Goal: Information Seeking & Learning: Understand process/instructions

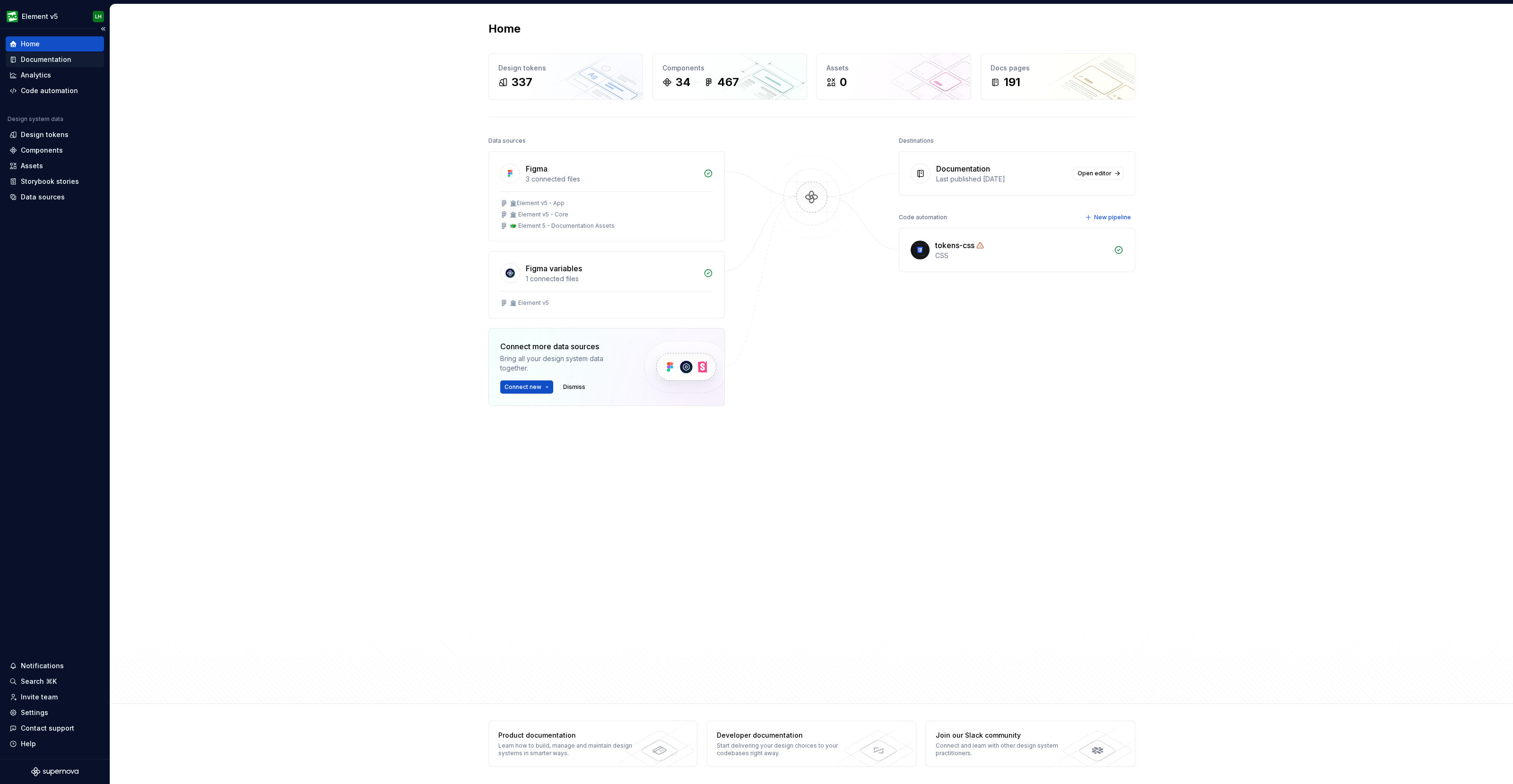
click at [52, 56] on div "Documentation" at bounding box center [46, 59] width 51 height 9
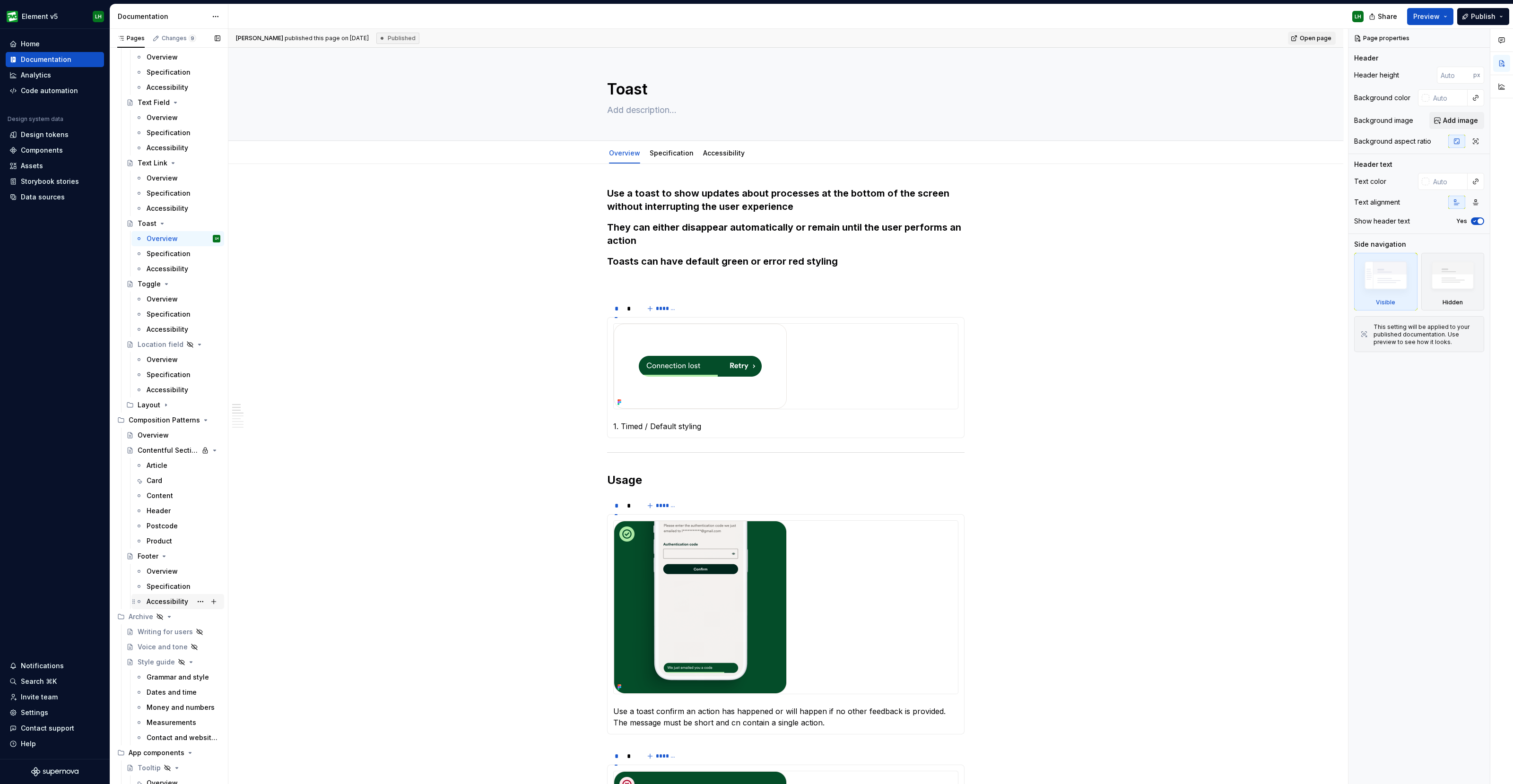
scroll to position [2990, 0]
click at [166, 486] on div "Article" at bounding box center [157, 490] width 21 height 9
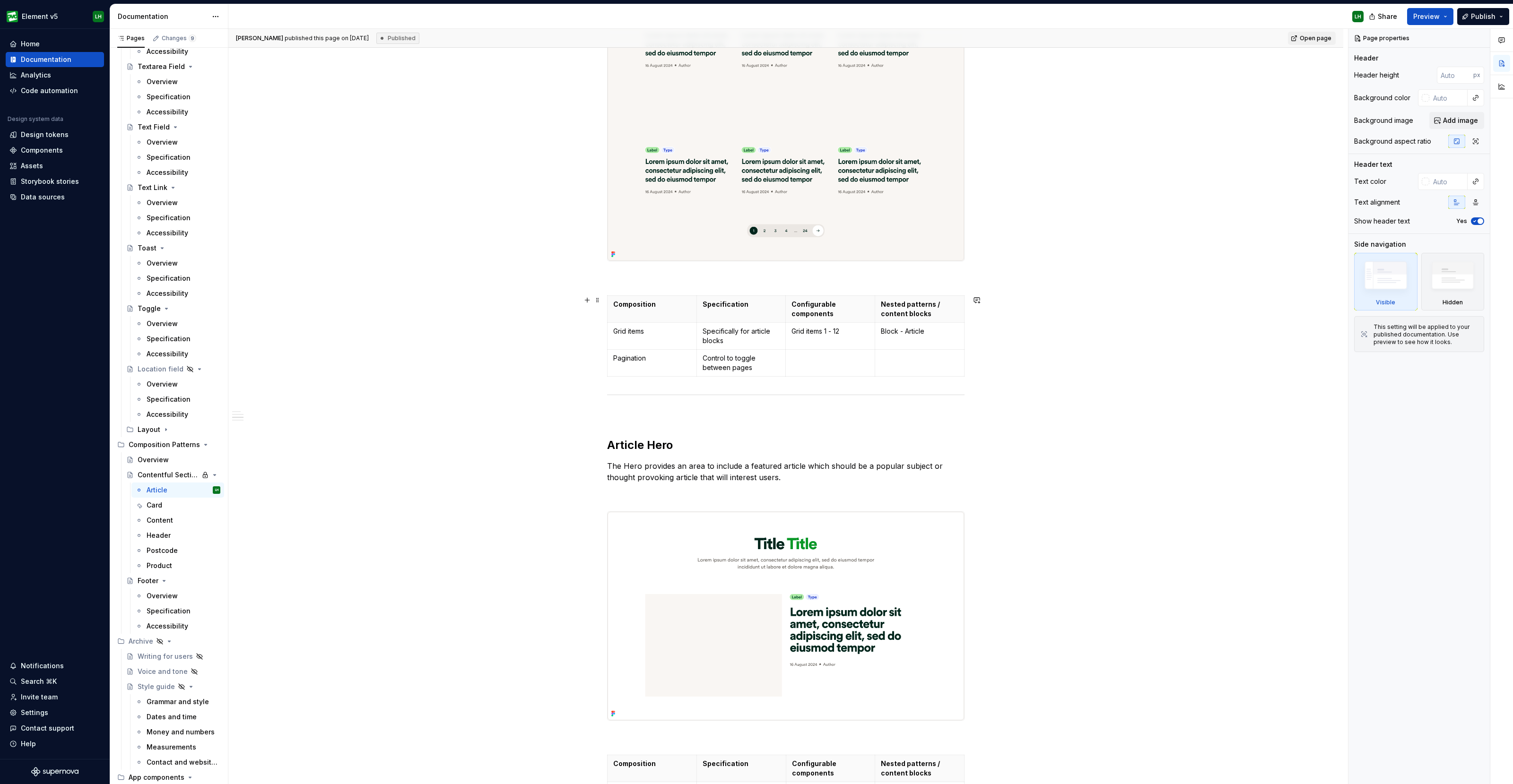
scroll to position [472, 0]
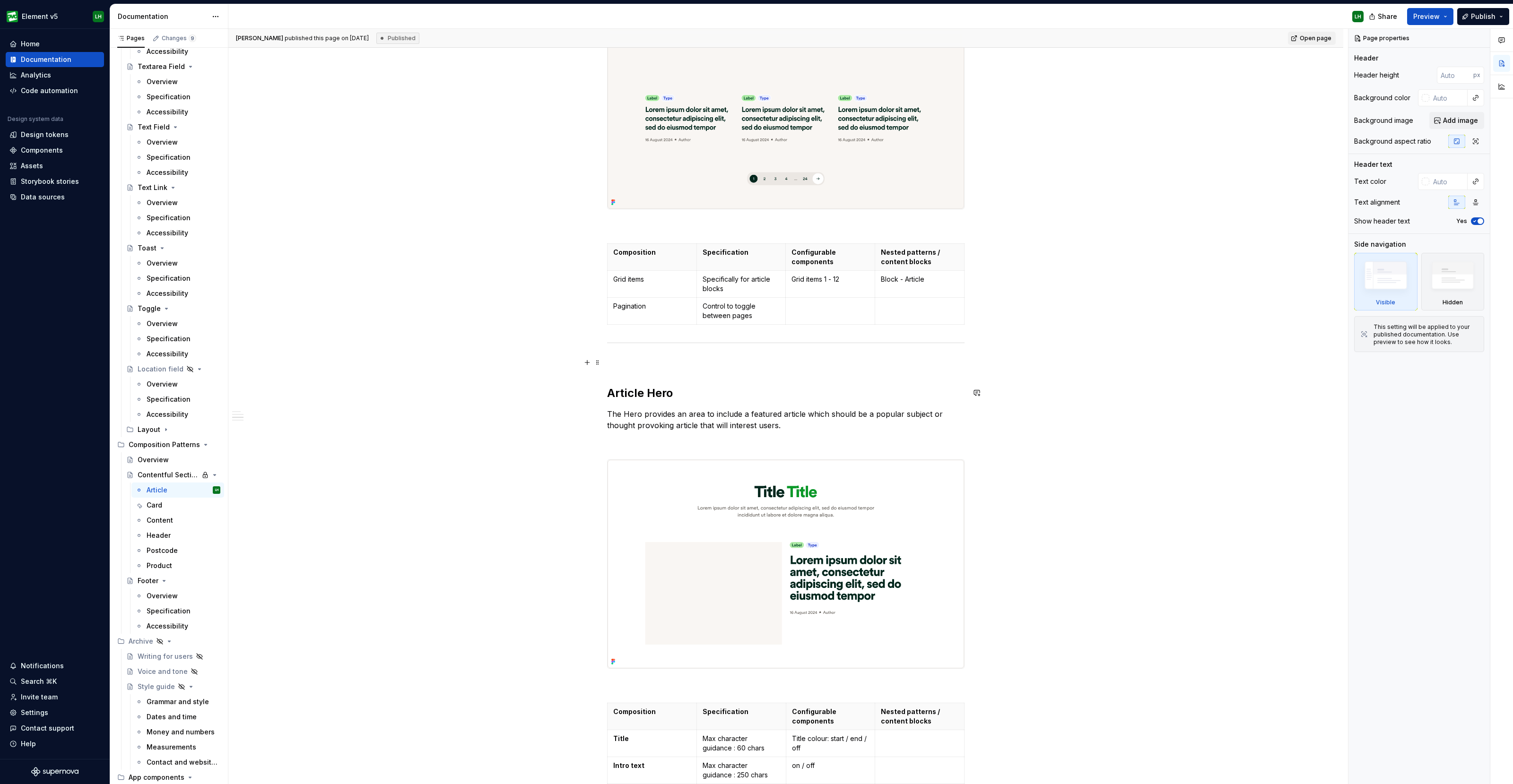
click at [242, 327] on div "Specialised preview sections that are used to launch article pages Article Grou…" at bounding box center [786, 453] width 1115 height 1524
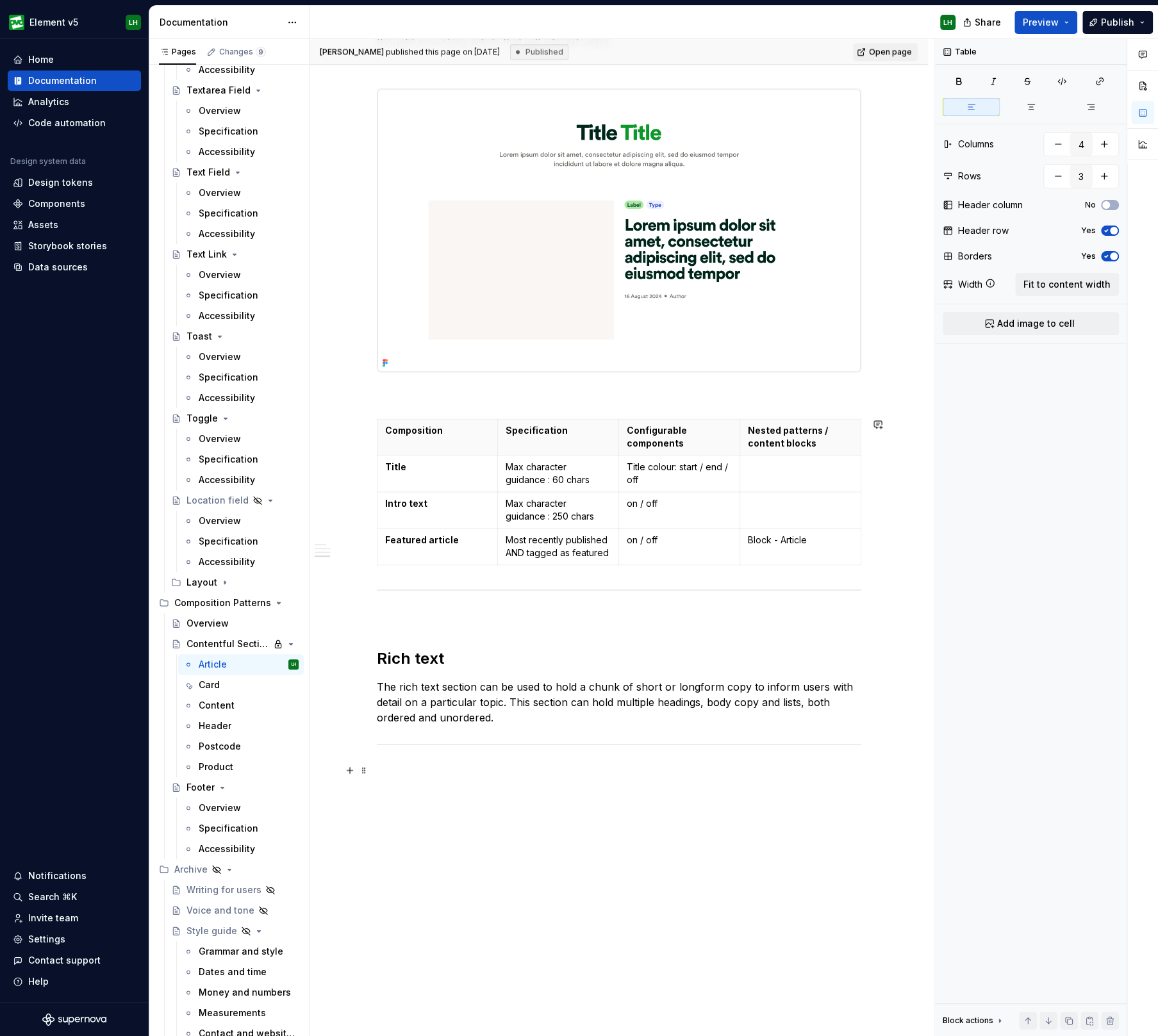
scroll to position [1240, 0]
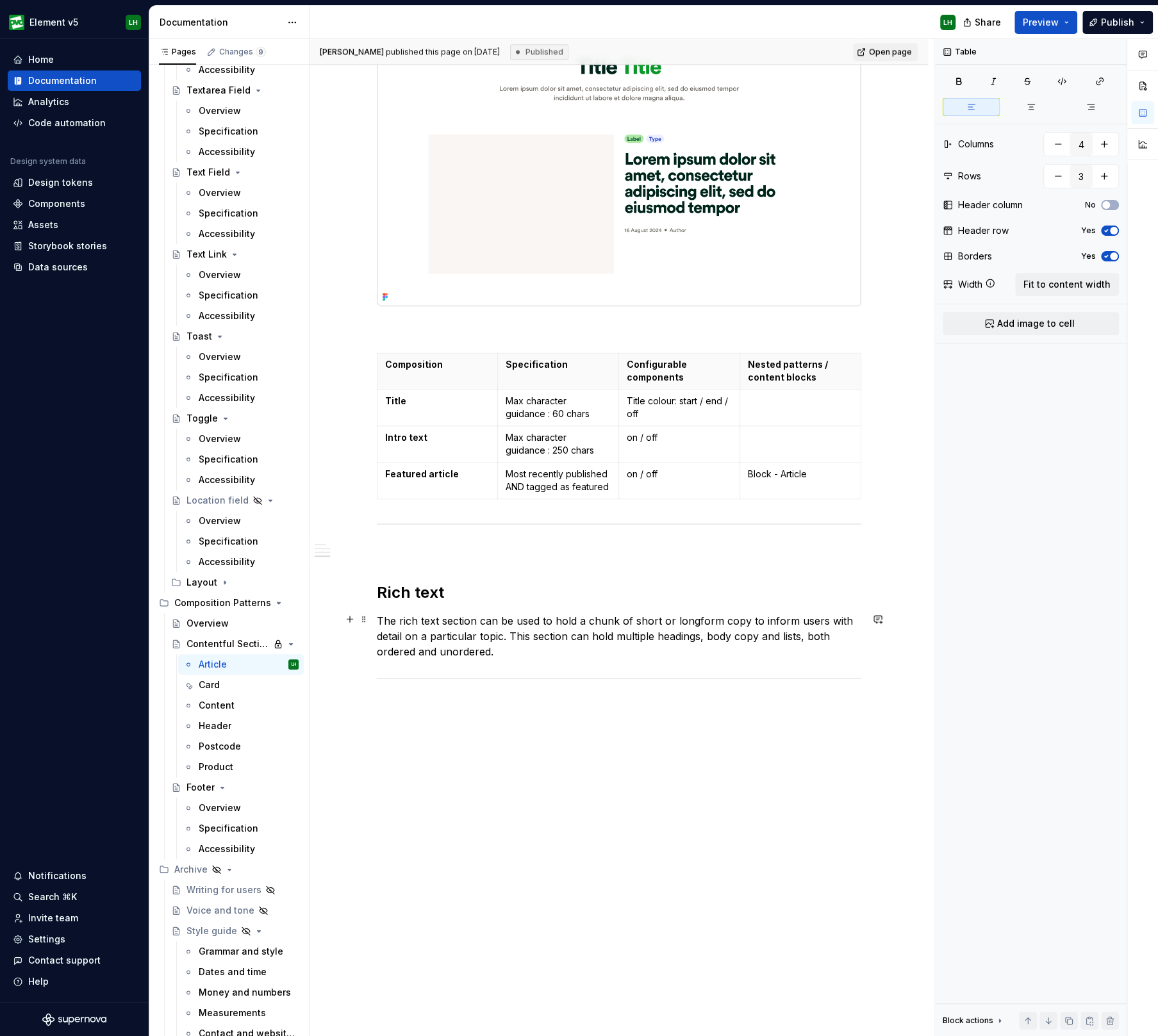
click at [329, 639] on div "Specialised preview sections that are used to launch article pages Article Grou…" at bounding box center [618, 10] width 618 height 2057
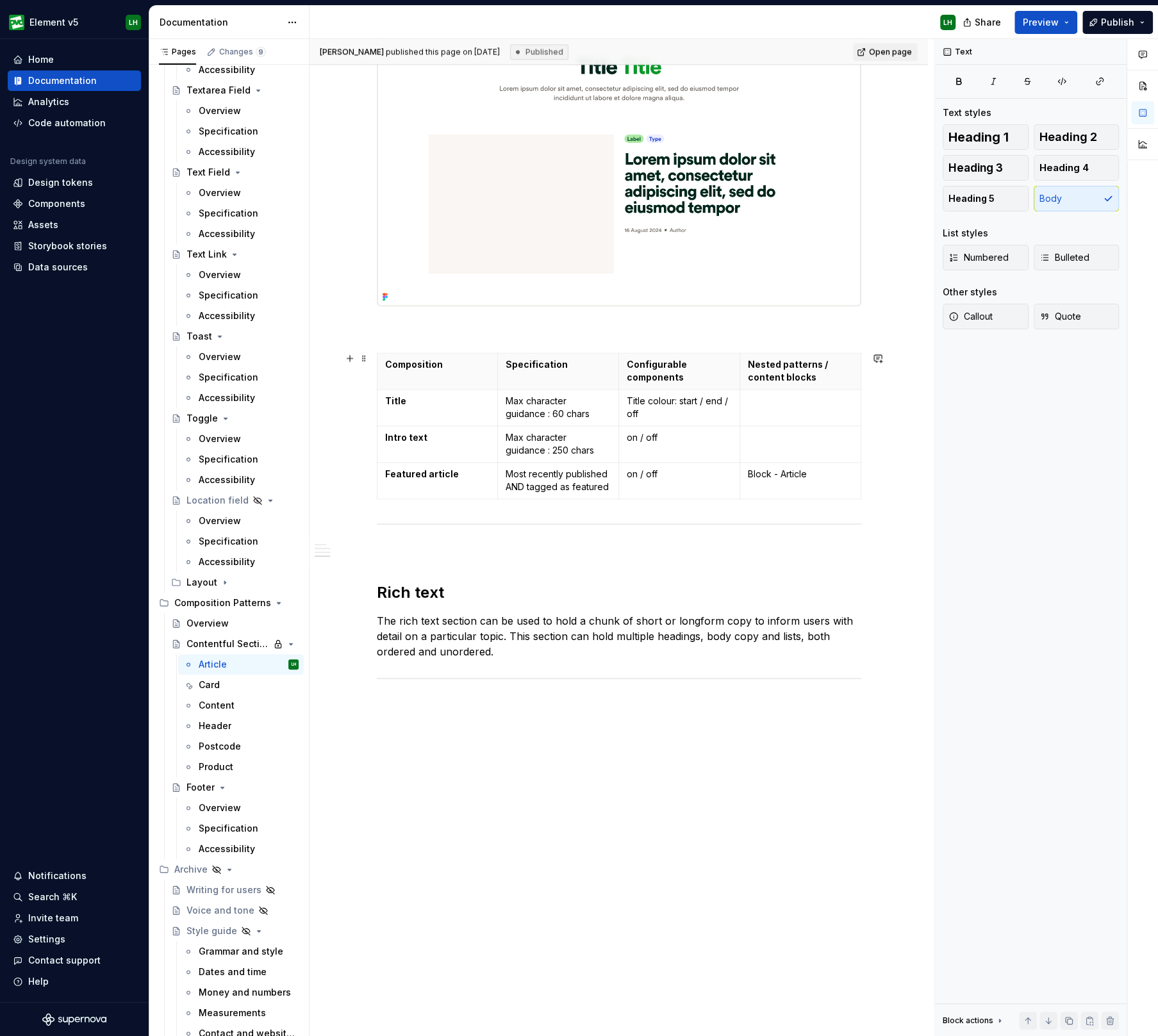
drag, startPoint x: 353, startPoint y: 364, endPoint x: 525, endPoint y: 684, distance: 363.3
click at [353, 364] on button "button" at bounding box center [349, 358] width 18 height 18
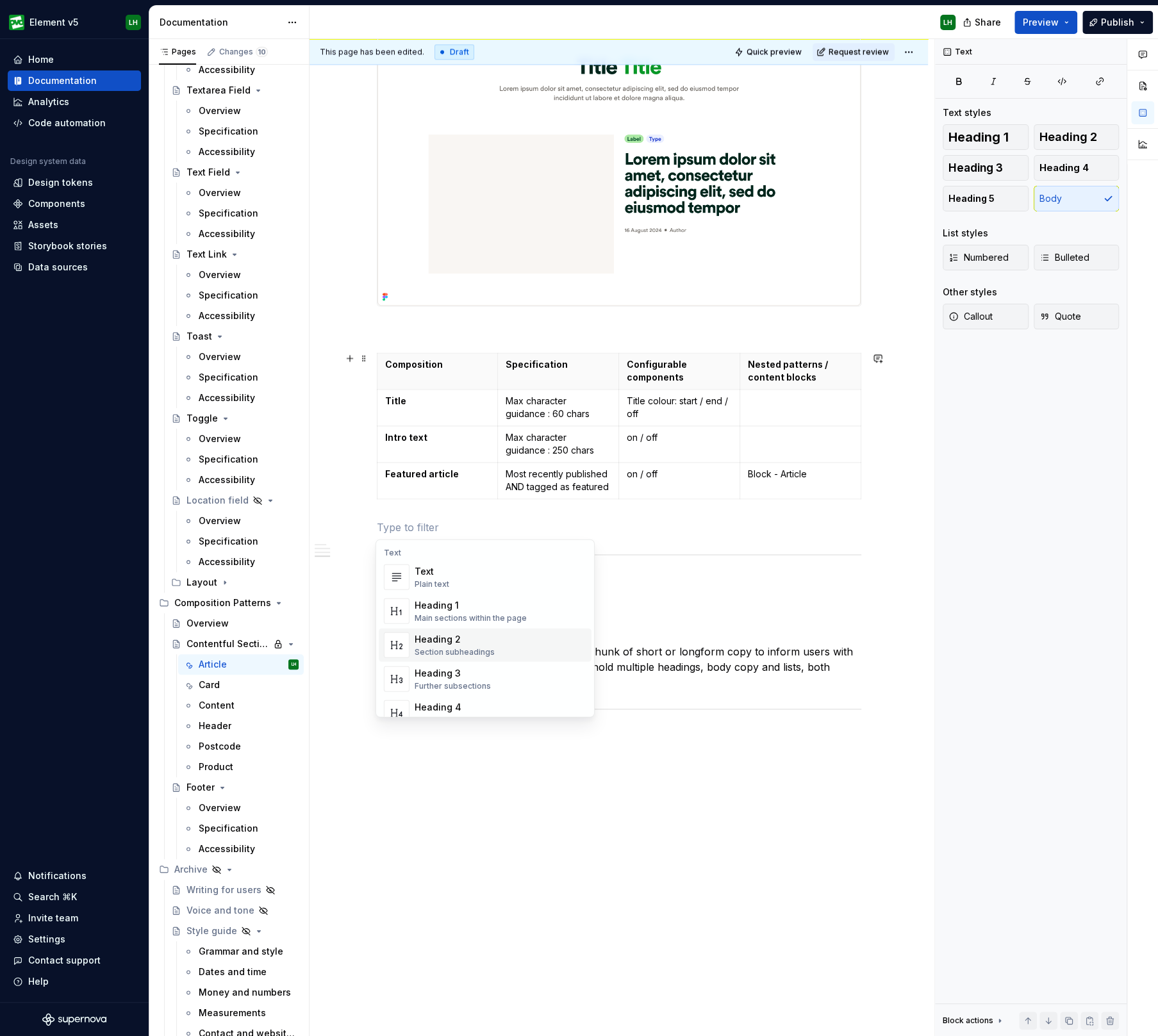
click at [691, 618] on h2 "Rich text" at bounding box center [618, 623] width 485 height 21
type textarea "*"
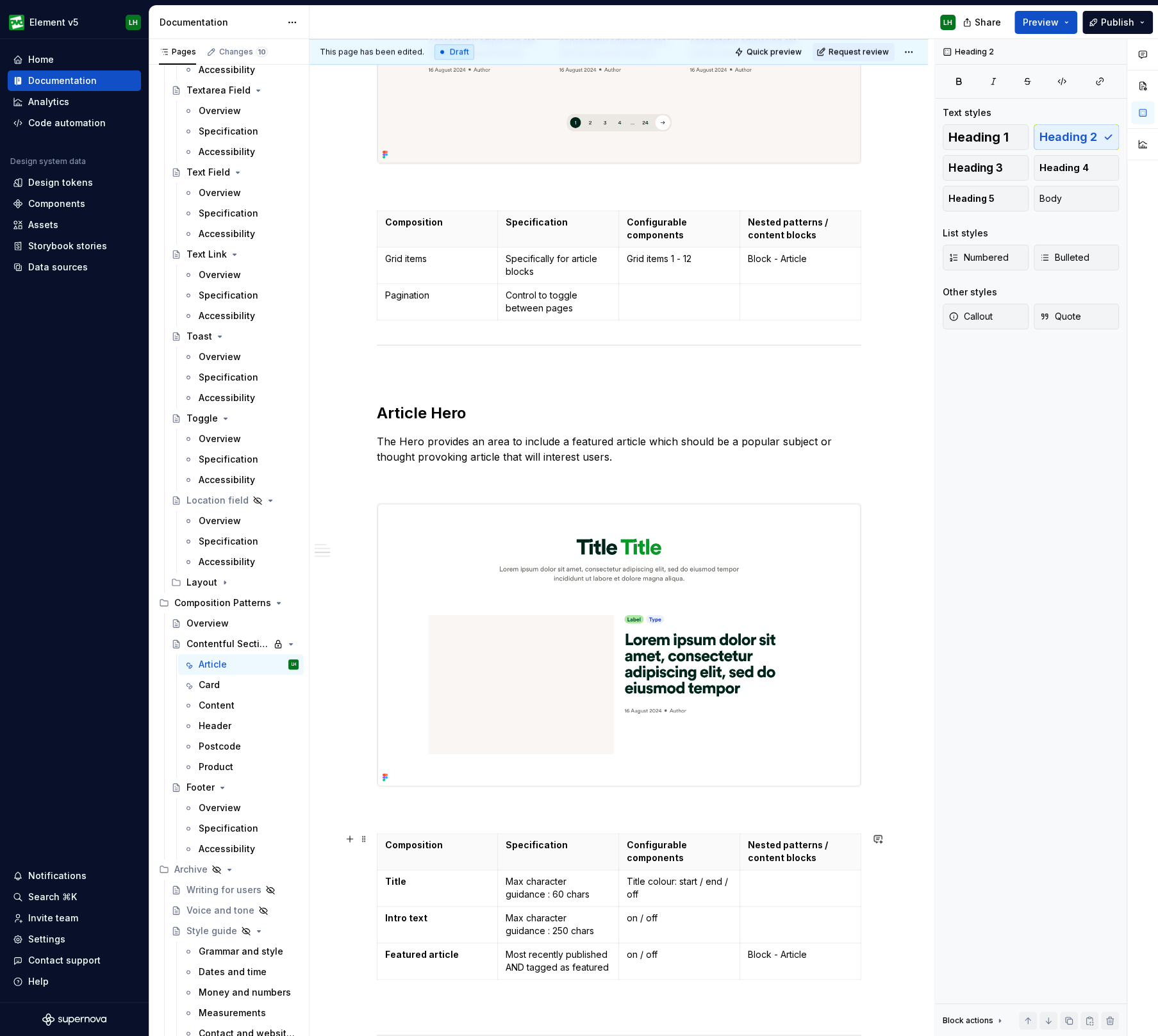
scroll to position [920, 0]
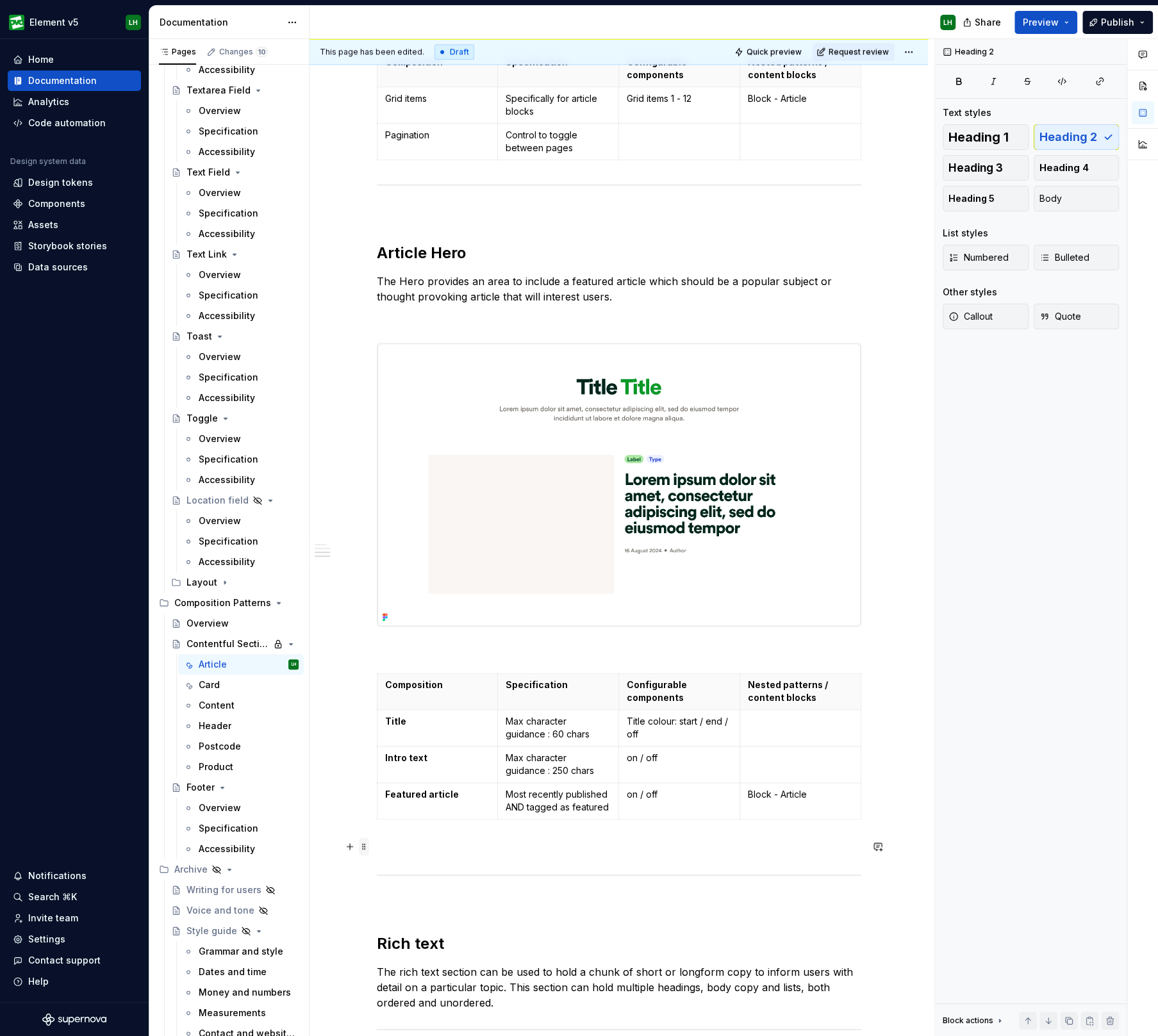
click at [360, 843] on span at bounding box center [364, 846] width 10 height 18
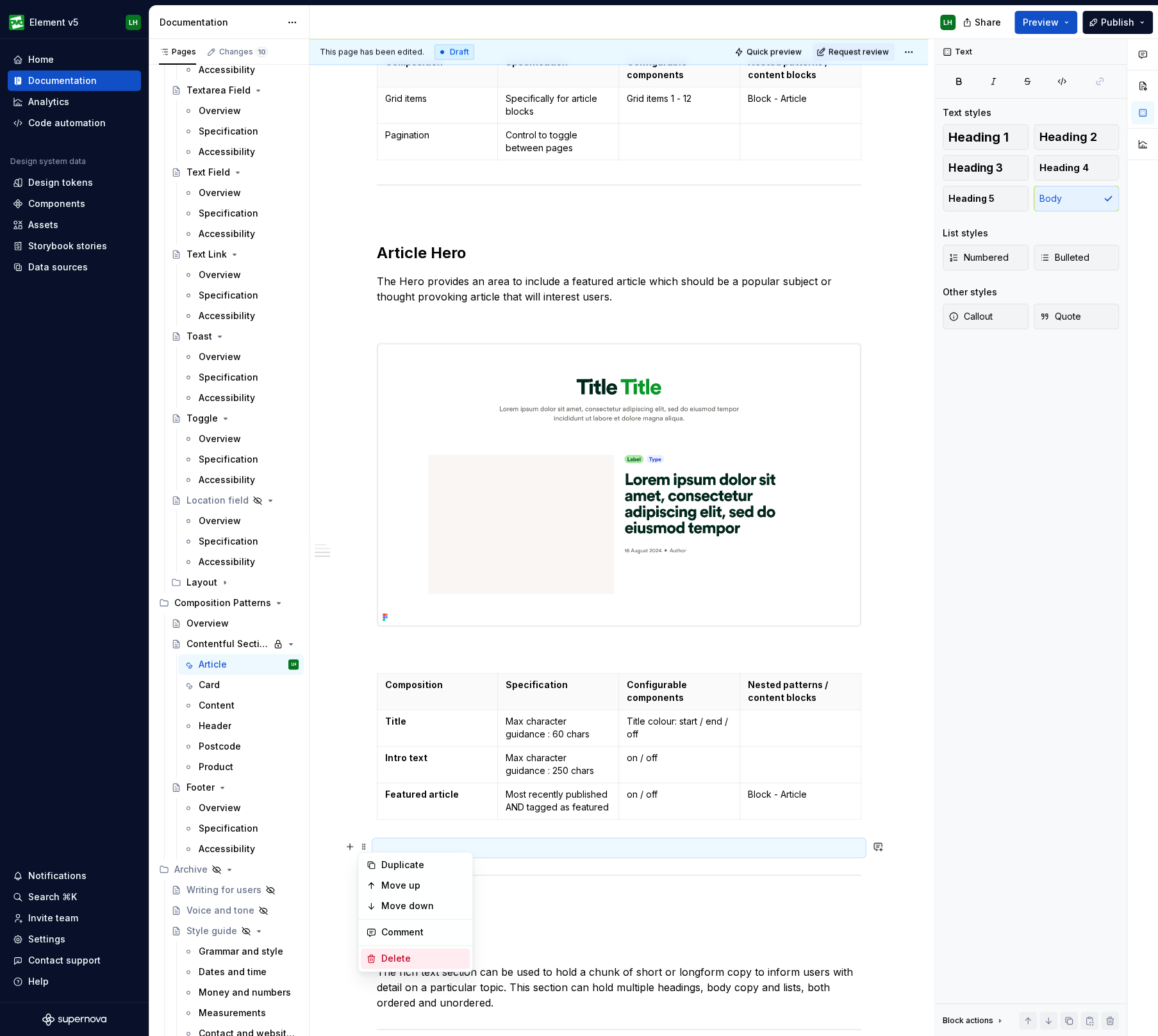
click at [408, 949] on div "Delete" at bounding box center [415, 958] width 109 height 21
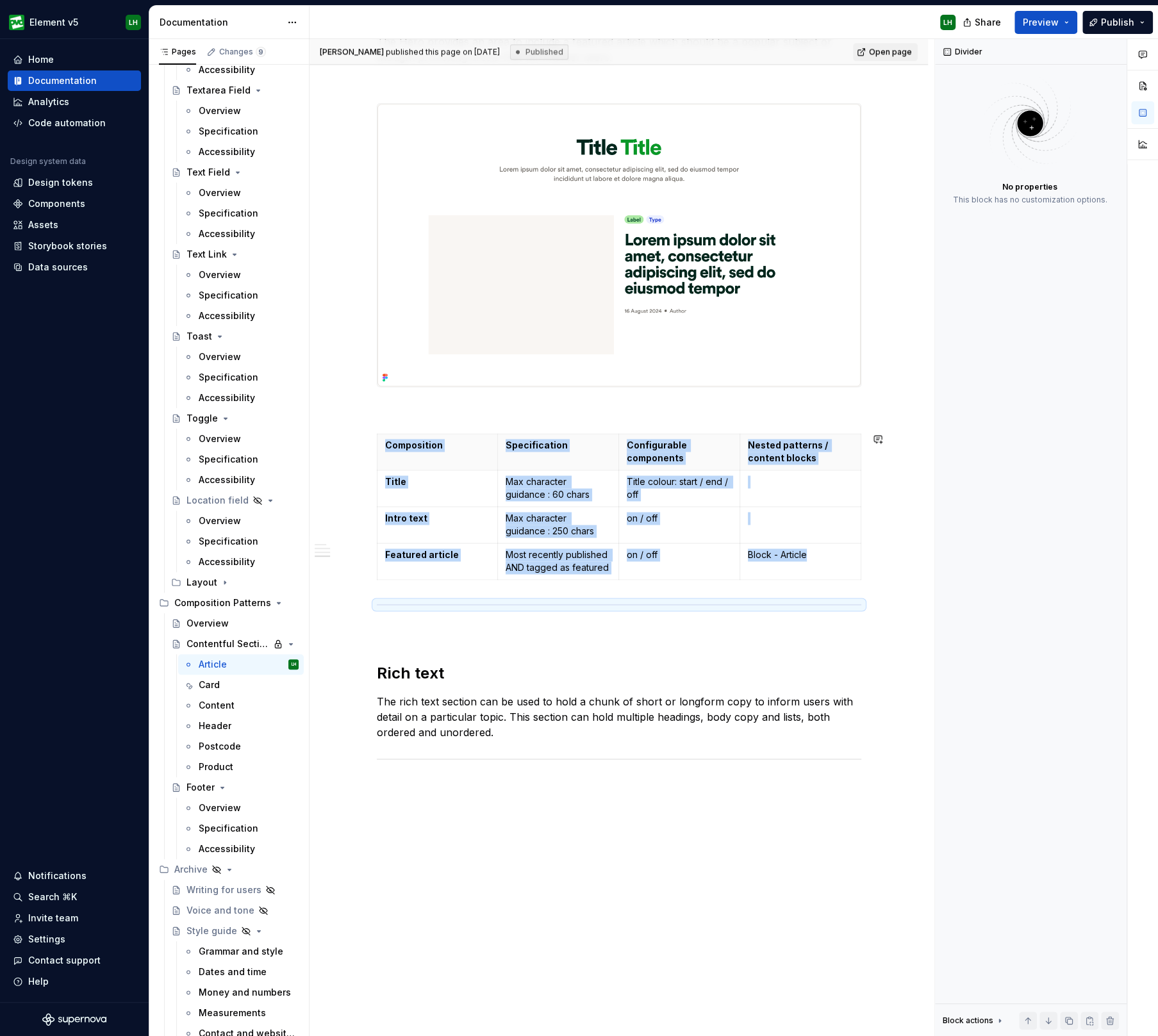
scroll to position [1160, 0]
click at [346, 701] on button "button" at bounding box center [349, 699] width 18 height 18
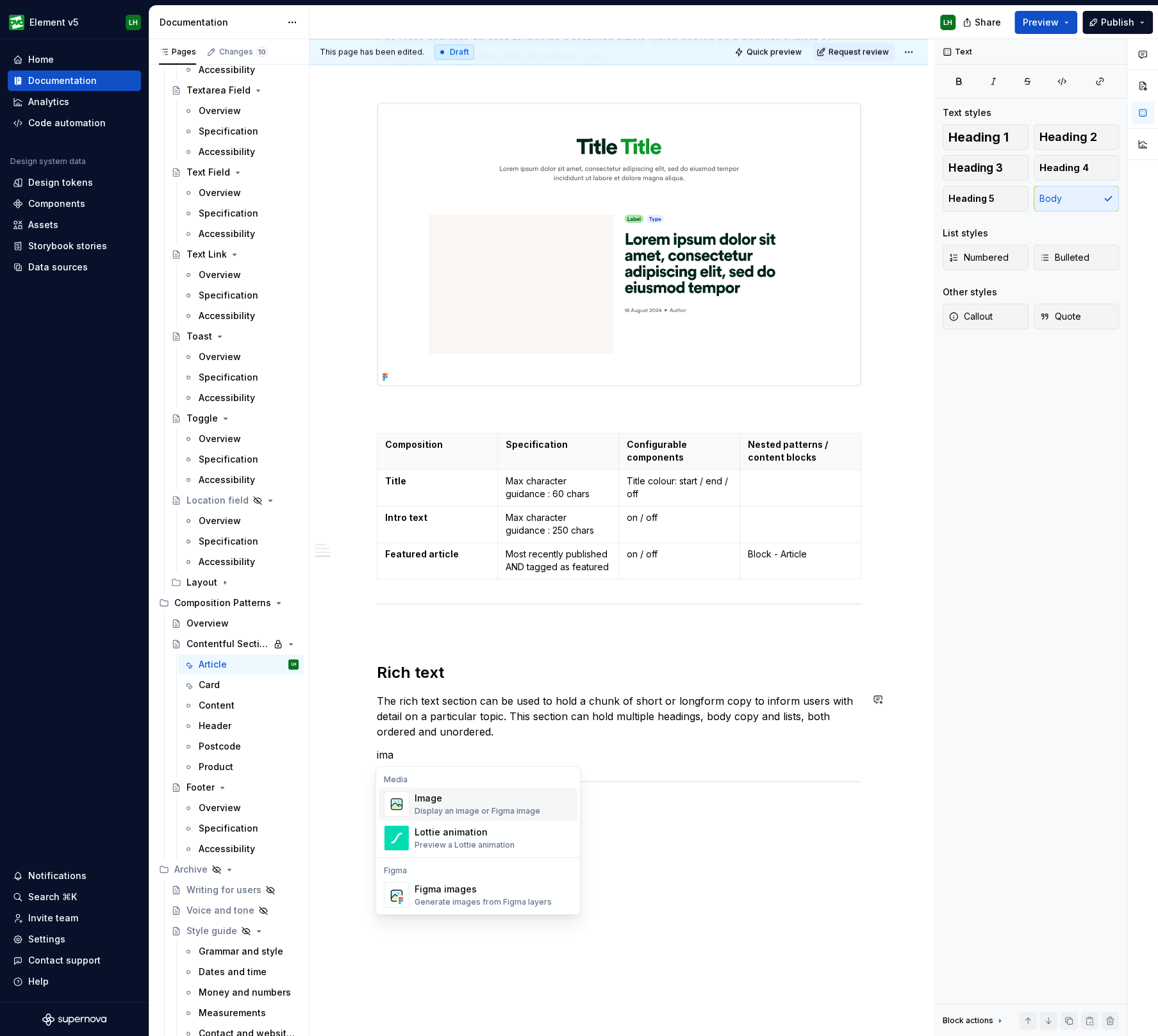
click at [478, 799] on div "Image" at bounding box center [478, 798] width 126 height 13
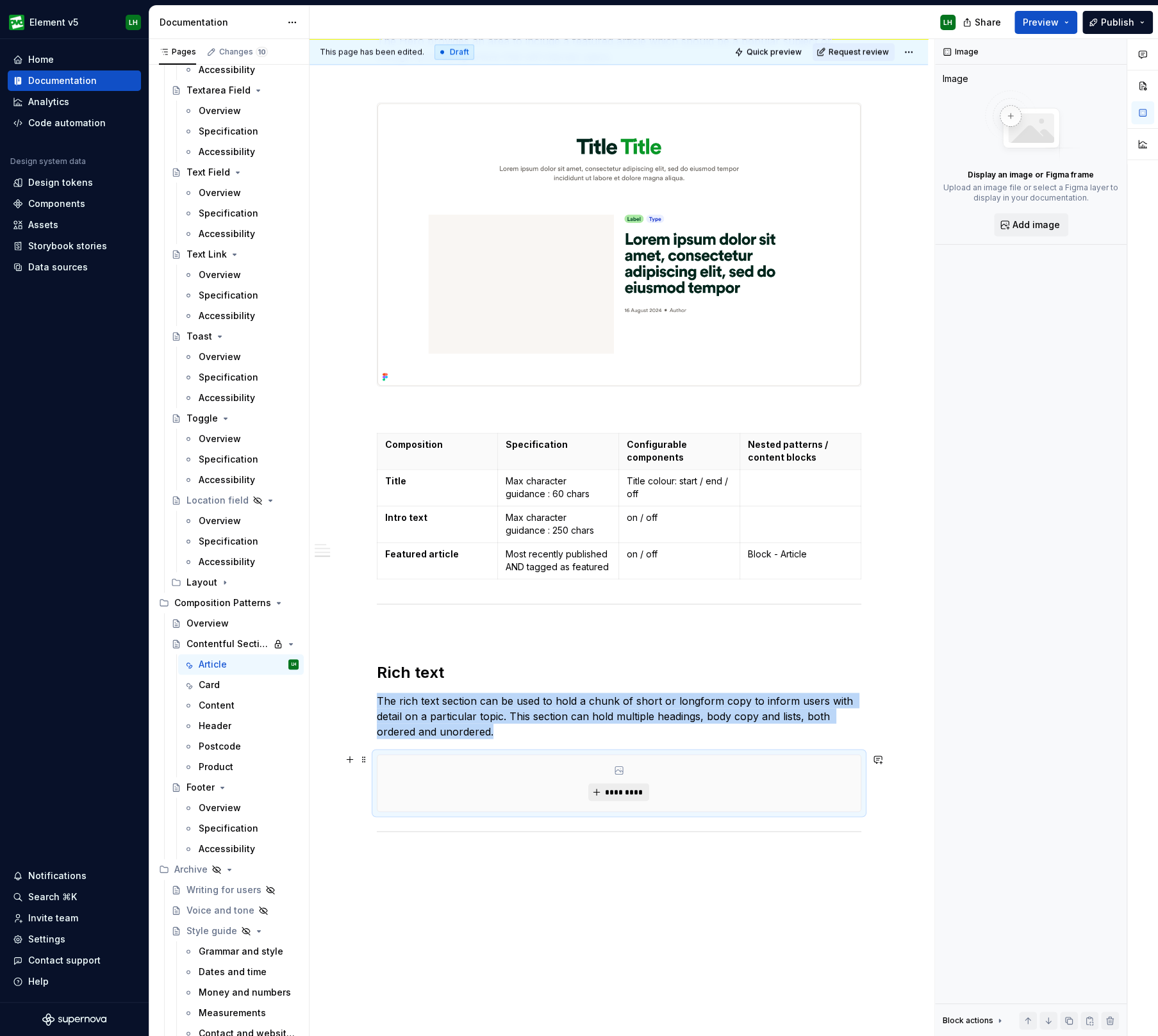
click at [604, 790] on span "*********" at bounding box center [623, 792] width 39 height 10
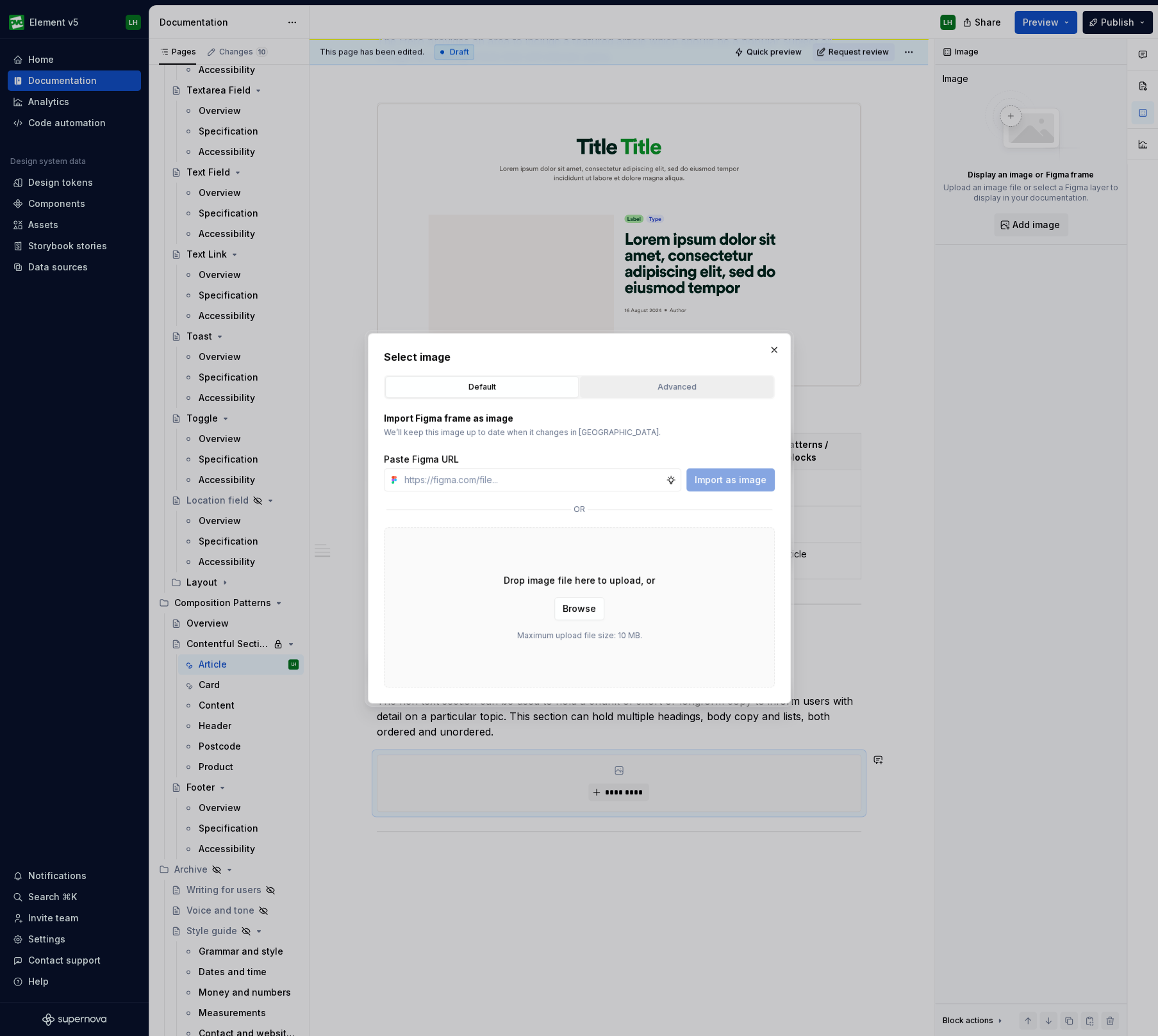
click at [647, 379] on button "Advanced" at bounding box center [676, 387] width 193 height 21
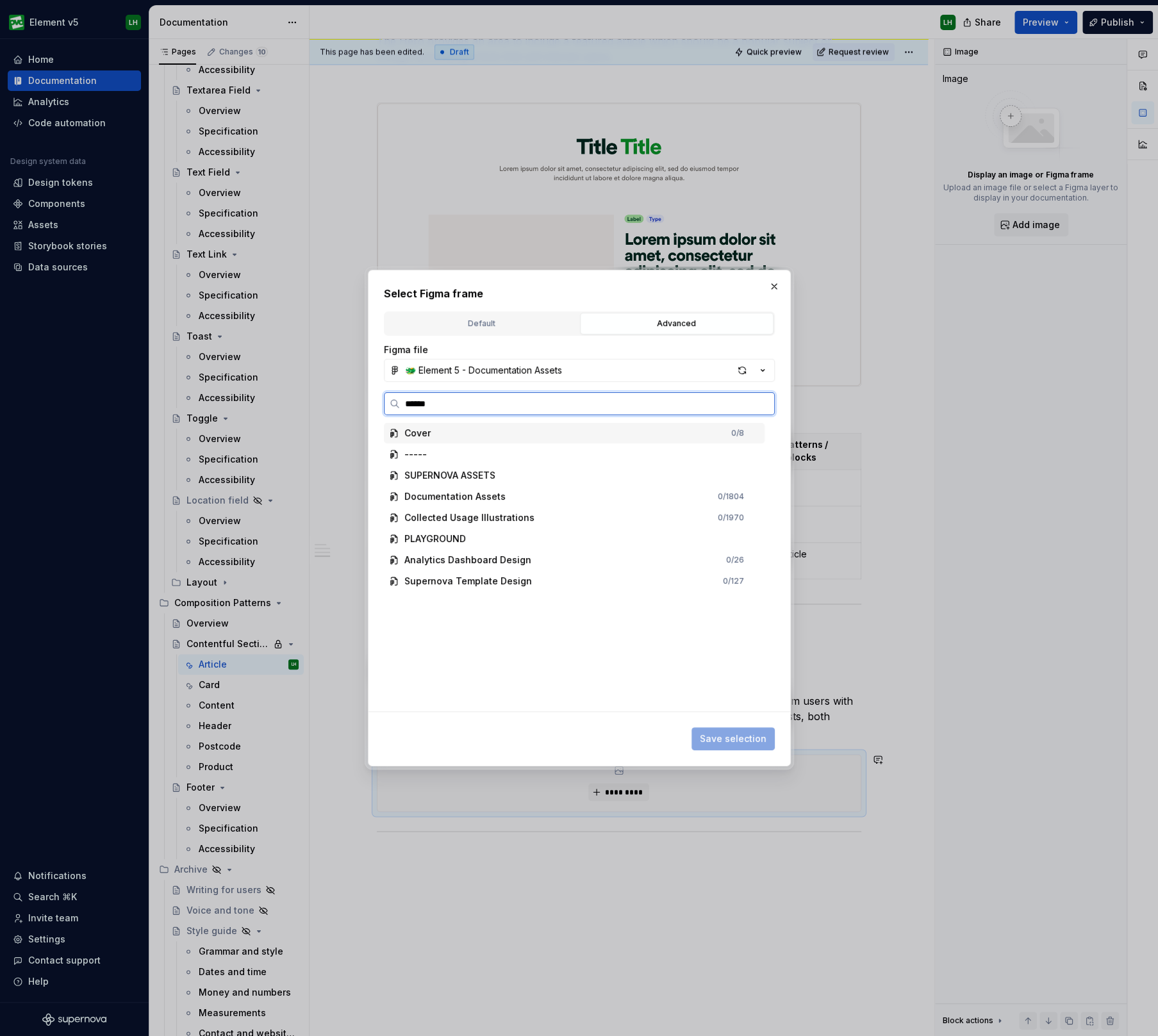
type input "*******"
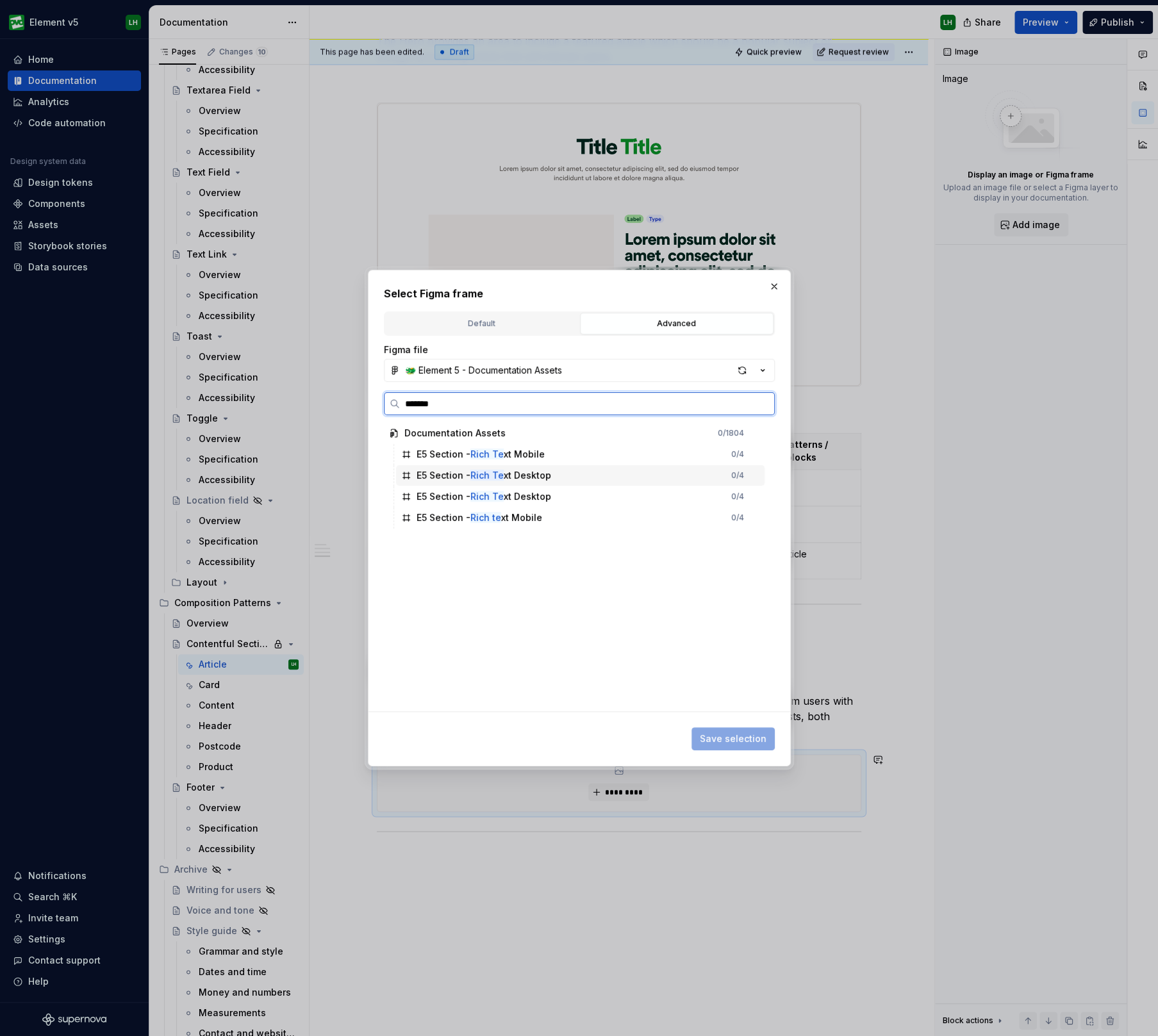
click at [439, 475] on div "E5 Section - Rich Te xt Desktop" at bounding box center [483, 475] width 135 height 13
click at [737, 733] on span "Save selection" at bounding box center [733, 738] width 67 height 13
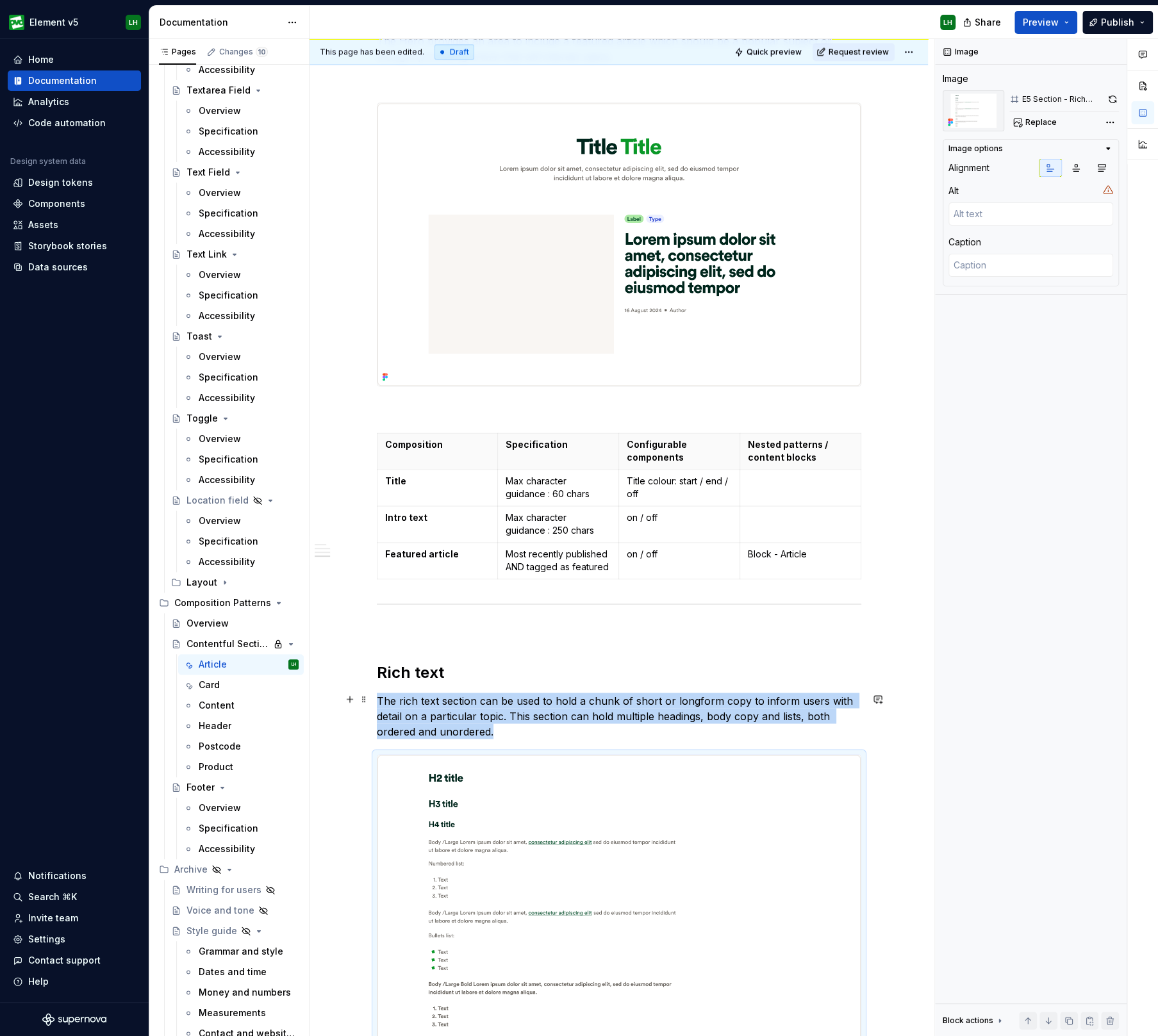
scroll to position [1236, 0]
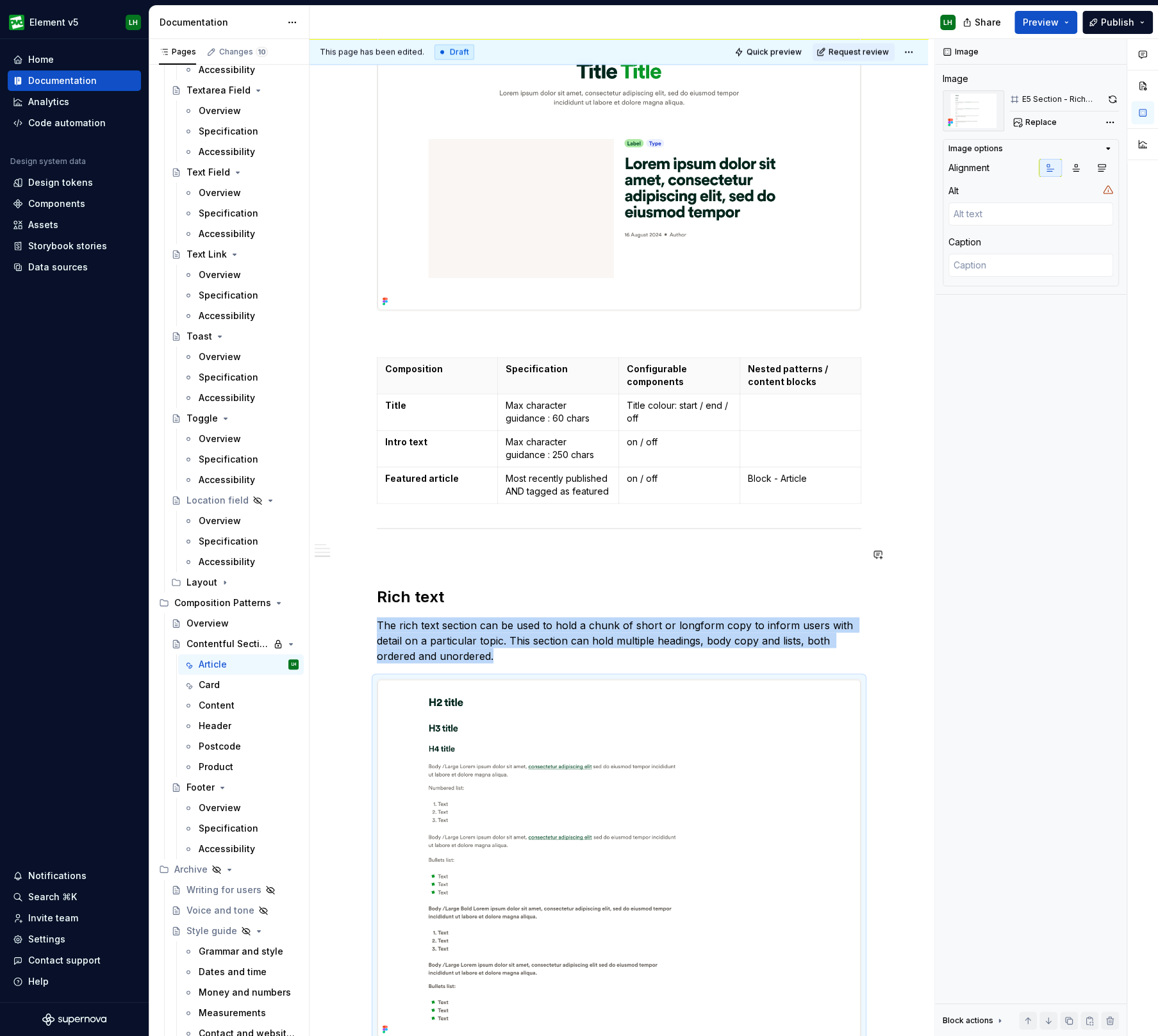
click at [337, 586] on div "This page has been edited. Draft Quick preview Request review Private page Cont…" at bounding box center [622, 537] width 625 height 997
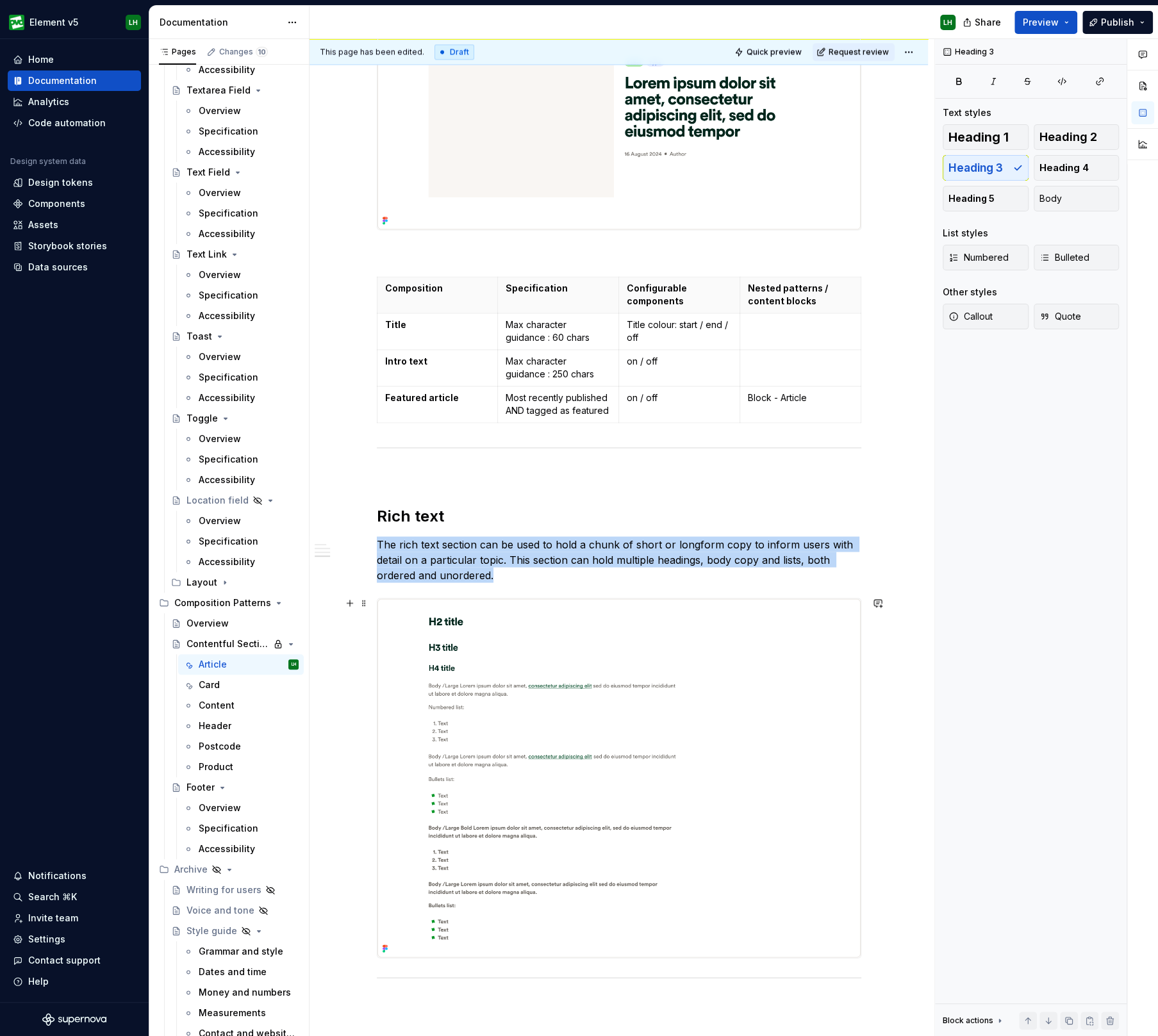
scroll to position [1315, 0]
type textarea "*"
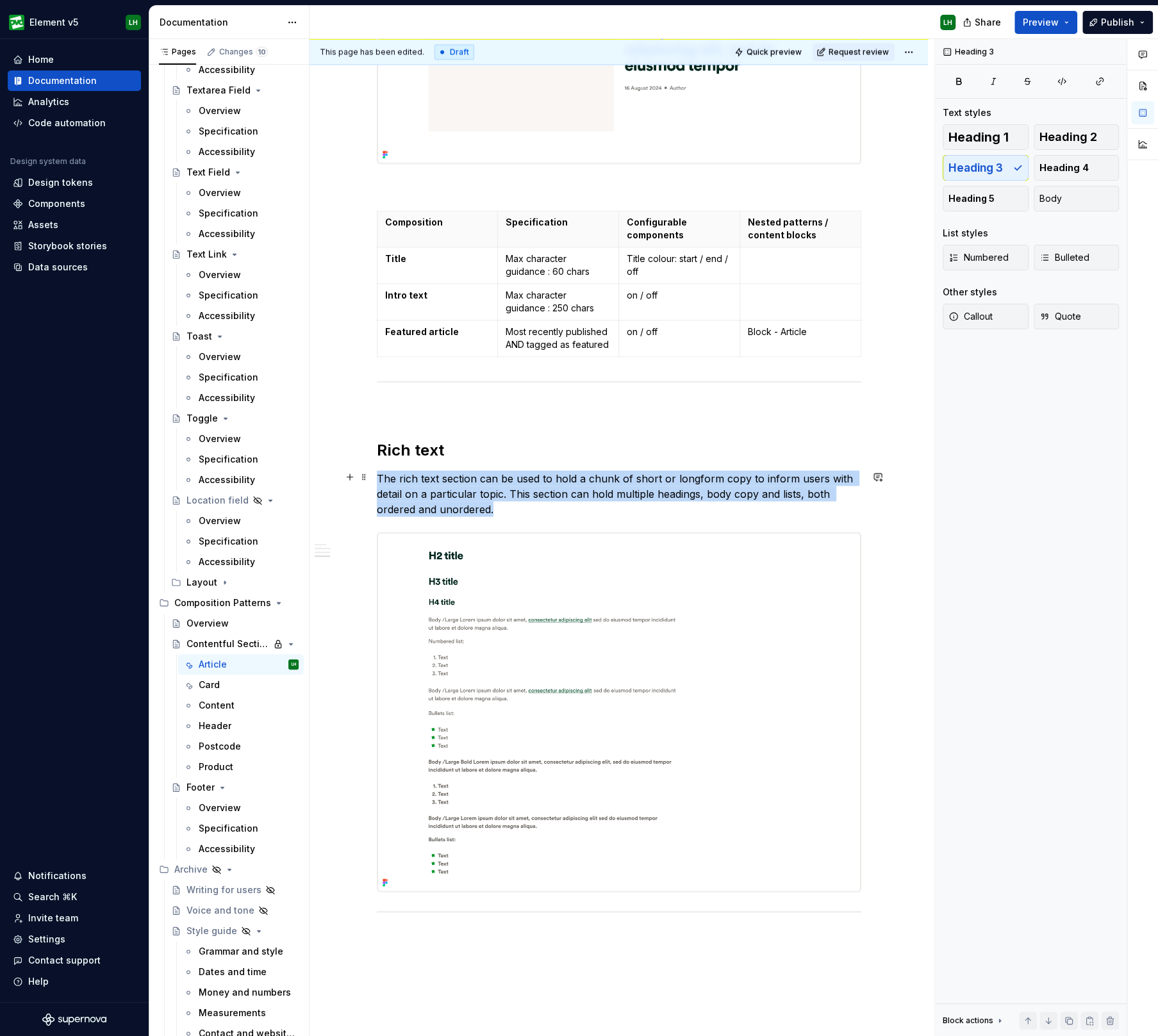
scroll to position [1396, 0]
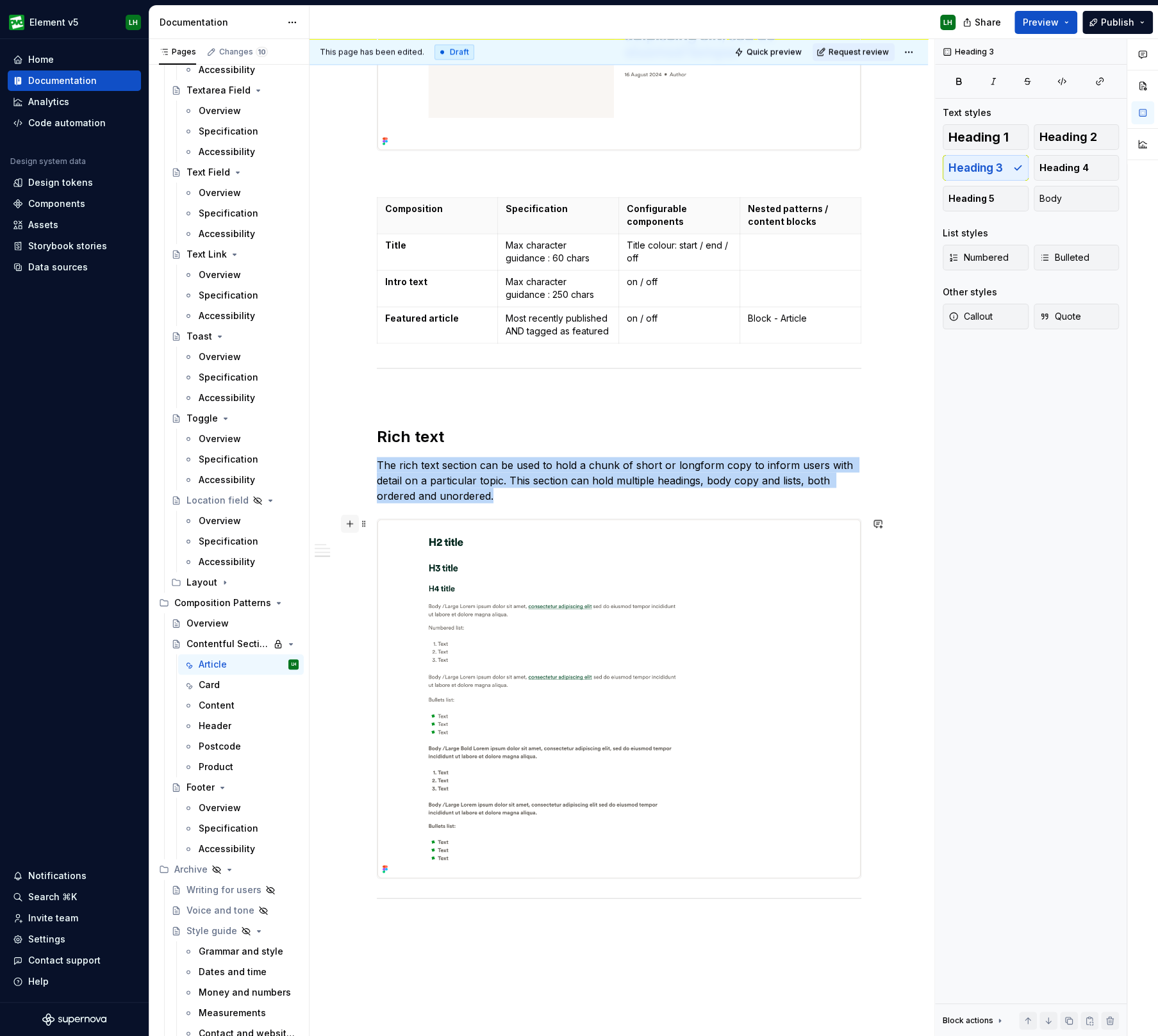
click at [345, 520] on button "button" at bounding box center [349, 523] width 18 height 18
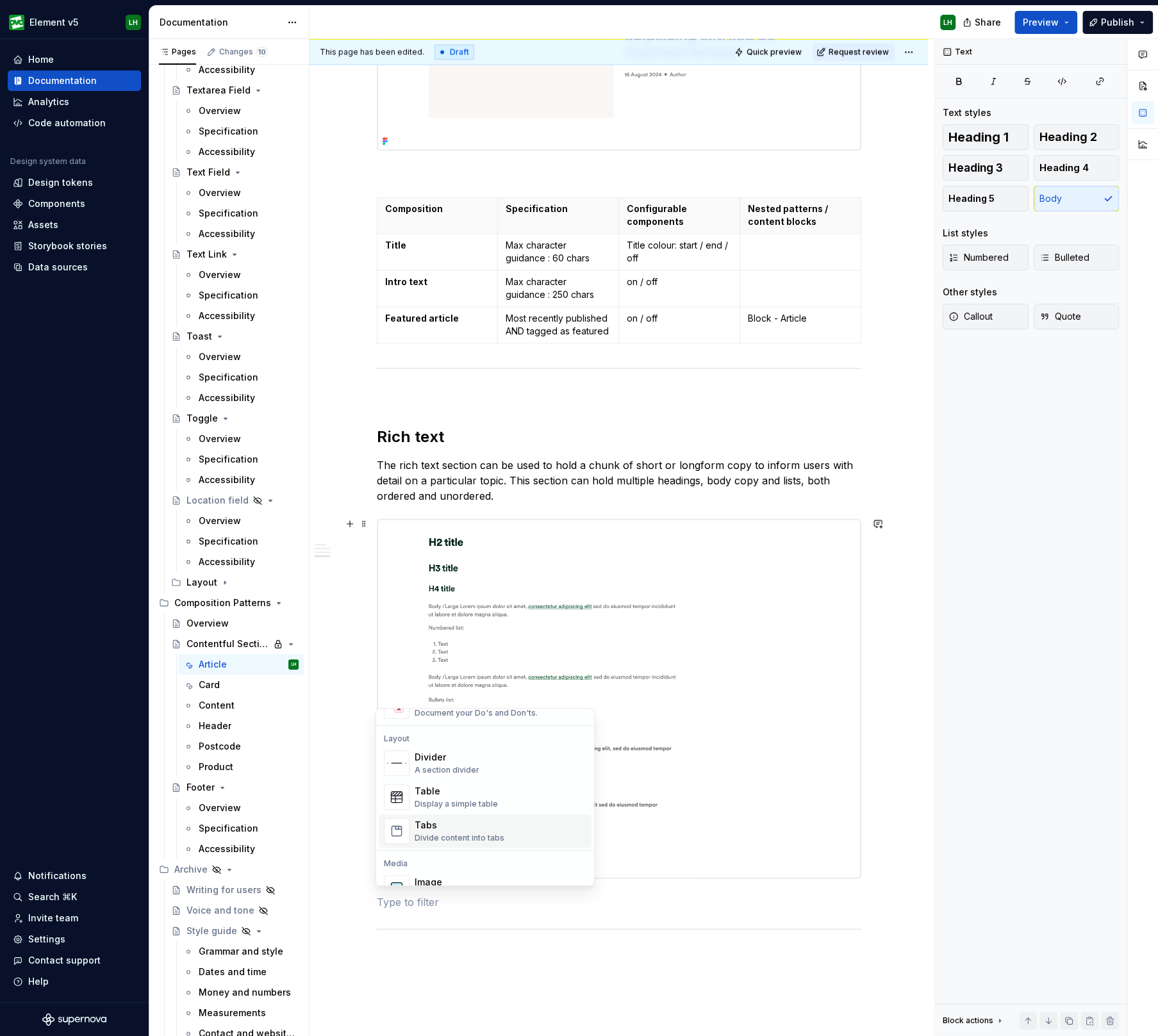
scroll to position [400, 0]
click at [440, 797] on div "Table" at bounding box center [456, 793] width 84 height 13
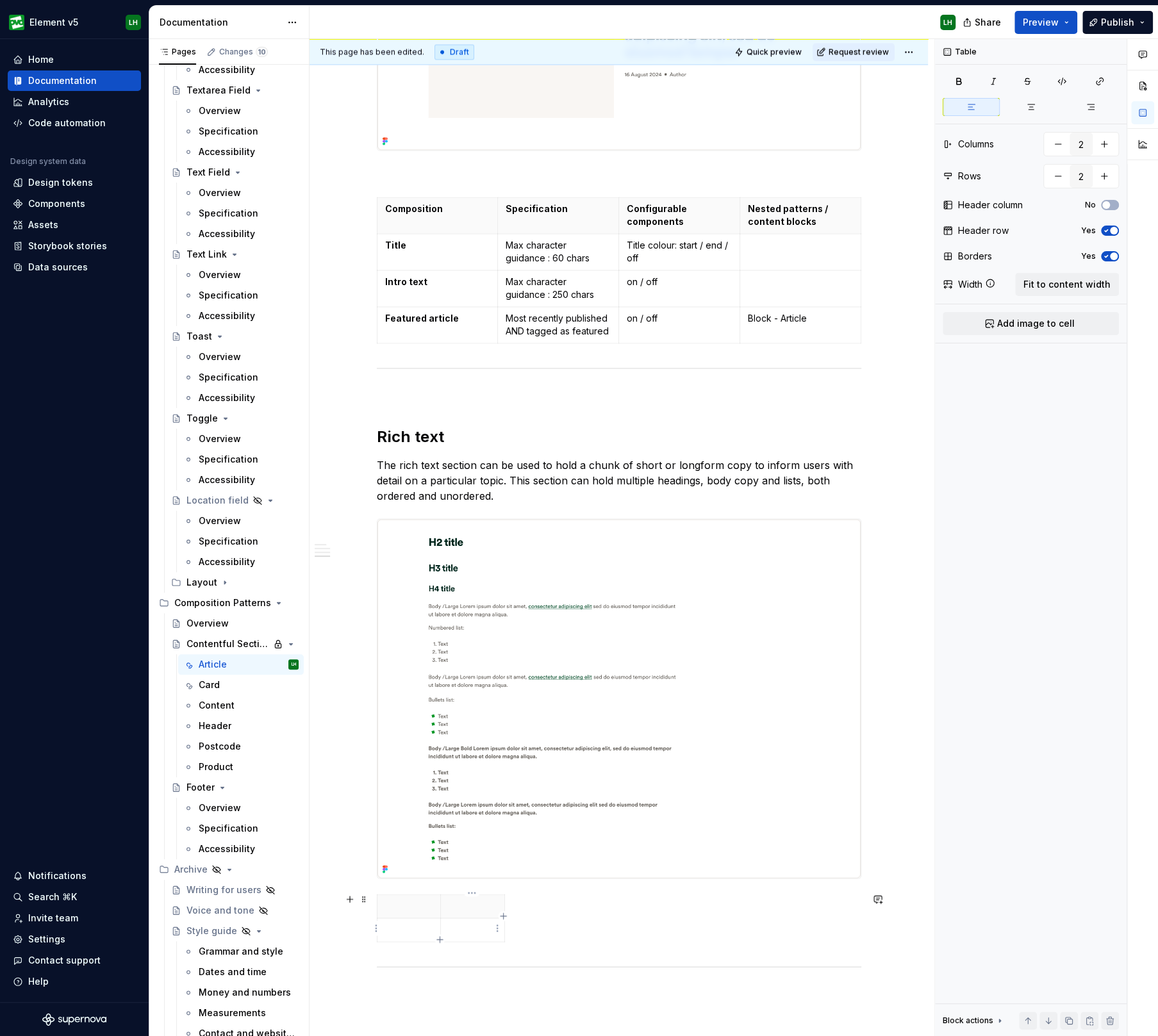
click at [504, 917] on icon "button" at bounding box center [503, 916] width 10 height 10
click at [524, 914] on icon "button" at bounding box center [526, 916] width 10 height 10
type input "4"
click at [528, 919] on td at bounding box center [539, 930] width 23 height 24
click at [1073, 282] on span "Fit to content width" at bounding box center [1066, 284] width 87 height 13
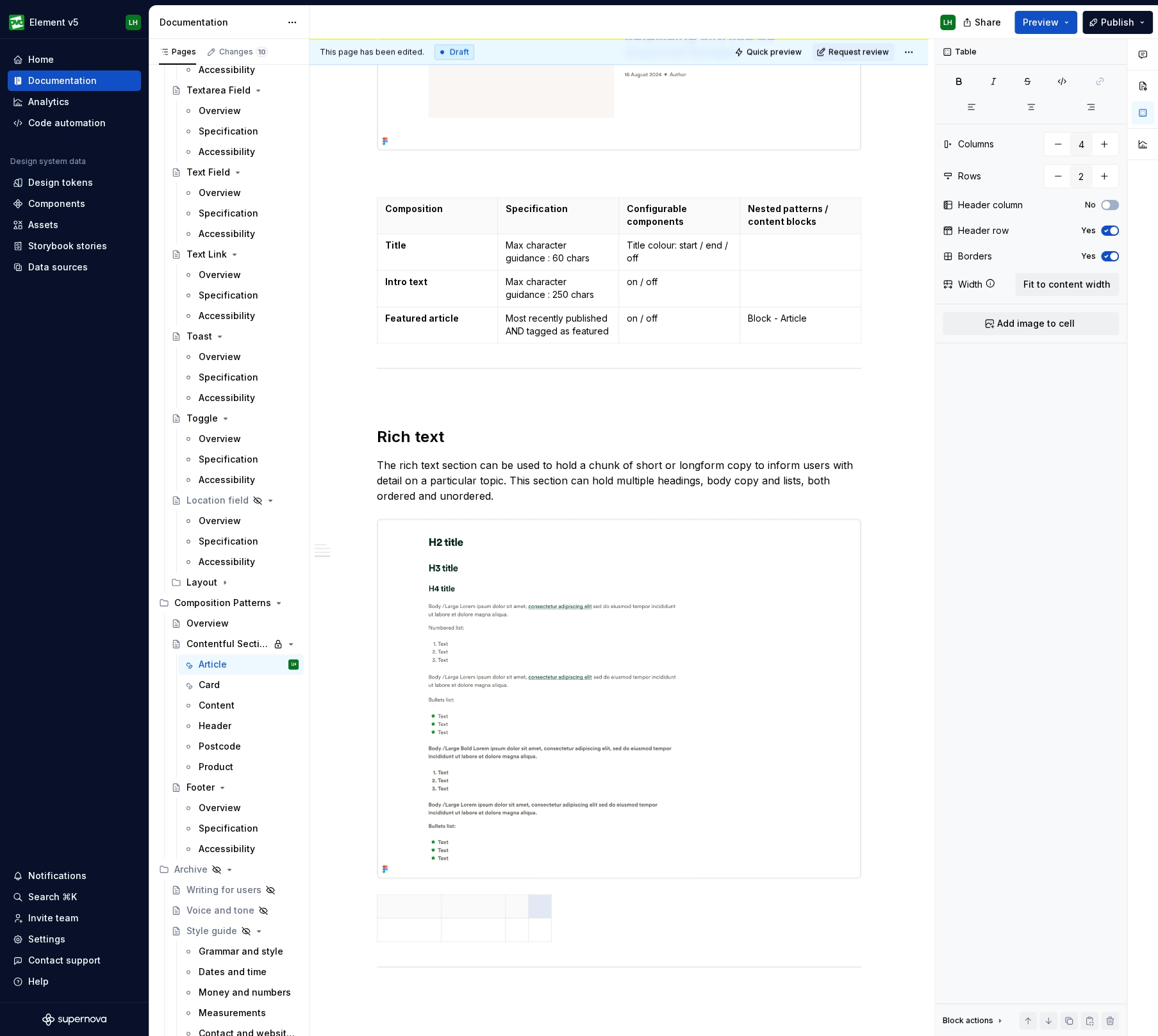
type textarea "*"
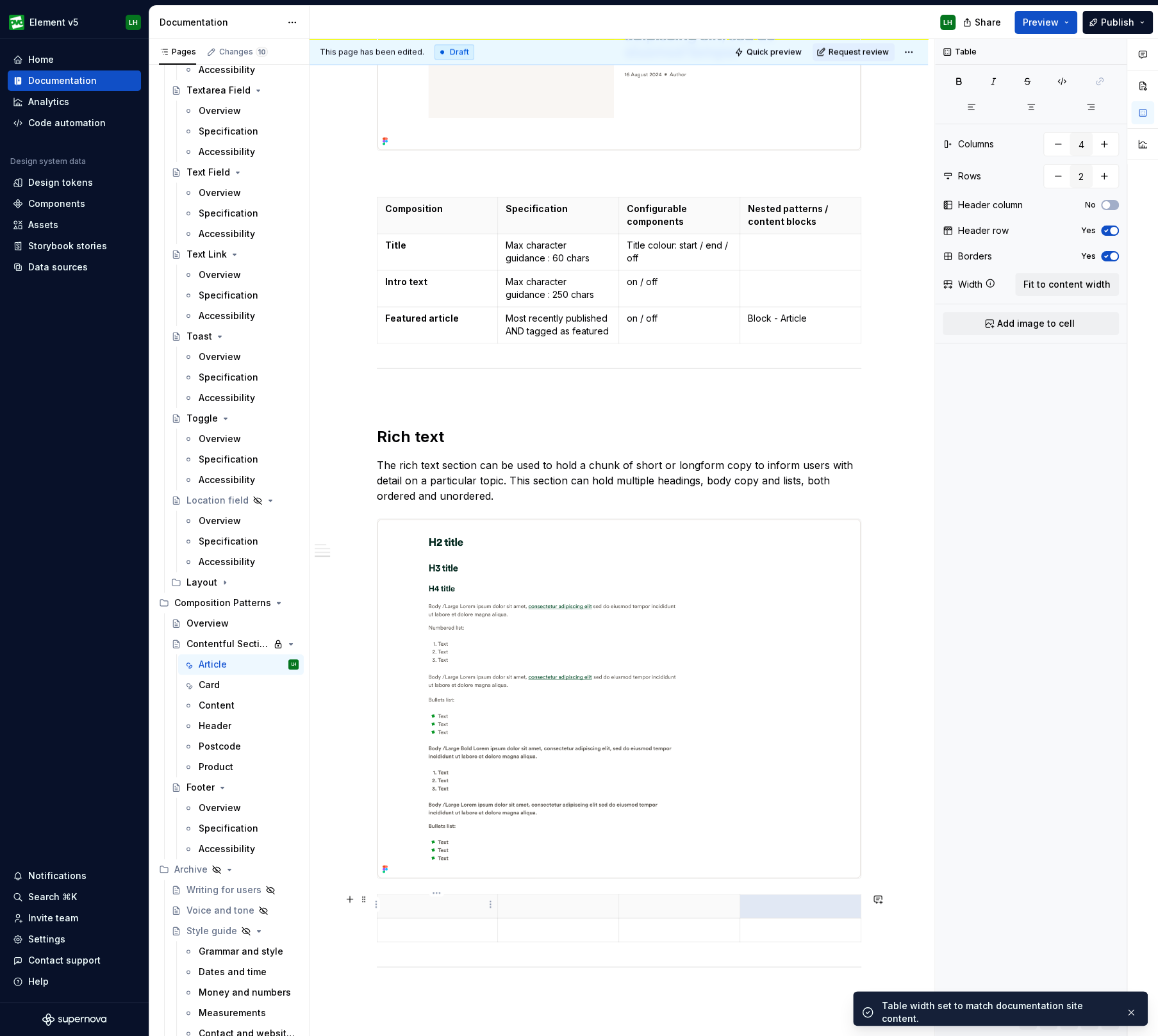
click at [413, 908] on p at bounding box center [438, 906] width 105 height 13
type input "4"
click at [415, 207] on p "Composition" at bounding box center [438, 208] width 105 height 13
copy p "Composition"
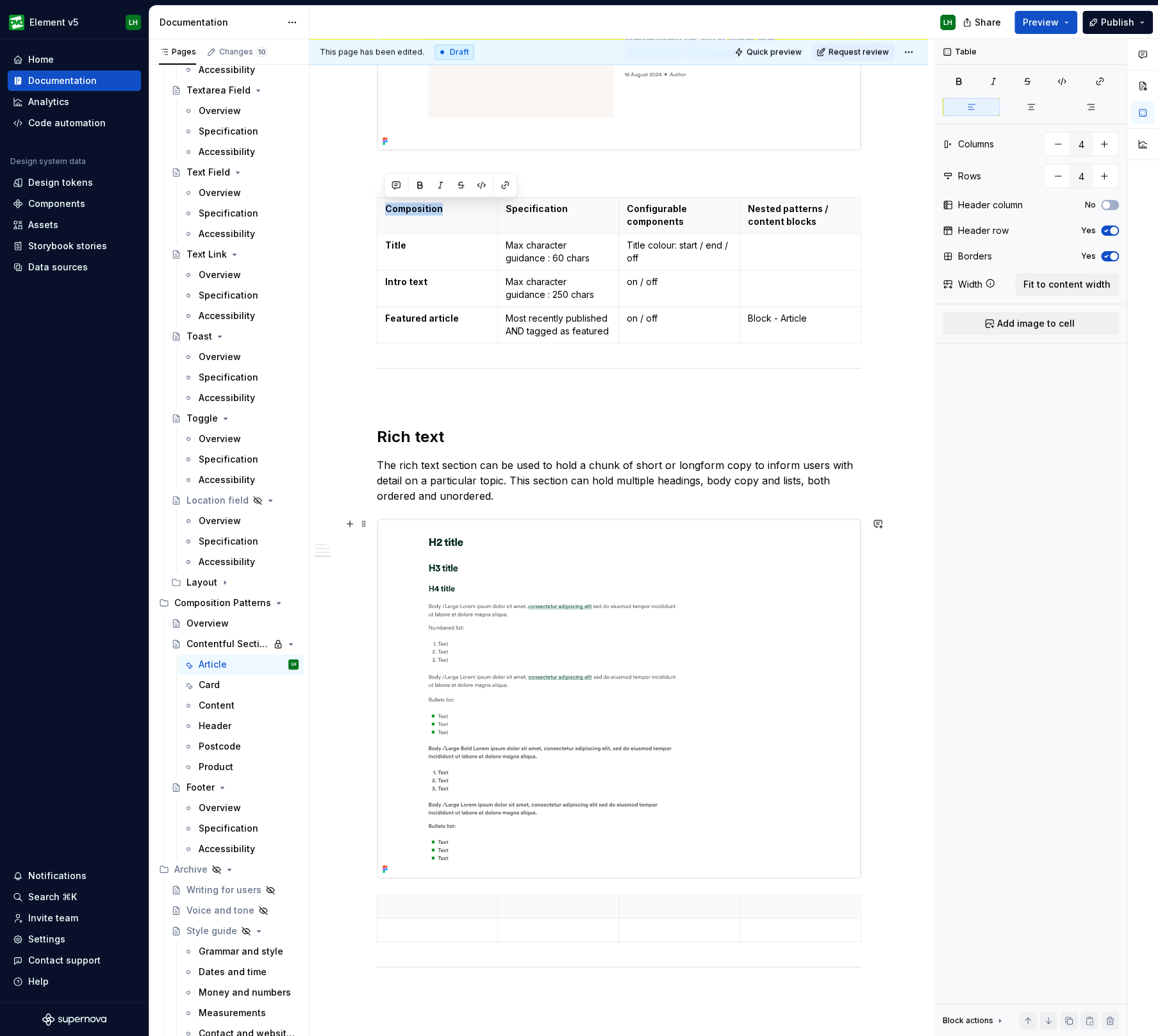
type textarea "*"
click at [429, 899] on p at bounding box center [438, 906] width 105 height 13
click at [546, 207] on p "Specification" at bounding box center [558, 208] width 105 height 13
copy p "Specification"
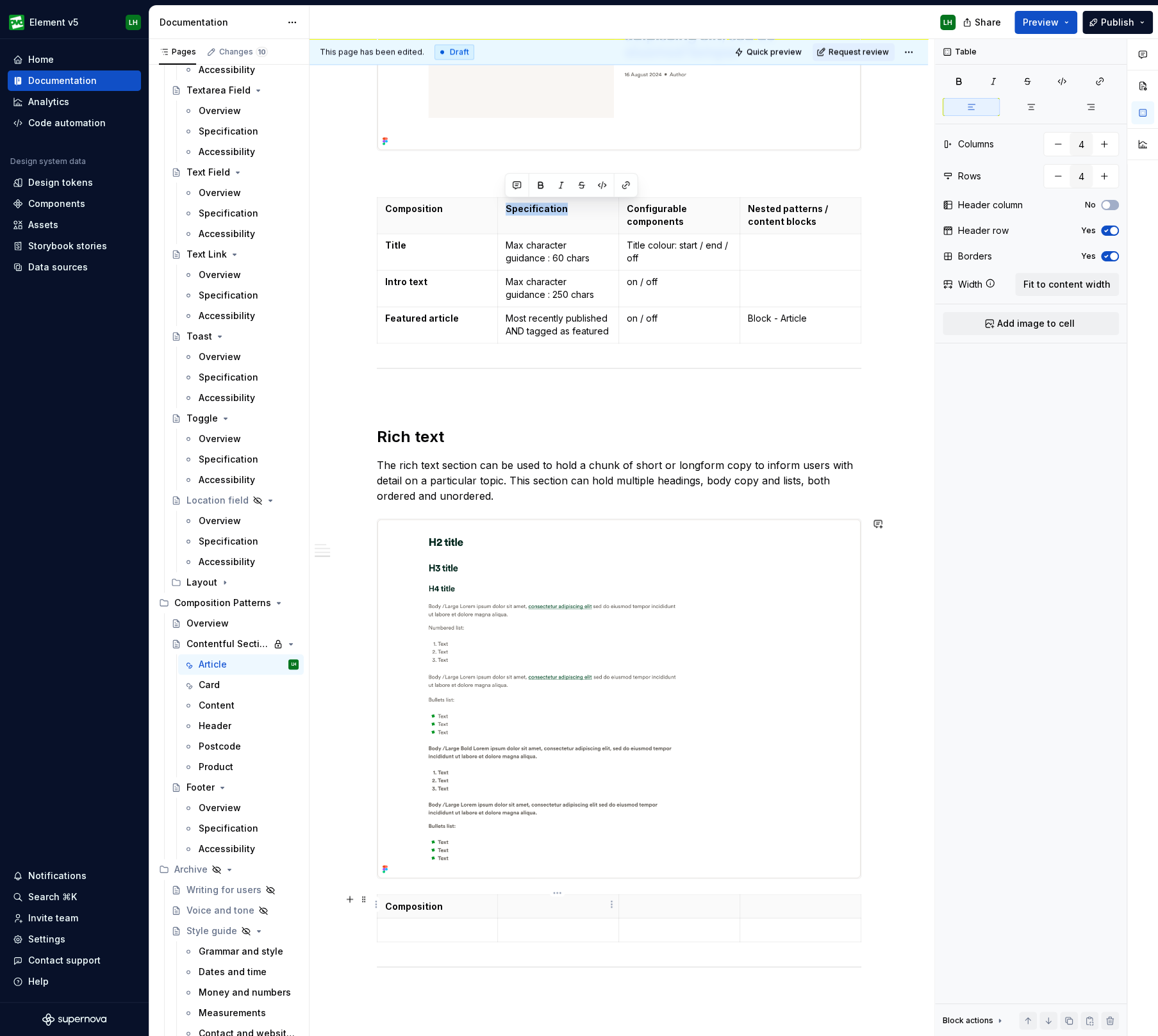
click at [541, 894] on th at bounding box center [558, 906] width 121 height 24
click at [639, 206] on p "Configurable components" at bounding box center [679, 215] width 105 height 25
click at [642, 899] on p at bounding box center [679, 906] width 105 height 13
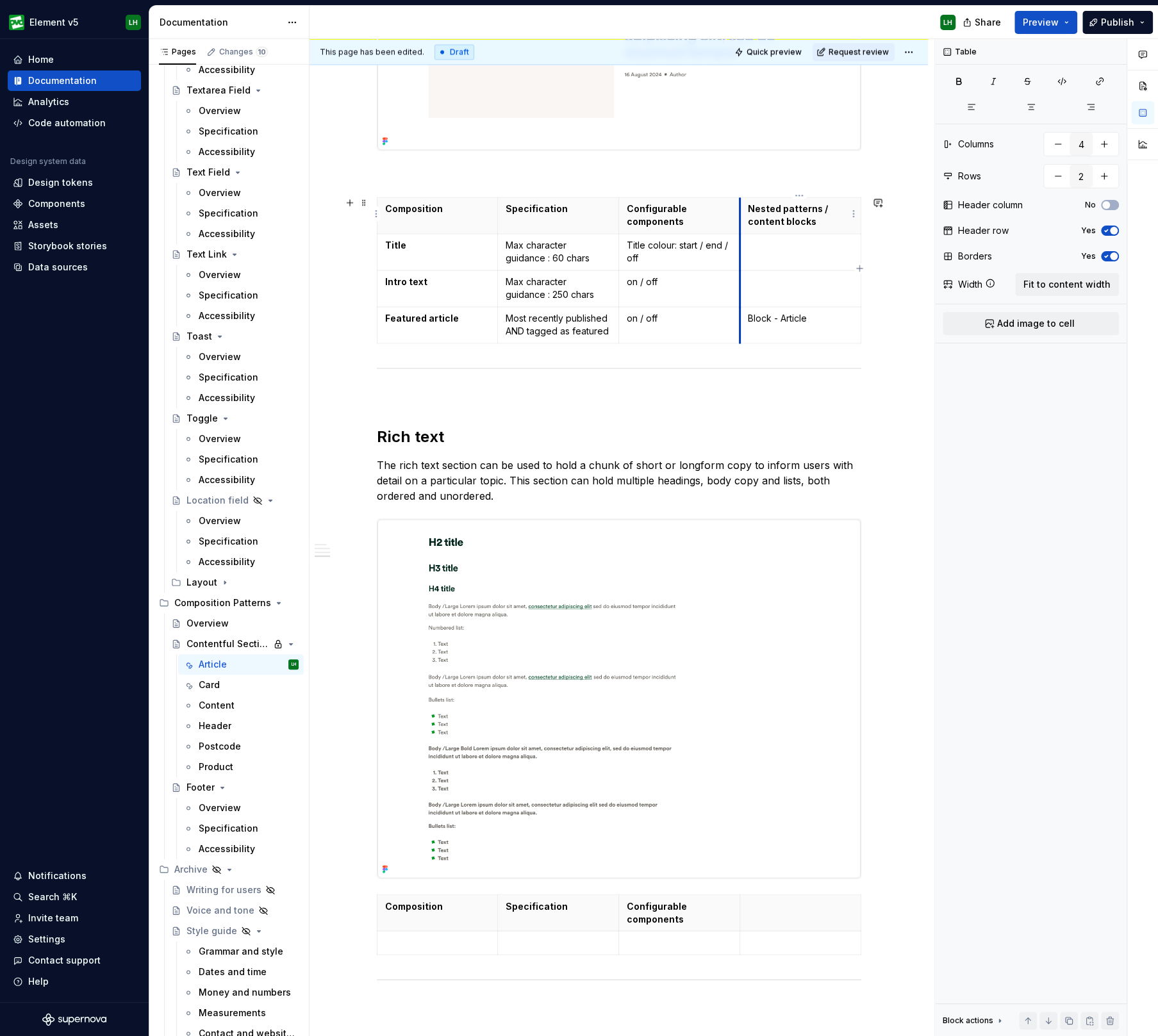
click at [767, 212] on p "Nested patterns / content blocks" at bounding box center [800, 215] width 105 height 25
type input "2"
click at [764, 900] on p at bounding box center [800, 906] width 105 height 13
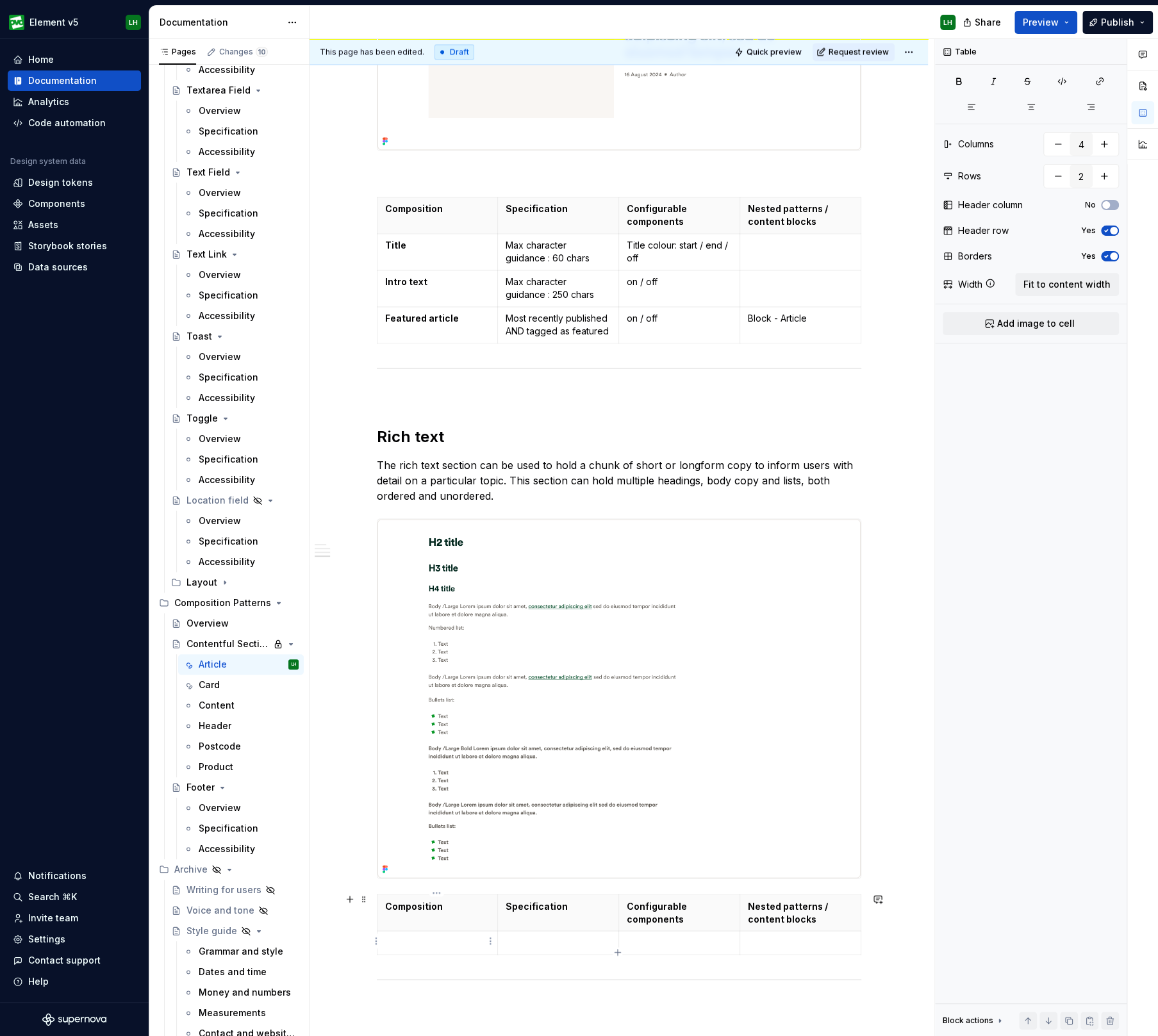
click at [452, 941] on p at bounding box center [438, 942] width 105 height 13
click at [356, 431] on button "button" at bounding box center [349, 434] width 18 height 18
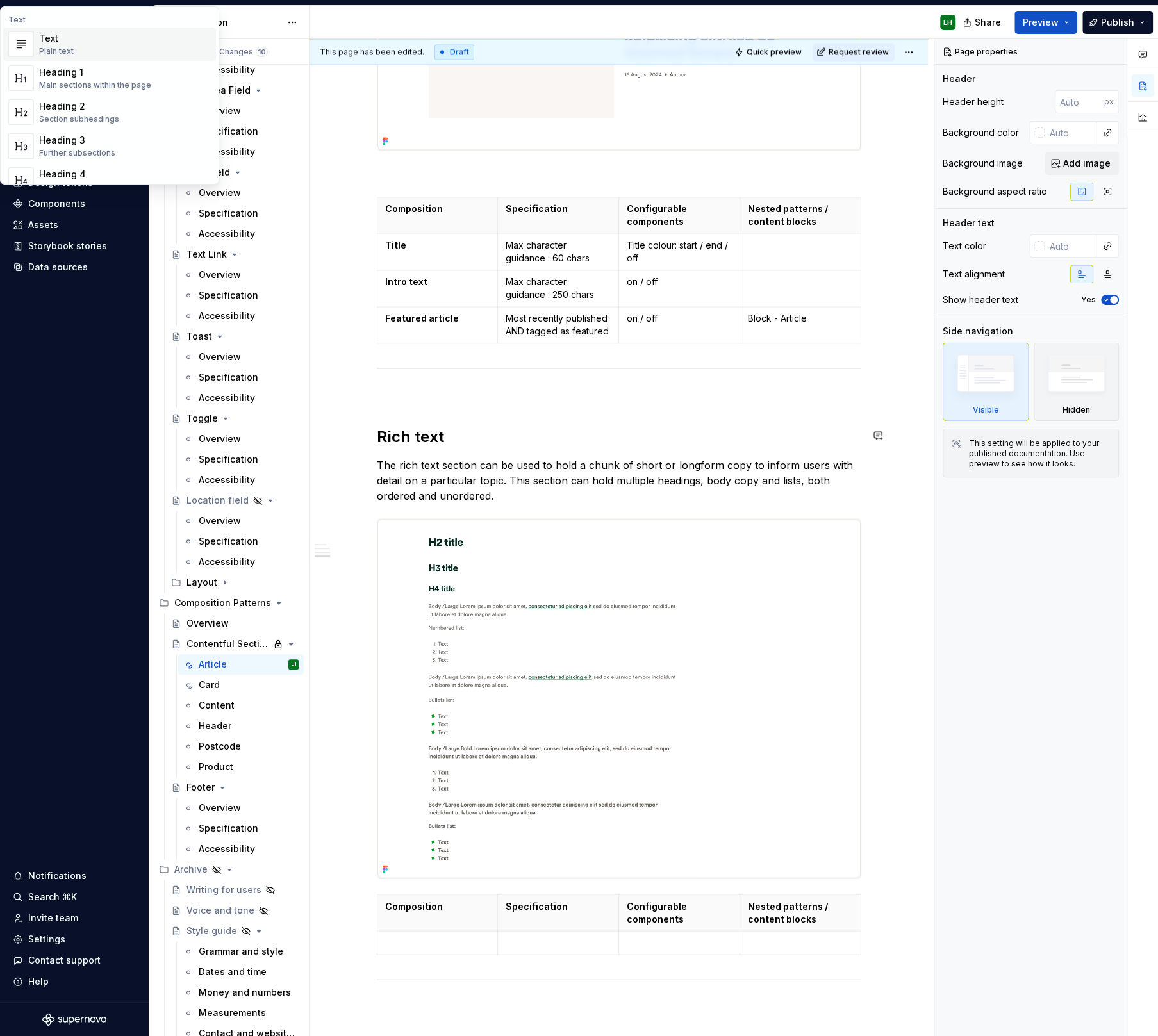
click at [459, 430] on h2 "Rich text" at bounding box center [618, 436] width 485 height 21
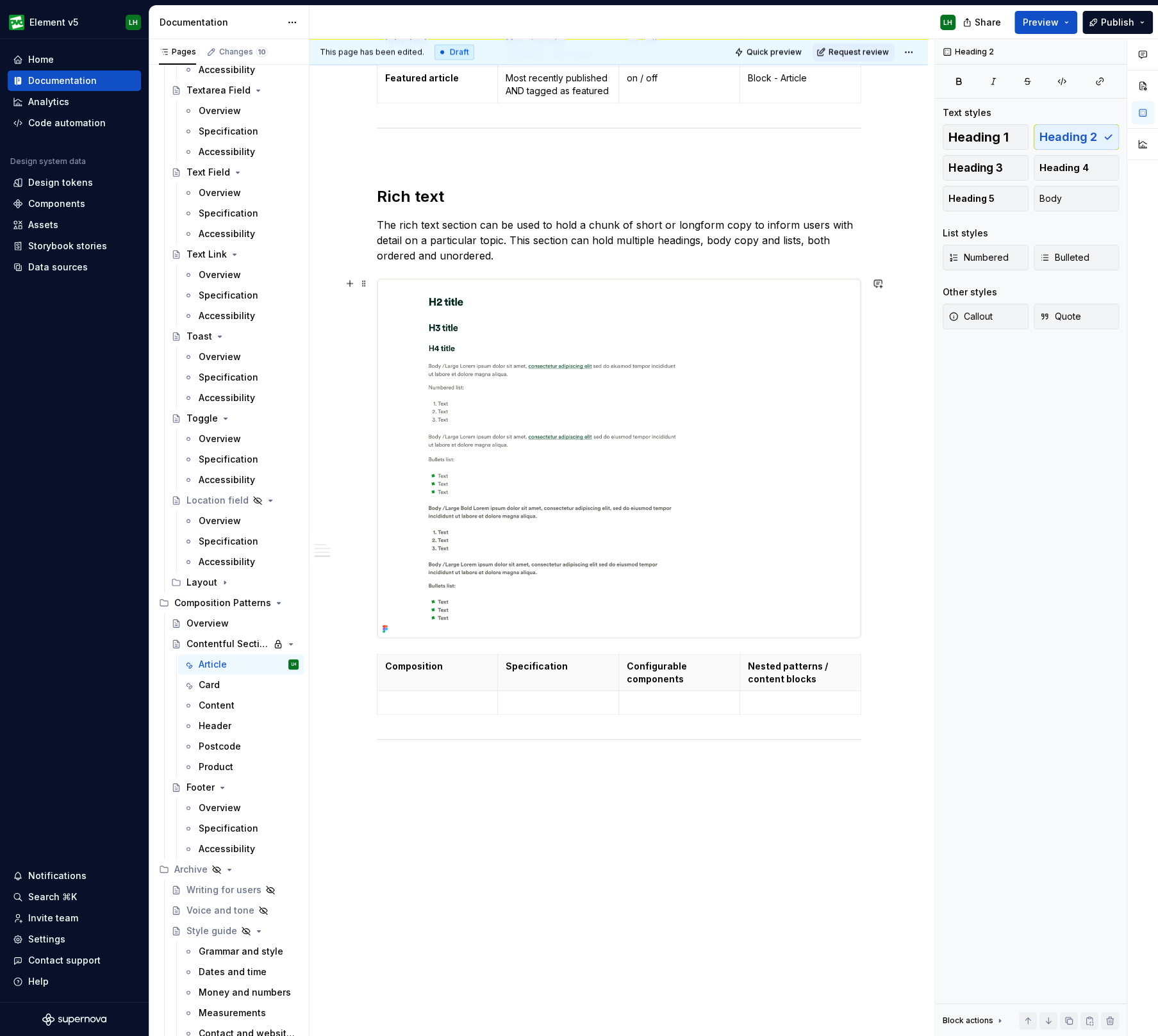
scroll to position [1476, 0]
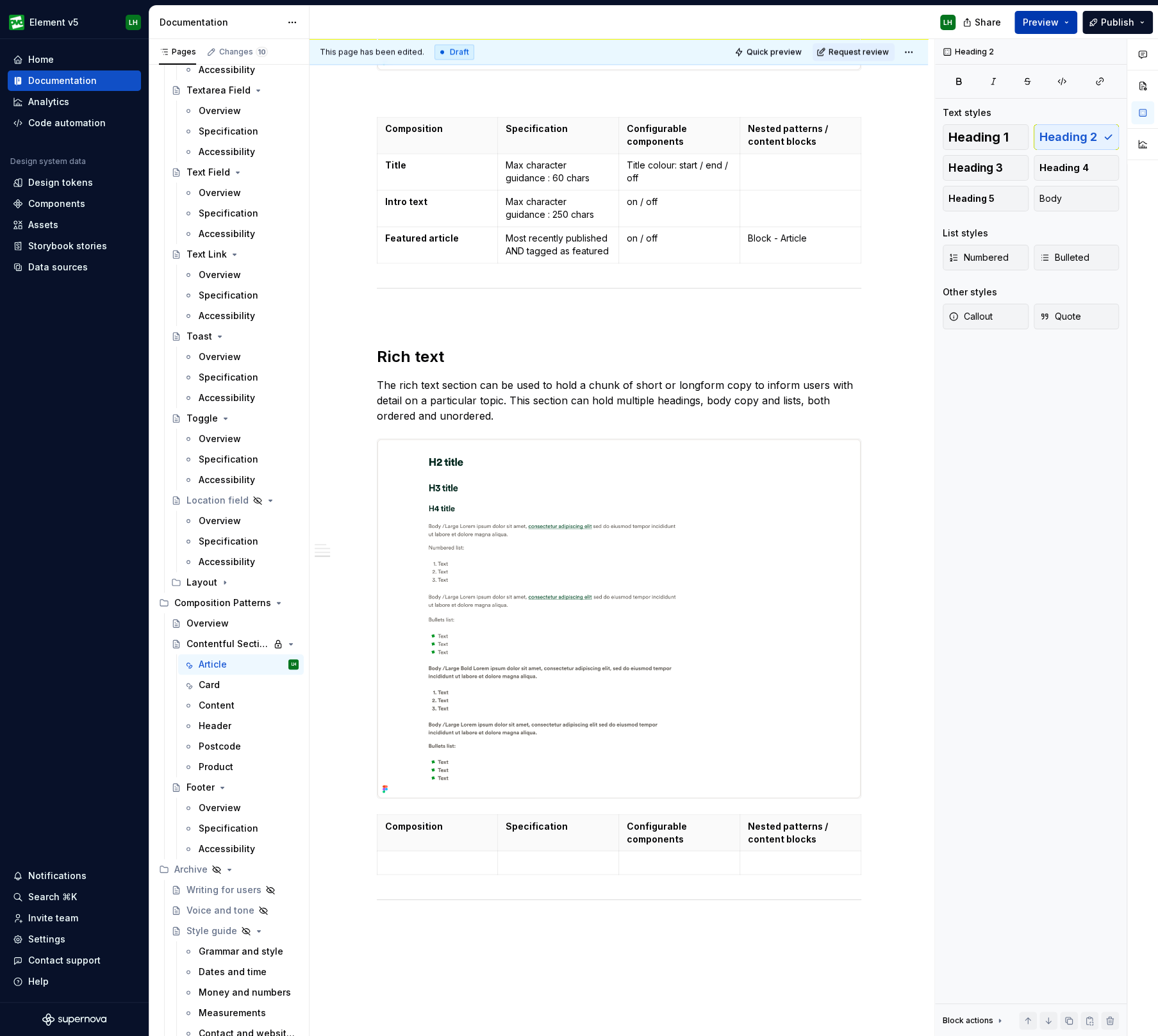
click at [1058, 21] on span "Preview" at bounding box center [1040, 22] width 36 height 13
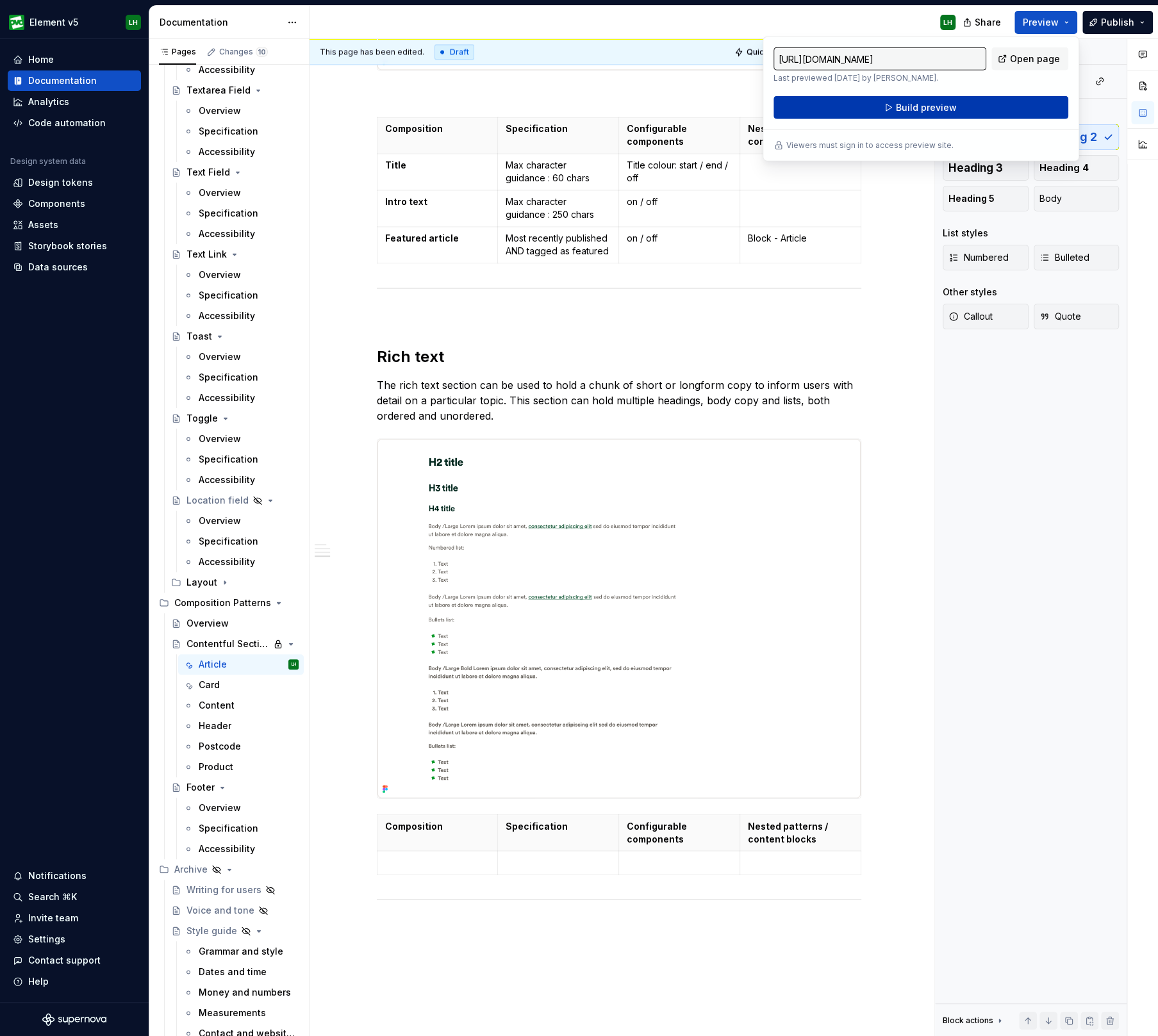
click at [1004, 110] on button "Build preview" at bounding box center [921, 107] width 294 height 23
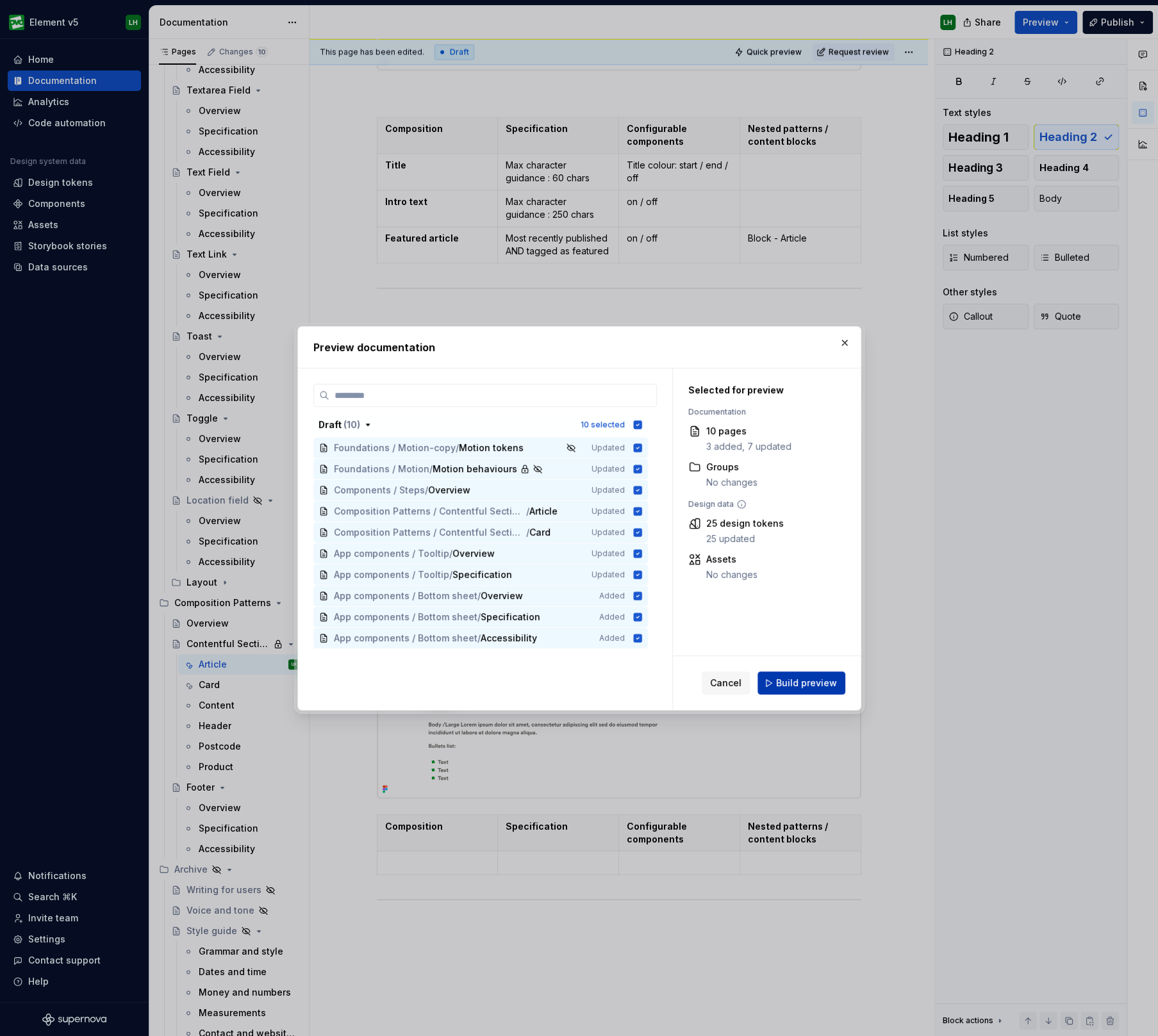
click at [798, 672] on button "Build preview" at bounding box center [801, 683] width 88 height 23
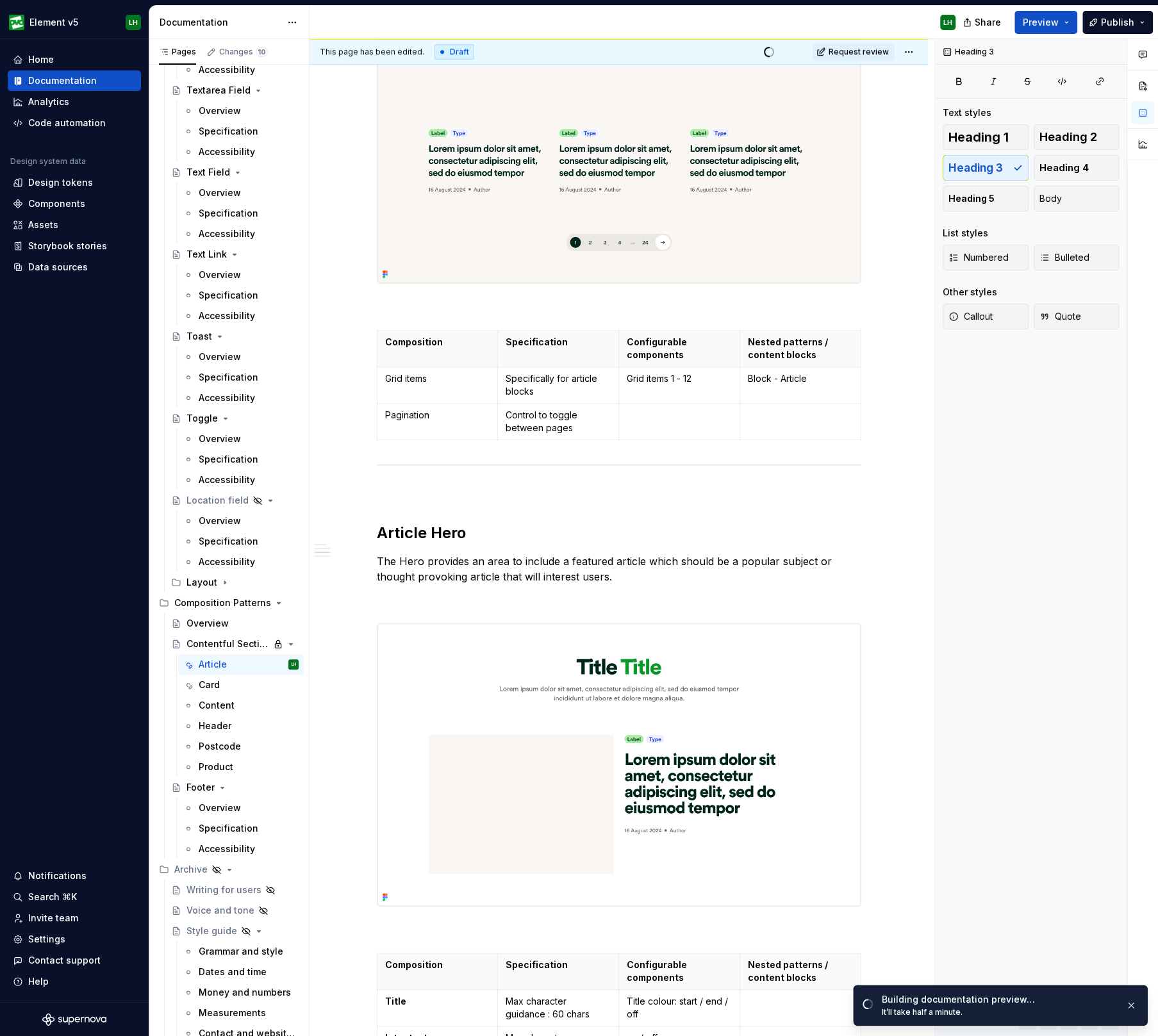
scroll to position [0, 0]
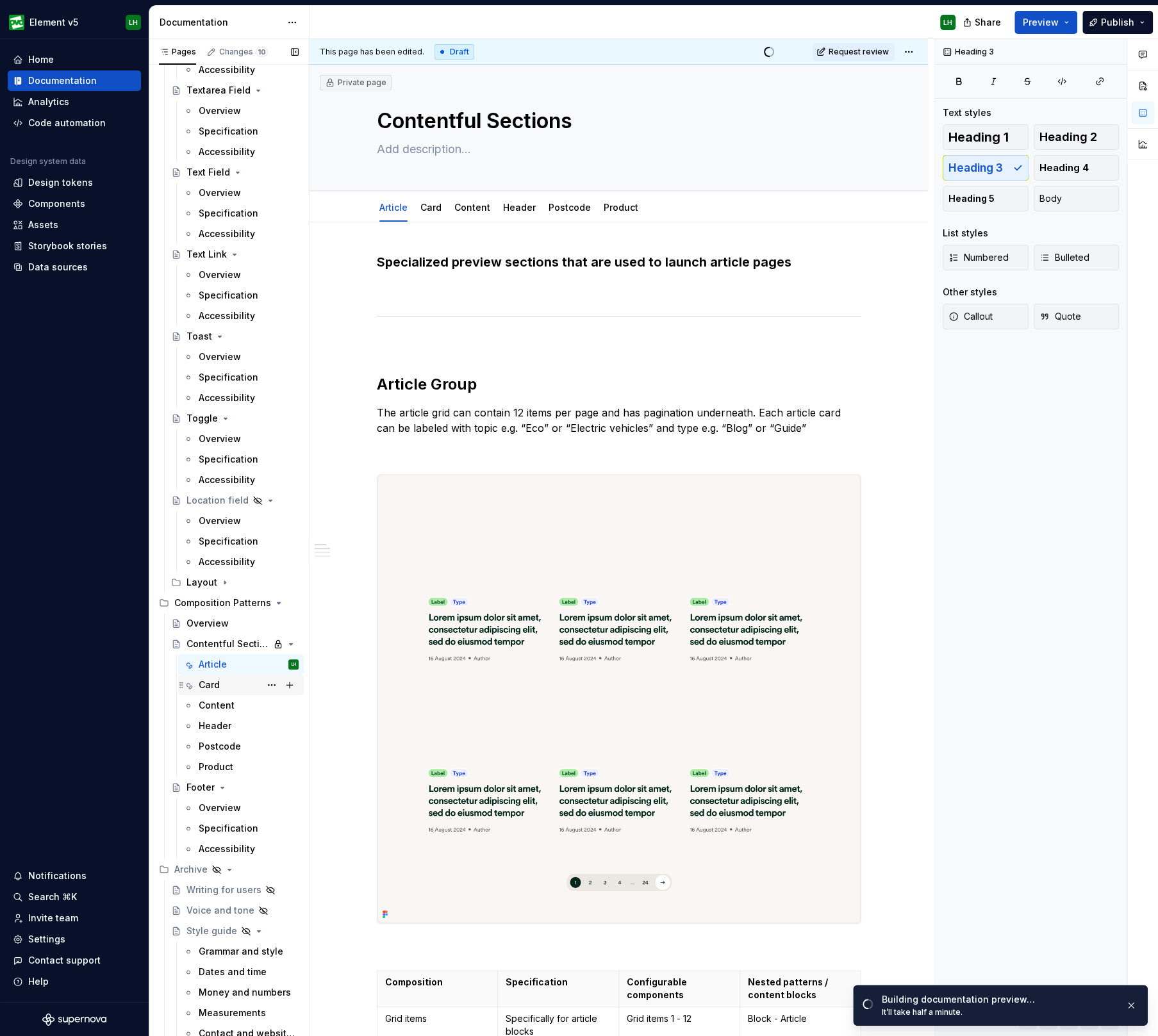
click at [207, 687] on div "Card" at bounding box center [209, 684] width 21 height 13
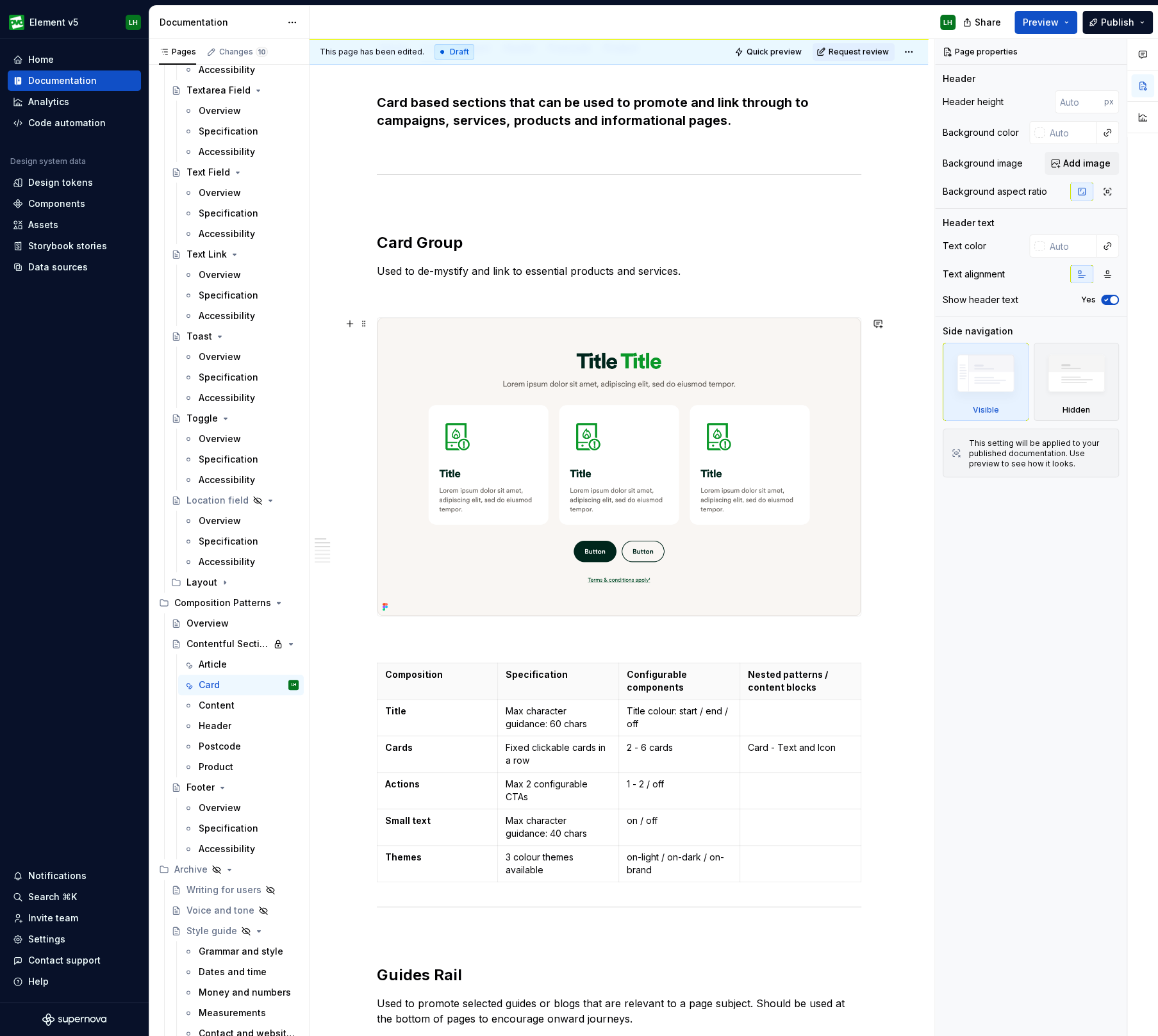
scroll to position [240, 0]
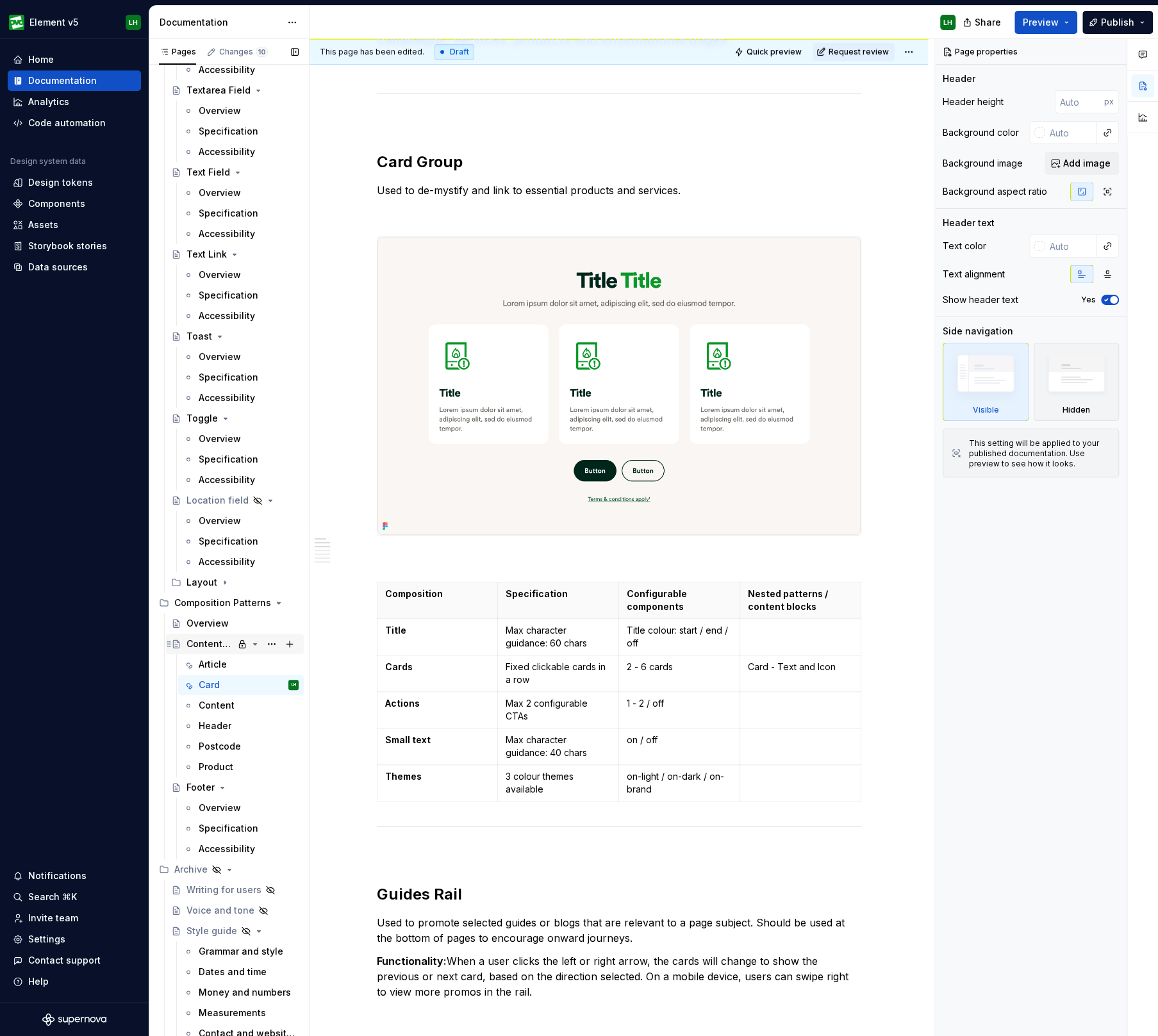
click at [202, 646] on div "Contentful Sections" at bounding box center [209, 644] width 47 height 13
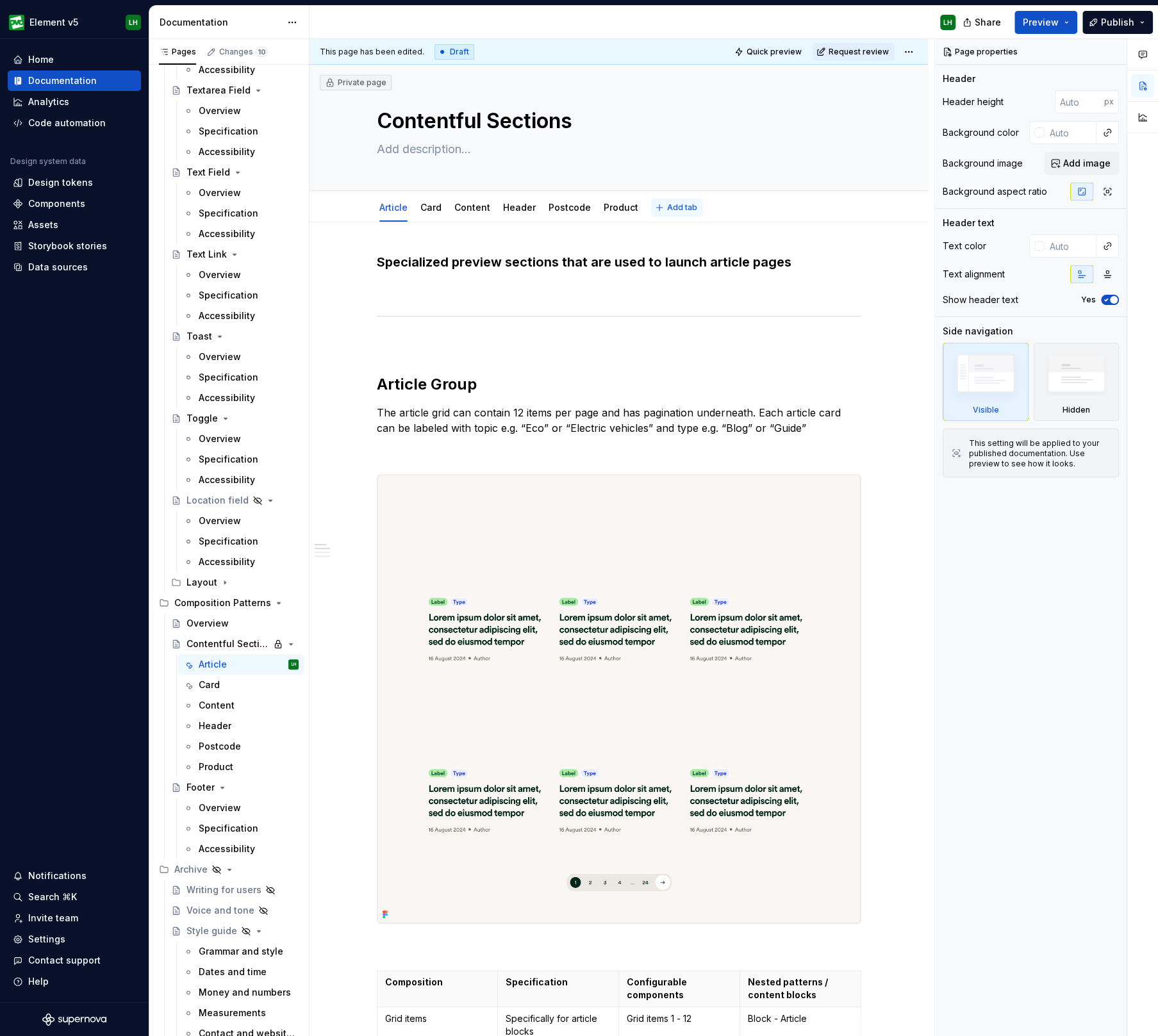
click at [673, 201] on button "Add tab" at bounding box center [676, 208] width 52 height 18
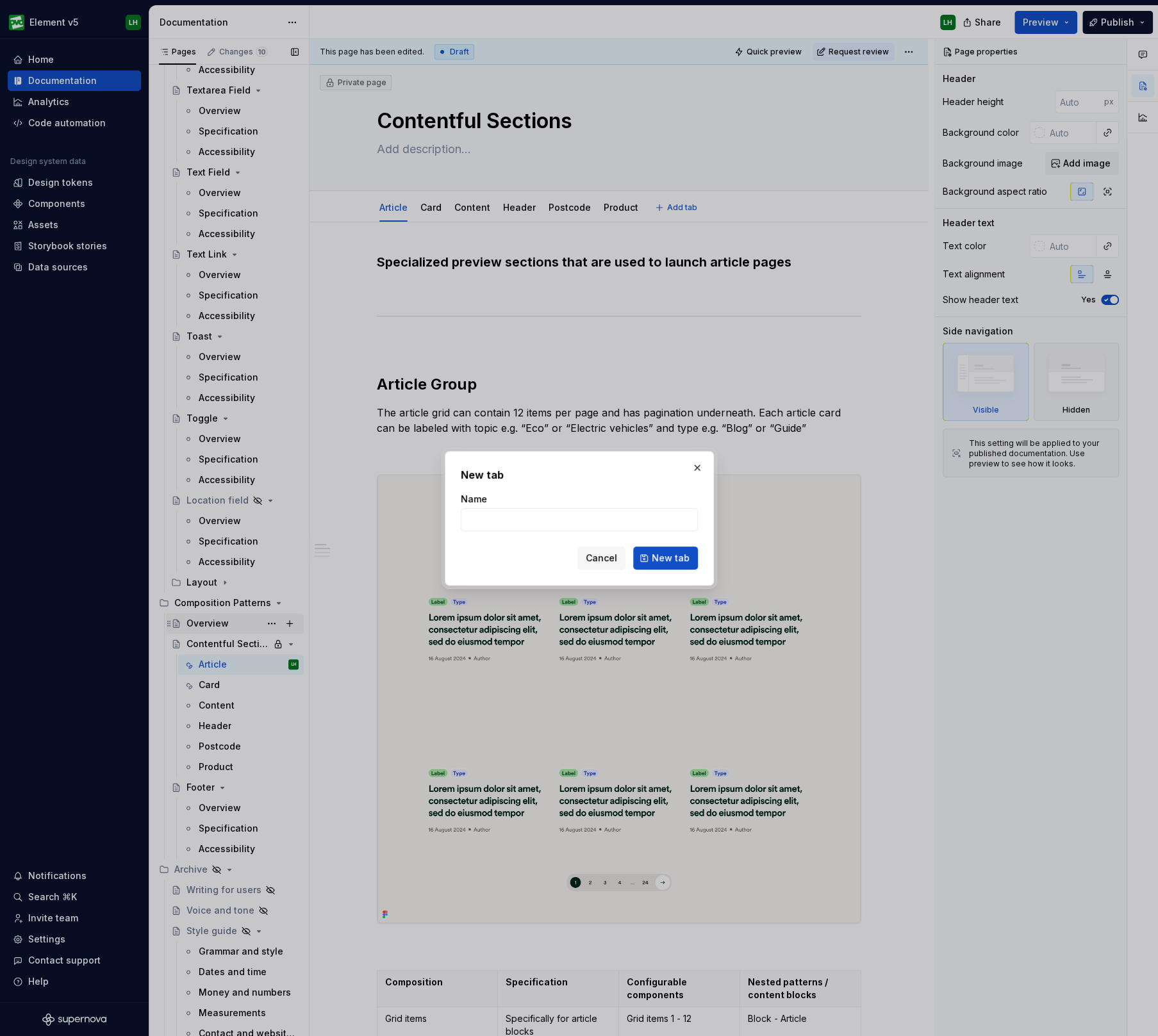
drag, startPoint x: 239, startPoint y: 611, endPoint x: 216, endPoint y: 617, distance: 23.8
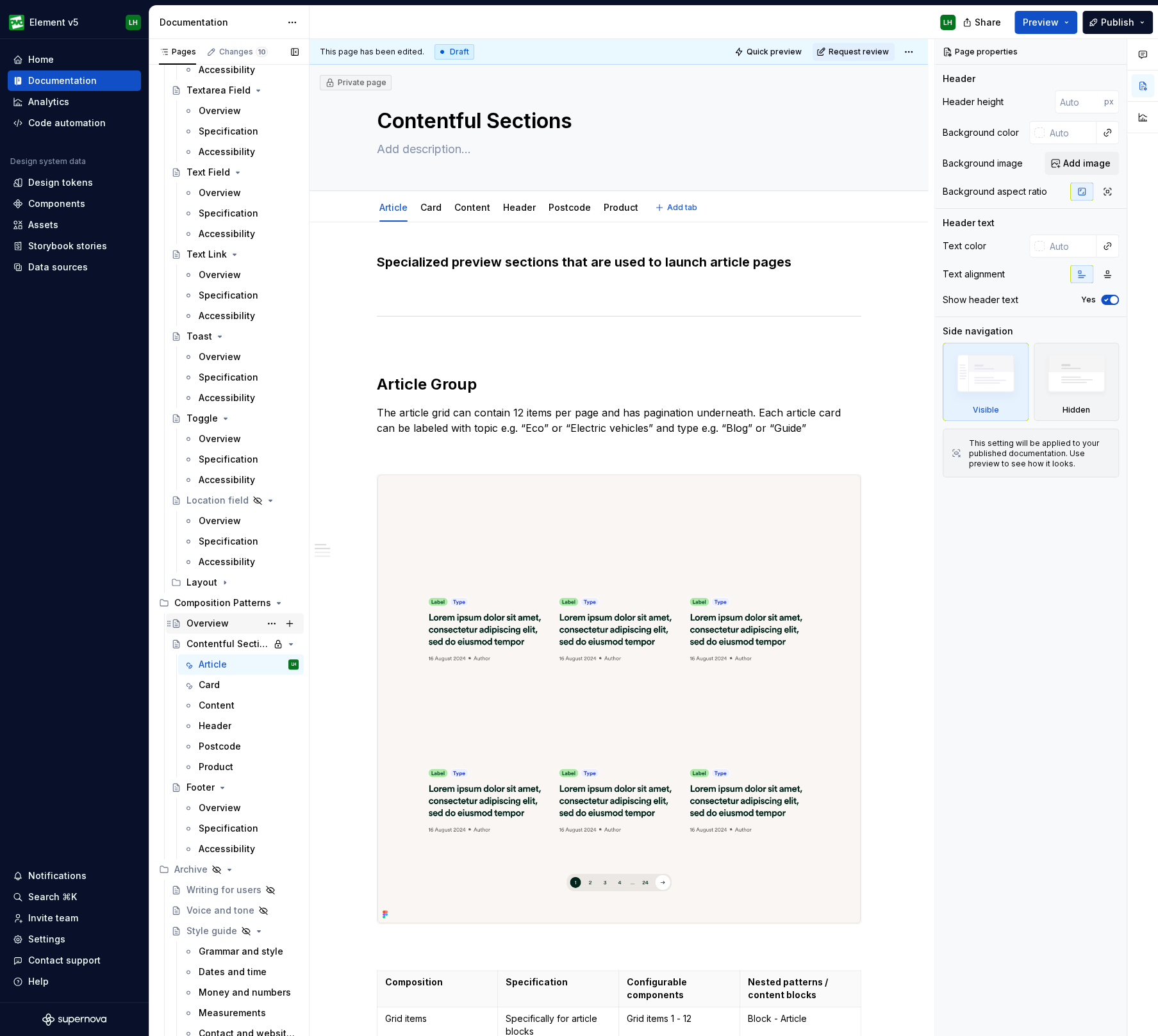
click at [216, 617] on div "Overview" at bounding box center [207, 623] width 42 height 13
click at [221, 620] on div "Overview" at bounding box center [207, 623] width 42 height 13
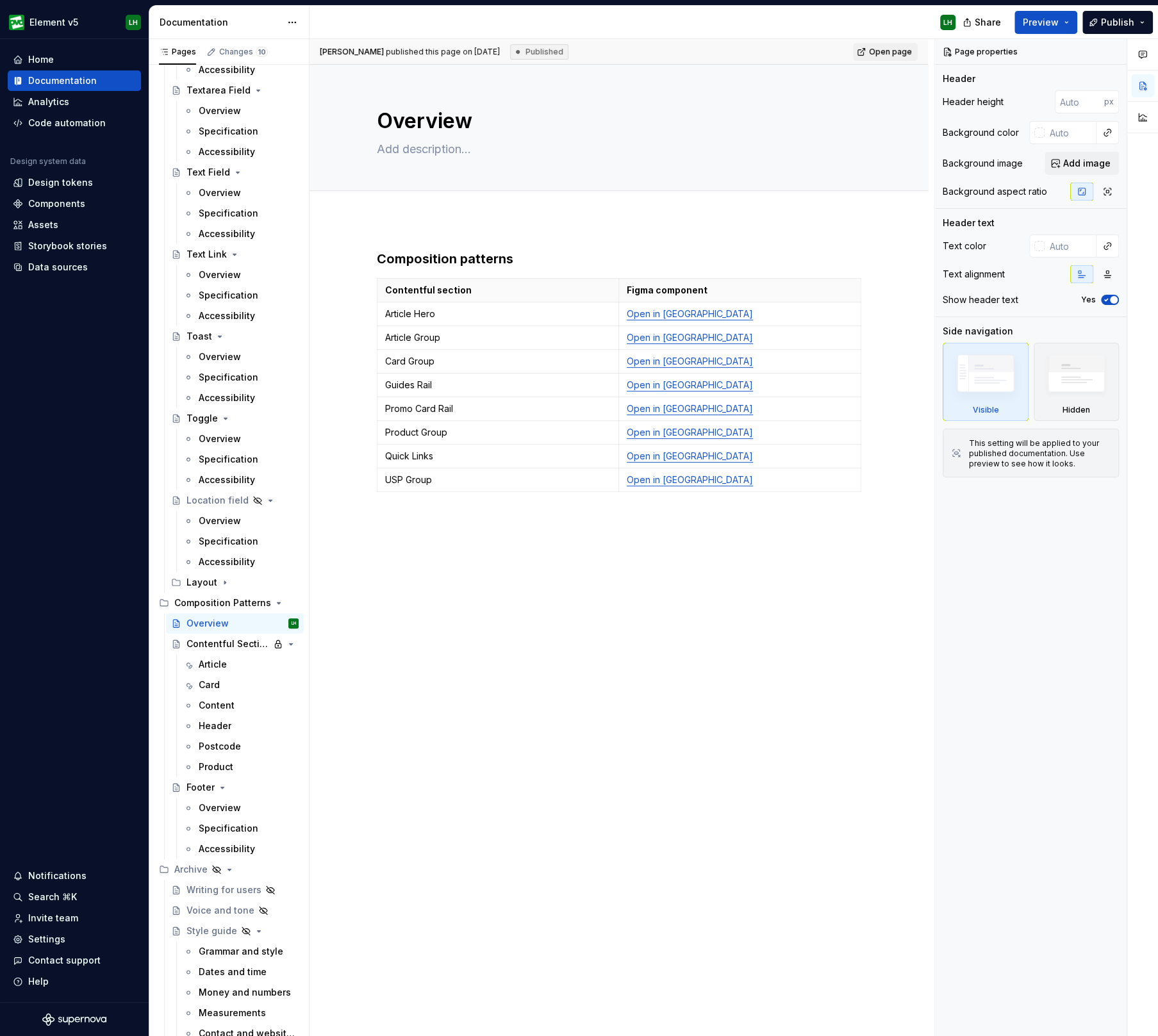
drag, startPoint x: 356, startPoint y: 652, endPoint x: 455, endPoint y: 494, distance: 186.5
click at [356, 652] on div "Composition patterns Contentful section Figma component Article Hero Open in Fi…" at bounding box center [618, 536] width 618 height 635
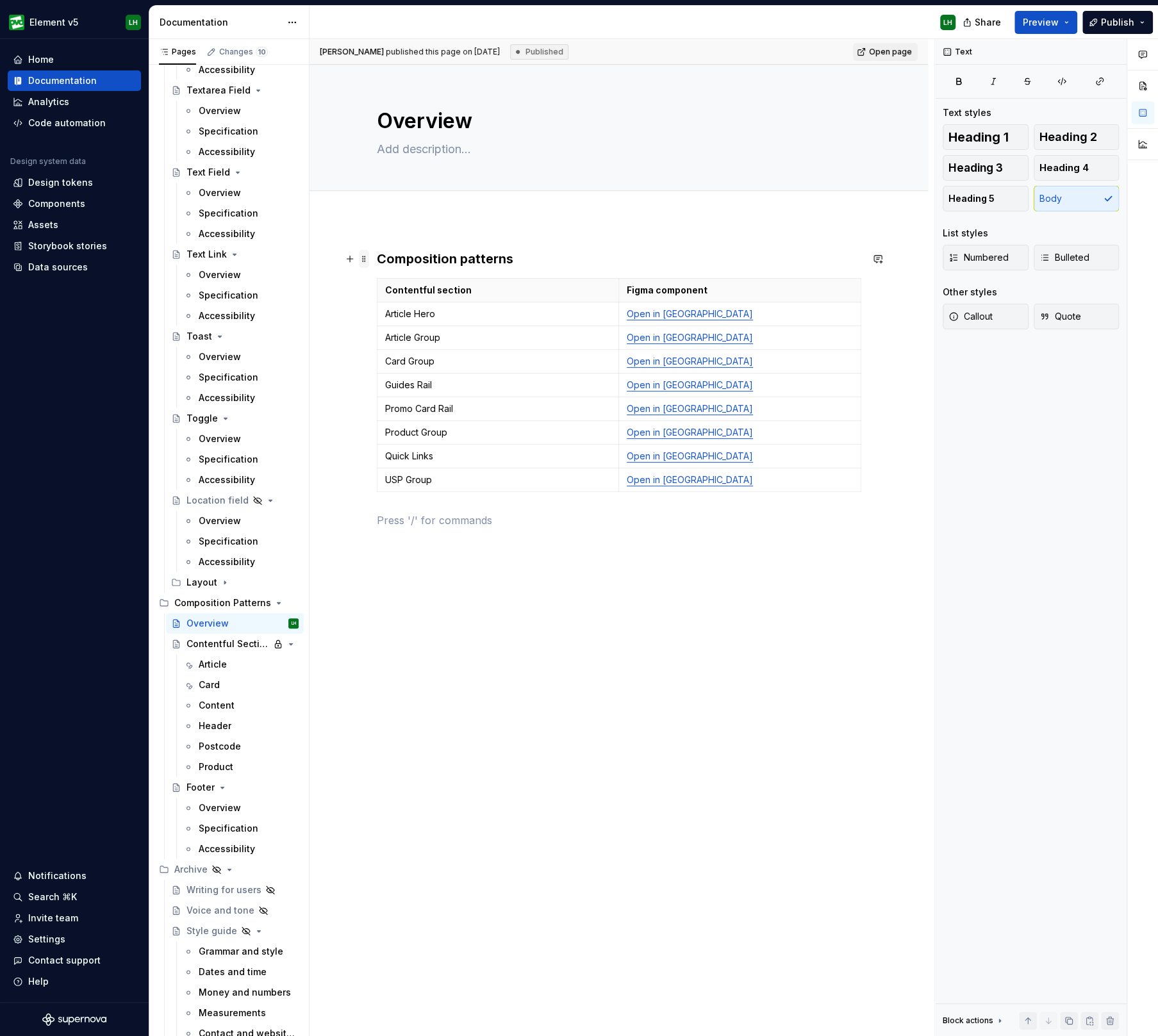
click at [362, 258] on span at bounding box center [364, 259] width 10 height 18
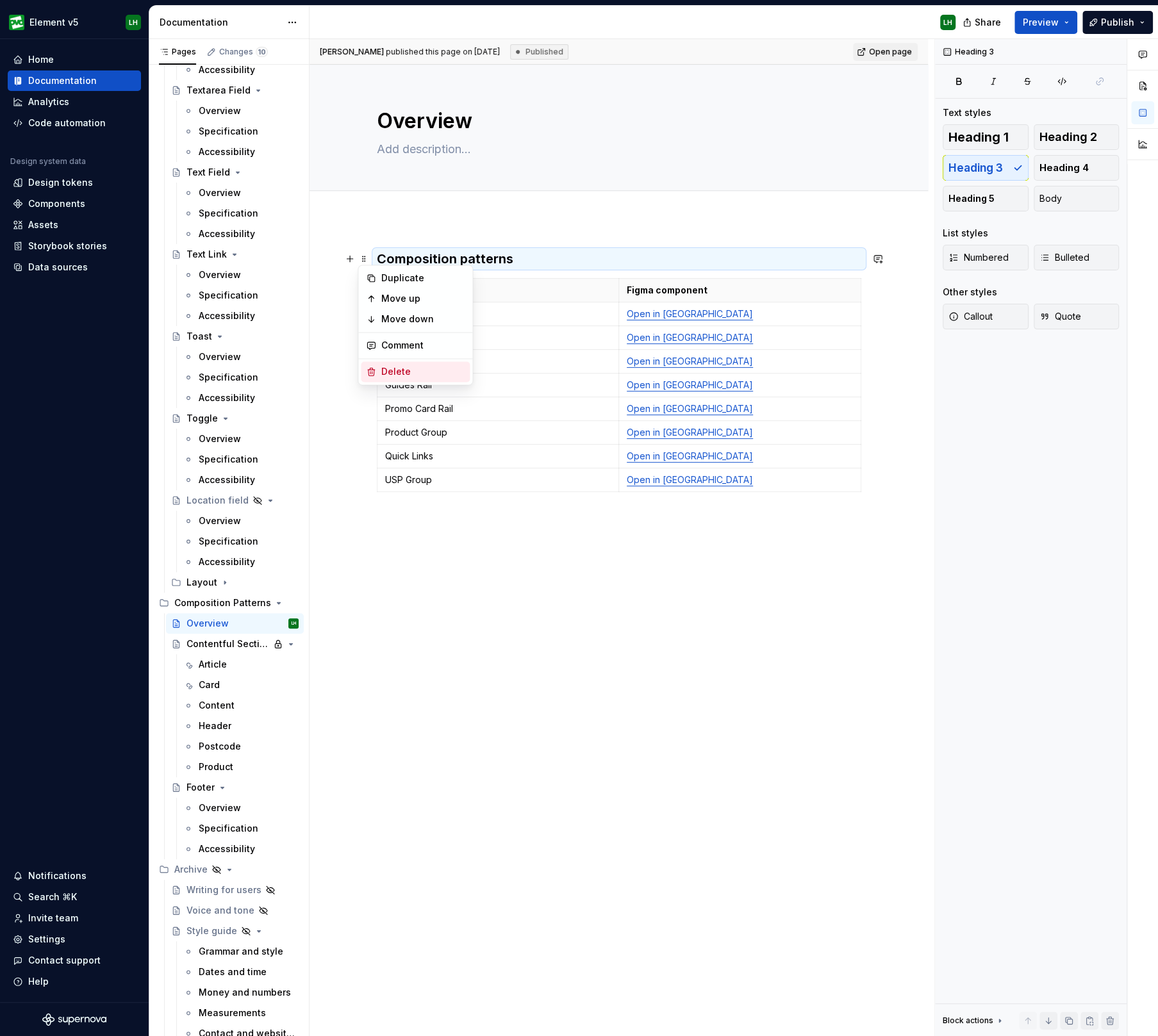
click at [400, 376] on div "Delete" at bounding box center [423, 372] width 84 height 13
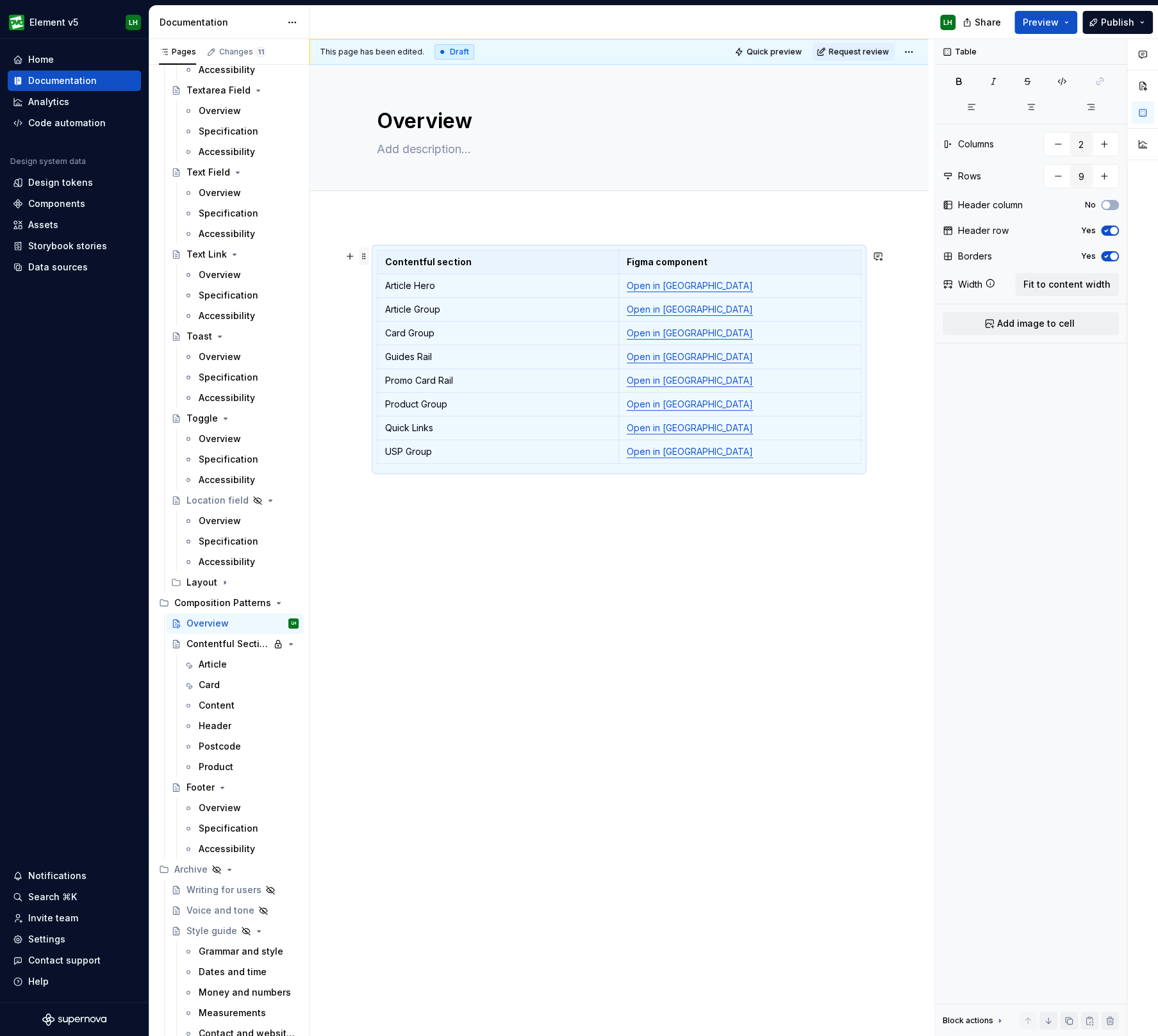
click at [363, 255] on span at bounding box center [364, 256] width 10 height 18
click at [408, 373] on div "Delete" at bounding box center [423, 369] width 84 height 13
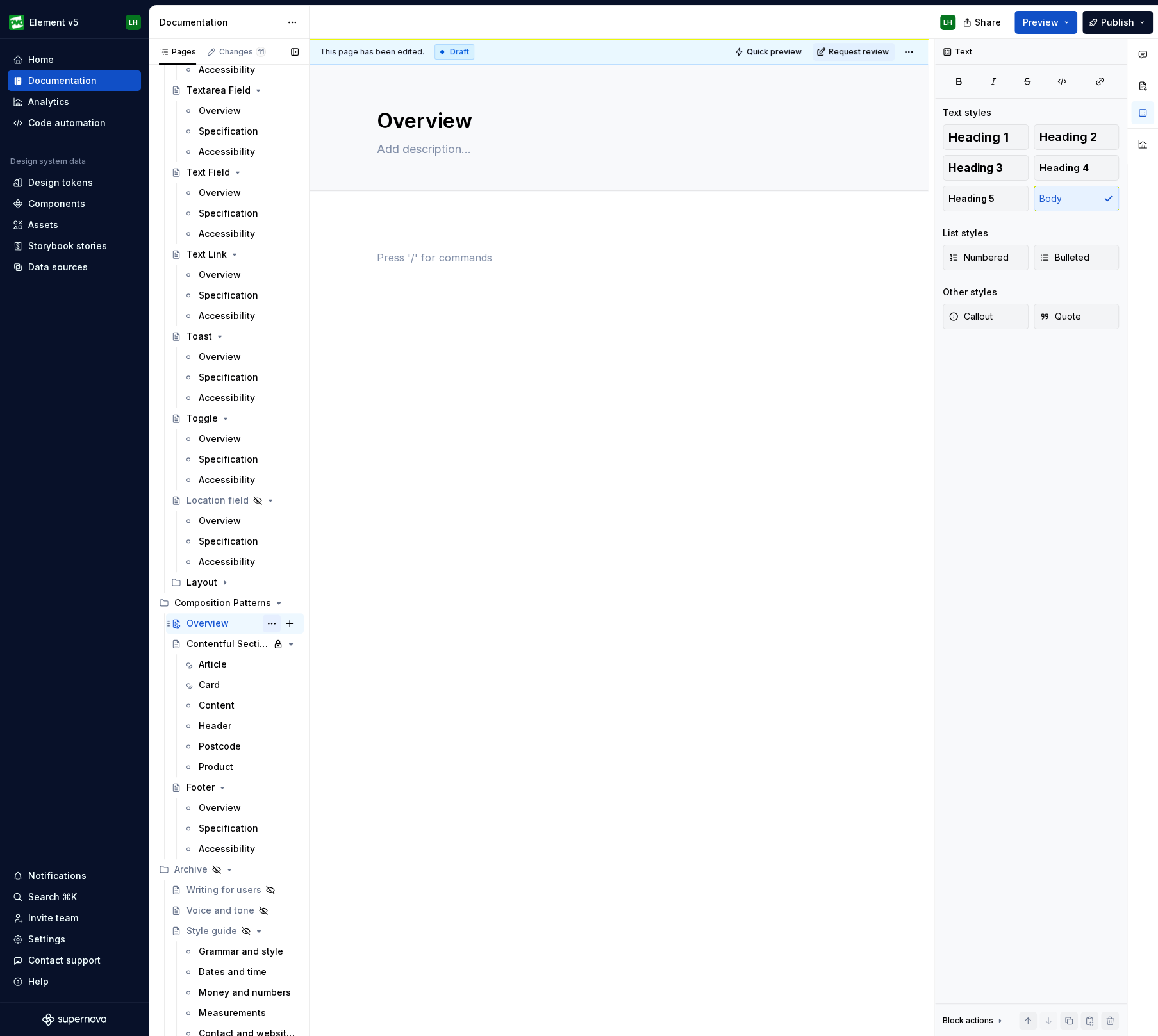
click at [263, 620] on button "Page tree" at bounding box center [271, 623] width 18 height 18
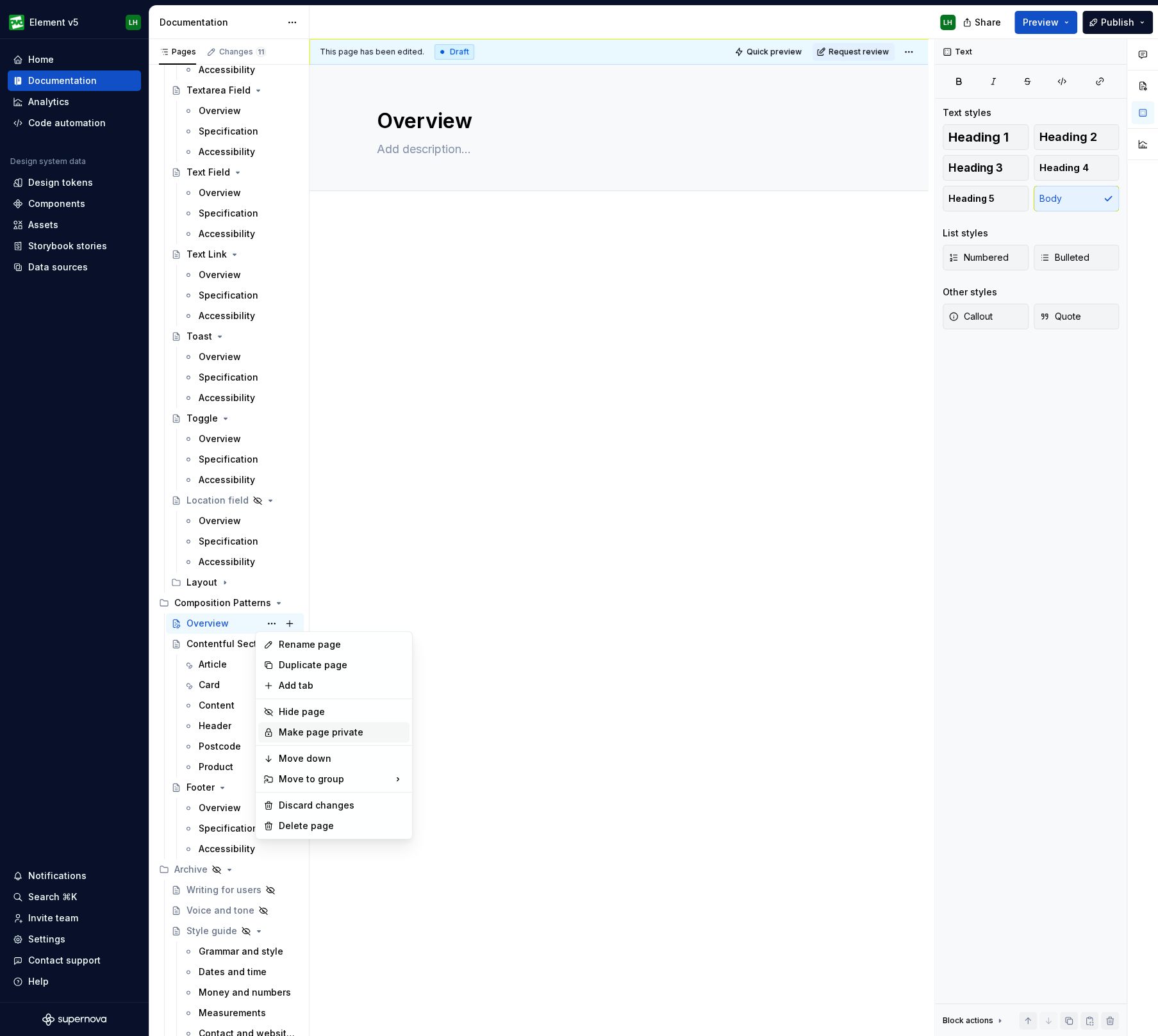
click at [316, 734] on div "Make page private" at bounding box center [341, 732] width 126 height 13
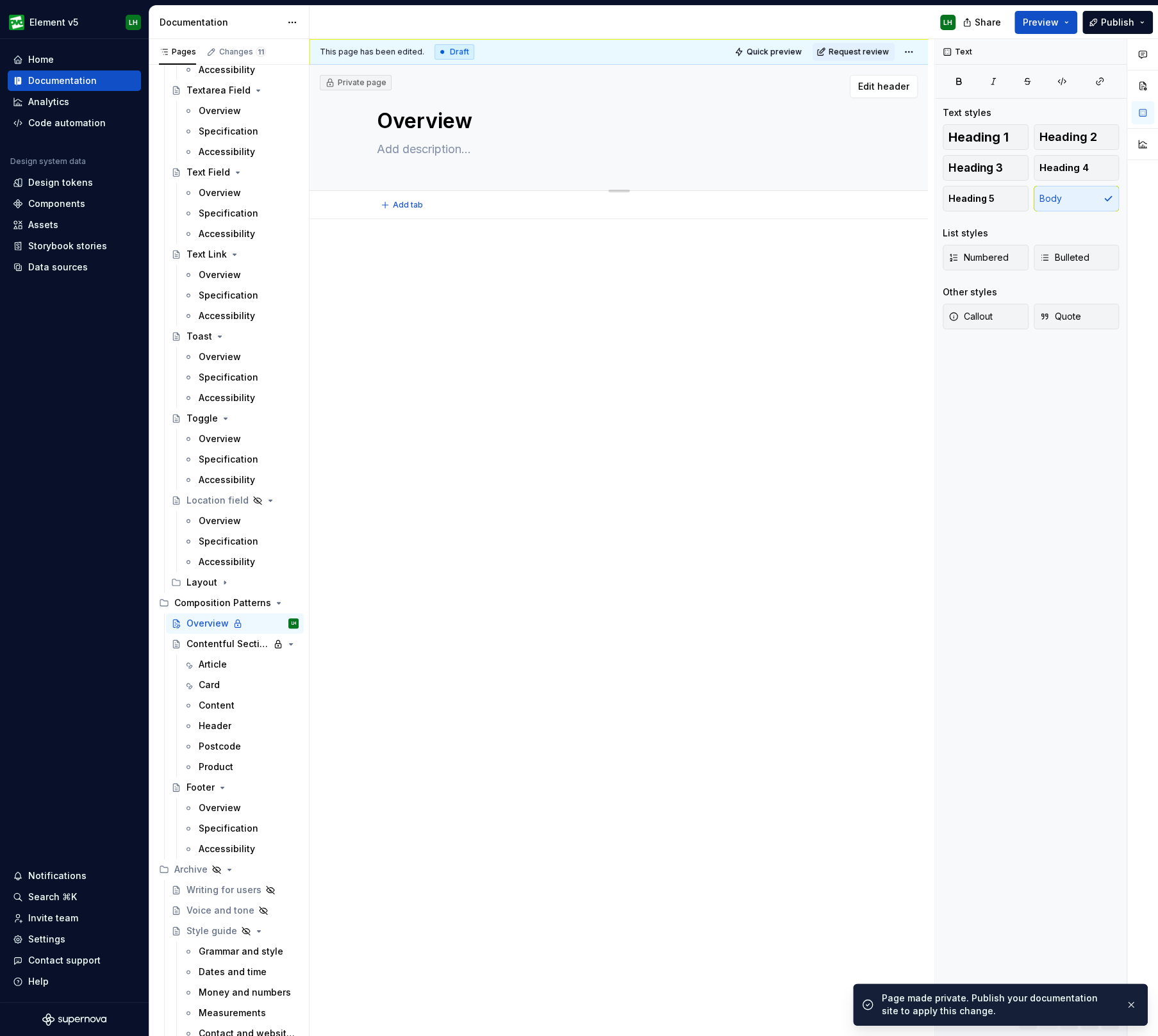
click at [429, 130] on textarea "Overview" at bounding box center [616, 121] width 485 height 31
type textarea "*"
type textarea "I"
type textarea "*"
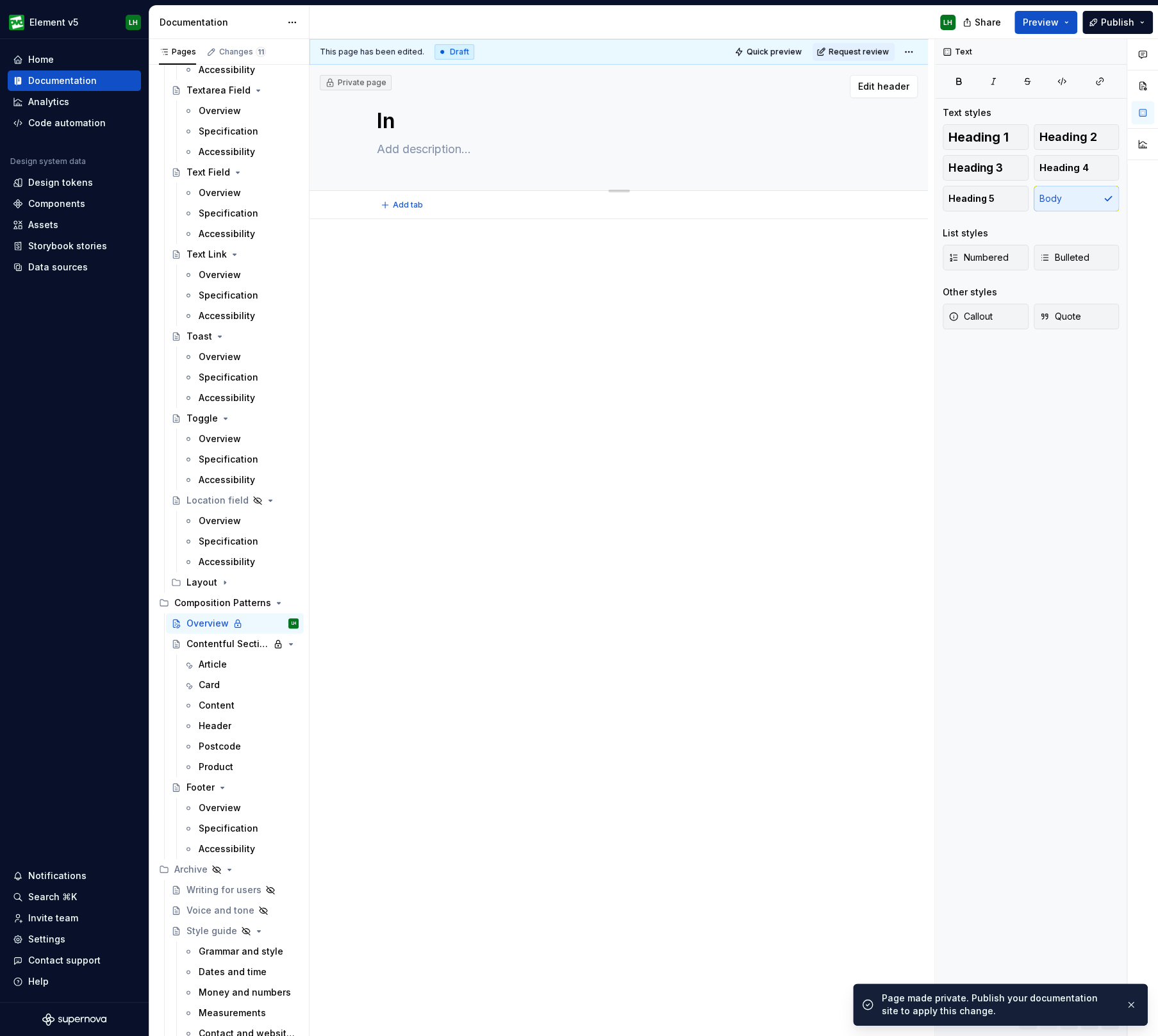
type textarea "Int"
type textarea "*"
type textarea "Intr"
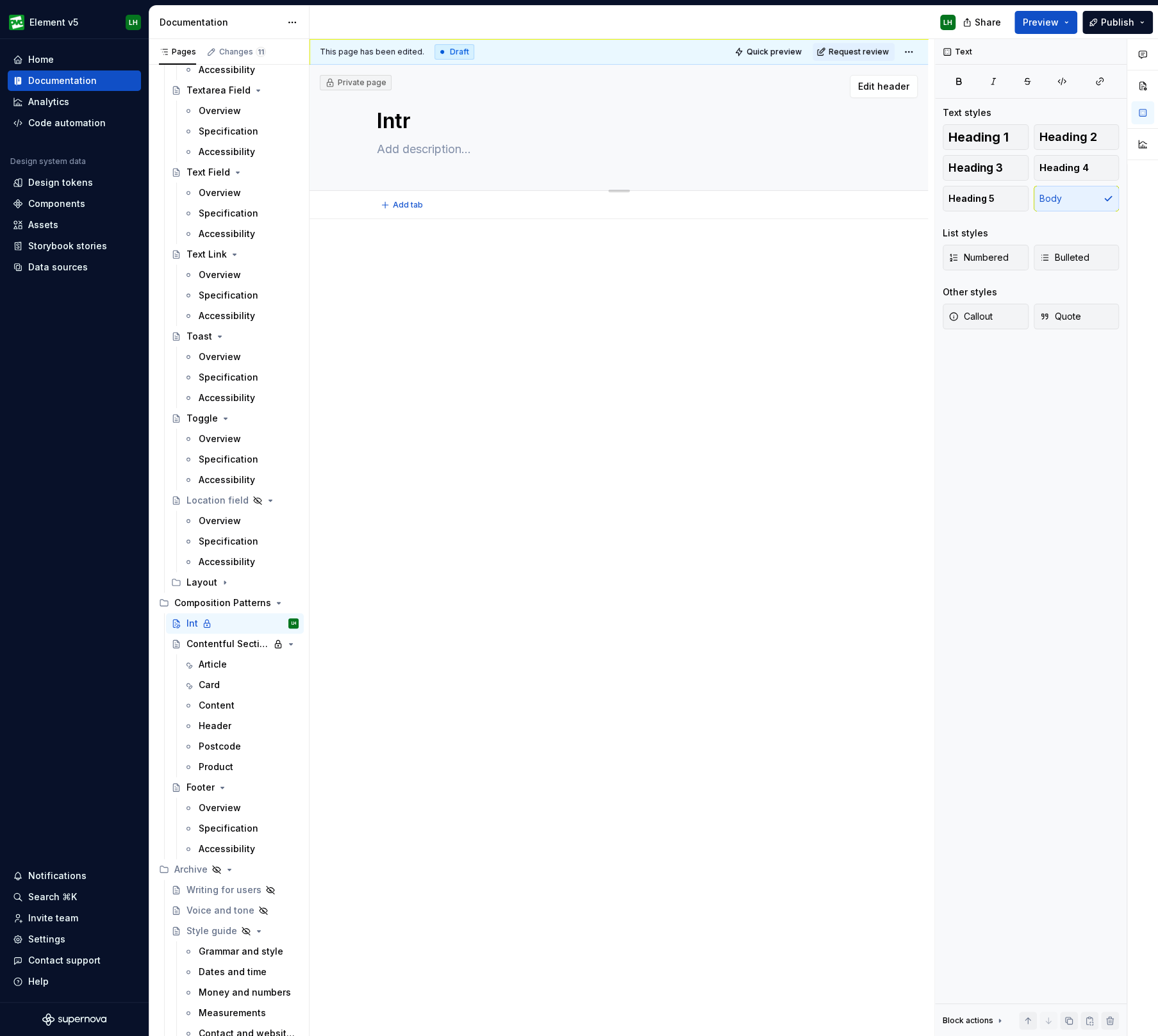
type textarea "*"
type textarea "Intro"
type textarea "*"
type textarea "Intro"
click at [391, 307] on div at bounding box center [618, 282] width 485 height 64
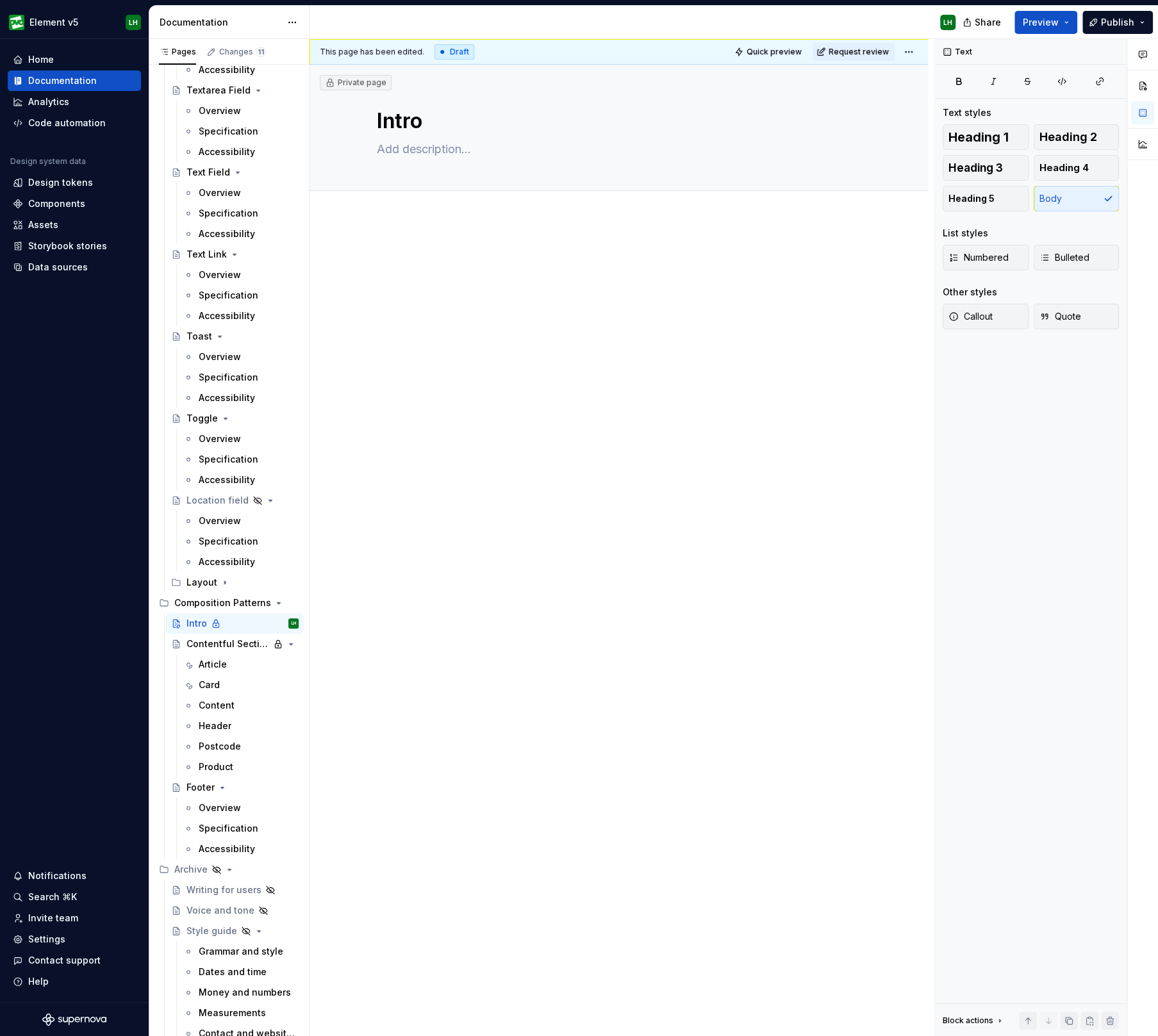
drag, startPoint x: 342, startPoint y: 278, endPoint x: 468, endPoint y: 310, distance: 130.0
click at [342, 278] on div at bounding box center [618, 422] width 618 height 406
click at [538, 306] on div at bounding box center [618, 282] width 485 height 64
click at [493, 283] on div at bounding box center [618, 274] width 485 height 49
click at [362, 327] on div "Why templates and components?" at bounding box center [618, 422] width 618 height 406
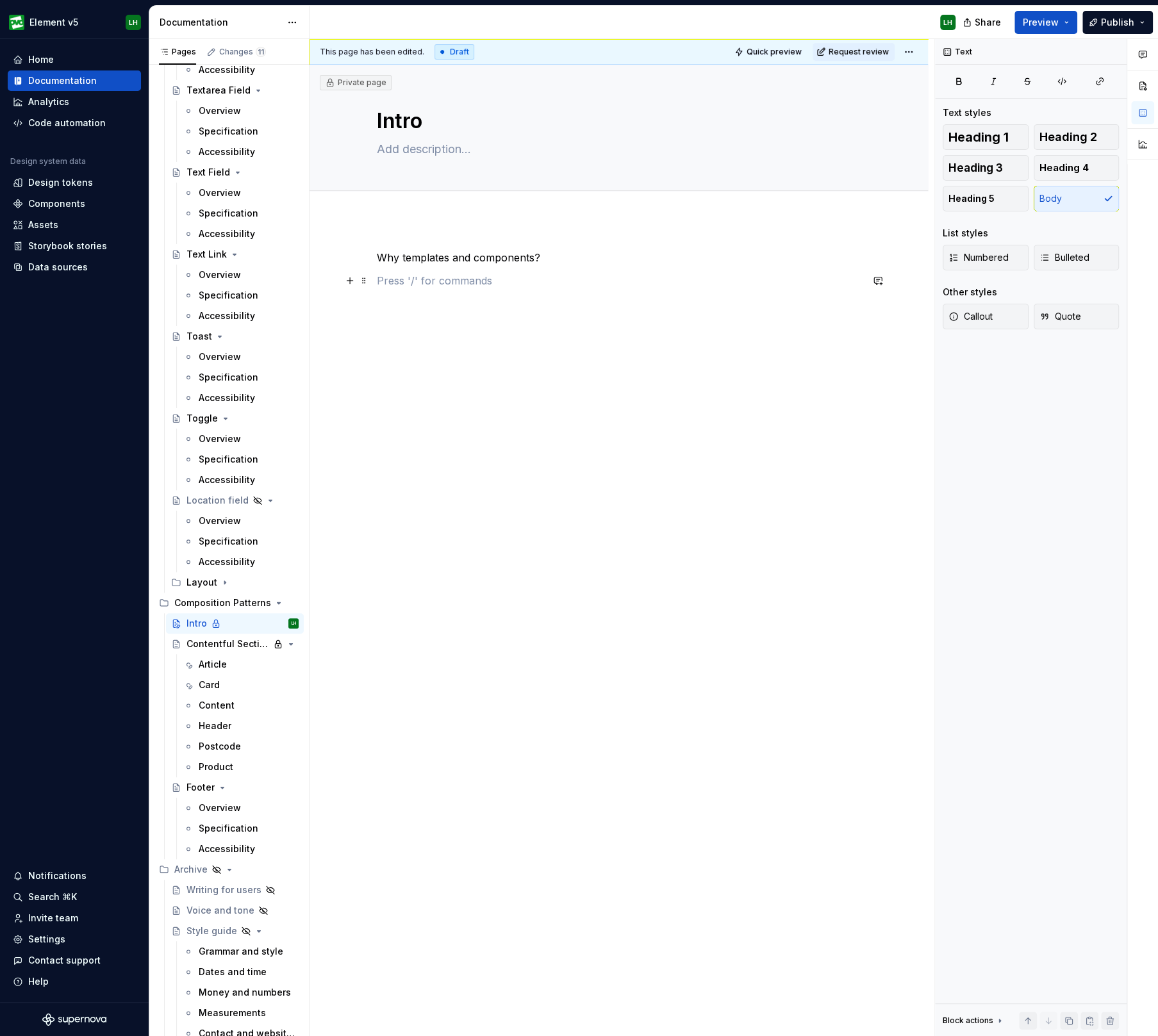
click at [419, 287] on p at bounding box center [618, 280] width 485 height 15
drag, startPoint x: 688, startPoint y: 288, endPoint x: 345, endPoint y: 280, distance: 343.1
click at [376, 280] on div "Why templates and components? Create engaging pages with confidence and ease." at bounding box center [618, 282] width 485 height 64
click at [454, 262] on button "button" at bounding box center [456, 257] width 18 height 18
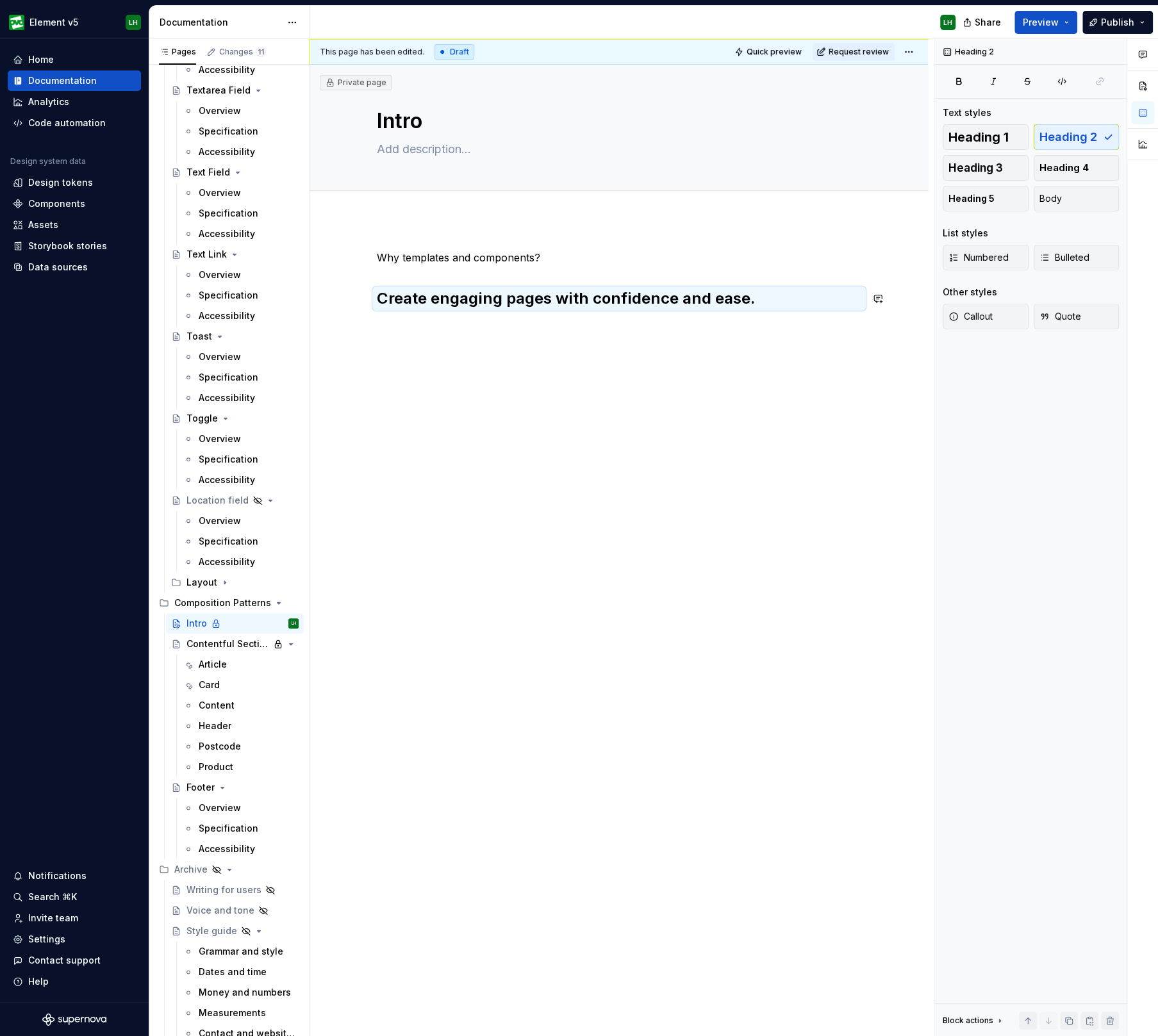
click at [505, 314] on div "Why templates and components? Create engaging pages with confidence and ease." at bounding box center [618, 286] width 485 height 74
click at [519, 301] on h2 "Create engaging pages with confidence and ease." at bounding box center [618, 298] width 485 height 21
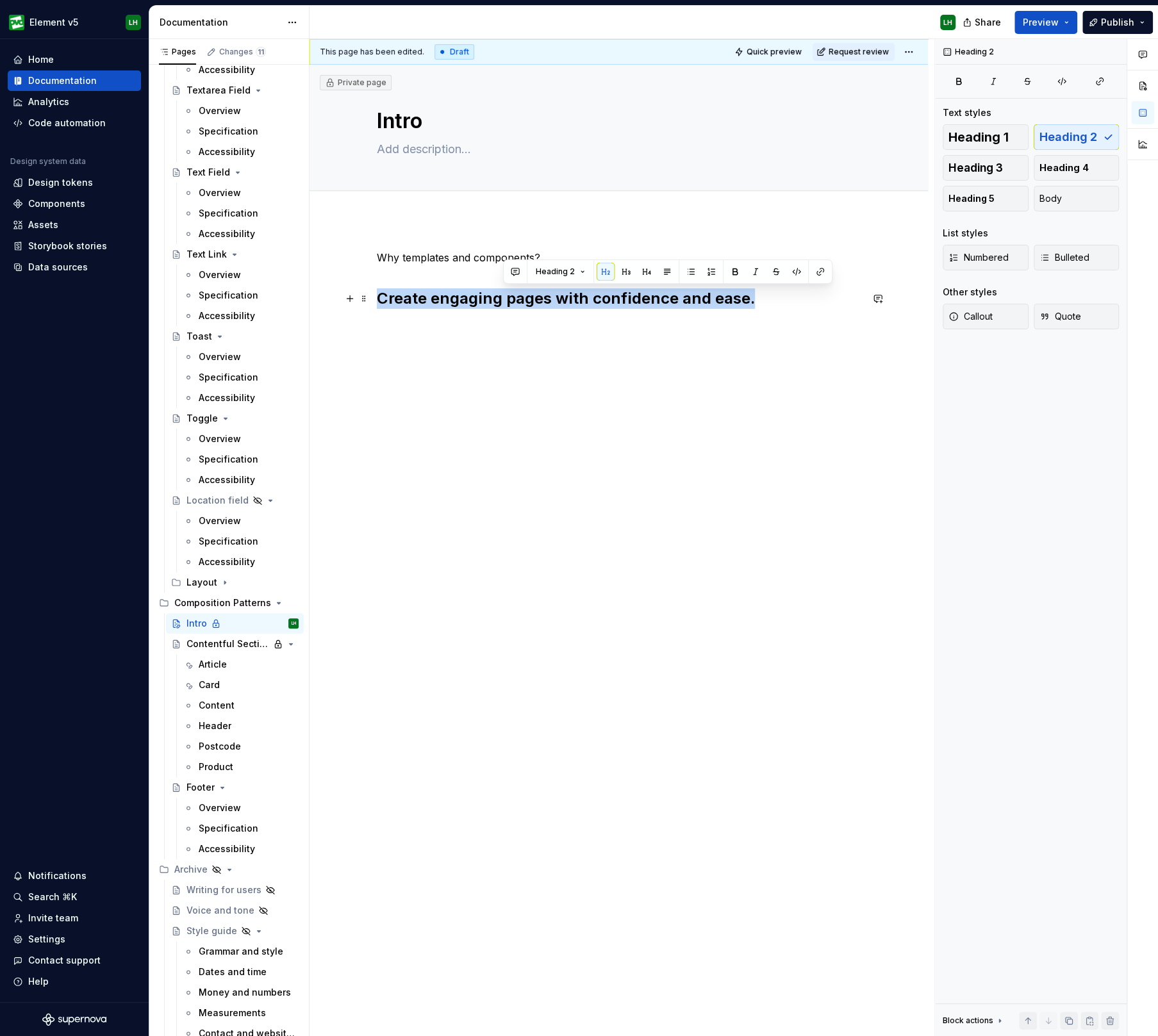
click at [519, 301] on h2 "Create engaging pages with confidence and ease." at bounding box center [618, 298] width 485 height 21
click at [501, 275] on button "button" at bounding box center [498, 271] width 18 height 18
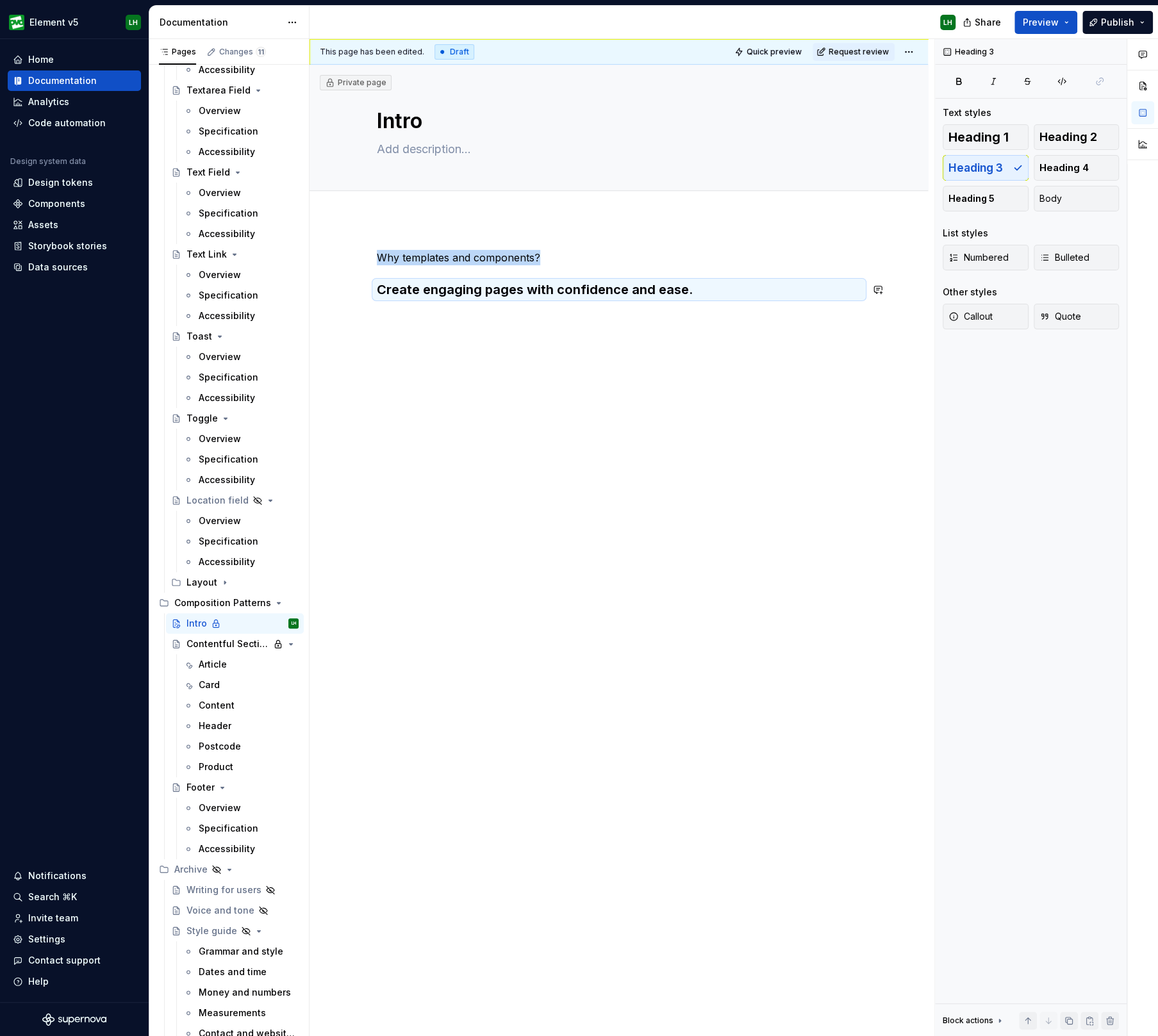
click at [528, 349] on div "This page has been edited. Draft Quick preview Request review Private page Intr…" at bounding box center [622, 537] width 625 height 997
click at [386, 371] on div "Why templates and components? Create engaging pages with confidence and ease." at bounding box center [618, 422] width 618 height 406
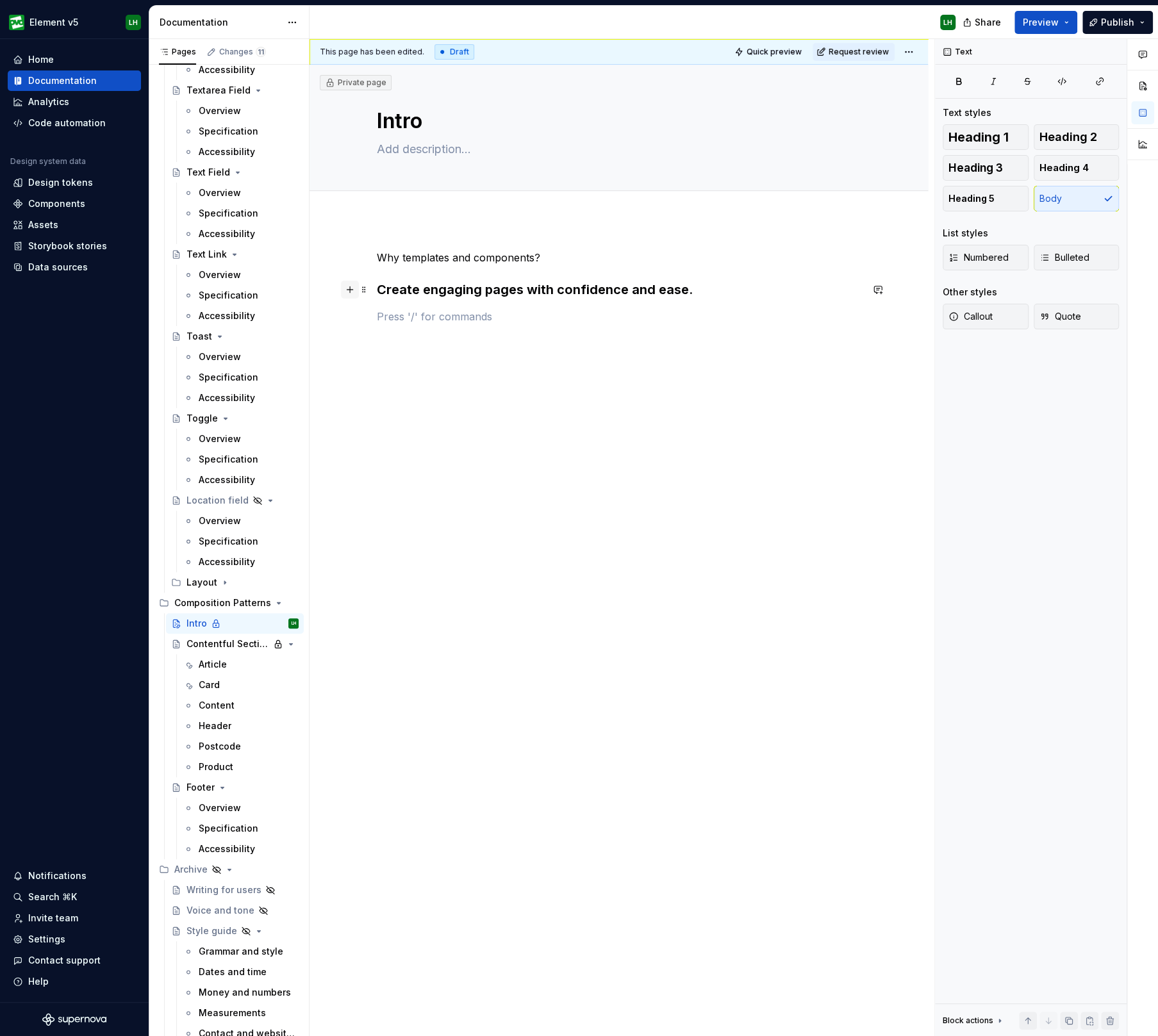
click at [347, 289] on button "button" at bounding box center [349, 290] width 18 height 18
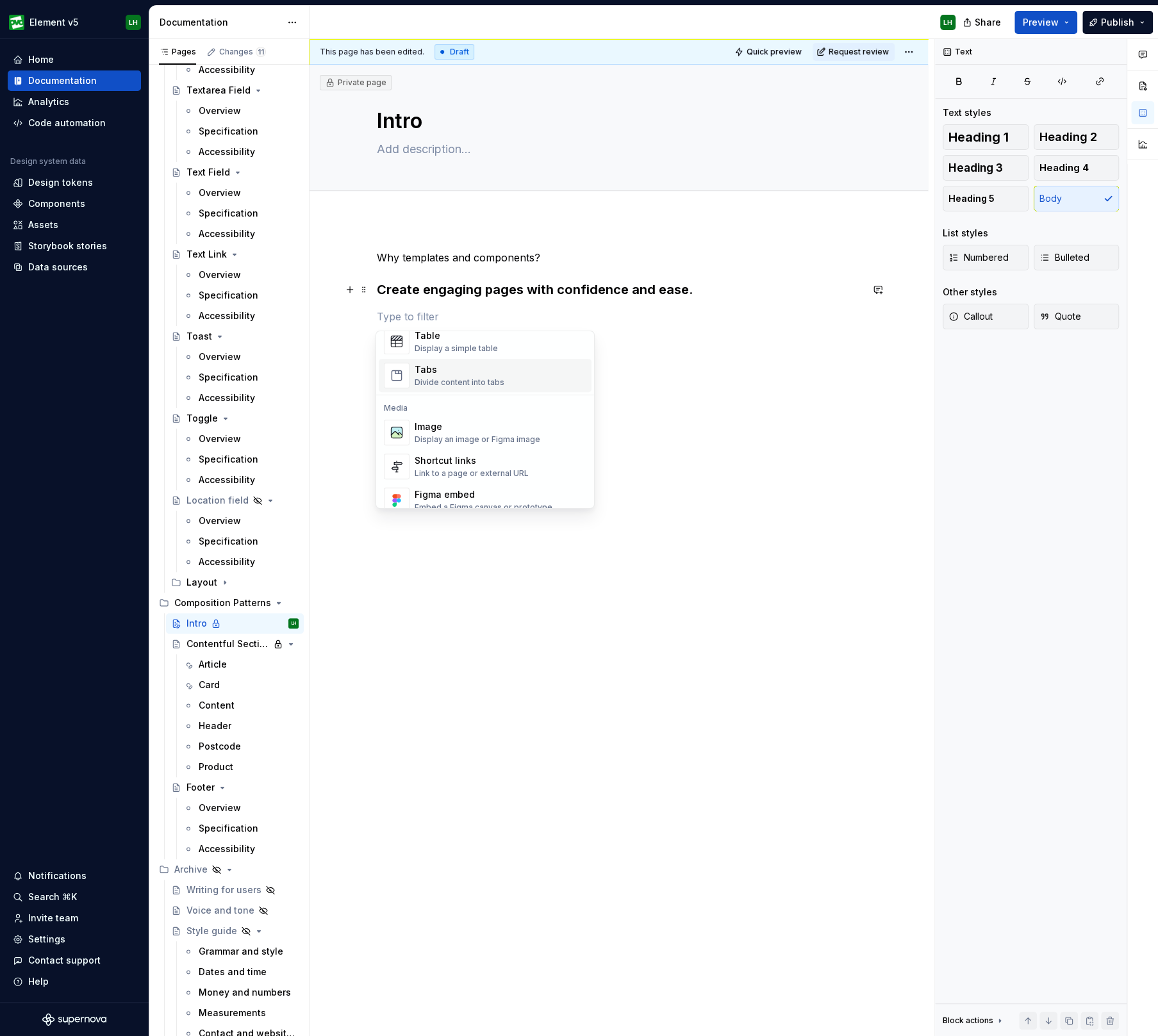
click at [493, 380] on div "Divide content into tabs" at bounding box center [459, 382] width 90 height 10
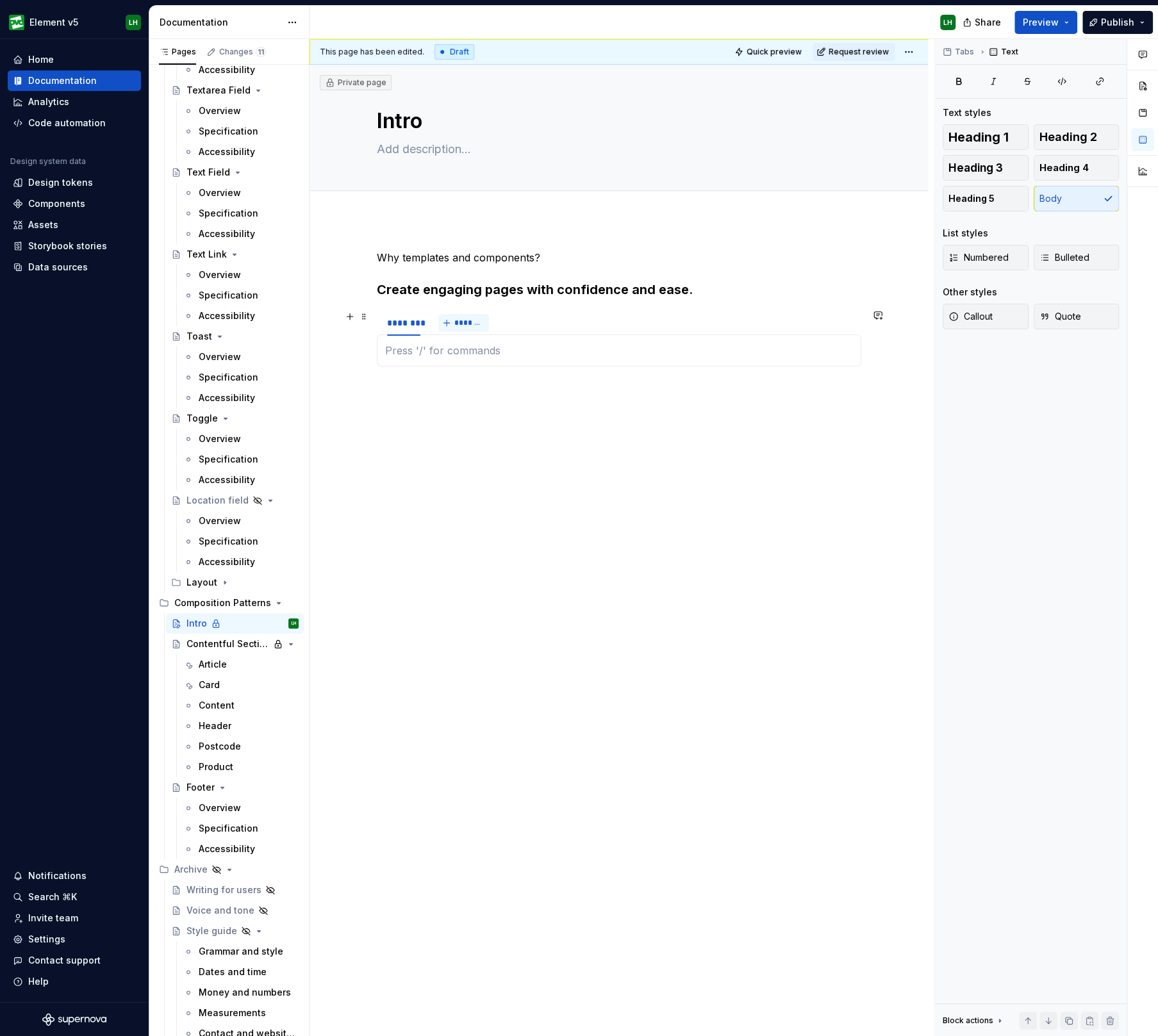
click at [480, 322] on span "*******" at bounding box center [469, 322] width 29 height 10
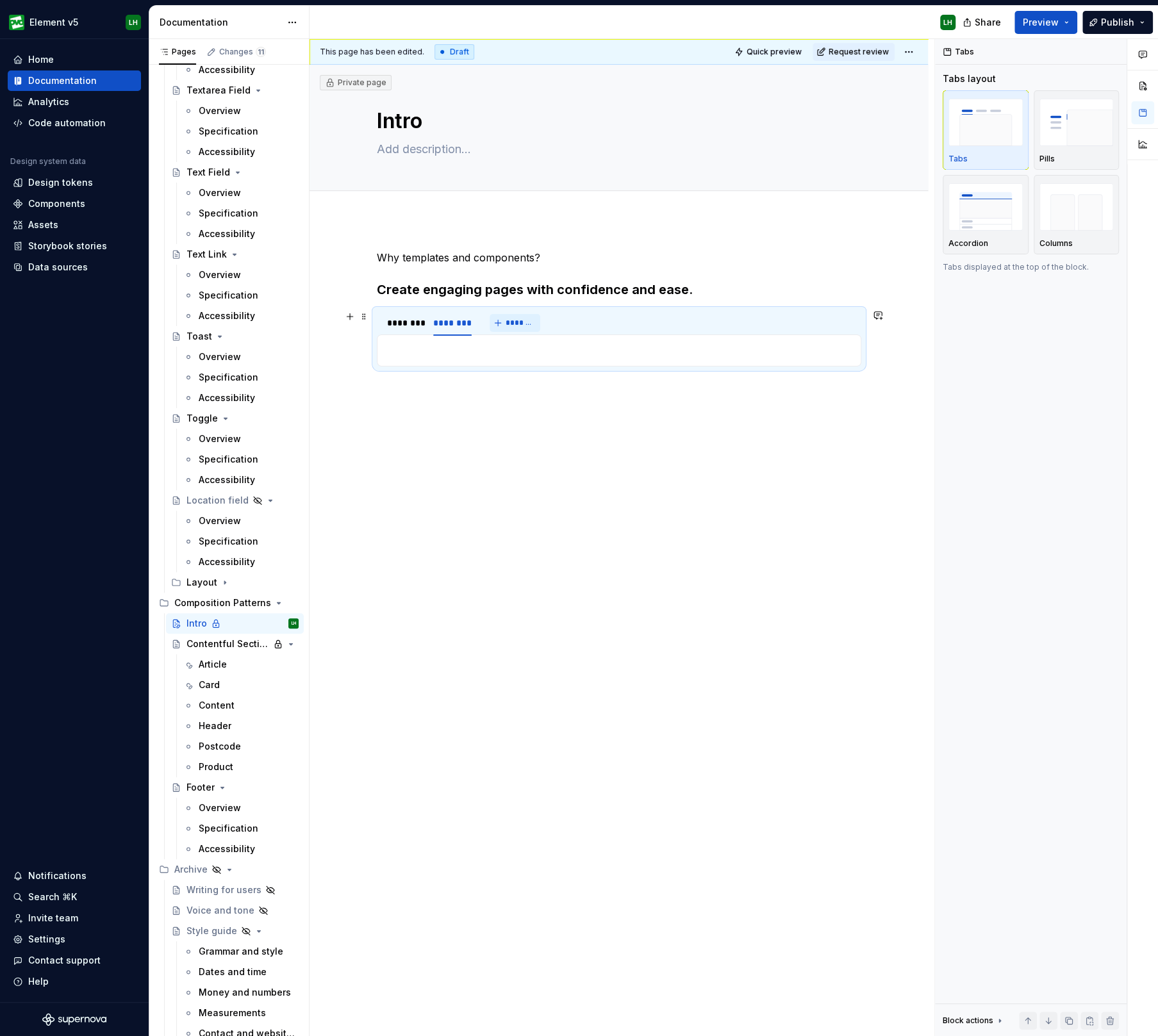
click at [522, 321] on span "*******" at bounding box center [520, 322] width 29 height 10
click at [1072, 221] on img "button" at bounding box center [1076, 206] width 74 height 47
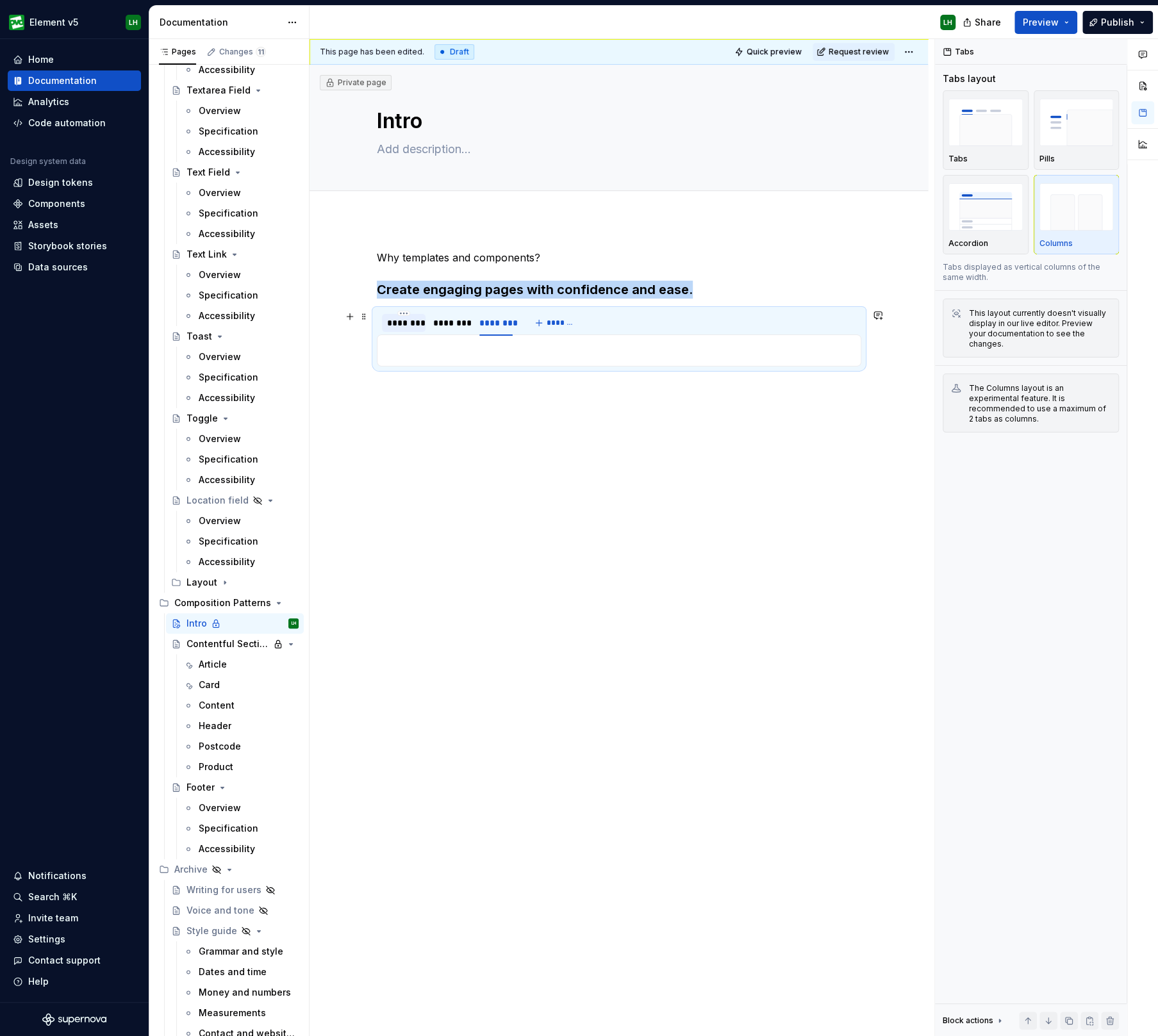
click at [400, 320] on div "********" at bounding box center [404, 323] width 33 height 13
click at [409, 343] on p at bounding box center [619, 350] width 468 height 15
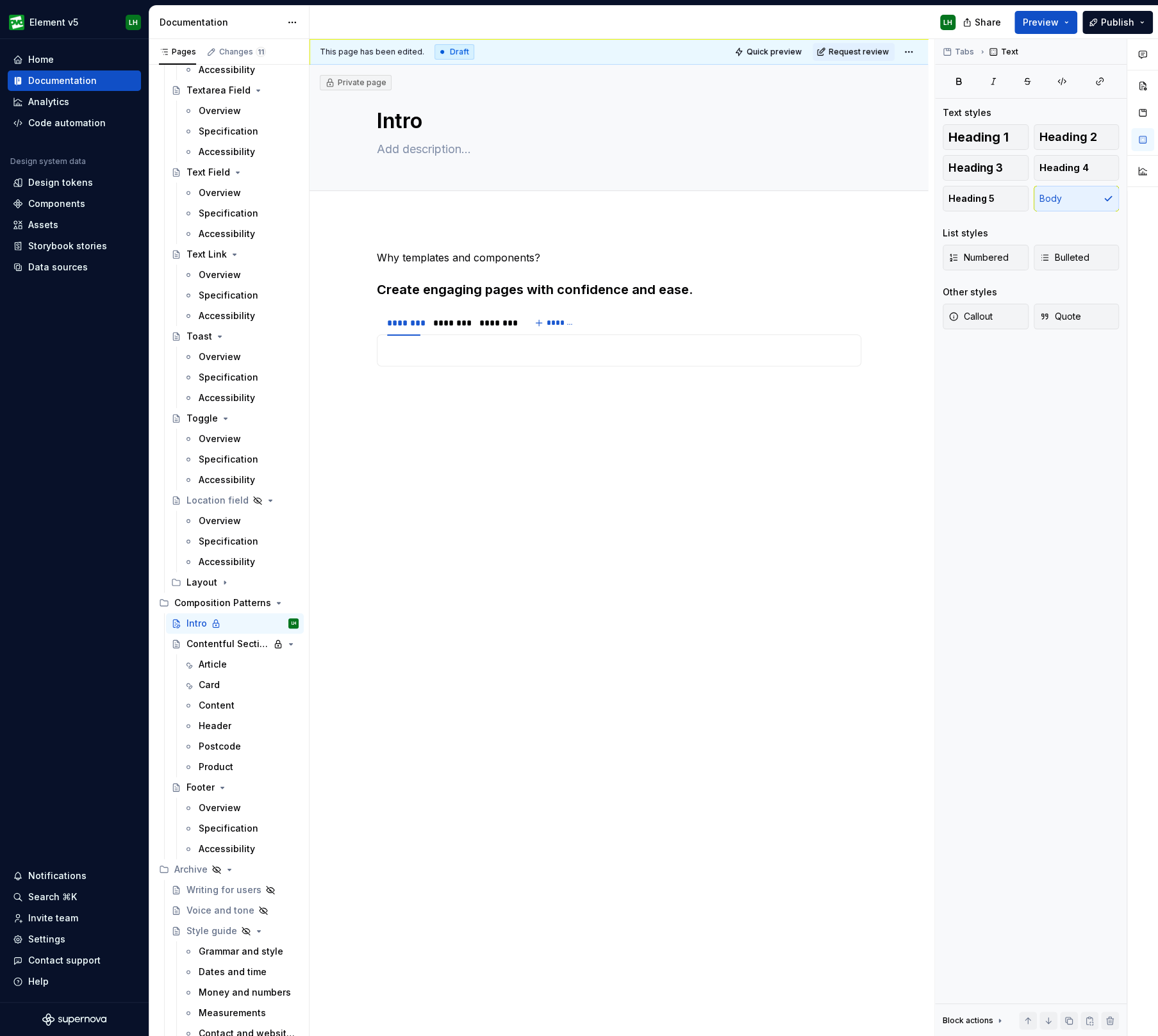
click at [349, 380] on div "Why templates and components? Create engaging pages with confidence and ease. *…" at bounding box center [618, 471] width 618 height 504
click at [413, 353] on p at bounding box center [619, 350] width 468 height 15
click at [454, 328] on div "********" at bounding box center [450, 323] width 33 height 13
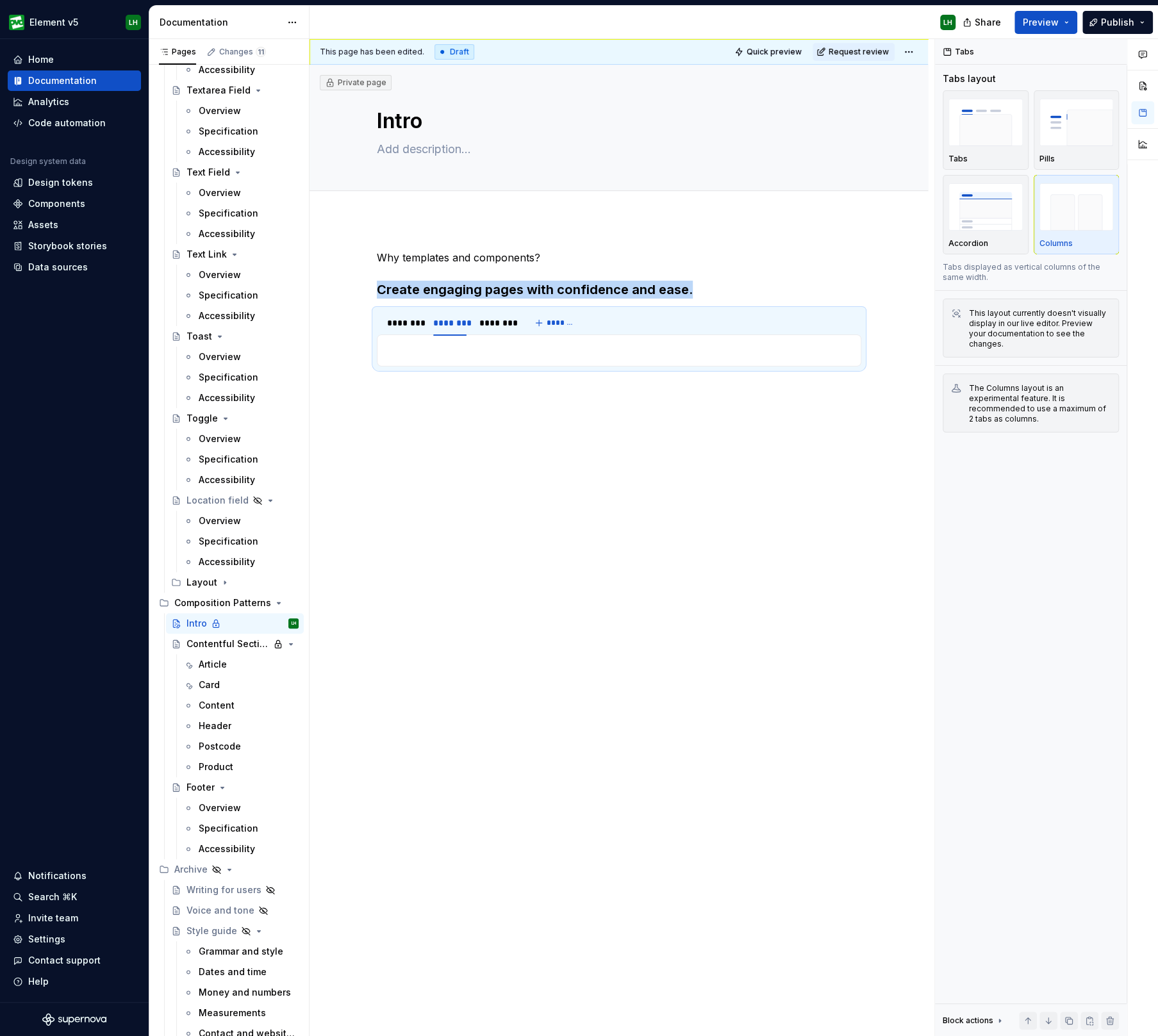
click at [358, 423] on div "Why templates and components? Create engaging pages with confidence and ease. *…" at bounding box center [618, 471] width 618 height 504
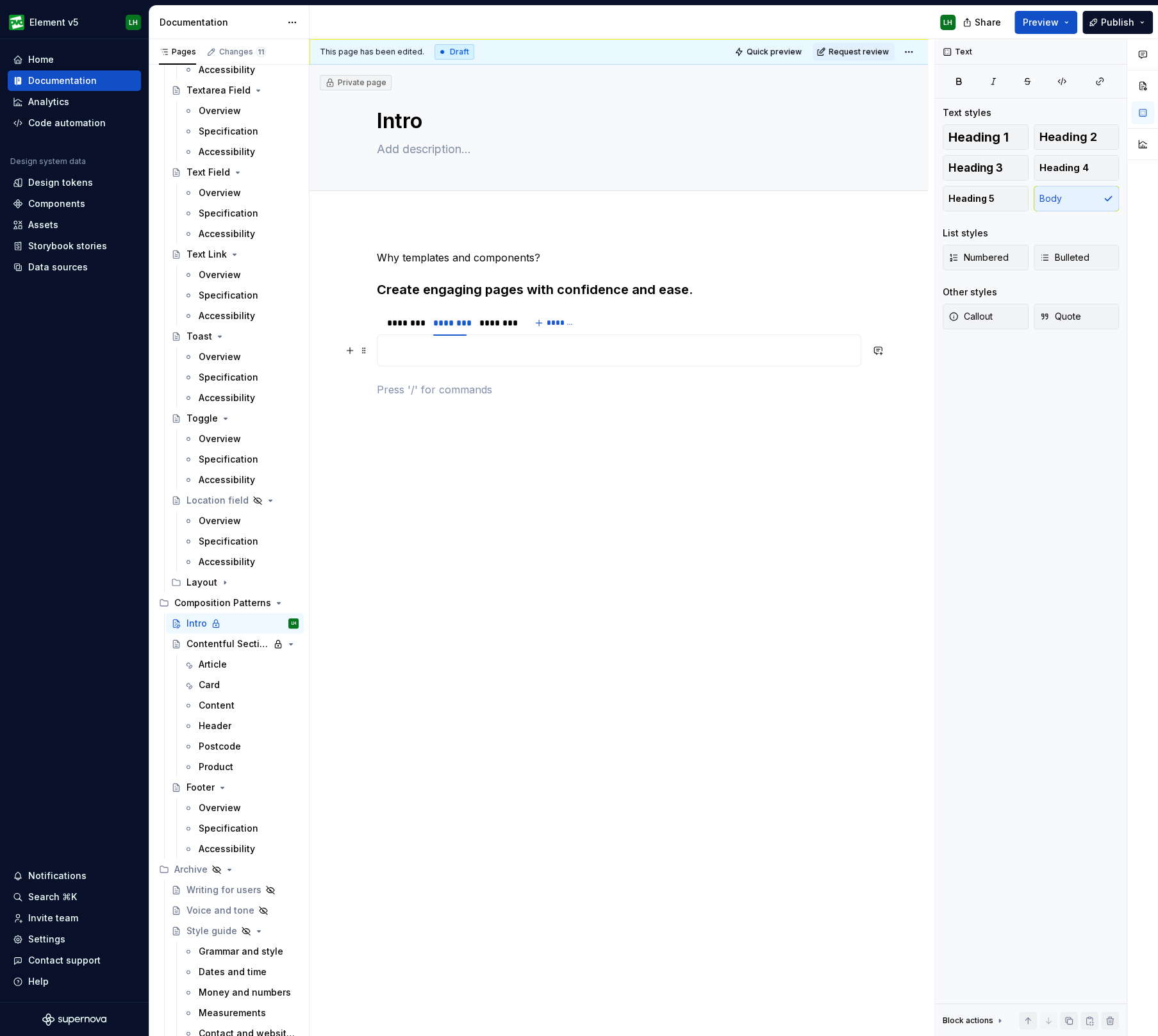
click at [482, 350] on p at bounding box center [619, 350] width 468 height 15
drag, startPoint x: 348, startPoint y: 434, endPoint x: 535, endPoint y: 350, distance: 205.0
click at [348, 434] on div "Why templates and components? Create engaging pages with confidence and ease. *…" at bounding box center [618, 471] width 618 height 504
click at [502, 325] on div "********" at bounding box center [496, 323] width 33 height 13
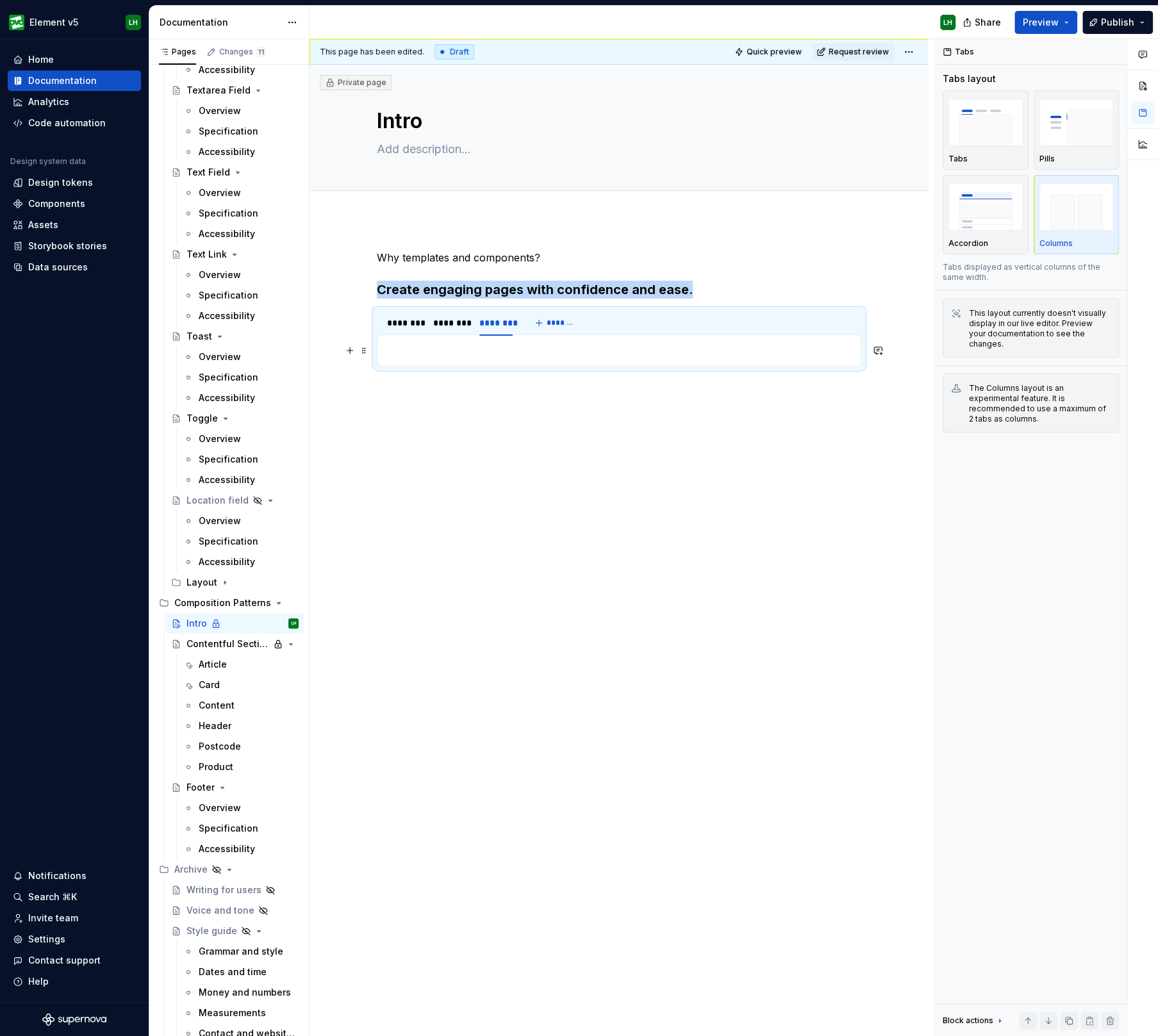
click at [522, 345] on p at bounding box center [619, 350] width 468 height 15
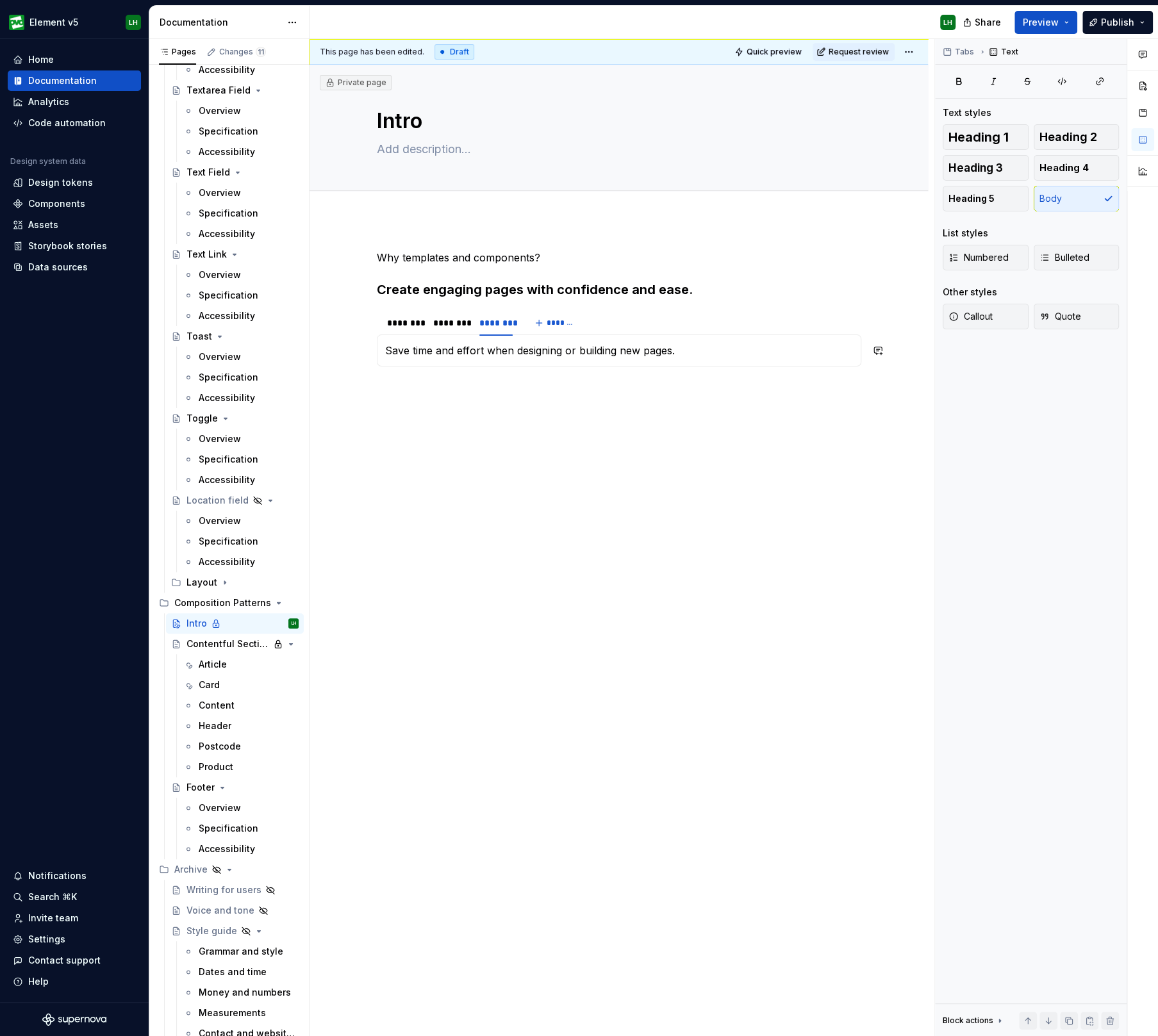
click at [522, 442] on div "Why templates and components? Create engaging pages with confidence and ease. *…" at bounding box center [618, 471] width 618 height 504
click at [404, 325] on div "********" at bounding box center [404, 323] width 33 height 13
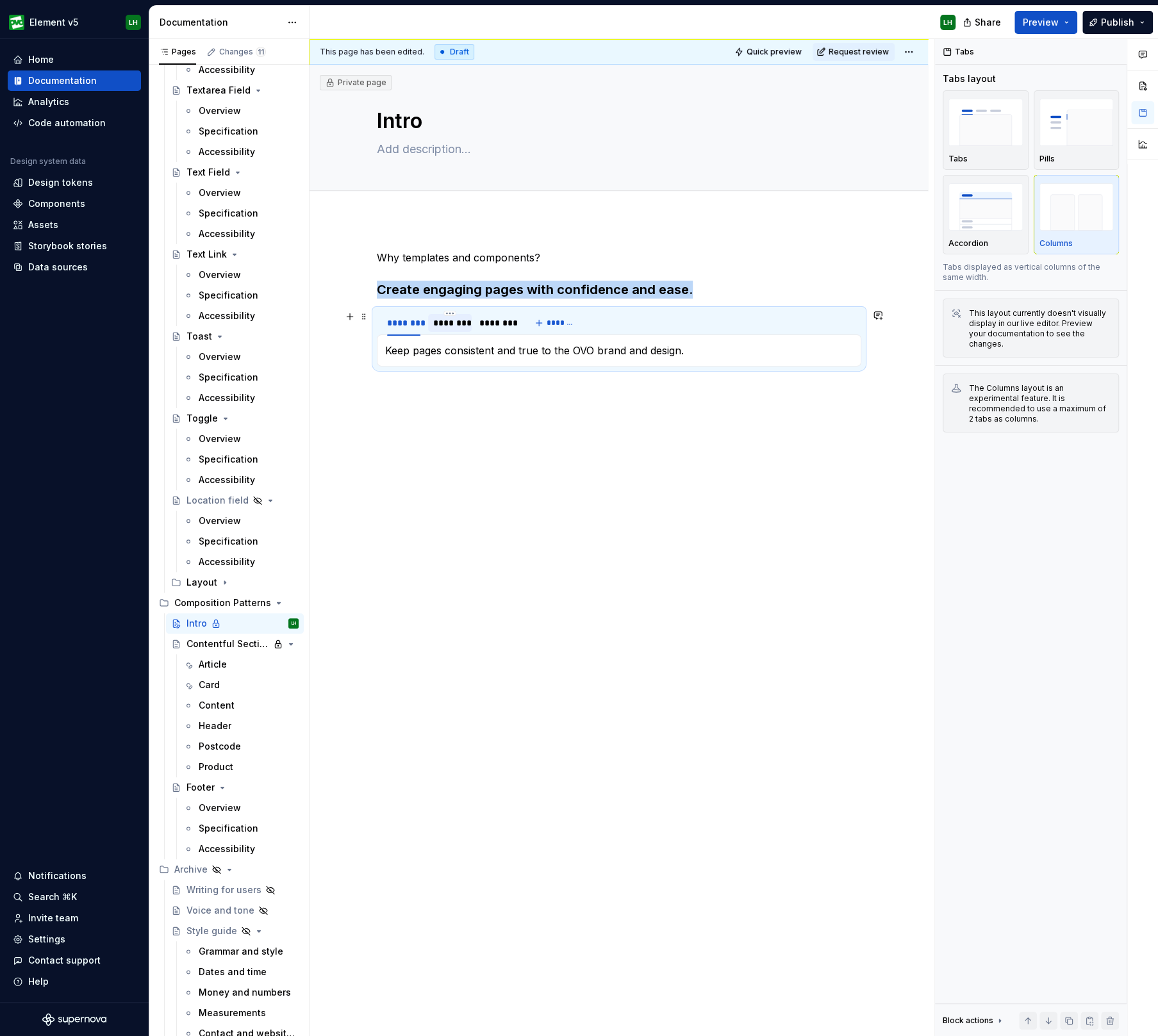
click at [448, 321] on div "********" at bounding box center [450, 323] width 33 height 13
click at [502, 319] on div "********" at bounding box center [496, 323] width 33 height 13
click at [698, 514] on div "Why templates and components? Create engaging pages with confidence and ease. *…" at bounding box center [618, 471] width 618 height 504
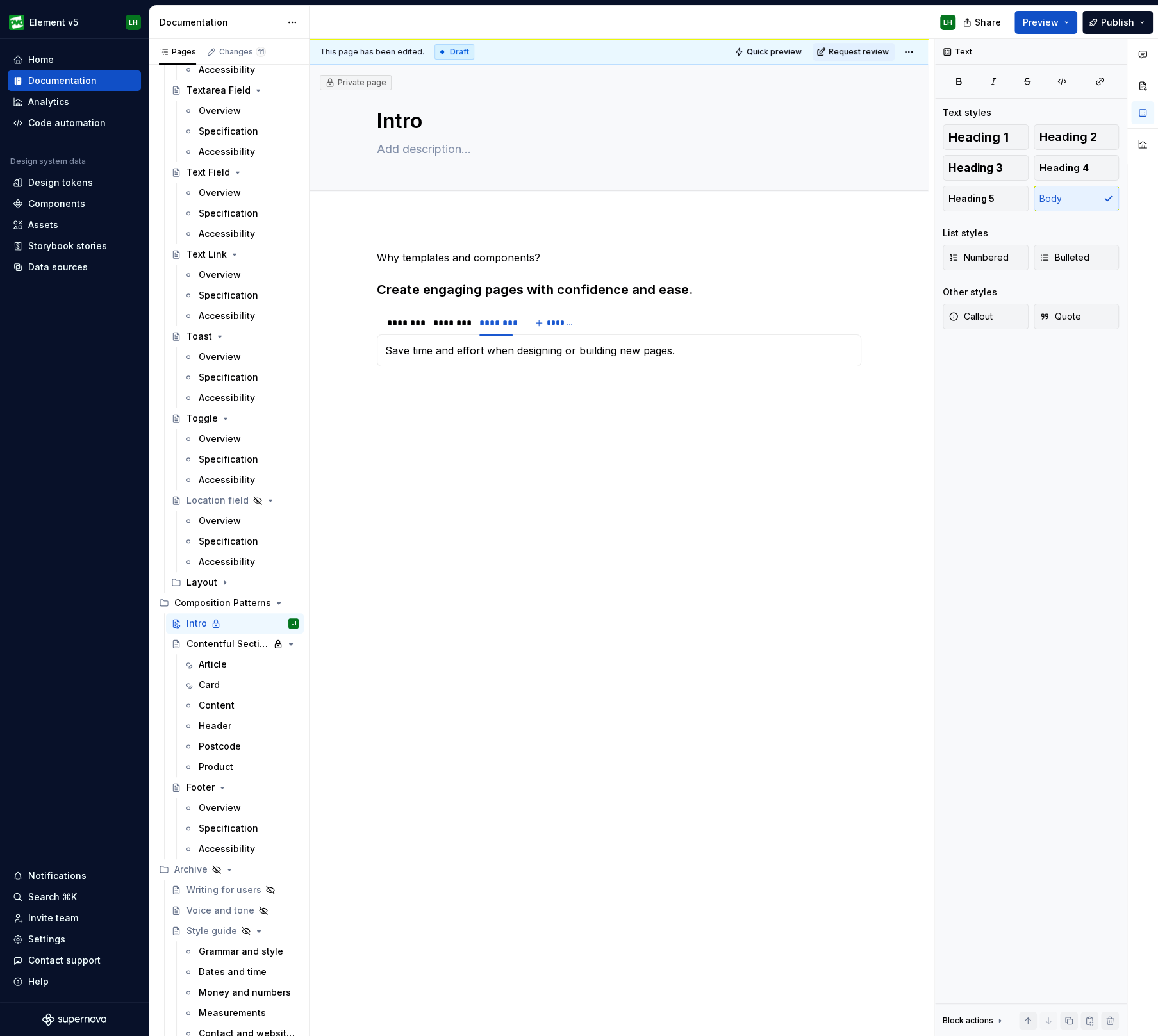
click at [353, 491] on div "Why templates and components? Create engaging pages with confidence and ease. *…" at bounding box center [618, 471] width 618 height 504
click at [345, 353] on button "button" at bounding box center [349, 350] width 18 height 18
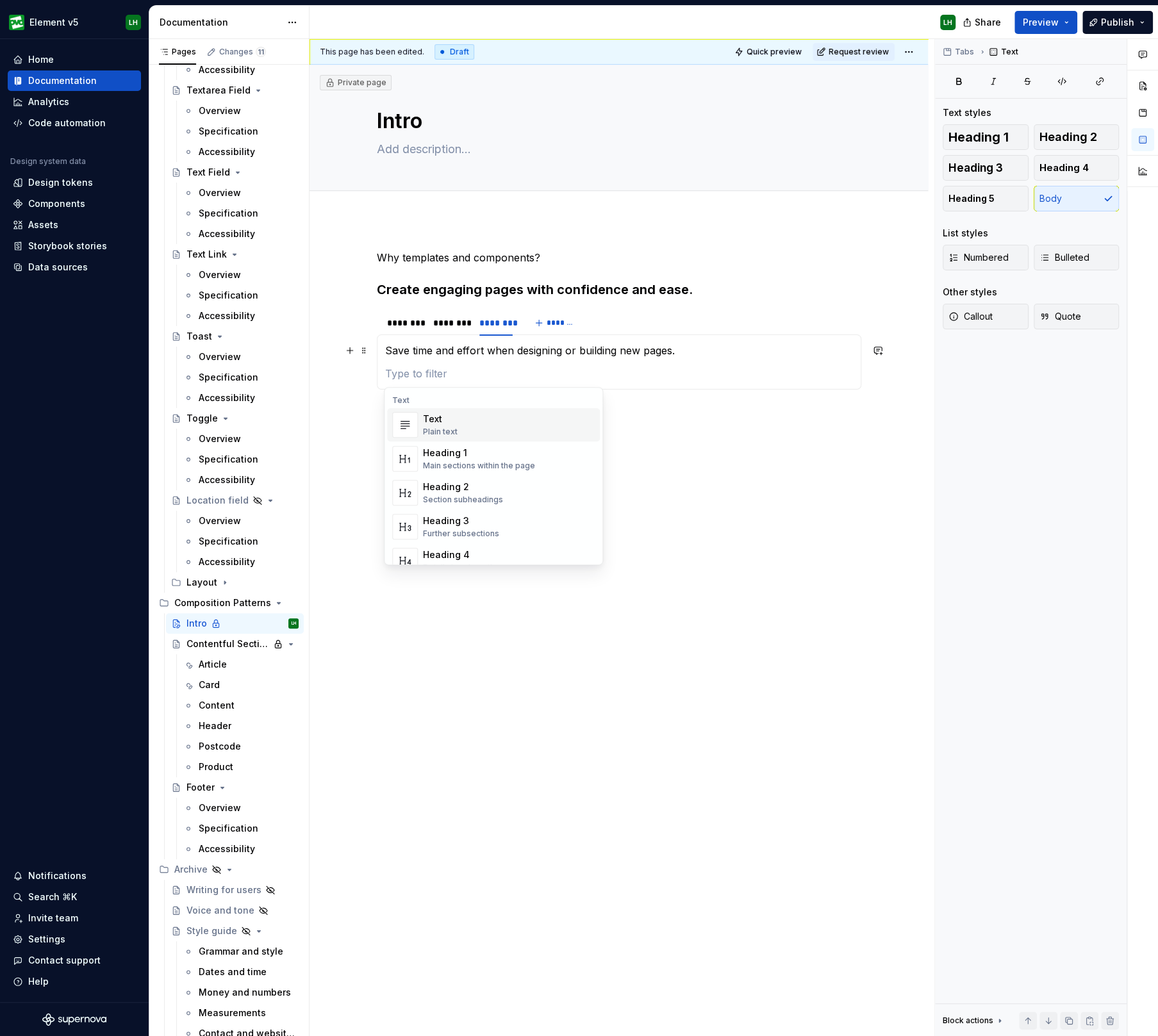
click at [354, 395] on div "Why templates and components? Create engaging pages with confidence and ease. *…" at bounding box center [618, 482] width 618 height 528
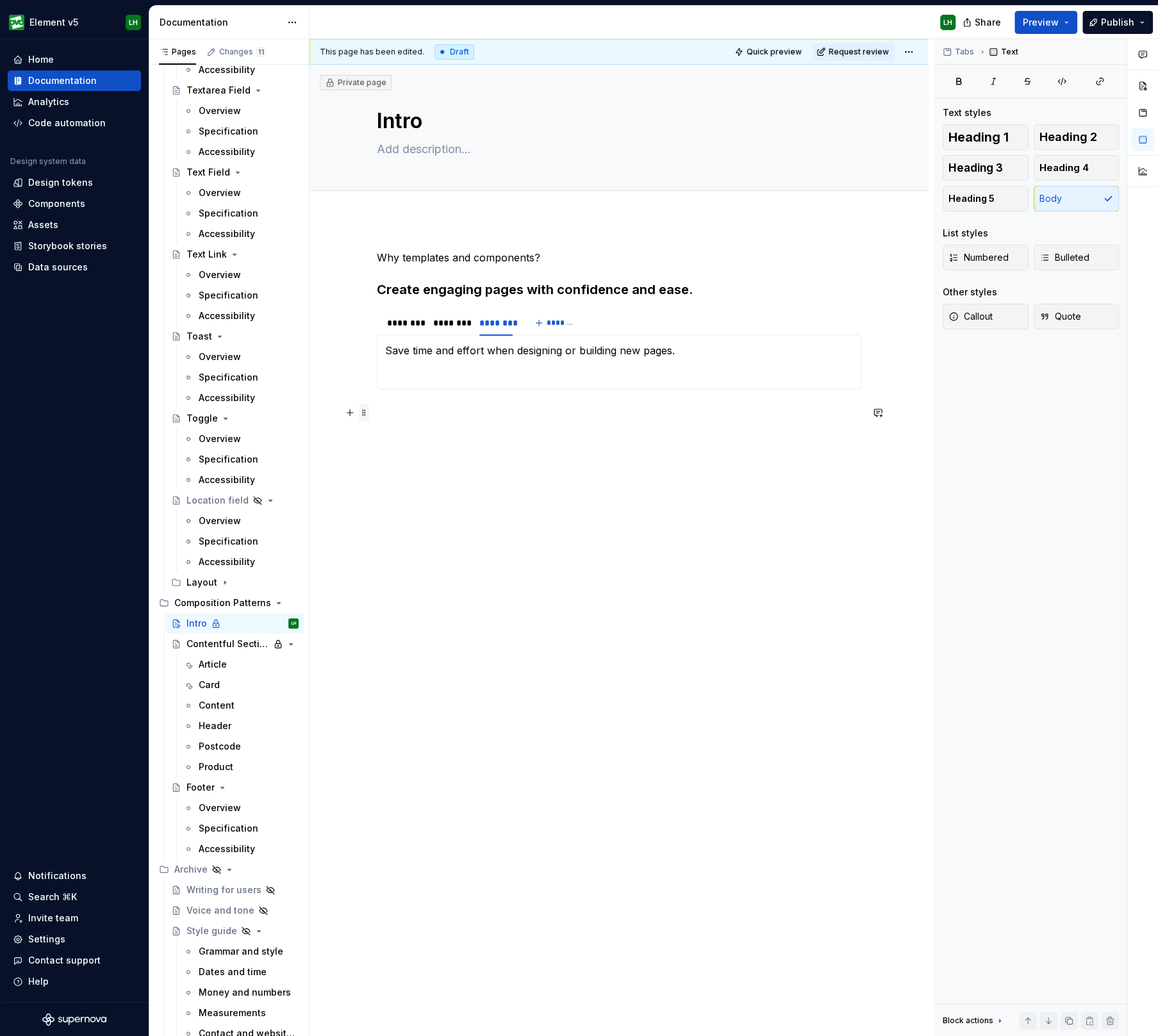
type textarea "*"
type textarea "Intr"
type textarea "*"
type textarea "Intr"
click at [404, 380] on p at bounding box center [619, 373] width 468 height 15
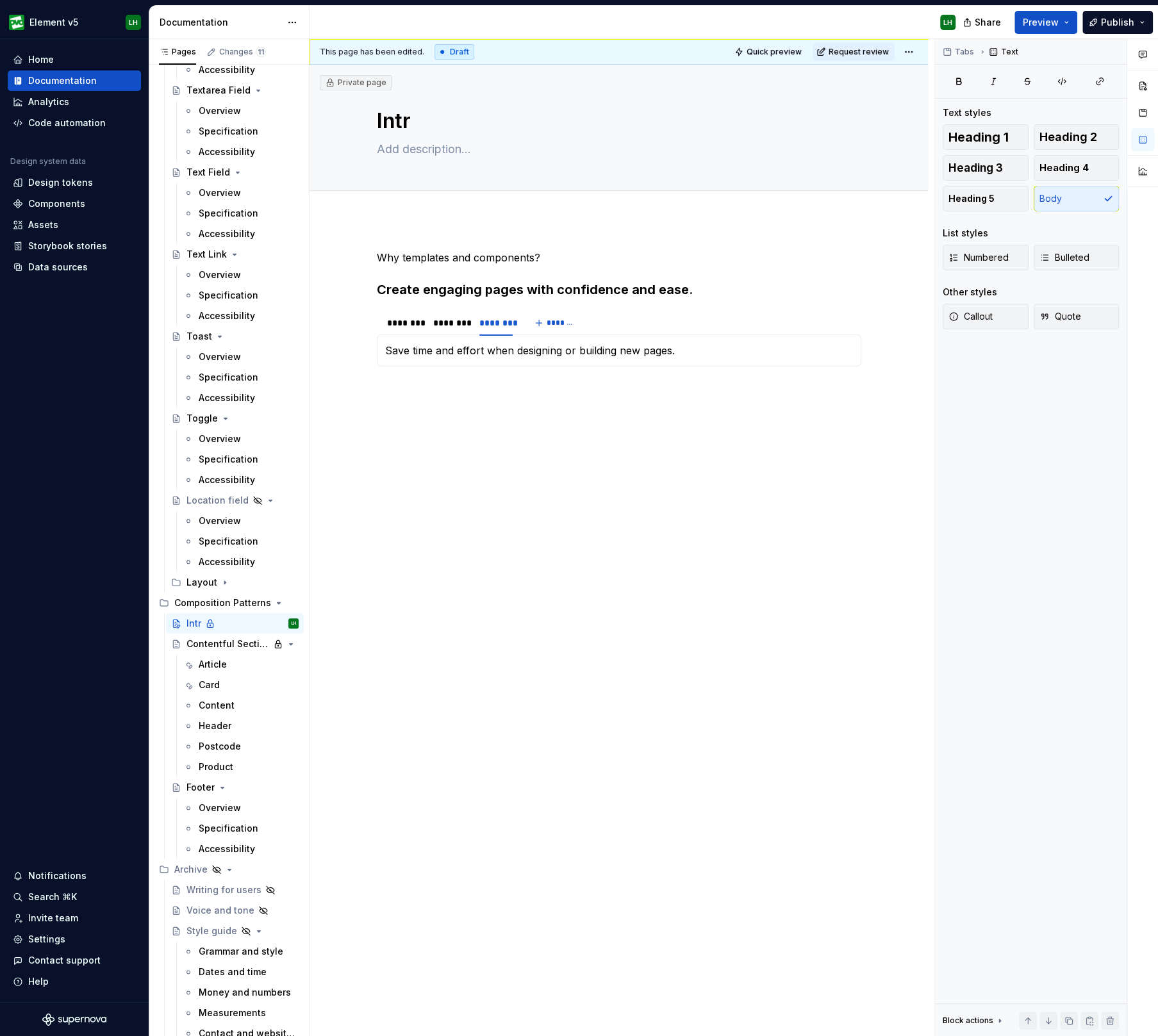
click at [328, 373] on div "Why templates and components? Create engaging pages with confidence and ease. *…" at bounding box center [618, 471] width 618 height 504
click at [347, 317] on button "button" at bounding box center [349, 316] width 18 height 18
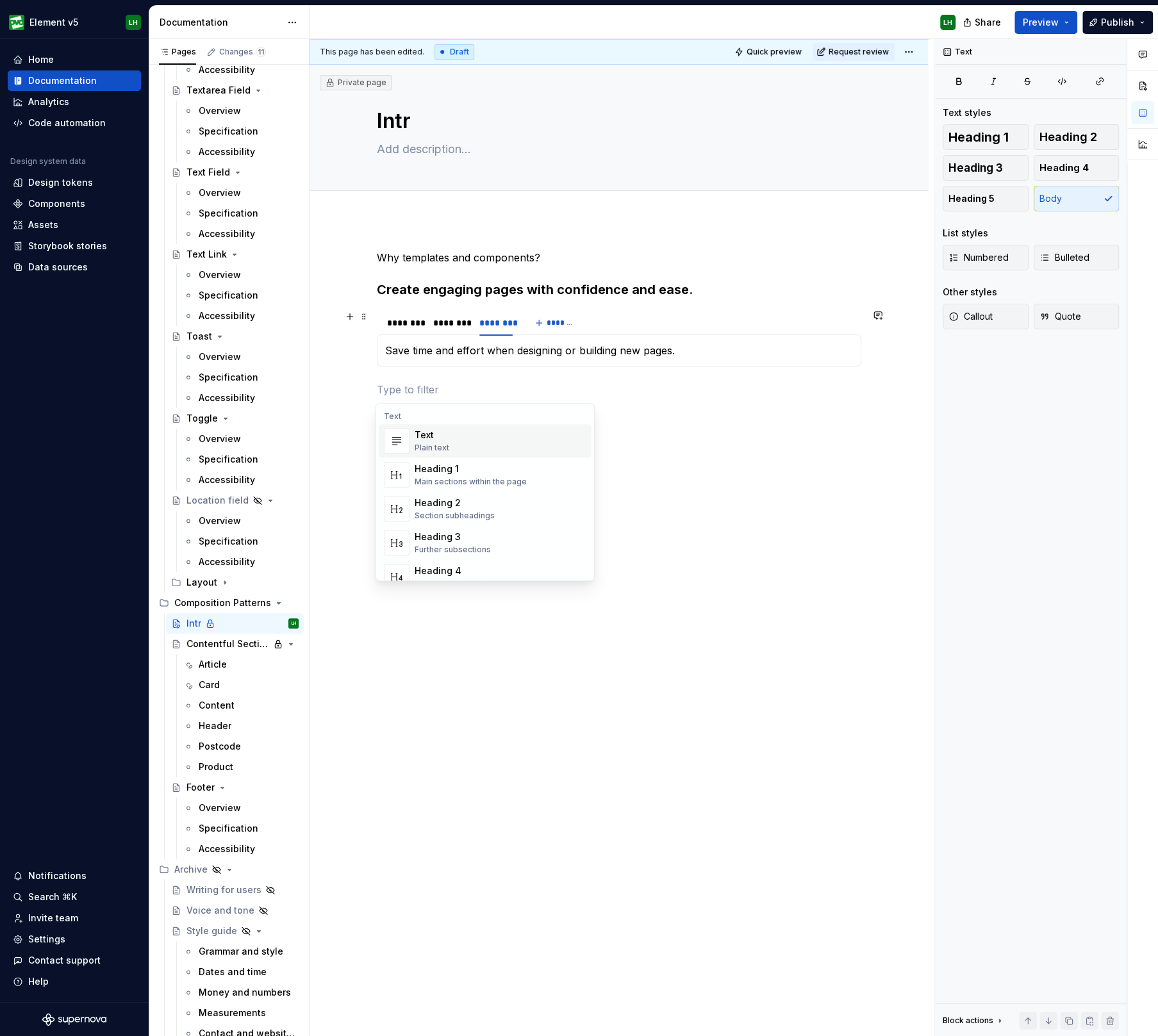
click at [353, 389] on div "Why templates and components? Create engaging pages with confidence and ease. *…" at bounding box center [618, 482] width 618 height 528
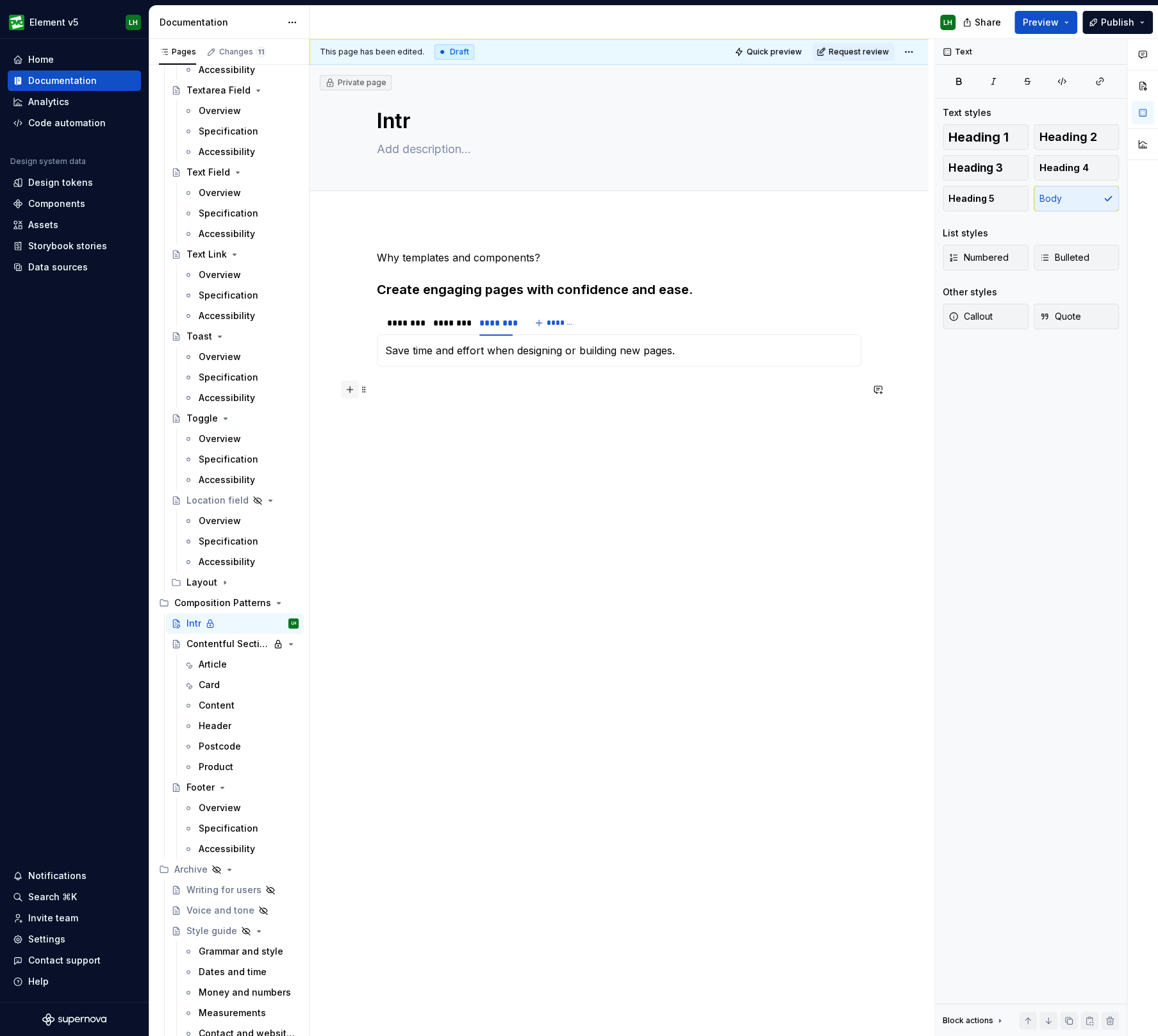
click at [341, 389] on button "button" at bounding box center [349, 389] width 18 height 18
click at [458, 405] on p at bounding box center [618, 412] width 485 height 15
drag, startPoint x: 646, startPoint y: 410, endPoint x: 354, endPoint y: 402, distance: 292.1
click at [326, 405] on div "Why templates and components? Create engaging pages with confidence and ease. *…" at bounding box center [618, 493] width 618 height 550
click at [1051, 136] on span "Heading 2" at bounding box center [1068, 137] width 57 height 13
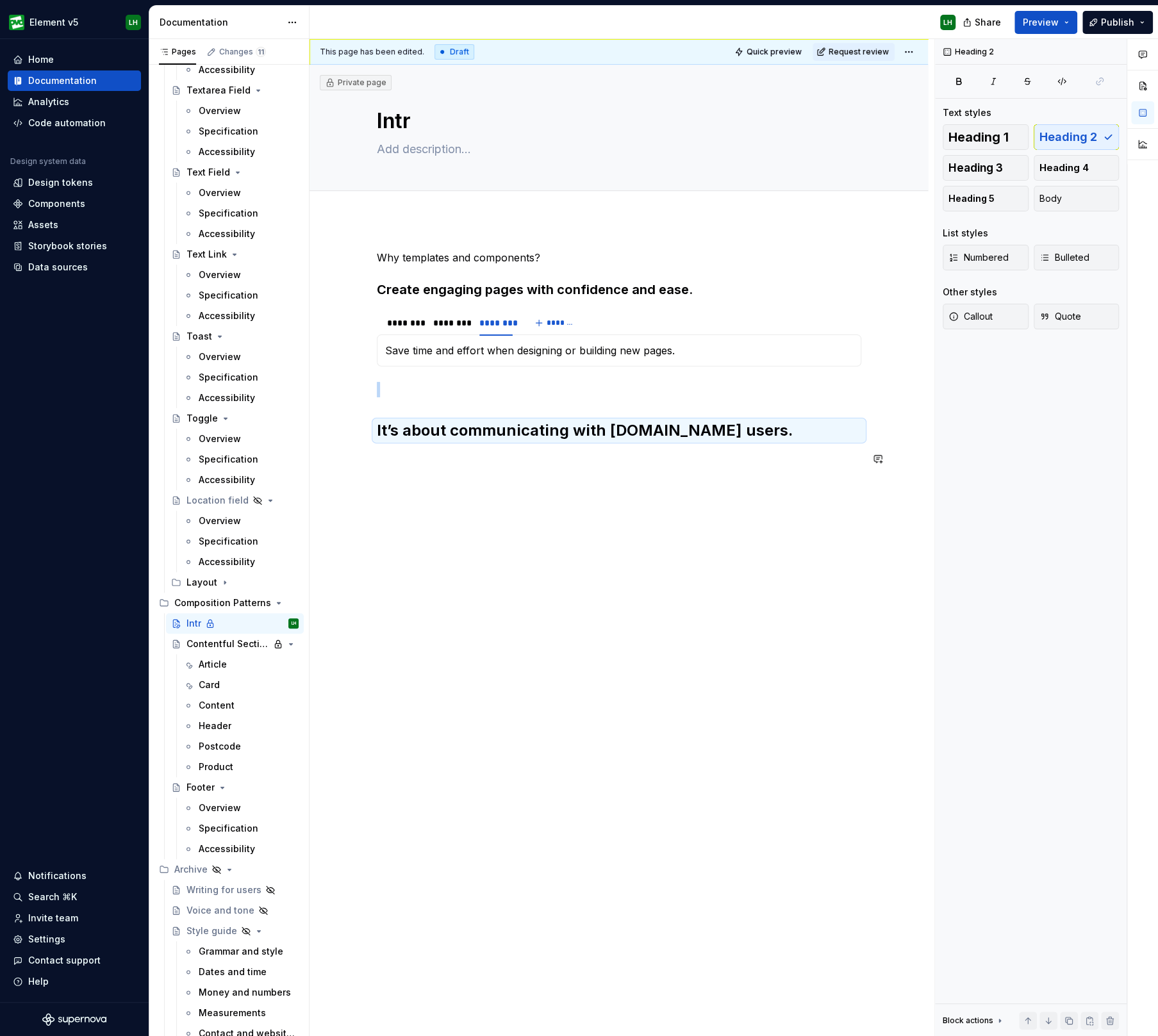
click at [637, 469] on div "Why templates and components? Create engaging pages with confidence and ease. *…" at bounding box center [618, 365] width 485 height 232
click at [363, 478] on div "Why templates and components? Create engaging pages with confidence and ease. *…" at bounding box center [618, 505] width 618 height 573
click at [383, 456] on p at bounding box center [618, 458] width 485 height 15
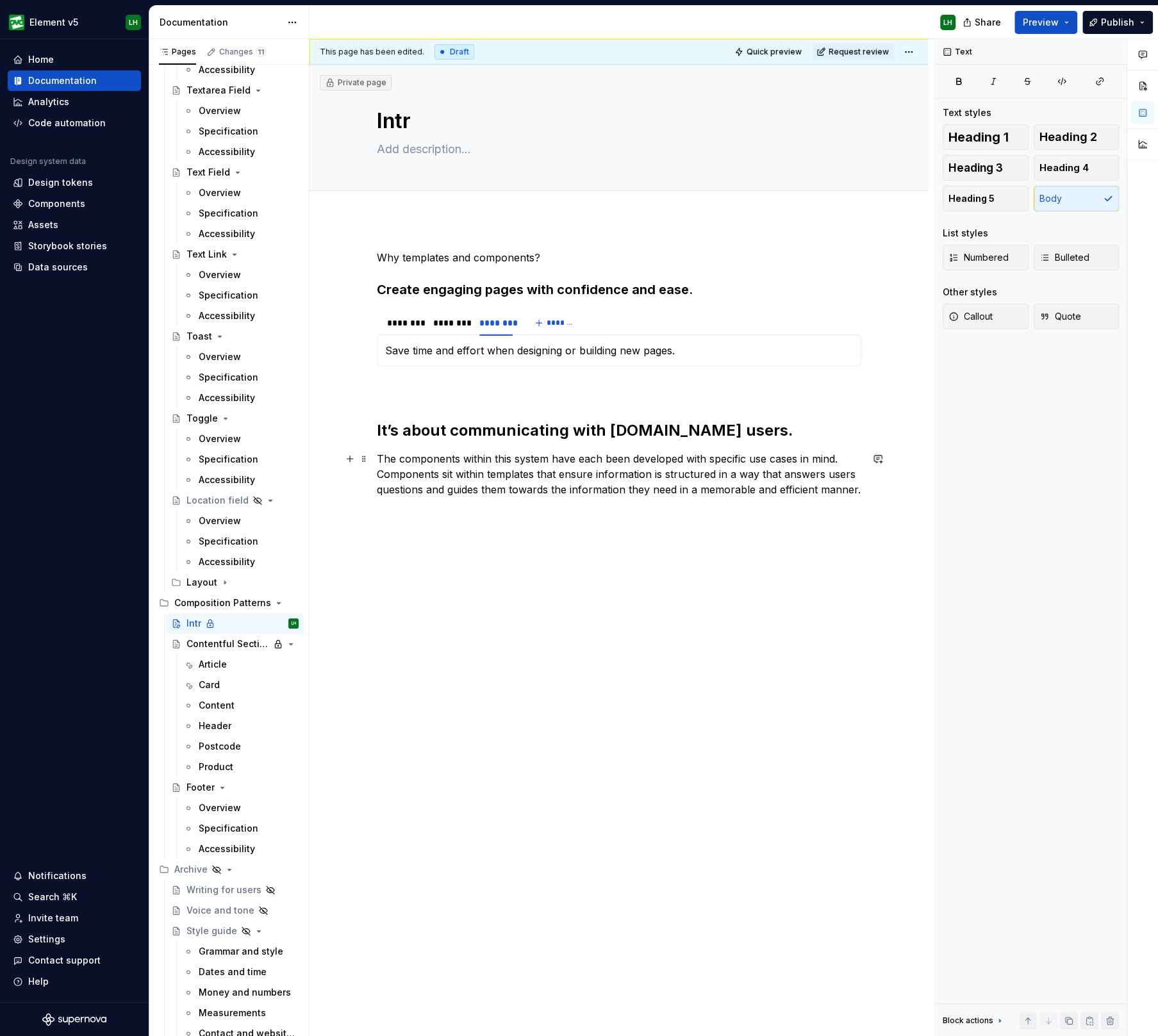
click at [565, 544] on div "Why templates and components? Create engaging pages with confidence and ease. *…" at bounding box center [618, 520] width 618 height 604
type textarea "*"
click at [462, 129] on textarea "Intr" at bounding box center [616, 121] width 485 height 31
click at [462, 120] on textarea "Intr" at bounding box center [616, 121] width 485 height 31
type textarea "Intro"
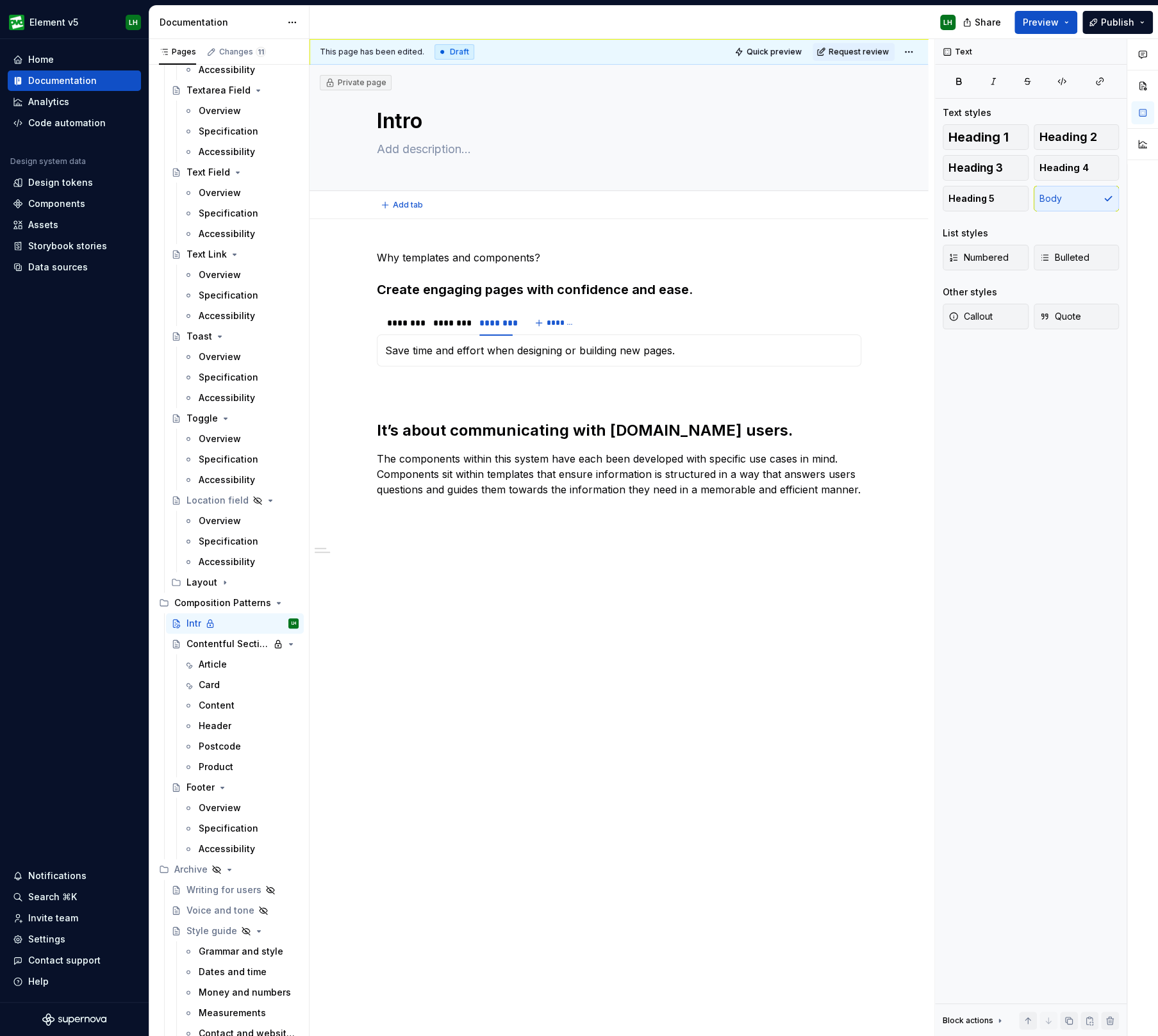
type textarea "*"
type textarea "Intro"
click at [1056, 19] on span "Preview" at bounding box center [1040, 22] width 36 height 13
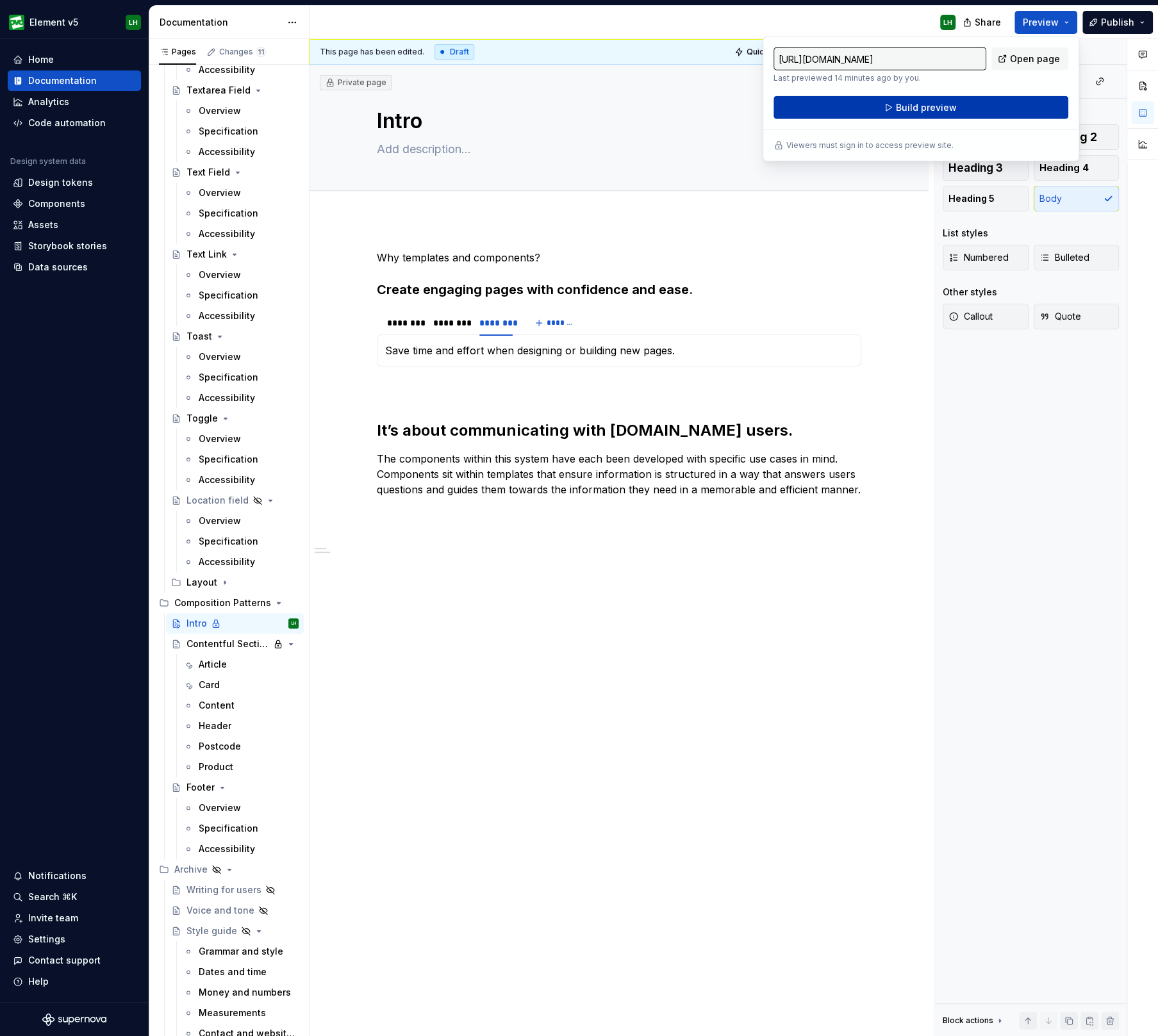
type textarea "*"
type input "[URL][DOMAIN_NAME]"
click at [1027, 55] on span "Open page" at bounding box center [1035, 59] width 50 height 13
click at [979, 107] on button "Build preview" at bounding box center [921, 107] width 294 height 23
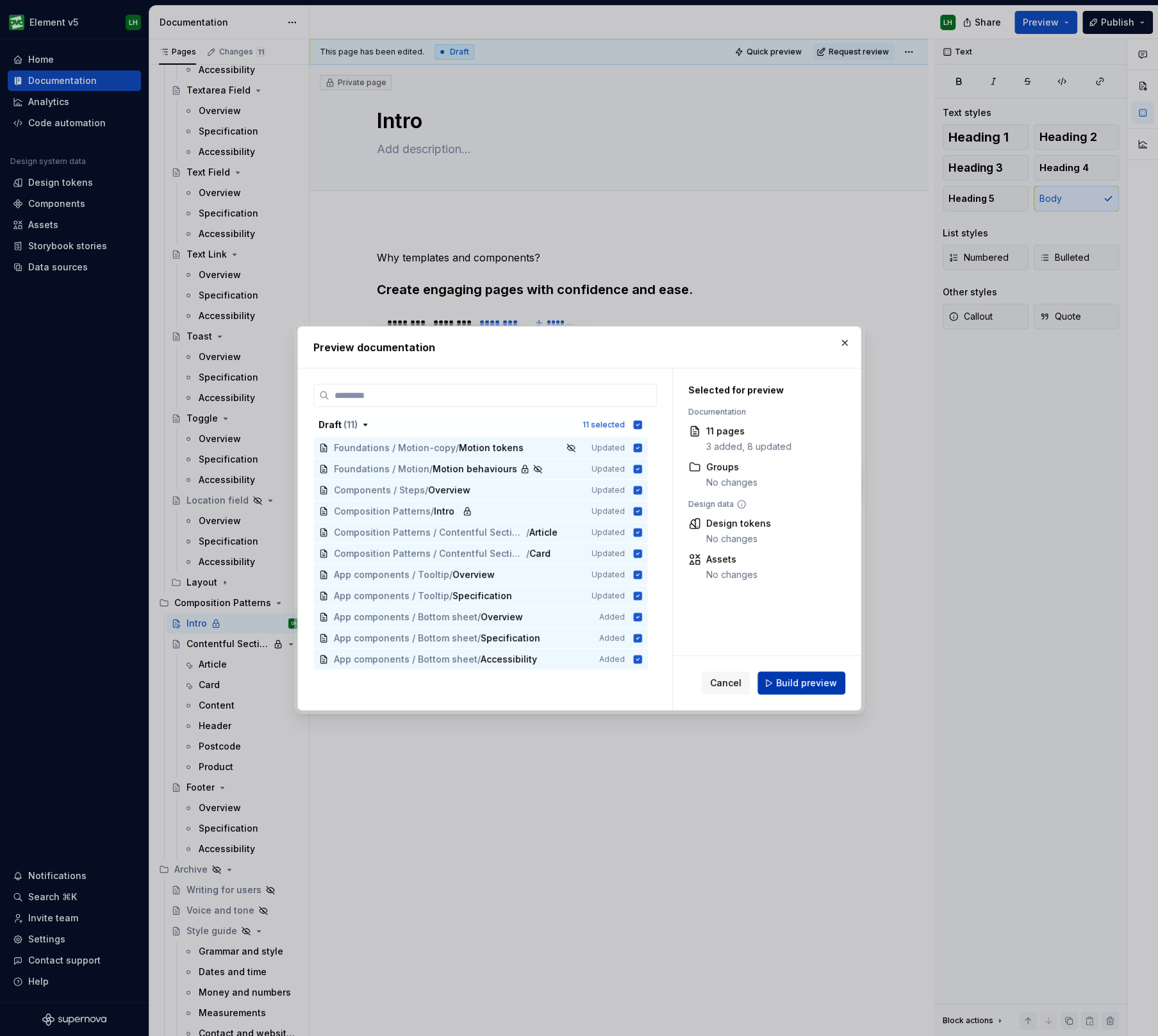
click at [800, 678] on span "Build preview" at bounding box center [806, 683] width 60 height 13
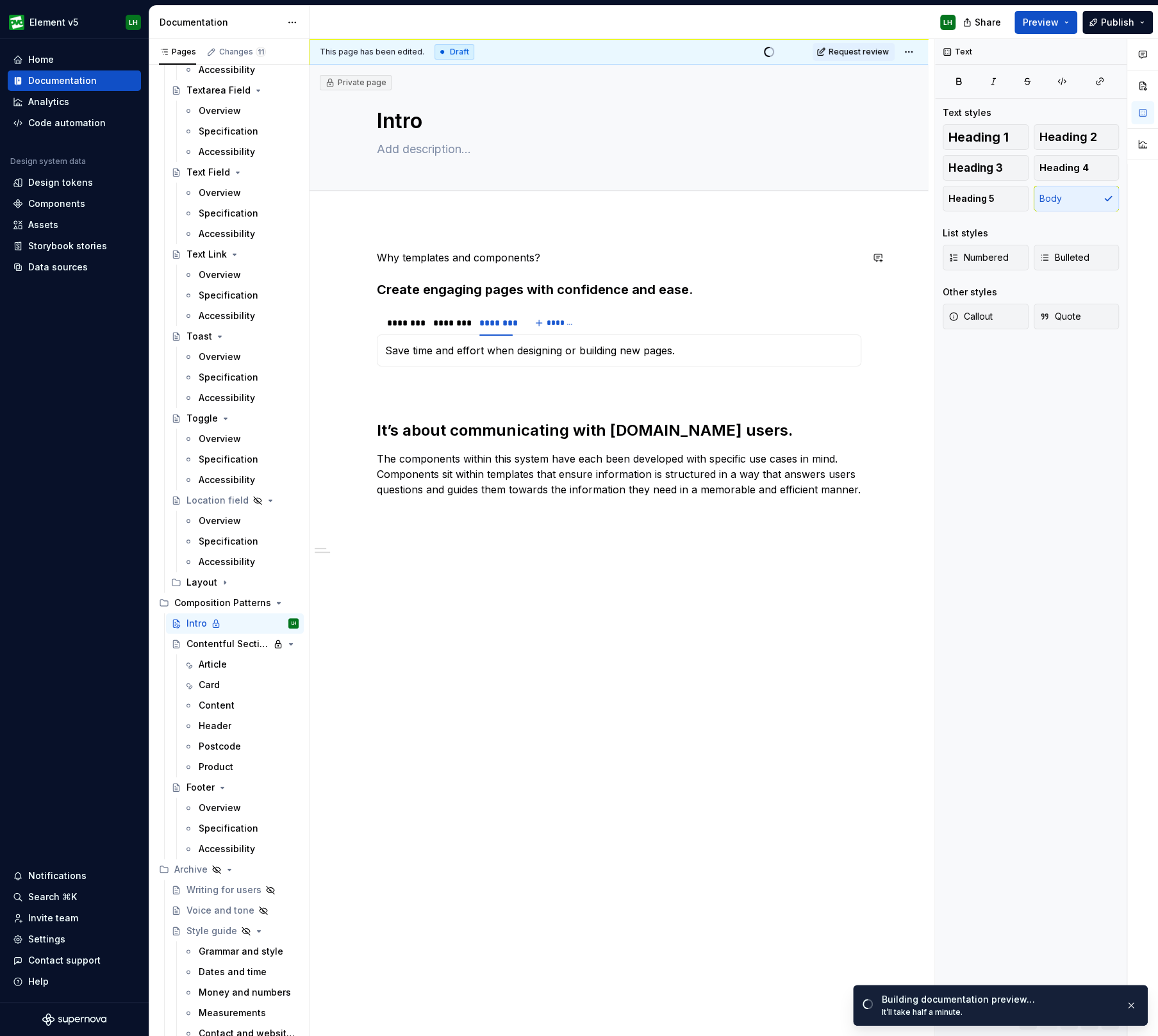
drag, startPoint x: 333, startPoint y: 232, endPoint x: 353, endPoint y: 220, distance: 23.3
click at [333, 232] on div "Why templates and components? Create engaging pages with confidence and ease. *…" at bounding box center [618, 532] width 618 height 627
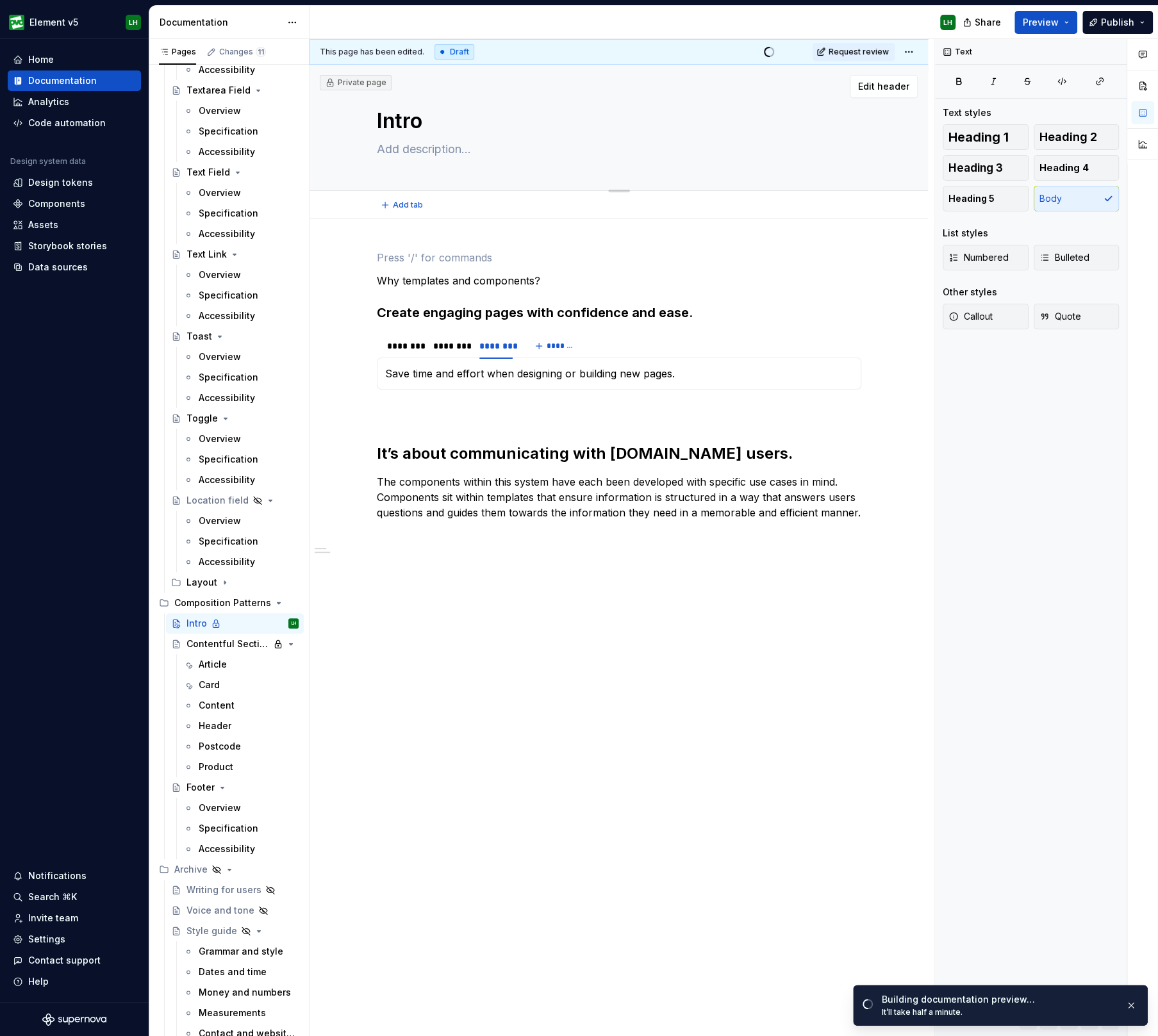
click at [396, 125] on textarea "Intro" at bounding box center [616, 121] width 485 height 31
click at [1053, 17] on span "Preview" at bounding box center [1040, 22] width 36 height 13
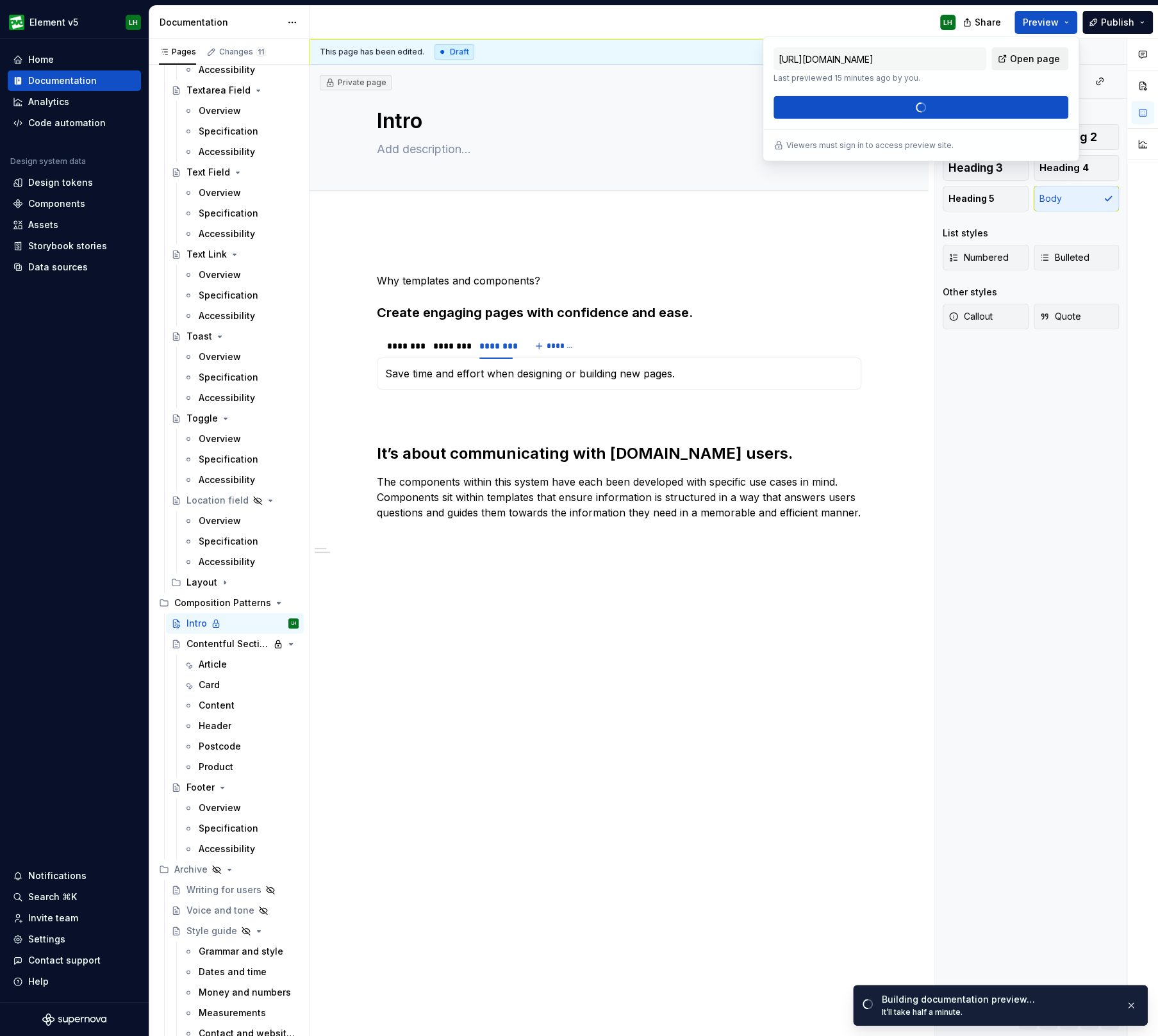
click at [1033, 56] on span "Open page" at bounding box center [1035, 59] width 50 height 13
click at [475, 448] on h2 "It’s about communicating with [DOMAIN_NAME] users." at bounding box center [618, 454] width 485 height 21
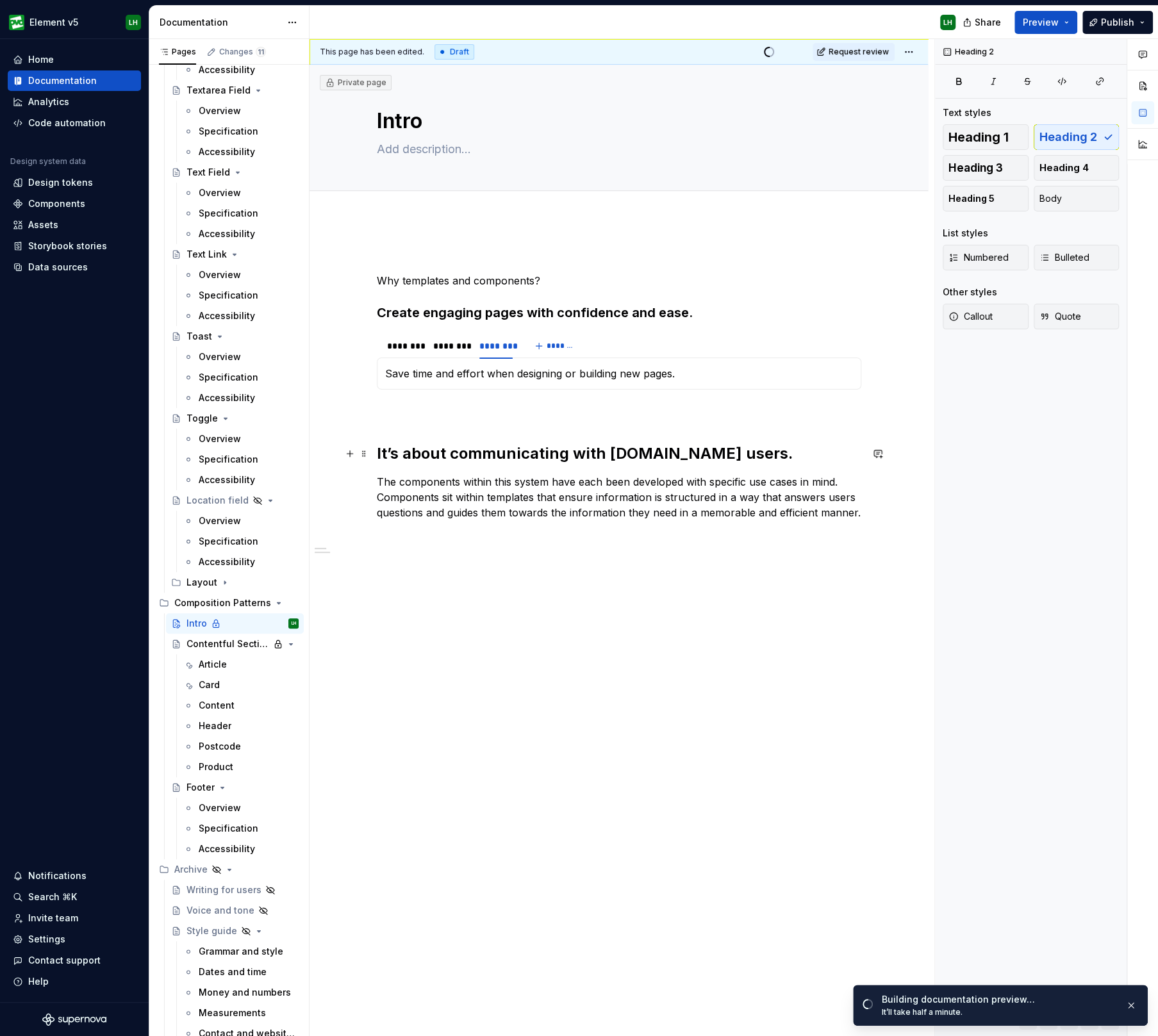
click at [475, 448] on h2 "It’s about communicating with [DOMAIN_NAME] users." at bounding box center [618, 454] width 485 height 21
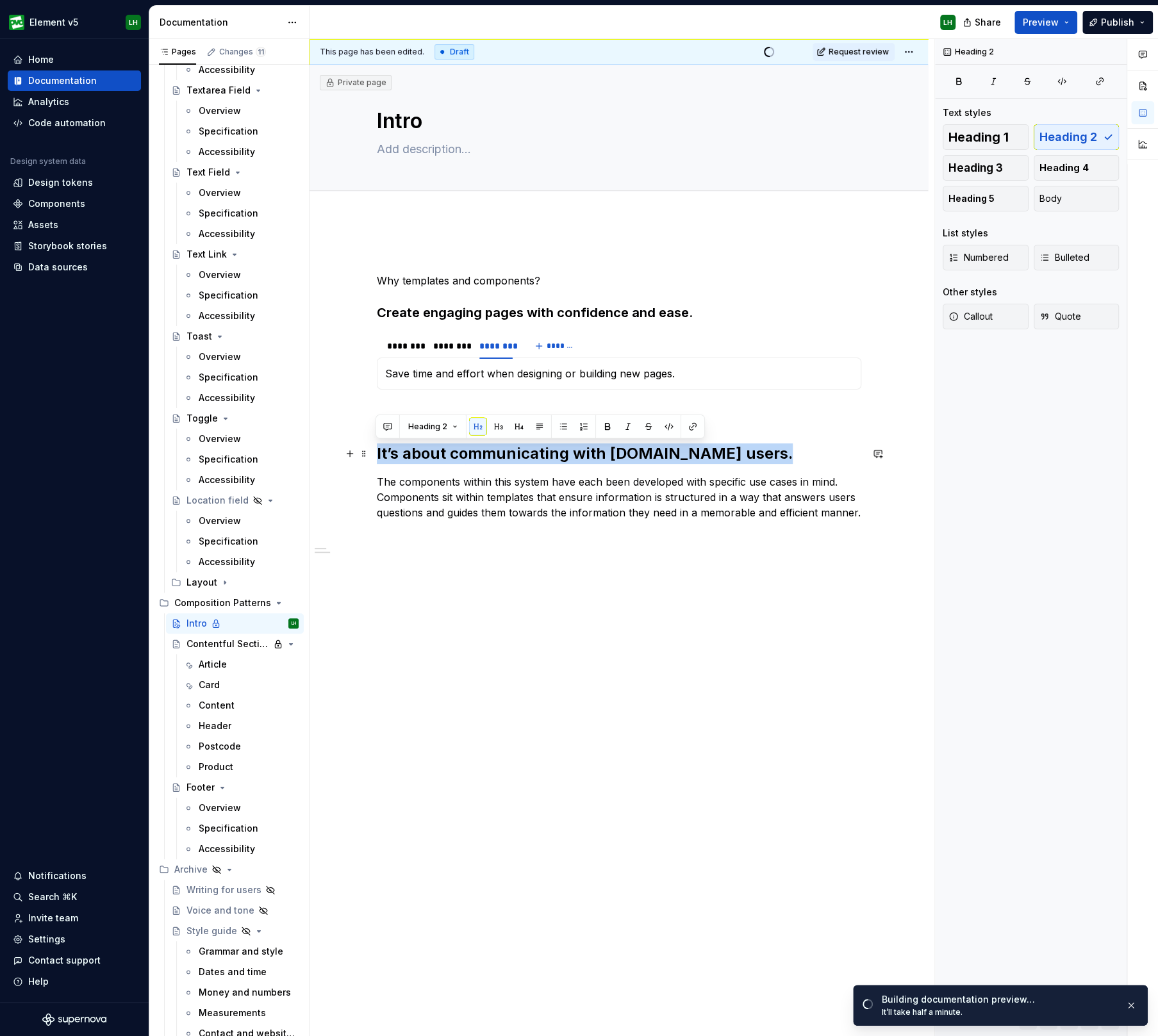
click at [475, 448] on h2 "It’s about communicating with [DOMAIN_NAME] users." at bounding box center [618, 454] width 485 height 21
click at [492, 431] on button "button" at bounding box center [498, 426] width 18 height 18
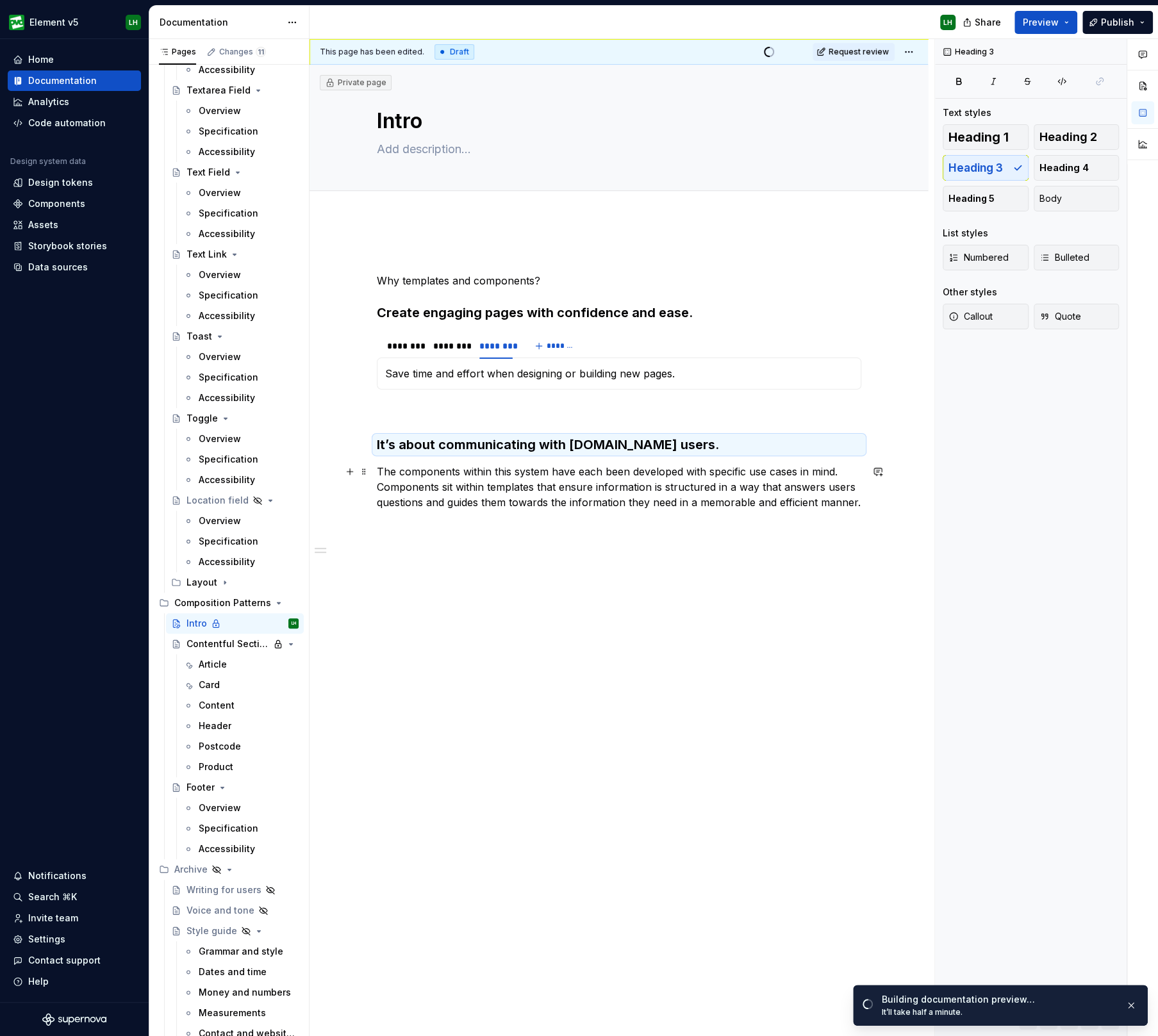
click at [488, 469] on p "The components within this system have each been developed with specific use ca…" at bounding box center [618, 487] width 485 height 46
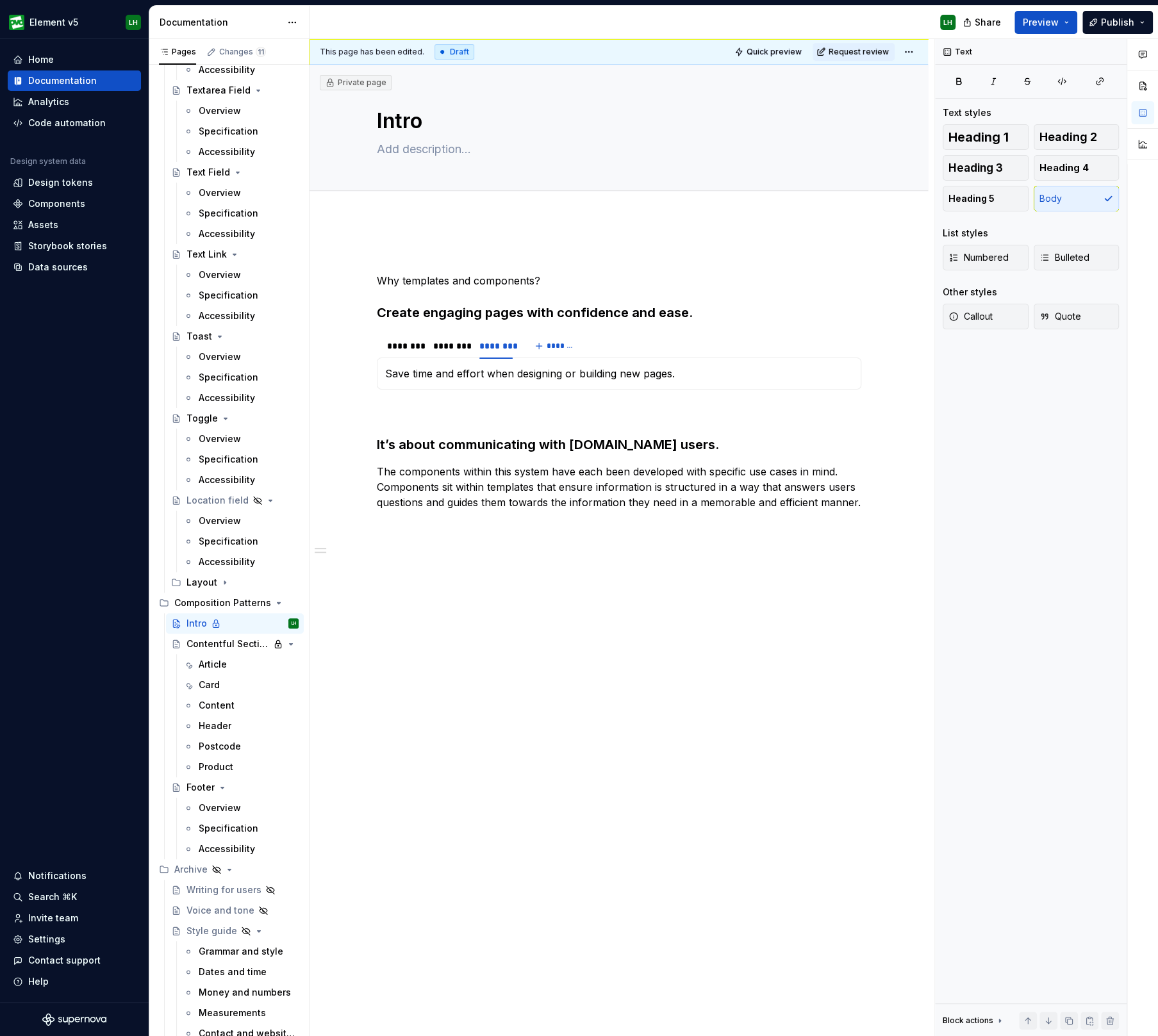
type textarea "*"
click at [349, 343] on button "button" at bounding box center [349, 339] width 18 height 18
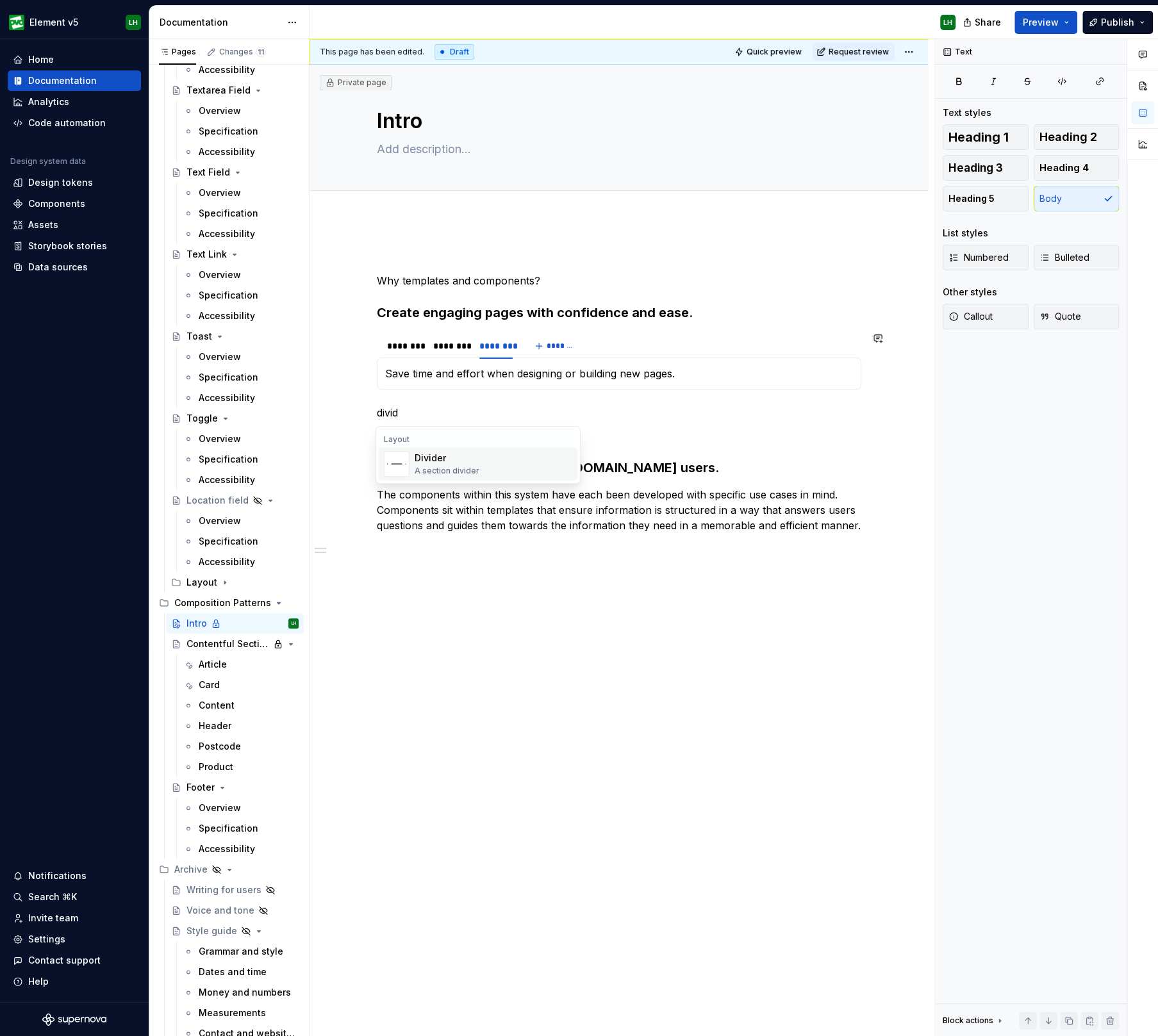
click at [458, 465] on div "Divider A section divider" at bounding box center [446, 464] width 64 height 25
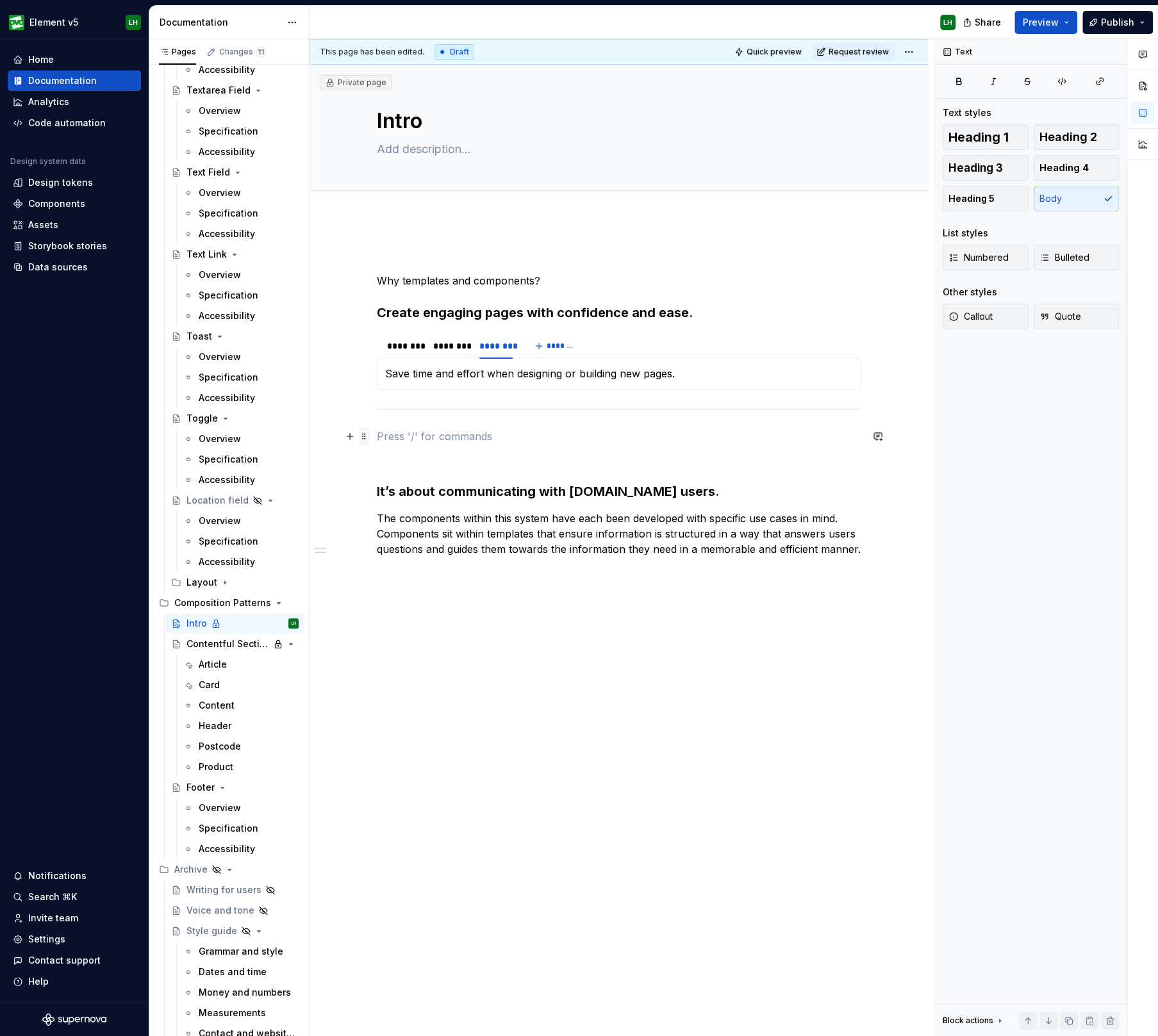
click at [361, 432] on span at bounding box center [364, 436] width 10 height 18
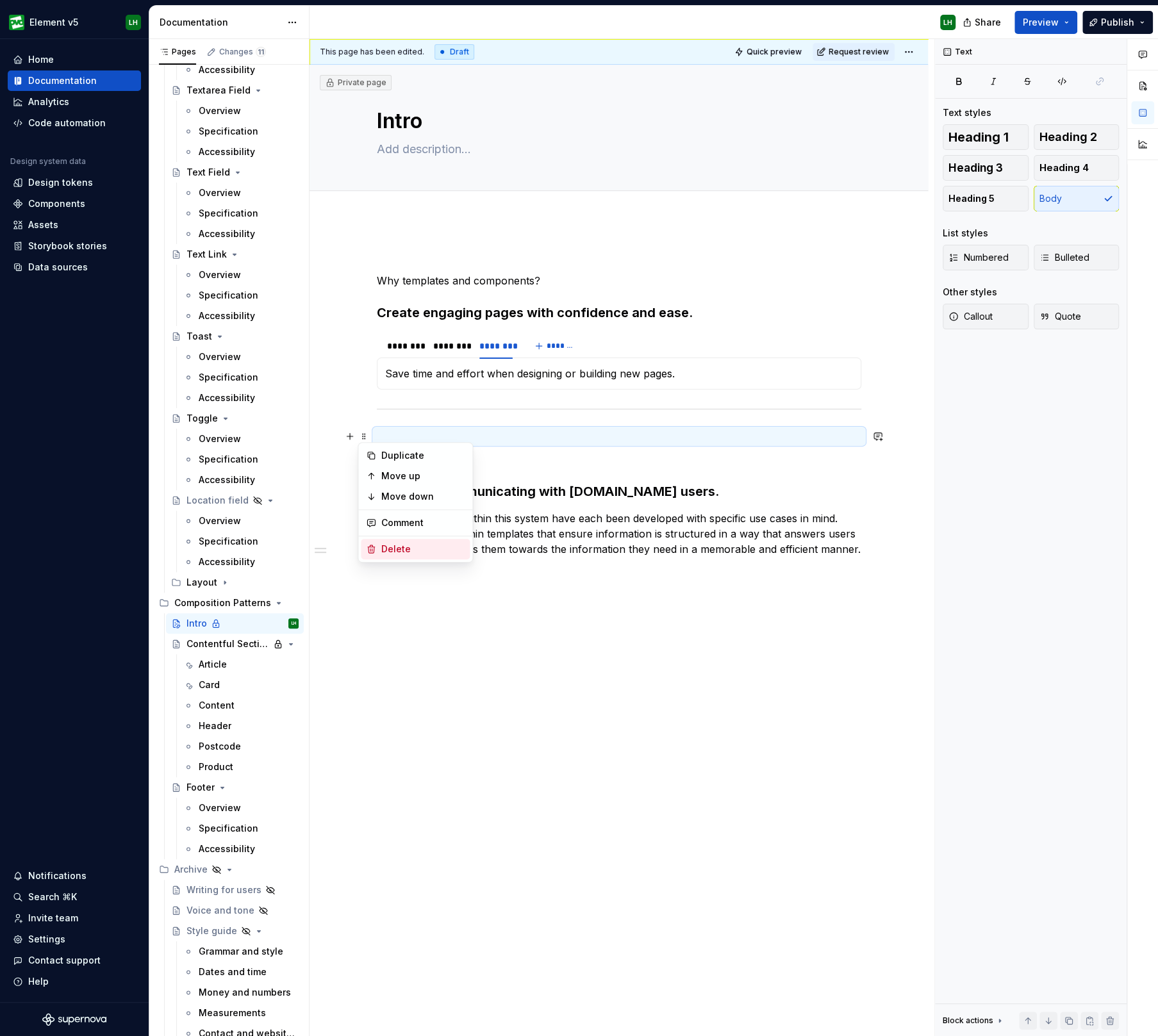
click at [389, 548] on div "Delete" at bounding box center [423, 549] width 84 height 13
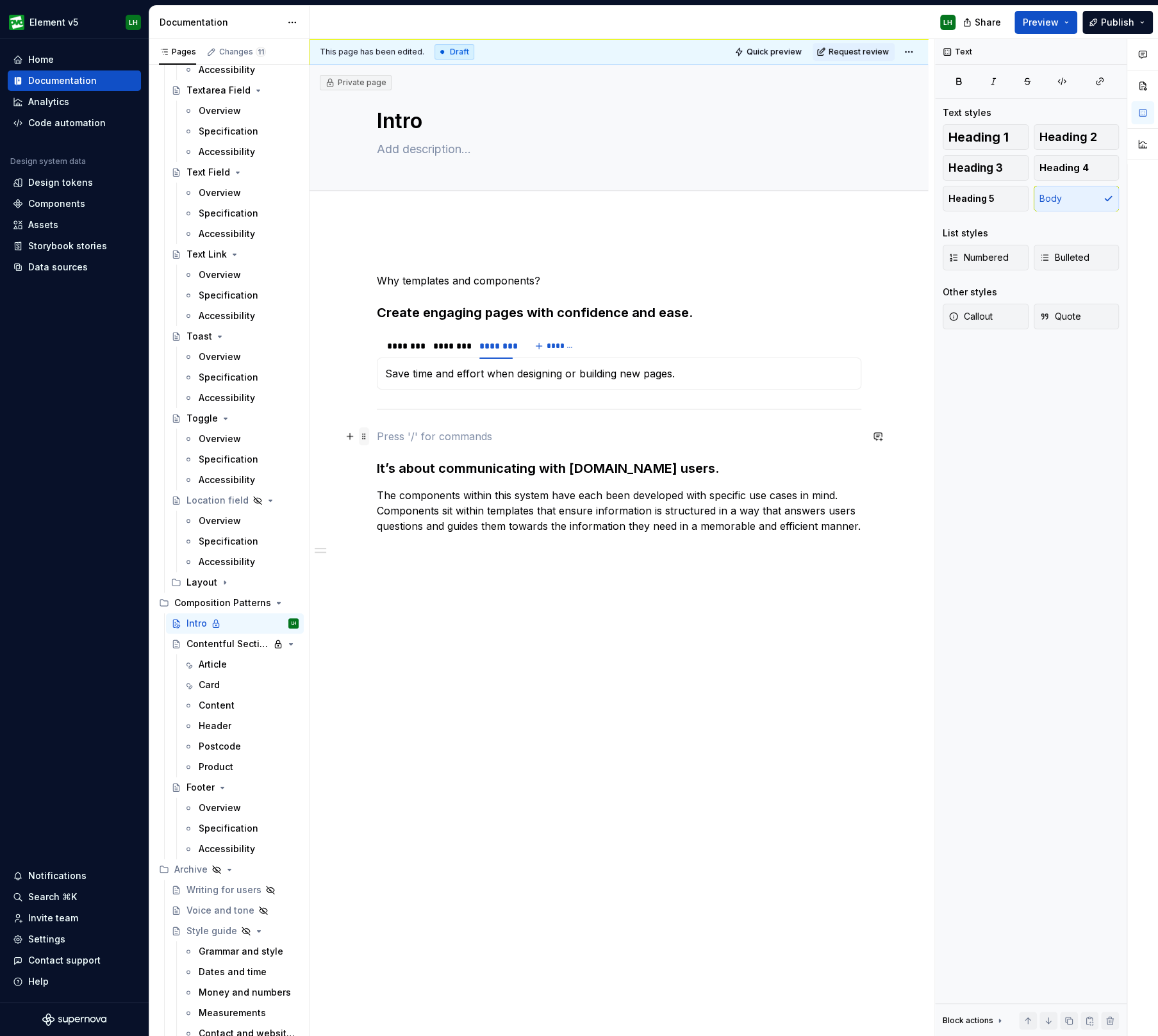
click at [360, 435] on span at bounding box center [364, 436] width 10 height 18
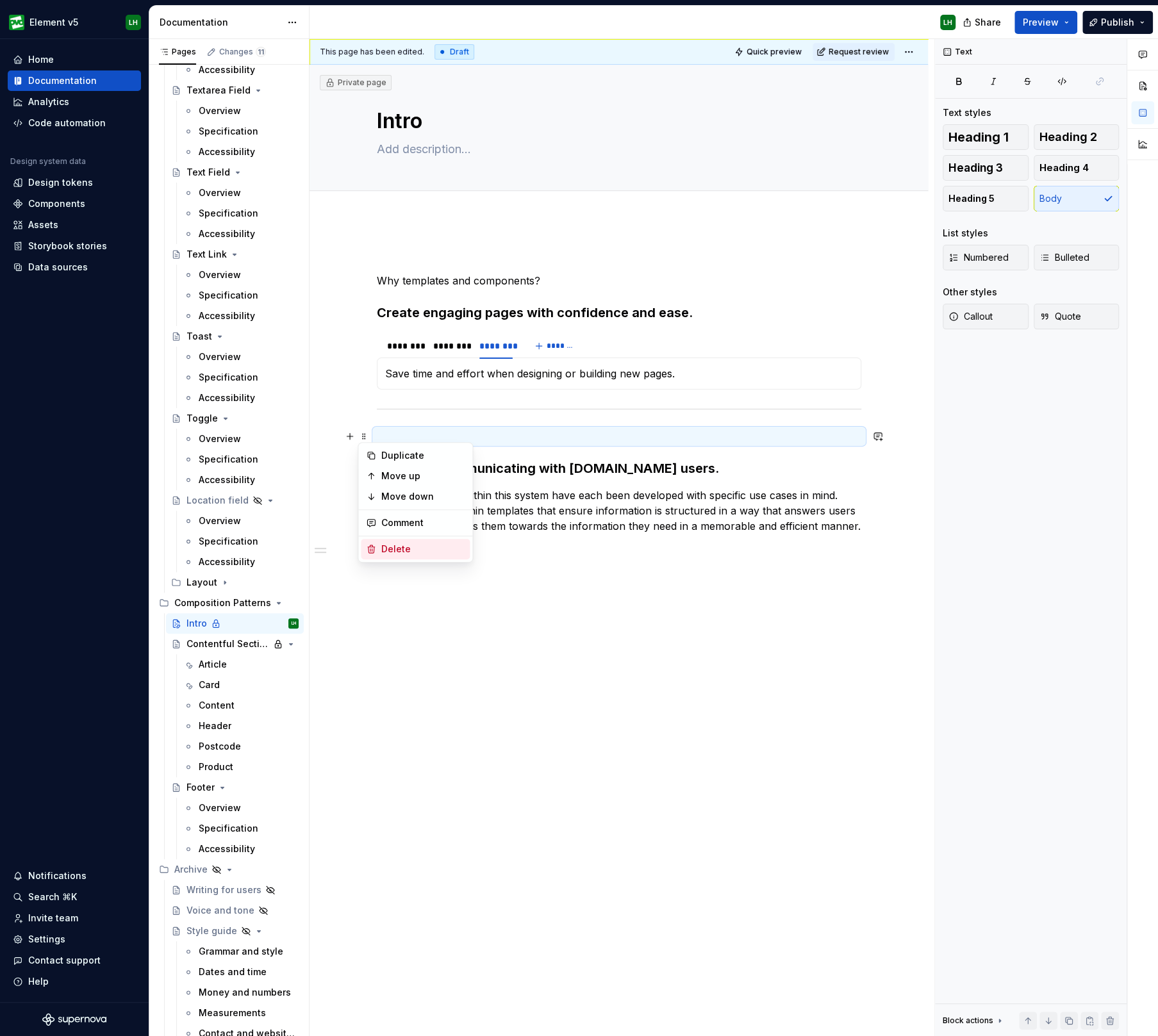
click at [403, 606] on div "Why templates and components? Create engaging pages with confidence and ease. *…" at bounding box center [618, 551] width 618 height 664
click at [343, 493] on button "button" at bounding box center [349, 495] width 18 height 18
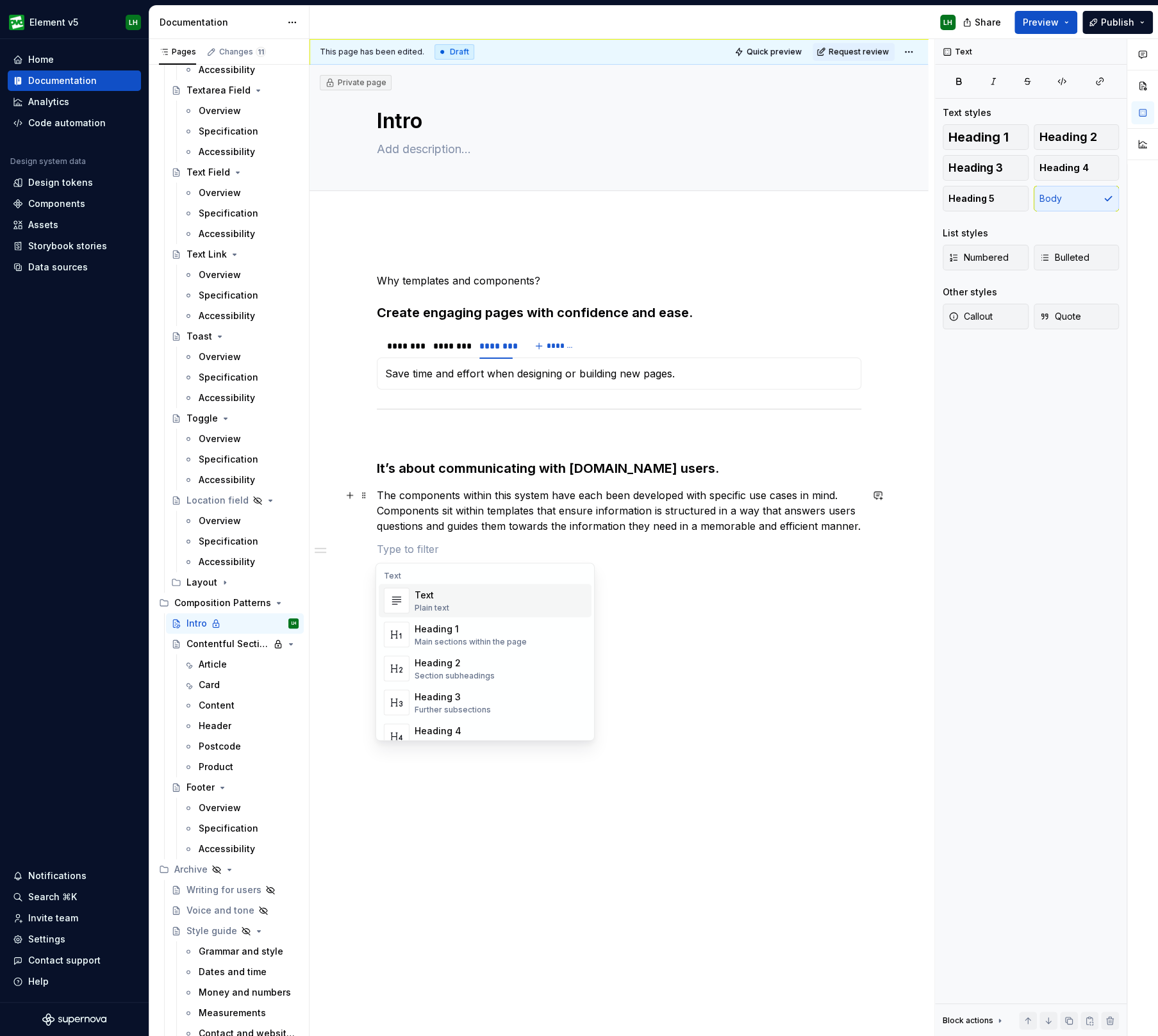
click at [350, 554] on div "Why templates and components? Create engaging pages with confidence and ease. *…" at bounding box center [618, 562] width 618 height 687
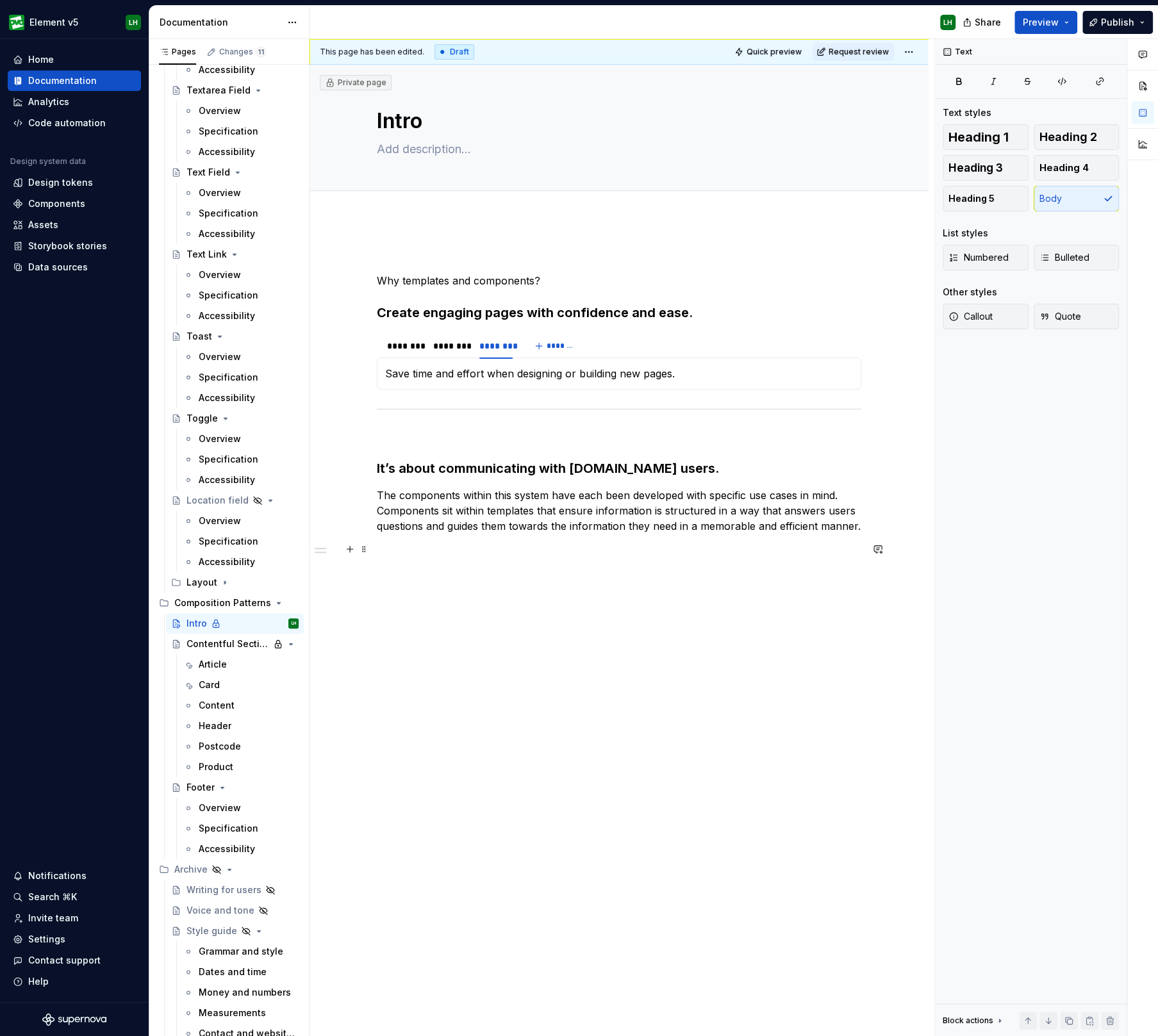
click at [347, 547] on button "button" at bounding box center [349, 549] width 18 height 18
click at [435, 623] on div "Divider" at bounding box center [446, 617] width 64 height 13
click at [658, 706] on div "Why templates and components? Create engaging pages with confidence and ease. *…" at bounding box center [618, 589] width 618 height 741
click at [287, 588] on button "Page tree" at bounding box center [290, 582] width 18 height 18
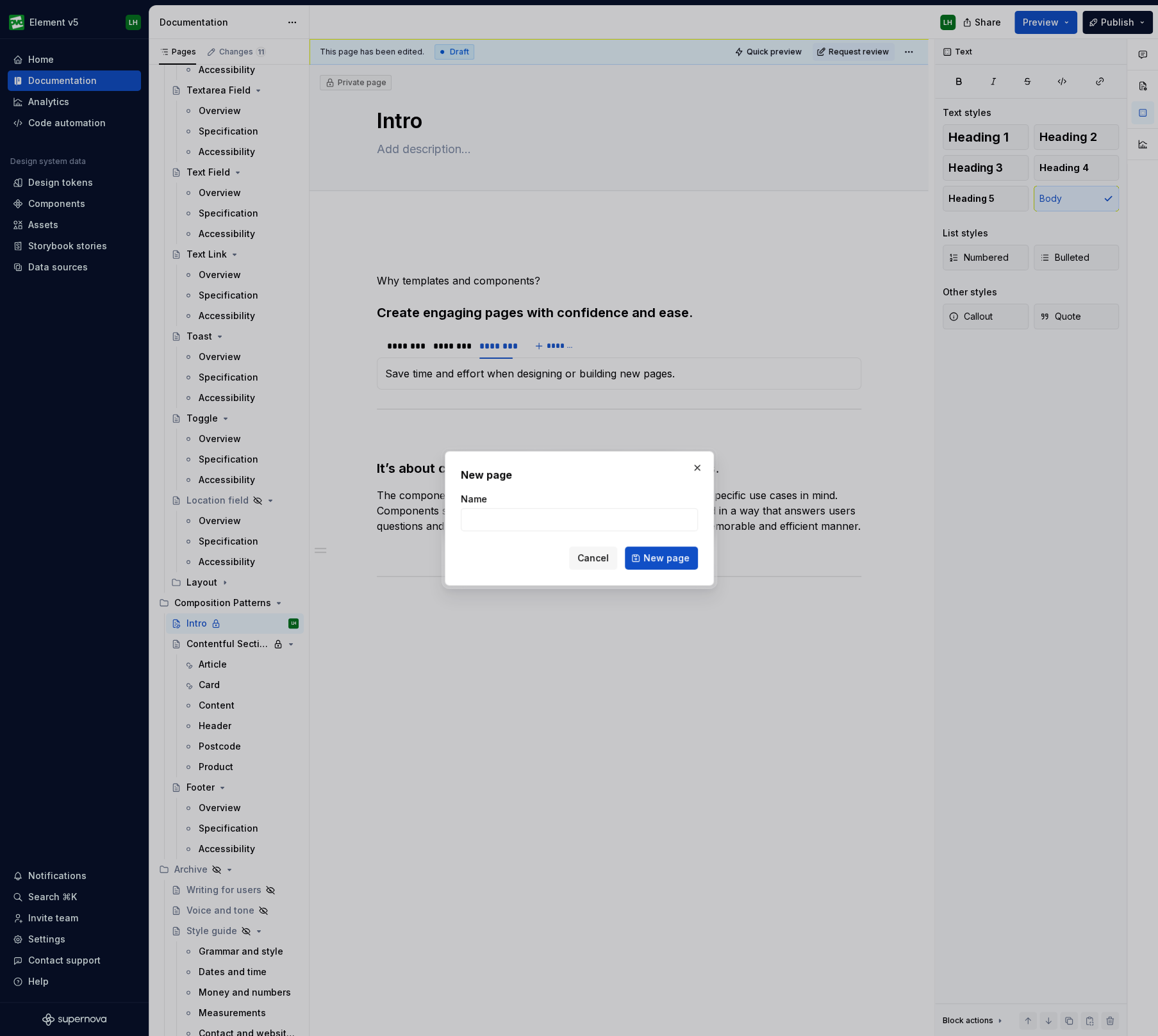
drag, startPoint x: 690, startPoint y: 465, endPoint x: 702, endPoint y: 464, distance: 12.0
click at [695, 465] on button "button" at bounding box center [697, 467] width 18 height 18
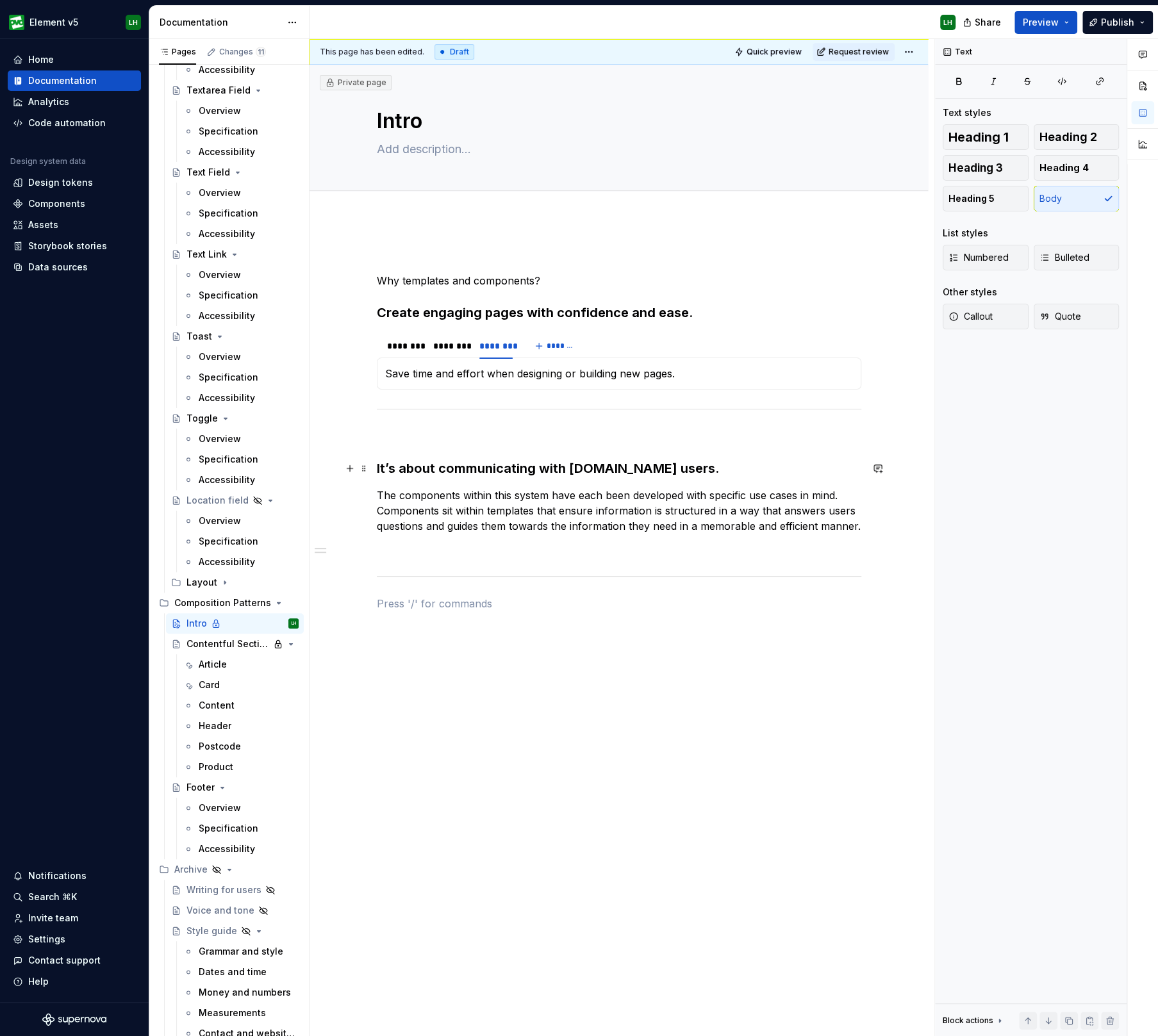
click at [702, 464] on h3 "It’s about communicating with [DOMAIN_NAME] users." at bounding box center [618, 468] width 485 height 18
click at [435, 613] on div "Why templates and components? Create engaging pages with confidence and ease. *…" at bounding box center [618, 442] width 485 height 384
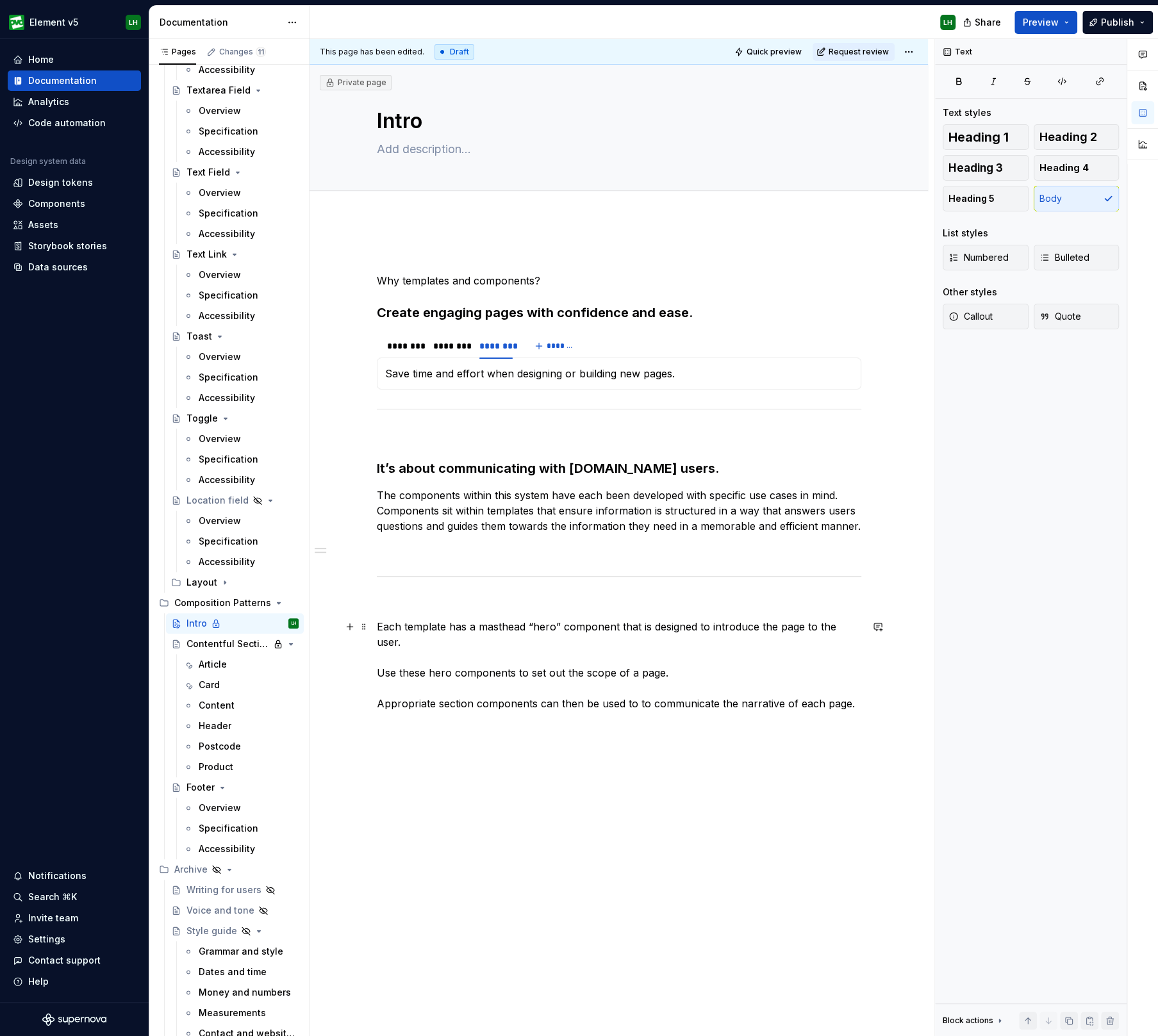
click at [362, 724] on div "Why templates and components? Create engaging pages with confidence and ease. *…" at bounding box center [618, 628] width 618 height 818
click at [424, 727] on p at bounding box center [618, 726] width 485 height 15
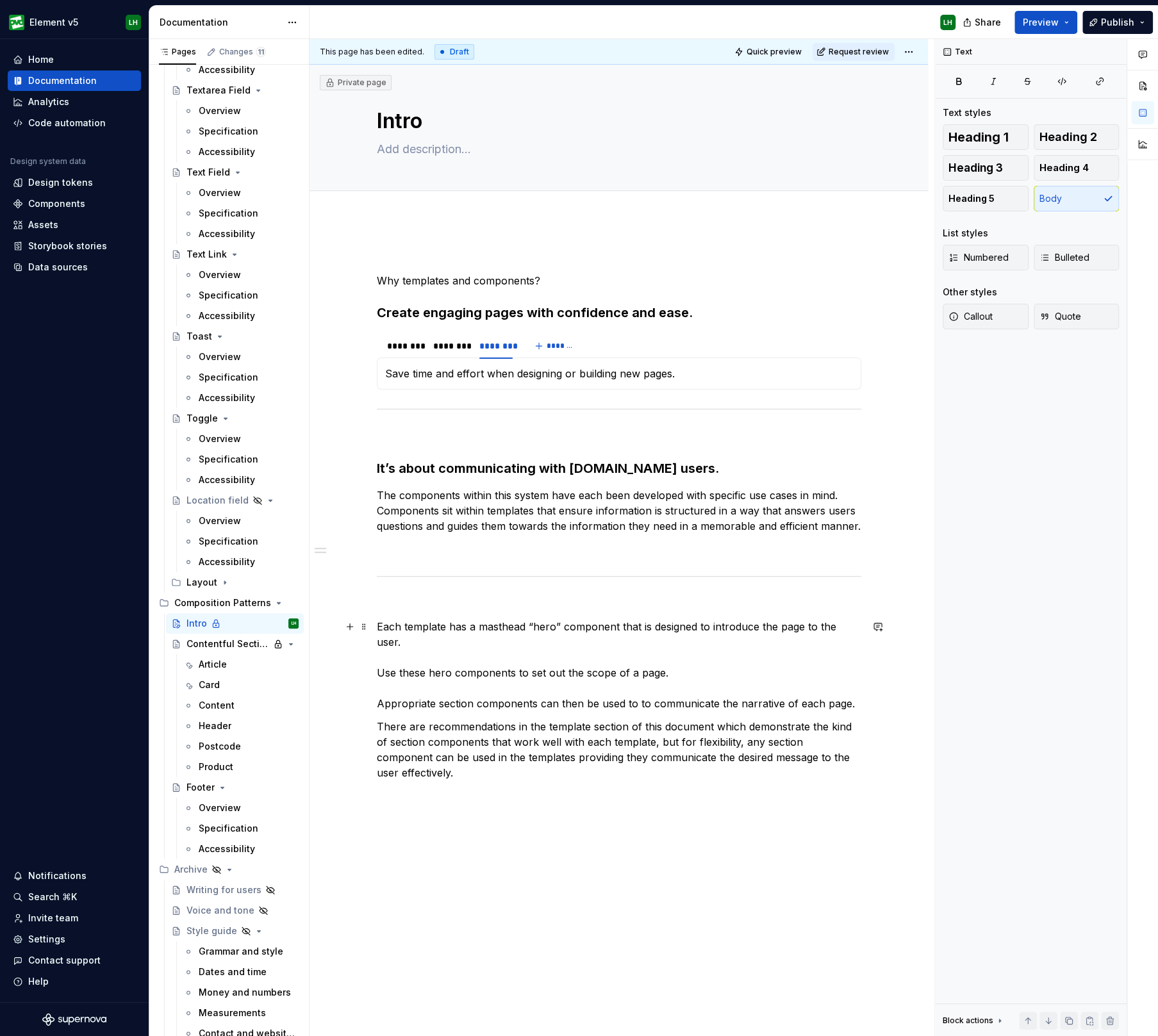
click at [376, 672] on p "Each template has a masthead “hero” component that is designed to introduce the…" at bounding box center [618, 665] width 485 height 92
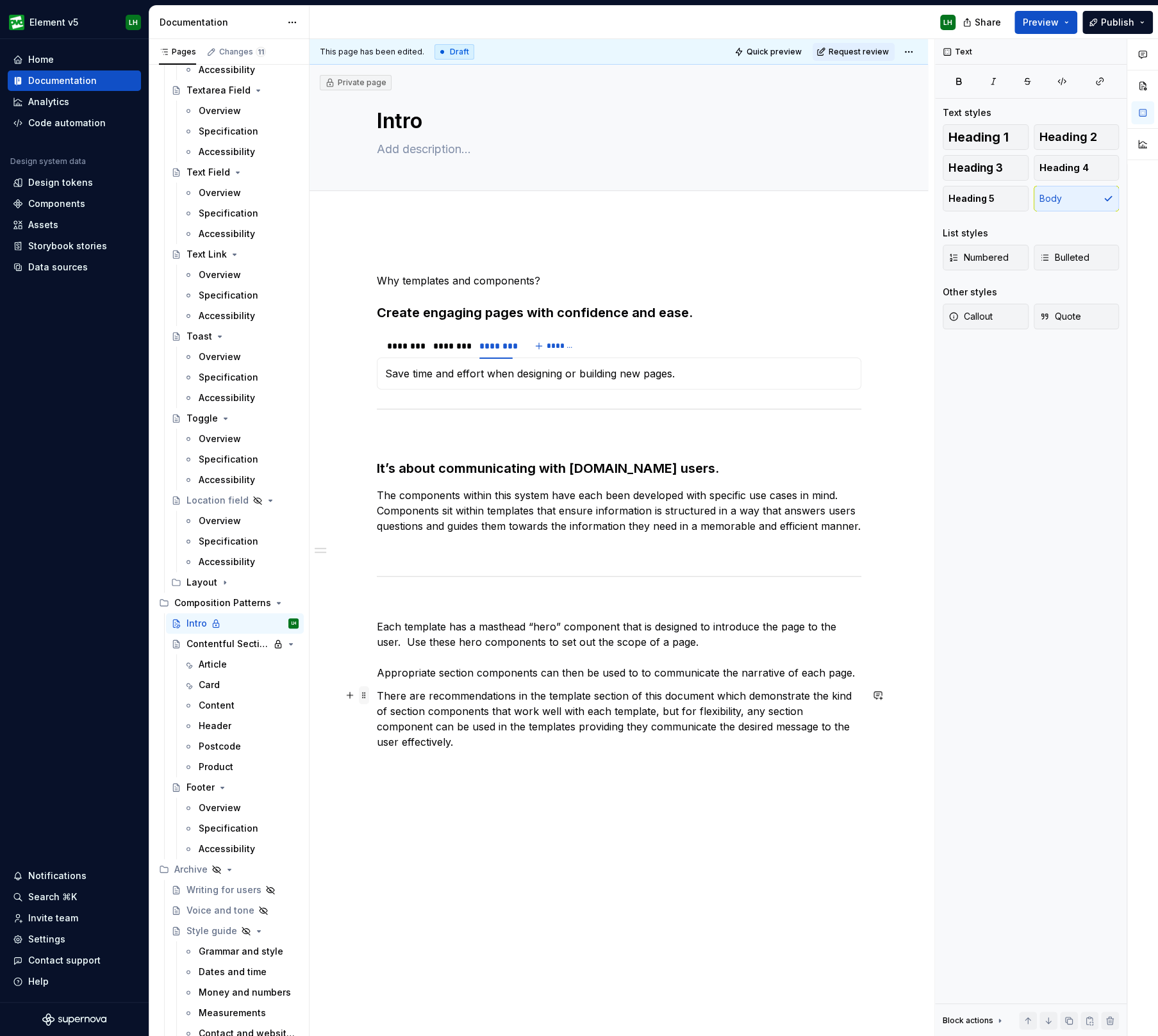
click at [363, 703] on span at bounding box center [364, 695] width 10 height 18
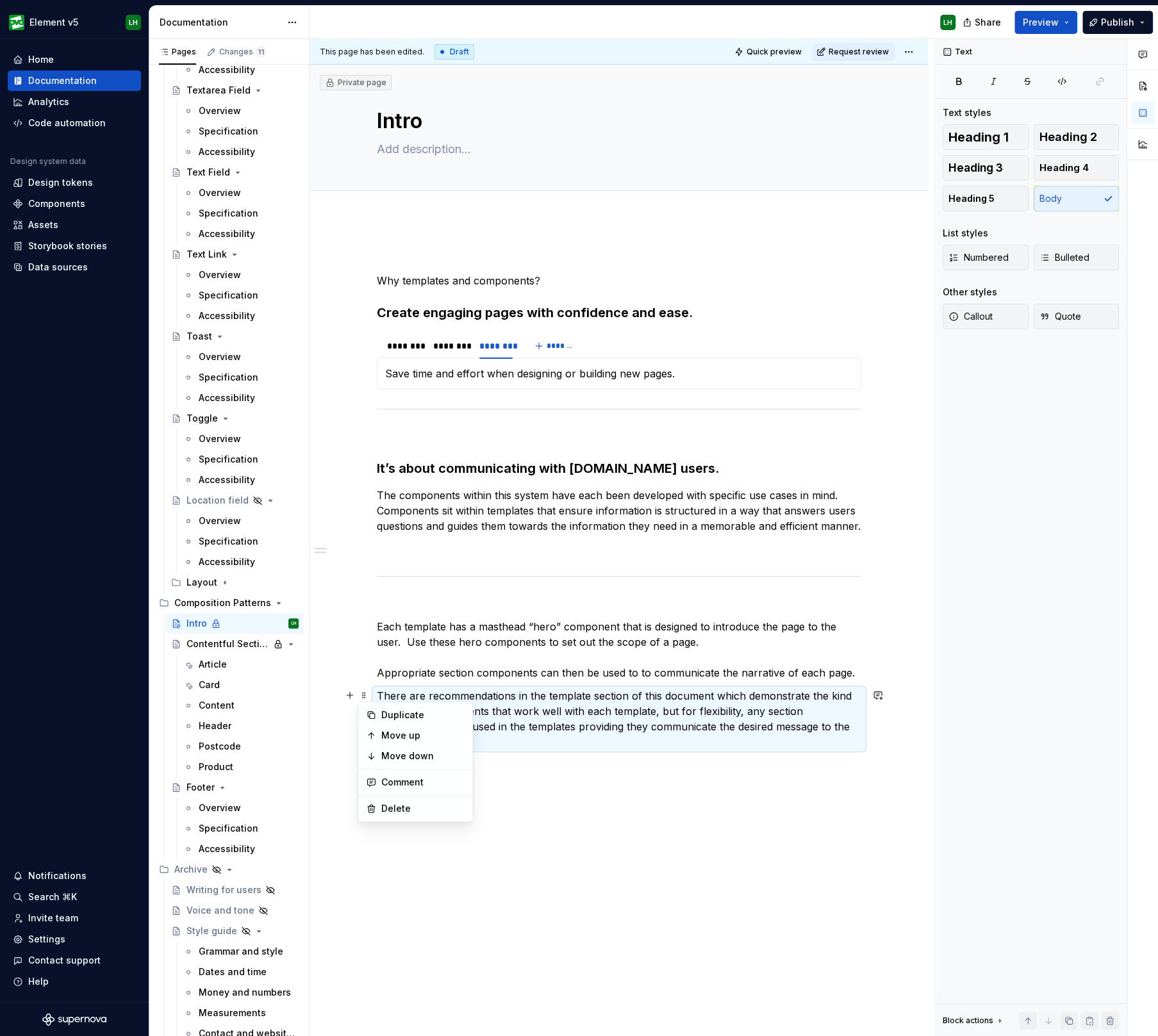
click at [514, 678] on p "Each template has a masthead “hero” component that is designed to introduce the…" at bounding box center [618, 649] width 485 height 61
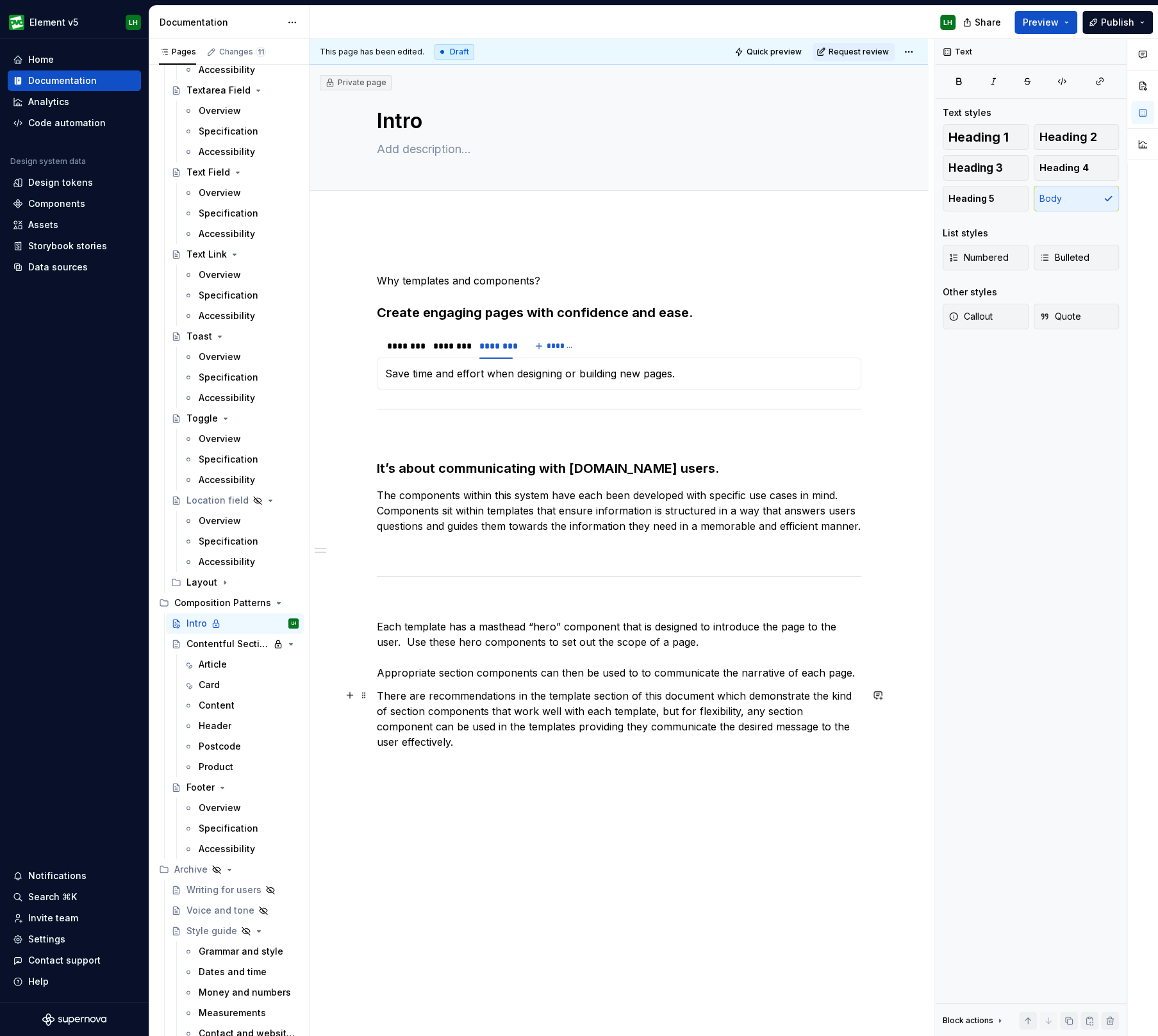
click at [548, 715] on p "There are recommendations in the template section of this document which demons…" at bounding box center [618, 719] width 485 height 61
drag, startPoint x: 712, startPoint y: 696, endPoint x: 515, endPoint y: 701, distance: 197.1
click at [515, 701] on p "There are recommendations in the template section of this document which demons…" at bounding box center [618, 719] width 485 height 61
click at [528, 649] on p "Each template has a masthead “hero” component that is designed to introduce the…" at bounding box center [618, 649] width 485 height 61
click at [376, 672] on p "Each template has a masthead “hero” component that is designed to introduce the…" at bounding box center [618, 649] width 485 height 61
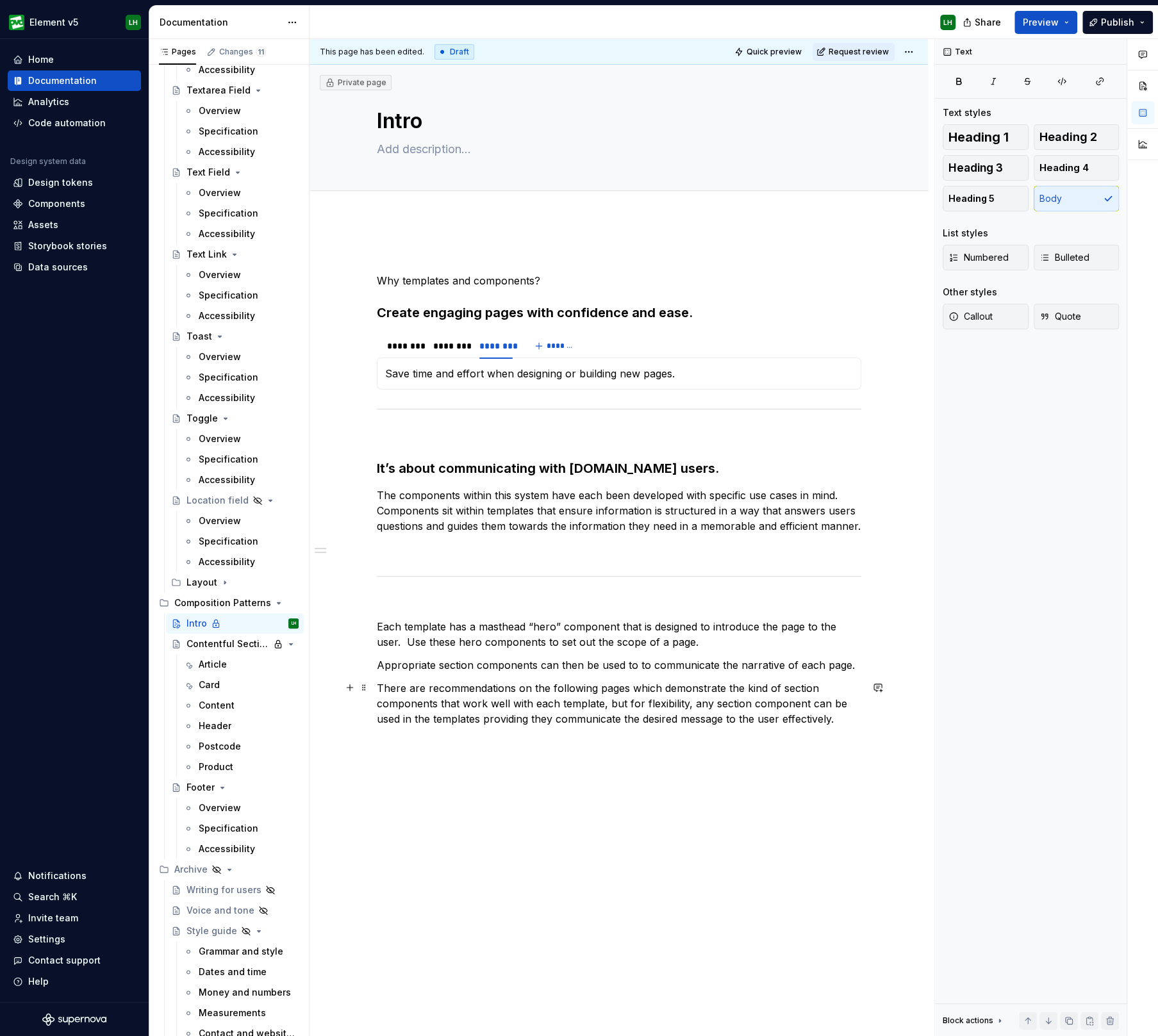
click at [376, 685] on p "There are recommendations on the following pages which demonstrate the kind of …" at bounding box center [618, 703] width 485 height 46
click at [404, 641] on p "Each template has a masthead “hero” component that is designed to introduce the…" at bounding box center [618, 634] width 485 height 31
click at [350, 687] on button "button" at bounding box center [349, 687] width 18 height 18
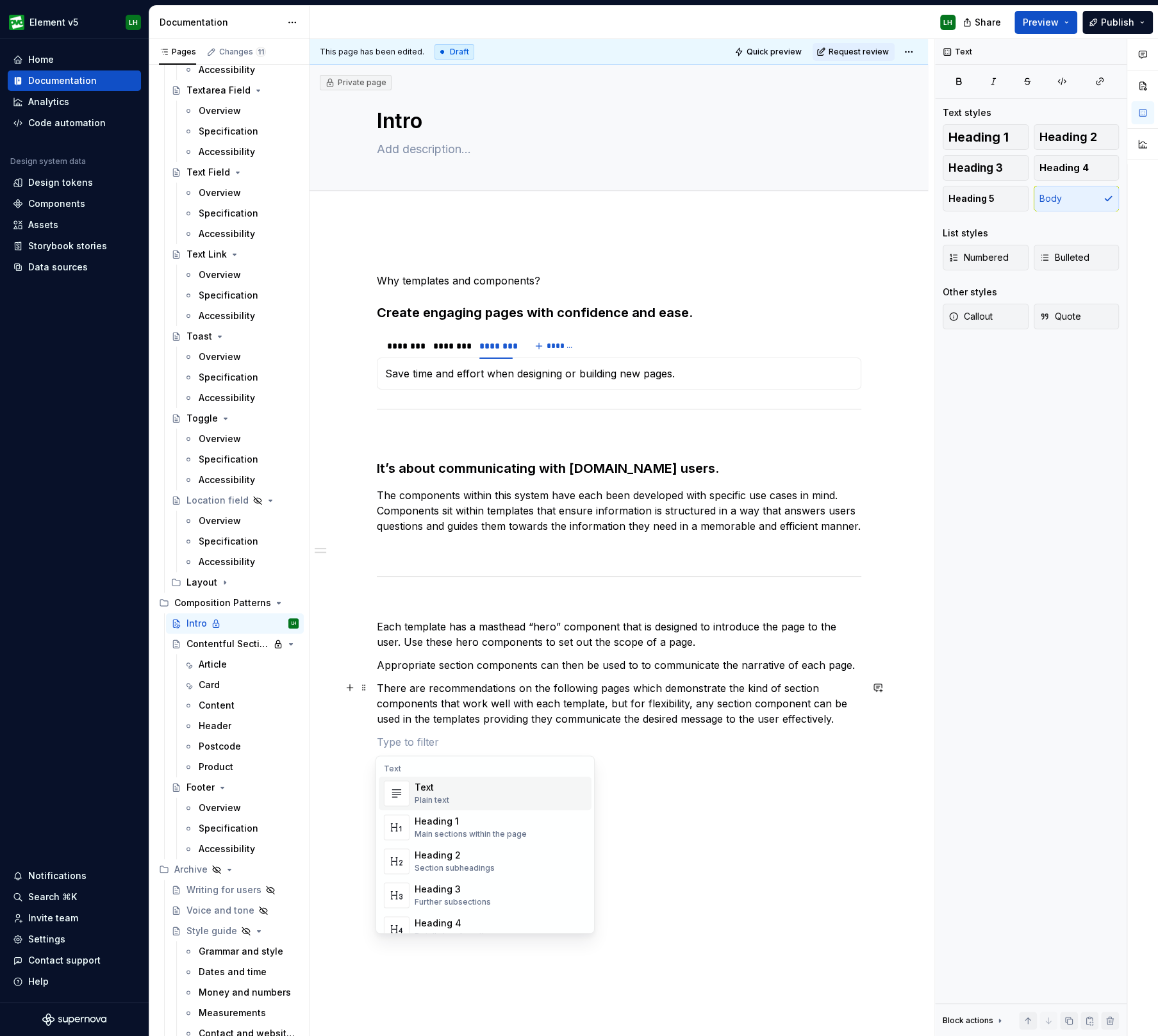
scroll to position [159, 0]
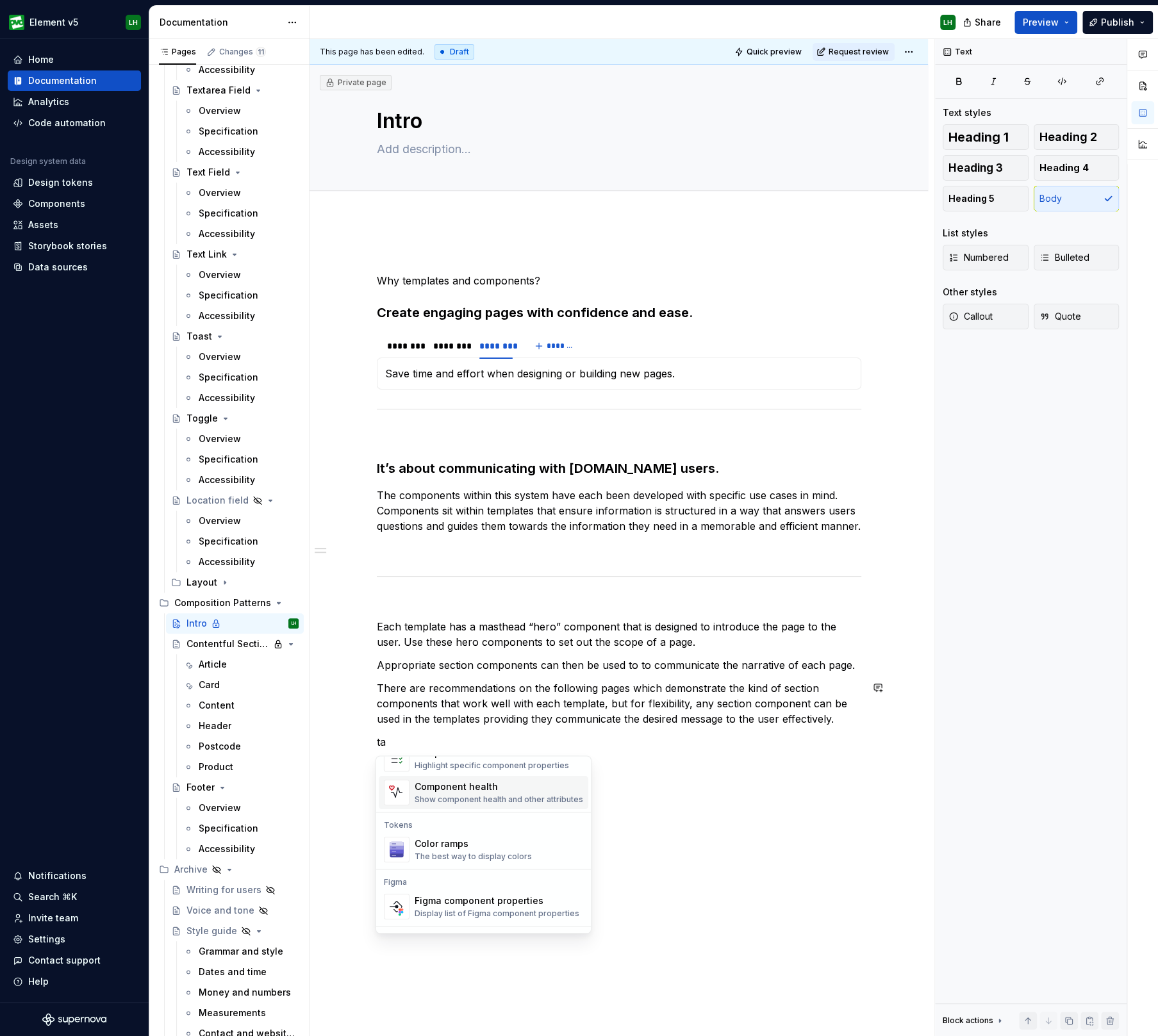
click at [624, 767] on div "Why templates and components? Create engaging pages with confidence and ease. *…" at bounding box center [618, 647] width 618 height 856
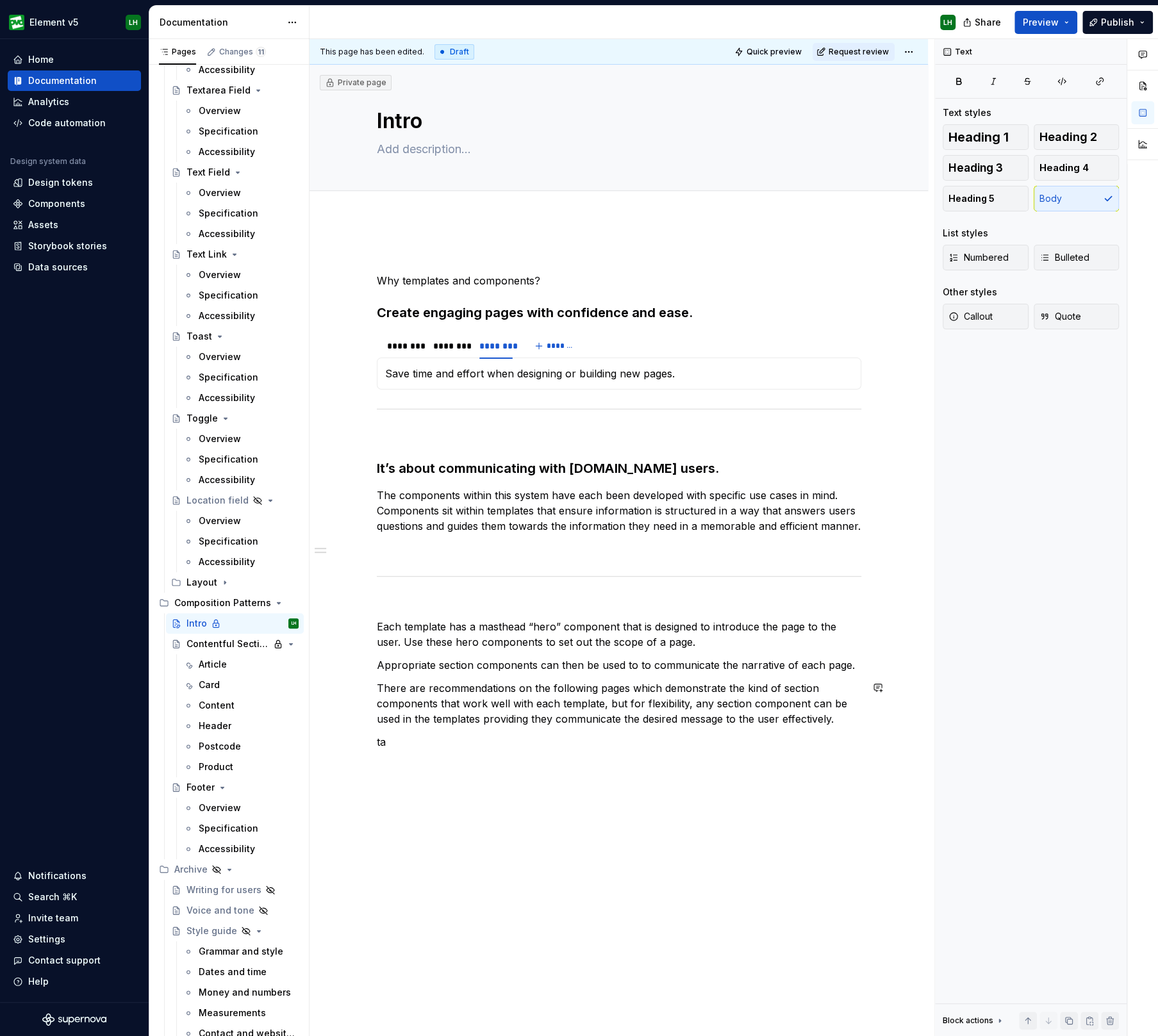
click at [504, 734] on p "ta" at bounding box center [618, 742] width 485 height 15
click at [351, 741] on button "button" at bounding box center [349, 741] width 18 height 18
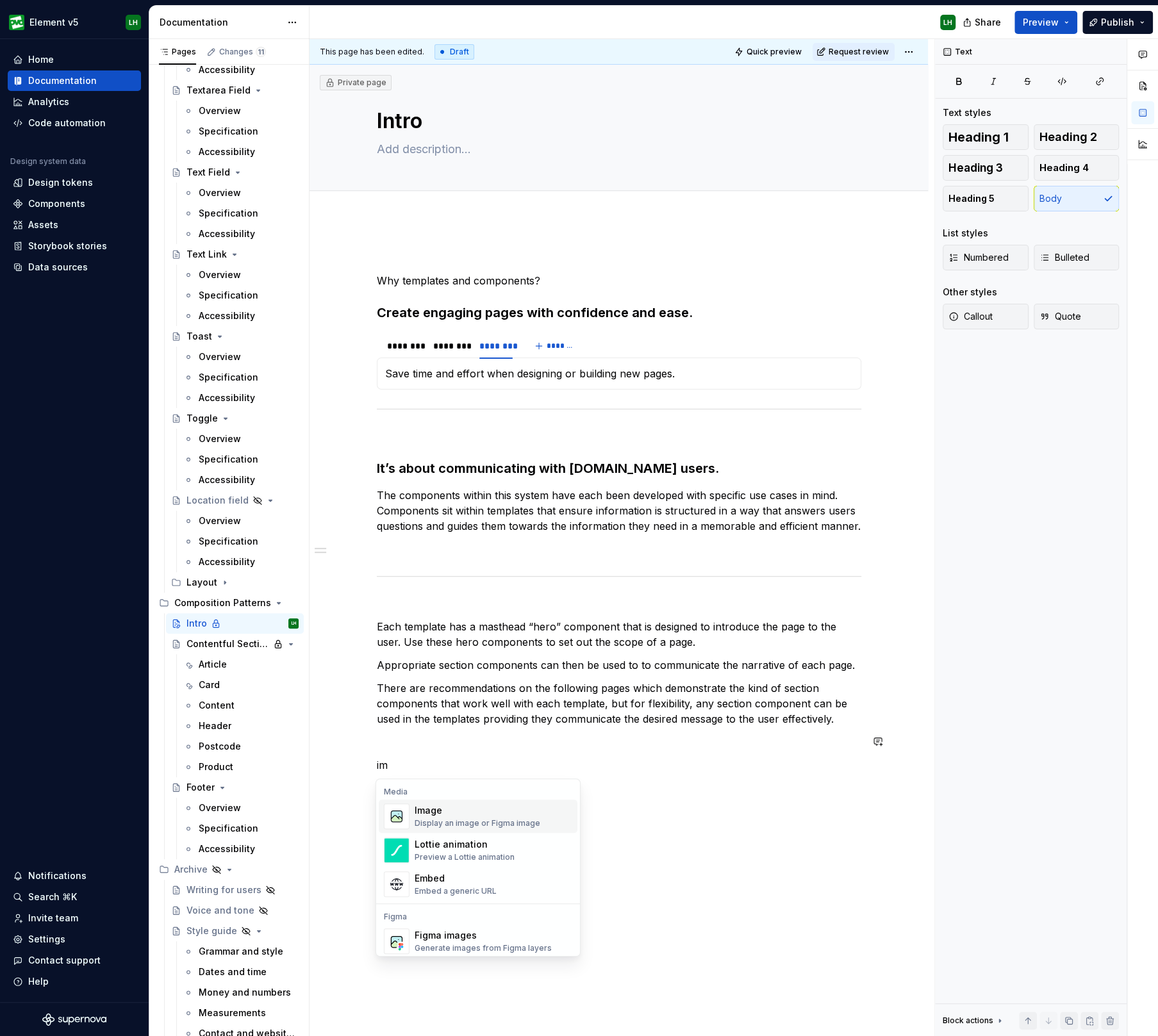
click at [455, 816] on div "Image Display an image or Figma image" at bounding box center [478, 816] width 126 height 25
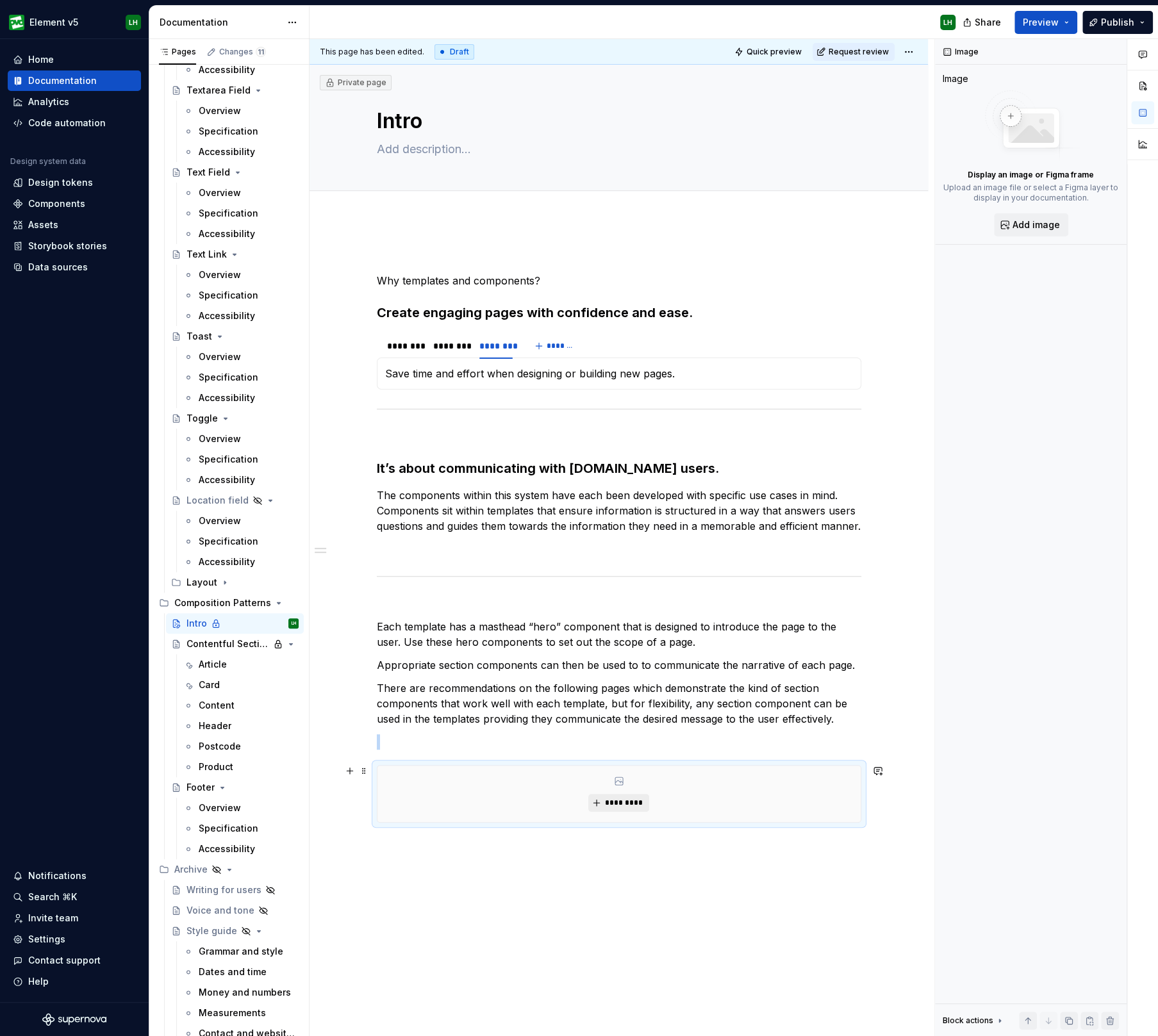
click at [593, 799] on button "*********" at bounding box center [618, 802] width 60 height 18
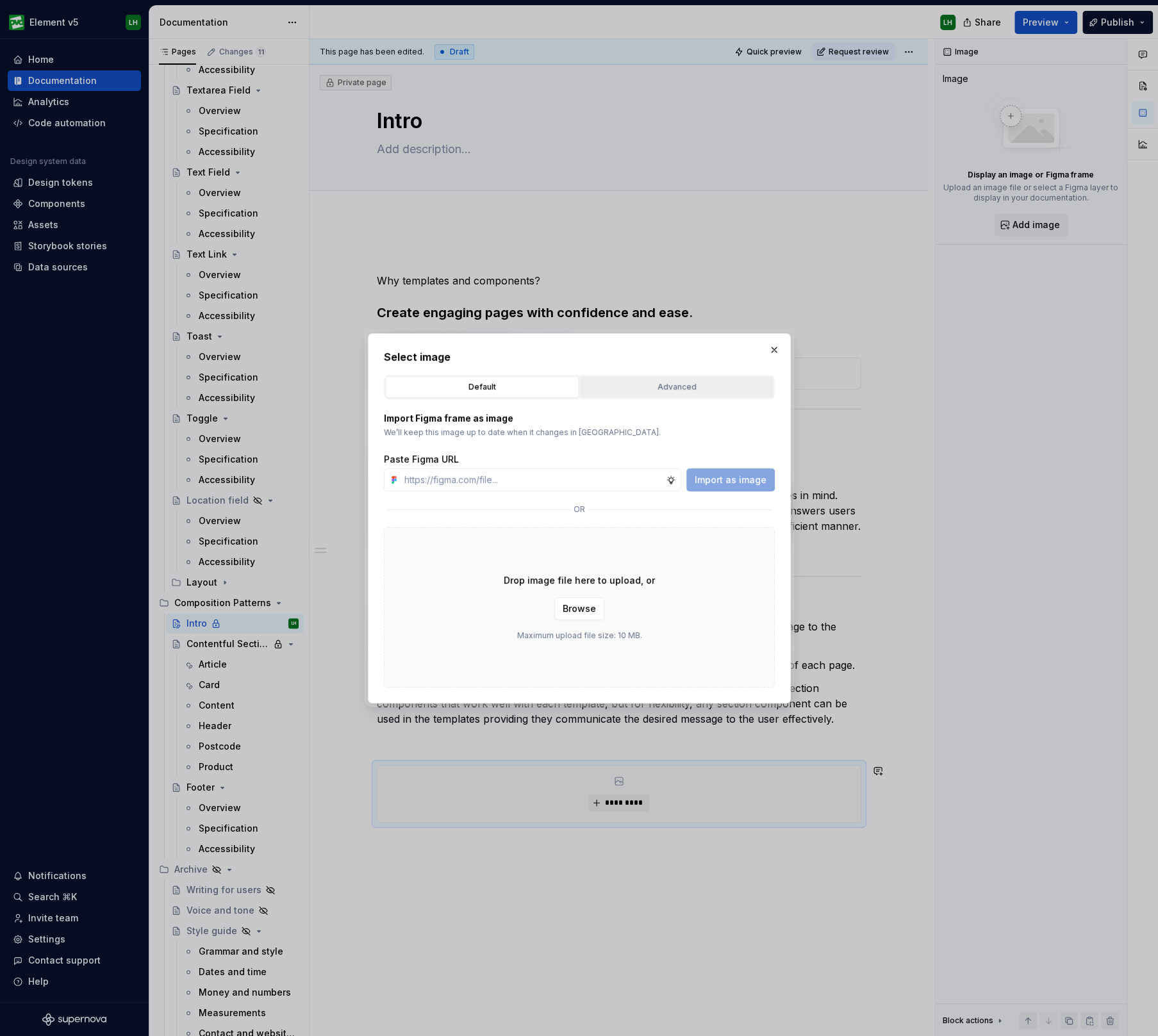
click at [639, 397] on button "Advanced" at bounding box center [676, 387] width 193 height 21
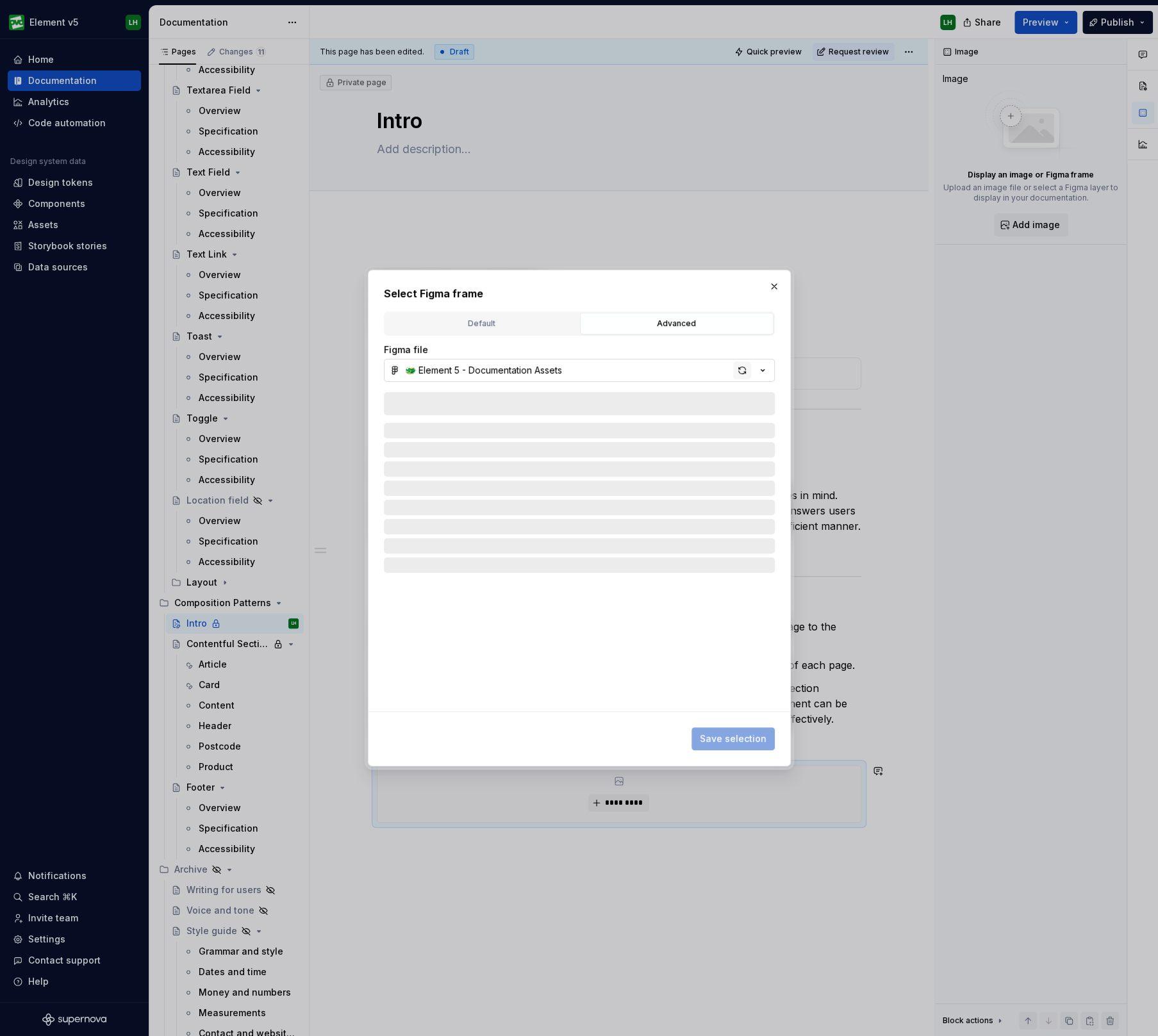
click at [745, 368] on div "button" at bounding box center [742, 370] width 18 height 18
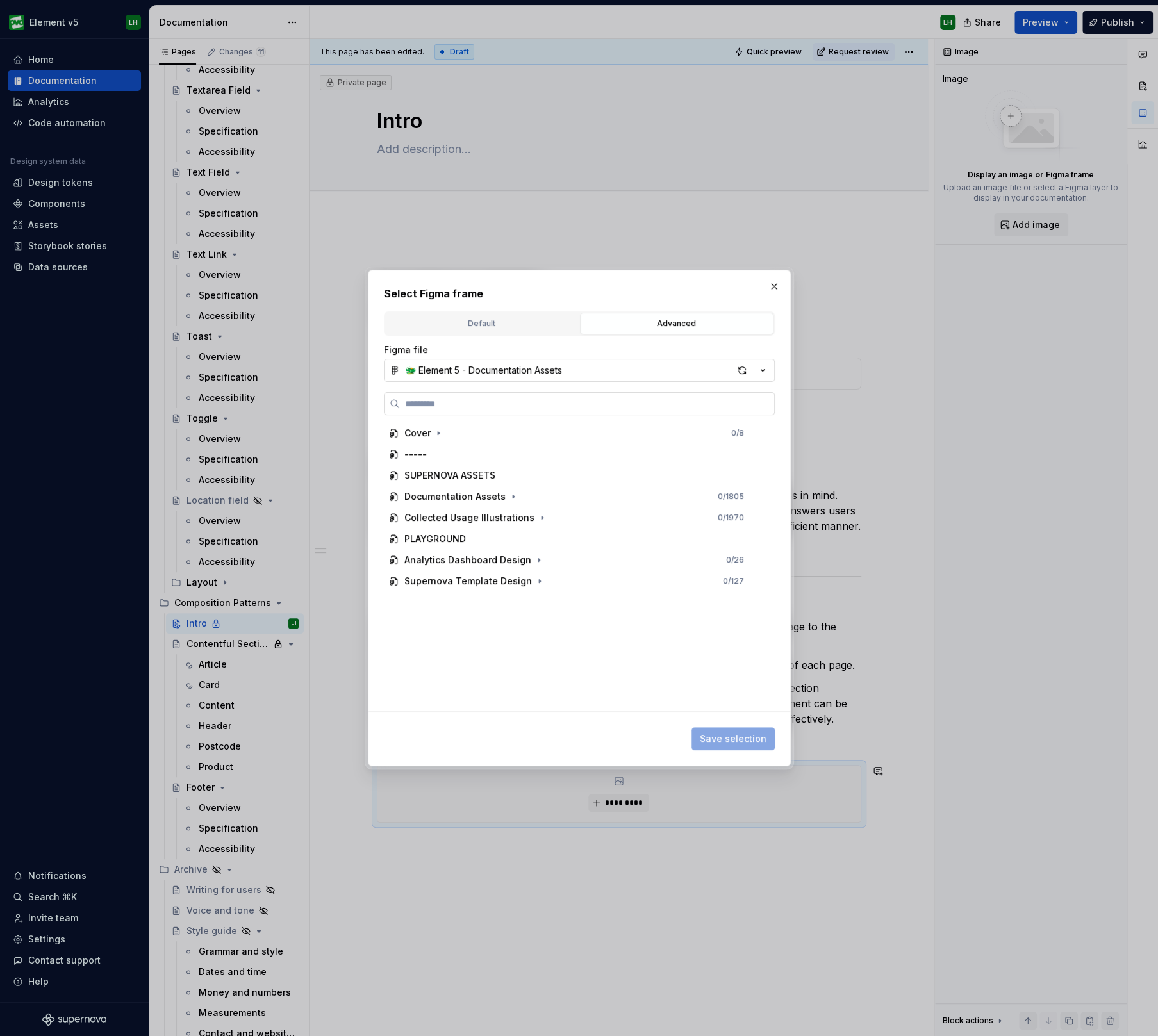
type textarea "*"
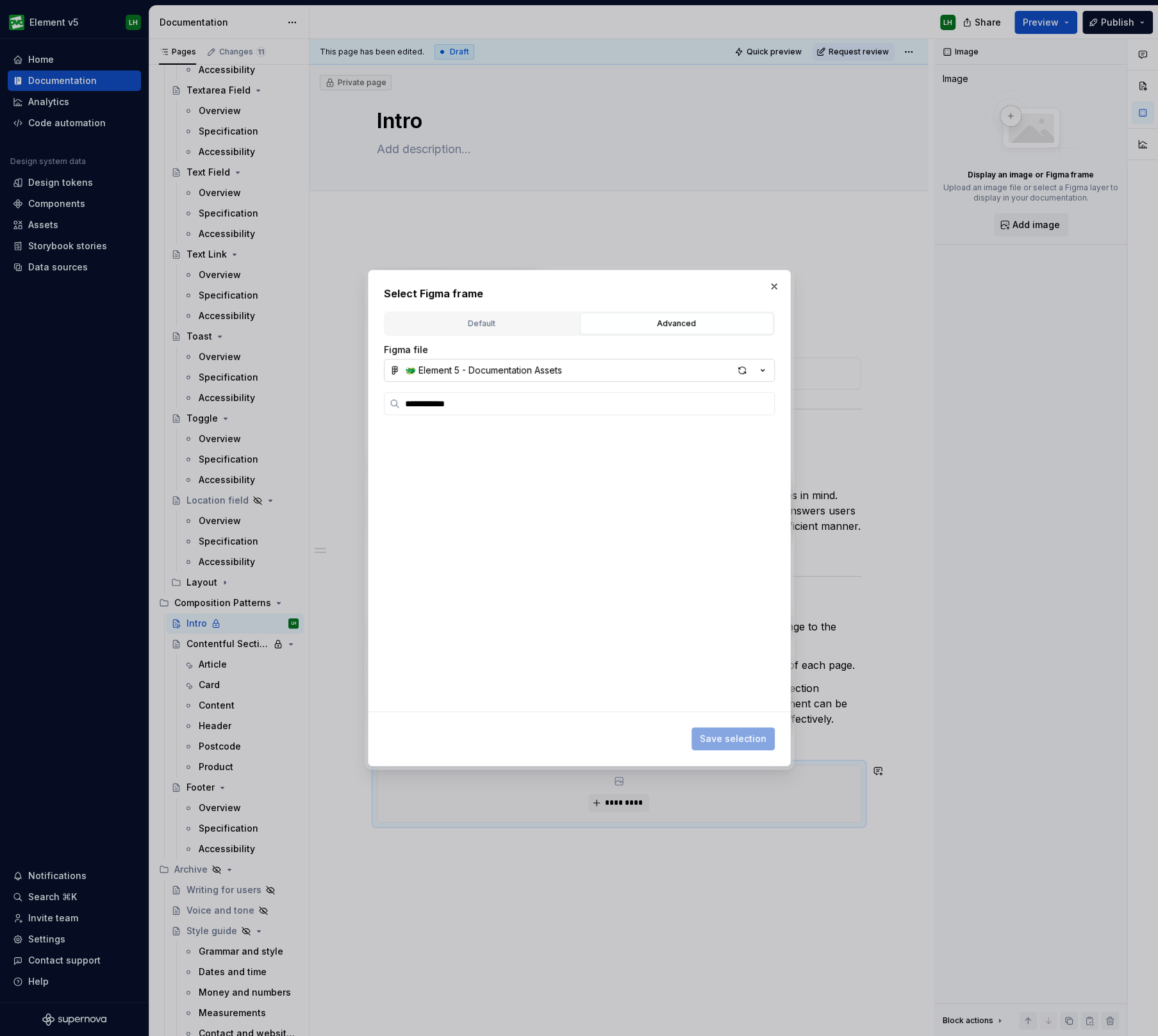
scroll to position [7854, 0]
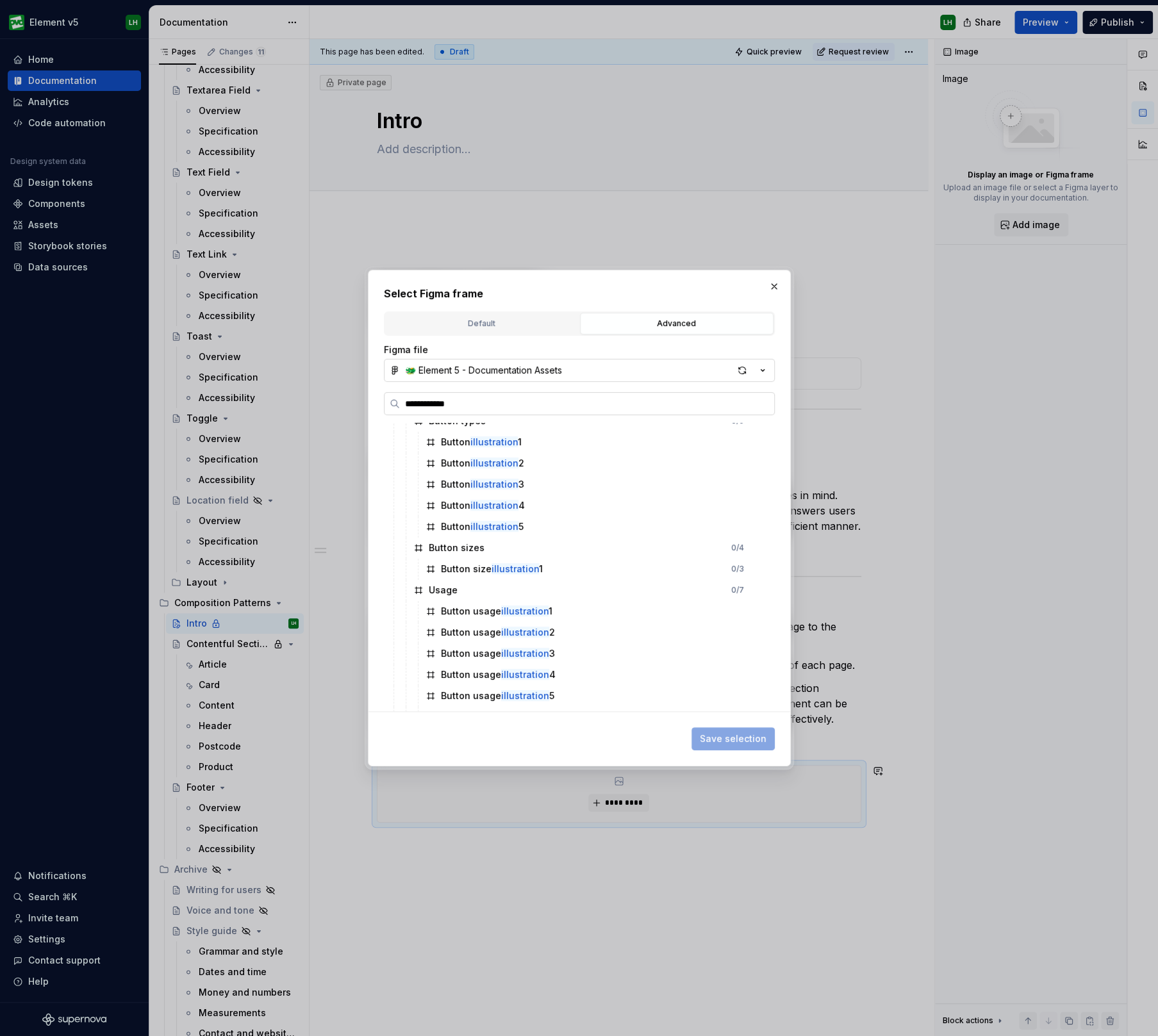
click at [405, 399] on input "**********" at bounding box center [587, 403] width 374 height 13
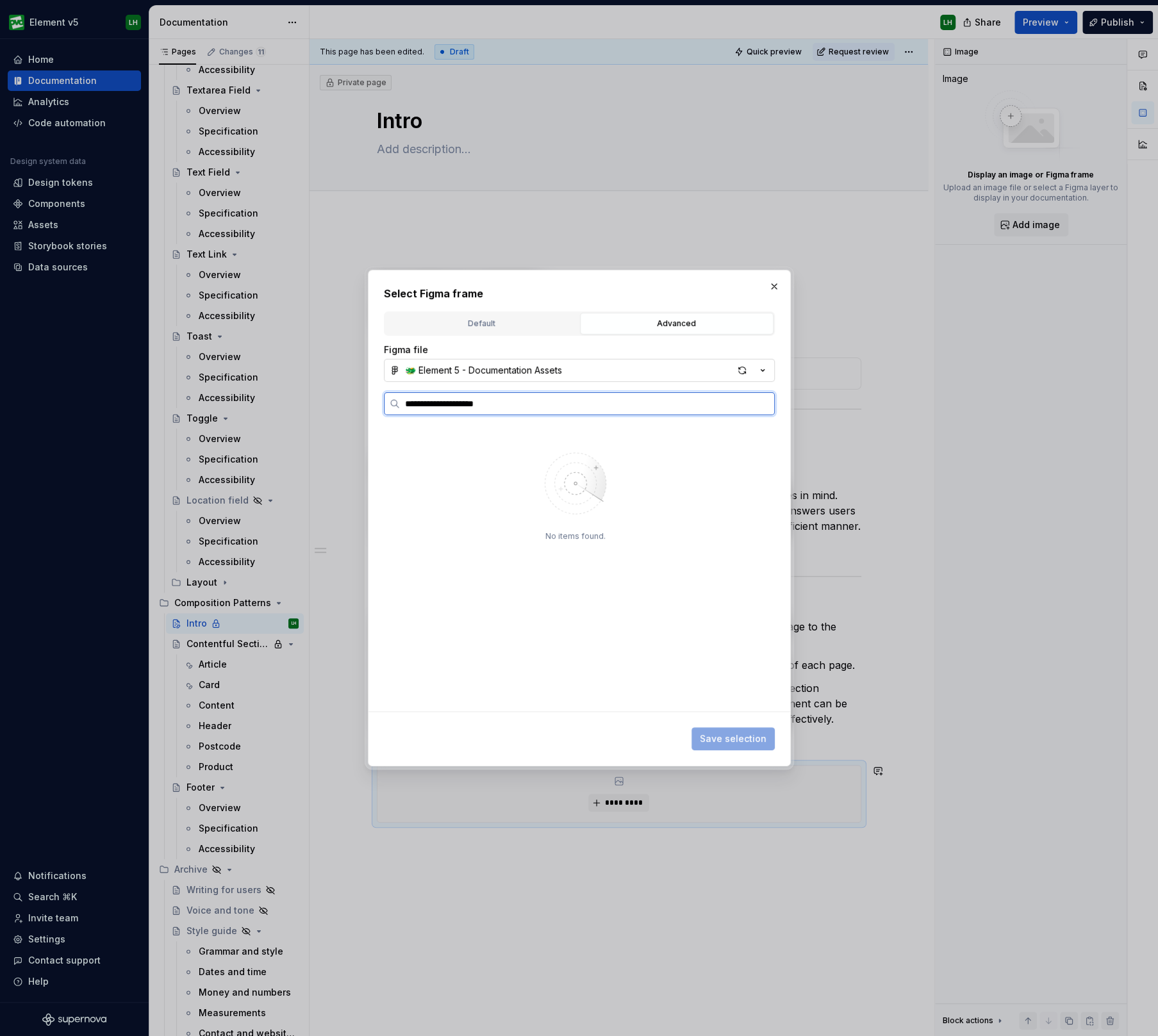
scroll to position [0, 0]
type input "**********"
click at [556, 453] on div "Templates illustration" at bounding box center [579, 454] width 368 height 21
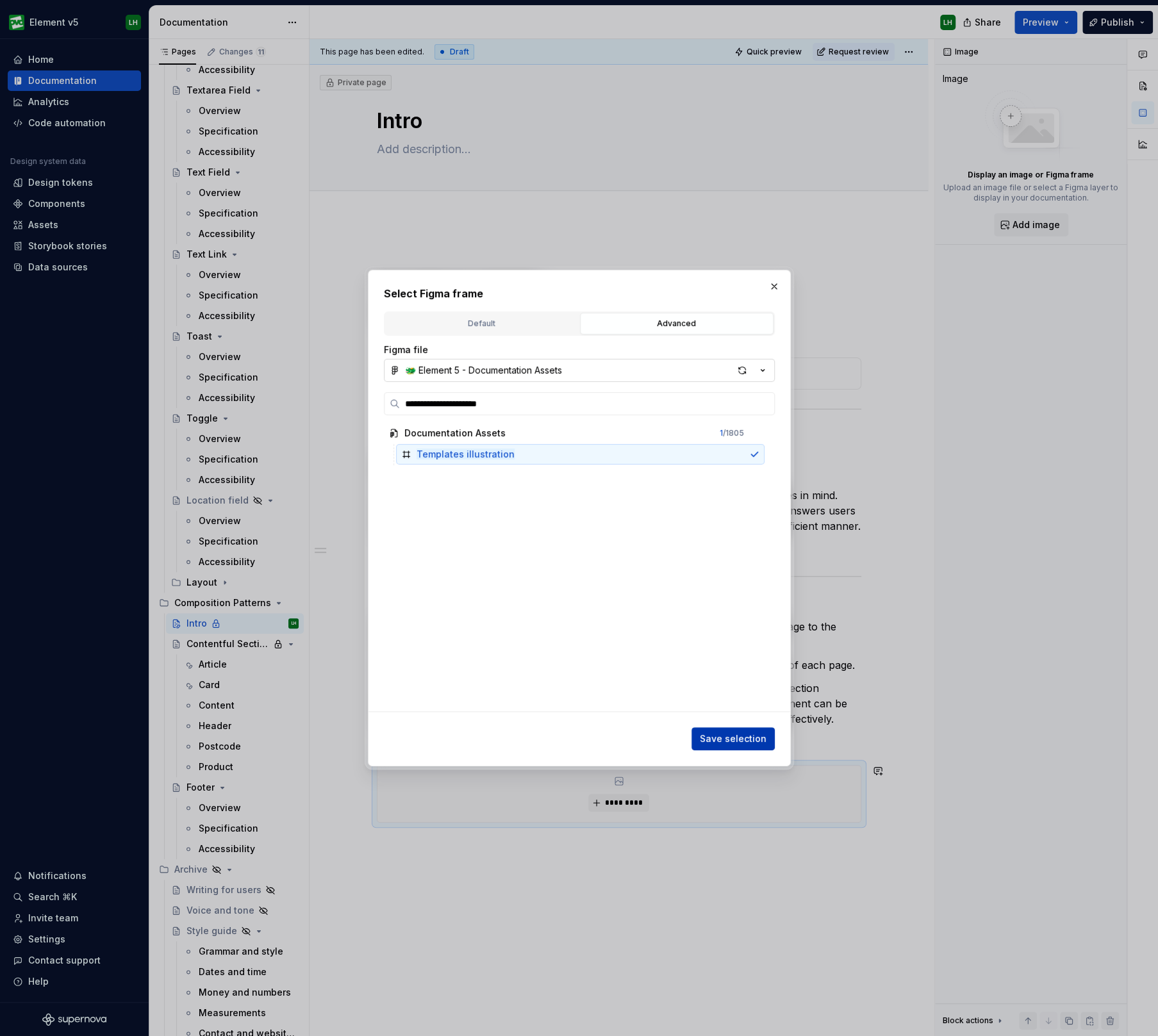
click at [724, 727] on button "Save selection" at bounding box center [733, 738] width 84 height 23
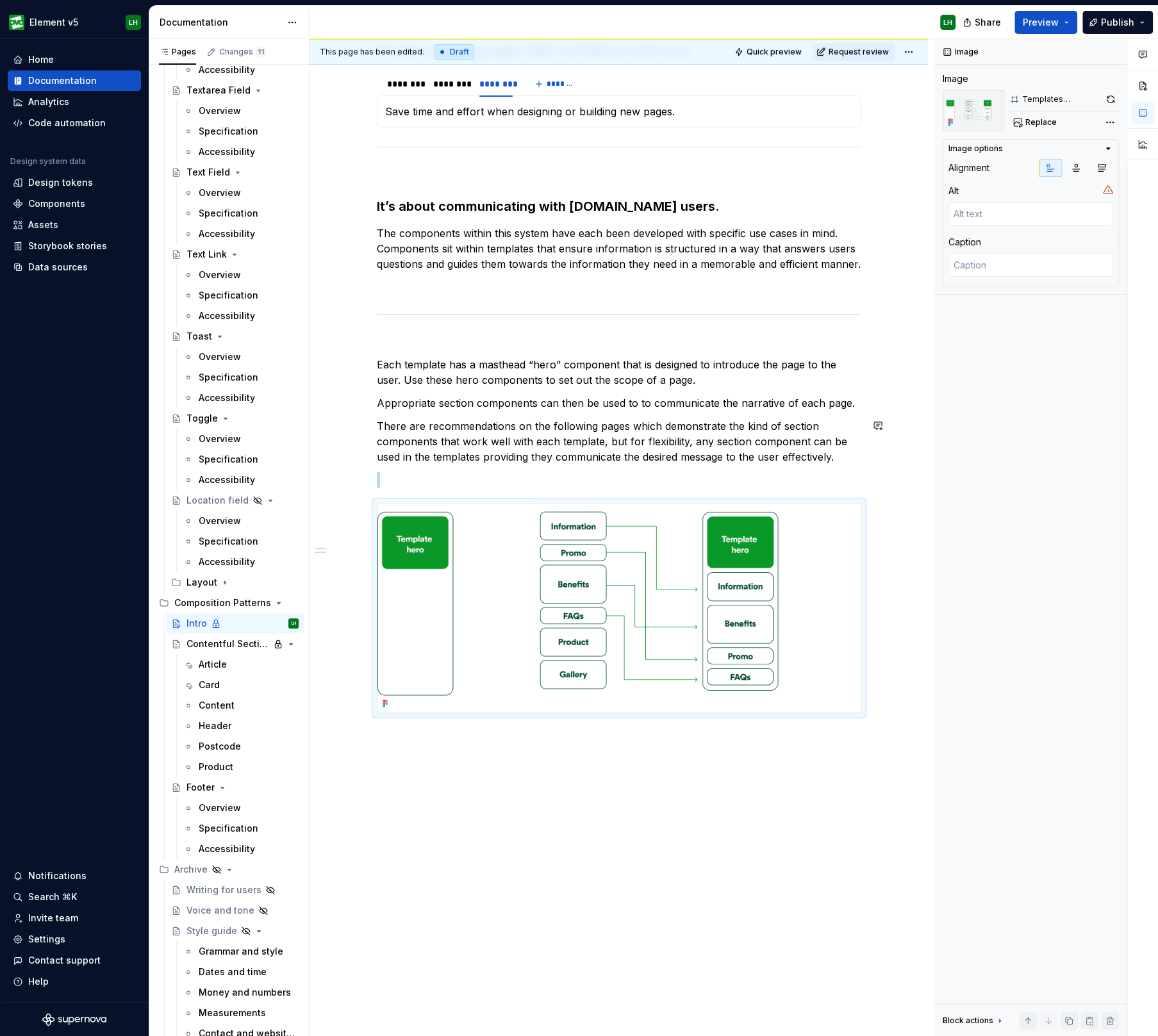
scroll to position [263, 0]
click at [345, 507] on button "button" at bounding box center [349, 507] width 18 height 18
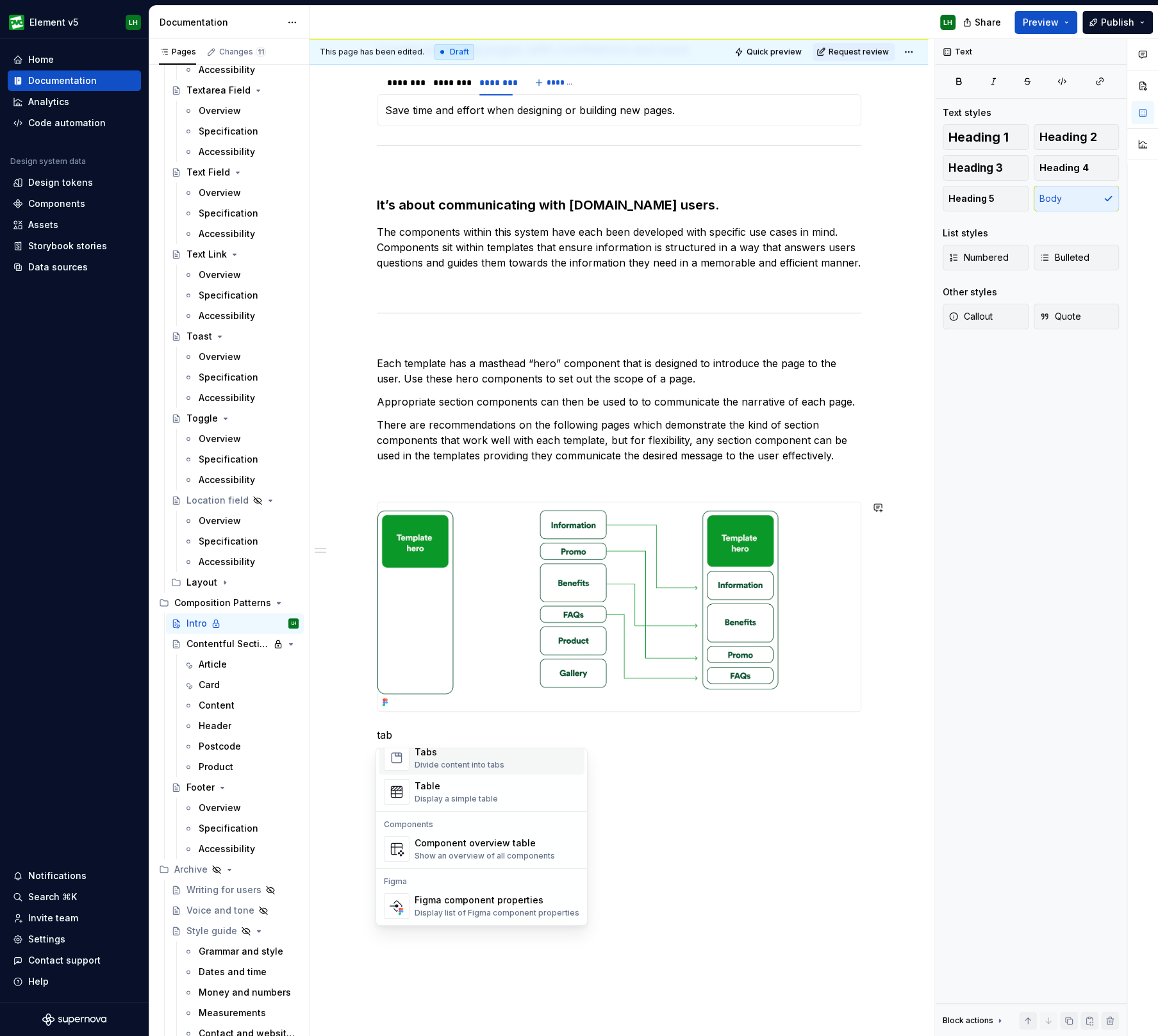
scroll to position [27, 0]
click at [460, 761] on div "Divide content into tabs" at bounding box center [459, 765] width 90 height 10
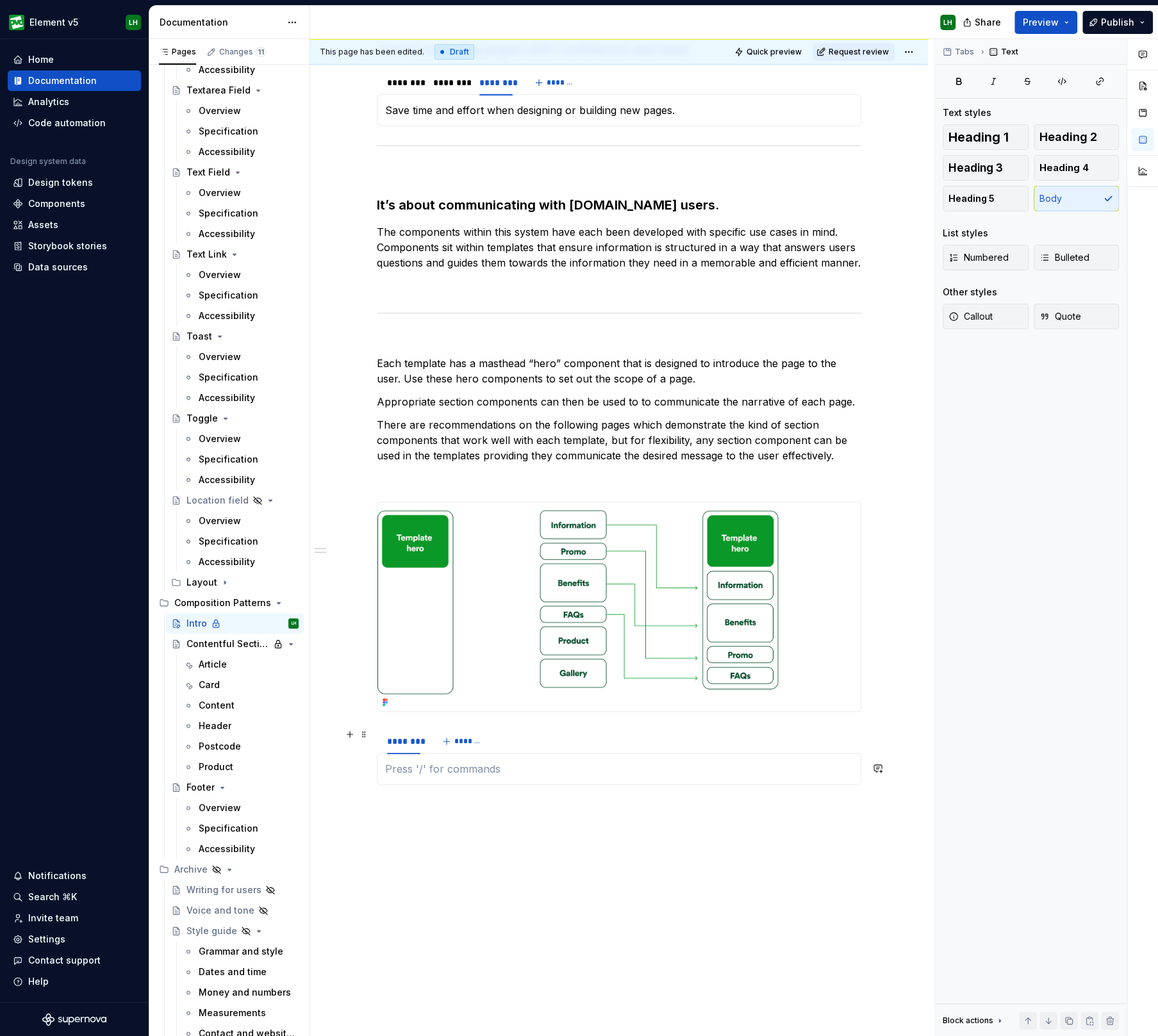
click at [470, 741] on span "*******" at bounding box center [469, 741] width 29 height 10
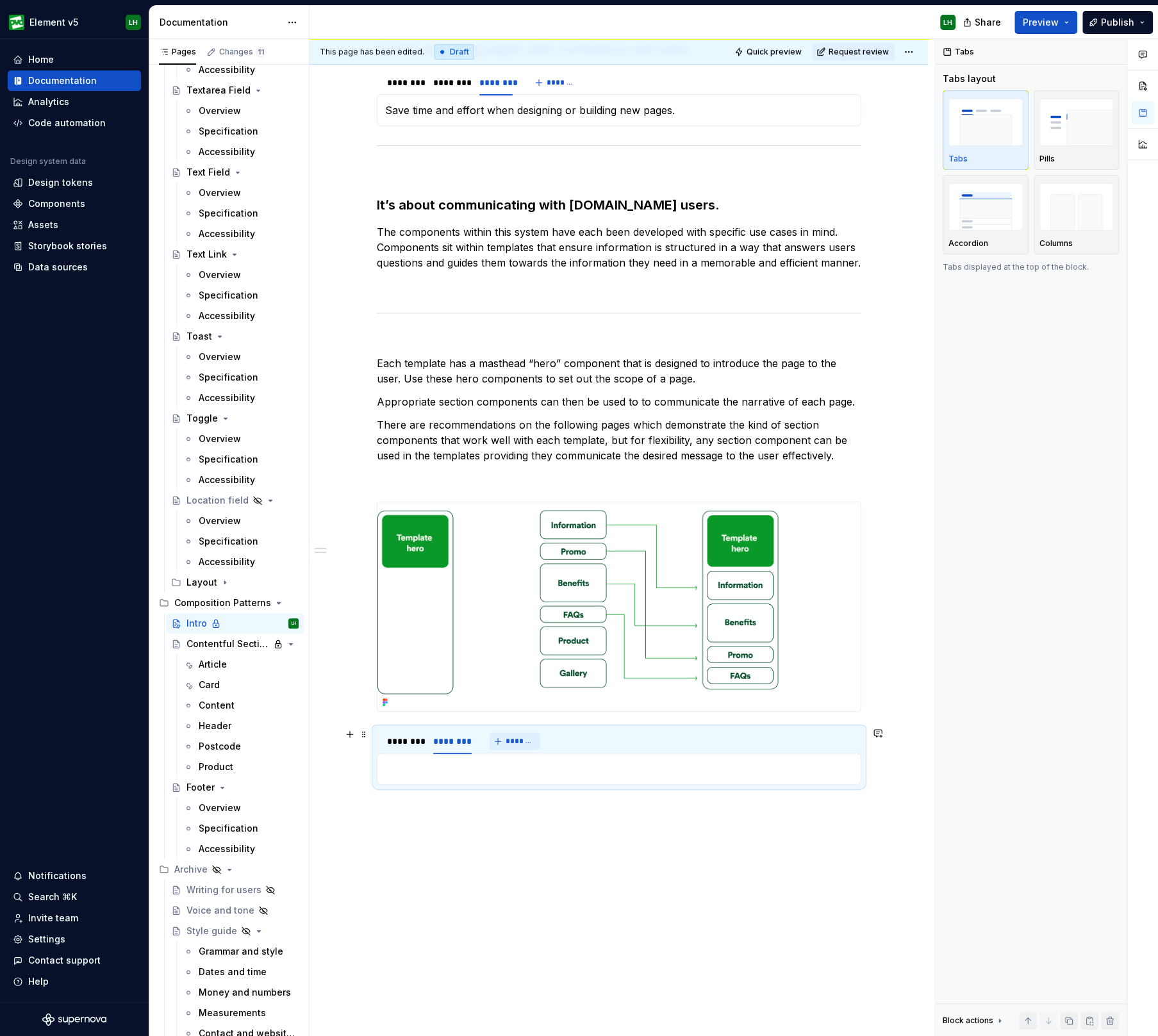
click at [522, 741] on span "*******" at bounding box center [520, 741] width 29 height 10
click at [471, 839] on div "Why templates and components? Create engaging pages with confidence and ease. *…" at bounding box center [618, 538] width 618 height 1165
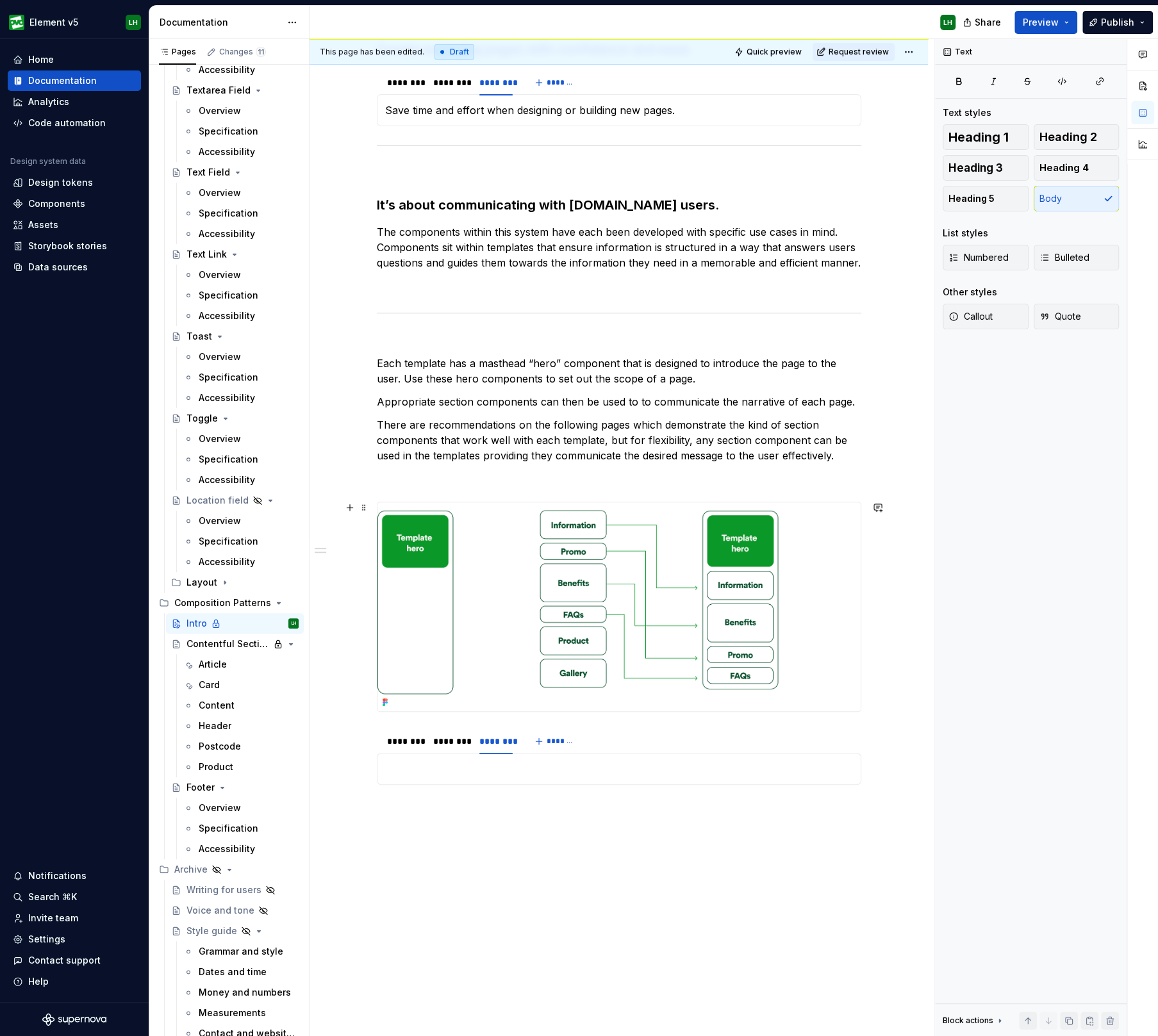
click at [333, 651] on div "Why templates and components? Create engaging pages with confidence and ease. *…" at bounding box center [618, 548] width 618 height 1186
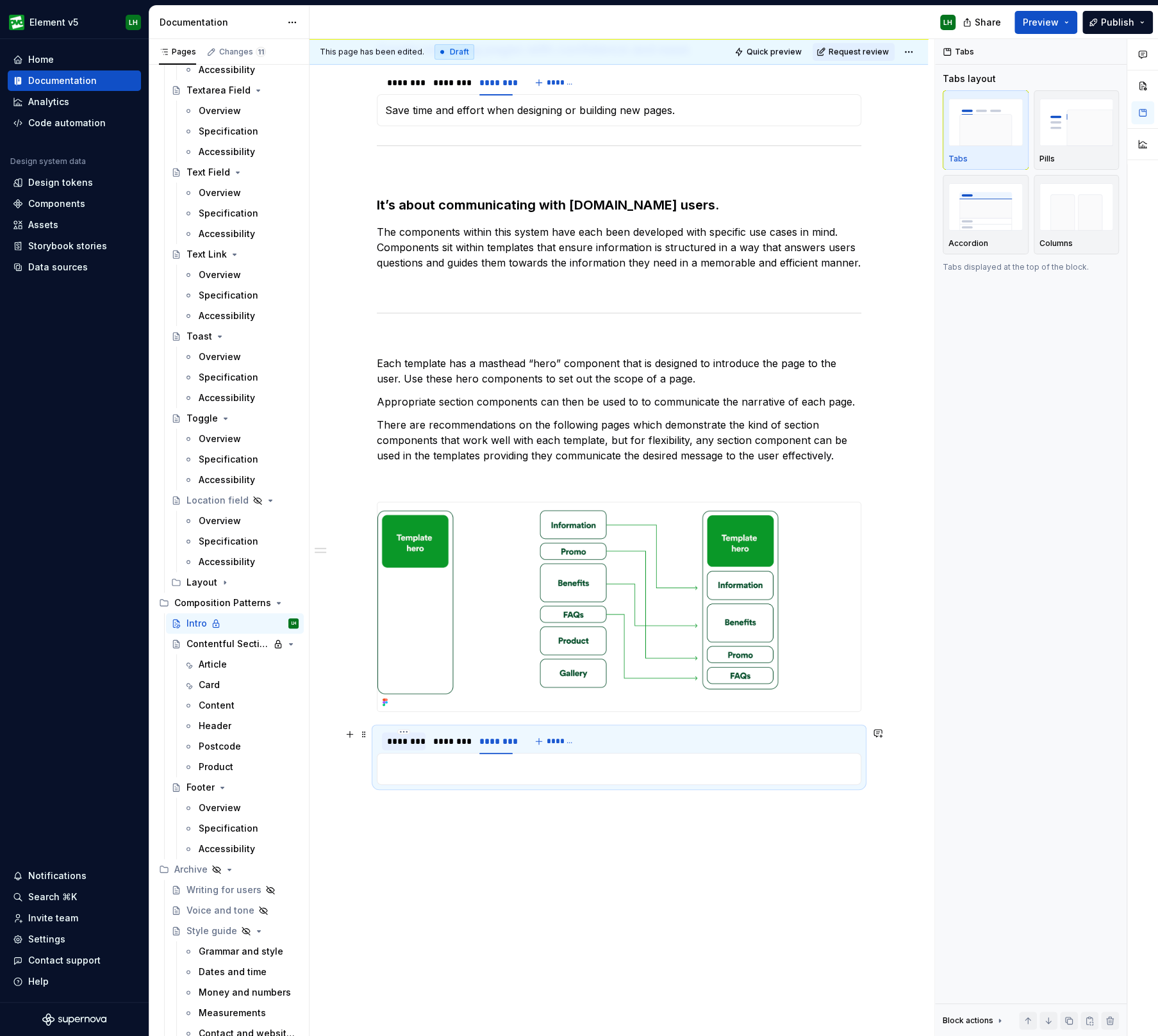
click at [403, 744] on div "********" at bounding box center [404, 741] width 33 height 13
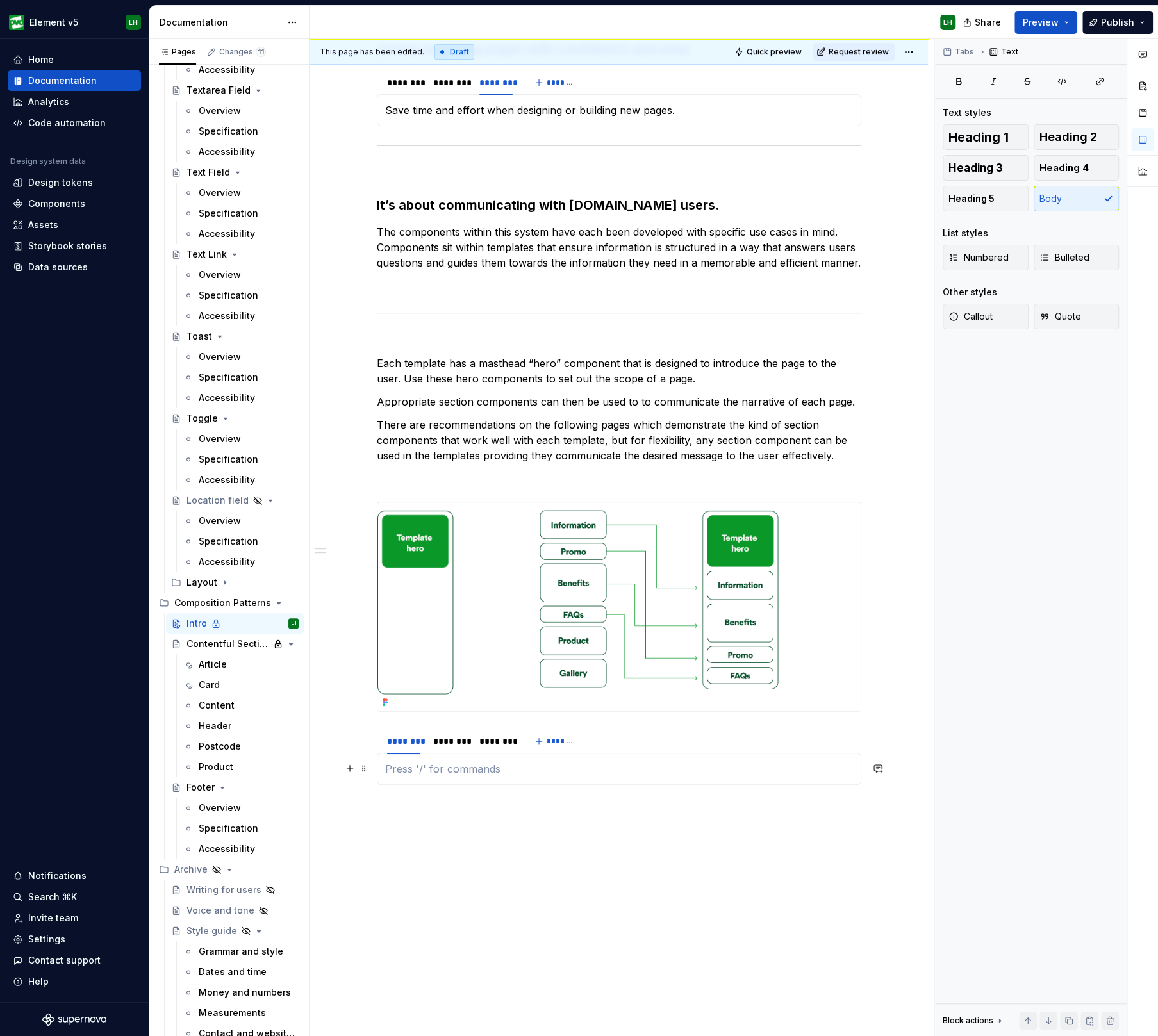
click at [404, 772] on p at bounding box center [619, 768] width 468 height 15
drag, startPoint x: 334, startPoint y: 778, endPoint x: 392, endPoint y: 780, distance: 58.0
click at [334, 778] on div "Why templates and components? Create engaging pages with confidence and ease. *…" at bounding box center [618, 548] width 618 height 1186
click at [441, 767] on p "Templates..." at bounding box center [619, 768] width 468 height 15
click at [455, 766] on p "Templates..." at bounding box center [619, 768] width 468 height 15
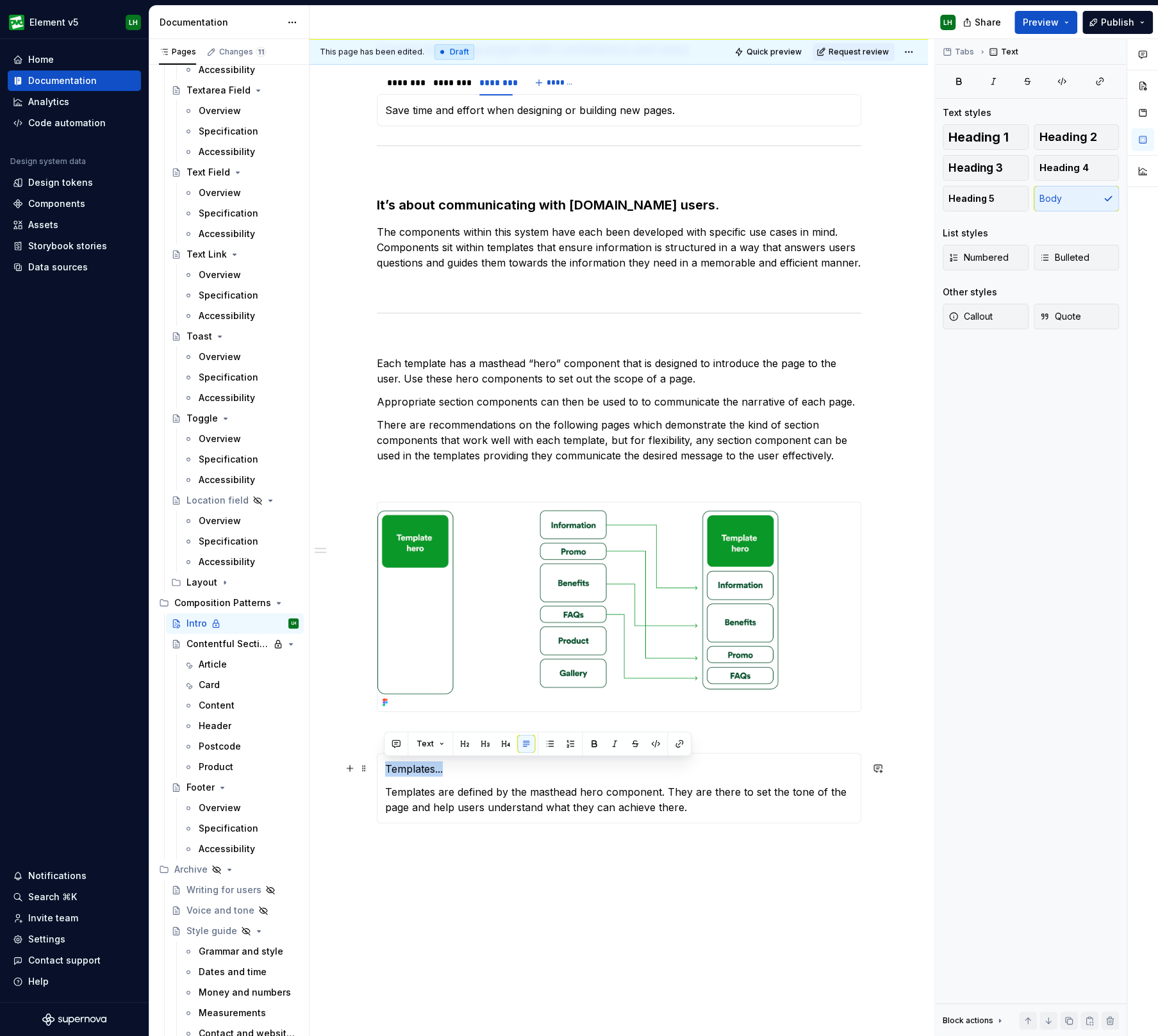
drag, startPoint x: 375, startPoint y: 761, endPoint x: 349, endPoint y: 758, distance: 26.2
click at [349, 758] on div "Why templates and components? Create engaging pages with confidence and ease. *…" at bounding box center [618, 567] width 618 height 1224
click at [590, 742] on button "button" at bounding box center [594, 743] width 18 height 18
click at [528, 873] on div "Why templates and components? Create engaging pages with confidence and ease. *…" at bounding box center [618, 567] width 618 height 1224
click at [457, 738] on div "********" at bounding box center [450, 741] width 33 height 13
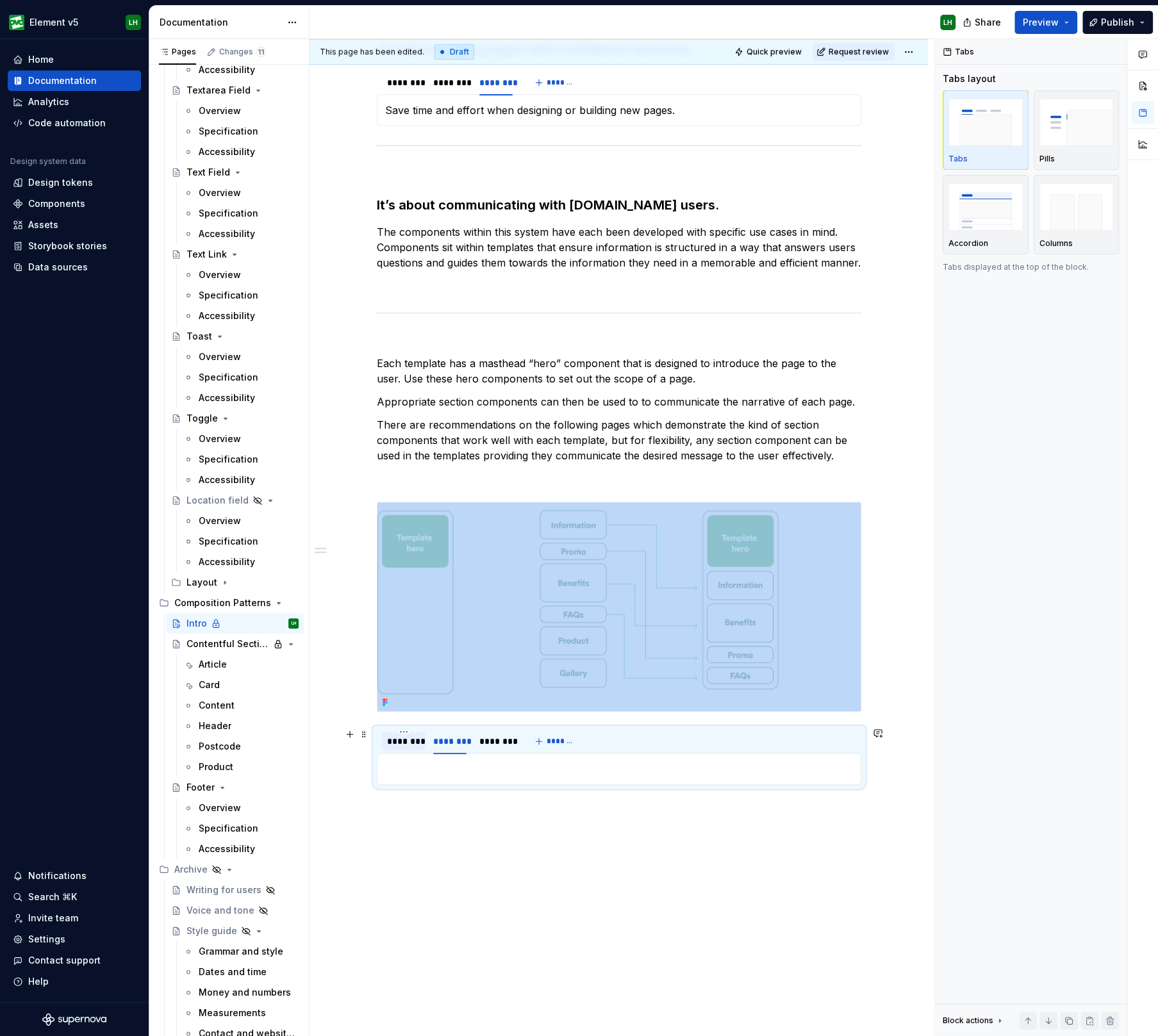
drag, startPoint x: 339, startPoint y: 741, endPoint x: 419, endPoint y: 741, distance: 80.0
click at [339, 741] on div "Why templates and components? Create engaging pages with confidence and ease. *…" at bounding box center [618, 548] width 618 height 1186
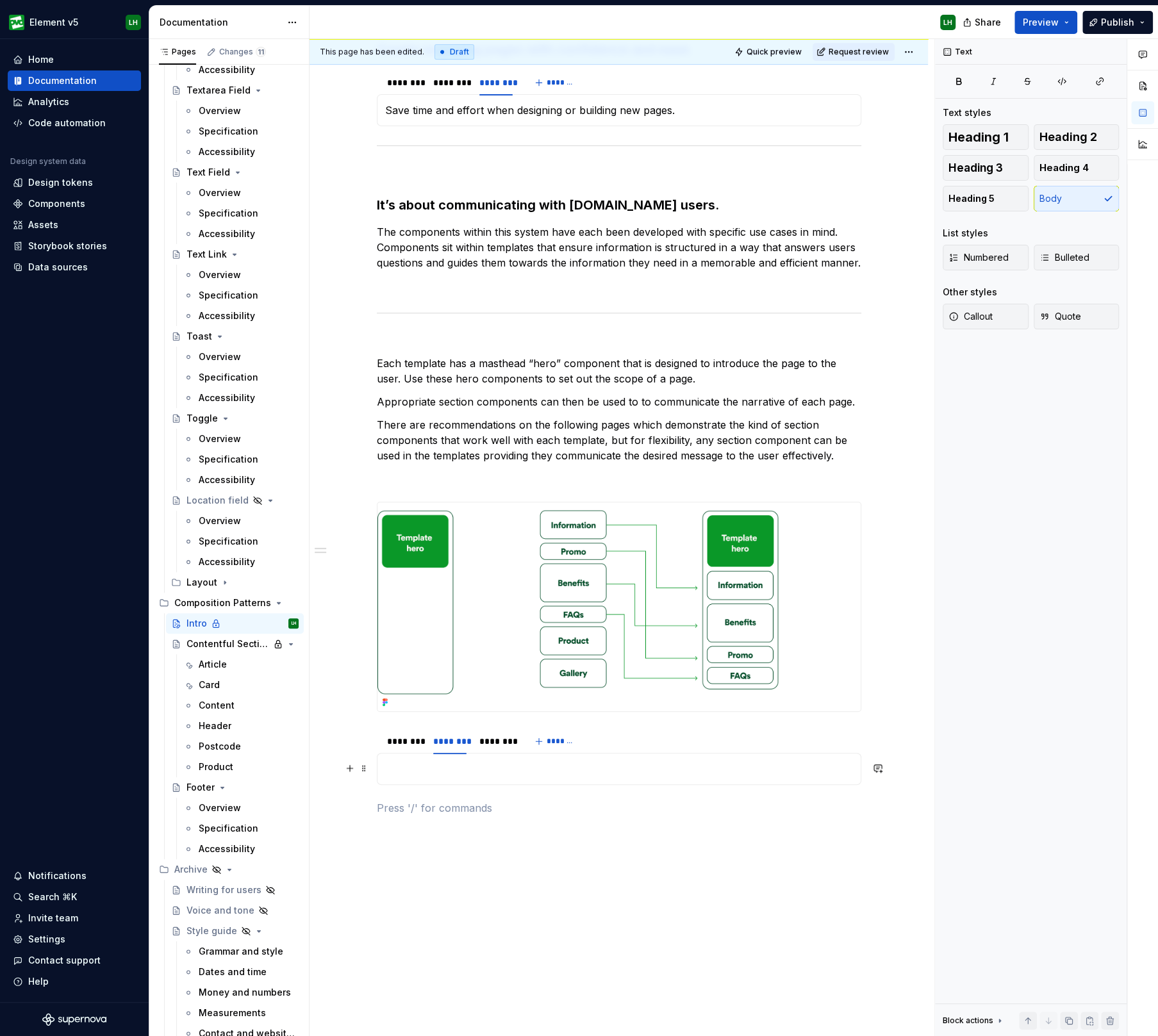
click at [458, 765] on p at bounding box center [619, 768] width 468 height 15
drag, startPoint x: 493, startPoint y: 768, endPoint x: 384, endPoint y: 766, distance: 109.0
click at [385, 766] on p "and components..." at bounding box center [619, 768] width 468 height 15
click at [589, 744] on button "button" at bounding box center [594, 743] width 18 height 18
click at [520, 767] on p "and components..." at bounding box center [619, 768] width 468 height 15
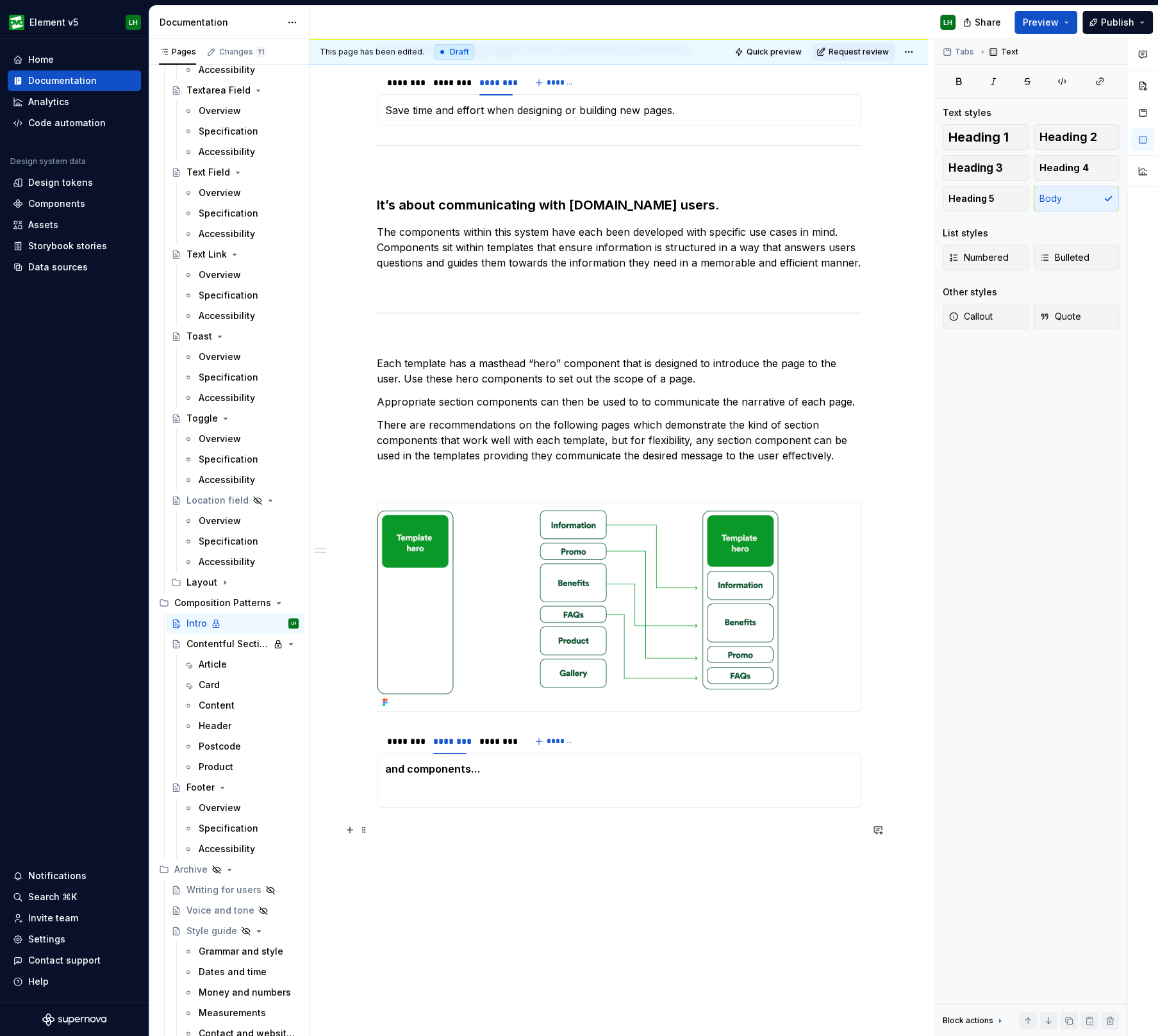
drag, startPoint x: 350, startPoint y: 824, endPoint x: 569, endPoint y: 777, distance: 224.0
click at [350, 824] on button "button" at bounding box center [349, 829] width 18 height 18
click at [622, 776] on section-item-column "and components..." at bounding box center [619, 780] width 468 height 38
click at [362, 889] on span at bounding box center [364, 886] width 10 height 18
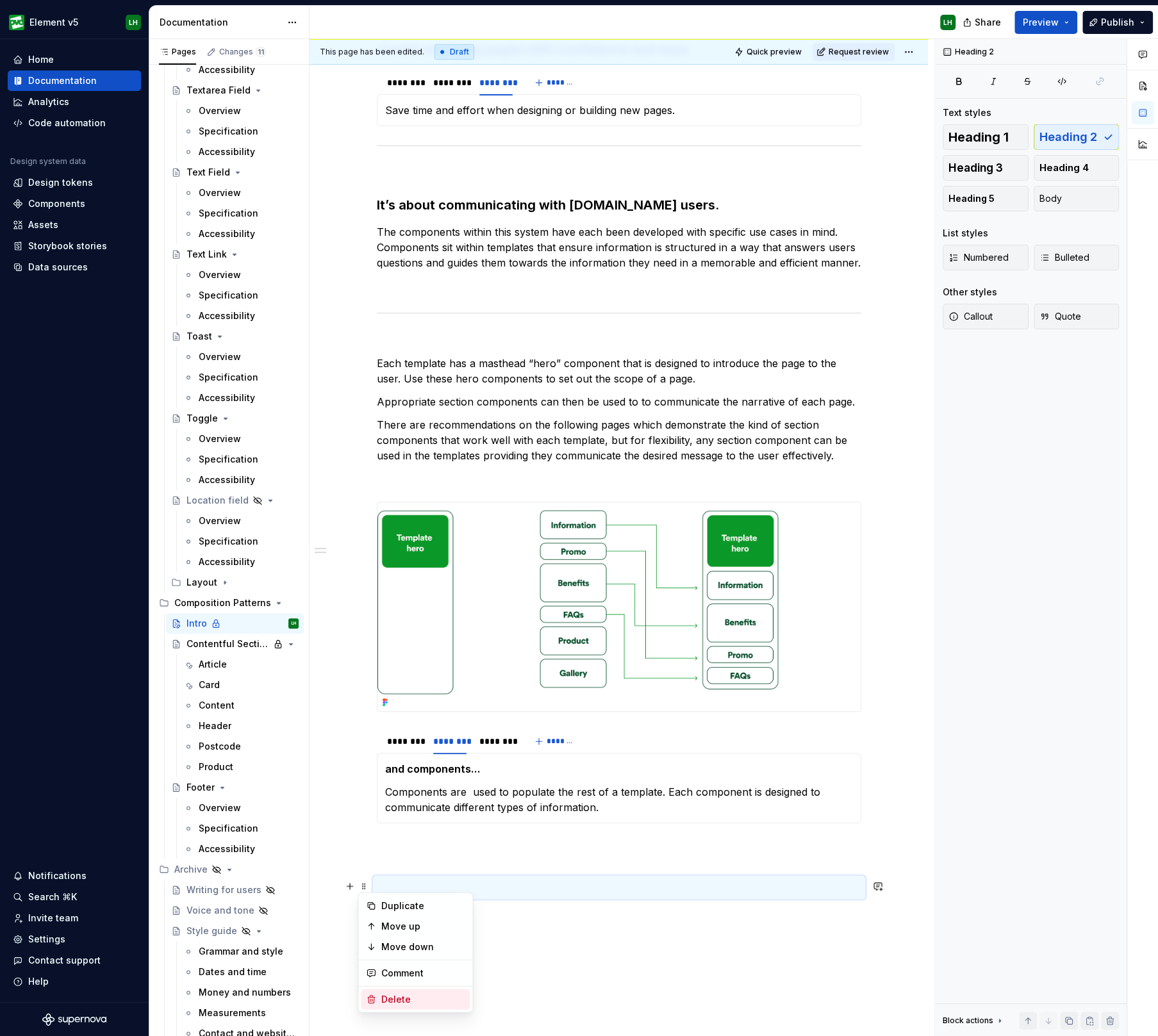
drag, startPoint x: 416, startPoint y: 991, endPoint x: 478, endPoint y: 896, distance: 113.4
click at [416, 991] on div "Delete" at bounding box center [415, 999] width 109 height 21
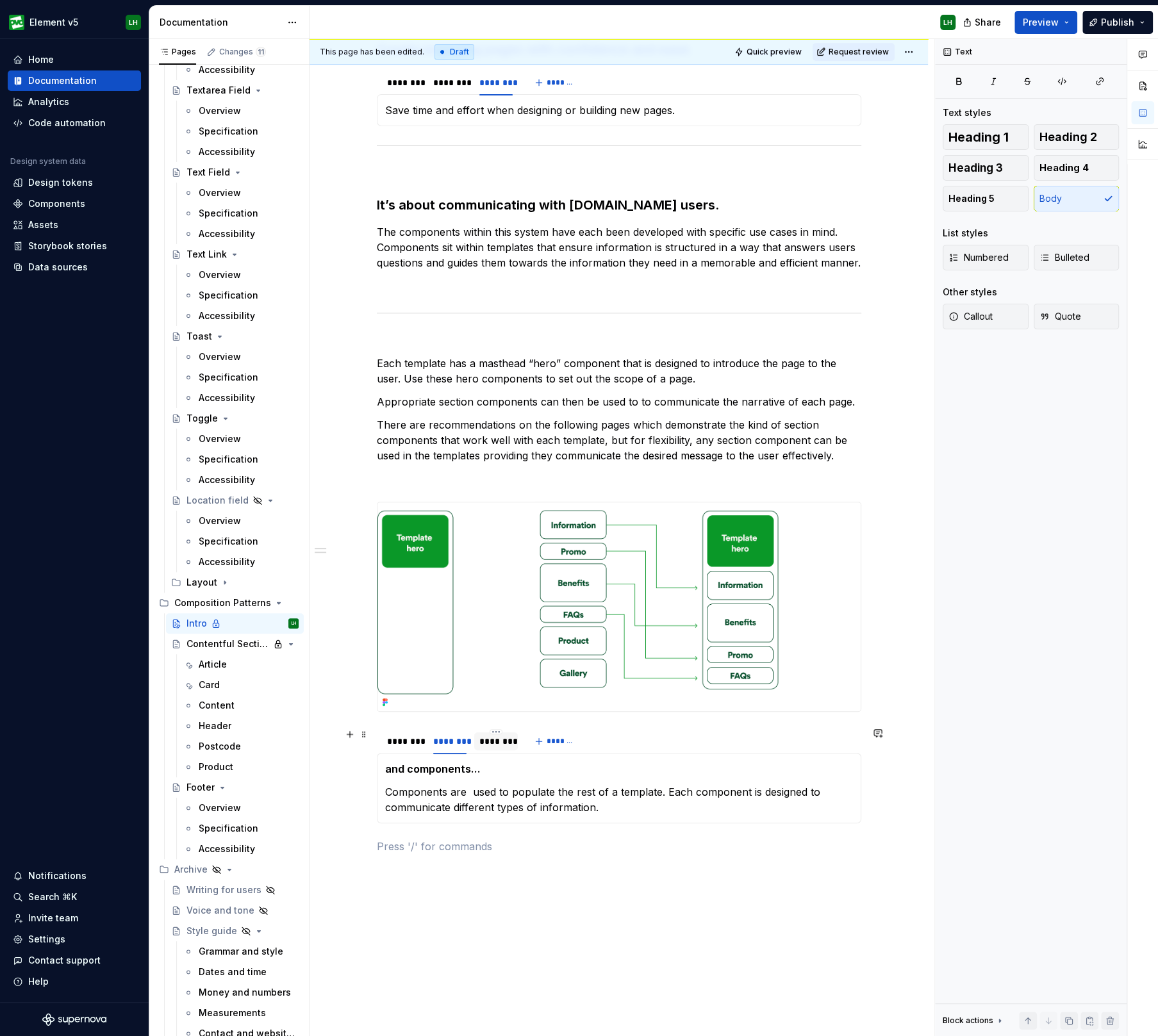
click at [495, 741] on div "********" at bounding box center [496, 741] width 33 height 13
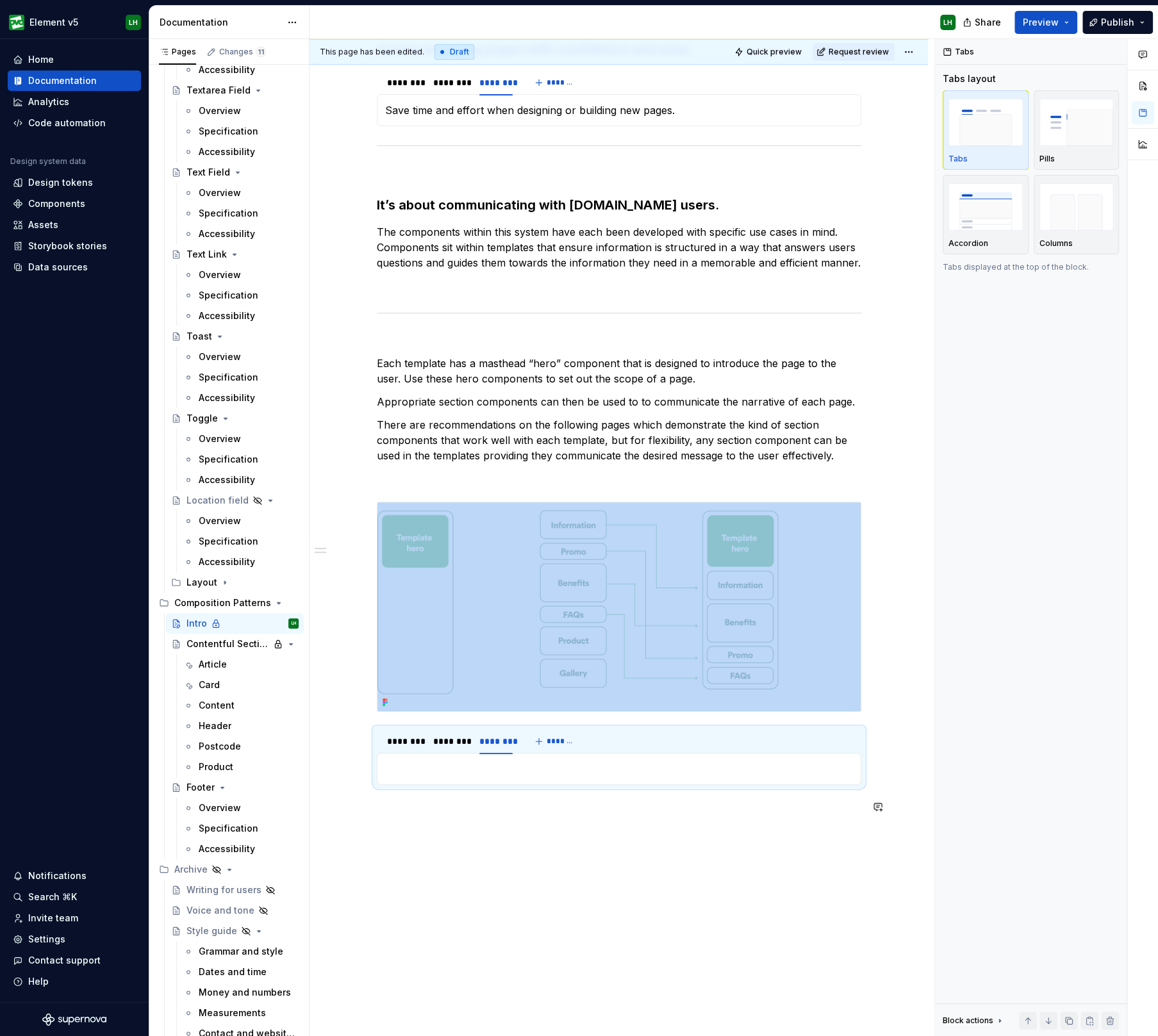
drag, startPoint x: 320, startPoint y: 820, endPoint x: 411, endPoint y: 764, distance: 106.9
click at [320, 820] on div "Why templates and components? Create engaging pages with confidence and ease. *…" at bounding box center [618, 548] width 618 height 1186
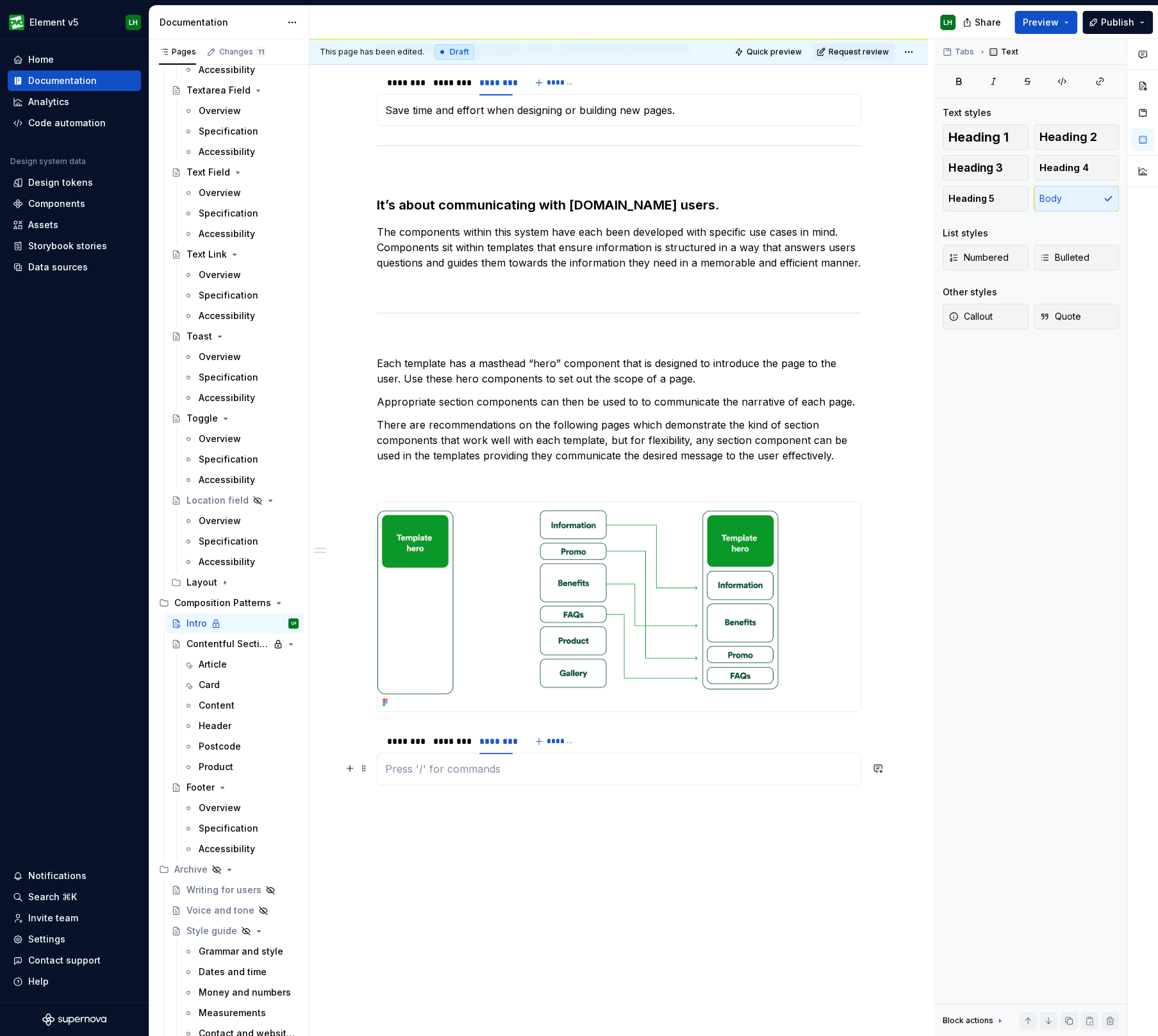
click at [414, 764] on p at bounding box center [619, 768] width 468 height 15
drag, startPoint x: 485, startPoint y: 770, endPoint x: 357, endPoint y: 774, distance: 128.1
click at [376, 774] on div "Why templates and components? Create engaging pages with confidence and ease. *…" at bounding box center [618, 408] width 485 height 844
click at [587, 744] on button "button" at bounding box center [594, 743] width 18 height 18
click at [487, 761] on p "create pages" at bounding box center [619, 768] width 468 height 15
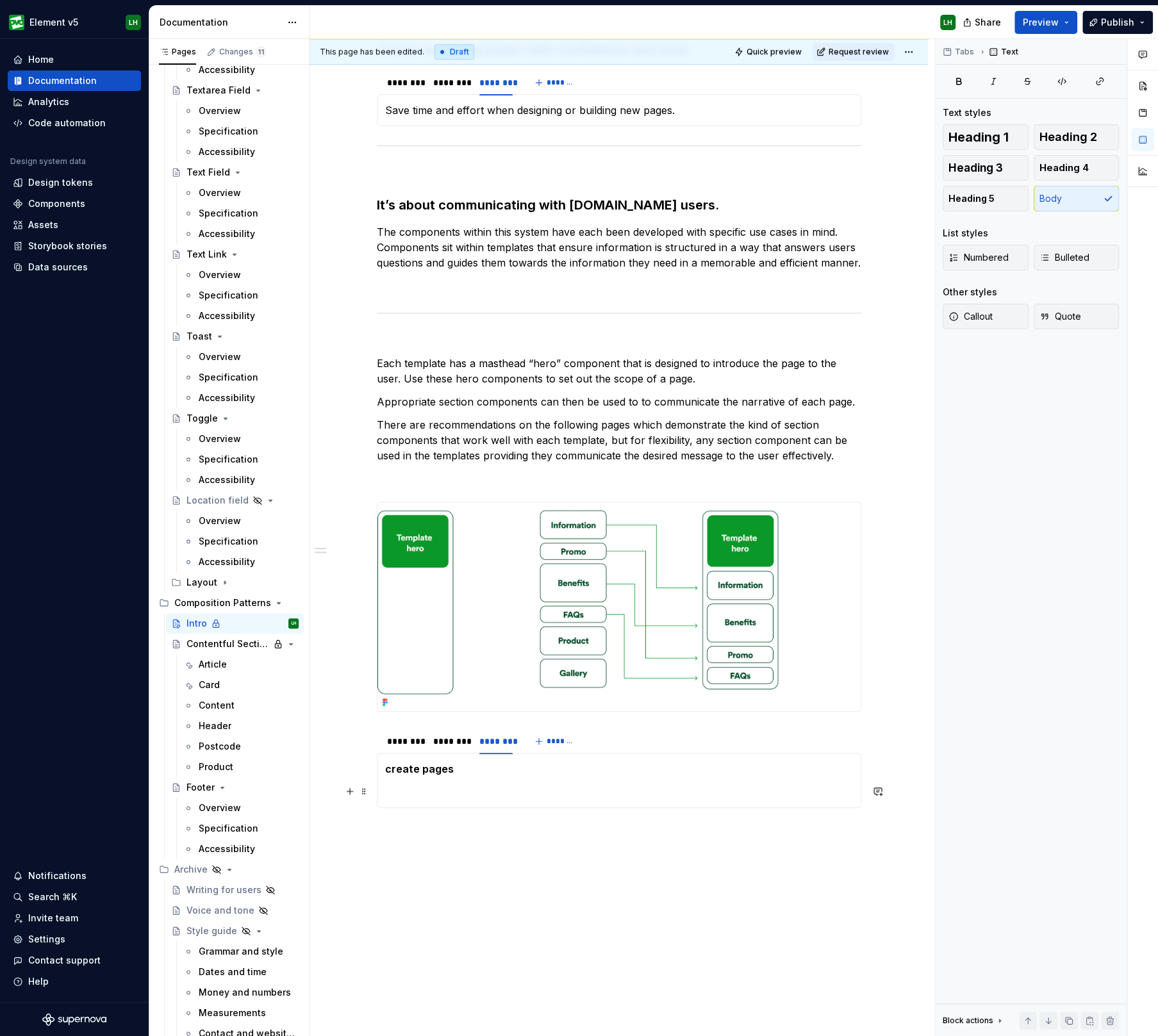
drag, startPoint x: 318, startPoint y: 777, endPoint x: 444, endPoint y: 773, distance: 126.1
click at [318, 777] on div "Why templates and components? Create engaging pages with confidence and ease. *…" at bounding box center [618, 559] width 618 height 1209
click at [430, 785] on p at bounding box center [619, 791] width 468 height 15
click at [1051, 18] on span "Preview" at bounding box center [1040, 22] width 36 height 13
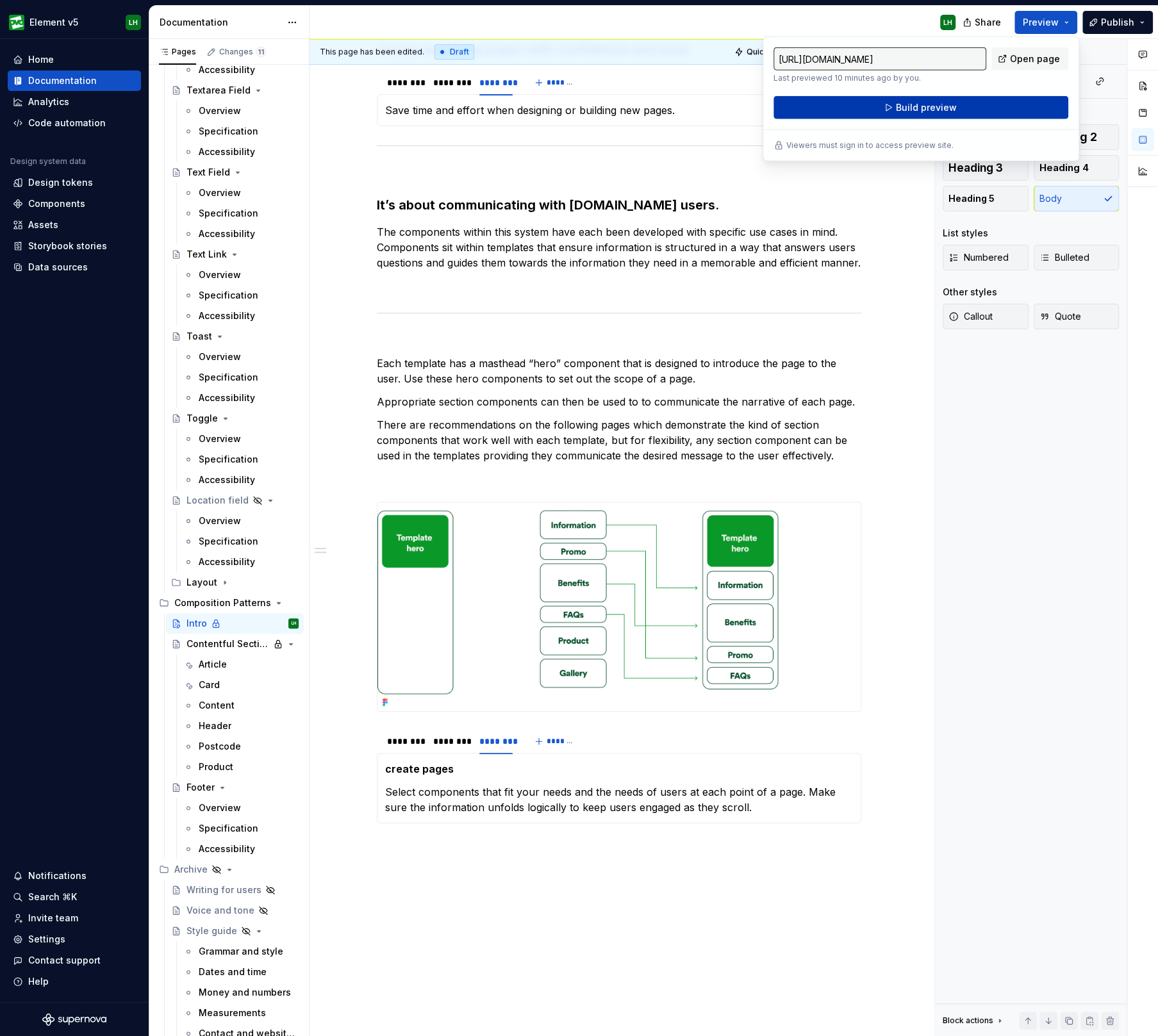
click at [997, 100] on button "Build preview" at bounding box center [921, 107] width 294 height 23
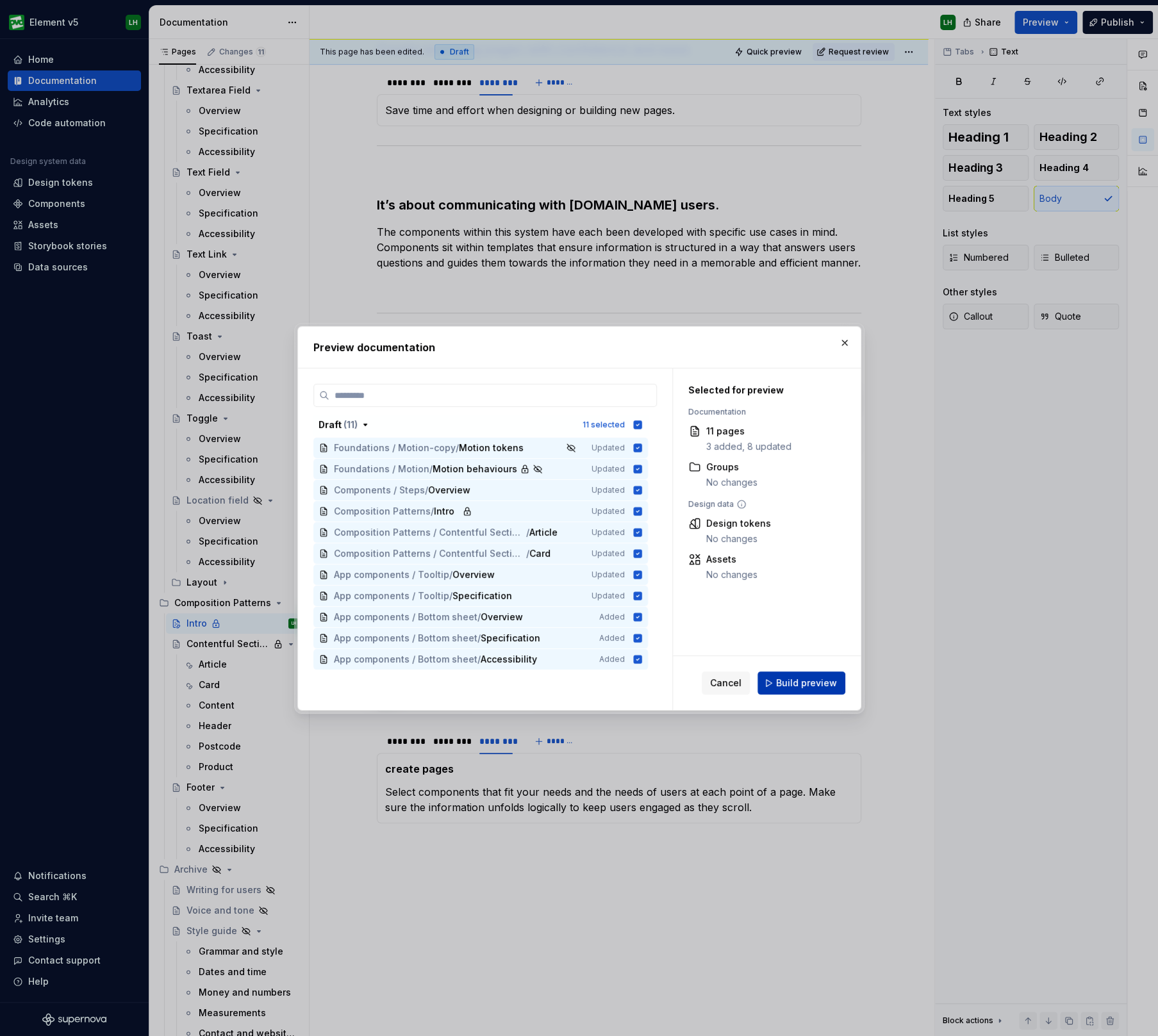
click at [778, 687] on span "Build preview" at bounding box center [806, 683] width 60 height 13
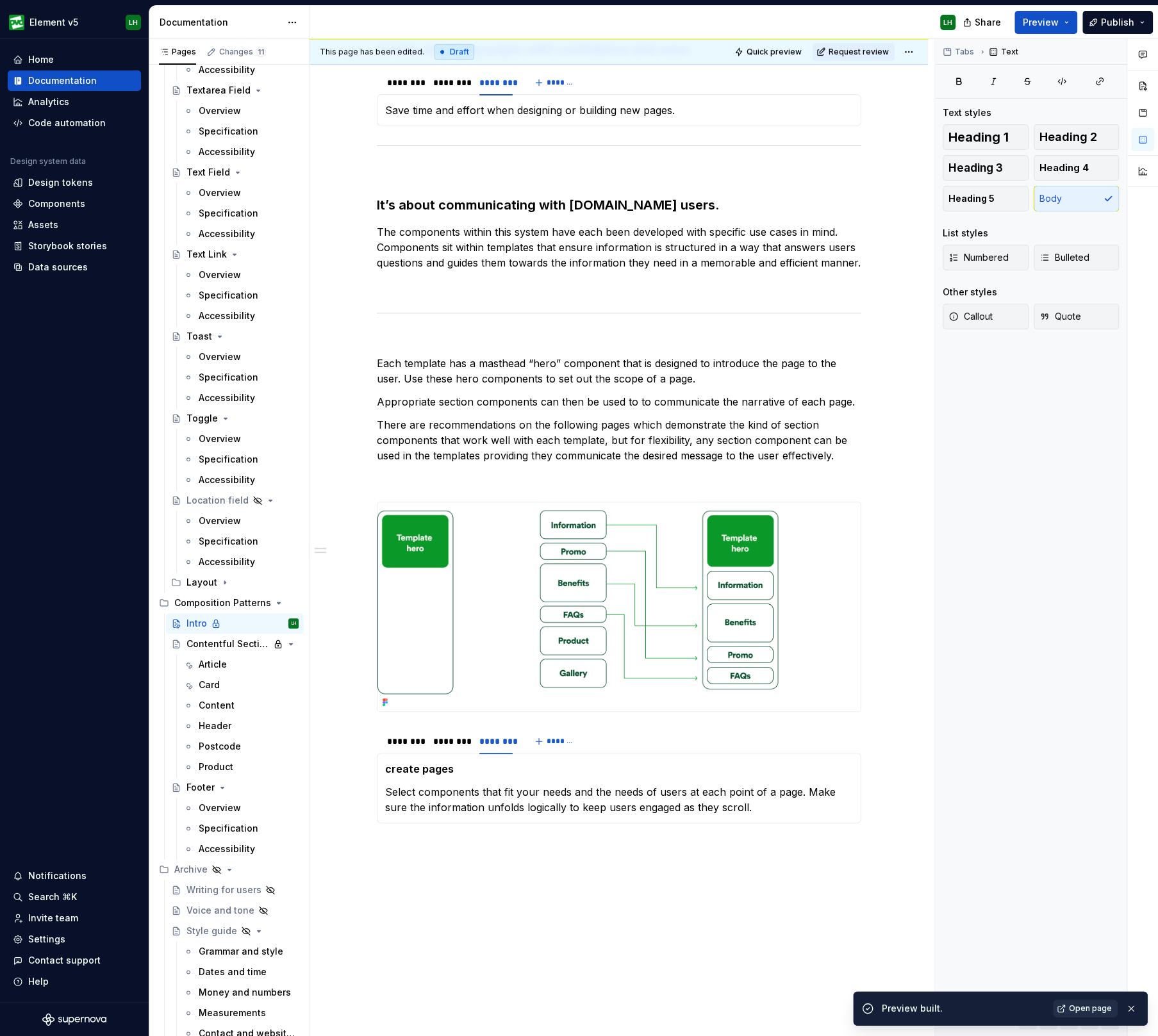
click at [1076, 1007] on span "Open page" at bounding box center [1090, 1008] width 43 height 10
click at [456, 790] on p "Select components that fit your needs and the needs of users at each point of a…" at bounding box center [619, 799] width 468 height 31
click at [361, 735] on span at bounding box center [364, 734] width 10 height 18
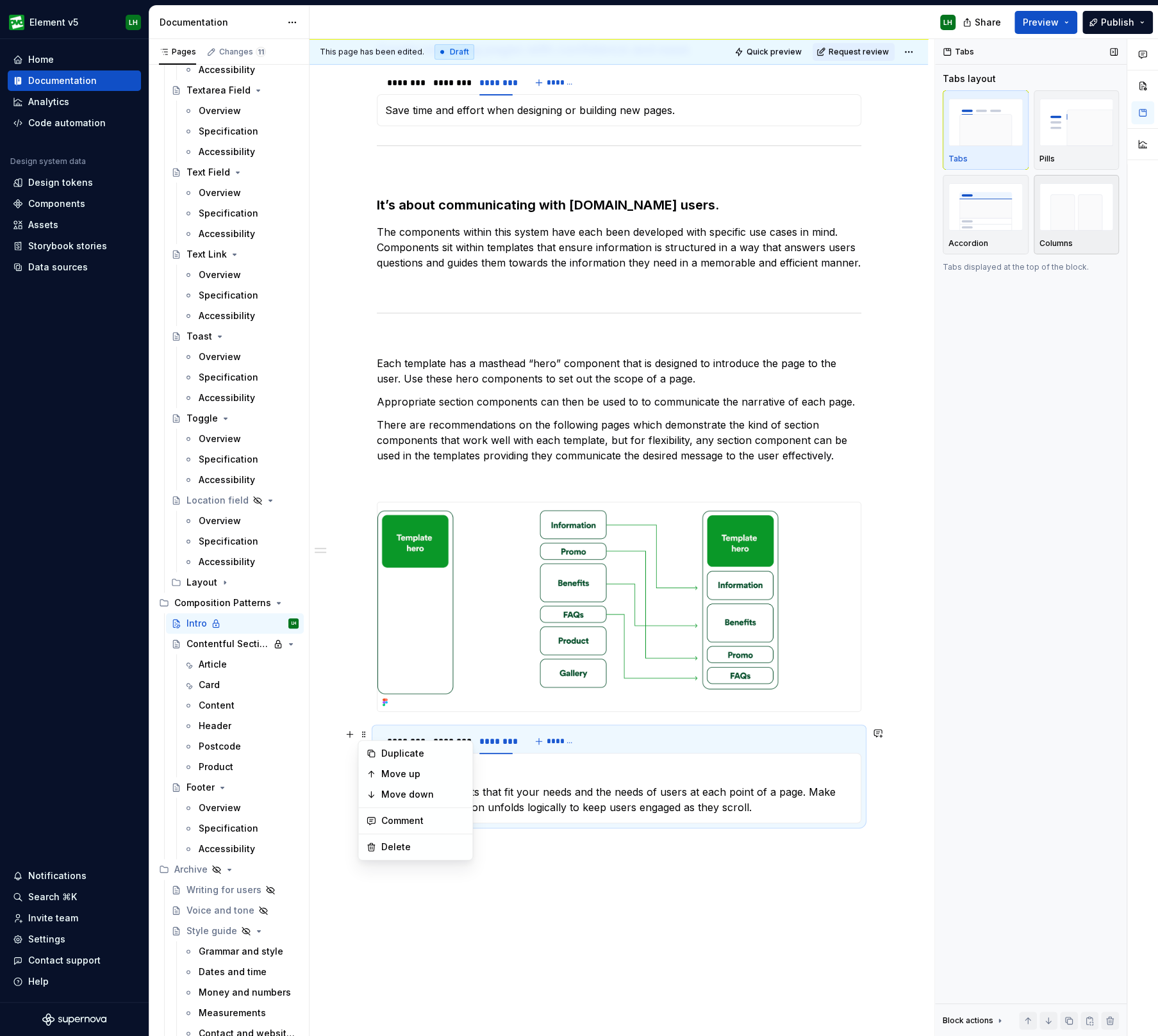
click at [1062, 203] on img "button" at bounding box center [1076, 206] width 74 height 47
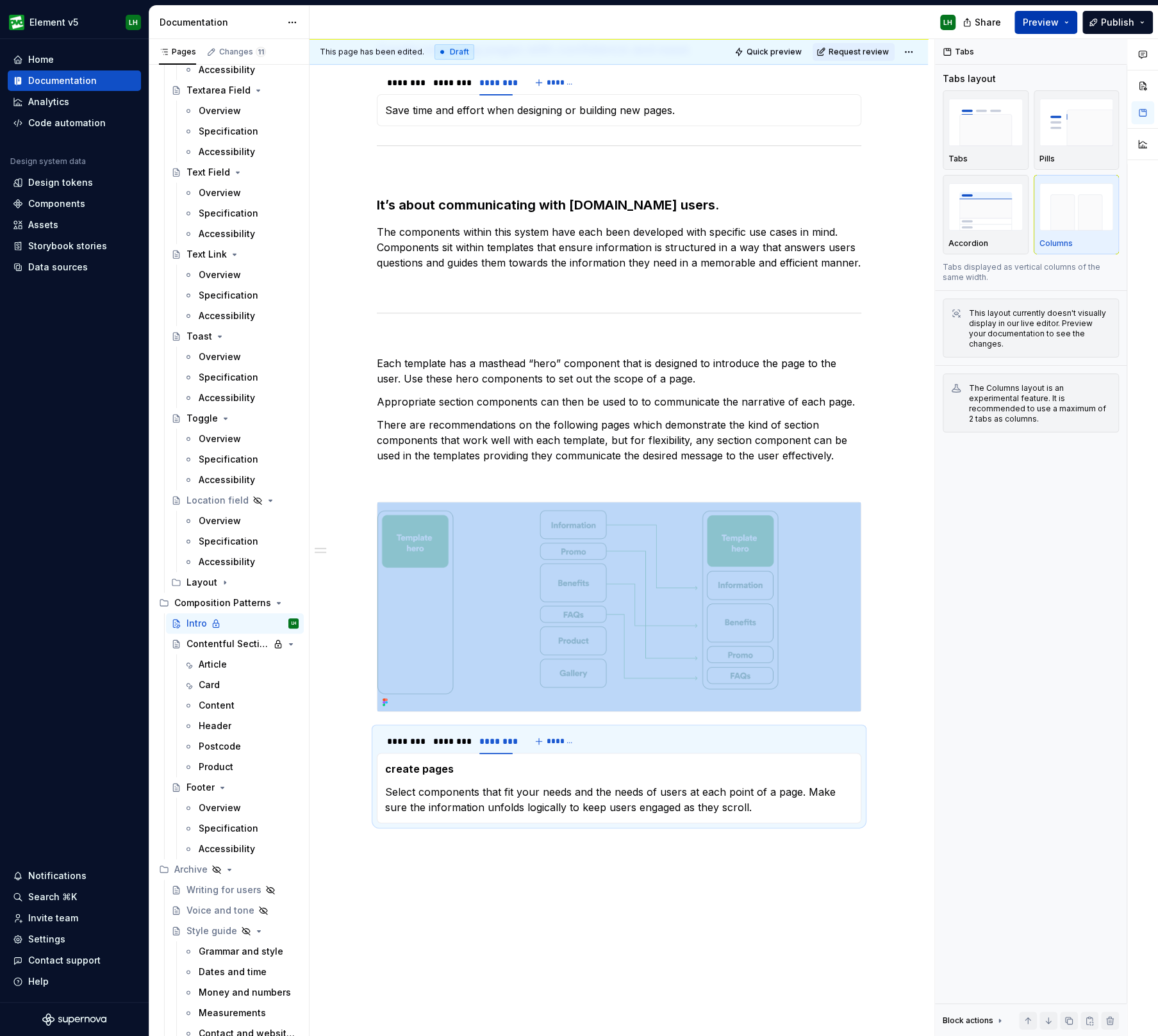
click at [1054, 13] on button "Preview" at bounding box center [1045, 22] width 63 height 23
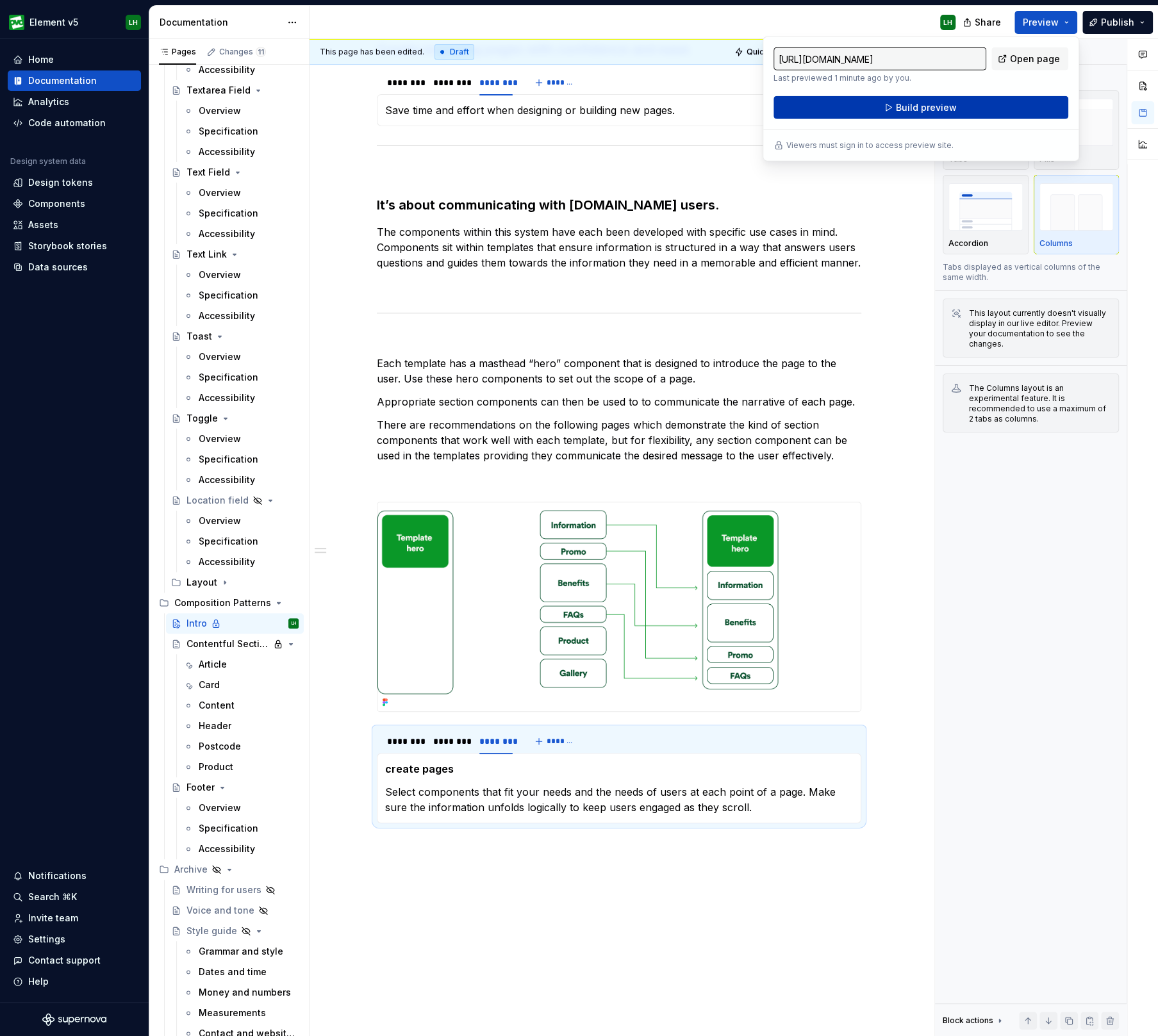
click at [983, 107] on button "Build preview" at bounding box center [921, 107] width 294 height 23
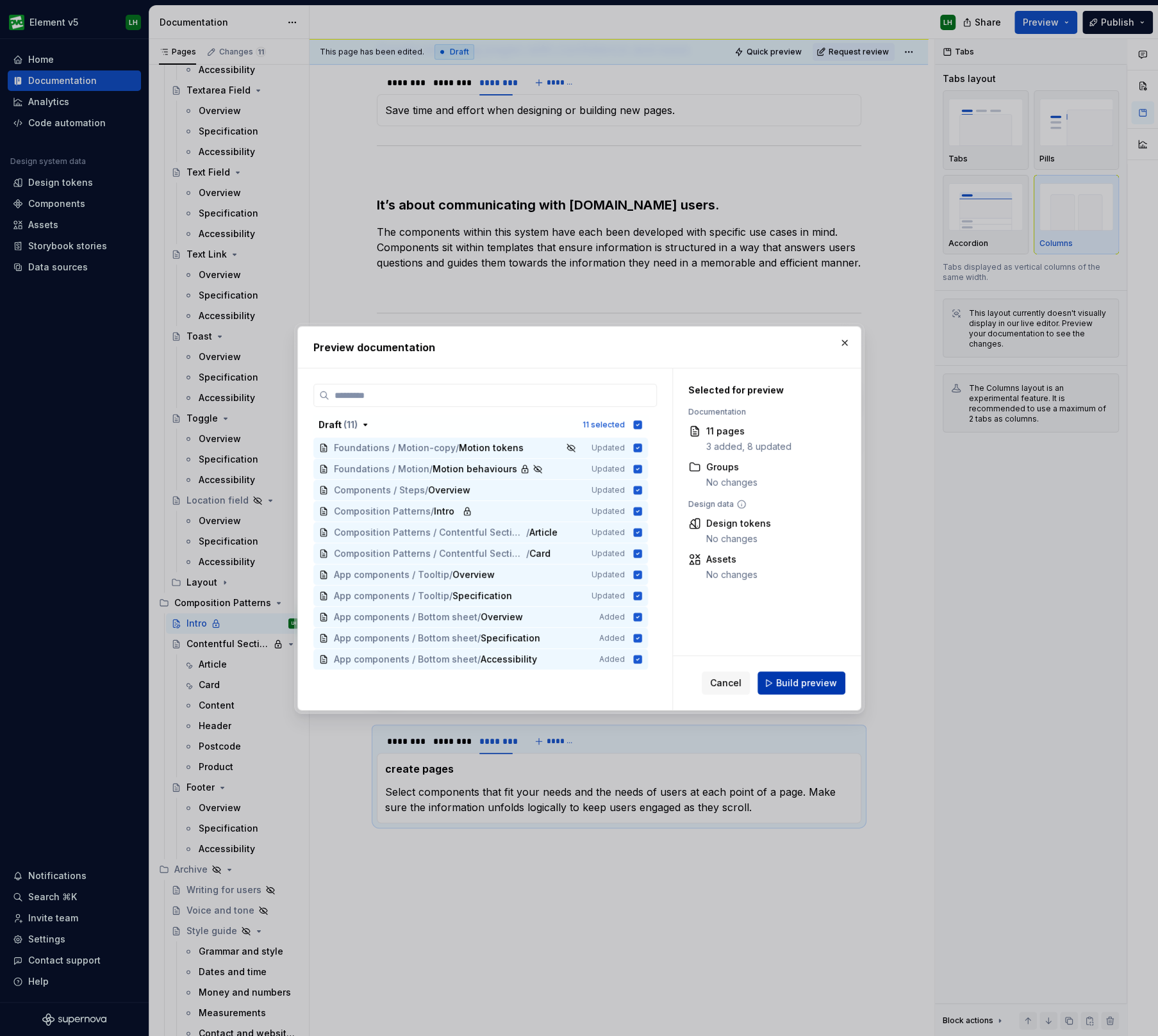
click at [795, 678] on span "Build preview" at bounding box center [806, 683] width 60 height 13
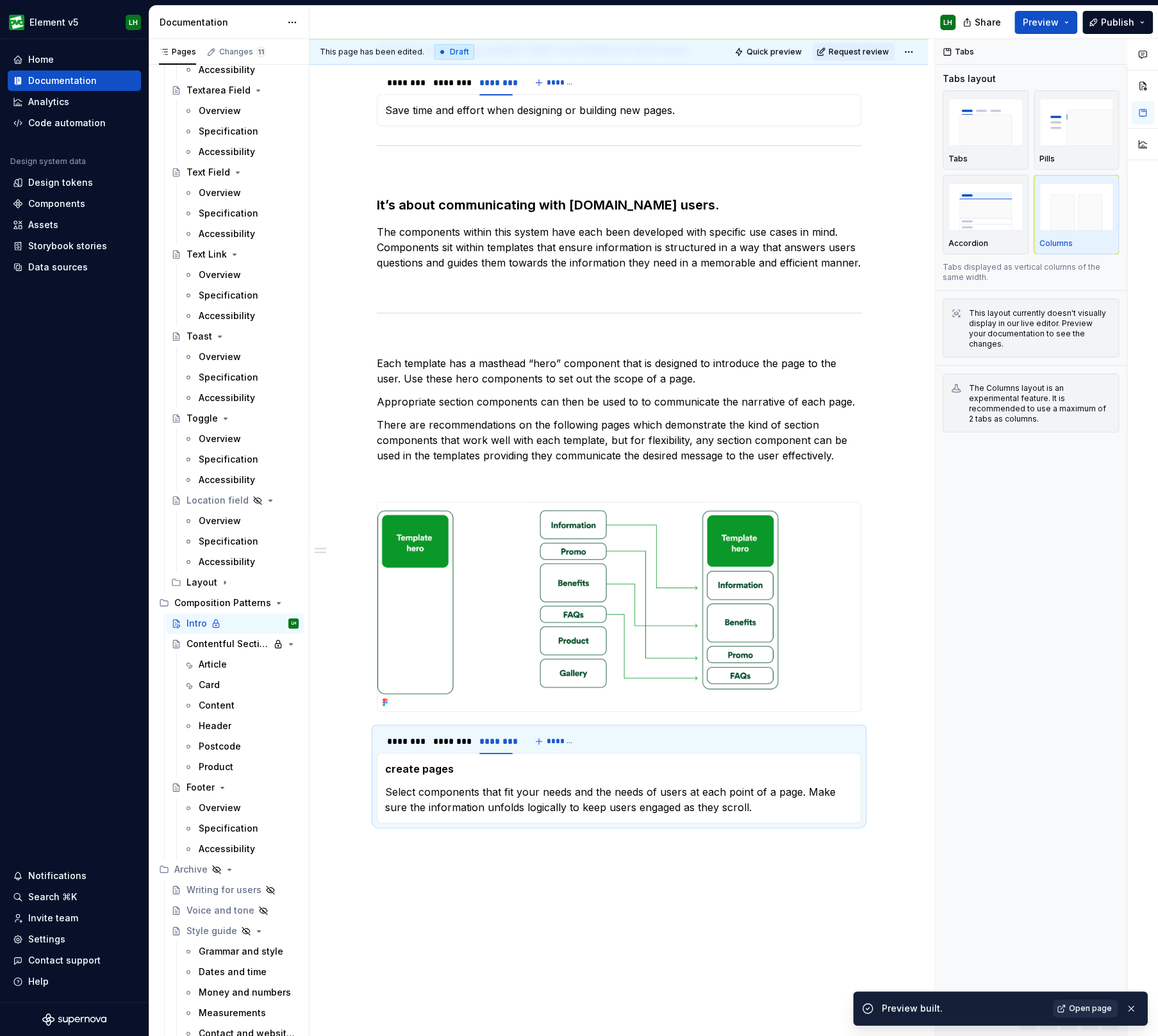
click at [1082, 1004] on span "Open page" at bounding box center [1090, 1008] width 43 height 10
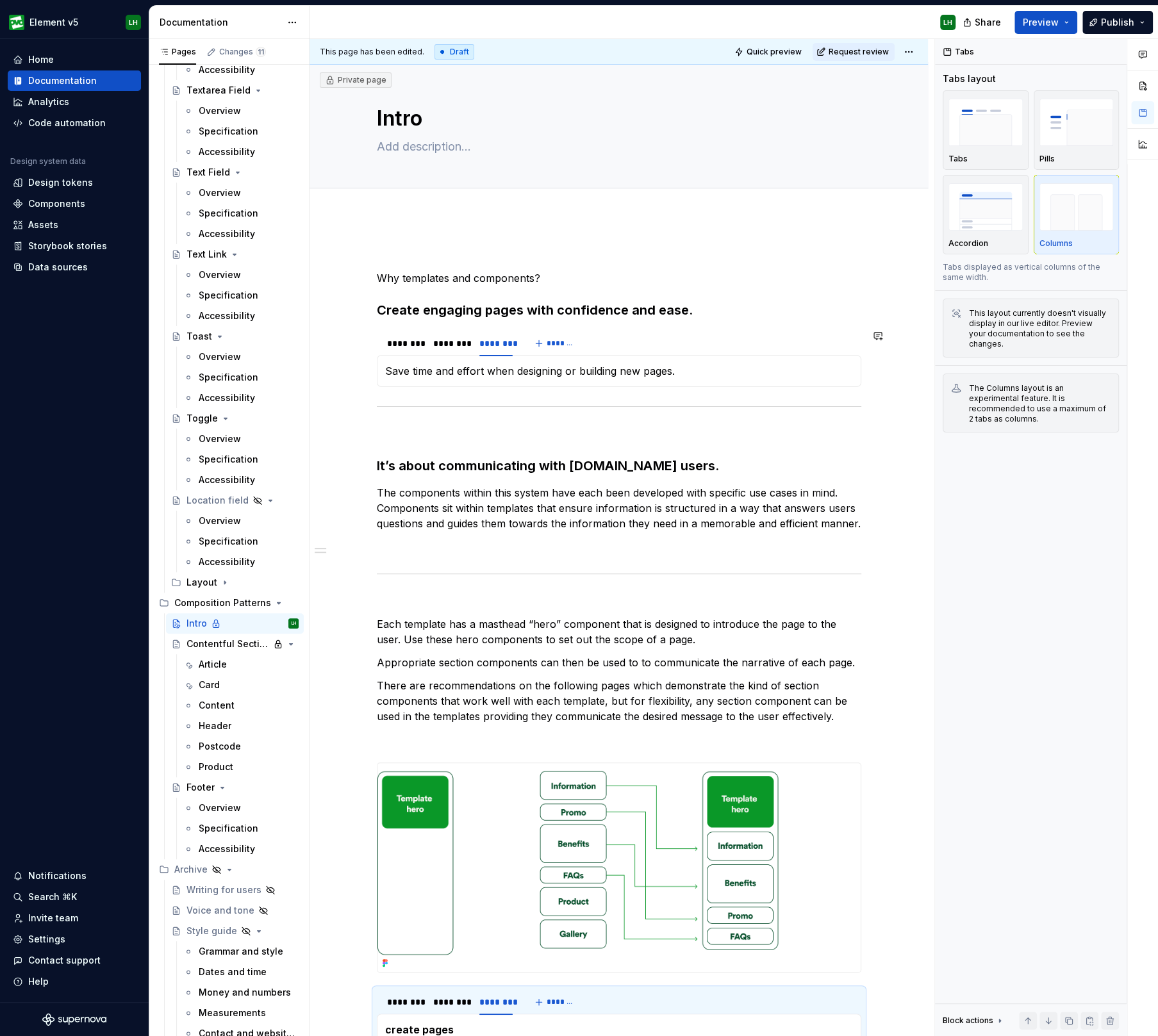
scroll to position [0, 0]
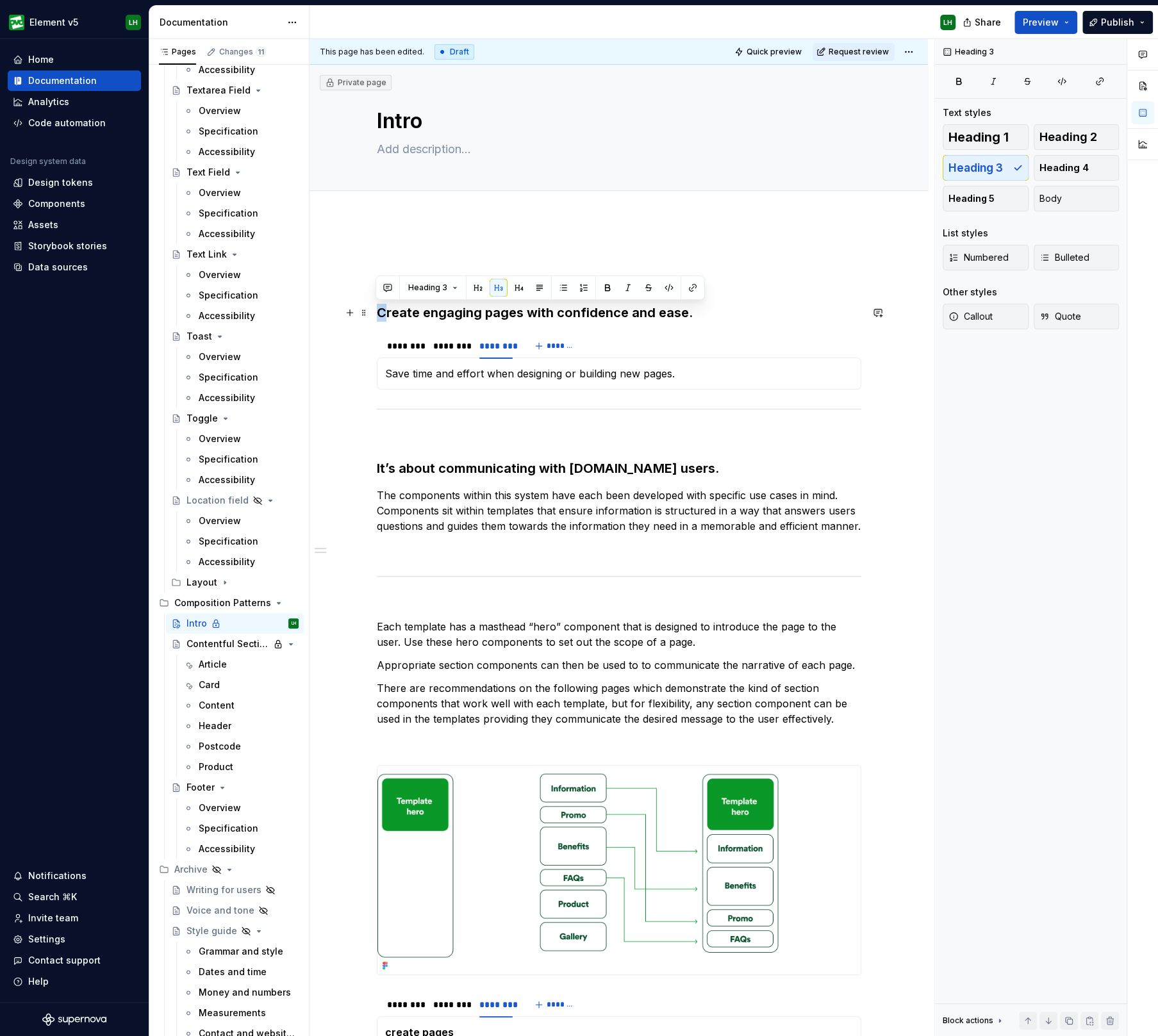
drag, startPoint x: 385, startPoint y: 311, endPoint x: 373, endPoint y: 311, distance: 12.0
click at [373, 311] on div "Why templates and components? Create engaging pages with confidence and ease. *…" at bounding box center [618, 831] width 618 height 1224
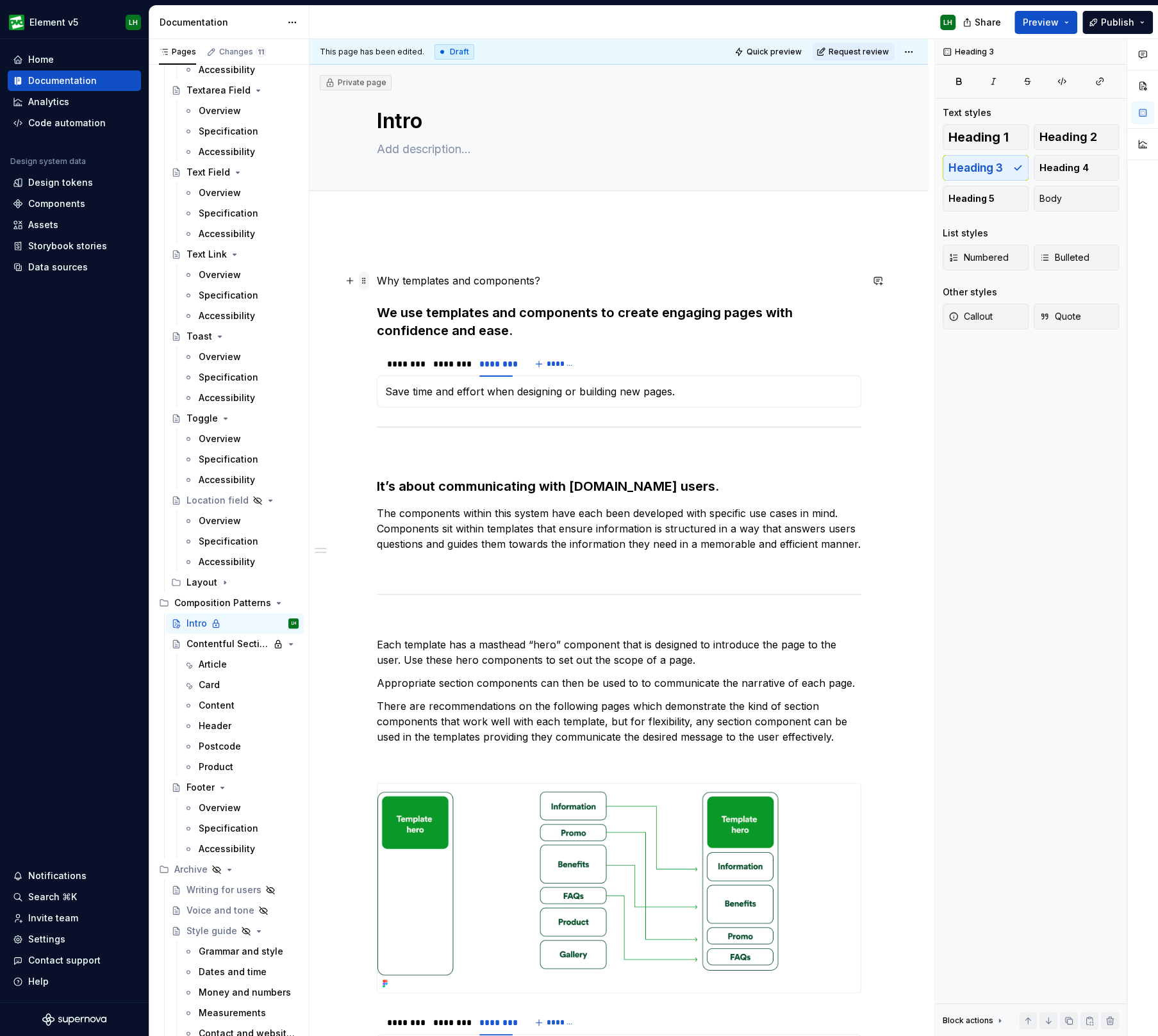
click at [365, 277] on span at bounding box center [364, 280] width 10 height 18
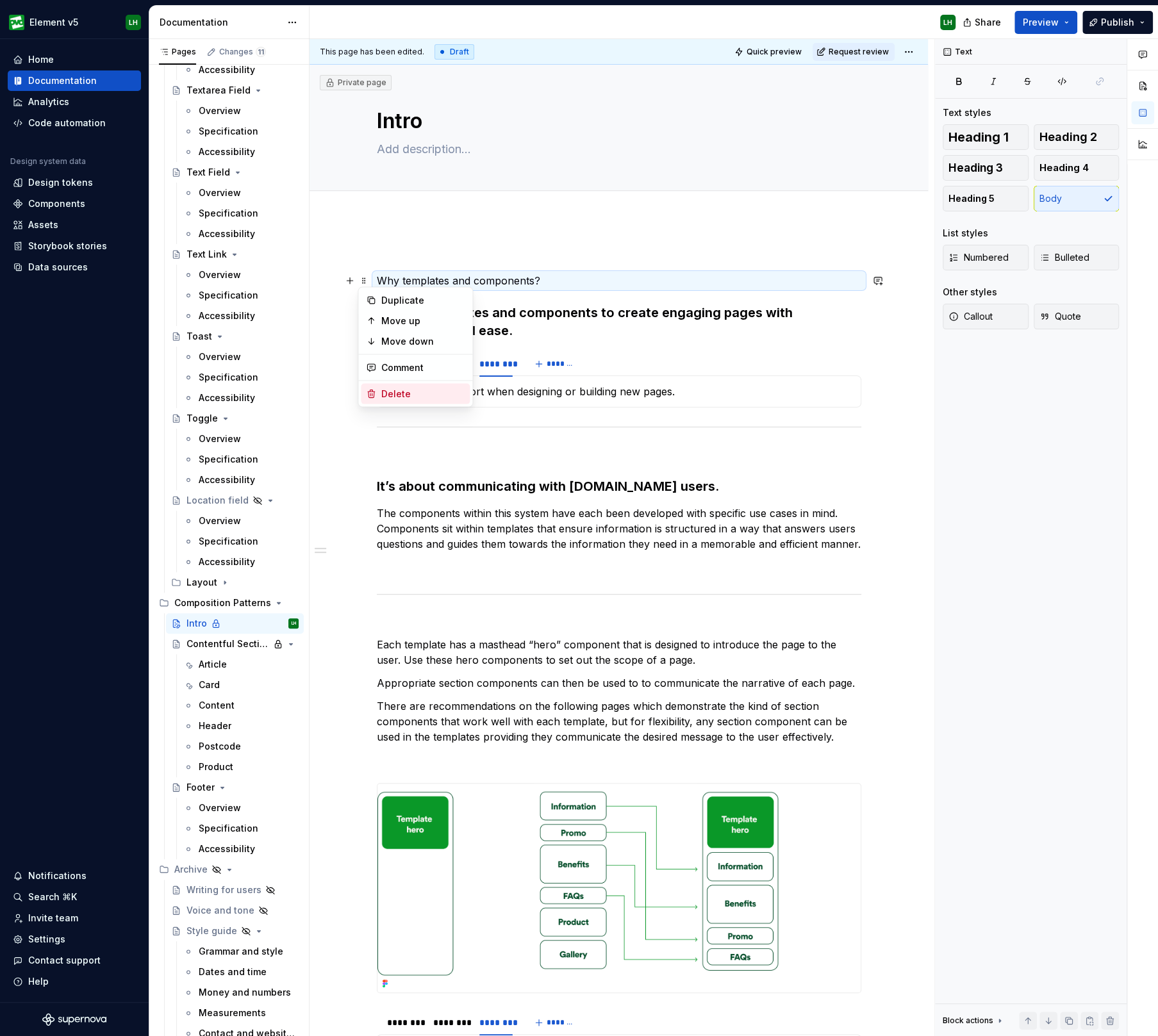
click at [418, 388] on div "Delete" at bounding box center [423, 394] width 84 height 13
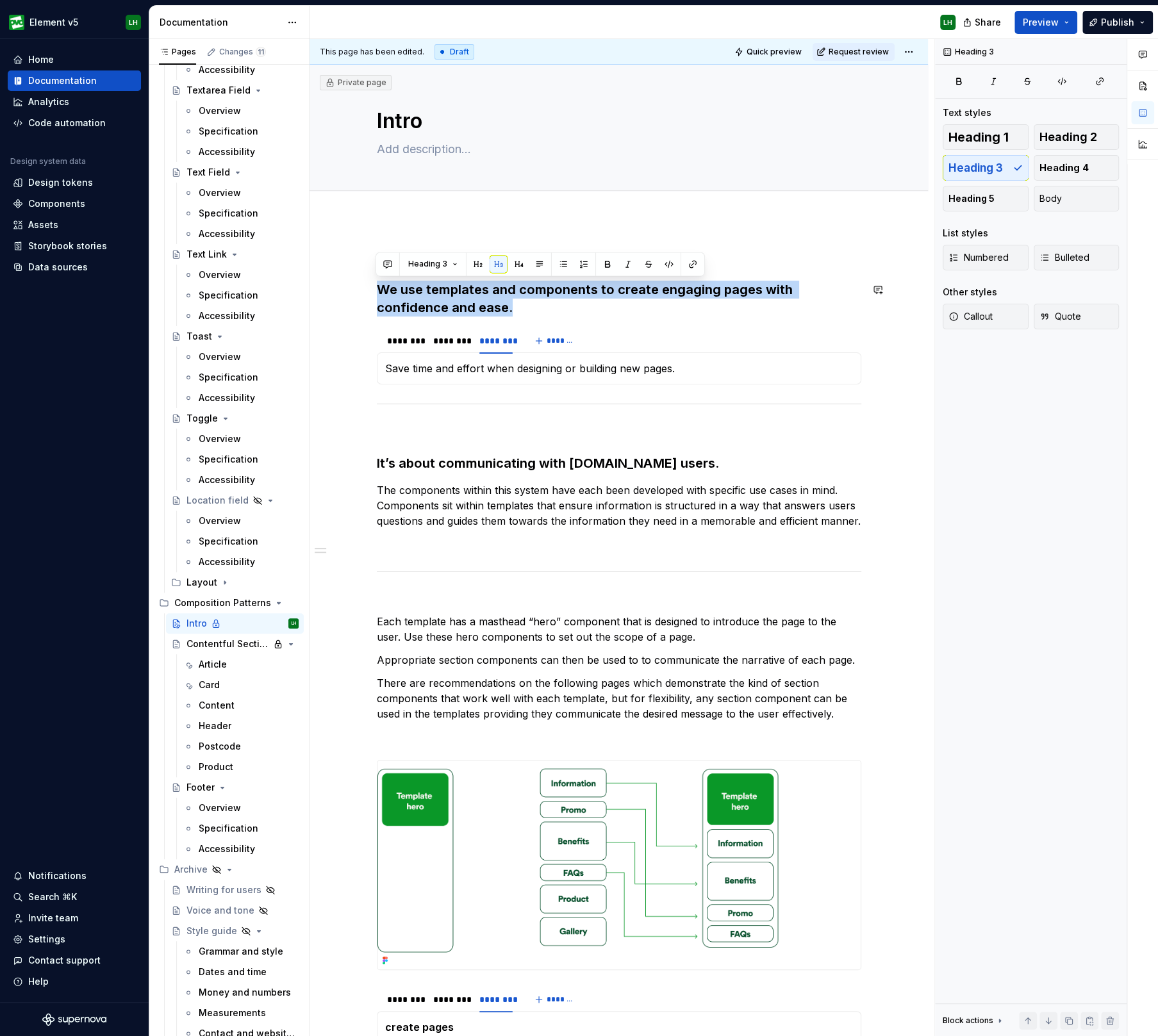
drag, startPoint x: 518, startPoint y: 303, endPoint x: 374, endPoint y: 279, distance: 146.0
click at [374, 279] on div "We use templates and components to create engaging pages with confidence and ea…" at bounding box center [618, 828] width 618 height 1219
click at [435, 270] on button "Heading 3" at bounding box center [433, 263] width 60 height 18
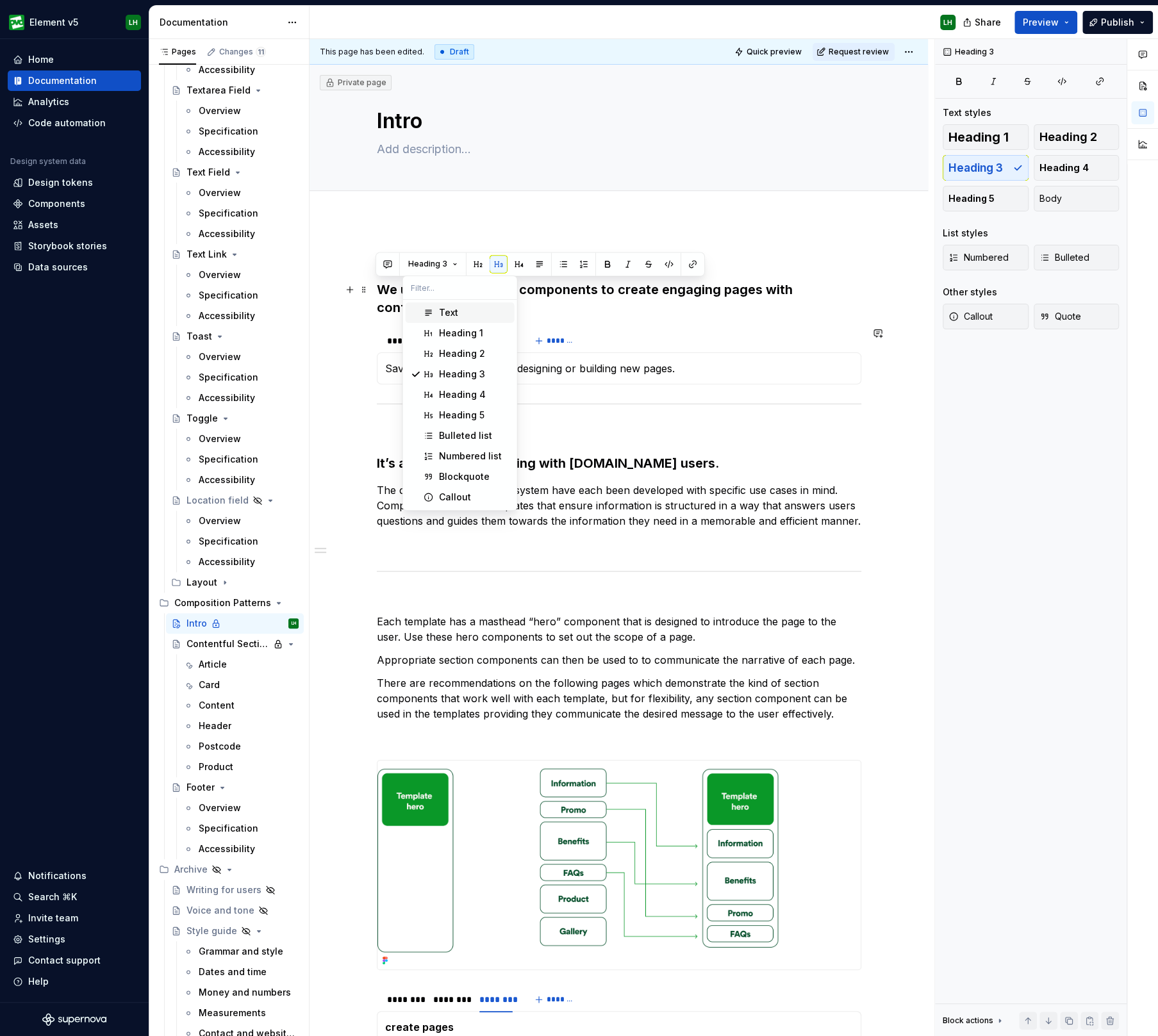
click at [434, 222] on div "We use templates and components to create engaging pages with confidence and ea…" at bounding box center [618, 828] width 618 height 1219
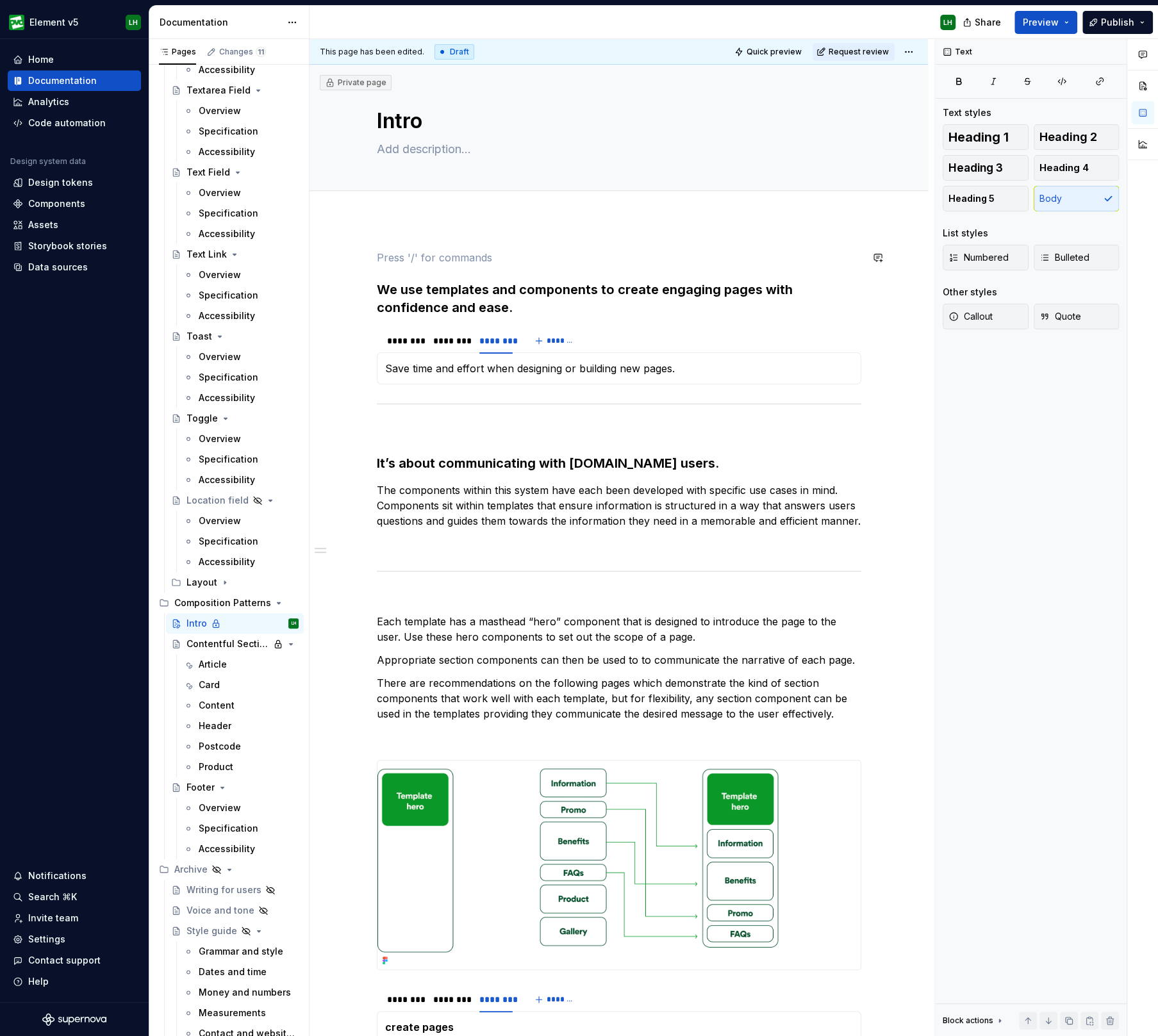
click at [340, 236] on div "We use templates and components to create engaging pages with confidence and ea…" at bounding box center [618, 828] width 618 height 1219
click at [345, 253] on button "button" at bounding box center [349, 257] width 18 height 18
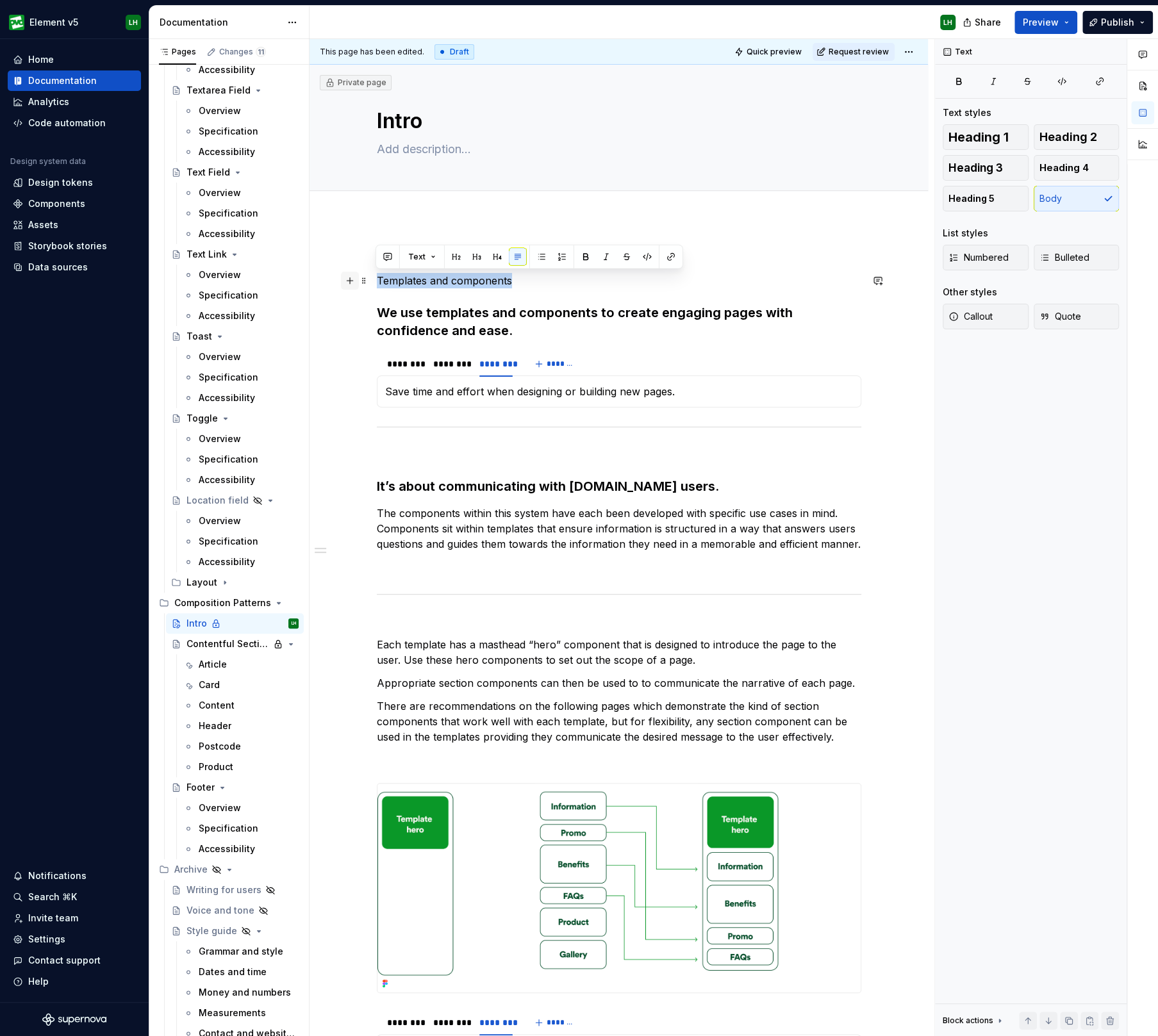
drag, startPoint x: 530, startPoint y: 274, endPoint x: 341, endPoint y: 281, distance: 189.1
click at [376, 281] on div "Templates and components We use templates and components to create engaging pag…" at bounding box center [618, 700] width 485 height 901
click at [450, 249] on button "button" at bounding box center [456, 257] width 18 height 18
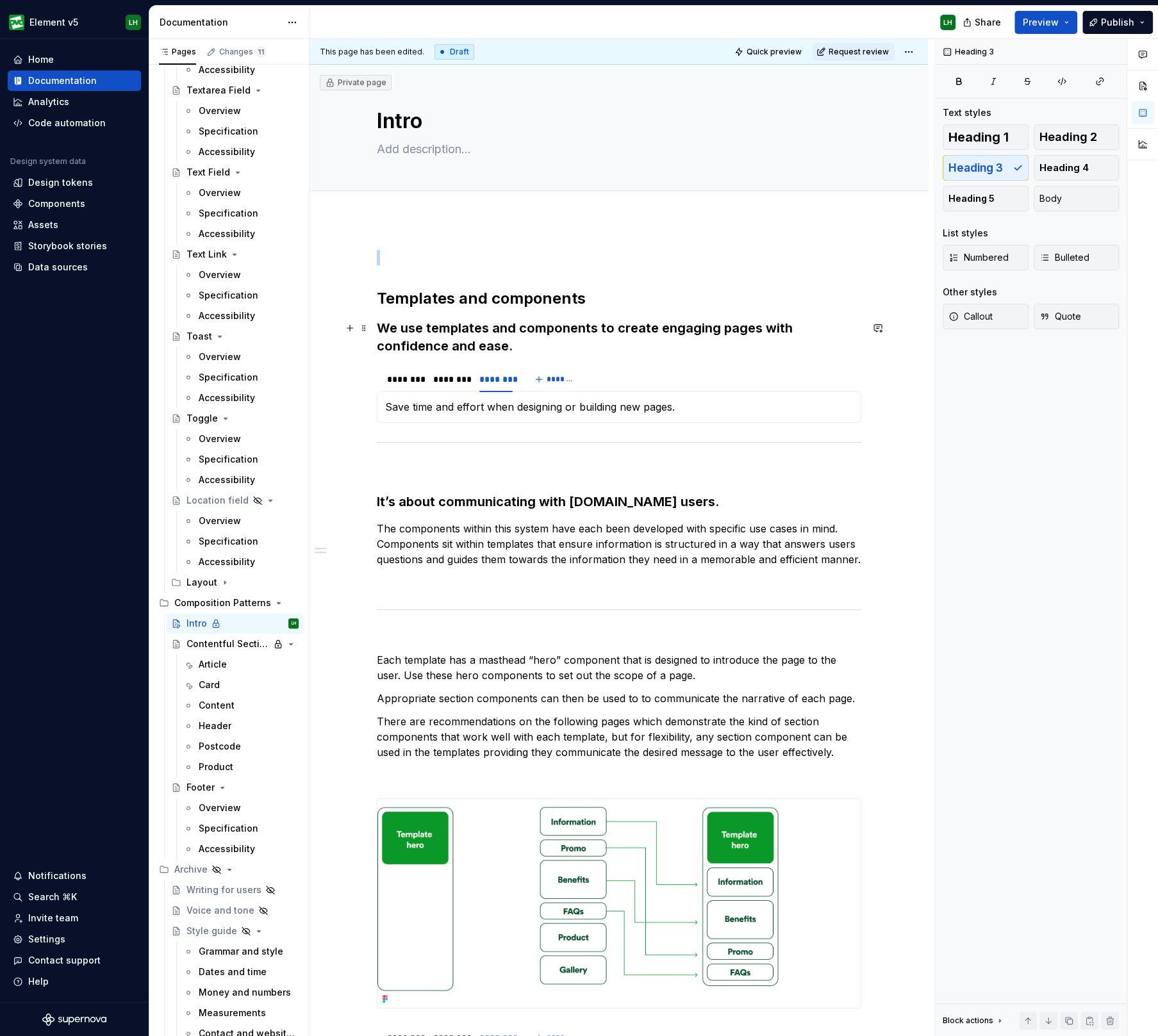
click at [481, 339] on h3 "We use templates and components to create engaging pages with confidence and ea…" at bounding box center [618, 337] width 485 height 36
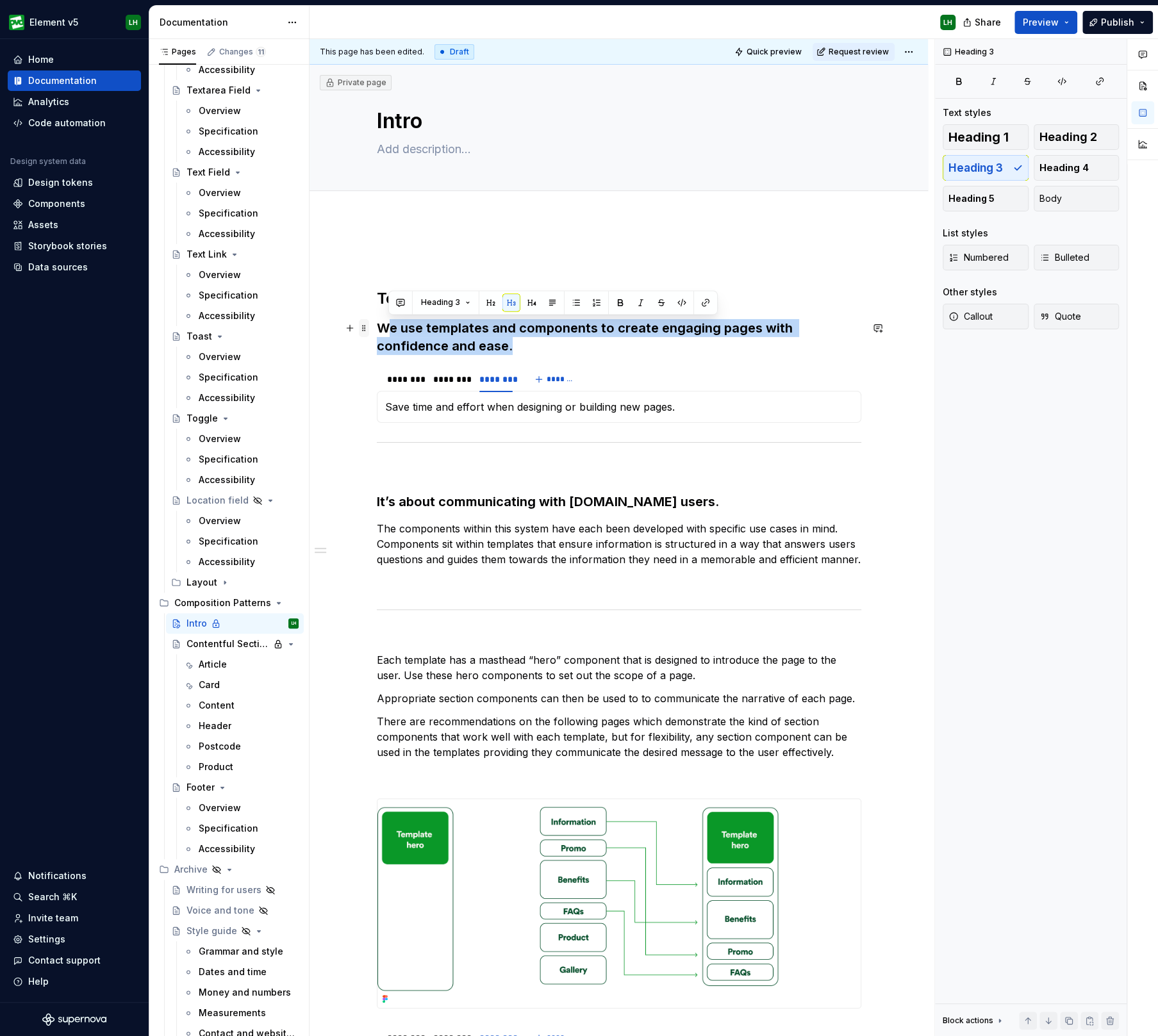
drag, startPoint x: 513, startPoint y: 341, endPoint x: 359, endPoint y: 333, distance: 154.2
click at [376, 333] on div "Templates and components We use templates and components to create engaging pag…" at bounding box center [618, 707] width 485 height 916
click at [422, 342] on h3 "We use templates and components to create engaging pages with confidence and ea…" at bounding box center [618, 337] width 485 height 36
drag, startPoint x: 528, startPoint y: 350, endPoint x: 353, endPoint y: 326, distance: 176.6
click at [376, 326] on div "Templates and components We use templates and components to create engaging pag…" at bounding box center [618, 707] width 485 height 916
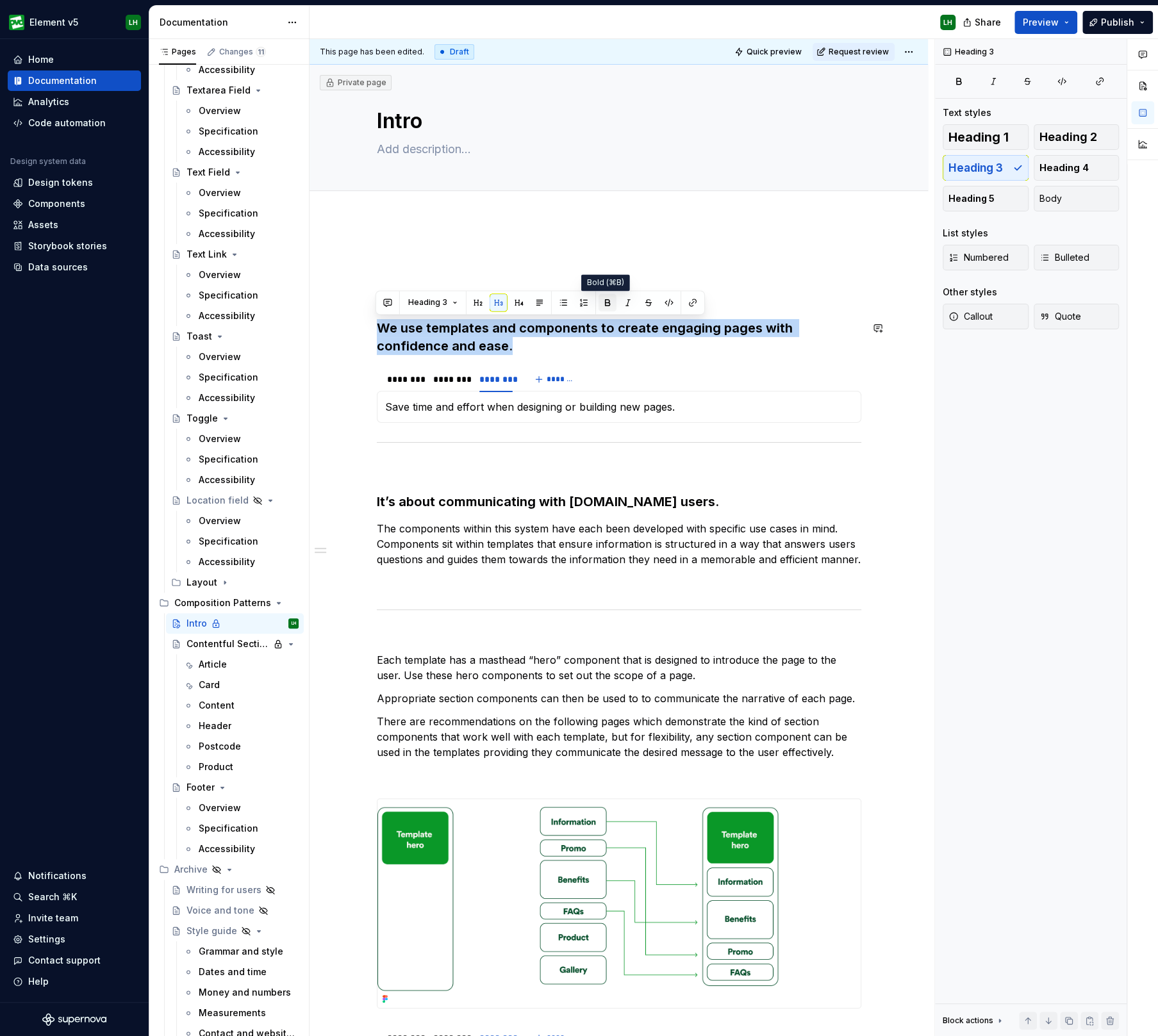
click at [601, 299] on button "button" at bounding box center [607, 302] width 18 height 18
click at [599, 302] on button "button" at bounding box center [607, 302] width 18 height 18
click at [513, 301] on button "button" at bounding box center [519, 302] width 18 height 18
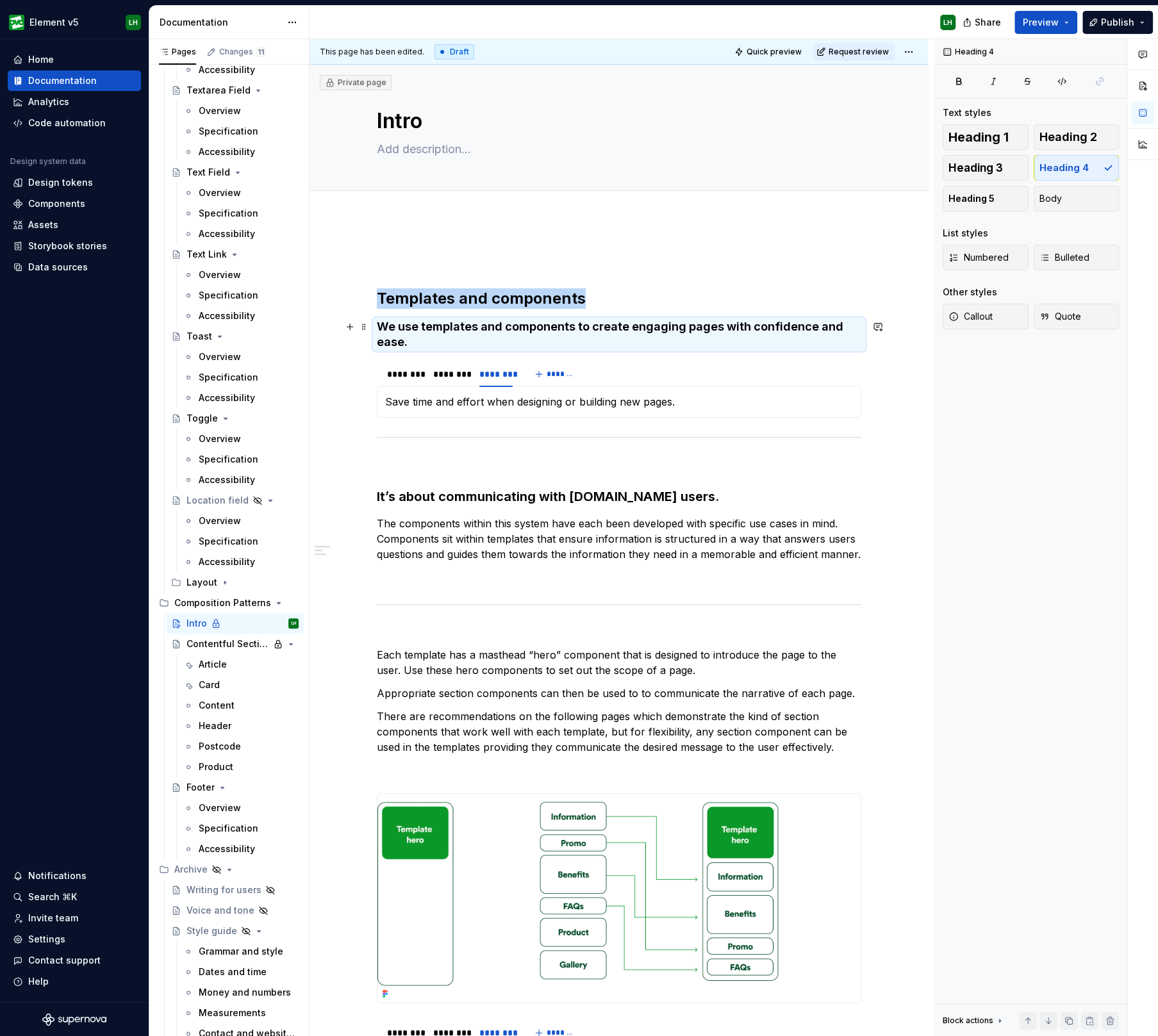
click at [473, 333] on h4 "We use templates and components to create engaging pages with confidence and ea…" at bounding box center [618, 334] width 485 height 31
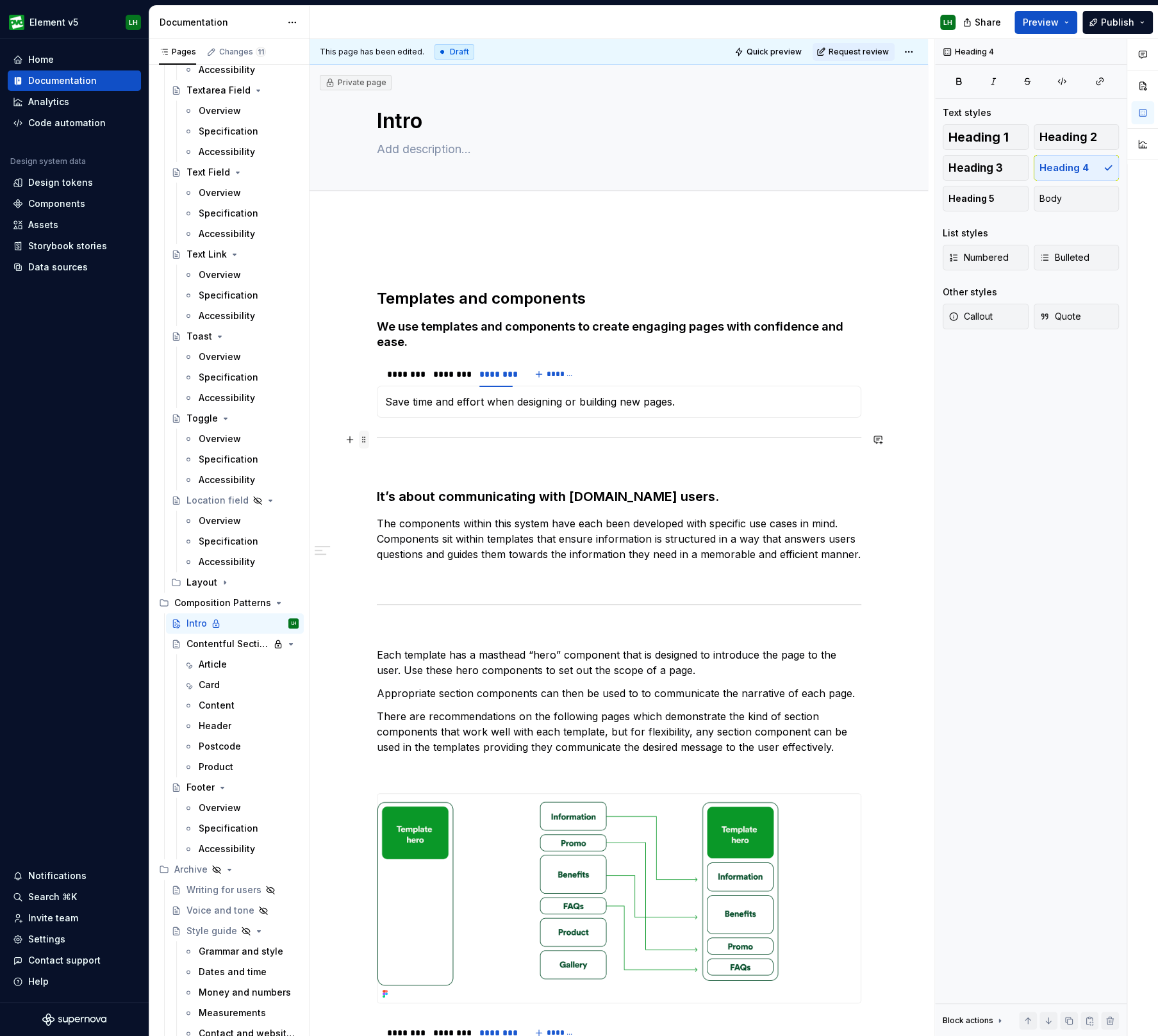
click at [363, 438] on span at bounding box center [364, 439] width 10 height 18
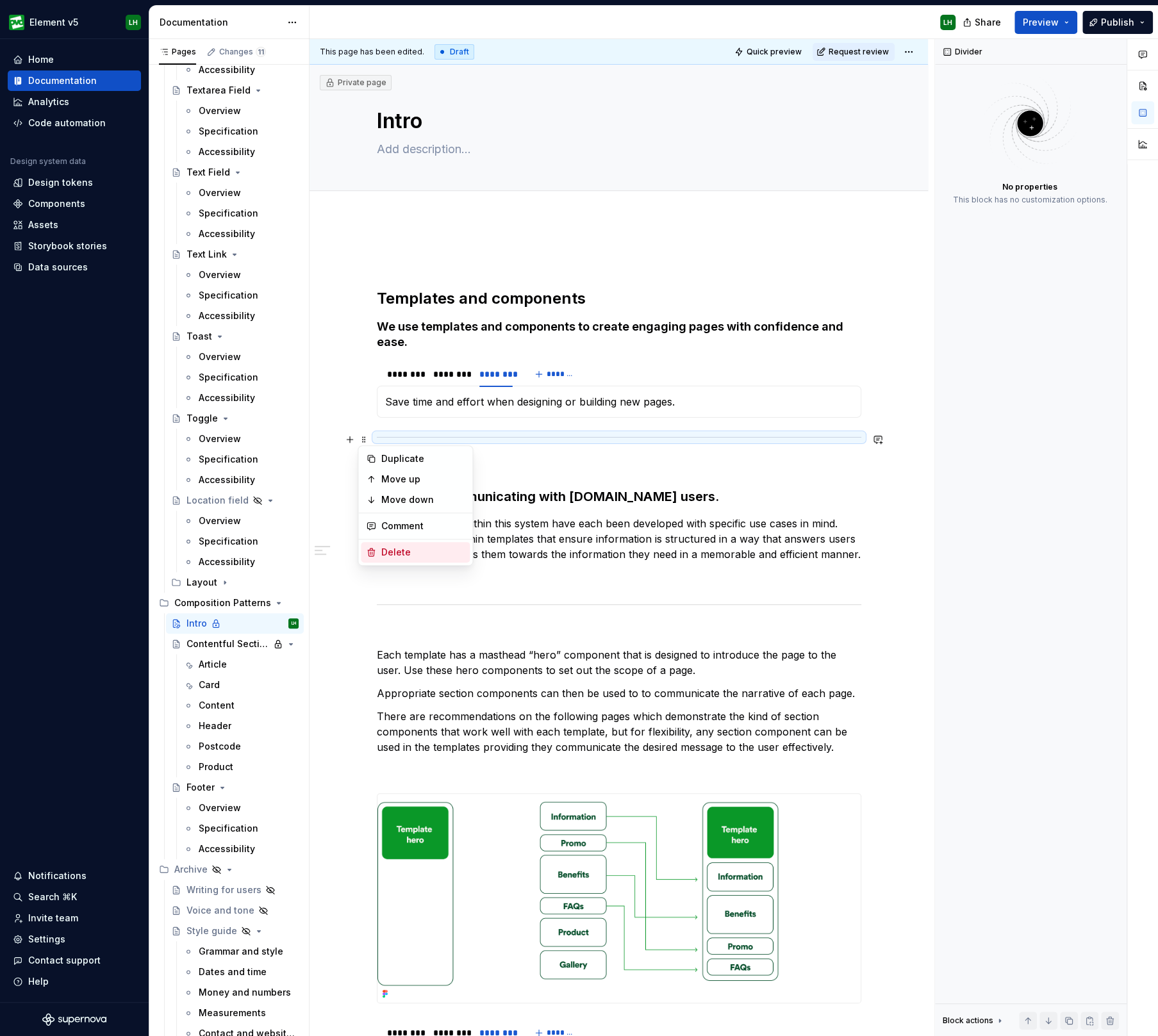
click at [385, 546] on div "Delete" at bounding box center [423, 552] width 84 height 13
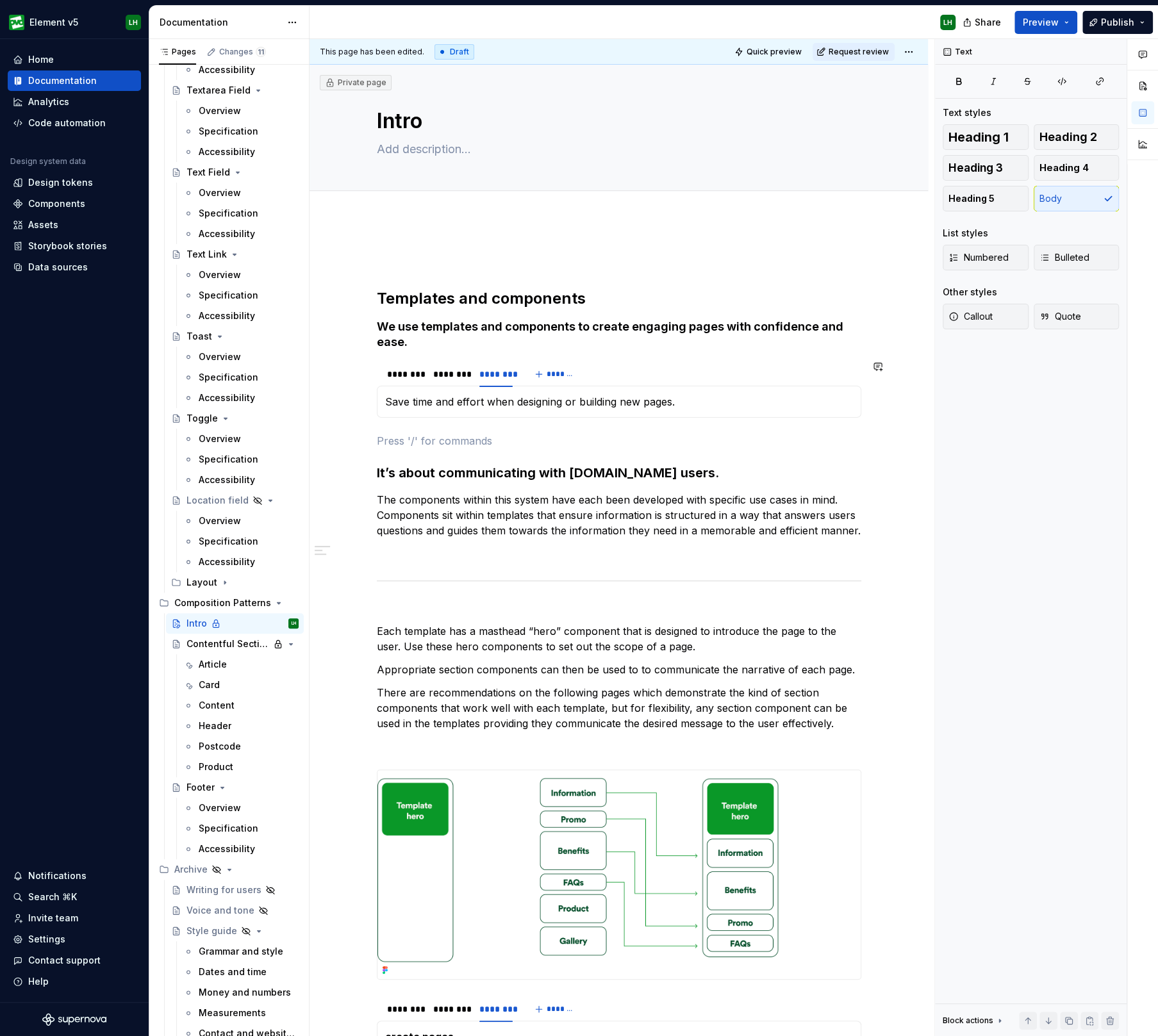
click at [446, 472] on h3 "It’s about communicating with [DOMAIN_NAME] users." at bounding box center [618, 473] width 485 height 18
click at [443, 473] on h3 "It’s about communicating with [DOMAIN_NAME] users." at bounding box center [618, 473] width 485 height 18
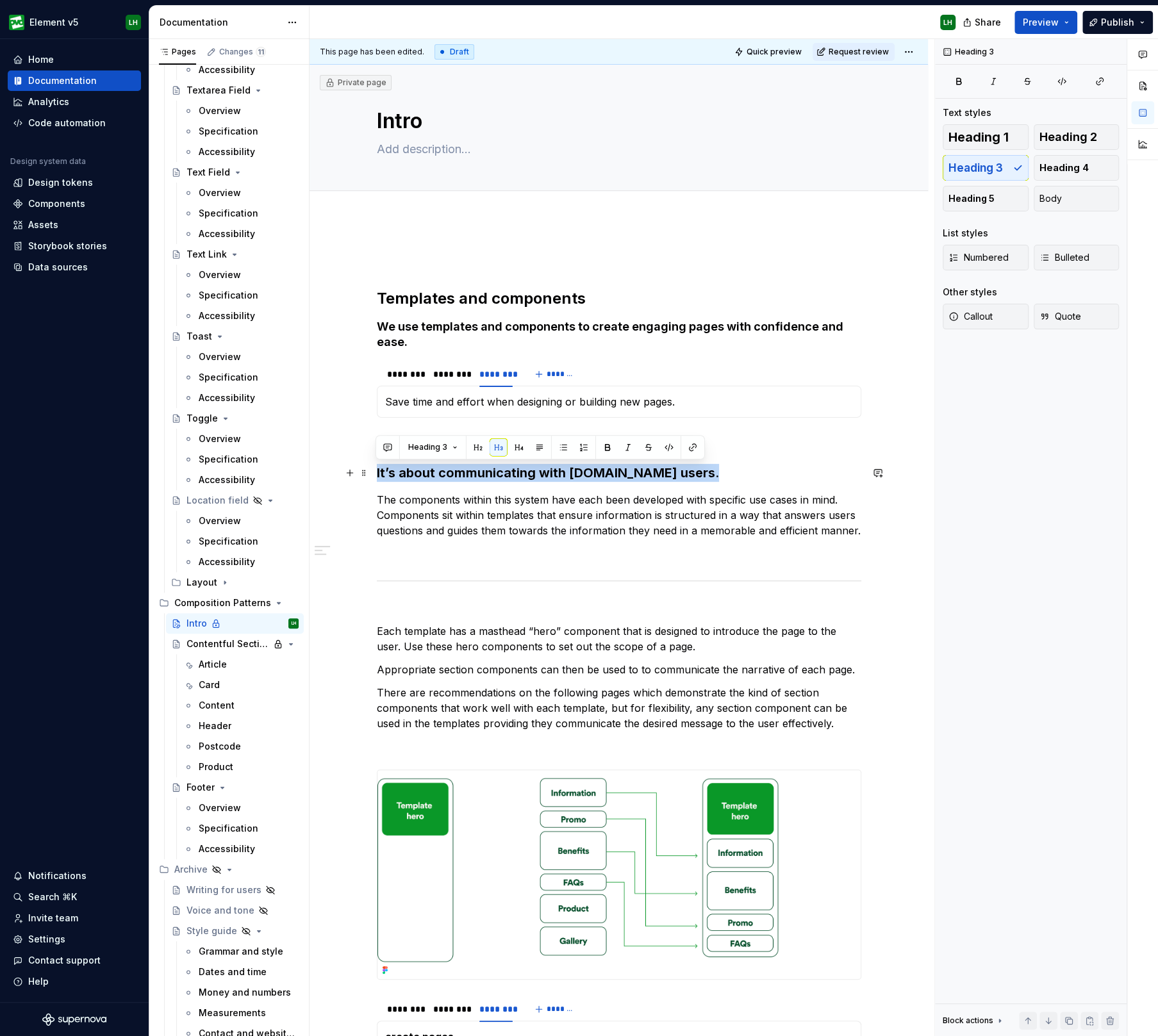
click at [443, 473] on h3 "It’s about communicating with [DOMAIN_NAME] users." at bounding box center [618, 473] width 485 height 18
drag, startPoint x: 567, startPoint y: 472, endPoint x: 664, endPoint y: 470, distance: 97.0
click at [664, 470] on h3 "It’s about communicating with [DOMAIN_NAME] users." at bounding box center [618, 473] width 485 height 18
click at [816, 324] on h4 "We use templates and components to create engaging pages with confidence and ea…" at bounding box center [618, 334] width 485 height 31
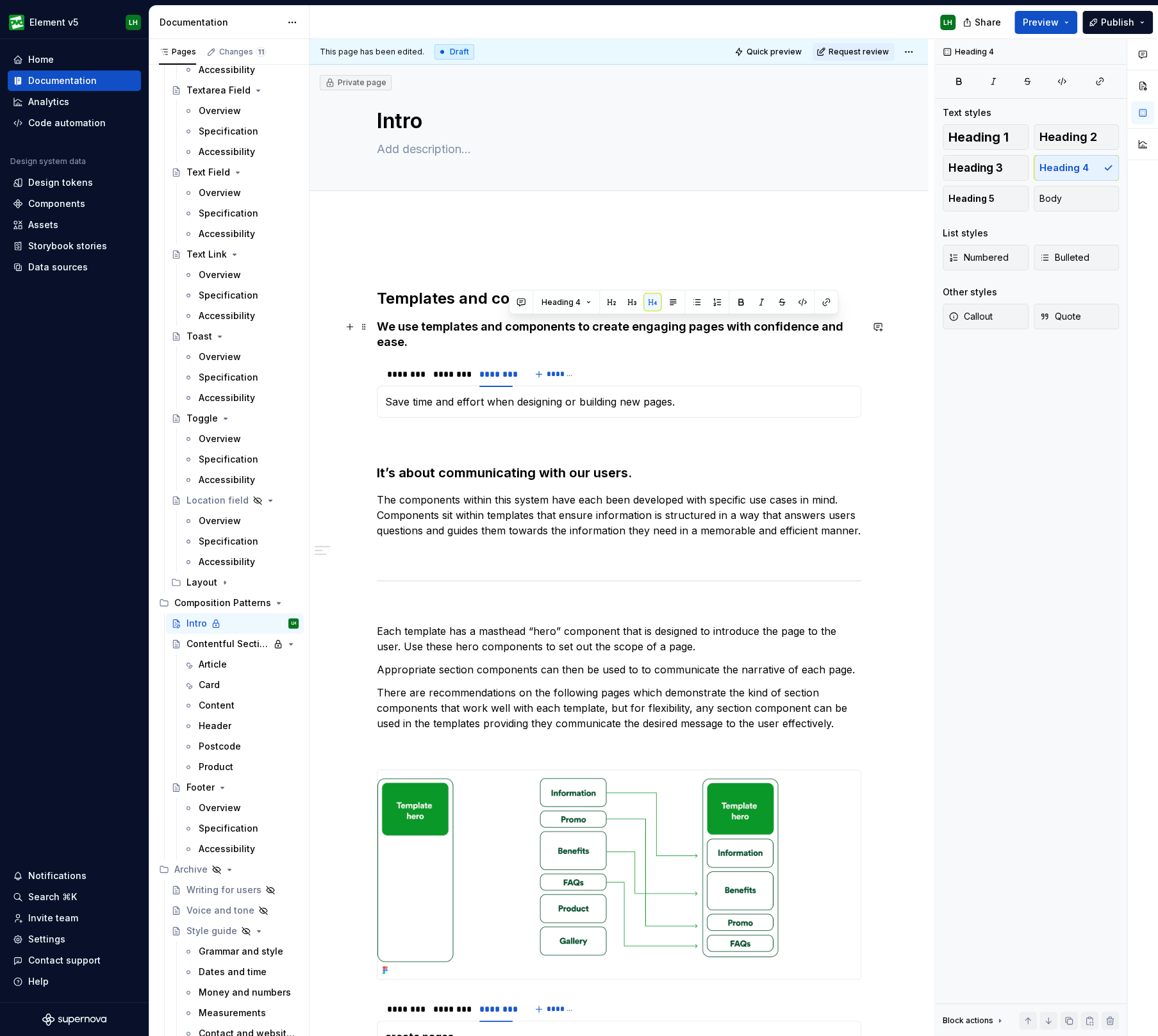
click at [816, 324] on h4 "We use templates and components to create engaging pages with confidence and ea…" at bounding box center [618, 334] width 485 height 31
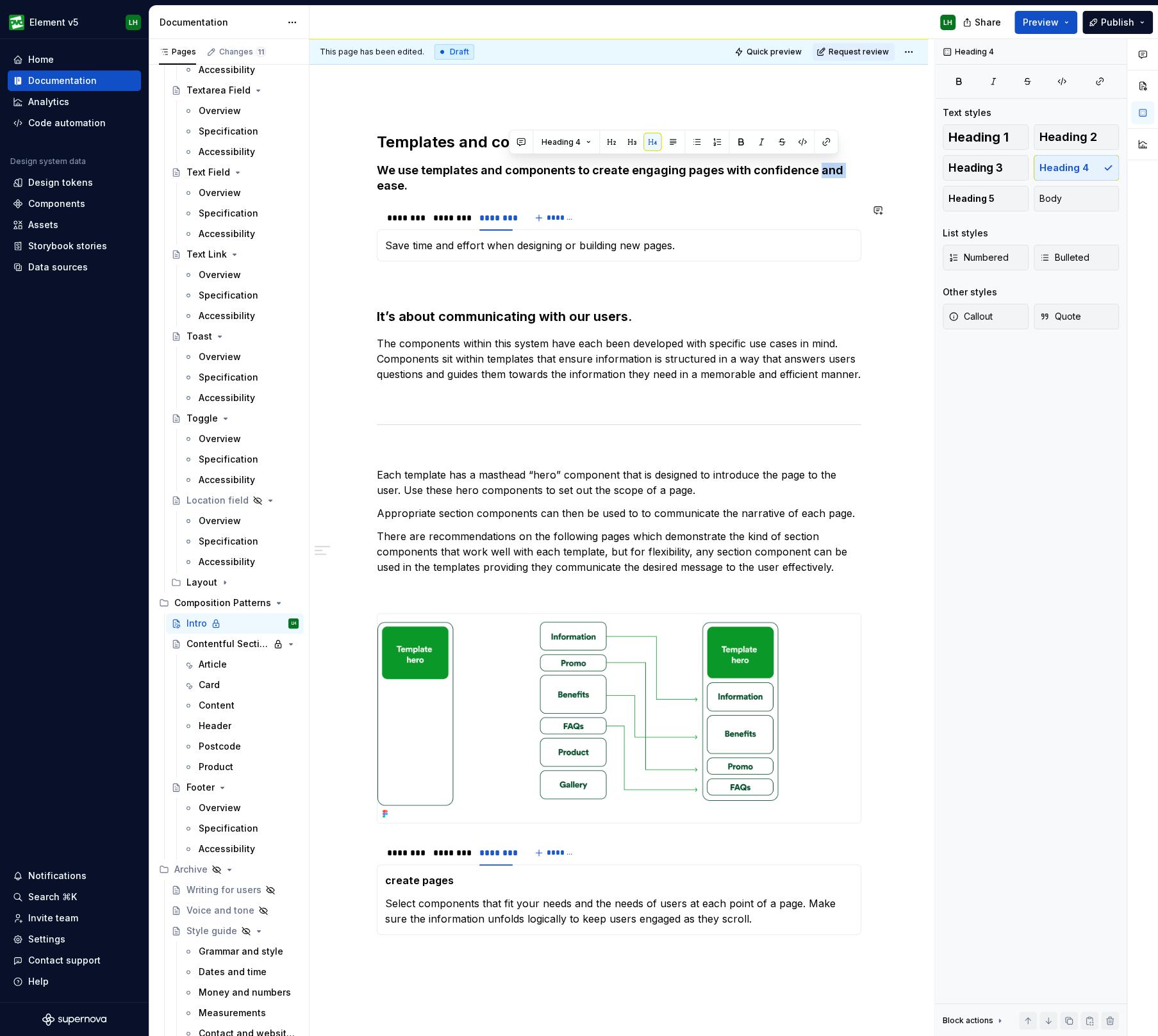
scroll to position [159, 0]
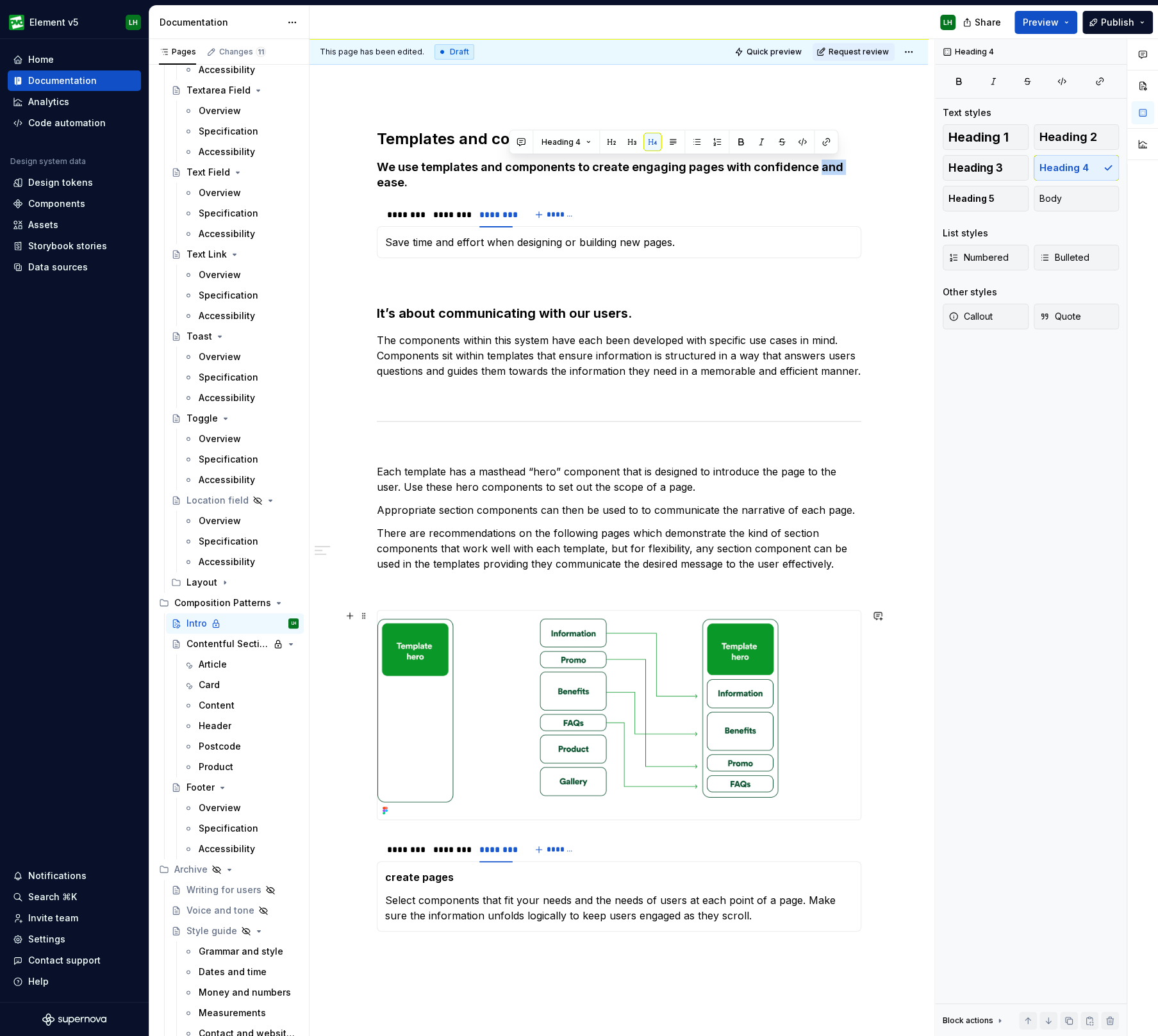
click at [347, 693] on div "Templates and components We use templates and components to create engaging pag…" at bounding box center [618, 674] width 618 height 1229
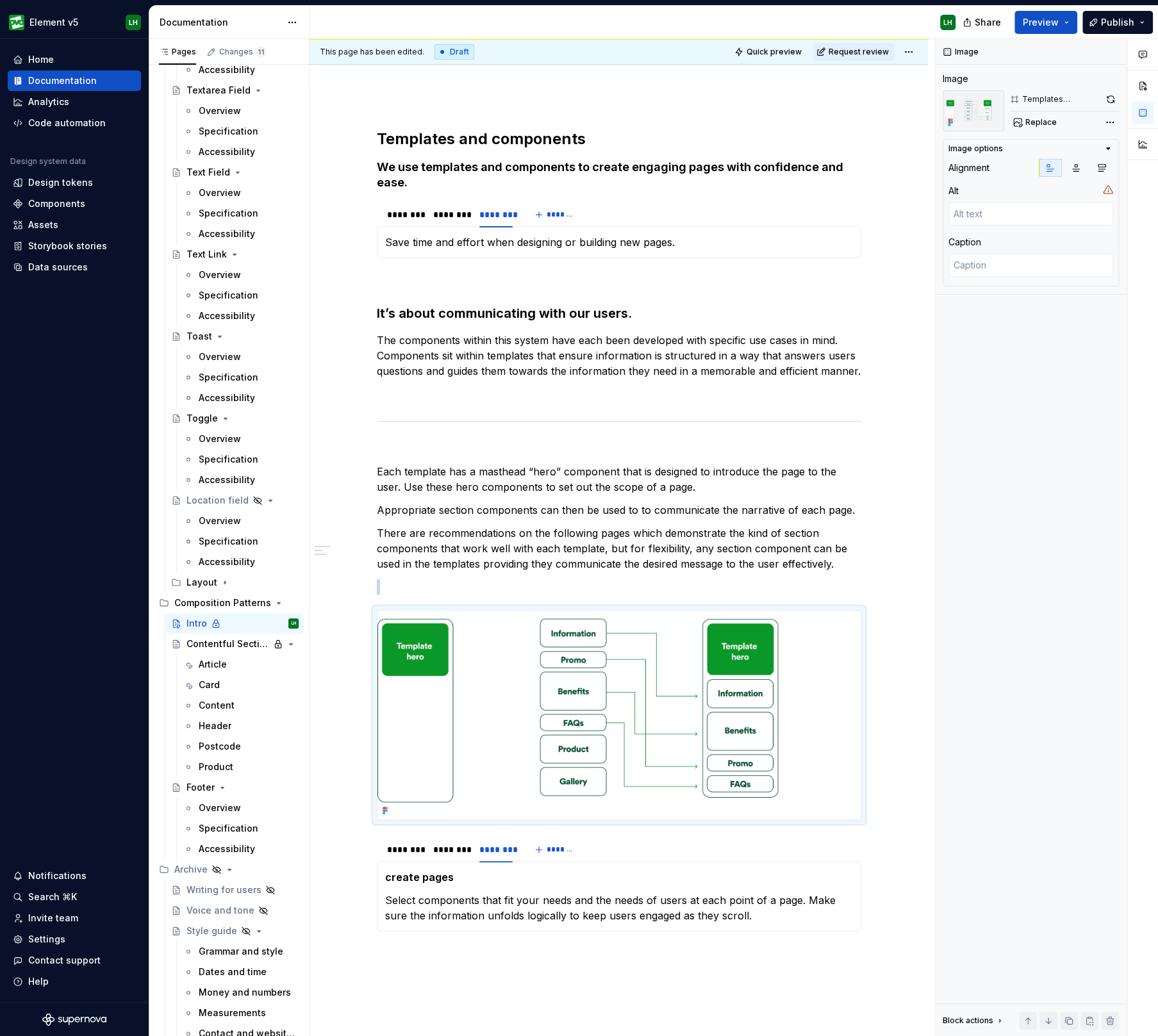
click at [535, 598] on div "Templates and components We use templates and components to create engaging pag…" at bounding box center [618, 527] width 485 height 872
click at [560, 664] on img at bounding box center [618, 715] width 483 height 208
click at [1105, 97] on button "button" at bounding box center [1110, 99] width 18 height 18
click at [364, 425] on div "Templates and components We use templates and components to create engaging pag…" at bounding box center [618, 674] width 618 height 1229
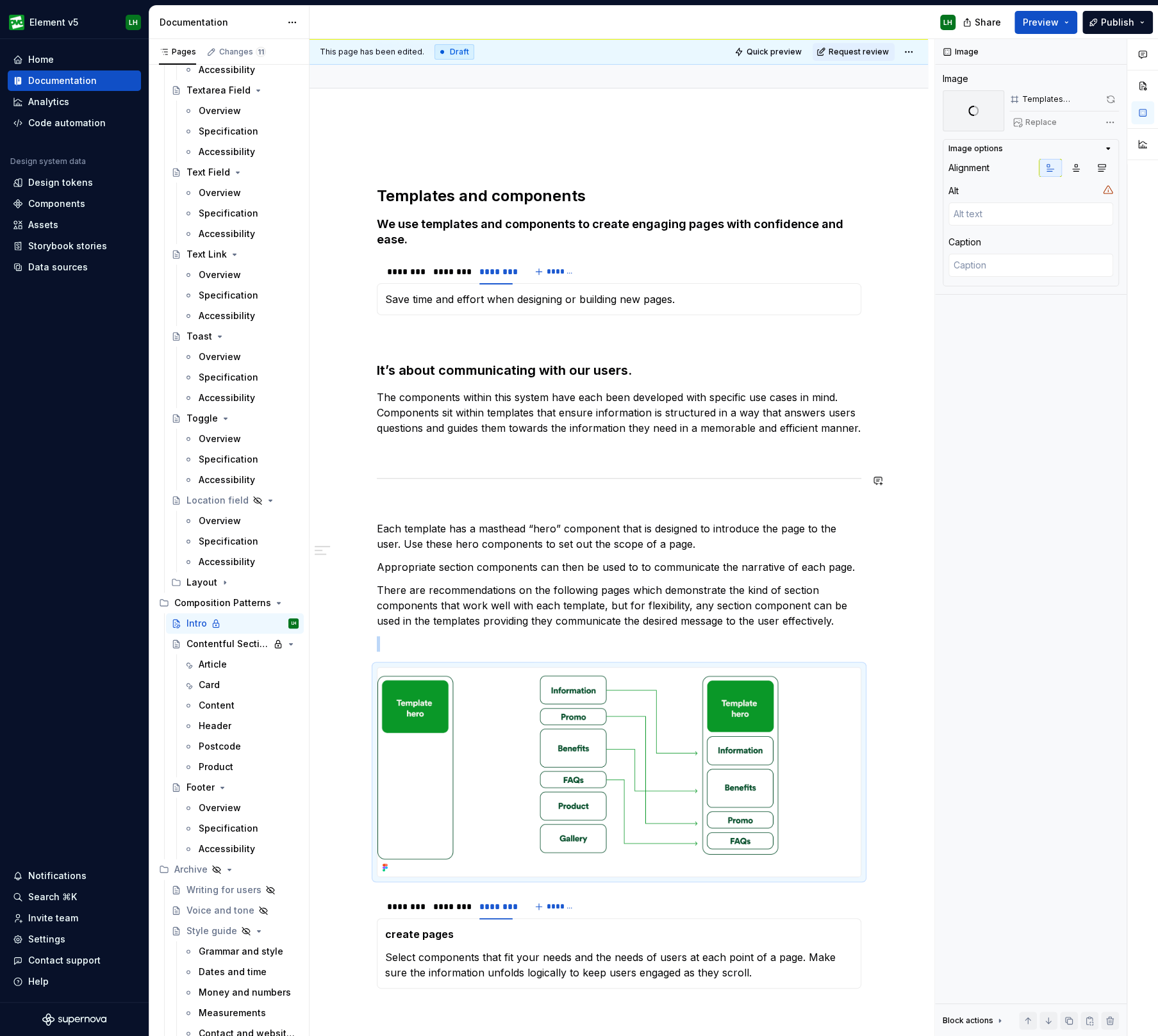
scroll to position [80, 0]
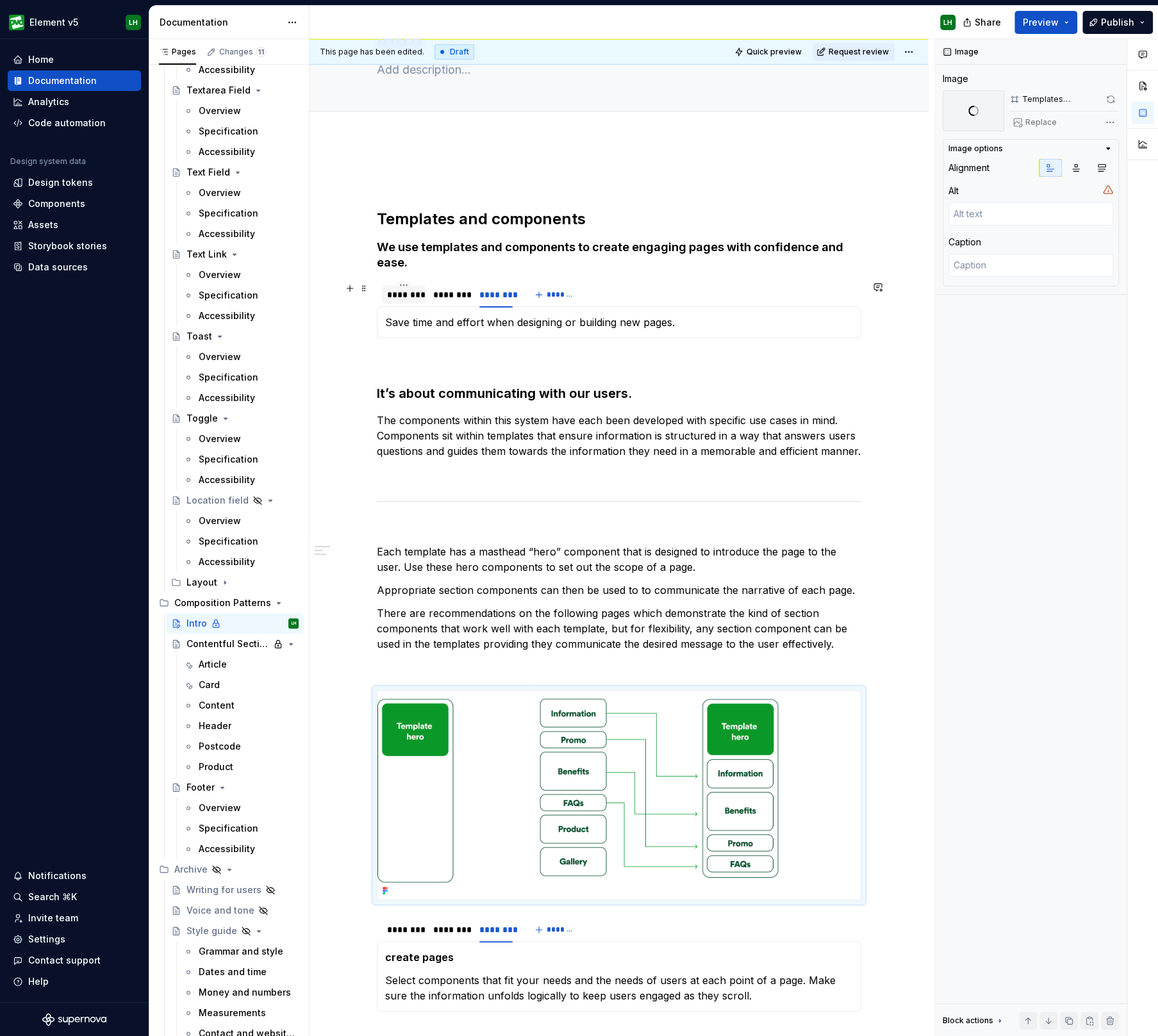
click at [392, 292] on div "********" at bounding box center [404, 294] width 33 height 13
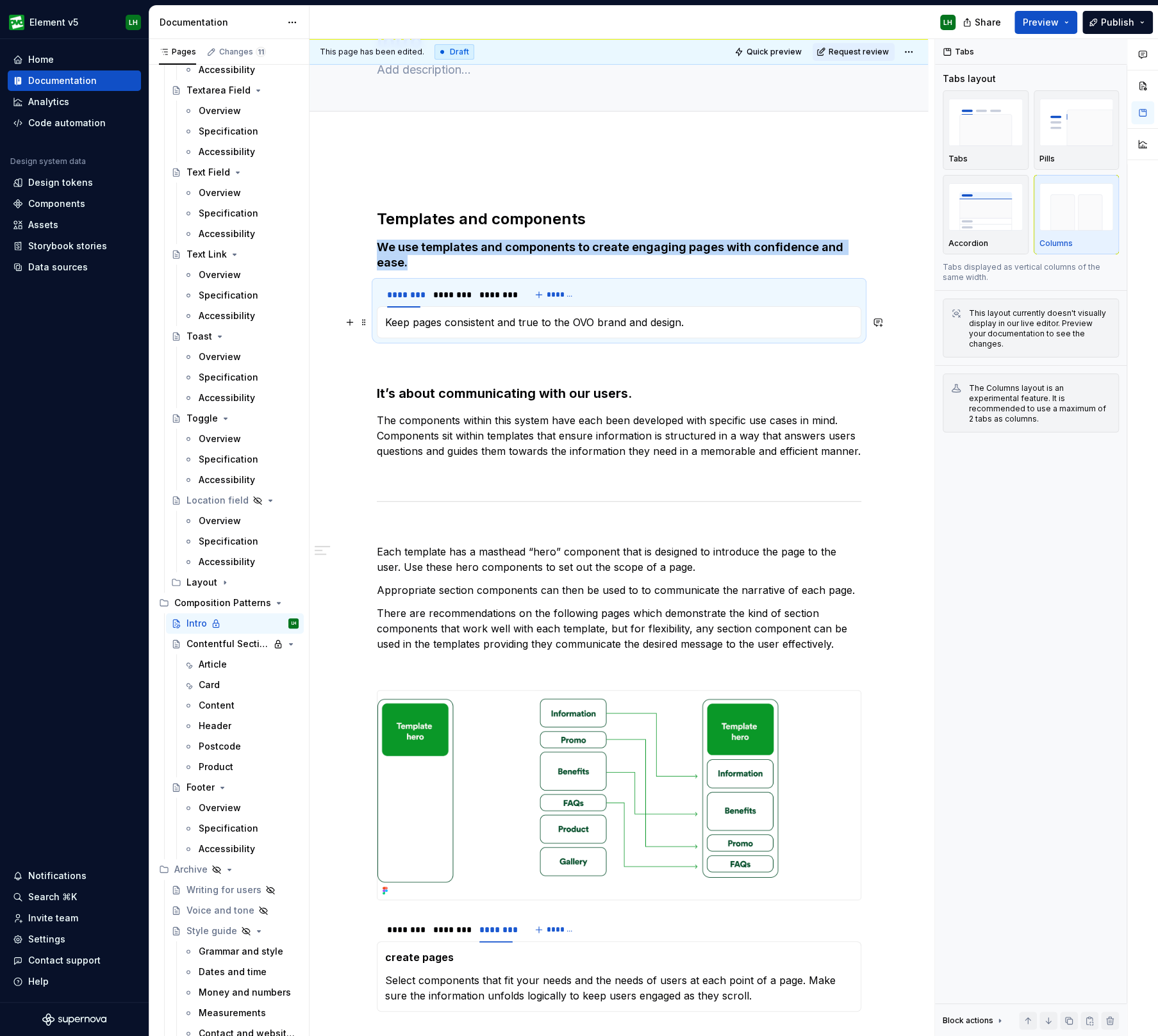
click at [406, 316] on p "Keep pages consistent and true to the OVO brand and design." at bounding box center [619, 321] width 468 height 15
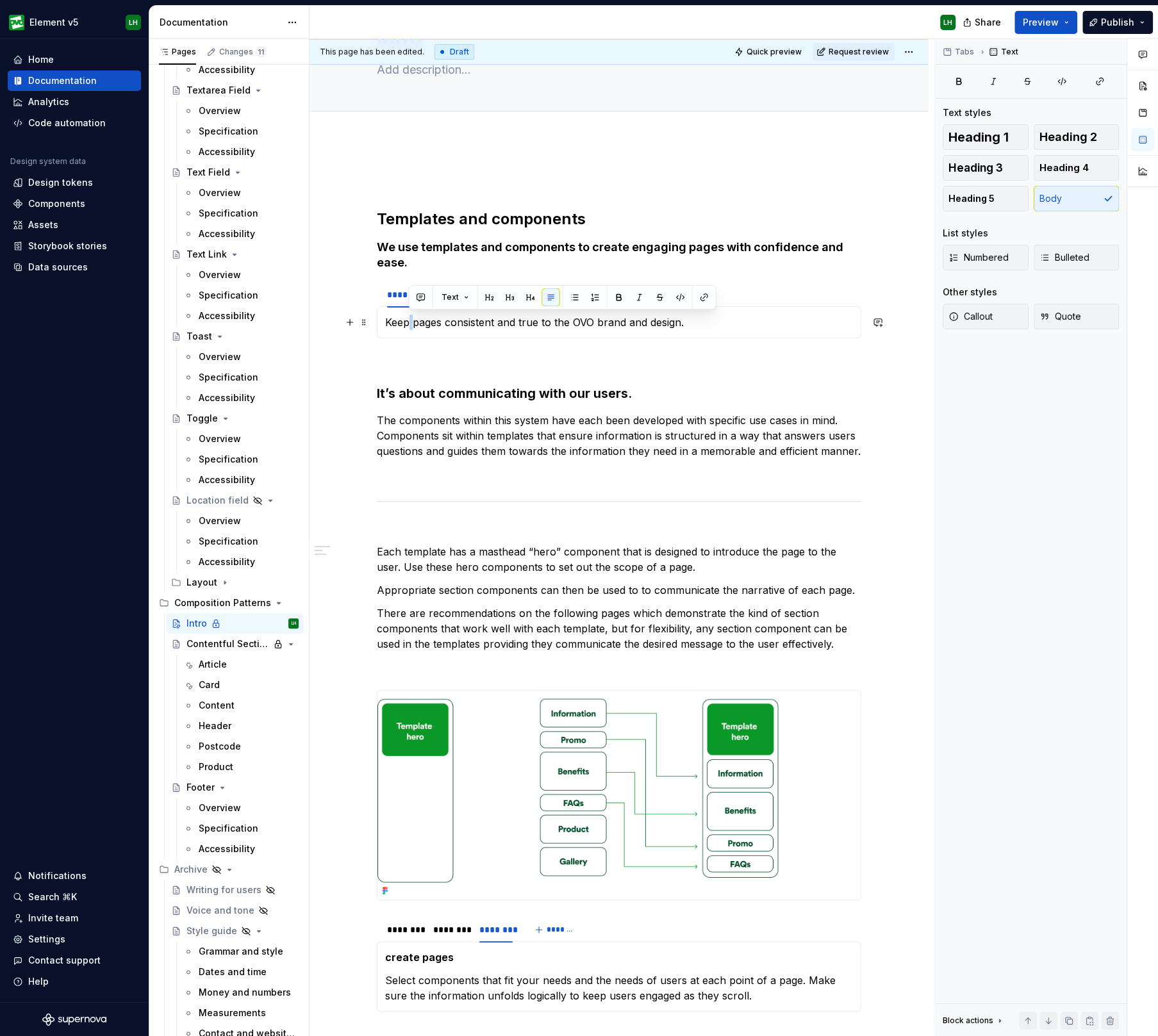
click at [406, 316] on p "Keep pages consistent and true to the OVO brand and design." at bounding box center [619, 321] width 468 height 15
click at [485, 294] on button "button" at bounding box center [485, 297] width 18 height 18
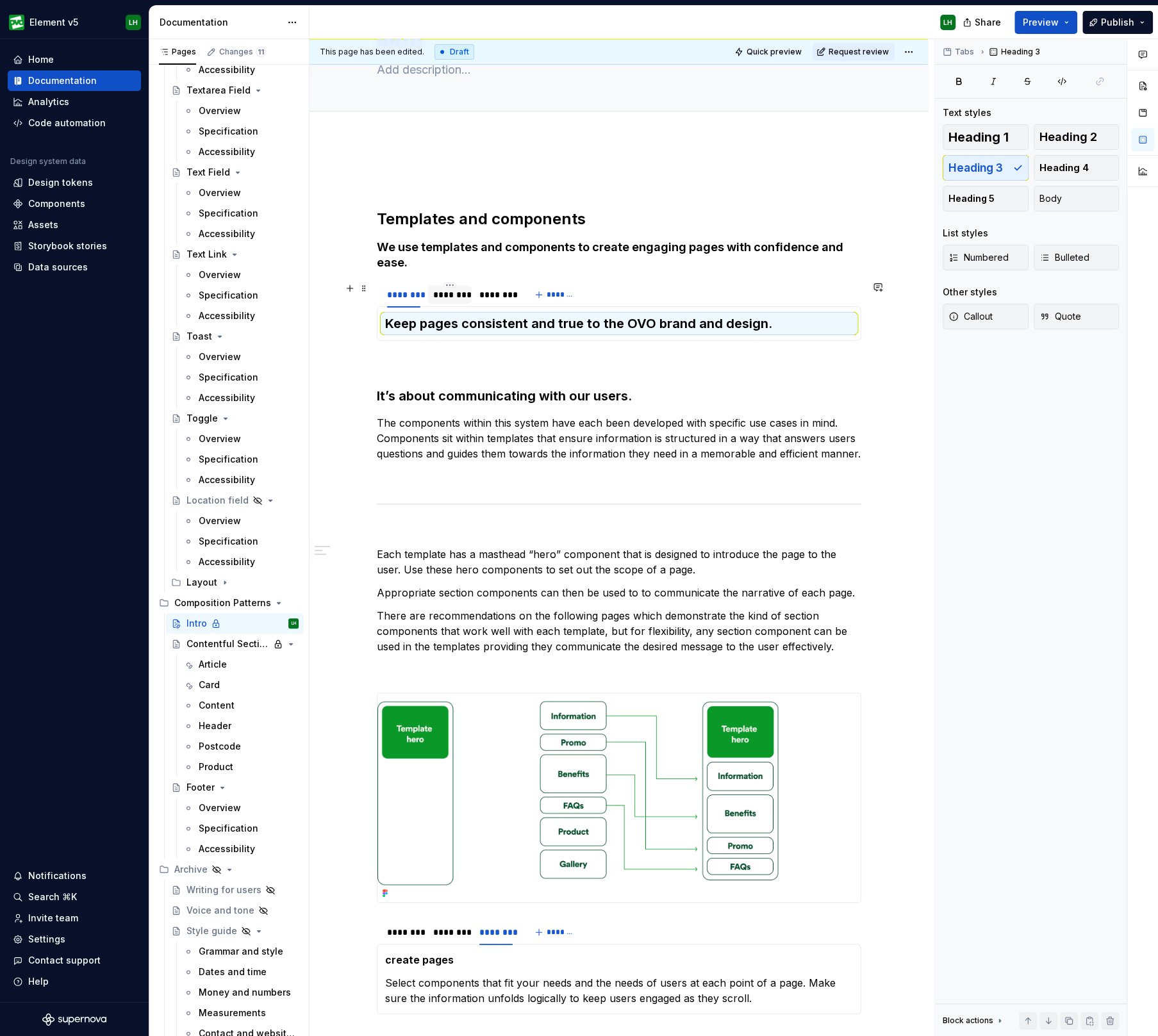
click at [442, 294] on div "********" at bounding box center [450, 294] width 33 height 13
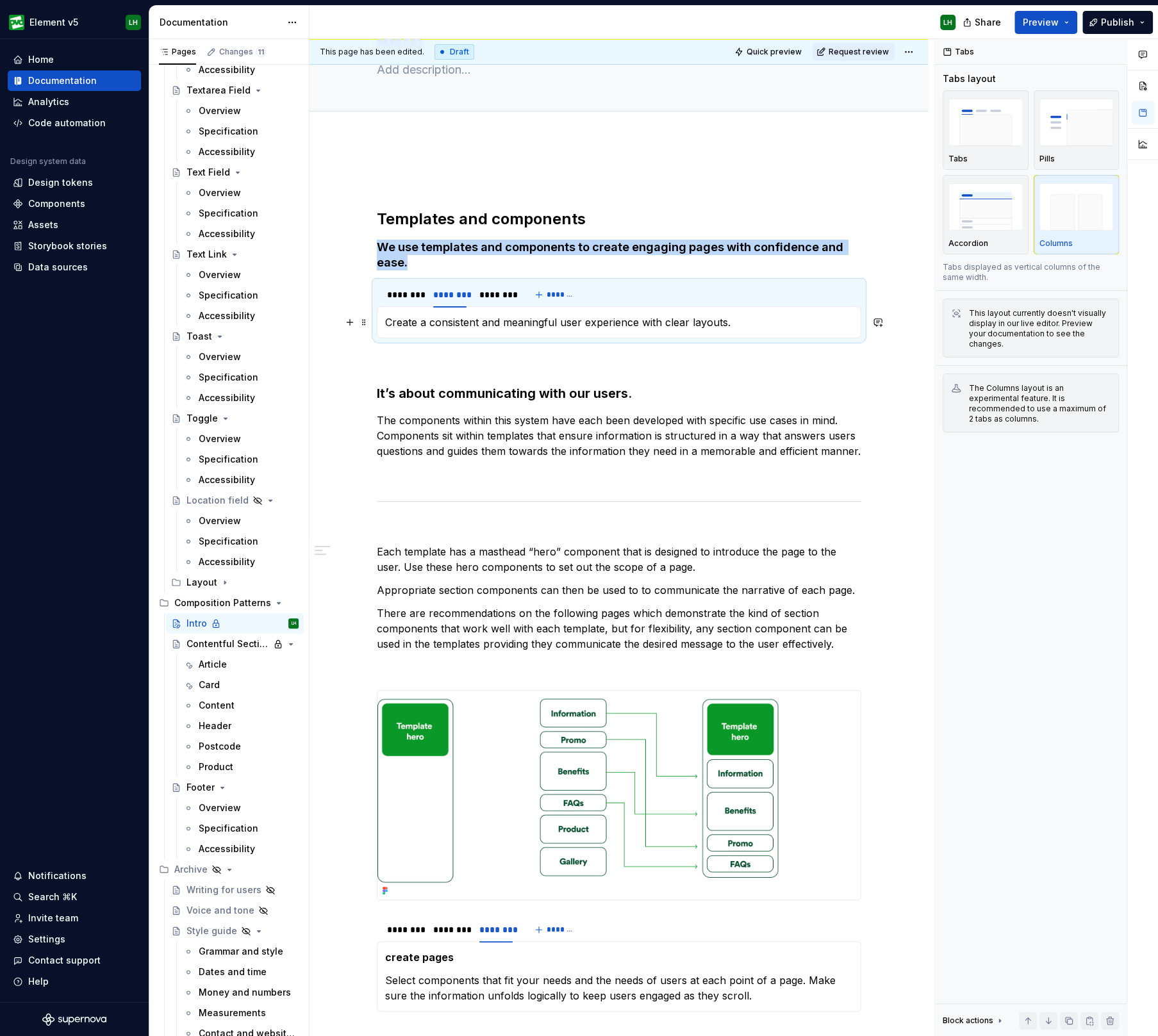
click at [439, 320] on p "Create a consistent and meaningful user experience with clear layouts." at bounding box center [619, 321] width 468 height 15
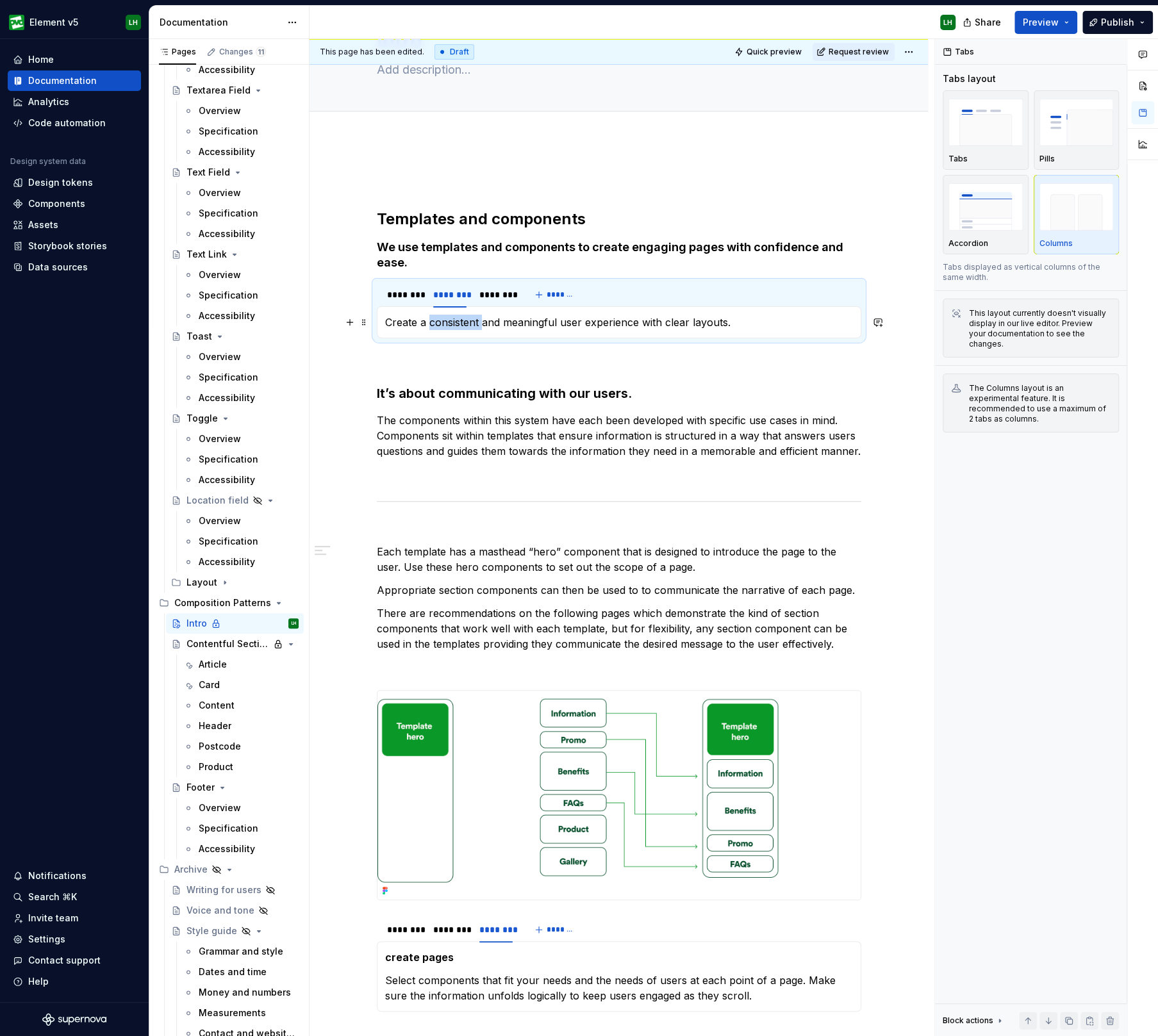
click at [439, 320] on p "Create a consistent and meaningful user experience with clear layouts." at bounding box center [619, 321] width 468 height 15
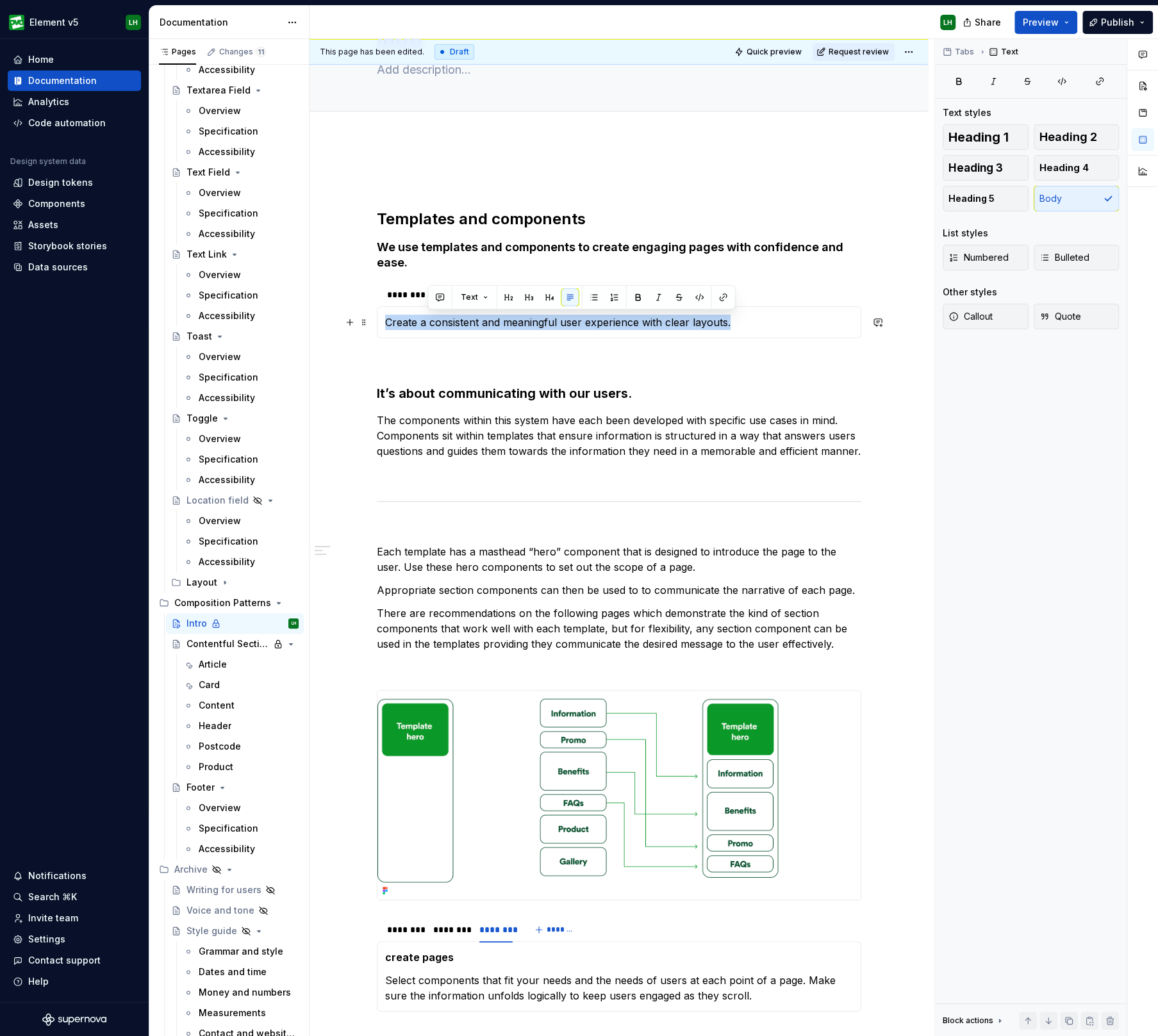
click at [439, 320] on p "Create a consistent and meaningful user experience with clear layouts." at bounding box center [619, 321] width 468 height 15
click at [481, 295] on button "button" at bounding box center [485, 297] width 18 height 18
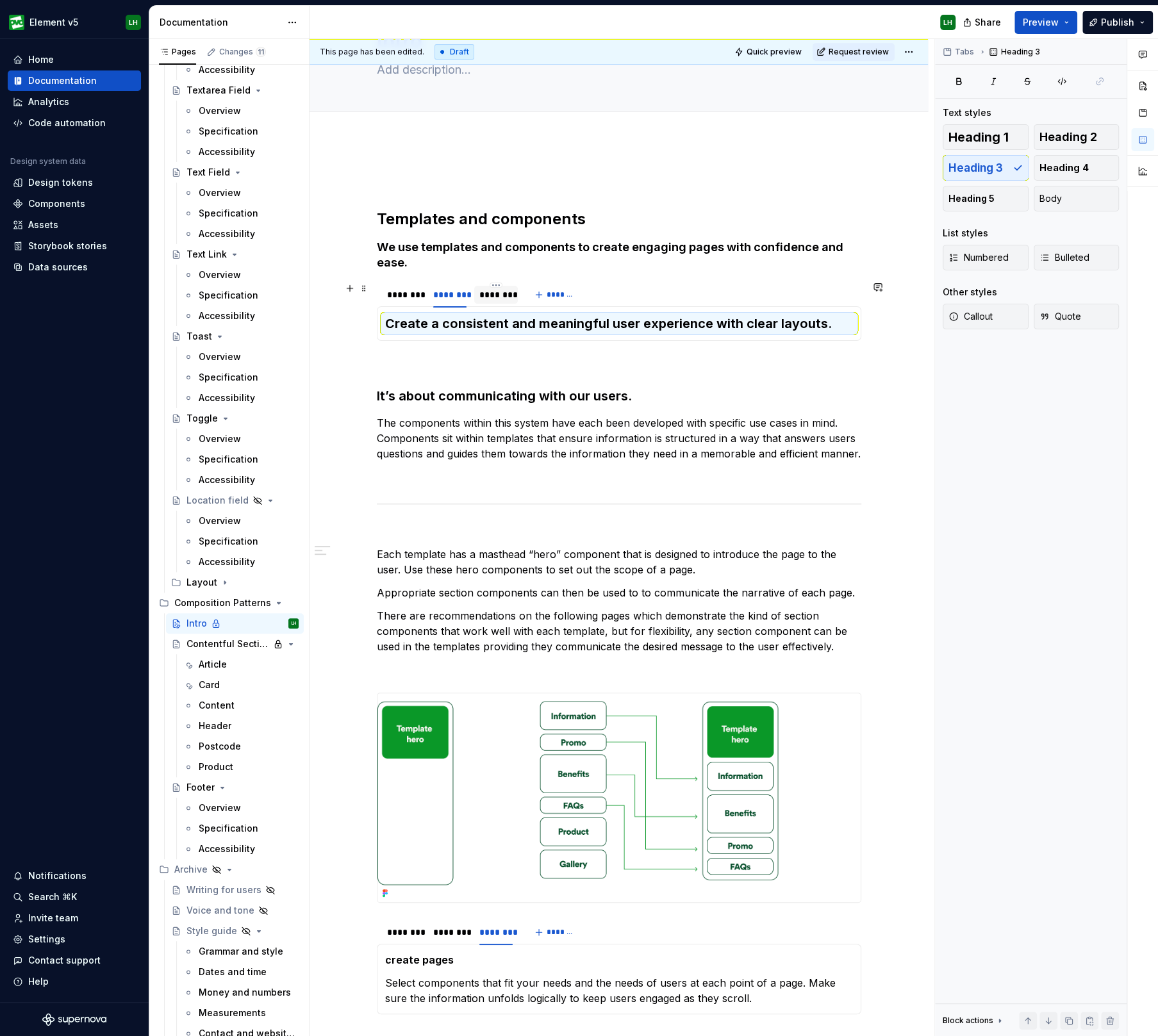
click at [503, 298] on div "********" at bounding box center [496, 294] width 33 height 13
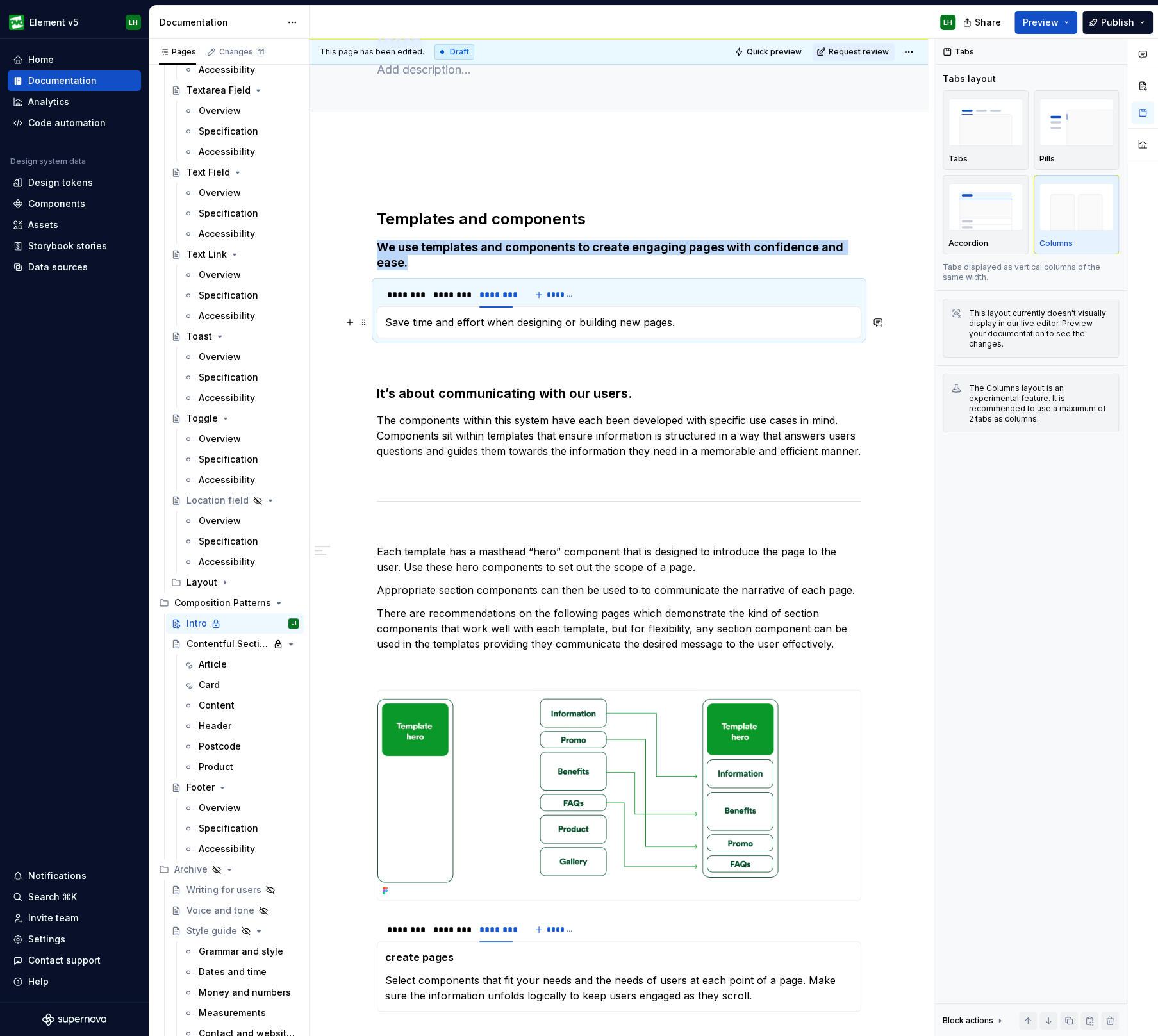
click at [482, 324] on p "Save time and effort when designing or building new pages." at bounding box center [619, 321] width 468 height 15
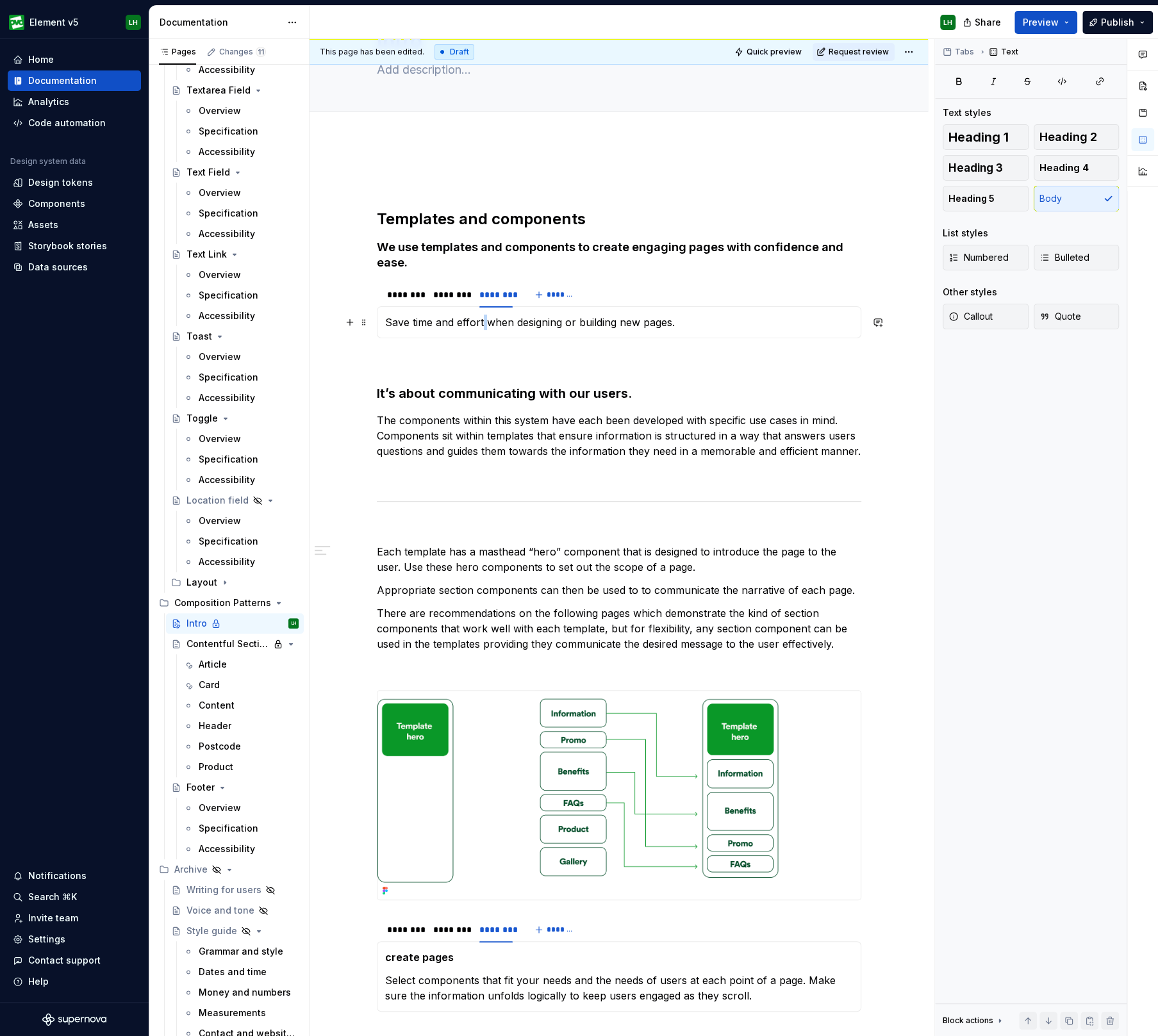
click at [482, 324] on p "Save time and effort when designing or building new pages." at bounding box center [619, 321] width 468 height 15
click at [490, 298] on button "button" at bounding box center [485, 297] width 18 height 18
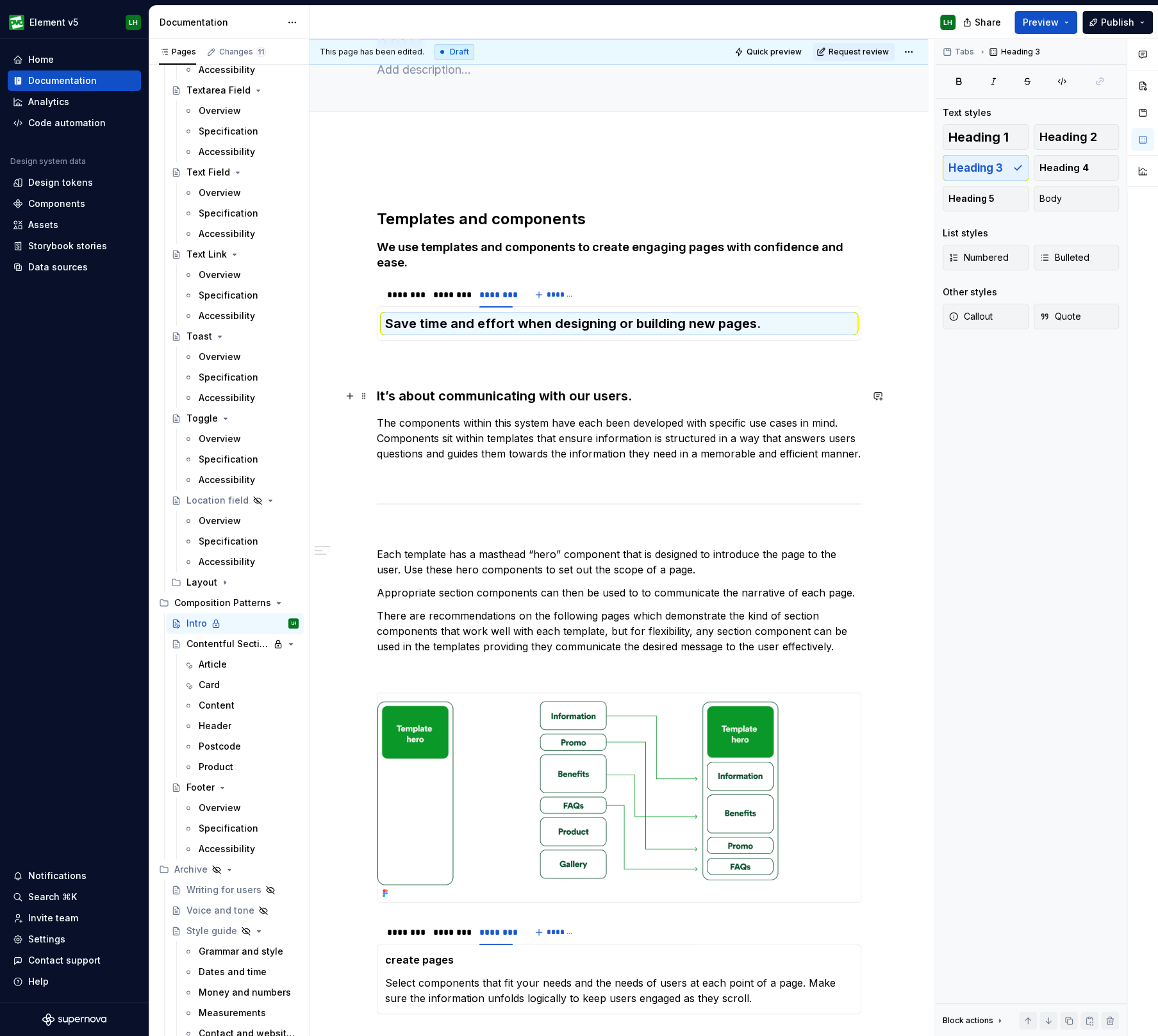
click at [478, 399] on h3 "It’s about communicating with our users." at bounding box center [618, 395] width 485 height 18
click at [363, 504] on span at bounding box center [364, 506] width 10 height 18
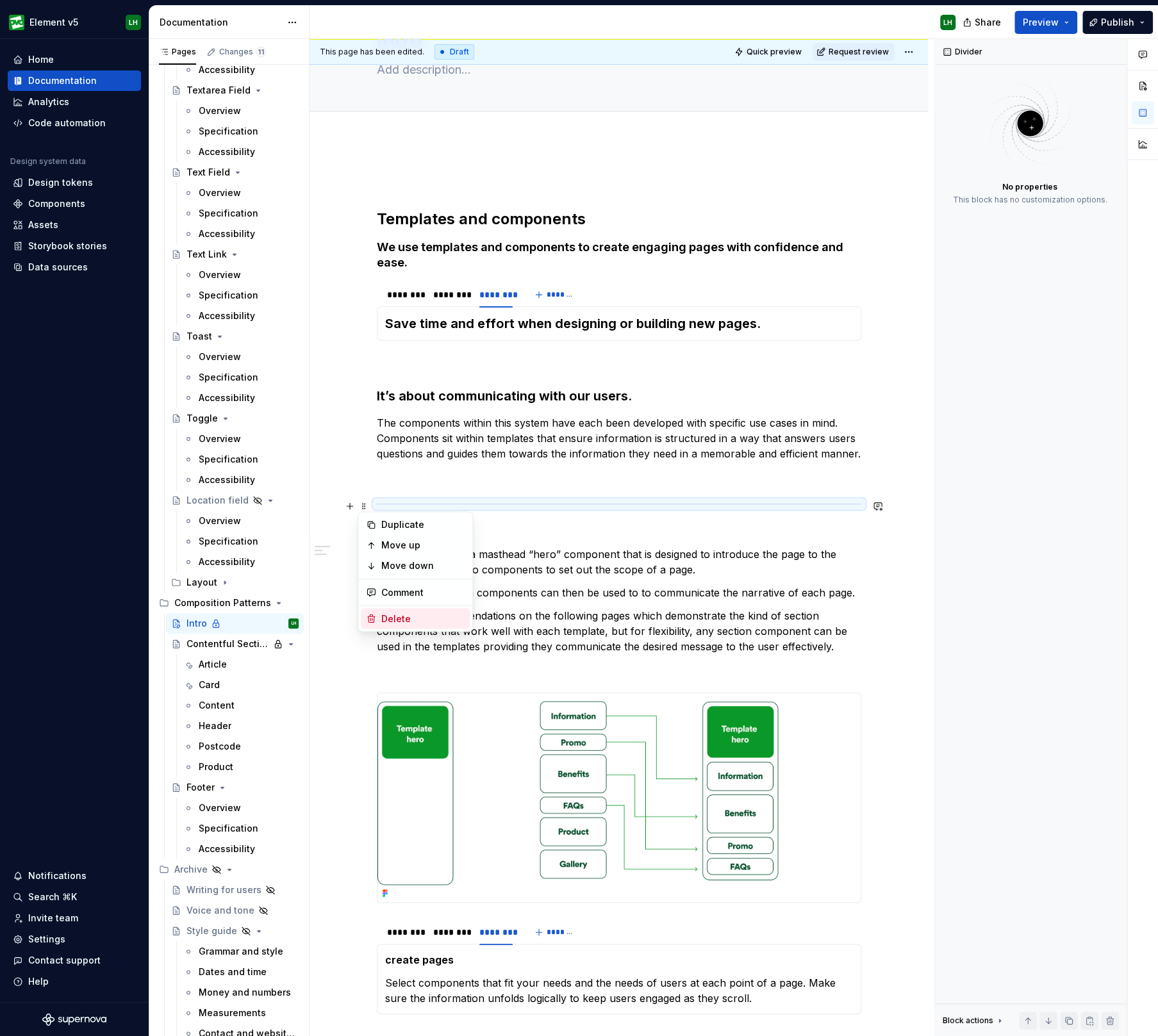
click at [392, 617] on div "Delete" at bounding box center [423, 618] width 84 height 13
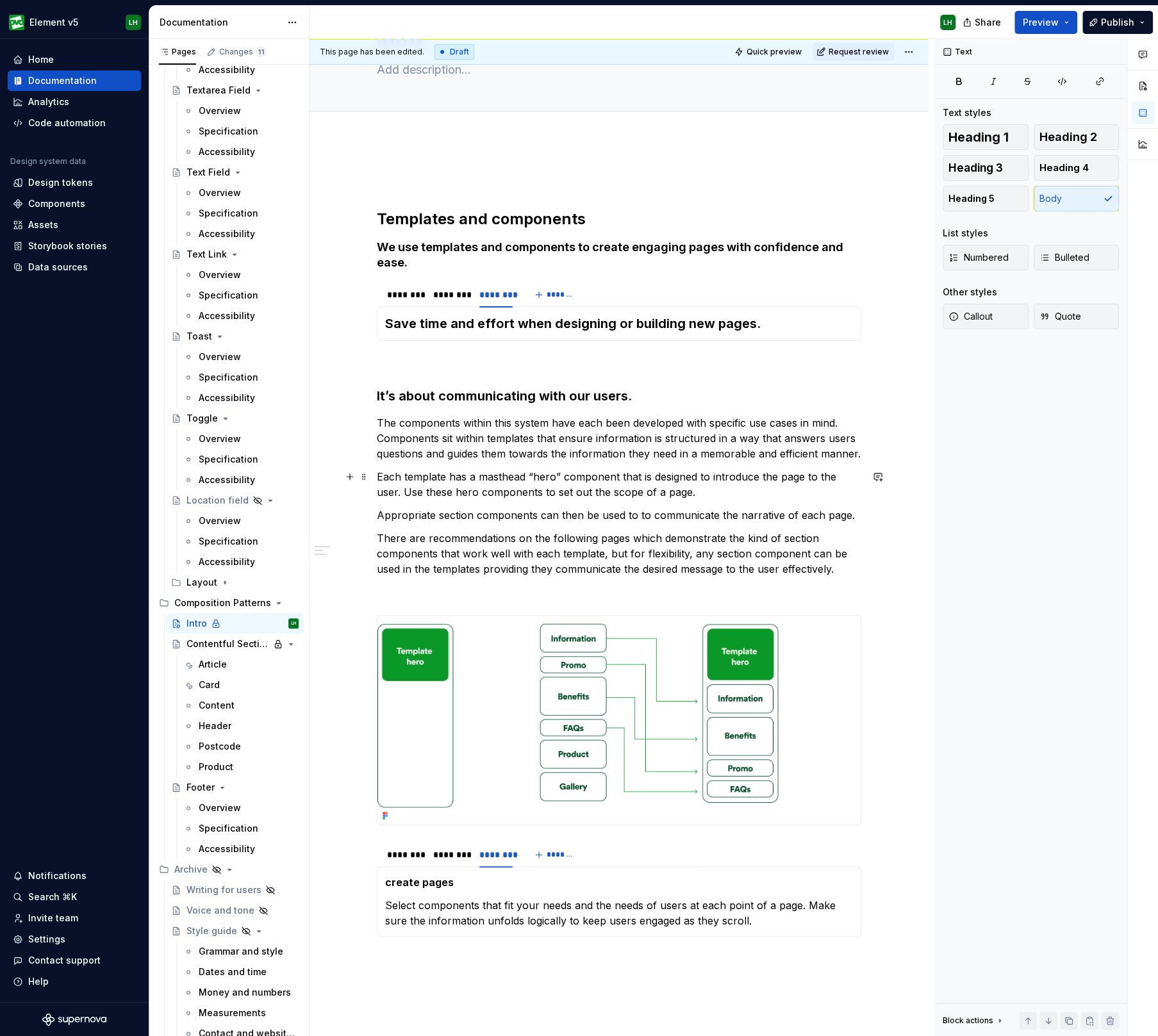
click at [376, 471] on p "Each template has a masthead “hero” component that is designed to introduce the…" at bounding box center [618, 484] width 485 height 31
click at [1042, 18] on span "Preview" at bounding box center [1040, 22] width 36 height 13
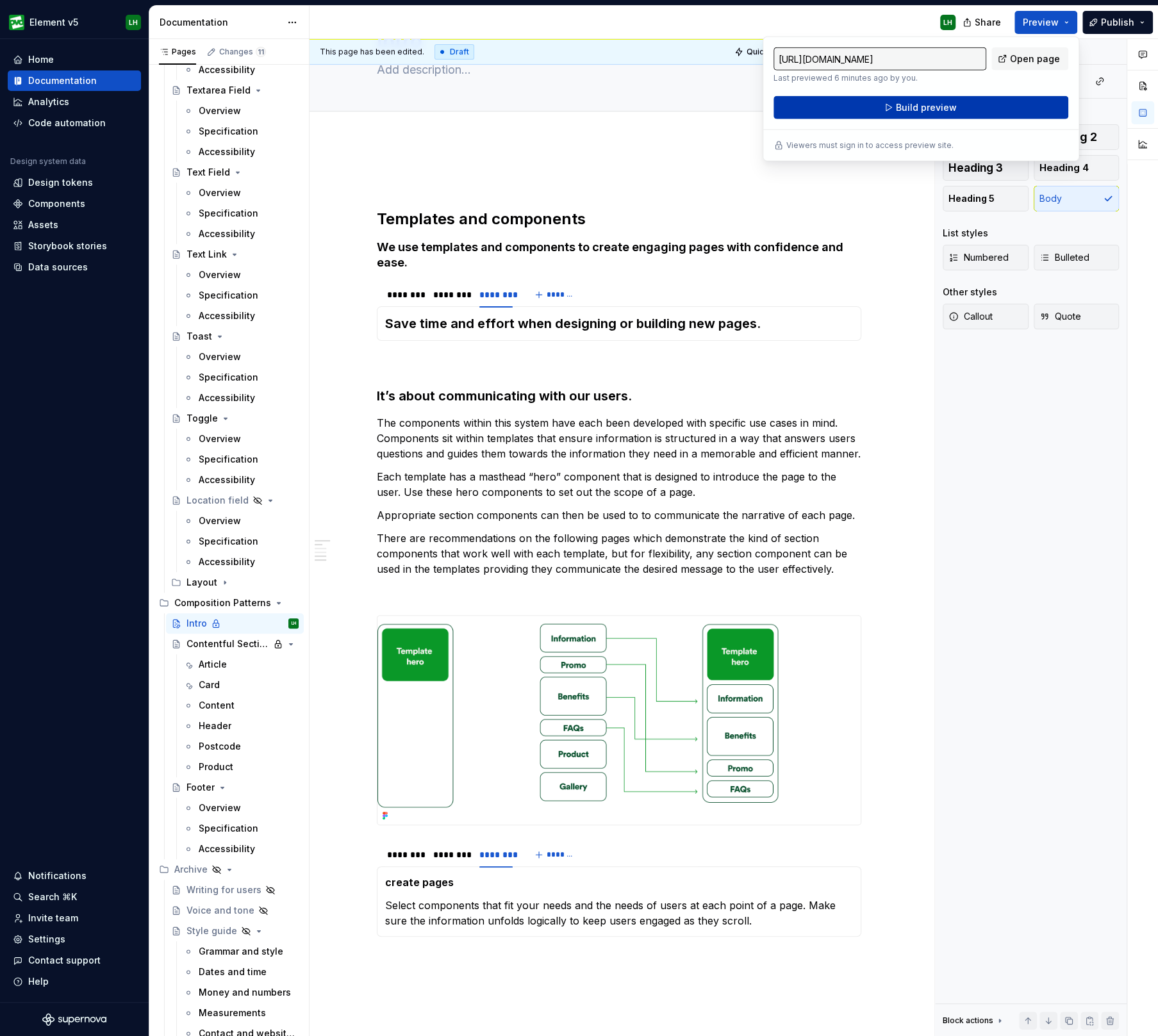
click at [984, 107] on button "Build preview" at bounding box center [921, 107] width 294 height 23
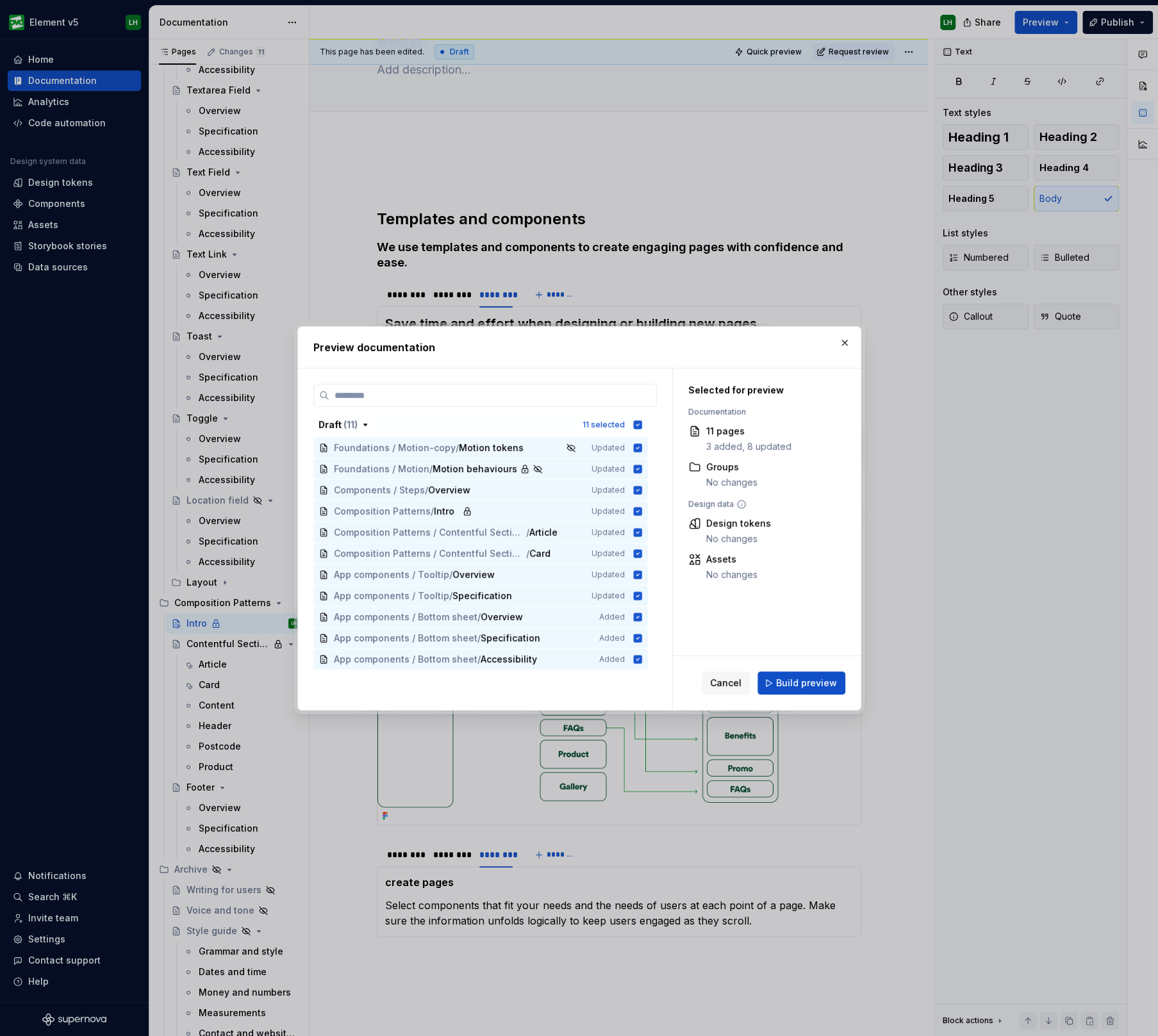
click at [811, 679] on span "Build preview" at bounding box center [806, 683] width 60 height 13
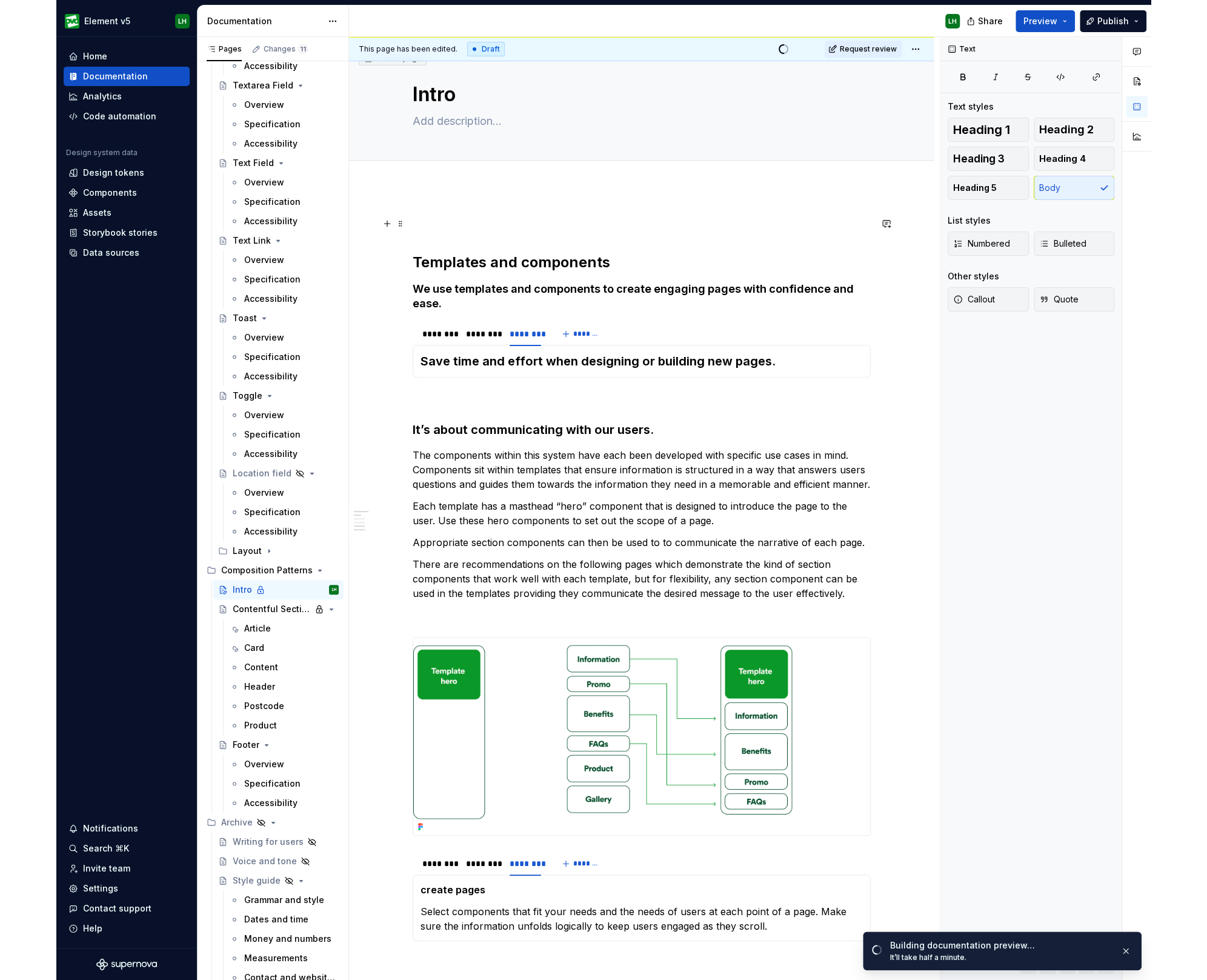
scroll to position [0, 0]
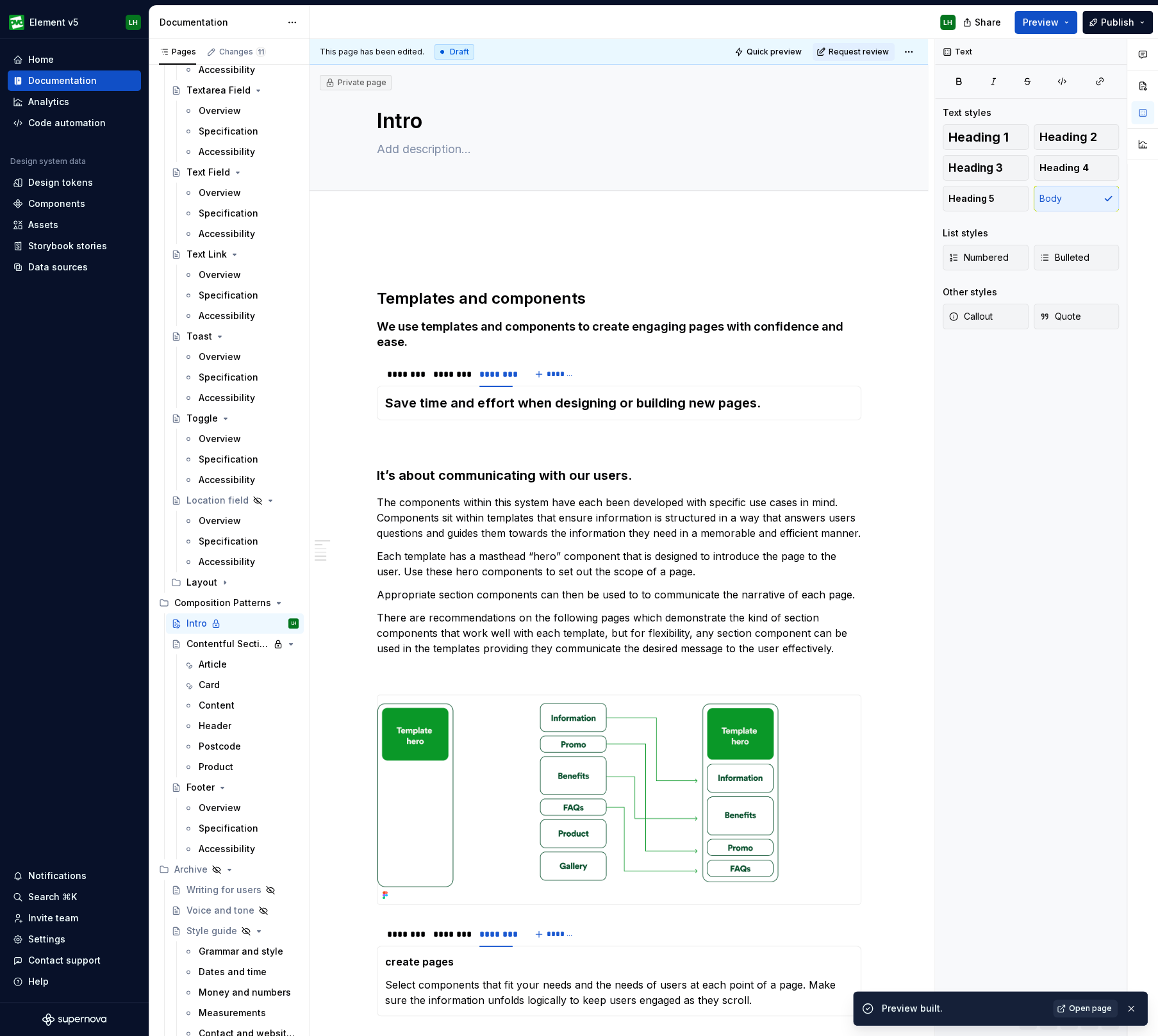
click at [1090, 1003] on span "Open page" at bounding box center [1090, 1008] width 43 height 10
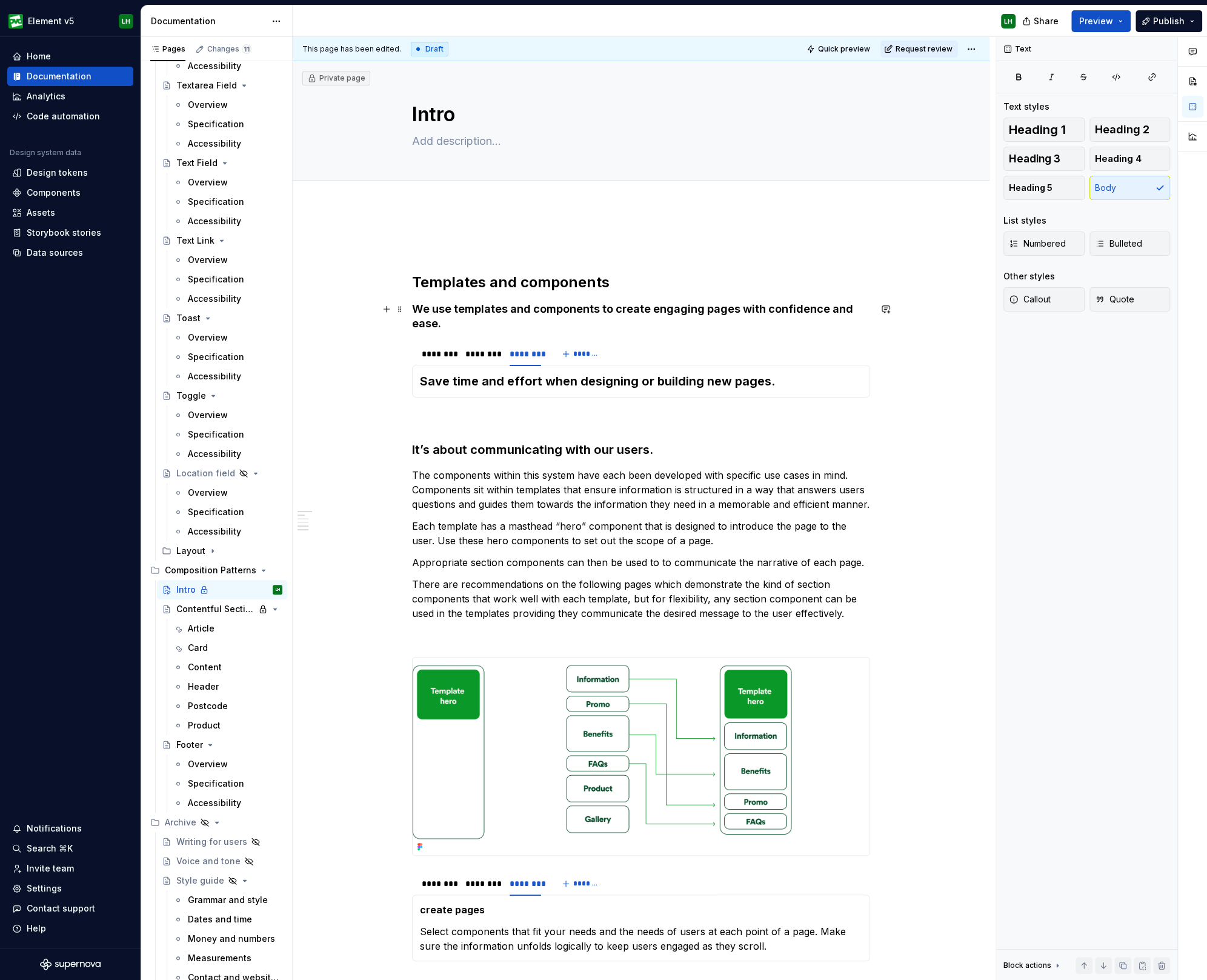
click at [491, 309] on h4 "We use templates and components to create engaging pages with confidence and ea…" at bounding box center [640, 316] width 458 height 29
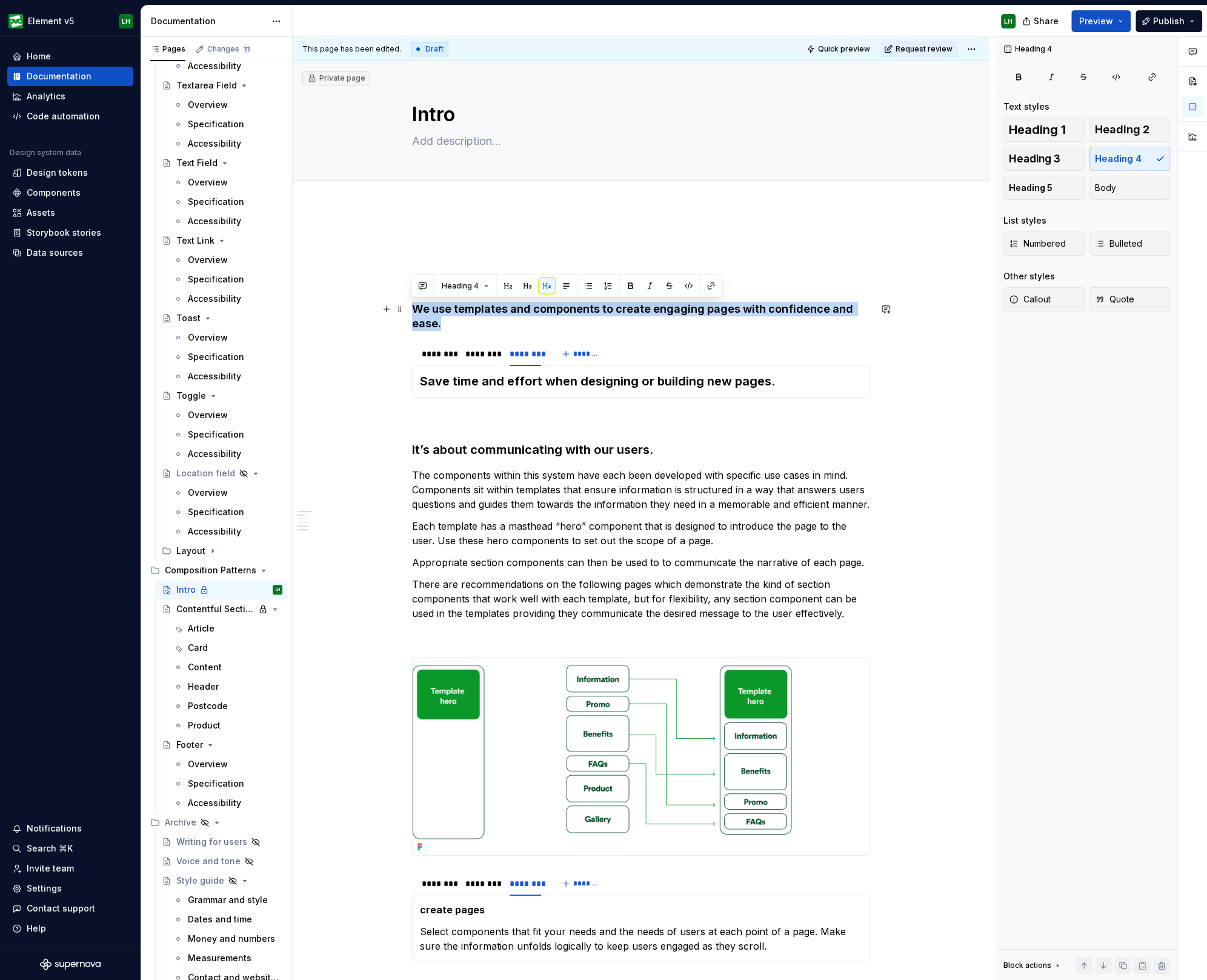
click at [491, 309] on h4 "We use templates and components to create engaging pages with confidence and ea…" at bounding box center [640, 316] width 458 height 29
click at [527, 287] on button "button" at bounding box center [527, 286] width 17 height 17
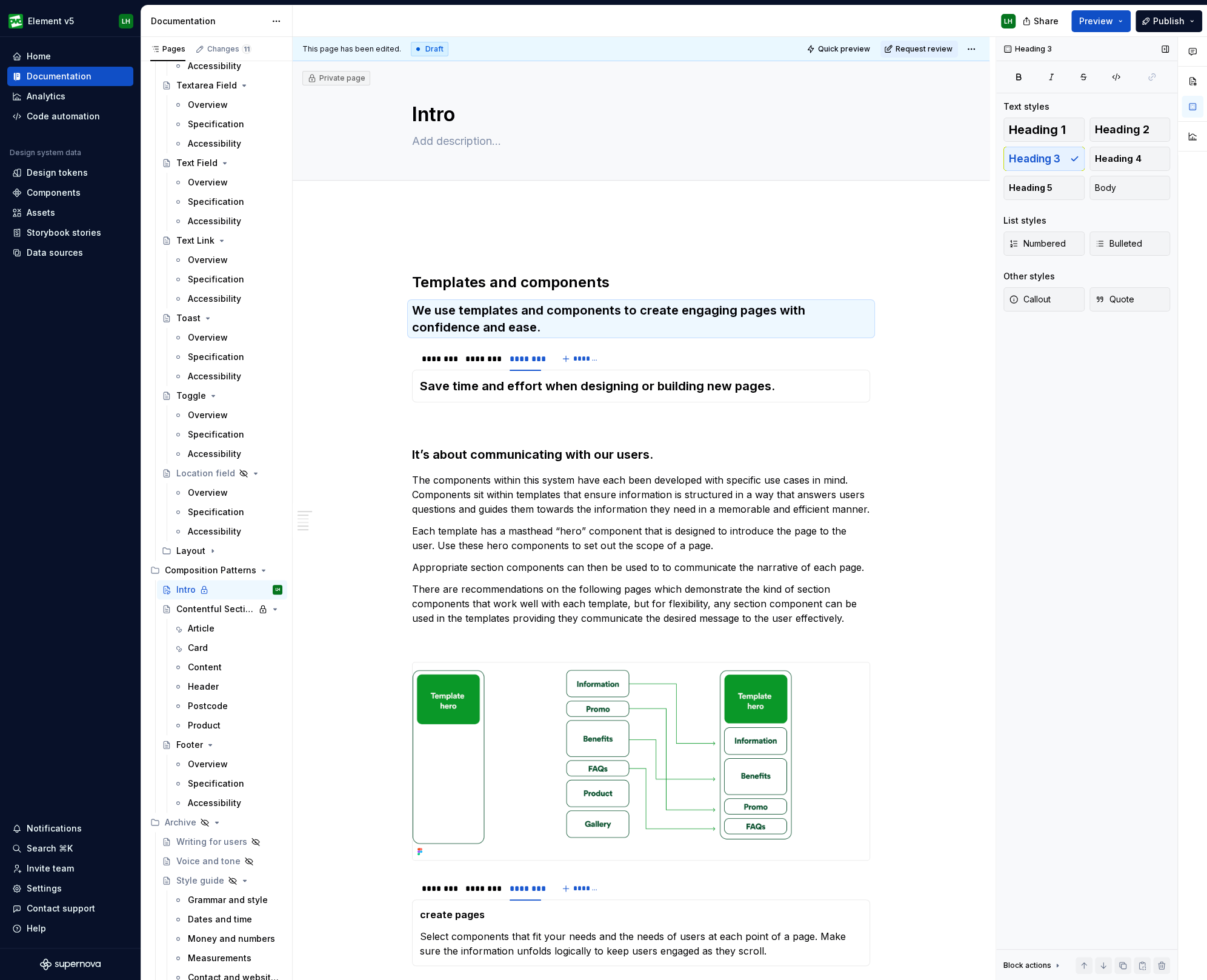
click at [1029, 542] on div "Heading 3 Text styles Heading 1 Heading 2 Heading 3 Heading 4 Heading 5 Body Li…" at bounding box center [1086, 508] width 181 height 943
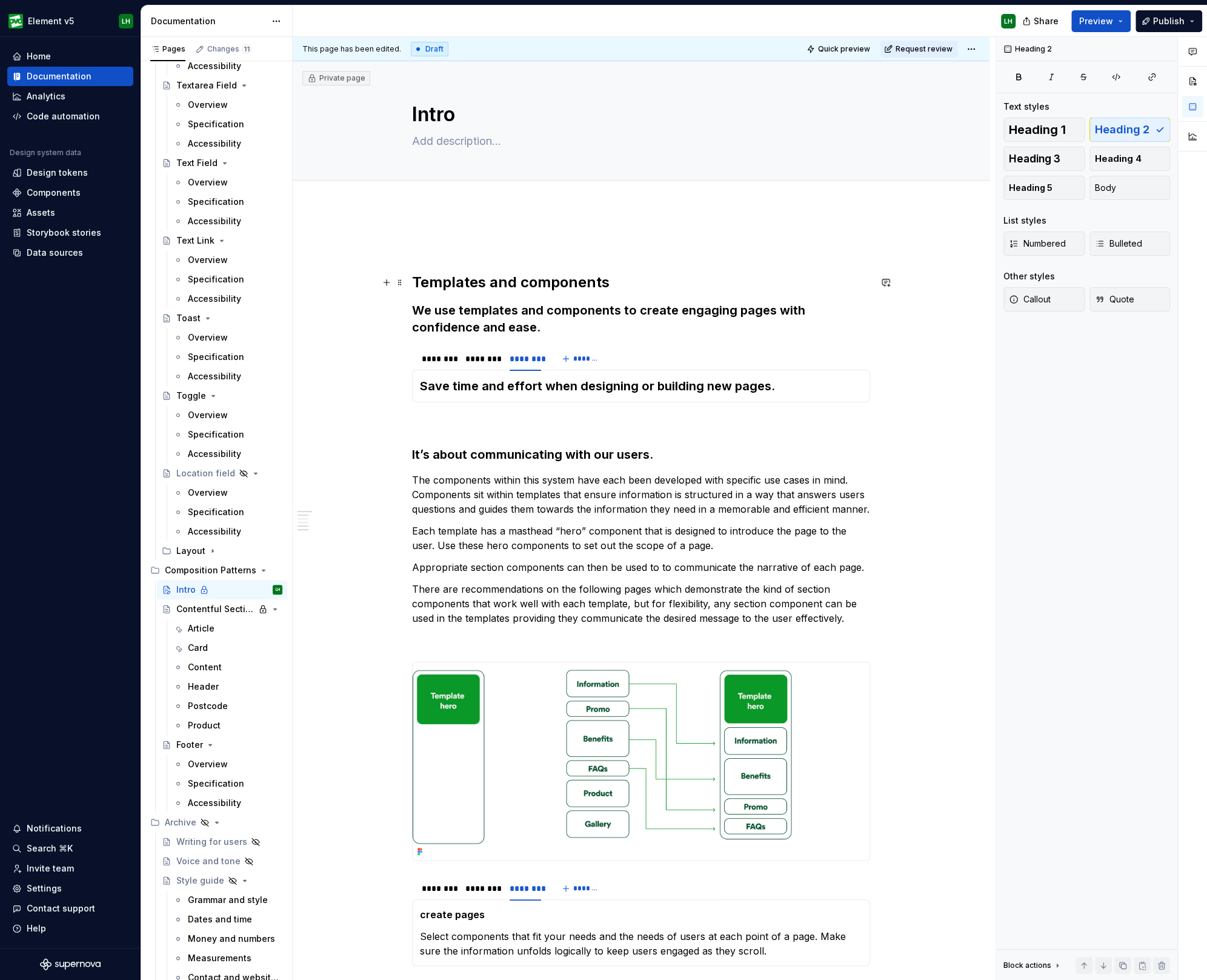
click at [482, 285] on h2 "Templates and components" at bounding box center [640, 282] width 458 height 20
drag, startPoint x: 483, startPoint y: 277, endPoint x: 634, endPoint y: 281, distance: 151.1
click at [634, 281] on h2 "Templates and components" at bounding box center [640, 282] width 458 height 20
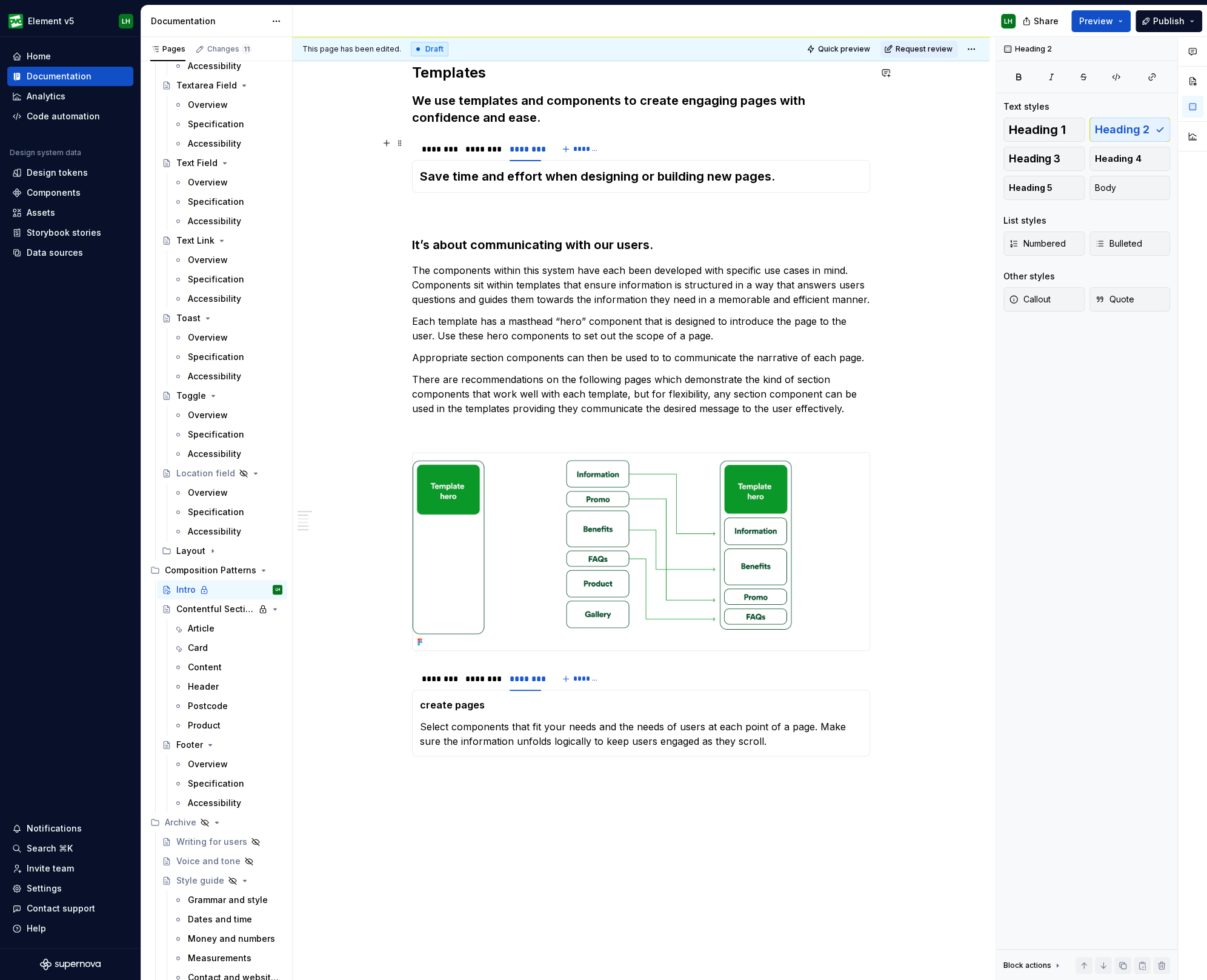
scroll to position [227, 0]
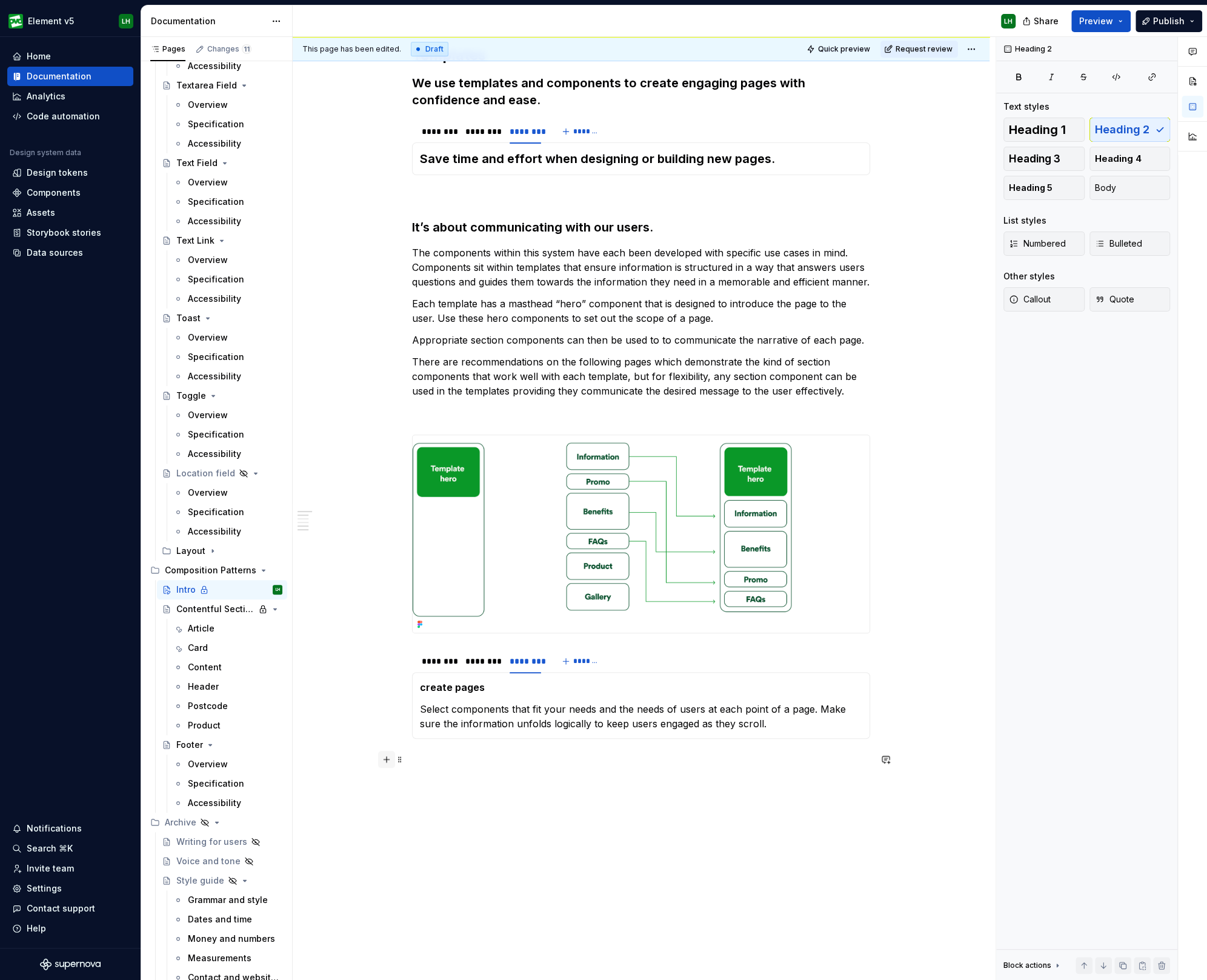
click at [379, 762] on button "button" at bounding box center [386, 759] width 17 height 17
click at [484, 831] on div "Templates We use templates and components to create engaging pages with confide…" at bounding box center [641, 538] width 697 height 1118
click at [436, 781] on p "divi" at bounding box center [640, 782] width 458 height 14
click at [448, 797] on div "Templates We use templates and components to create engaging pages with confide…" at bounding box center [640, 406] width 458 height 795
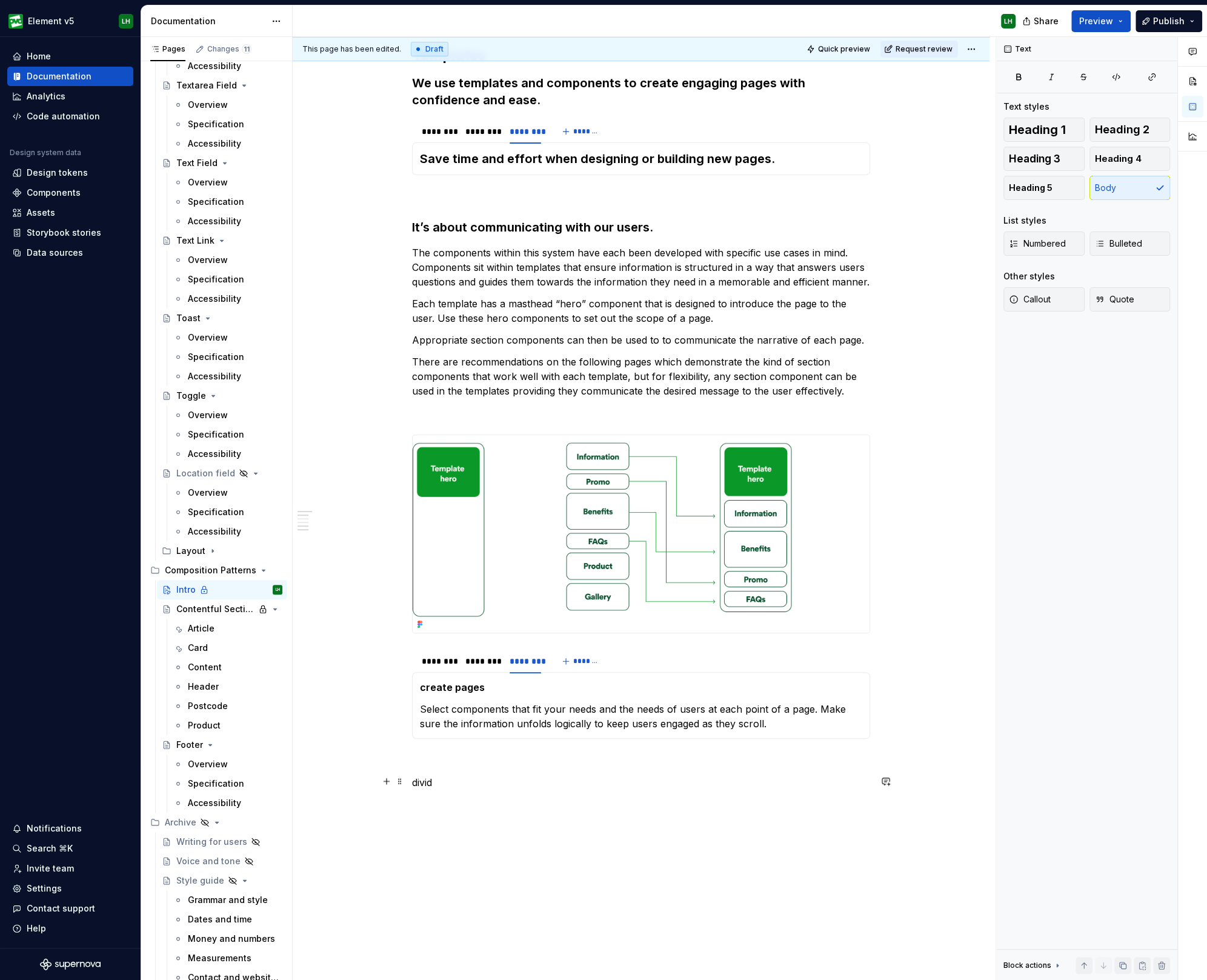
click at [429, 783] on p "divid" at bounding box center [640, 782] width 458 height 14
click at [445, 784] on p "divide" at bounding box center [640, 782] width 458 height 14
click at [491, 809] on div "A section divider" at bounding box center [478, 814] width 61 height 10
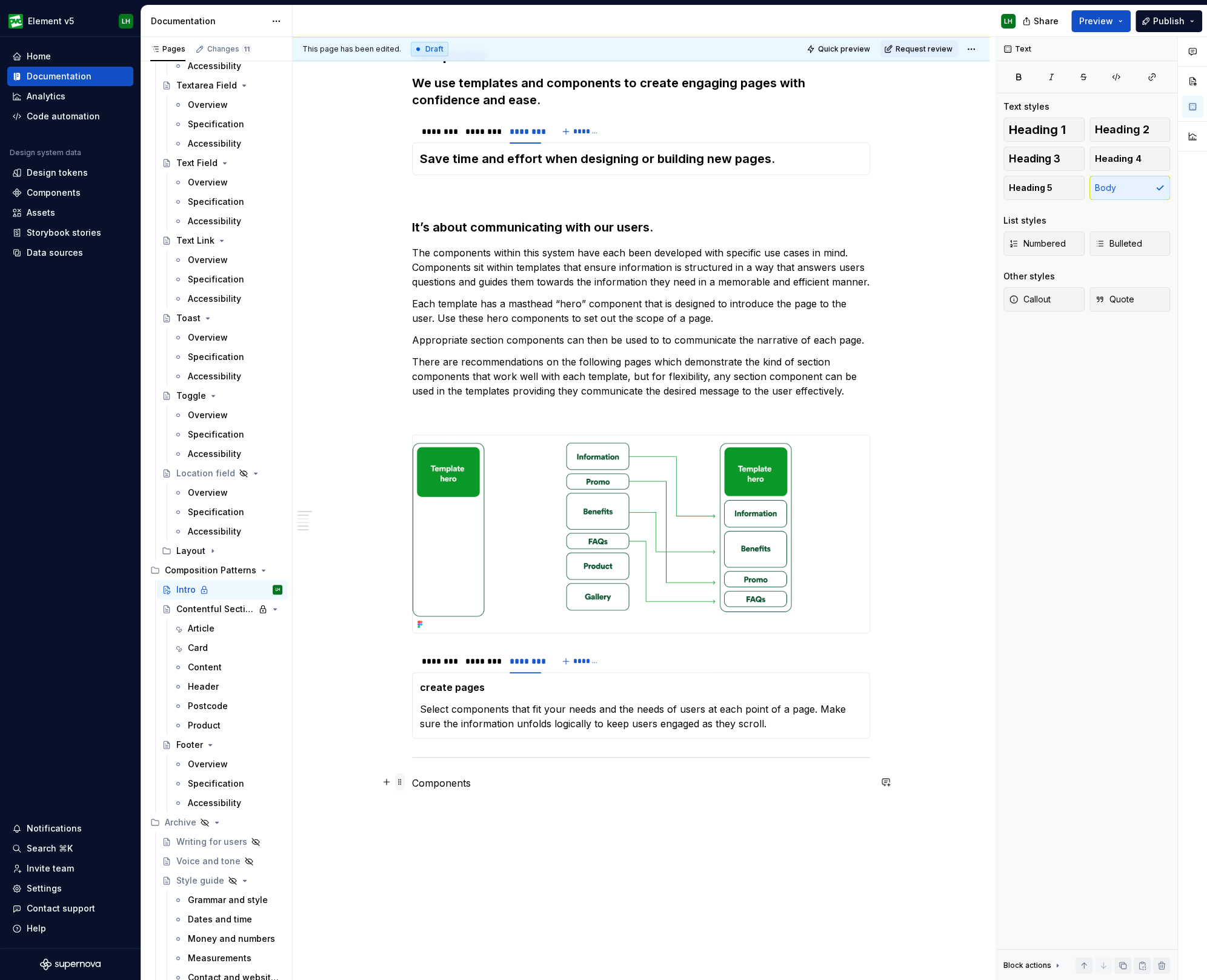
drag, startPoint x: 439, startPoint y: 792, endPoint x: 400, endPoint y: 786, distance: 39.5
click at [412, 786] on div "Templates We use templates and components to create engaging pages with confide…" at bounding box center [640, 406] width 458 height 796
click at [426, 781] on p "Components" at bounding box center [640, 782] width 458 height 14
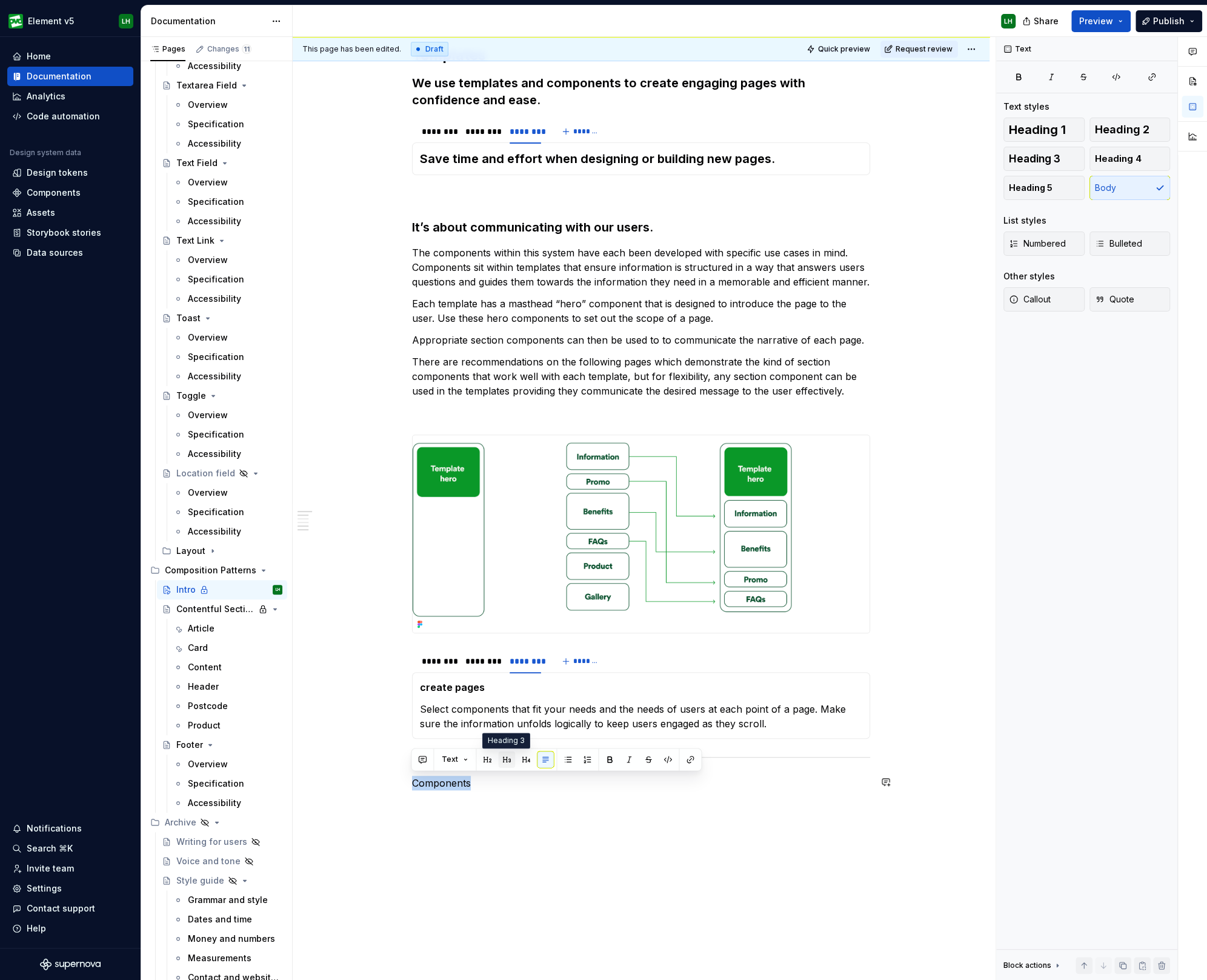
click at [508, 757] on button "button" at bounding box center [506, 759] width 17 height 17
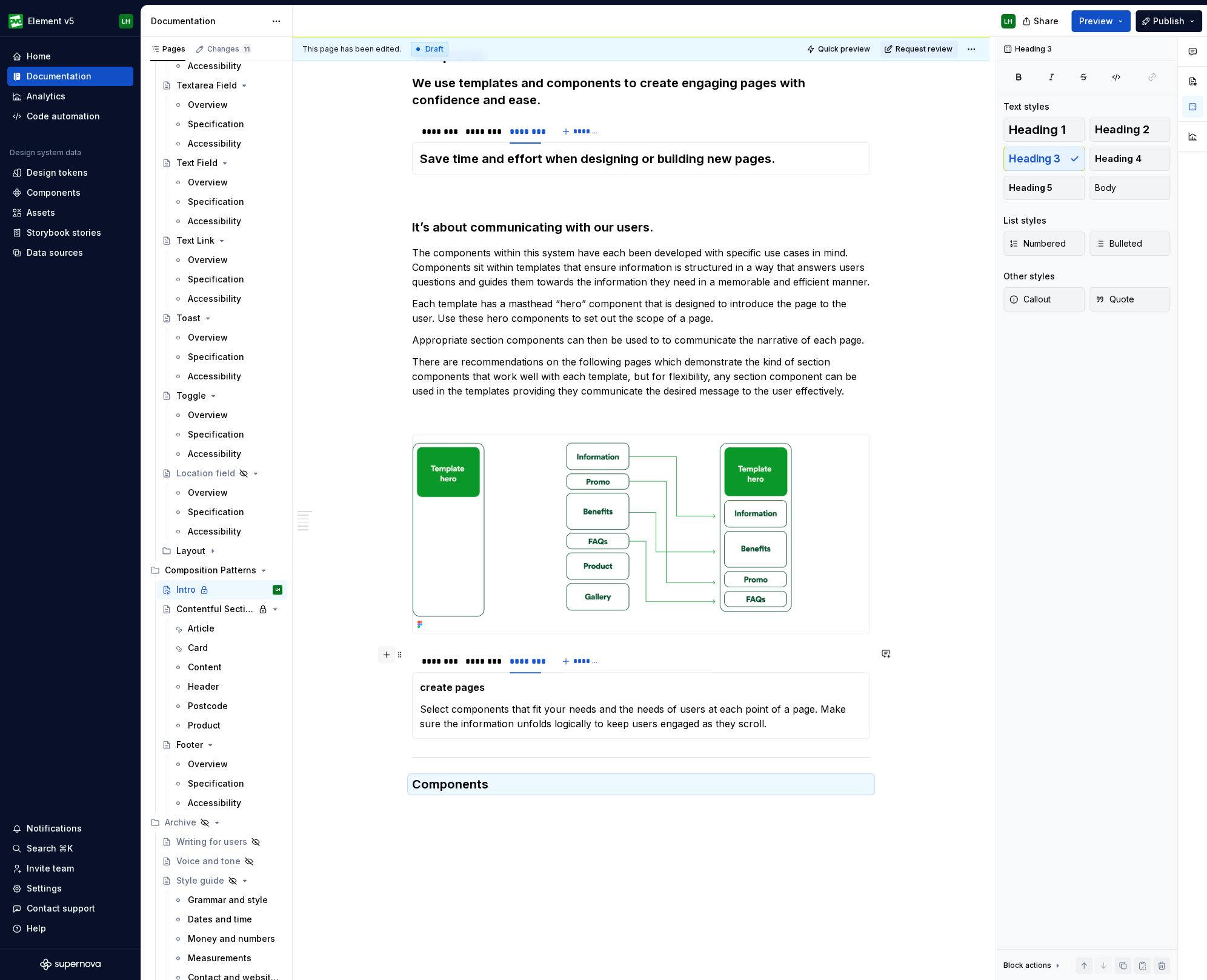
click at [379, 657] on button "button" at bounding box center [386, 654] width 17 height 17
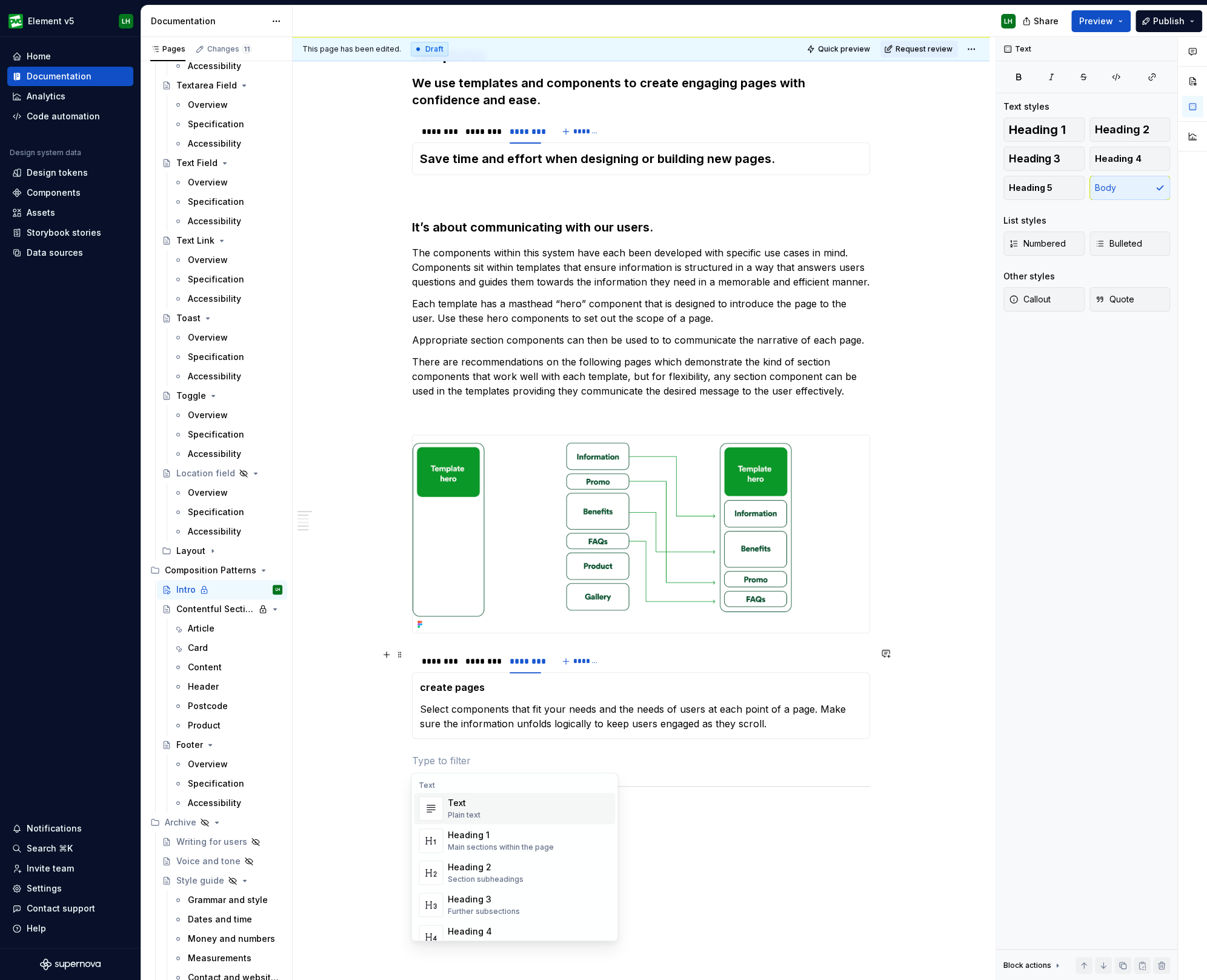
click at [699, 863] on div "Templates We use templates and components to create engaging pages with confide…" at bounding box center [641, 555] width 697 height 1150
click at [643, 809] on h3 "Components" at bounding box center [640, 813] width 458 height 17
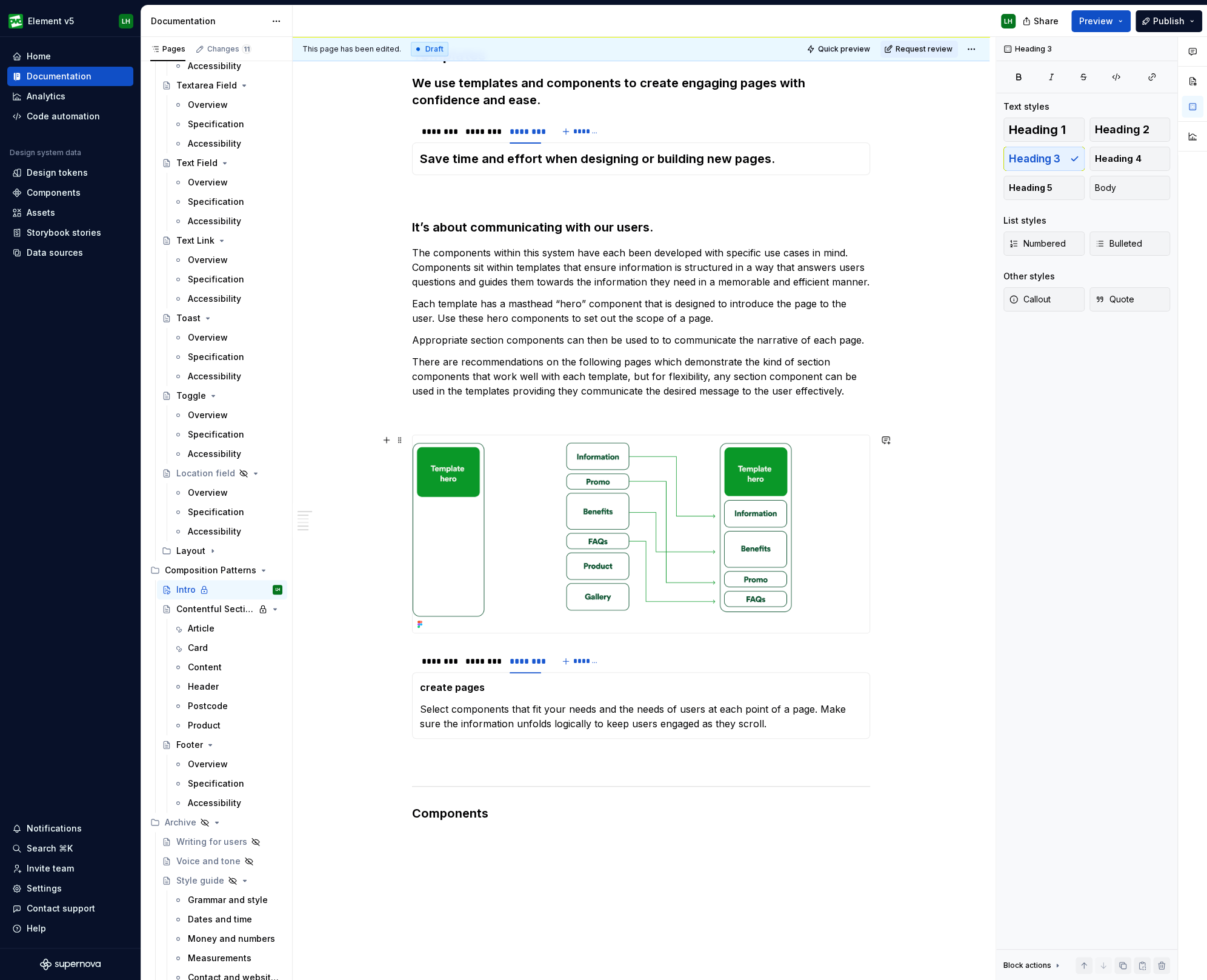
drag, startPoint x: 327, startPoint y: 567, endPoint x: 398, endPoint y: 660, distance: 117.0
click at [327, 567] on div "Templates We use templates and components to create engaging pages with confide…" at bounding box center [641, 555] width 697 height 1150
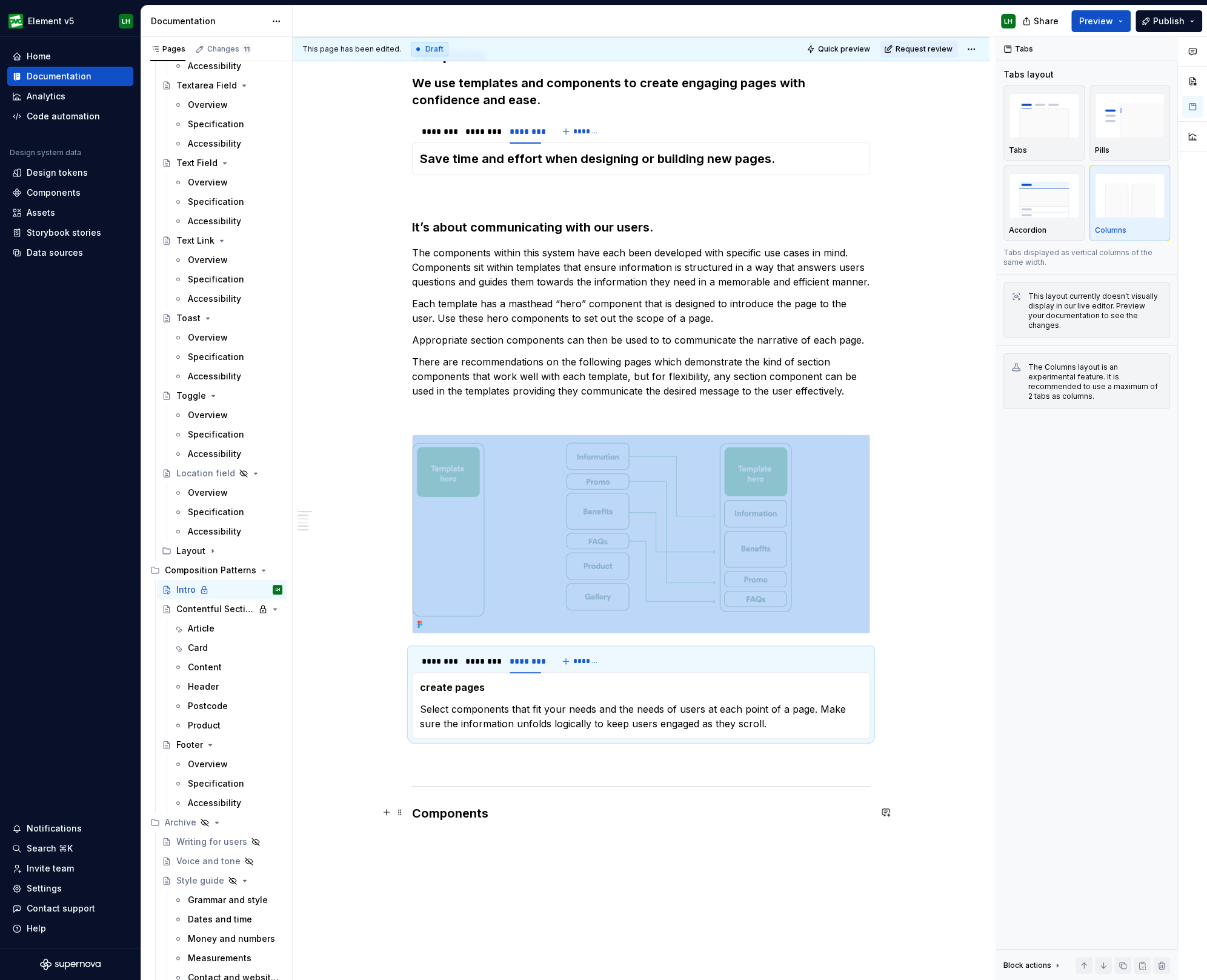
click at [385, 814] on button "button" at bounding box center [386, 811] width 17 height 17
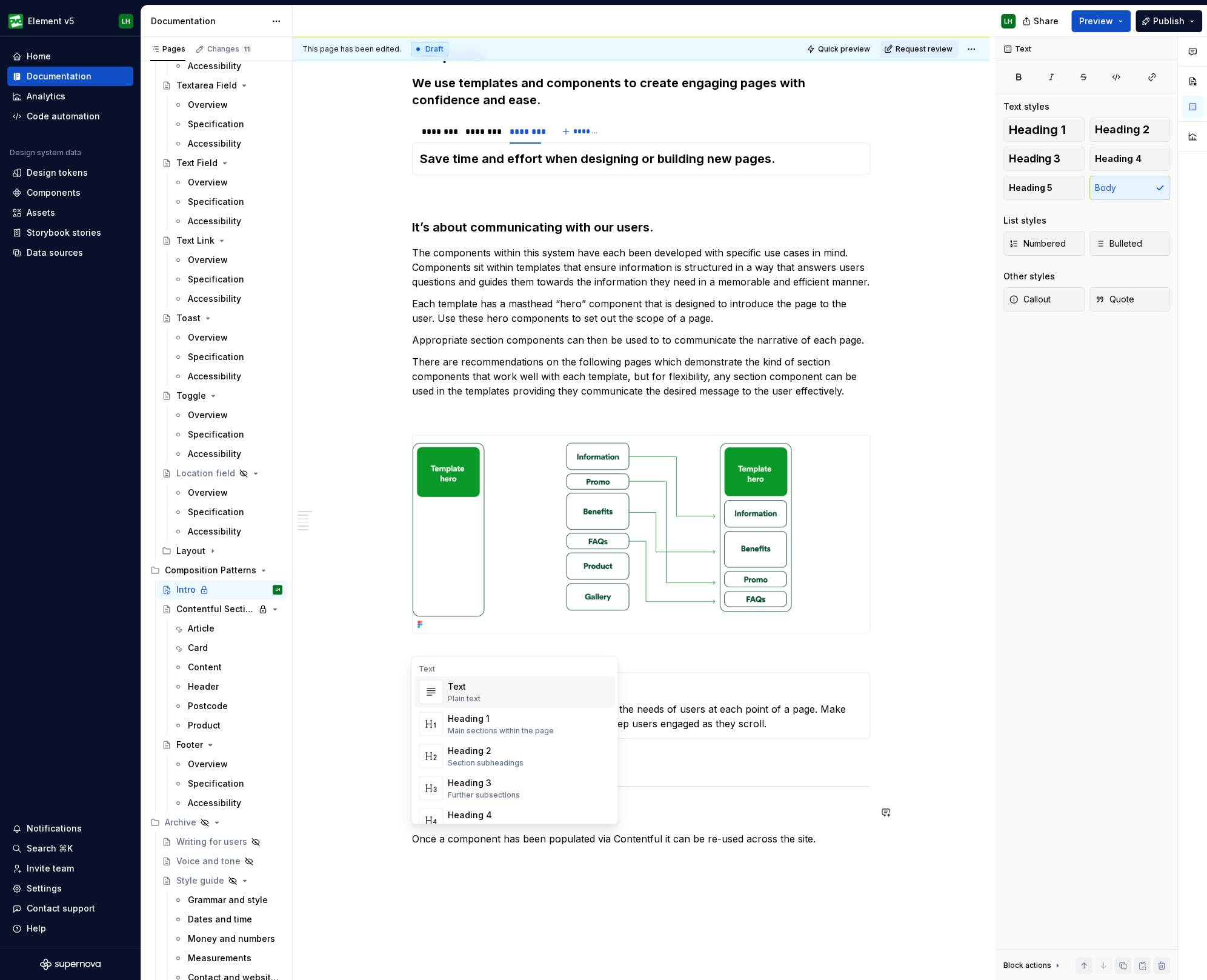
click at [336, 753] on div "Templates We use templates and components to create engaging pages with confide…" at bounding box center [641, 567] width 697 height 1174
click at [676, 842] on p "Once a component has been populated via Contentful it can be re-used across the…" at bounding box center [640, 838] width 458 height 14
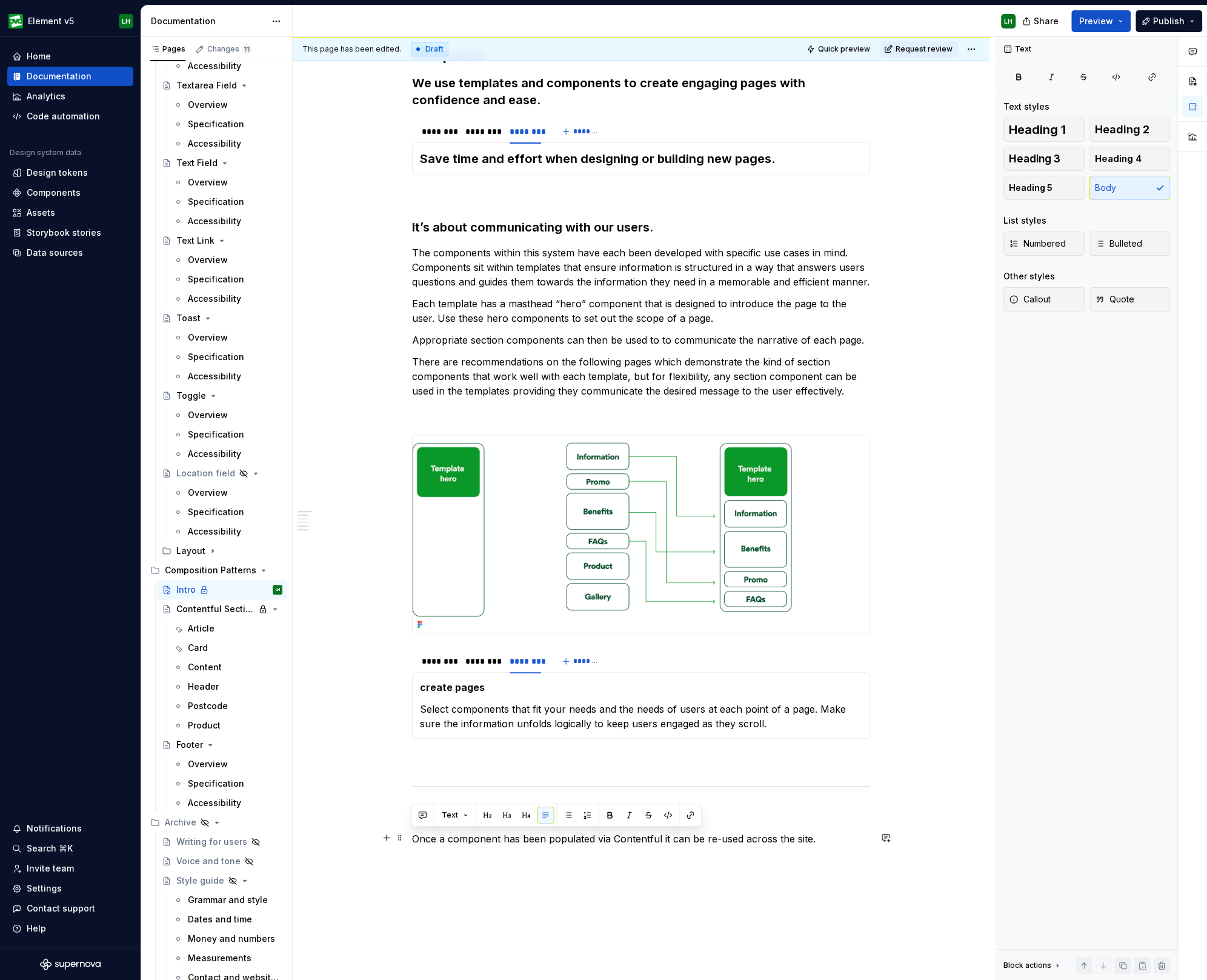
click at [658, 834] on p "Once a component has been populated via Contentful it can be re-used across the…" at bounding box center [640, 838] width 458 height 14
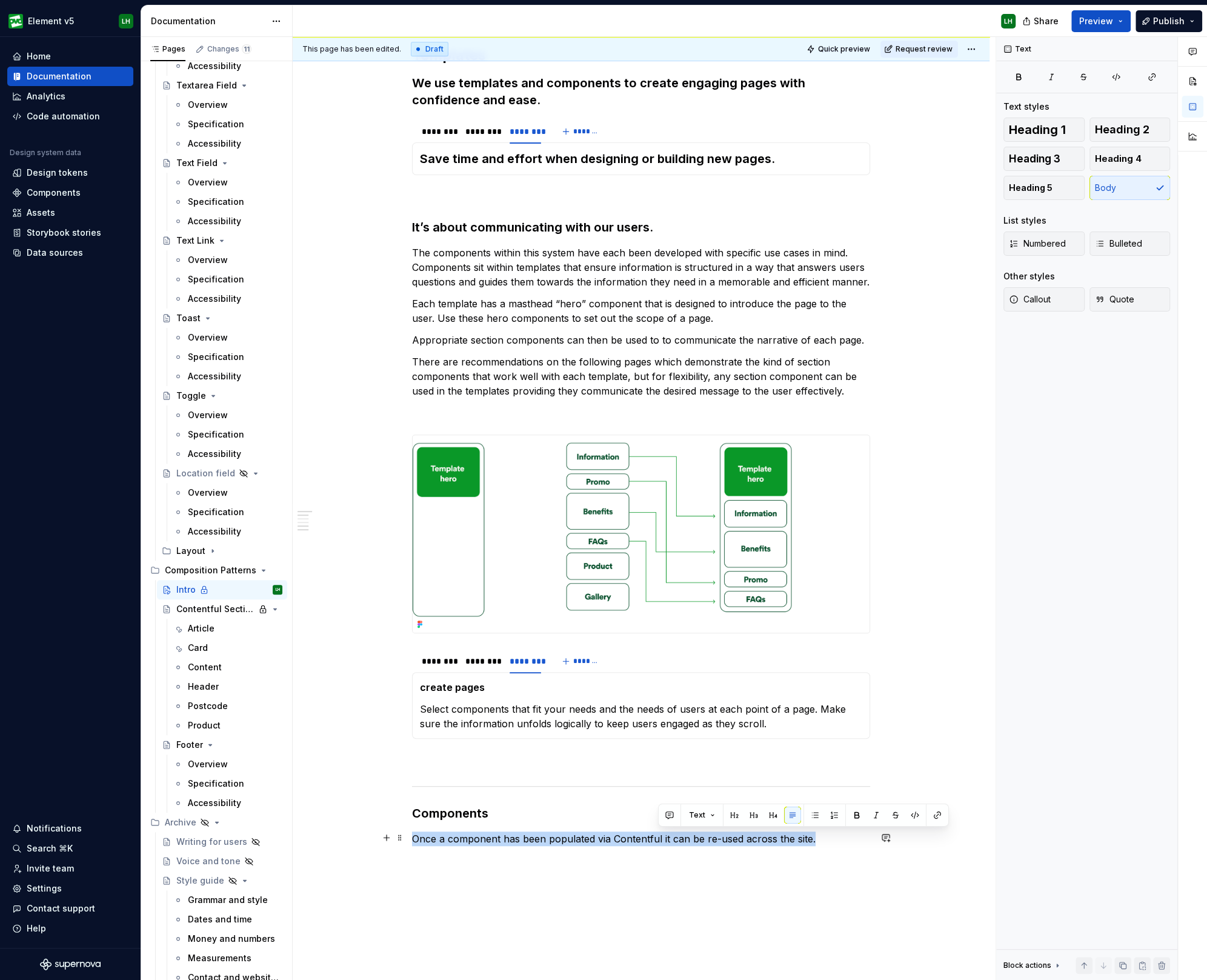
click at [658, 834] on p "Once a component has been populated via Contentful it can be re-used across the…" at bounding box center [640, 838] width 458 height 14
click at [508, 814] on button "button" at bounding box center [506, 814] width 17 height 17
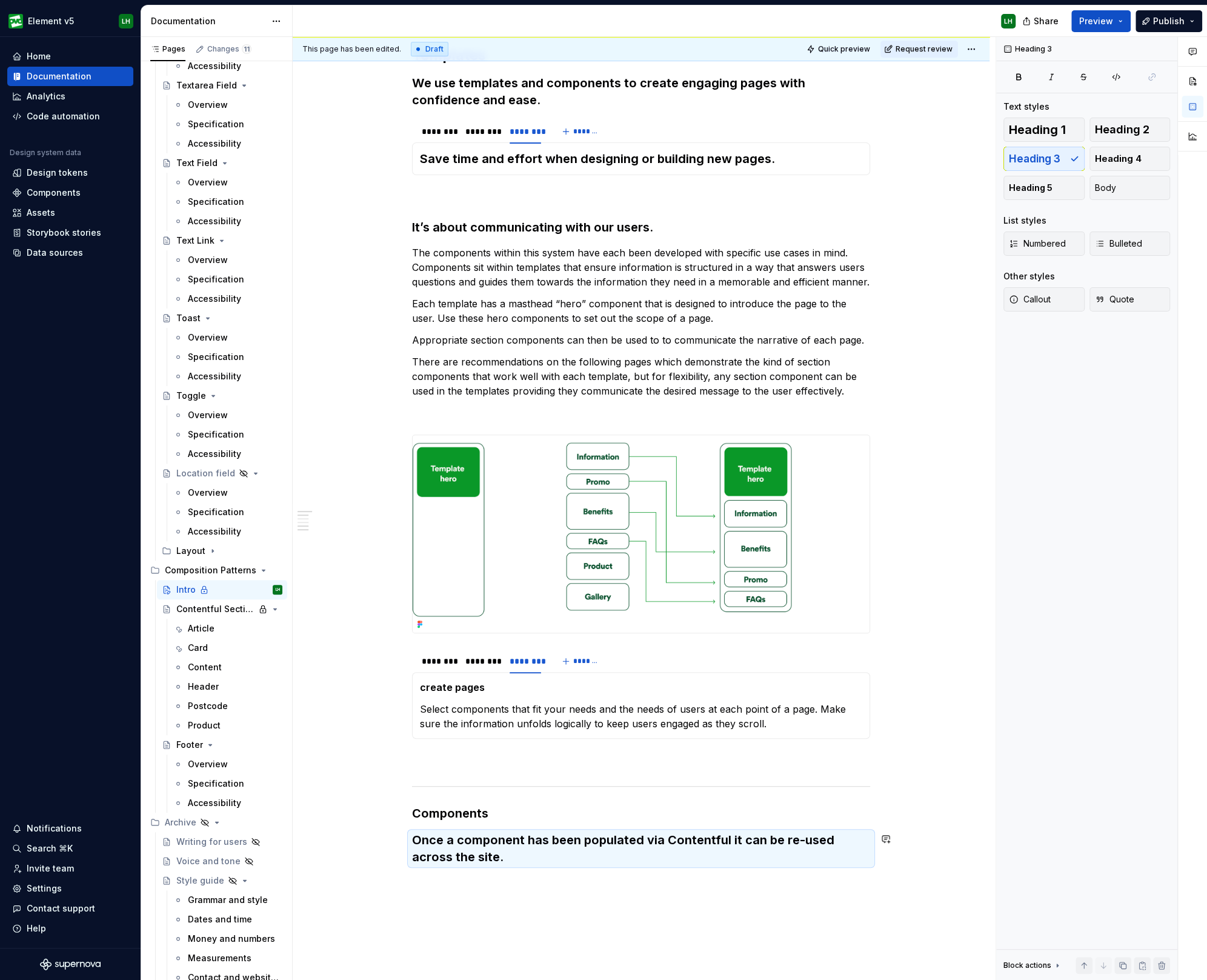
click at [549, 901] on div "Templates We use templates and components to create engaging pages with confide…" at bounding box center [641, 577] width 697 height 1194
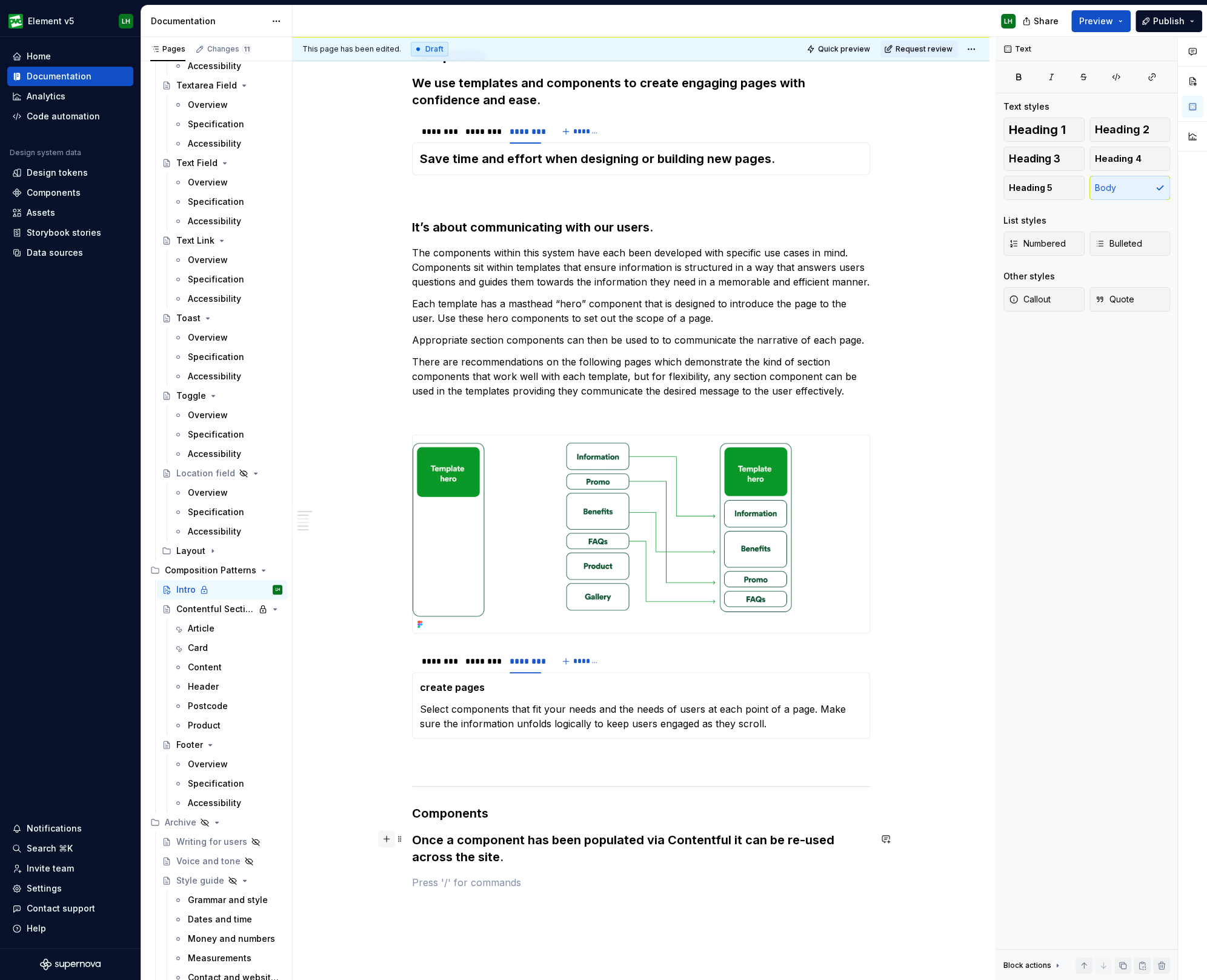
click at [385, 838] on button "button" at bounding box center [386, 838] width 17 height 17
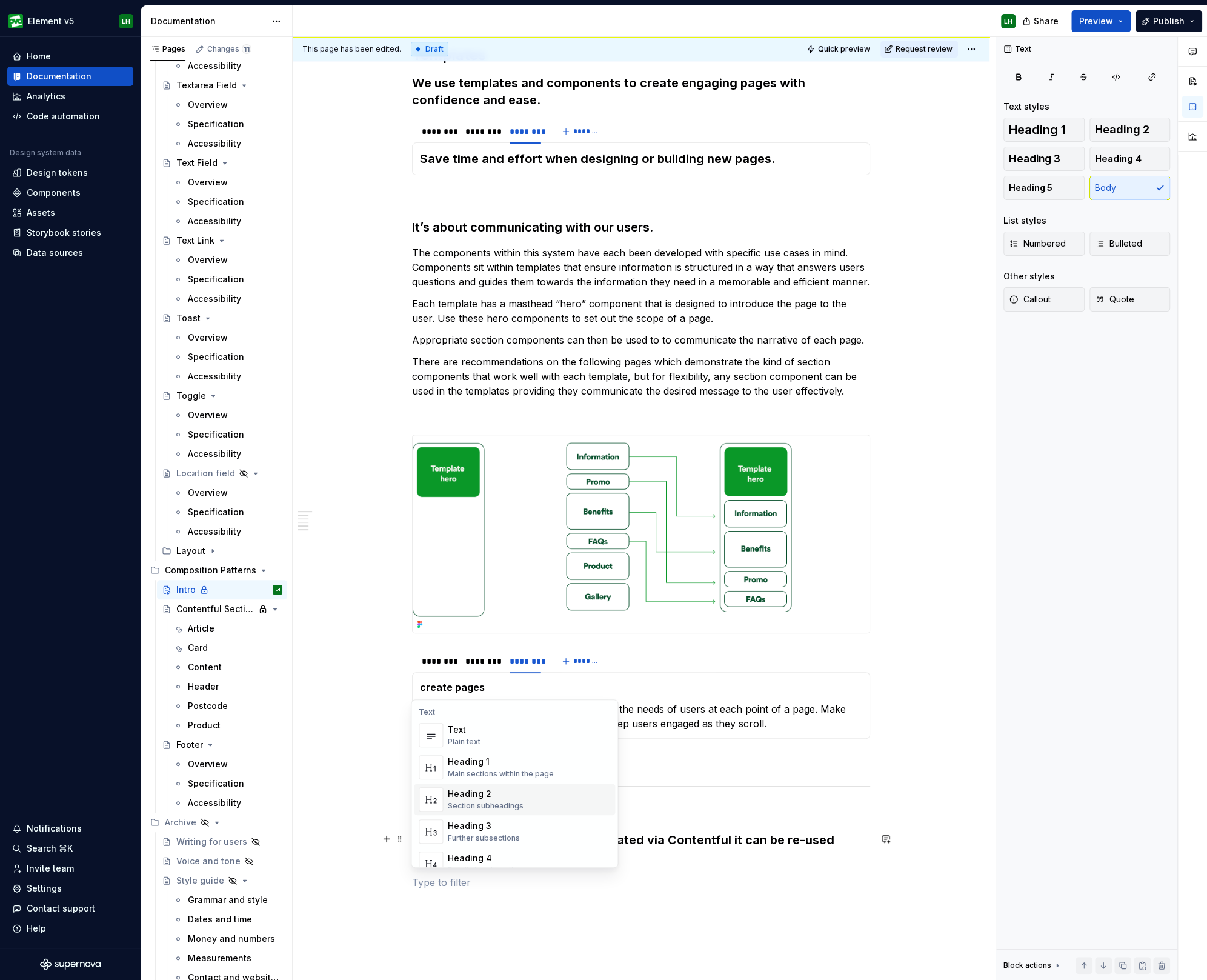
click at [377, 908] on div "Templates We use templates and components to create engaging pages with confide…" at bounding box center [641, 599] width 697 height 1240
click at [448, 909] on p at bounding box center [640, 903] width 458 height 14
click at [461, 881] on p at bounding box center [640, 881] width 458 height 14
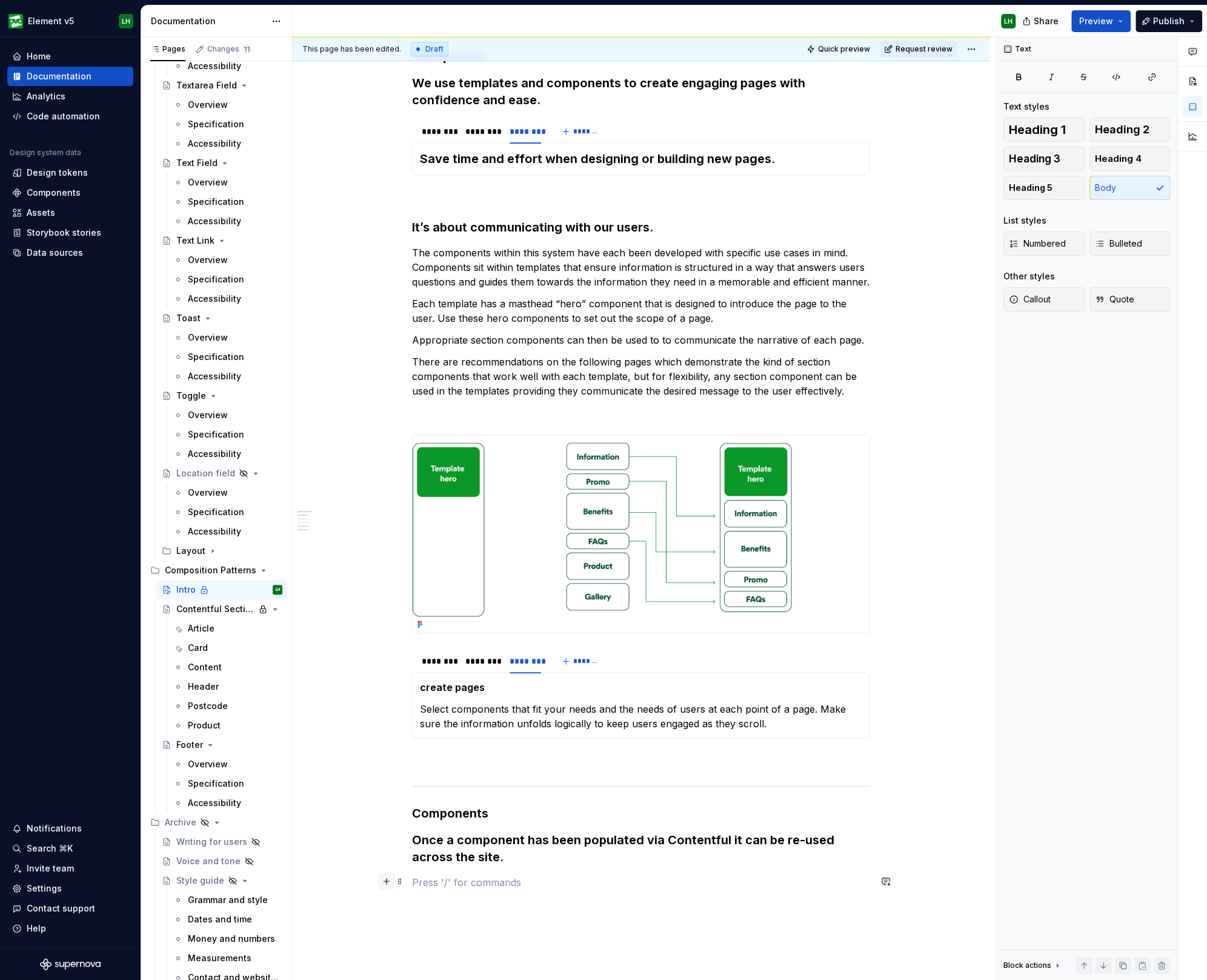
click at [388, 882] on button "button" at bounding box center [386, 881] width 17 height 17
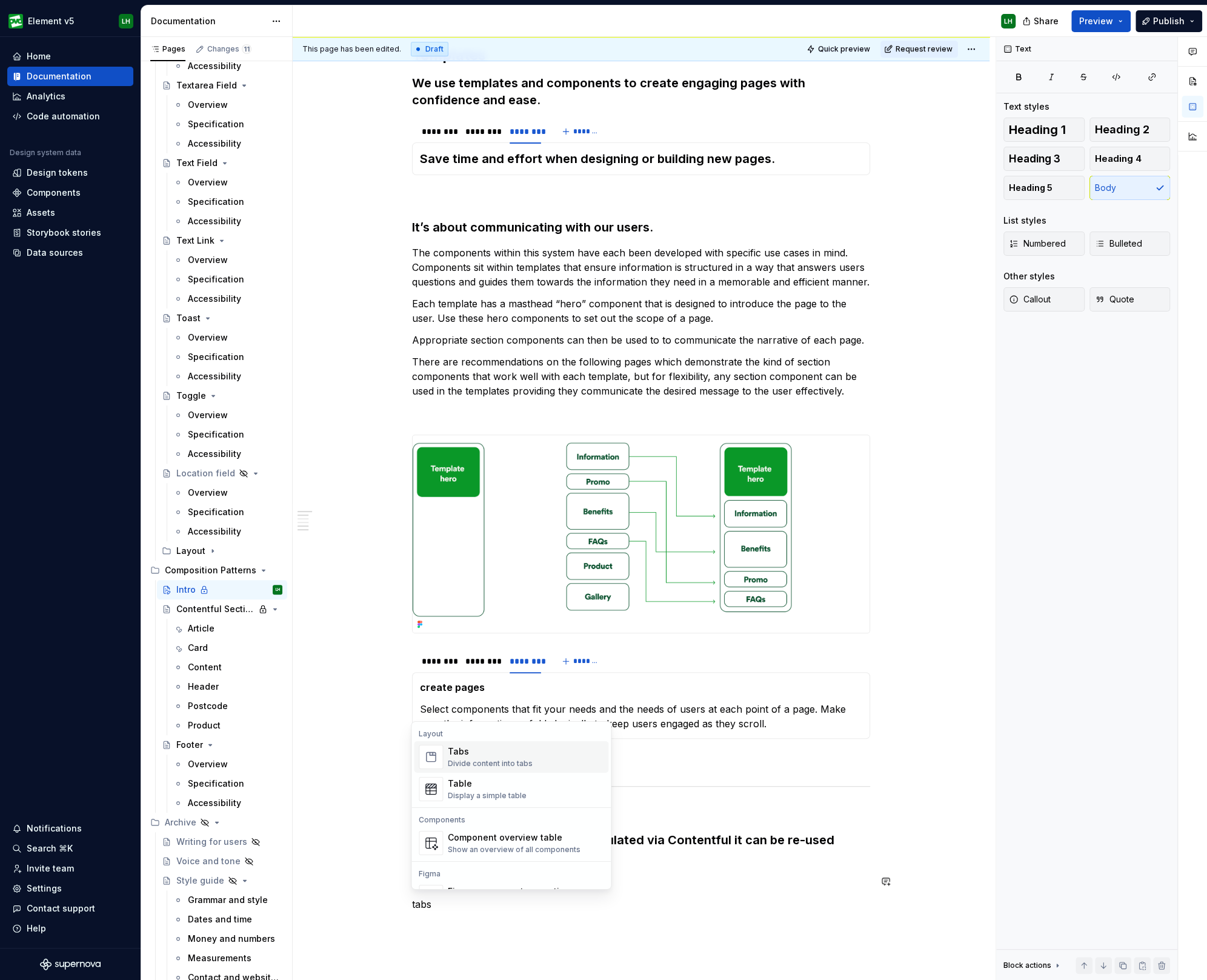
click at [510, 750] on div "Tabs" at bounding box center [490, 751] width 85 height 12
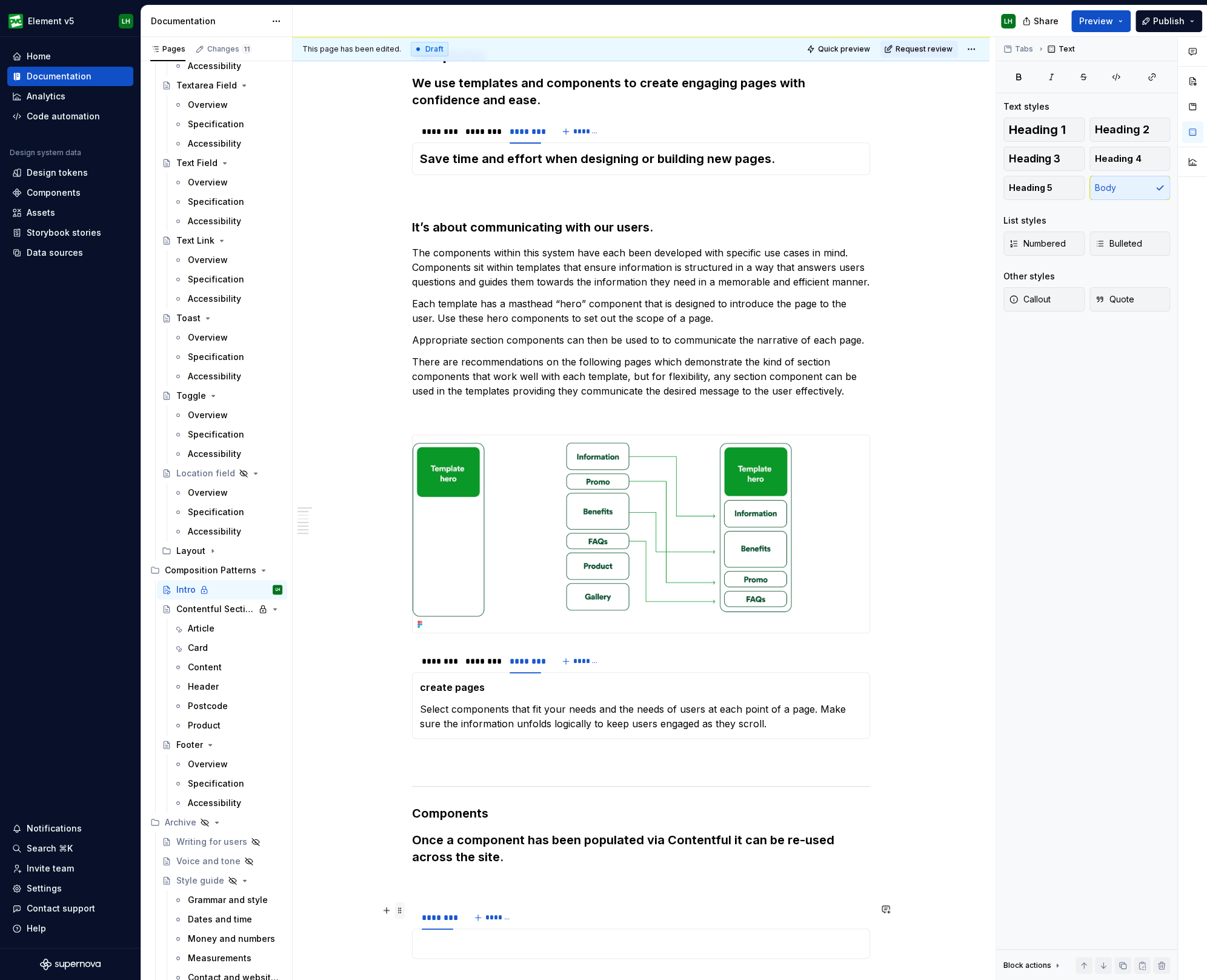
click at [401, 915] on span at bounding box center [400, 910] width 10 height 17
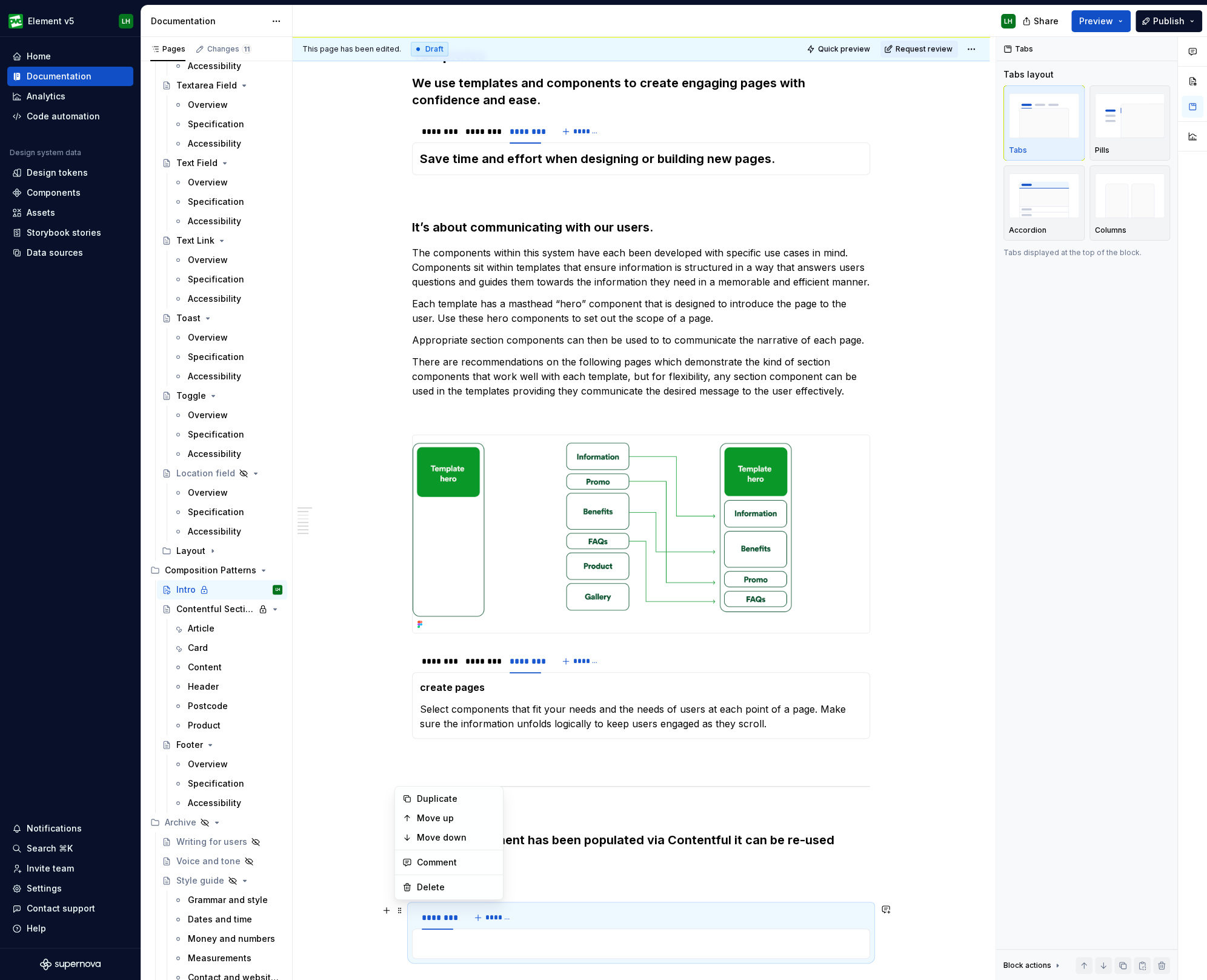
click at [1125, 198] on img "button" at bounding box center [1129, 195] width 70 height 44
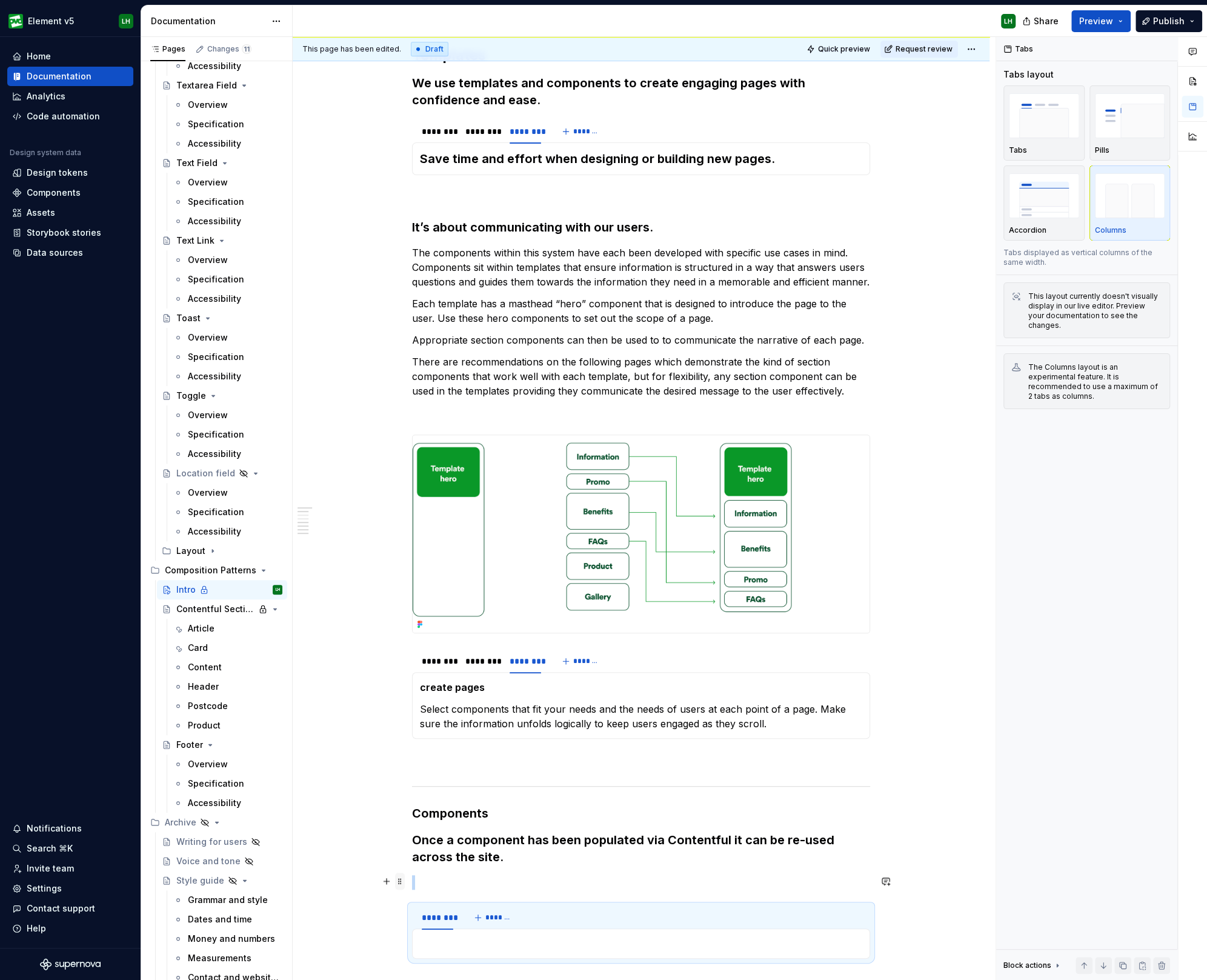
click at [397, 878] on span at bounding box center [400, 881] width 10 height 17
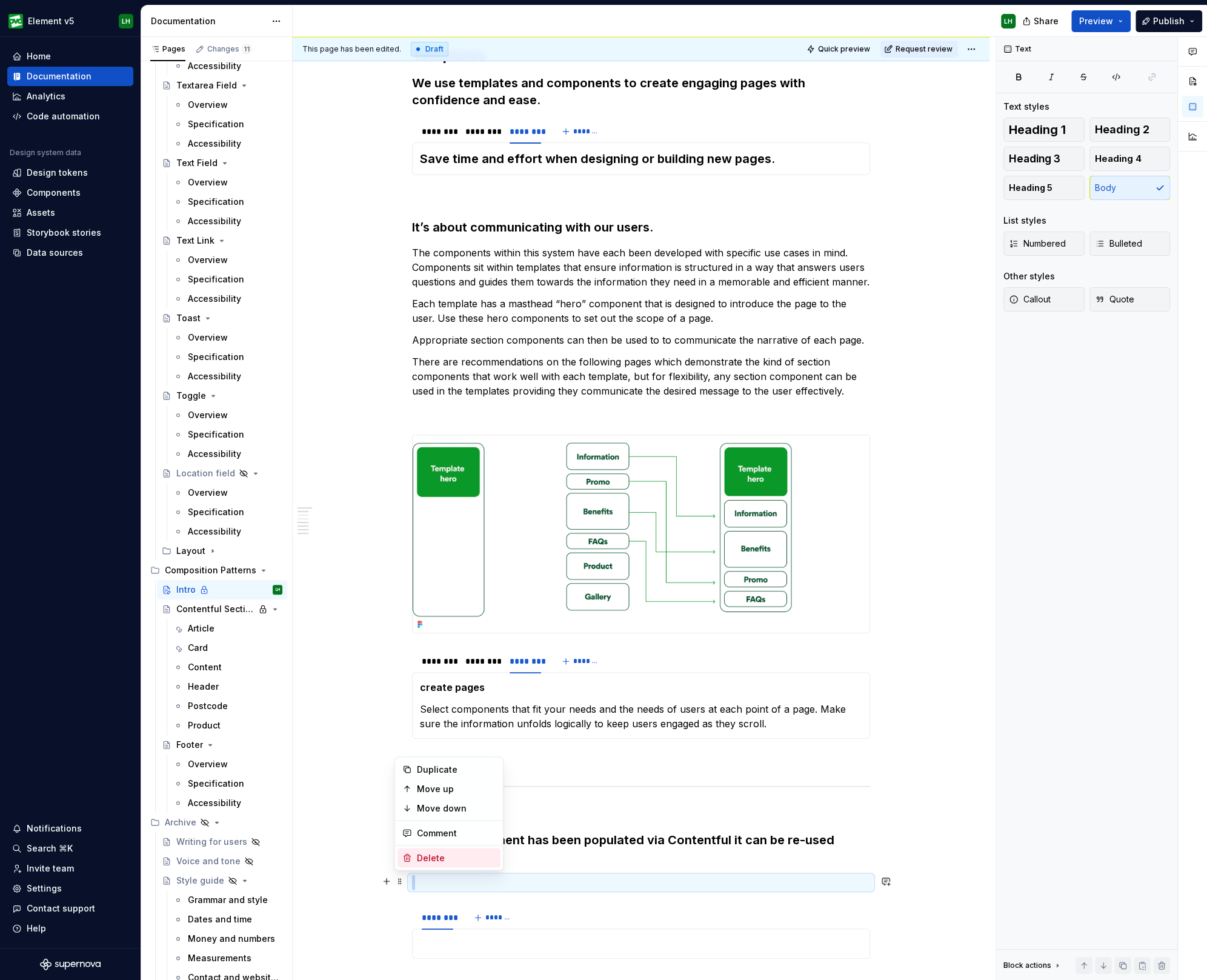
click at [451, 854] on div "Delete" at bounding box center [456, 857] width 79 height 12
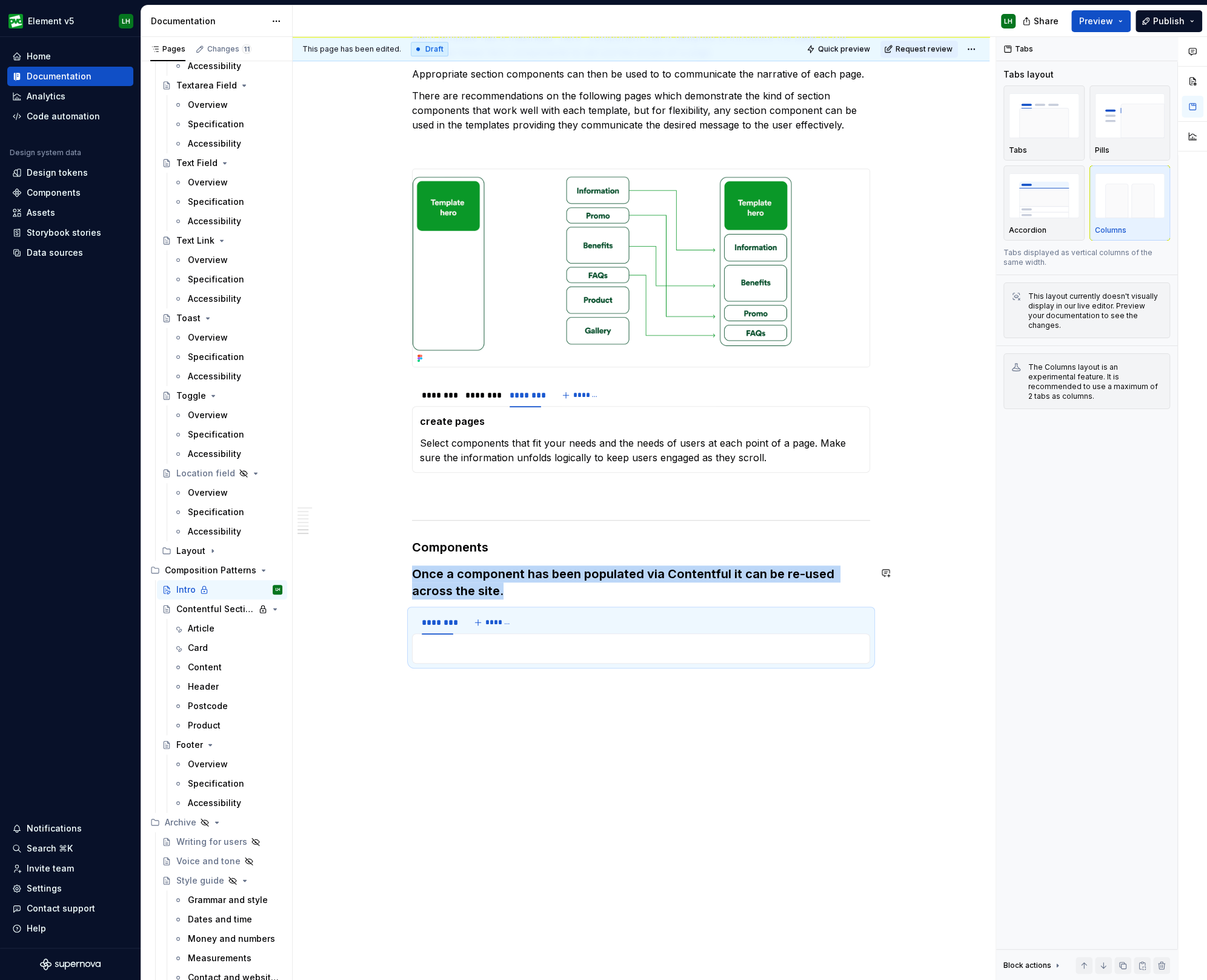
scroll to position [512, 0]
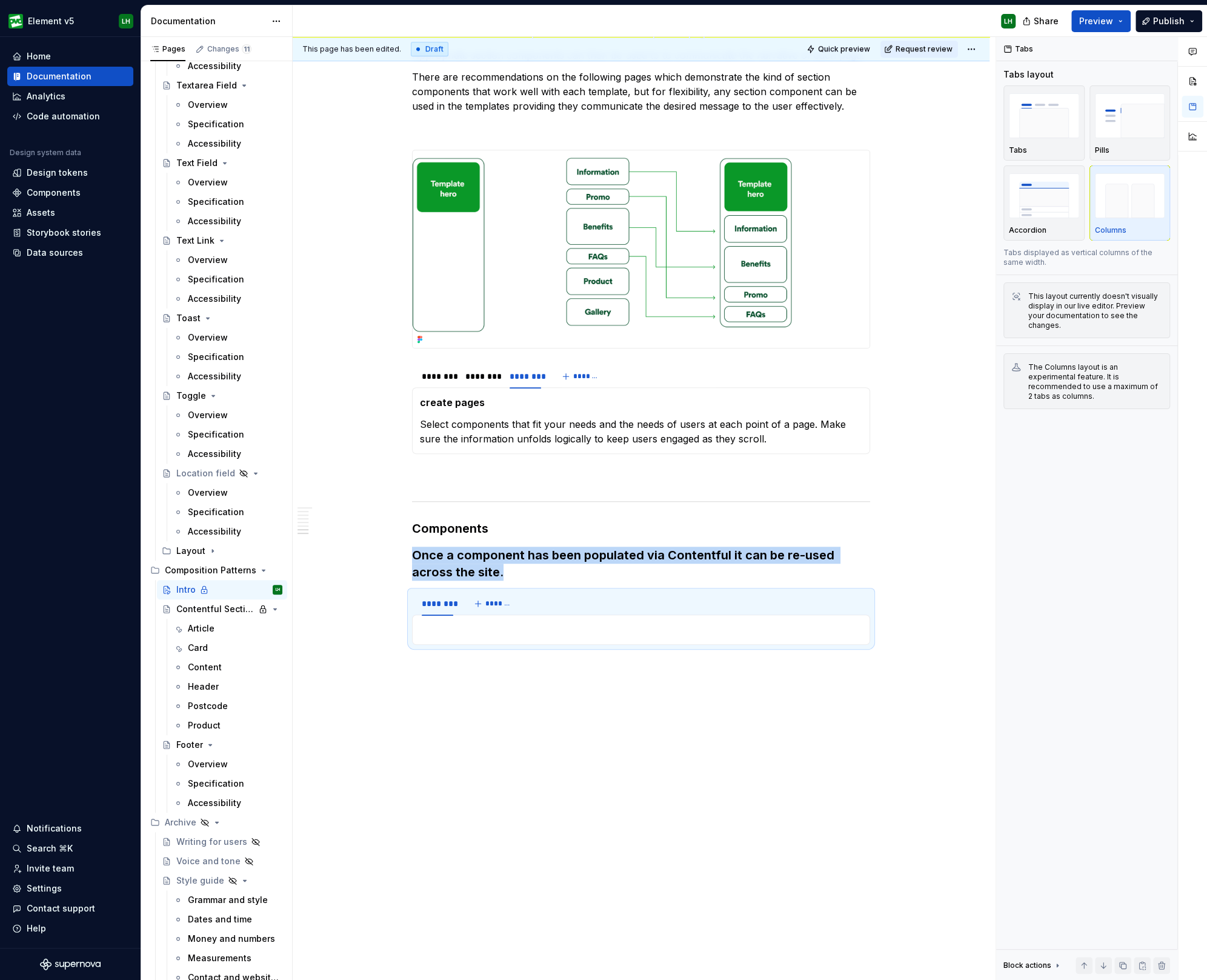
drag, startPoint x: 334, startPoint y: 689, endPoint x: 436, endPoint y: 707, distance: 103.6
click at [334, 689] on div "Templates We use templates and components to create engaging pages with confide…" at bounding box center [641, 339] width 697 height 1287
click at [448, 630] on p at bounding box center [641, 629] width 442 height 14
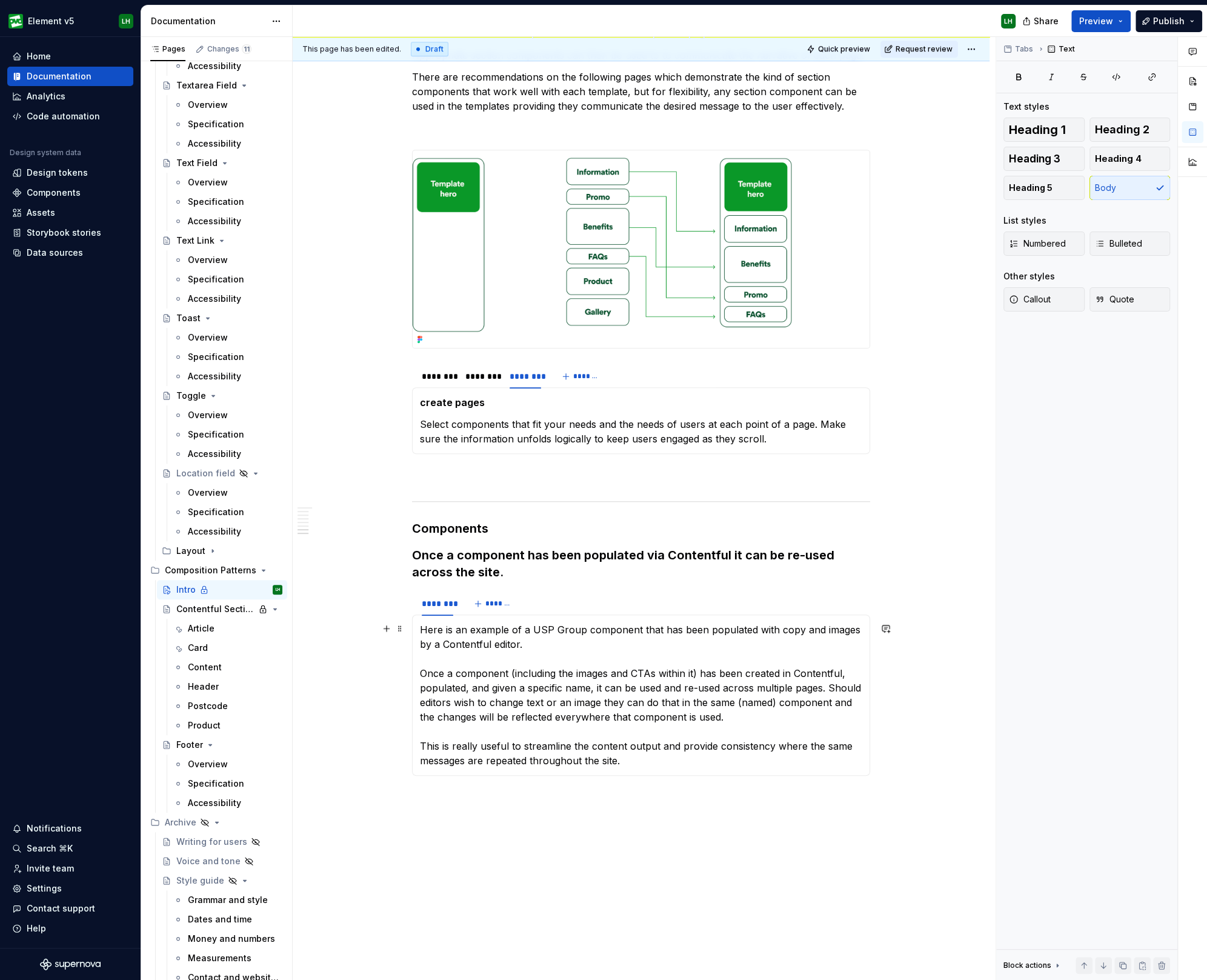
drag, startPoint x: 353, startPoint y: 743, endPoint x: 494, endPoint y: 723, distance: 142.4
click at [353, 744] on div "Templates We use templates and components to create engaging pages with confide…" at bounding box center [641, 404] width 697 height 1418
drag, startPoint x: 564, startPoint y: 641, endPoint x: 411, endPoint y: 629, distance: 153.5
click at [412, 629] on div "Here is an example of a USP Group component that has been populated with copy a…" at bounding box center [640, 695] width 458 height 161
click at [613, 604] on button "button" at bounding box center [618, 605] width 17 height 17
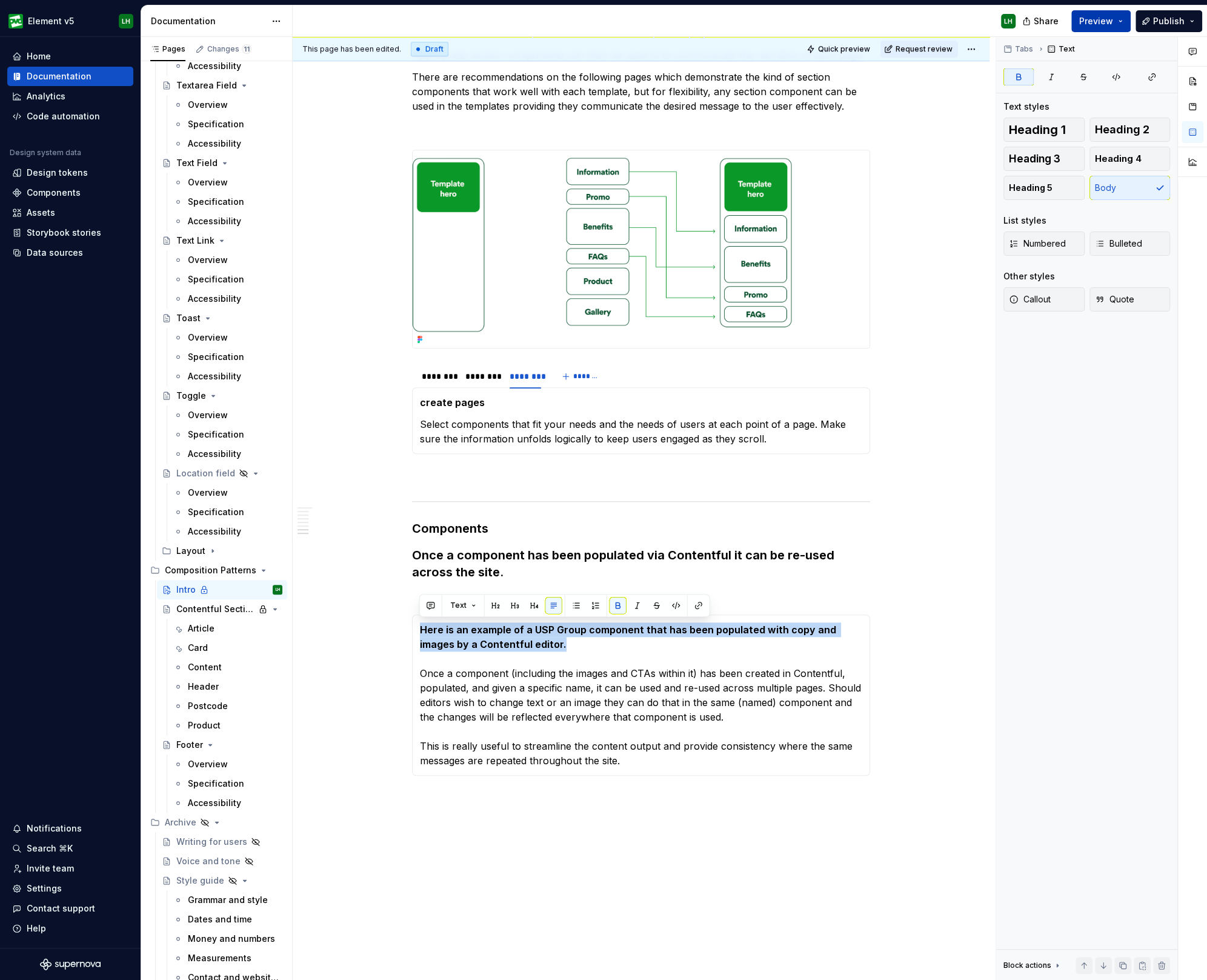
click at [1094, 14] on button "Preview" at bounding box center [1100, 21] width 59 height 22
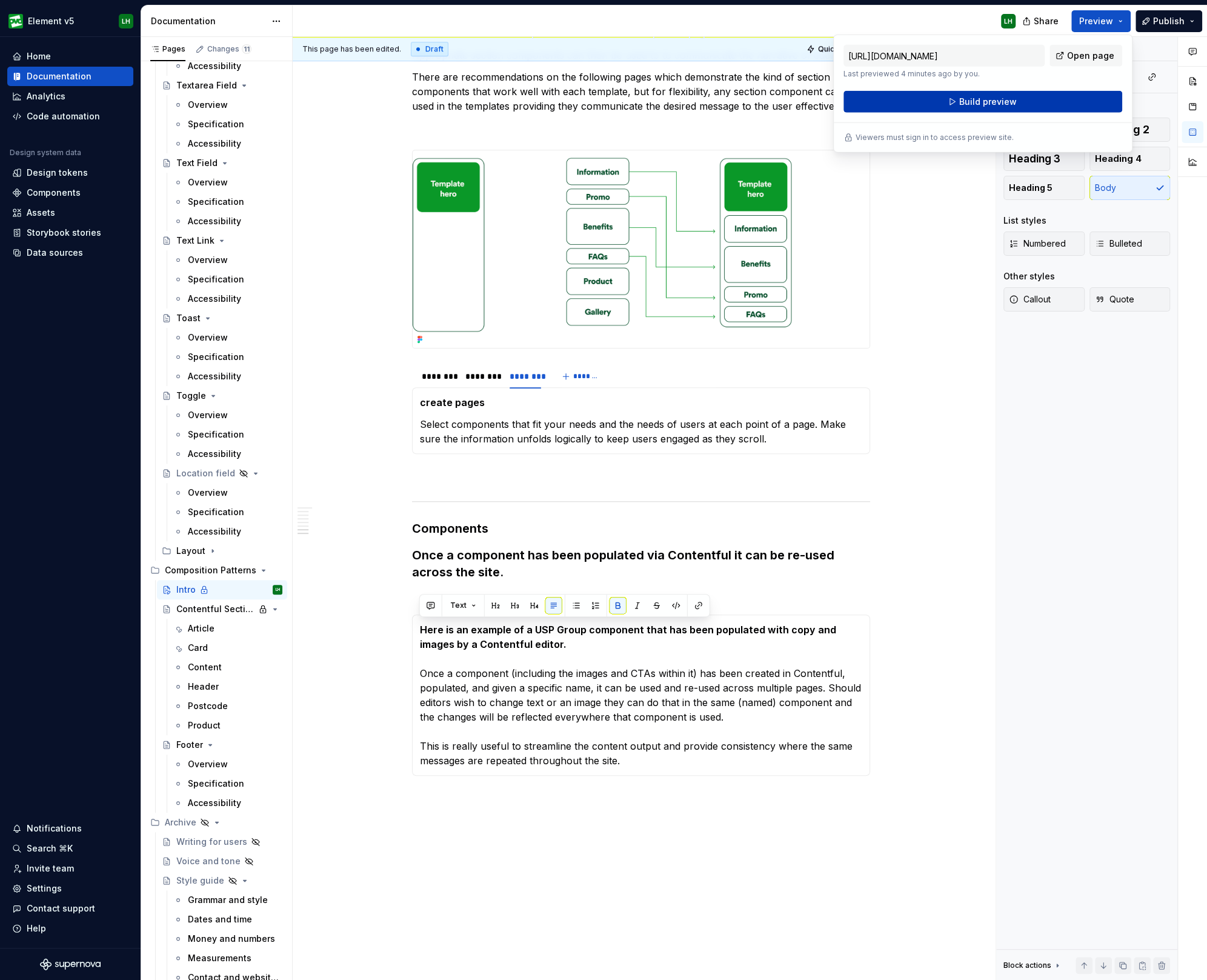
click at [1045, 98] on button "Build preview" at bounding box center [983, 102] width 278 height 22
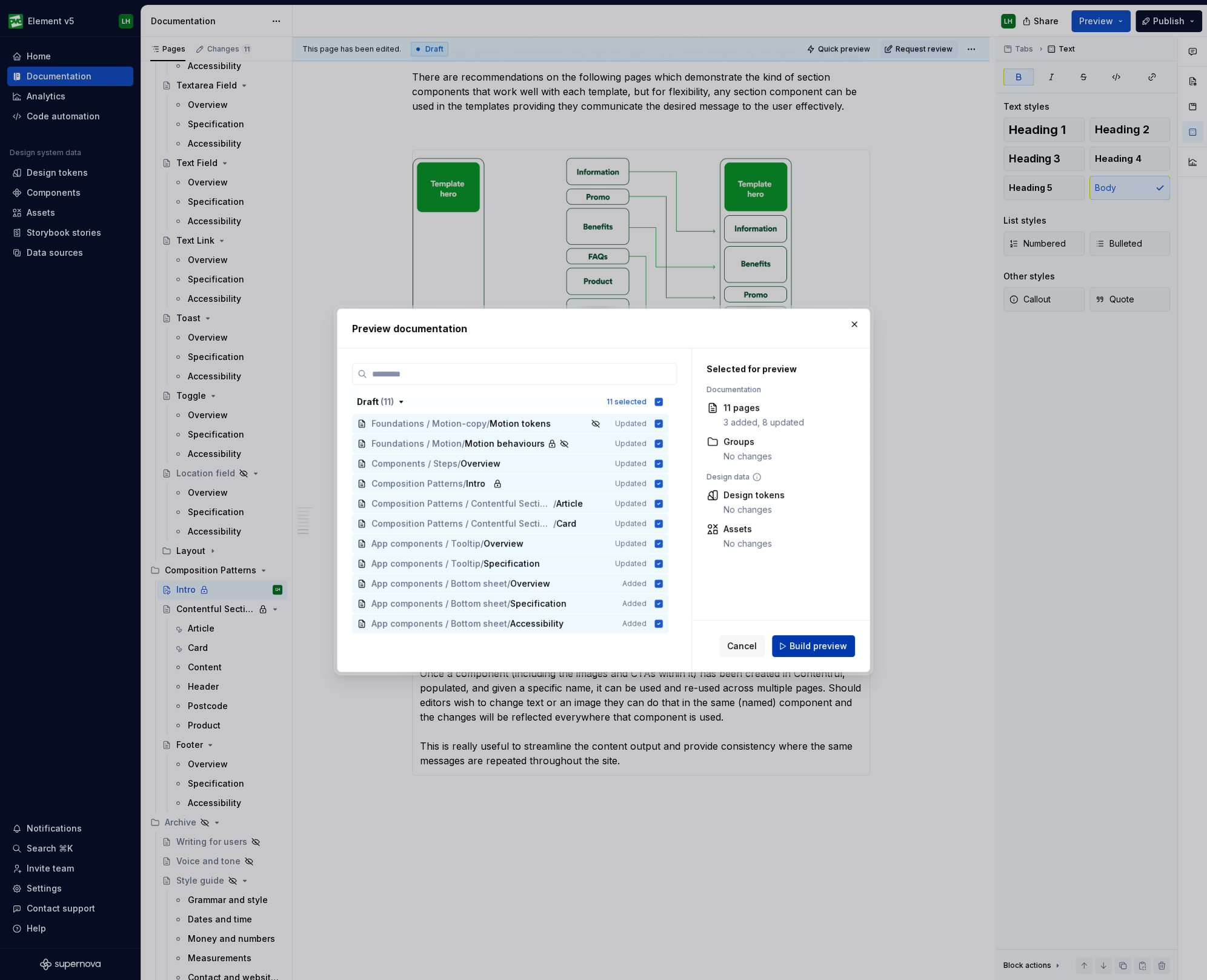
click at [825, 645] on span "Build preview" at bounding box center [818, 646] width 57 height 12
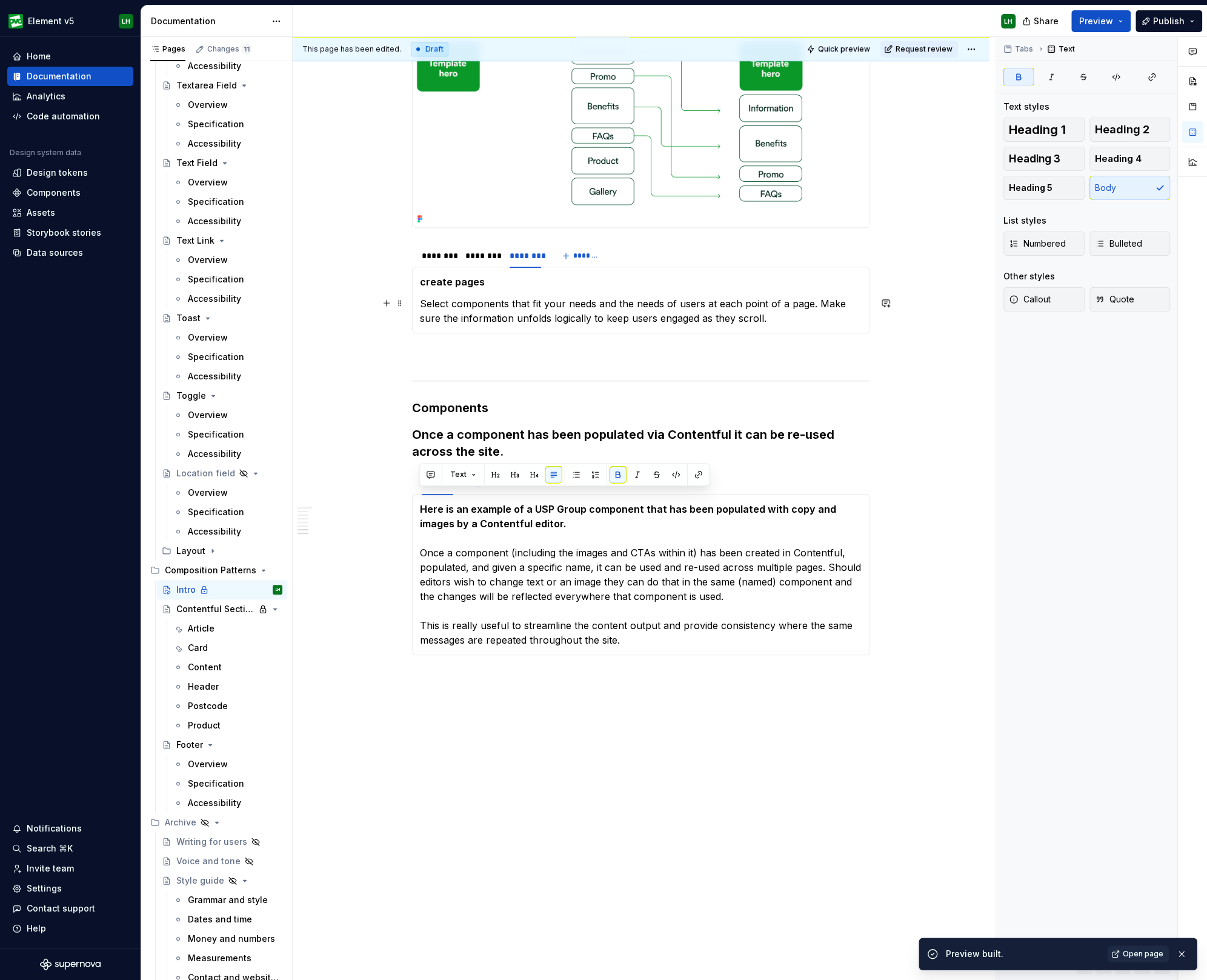
scroll to position [643, 0]
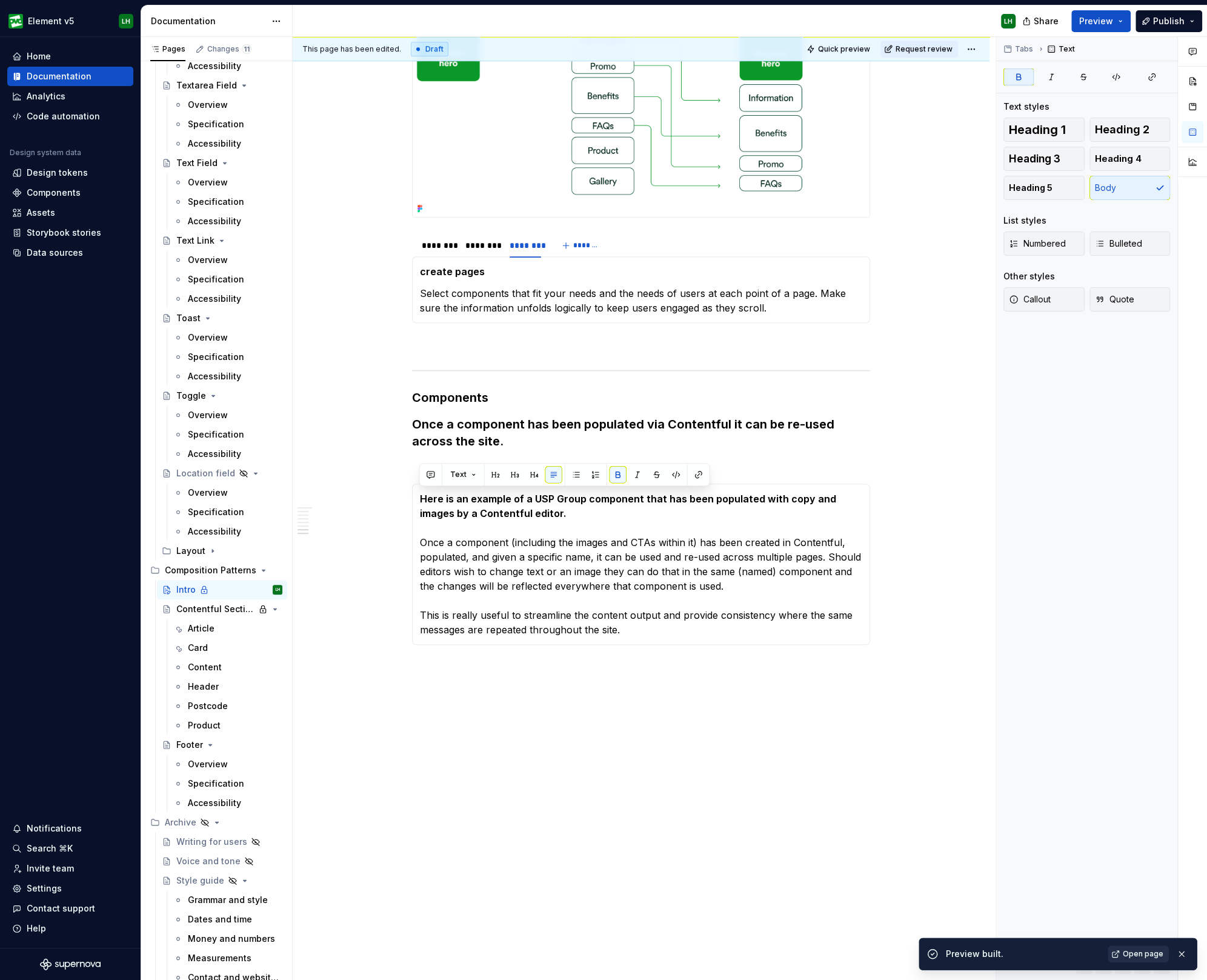
click at [1123, 949] on link "Open page" at bounding box center [1138, 954] width 61 height 17
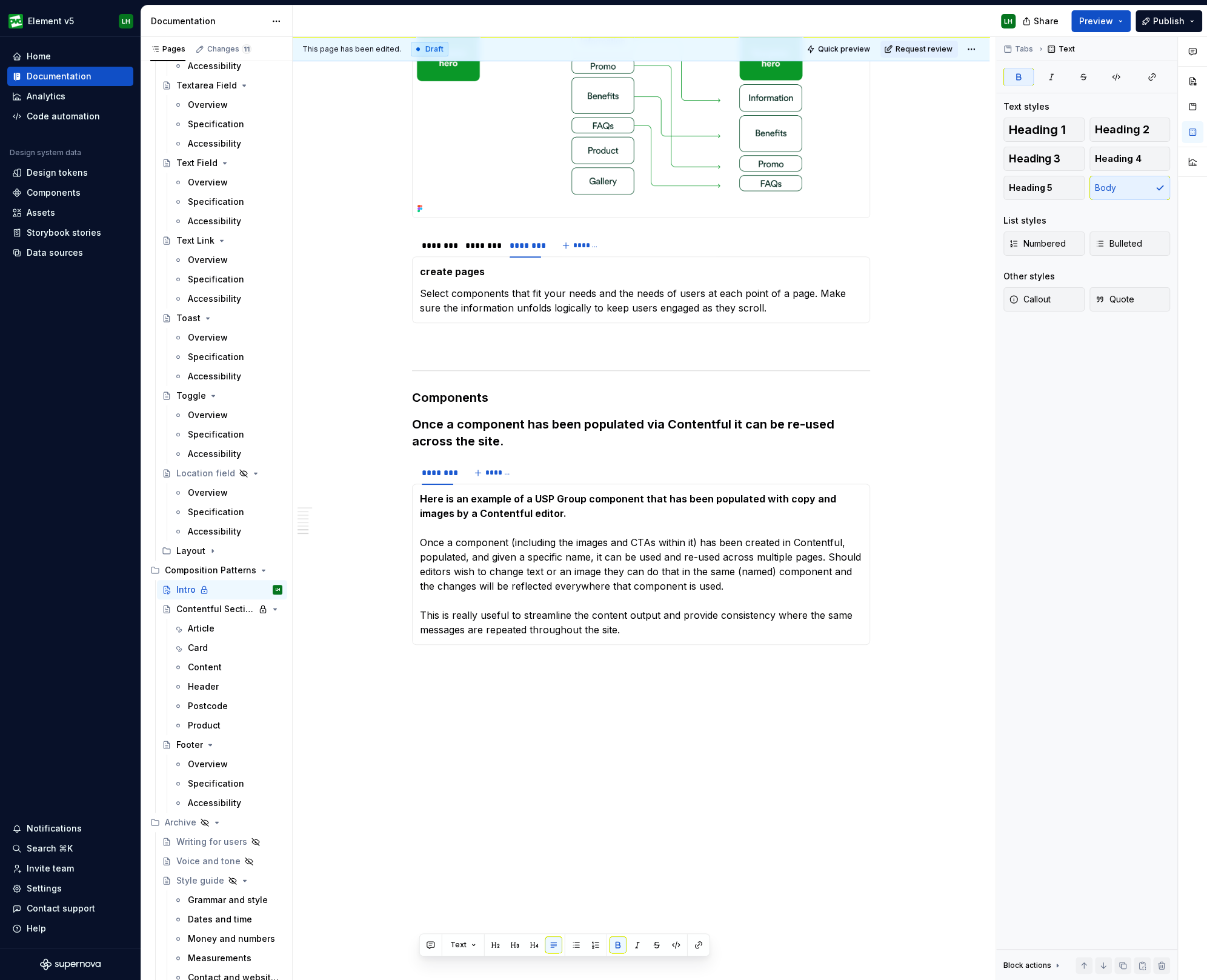
scroll to position [0, 0]
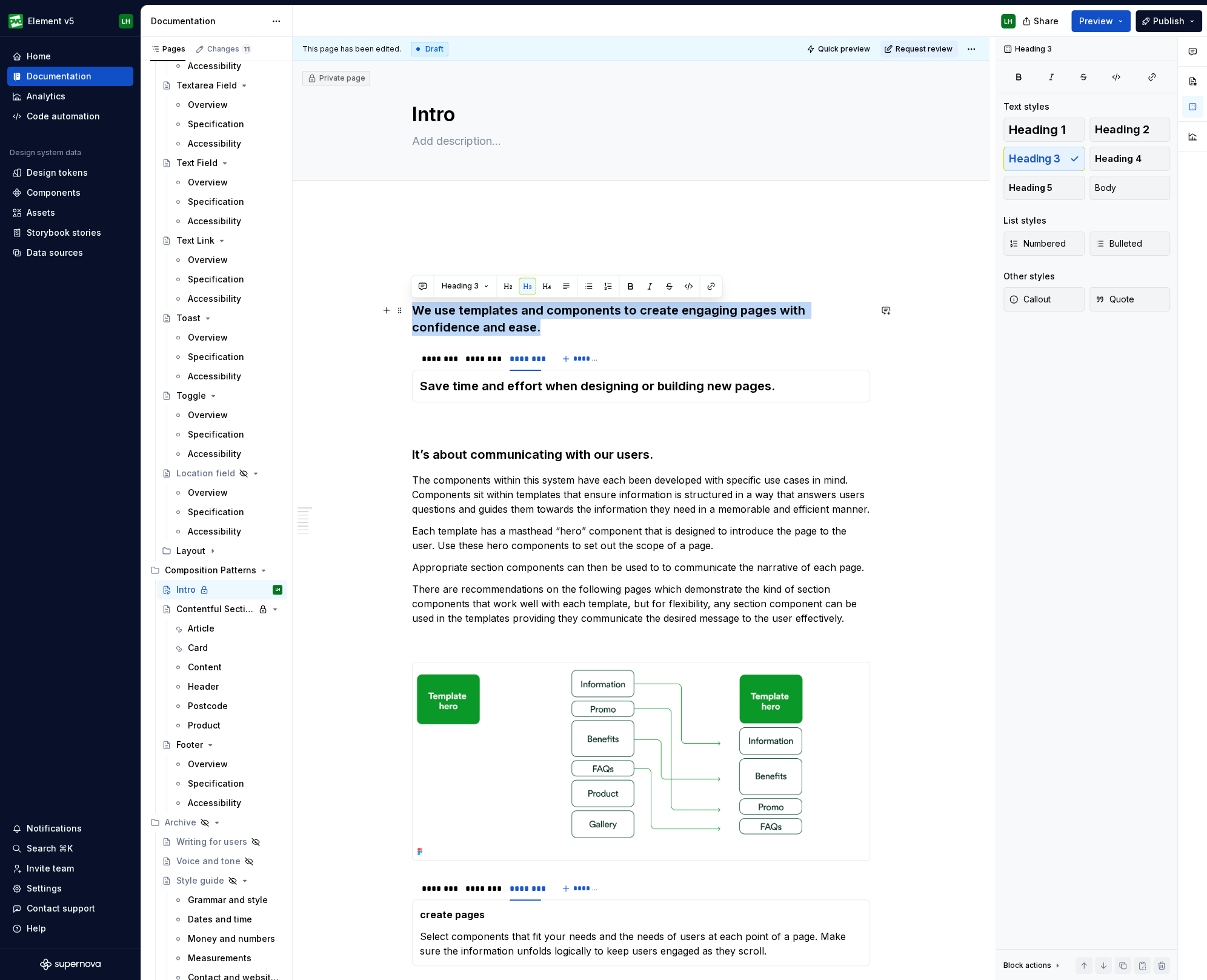
drag, startPoint x: 539, startPoint y: 324, endPoint x: 409, endPoint y: 304, distance: 131.5
click at [409, 304] on div "Templates We use templates and components to create engaging pages with confide…" at bounding box center [641, 916] width 697 height 1418
click at [626, 284] on button "button" at bounding box center [630, 286] width 17 height 17
click at [622, 285] on button "button" at bounding box center [630, 286] width 17 height 17
click at [623, 285] on button "button" at bounding box center [630, 286] width 17 height 17
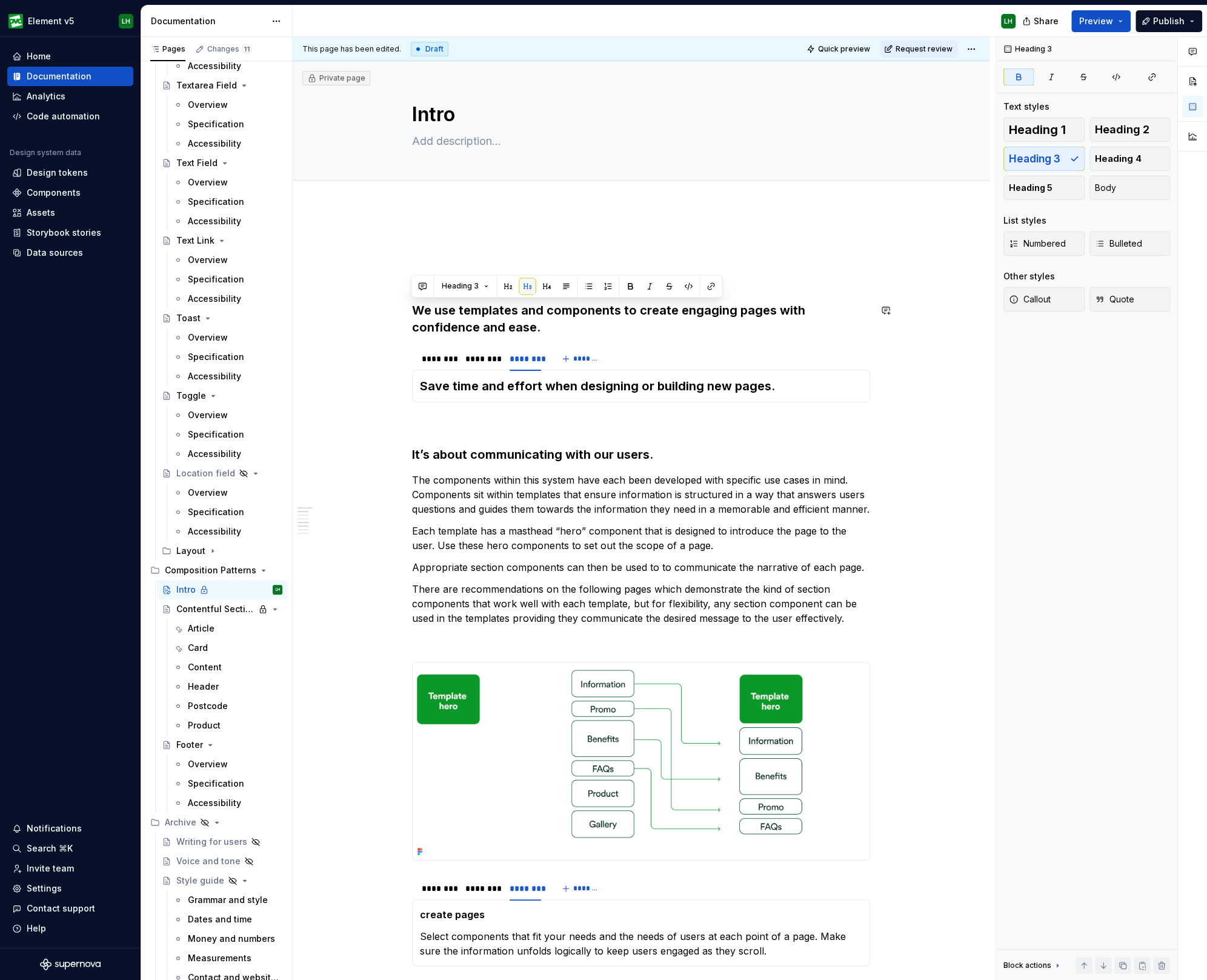
click at [527, 289] on button "button" at bounding box center [527, 286] width 17 height 17
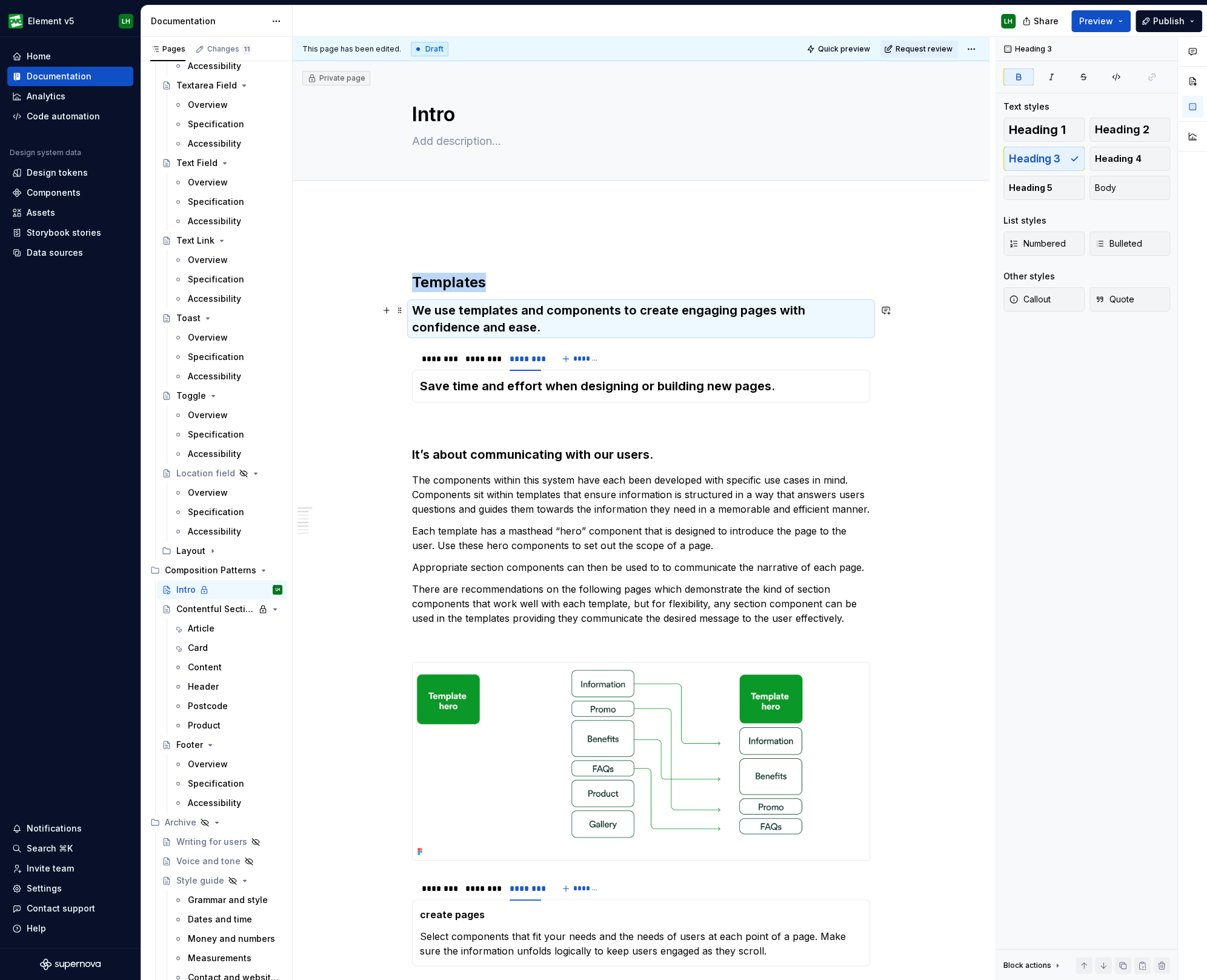
click at [524, 324] on strong "We use templates and components to create engaging pages with confidence and ea…" at bounding box center [610, 318] width 396 height 32
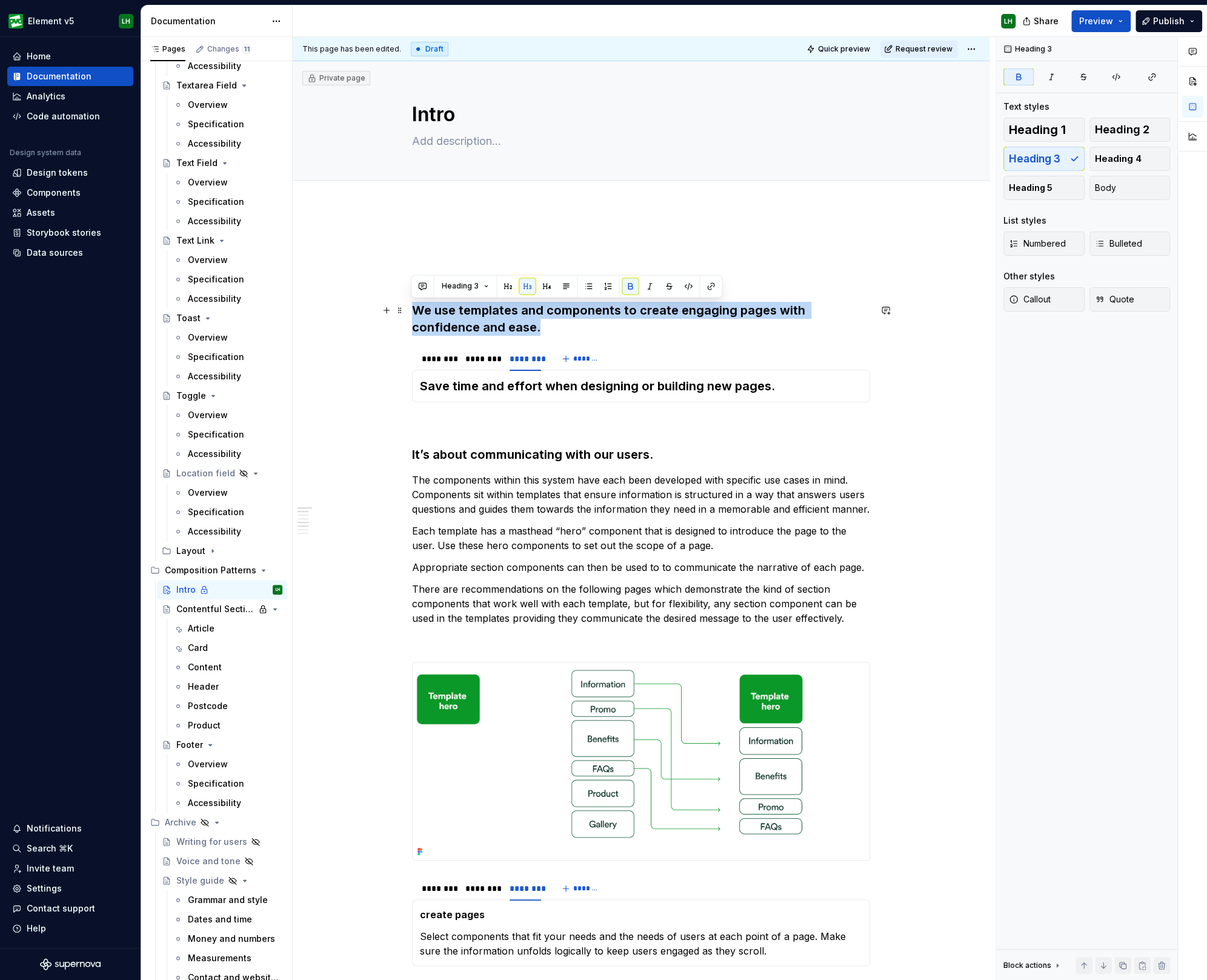
drag, startPoint x: 554, startPoint y: 324, endPoint x: 433, endPoint y: 309, distance: 121.9
click at [412, 309] on h3 "We use templates and components to create engaging pages with confidence and ea…" at bounding box center [640, 318] width 458 height 34
click at [1128, 181] on button "Body" at bounding box center [1129, 187] width 81 height 24
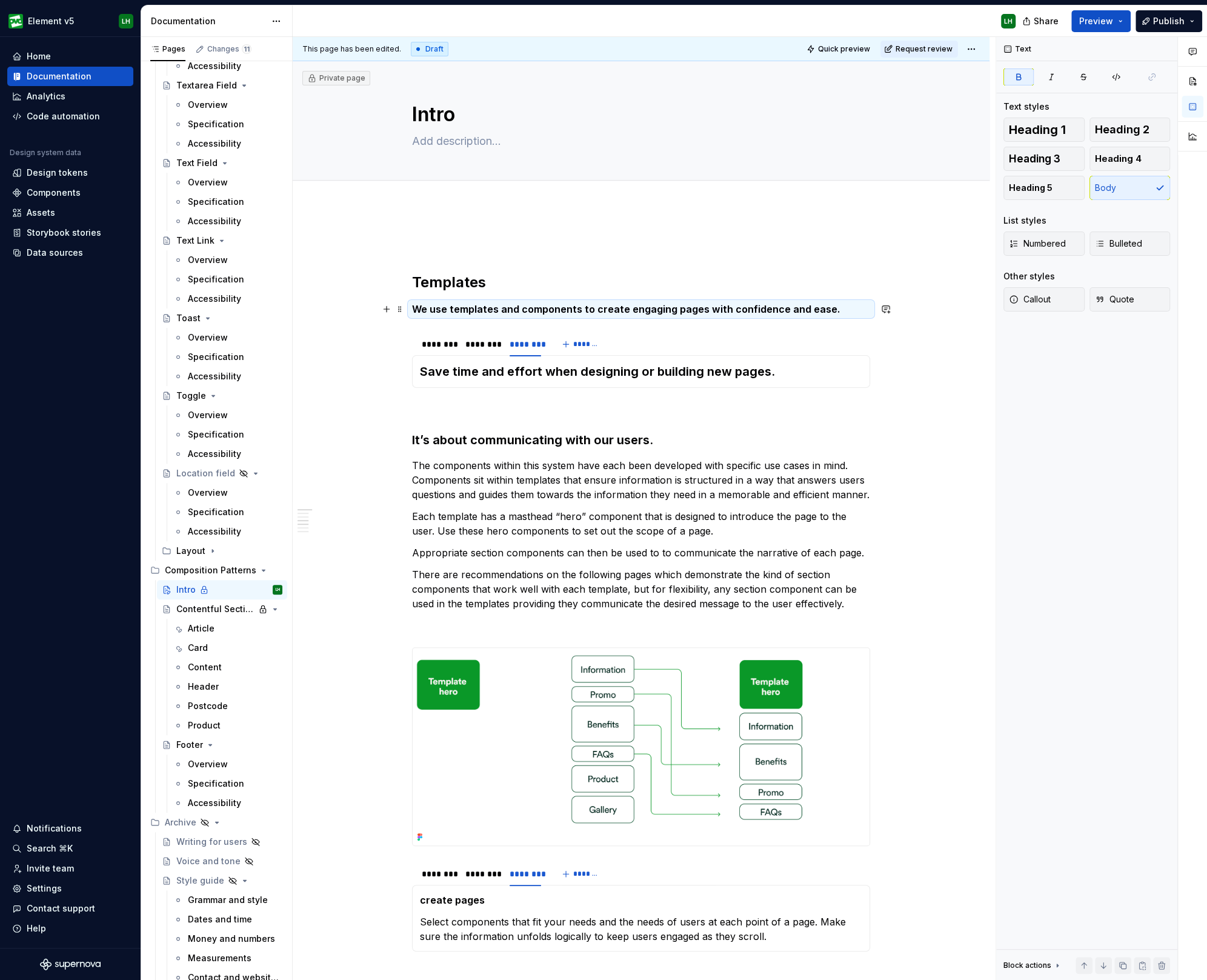
click at [676, 307] on strong "We use templates and components to create engaging pages with confidence and ea…" at bounding box center [625, 309] width 428 height 12
click at [606, 283] on button "button" at bounding box center [610, 286] width 17 height 17
click at [825, 312] on p "We use templates and components to create engaging pages with confidence and ea…" at bounding box center [640, 309] width 458 height 14
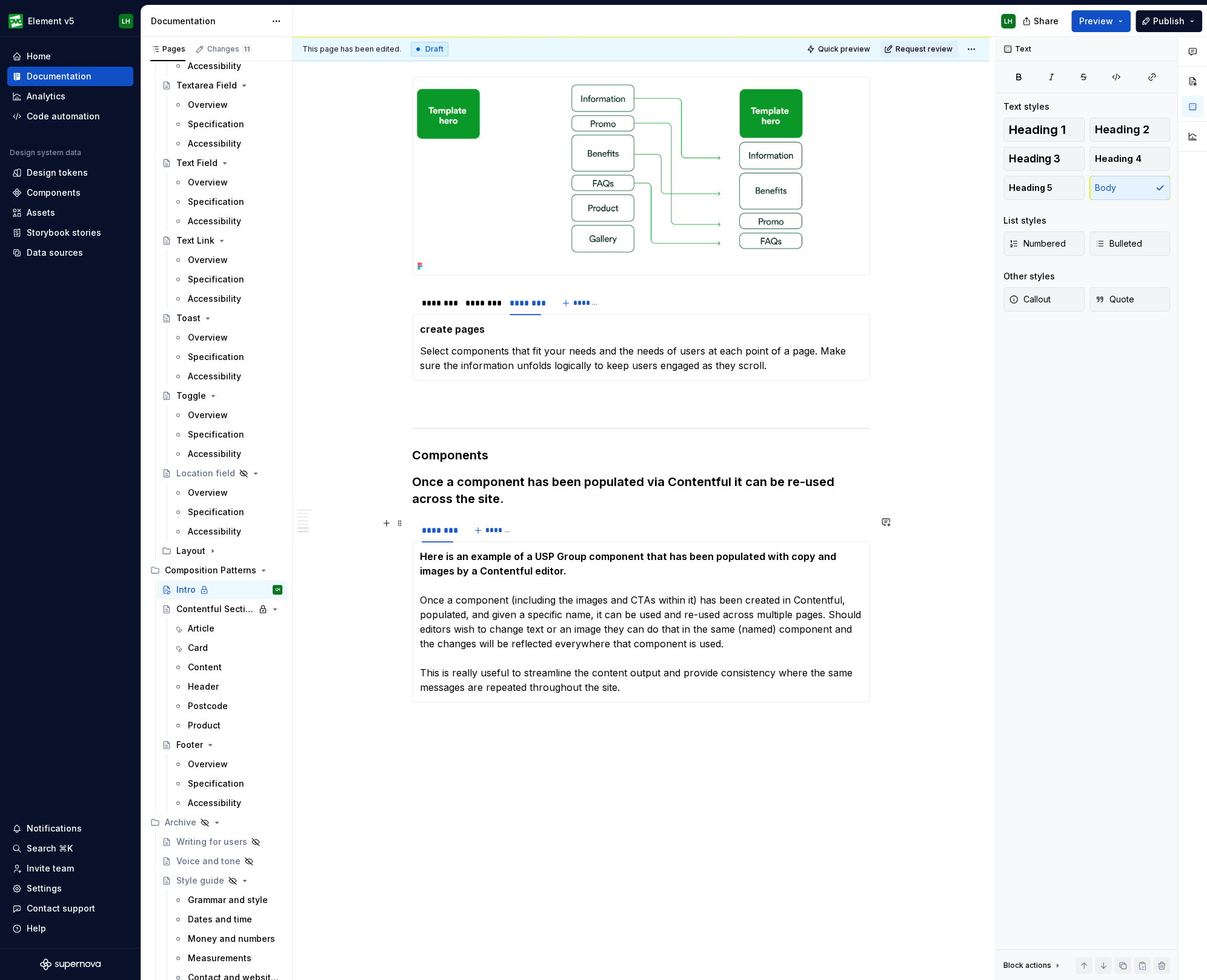
scroll to position [605, 0]
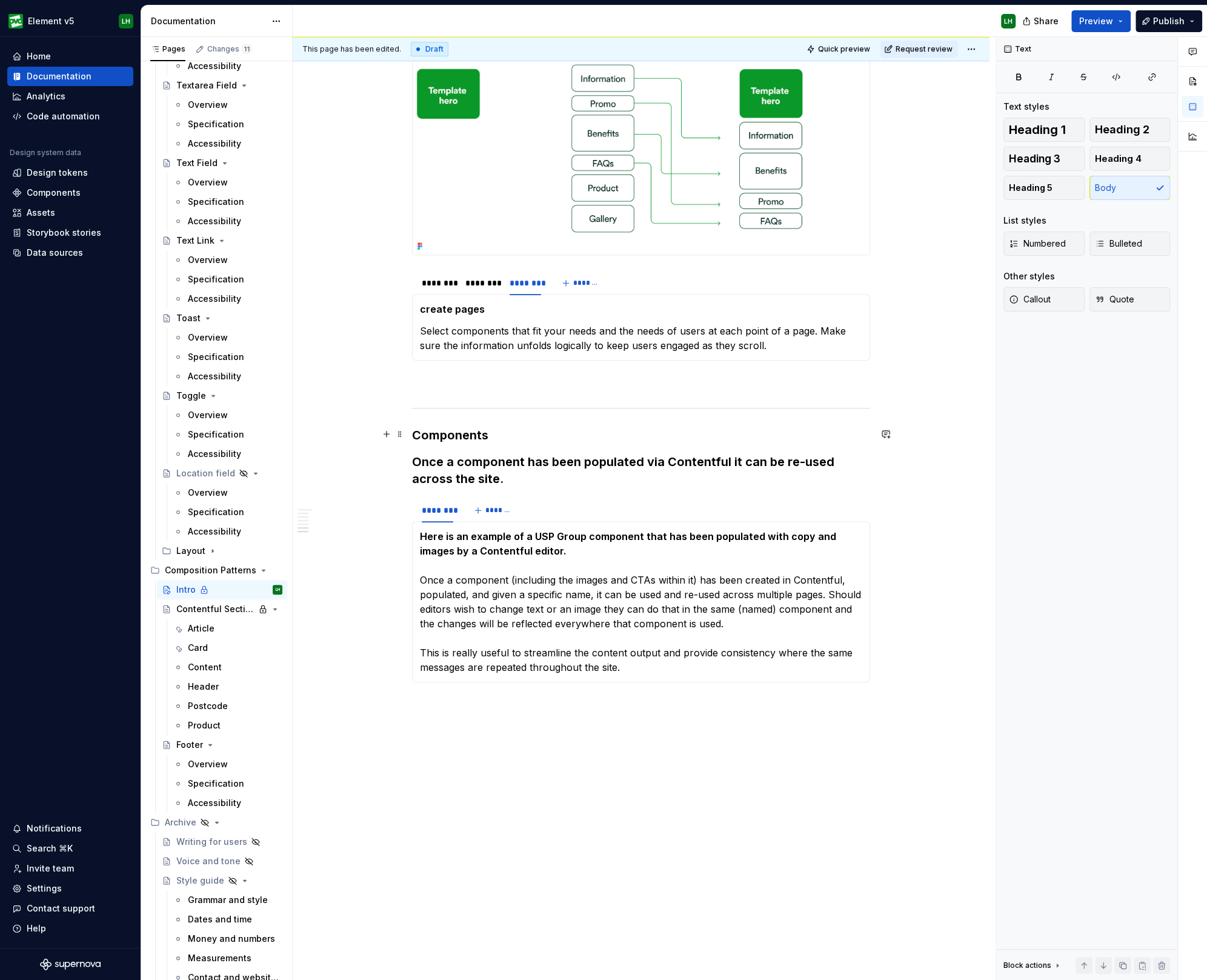
click at [437, 431] on h3 "Components" at bounding box center [640, 435] width 458 height 17
click at [503, 406] on button "button" at bounding box center [507, 410] width 17 height 17
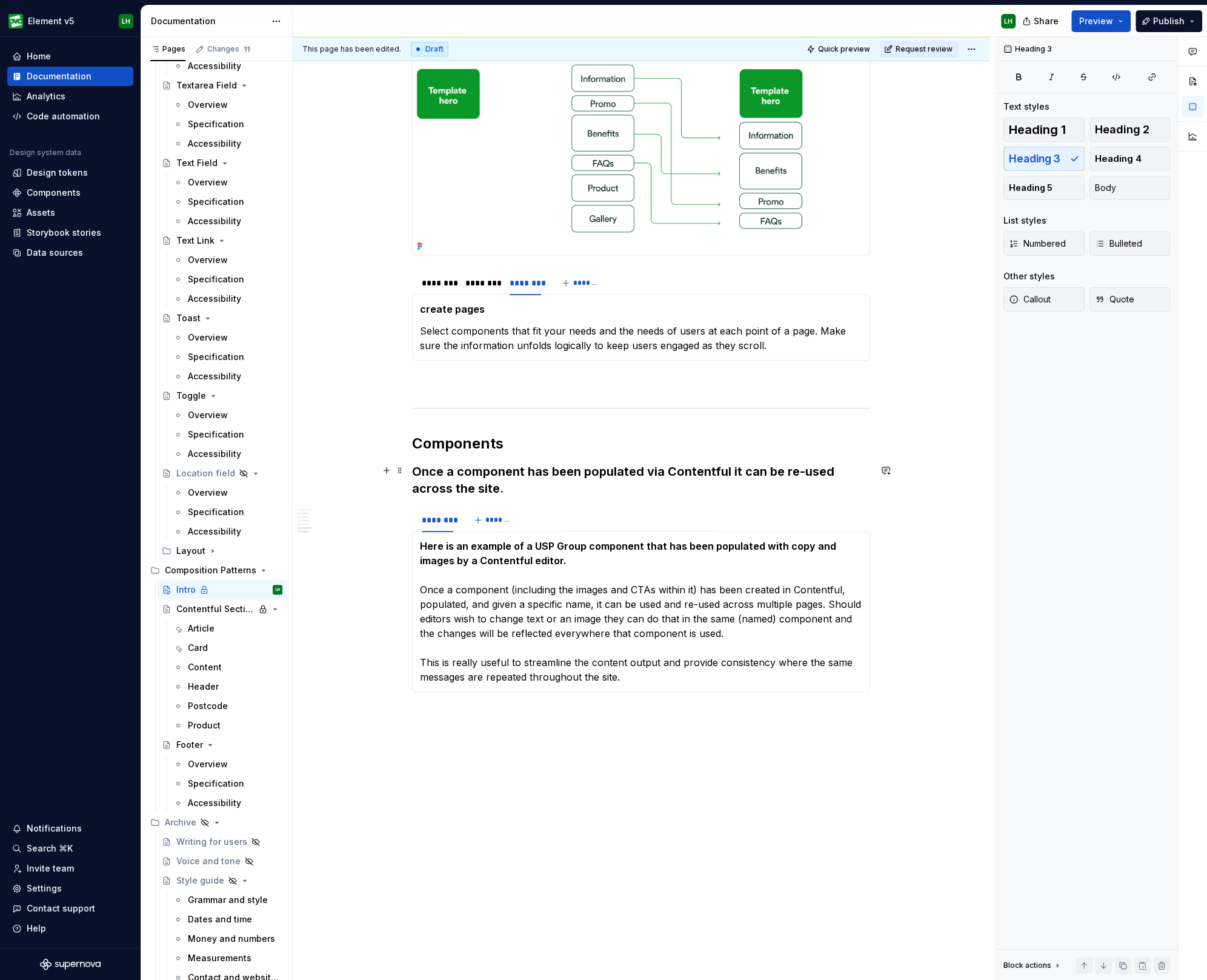
click at [499, 486] on h3 "Once a component has been populated via Contentful it can be re-used across the…" at bounding box center [640, 479] width 458 height 34
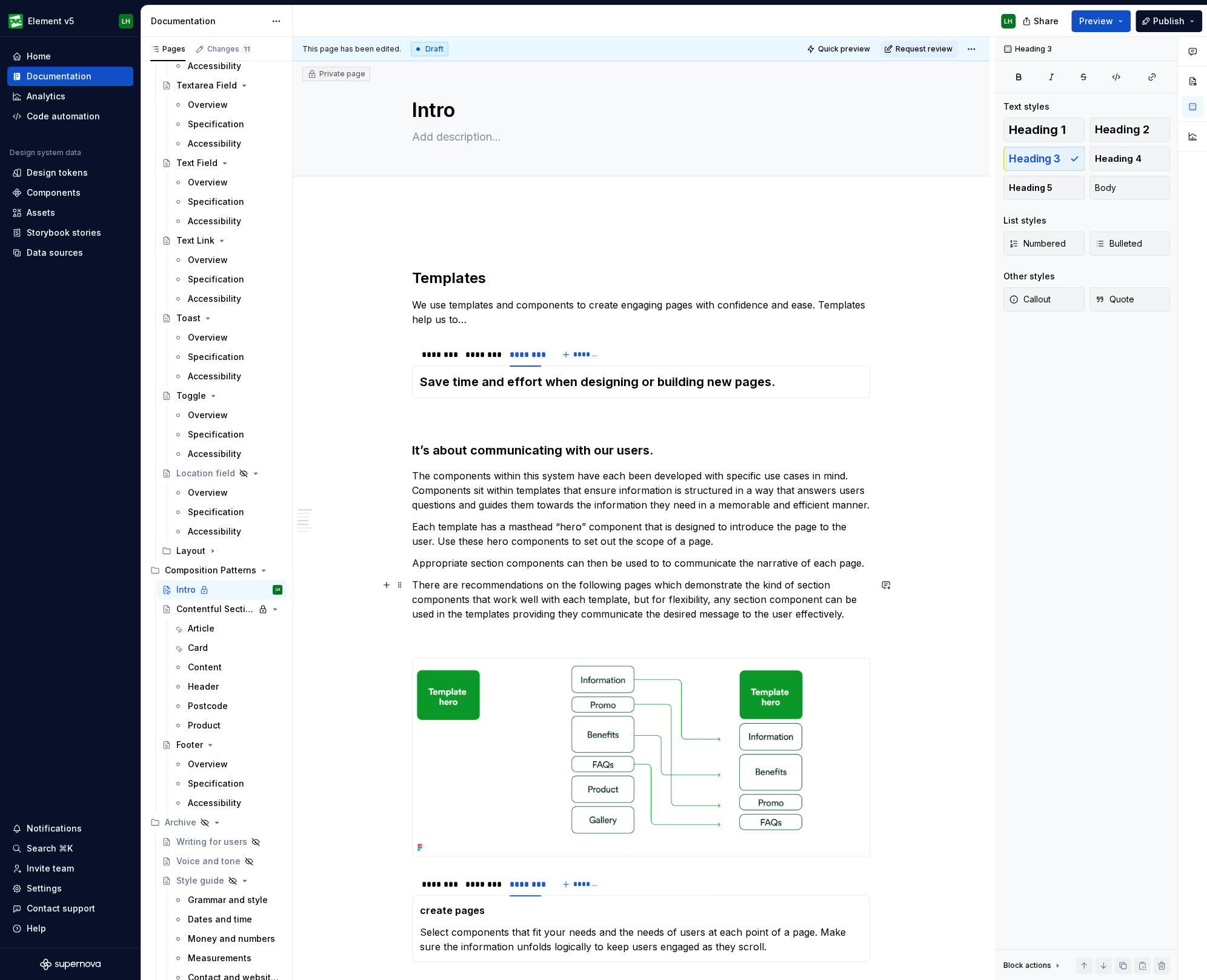
scroll to position [0, 0]
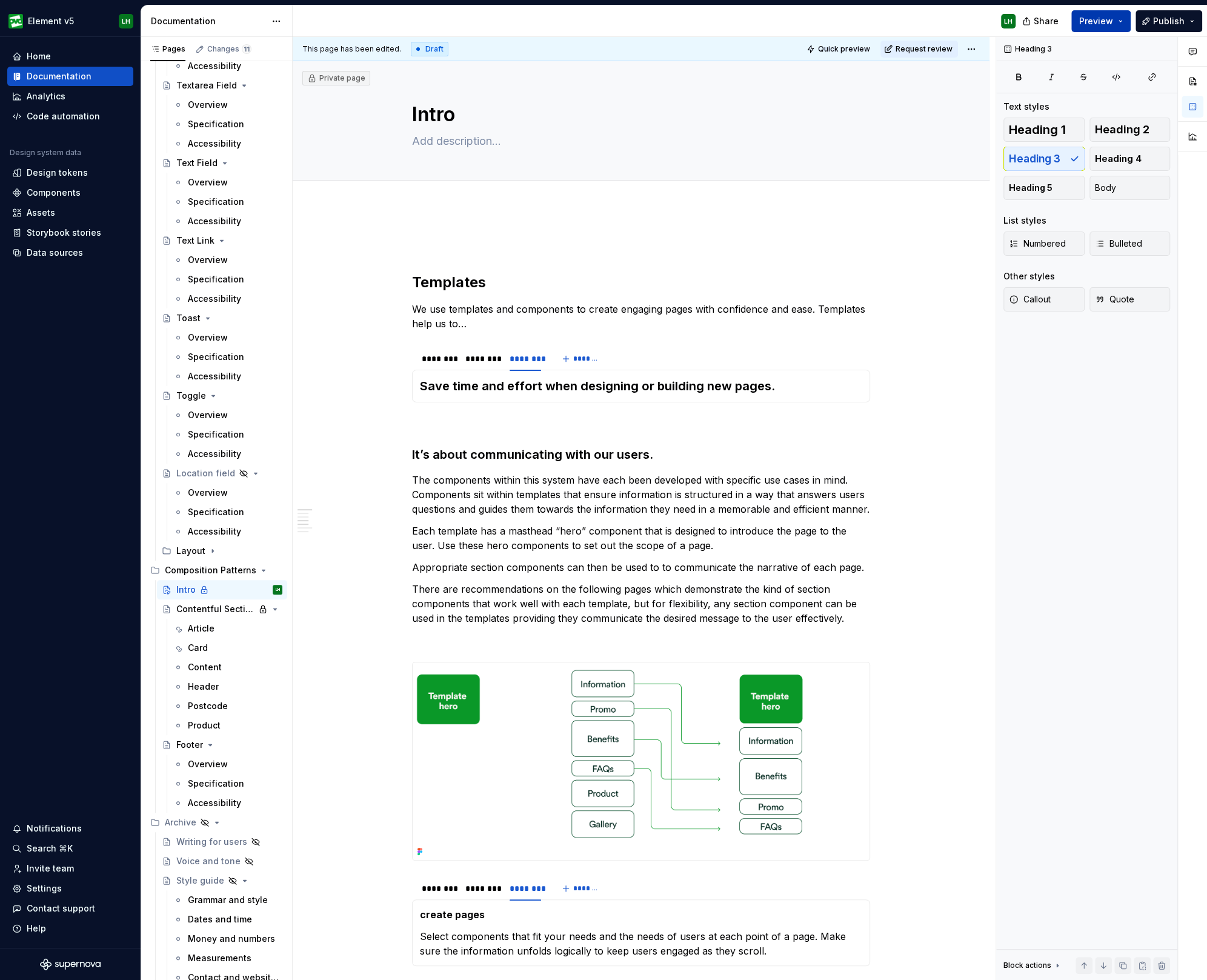
click at [1084, 20] on span "Preview" at bounding box center [1096, 21] width 34 height 12
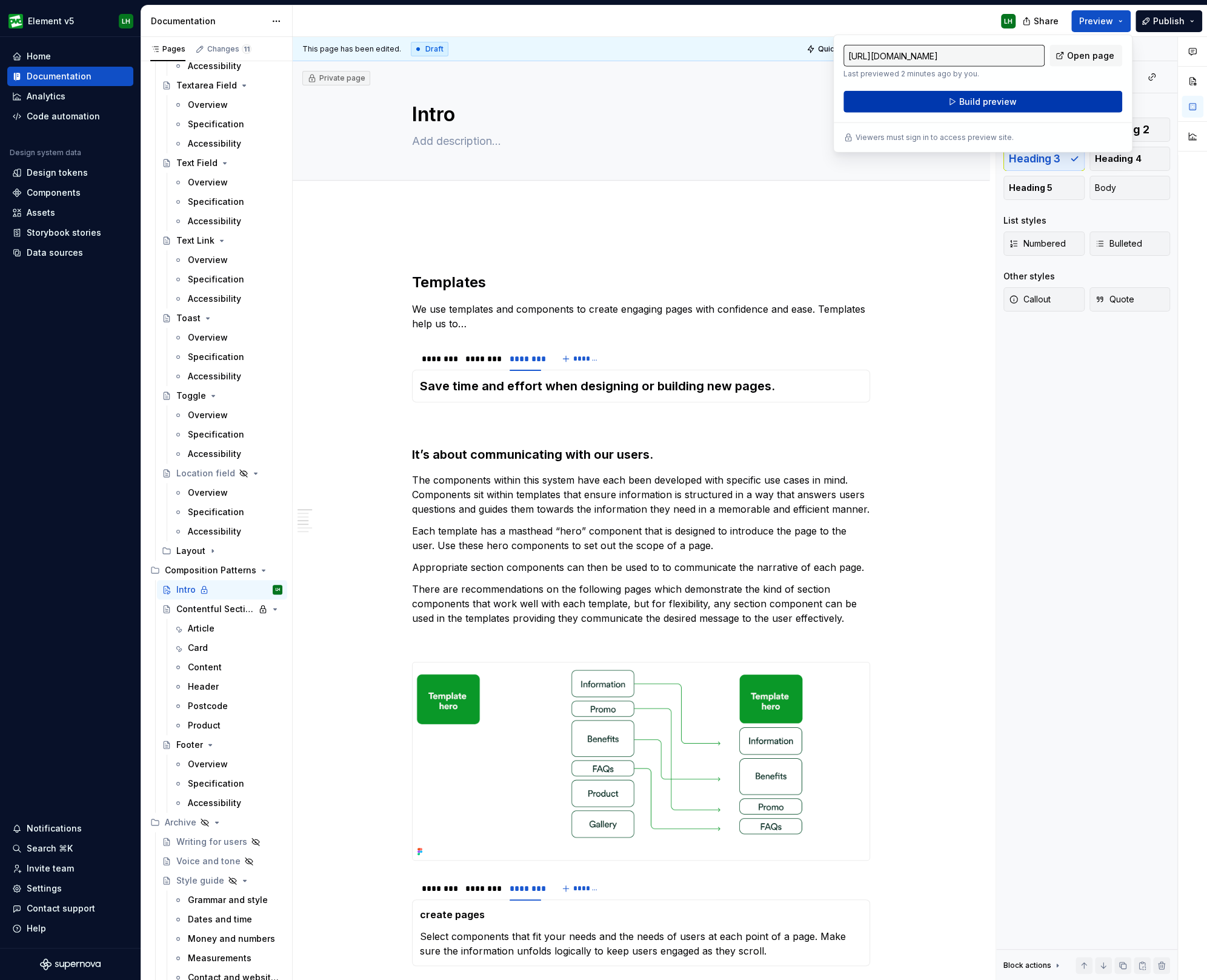
click at [1035, 97] on button "Build preview" at bounding box center [983, 102] width 278 height 22
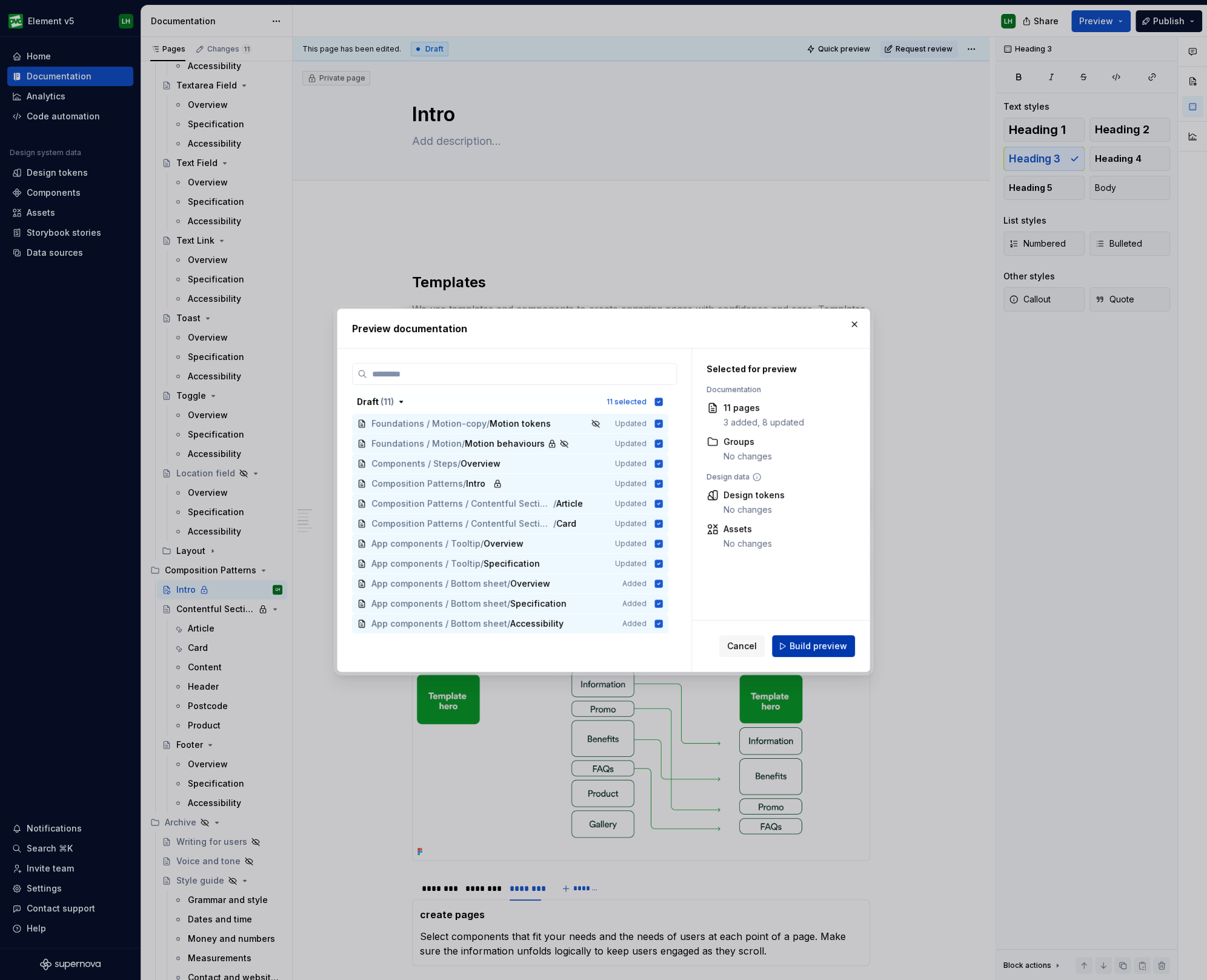
click at [803, 641] on span "Build preview" at bounding box center [818, 646] width 57 height 12
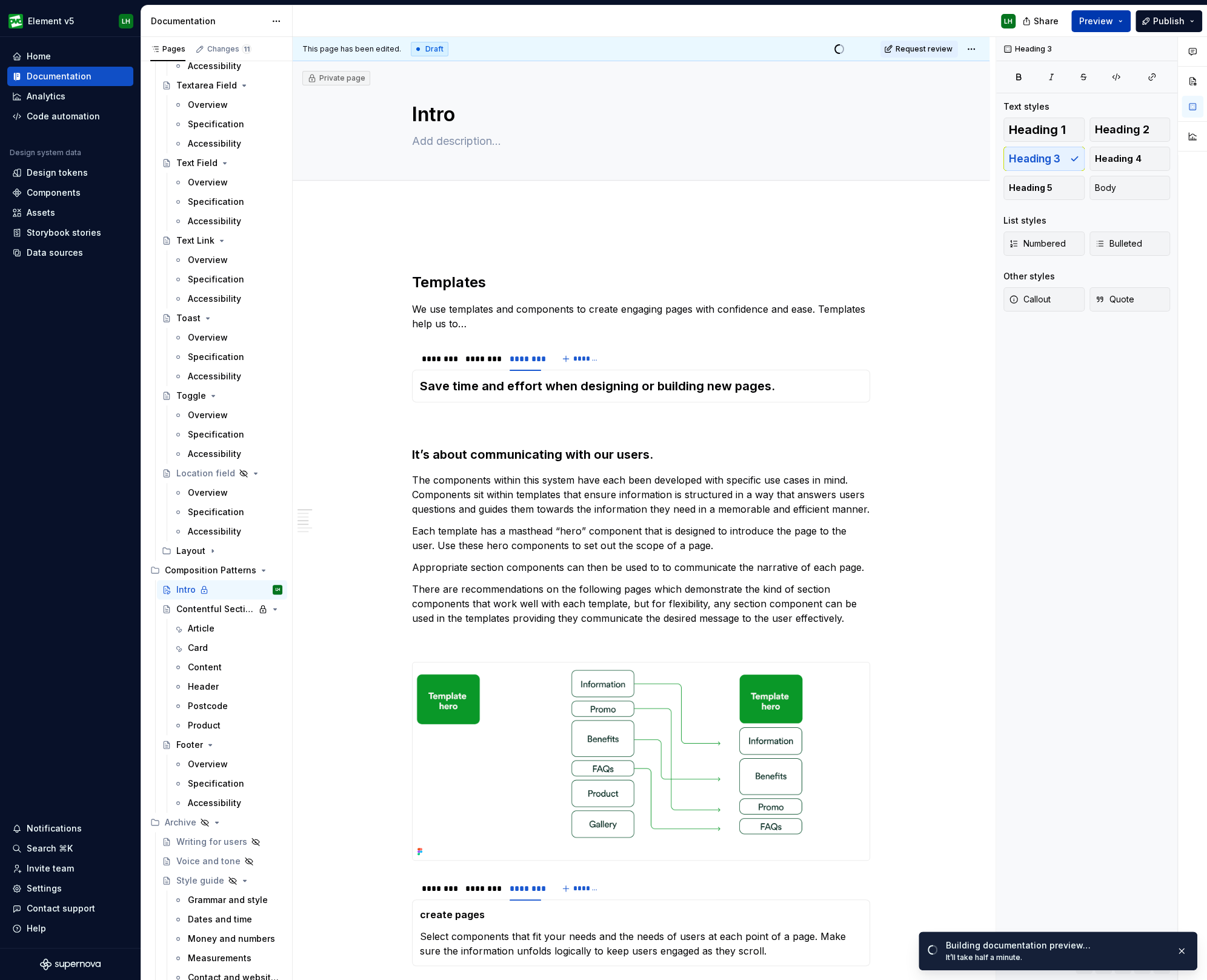
click at [1114, 15] on button "Preview" at bounding box center [1100, 21] width 59 height 22
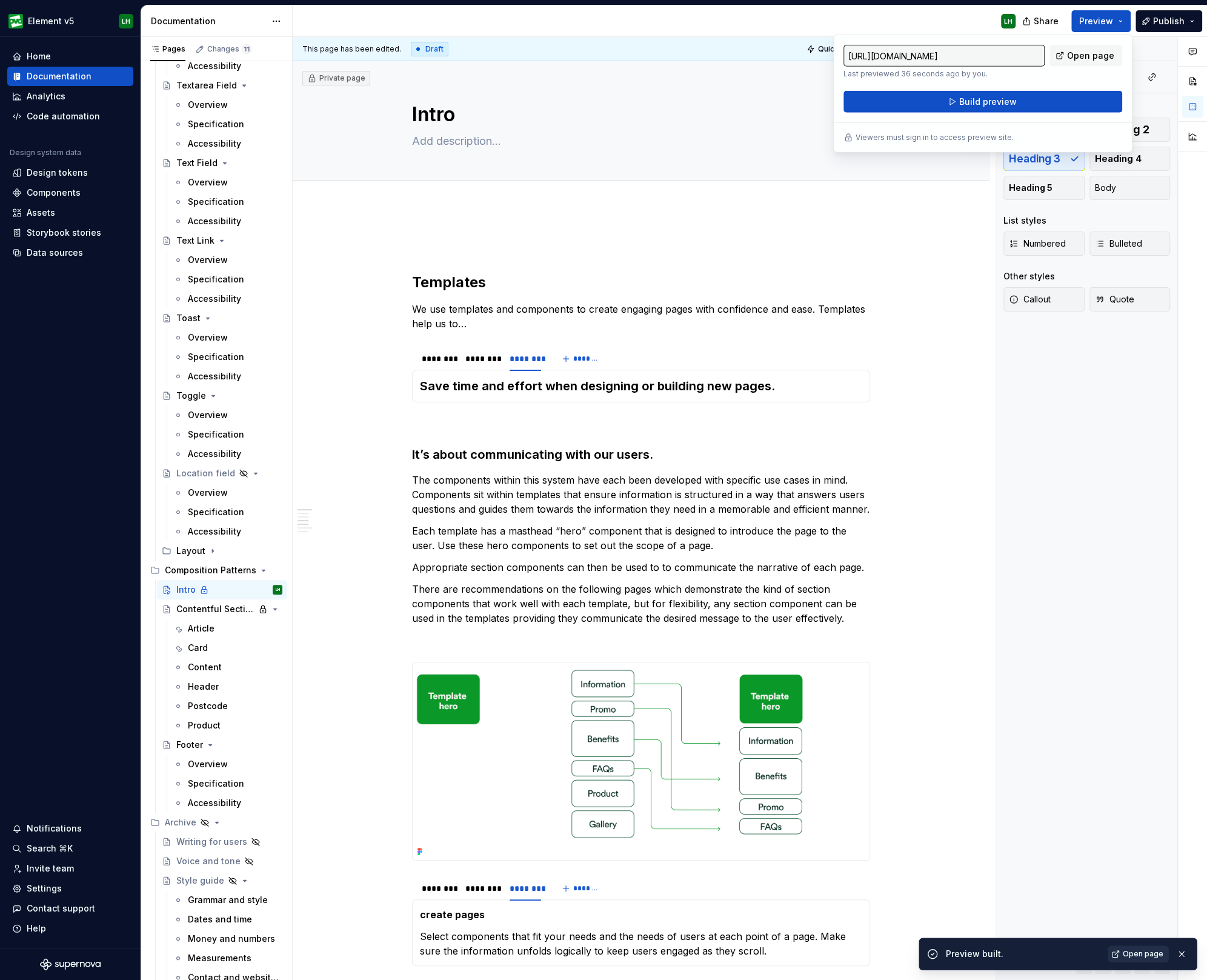
click at [1136, 952] on span "Open page" at bounding box center [1143, 954] width 41 height 10
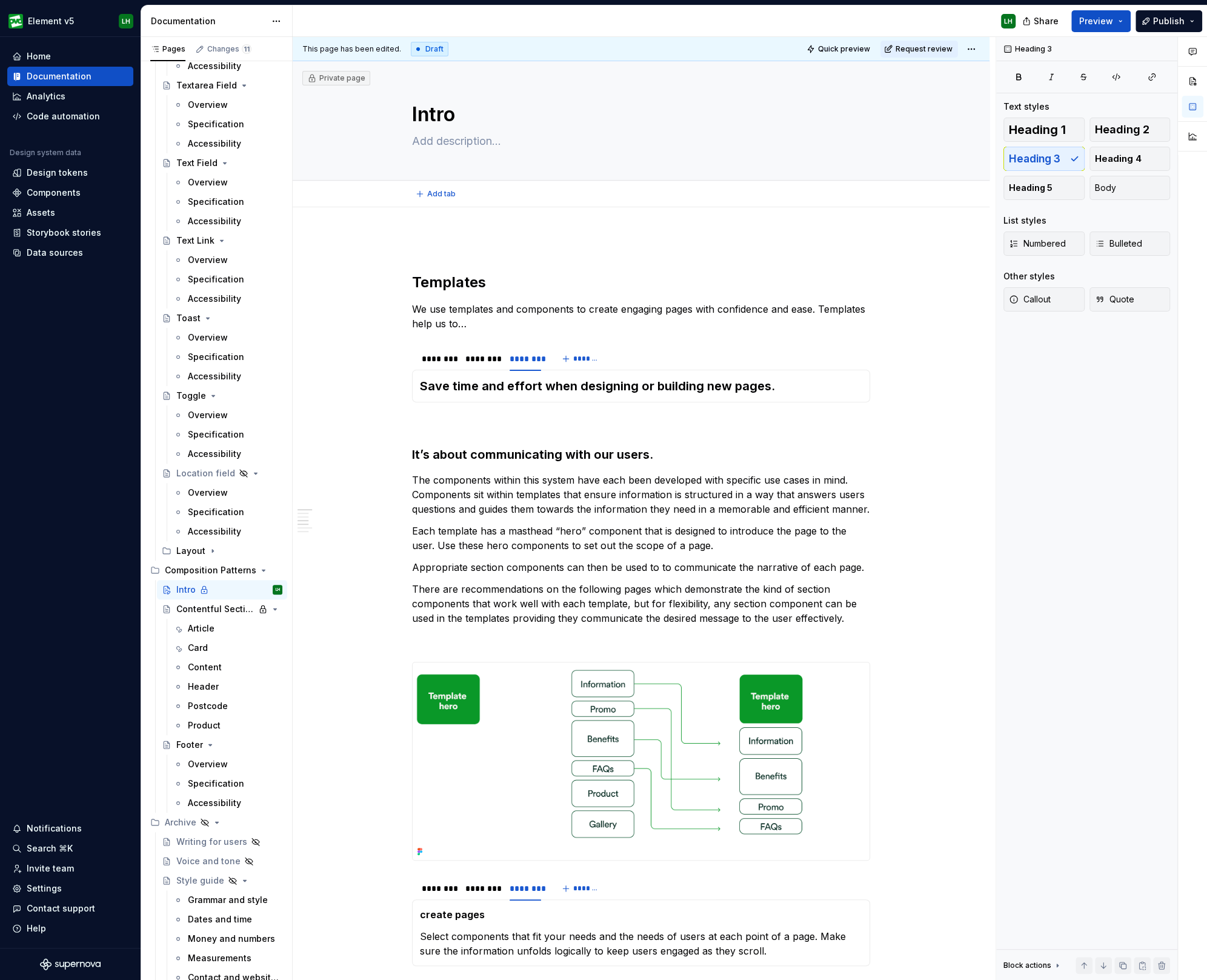
click at [427, 197] on span "Add tab" at bounding box center [442, 193] width 29 height 10
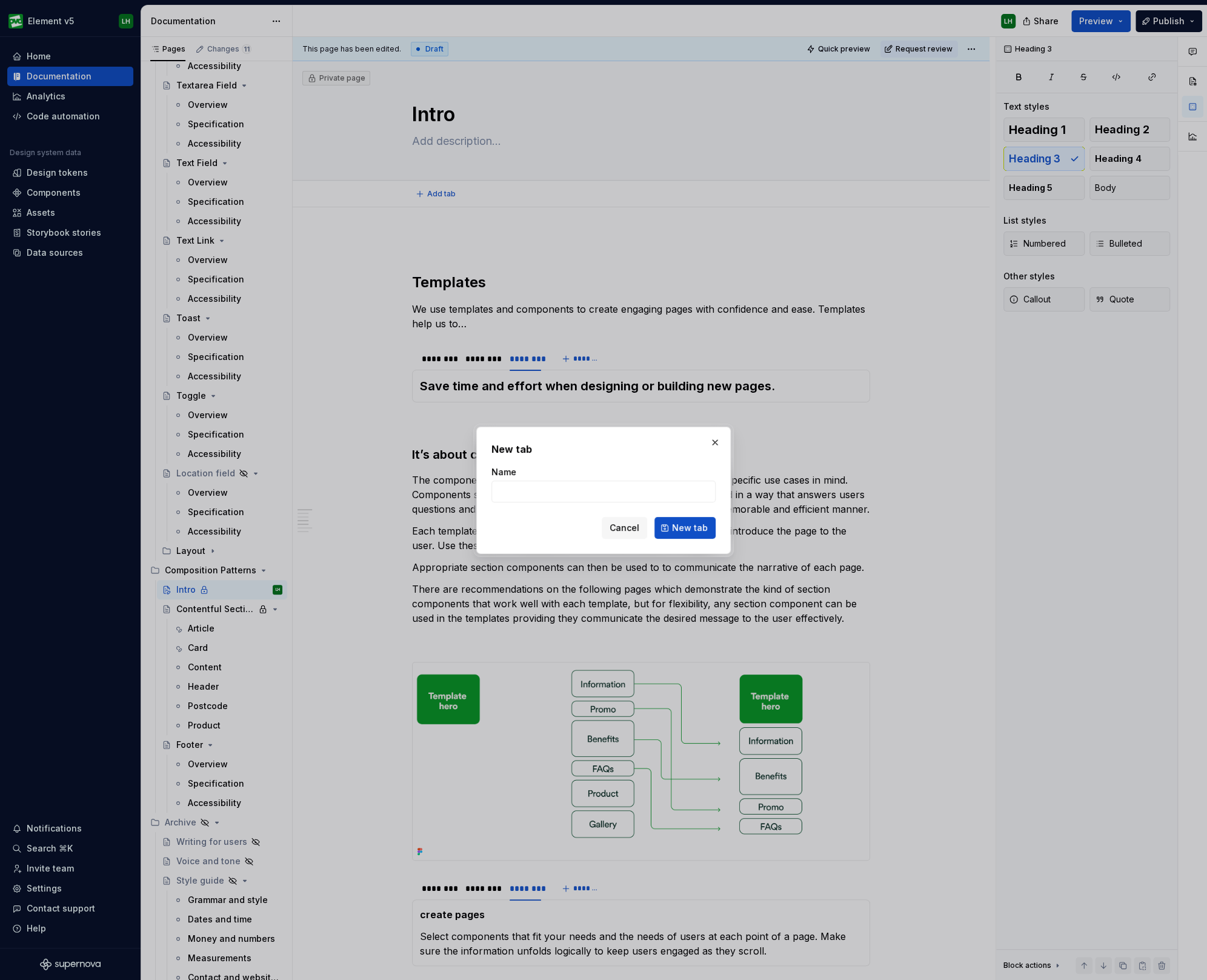
type textarea "*"
type input "O"
type textarea "*"
type input "Overview"
click button "New tab" at bounding box center [684, 528] width 61 height 22
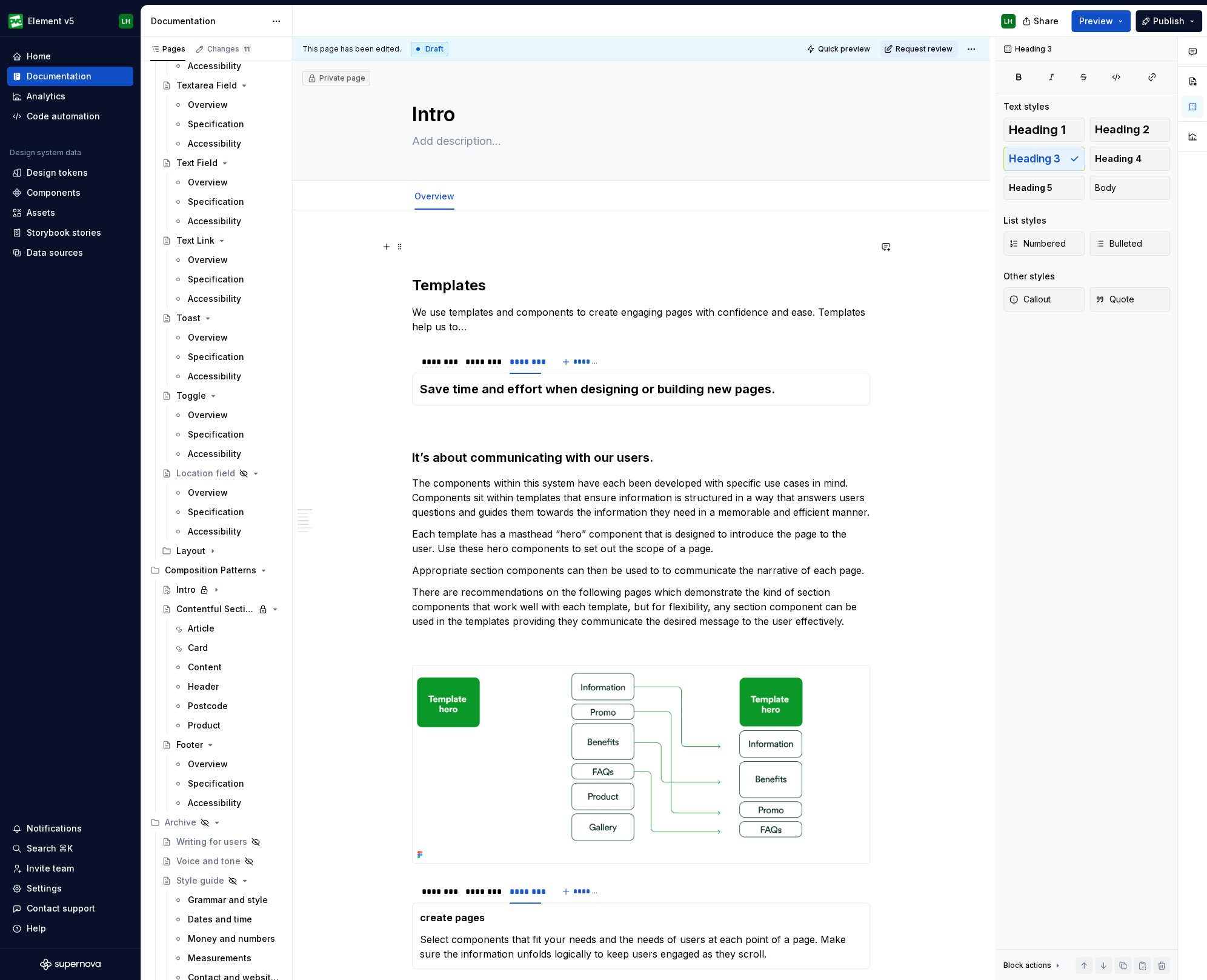
click at [429, 247] on p at bounding box center [640, 246] width 458 height 14
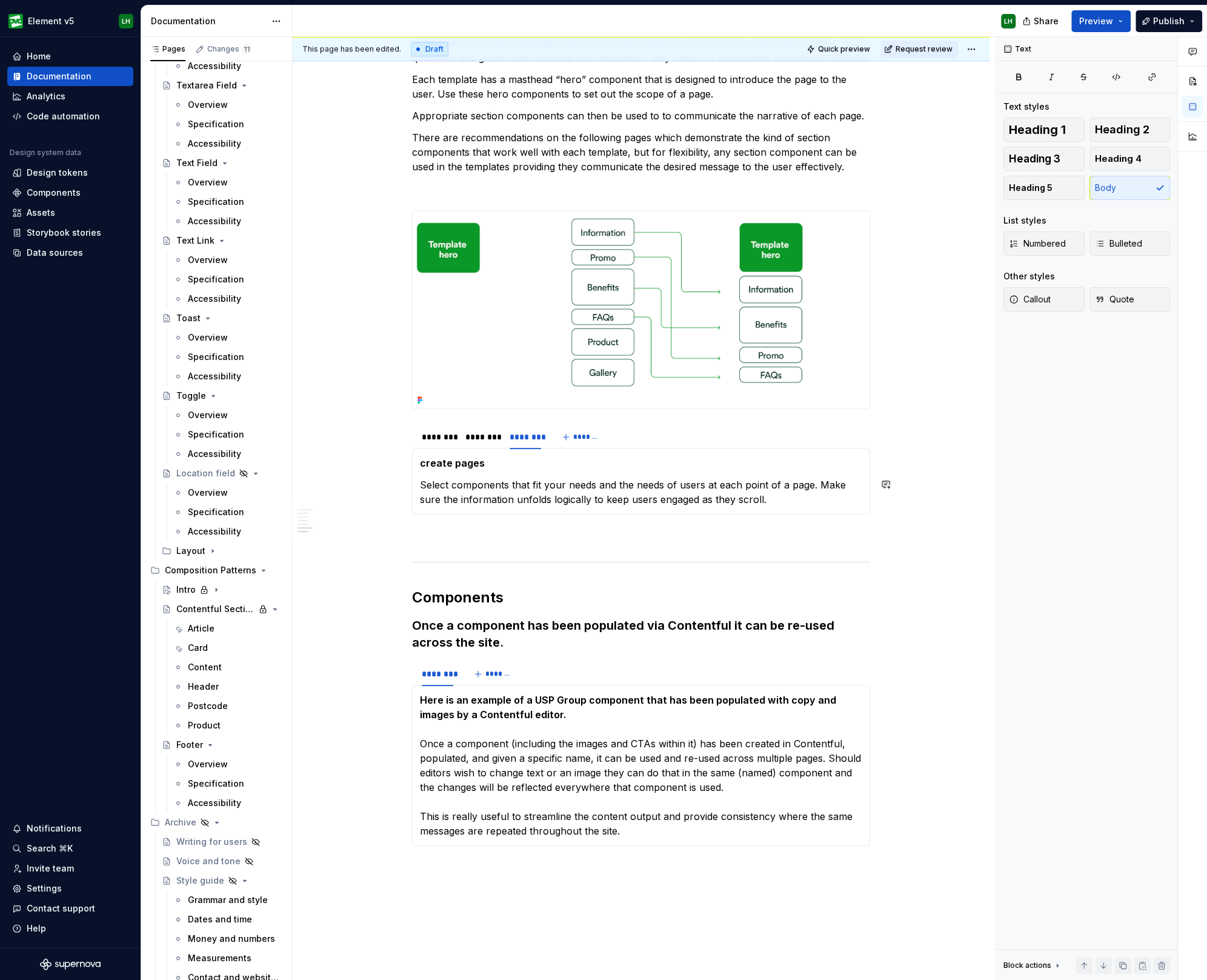
scroll to position [656, 0]
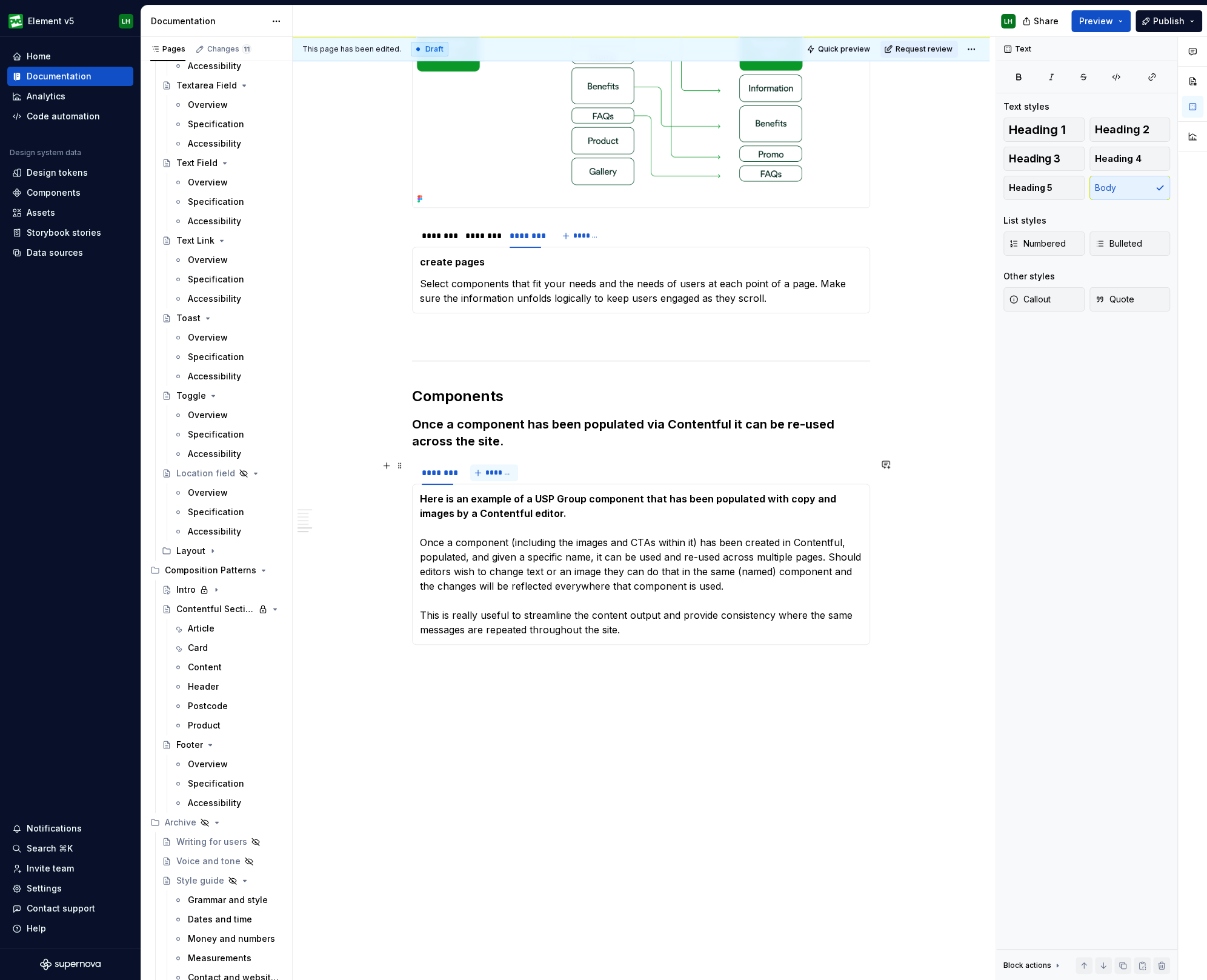
click at [492, 469] on span "*******" at bounding box center [499, 472] width 27 height 10
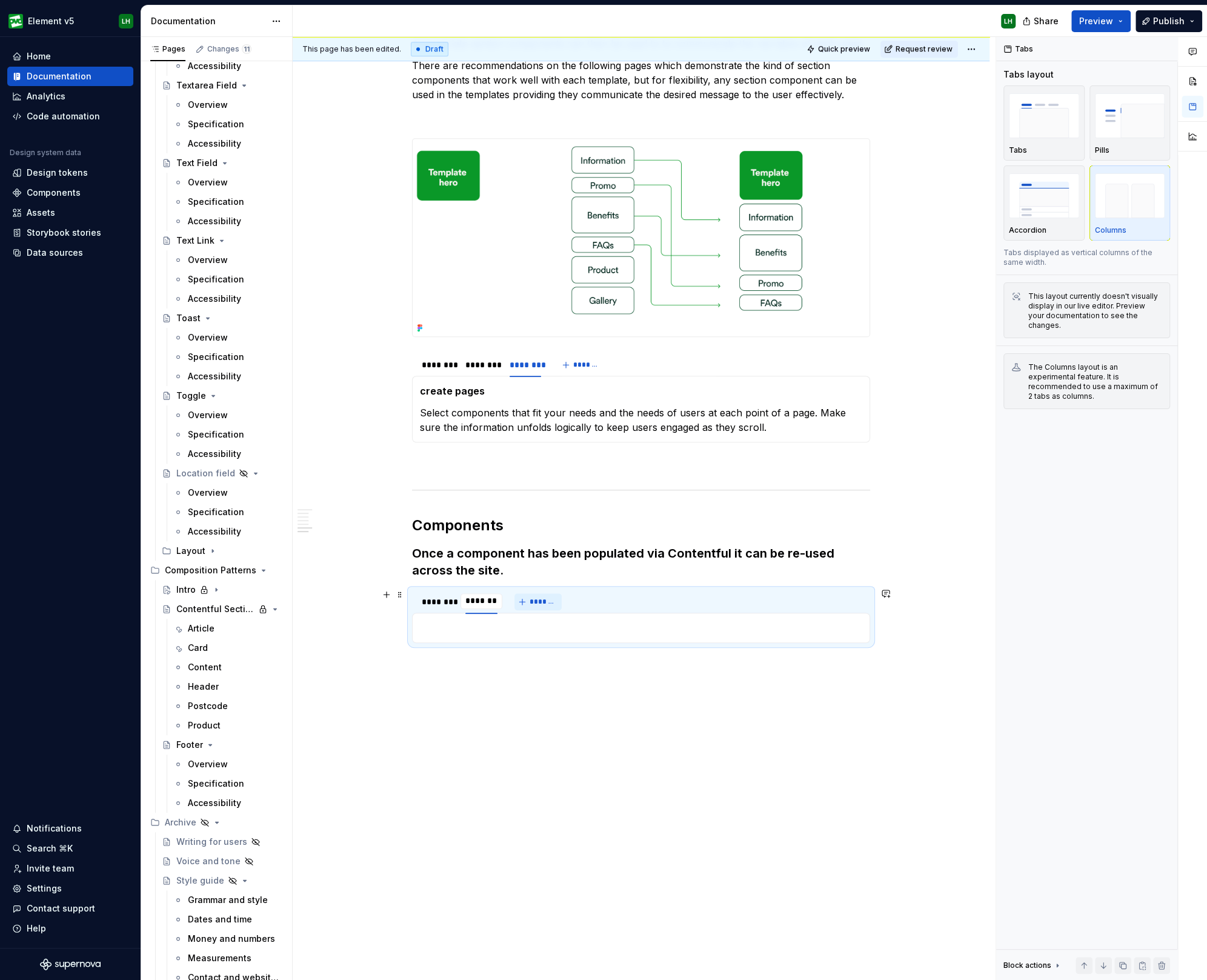
scroll to position [525, 0]
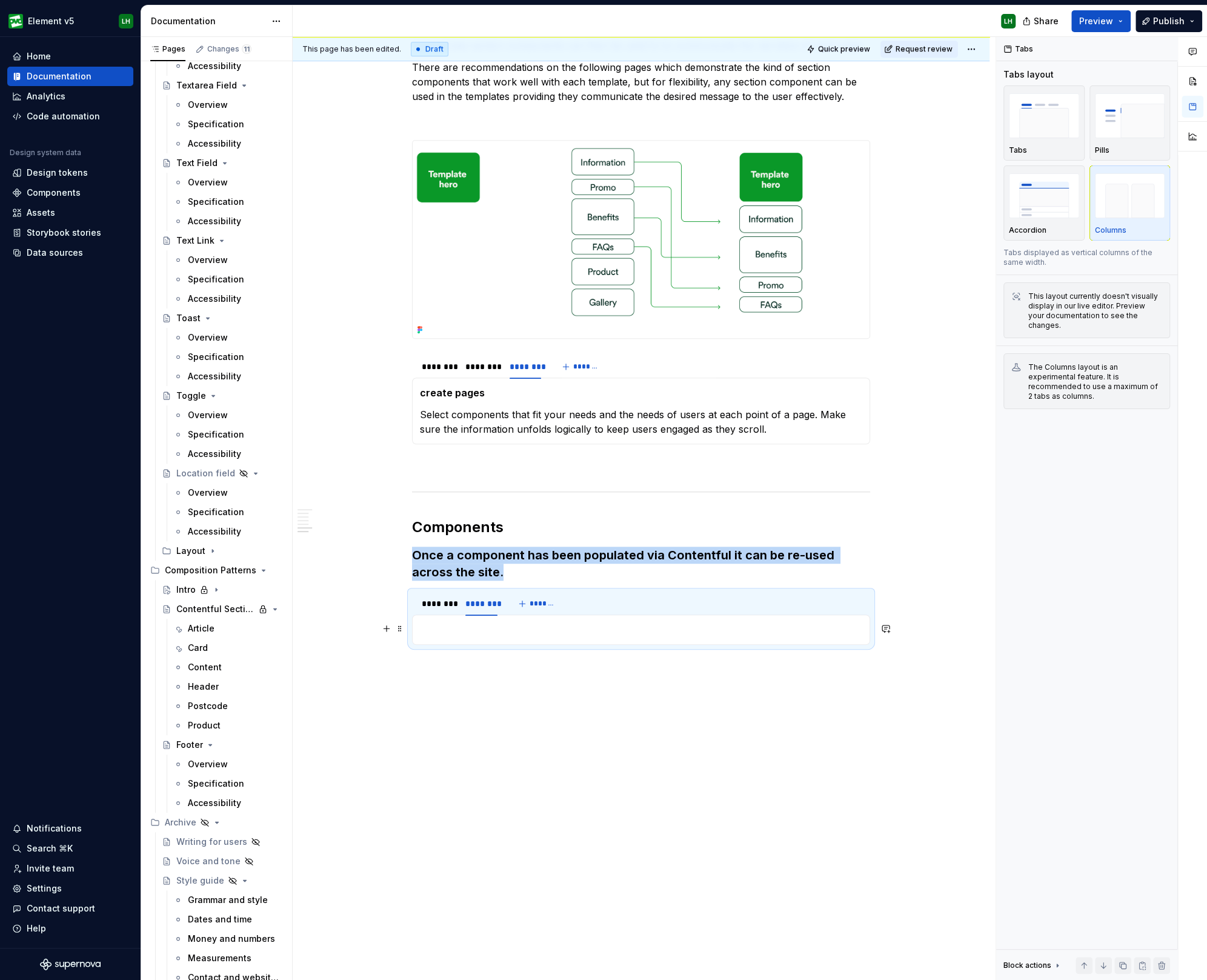
click at [524, 626] on p at bounding box center [641, 629] width 442 height 14
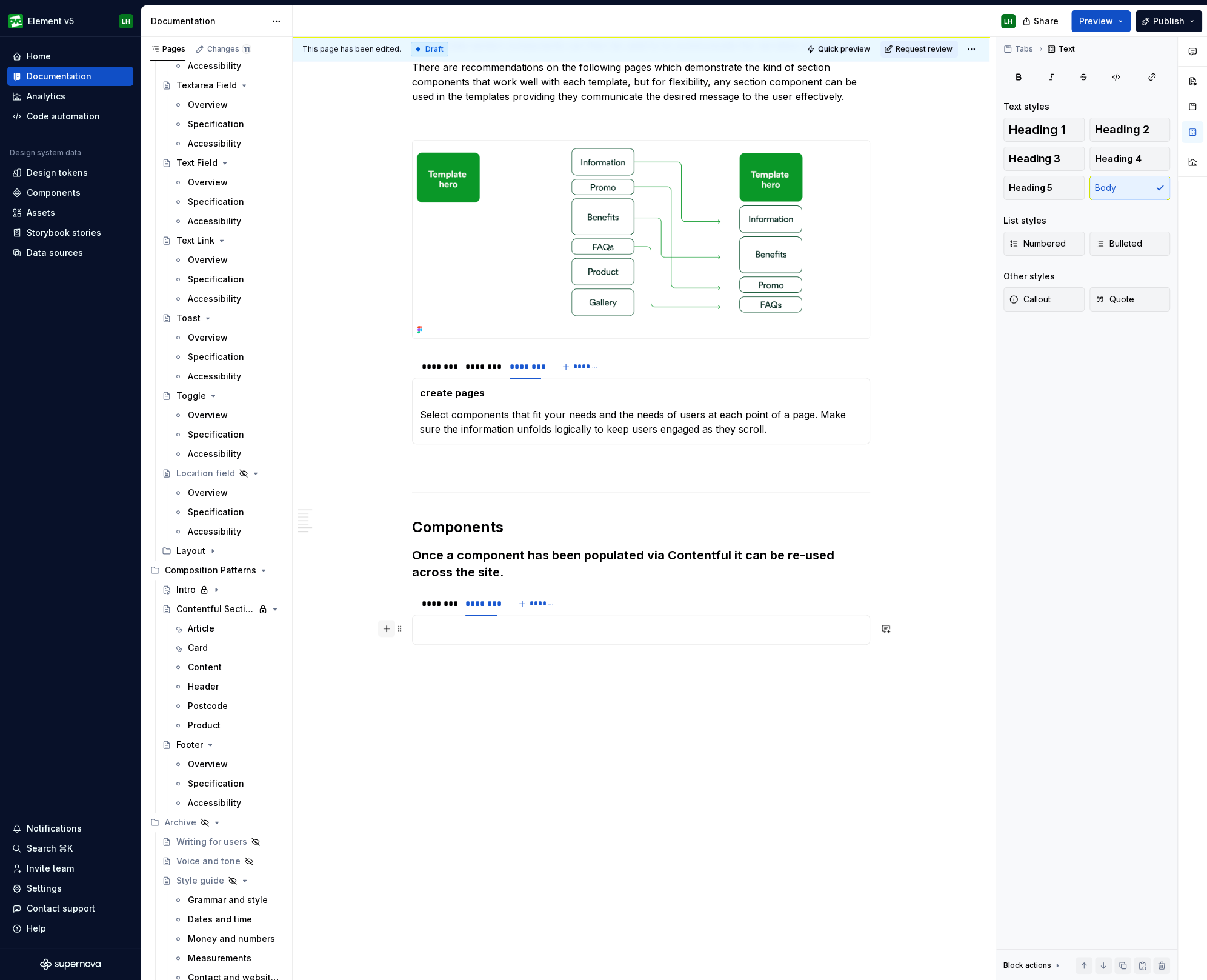
click at [388, 628] on button "button" at bounding box center [386, 628] width 17 height 17
click at [527, 702] on div "Display an image or Figma image" at bounding box center [515, 705] width 119 height 10
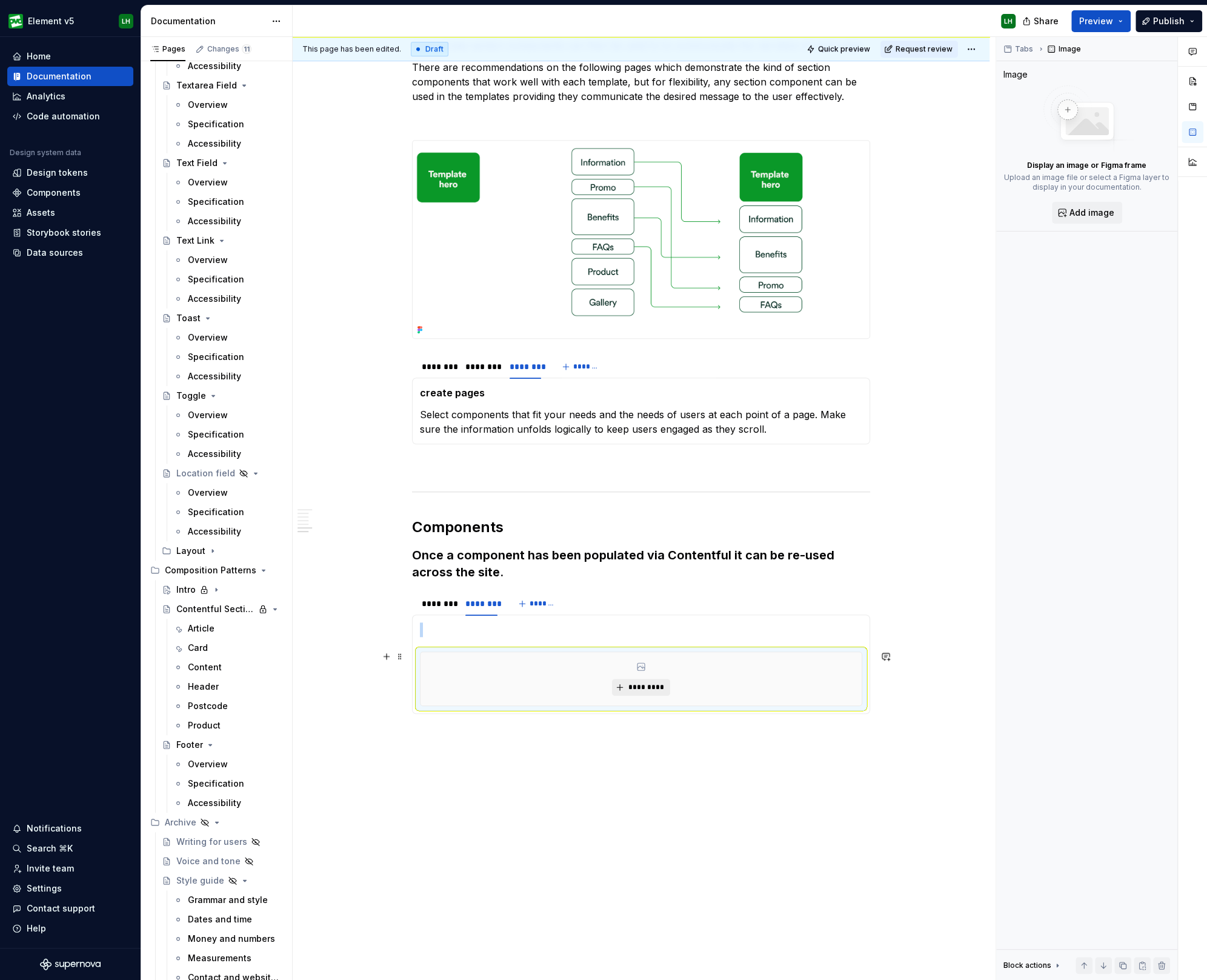
click at [634, 683] on span "*********" at bounding box center [645, 686] width 37 height 10
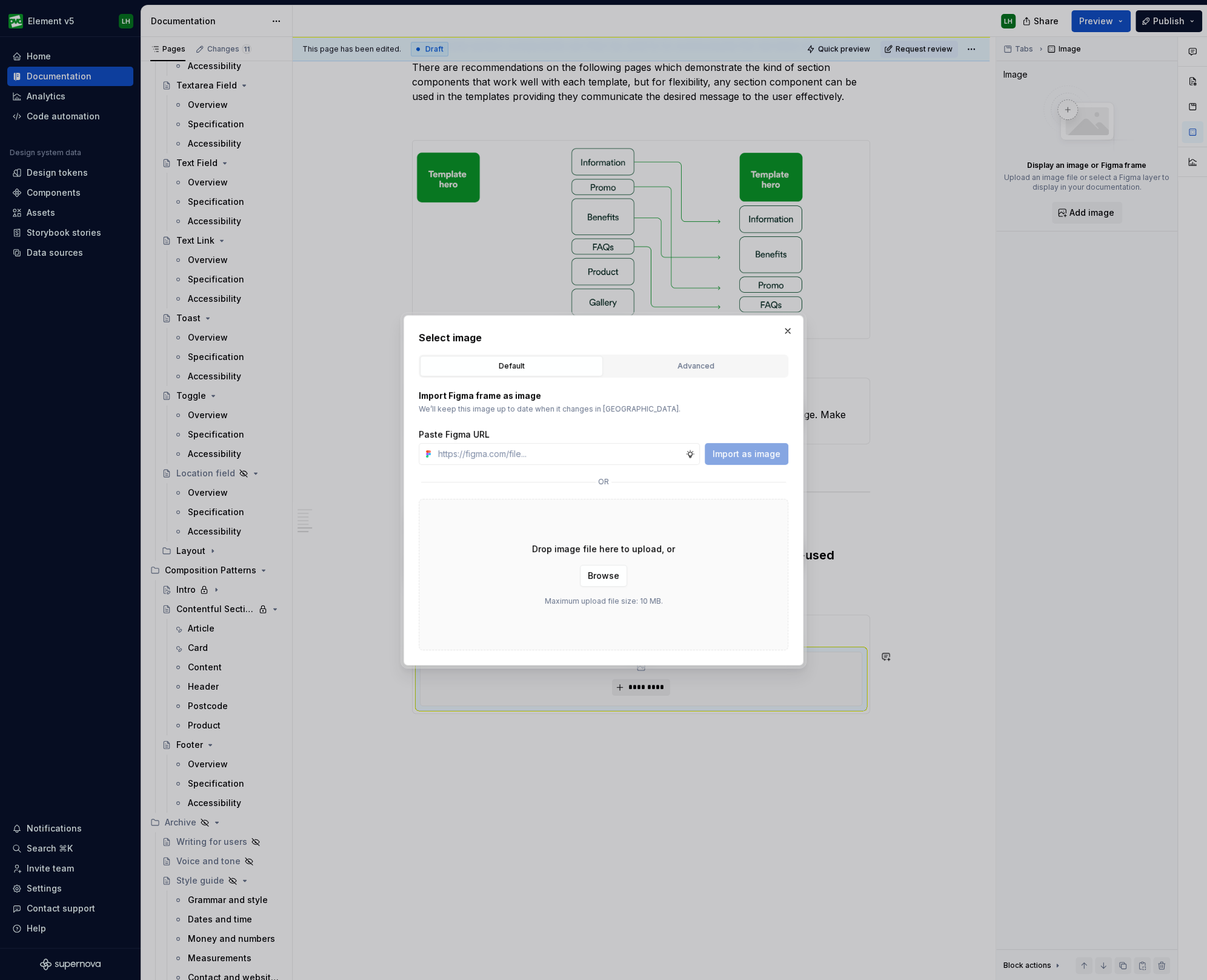
type textarea "*"
type input "usp group example"
click at [679, 367] on div "Advanced" at bounding box center [695, 366] width 175 height 12
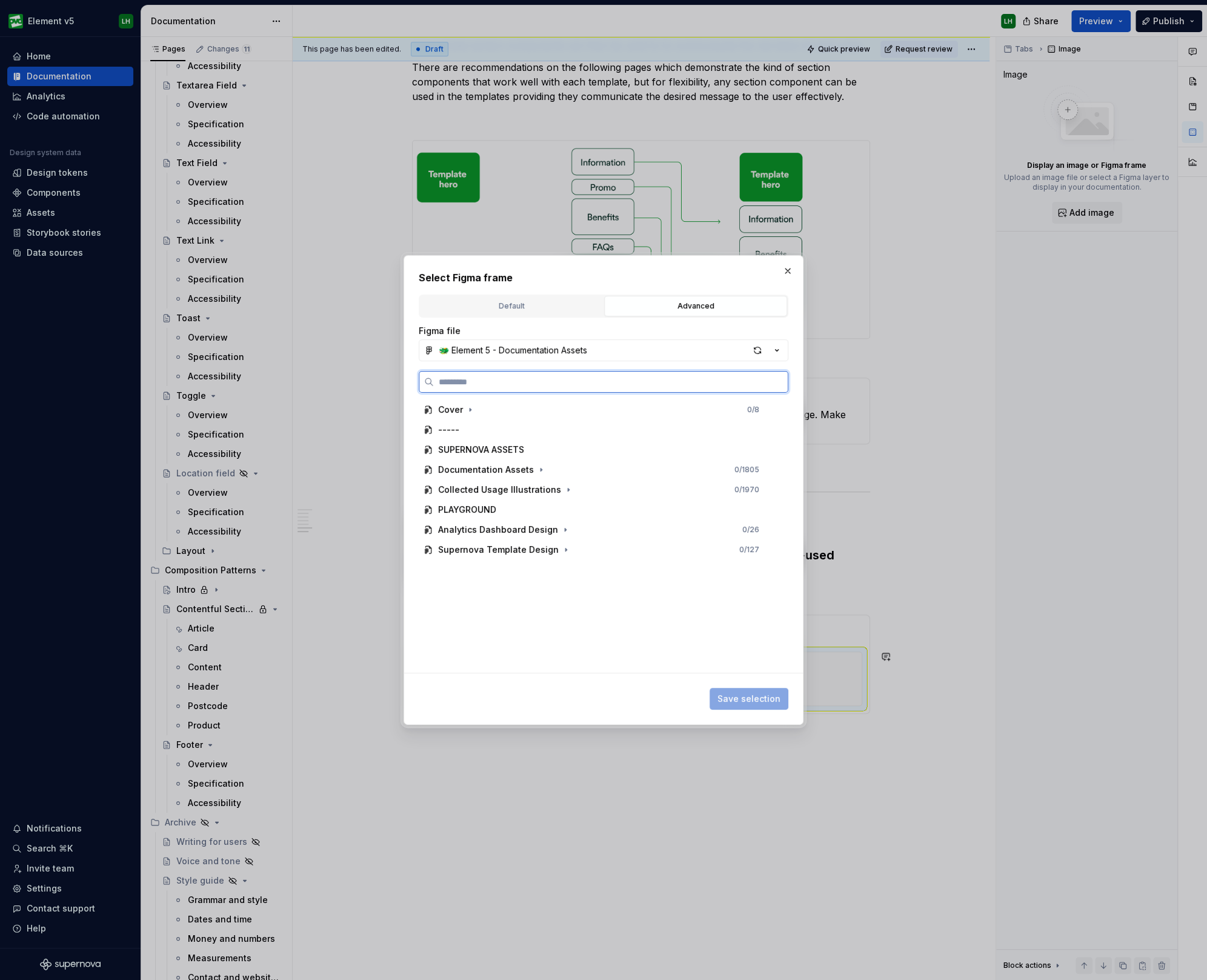
click at [511, 378] on input "search" at bounding box center [610, 382] width 354 height 12
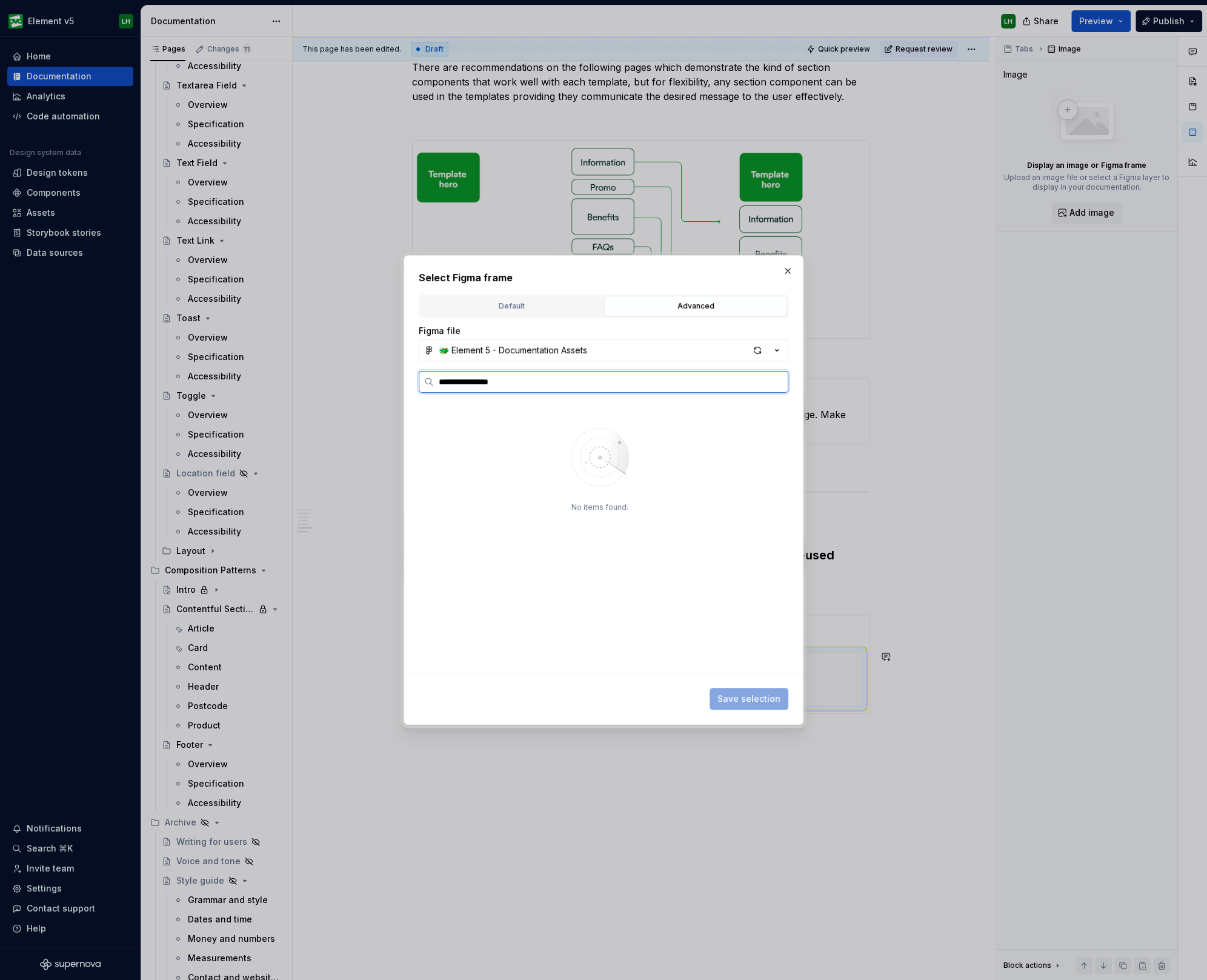
type input "**********"
click at [754, 346] on div "button" at bounding box center [757, 350] width 17 height 17
click at [591, 422] on div "USP Group example 0 / 4" at bounding box center [604, 430] width 348 height 20
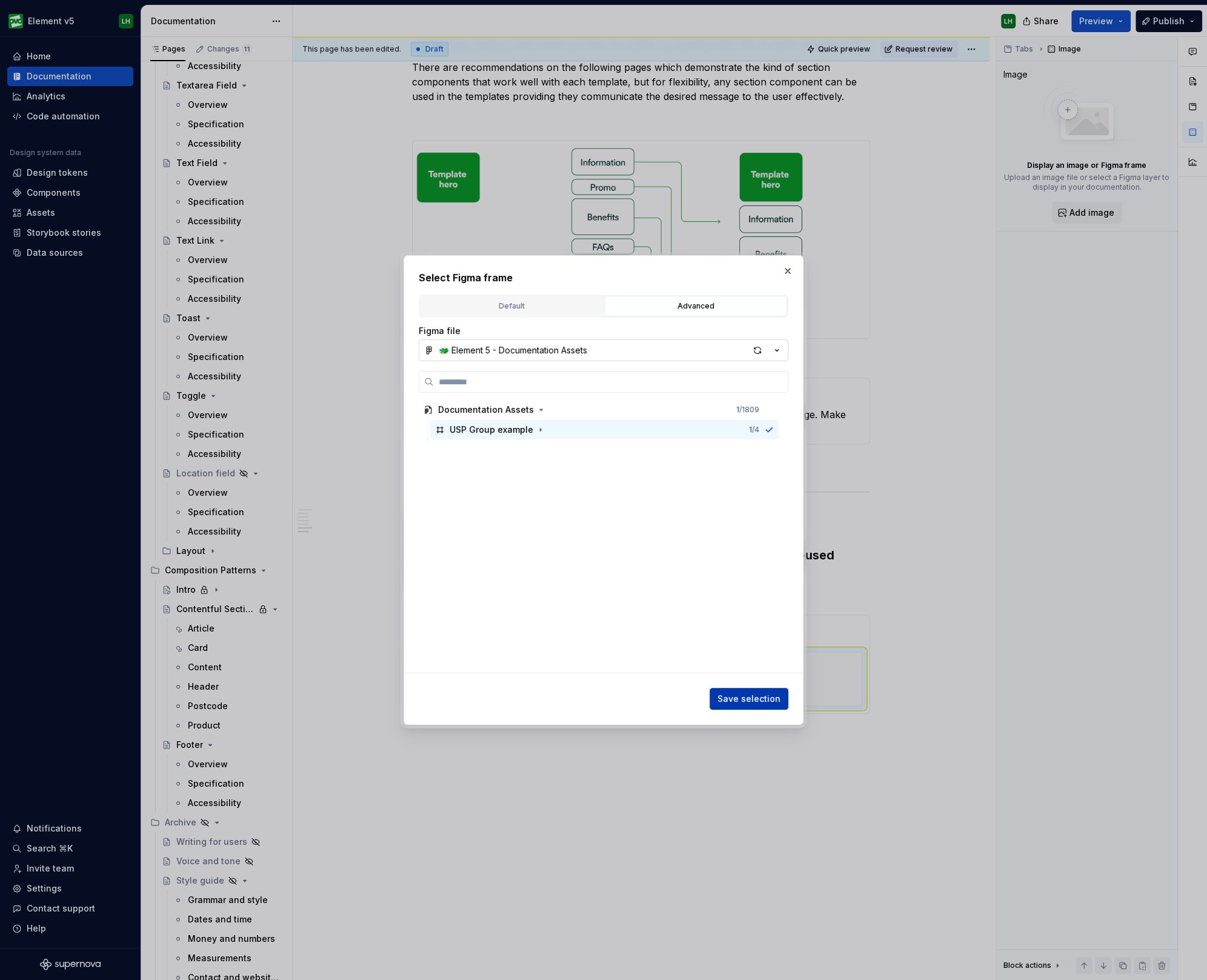
click at [739, 705] on button "Save selection" at bounding box center [749, 698] width 79 height 22
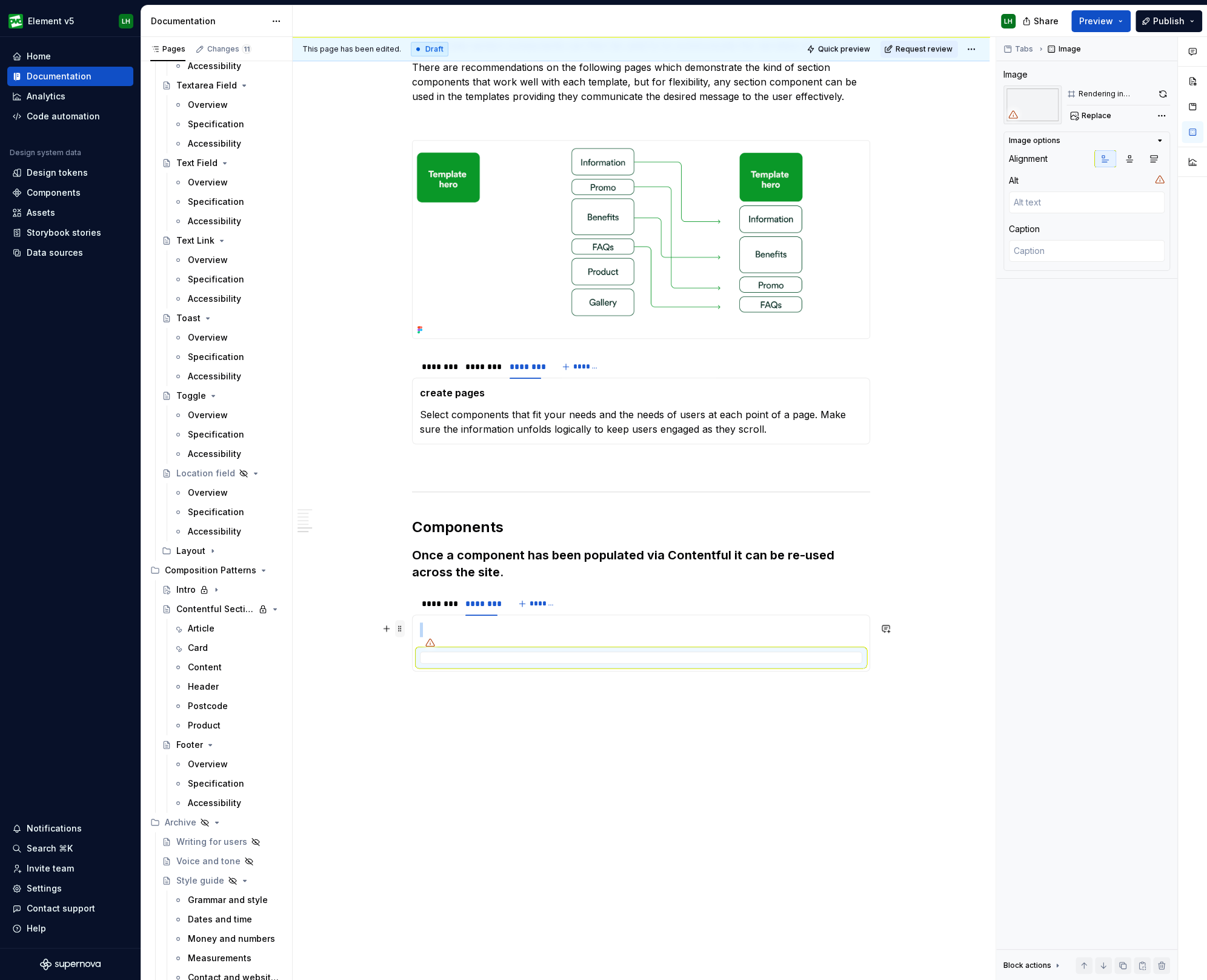
click at [400, 626] on span at bounding box center [400, 628] width 10 height 17
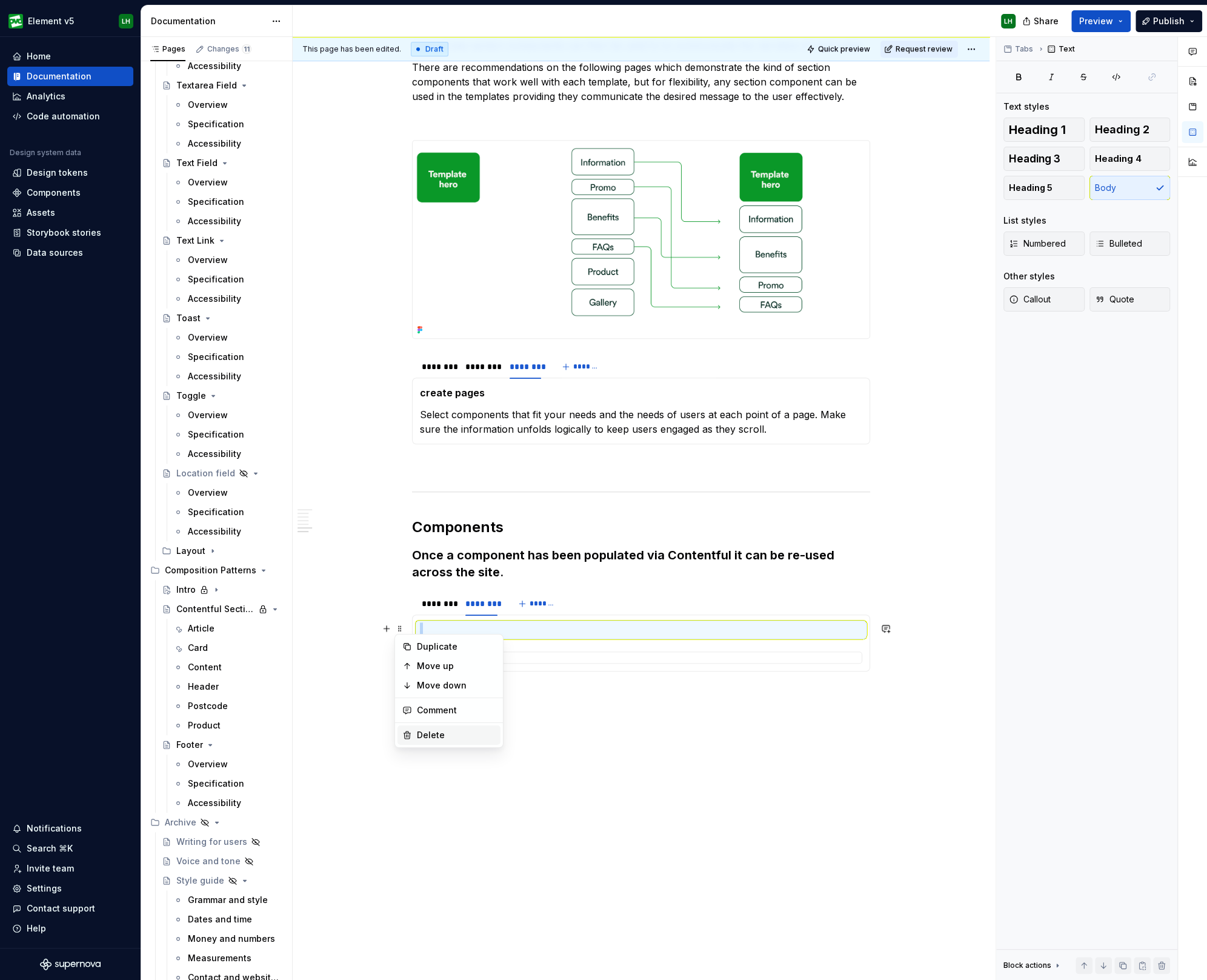
click at [436, 726] on div "Delete" at bounding box center [448, 735] width 103 height 20
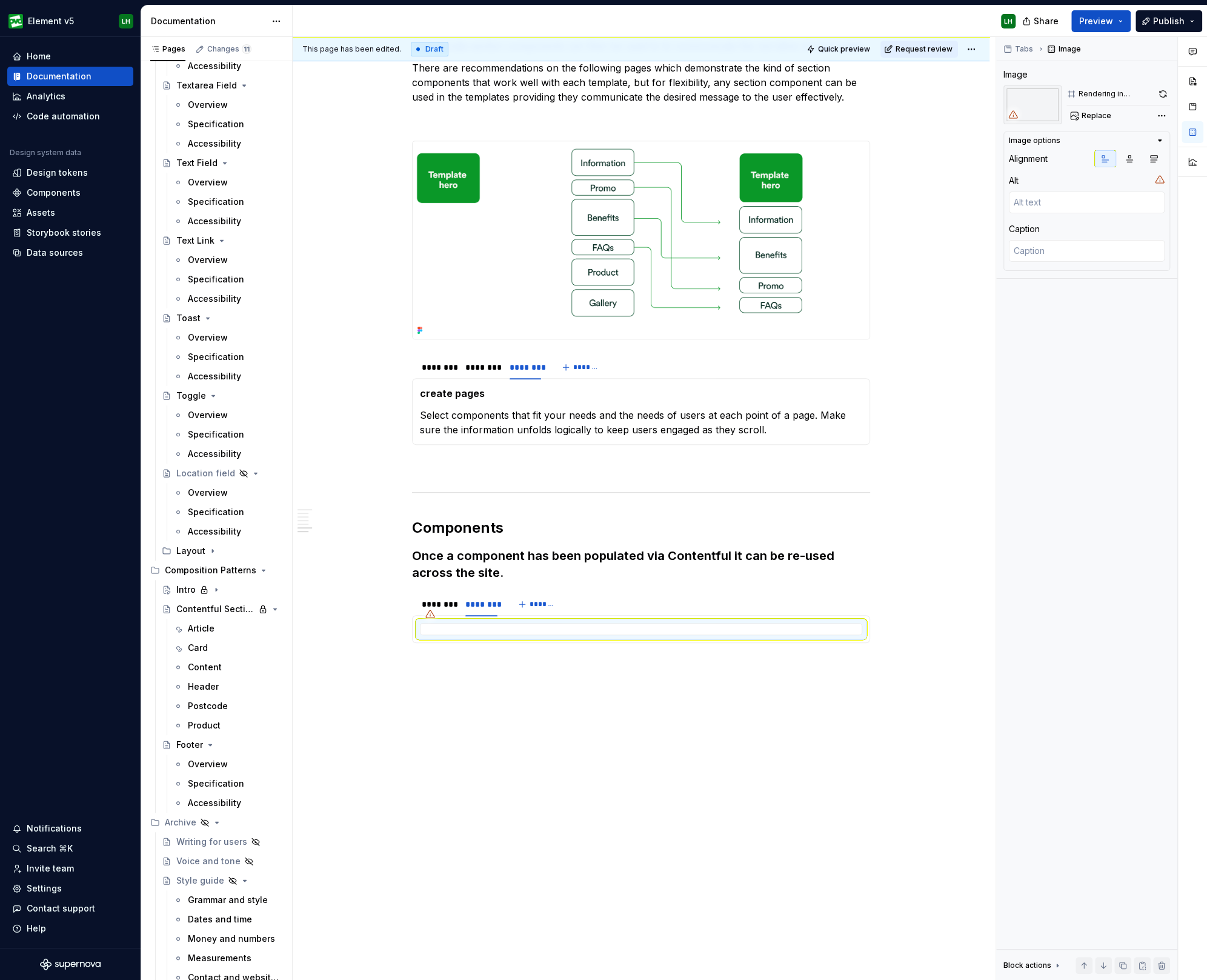
scroll to position [522, 0]
click at [436, 600] on div "********" at bounding box center [437, 606] width 32 height 12
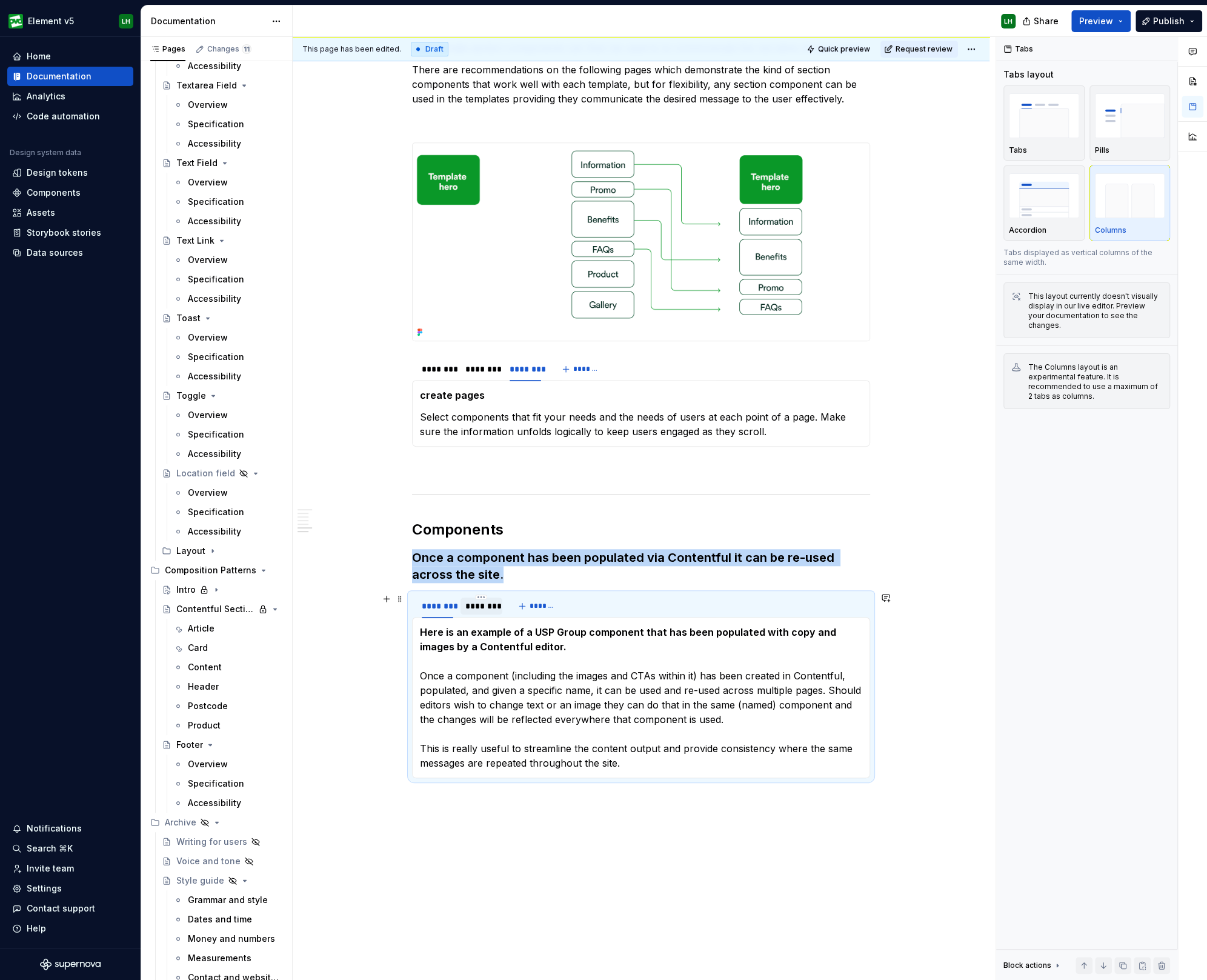
click at [468, 602] on div "********" at bounding box center [481, 606] width 32 height 12
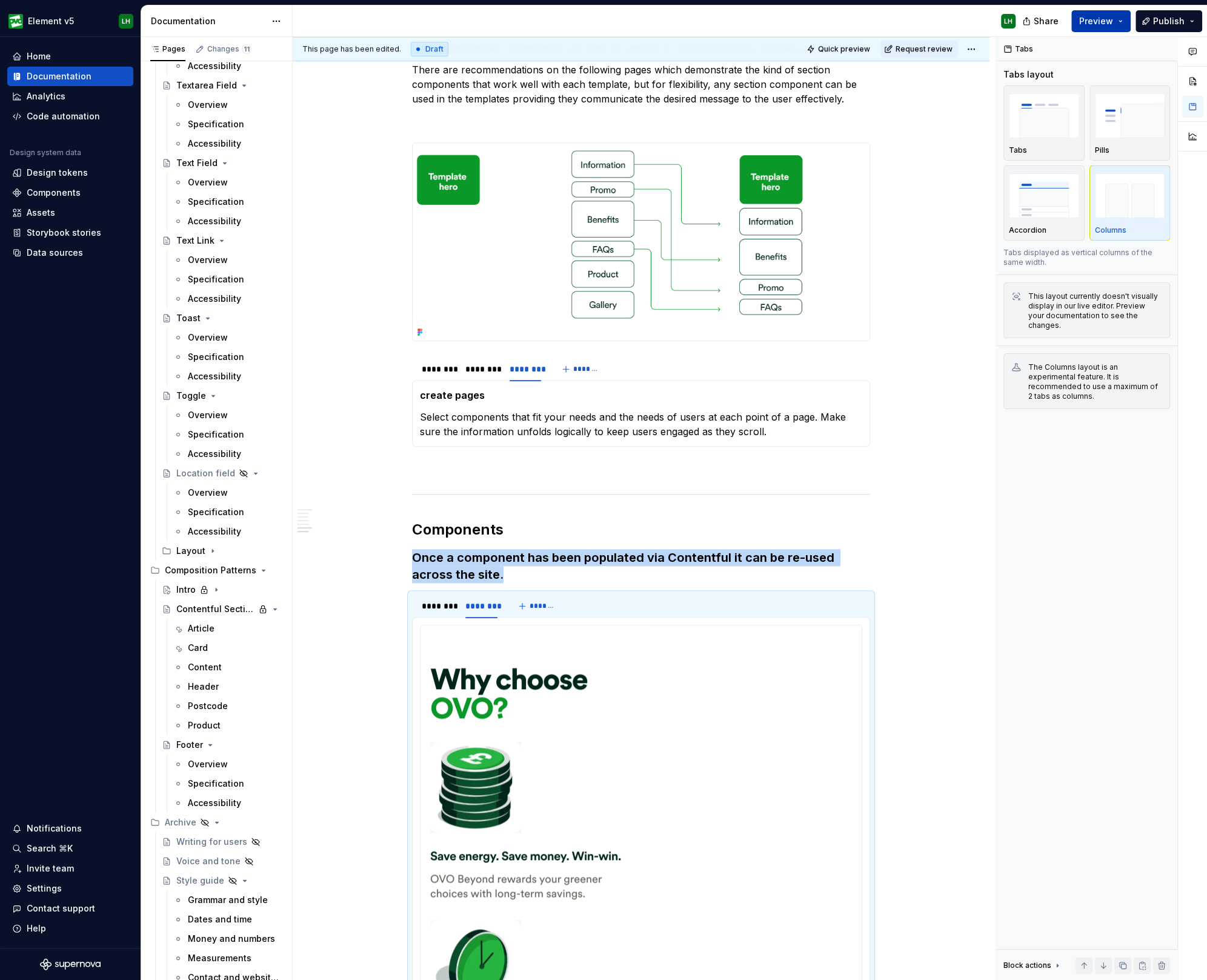
click at [1111, 17] on span "Preview" at bounding box center [1096, 21] width 34 height 12
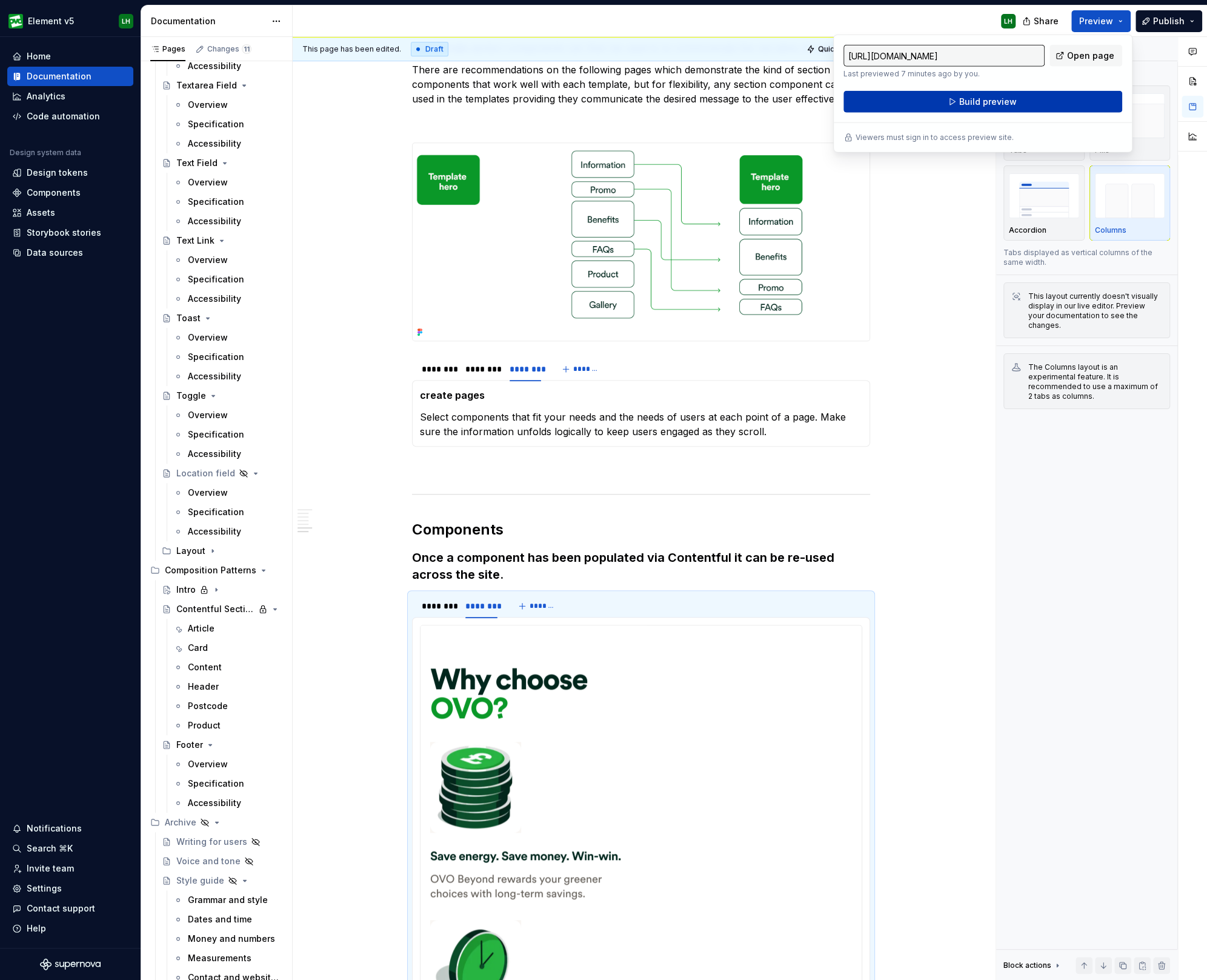
click at [1051, 98] on button "Build preview" at bounding box center [983, 102] width 278 height 22
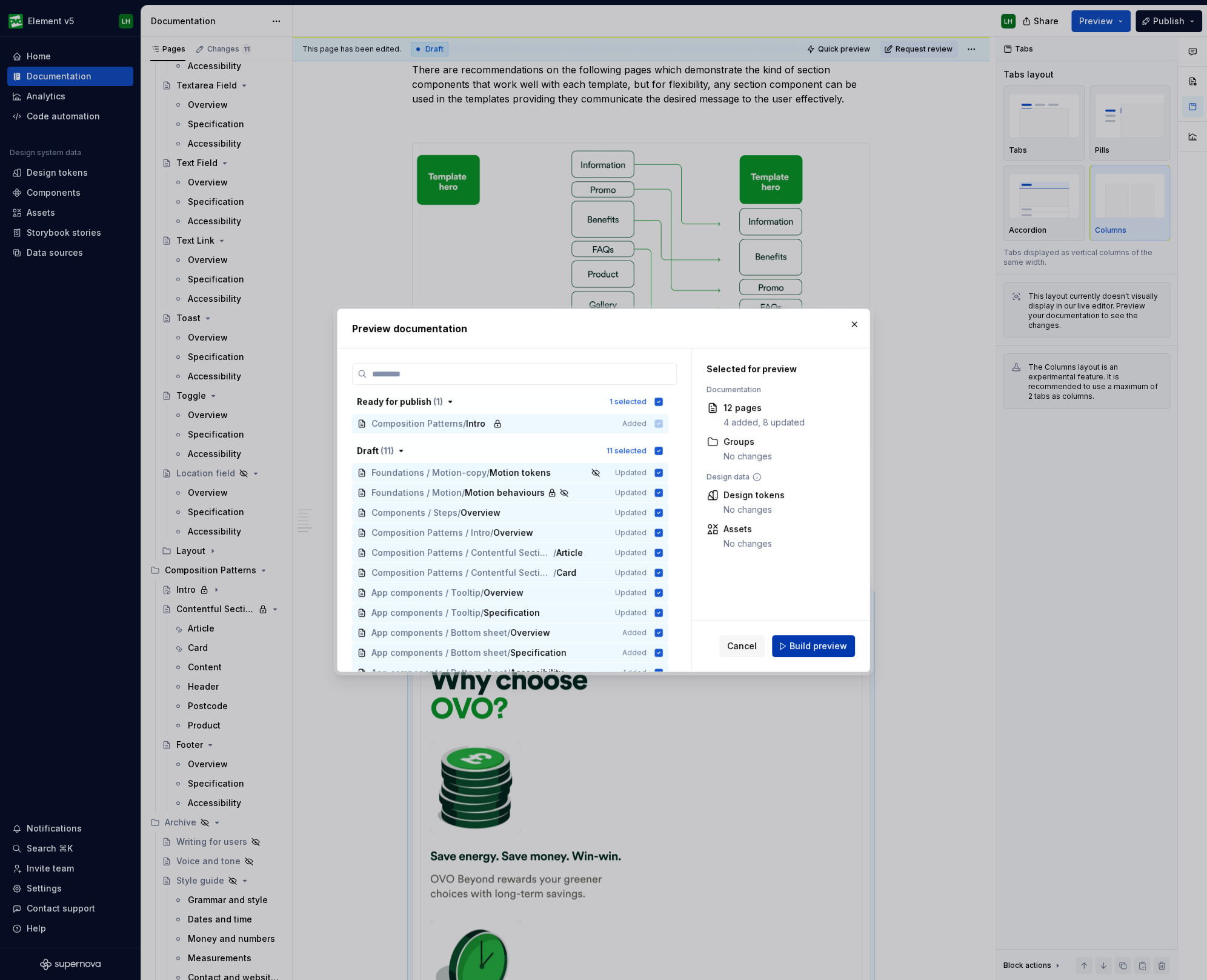
click at [800, 638] on button "Build preview" at bounding box center [813, 646] width 83 height 22
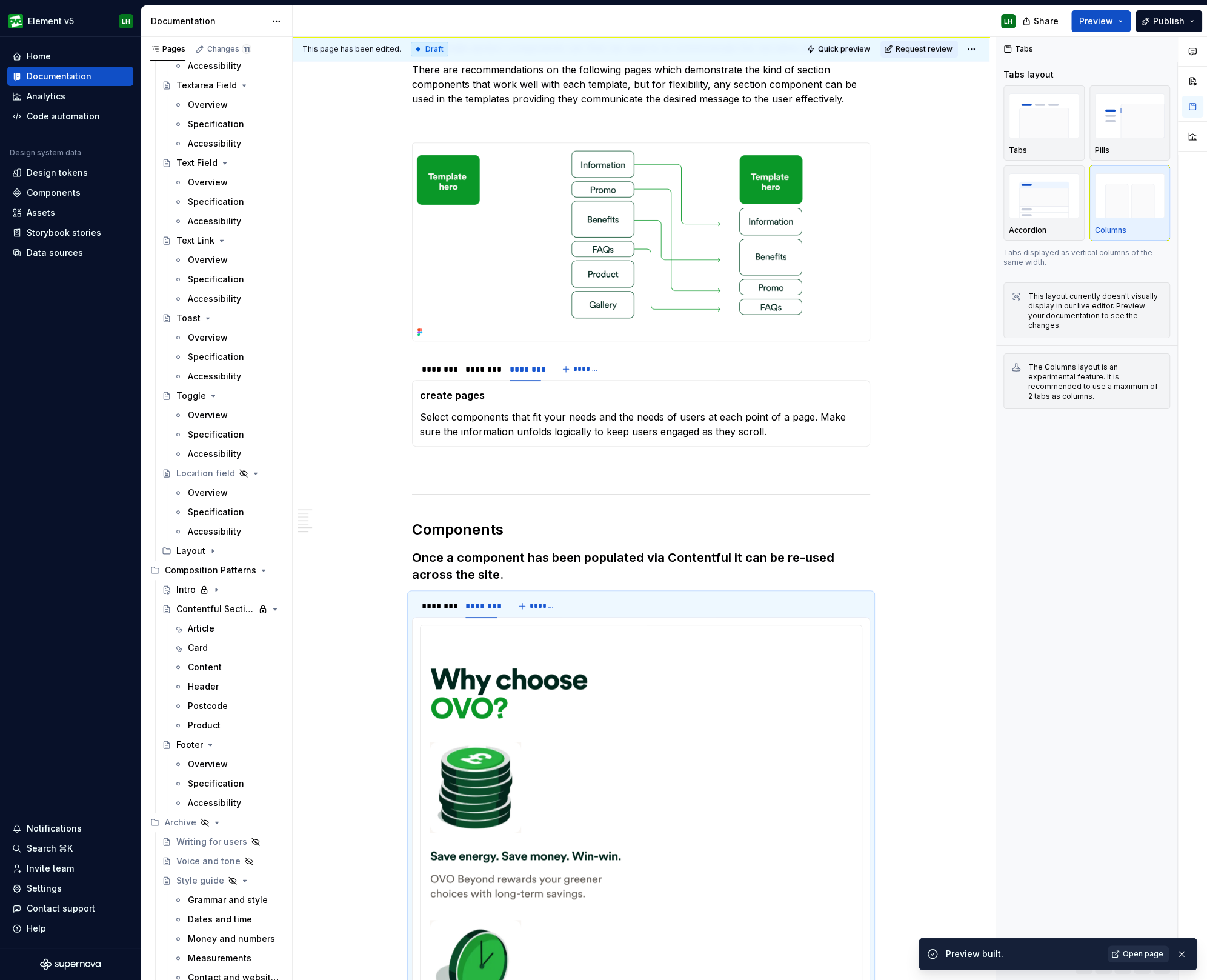
click at [1126, 949] on span "Open page" at bounding box center [1143, 954] width 41 height 10
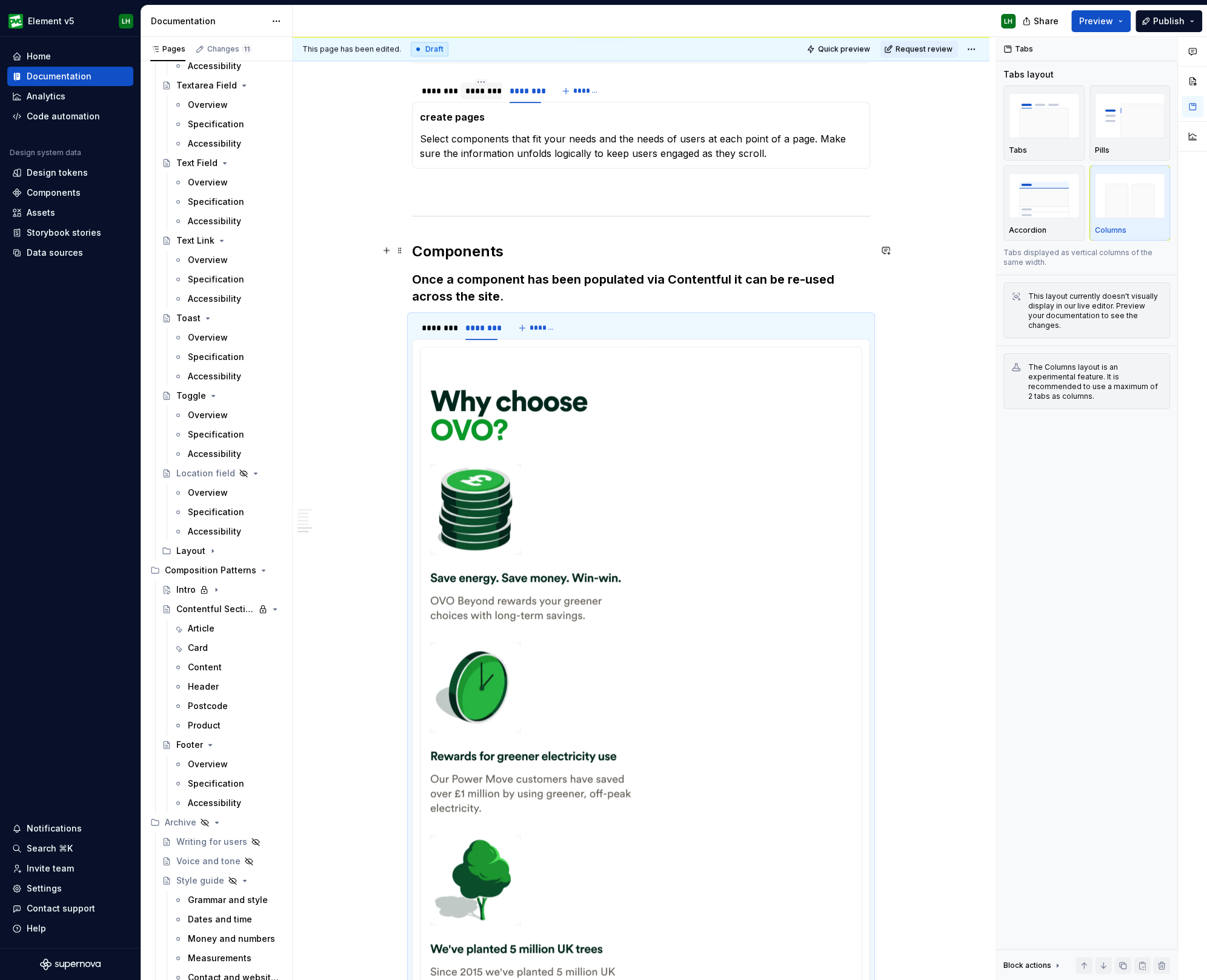
scroll to position [825, 0]
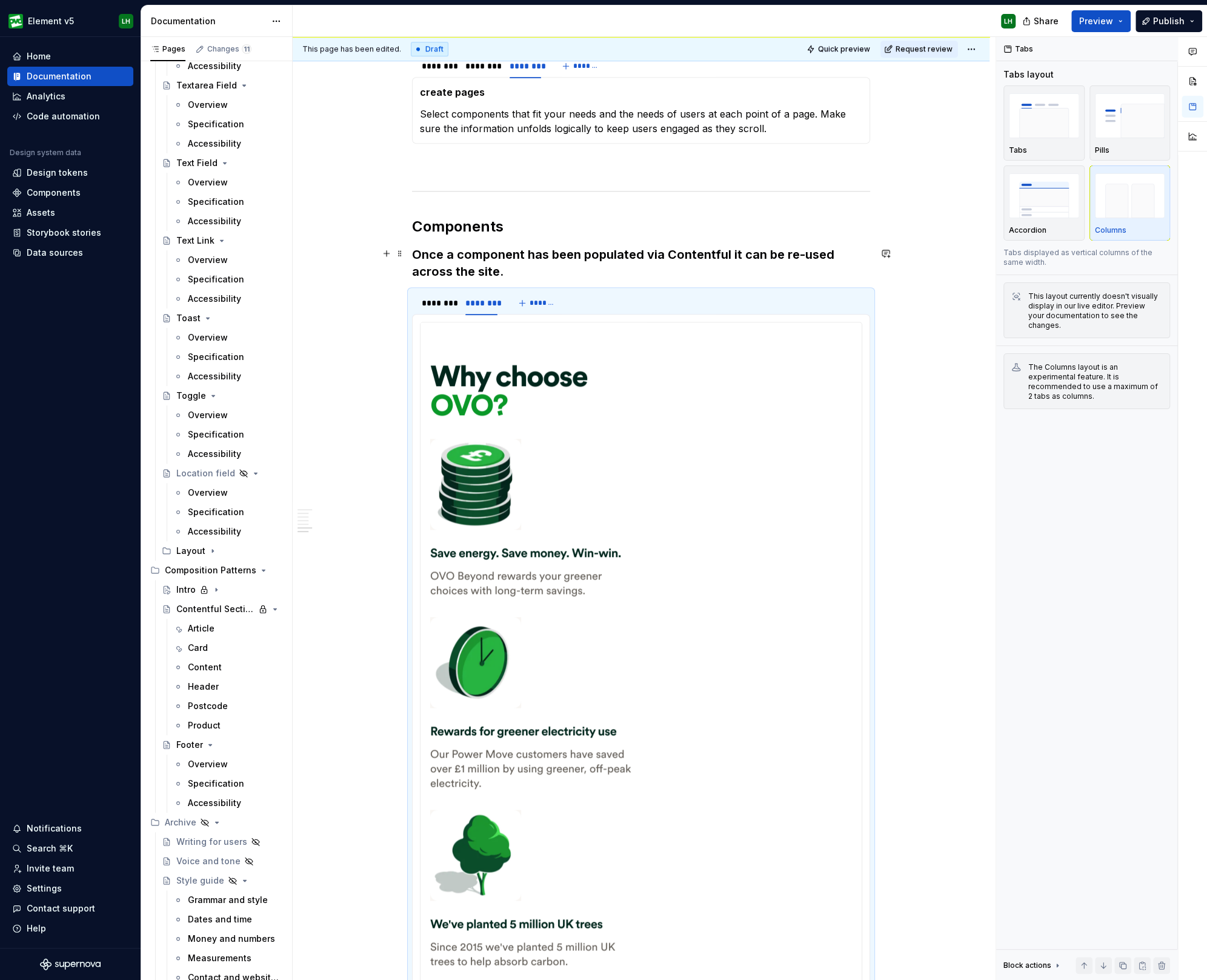
click at [467, 263] on h3 "Once a component has been populated via Contentful it can be re-used across the…" at bounding box center [640, 263] width 458 height 34
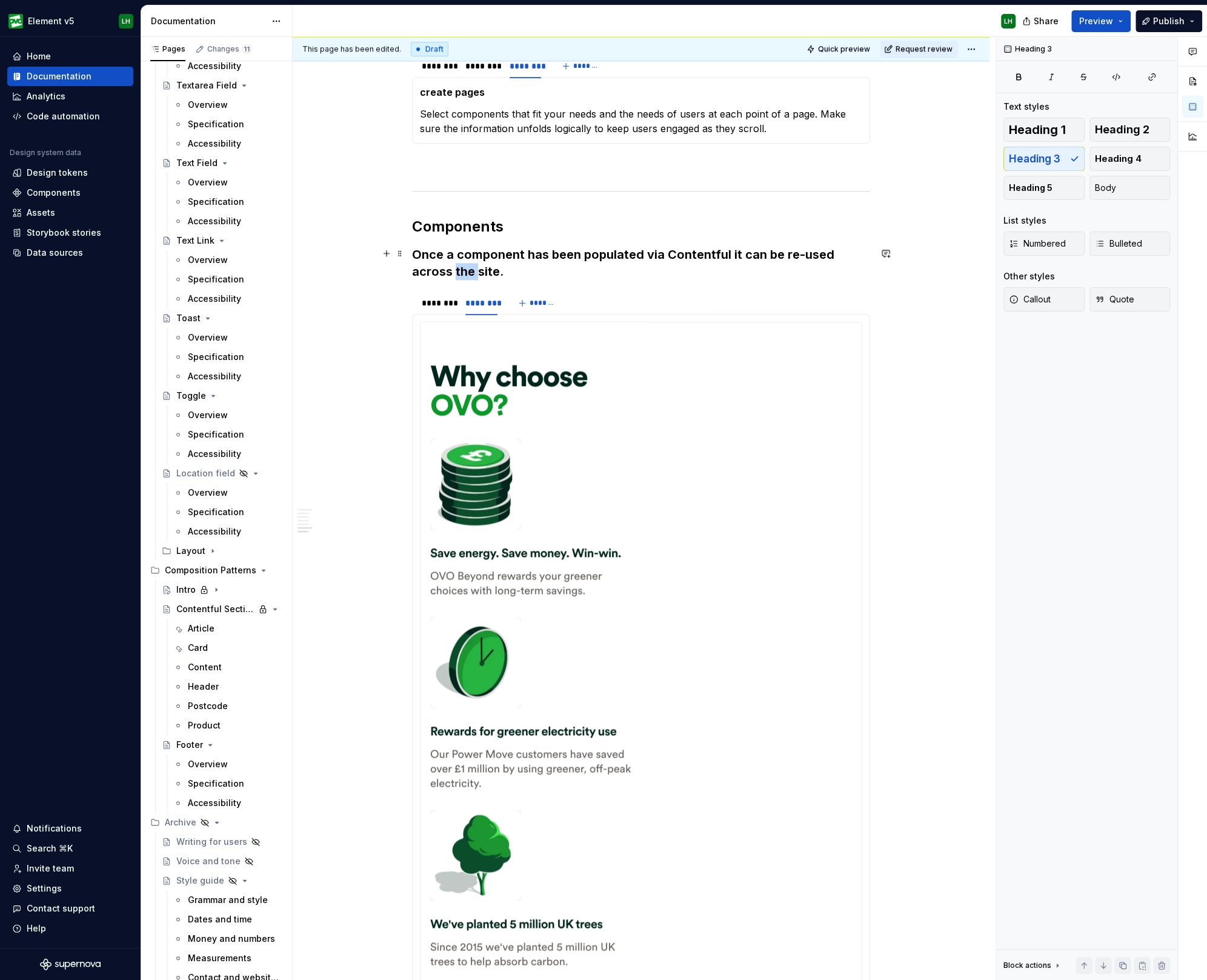
click at [467, 263] on h3 "Once a component has been populated via Contentful it can be re-used across the…" at bounding box center [640, 263] width 458 height 34
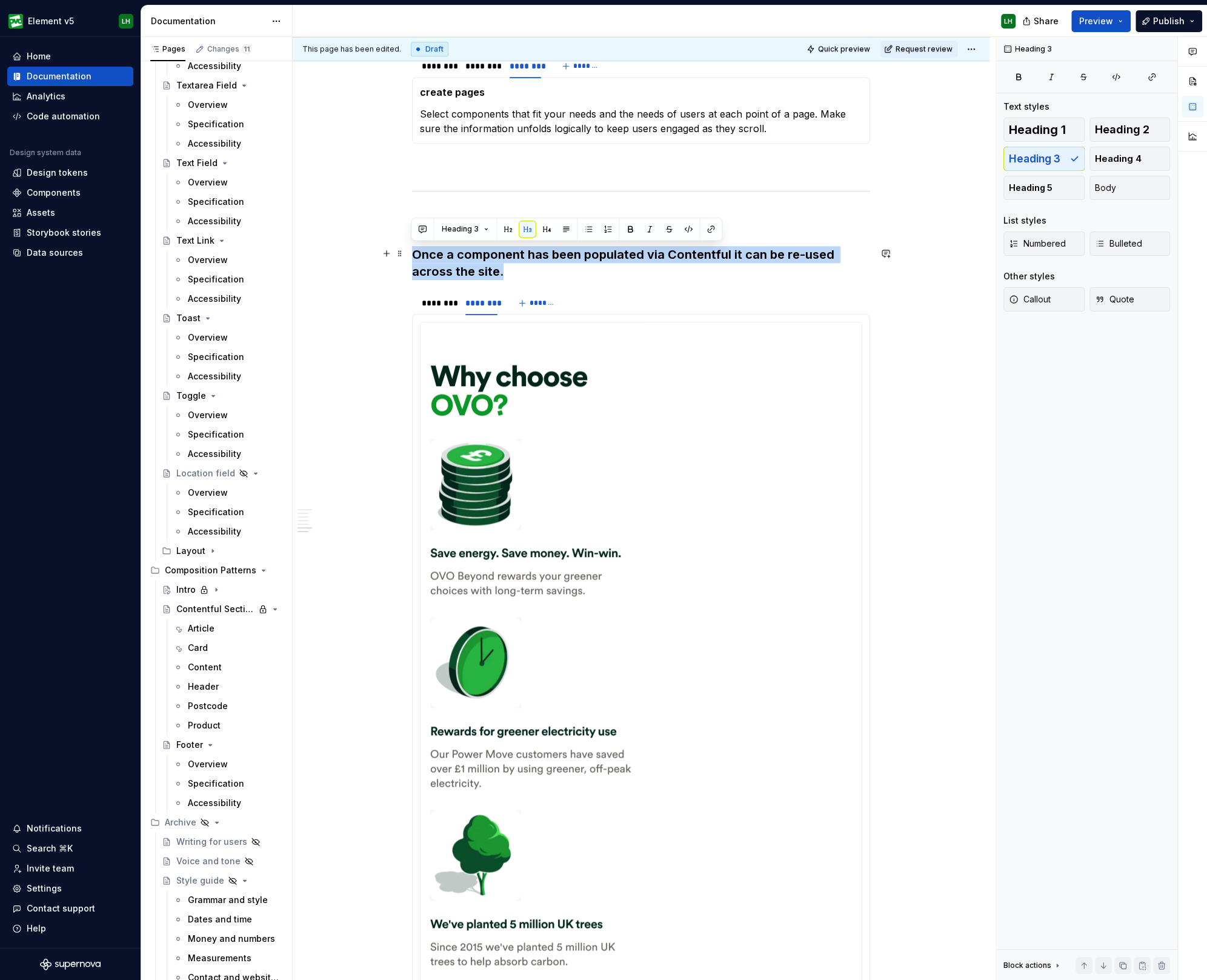
click at [467, 263] on h3 "Once a component has been populated via Contentful it can be re-used across the…" at bounding box center [640, 263] width 458 height 34
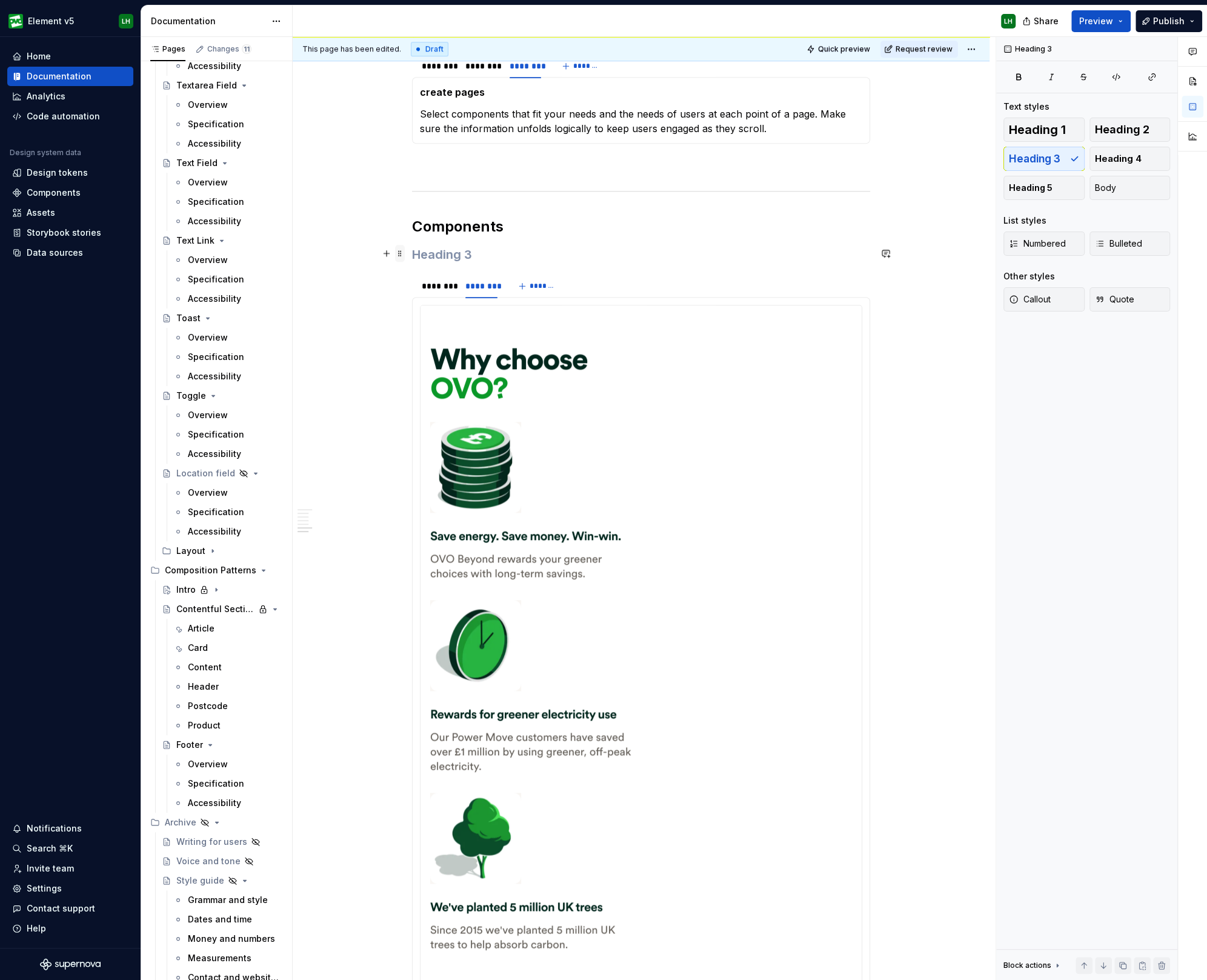
click at [395, 252] on span at bounding box center [400, 253] width 10 height 17
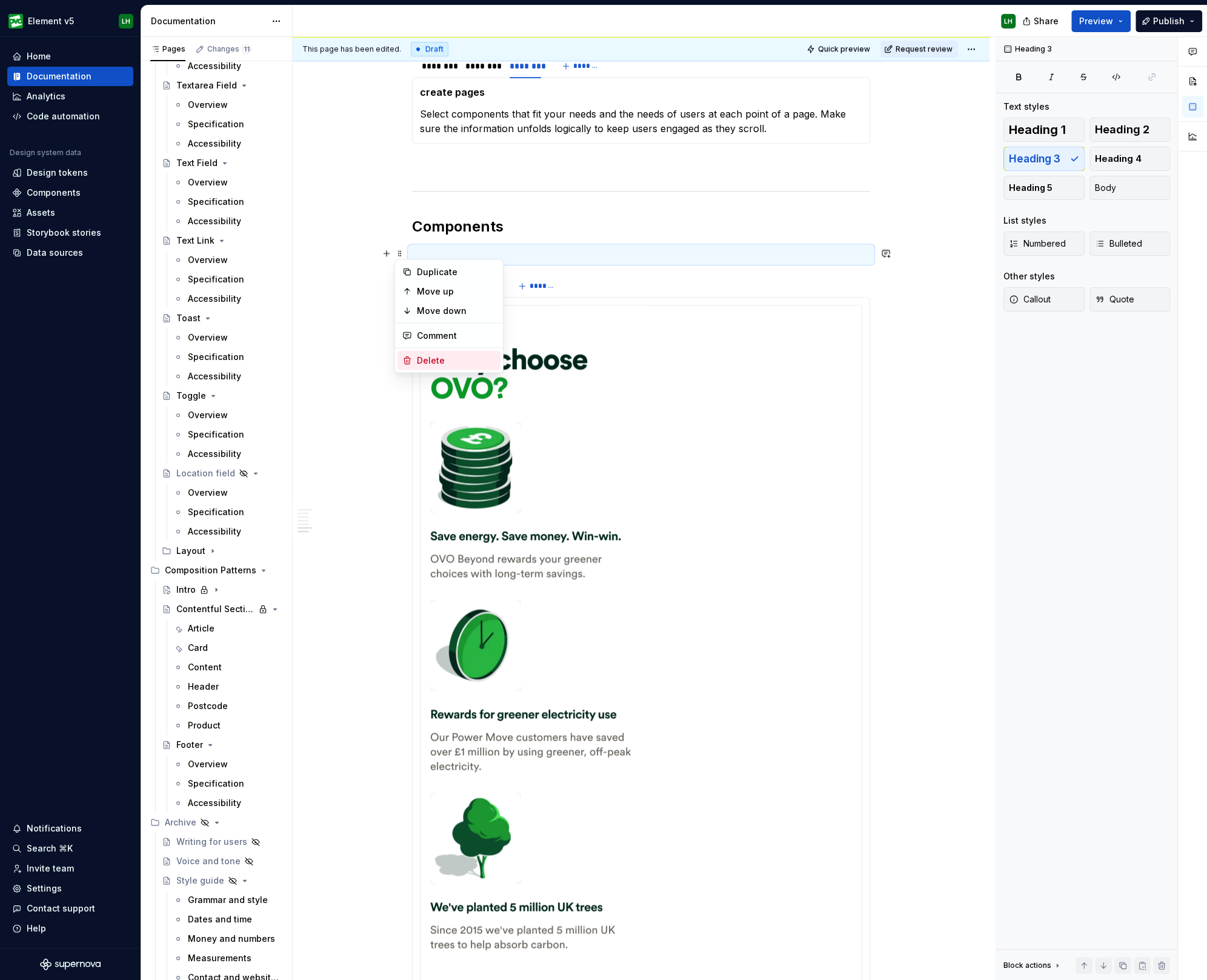
click at [418, 352] on div "Delete" at bounding box center [448, 361] width 103 height 20
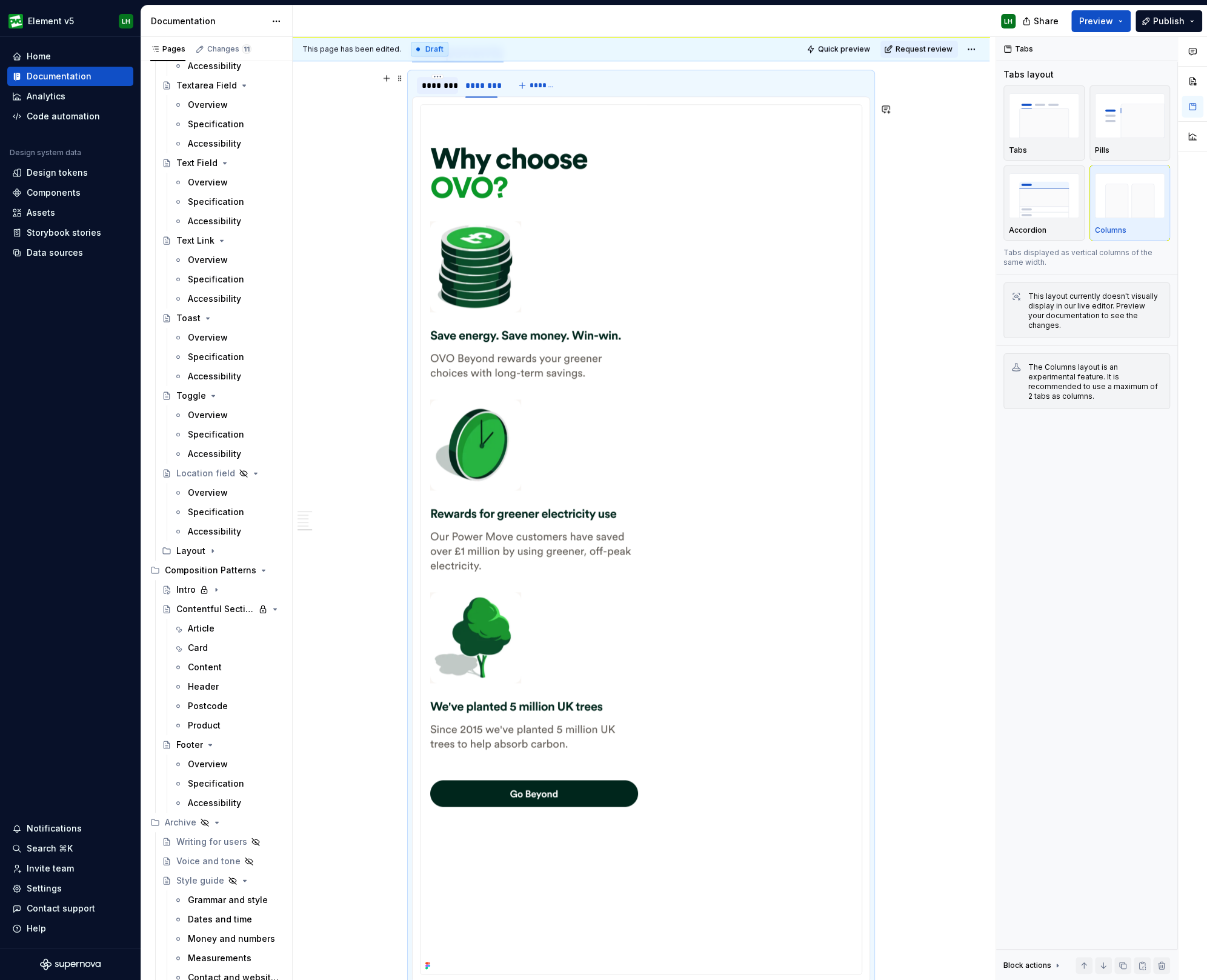
click at [437, 79] on div "********" at bounding box center [437, 85] width 32 height 12
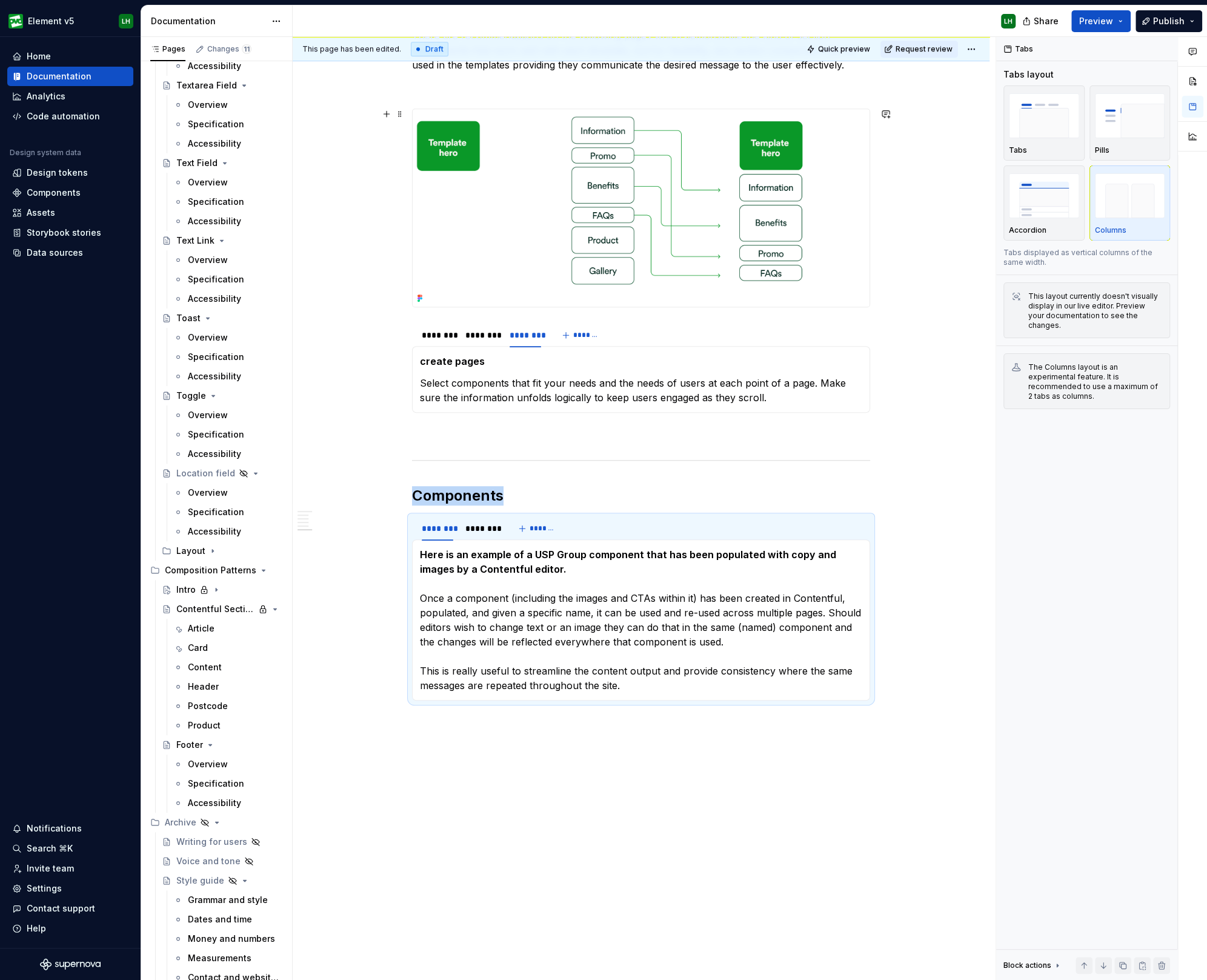
scroll to position [536, 0]
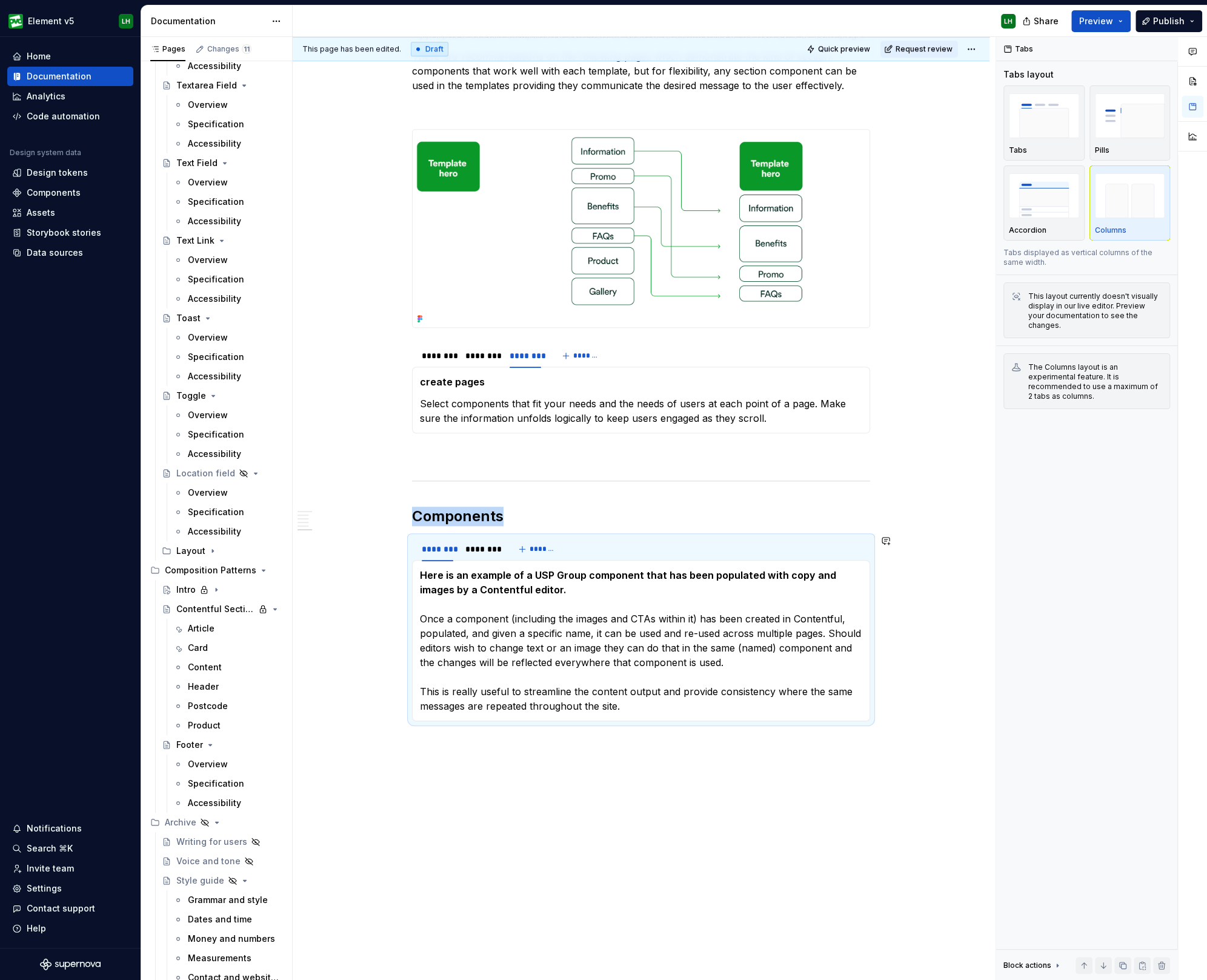
click at [423, 565] on div "Here is an example of a USP Group component that has been populated with copy a…" at bounding box center [640, 641] width 458 height 161
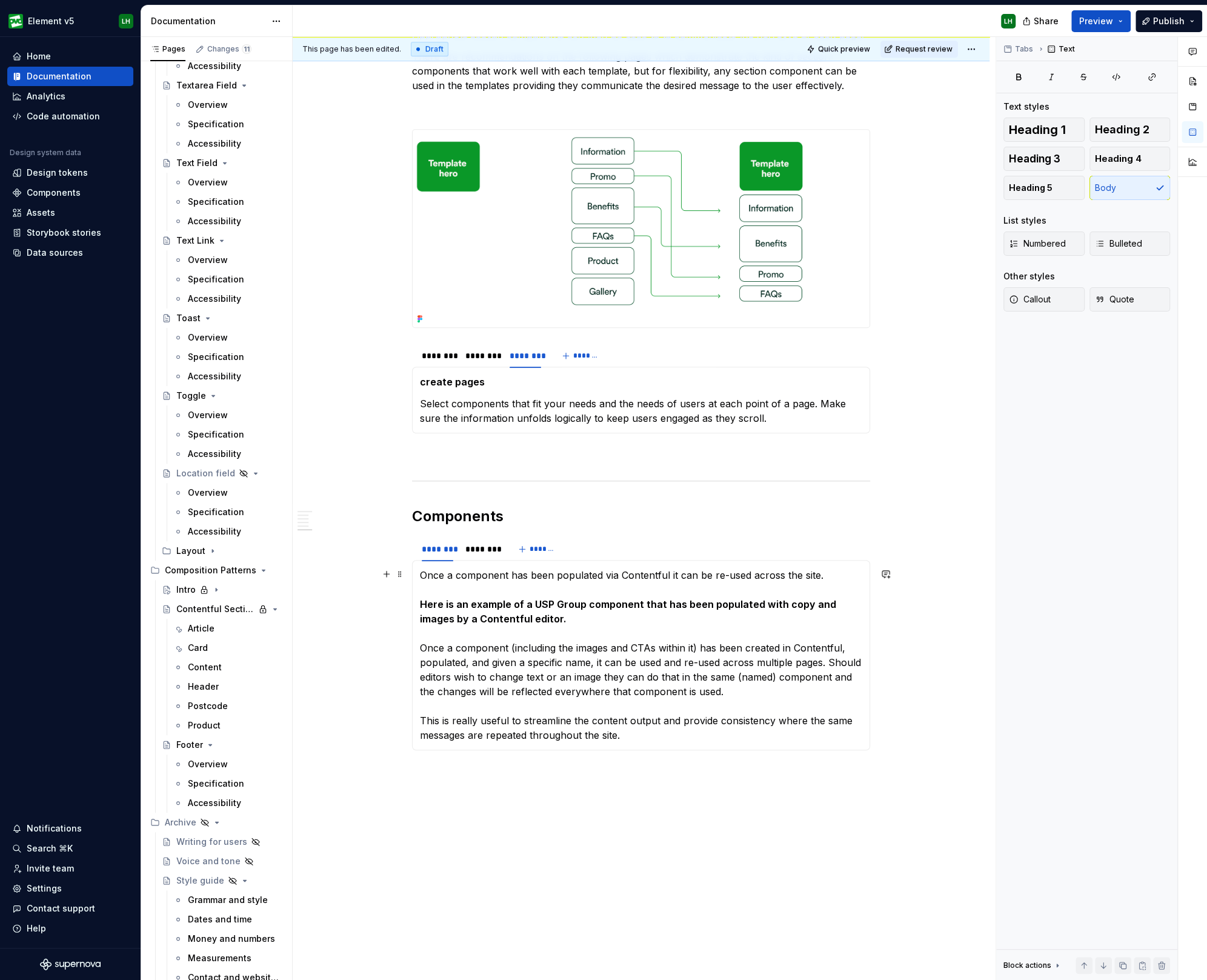
click at [469, 583] on p "Once a component has been populated via Contentful it can be re-used across the…" at bounding box center [641, 655] width 442 height 175
click at [476, 569] on p "Once a component has been populated via Contentful it can be re-used across the…" at bounding box center [641, 655] width 442 height 175
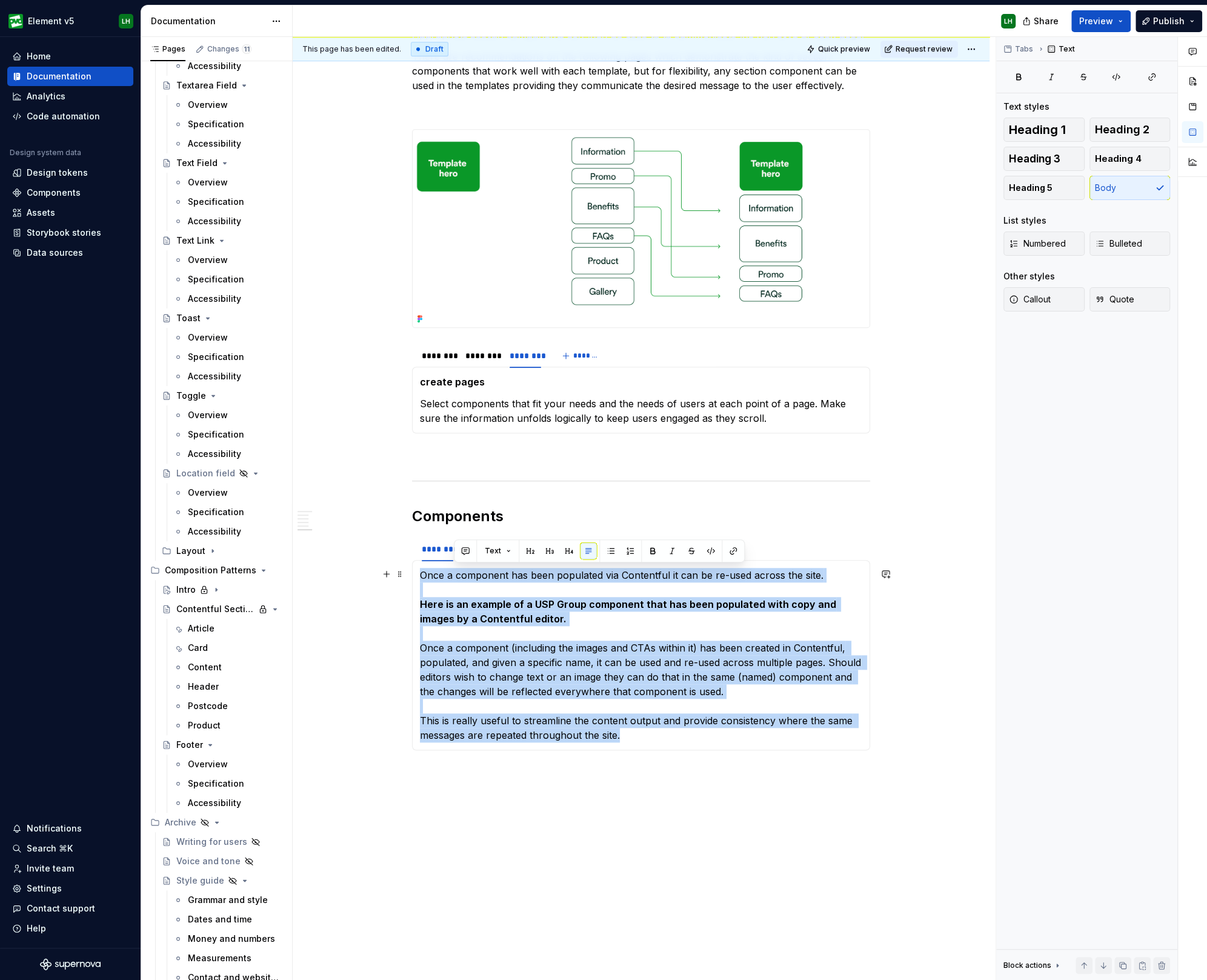
click at [474, 568] on p "Once a component has been populated via Contentful it can be re-used across the…" at bounding box center [641, 655] width 442 height 175
click at [540, 568] on p "Once a component has been populated via Contentful it can be re-used across the…" at bounding box center [641, 655] width 442 height 175
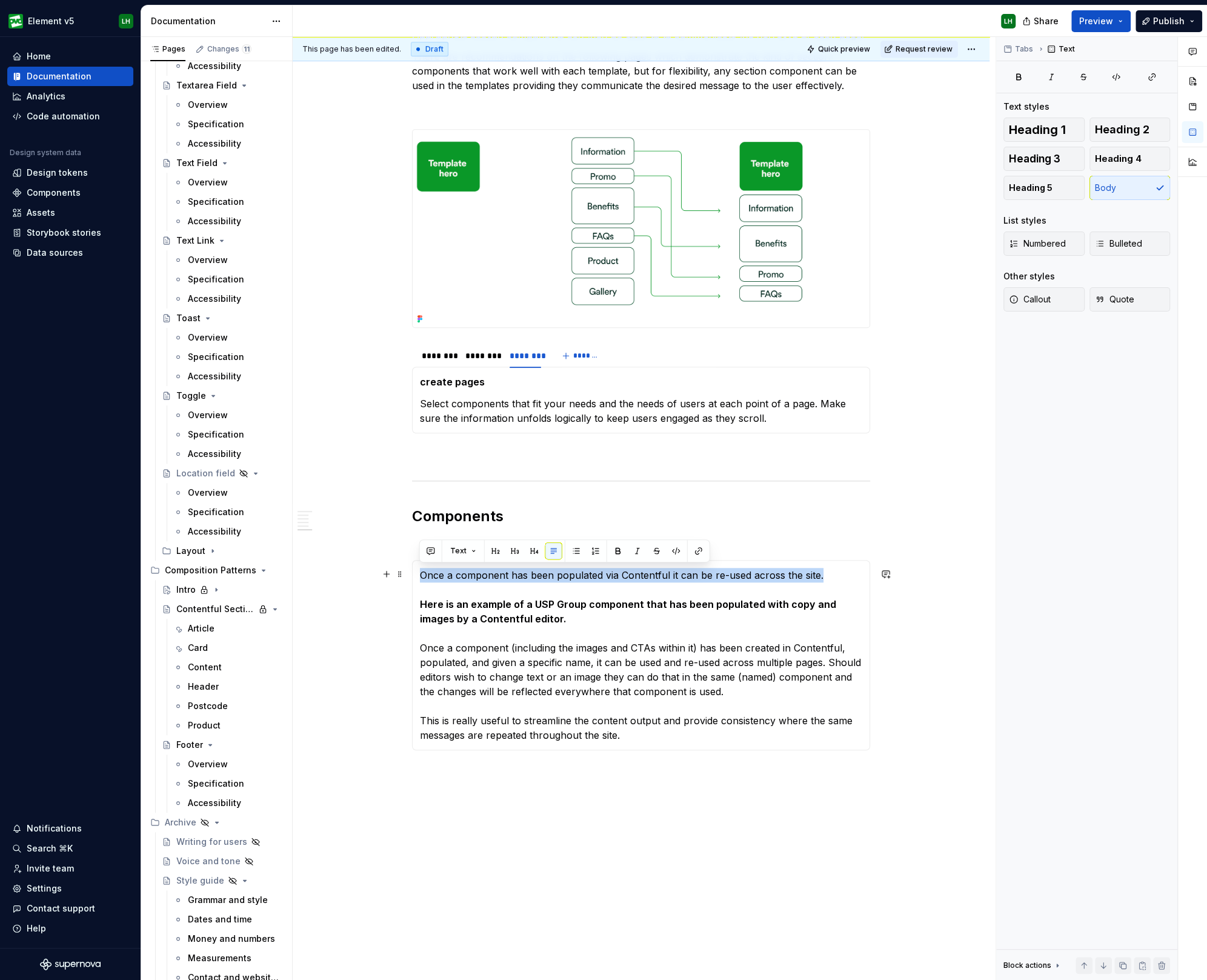
drag, startPoint x: 835, startPoint y: 571, endPoint x: 411, endPoint y: 579, distance: 424.1
click at [412, 579] on div "Once a component has been populated via Contentful it can be re-used across the…" at bounding box center [640, 655] width 458 height 190
click at [514, 551] on button "button" at bounding box center [515, 550] width 17 height 17
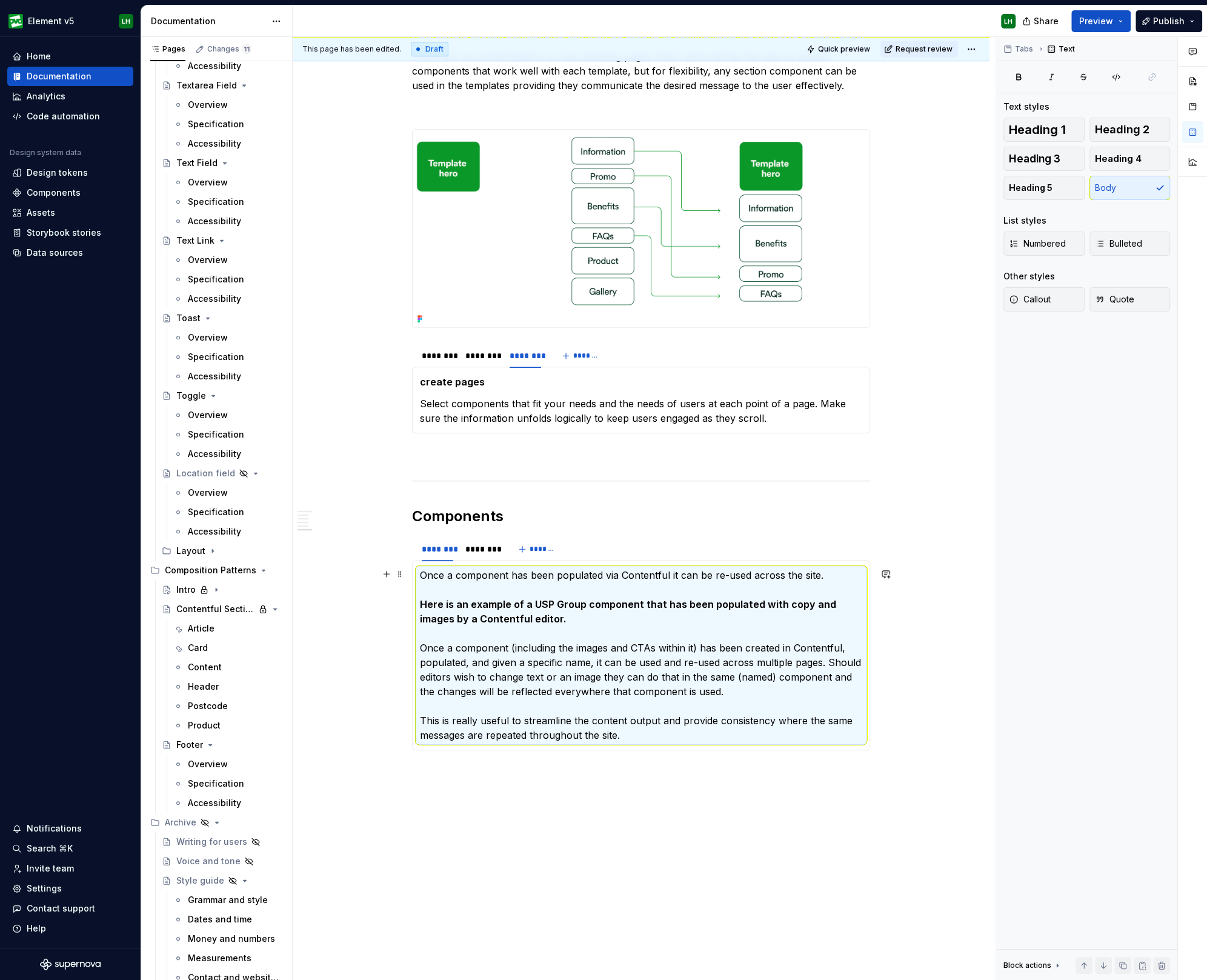
click at [527, 571] on p "Once a component has been populated via Contentful it can be re-used across the…" at bounding box center [641, 655] width 442 height 175
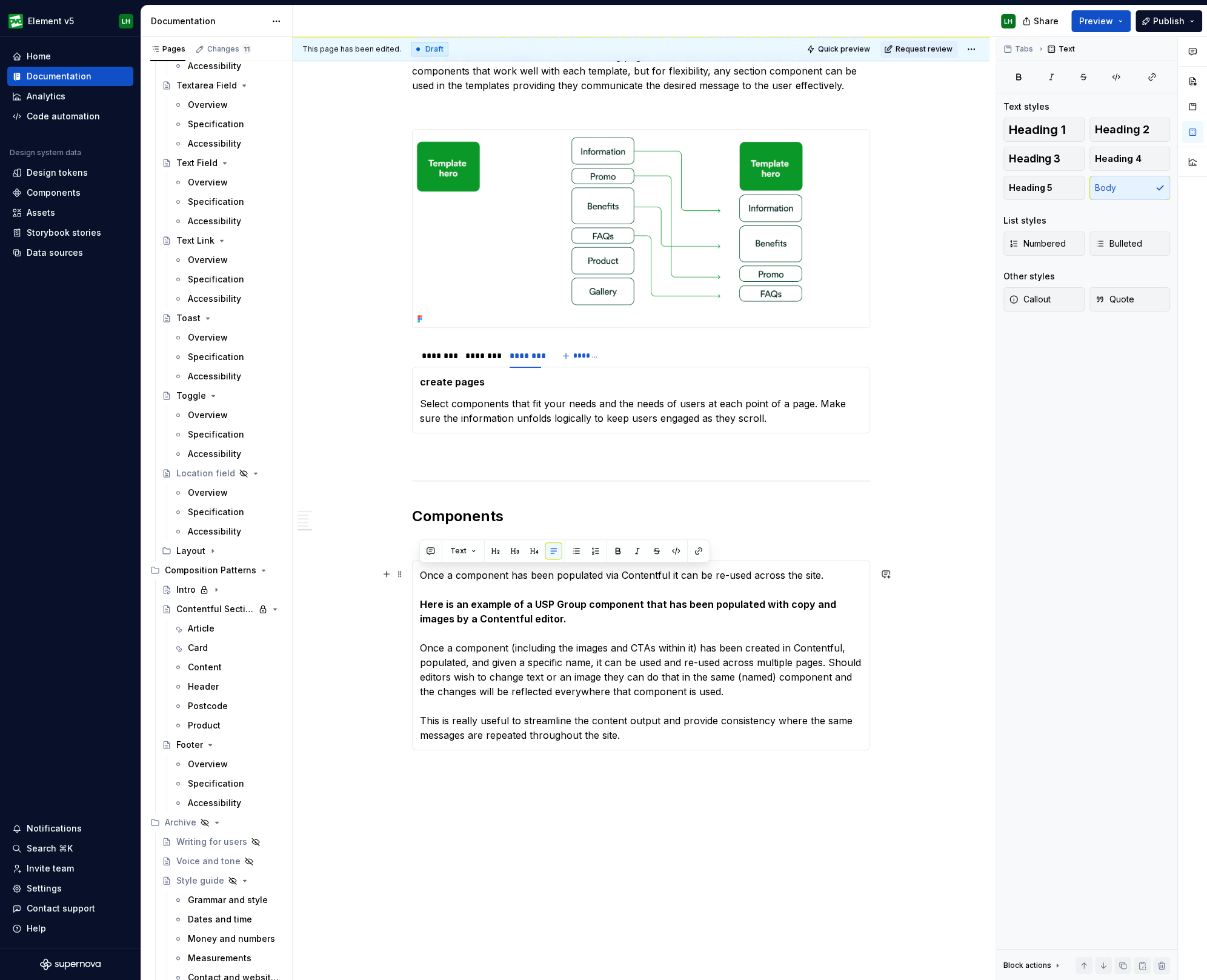
click at [527, 571] on p "Once a component has been populated via Contentful it can be re-used across the…" at bounding box center [641, 655] width 442 height 175
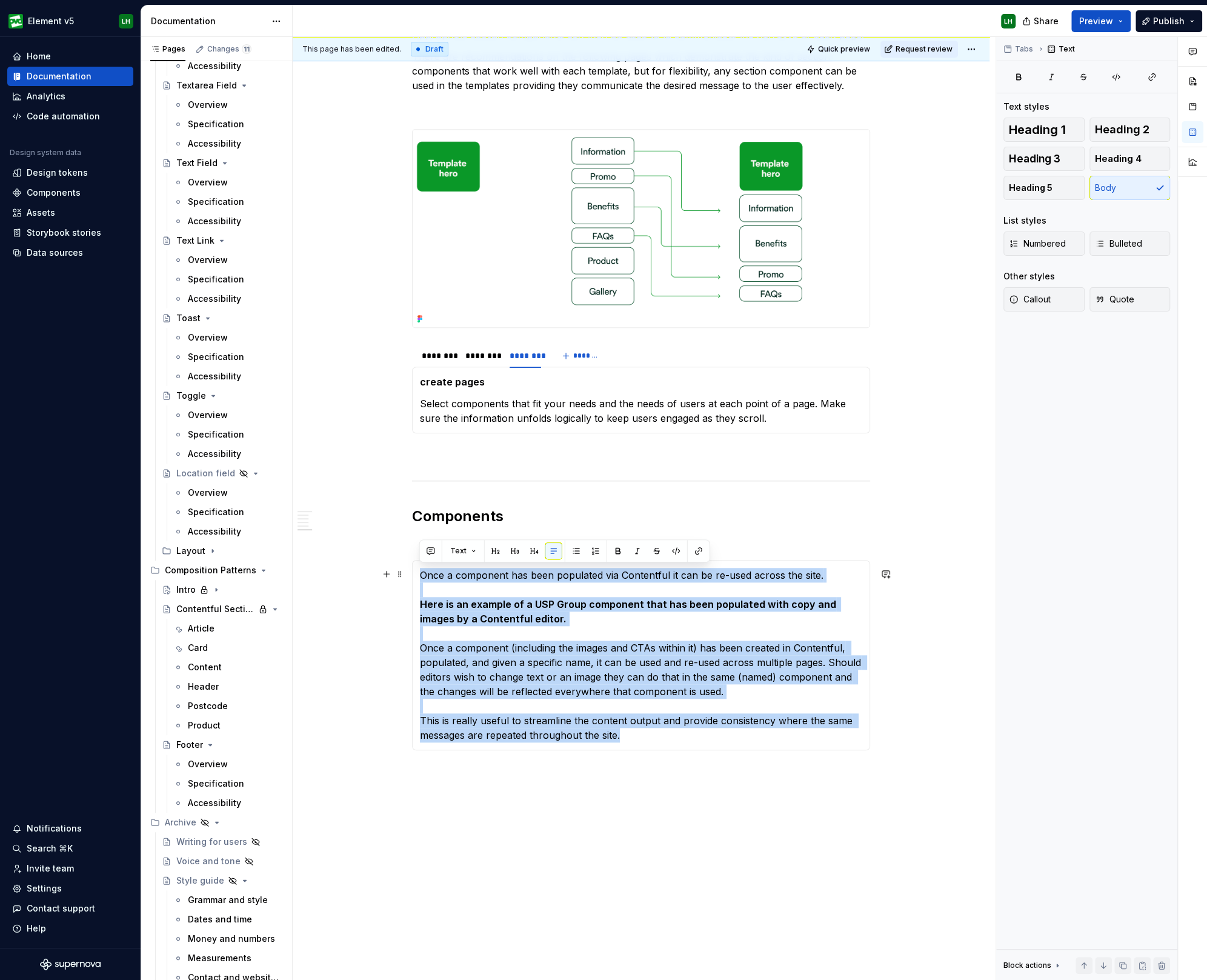
click at [780, 577] on p "Once a component has been populated via Contentful it can be re-used across the…" at bounding box center [641, 655] width 442 height 175
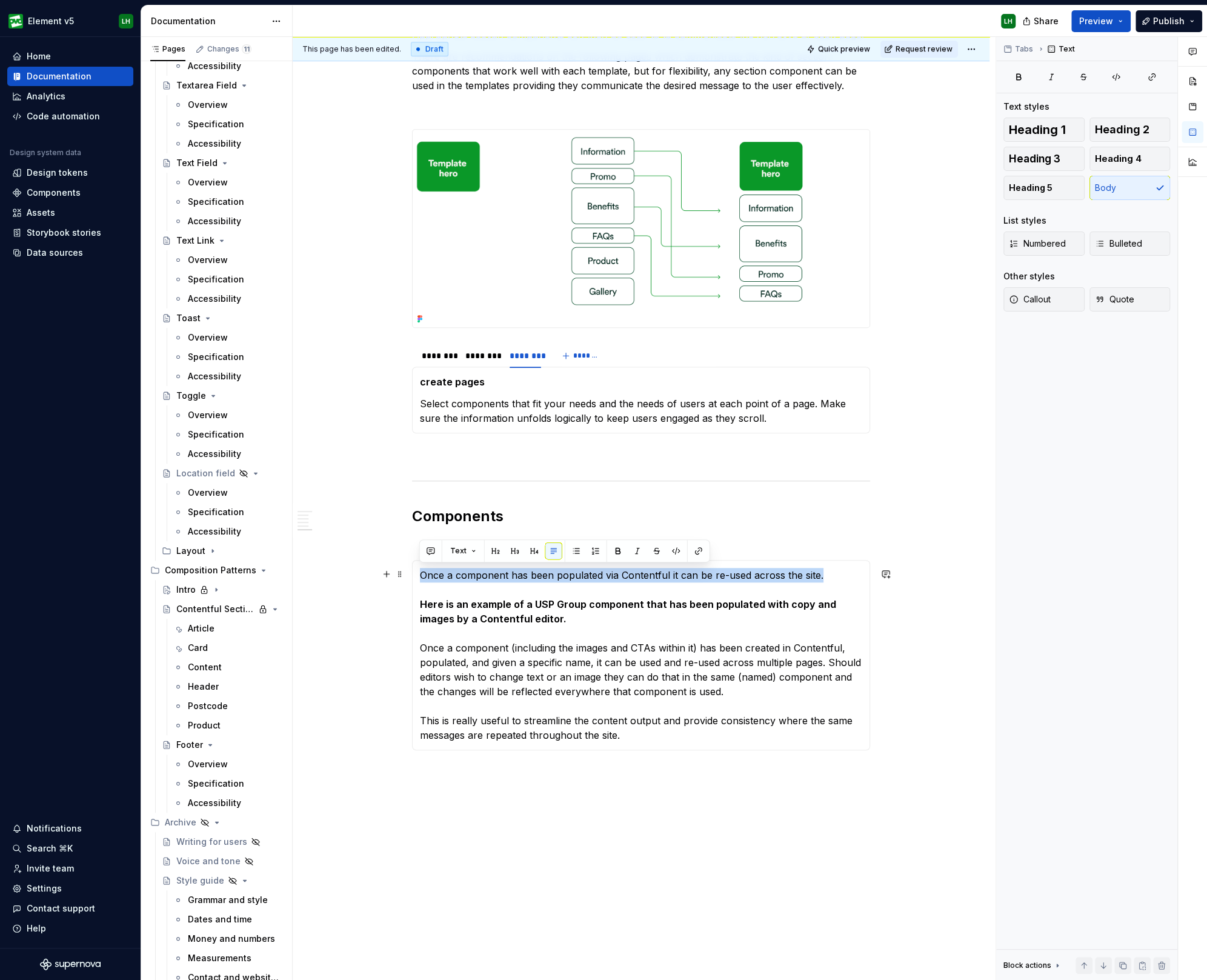
drag, startPoint x: 822, startPoint y: 573, endPoint x: 421, endPoint y: 571, distance: 401.0
click at [421, 571] on p "Once a component has been populated via Contentful it can be re-used across the…" at bounding box center [641, 655] width 442 height 175
click at [515, 550] on button "button" at bounding box center [515, 550] width 17 height 17
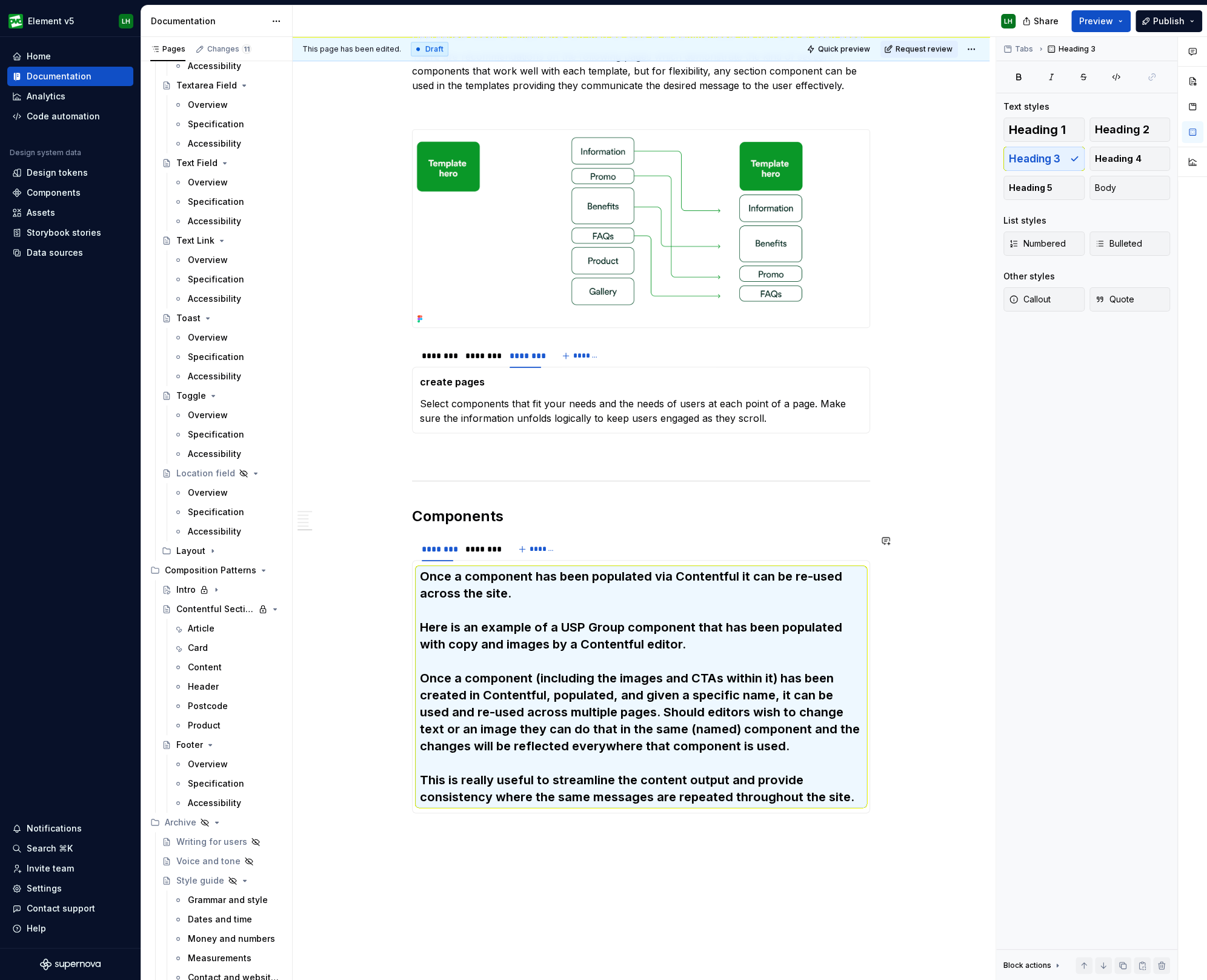
click at [482, 638] on strong "Here is an example of a USP Group component that has been populated with copy a…" at bounding box center [632, 636] width 425 height 32
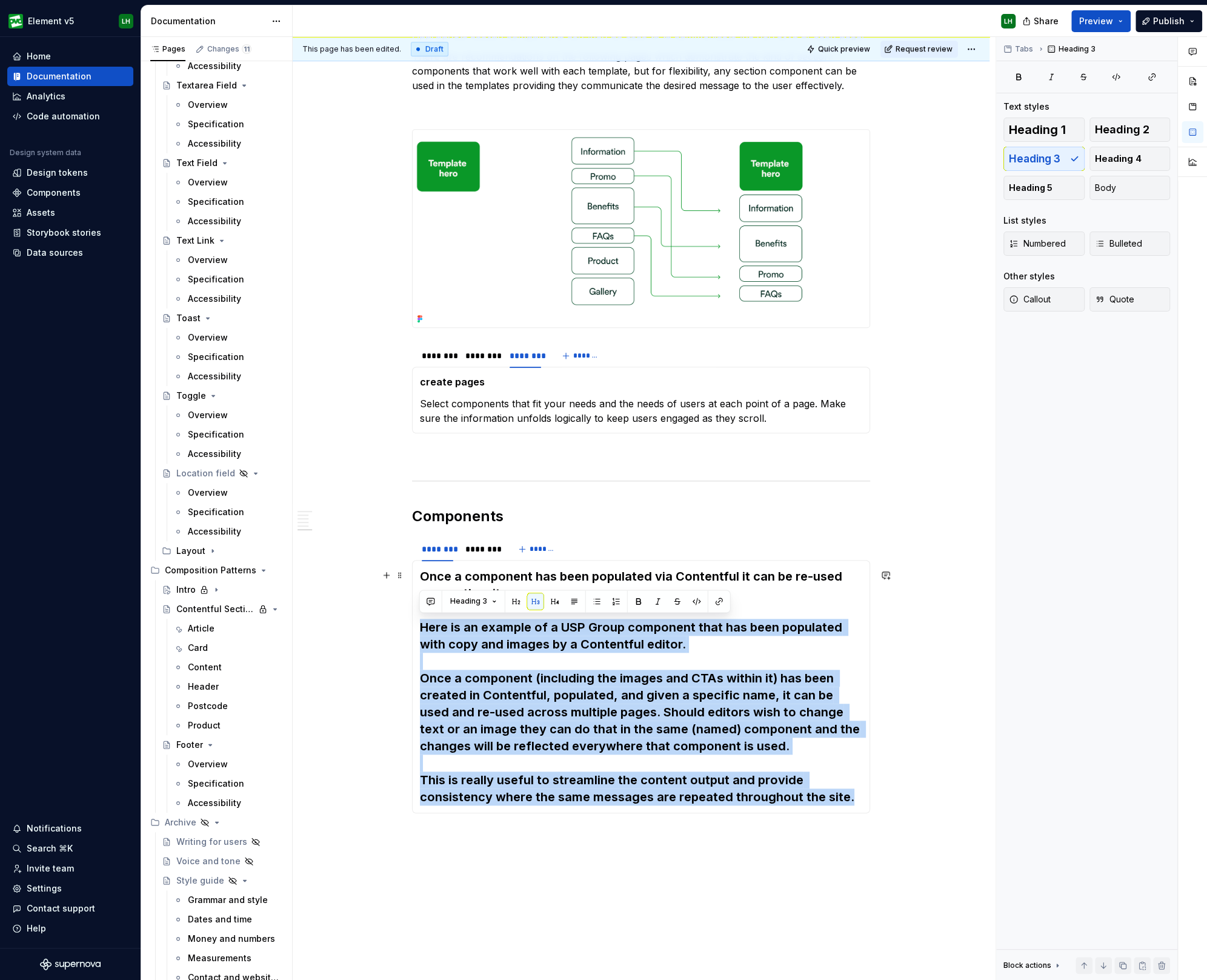
drag, startPoint x: 420, startPoint y: 624, endPoint x: 850, endPoint y: 801, distance: 465.0
click at [850, 801] on h3 "Once a component has been populated via Contentful it can be re-used across the…" at bounding box center [641, 686] width 442 height 238
click at [1099, 186] on span "Body" at bounding box center [1105, 188] width 21 height 12
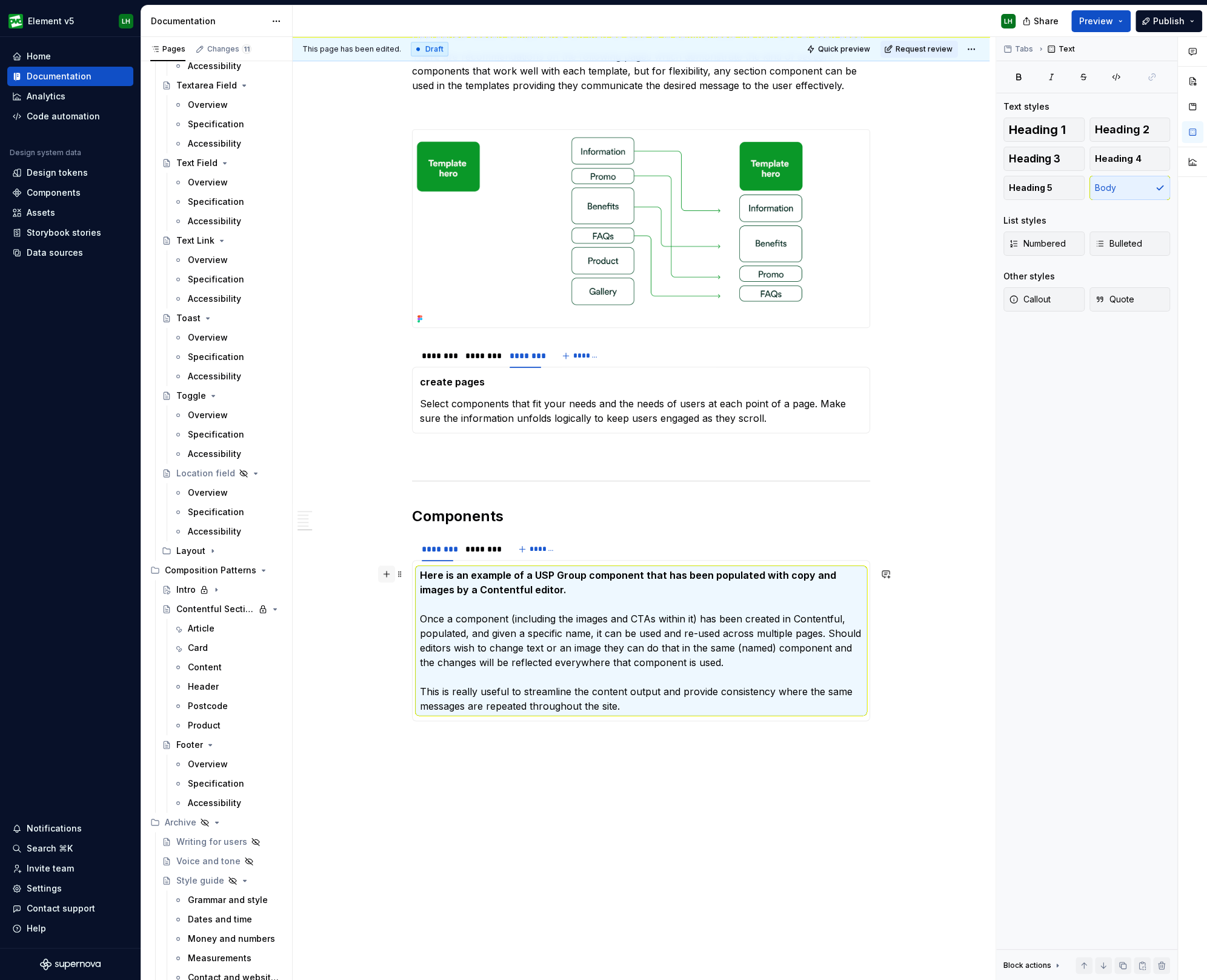
click at [385, 573] on button "button" at bounding box center [386, 574] width 17 height 17
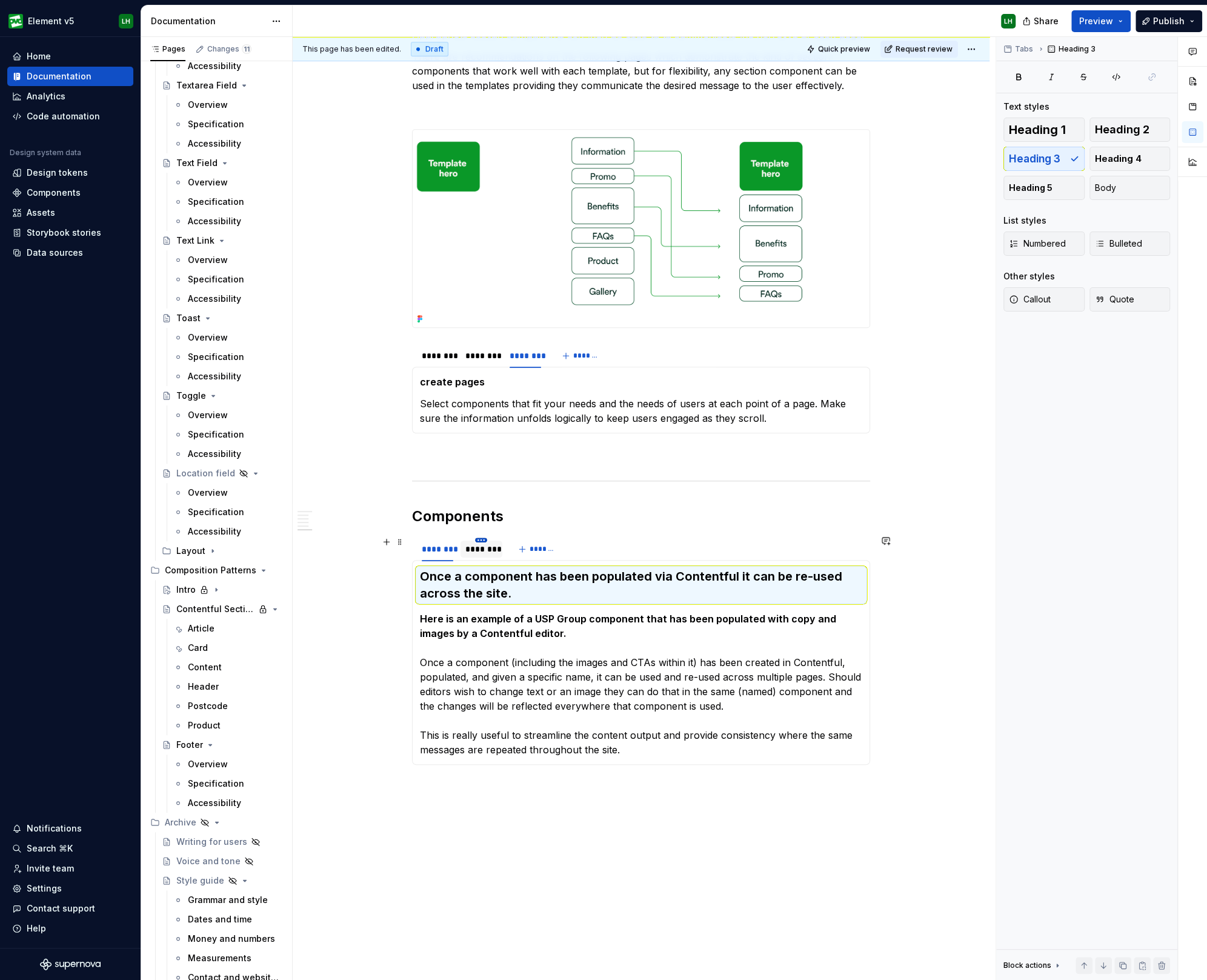
click at [477, 538] on html "Element v5 LH Home Documentation Analytics Code automation Design system data D…" at bounding box center [604, 490] width 1207 height 980
click at [471, 549] on html "Element v5 LH Home Documentation Analytics Code automation Design system data D…" at bounding box center [604, 490] width 1207 height 980
click at [468, 549] on div "********" at bounding box center [481, 549] width 32 height 12
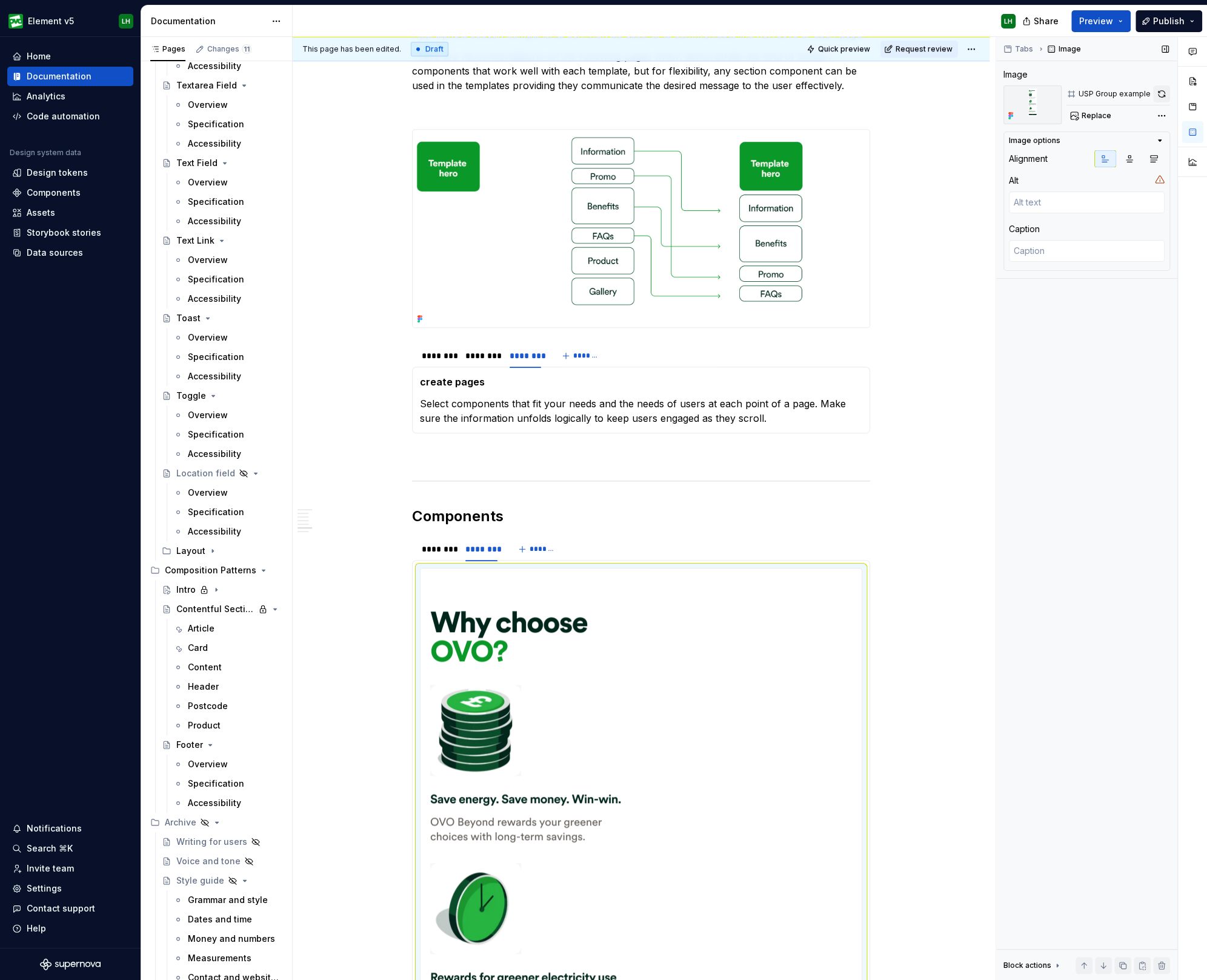
click at [1160, 92] on button "button" at bounding box center [1161, 94] width 17 height 17
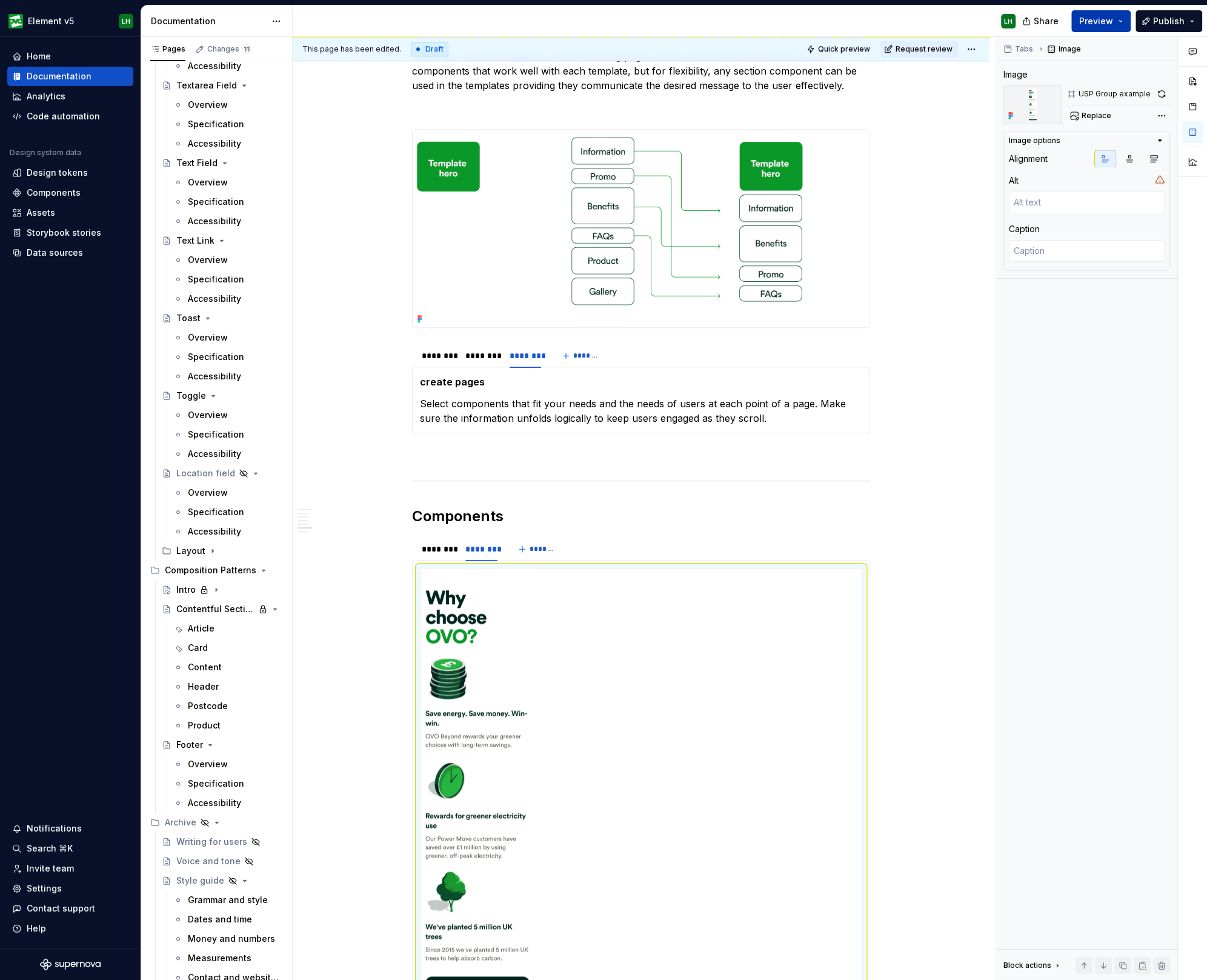
click at [1109, 20] on span "Preview" at bounding box center [1096, 21] width 34 height 12
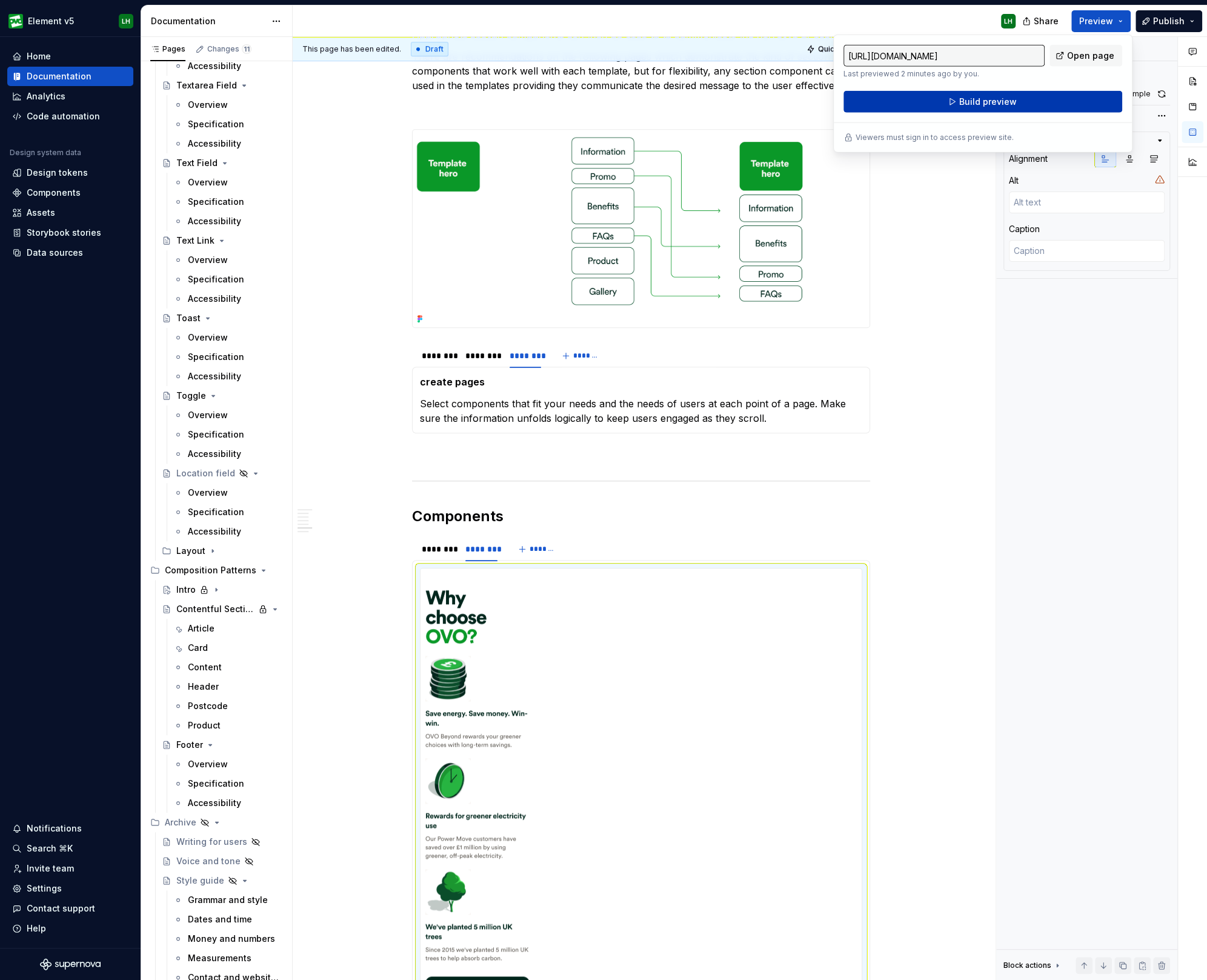
click at [1057, 95] on button "Build preview" at bounding box center [983, 102] width 278 height 22
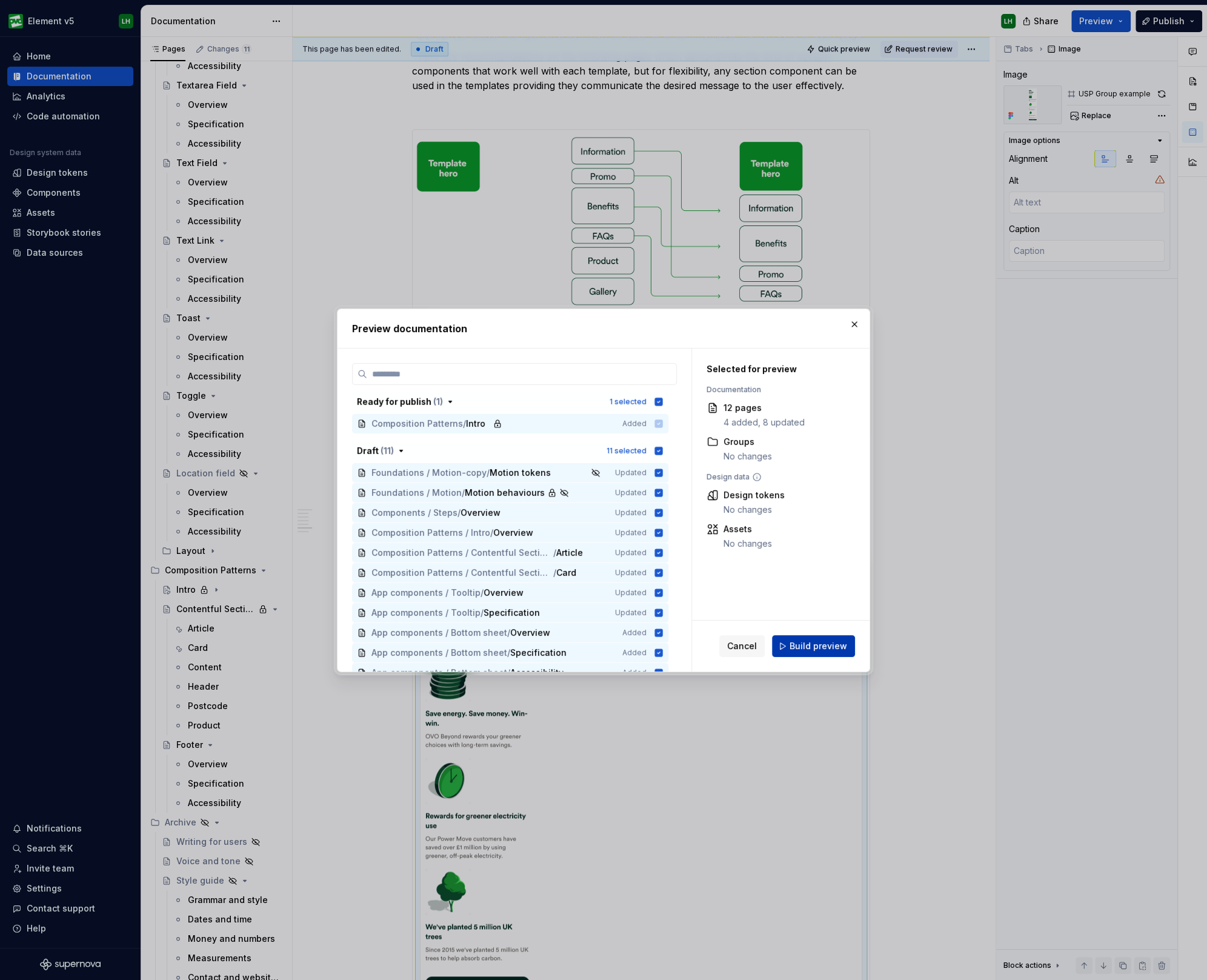
click at [816, 644] on span "Build preview" at bounding box center [818, 646] width 57 height 12
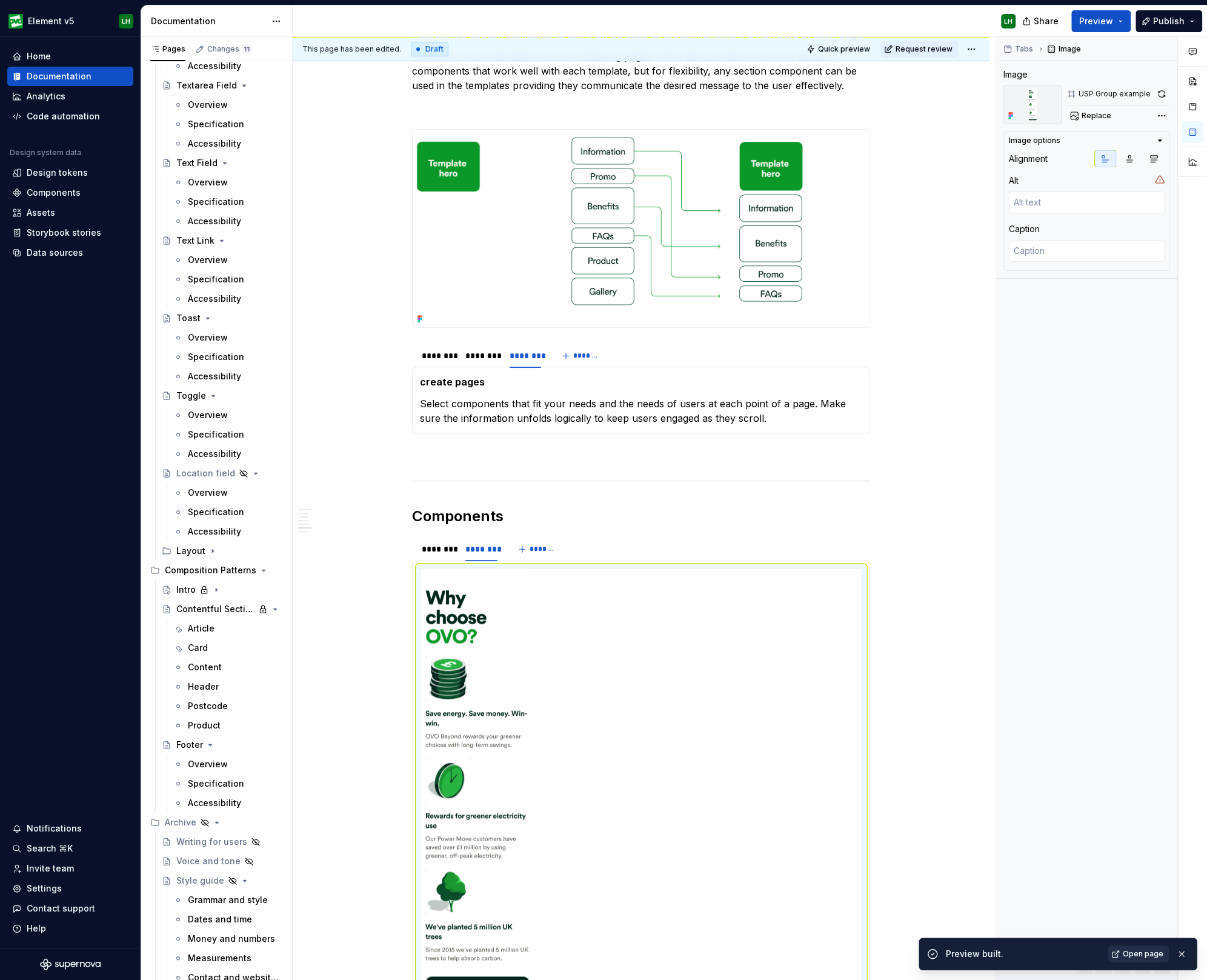
click at [1142, 958] on span "Open page" at bounding box center [1143, 954] width 41 height 10
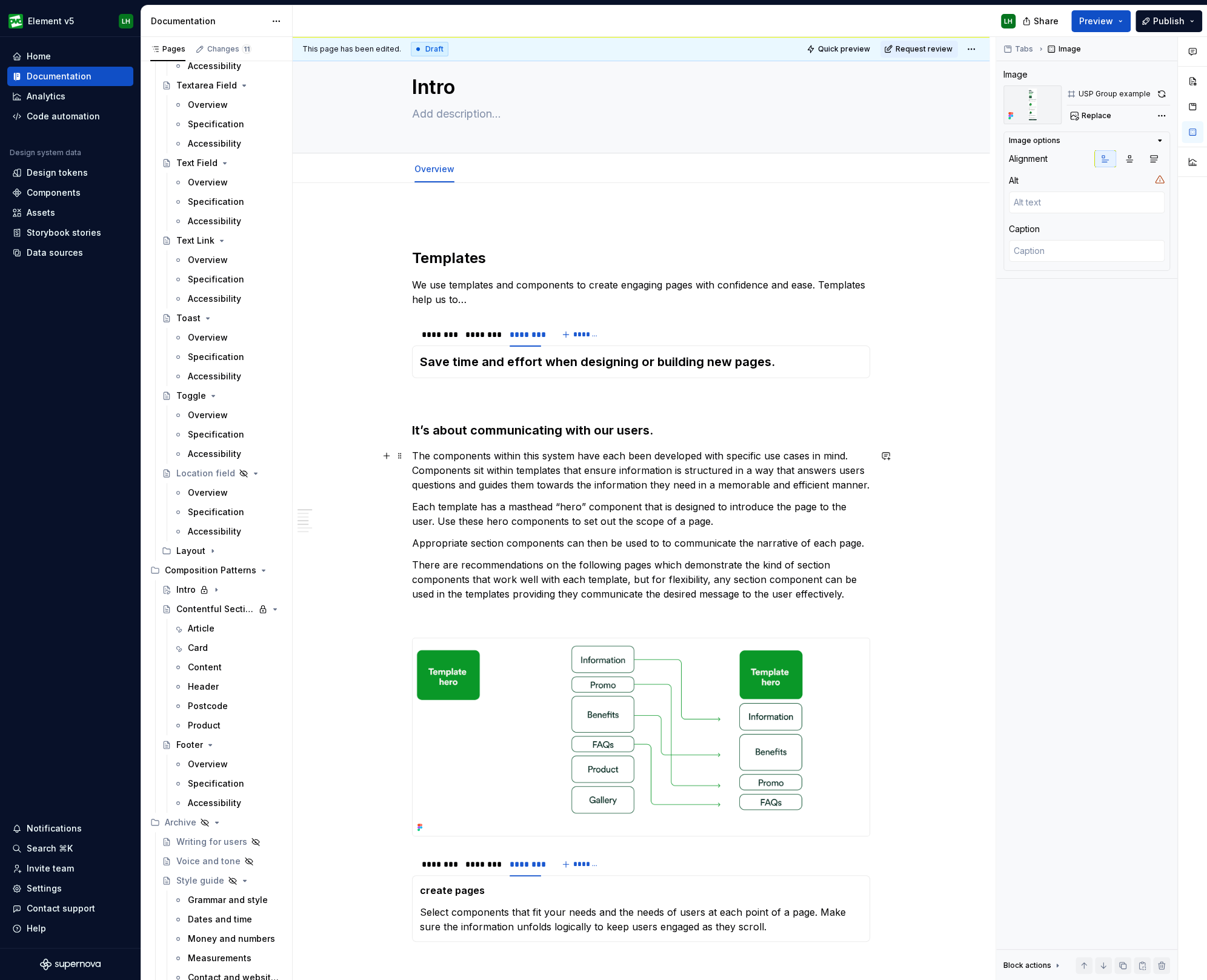
scroll to position [0, 0]
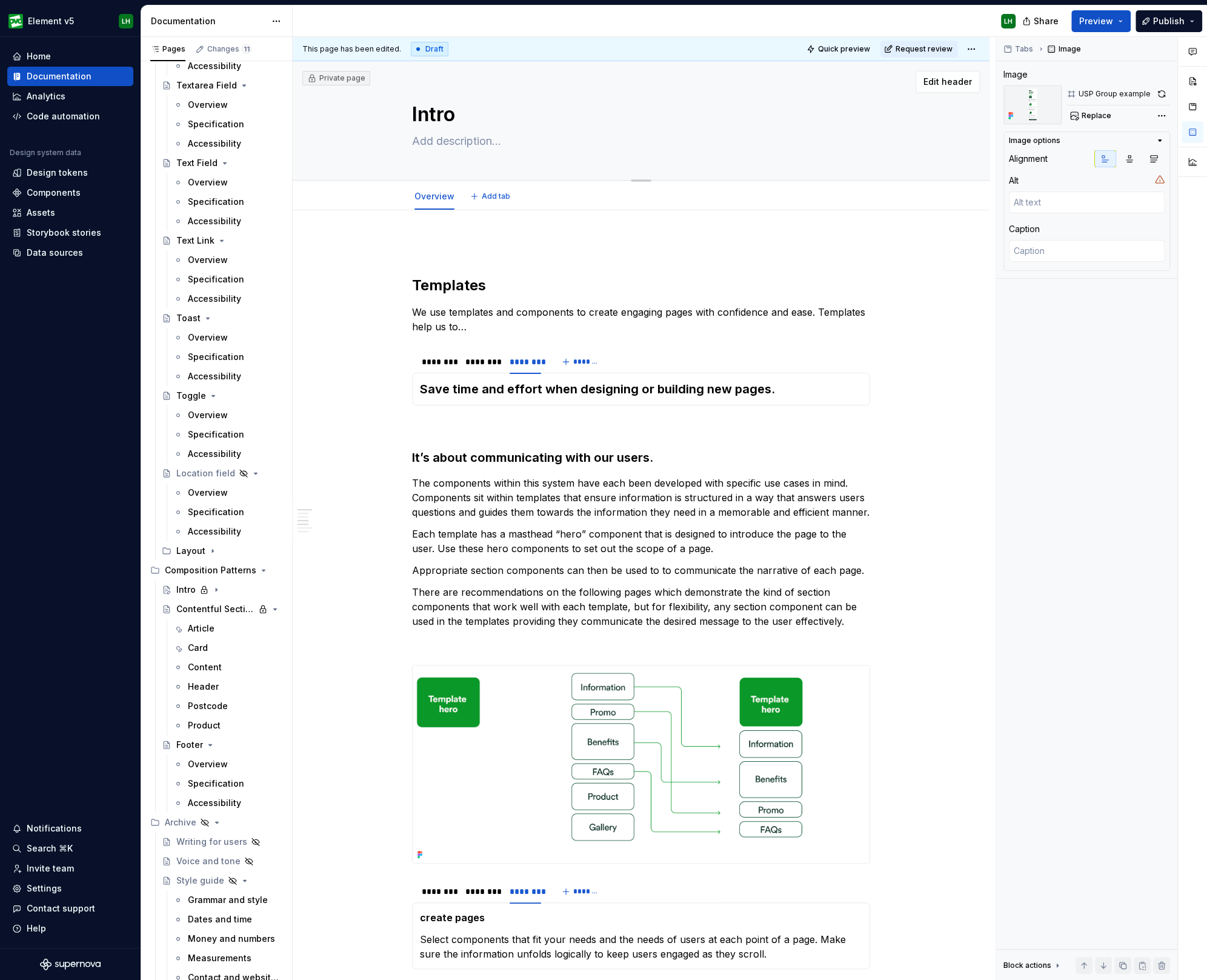
click at [440, 117] on textarea "Intro" at bounding box center [638, 114] width 458 height 29
type textarea "*"
type textarea "O"
type textarea "*"
type textarea "OVO"
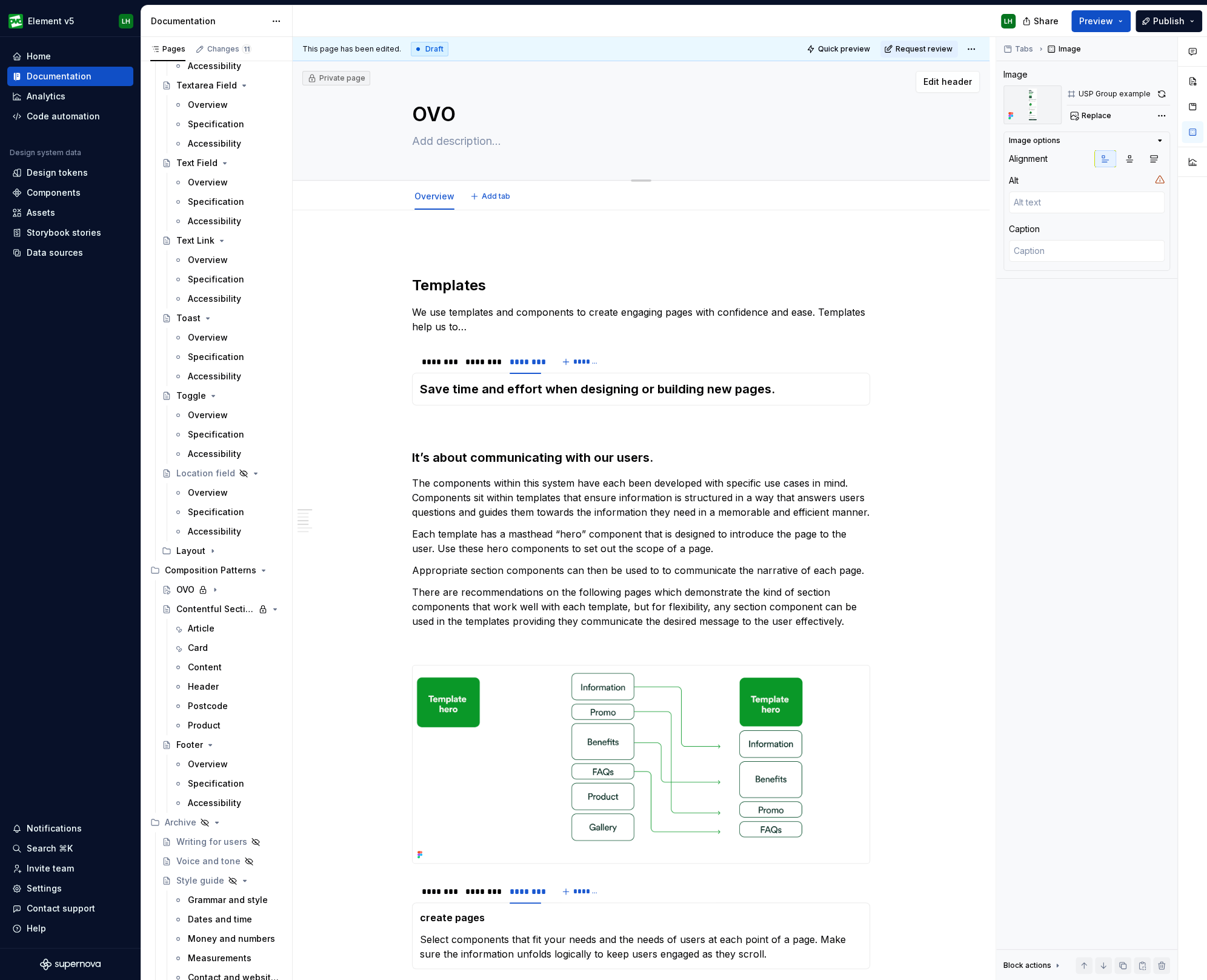
type textarea "*"
type textarea "OVO"
type textarea "*"
type textarea "OVO W"
type textarea "*"
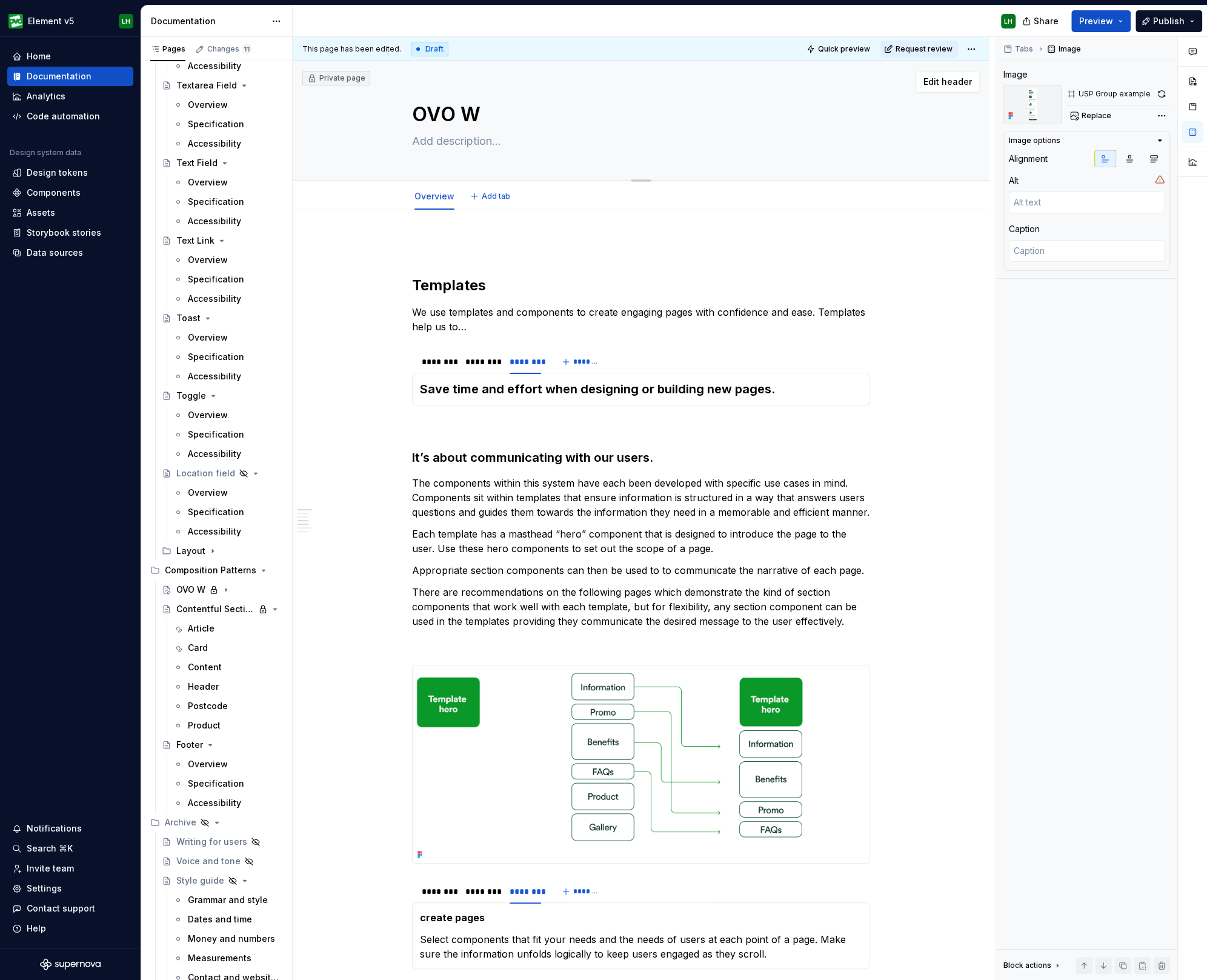
type textarea "OVO We"
type textarea "*"
type textarea "OVO Web"
type textarea "*"
type textarea "OVO Webs"
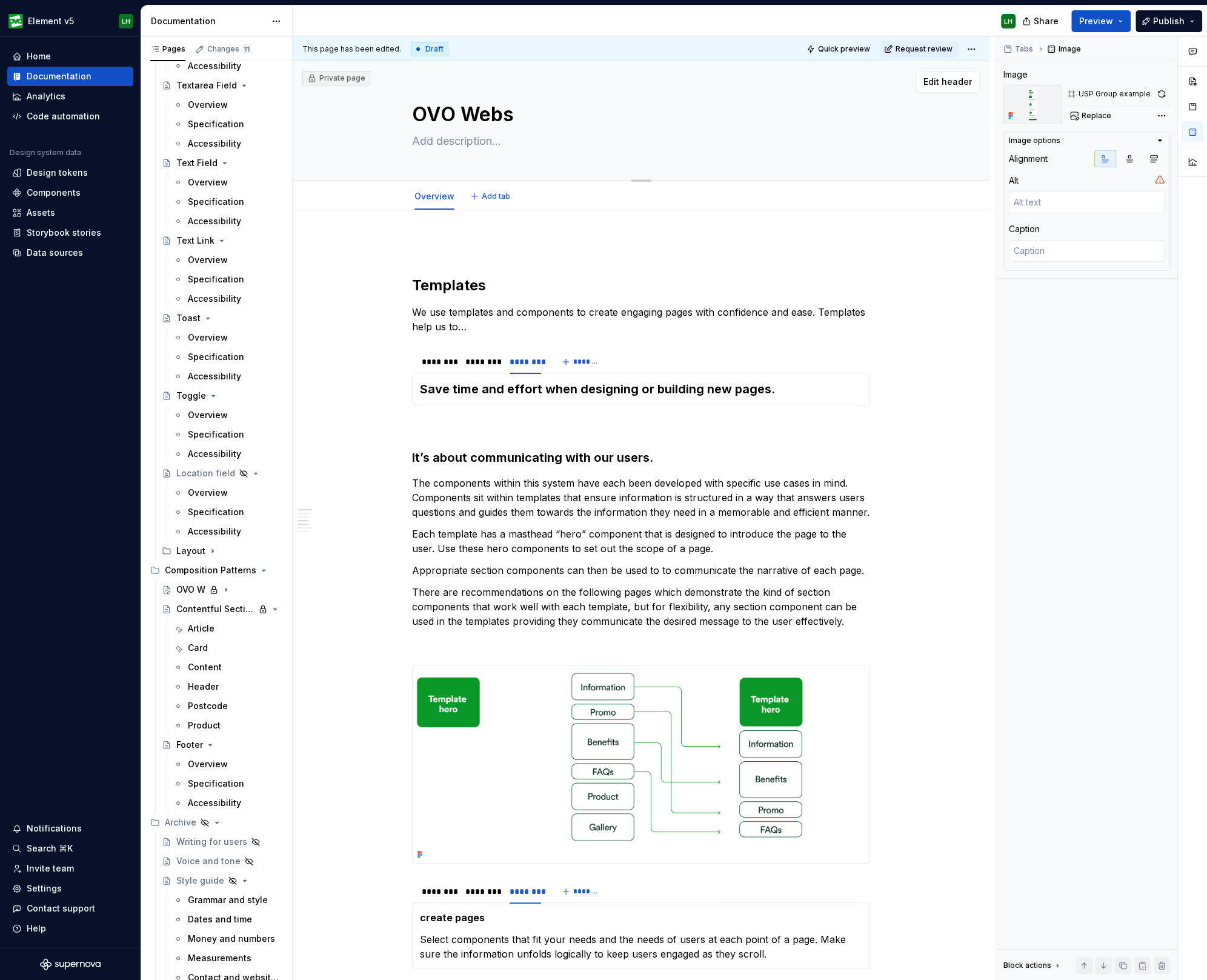
type textarea "*"
type textarea "OVO Websi"
type textarea "*"
type textarea "OVO Websit"
type textarea "*"
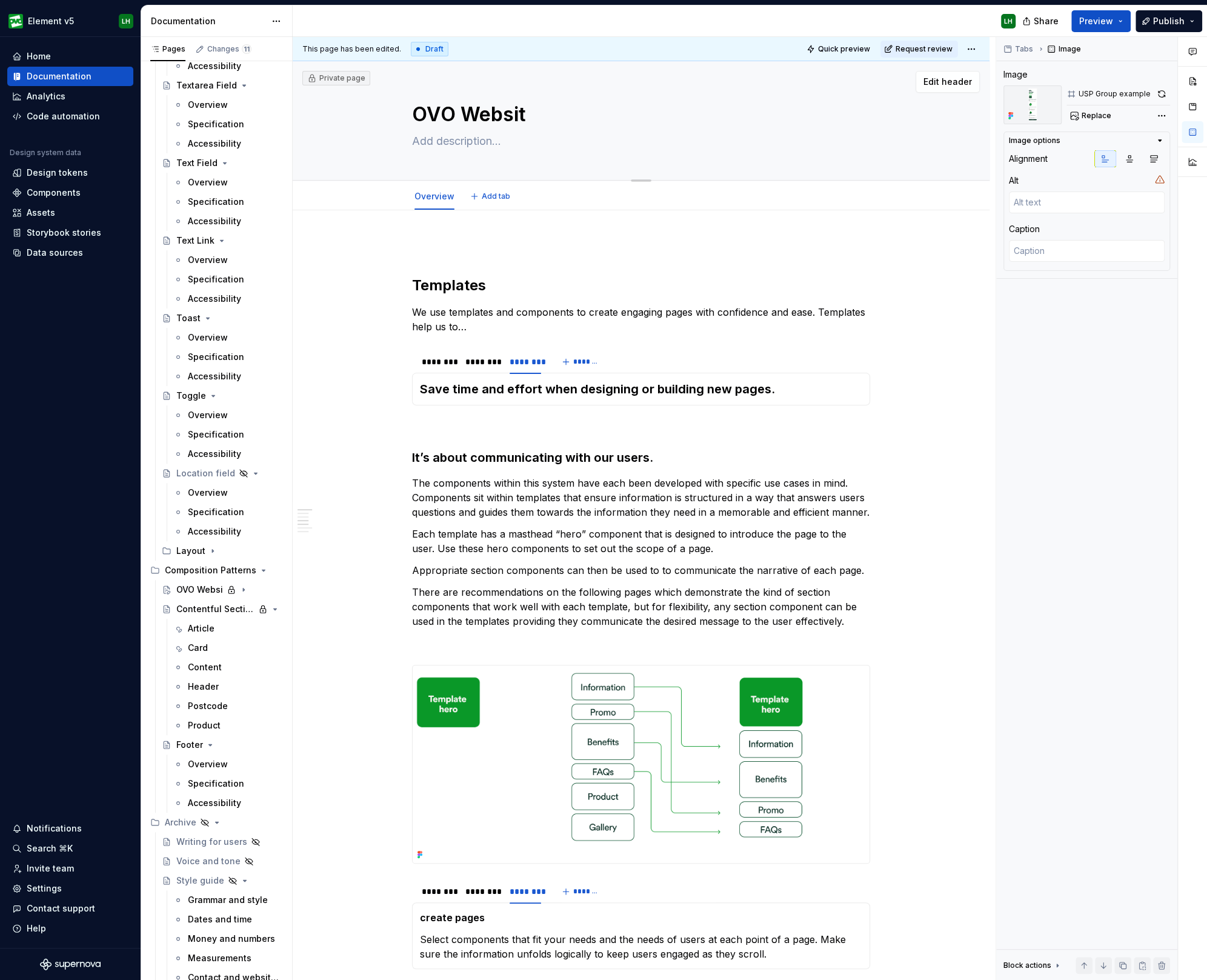
type textarea "OVO Website"
type textarea "*"
type textarea "OVO Website"
type textarea "*"
type textarea "OVO Website g"
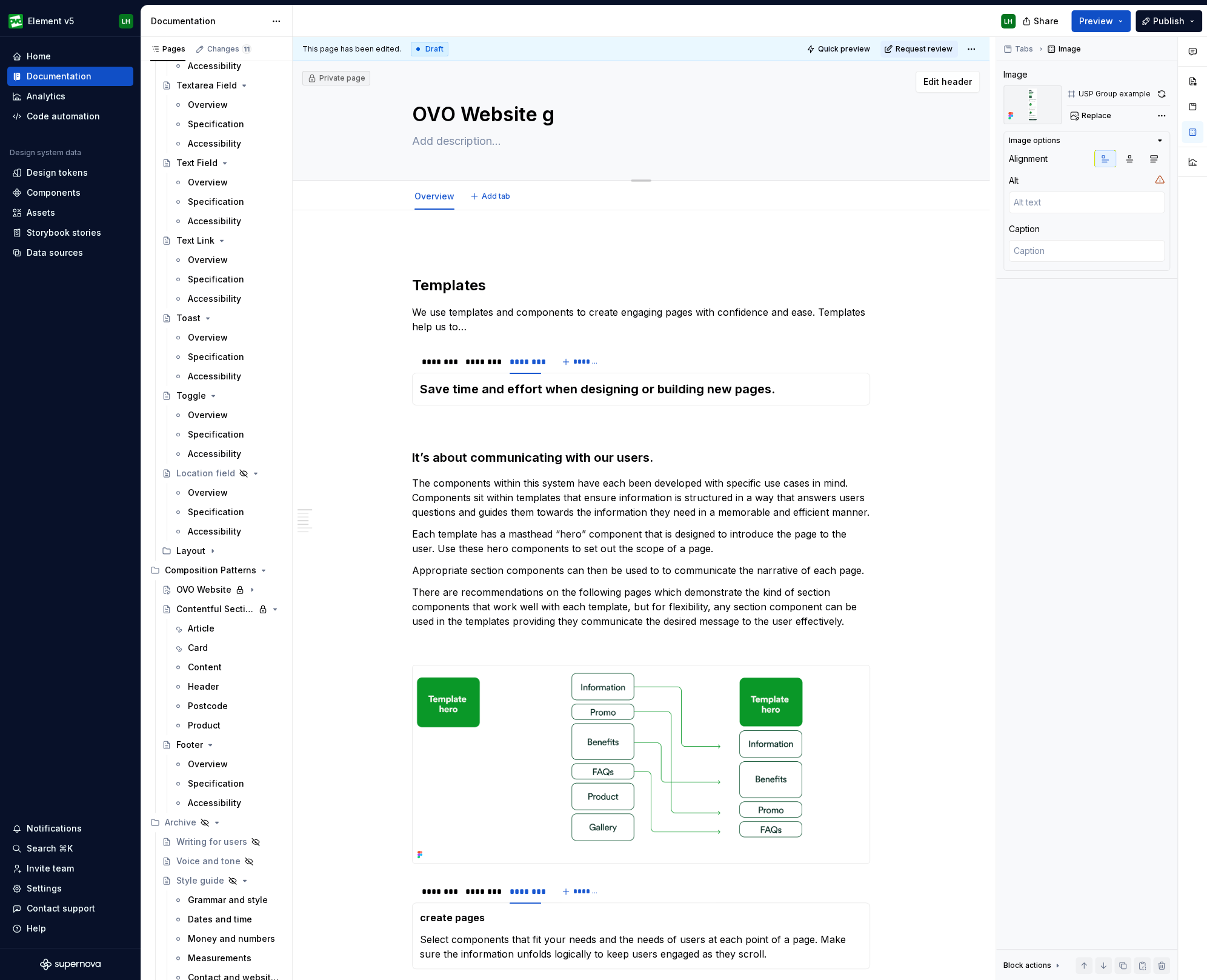
type textarea "*"
type textarea "OVO Website gu"
type textarea "*"
type textarea "OVO Website gua"
type textarea "*"
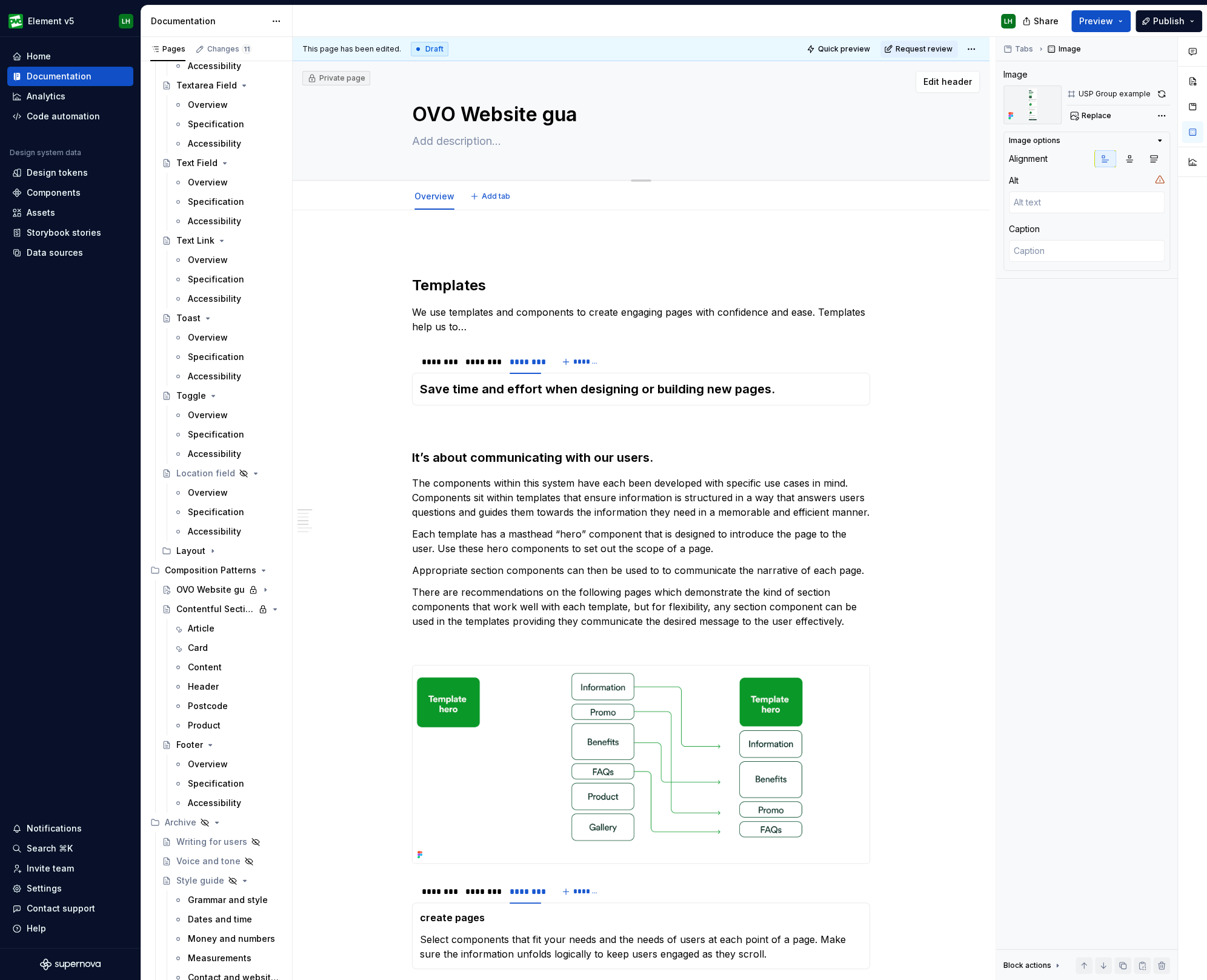
type textarea "OVO Website guar"
type textarea "*"
type textarea "OVO Website guard"
type textarea "*"
type textarea "OVO Website guardr"
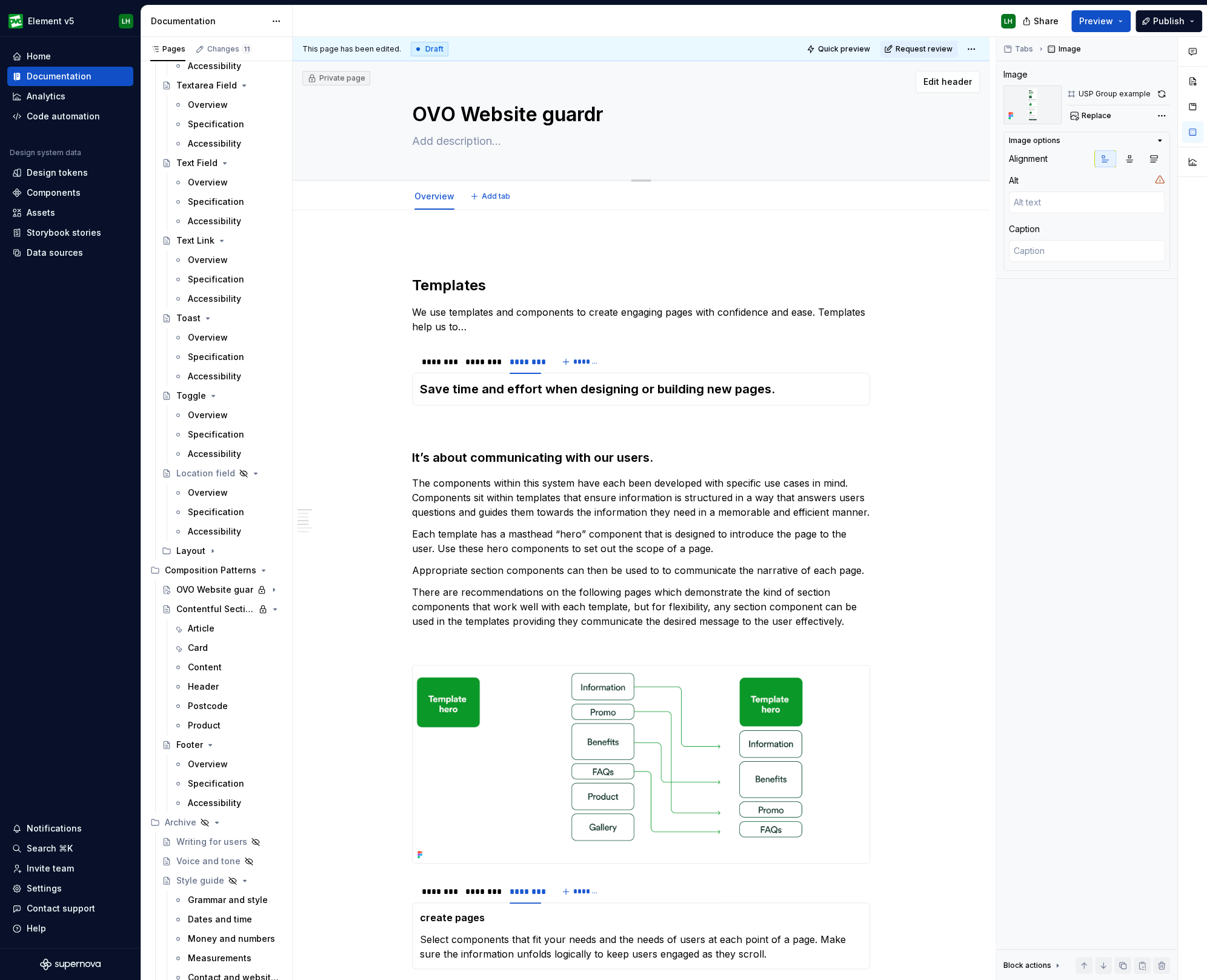
type textarea "*"
type textarea "OVO Website guardra"
type textarea "*"
type textarea "OVO Website guardrai"
type textarea "*"
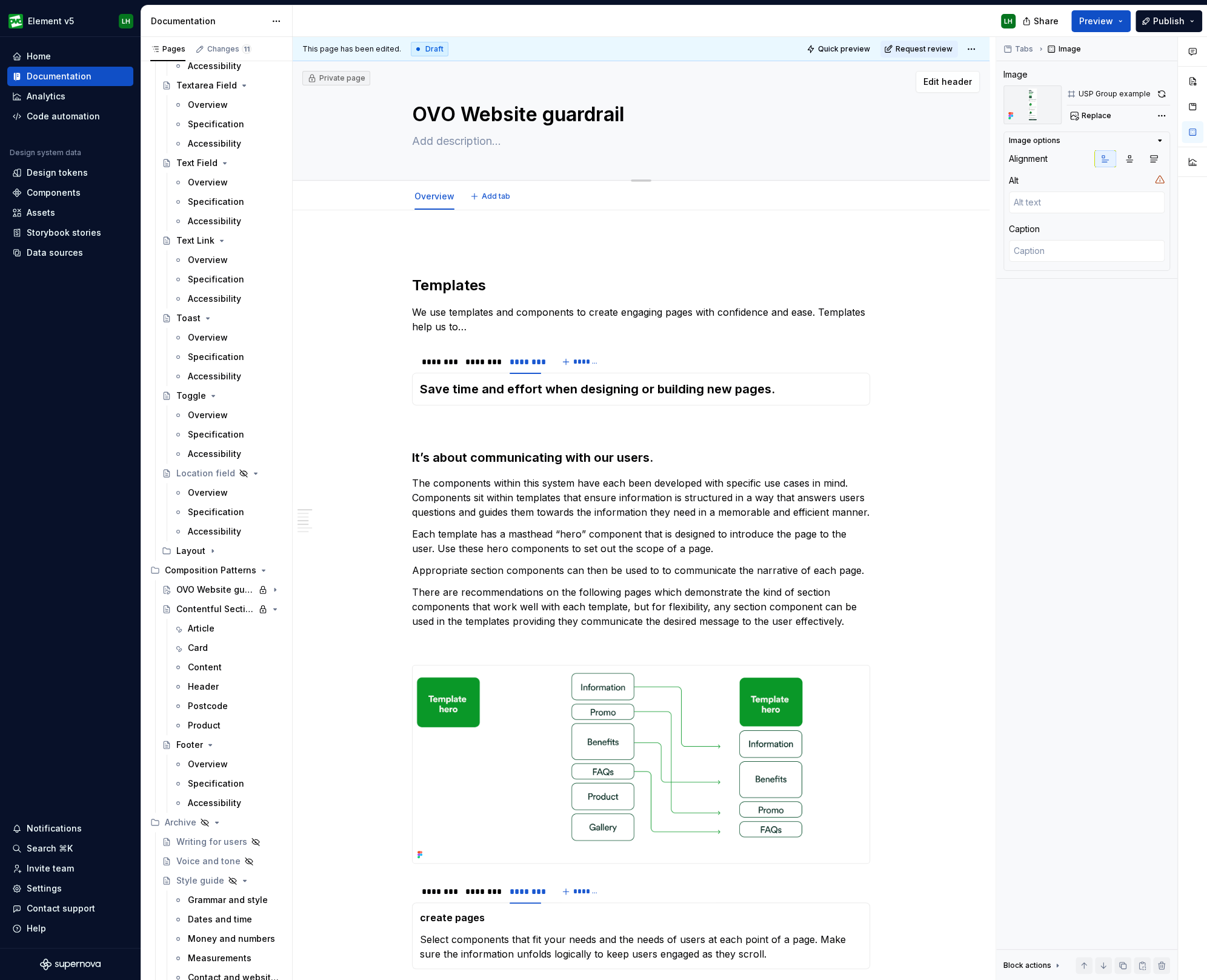
type textarea "OVO Website guardrails"
type textarea "*"
type textarea "OVO Website guardrails"
click at [429, 200] on link "Overview" at bounding box center [434, 196] width 40 height 11
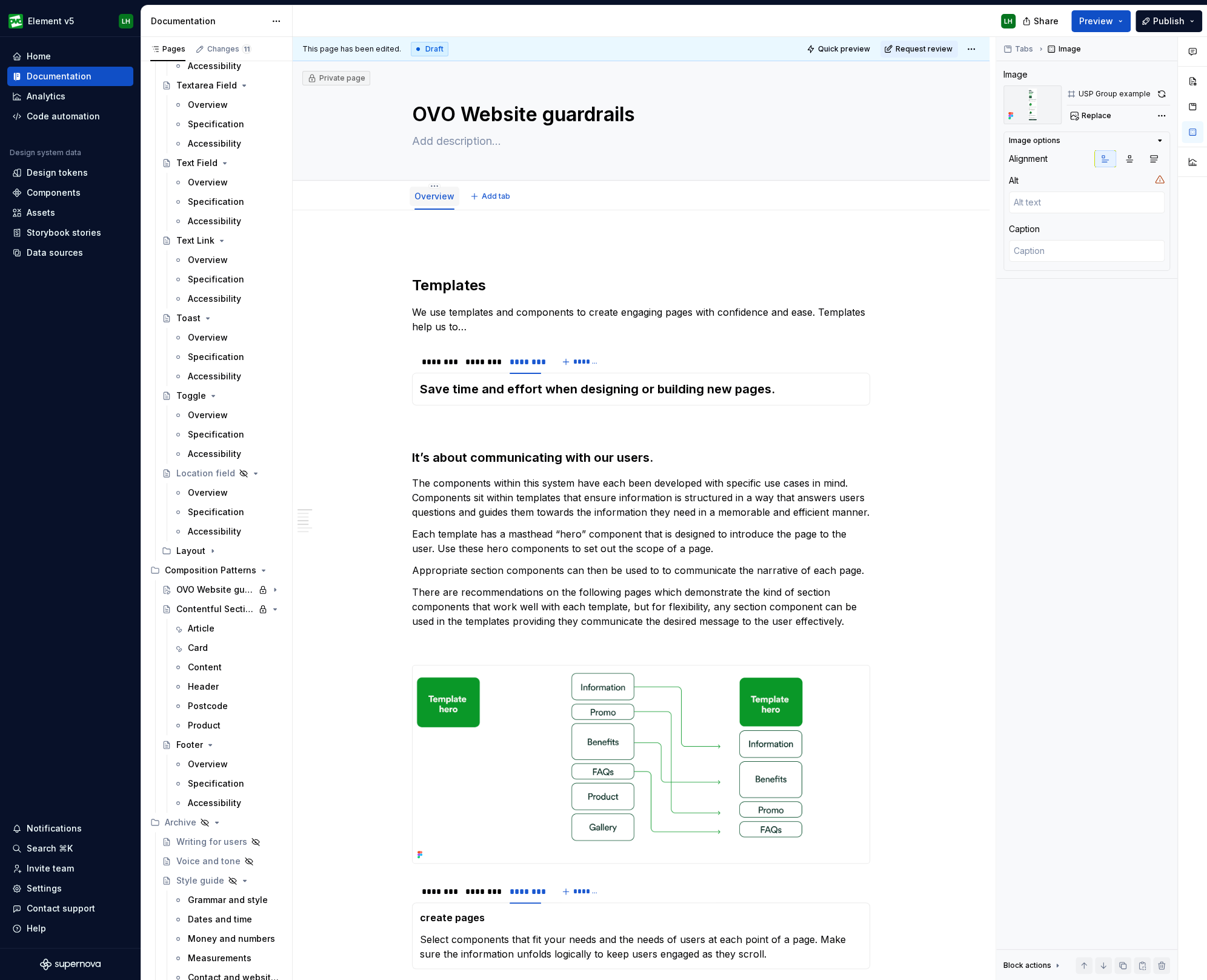
click at [428, 198] on link "Overview" at bounding box center [434, 196] width 40 height 11
click at [424, 197] on link "Overview" at bounding box center [434, 196] width 40 height 11
click at [432, 186] on html "Element v5 LH Home Documentation Analytics Code automation Design system data D…" at bounding box center [604, 490] width 1207 height 980
click at [446, 199] on div "Rename page" at bounding box center [491, 204] width 122 height 20
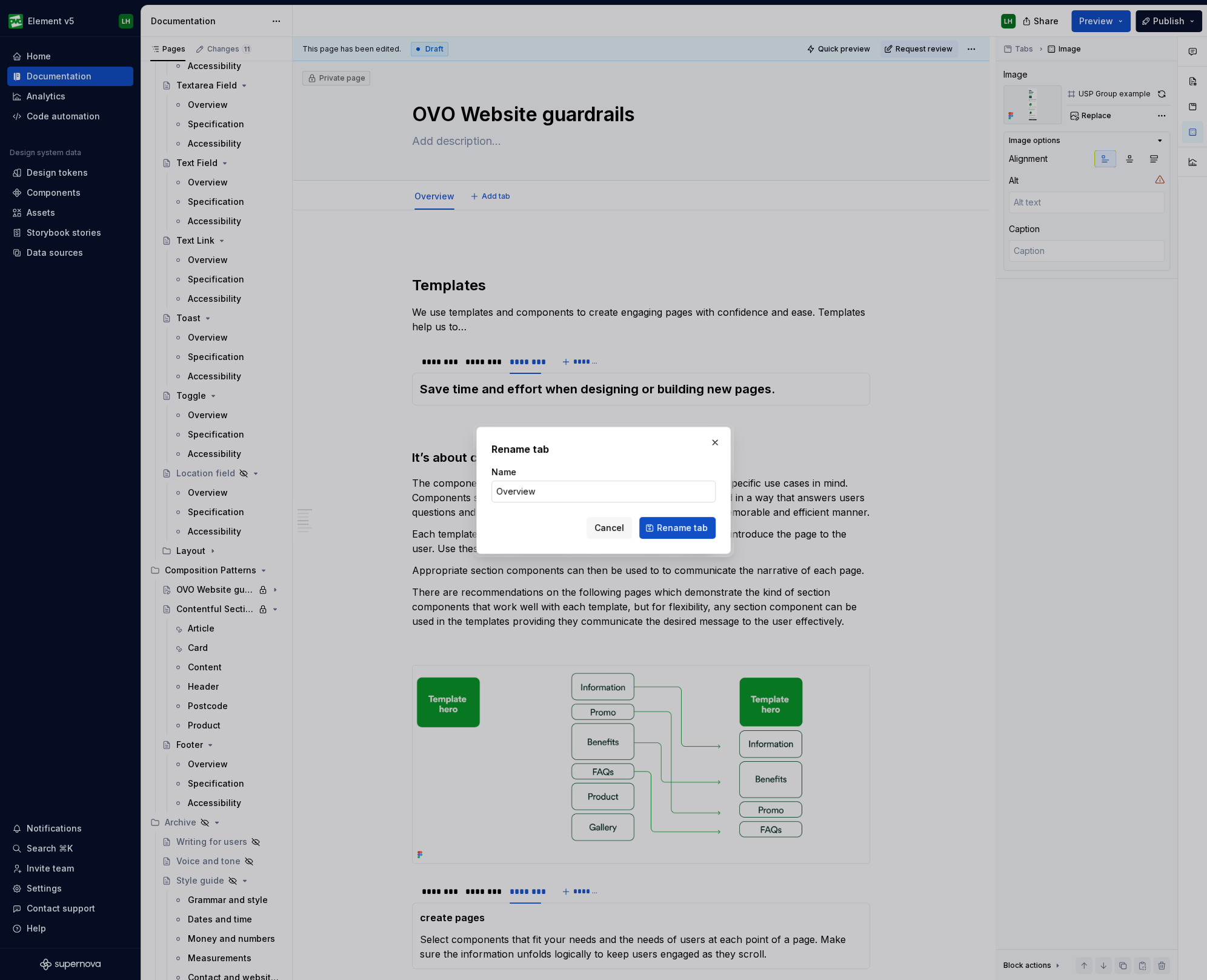
click at [521, 495] on input "Overview" at bounding box center [604, 491] width 224 height 22
type textarea "*"
type input "Intr"
type textarea "*"
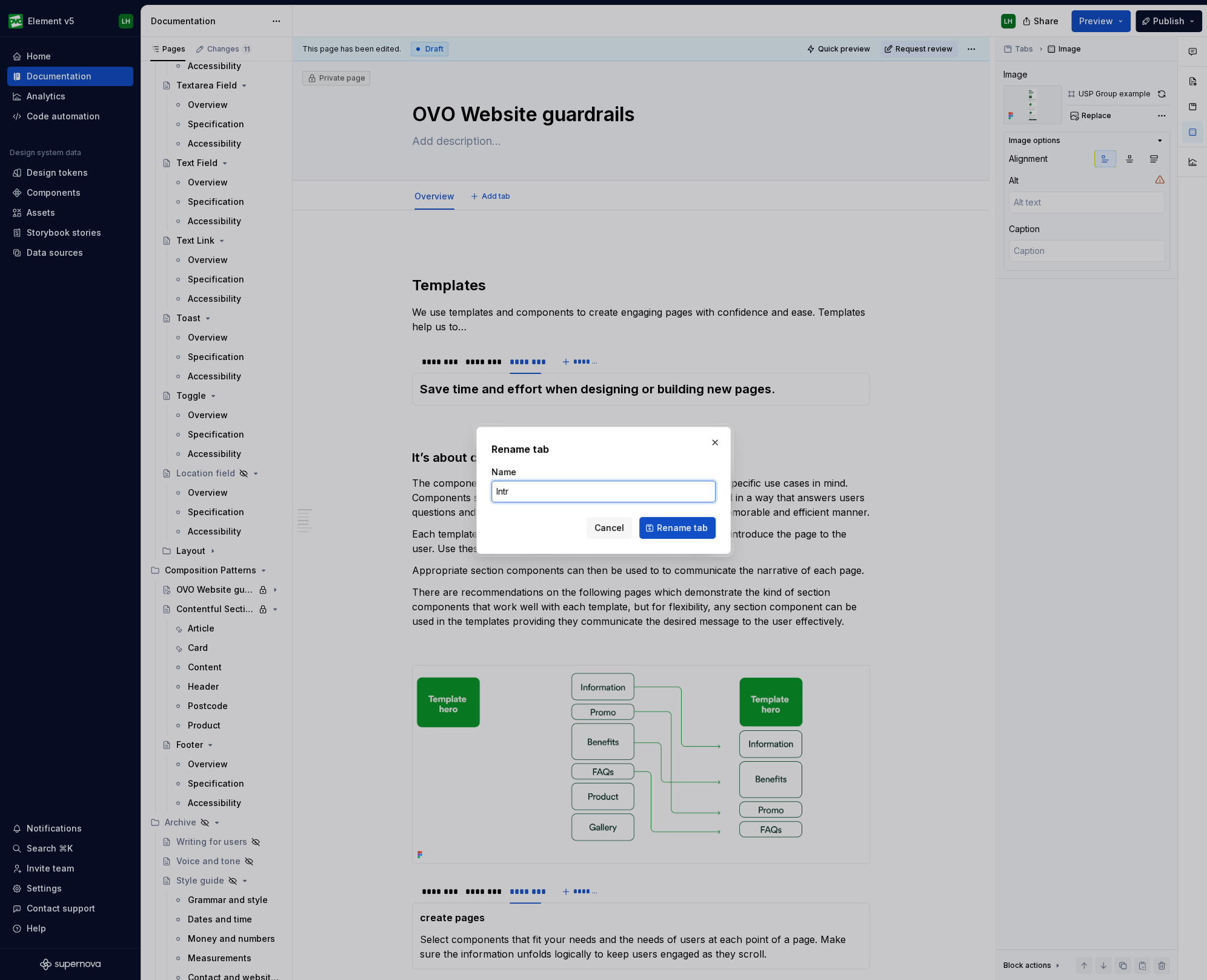
type input "Int"
type textarea "*"
type input "Introduction"
click at [695, 528] on span "Rename tab" at bounding box center [683, 528] width 51 height 12
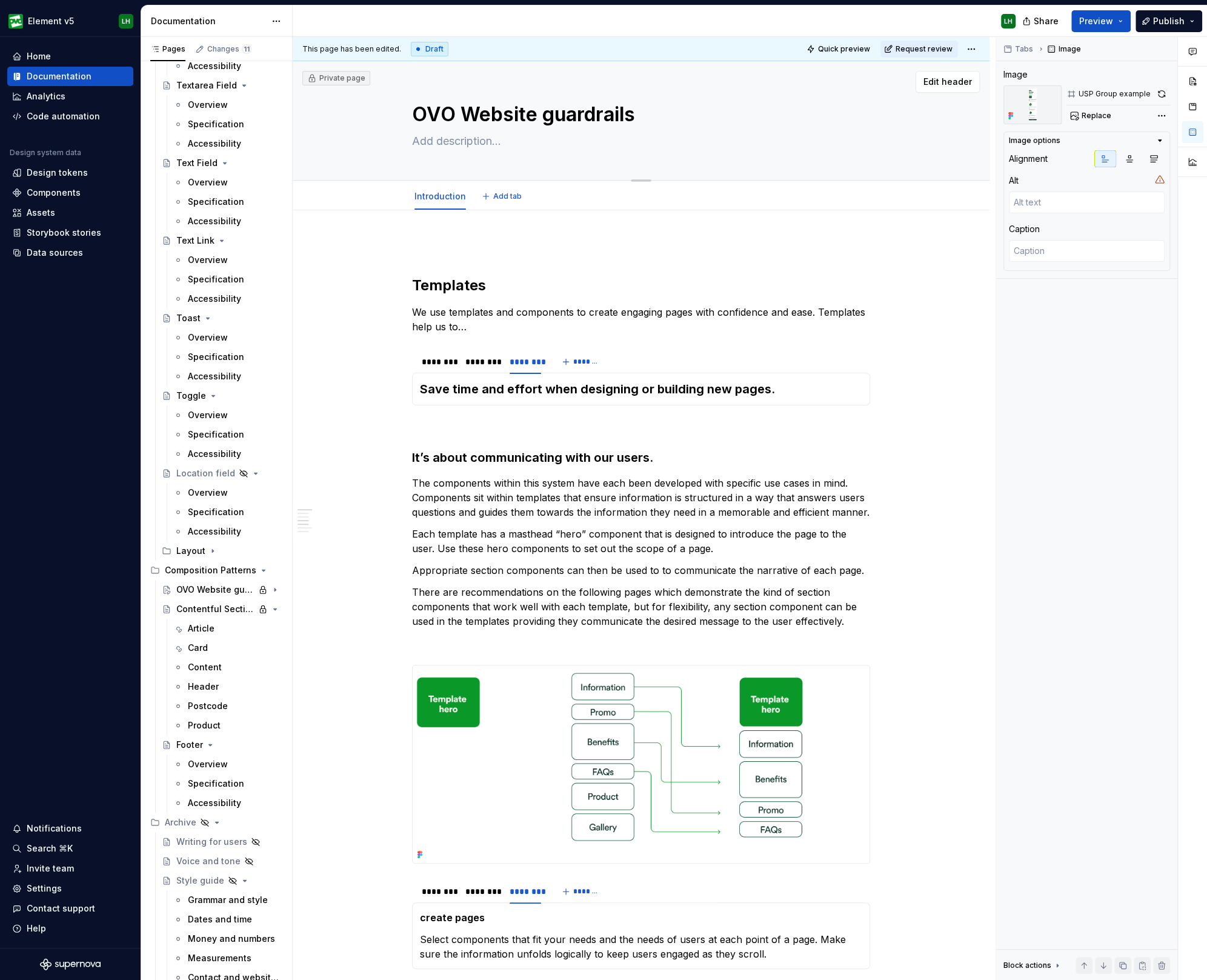
type textarea "*"
click at [472, 114] on textarea "OVO Website guardrails" at bounding box center [638, 114] width 458 height 29
type textarea "OVO ebsite guardrails"
type textarea "*"
type textarea "OVO website guardrails"
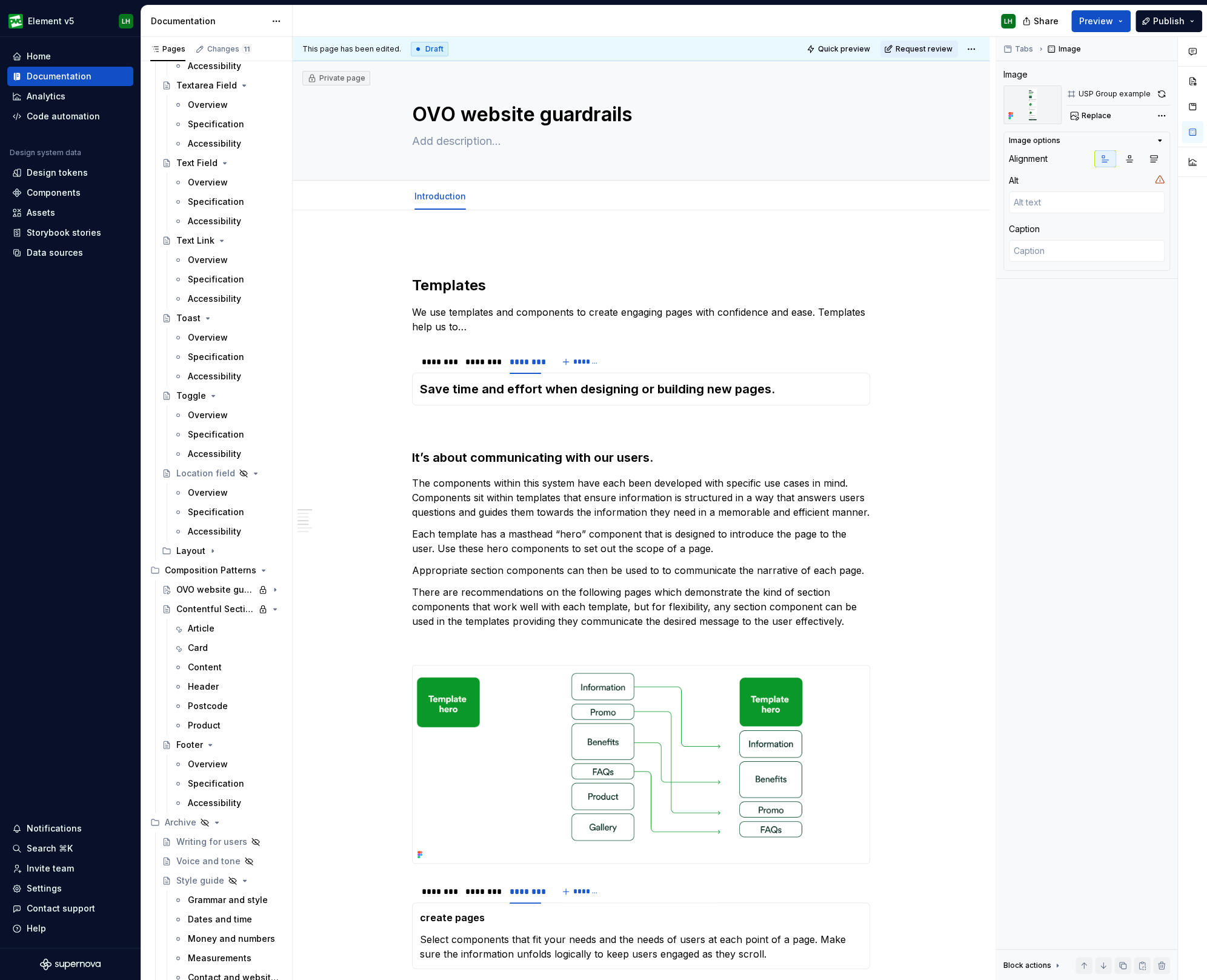
type textarea "*"
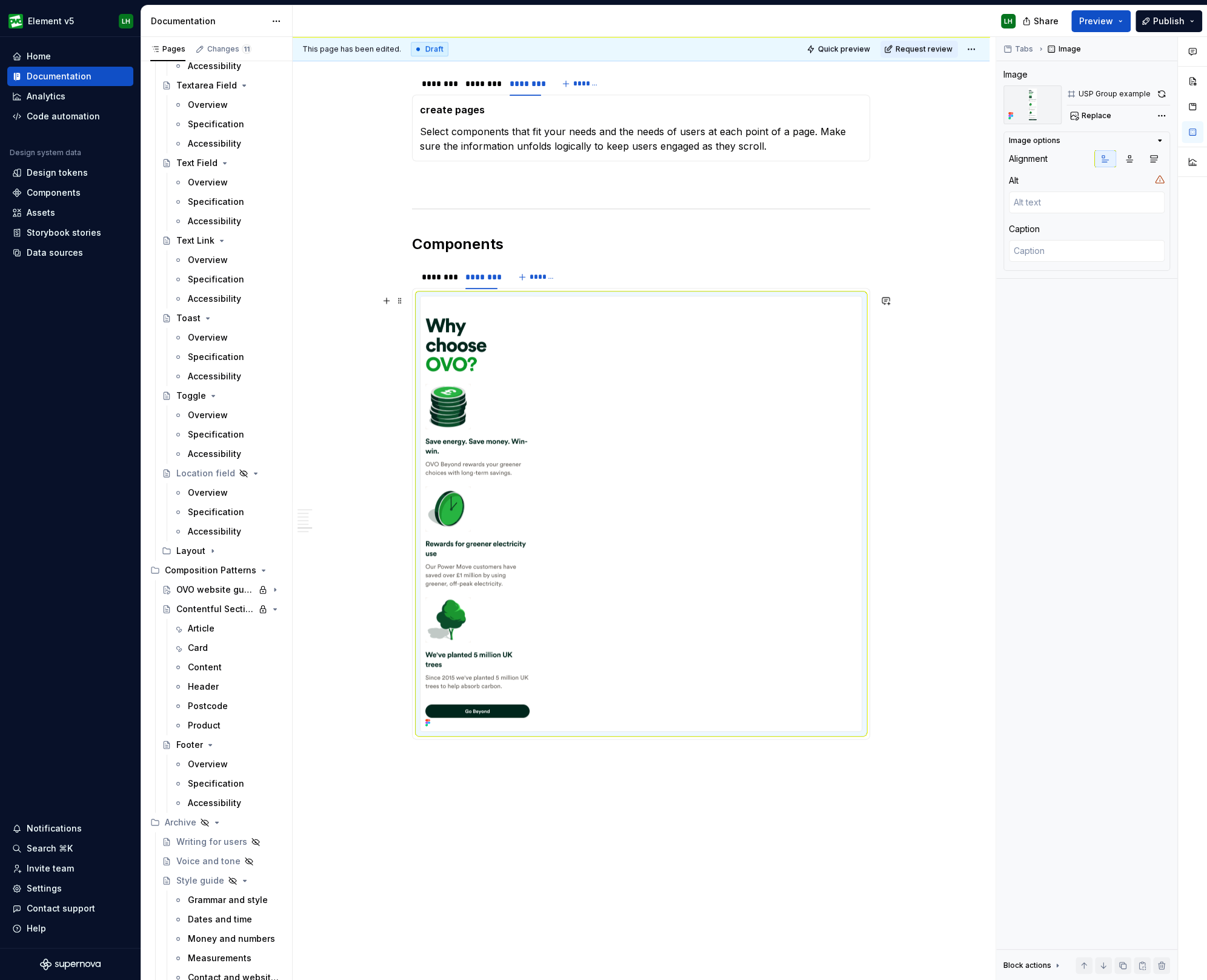
scroll to position [833, 0]
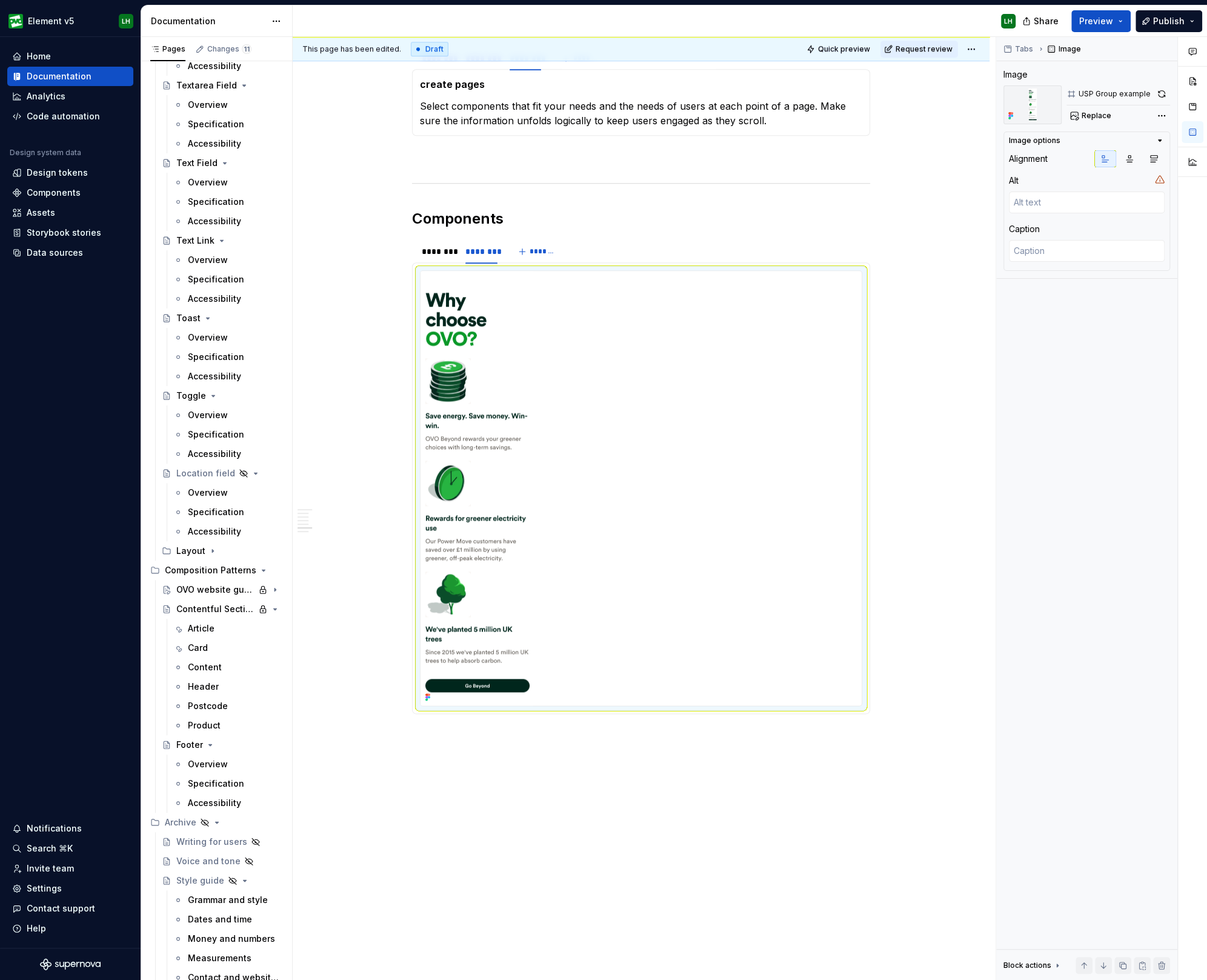
type textarea "OVO website guardrails"
click at [315, 11] on div "LH" at bounding box center [658, 21] width 732 height 32
click at [1157, 95] on button "button" at bounding box center [1161, 94] width 17 height 17
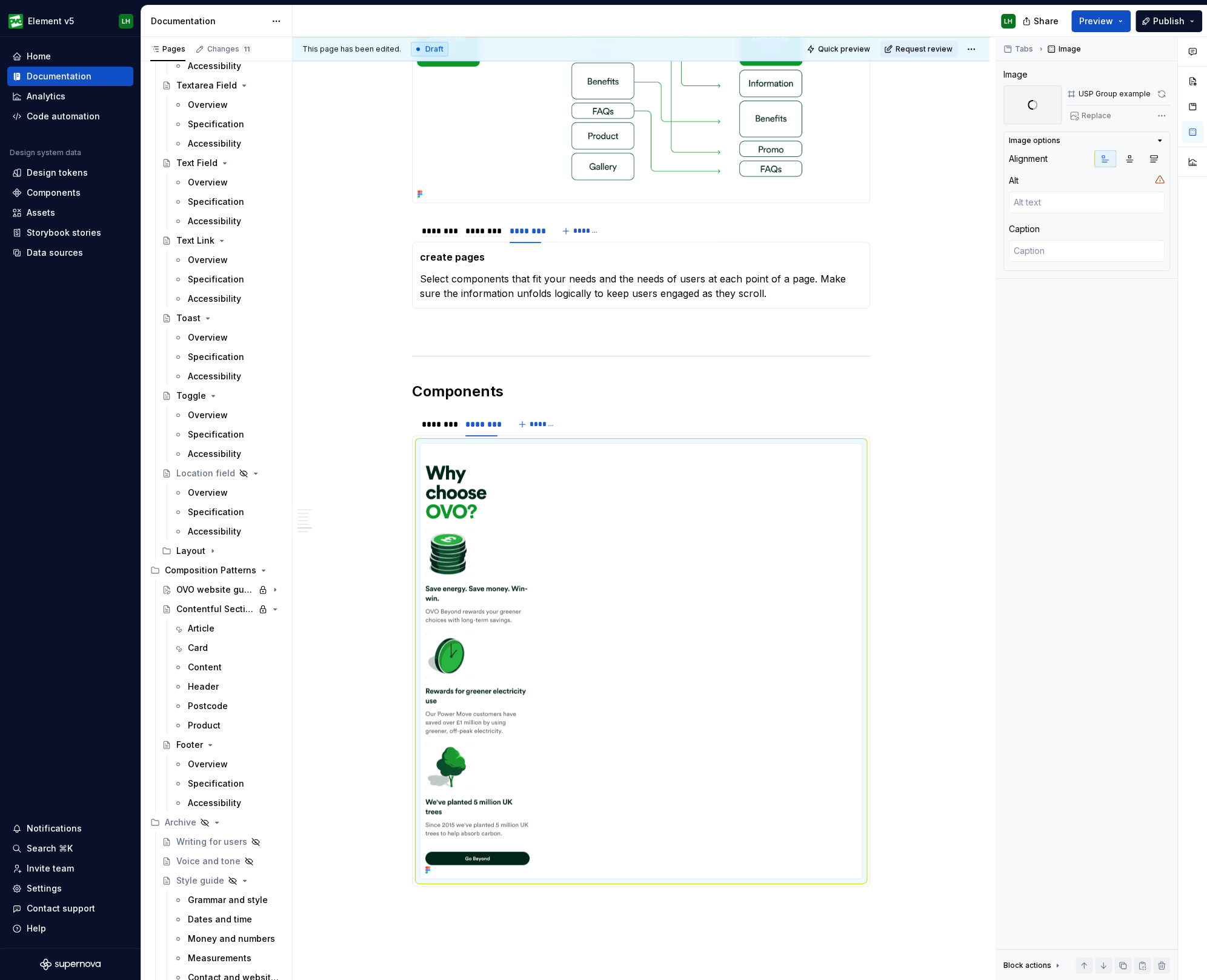
scroll to position [682, 0]
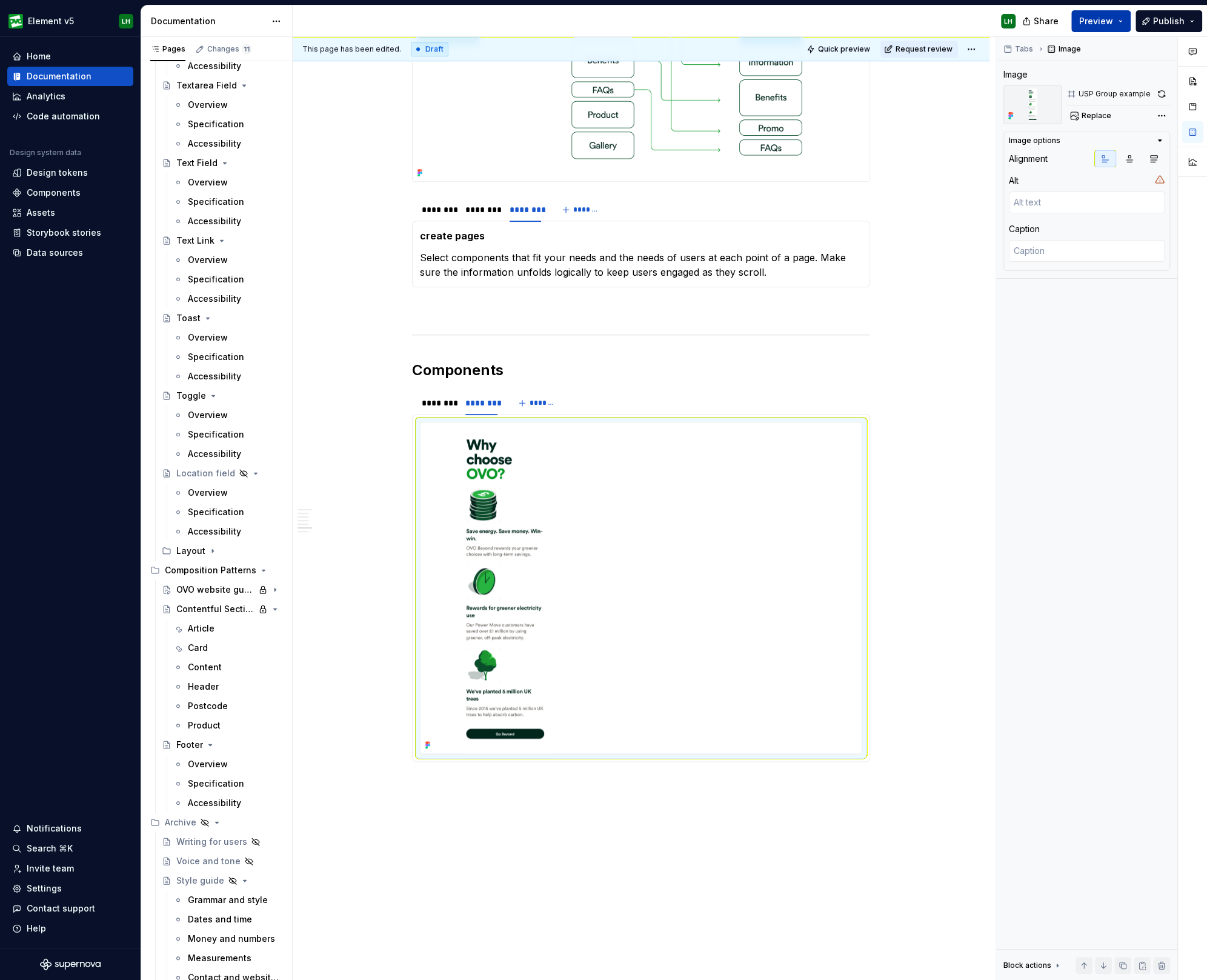
click at [1096, 18] on span "Preview" at bounding box center [1096, 21] width 34 height 12
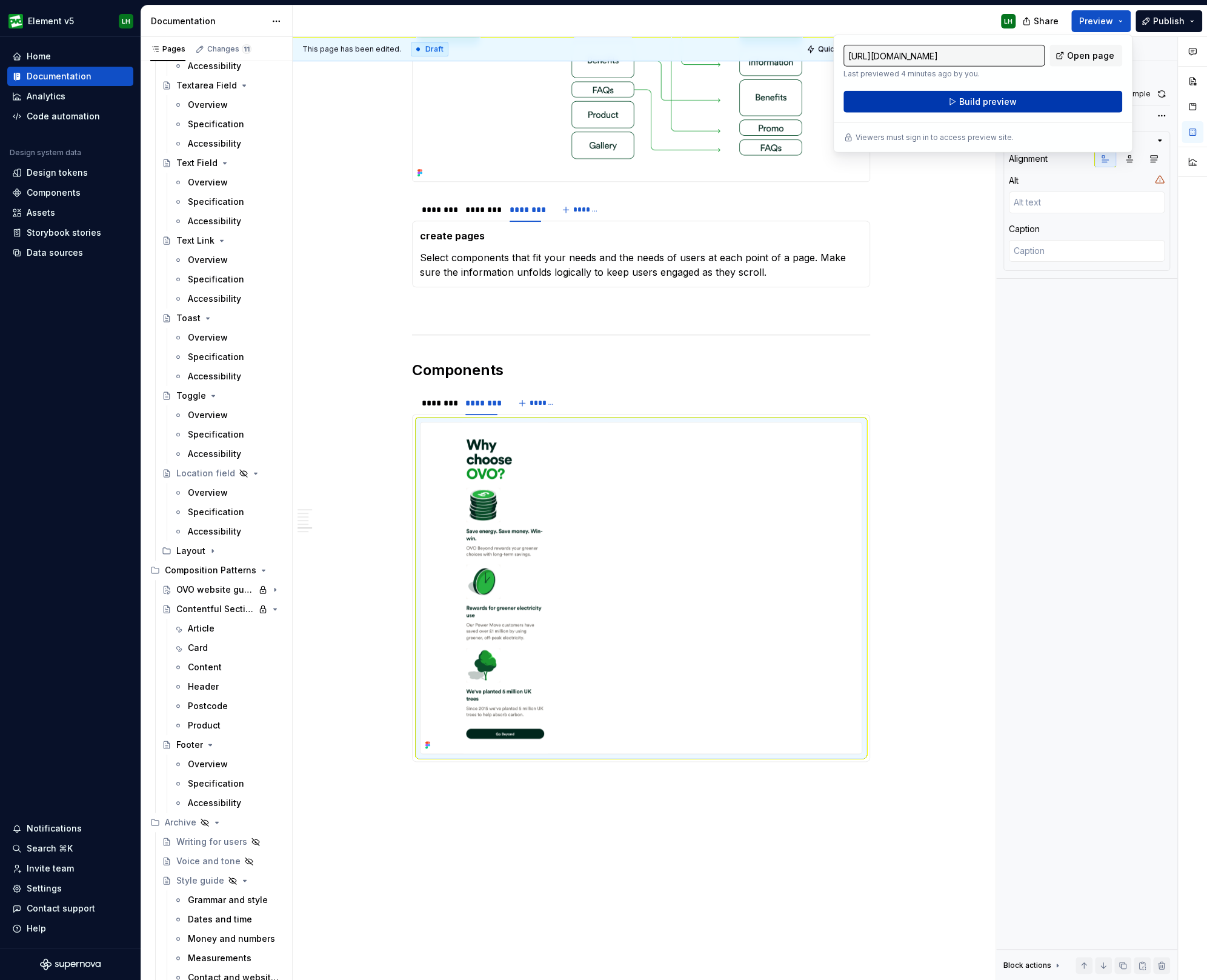
click at [1056, 96] on button "Build preview" at bounding box center [983, 102] width 278 height 22
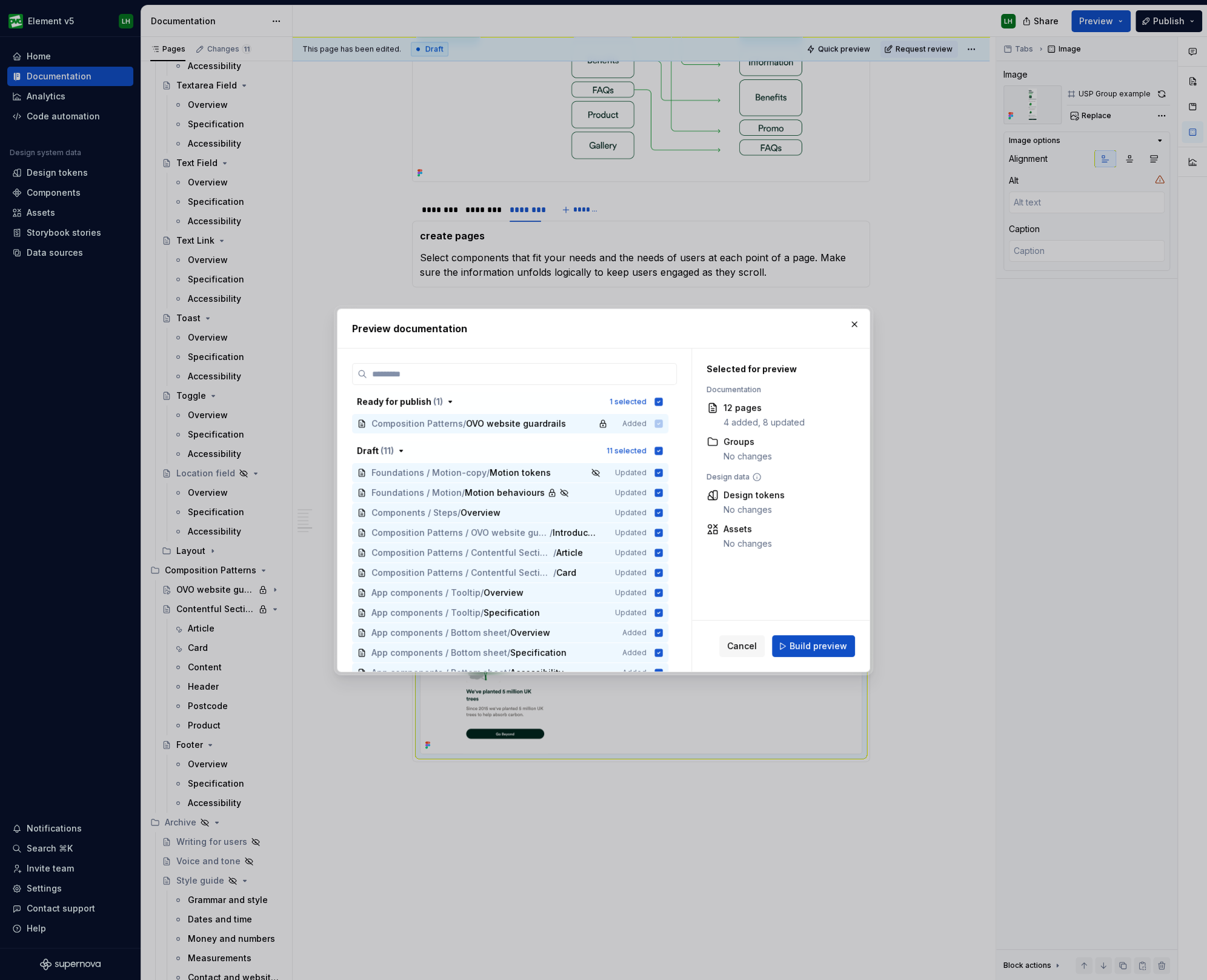
click at [816, 658] on div "Cancel Build preview" at bounding box center [780, 646] width 178 height 51
click at [818, 648] on span "Build preview" at bounding box center [818, 646] width 57 height 12
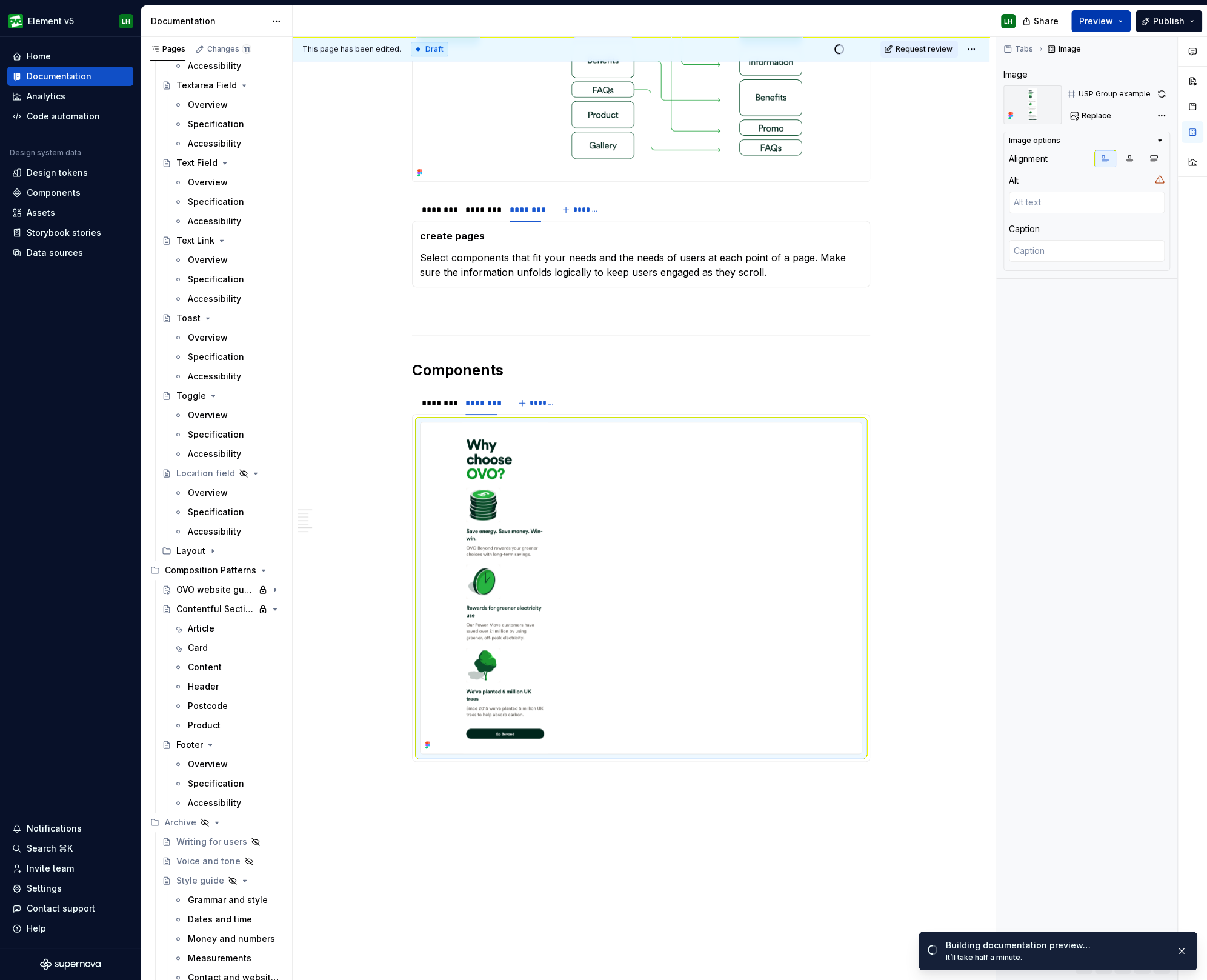
click at [1117, 20] on button "Preview" at bounding box center [1100, 21] width 59 height 22
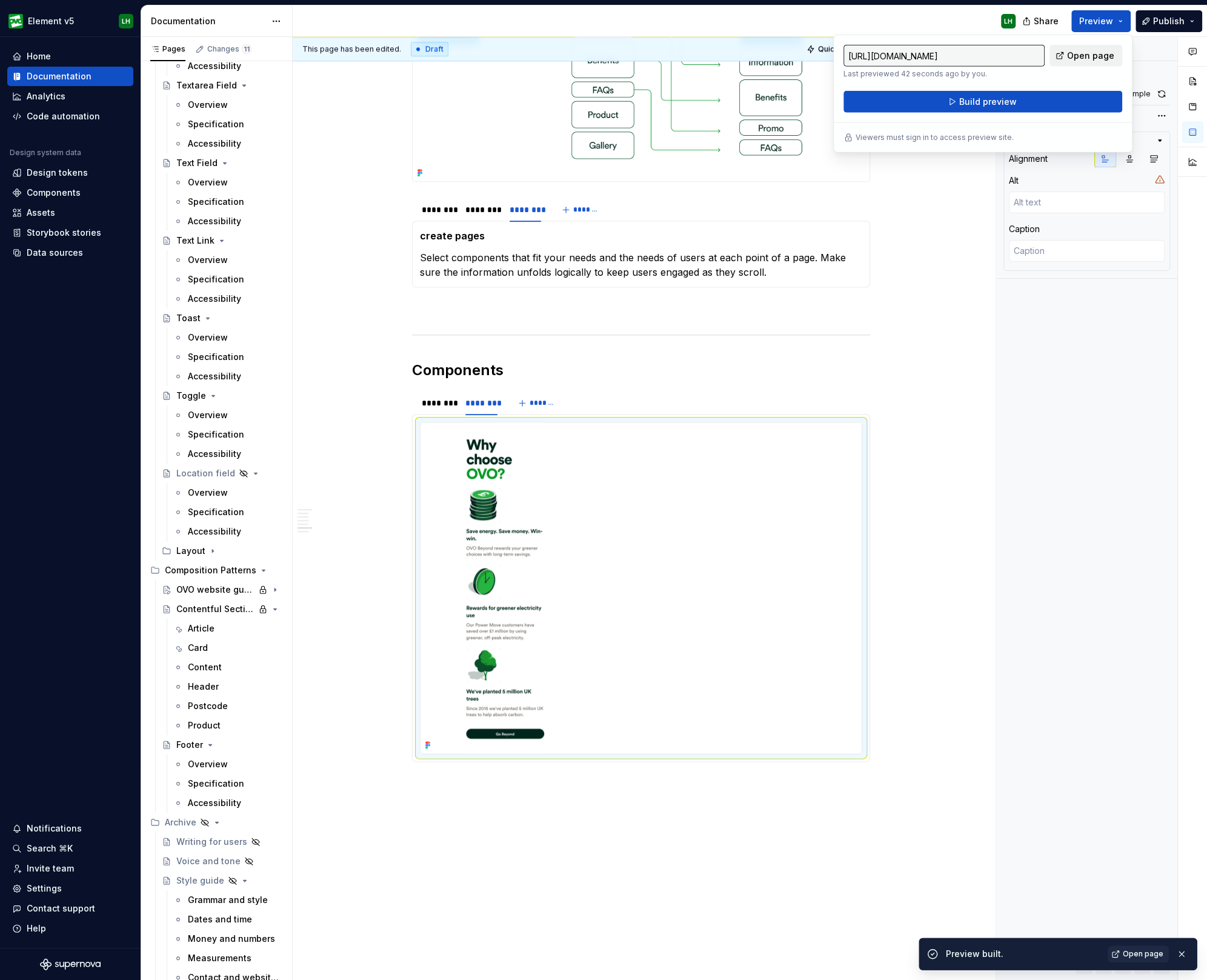
click at [1101, 50] on span "Open page" at bounding box center [1090, 56] width 47 height 12
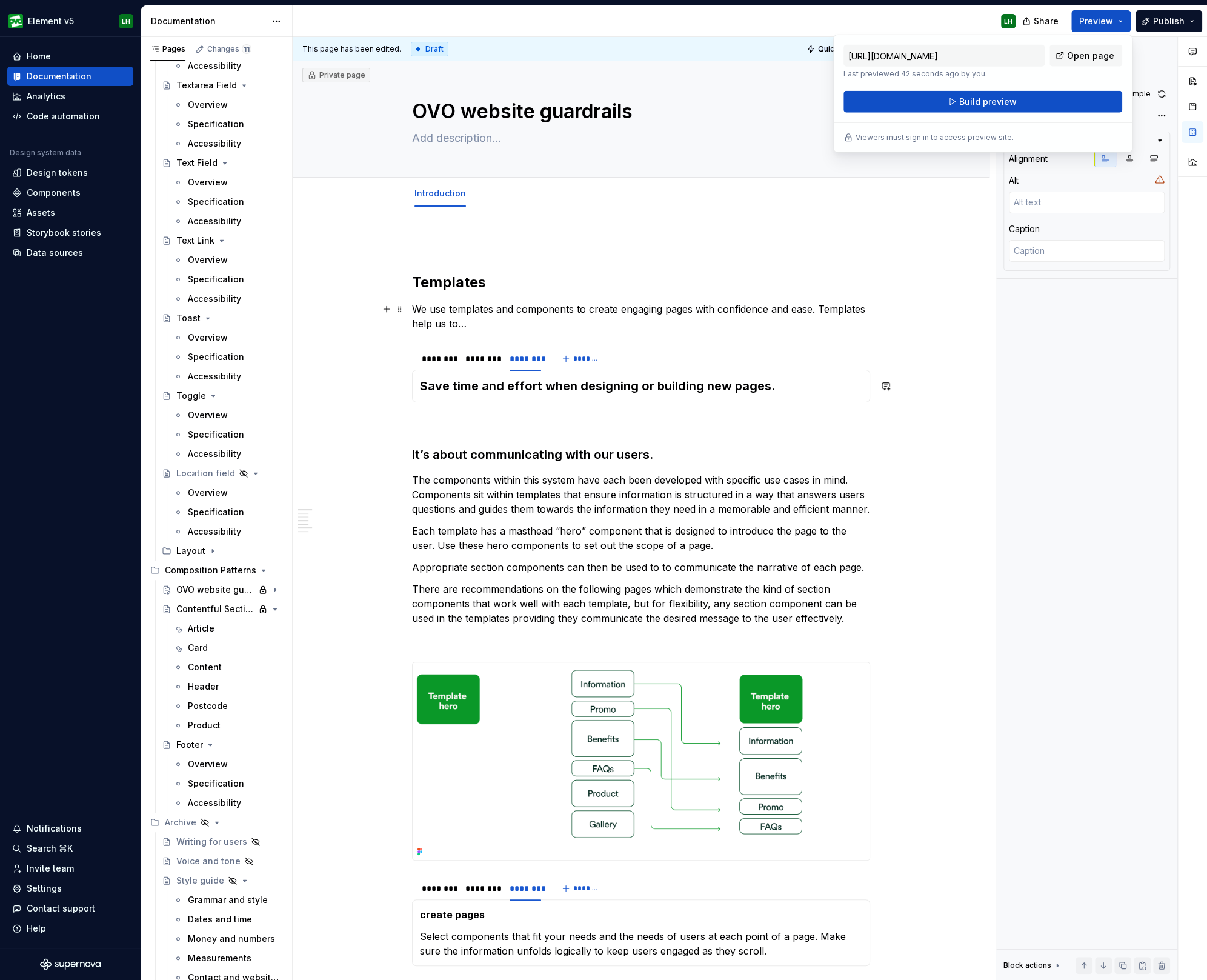
scroll to position [0, 0]
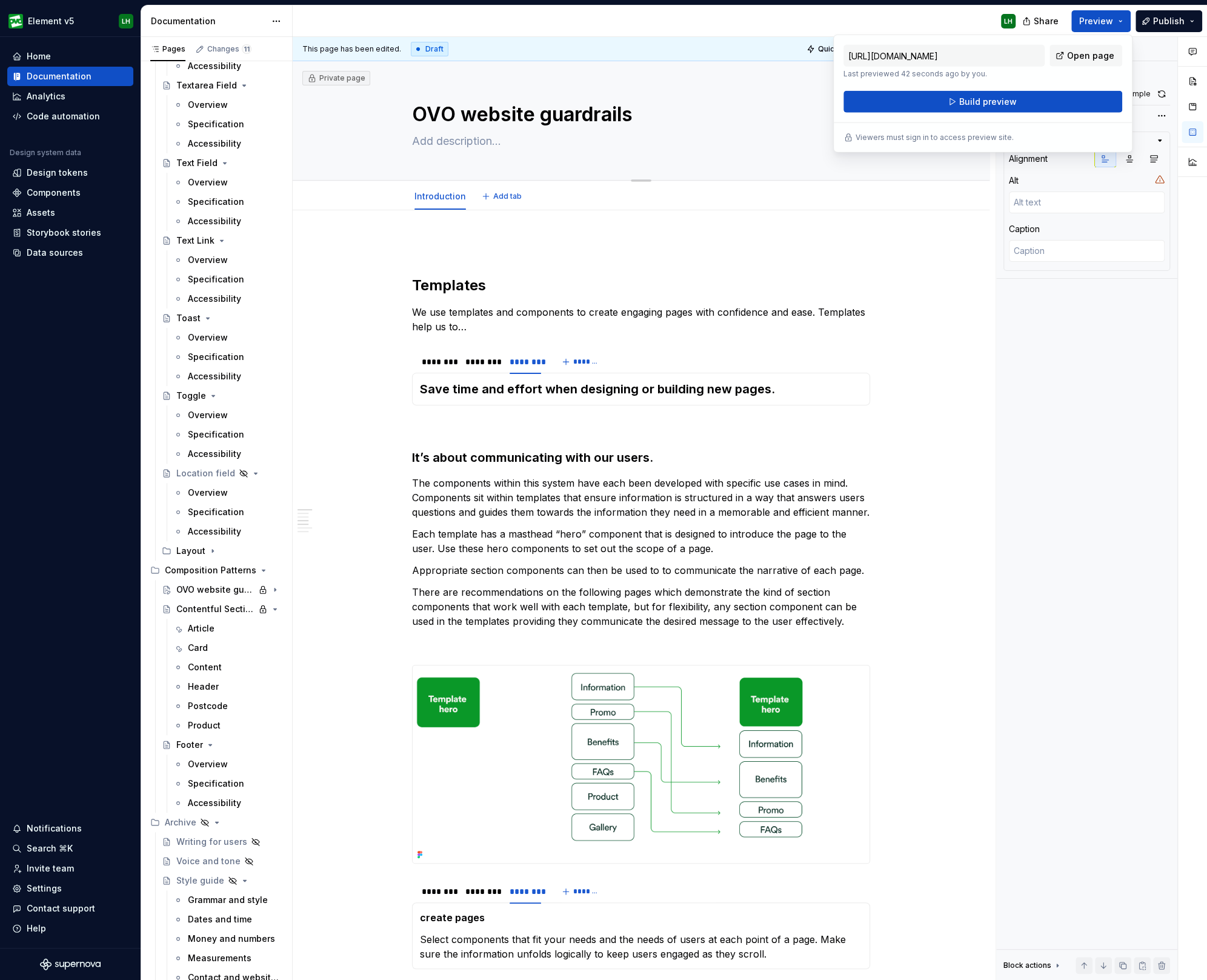
click at [467, 117] on textarea "OVO website guardrails" at bounding box center [638, 114] width 458 height 29
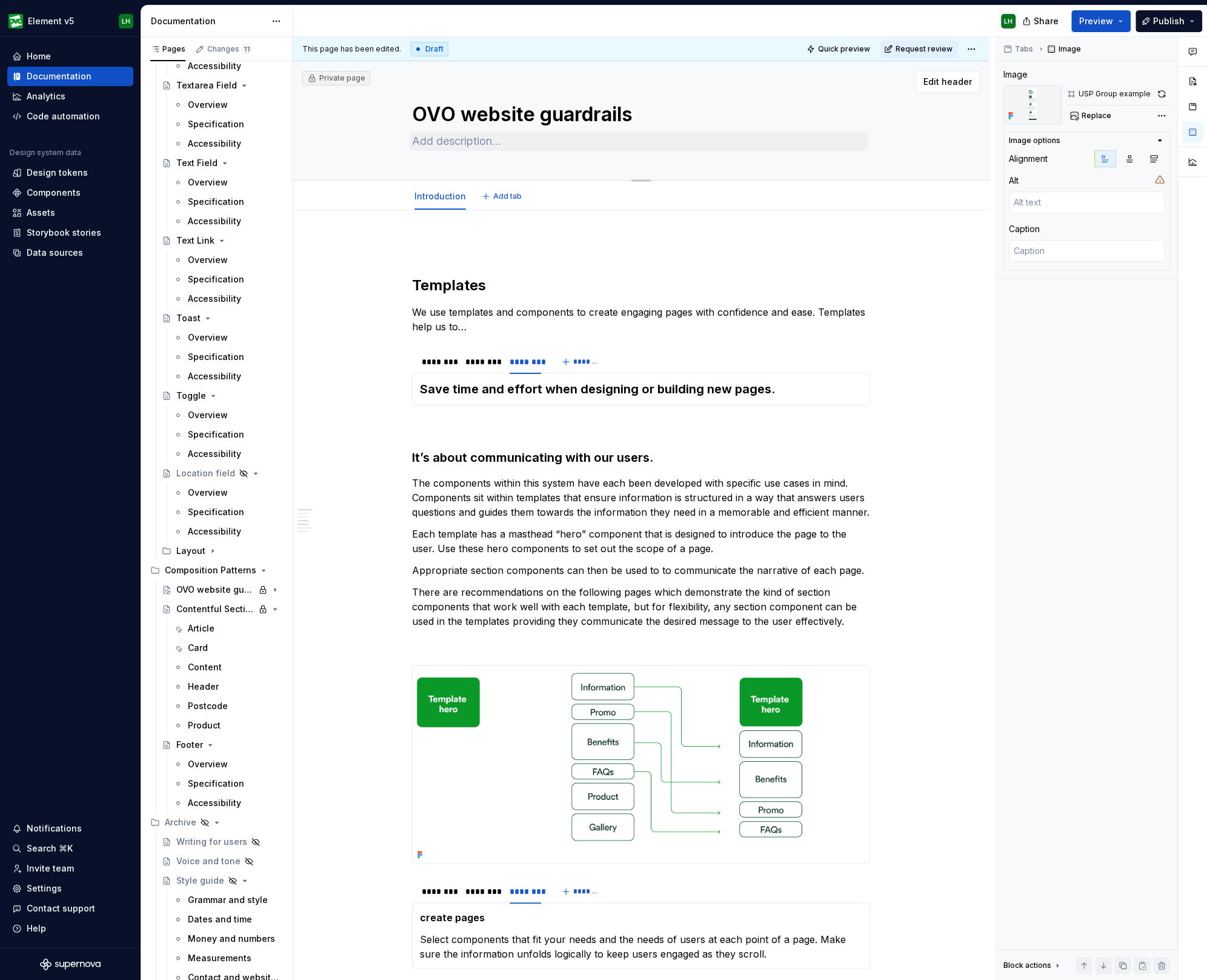
type textarea "*"
type textarea "OVO ebsite guardrails"
type textarea "*"
type textarea "OVO Website guardrails"
click at [548, 116] on textarea "OVO Website guardrails" at bounding box center [638, 114] width 458 height 29
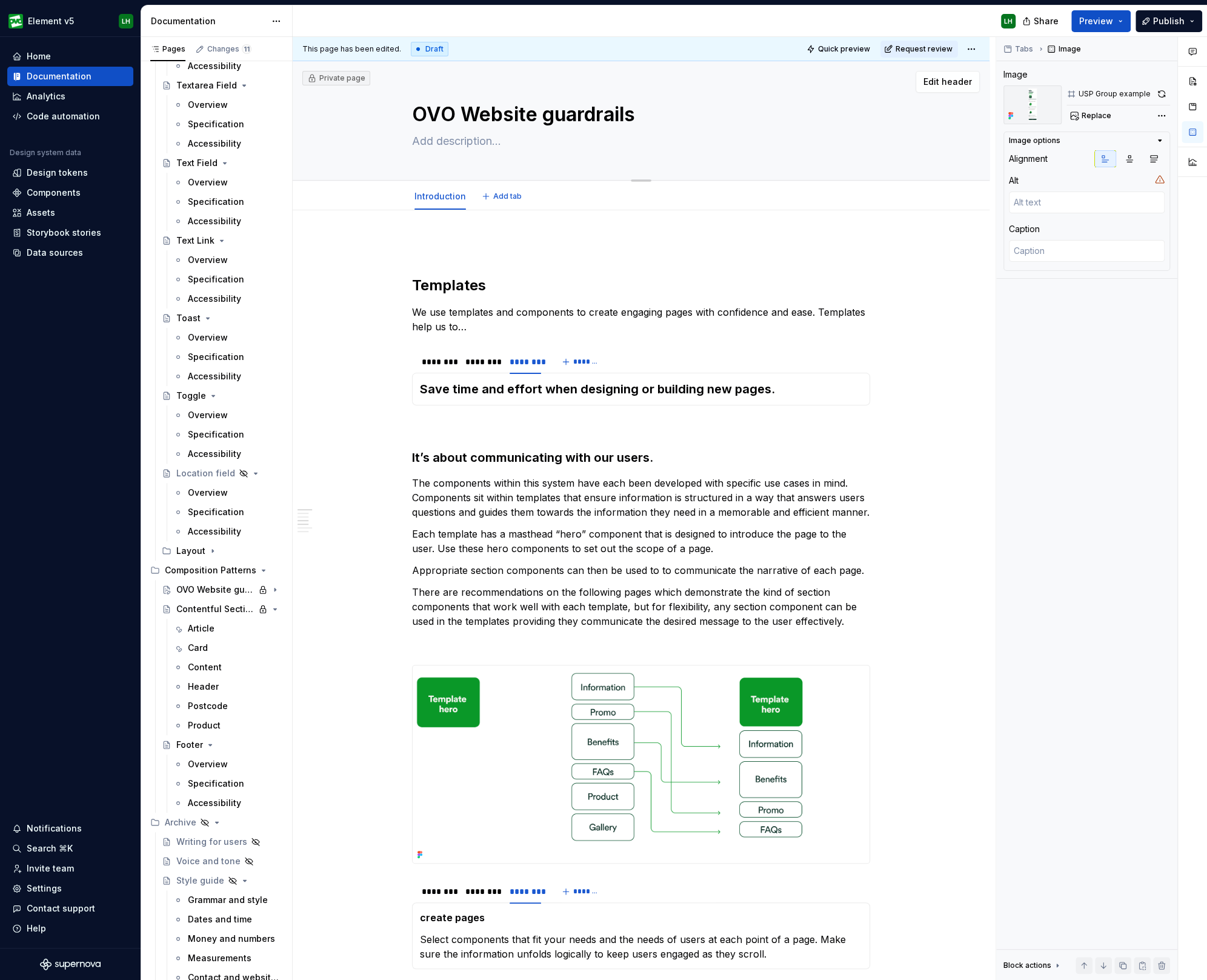
type textarea "*"
type textarea "OVO Website Guardrails"
type textarea "*"
type textarea "OVO Website Guardrails"
click at [324, 20] on div "LH" at bounding box center [658, 21] width 732 height 32
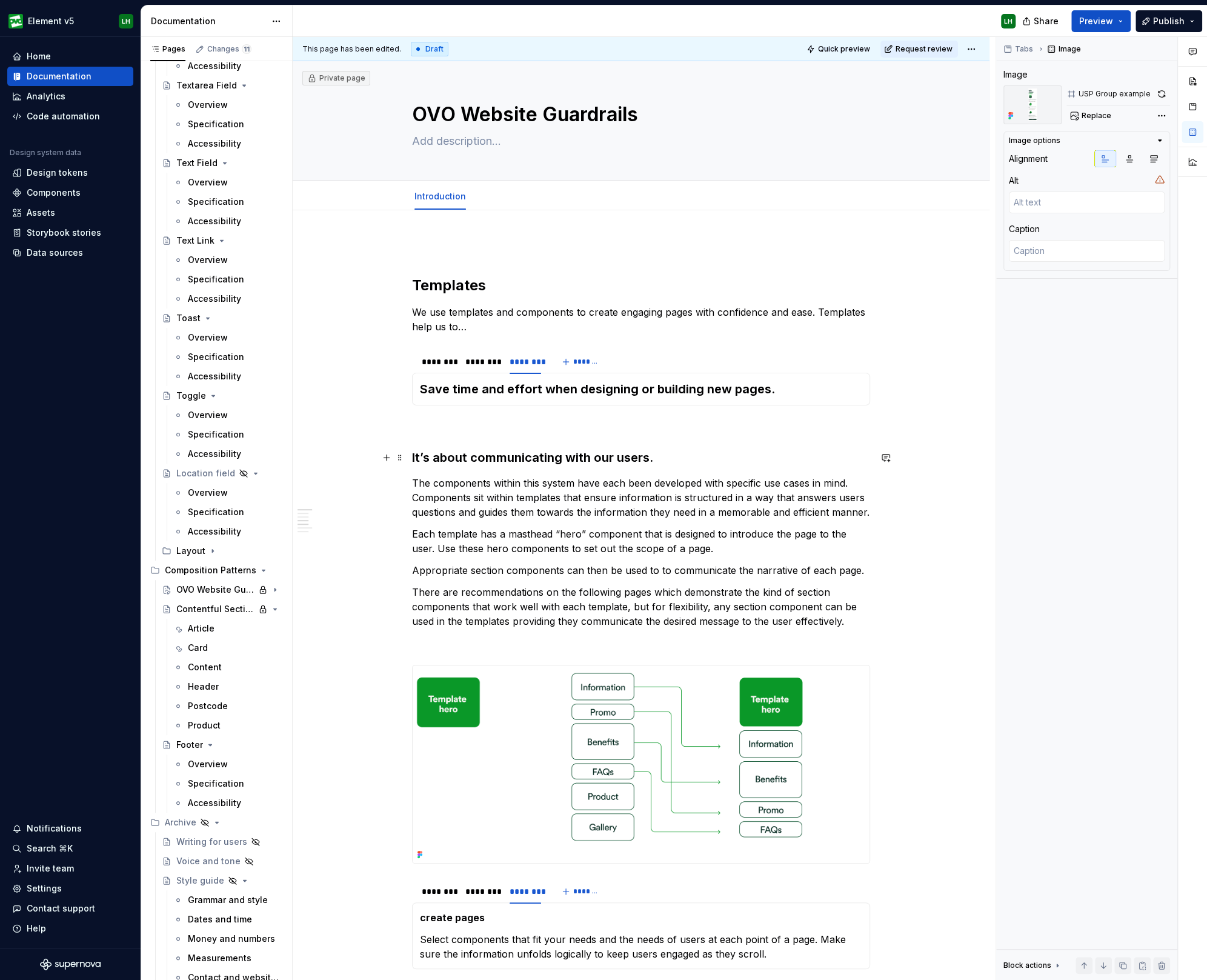
scroll to position [799, 0]
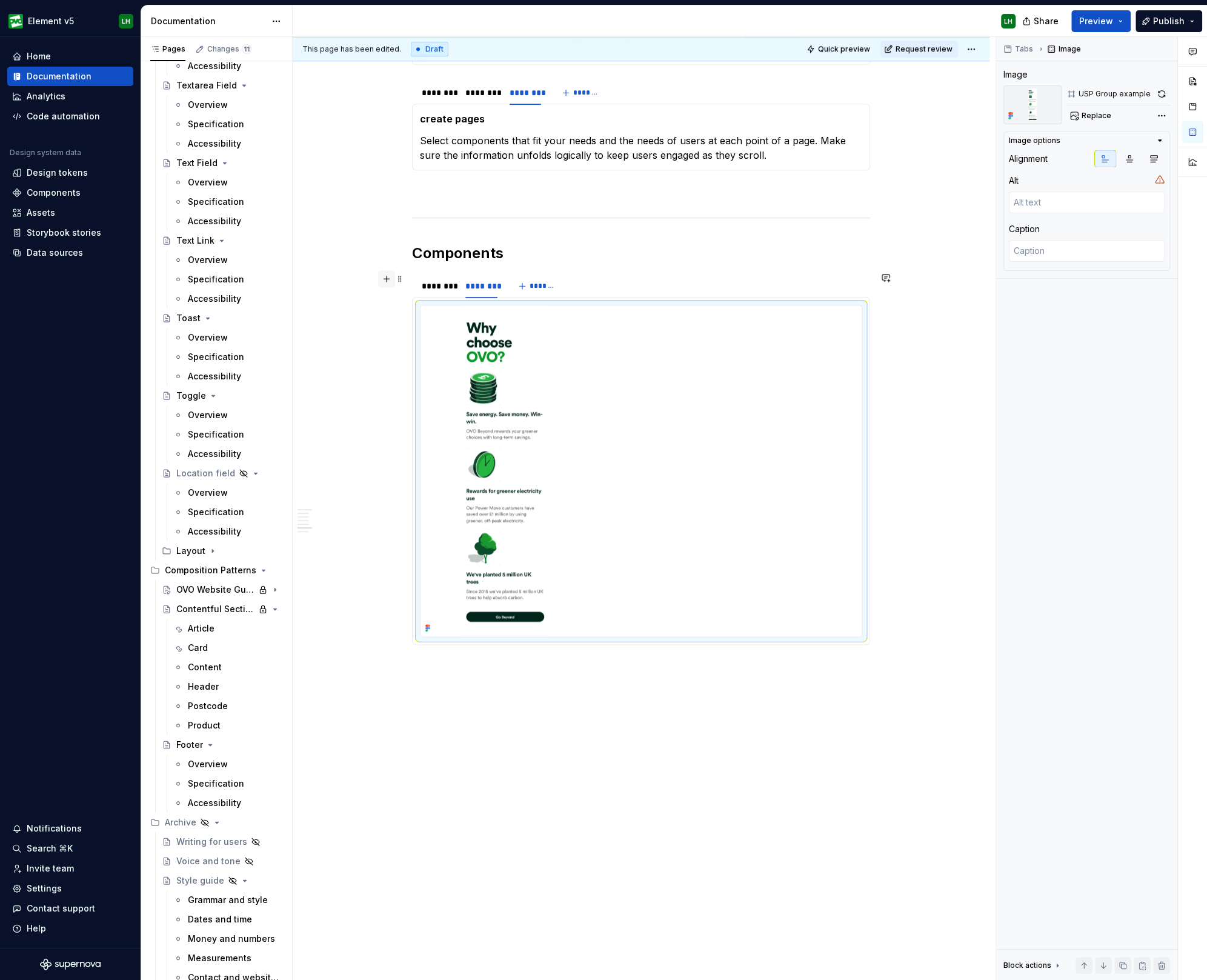
click at [382, 280] on button "button" at bounding box center [386, 278] width 17 height 17
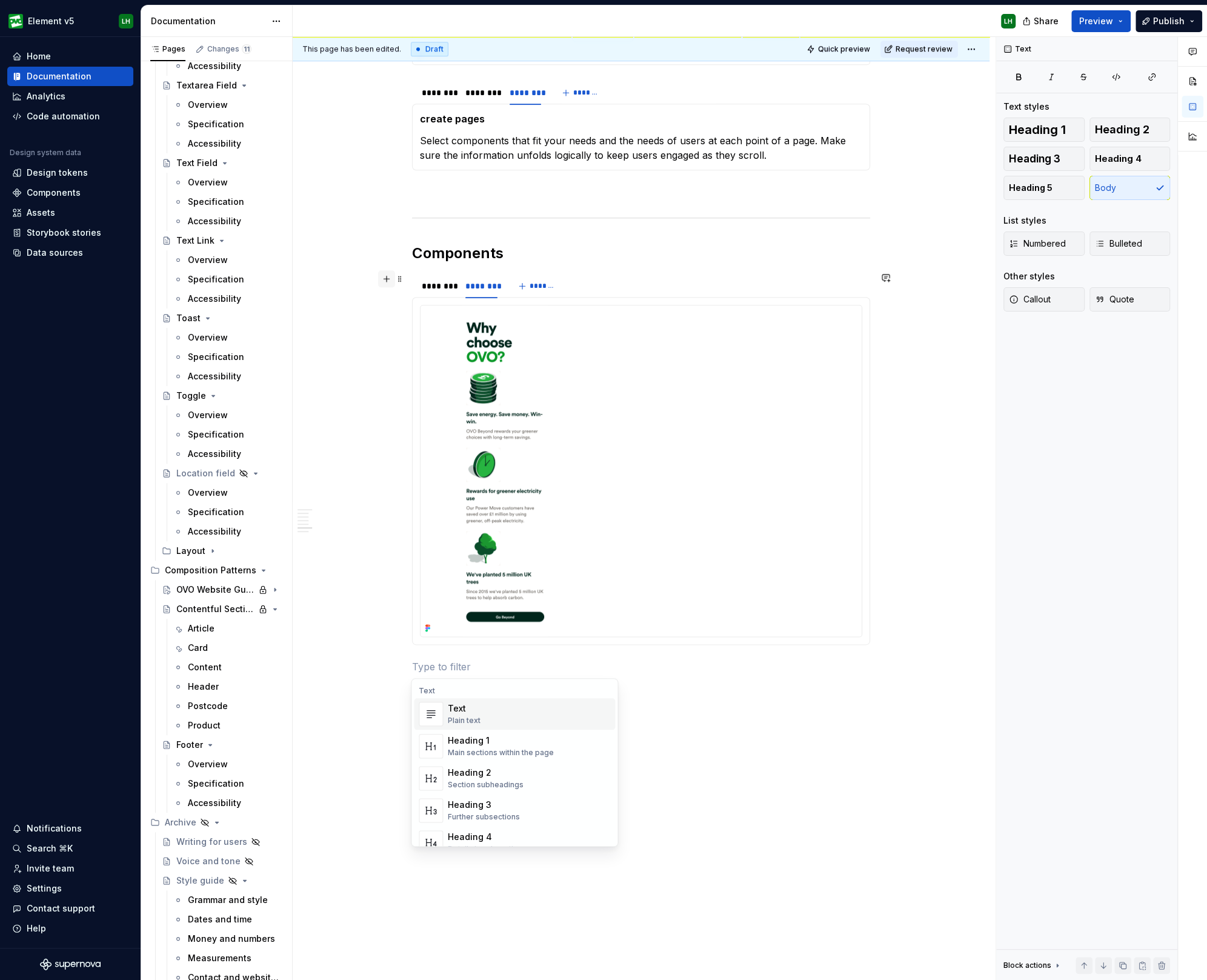
click at [387, 661] on div "Templates We use templates and components to create engaging pages with confide…" at bounding box center [641, 208] width 697 height 1593
click at [360, 665] on div "Templates We use templates and components to create engaging pages with confide…" at bounding box center [641, 208] width 697 height 1593
click at [449, 659] on p at bounding box center [640, 666] width 458 height 14
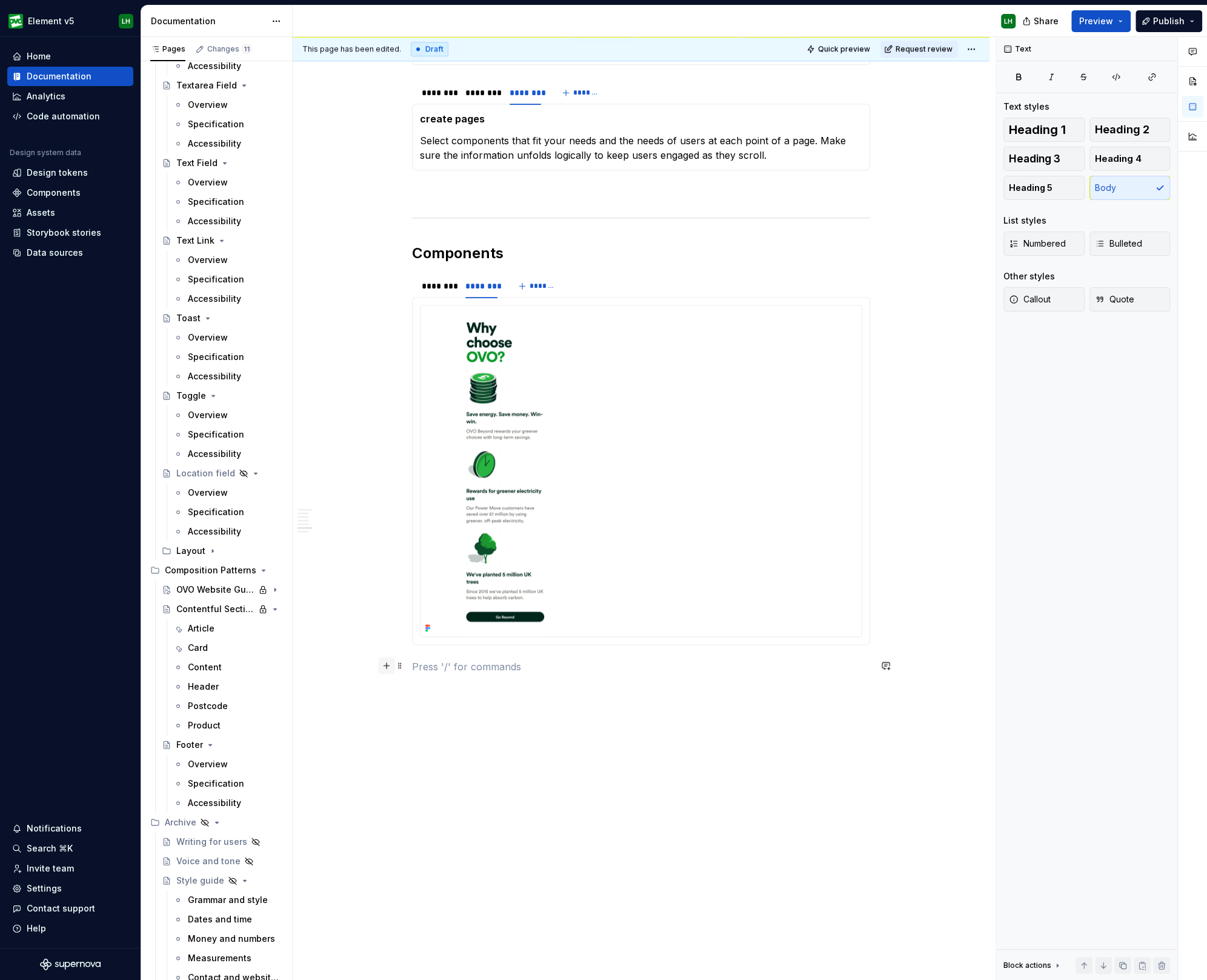
click at [382, 662] on button "button" at bounding box center [386, 665] width 17 height 17
click at [485, 825] on div "Templates We use templates and components to create engaging pages with confide…" at bounding box center [641, 224] width 697 height 1627
click at [385, 685] on div "Templates We use templates and components to create engaging pages with confide…" at bounding box center [641, 224] width 697 height 1627
click at [387, 698] on button "button" at bounding box center [386, 695] width 17 height 17
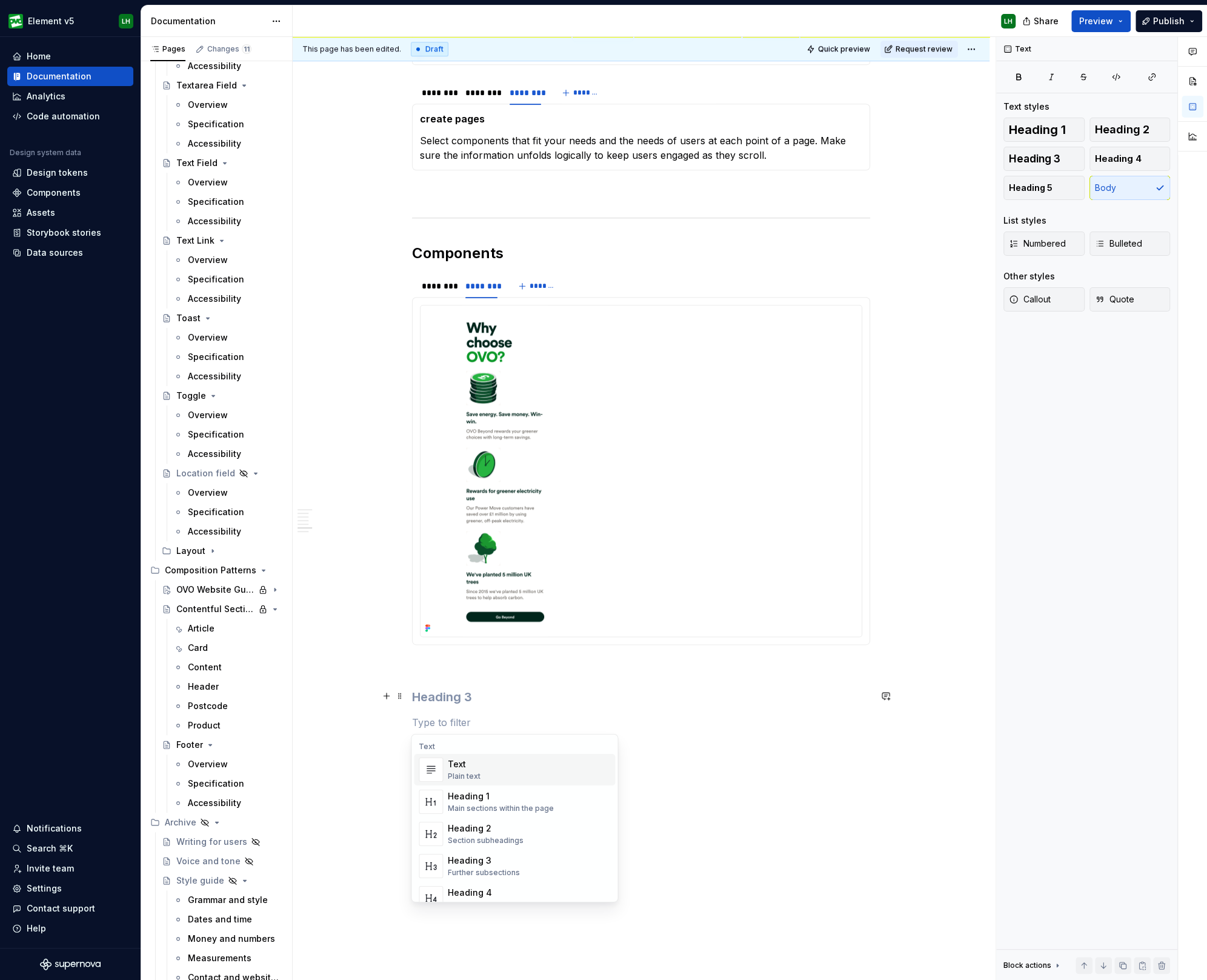
click at [461, 694] on h3 at bounding box center [640, 696] width 458 height 17
click at [455, 694] on h3 at bounding box center [640, 696] width 458 height 17
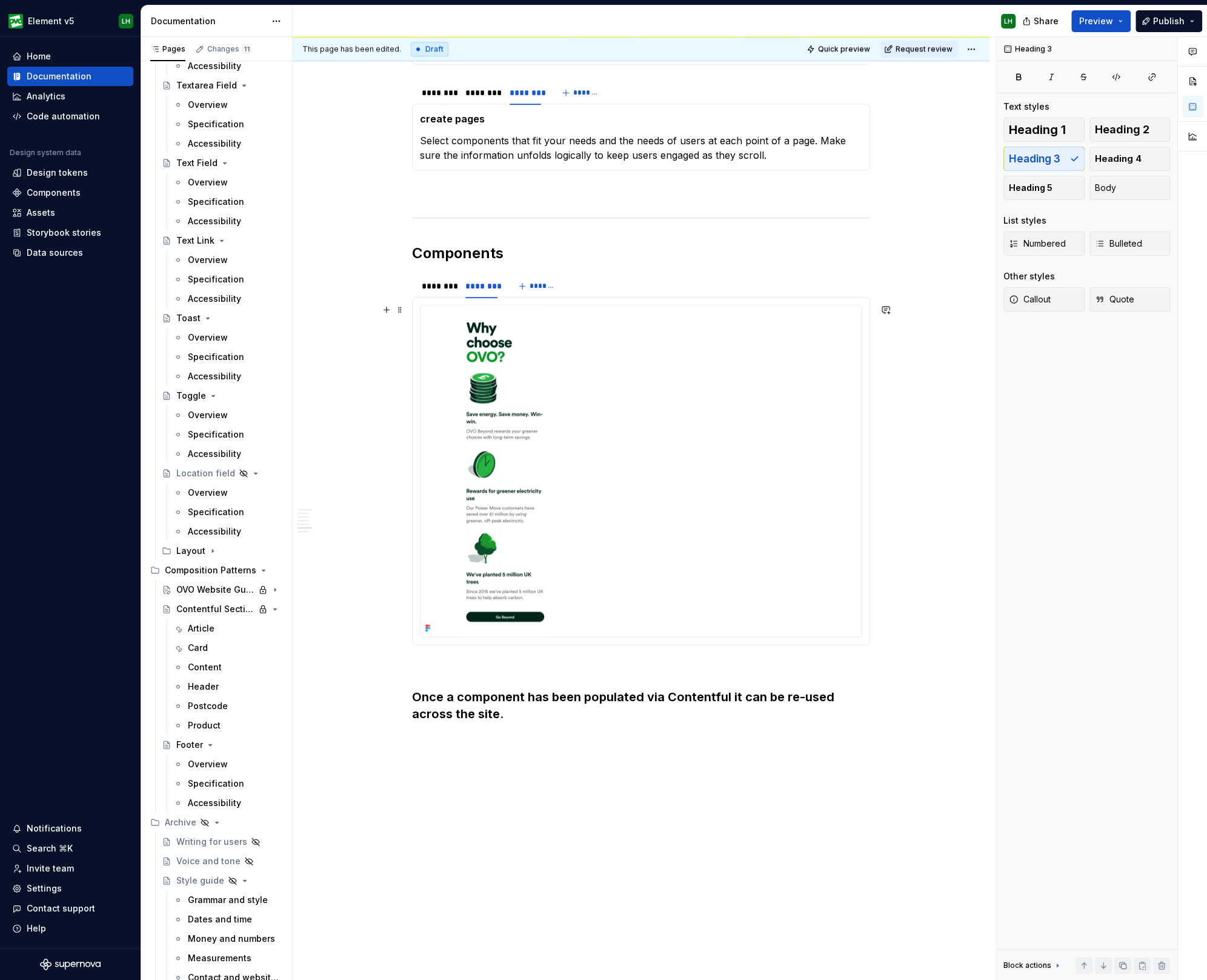
drag, startPoint x: 314, startPoint y: 601, endPoint x: 449, endPoint y: 741, distance: 194.5
click at [314, 601] on div "Templates We use templates and components to create engaging pages with confide…" at bounding box center [641, 233] width 697 height 1643
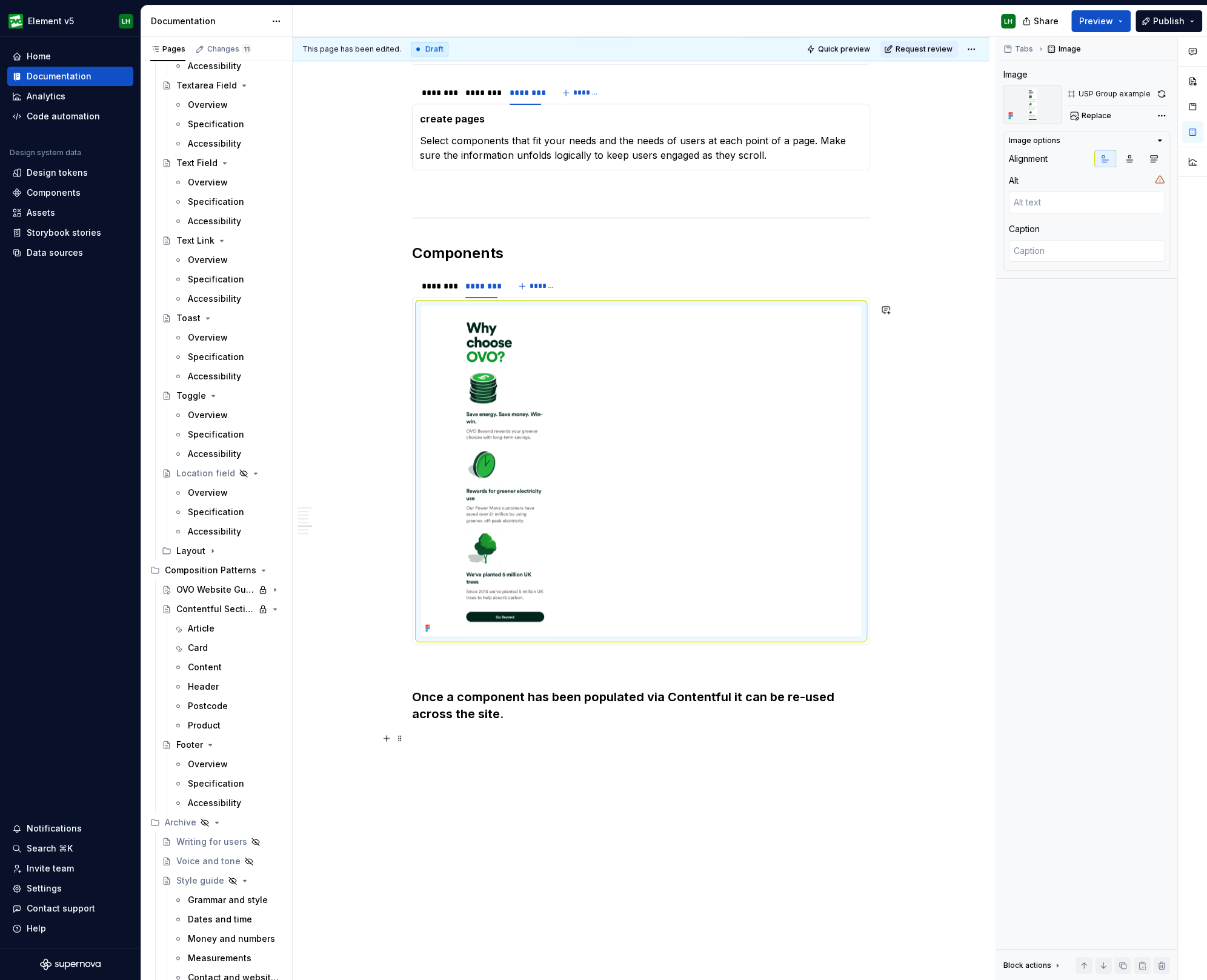
click at [449, 742] on p at bounding box center [640, 738] width 458 height 14
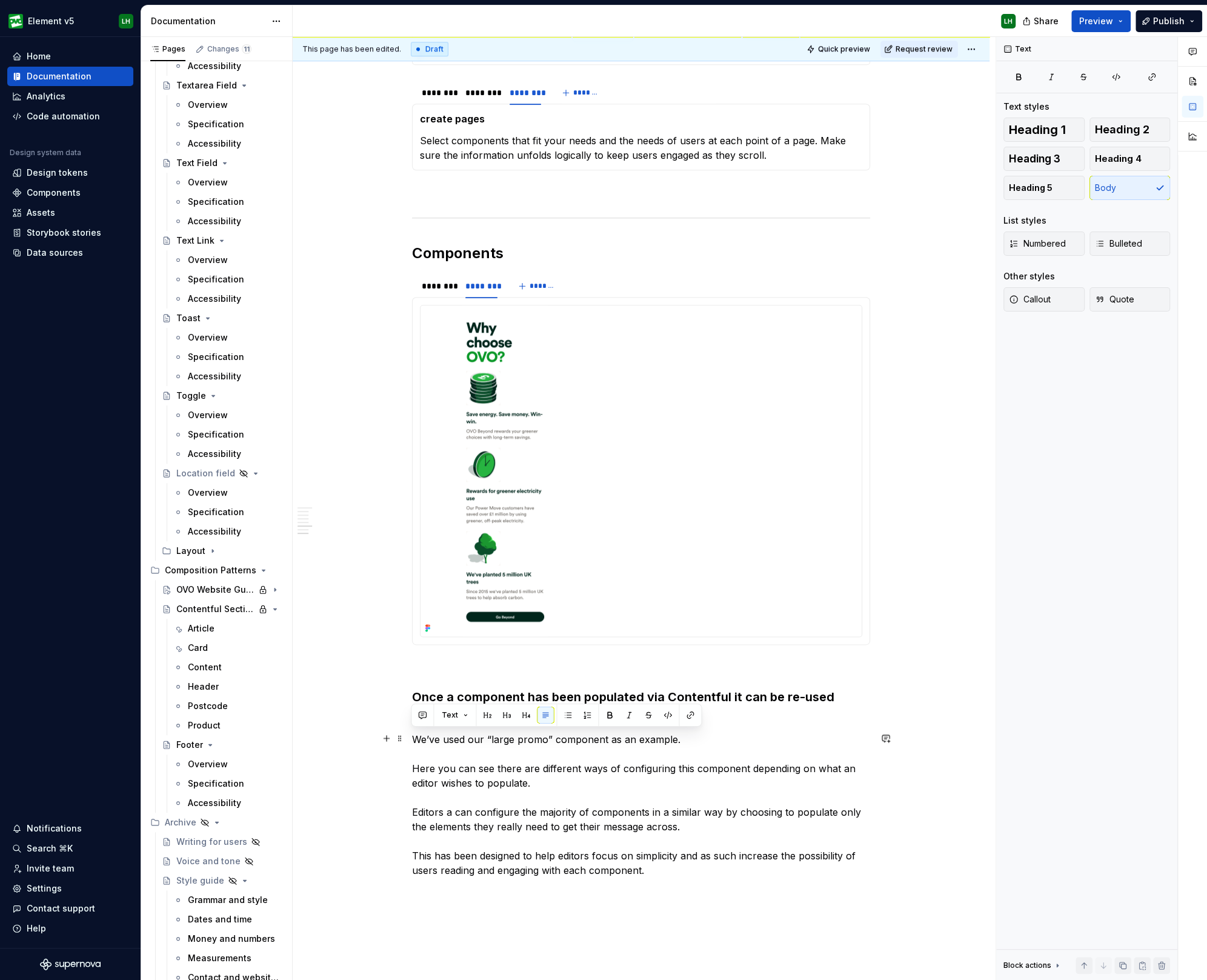
drag, startPoint x: 707, startPoint y: 739, endPoint x: 406, endPoint y: 743, distance: 301.0
click at [406, 743] on div "Templates We use templates and components to create engaging pages with confide…" at bounding box center [641, 306] width 697 height 1788
click at [603, 714] on button "button" at bounding box center [610, 715] width 17 height 17
click at [680, 737] on strong "We’ve used our “large promo” component as an example." at bounding box center [550, 739] width 277 height 12
click at [511, 735] on strong "We’ve used our “large promo” component as an example." at bounding box center [550, 739] width 277 height 12
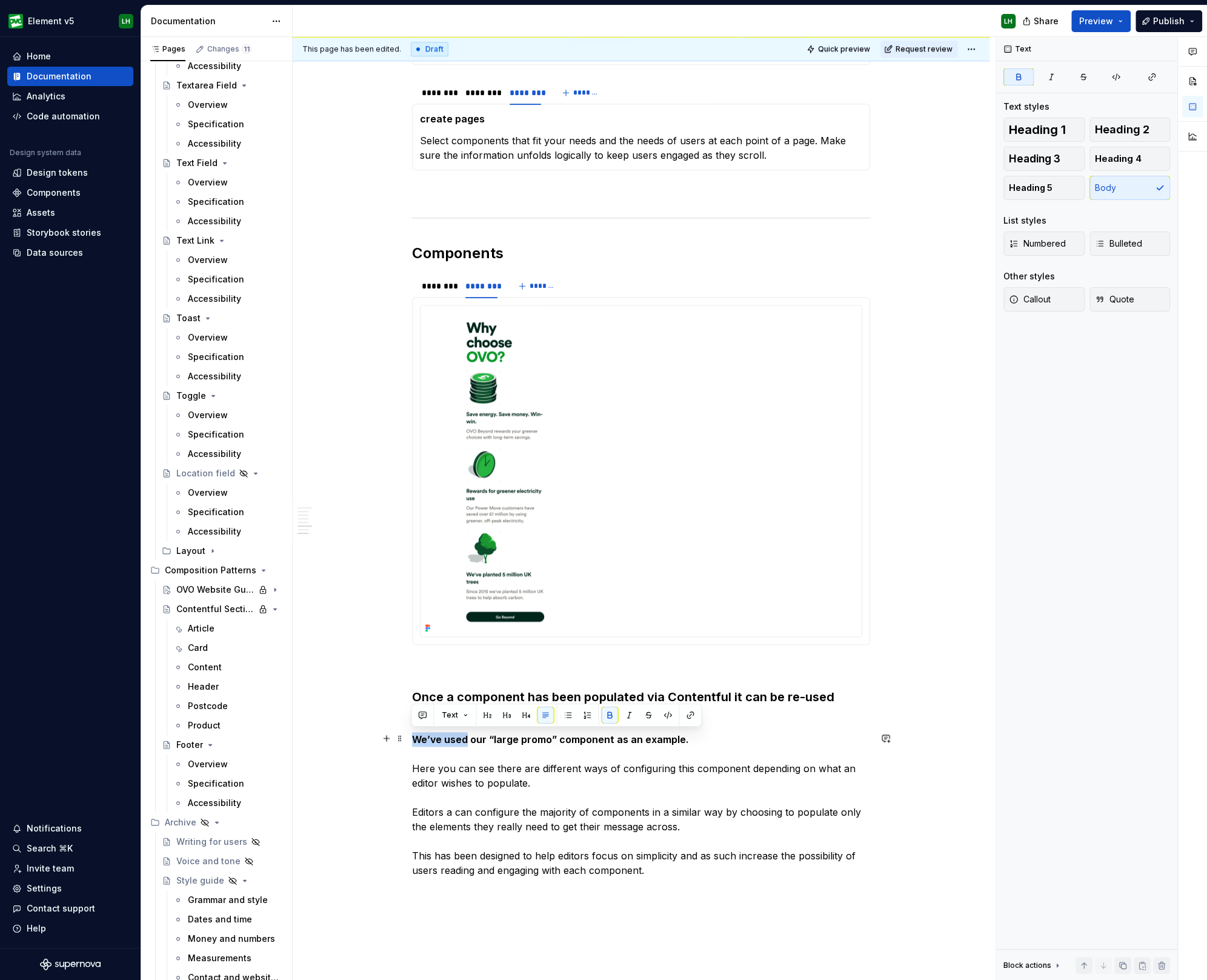
drag, startPoint x: 467, startPoint y: 738, endPoint x: 411, endPoint y: 738, distance: 56.0
click at [412, 738] on strong "We’ve used our “large promo” component as an example." at bounding box center [550, 739] width 277 height 12
click at [674, 737] on strong "We’ve used our “large promo” component as an example." at bounding box center [550, 739] width 277 height 12
click at [540, 838] on p "We’ve used our “large promo” component as an example below. Here you can see th…" at bounding box center [640, 811] width 458 height 160
drag, startPoint x: 334, startPoint y: 482, endPoint x: 527, endPoint y: 668, distance: 268.0
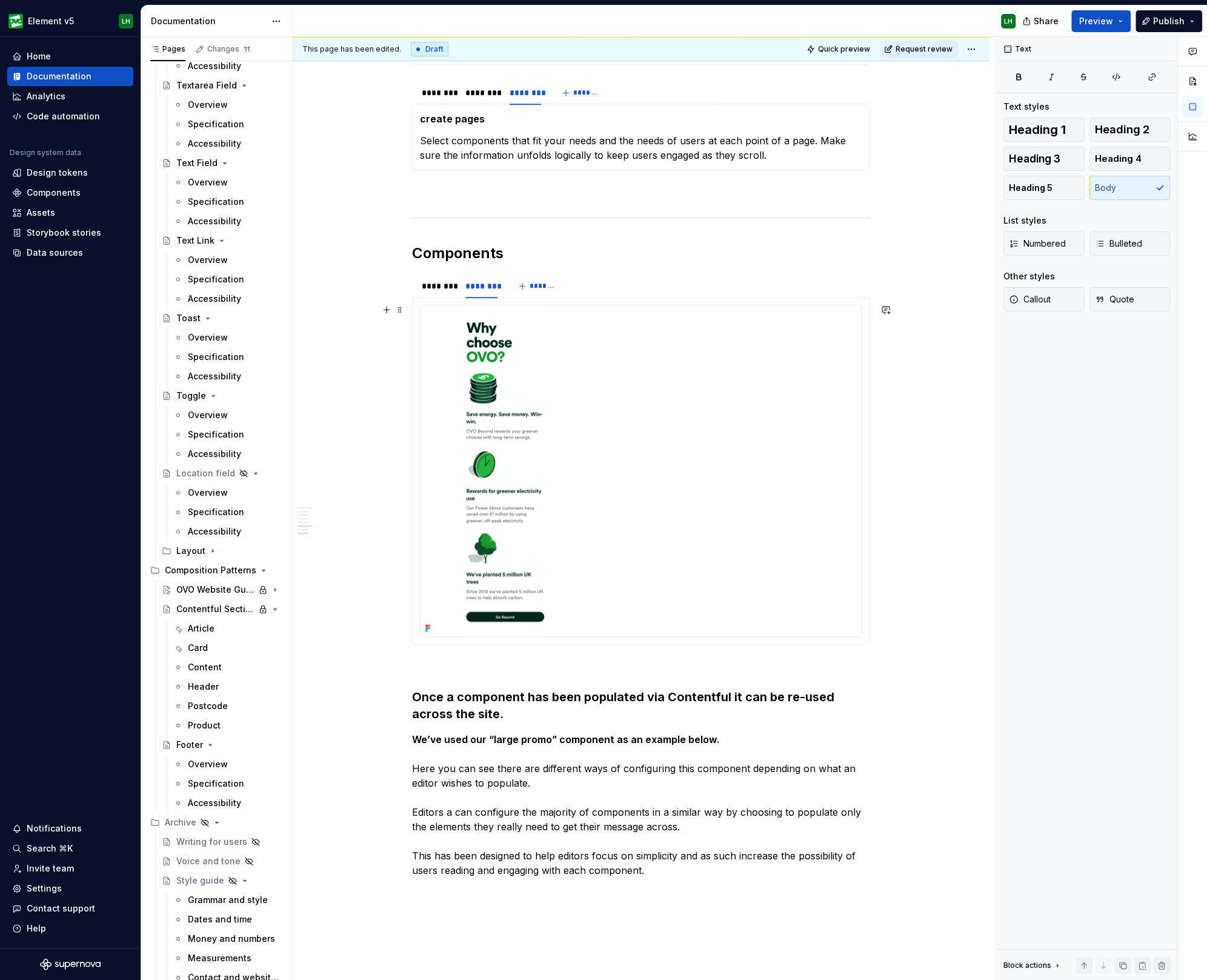
click at [335, 482] on div "Templates We use templates and components to create engaging pages with confide…" at bounding box center [641, 306] width 697 height 1788
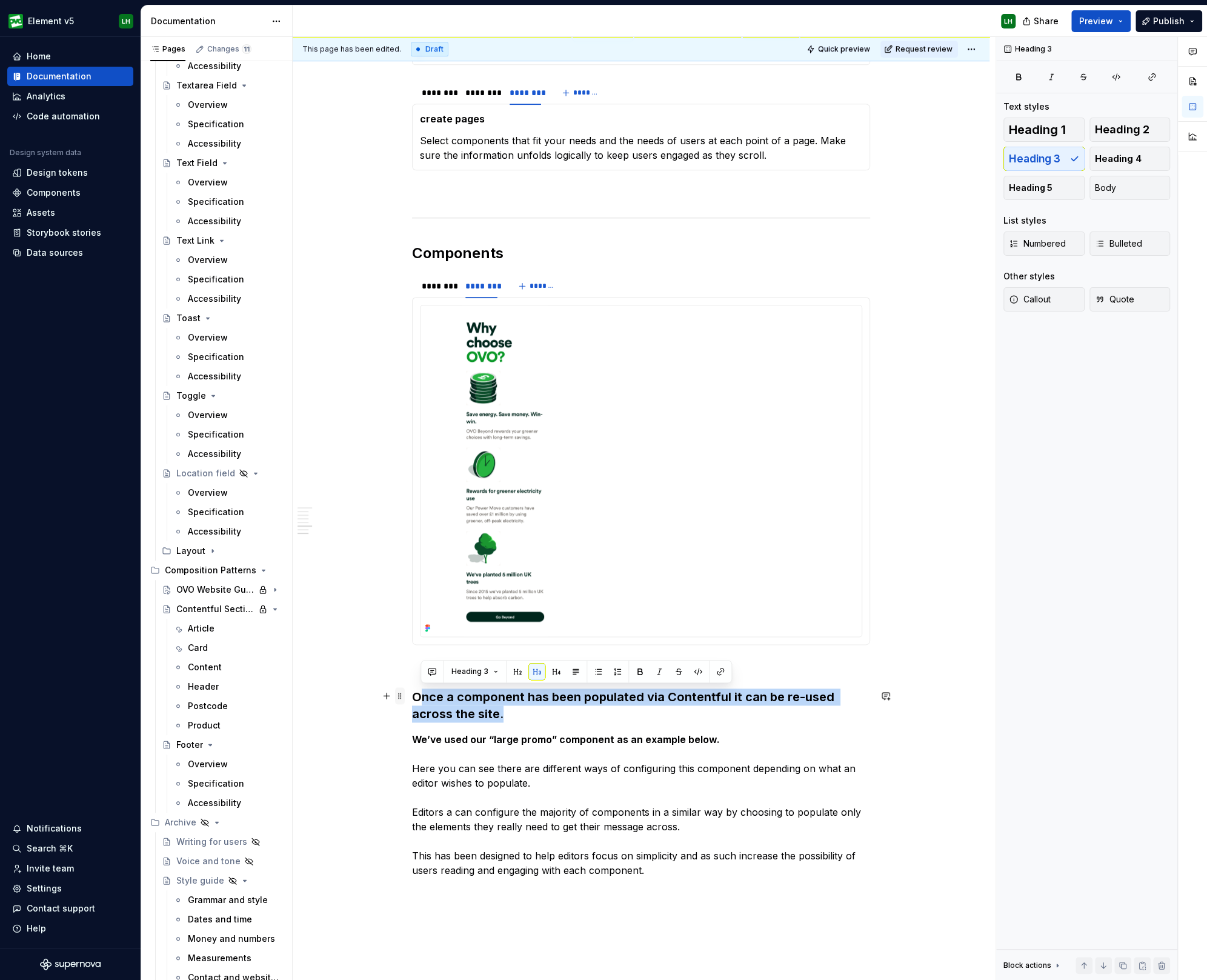
drag, startPoint x: 508, startPoint y: 705, endPoint x: 396, endPoint y: 695, distance: 112.4
click at [412, 695] on div "Templates We use templates and components to create engaging pages with confide…" at bounding box center [640, 173] width 458 height 1465
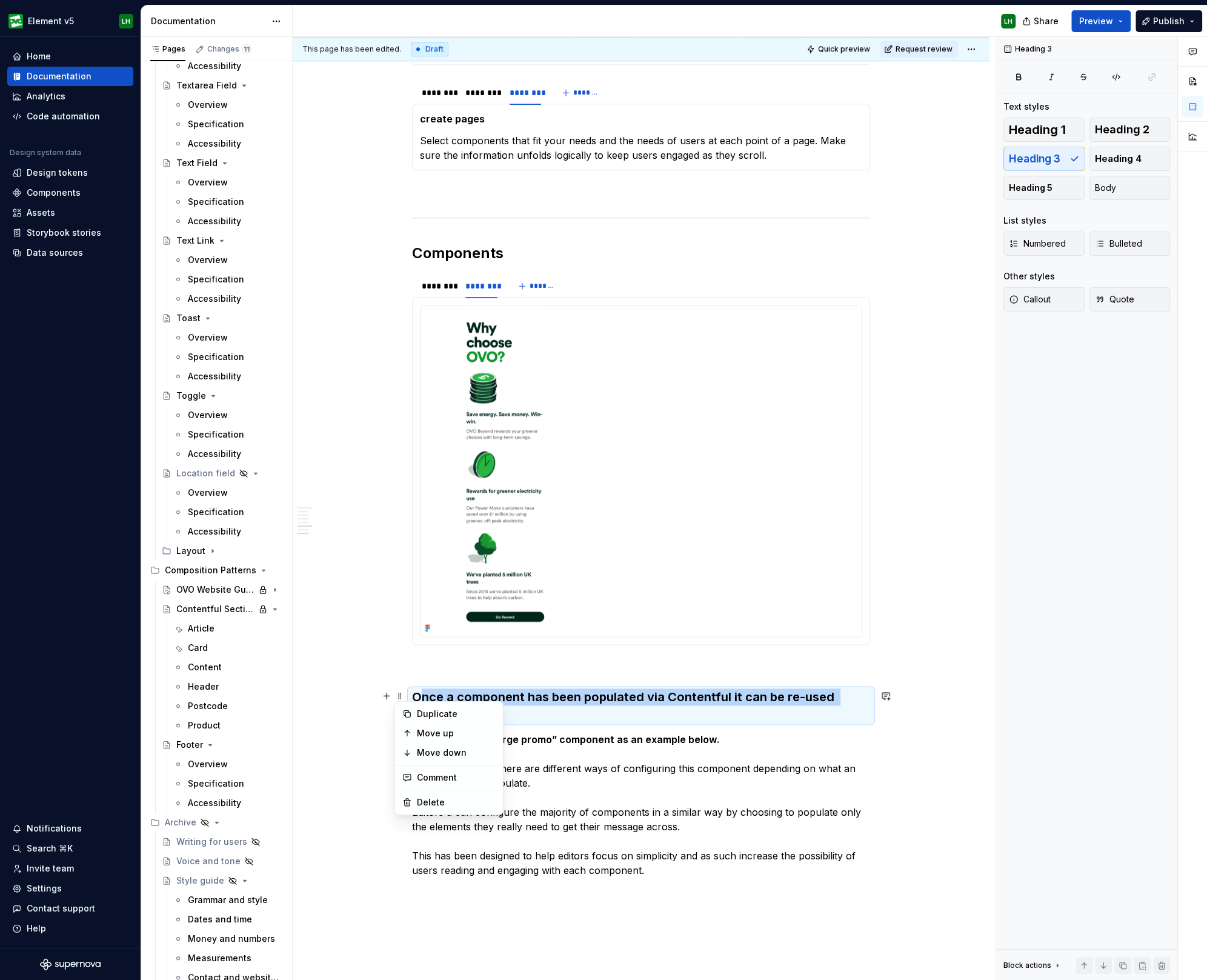
click at [520, 711] on h3 "Once a component has been populated via Contentful it can be re-used across the…" at bounding box center [640, 705] width 458 height 34
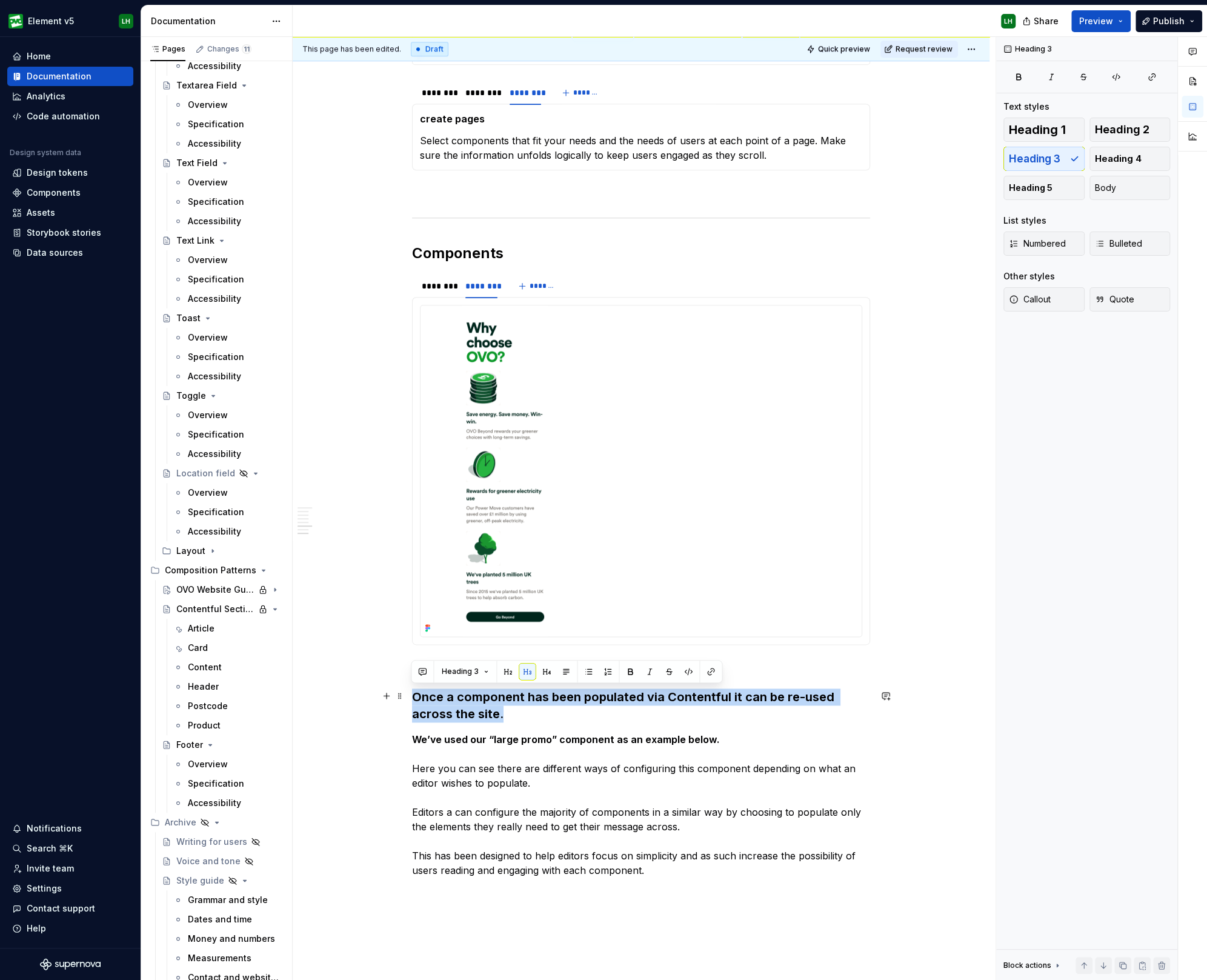
drag, startPoint x: 503, startPoint y: 710, endPoint x: 413, endPoint y: 696, distance: 91.1
click at [413, 696] on h3 "Once a component has been populated via Contentful it can be re-used across the…" at bounding box center [640, 705] width 458 height 34
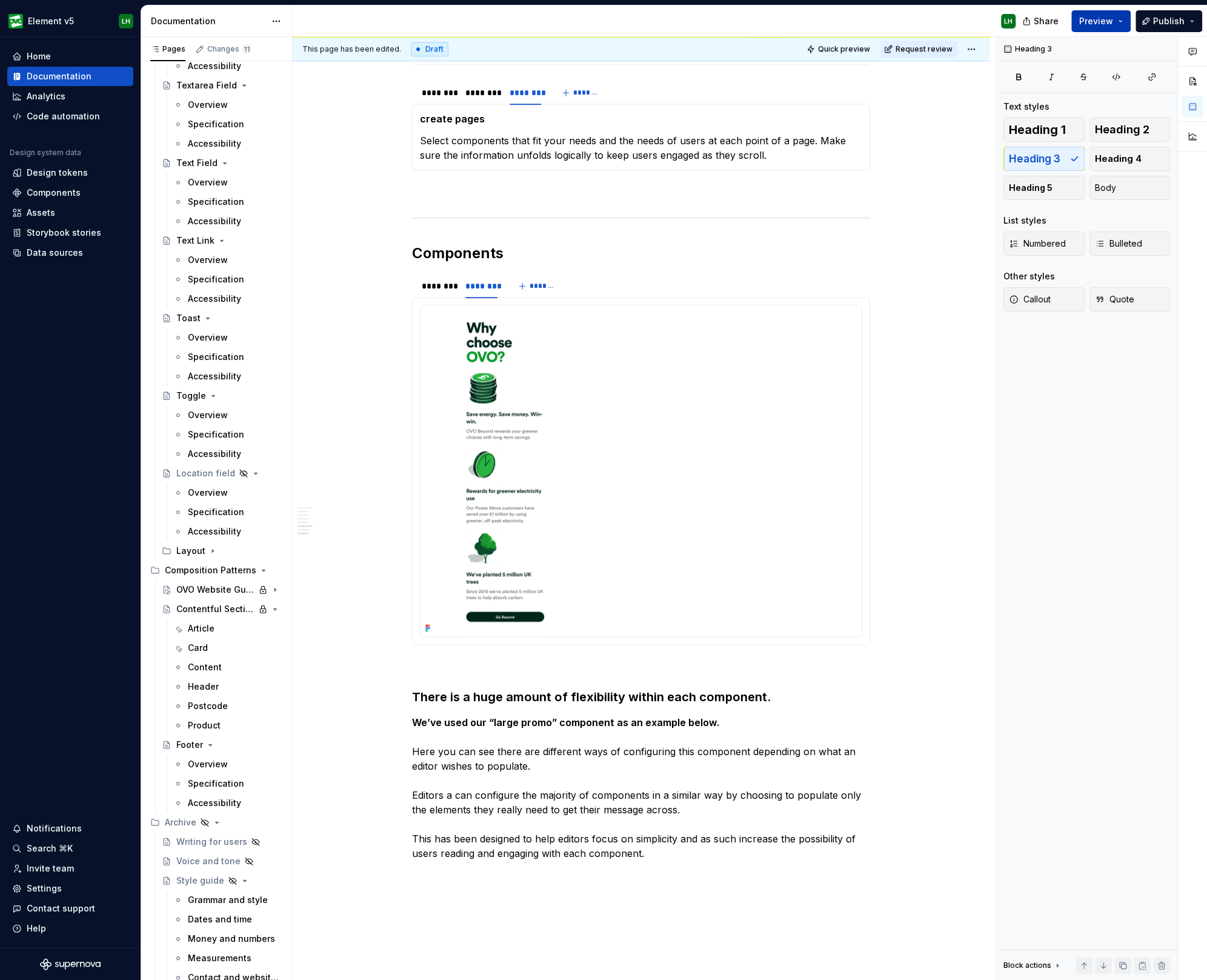
click at [1113, 11] on button "Preview" at bounding box center [1100, 21] width 59 height 22
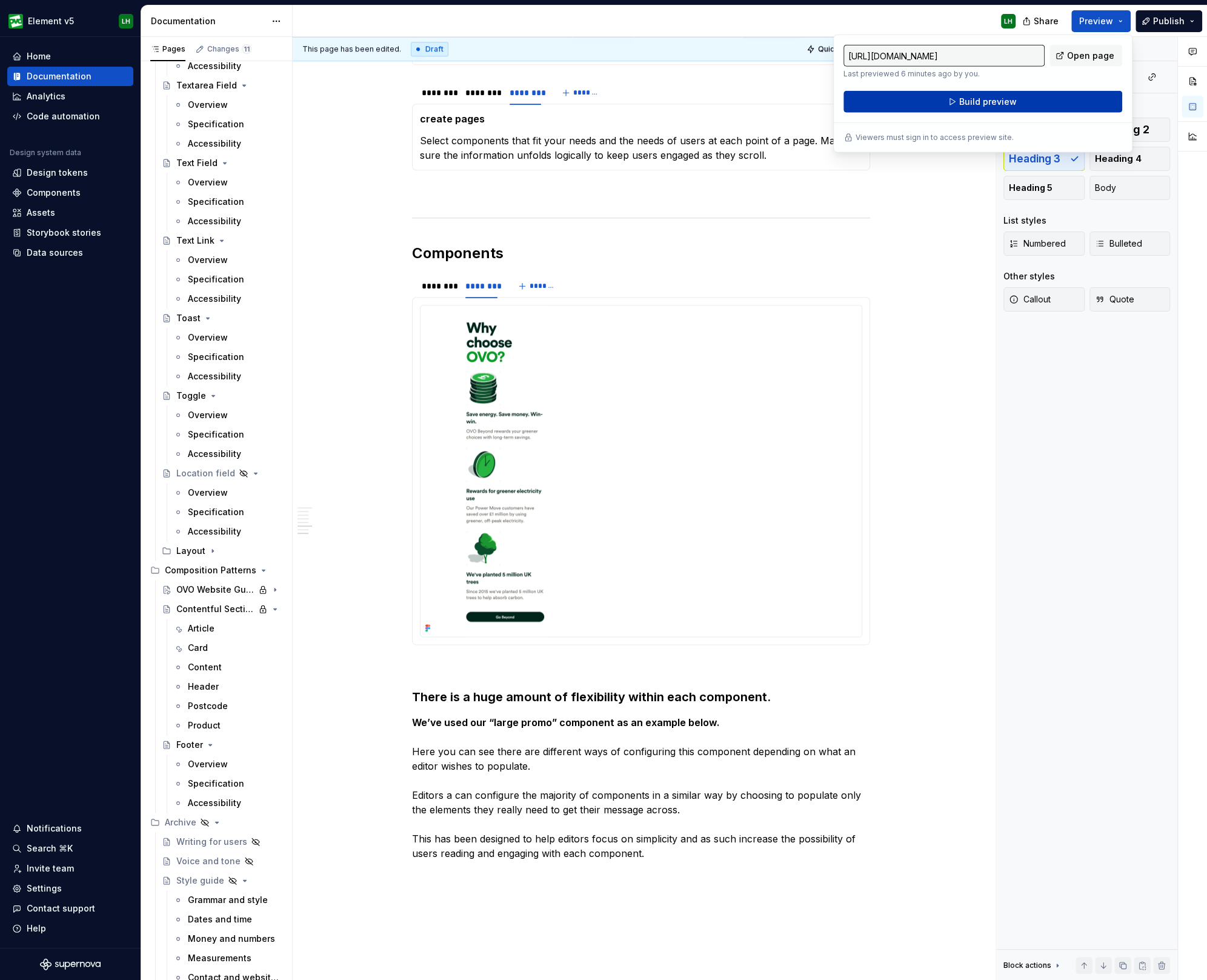
click at [1062, 98] on button "Build preview" at bounding box center [983, 102] width 278 height 22
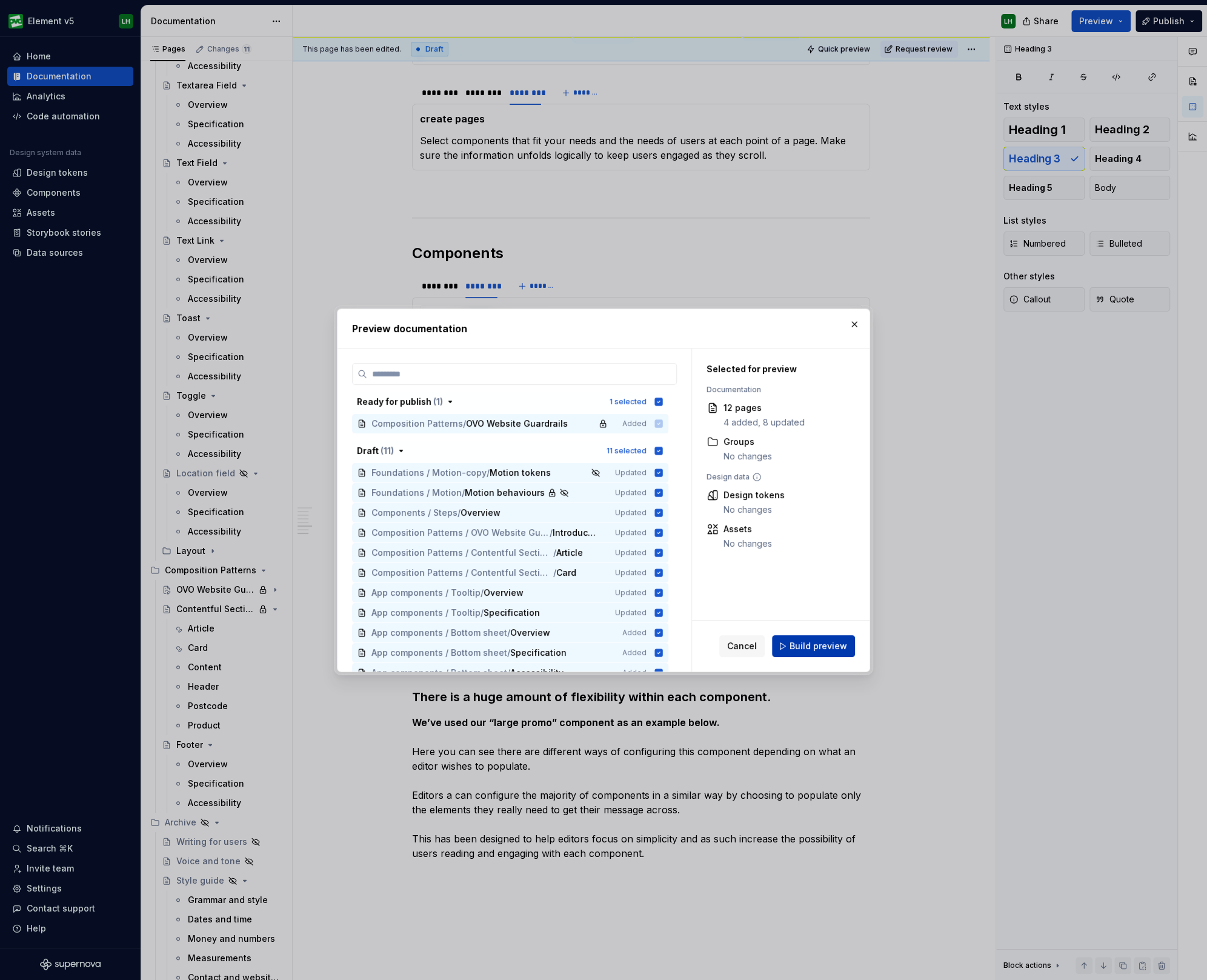
click at [818, 635] on button "Build preview" at bounding box center [813, 646] width 83 height 22
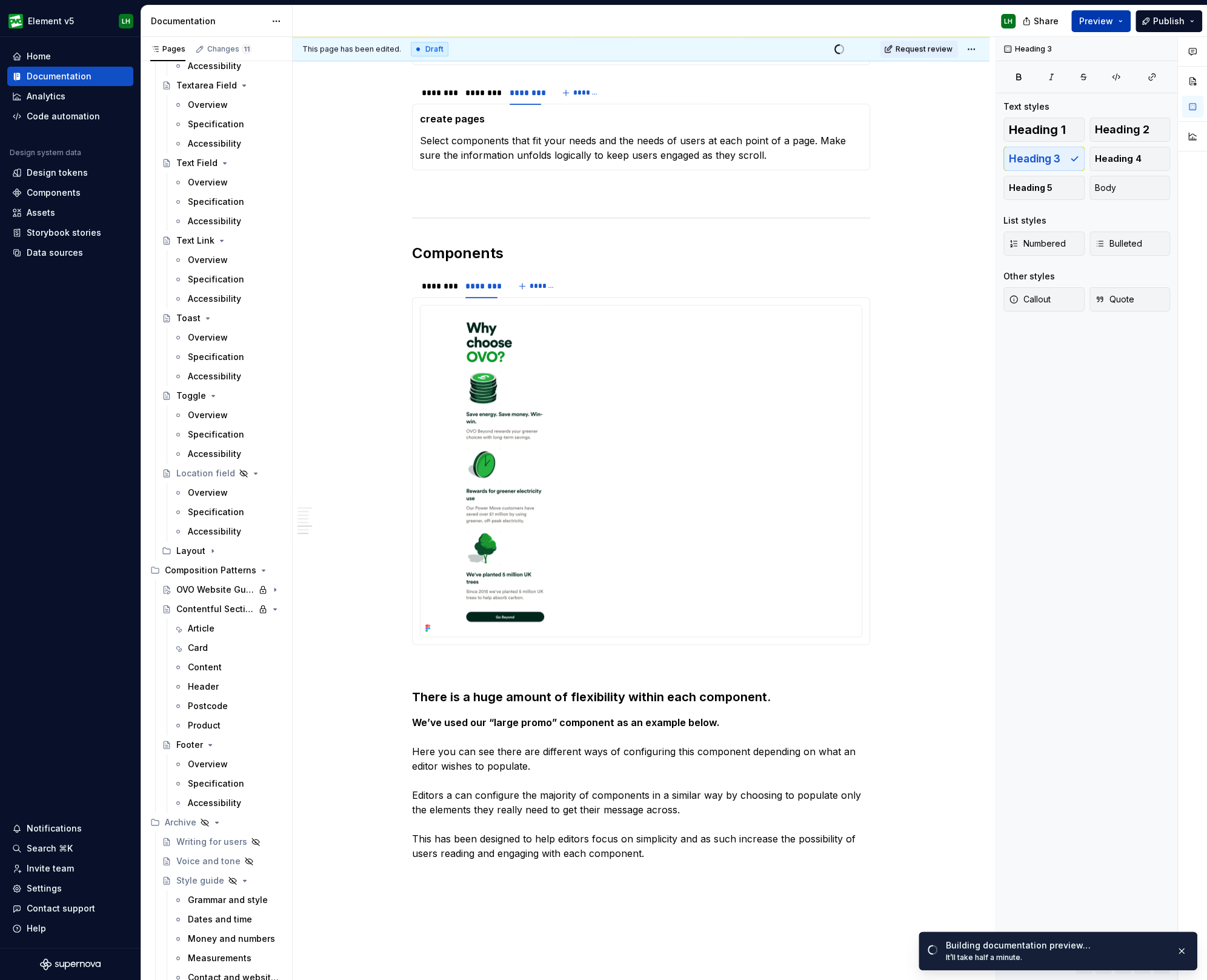
click at [1111, 14] on button "Preview" at bounding box center [1100, 21] width 59 height 22
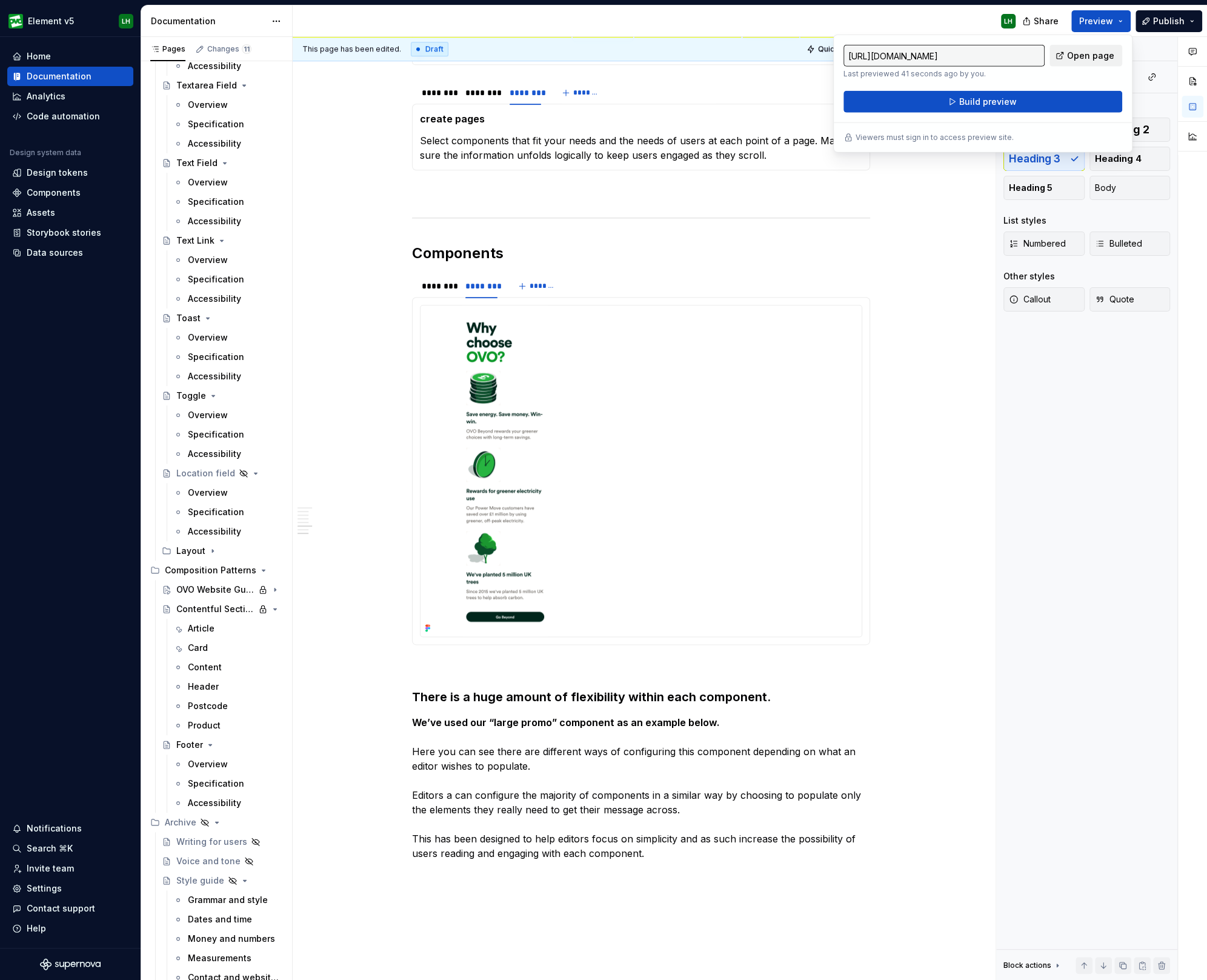
click at [1096, 53] on span "Open page" at bounding box center [1090, 56] width 47 height 12
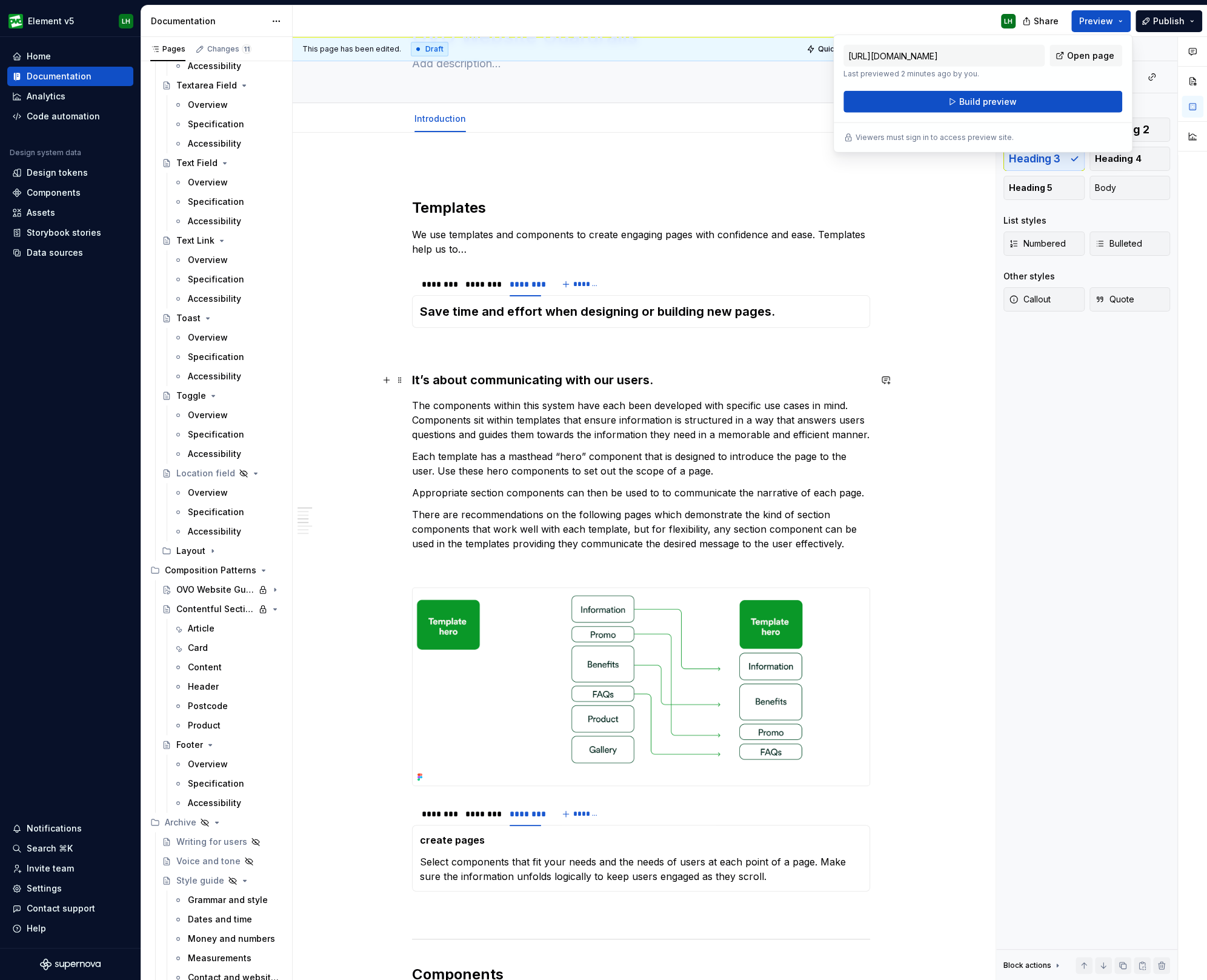
scroll to position [0, 0]
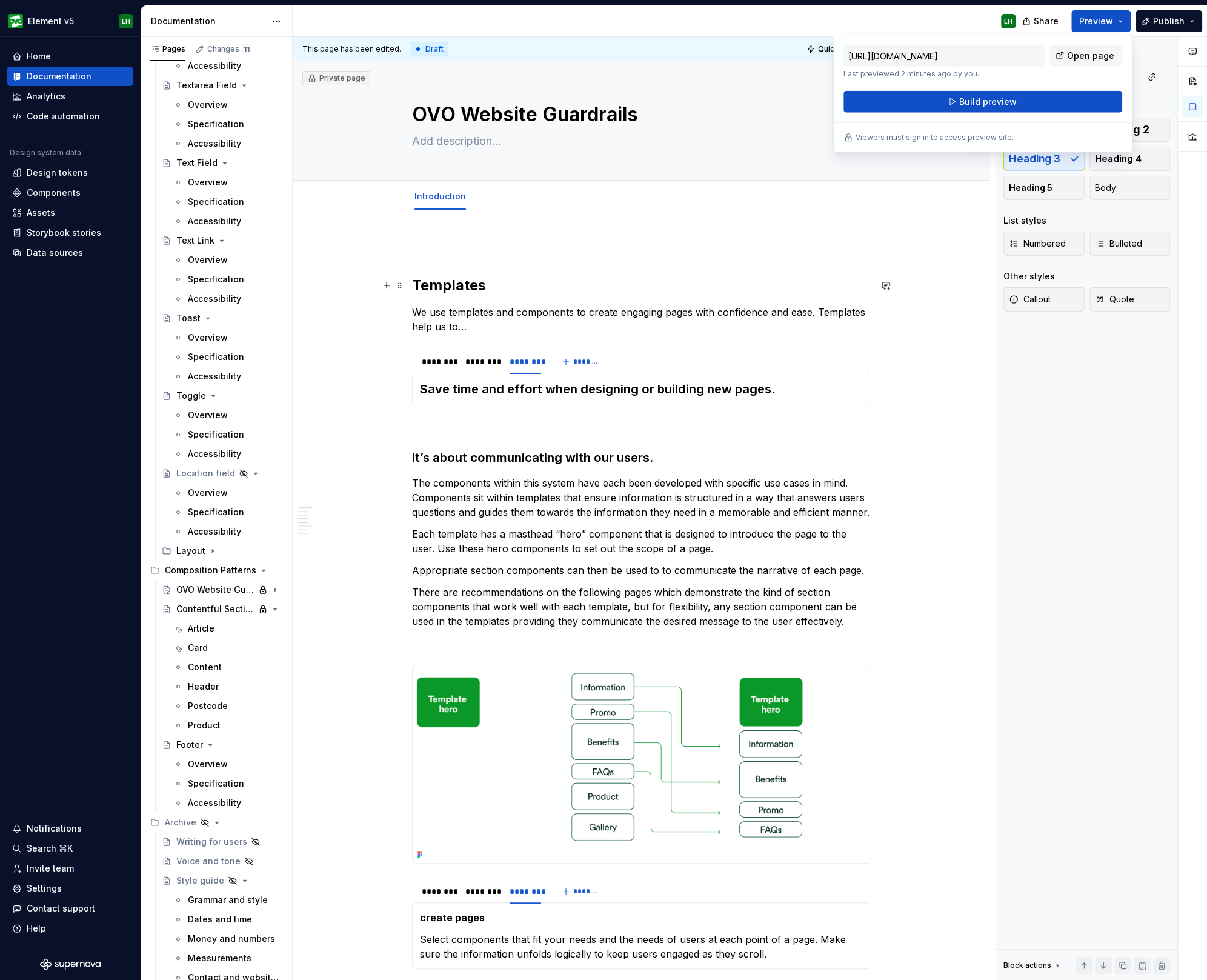
click at [430, 285] on h2 "Templates" at bounding box center [640, 285] width 458 height 20
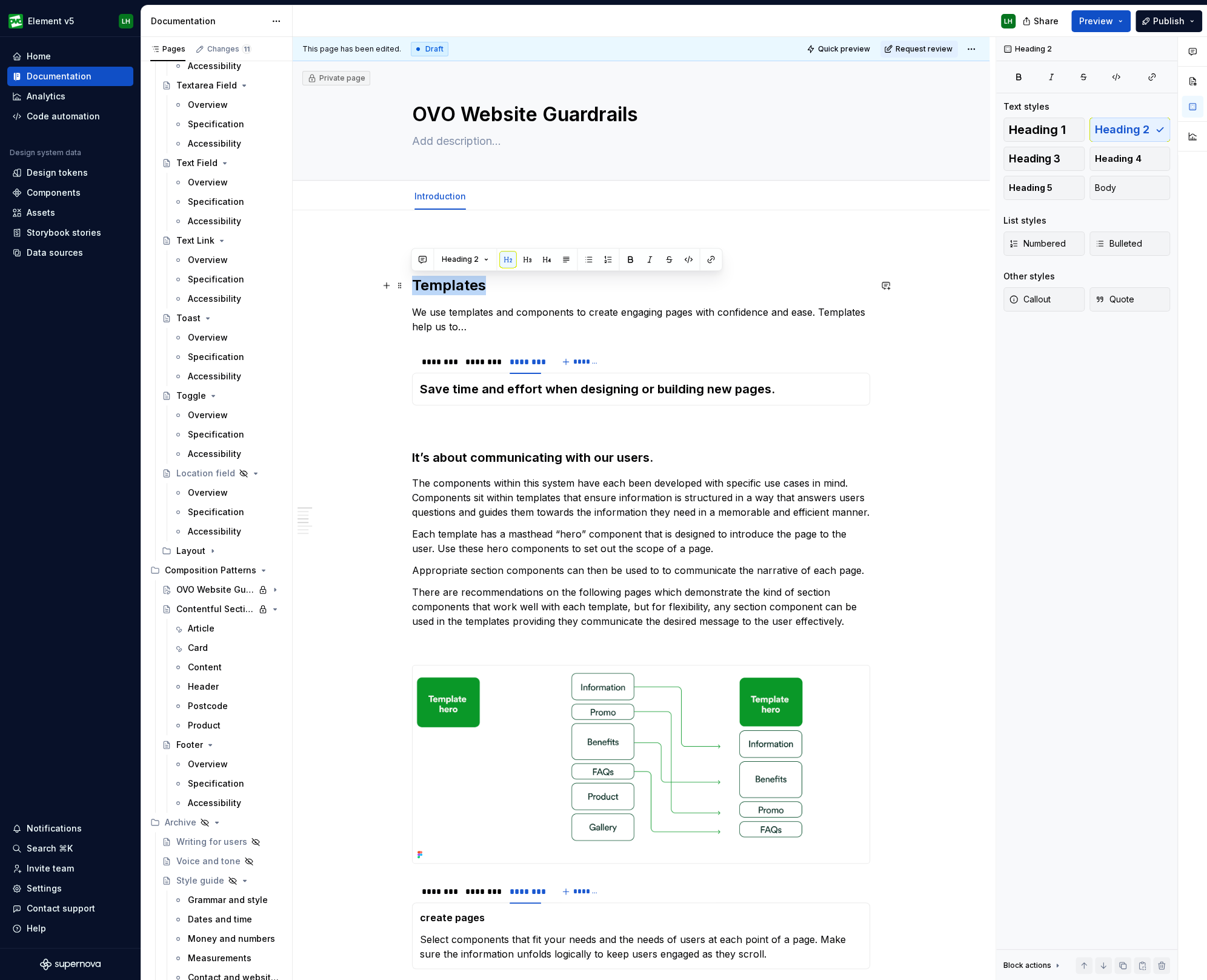
click at [430, 285] on h2 "Templates" at bounding box center [640, 285] width 458 height 20
click at [445, 197] on link "Introduction" at bounding box center [440, 196] width 51 height 11
click at [436, 183] on div "Introduction" at bounding box center [439, 196] width 61 height 26
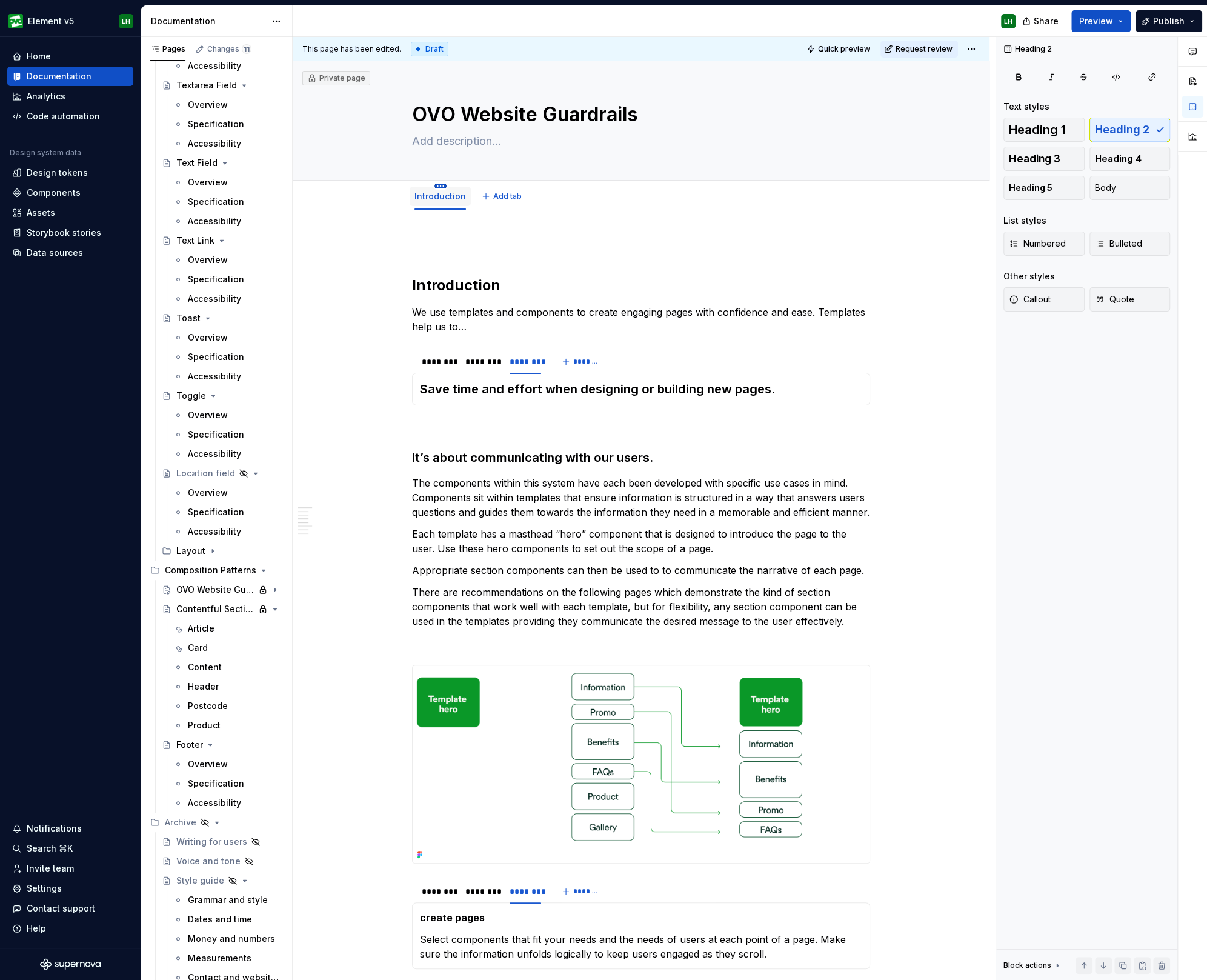
click at [441, 184] on html "Element v5 LH Home Documentation Analytics Code automation Design system data D…" at bounding box center [604, 490] width 1207 height 980
click at [449, 200] on icon at bounding box center [444, 203] width 10 height 10
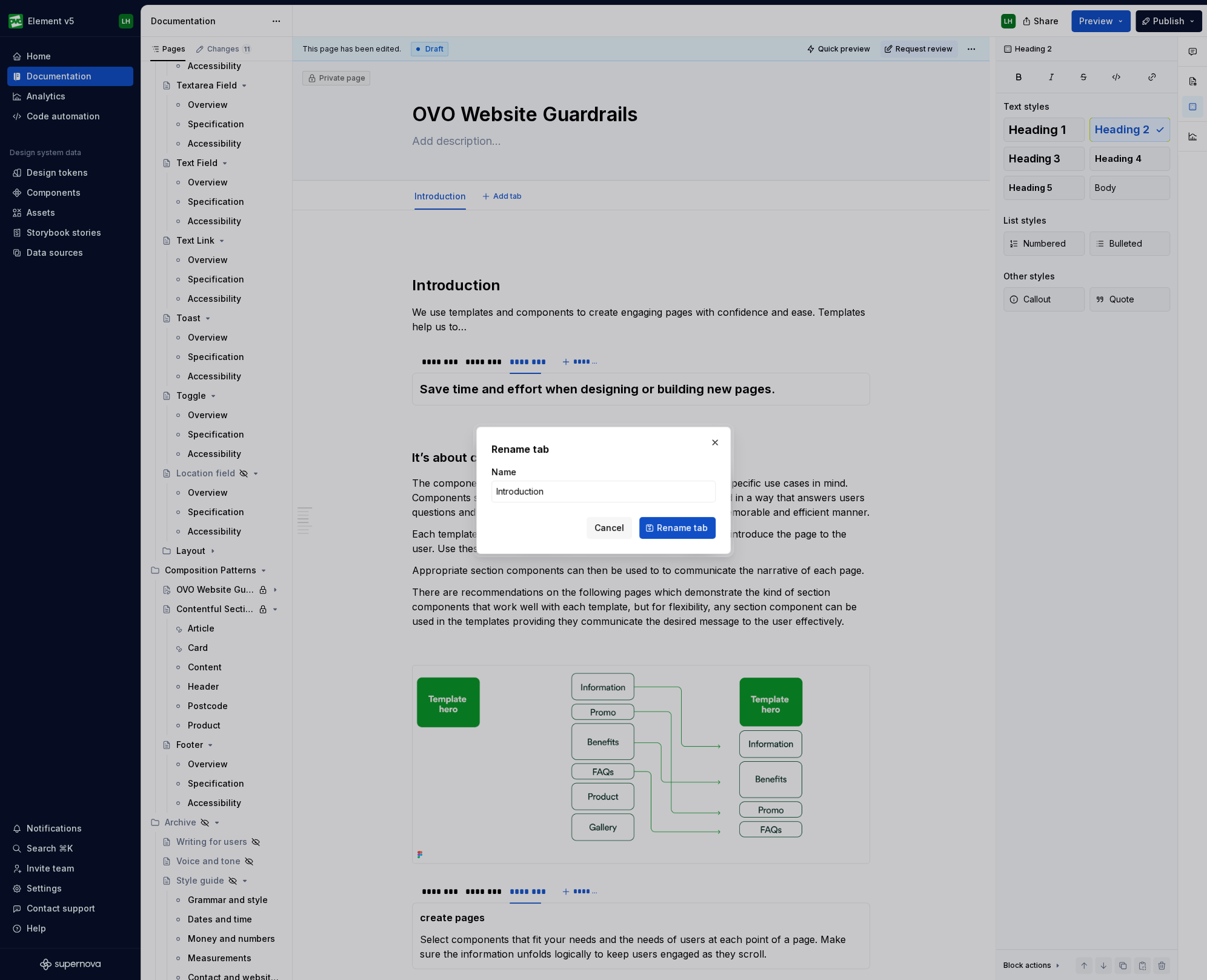
type textarea "*"
click at [530, 486] on input "Introduction" at bounding box center [604, 491] width 224 height 22
type input "Overview"
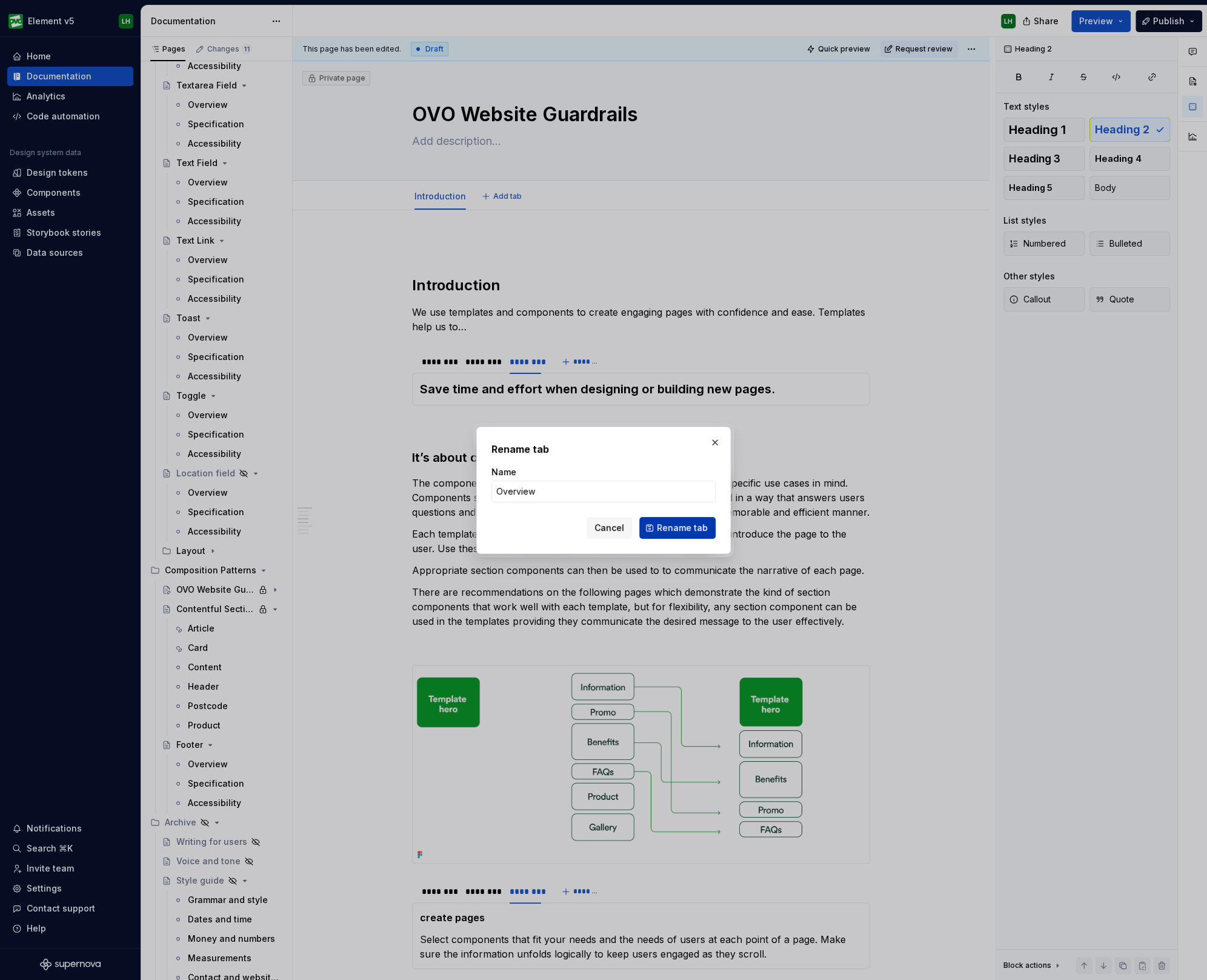
click at [667, 533] on span "Rename tab" at bounding box center [683, 528] width 51 height 12
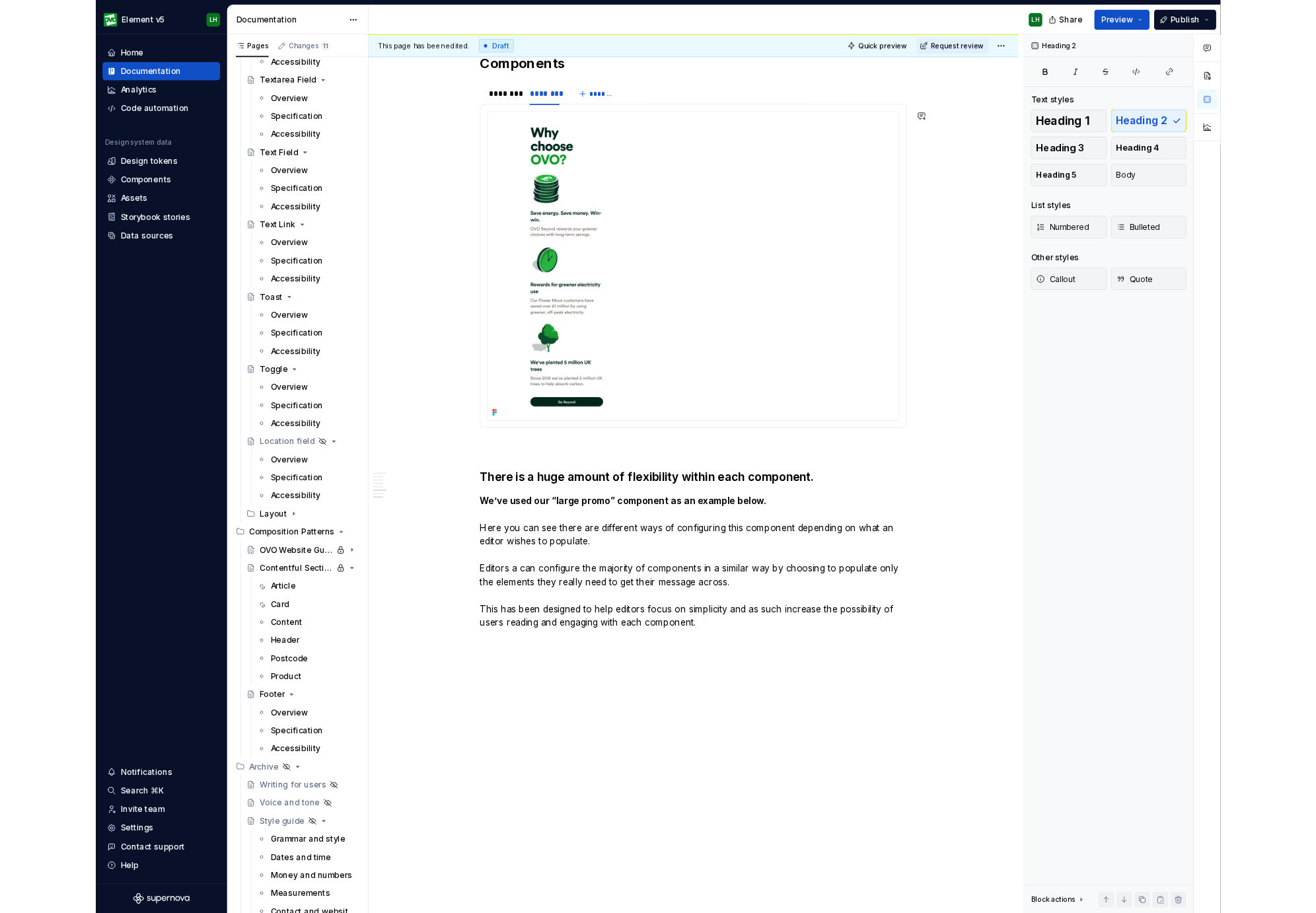
scroll to position [1089, 0]
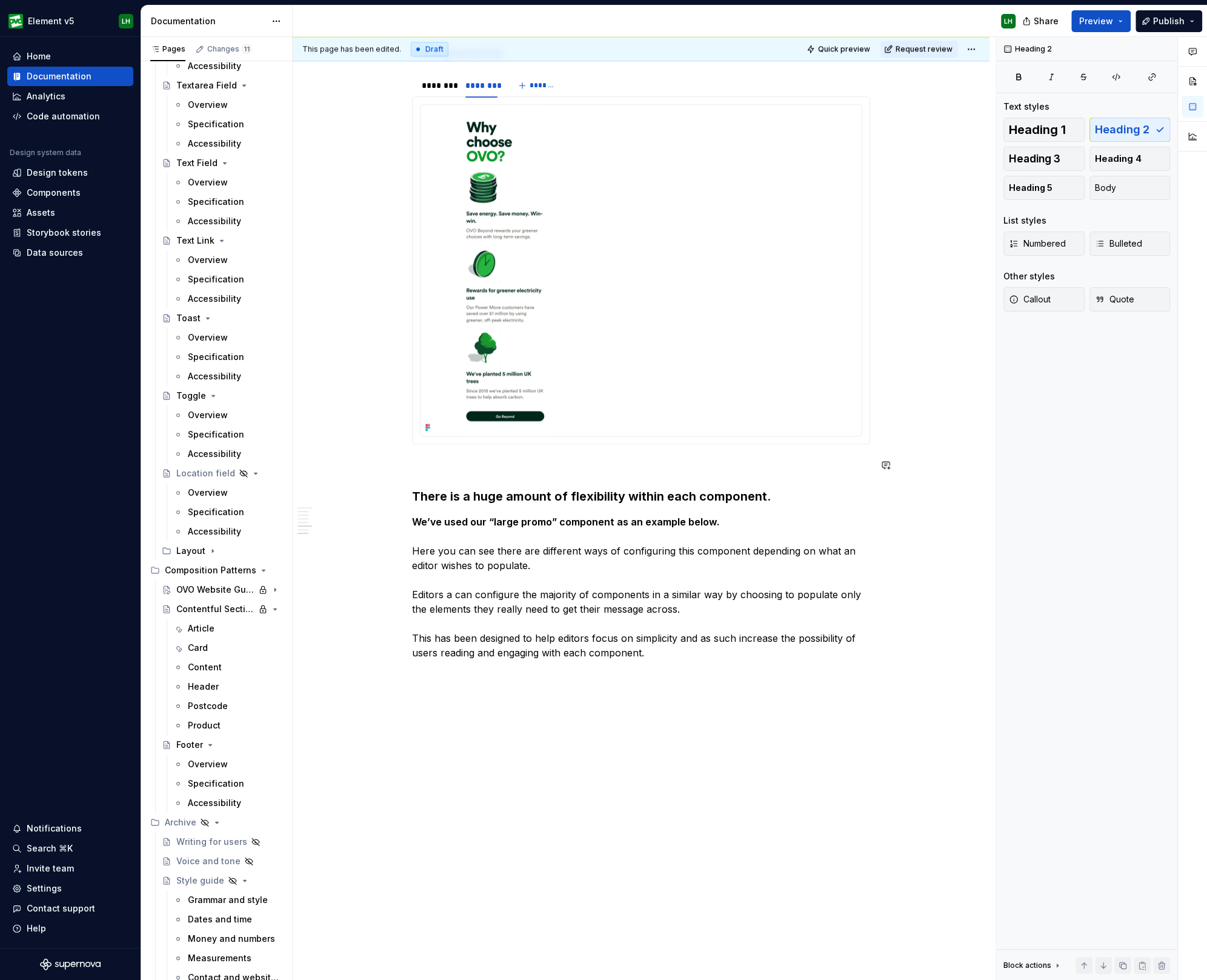
click at [331, 440] on div "Introduction We use templates and components to create engaging pages with conf…" at bounding box center [641, 97] width 697 height 1772
click at [382, 511] on div "Introduction We use templates and components to create engaging pages with conf…" at bounding box center [641, 97] width 697 height 1772
click at [382, 517] on button "button" at bounding box center [386, 520] width 17 height 17
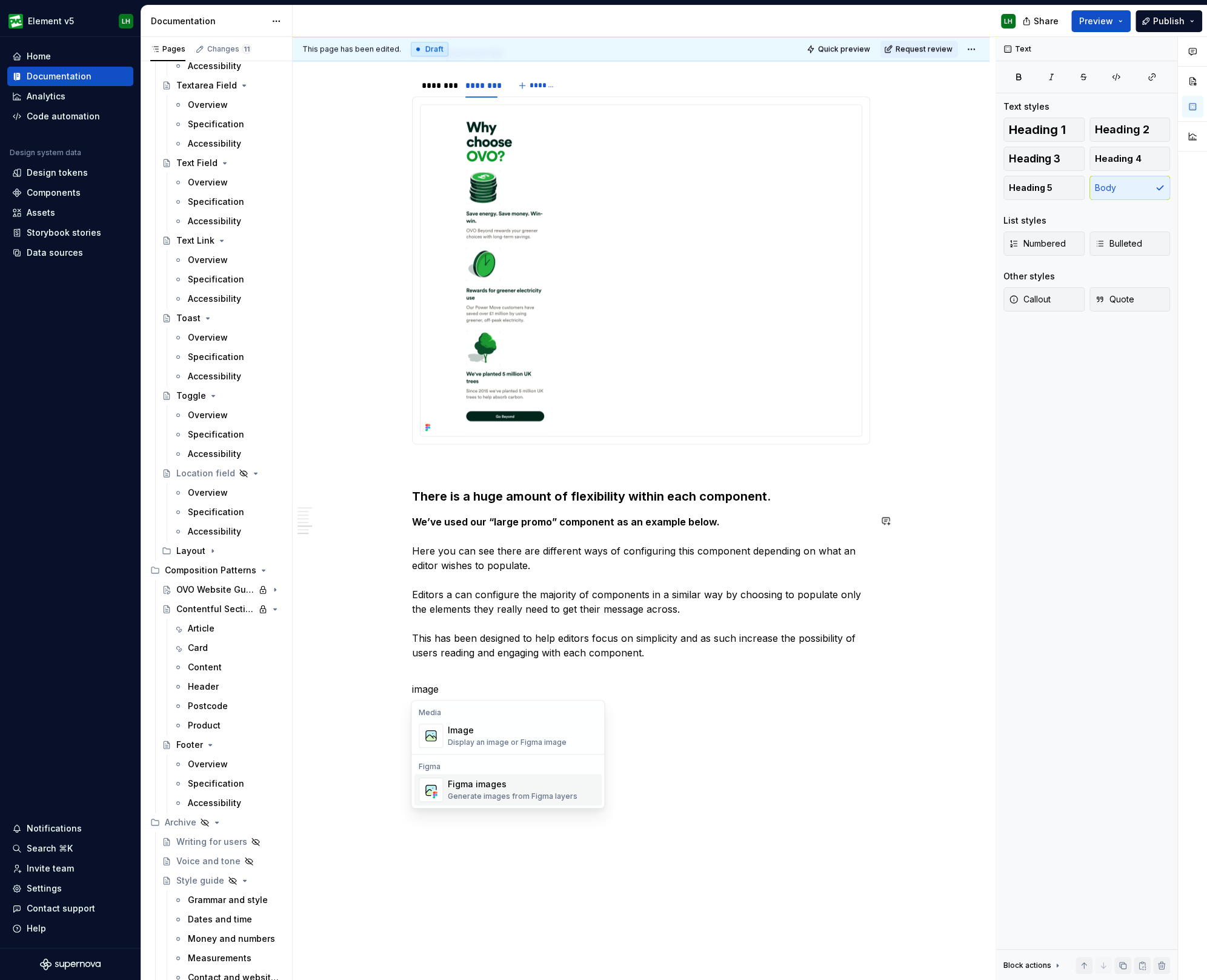
click at [491, 735] on div "Image" at bounding box center [507, 730] width 119 height 12
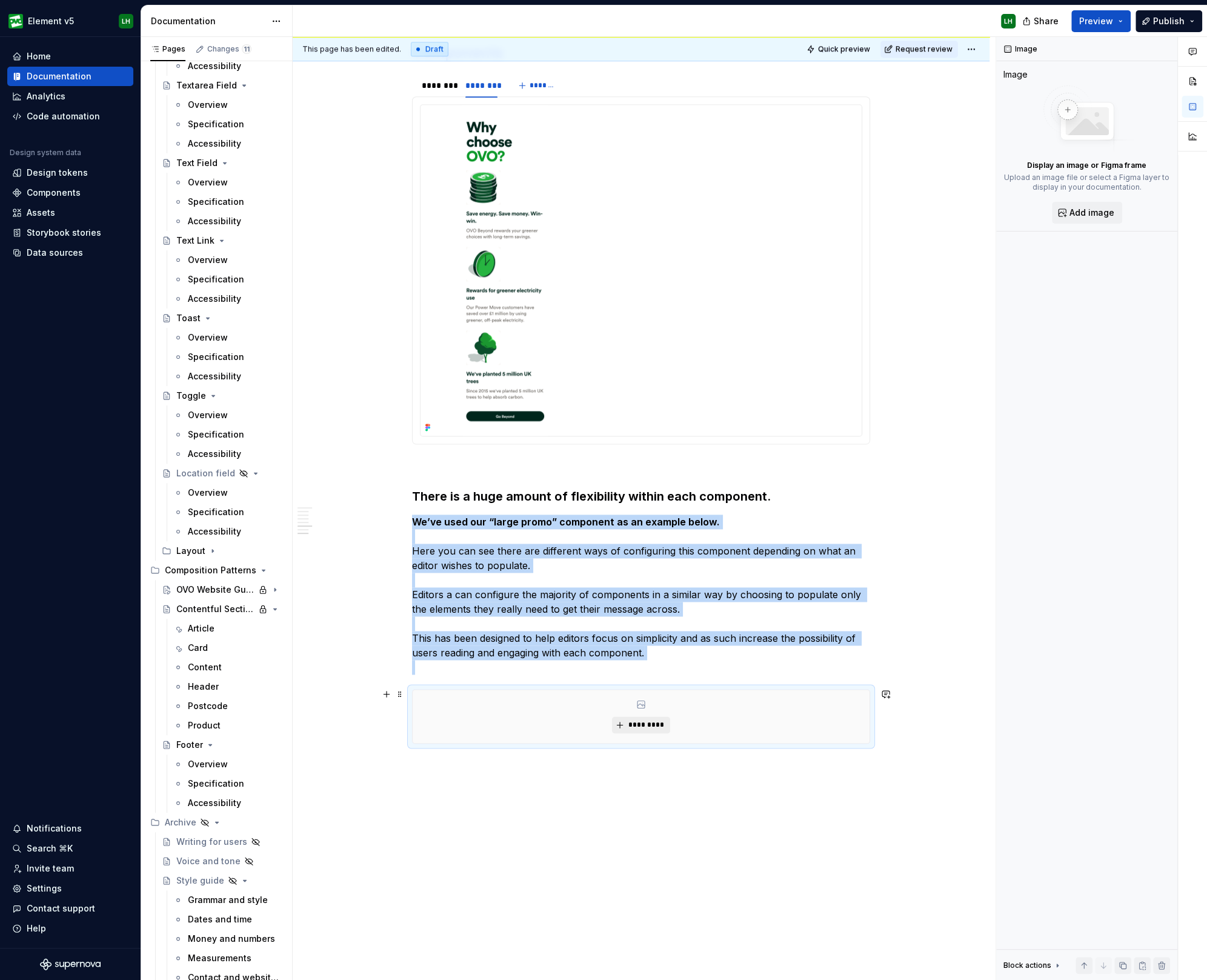
click at [627, 720] on span "*********" at bounding box center [645, 724] width 37 height 10
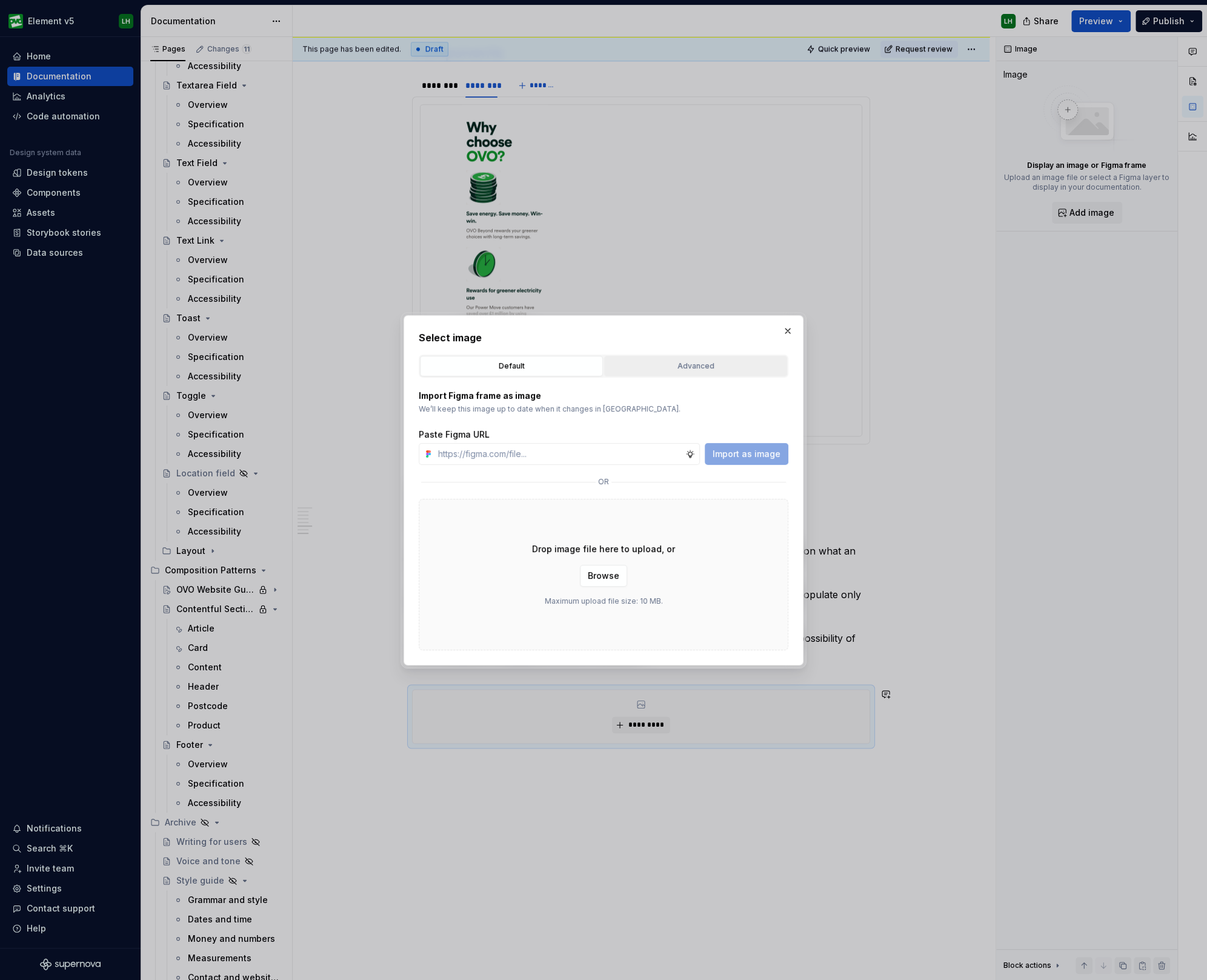
click at [654, 358] on button "Advanced" at bounding box center [695, 366] width 183 height 20
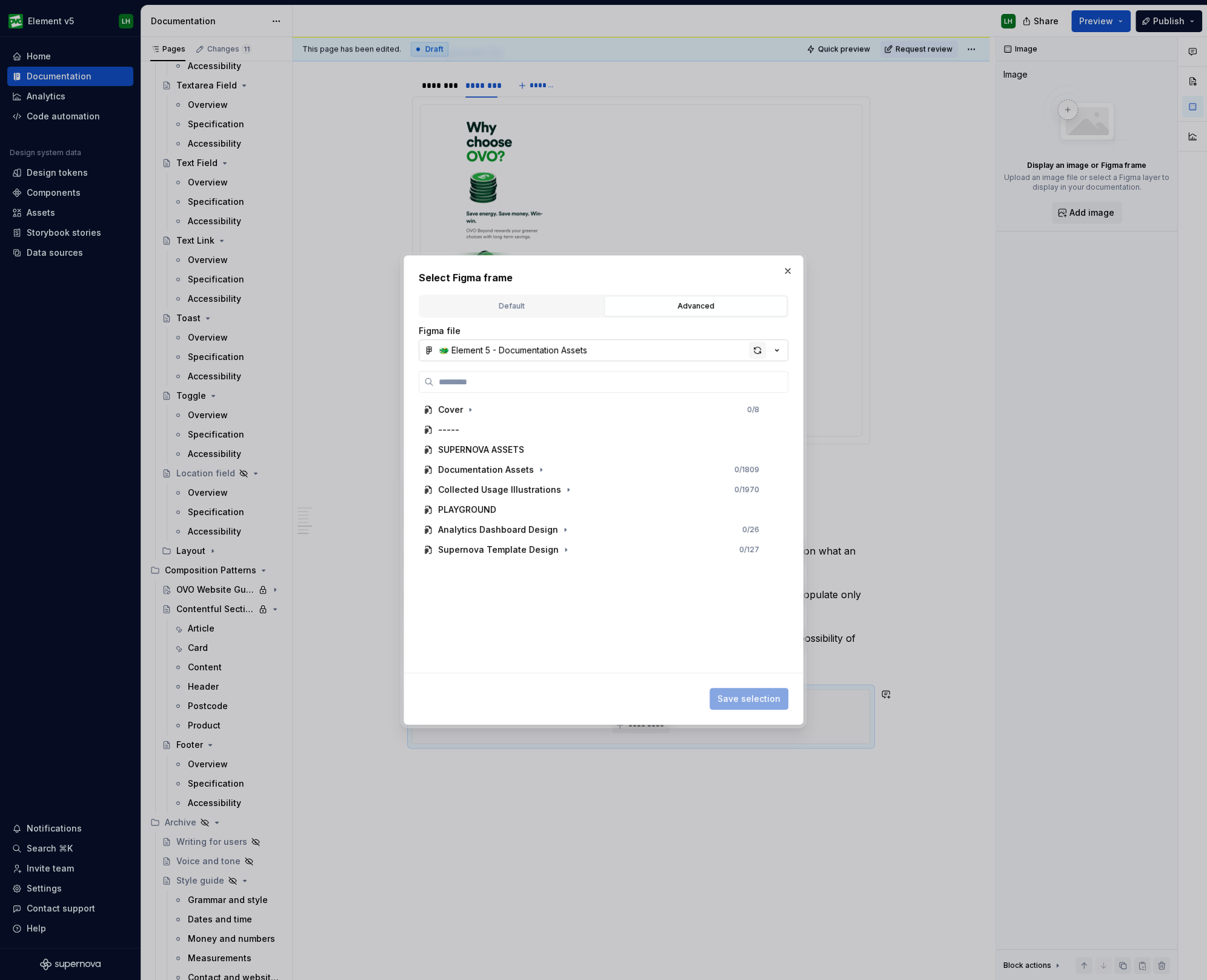
click at [756, 348] on div "button" at bounding box center [757, 350] width 17 height 17
type textarea "*"
click at [571, 385] on input "search" at bounding box center [610, 382] width 354 height 12
type input "********"
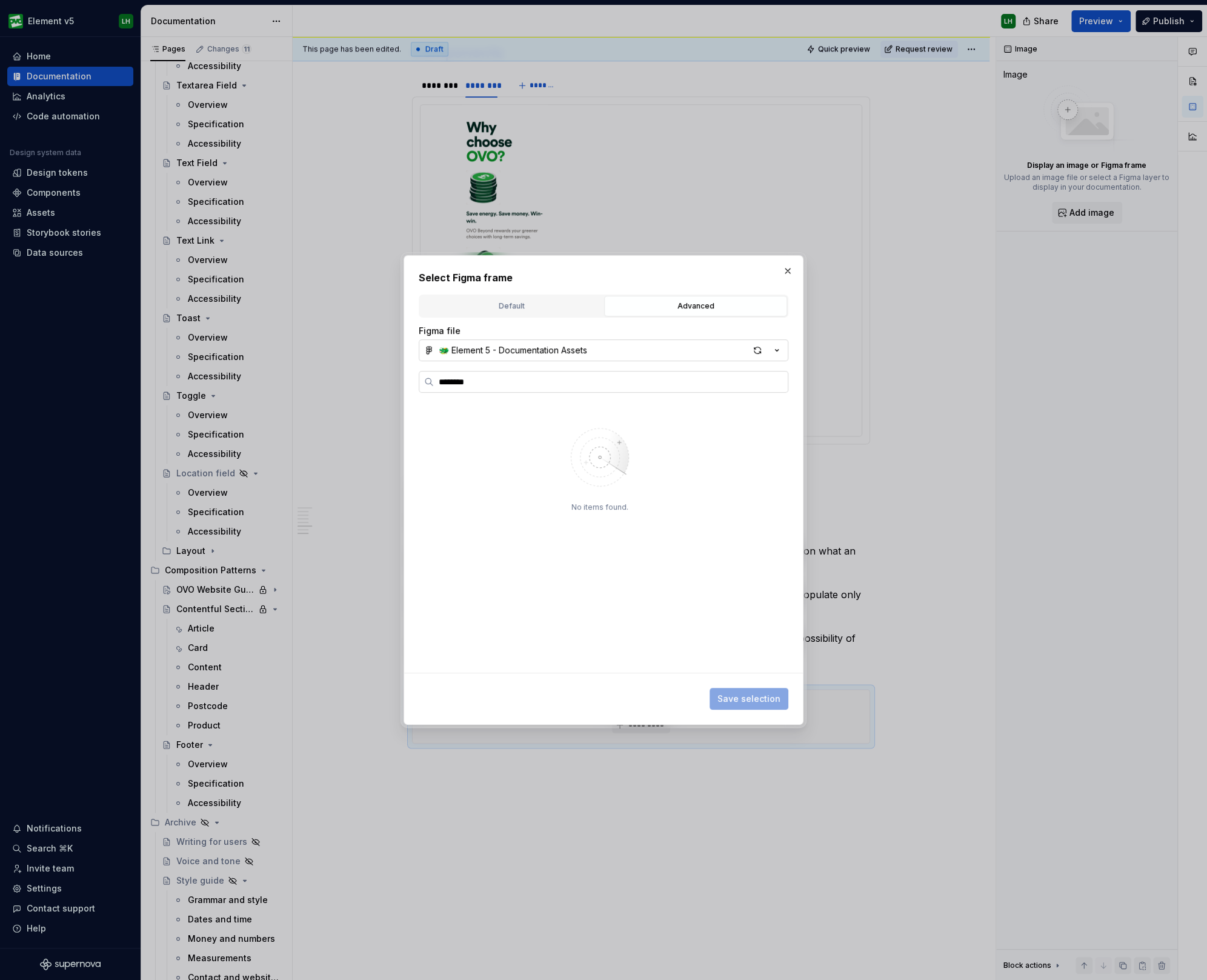
click at [585, 388] on label "********" at bounding box center [603, 382] width 369 height 22
click at [585, 388] on input "********" at bounding box center [610, 382] width 354 height 12
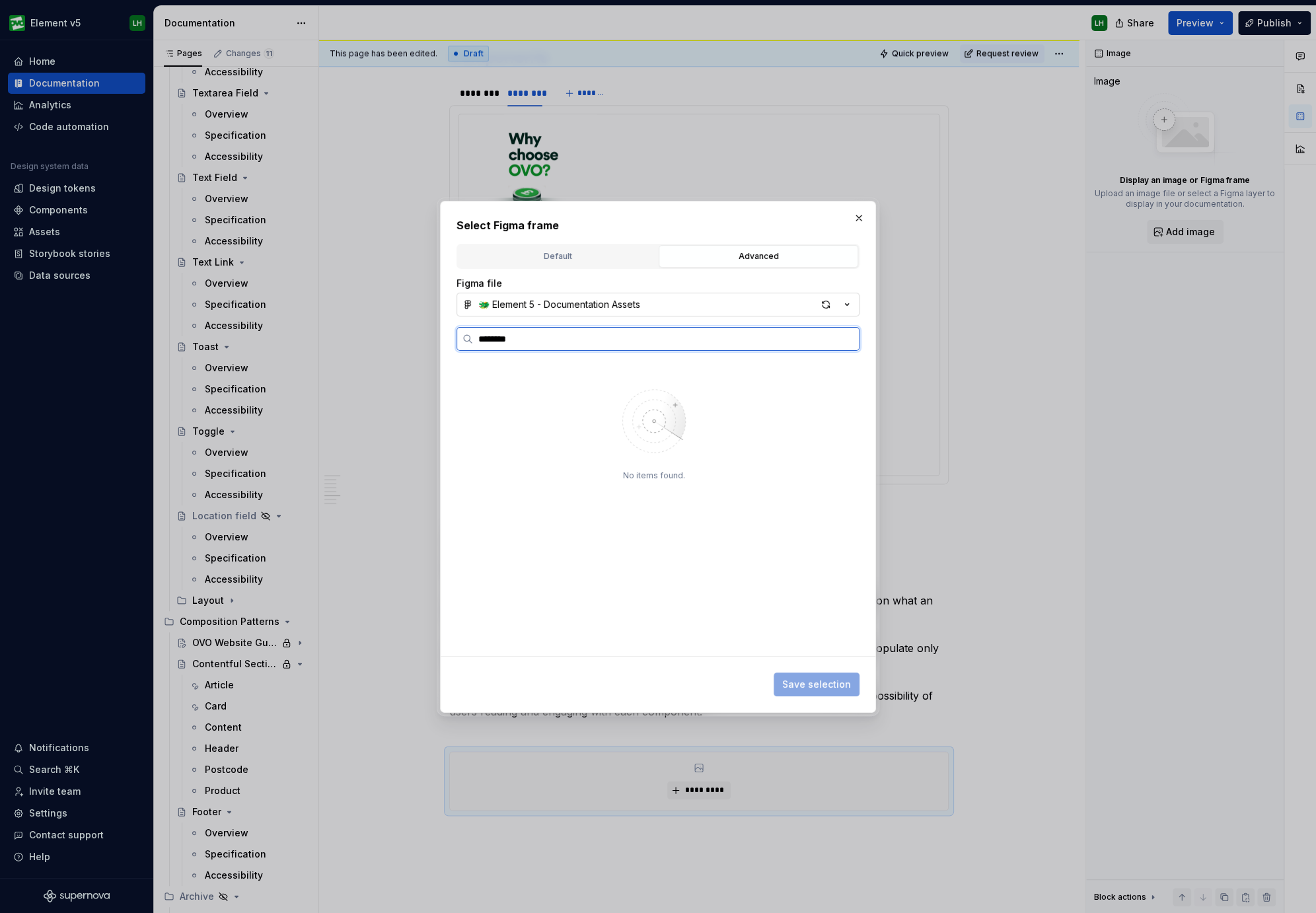
type textarea "*"
click at [650, 344] on input "********" at bounding box center [665, 339] width 386 height 13
type input "**********"
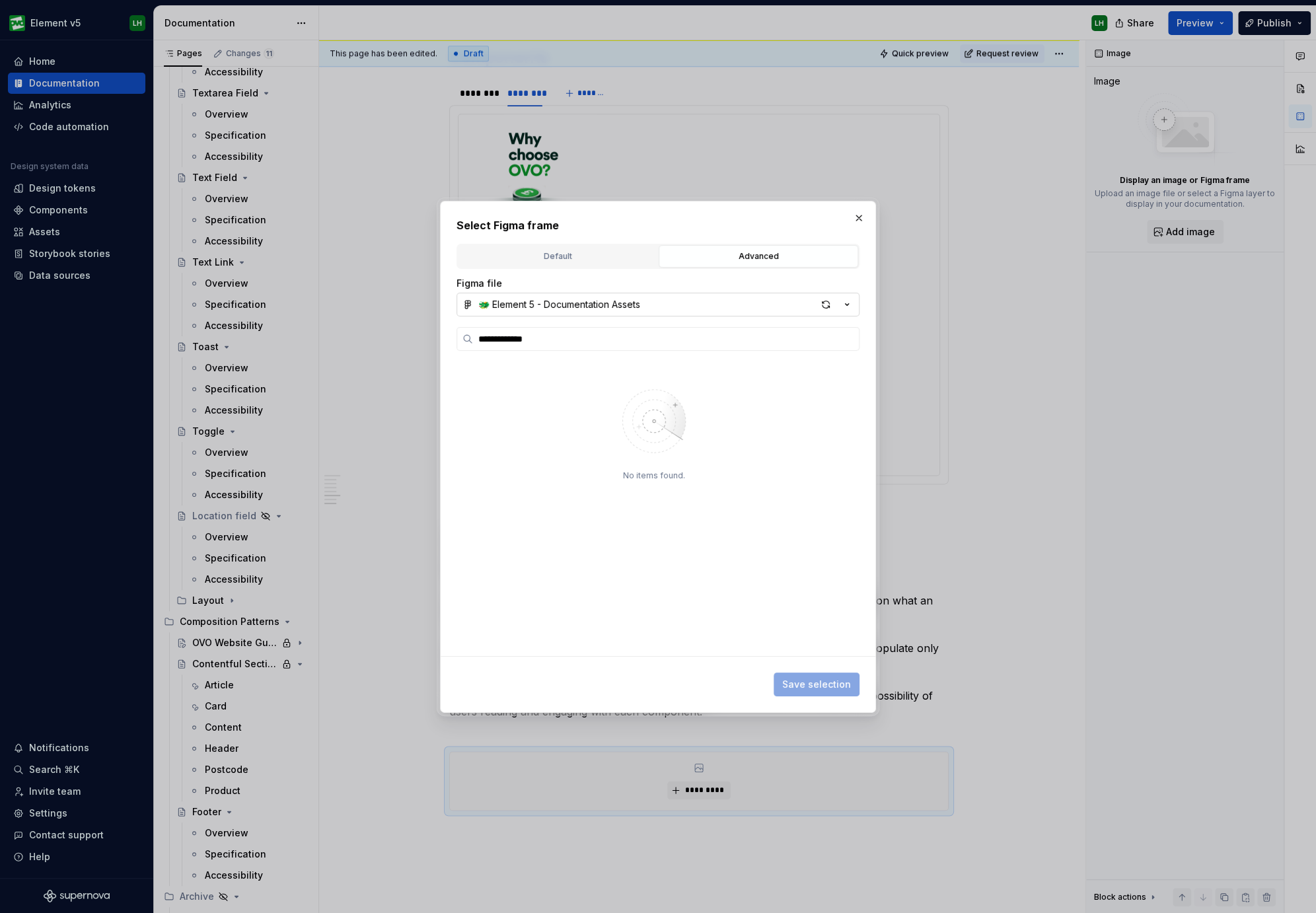
click at [851, 216] on button "button" at bounding box center [858, 217] width 19 height 19
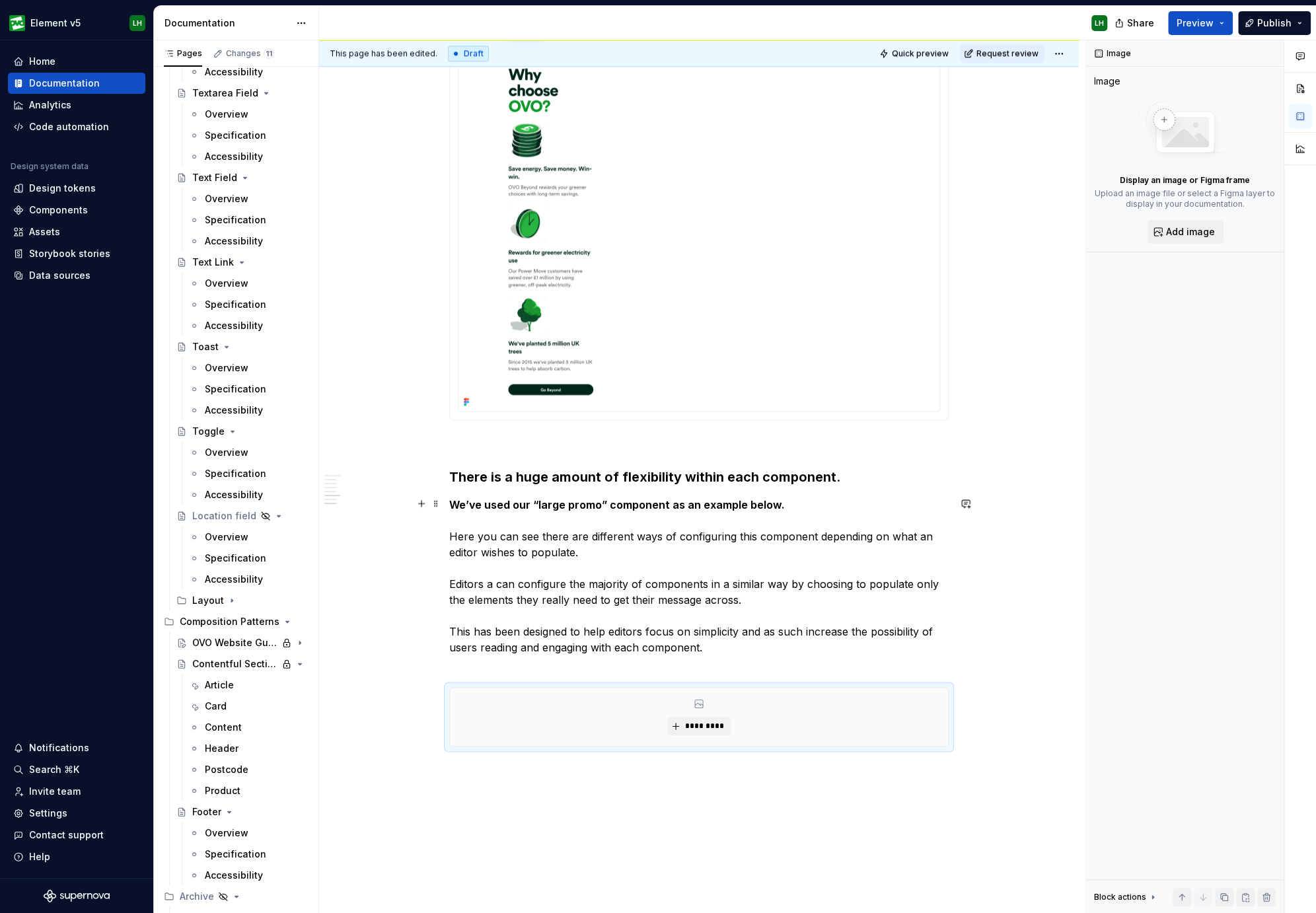
scroll to position [1171, 0]
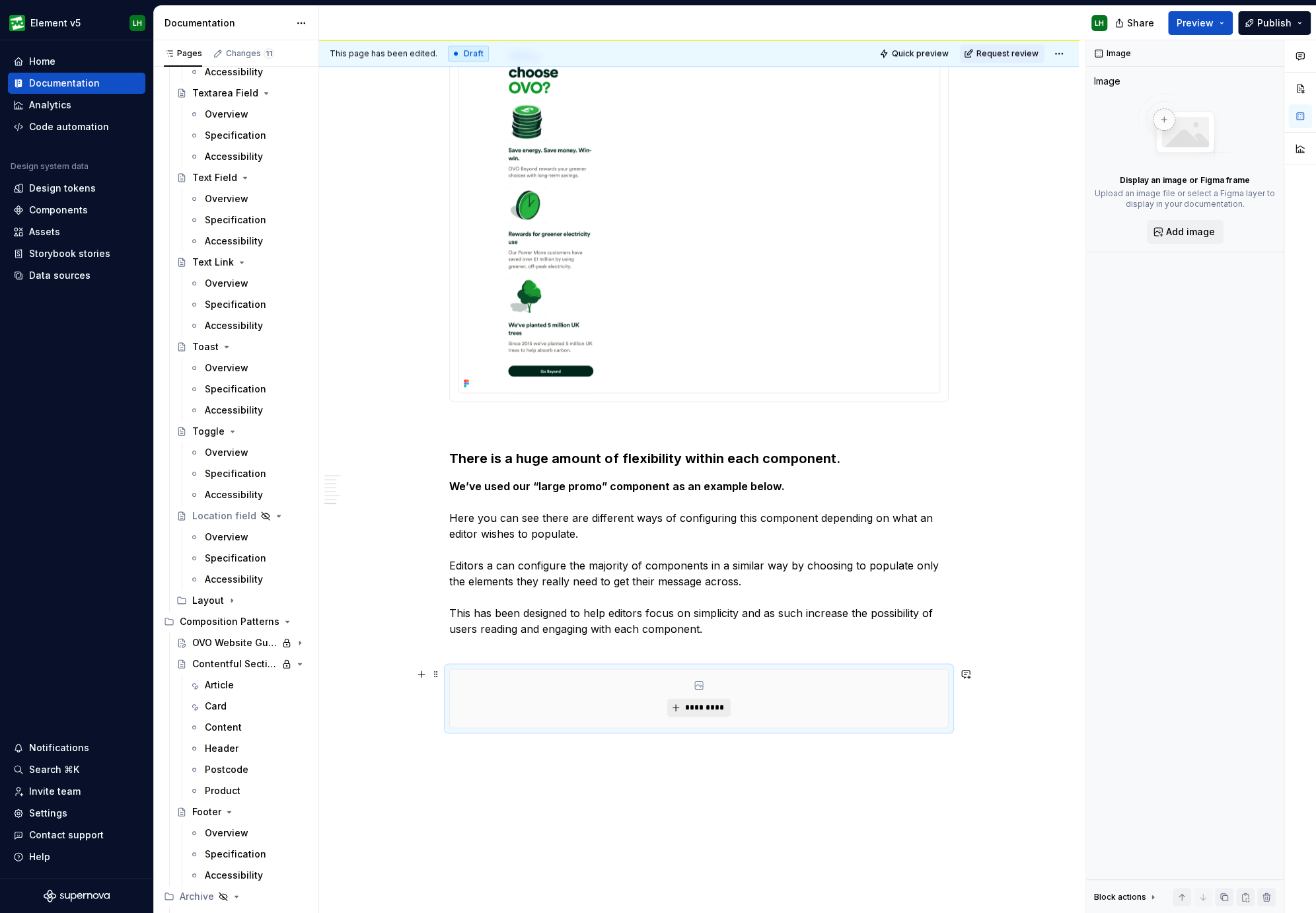
click at [714, 703] on span "*********" at bounding box center [703, 707] width 40 height 11
click at [692, 708] on span "*********" at bounding box center [703, 707] width 40 height 11
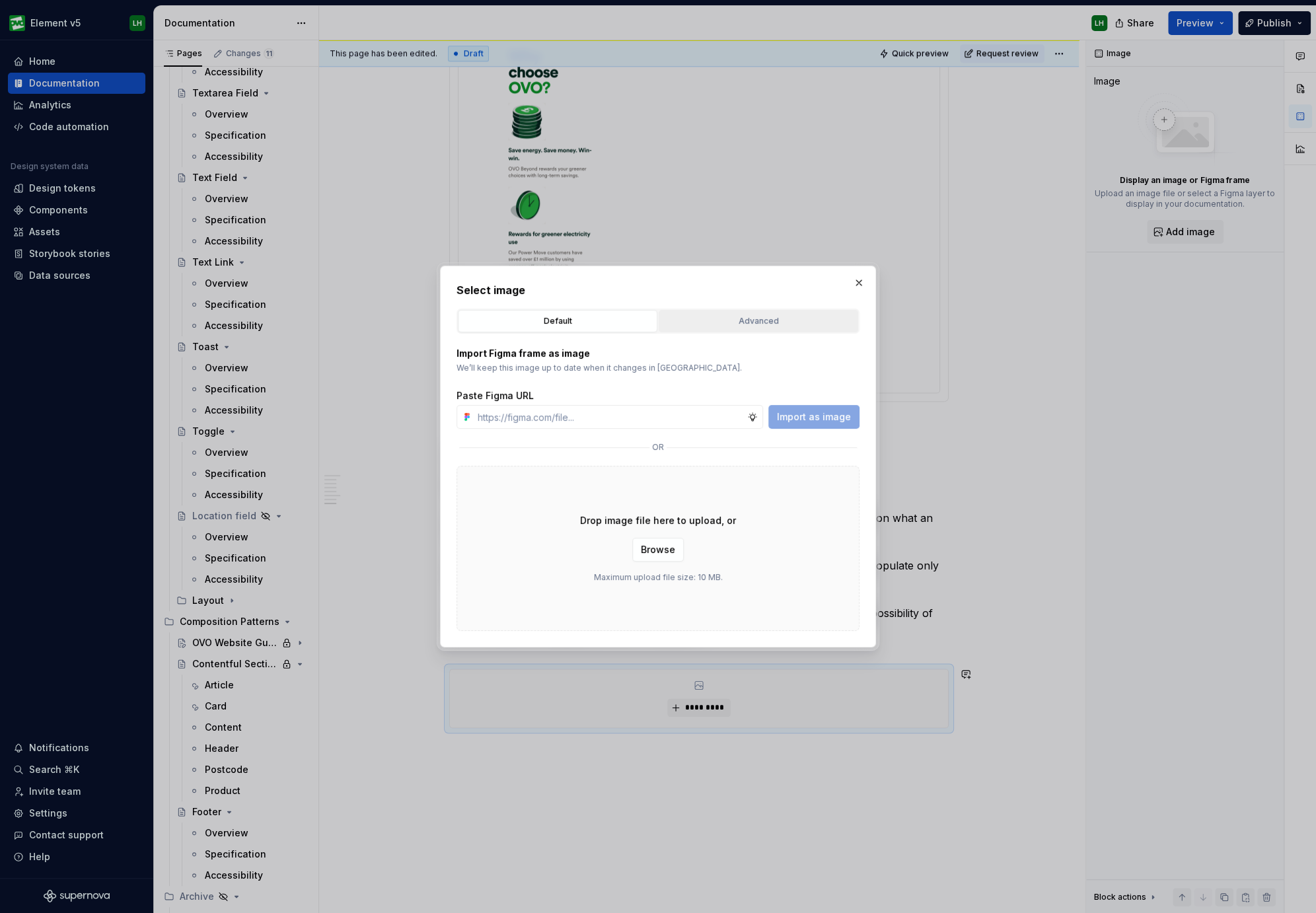
click at [758, 312] on button "Advanced" at bounding box center [758, 321] width 199 height 22
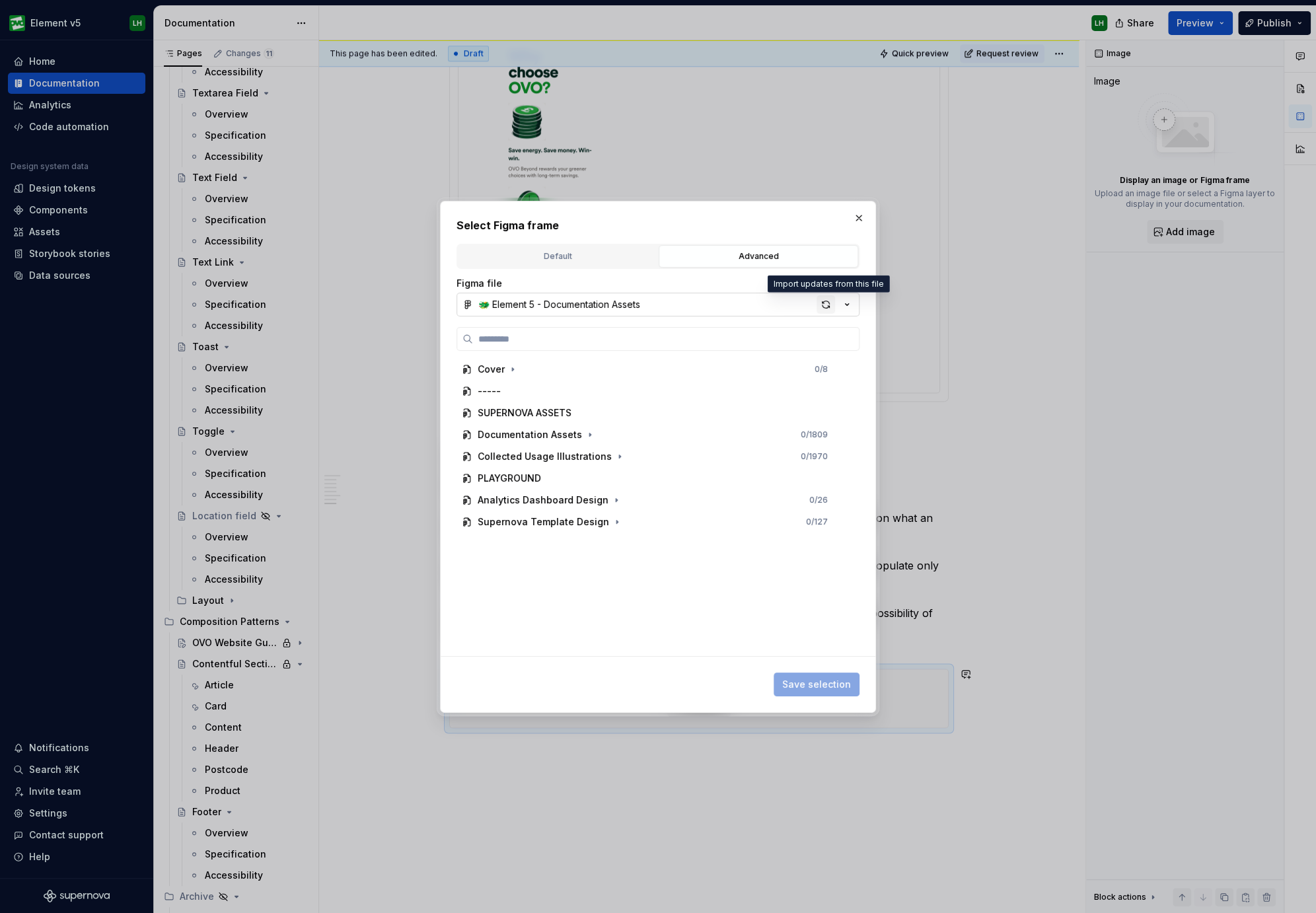
click at [824, 299] on div "button" at bounding box center [825, 304] width 19 height 19
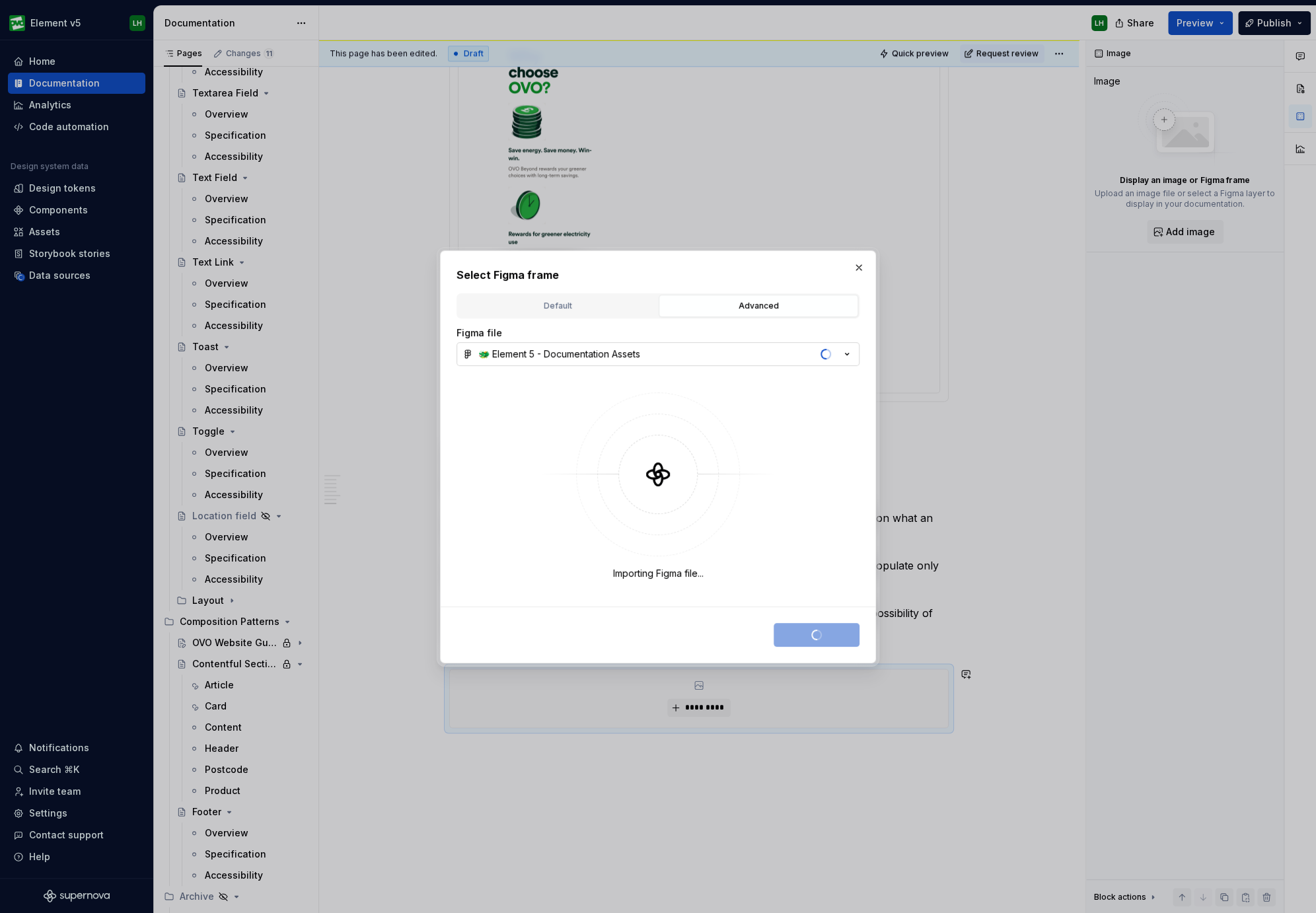
type textarea "*"
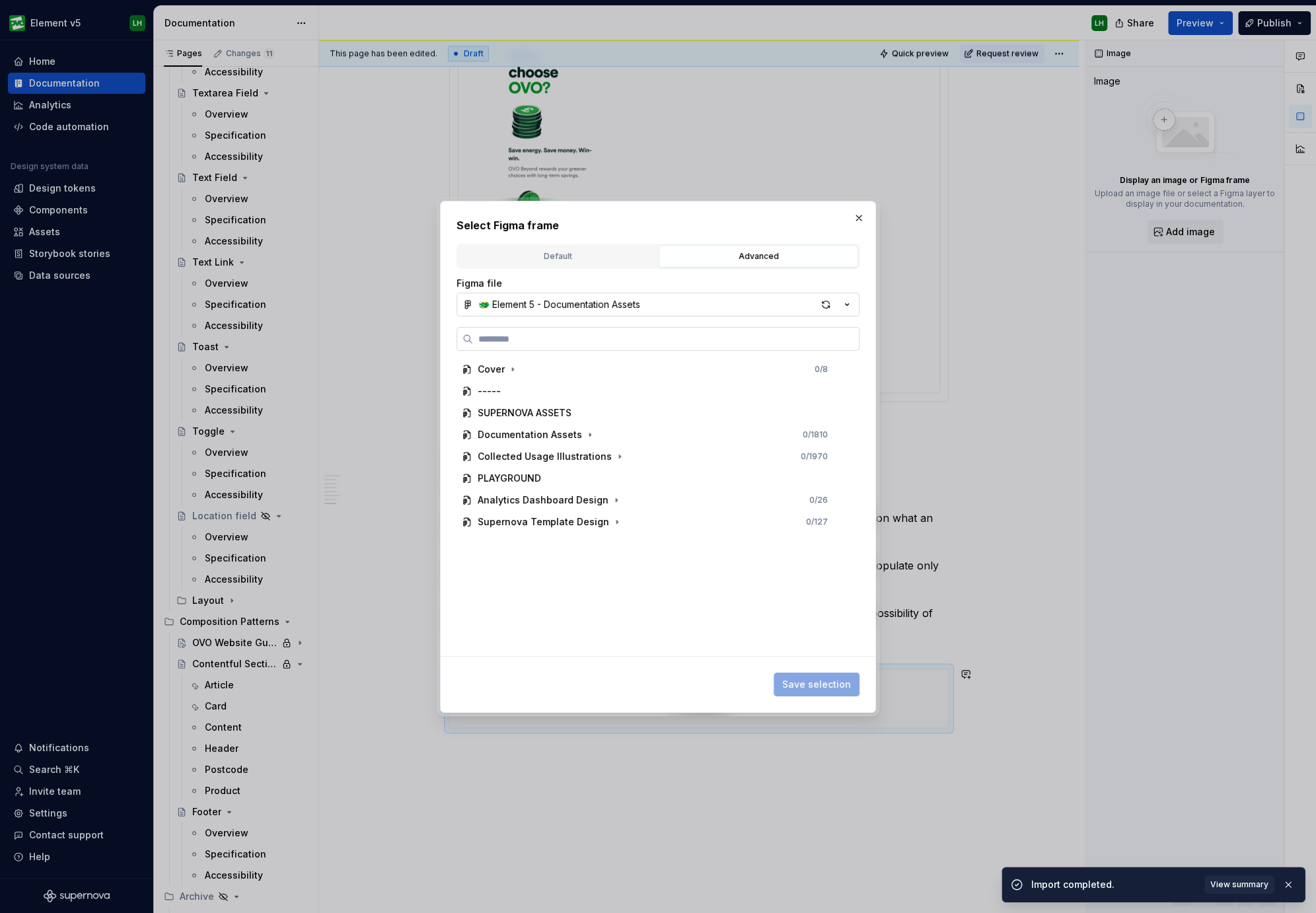
click at [560, 332] on input "search" at bounding box center [665, 339] width 386 height 13
type input "*******"
type textarea "*"
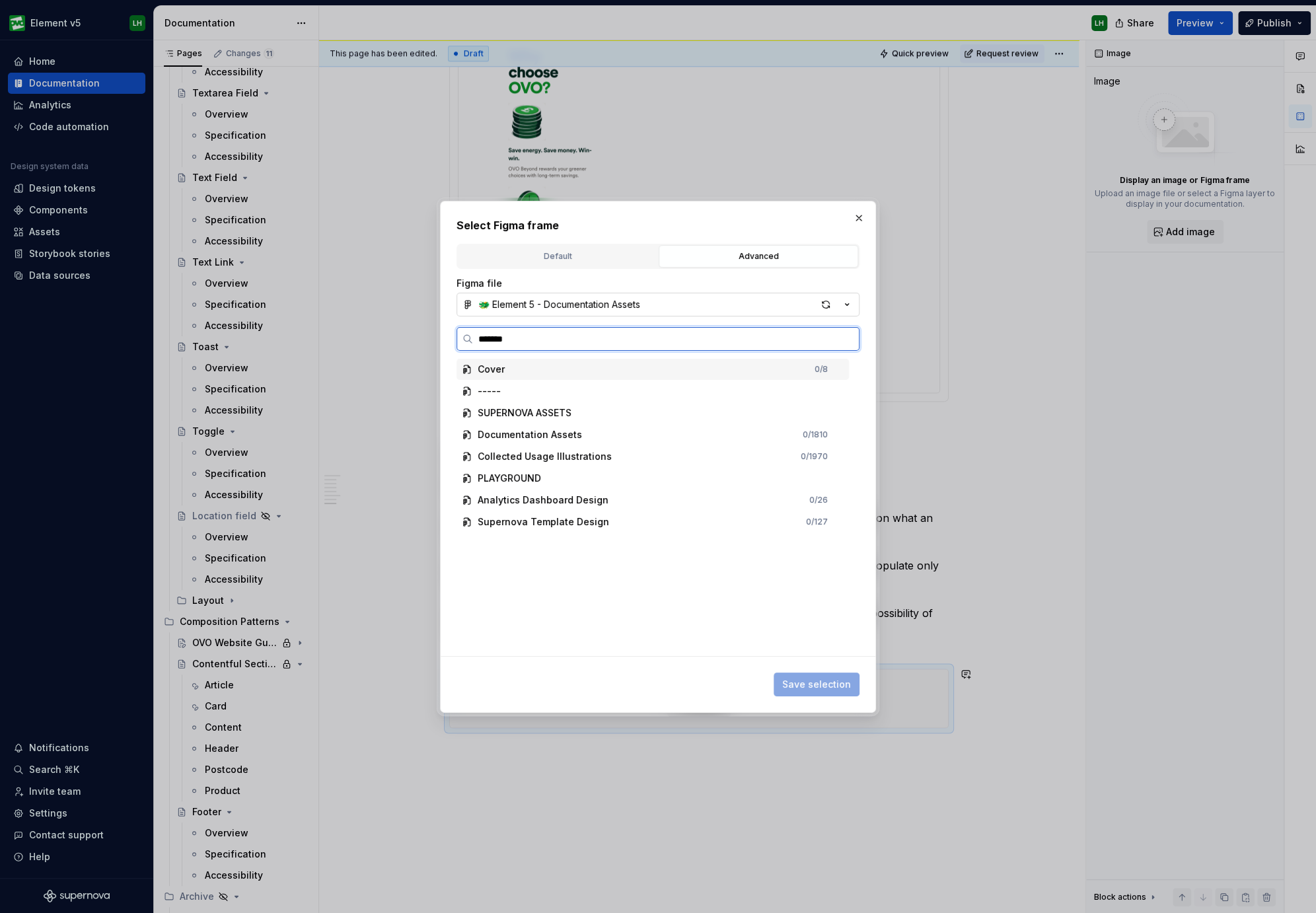
type input "********"
type textarea "*"
type input "**********"
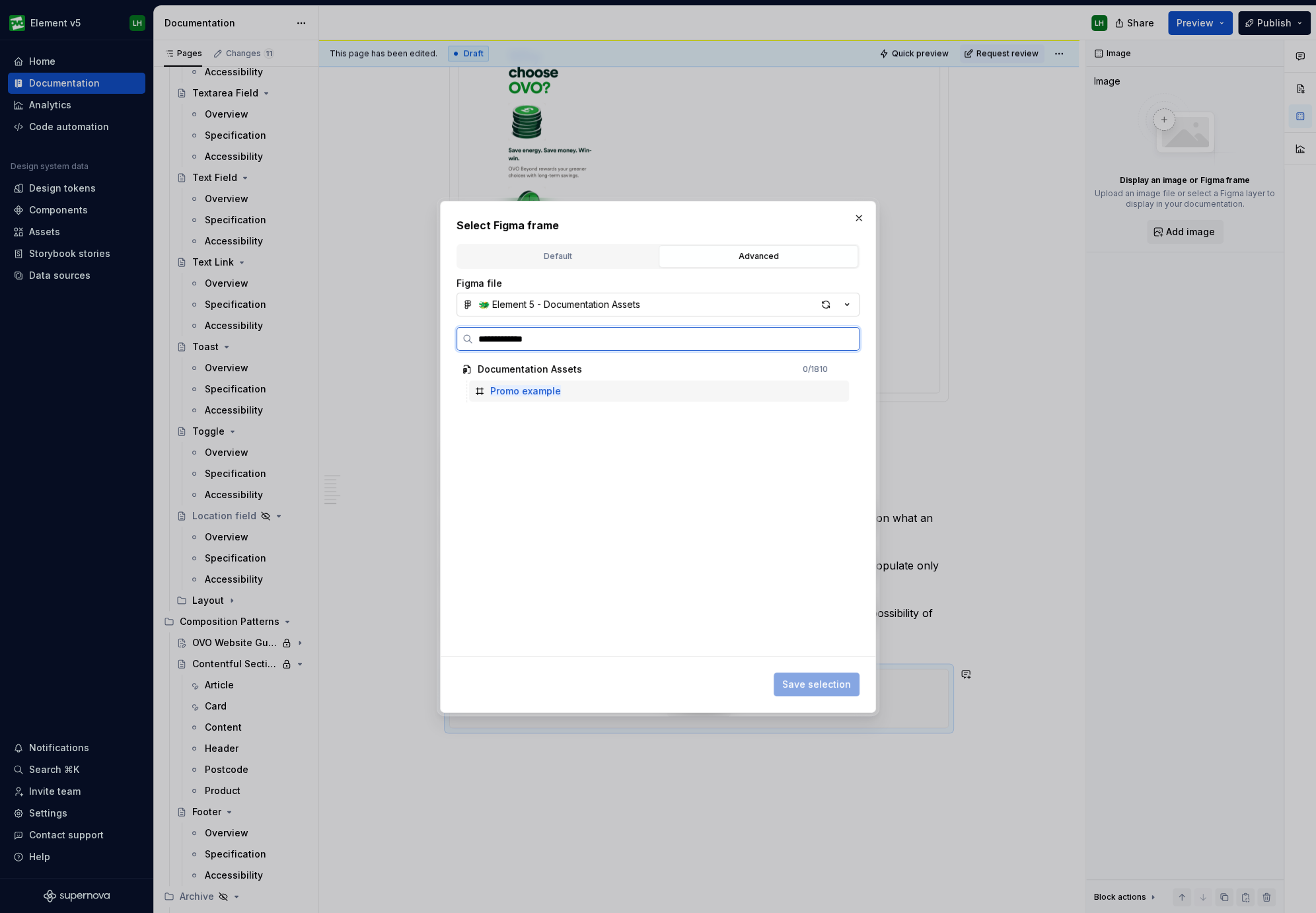
click at [583, 384] on div "Promo example" at bounding box center [659, 391] width 380 height 21
click at [826, 673] on button "Save selection" at bounding box center [816, 683] width 86 height 24
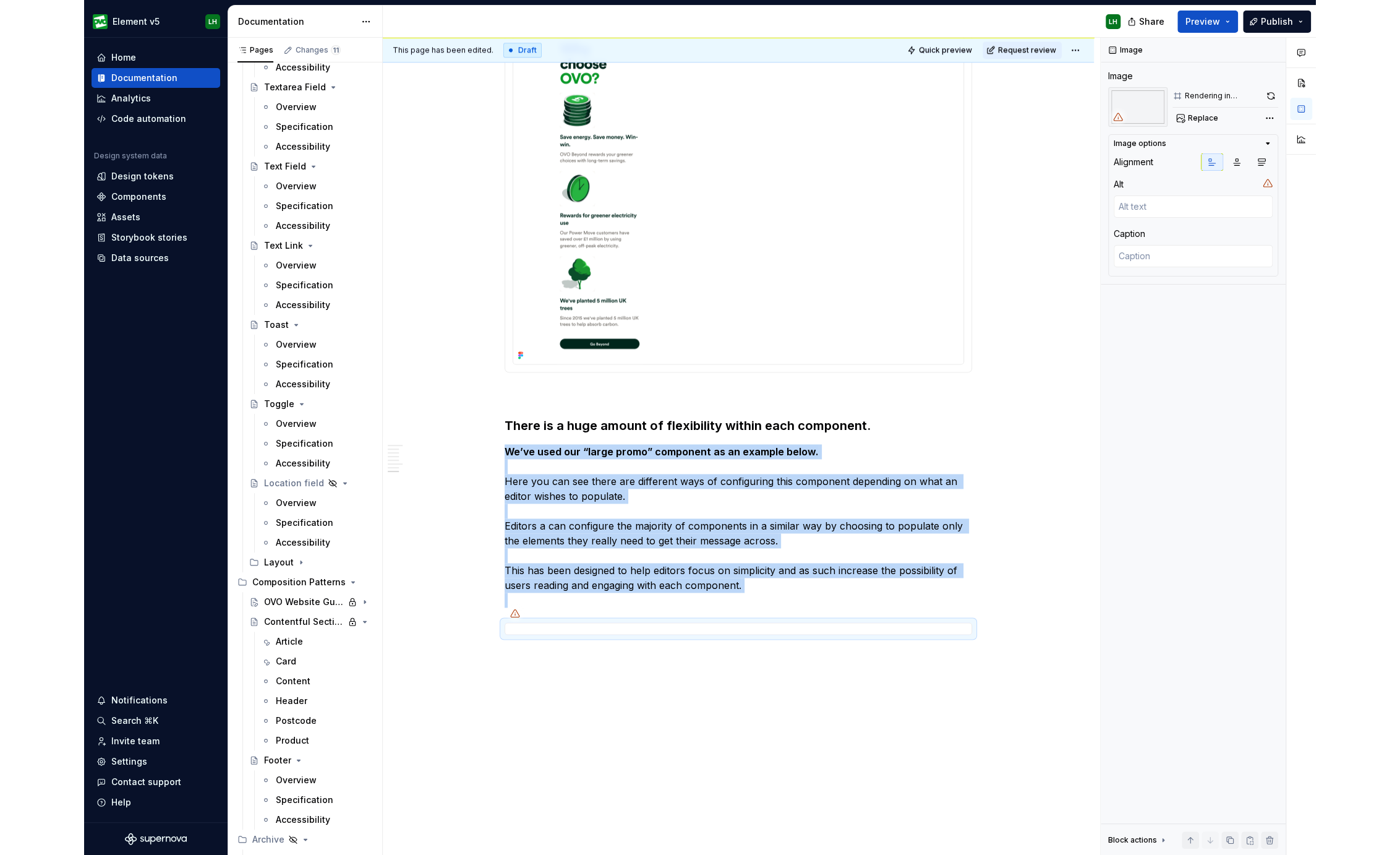
scroll to position [1149, 0]
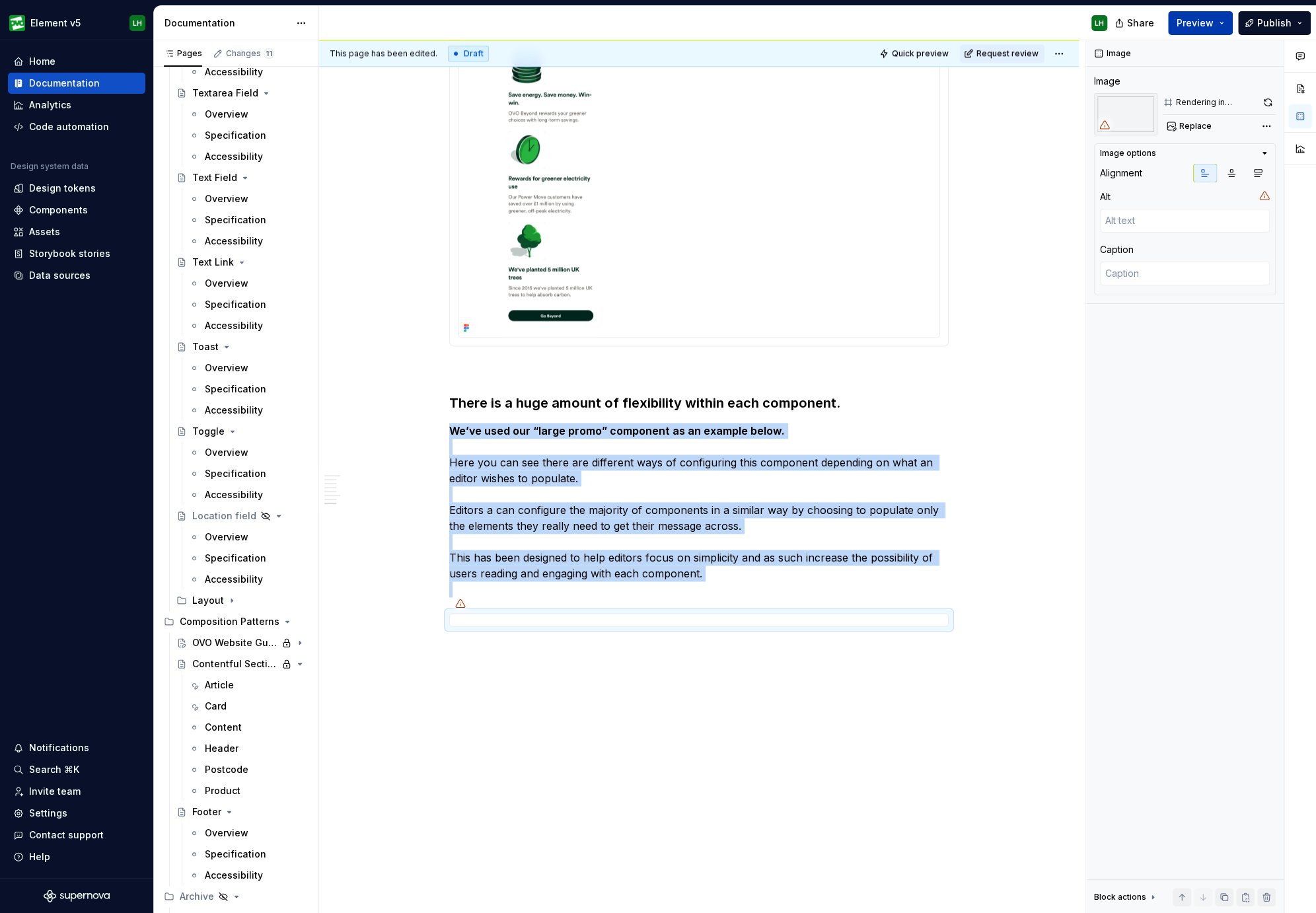
click at [1213, 20] on span "Preview" at bounding box center [1195, 23] width 37 height 13
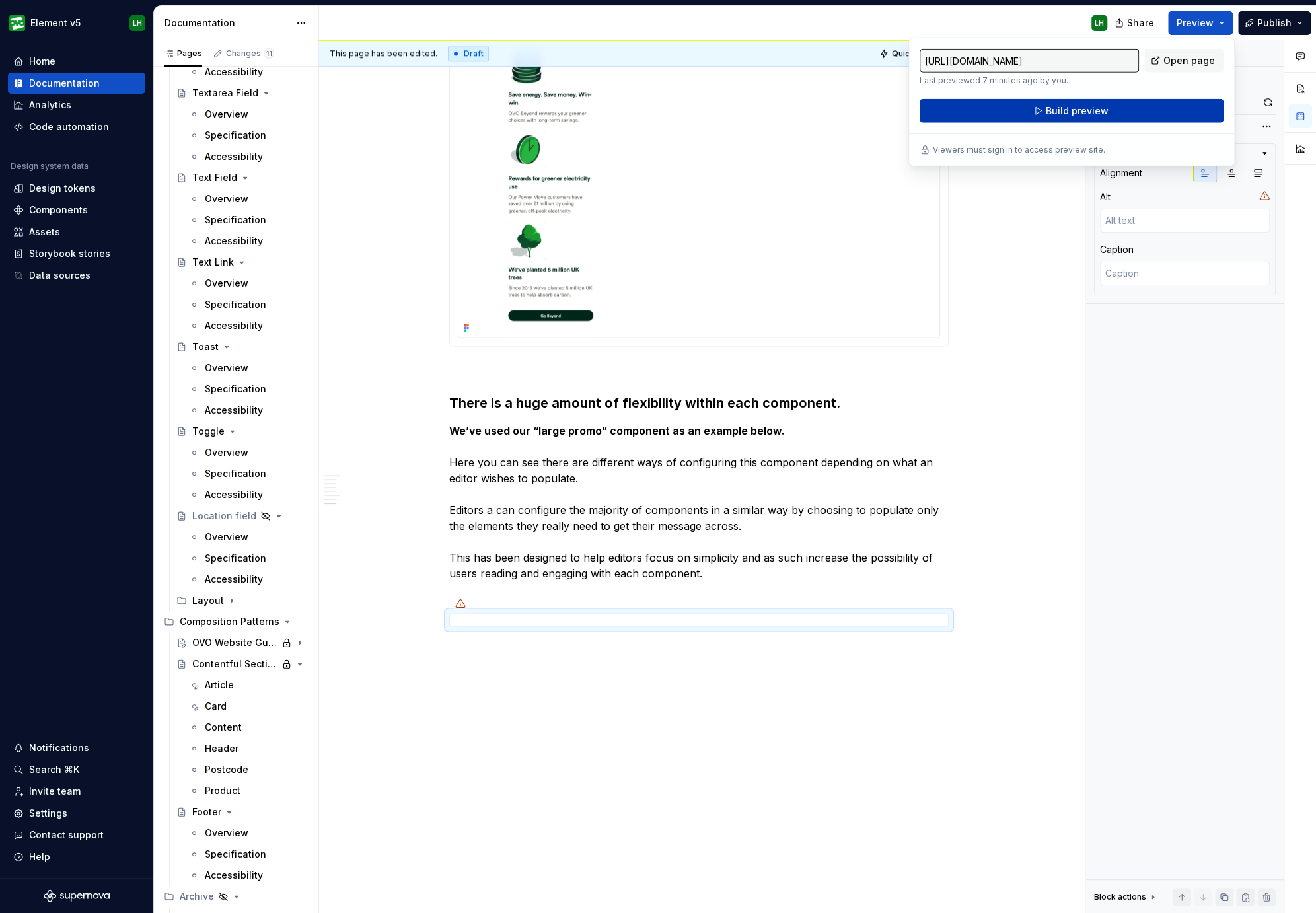
click at [1162, 103] on button "Build preview" at bounding box center [1072, 111] width 304 height 24
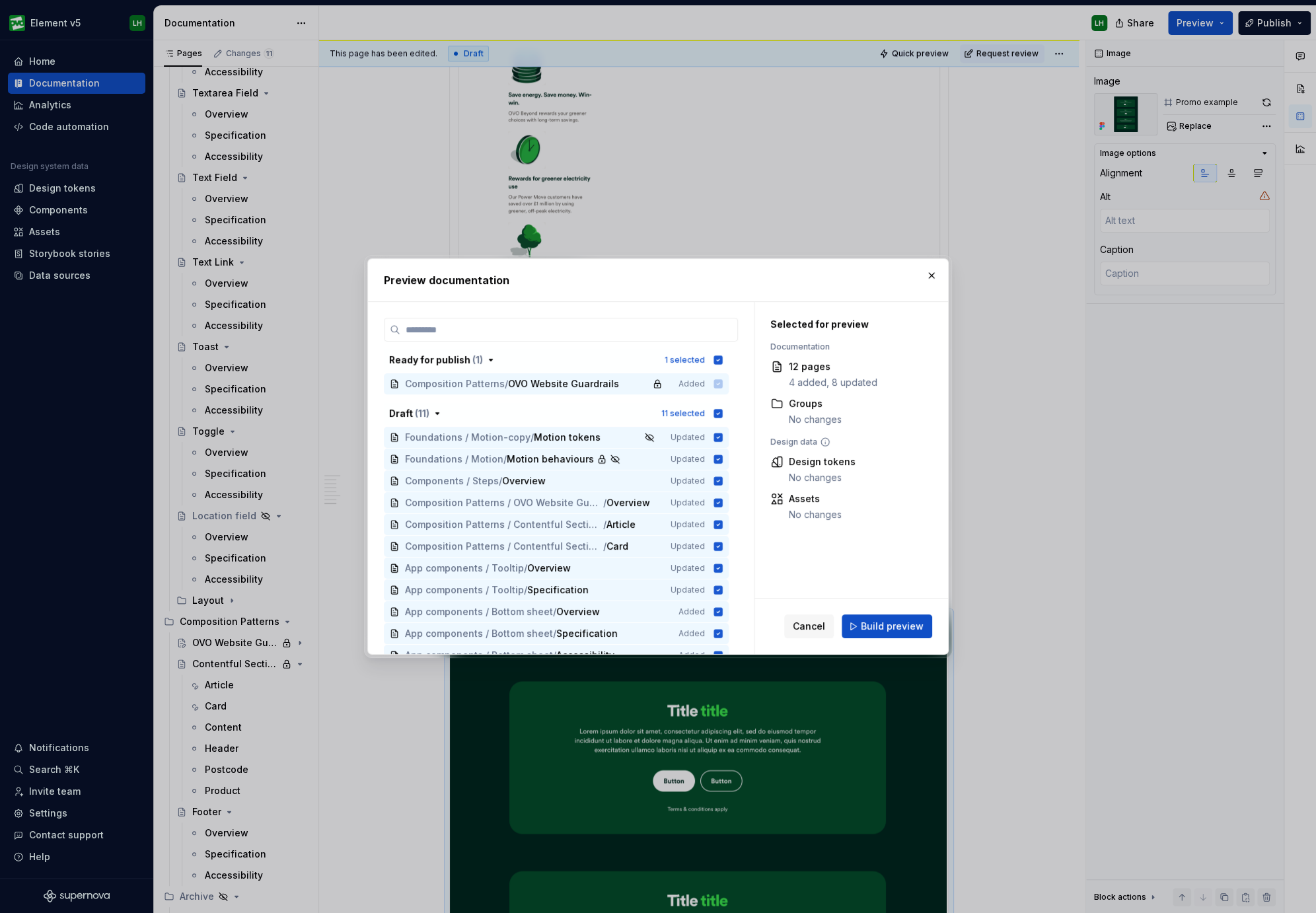
click at [902, 613] on div "Cancel Build preview" at bounding box center [851, 626] width 194 height 56
click at [898, 624] on span "Build preview" at bounding box center [892, 626] width 62 height 13
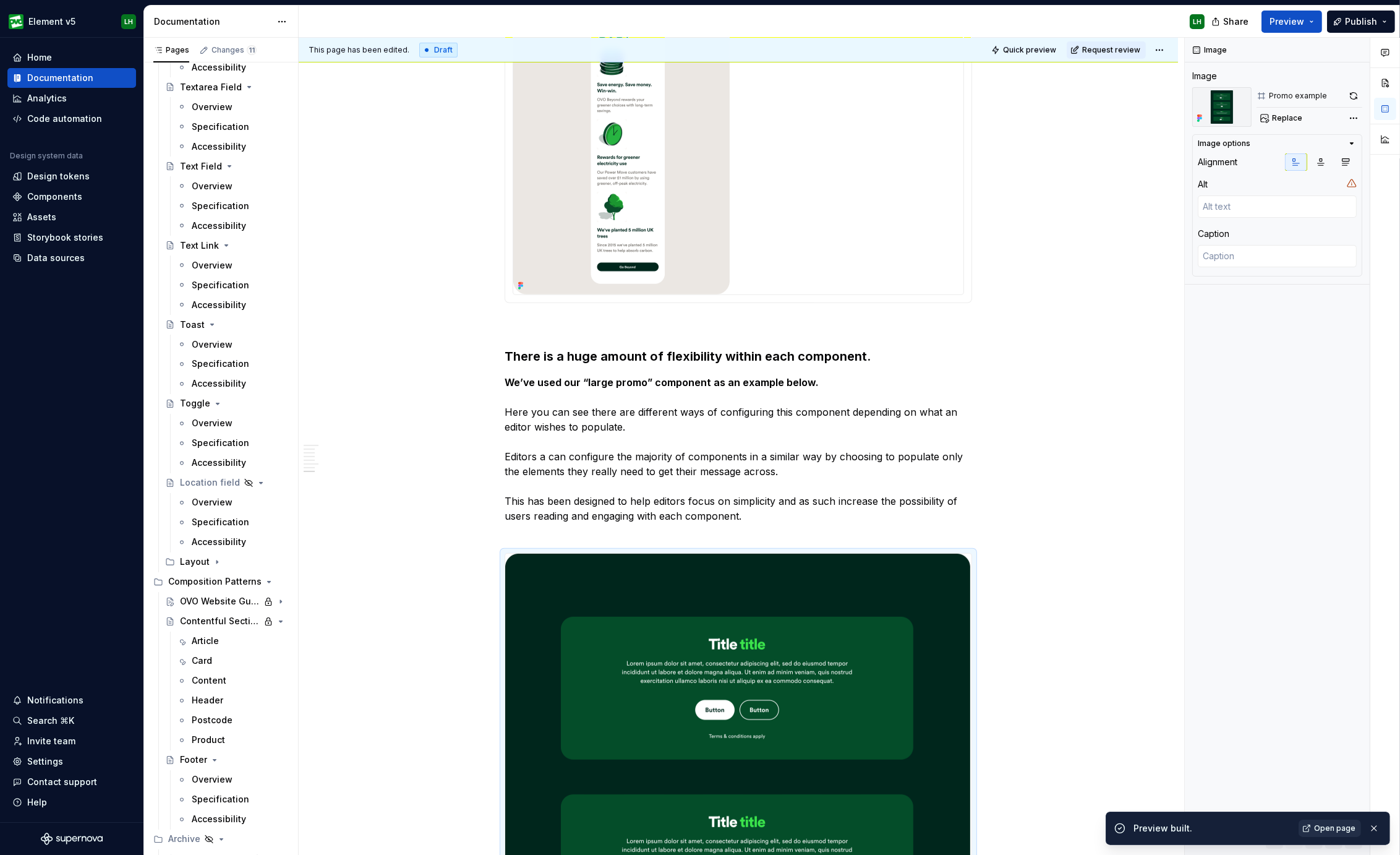
click at [1336, 830] on span "Open page" at bounding box center [1335, 827] width 41 height 10
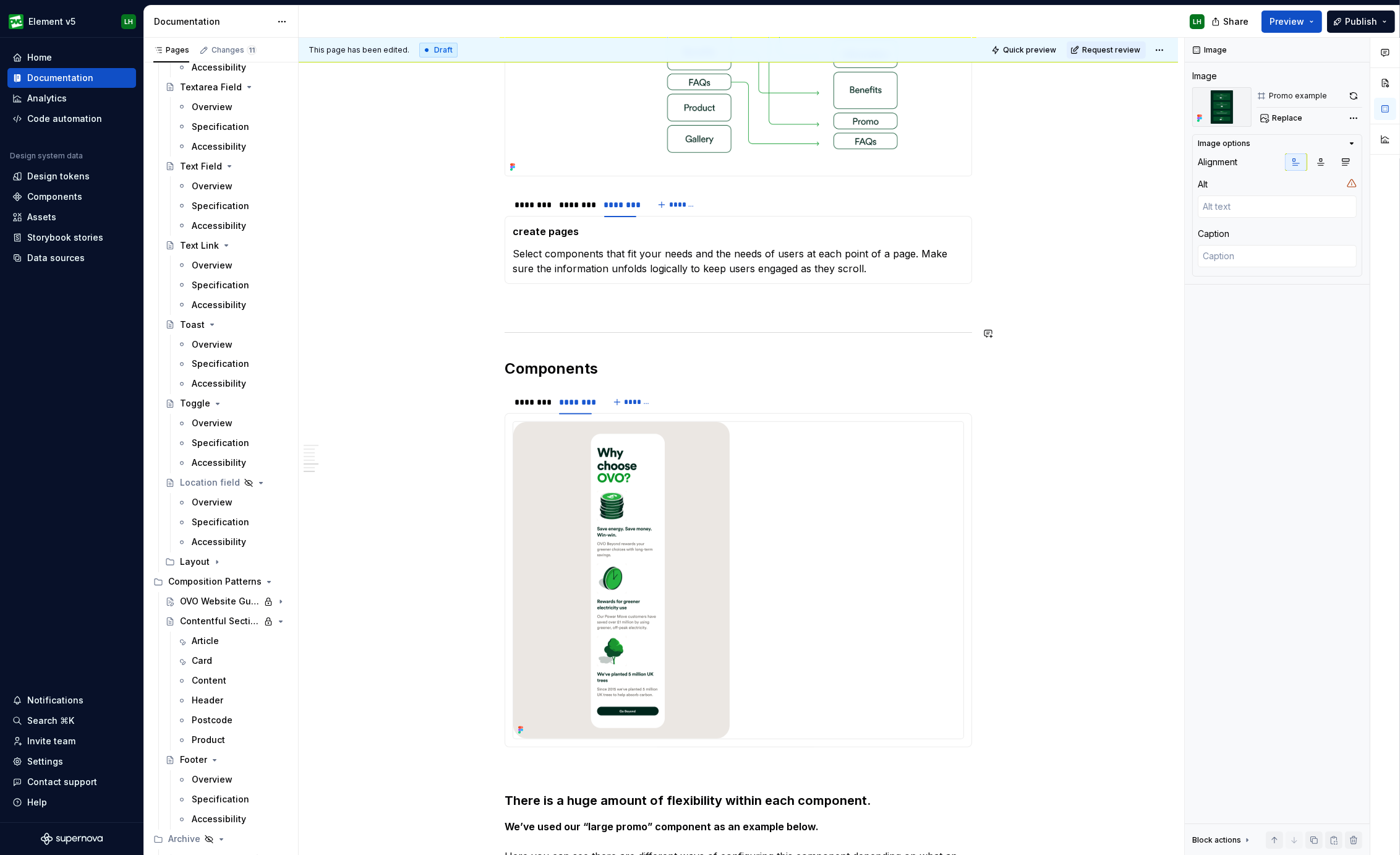
scroll to position [685, 0]
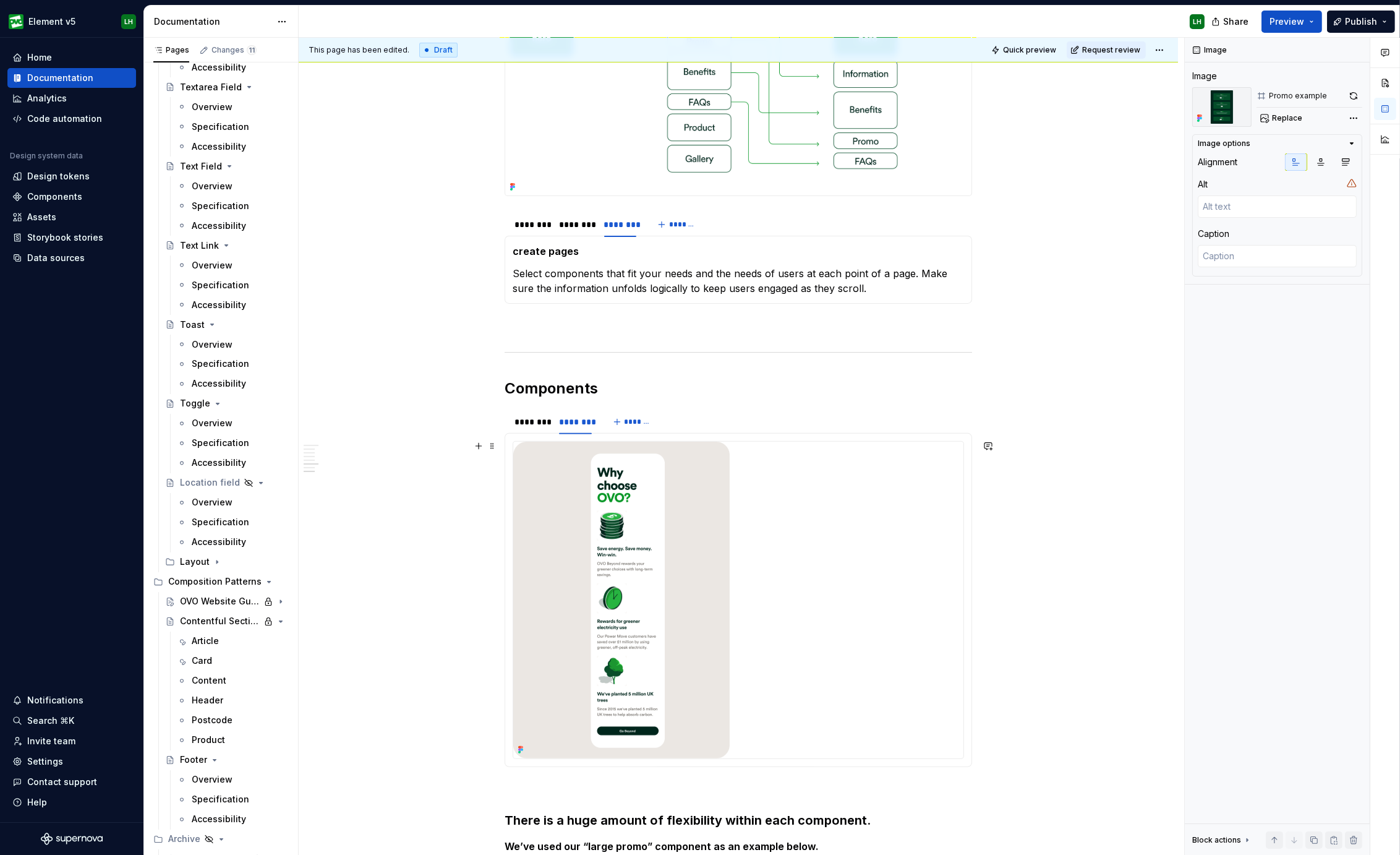
click at [607, 561] on img at bounding box center [621, 600] width 217 height 316
click at [1349, 94] on button "button" at bounding box center [1353, 96] width 18 height 18
click at [336, 4] on div "Element v5 LH Home Documentation Analytics Code automation Design system data D…" at bounding box center [700, 427] width 1400 height 855
click at [627, 532] on img at bounding box center [621, 600] width 217 height 316
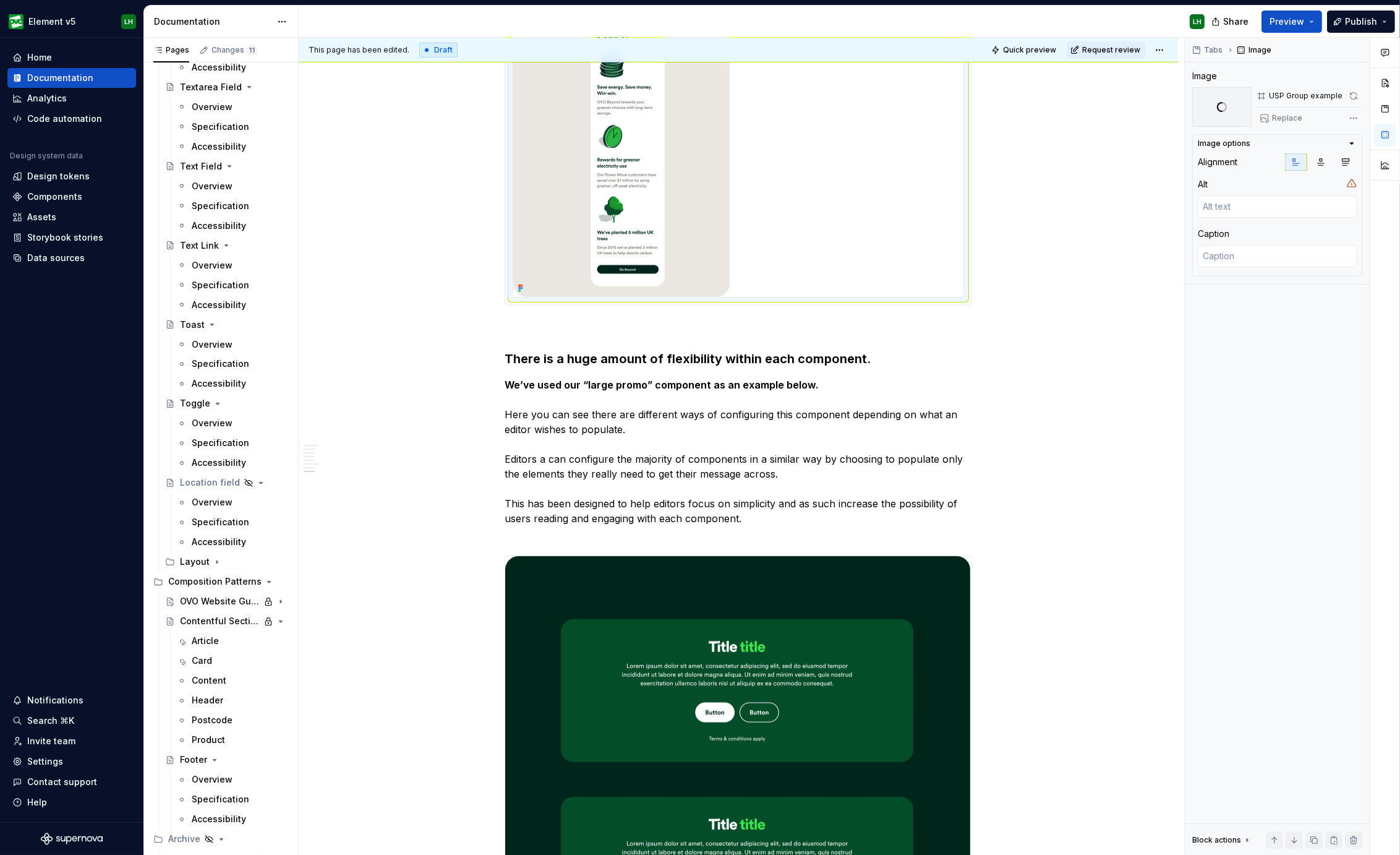
scroll to position [1149, 0]
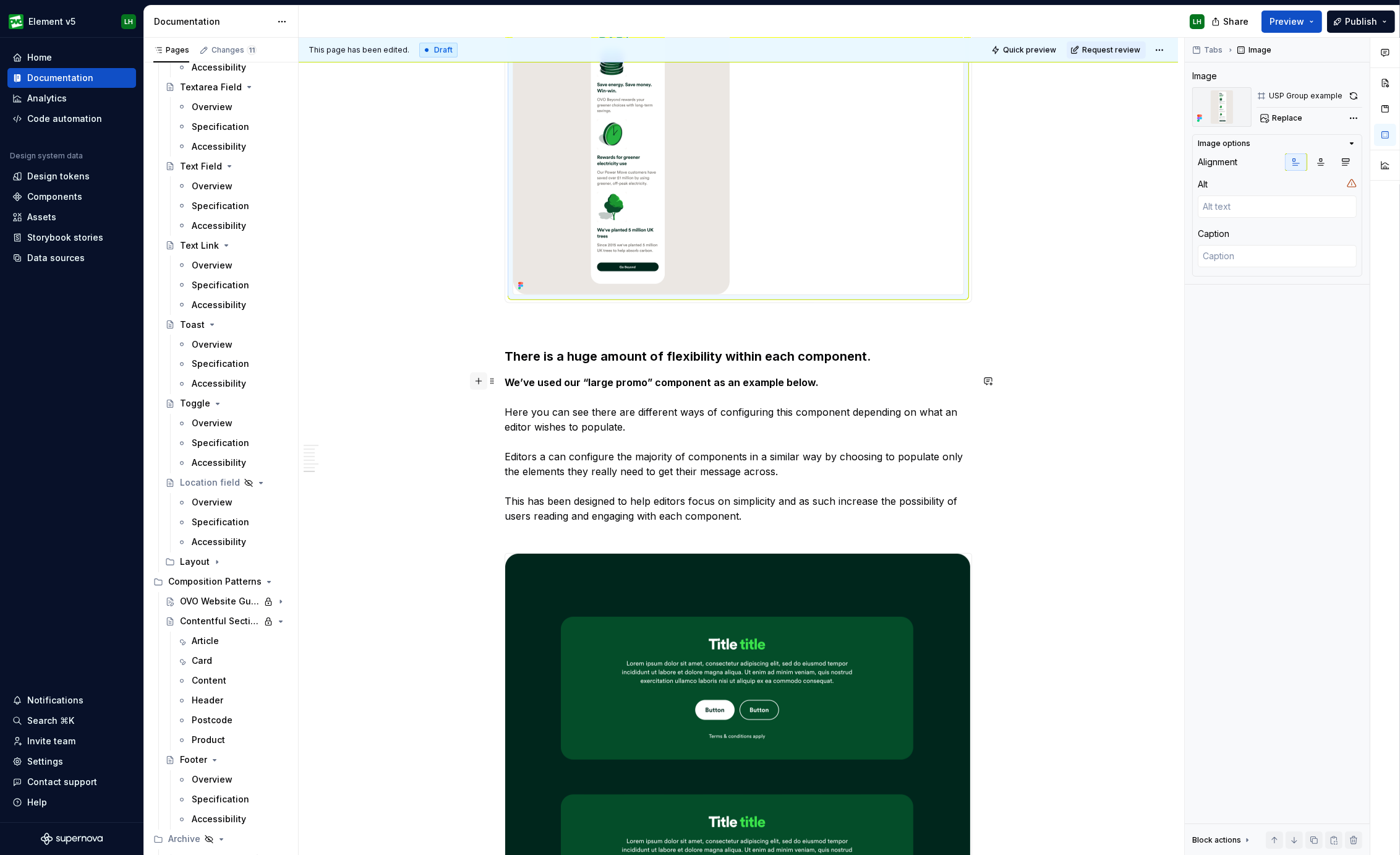
click at [472, 374] on button "button" at bounding box center [478, 381] width 18 height 18
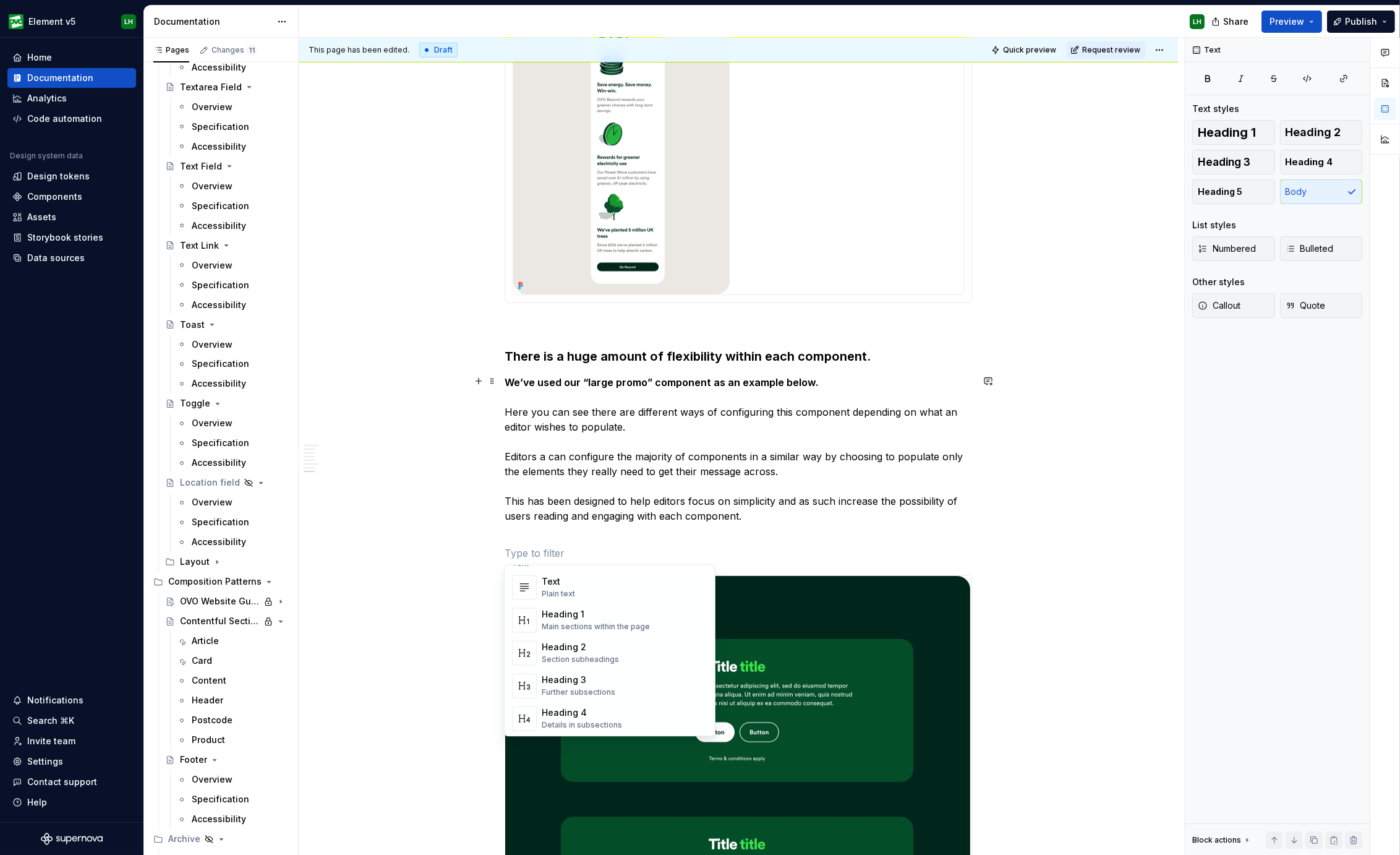
scroll to position [0, 0]
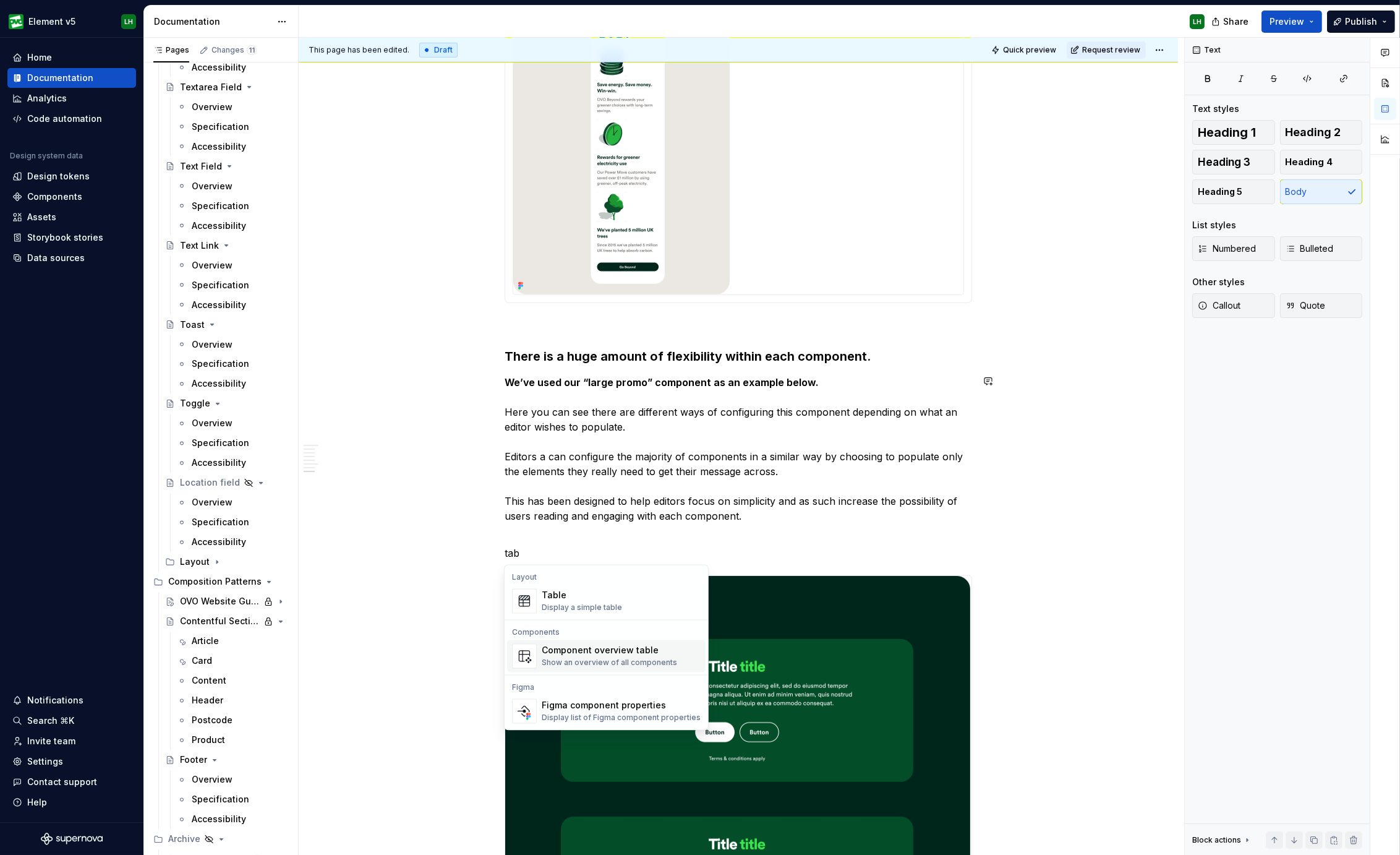
click at [610, 548] on p "tab" at bounding box center [738, 552] width 468 height 15
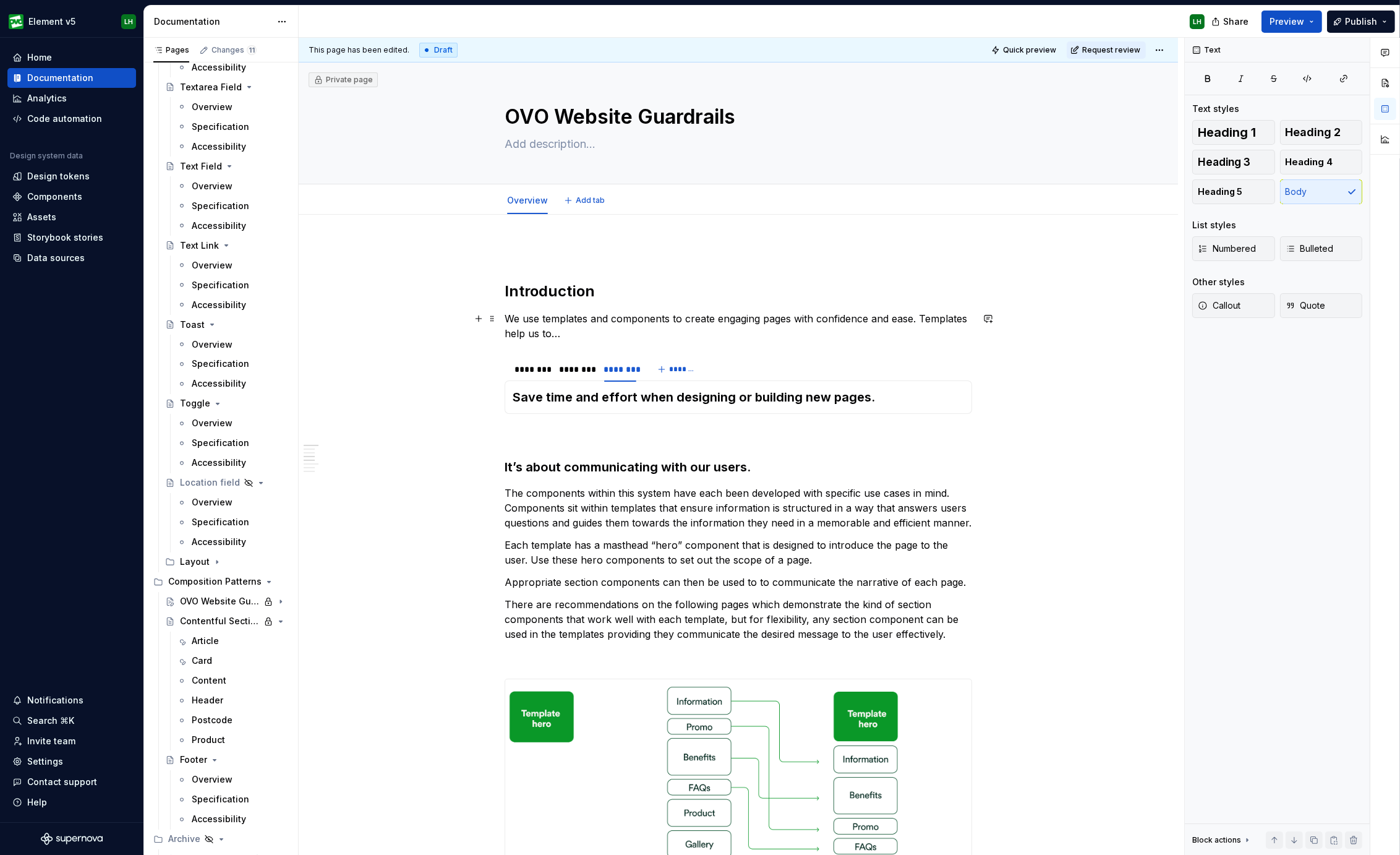
click at [918, 317] on p "We use templates and components to create engaging pages with confidence and ea…" at bounding box center [738, 326] width 468 height 30
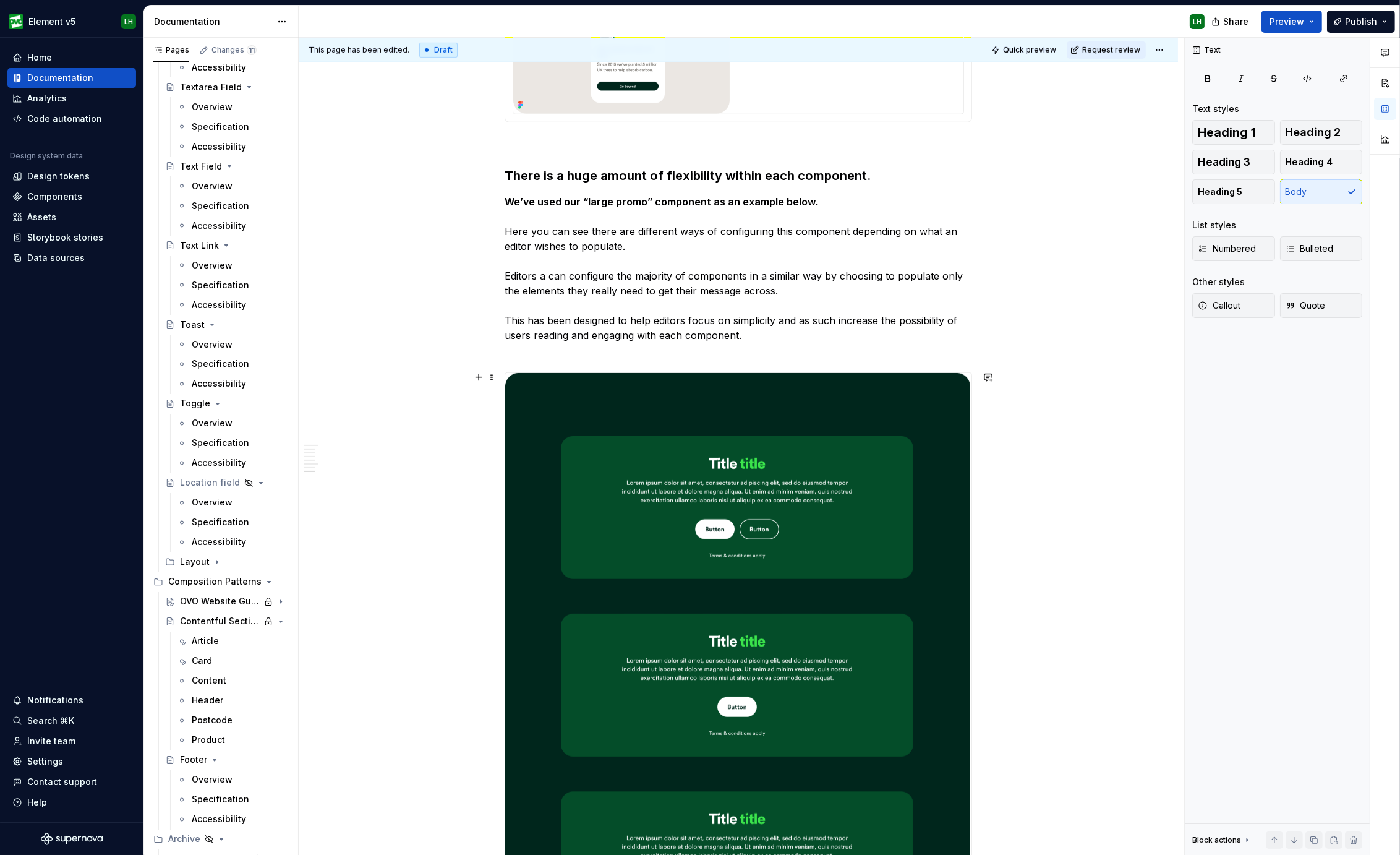
scroll to position [1236, 0]
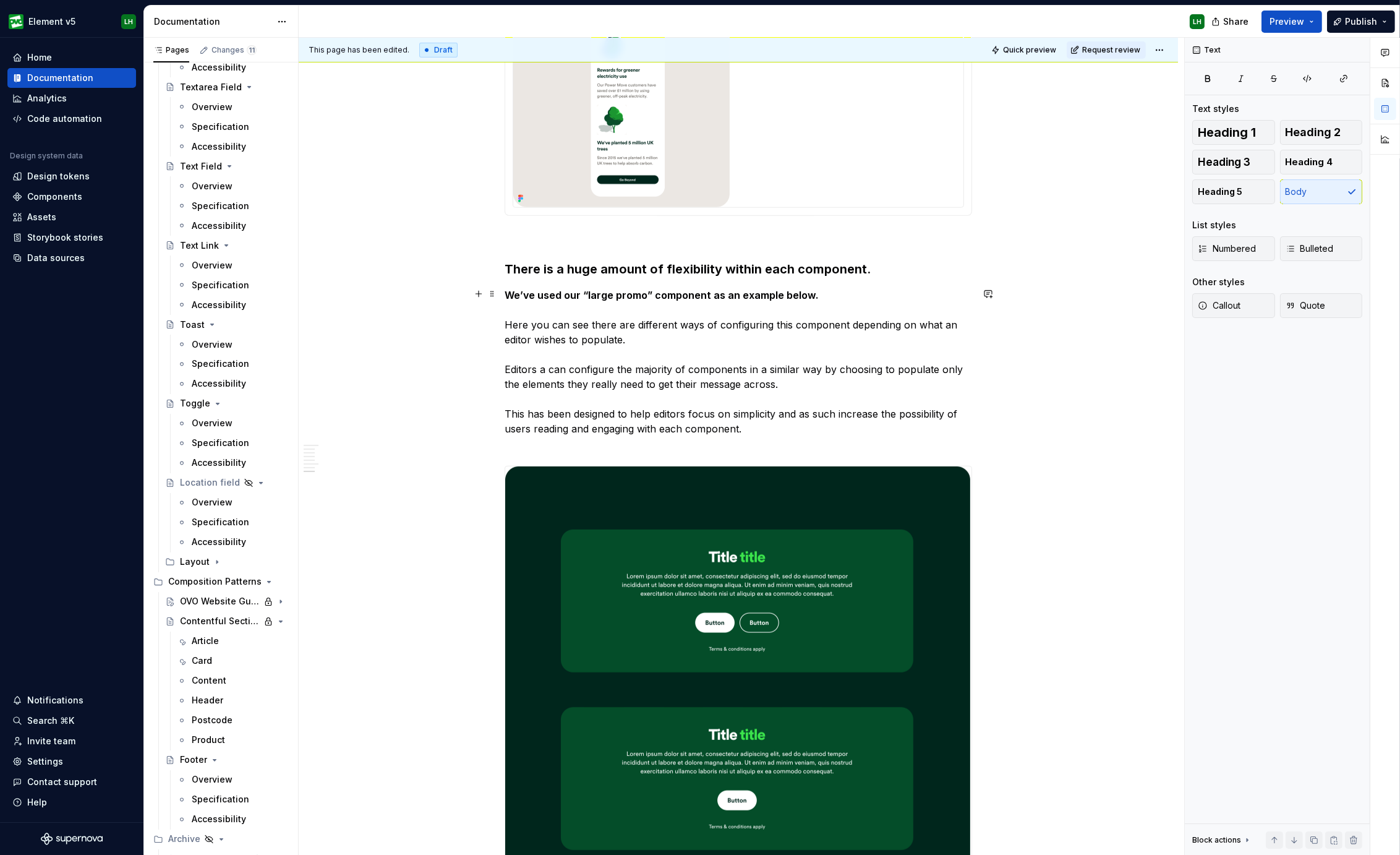
click at [723, 387] on p "We’ve used our “large promo” component as an example below. Here you can see th…" at bounding box center [738, 369] width 468 height 164
click at [474, 290] on button "button" at bounding box center [478, 293] width 18 height 18
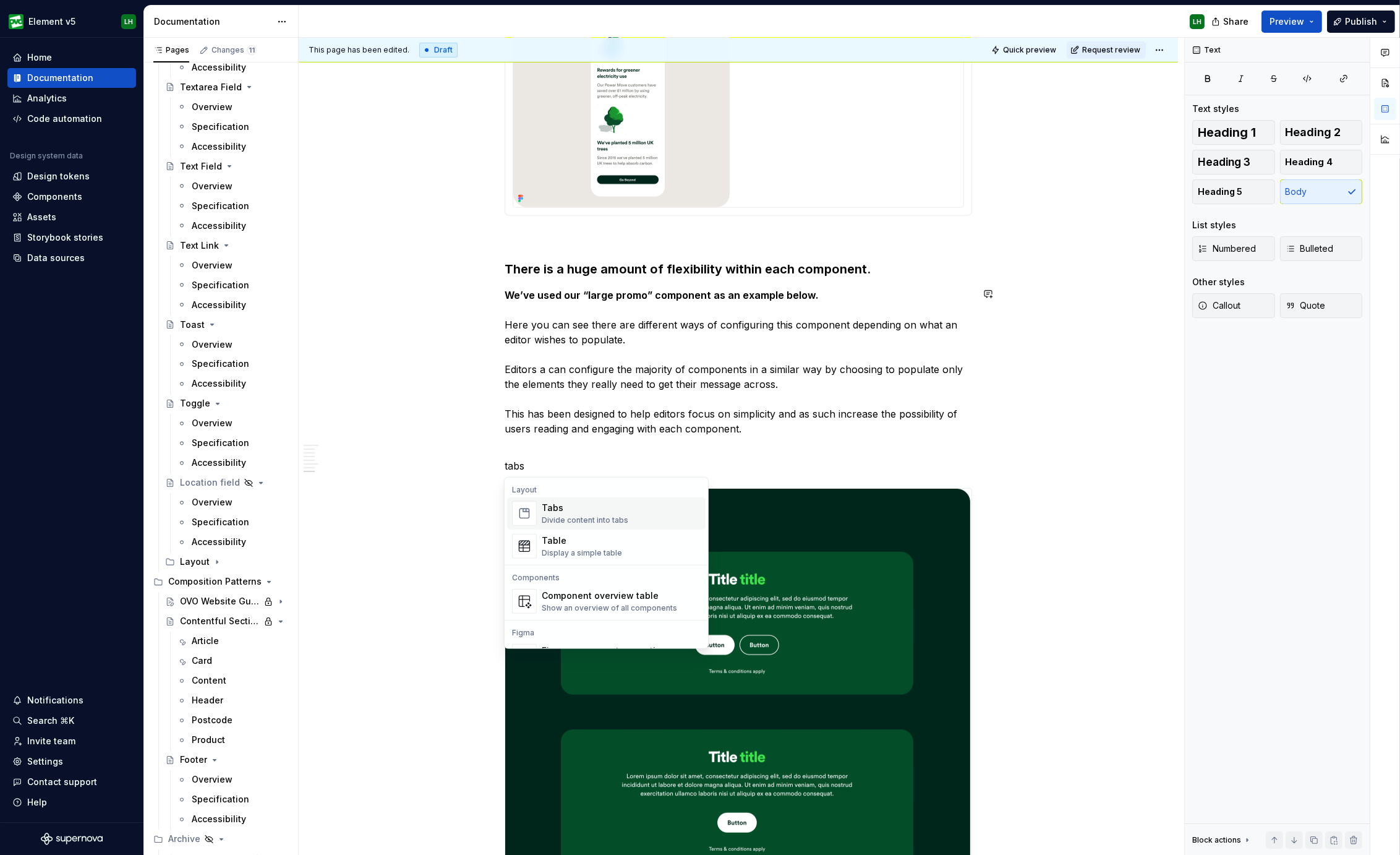
click at [579, 512] on div "Tabs" at bounding box center [584, 508] width 87 height 12
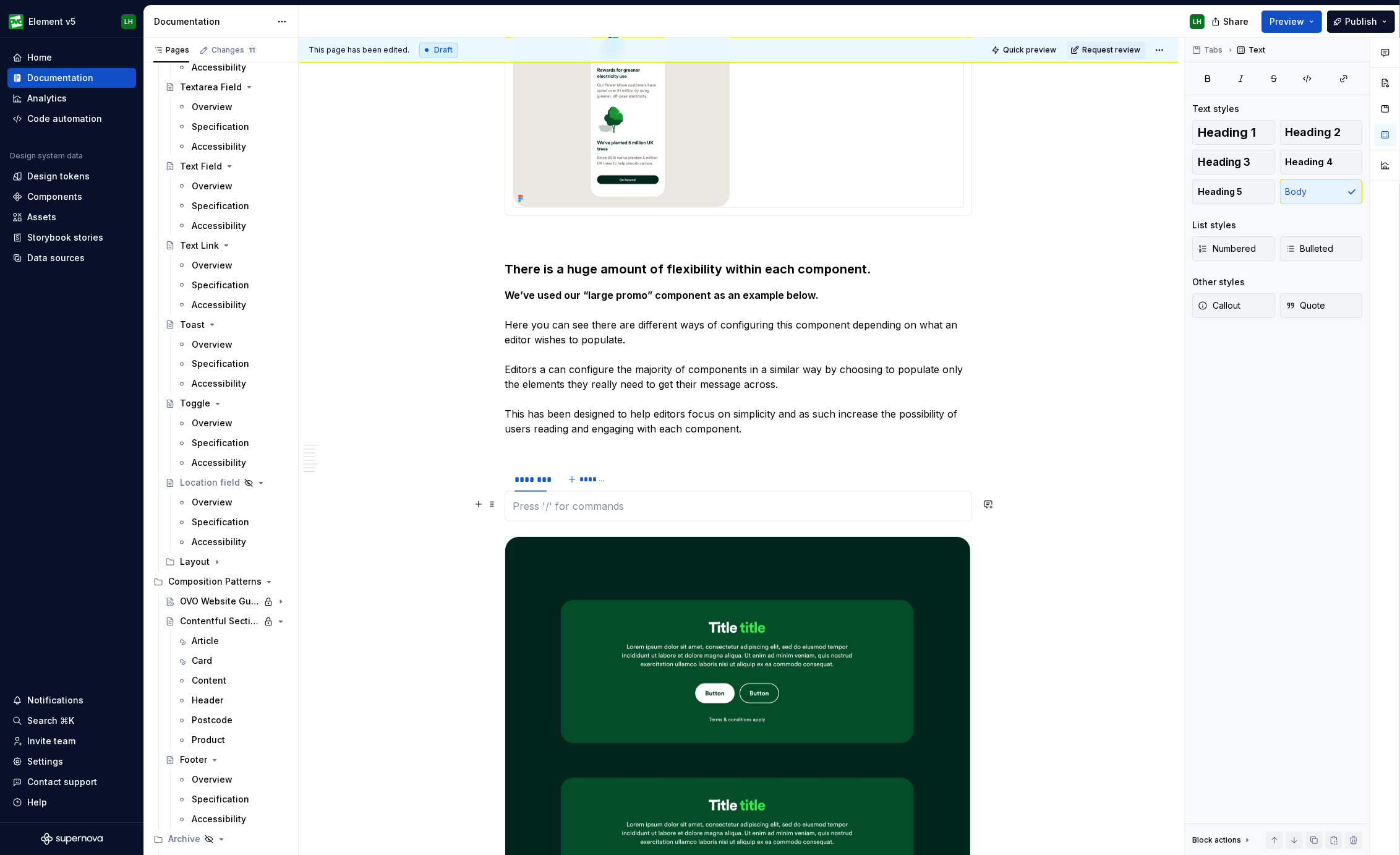
type textarea "*"
click at [490, 467] on span at bounding box center [491, 472] width 10 height 18
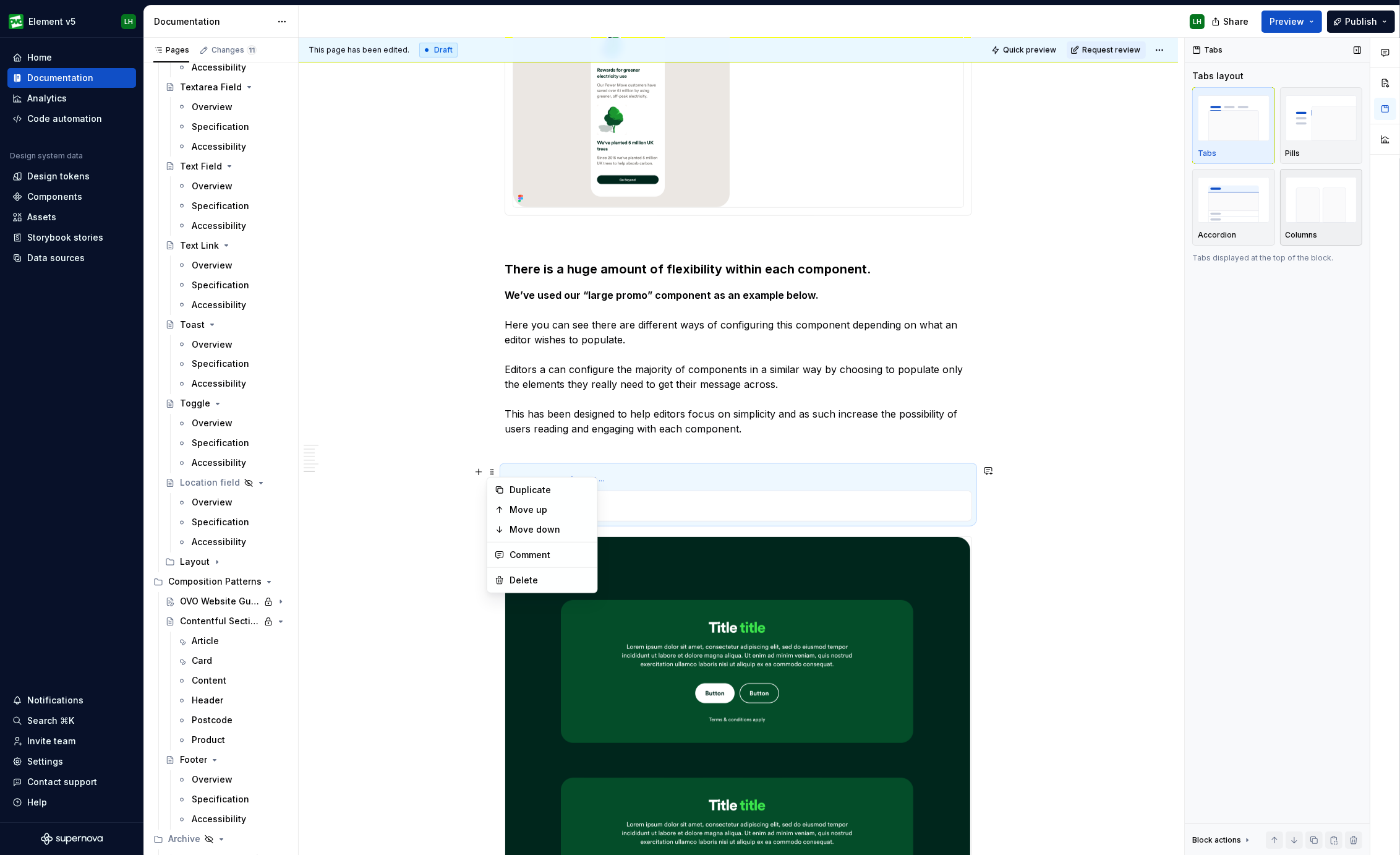
click at [1328, 208] on img "button" at bounding box center [1321, 199] width 71 height 45
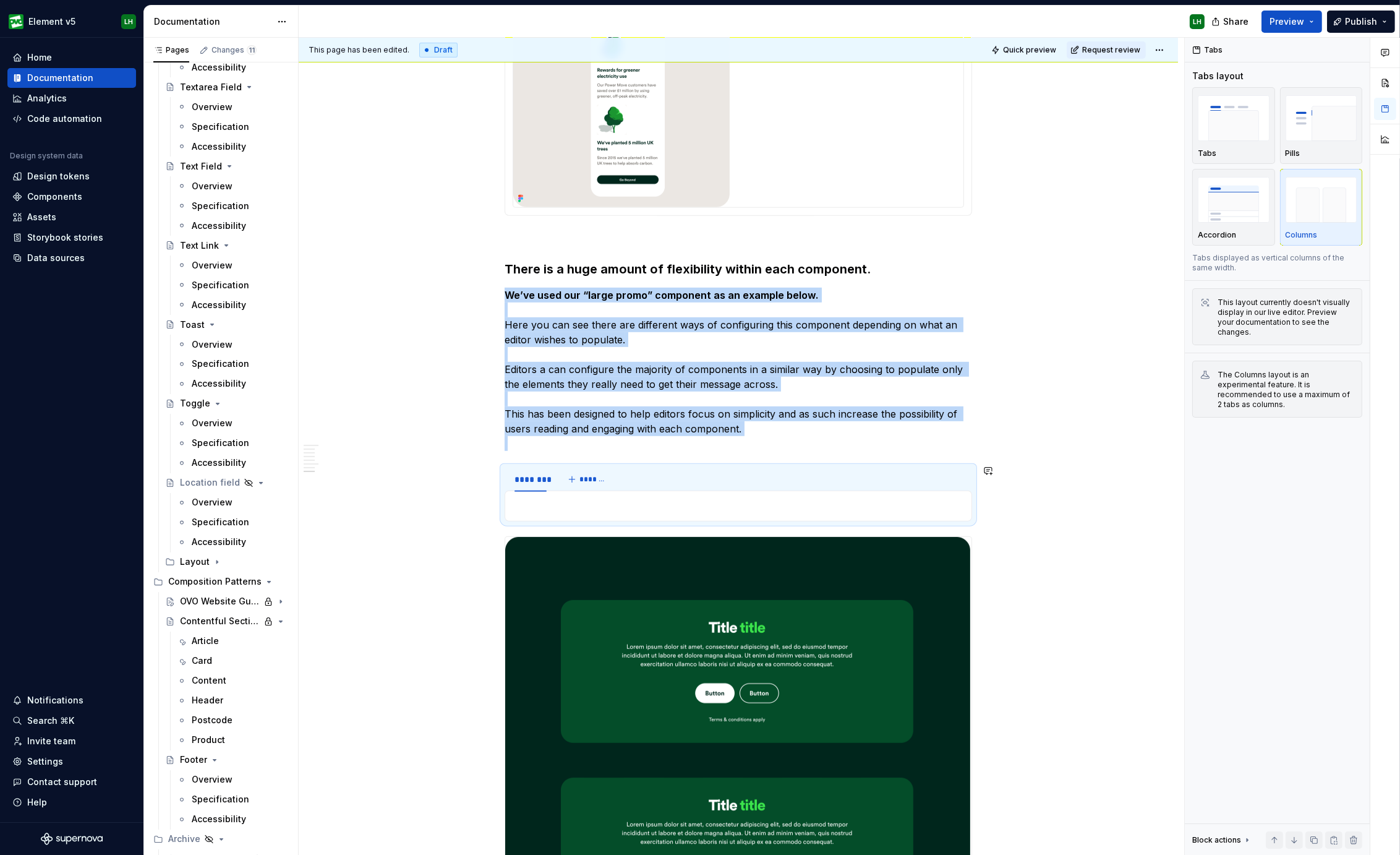
click at [553, 515] on div at bounding box center [738, 505] width 468 height 31
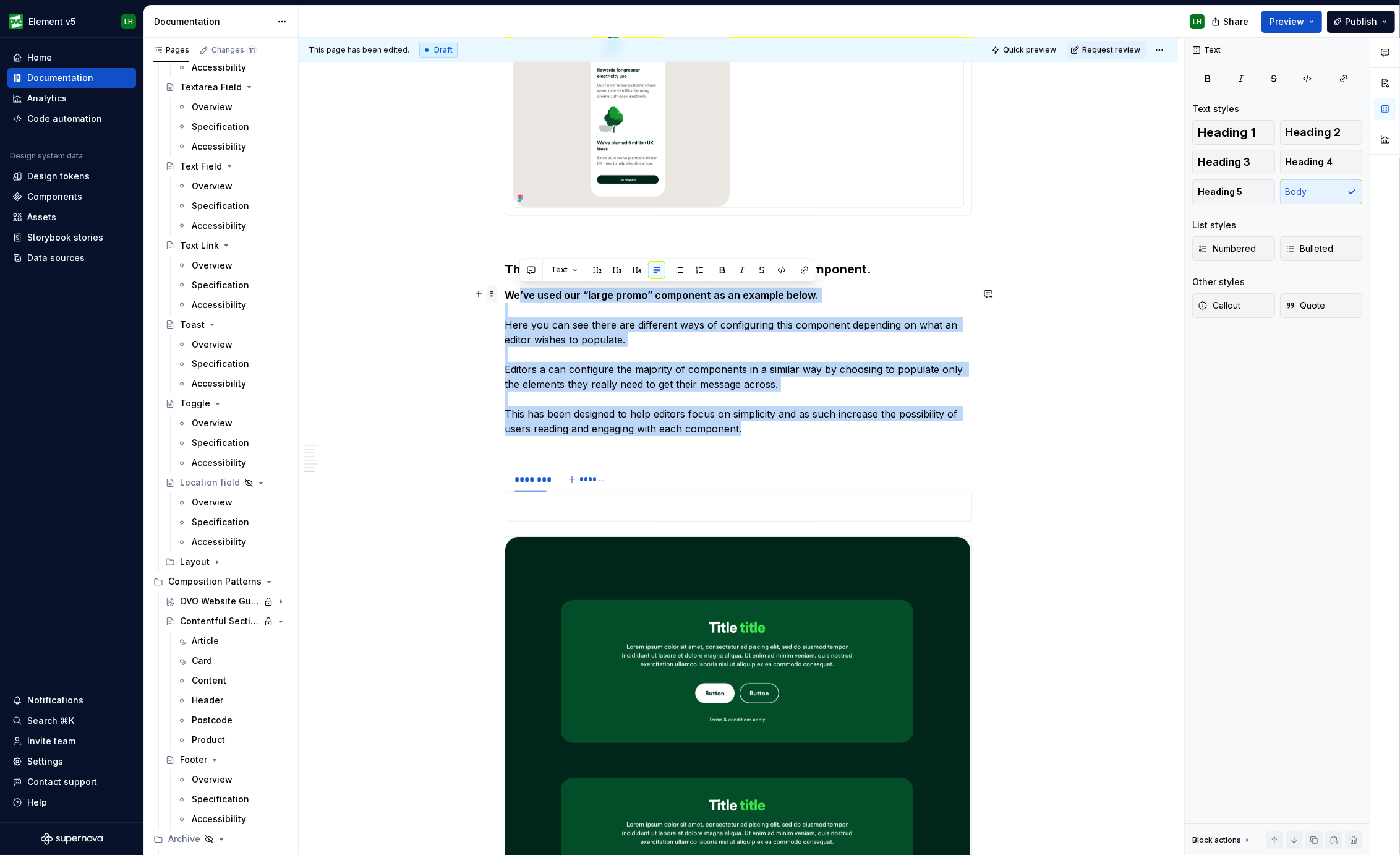
drag, startPoint x: 751, startPoint y: 428, endPoint x: 489, endPoint y: 291, distance: 295.7
click at [505, 291] on div "Introduction We use templates and components to create engaging pages with conf…" at bounding box center [738, 128] width 468 height 2241
click at [489, 291] on span at bounding box center [491, 293] width 10 height 18
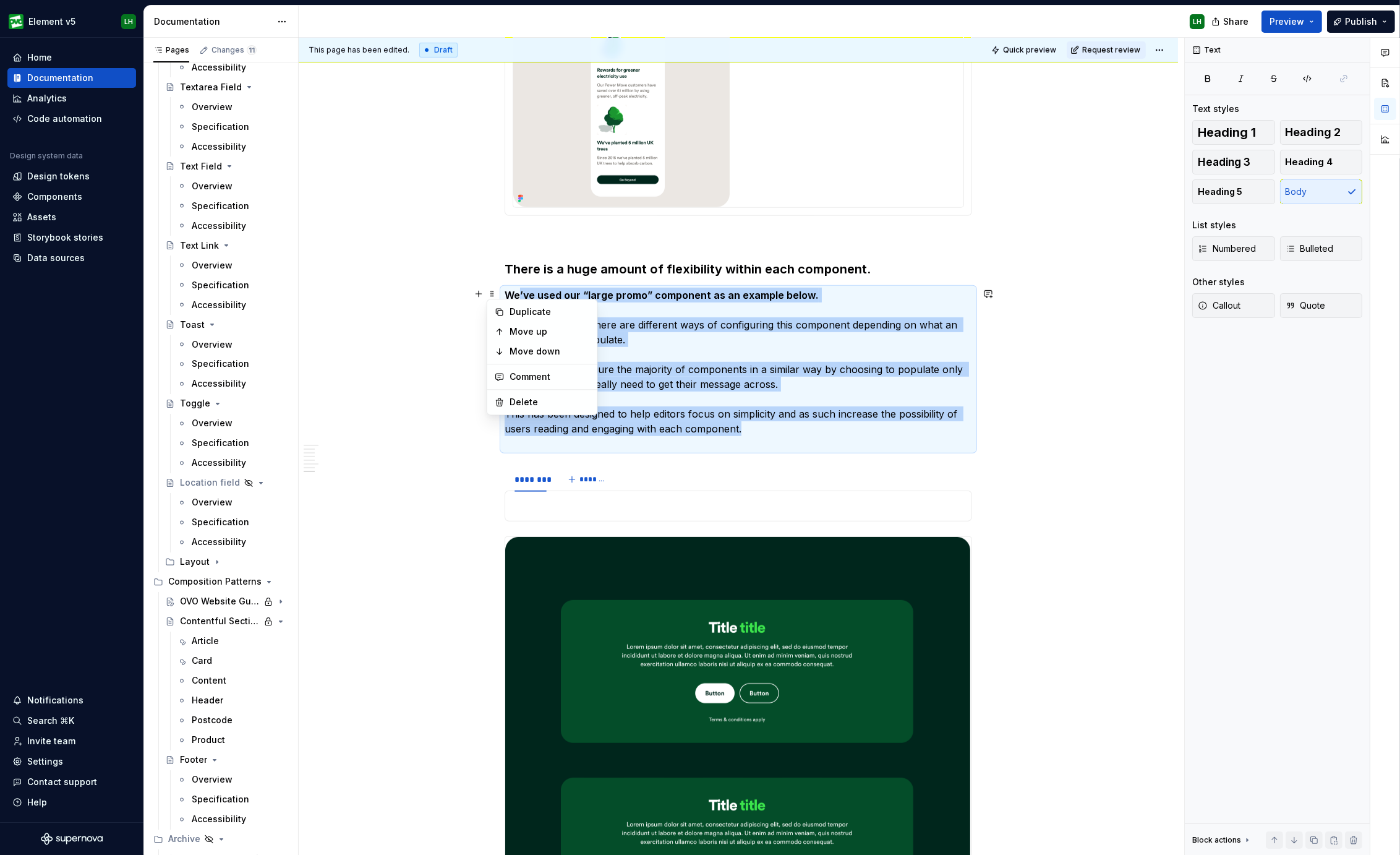
click at [666, 319] on p "We’ve used our “large promo” component as an example below. Here you can see th…" at bounding box center [738, 369] width 468 height 164
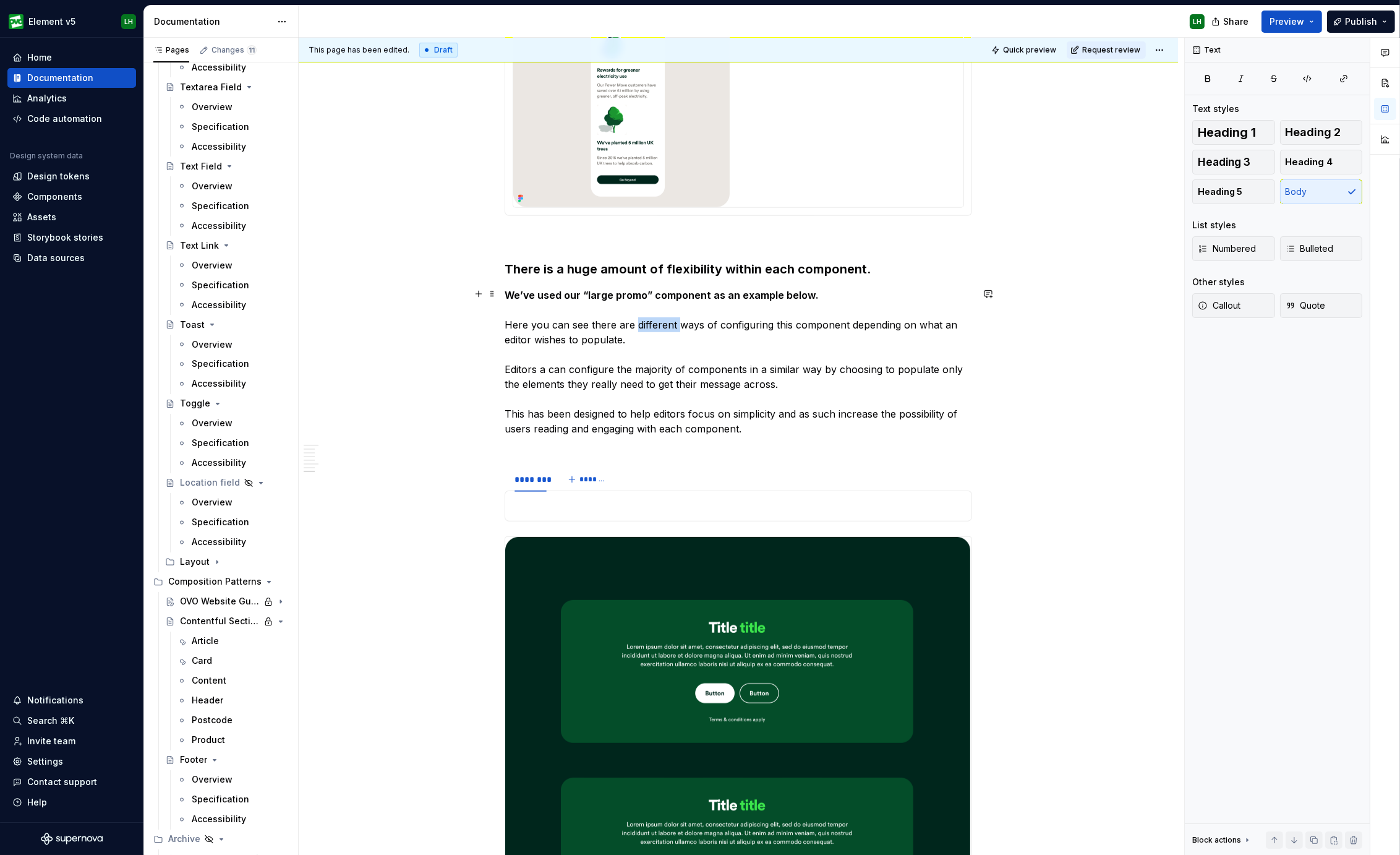
click at [666, 319] on p "We’ve used our “large promo” component as an example below. Here you can see th…" at bounding box center [738, 369] width 468 height 164
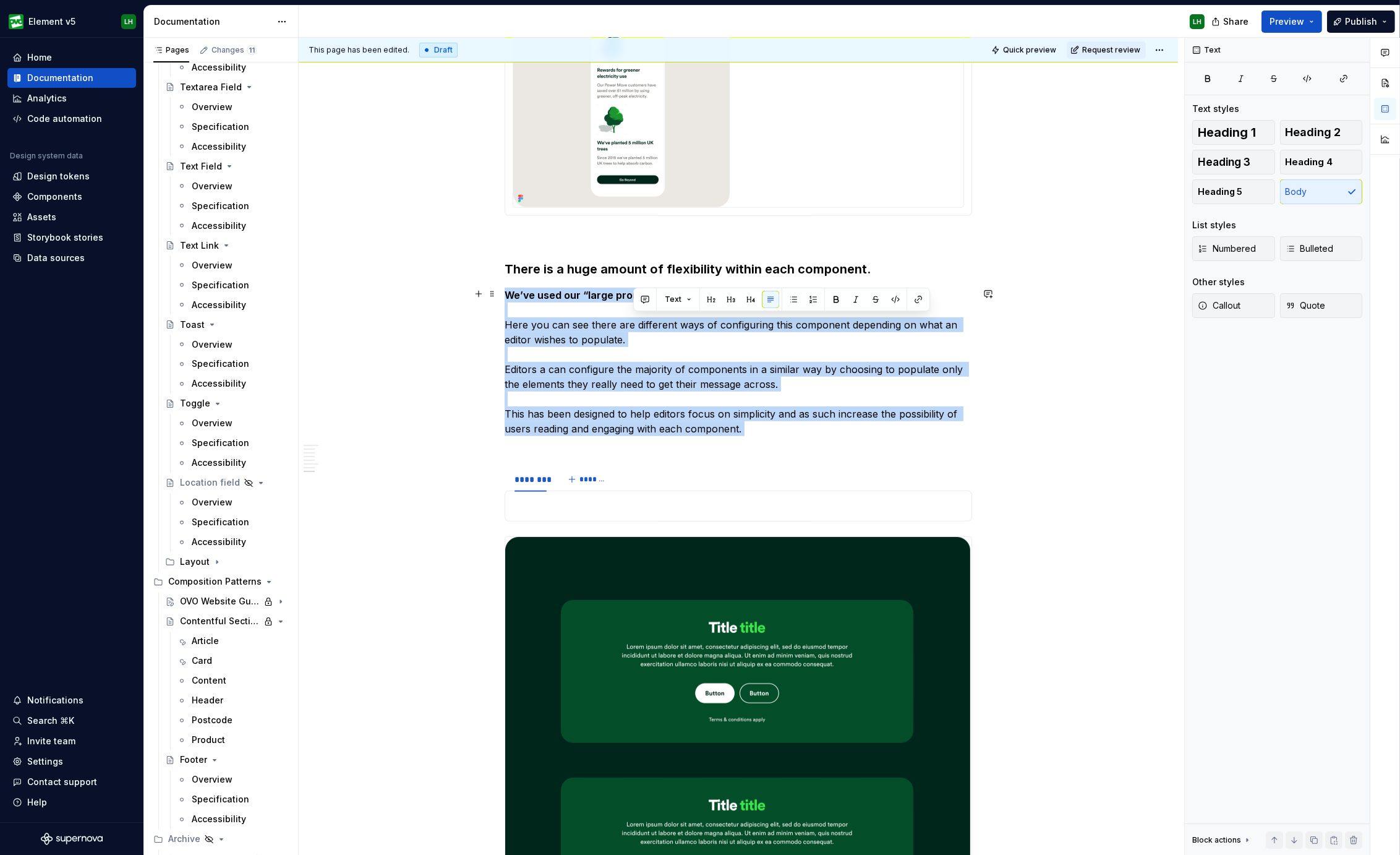
click at [666, 319] on p "We’ve used our “large promo” component as an example below. Here you can see th…" at bounding box center [738, 369] width 468 height 164
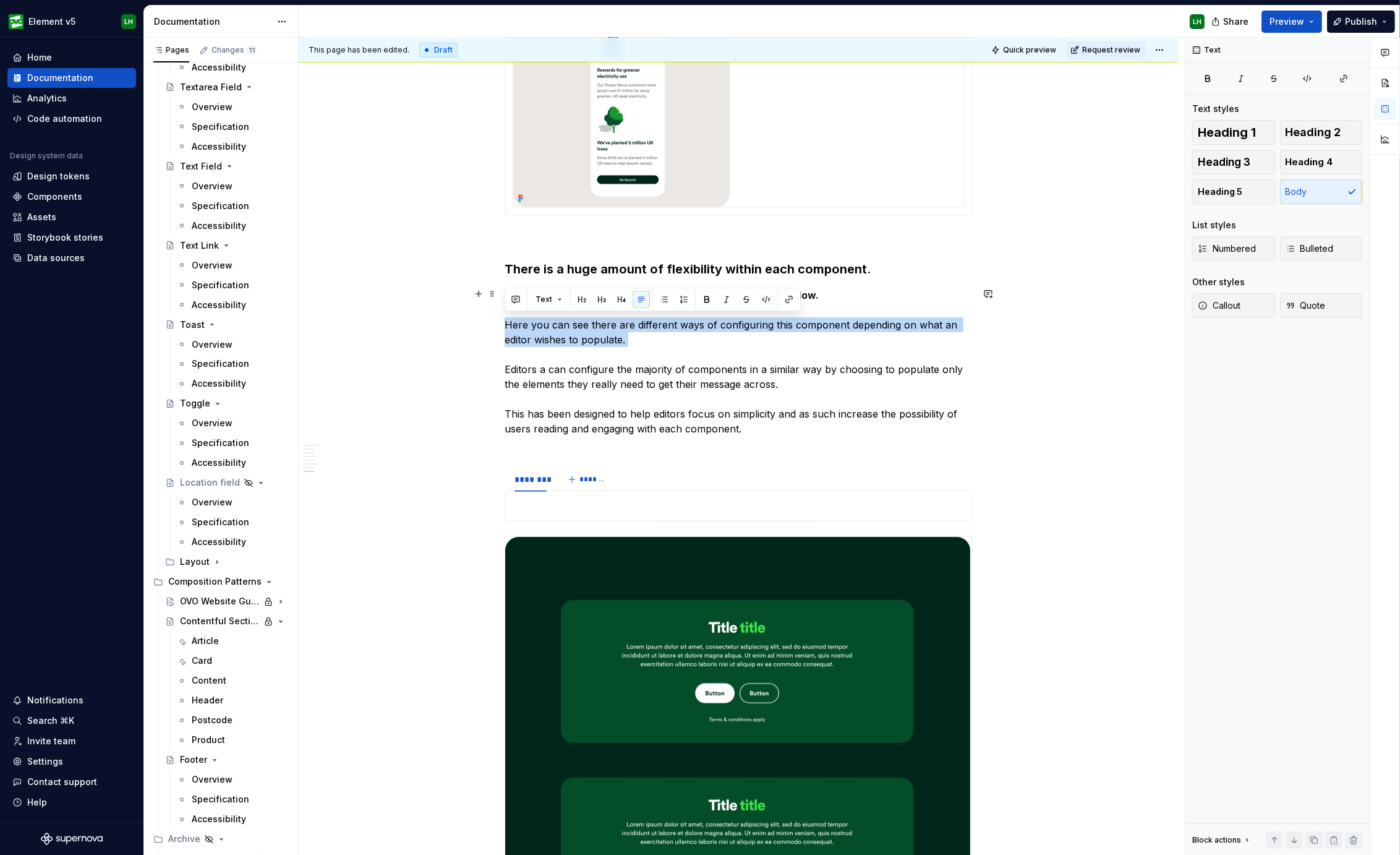
click at [666, 319] on p "We’ve used our “large promo” component as an example below. Here you can see th…" at bounding box center [738, 369] width 468 height 164
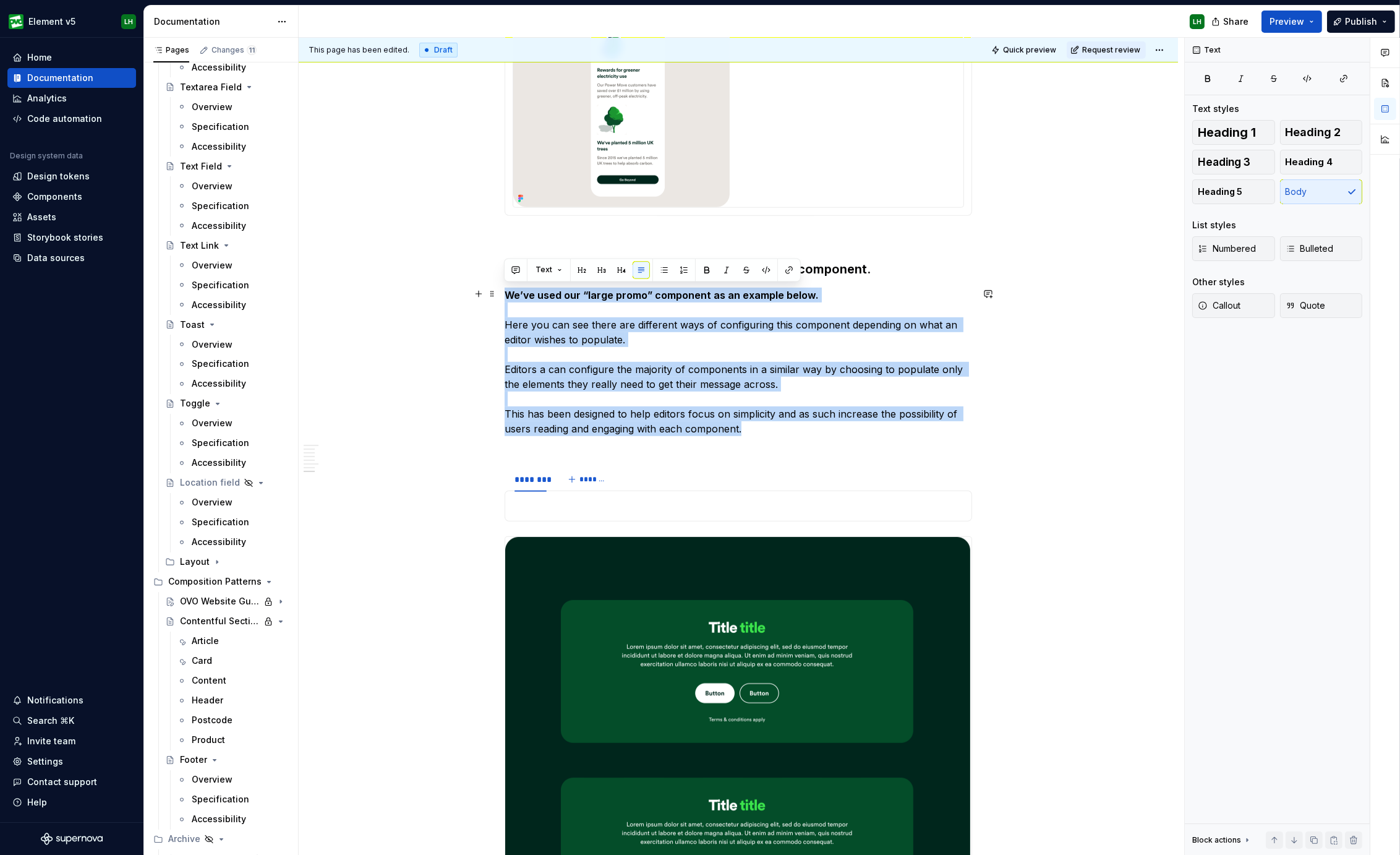
drag, startPoint x: 784, startPoint y: 431, endPoint x: 505, endPoint y: 295, distance: 310.4
click at [505, 295] on p "We’ve used our “large promo” component as an example below. Here you can see th…" at bounding box center [738, 369] width 468 height 164
copy p "We’ve used our “large promo” component as an example below. Here you can see th…"
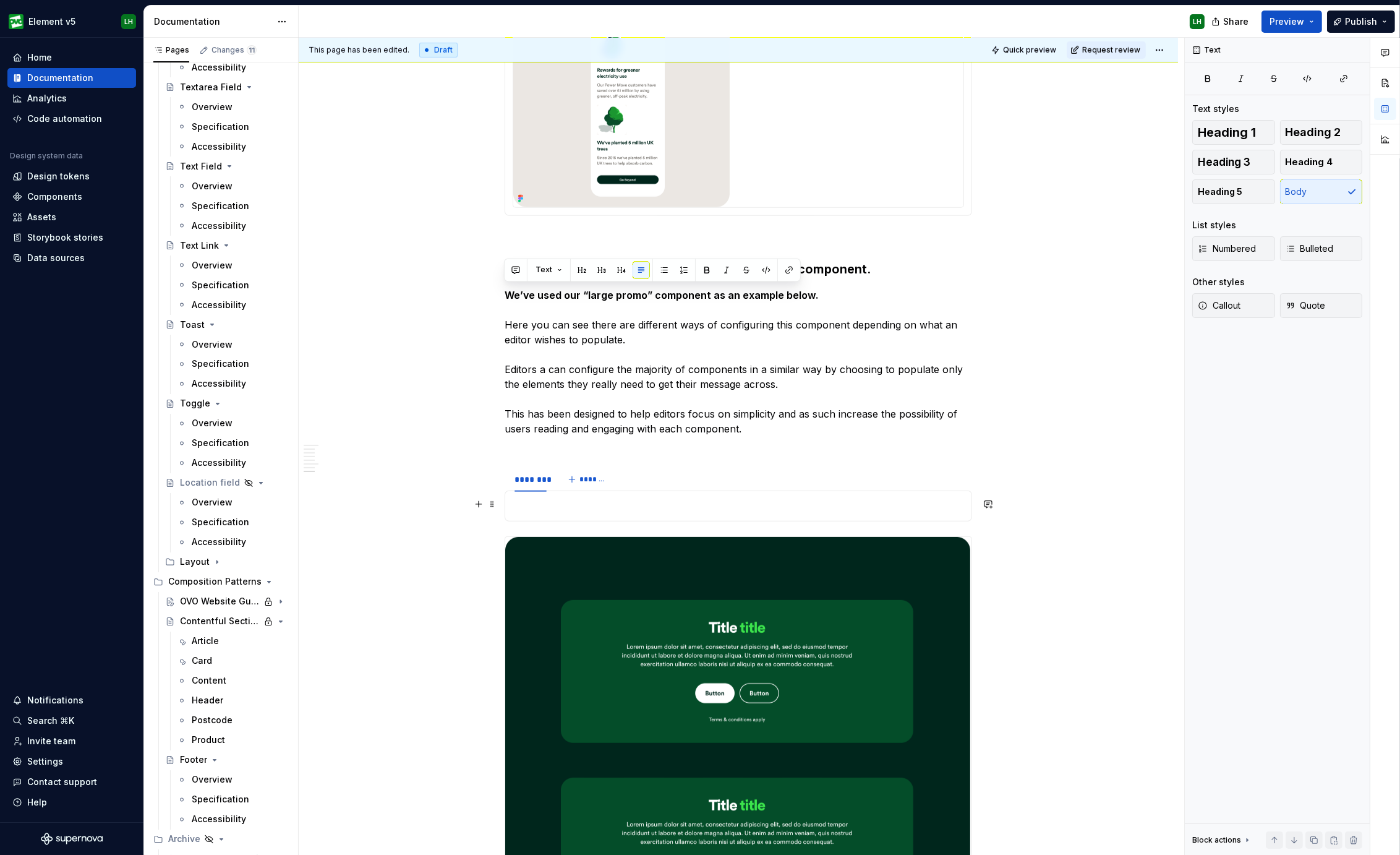
click at [536, 502] on p at bounding box center [738, 505] width 452 height 15
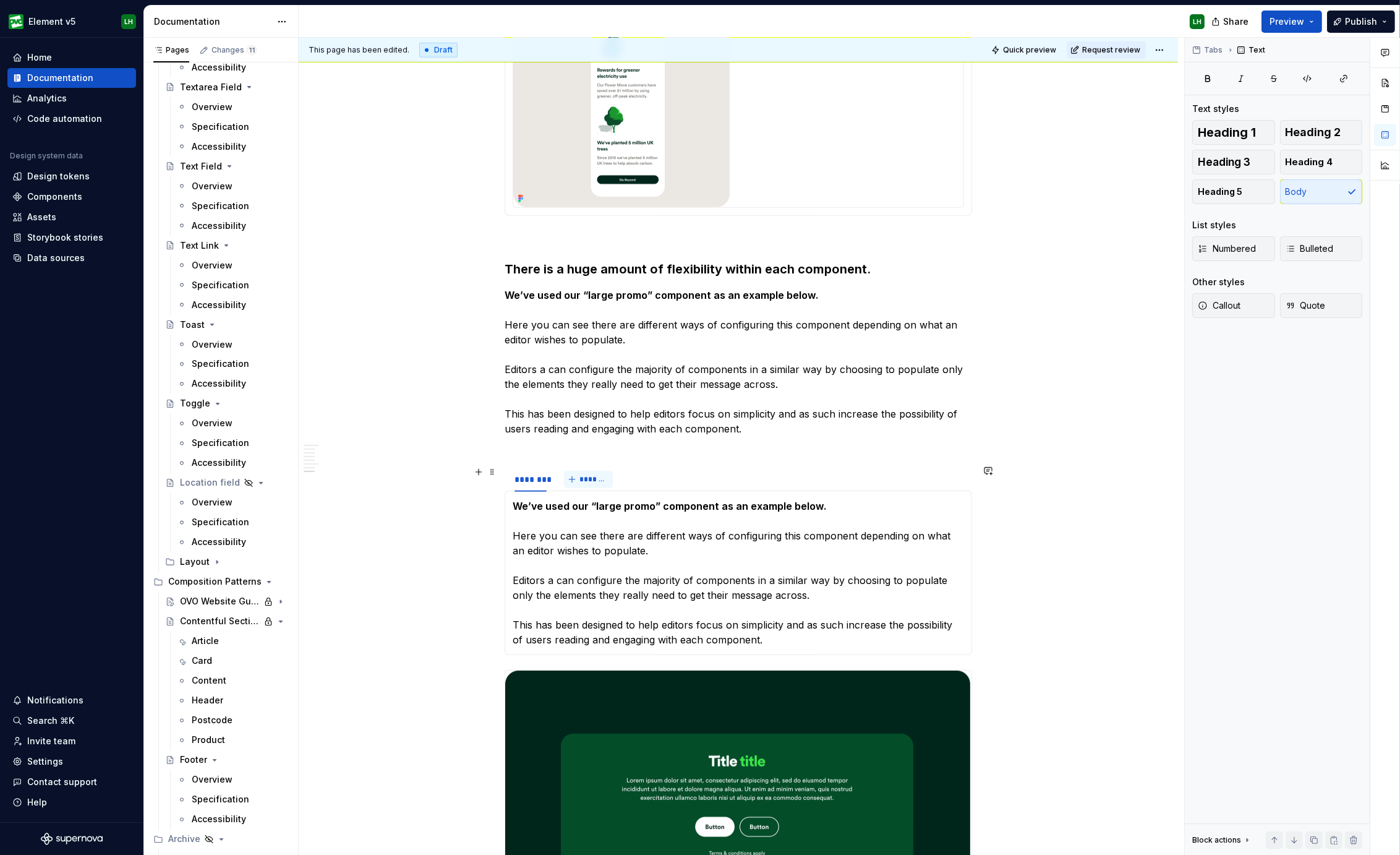
click at [575, 478] on button "*******" at bounding box center [588, 479] width 49 height 18
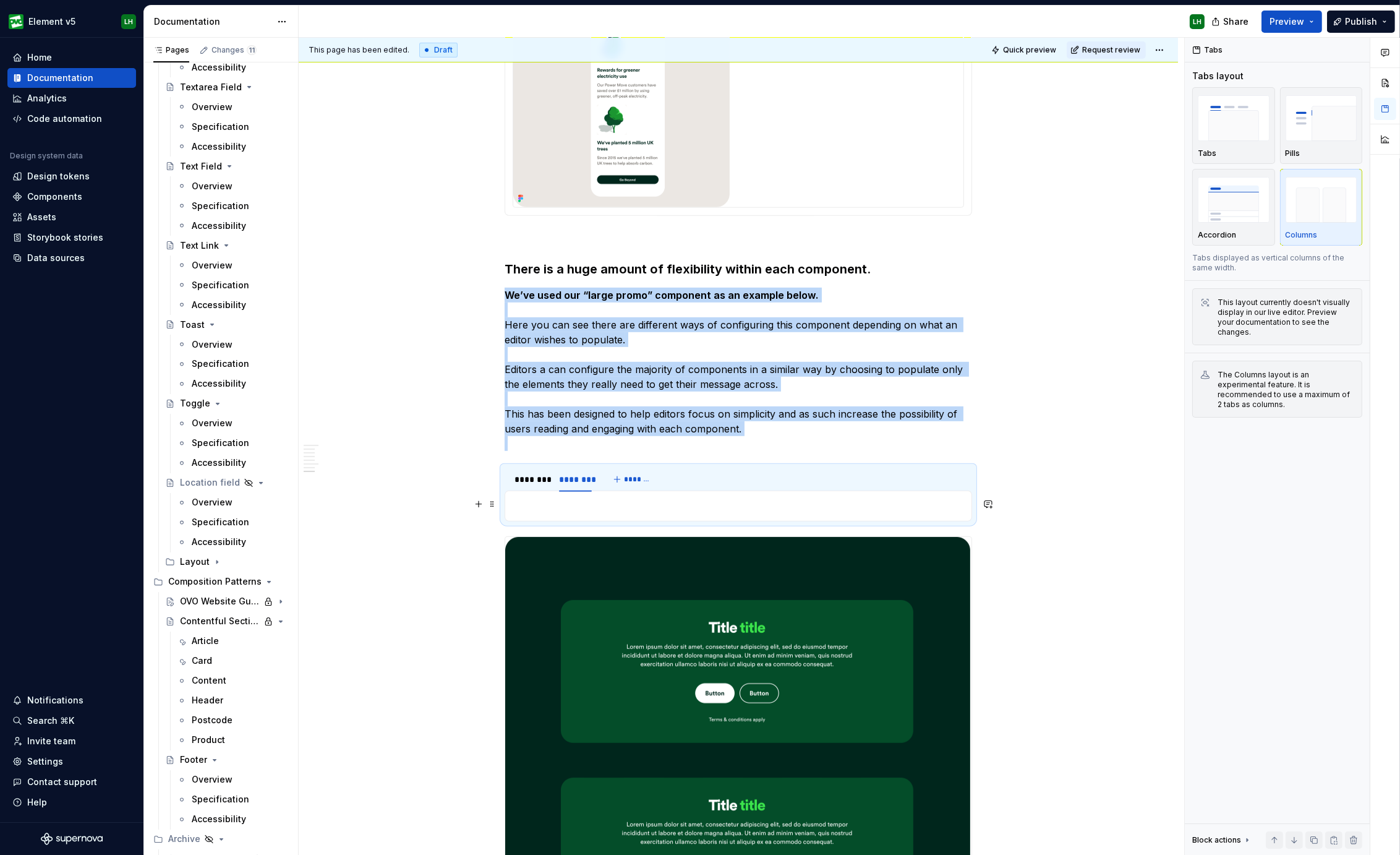
click at [604, 509] on p at bounding box center [738, 505] width 452 height 15
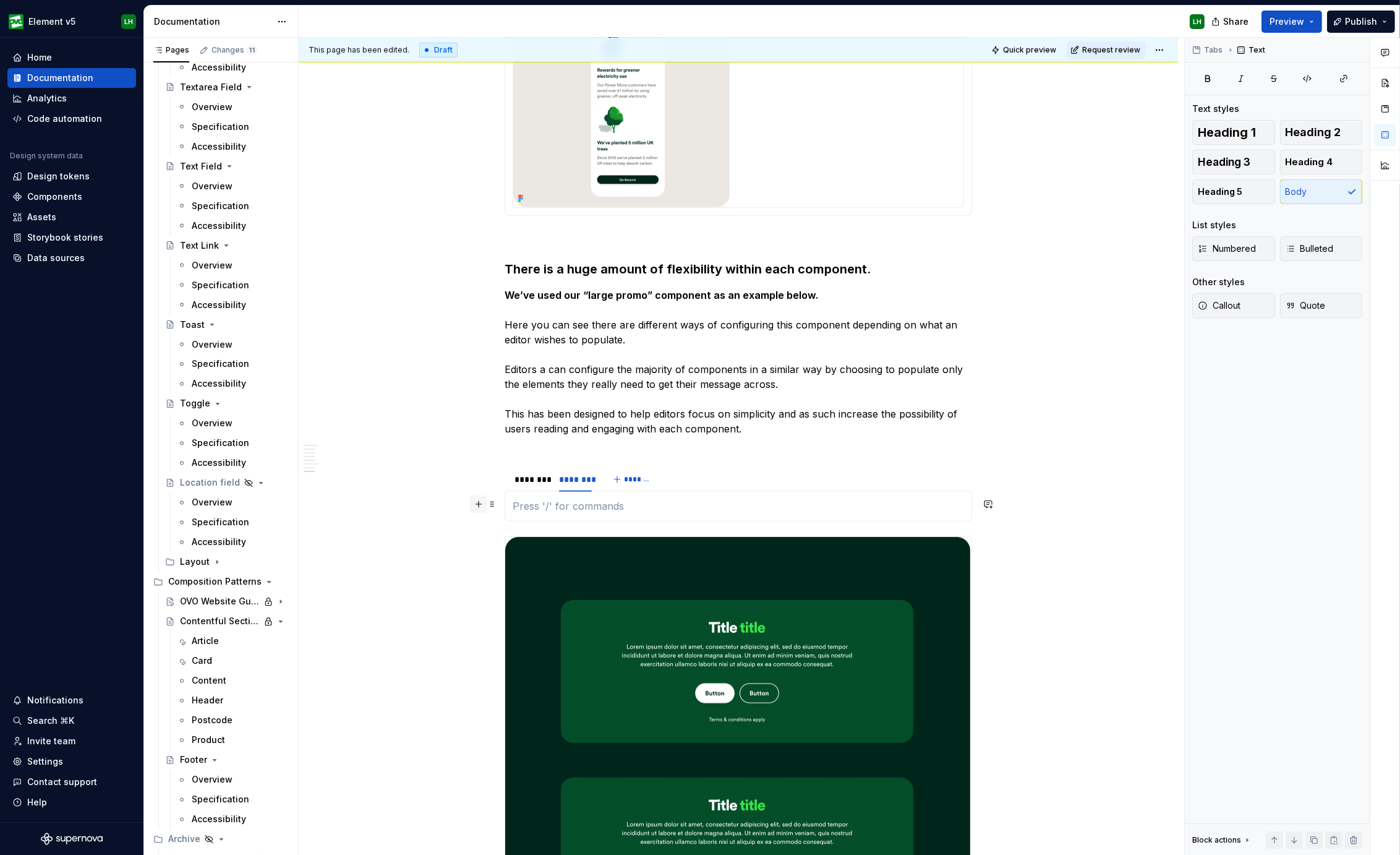
click at [478, 505] on button "button" at bounding box center [478, 504] width 18 height 18
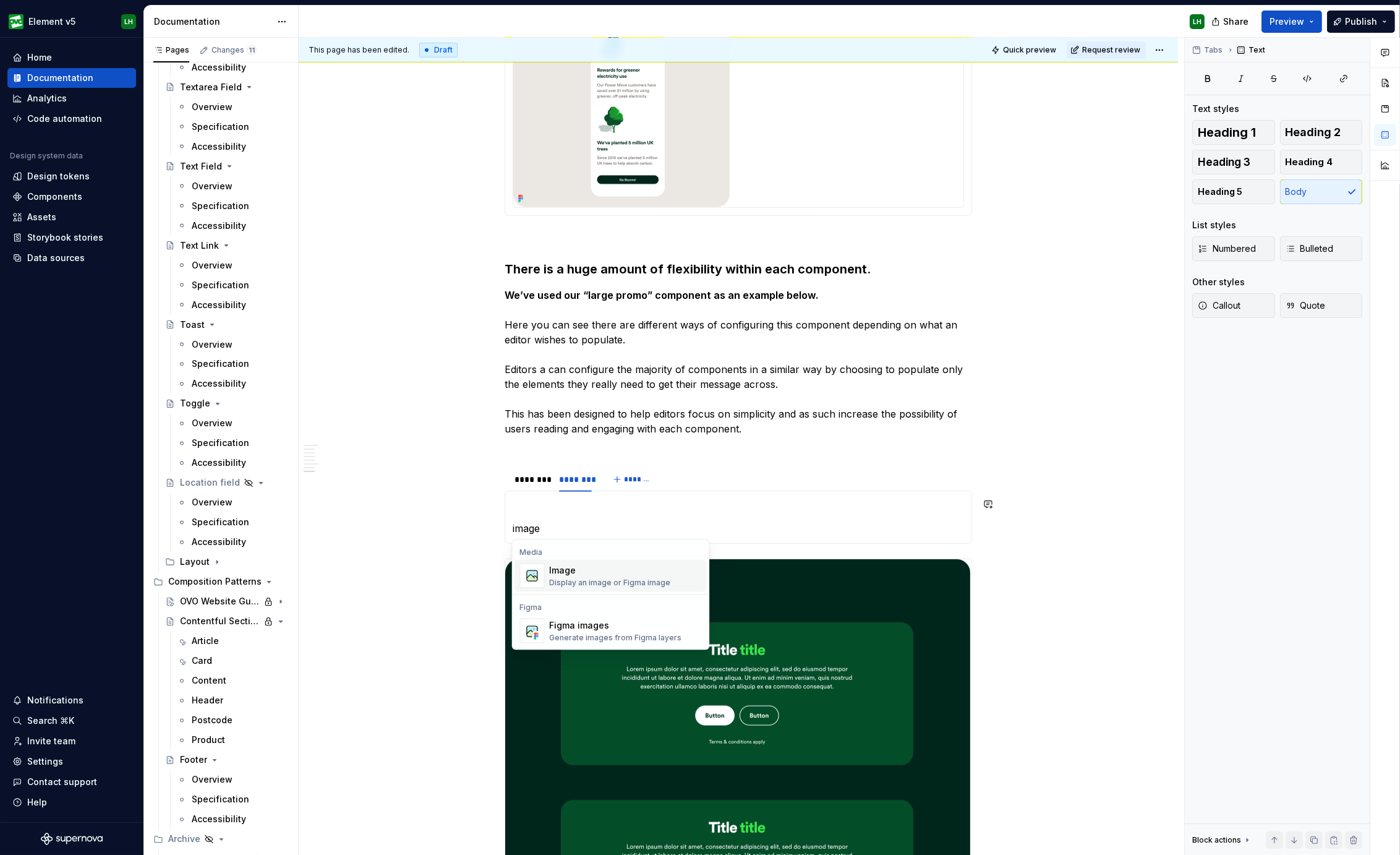
click at [587, 579] on div "Display an image or Figma image" at bounding box center [611, 582] width 121 height 10
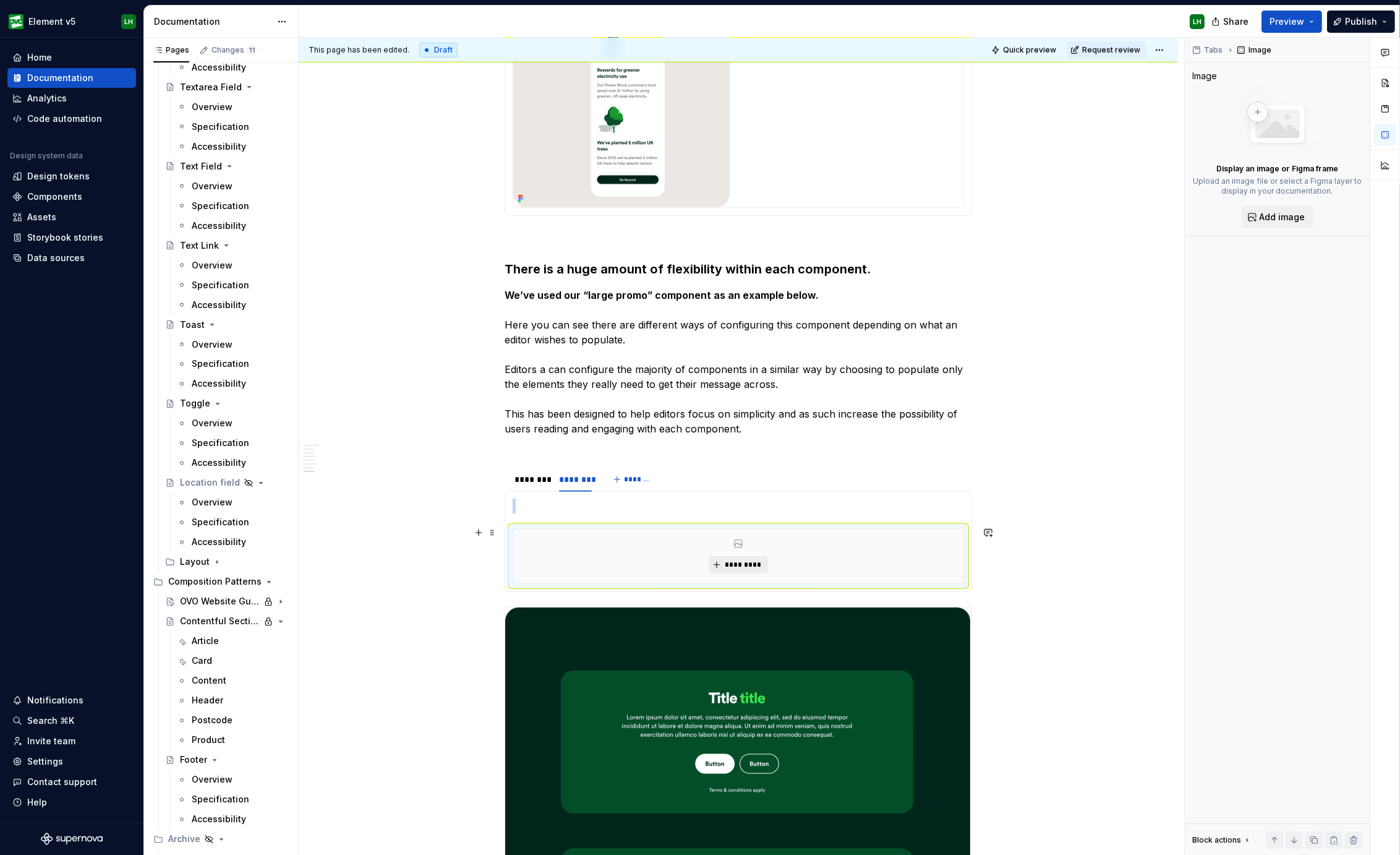
click at [731, 564] on span "*********" at bounding box center [743, 565] width 38 height 10
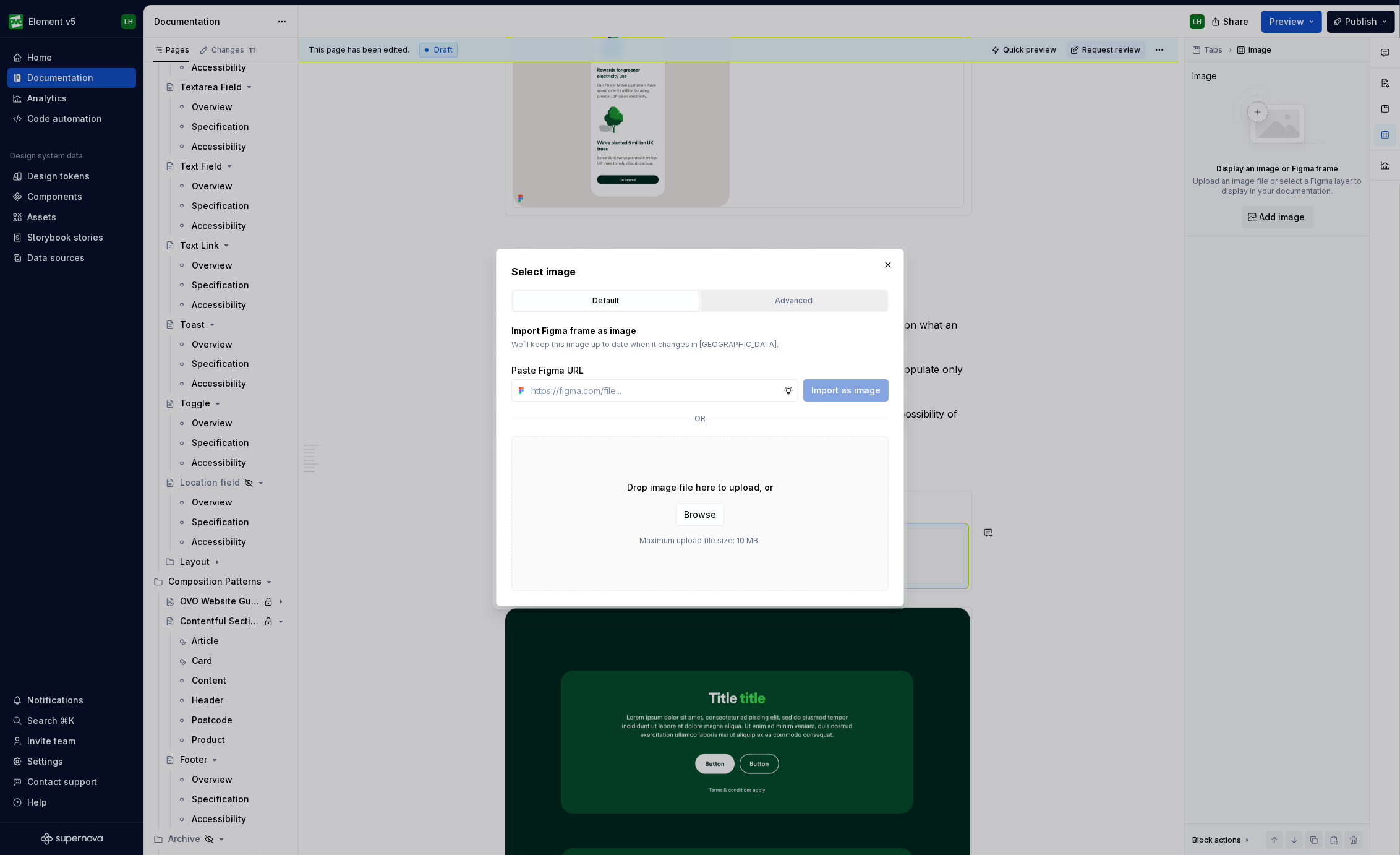
click at [773, 301] on div "Advanced" at bounding box center [794, 300] width 178 height 12
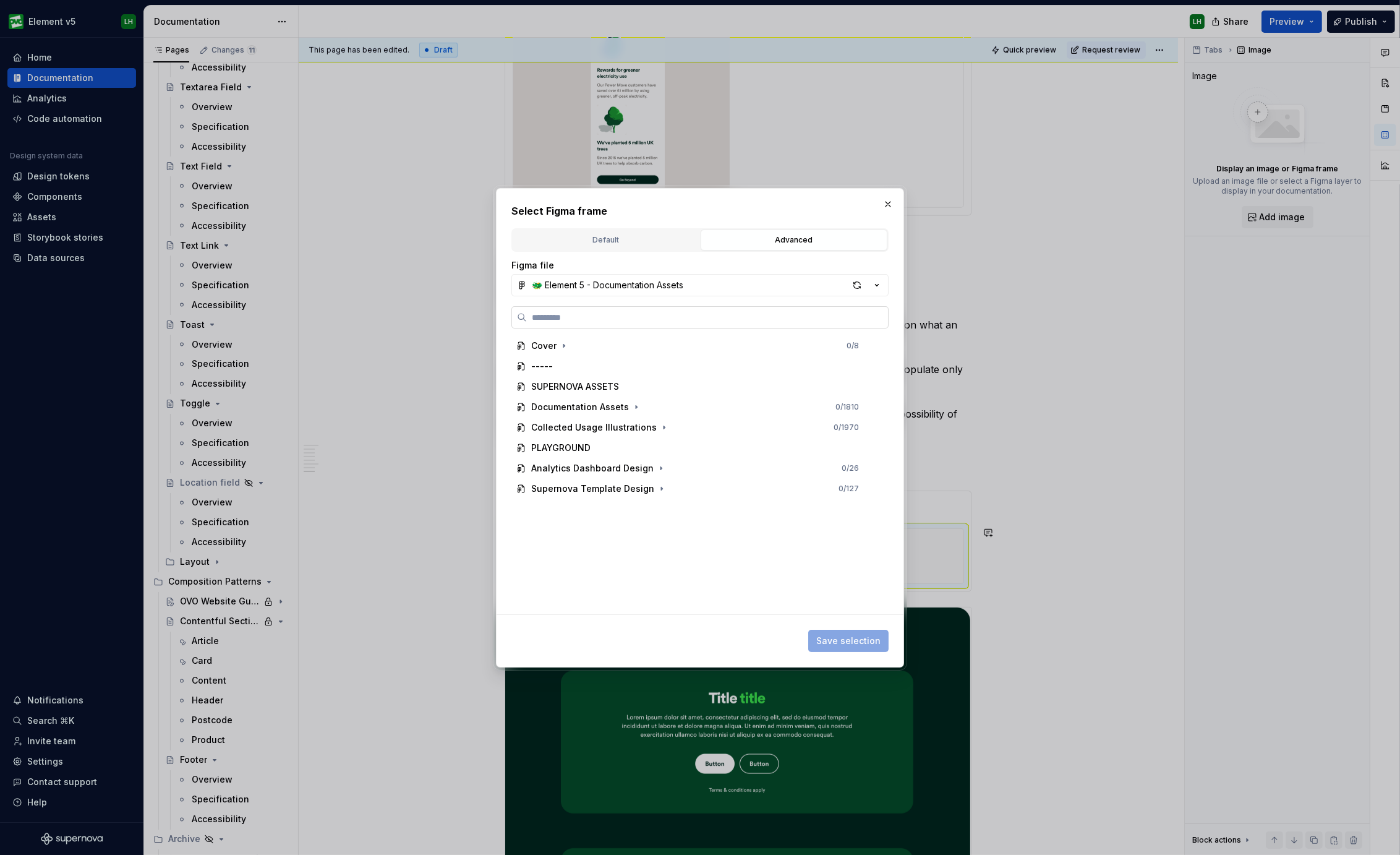
click at [743, 307] on label at bounding box center [700, 316] width 377 height 22
click at [743, 311] on input "search" at bounding box center [707, 317] width 361 height 12
type input "**********"
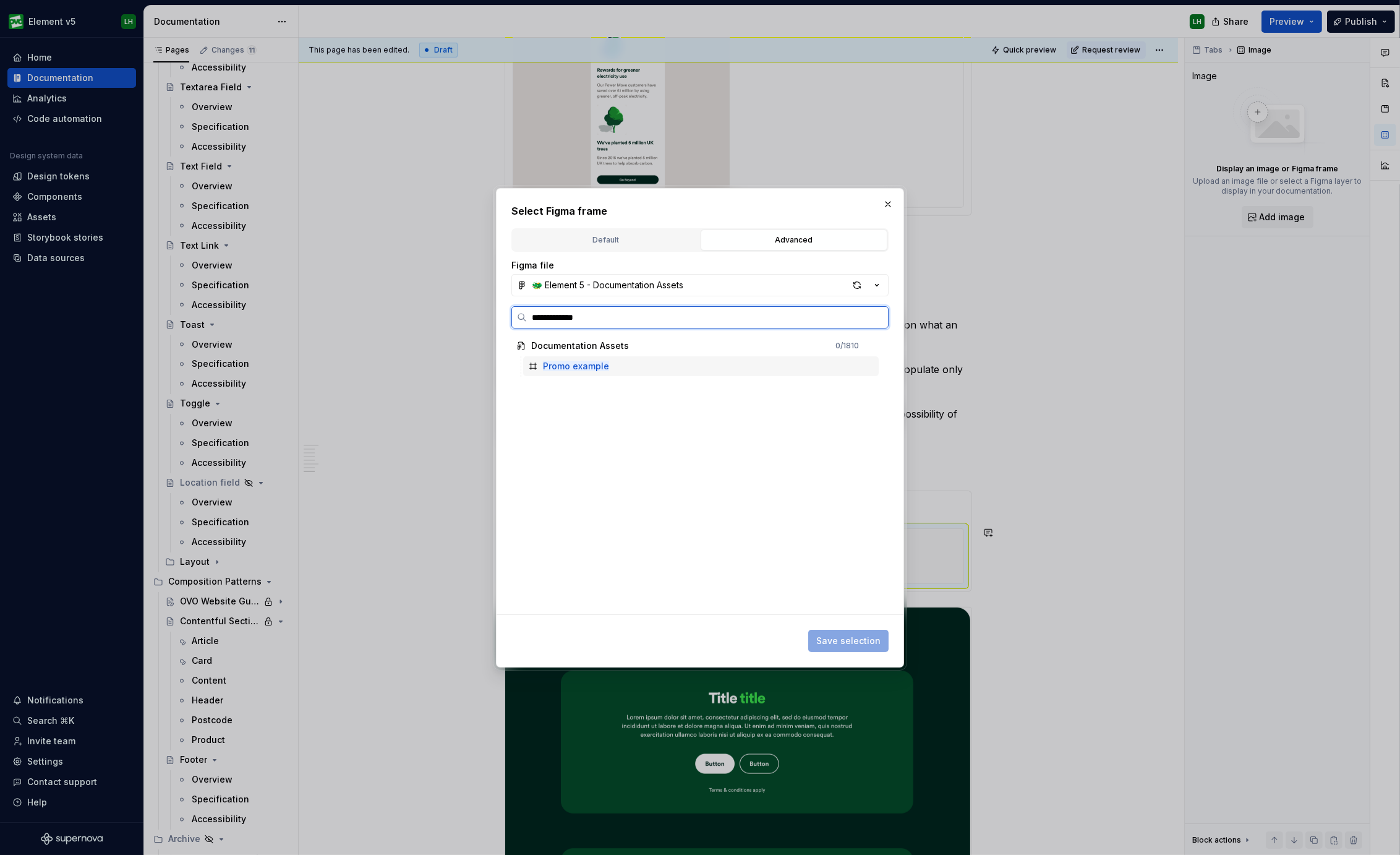
click at [677, 366] on div "Promo example" at bounding box center [700, 366] width 356 height 20
click at [855, 629] on div "Save selection" at bounding box center [700, 638] width 377 height 27
click at [848, 636] on span "Save selection" at bounding box center [849, 641] width 65 height 12
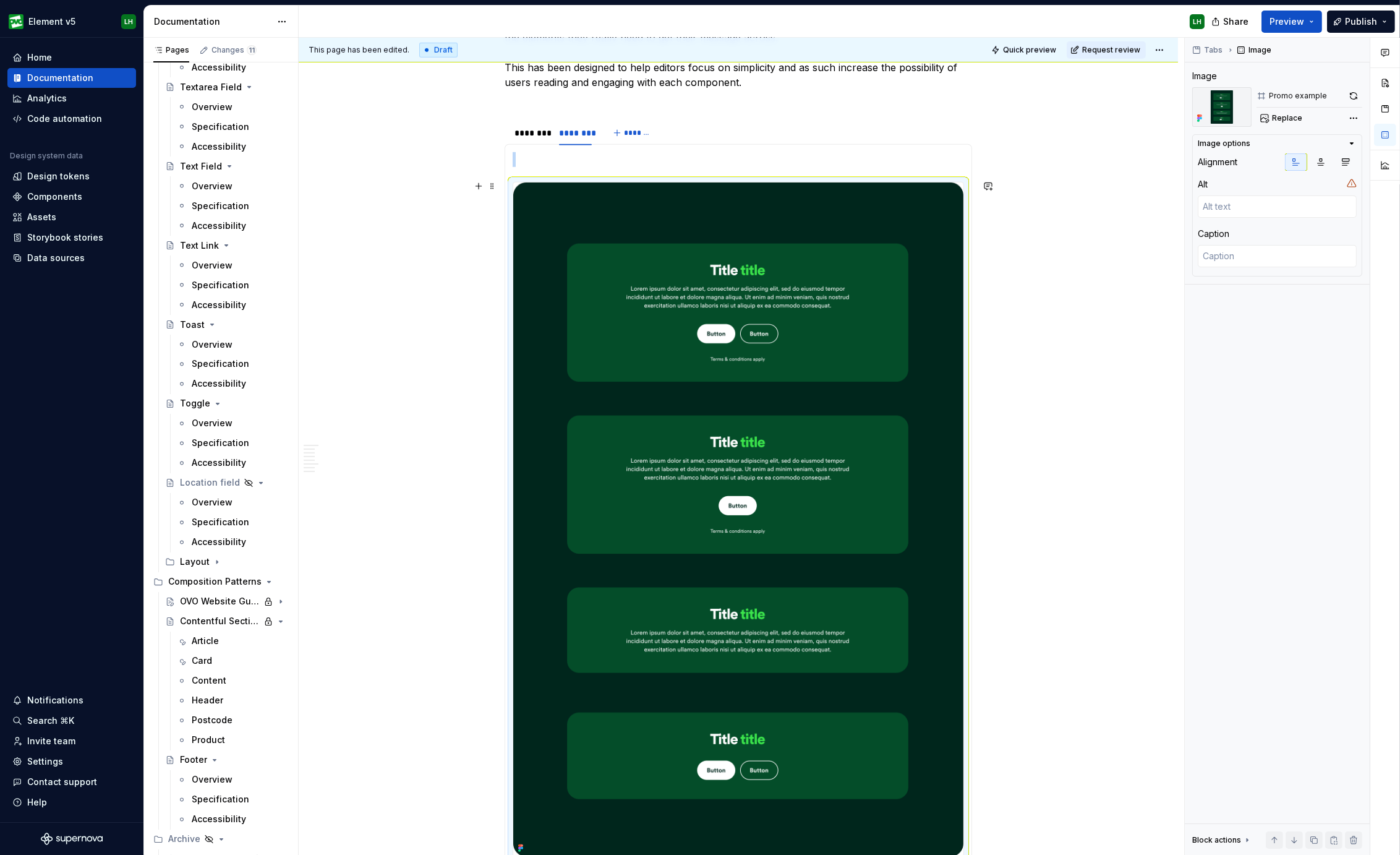
scroll to position [1582, 0]
click at [485, 183] on button "button" at bounding box center [478, 186] width 18 height 18
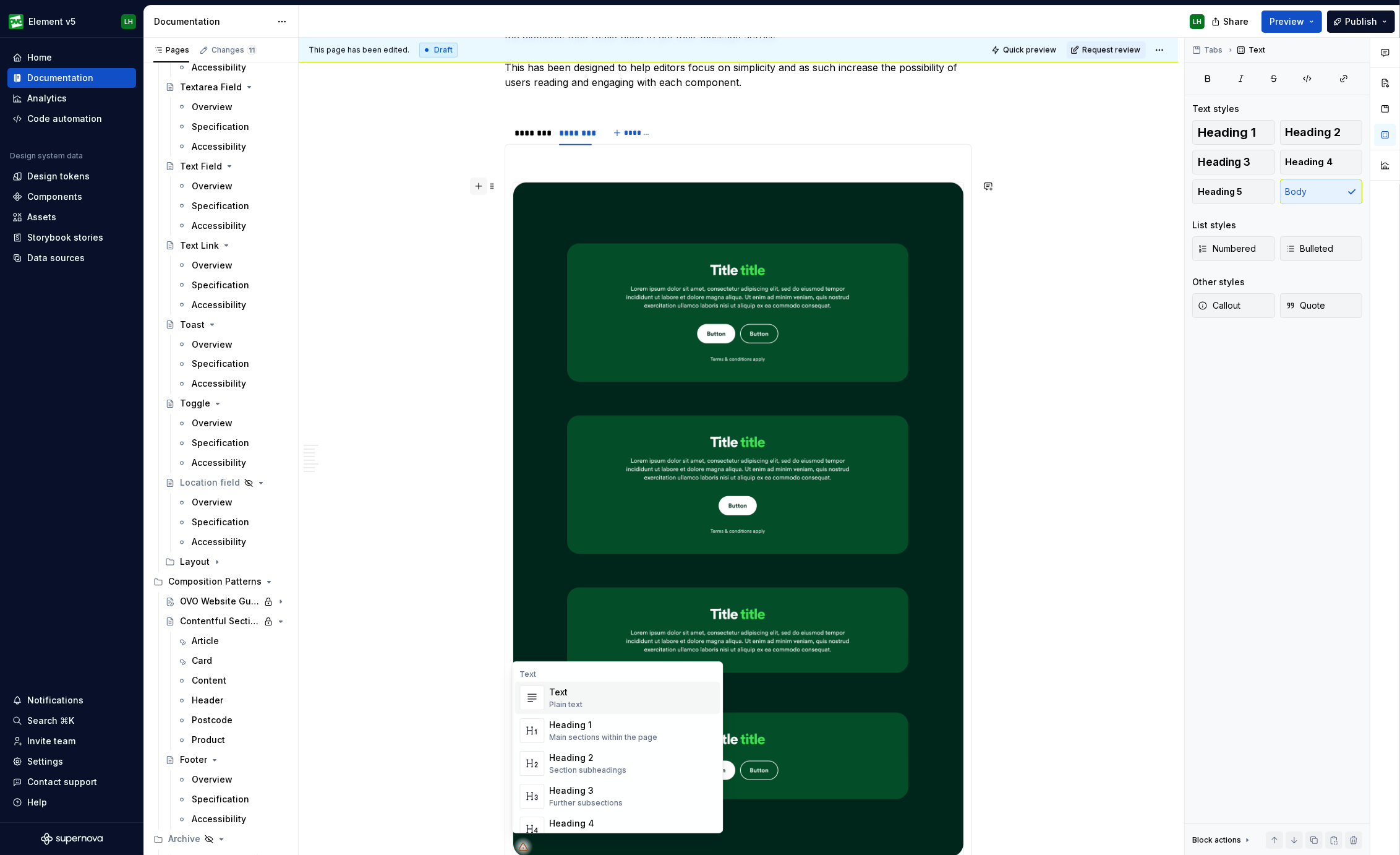
scroll to position [1614, 0]
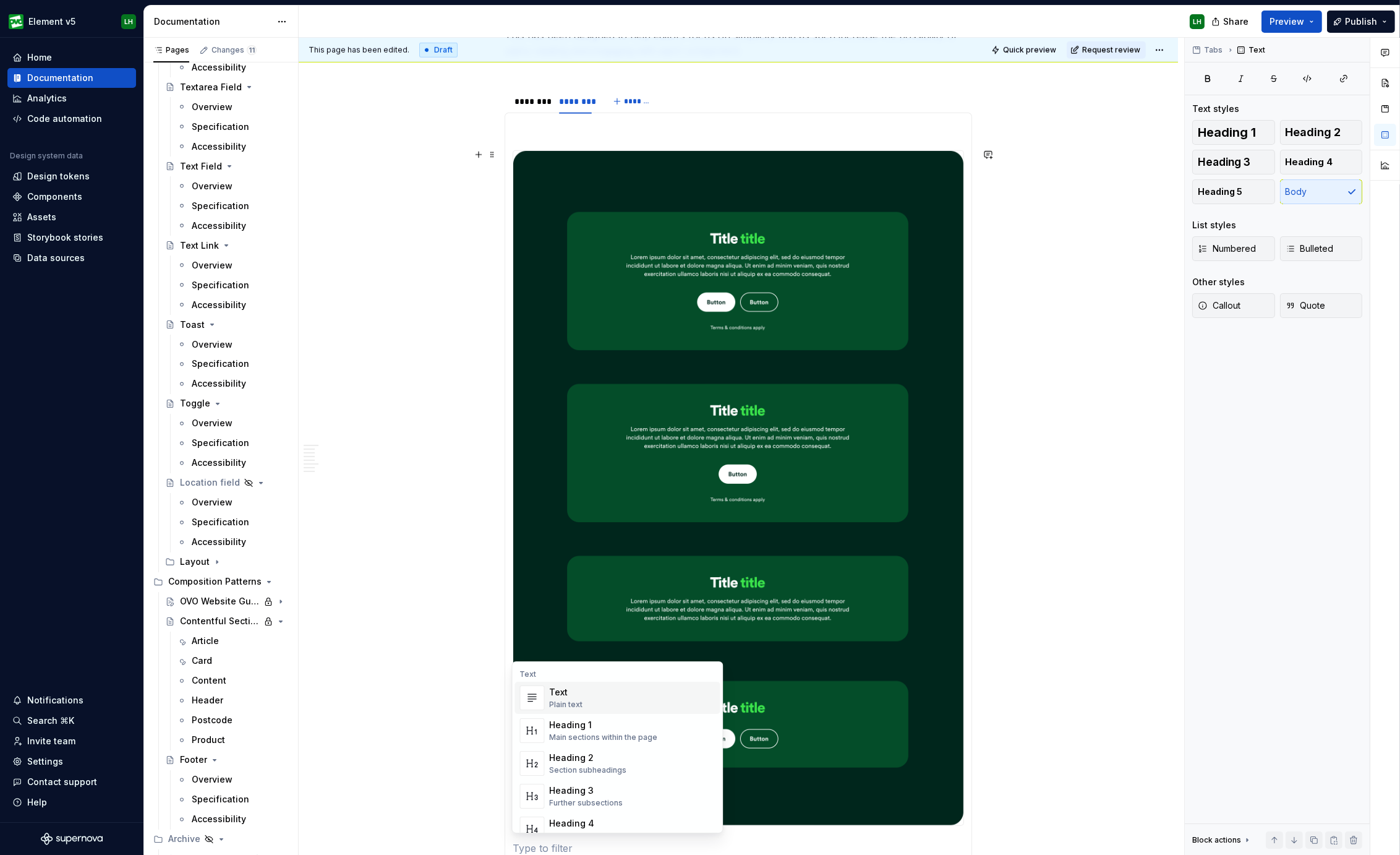
click at [490, 154] on span at bounding box center [491, 154] width 10 height 18
click at [462, 207] on div "Introduction We use templates and components to create engaging pages with conf…" at bounding box center [738, 223] width 879 height 3246
click at [435, 210] on div "Introduction We use templates and components to create engaging pages with conf…" at bounding box center [738, 223] width 879 height 3246
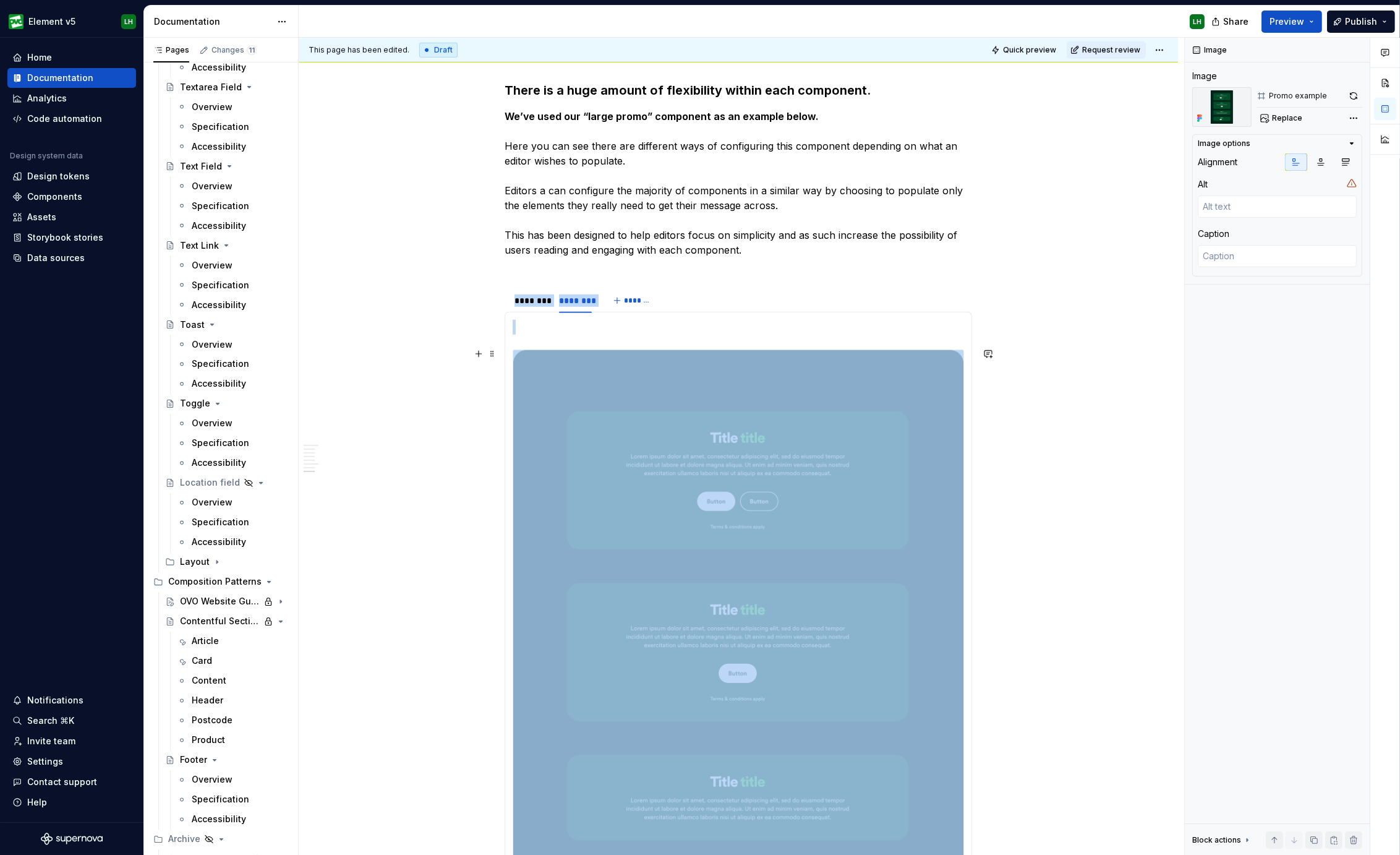
scroll to position [1327, 0]
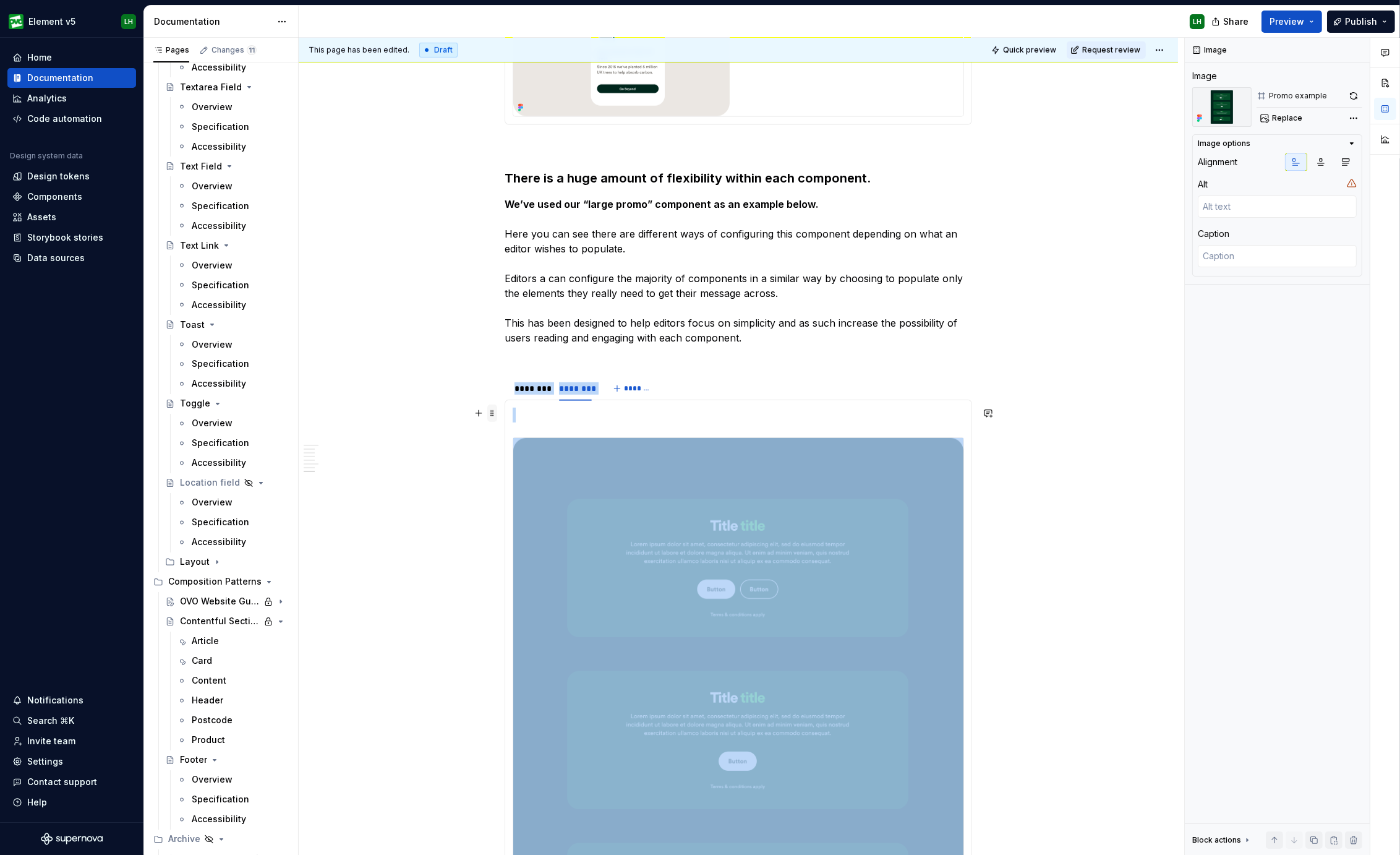
click at [492, 413] on span at bounding box center [491, 413] width 10 height 18
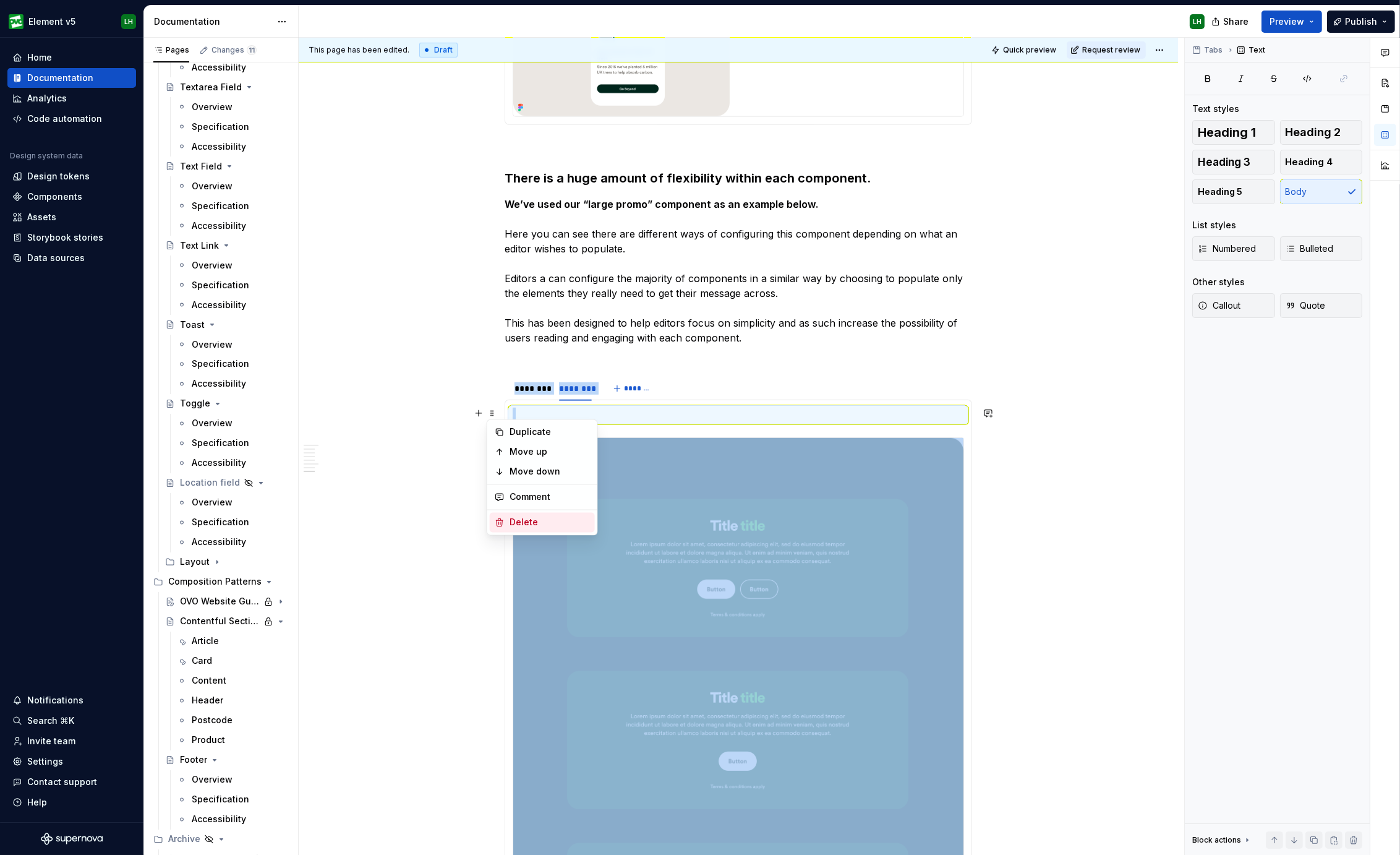
click at [524, 512] on div "Delete" at bounding box center [542, 522] width 105 height 20
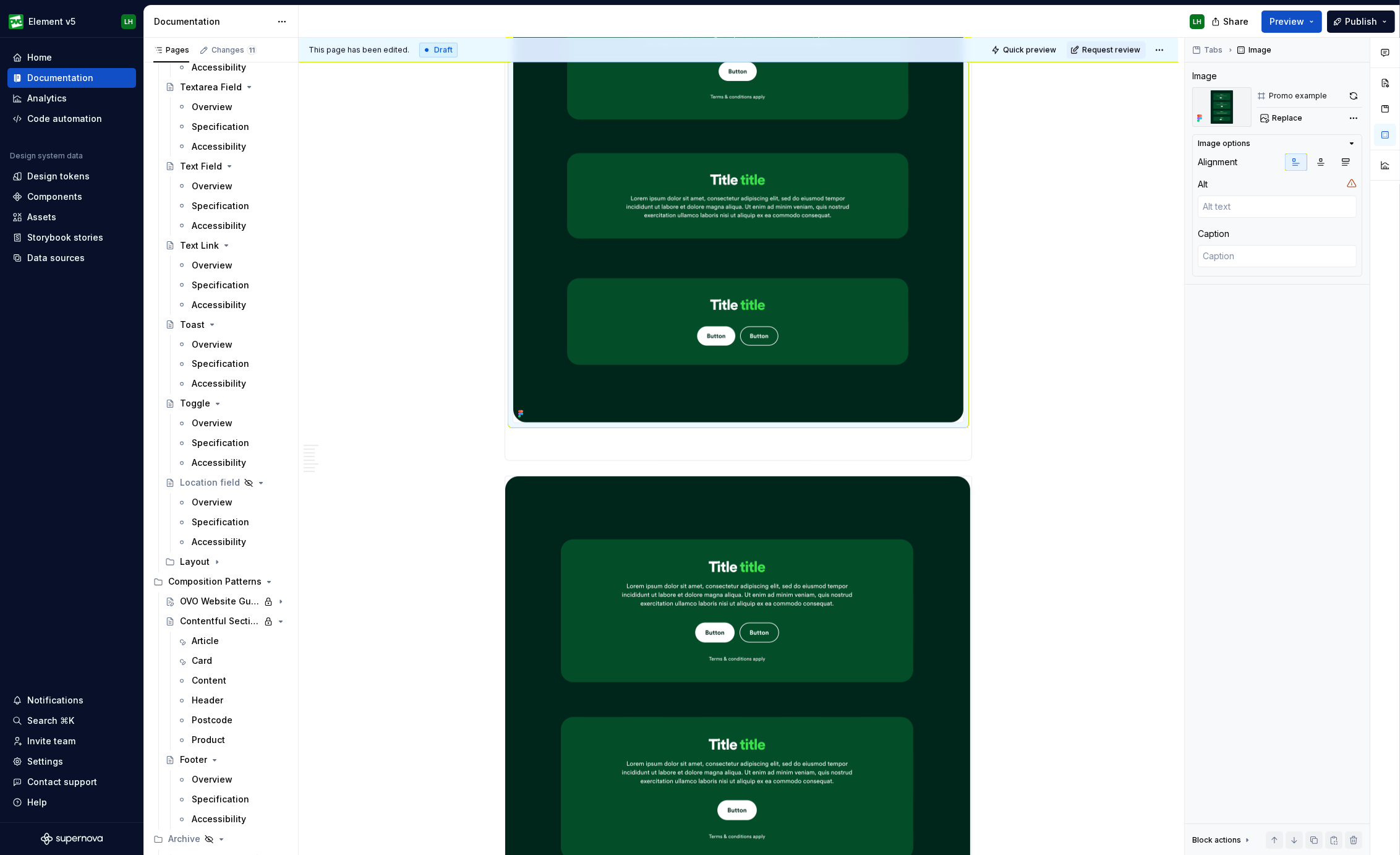
scroll to position [2017, 0]
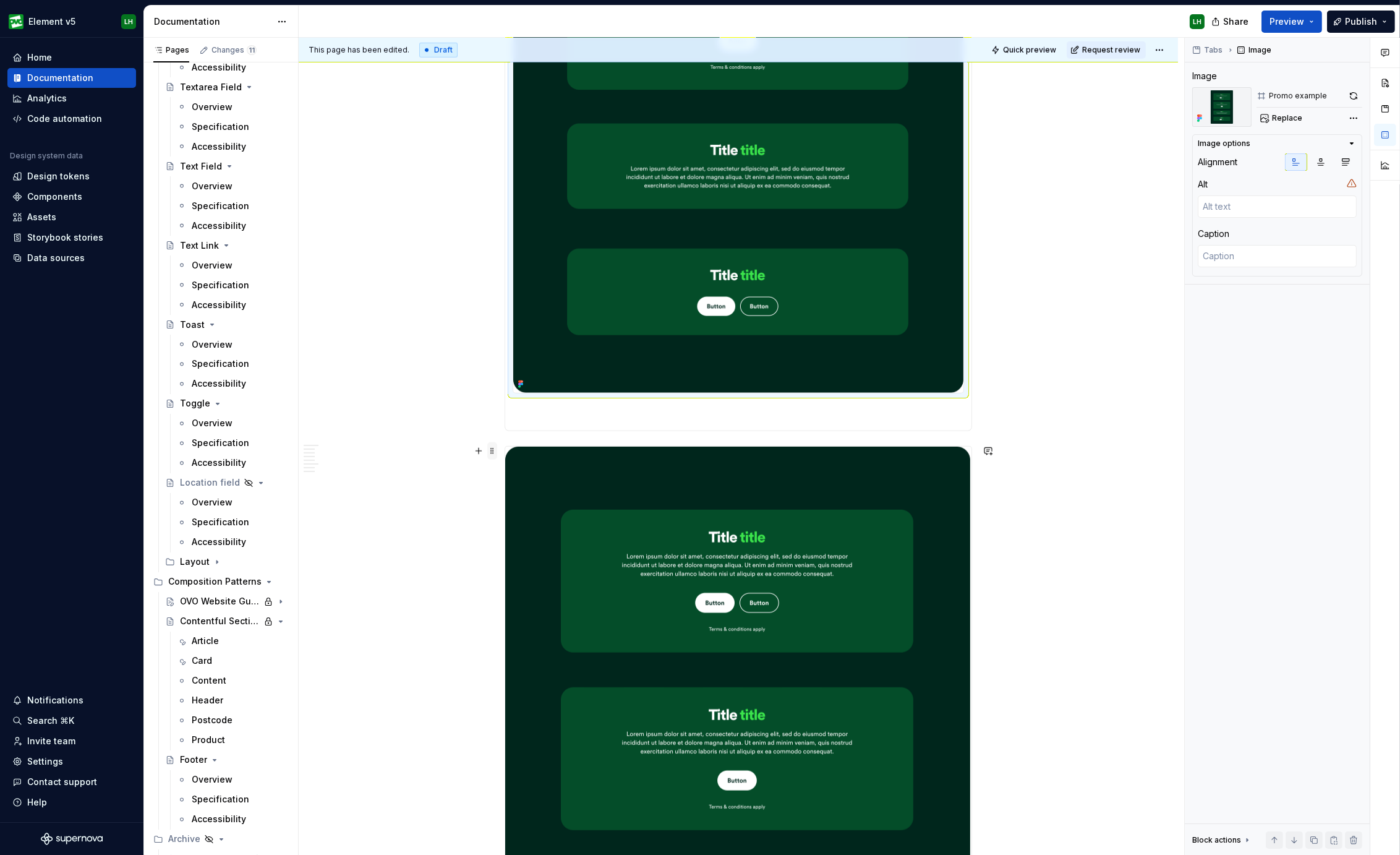
click at [490, 456] on span at bounding box center [491, 451] width 10 height 18
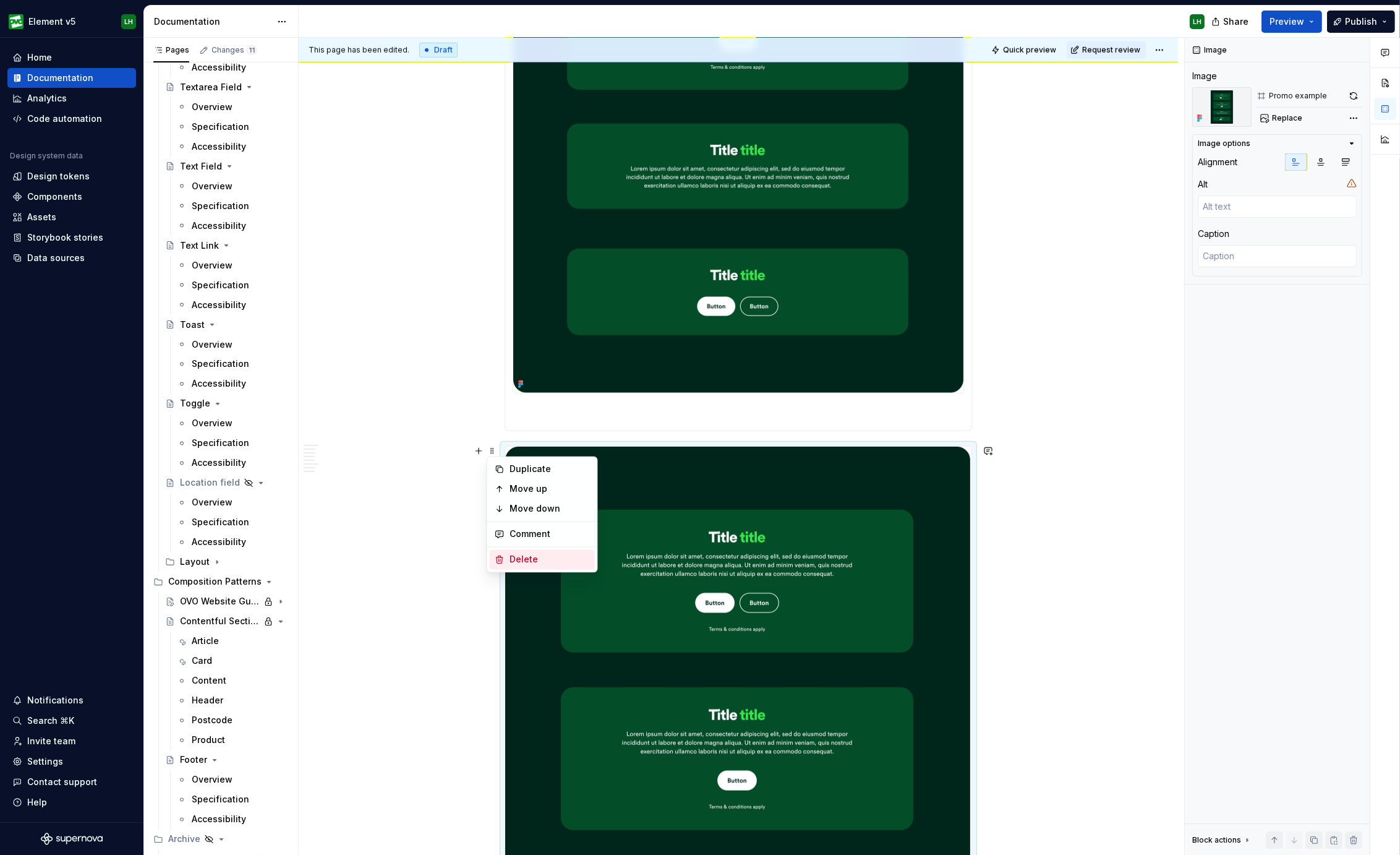
click at [525, 554] on div "Delete" at bounding box center [549, 559] width 81 height 12
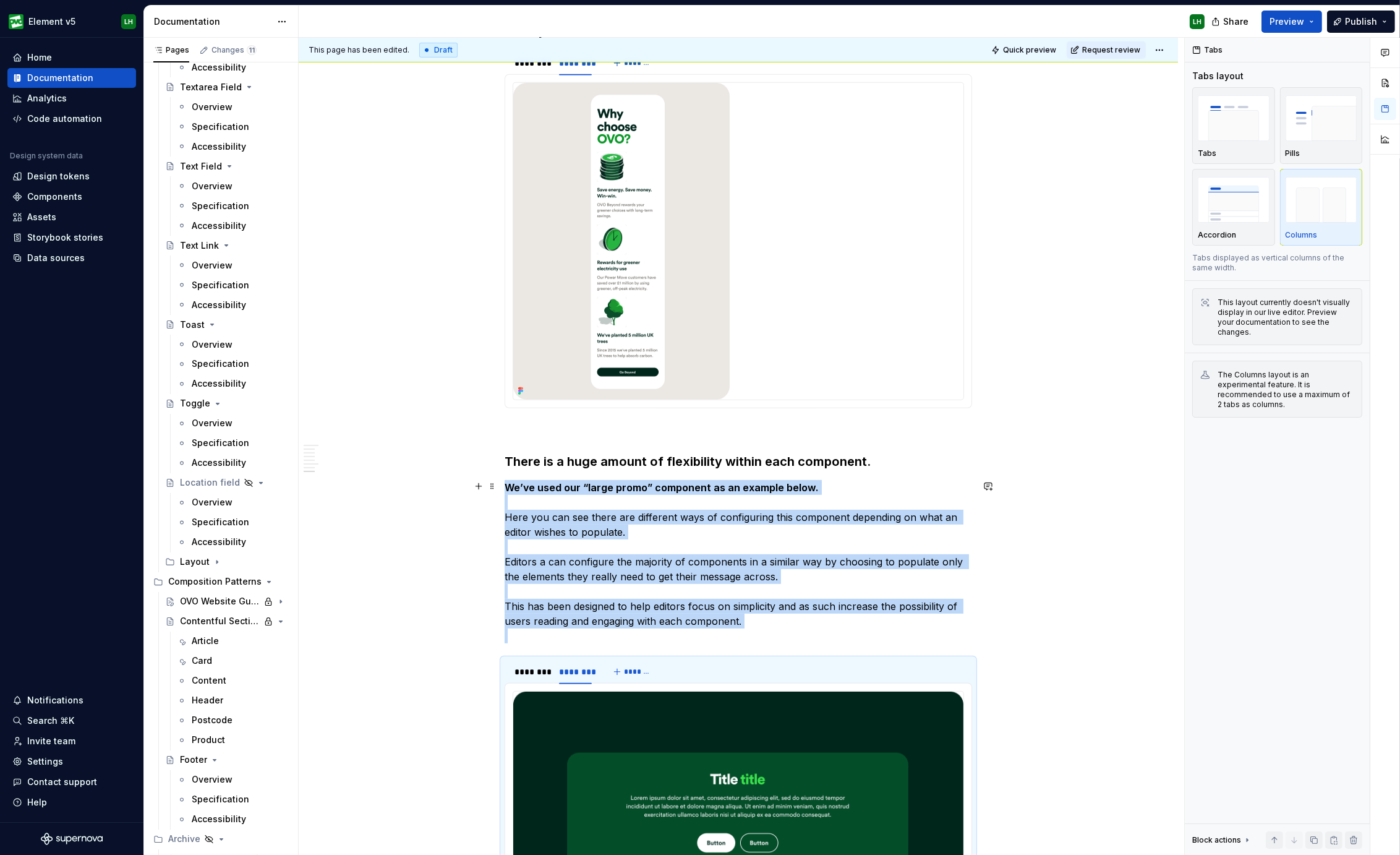
scroll to position [1276, 0]
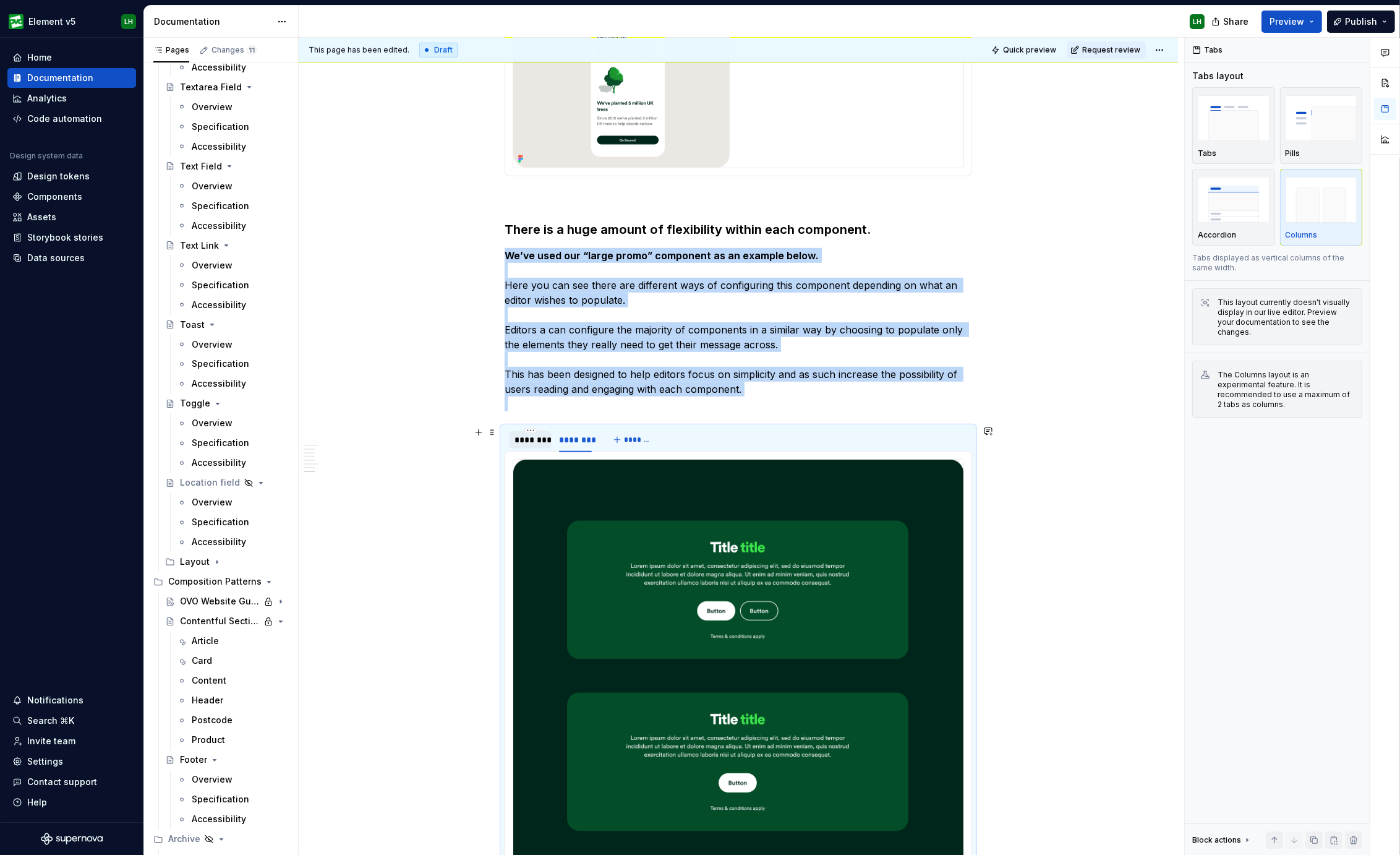
click at [531, 440] on div "********" at bounding box center [531, 439] width 32 height 12
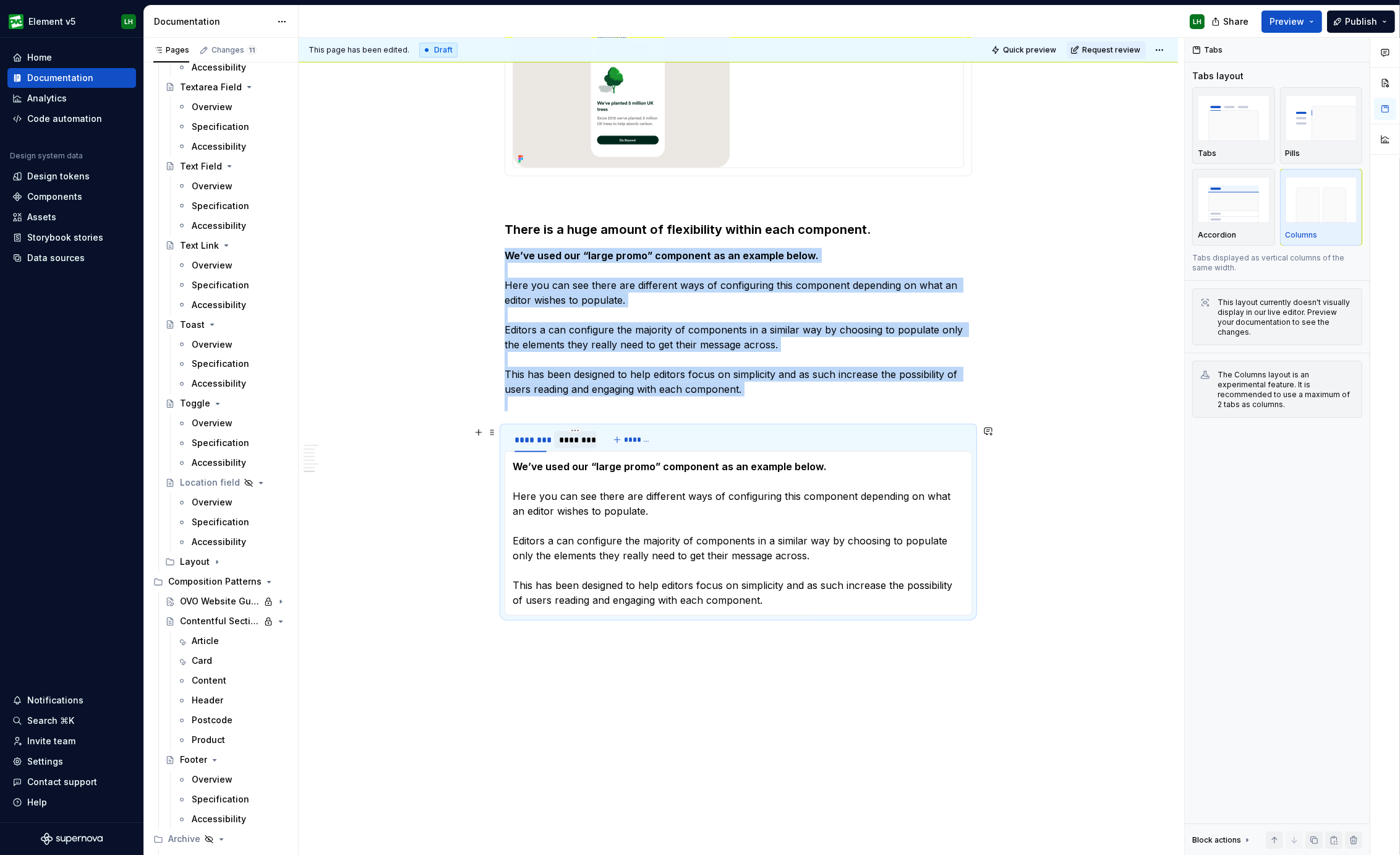
click at [591, 437] on div "********" at bounding box center [575, 439] width 32 height 12
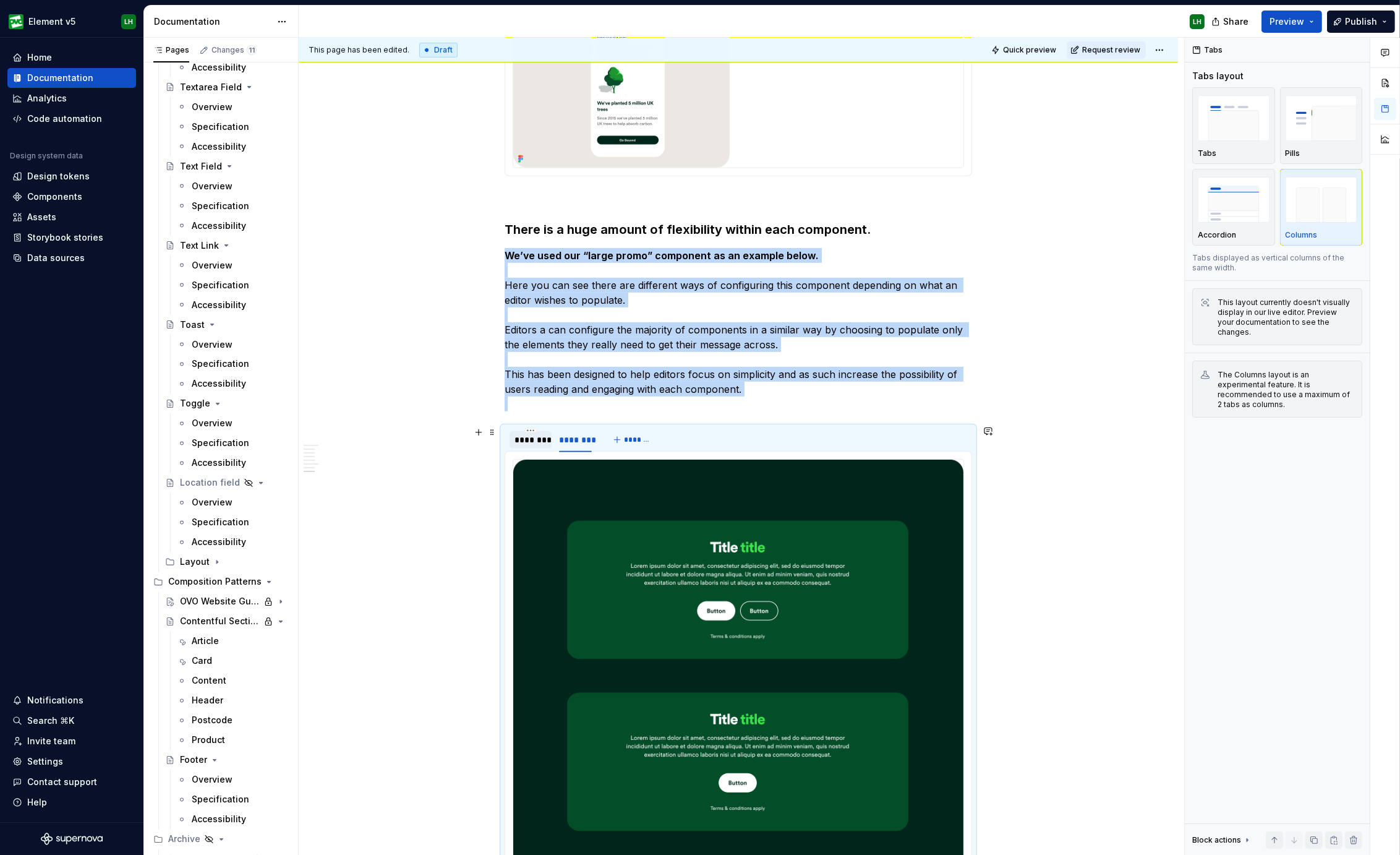
click at [539, 434] on div "********" at bounding box center [531, 439] width 32 height 12
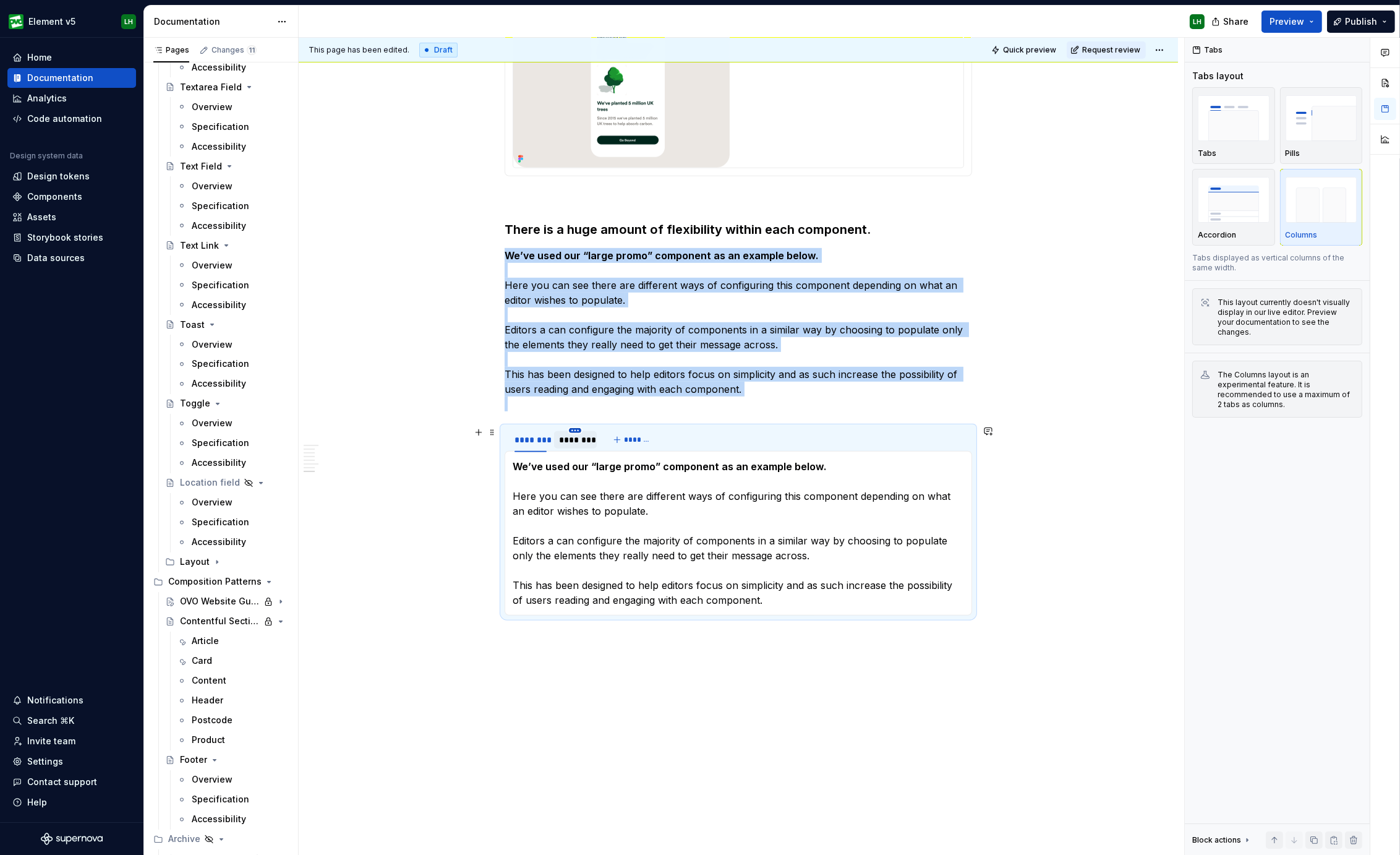
click at [573, 430] on html "Element v5 LH Home Documentation Analytics Code automation Design system data D…" at bounding box center [700, 427] width 1400 height 855
click at [538, 431] on html "Element v5 LH Home Documentation Analytics Code automation Design system data D…" at bounding box center [700, 427] width 1400 height 855
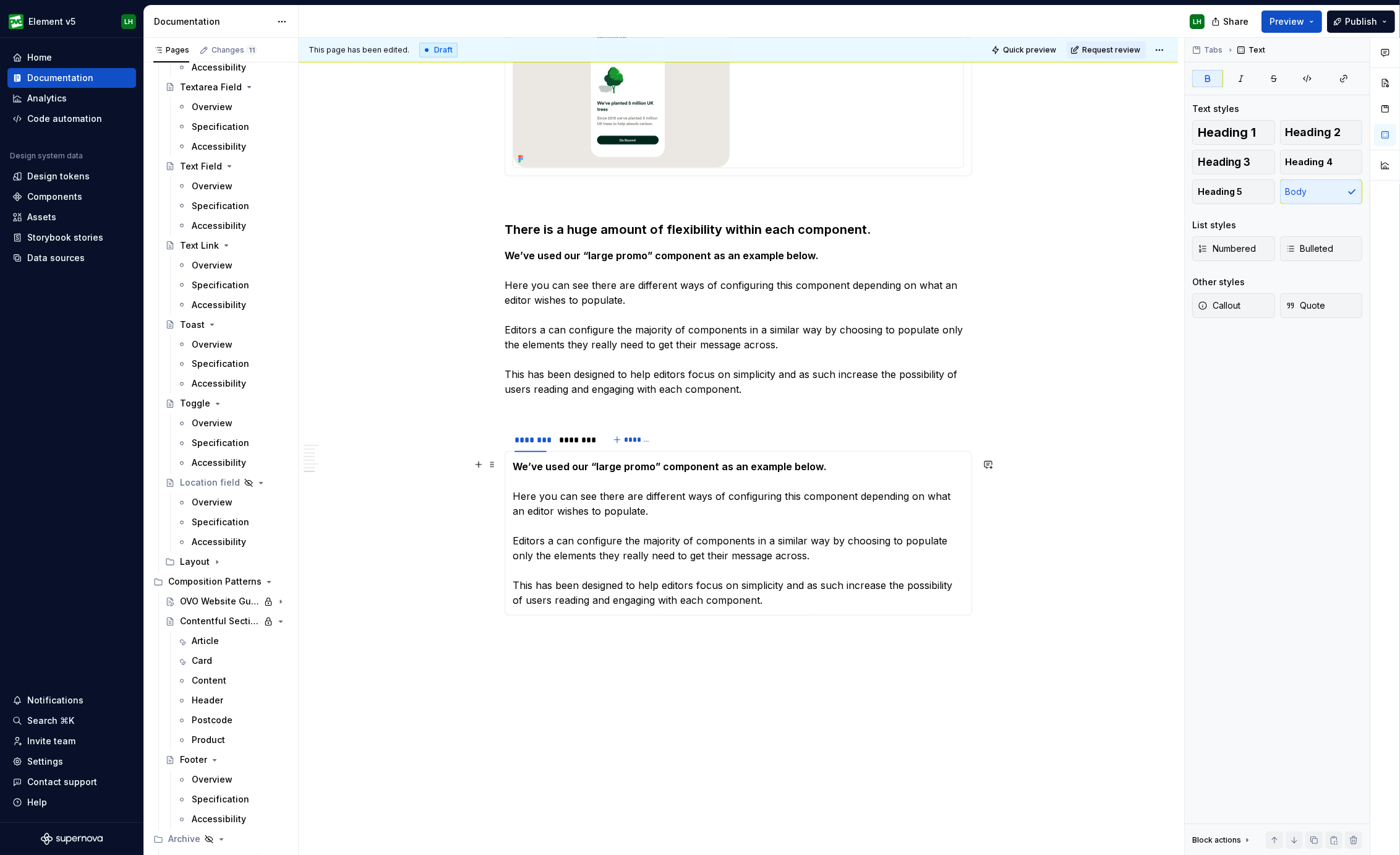
click at [739, 460] on strong "We’ve used our “large promo” component as an example below." at bounding box center [669, 466] width 314 height 12
drag, startPoint x: 785, startPoint y: 462, endPoint x: 816, endPoint y: 463, distance: 31.0
click at [816, 463] on strong "We’ve used our “large promo” component as an example below." at bounding box center [669, 466] width 314 height 12
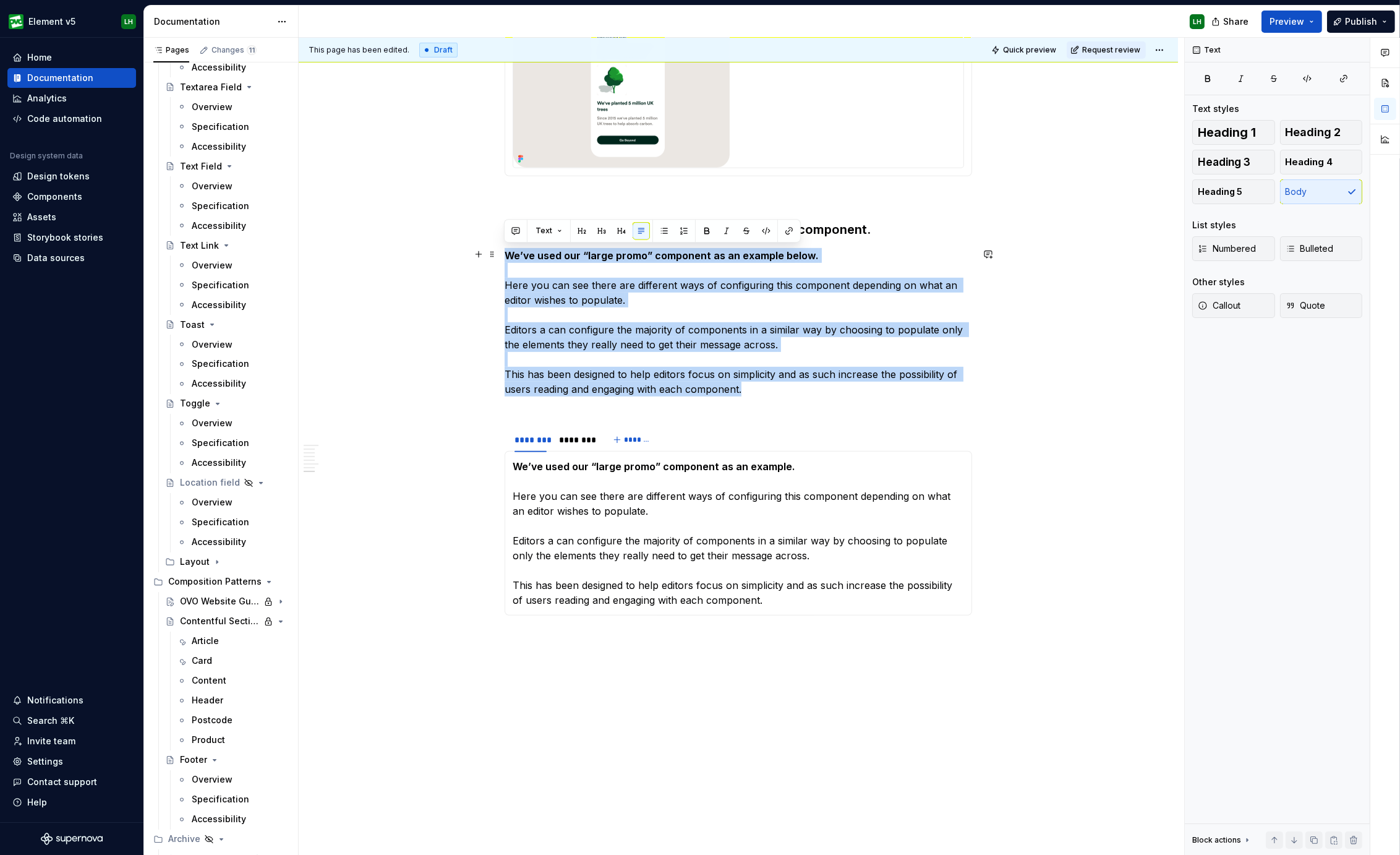
drag, startPoint x: 756, startPoint y: 384, endPoint x: 502, endPoint y: 260, distance: 282.7
click at [490, 258] on span at bounding box center [491, 254] width 10 height 18
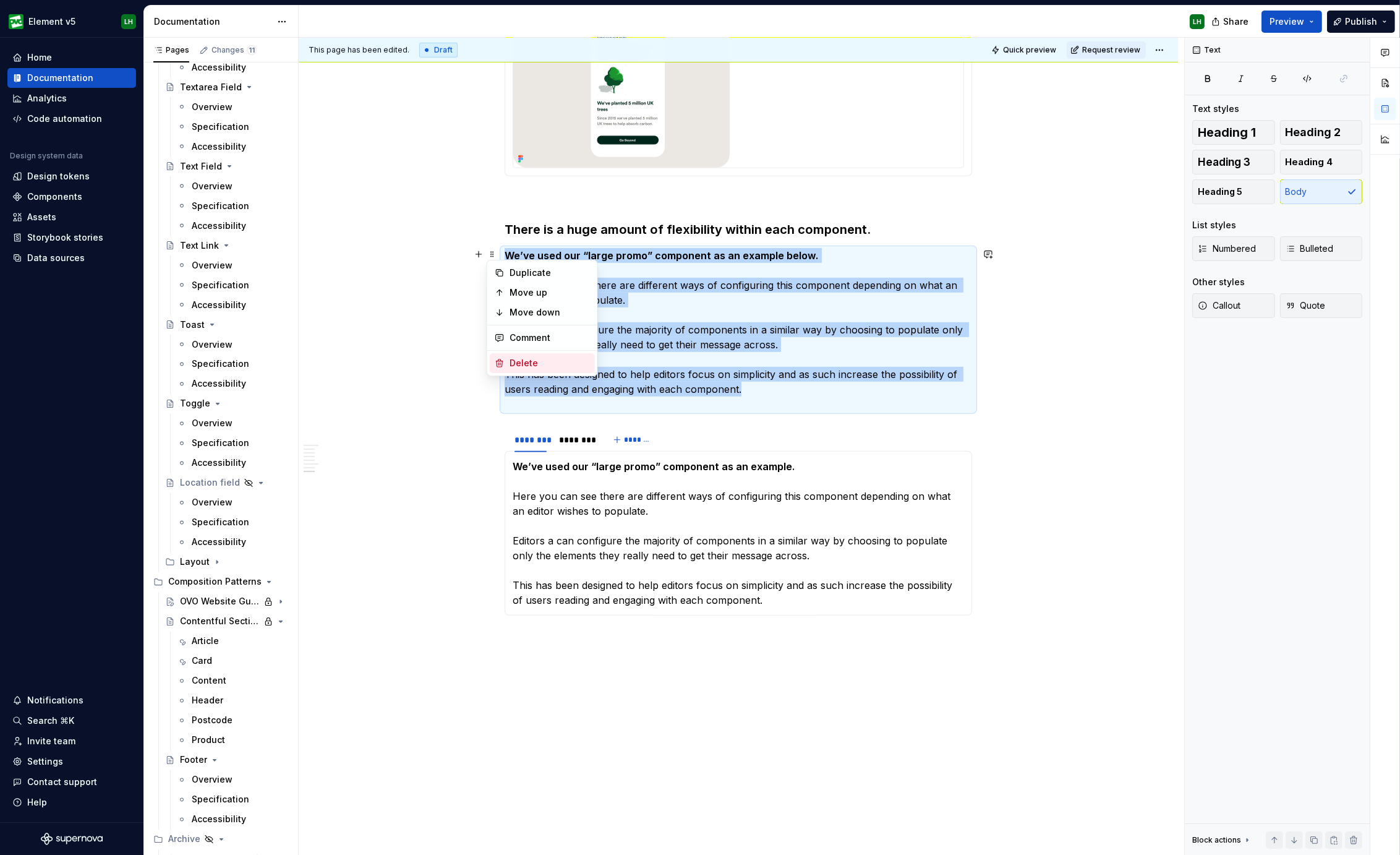
click at [521, 359] on div "Delete" at bounding box center [549, 363] width 81 height 12
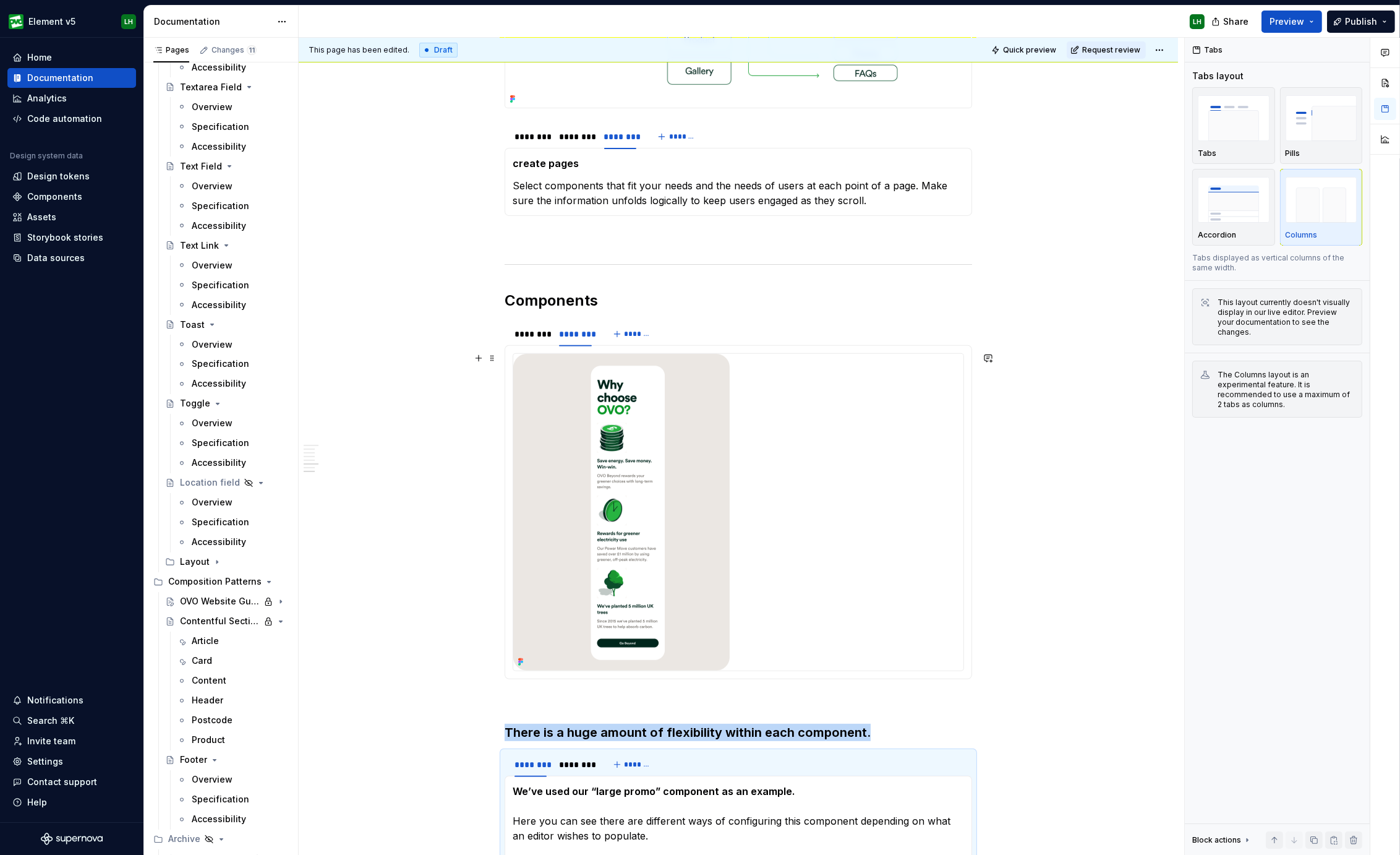
scroll to position [773, 0]
click at [1291, 22] on span "Preview" at bounding box center [1286, 22] width 35 height 12
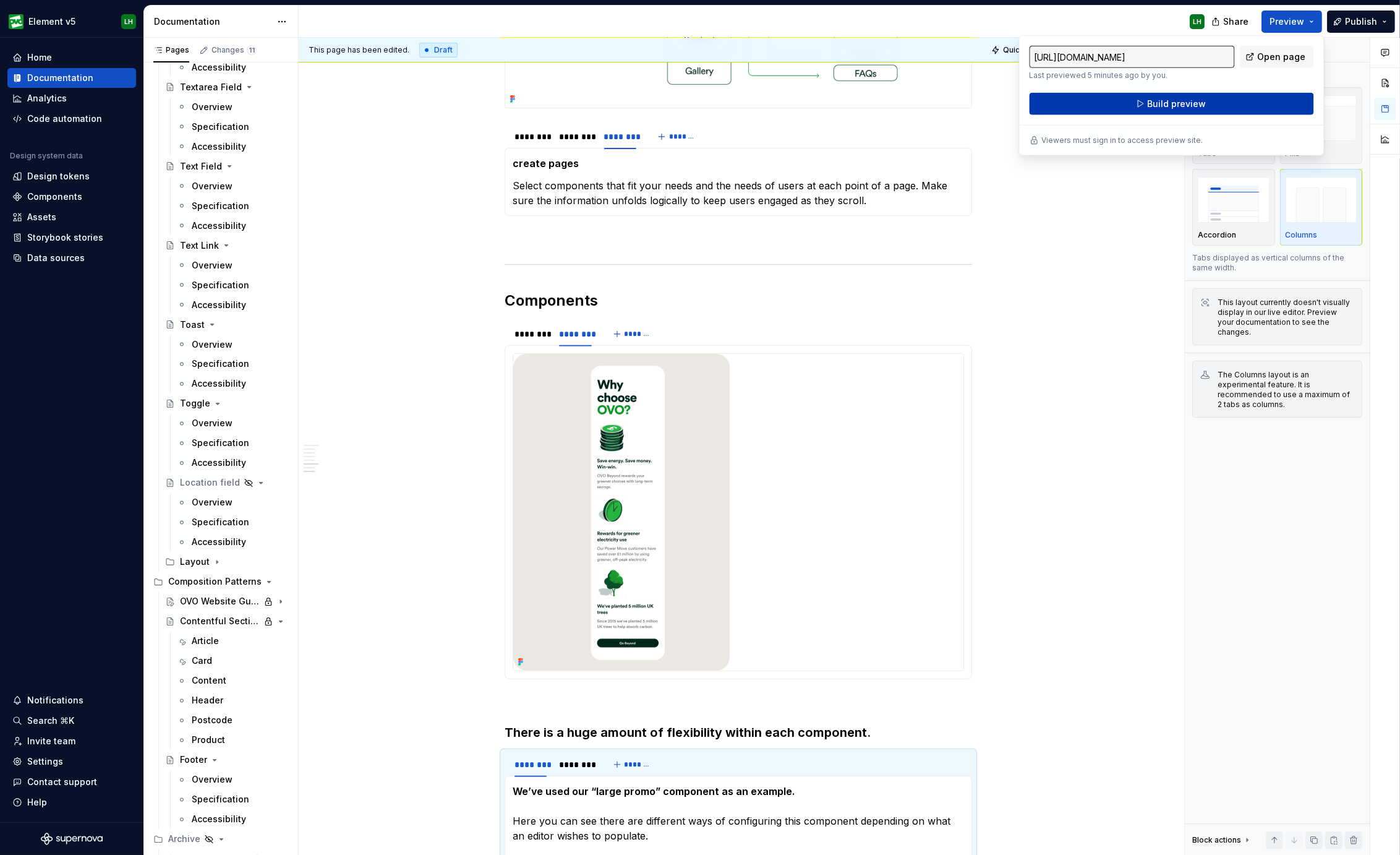
click at [1196, 103] on span "Build preview" at bounding box center [1176, 104] width 58 height 12
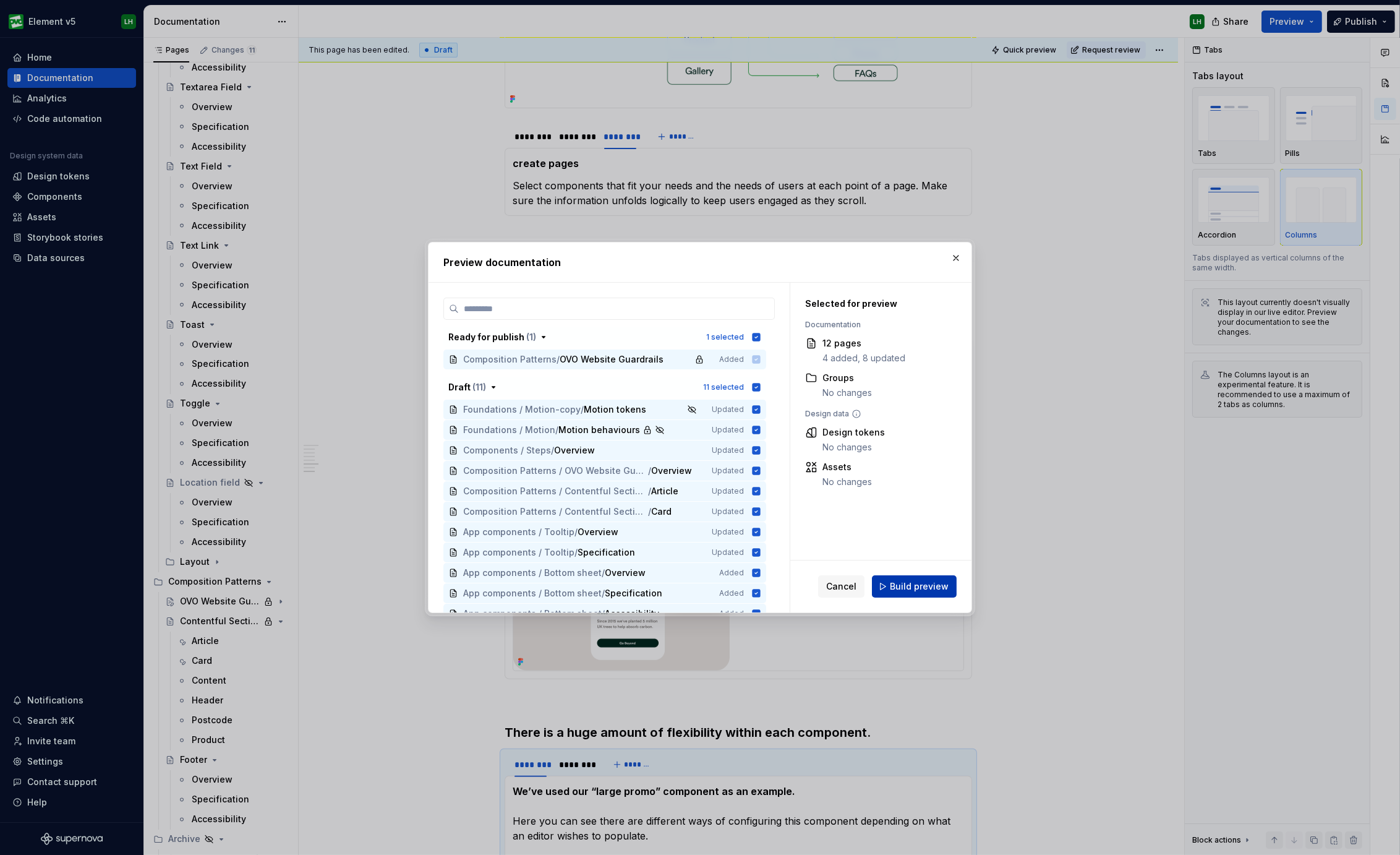
click at [915, 598] on div "Cancel Build preview" at bounding box center [881, 586] width 181 height 52
click at [918, 588] on span "Build preview" at bounding box center [918, 586] width 58 height 12
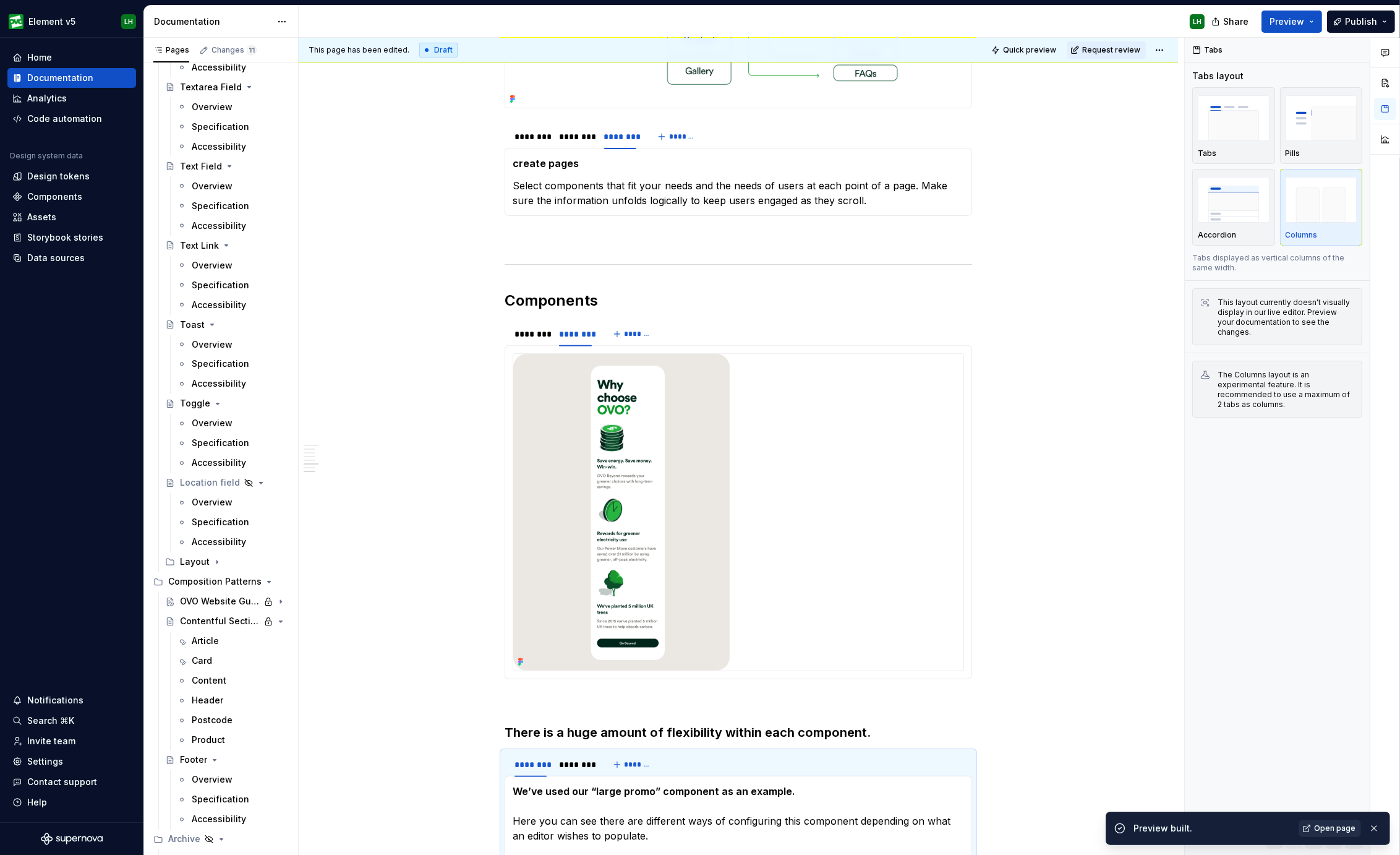
click at [1329, 830] on span "Open page" at bounding box center [1335, 827] width 41 height 10
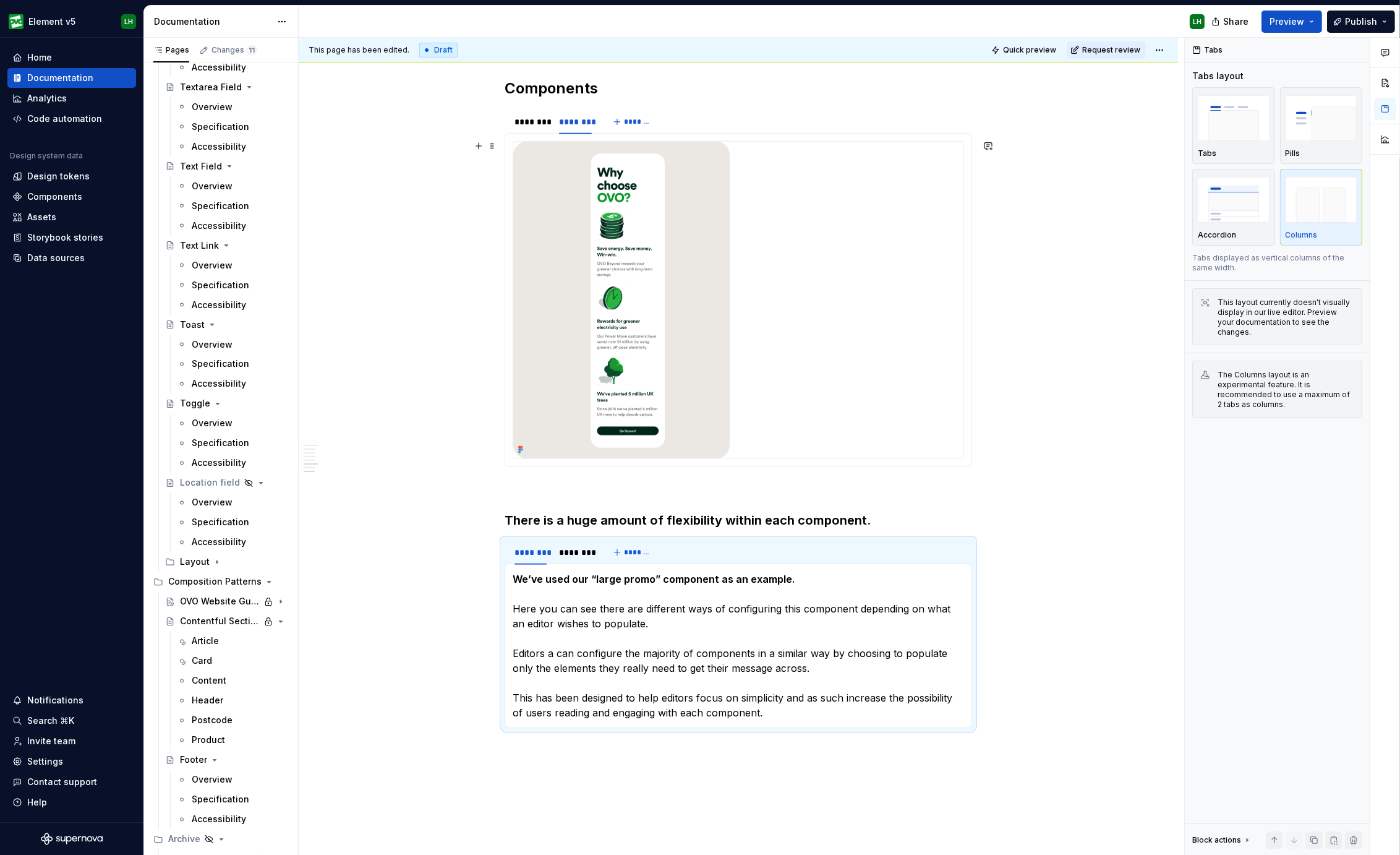
type textarea "*"
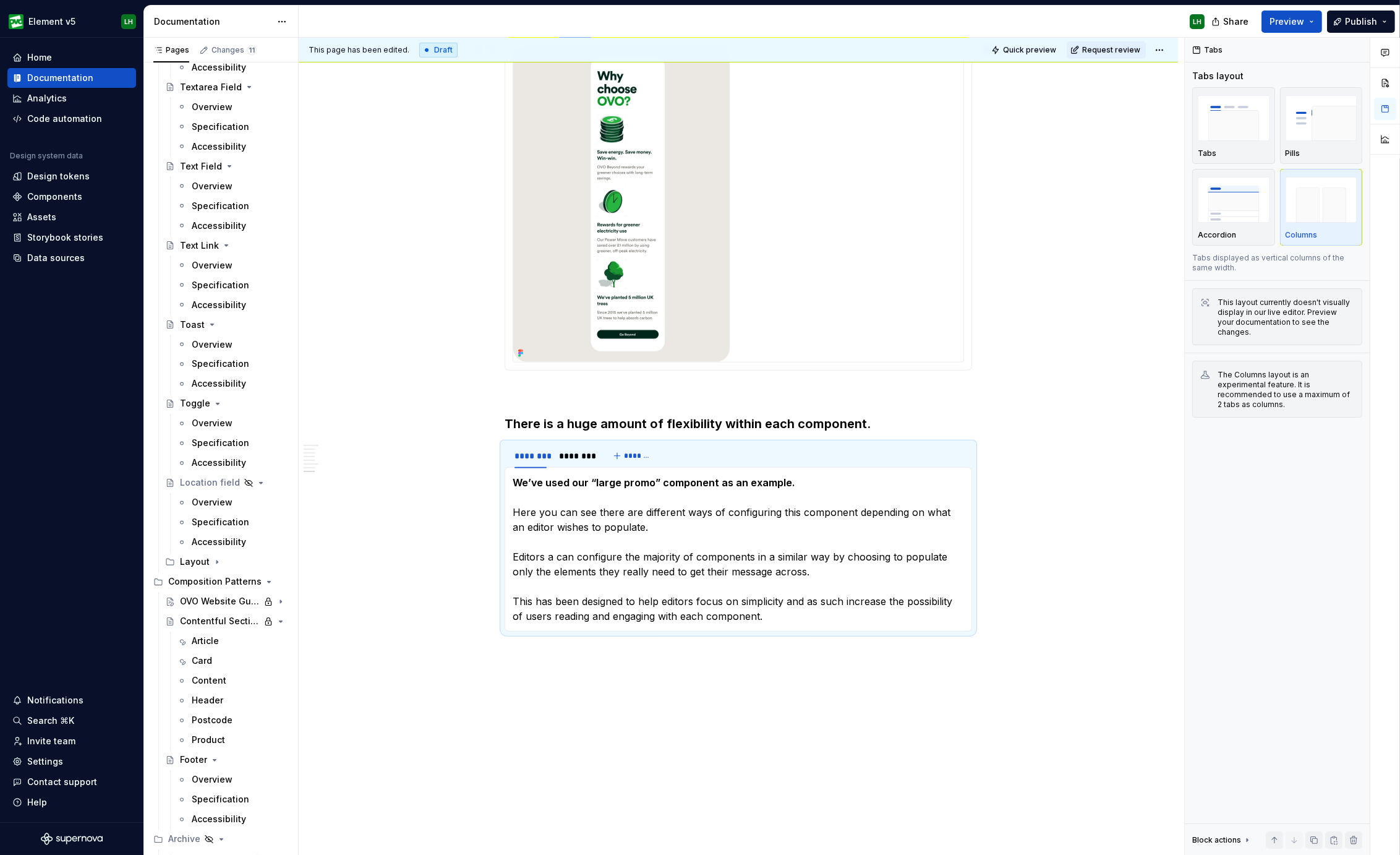
scroll to position [1137, 0]
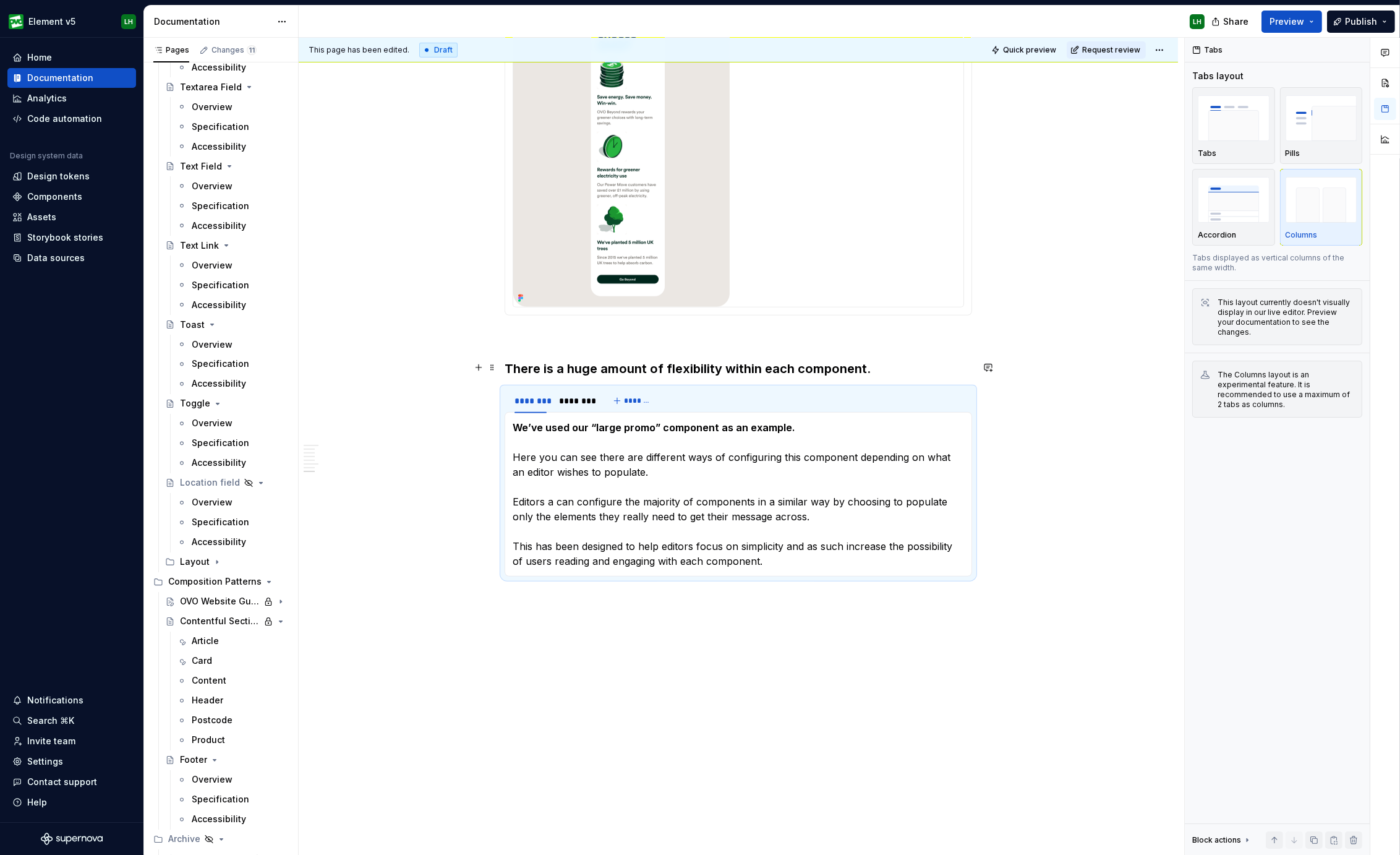
click at [592, 366] on h3 "There is a huge amount of flexibility within each component." at bounding box center [738, 369] width 468 height 18
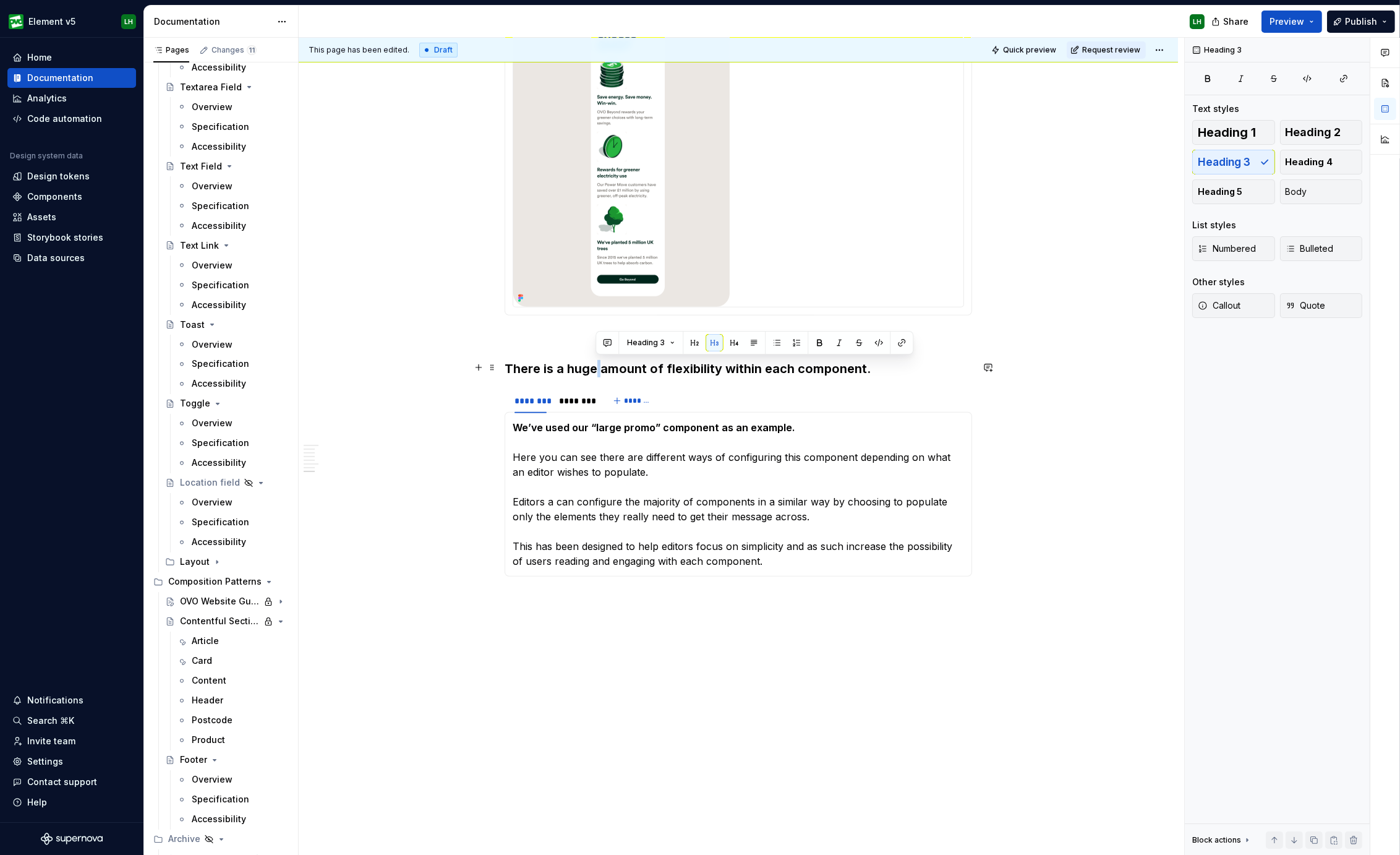
click at [592, 366] on h3 "There is a huge amount of flexibility within each component." at bounding box center [738, 369] width 468 height 18
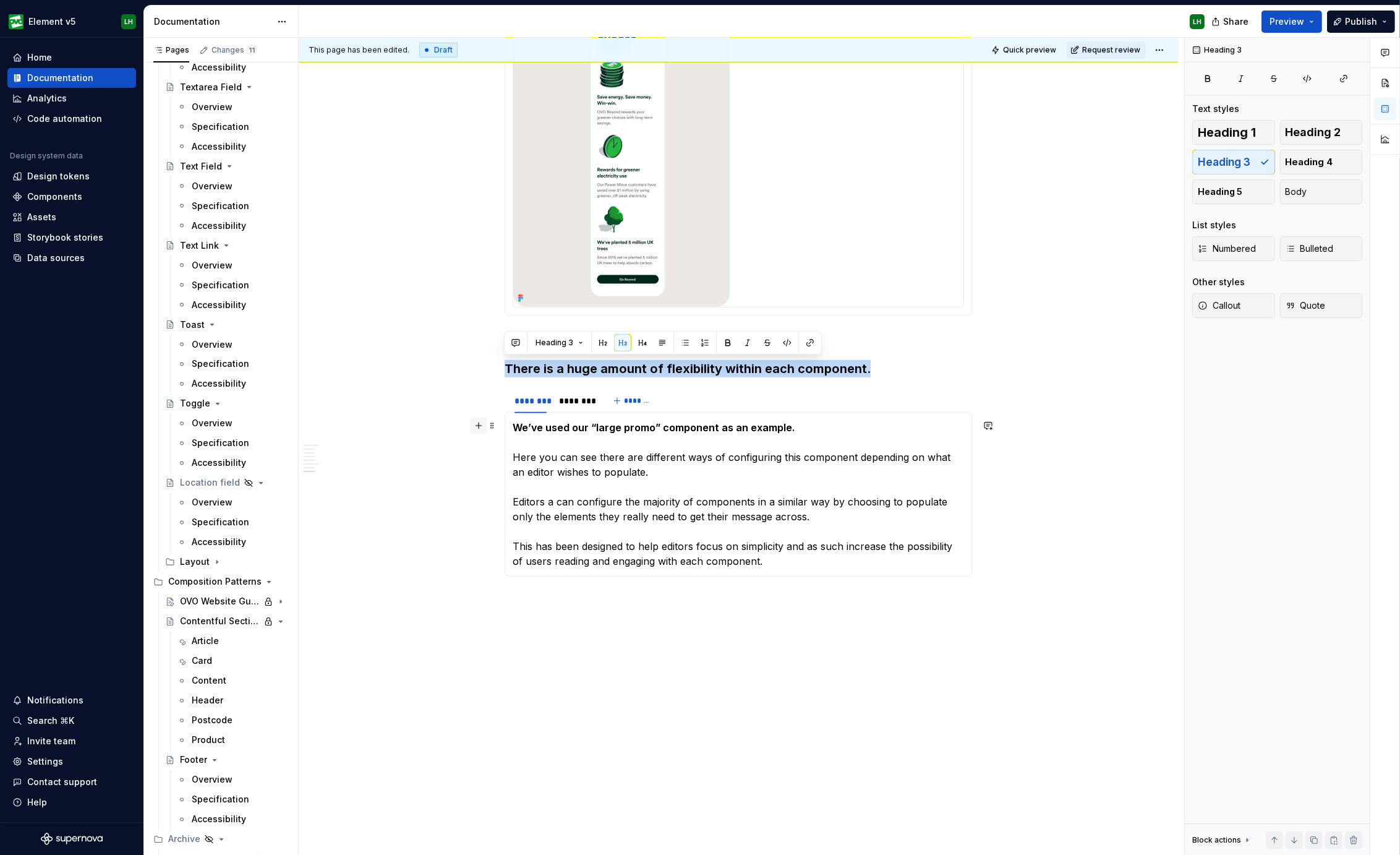
click at [480, 418] on button "button" at bounding box center [478, 426] width 18 height 18
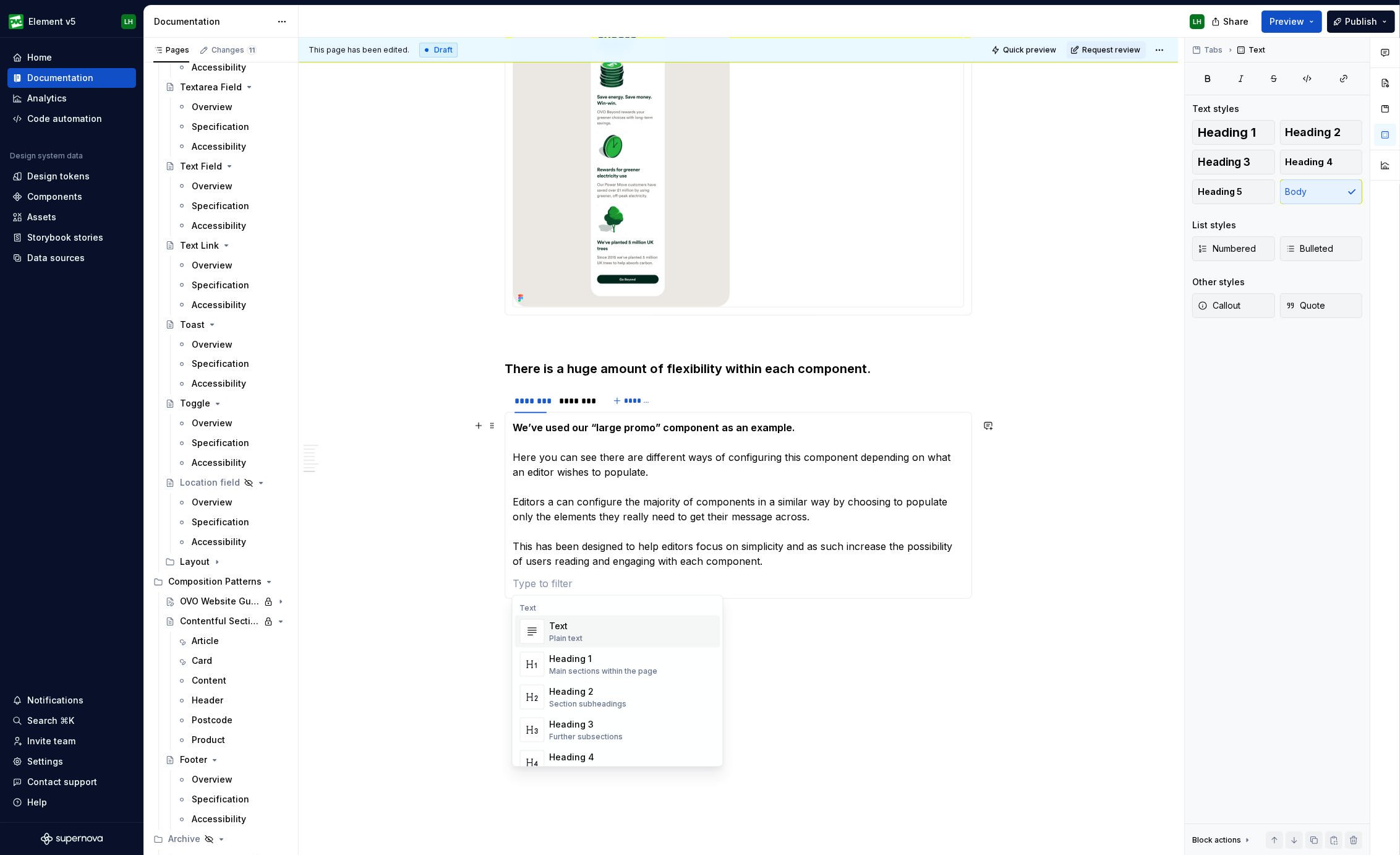
click at [575, 718] on div "Heading 3" at bounding box center [587, 724] width 74 height 12
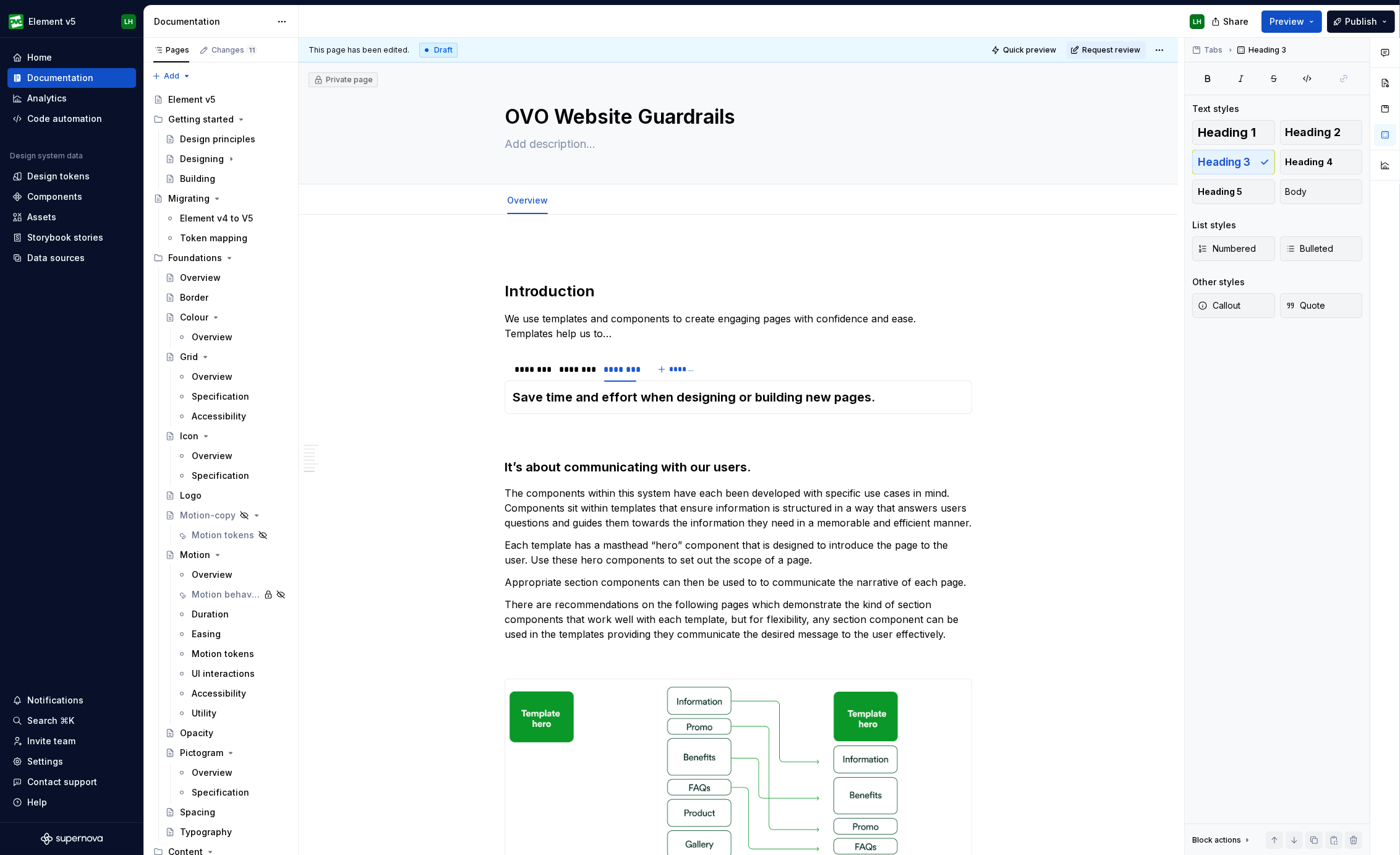
scroll to position [1137, 0]
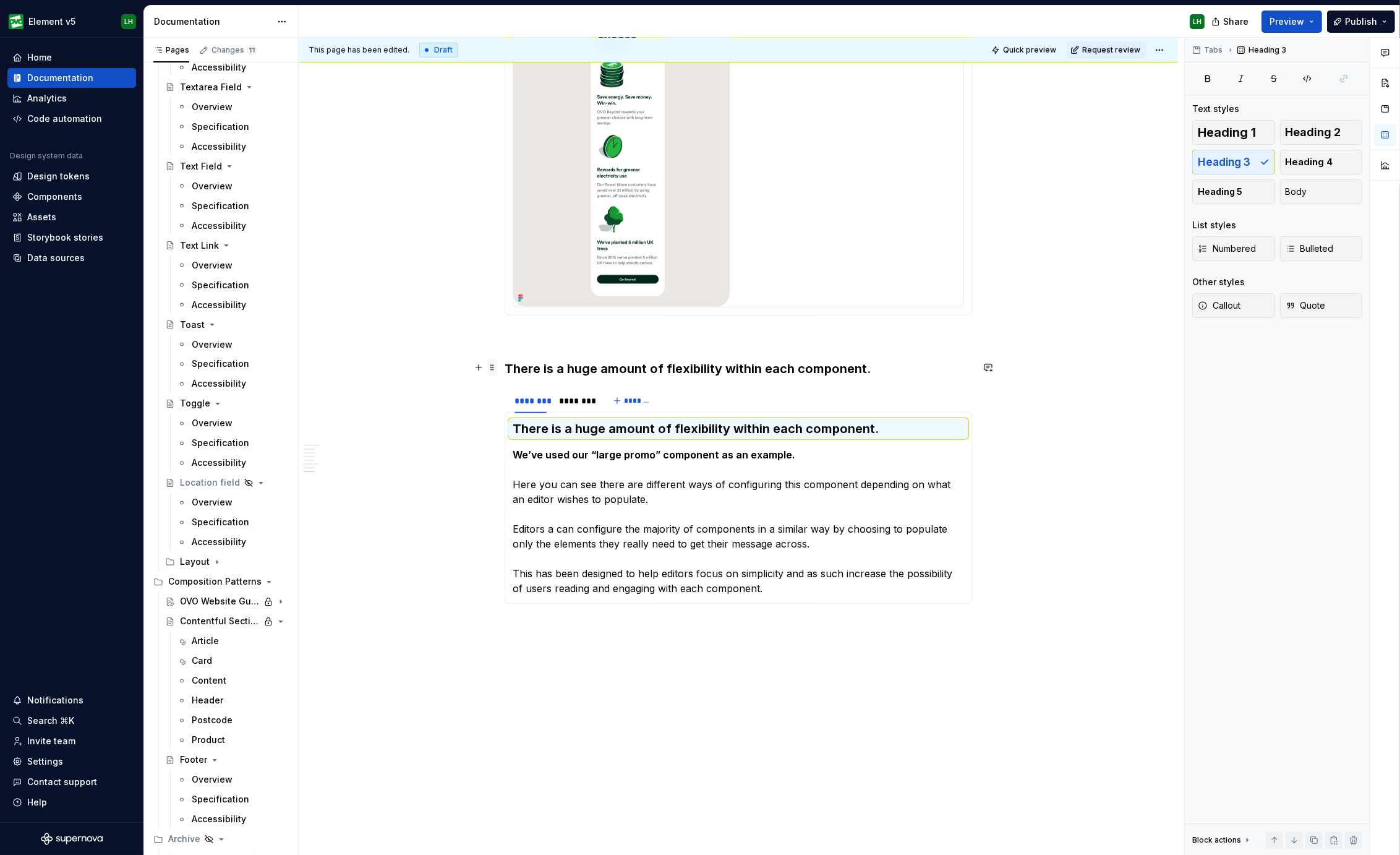
click at [491, 370] on span at bounding box center [491, 367] width 10 height 18
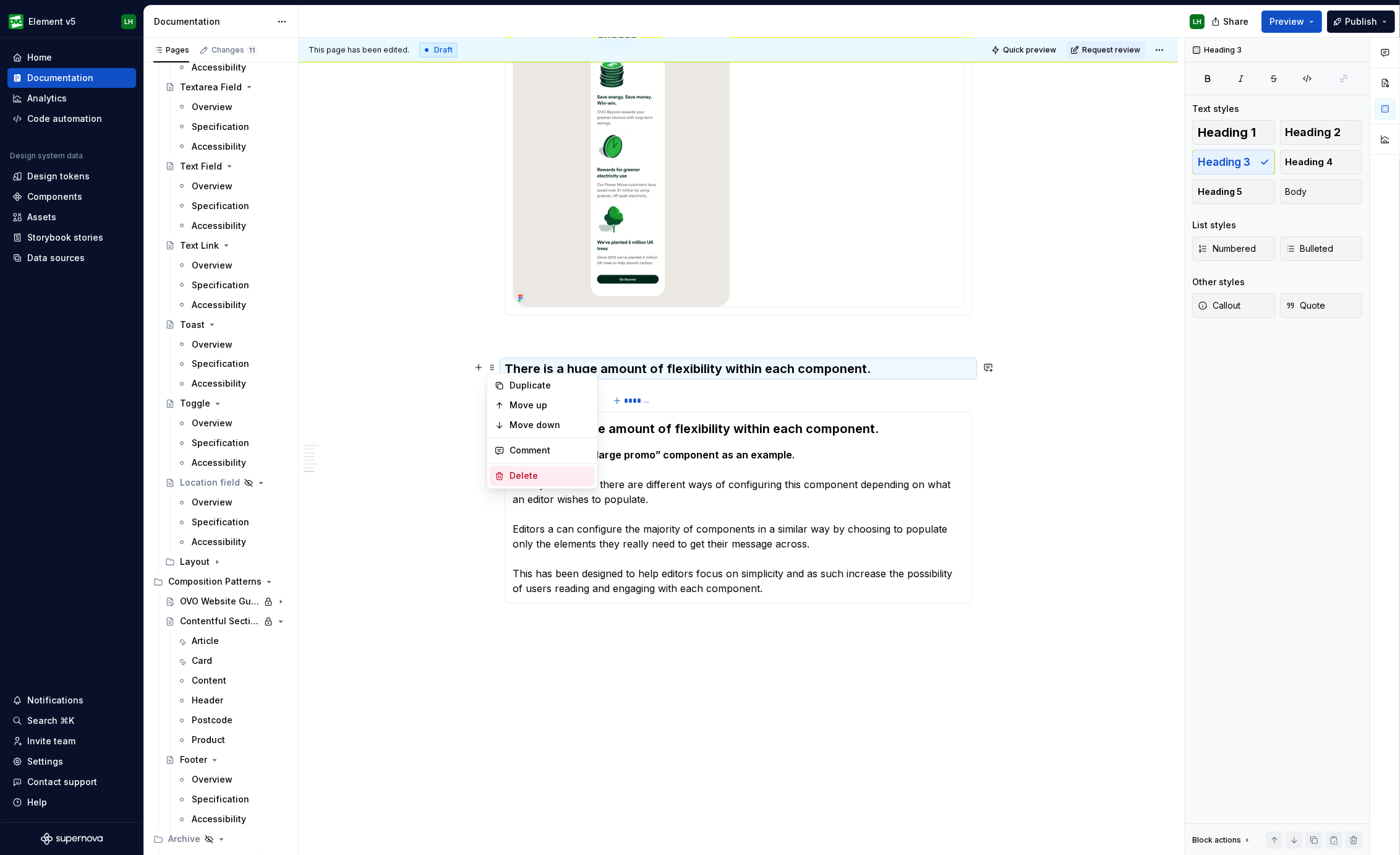
click at [549, 476] on div "Delete" at bounding box center [549, 476] width 81 height 12
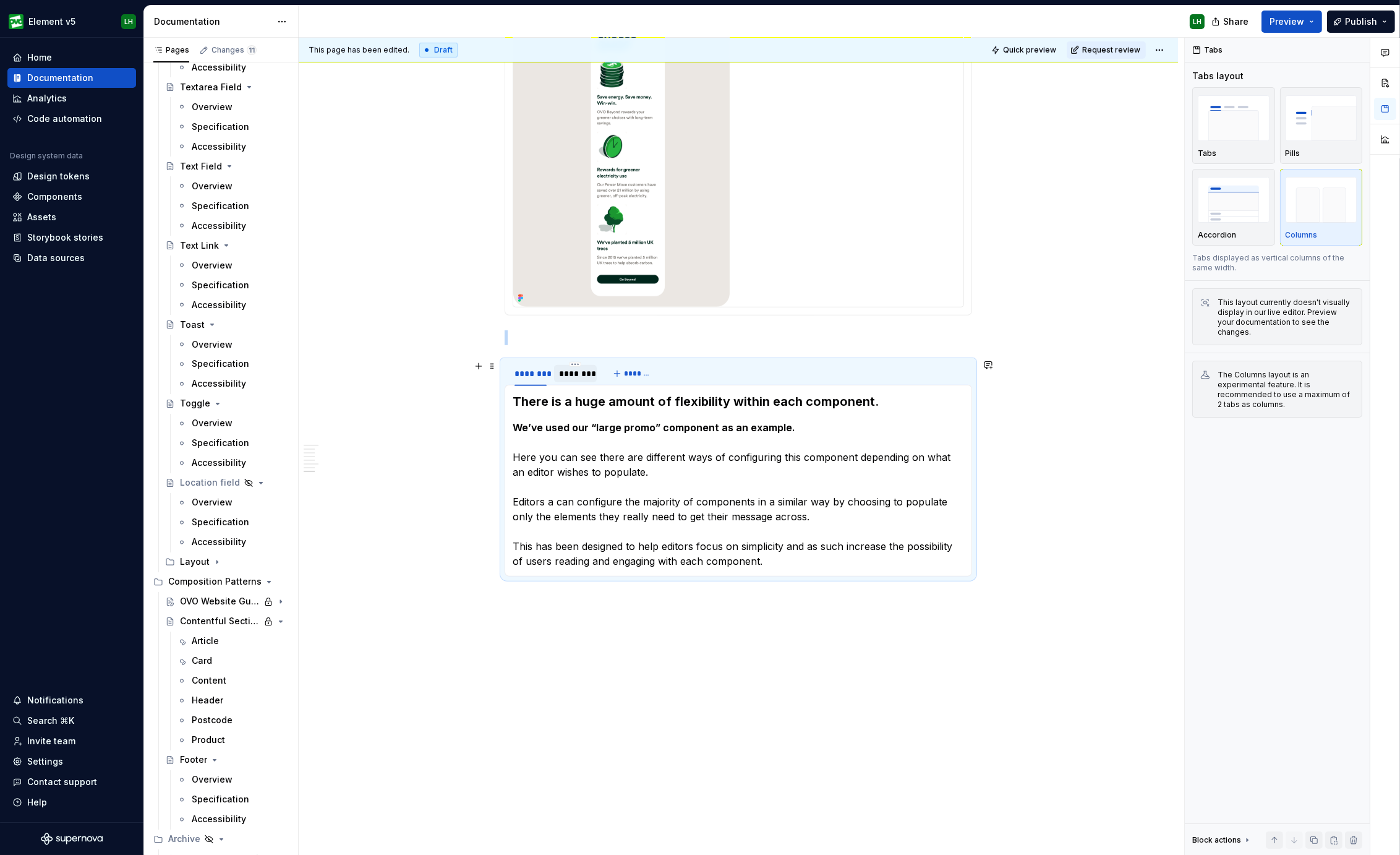
click at [589, 370] on div "********" at bounding box center [575, 373] width 32 height 12
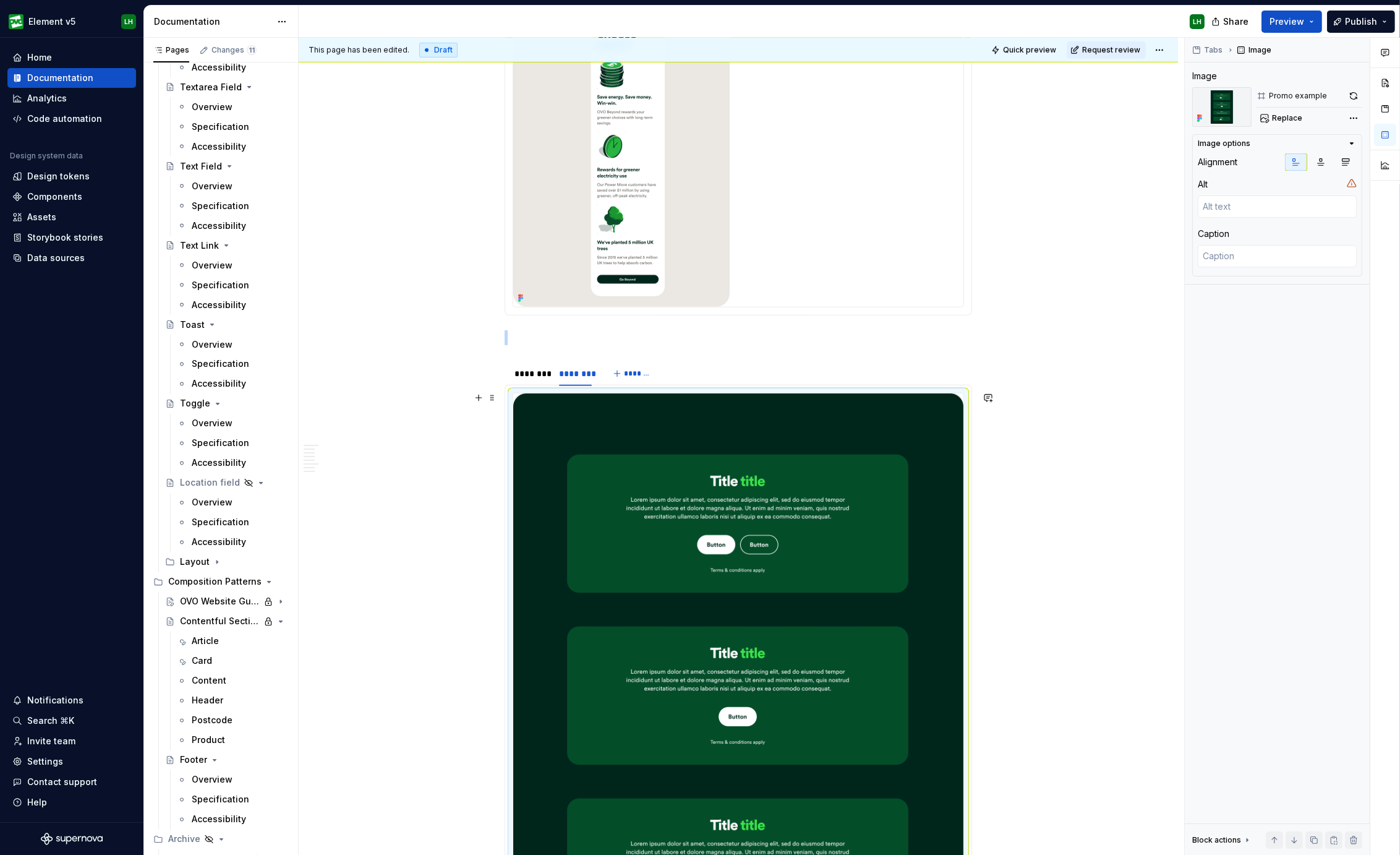
click at [620, 456] on img at bounding box center [738, 730] width 450 height 674
click at [1352, 99] on button "button" at bounding box center [1353, 96] width 18 height 18
click at [677, 166] on img at bounding box center [621, 148] width 217 height 316
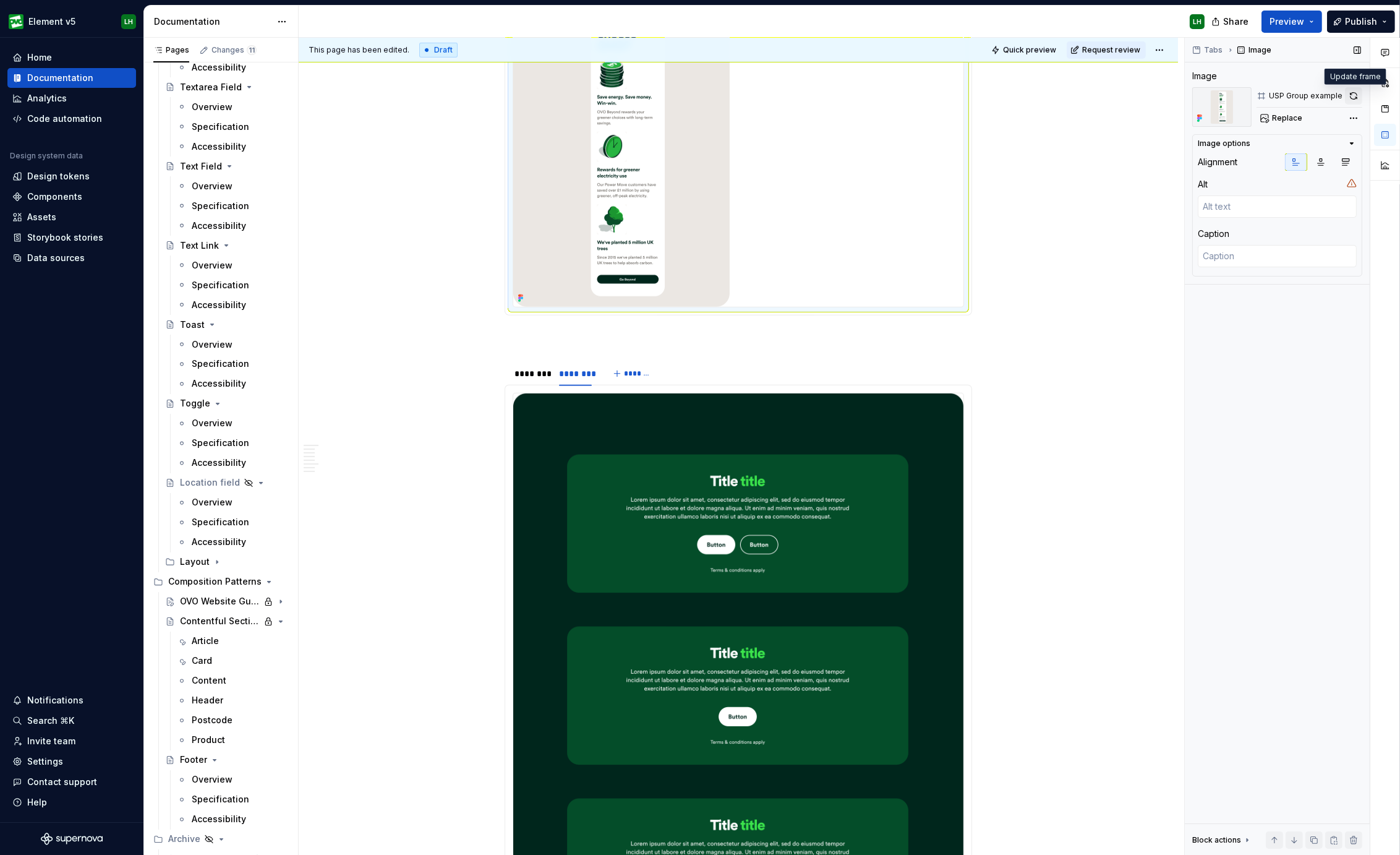
click at [1359, 97] on button "button" at bounding box center [1353, 96] width 18 height 18
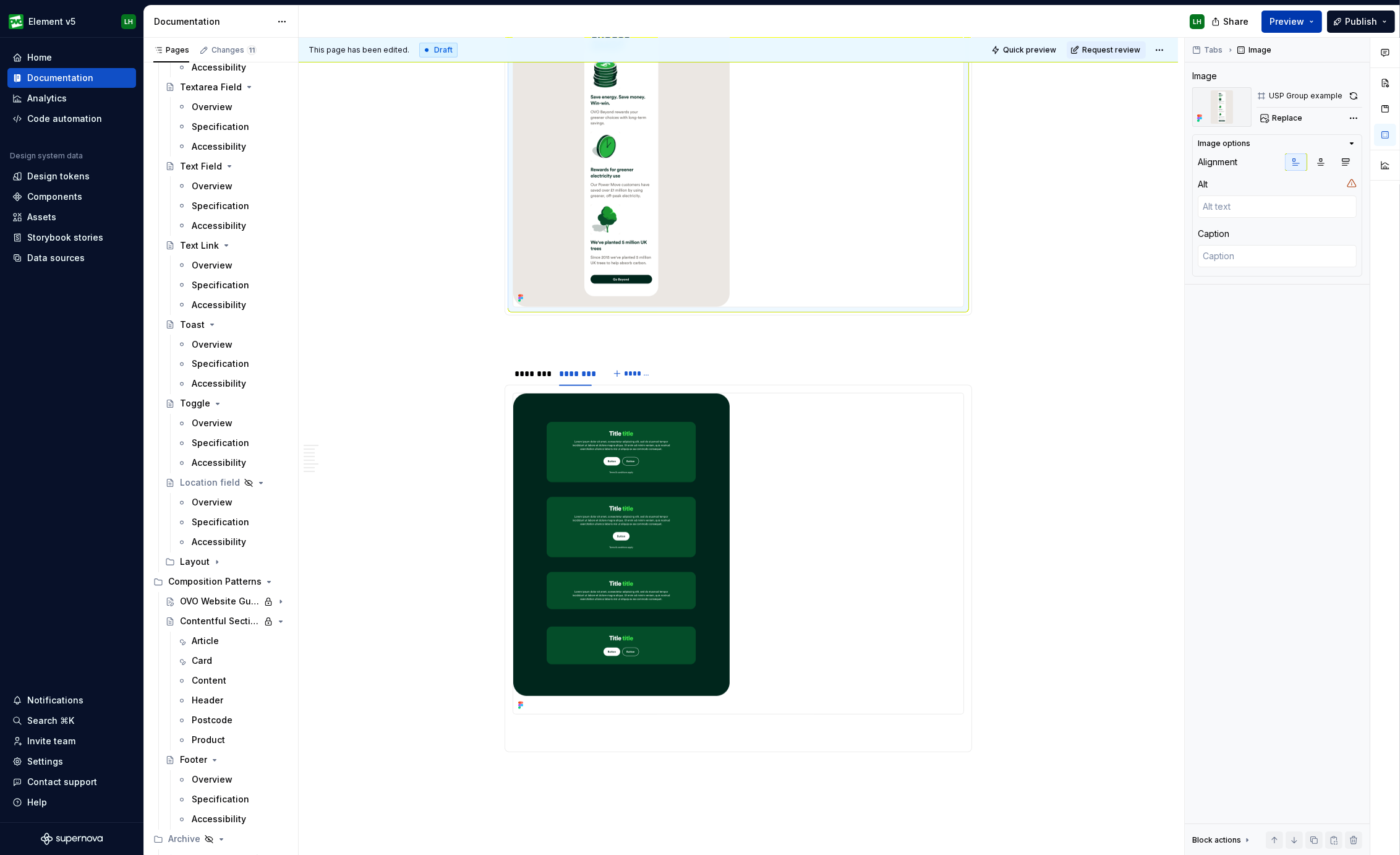
click at [1301, 19] on span "Preview" at bounding box center [1286, 22] width 35 height 12
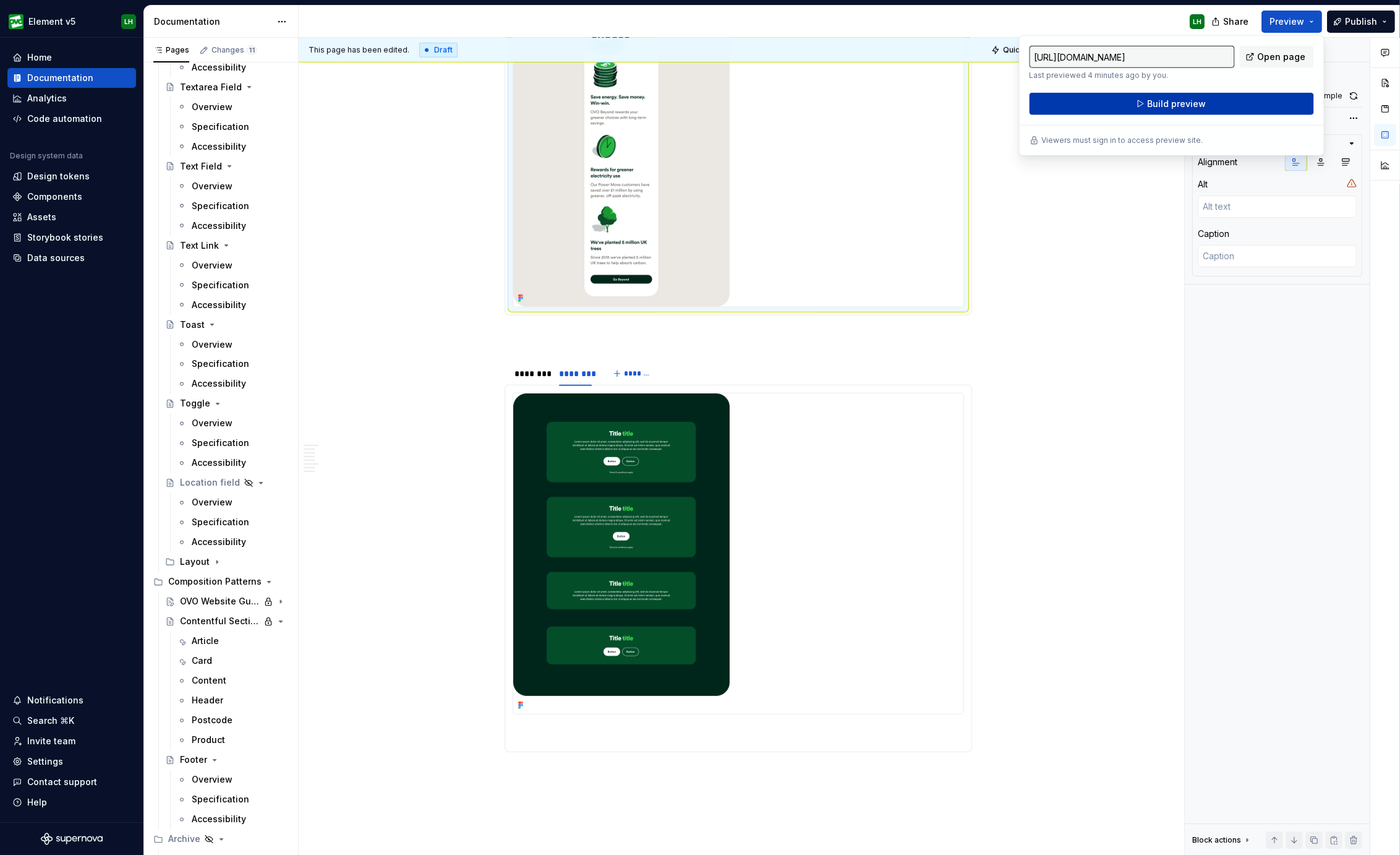
click at [1226, 108] on button "Build preview" at bounding box center [1171, 104] width 284 height 22
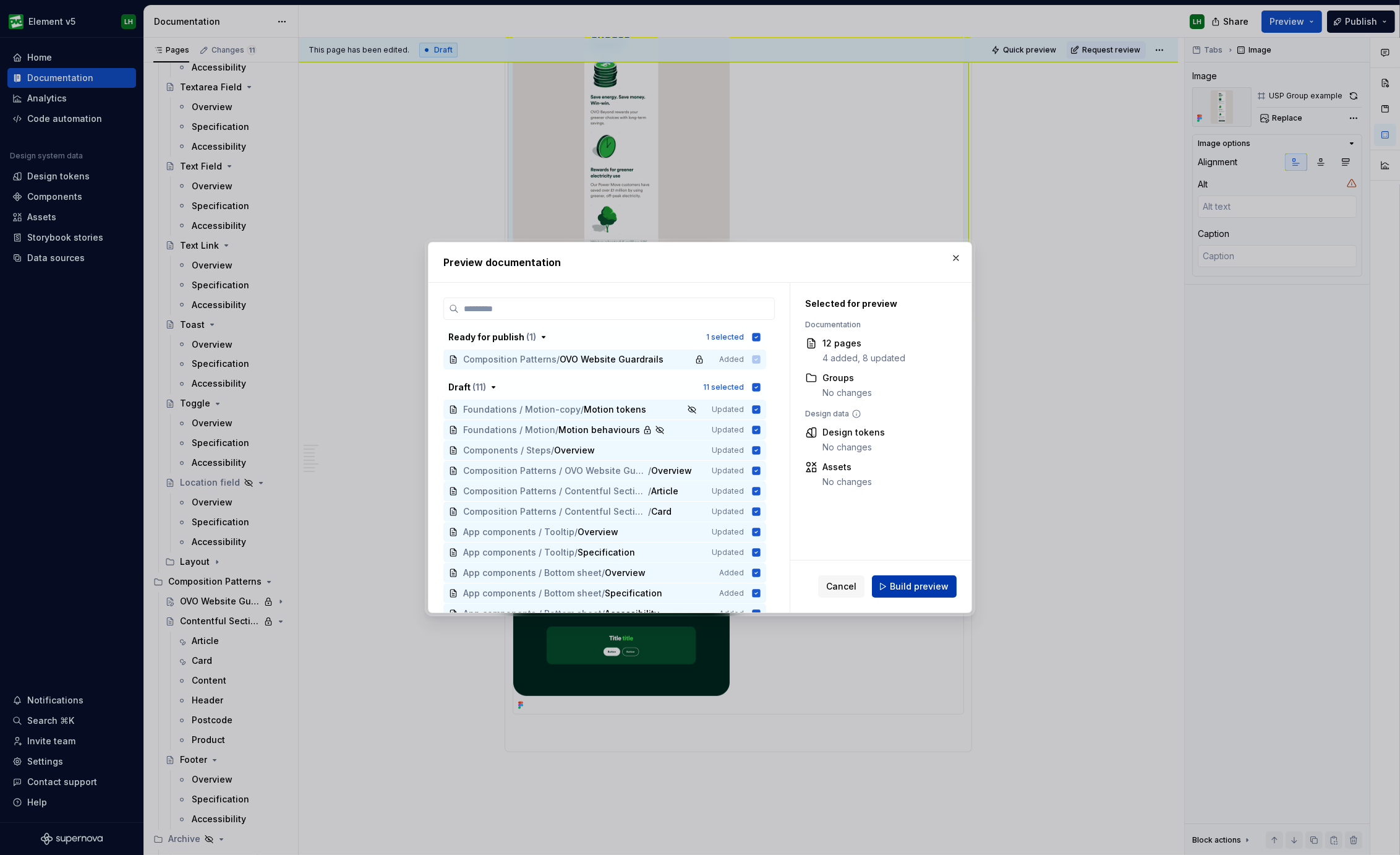
click at [905, 588] on span "Build preview" at bounding box center [918, 586] width 58 height 12
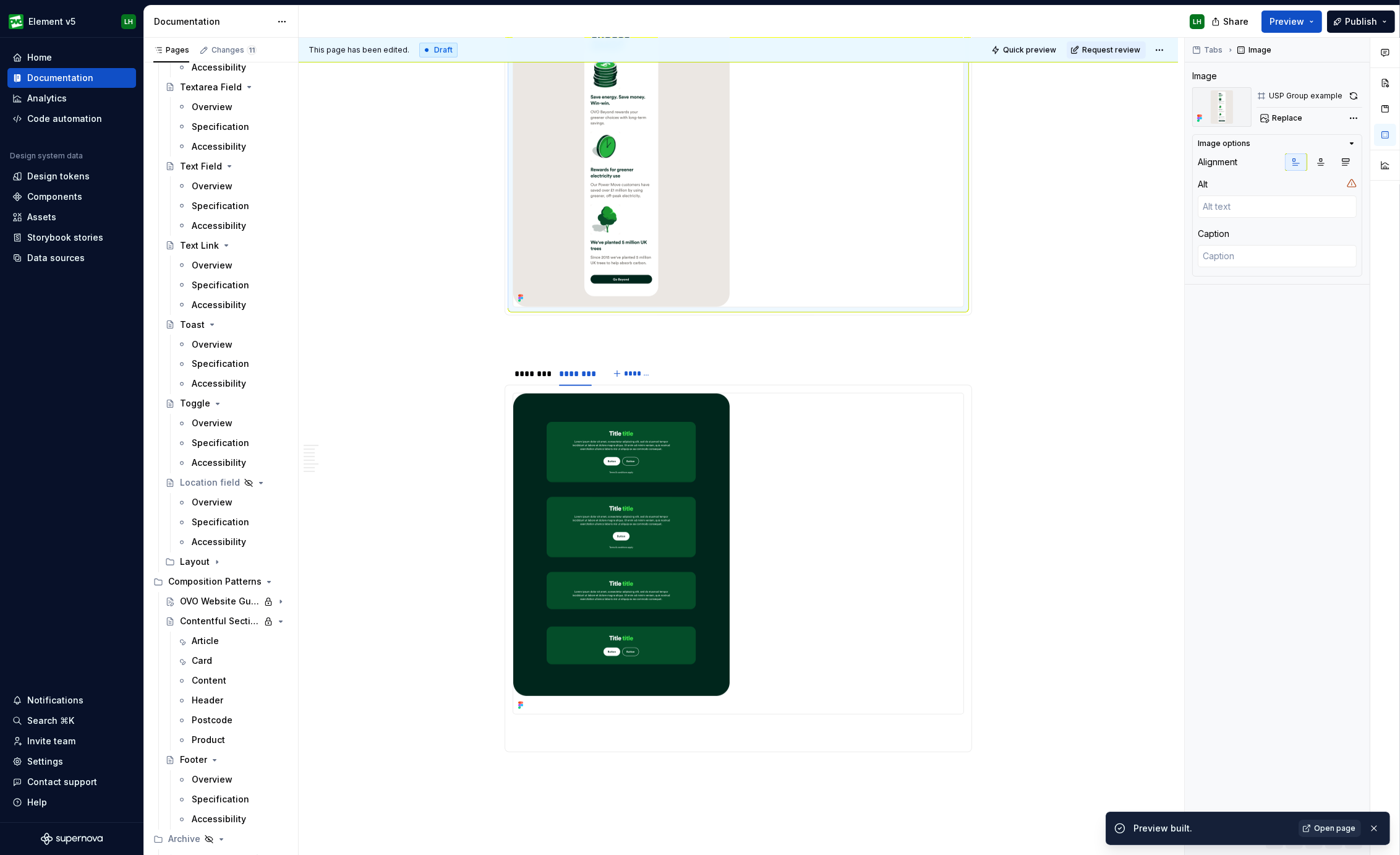
click at [1339, 824] on span "Open page" at bounding box center [1335, 827] width 41 height 10
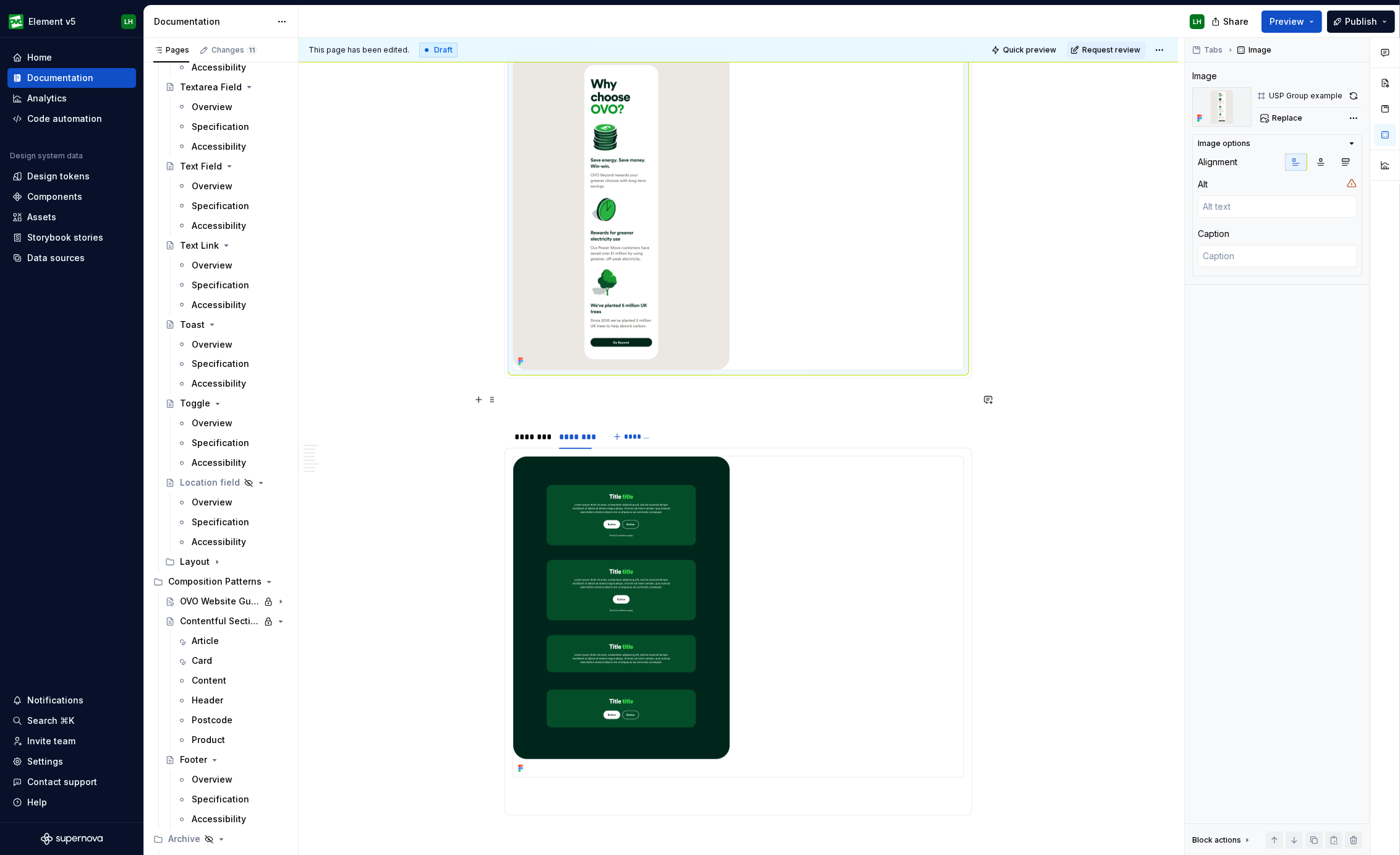
scroll to position [1059, 0]
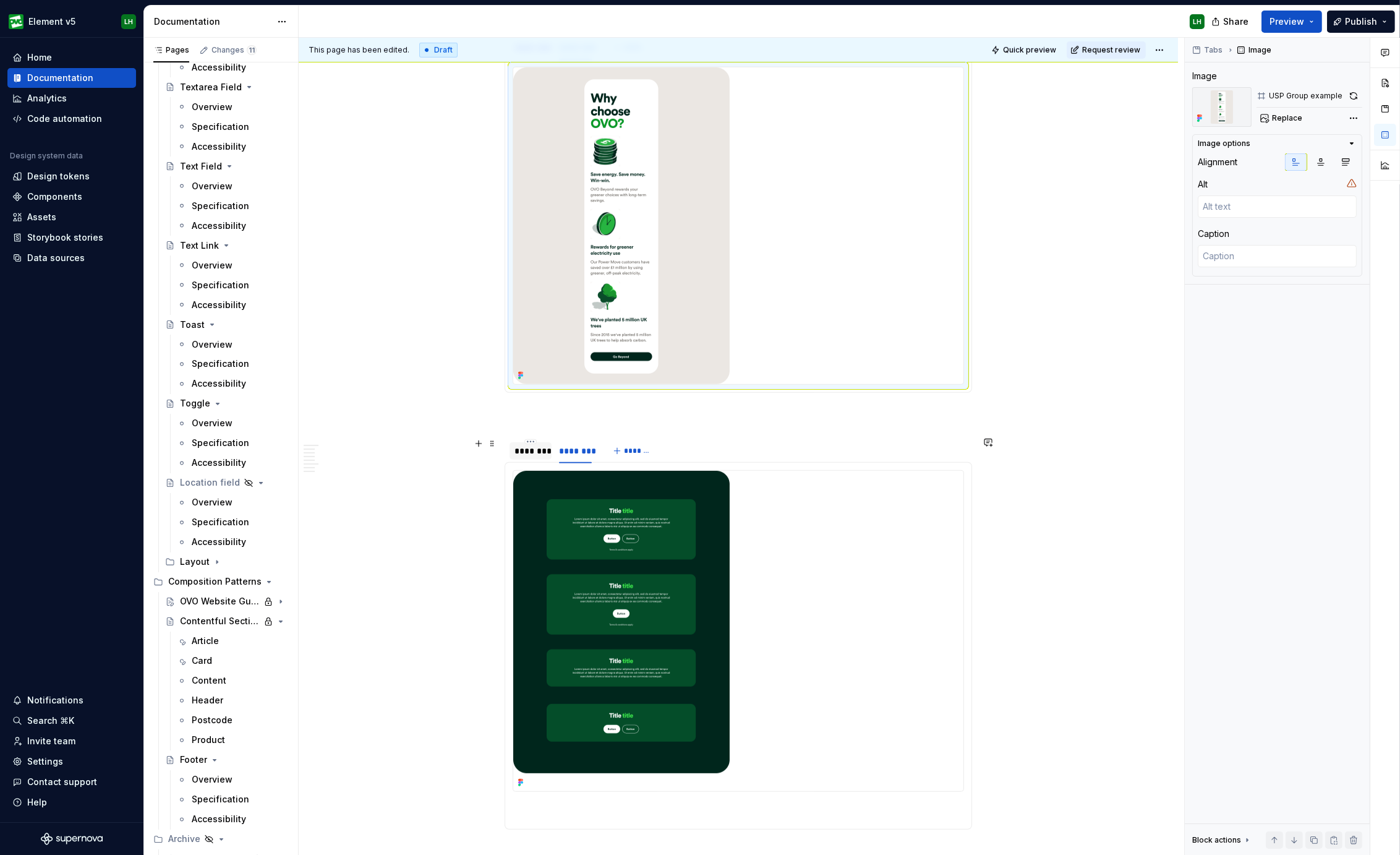
type textarea "*"
click at [521, 446] on div "********" at bounding box center [531, 451] width 32 height 12
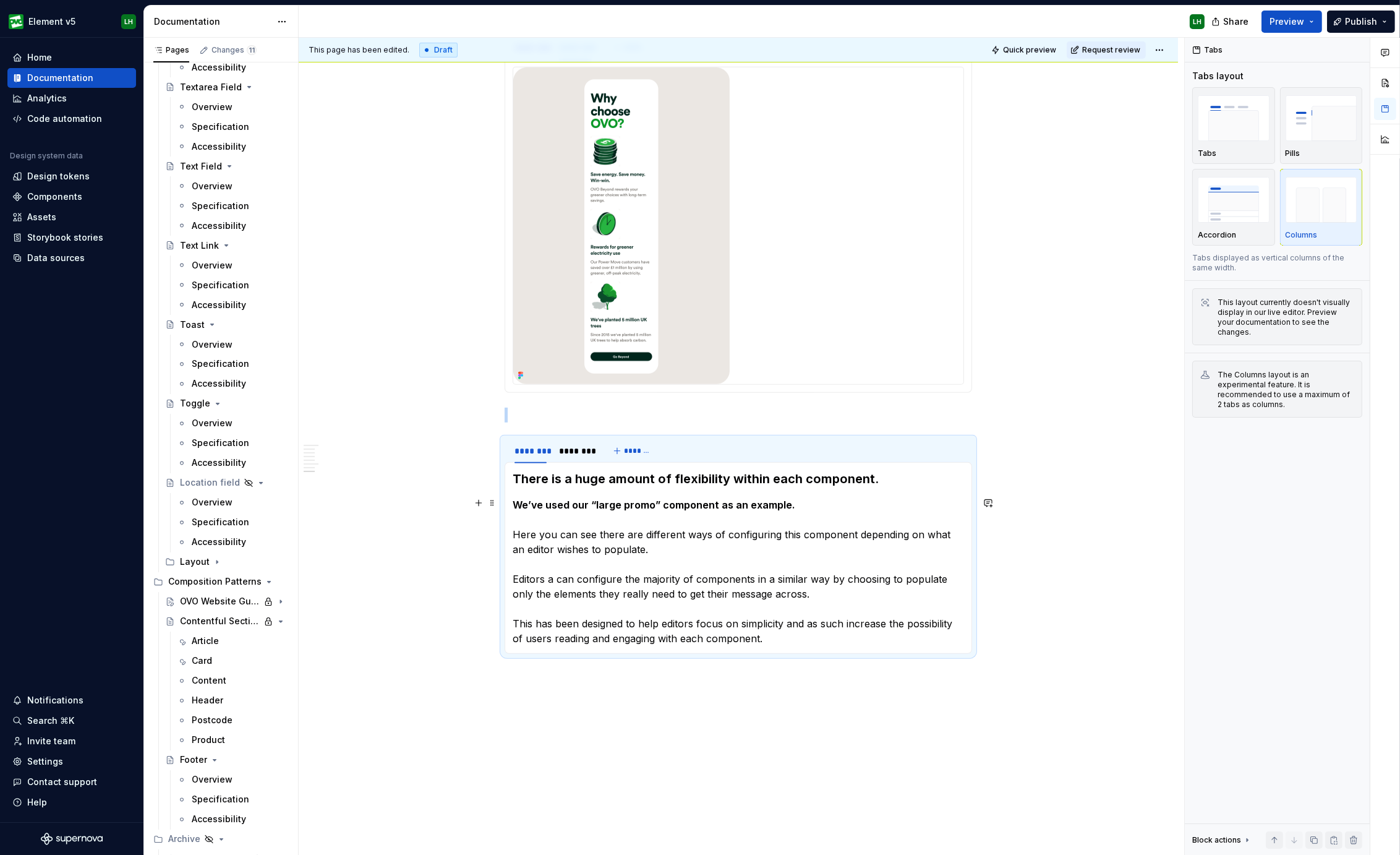
click at [609, 502] on strong "We’ve used our “large promo” component as an example." at bounding box center [654, 505] width 283 height 12
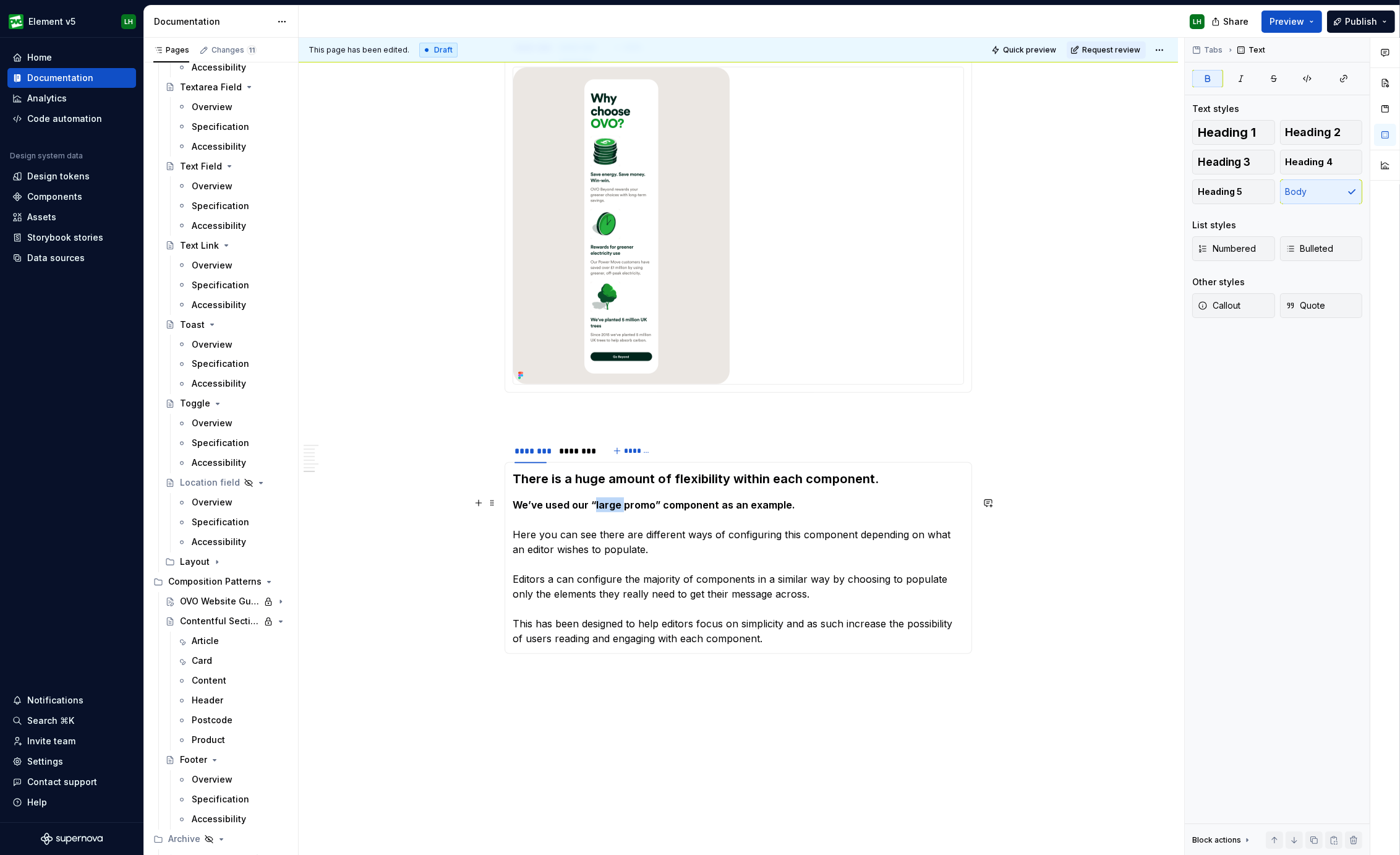
click at [609, 502] on strong "We’ve used our “large promo” component as an example." at bounding box center [654, 505] width 283 height 12
drag, startPoint x: 588, startPoint y: 499, endPoint x: 597, endPoint y: 501, distance: 9.2
click at [597, 501] on strong "We’ve used our “promo” component as an example." at bounding box center [640, 505] width 255 height 12
click at [626, 499] on strong "We’ve used our Promo” component as an example." at bounding box center [637, 505] width 250 height 12
click at [768, 643] on p "We’ve used our Promo component as an example. Here you can see there are differ…" at bounding box center [738, 571] width 452 height 148
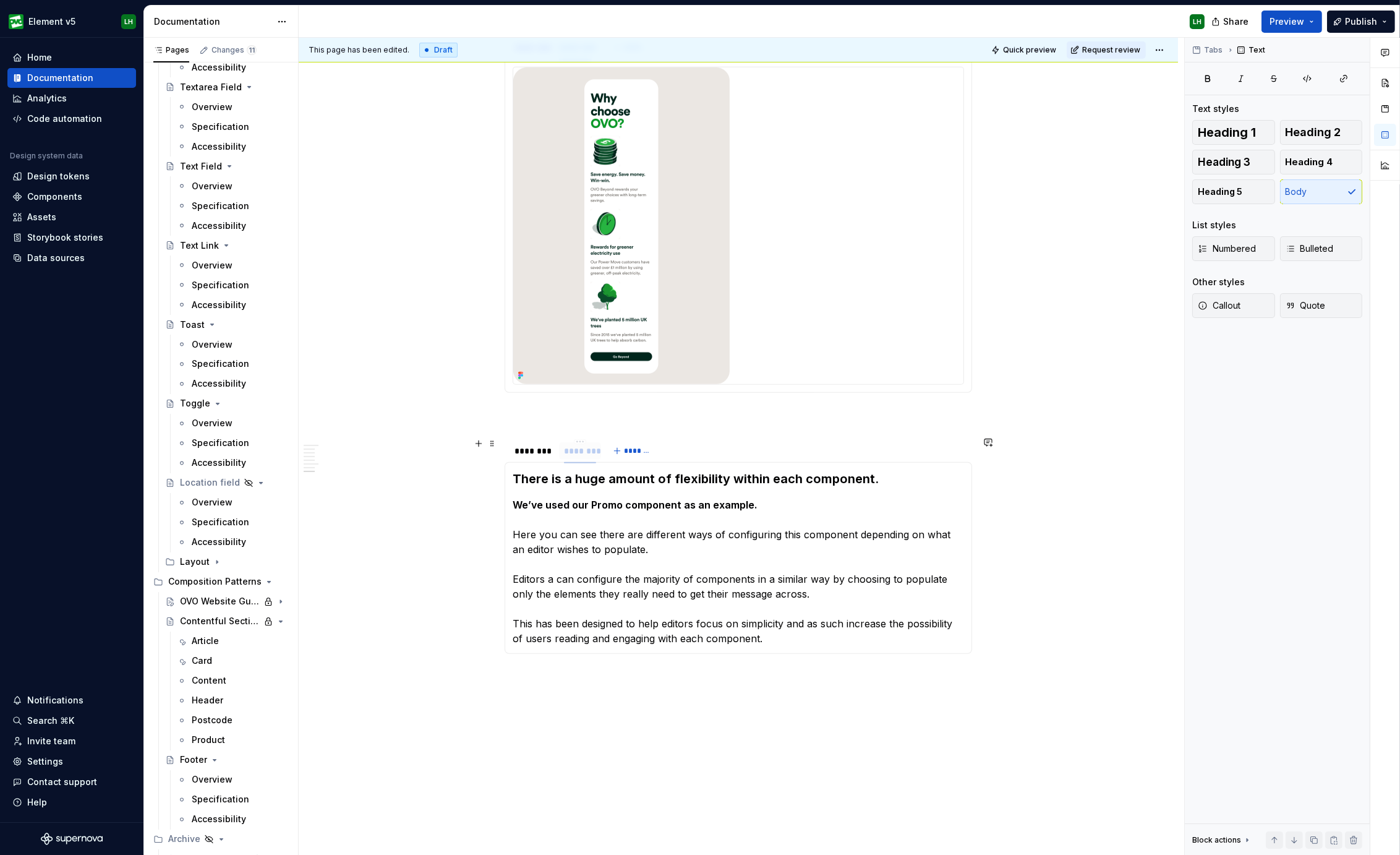
drag, startPoint x: 521, startPoint y: 448, endPoint x: 564, endPoint y: 446, distance: 43.0
drag, startPoint x: 333, startPoint y: 721, endPoint x: 471, endPoint y: 638, distance: 161.0
click at [333, 721] on div "Introduction We use templates and components to create engaging pages with conf…" at bounding box center [738, 45] width 879 height 1779
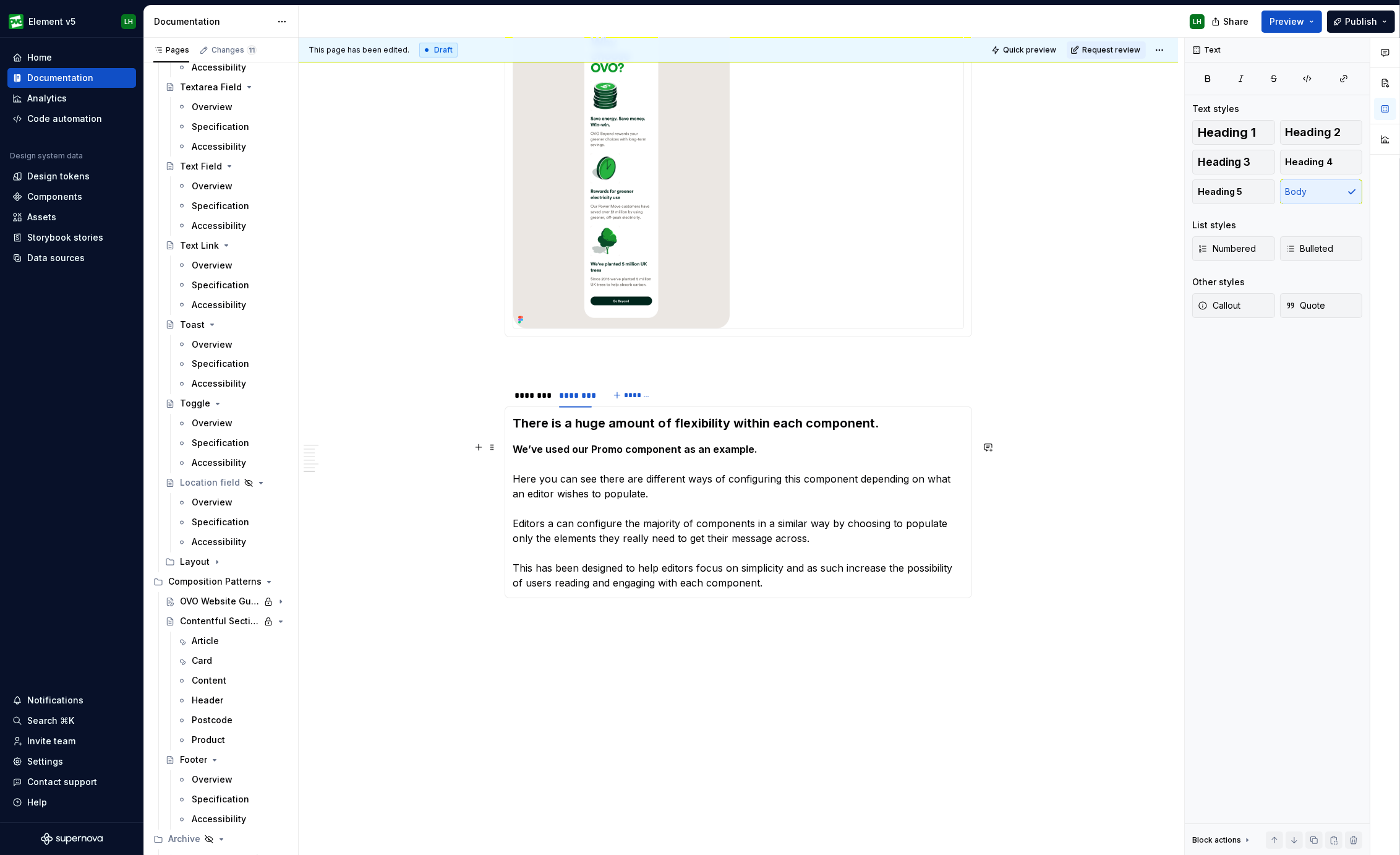
scroll to position [1137, 0]
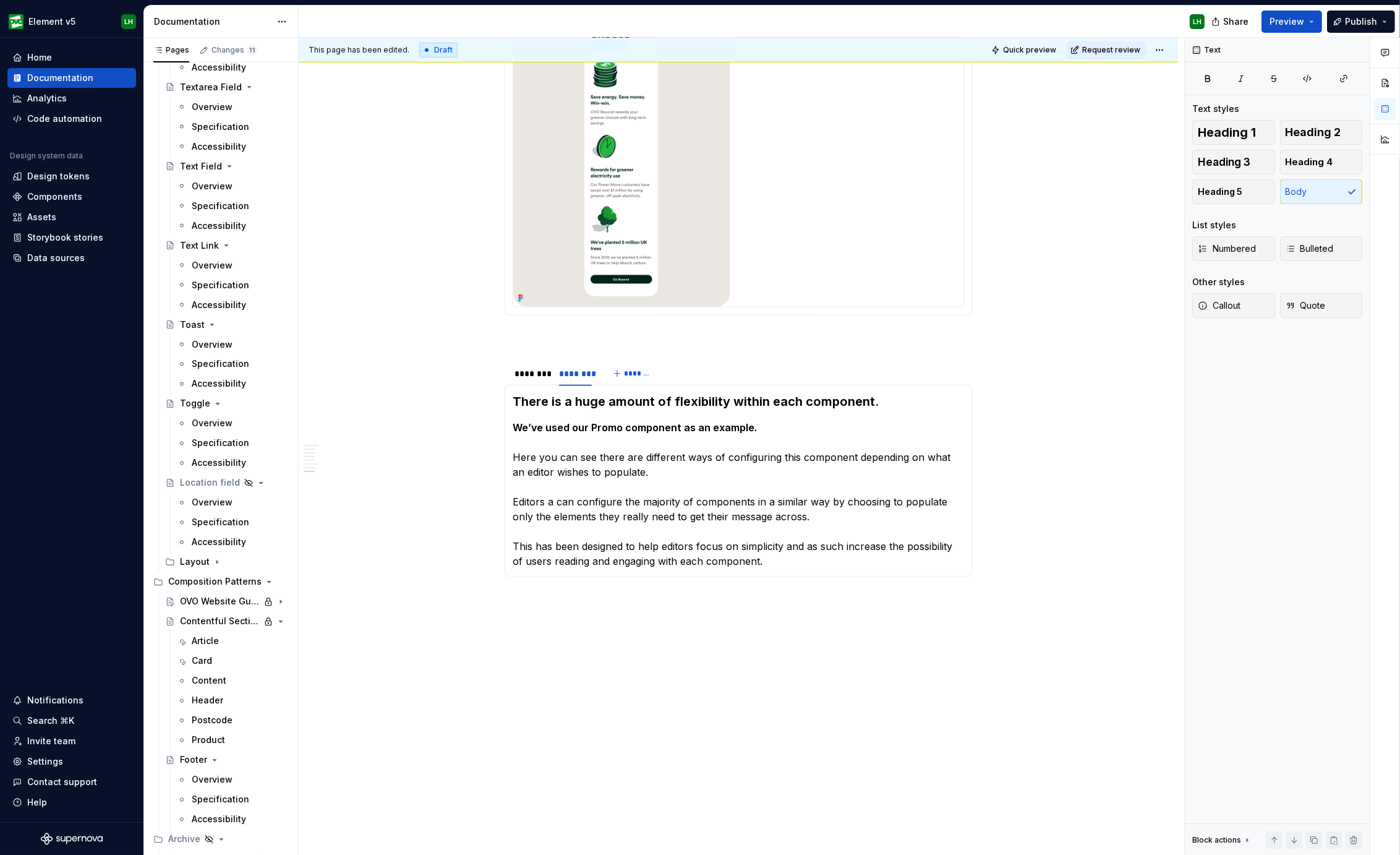
click at [353, 17] on div "LH" at bounding box center [756, 22] width 915 height 32
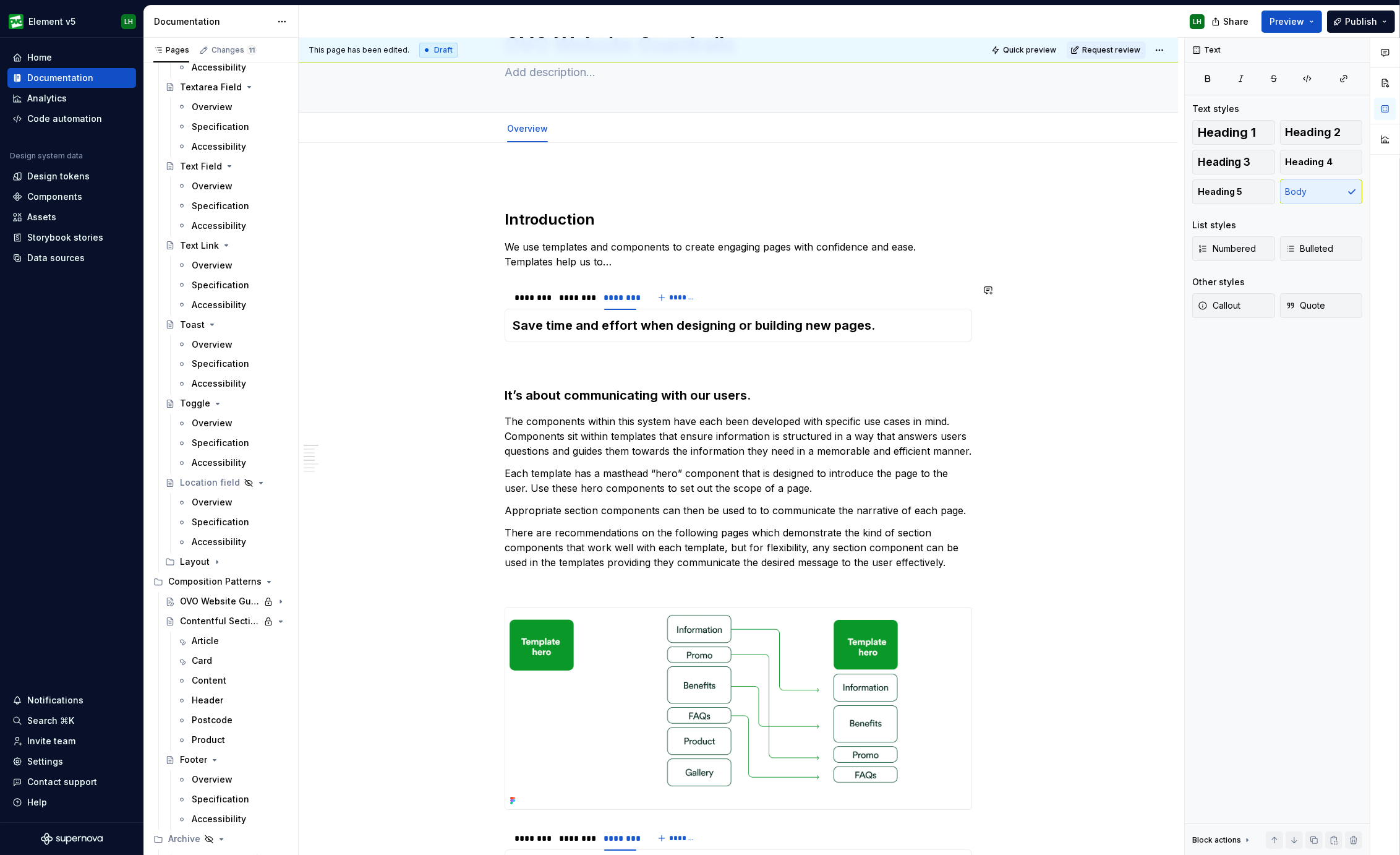
scroll to position [0, 0]
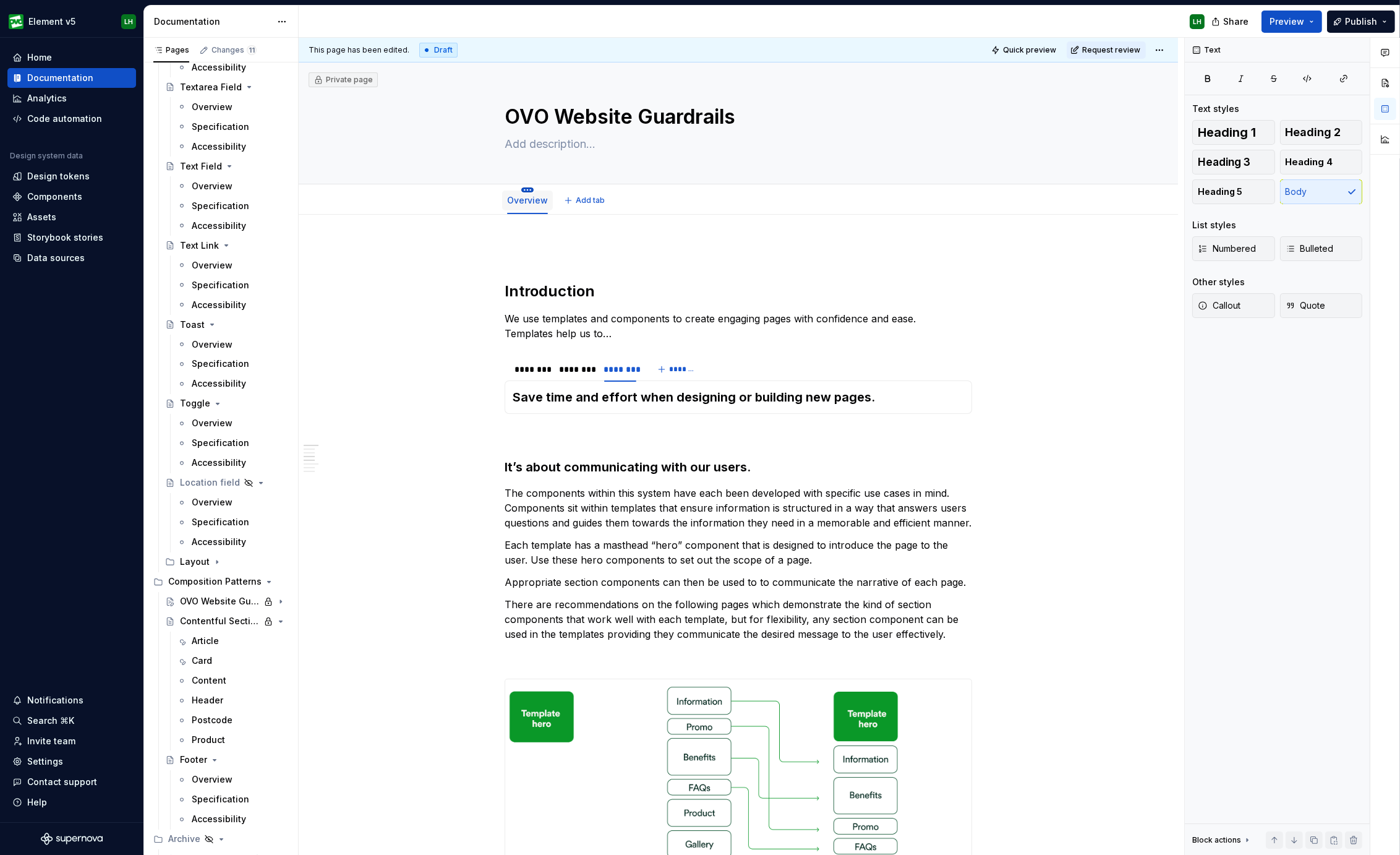
click at [521, 187] on html "Element v5 LH Home Documentation Analytics Code automation Design system data D…" at bounding box center [700, 427] width 1400 height 855
click at [544, 204] on div "Rename page" at bounding box center [593, 207] width 100 height 12
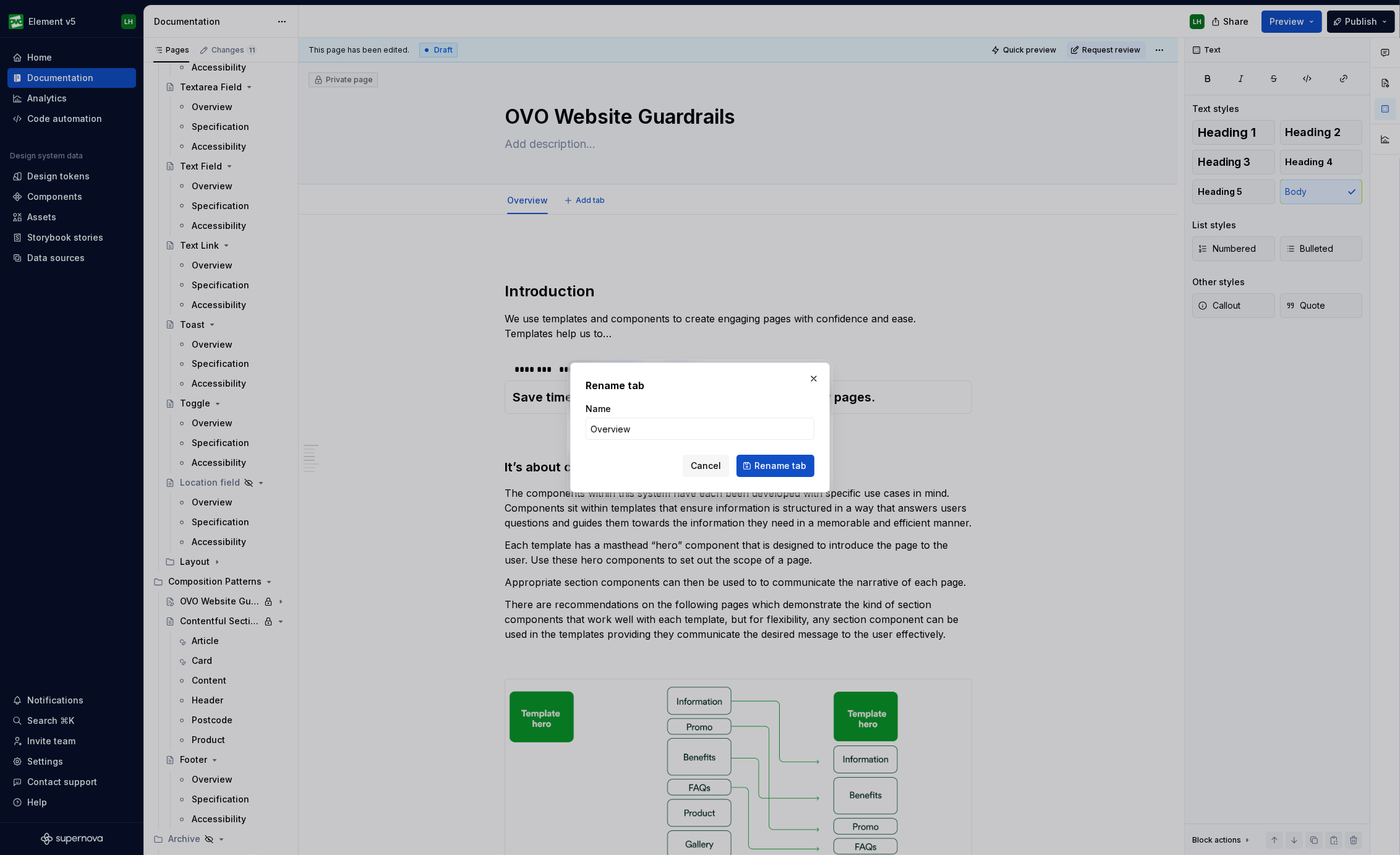
type textarea "*"
click at [599, 426] on input "Overview" at bounding box center [700, 428] width 229 height 22
type input "Introduction"
click button "Rename tab" at bounding box center [775, 466] width 78 height 22
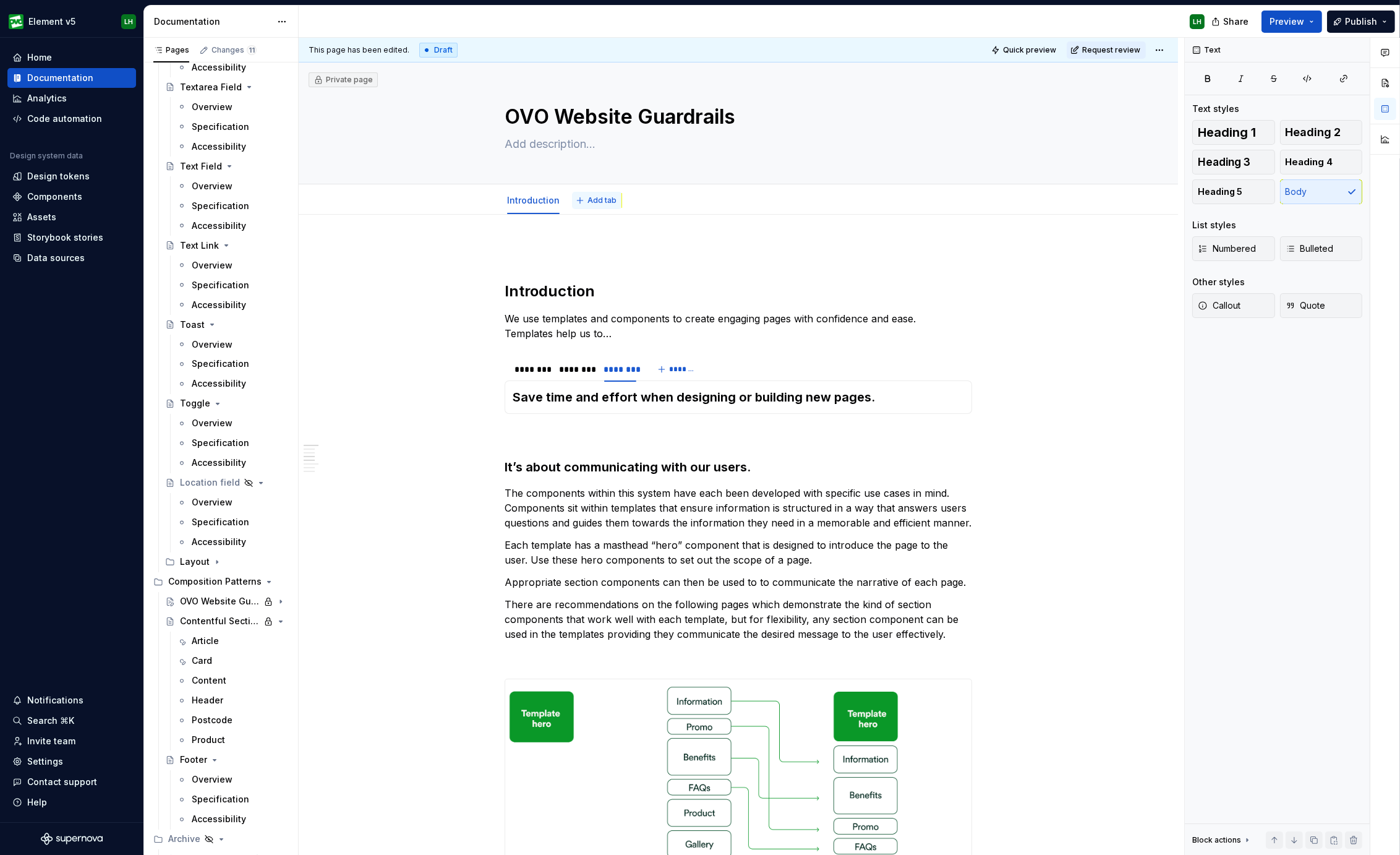
click at [588, 208] on button "Add tab" at bounding box center [597, 200] width 50 height 18
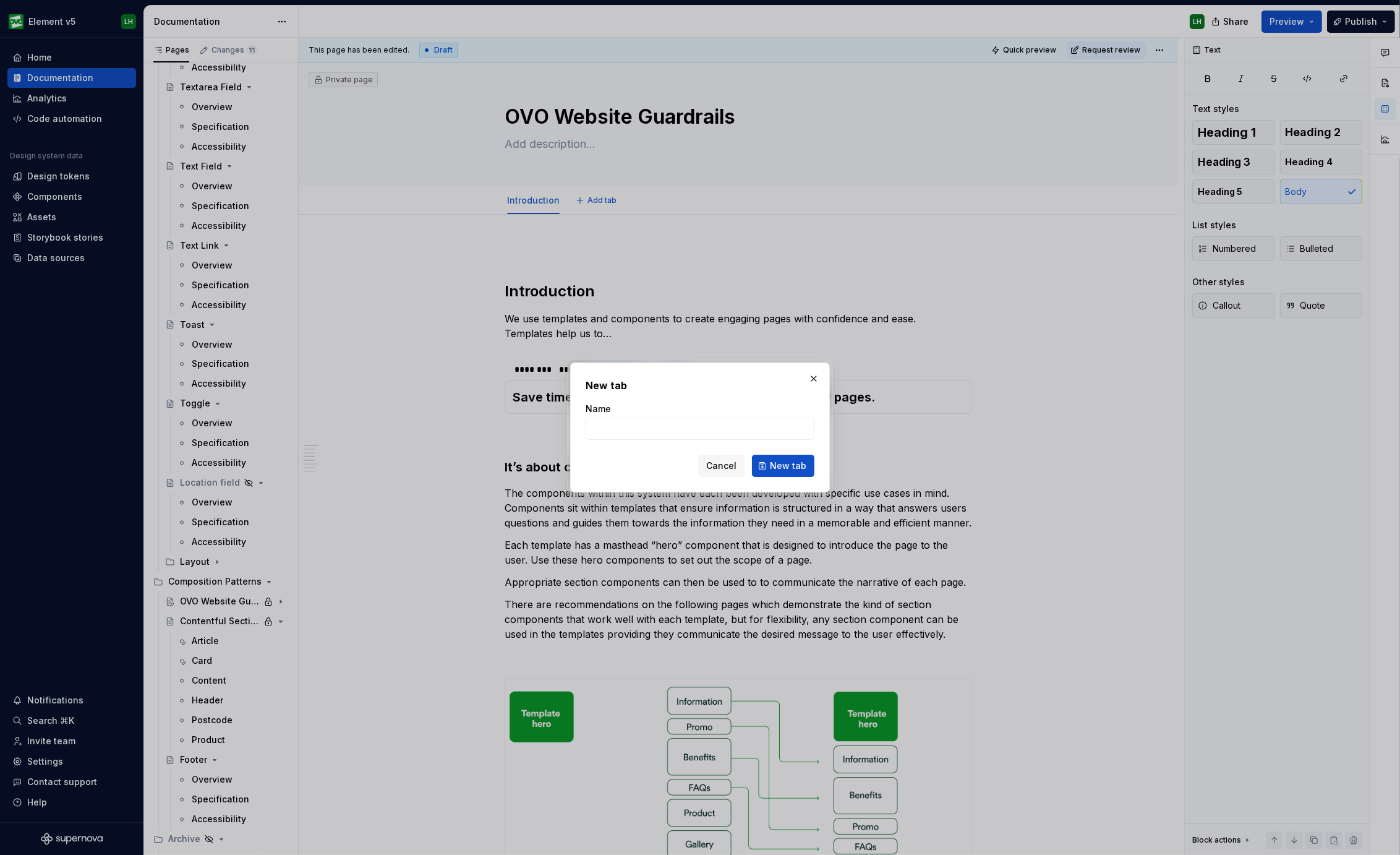
type textarea "*"
type input "Colour themes"
click at [806, 462] on span "New tab" at bounding box center [787, 466] width 36 height 12
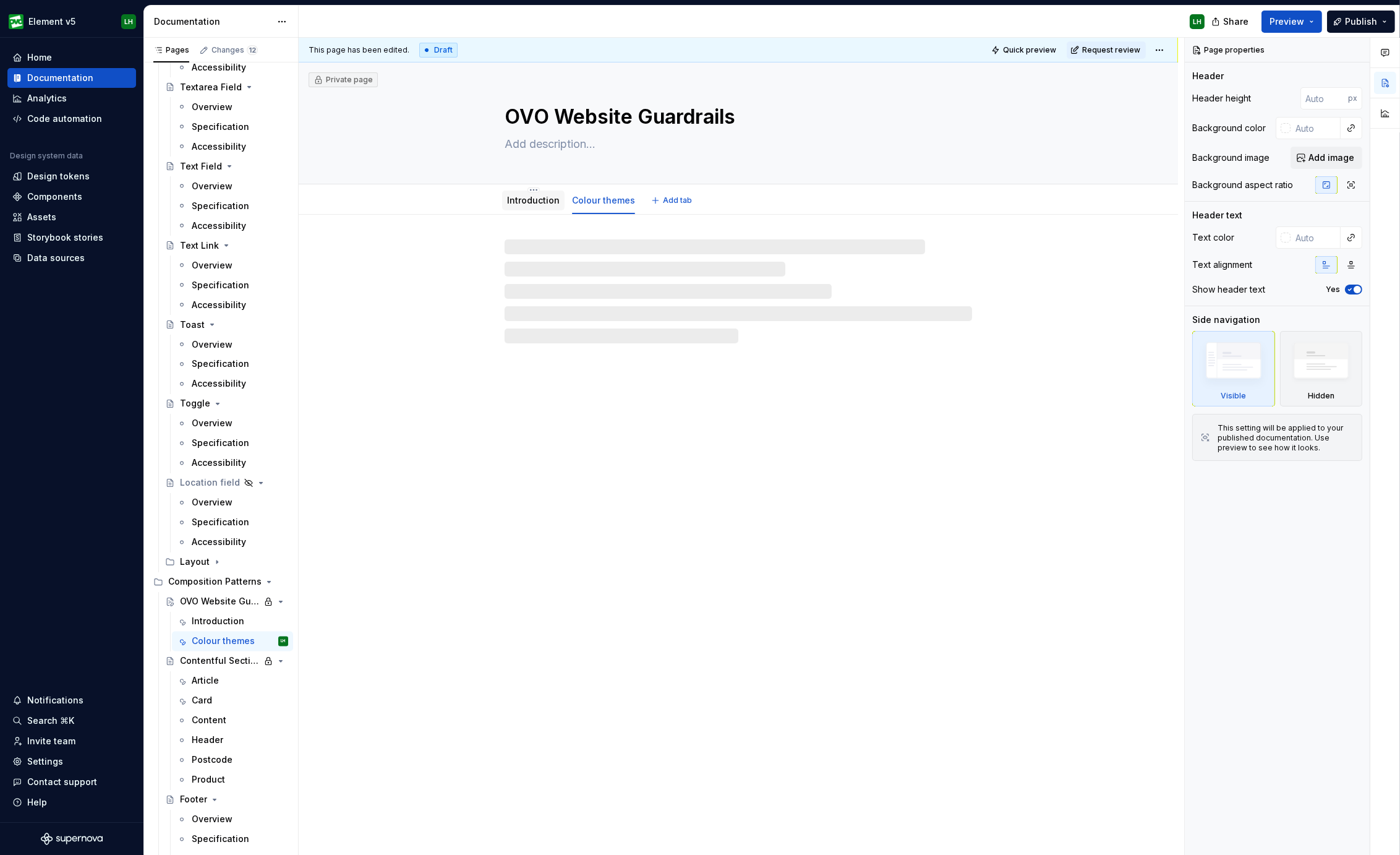
click at [510, 200] on link "Introduction" at bounding box center [533, 200] width 52 height 11
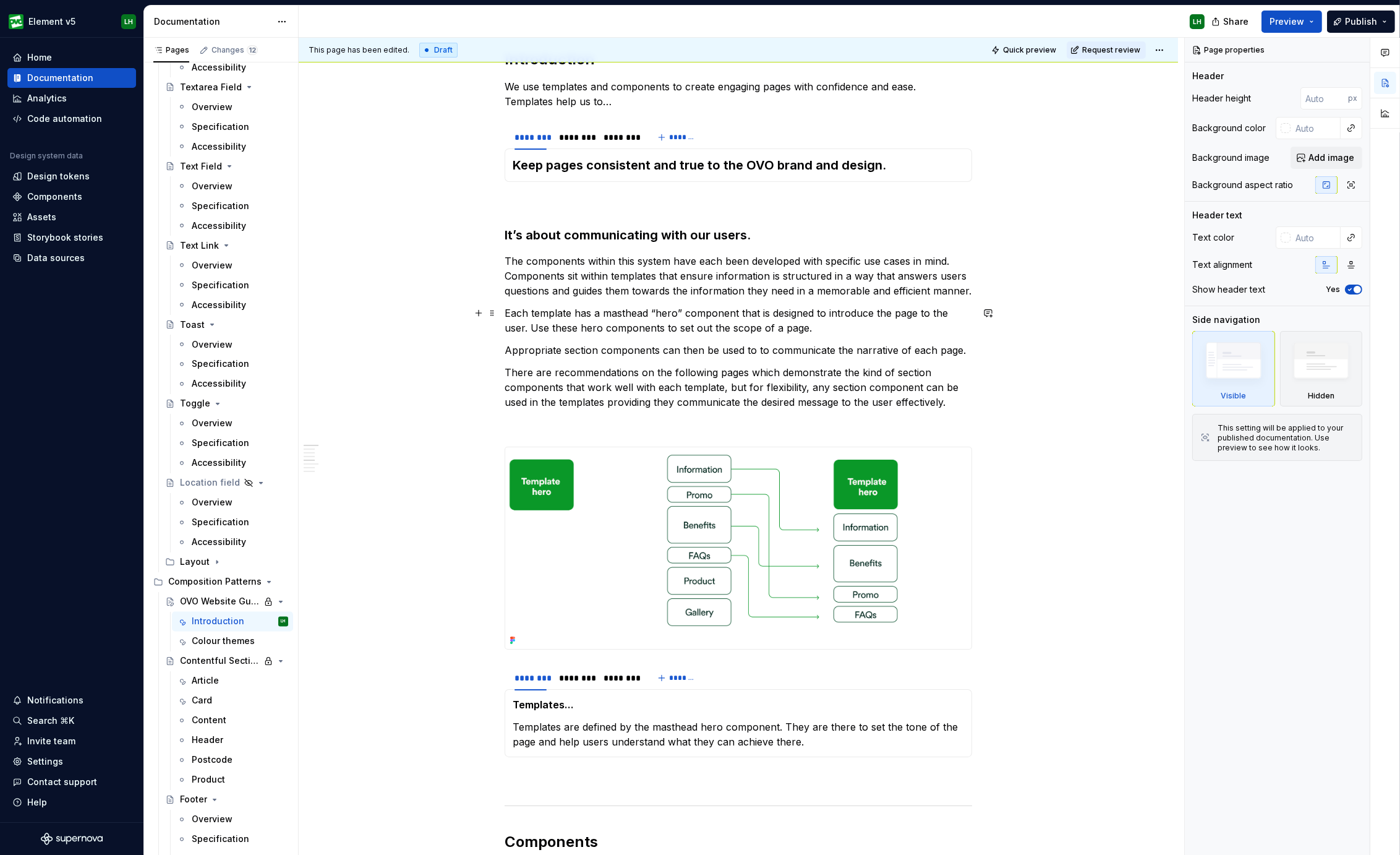
scroll to position [154, 0]
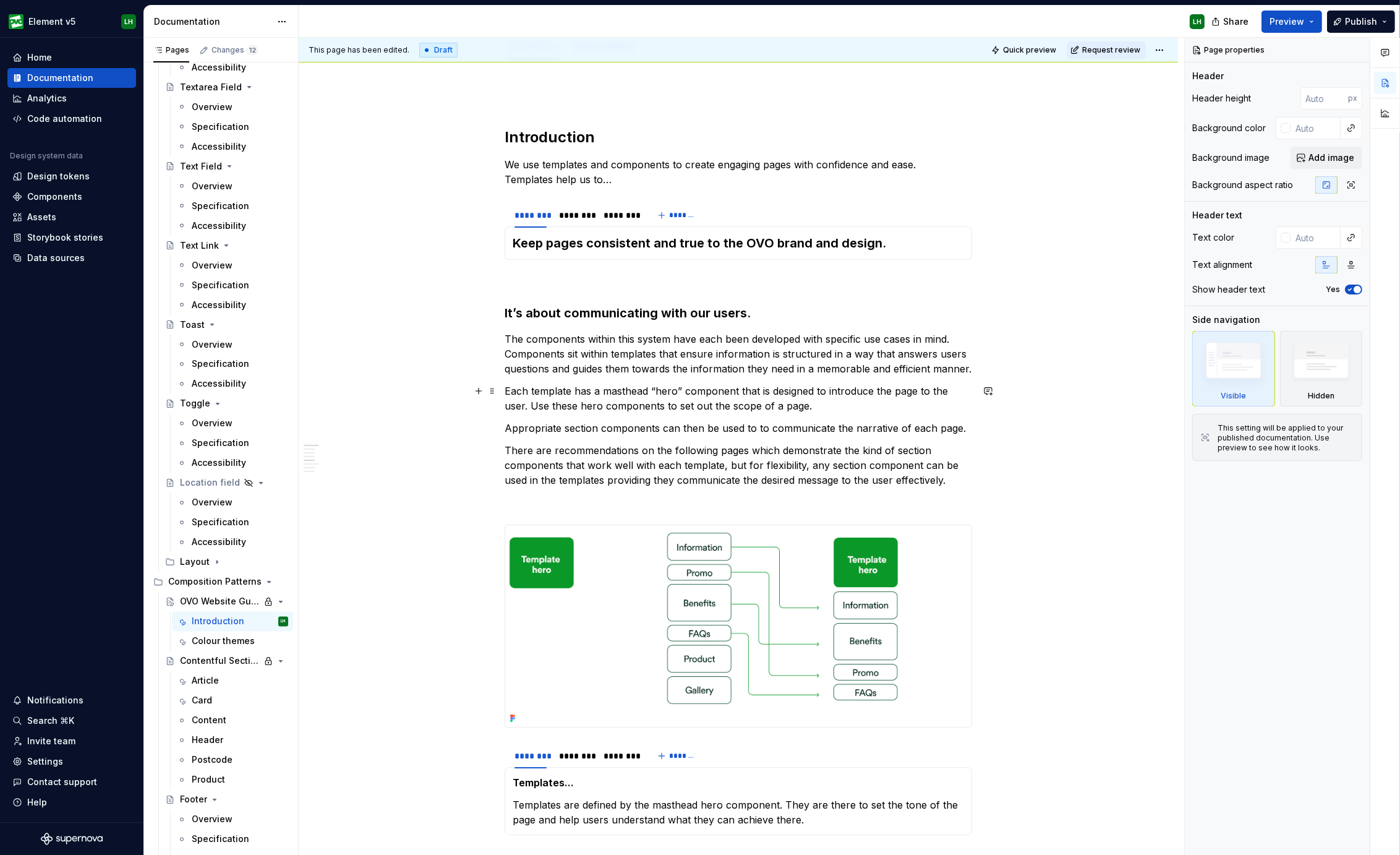
type textarea "*"
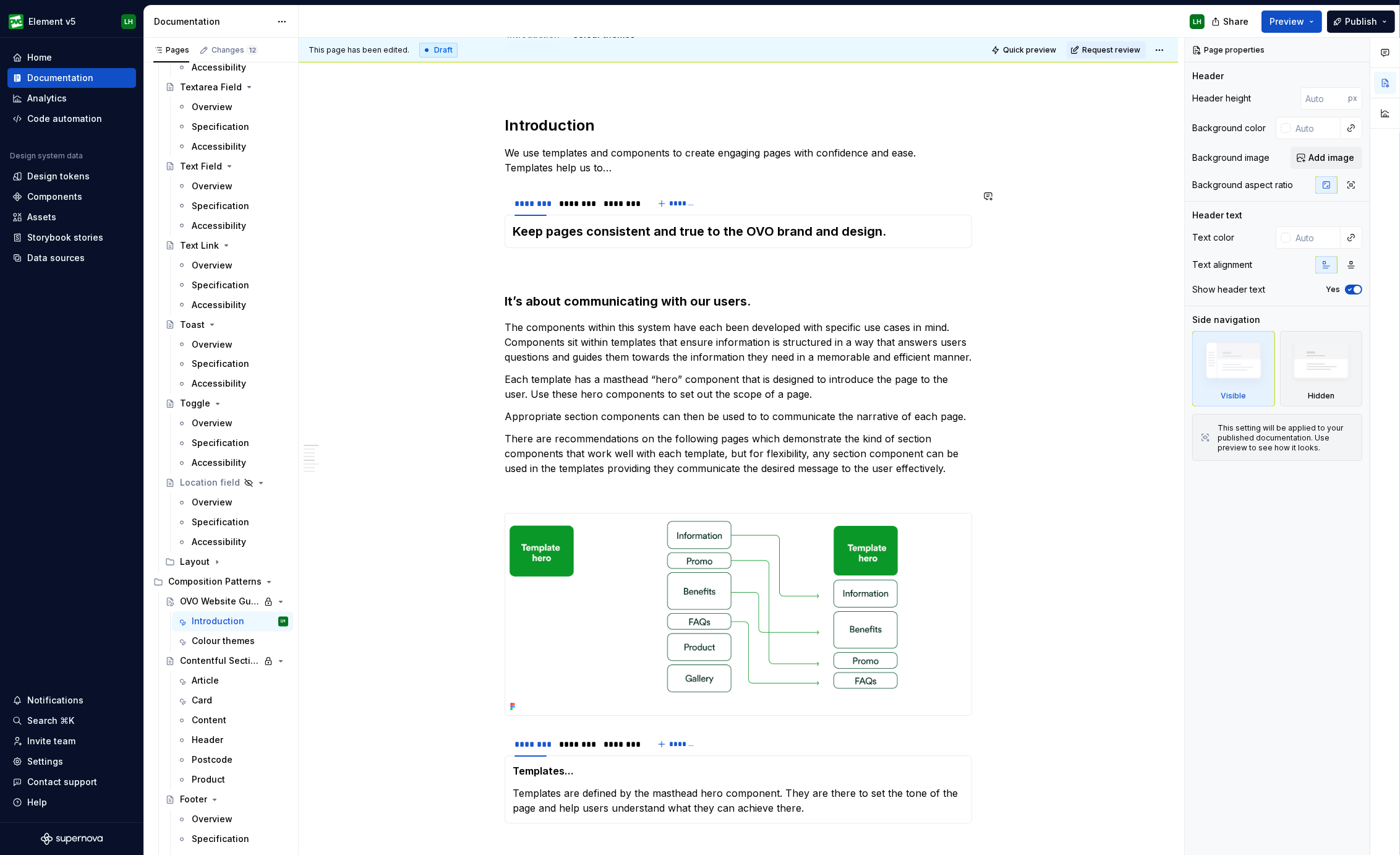
scroll to position [182, 0]
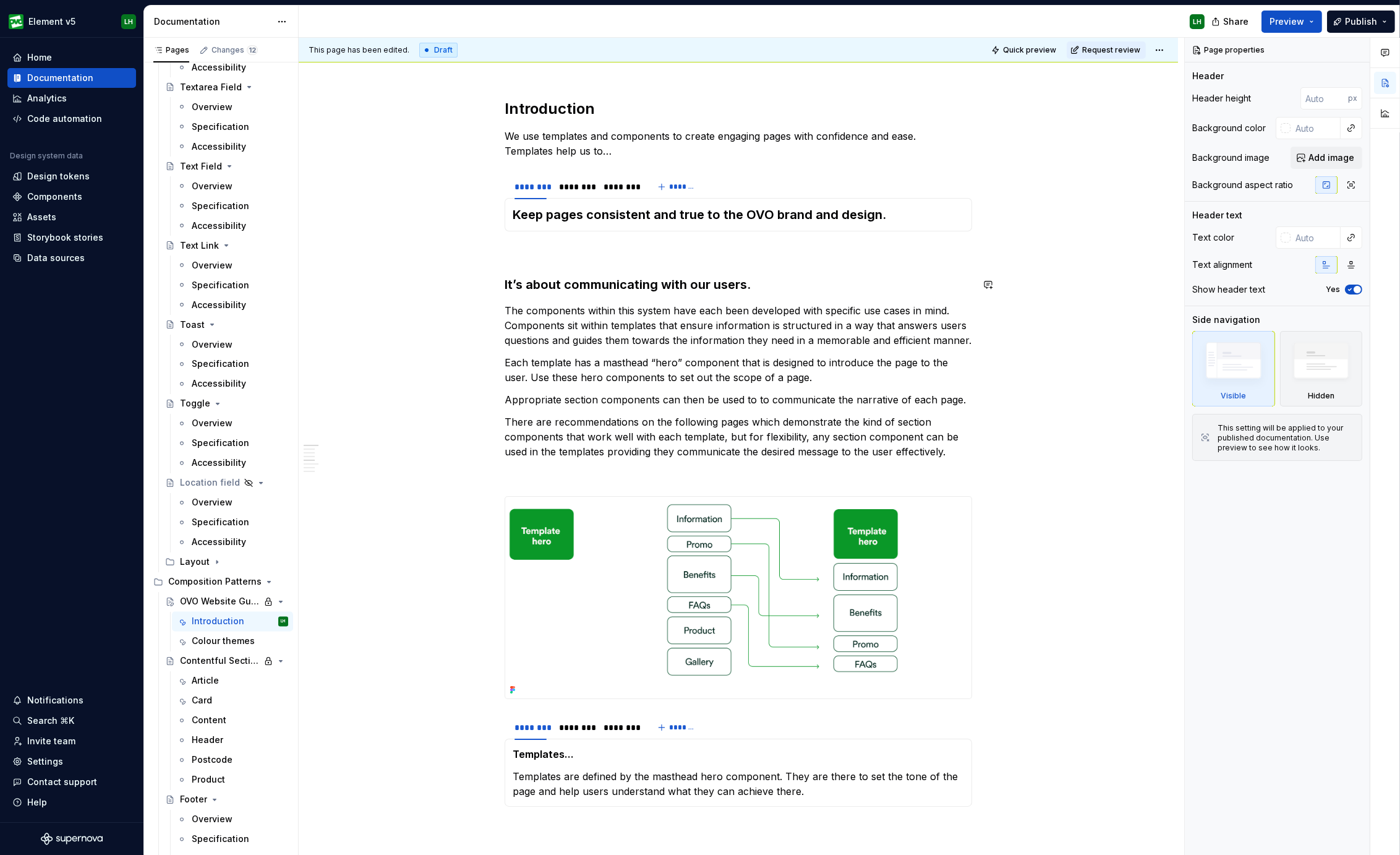
click at [525, 265] on div "Introduction We use templates and components to create engaging pages with conf…" at bounding box center [738, 826] width 468 height 1529
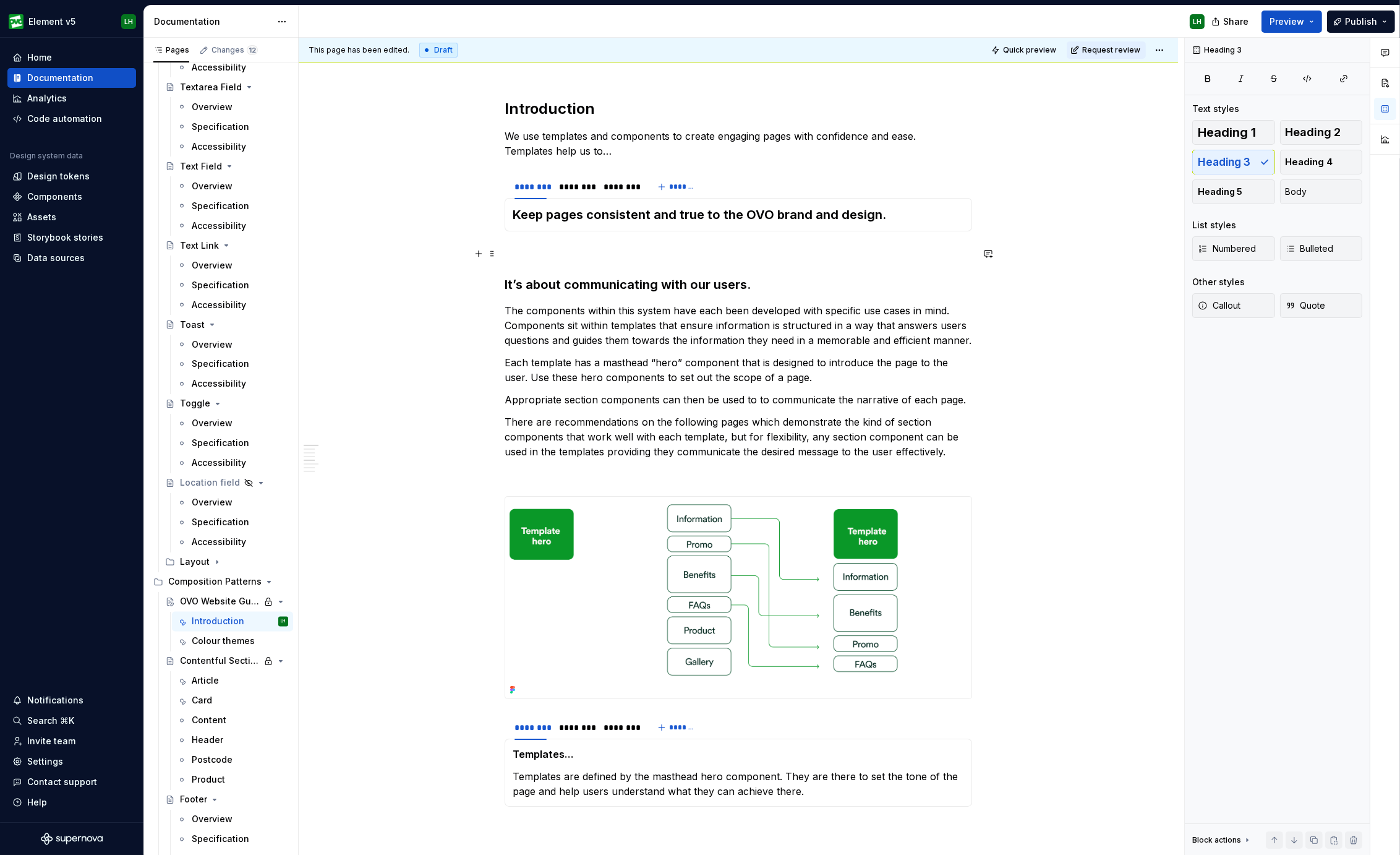
click at [475, 252] on button "button" at bounding box center [478, 254] width 18 height 18
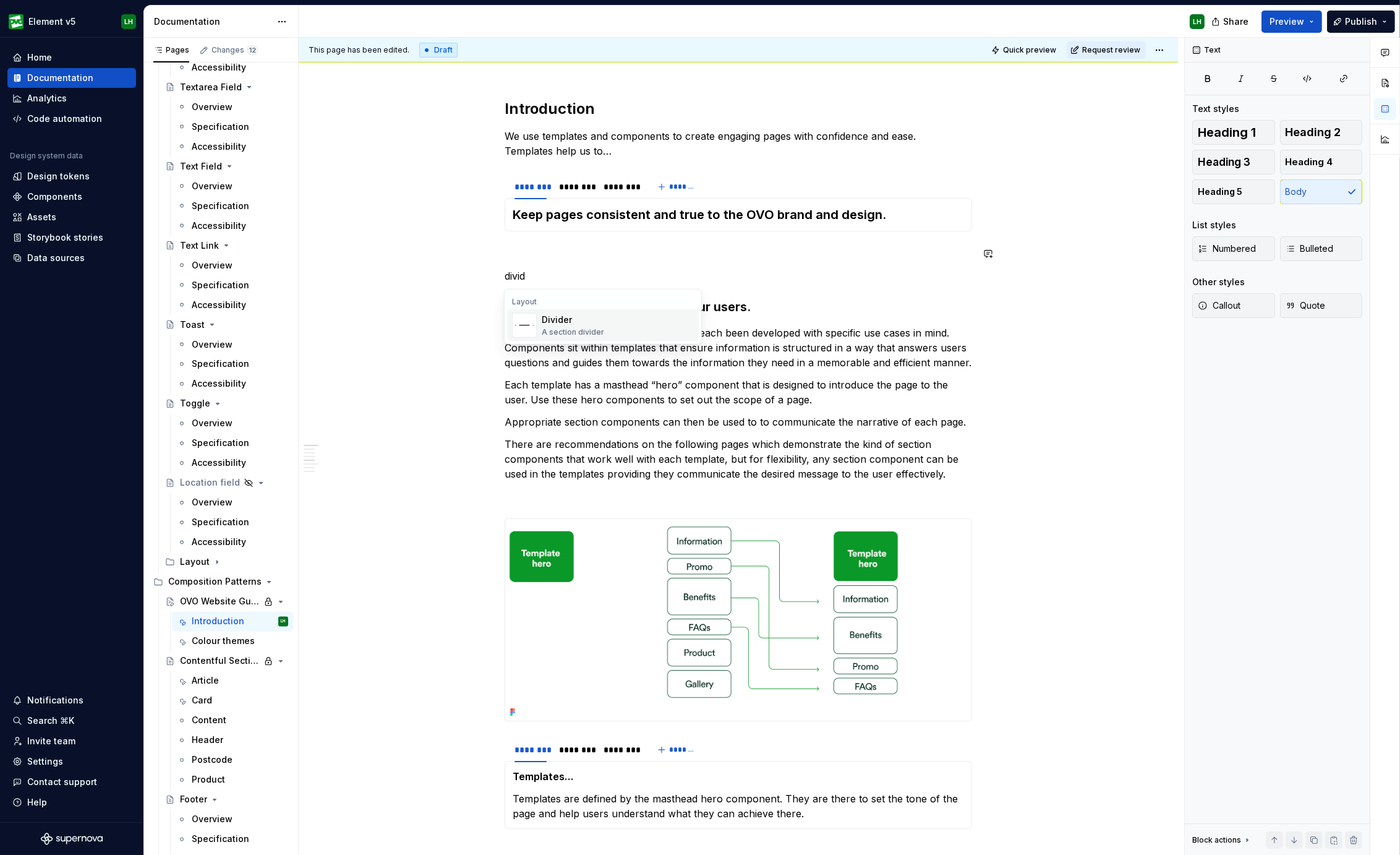
click at [578, 322] on div "Divider" at bounding box center [572, 320] width 62 height 12
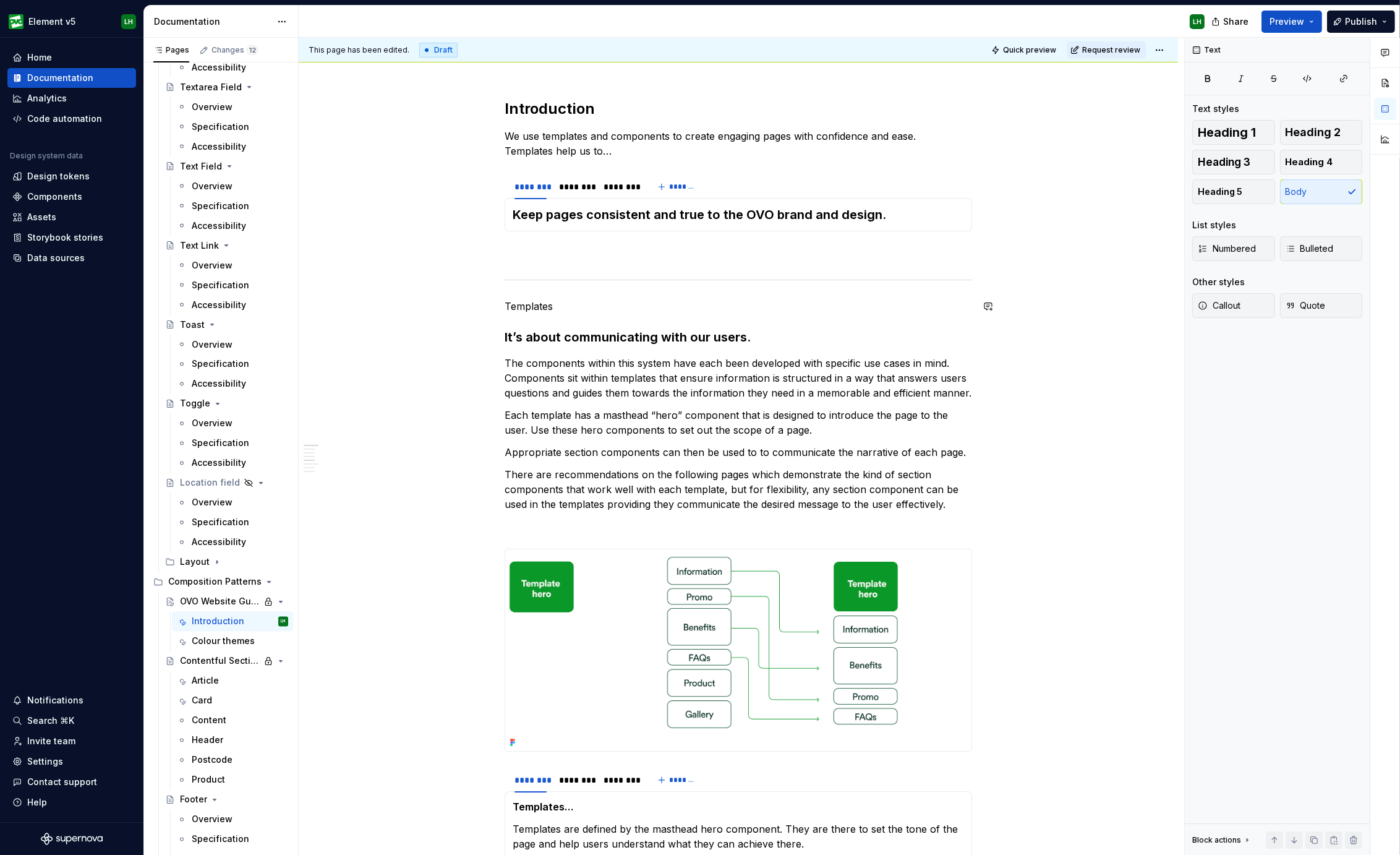
click at [518, 301] on p "Templates" at bounding box center [738, 306] width 468 height 15
click at [583, 281] on button "button" at bounding box center [581, 283] width 18 height 18
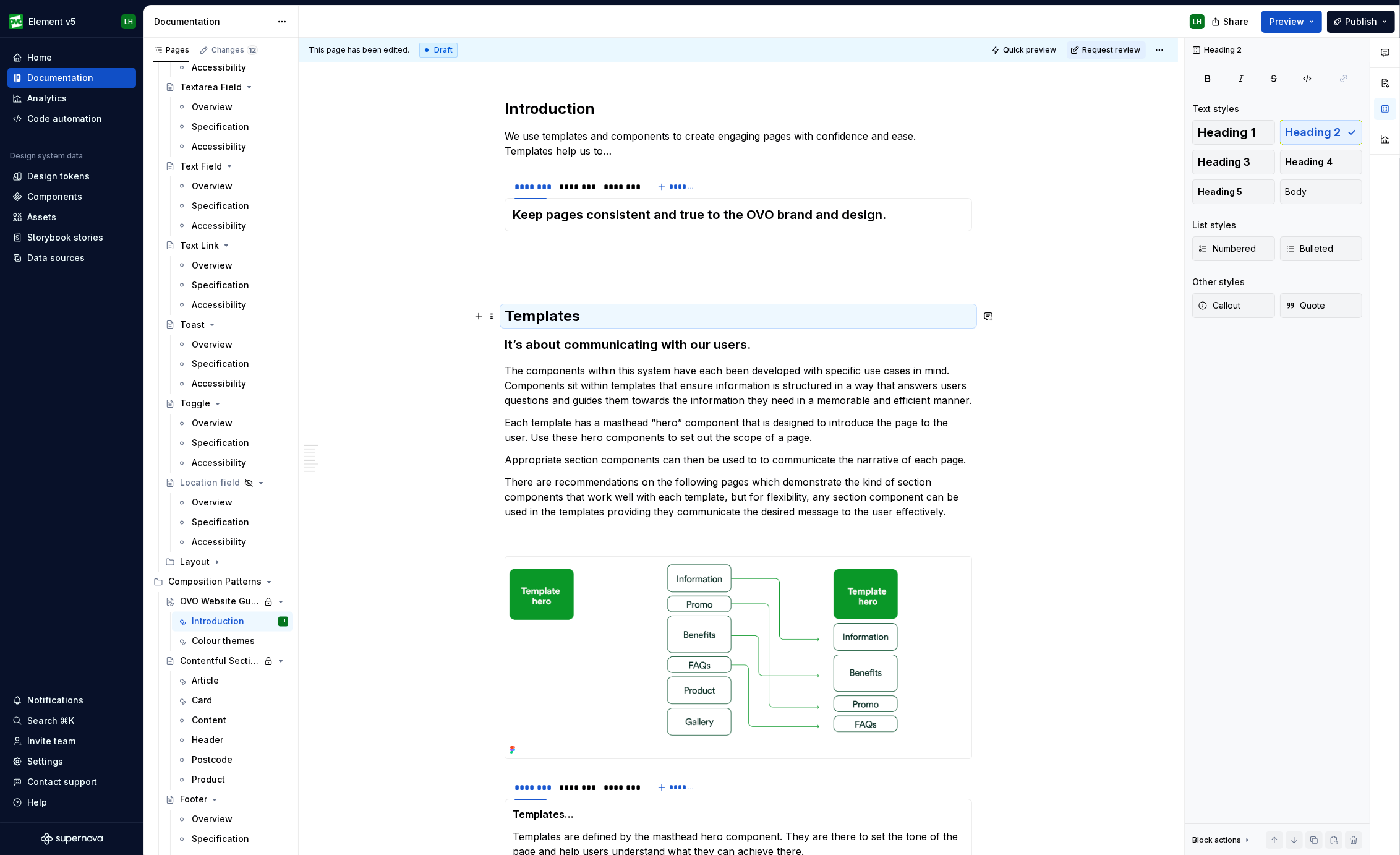
click at [556, 318] on h2 "Templates" at bounding box center [738, 316] width 468 height 20
click at [476, 318] on button "button" at bounding box center [478, 316] width 18 height 18
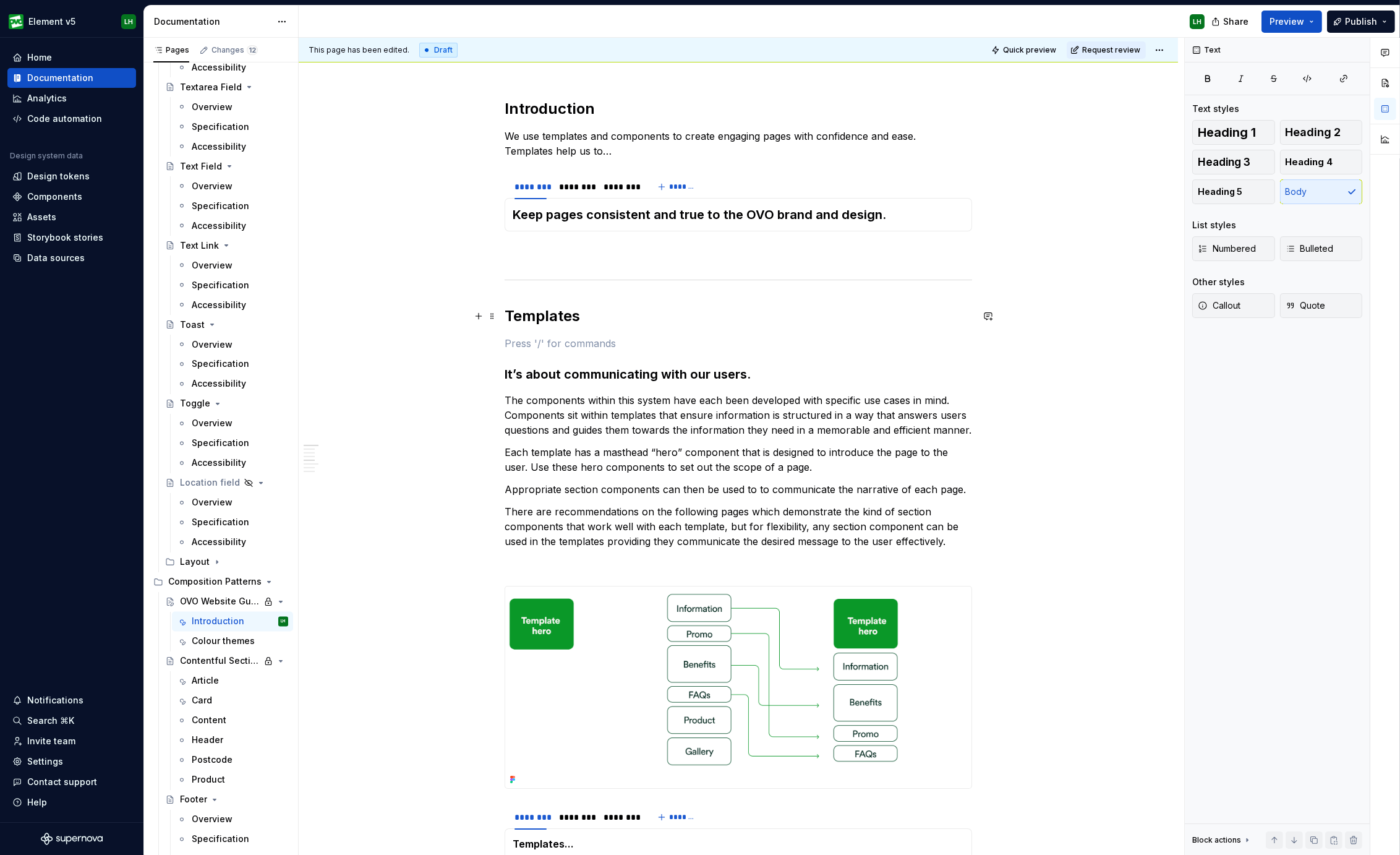
click at [578, 342] on p at bounding box center [738, 343] width 468 height 15
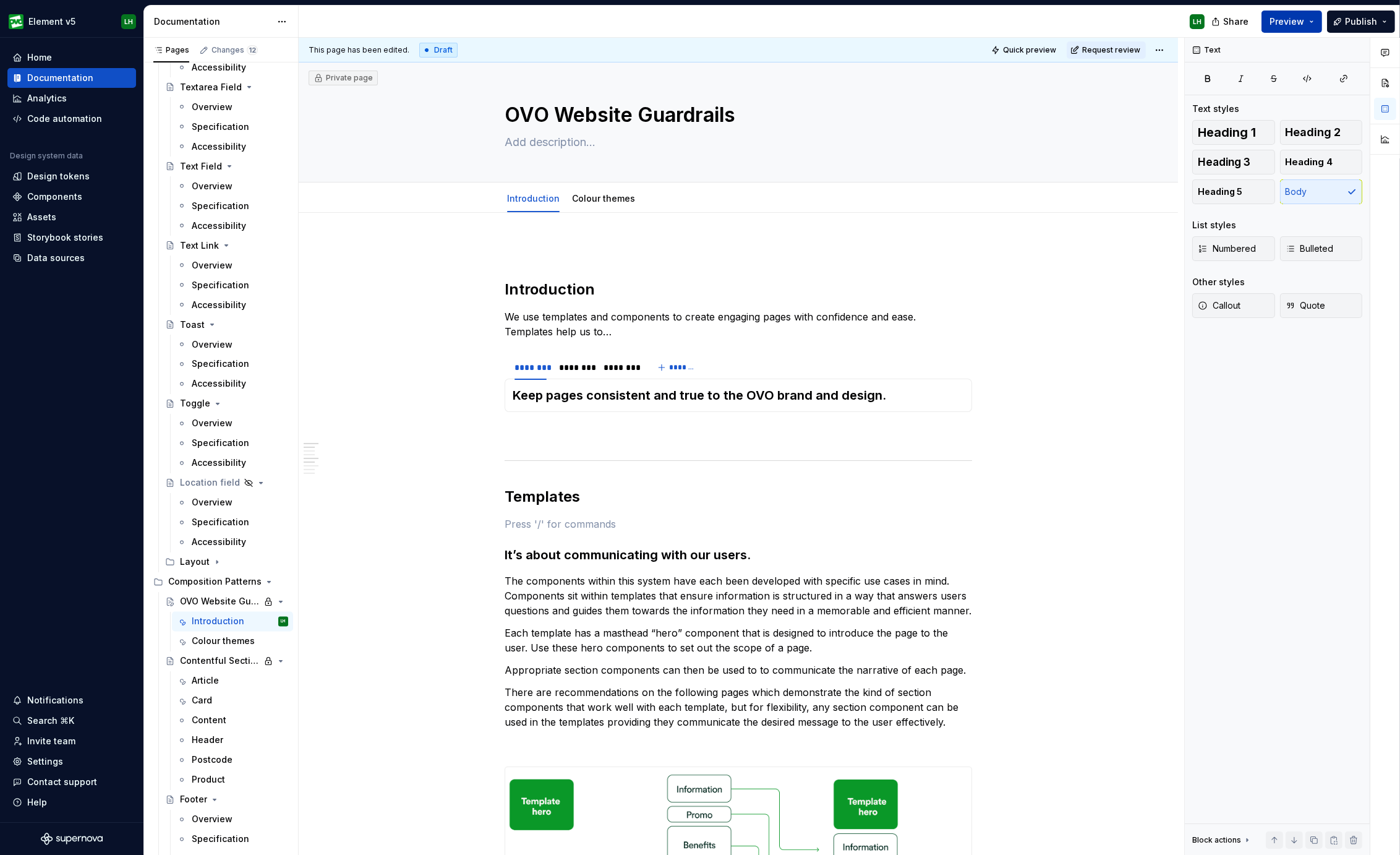
scroll to position [0, 0]
click at [1275, 18] on span "Preview" at bounding box center [1286, 22] width 35 height 12
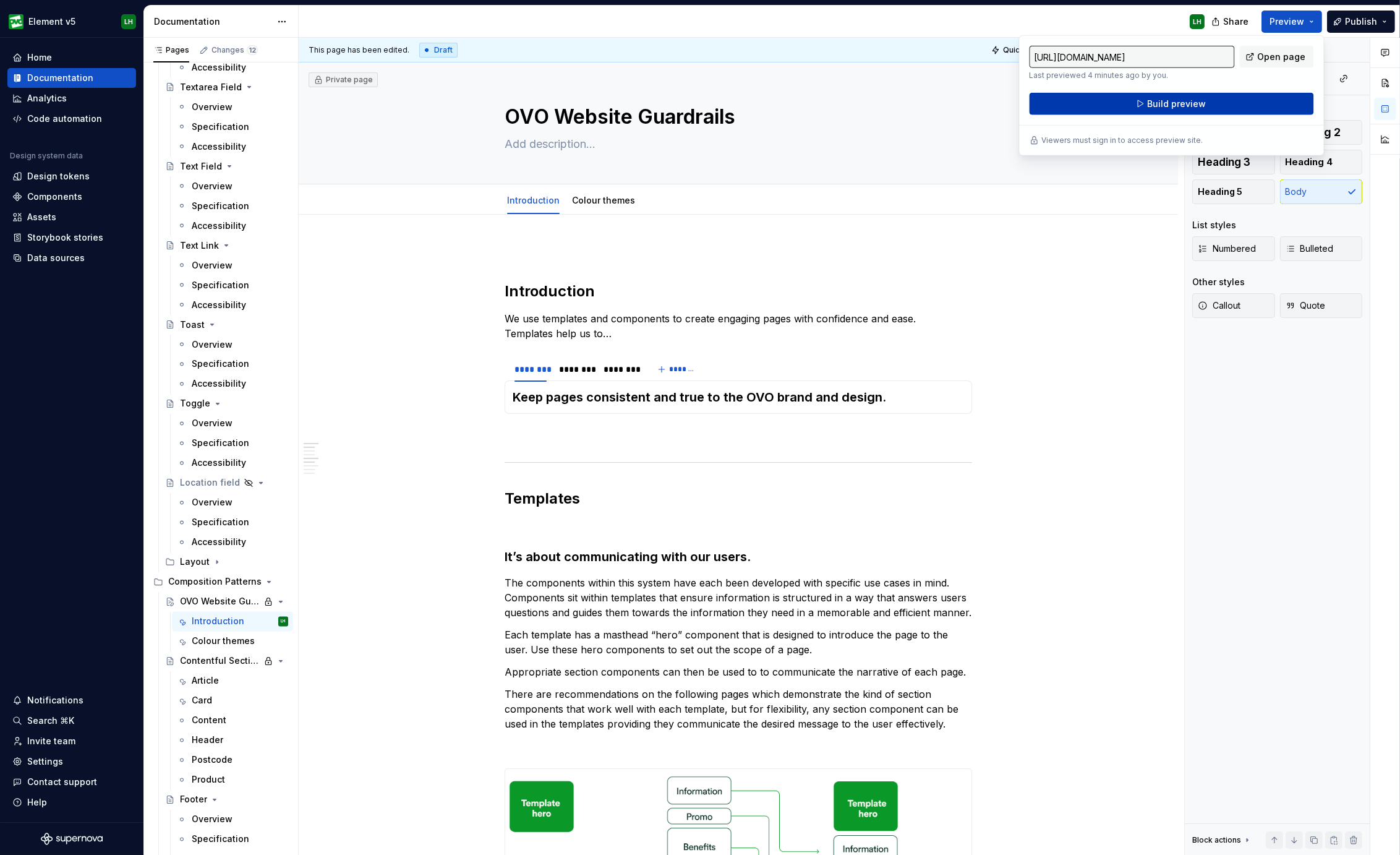
click at [1220, 98] on button "Build preview" at bounding box center [1171, 104] width 284 height 22
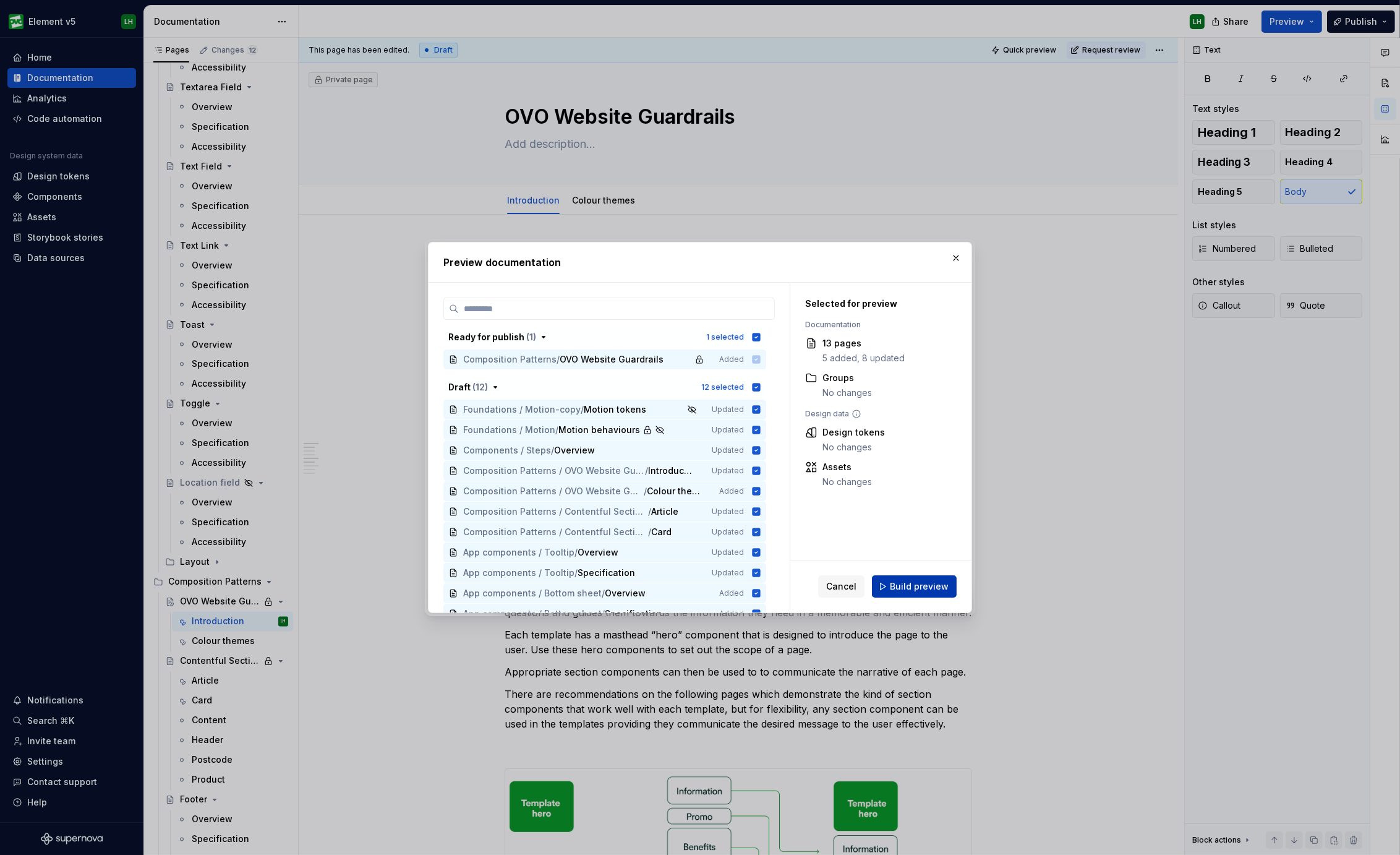
click at [916, 585] on span "Build preview" at bounding box center [918, 586] width 58 height 12
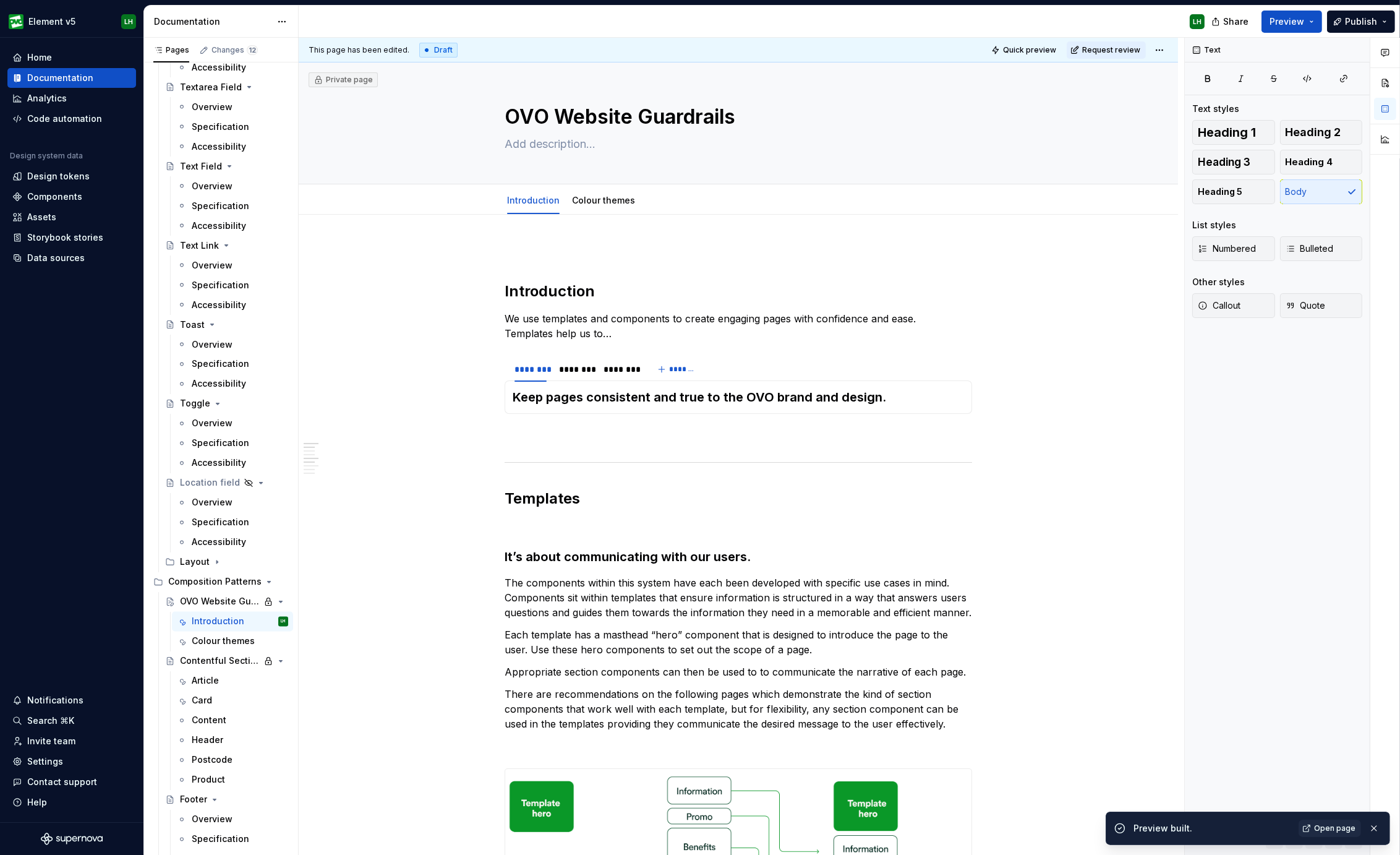
click at [1329, 829] on span "Open page" at bounding box center [1335, 827] width 41 height 10
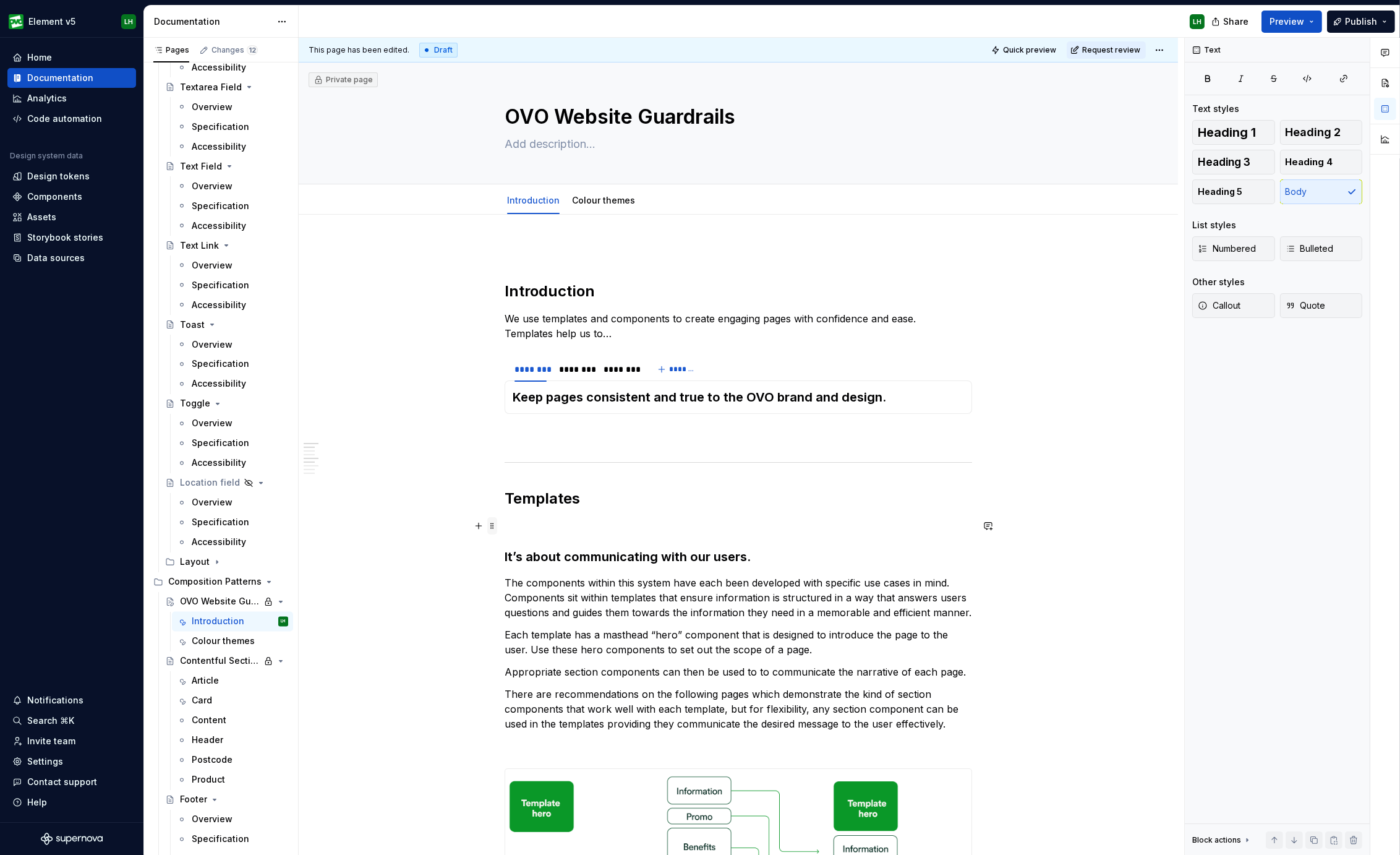
click at [495, 528] on span at bounding box center [491, 525] width 10 height 18
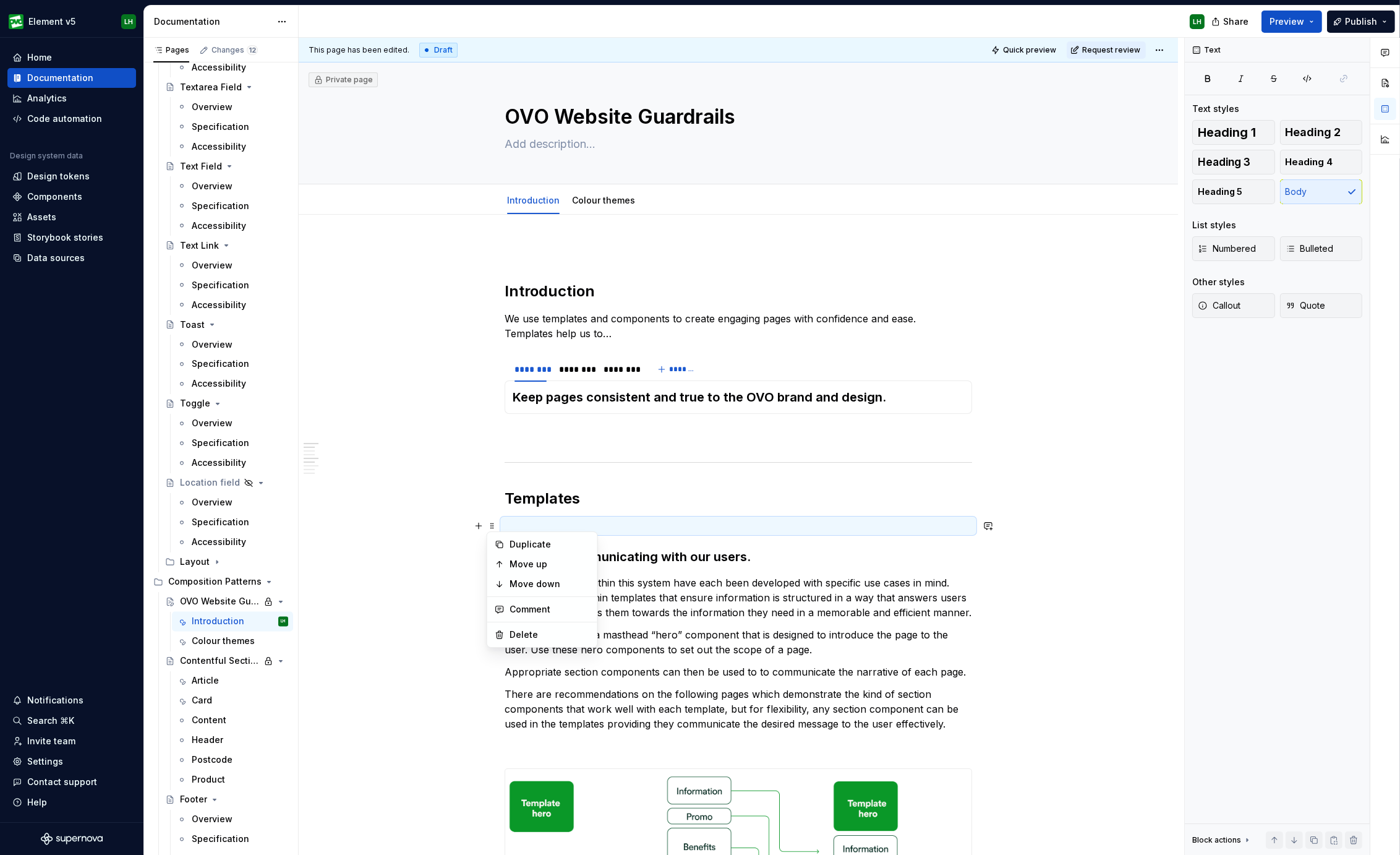
click at [531, 623] on div "Duplicate Move up Move down Comment Delete" at bounding box center [542, 588] width 111 height 116
click at [532, 632] on div "Delete" at bounding box center [549, 635] width 81 height 12
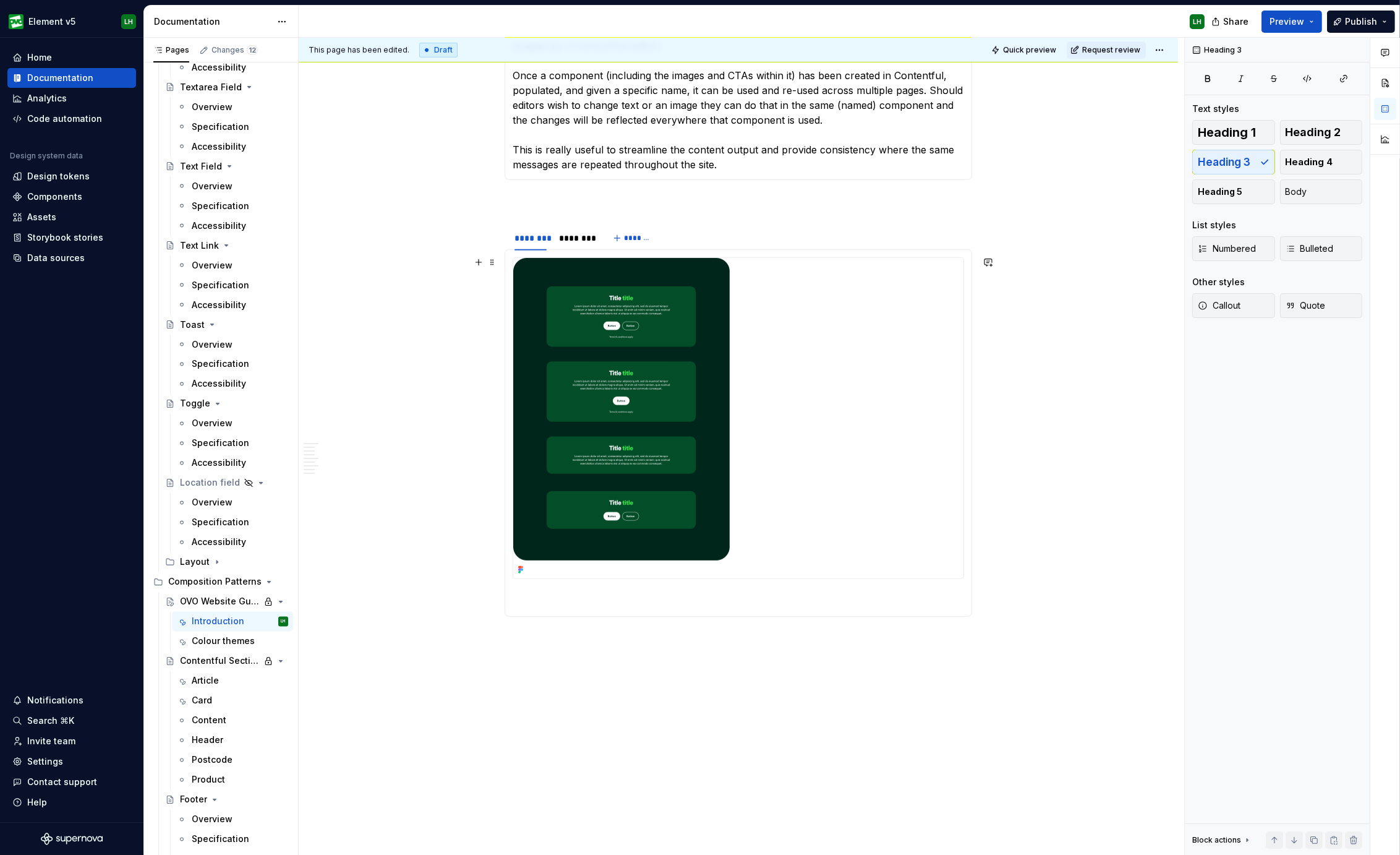
scroll to position [1247, 0]
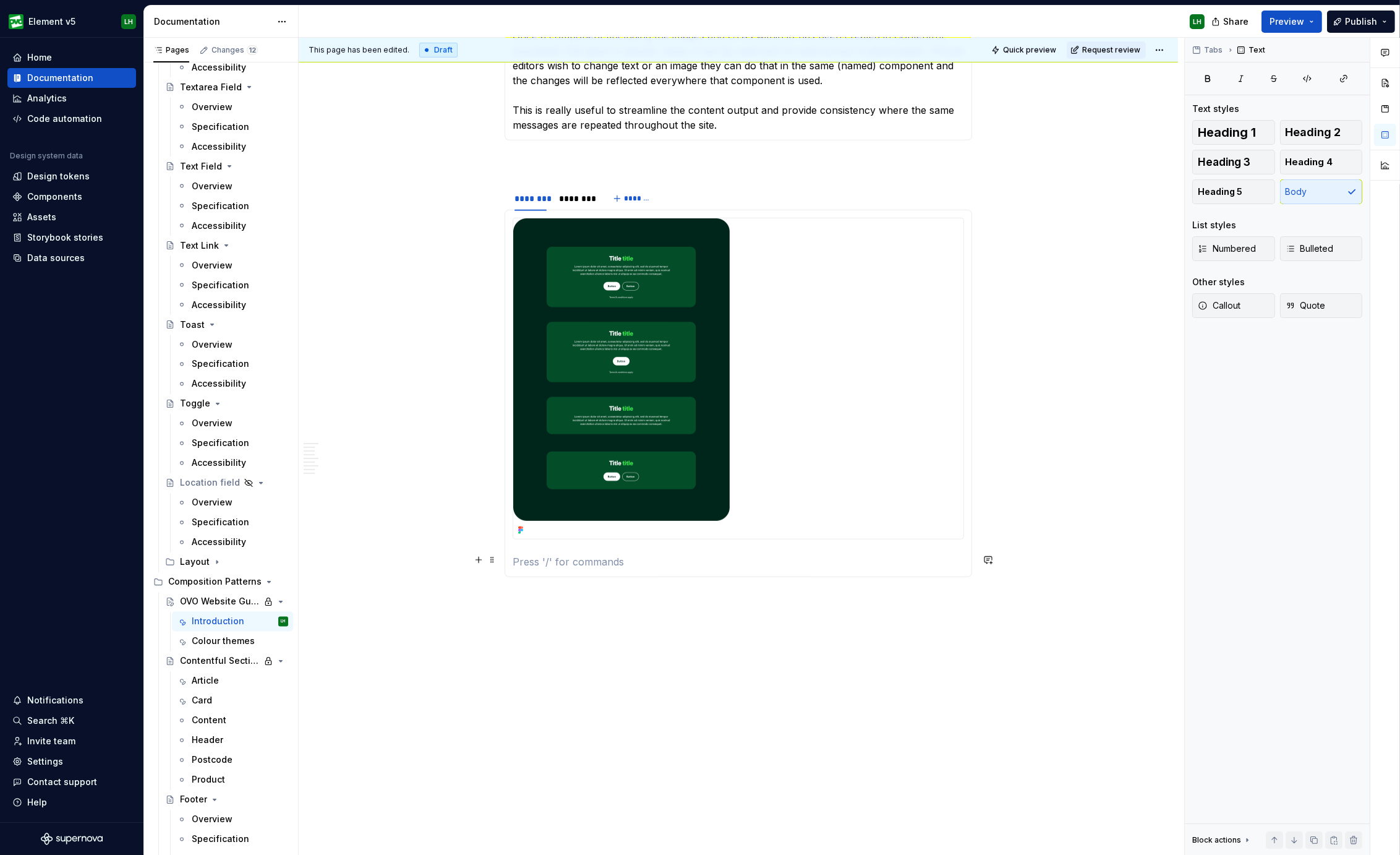
click at [528, 551] on section-item-column at bounding box center [738, 393] width 452 height 351
click at [490, 562] on span at bounding box center [491, 559] width 10 height 18
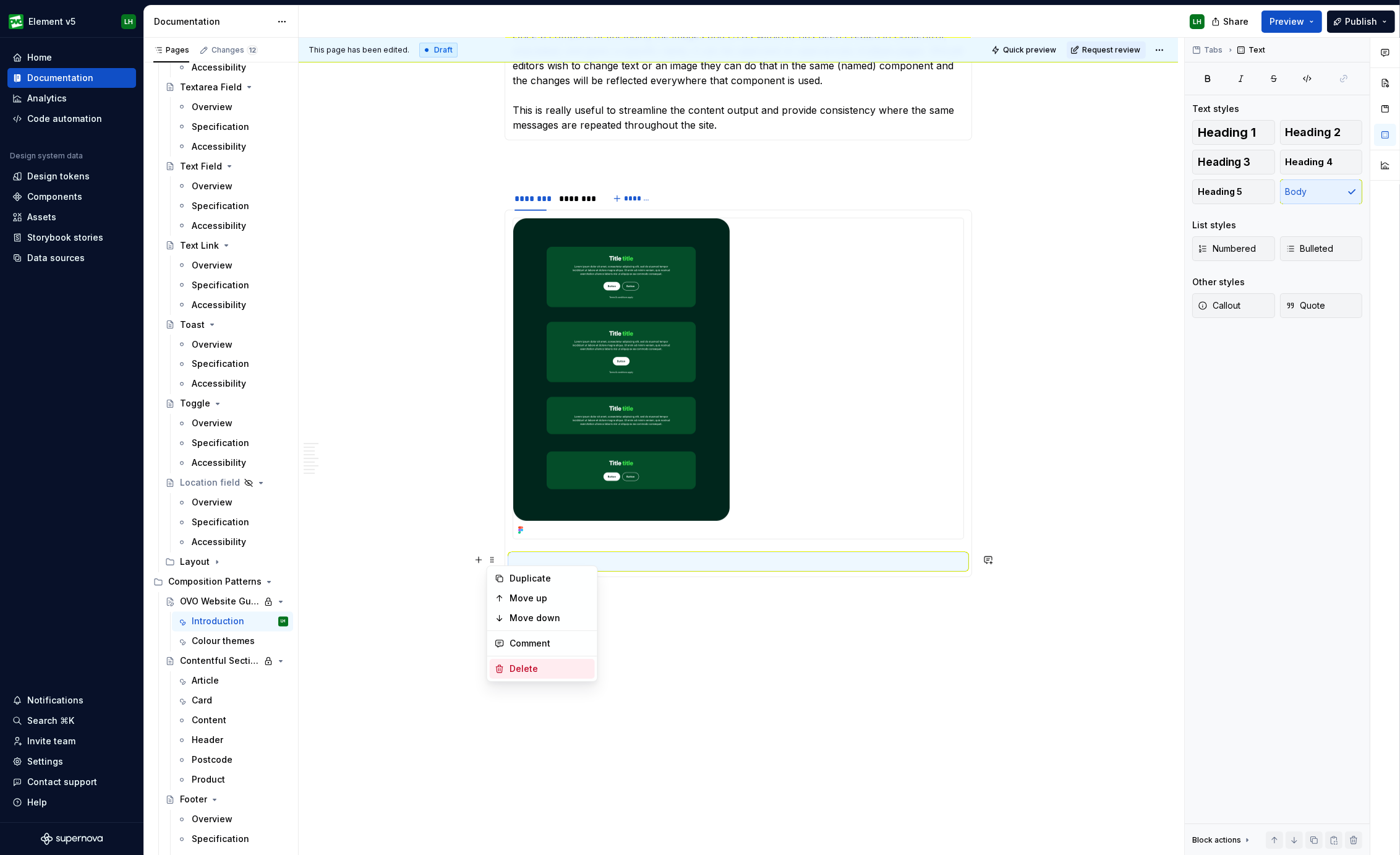
click at [525, 666] on div "Delete" at bounding box center [549, 668] width 81 height 12
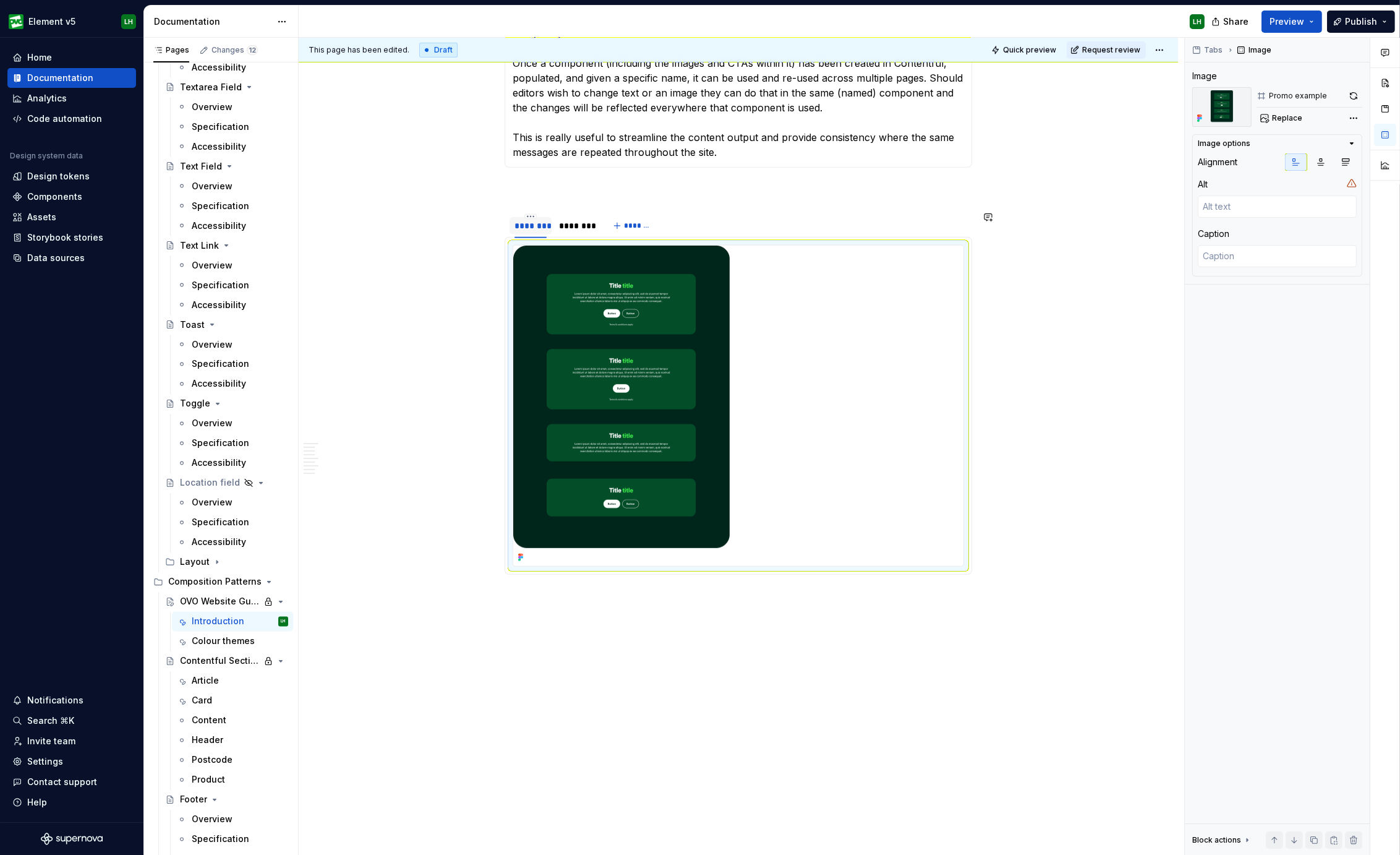
scroll to position [1218, 0]
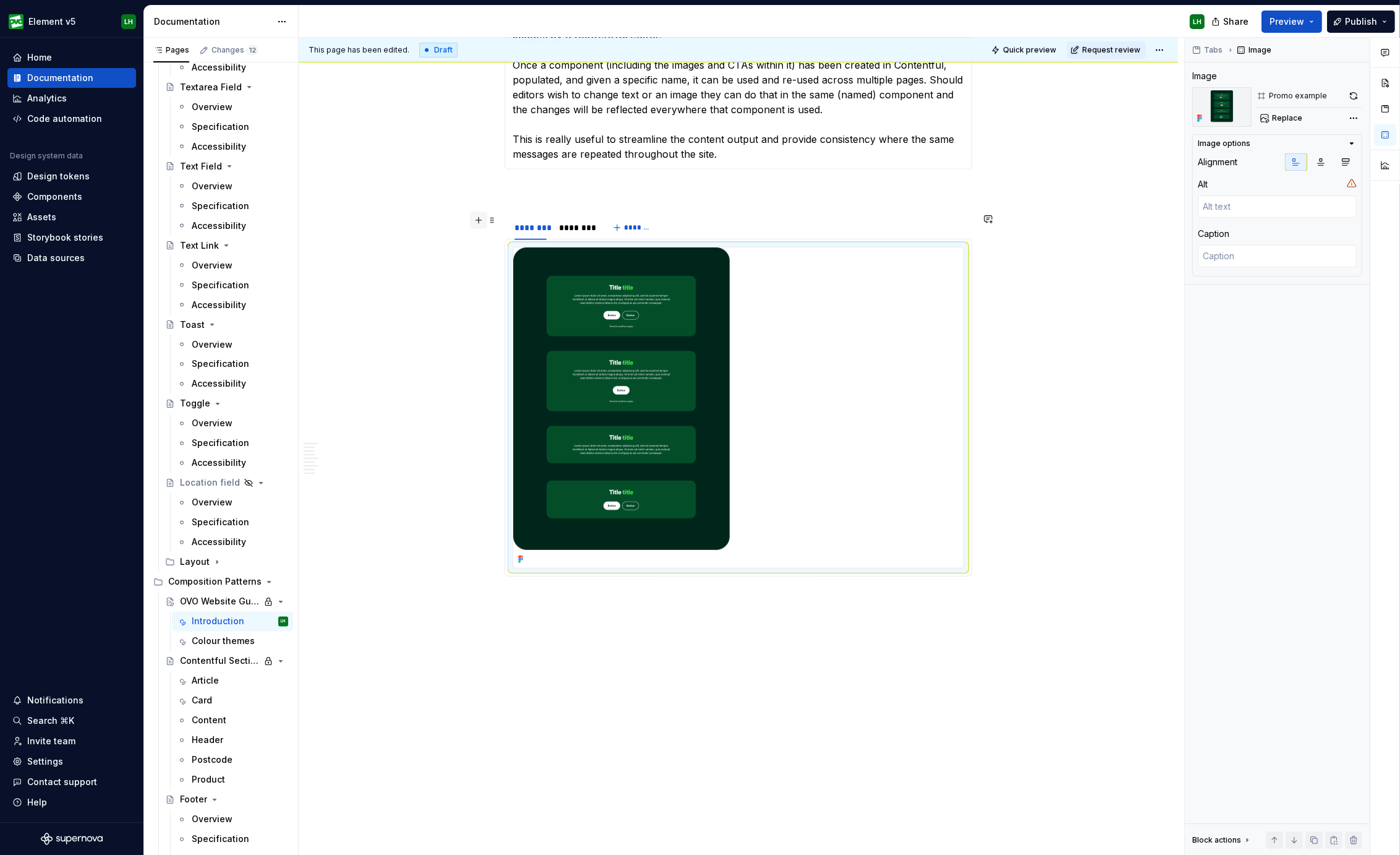
click at [475, 217] on button "button" at bounding box center [478, 220] width 18 height 18
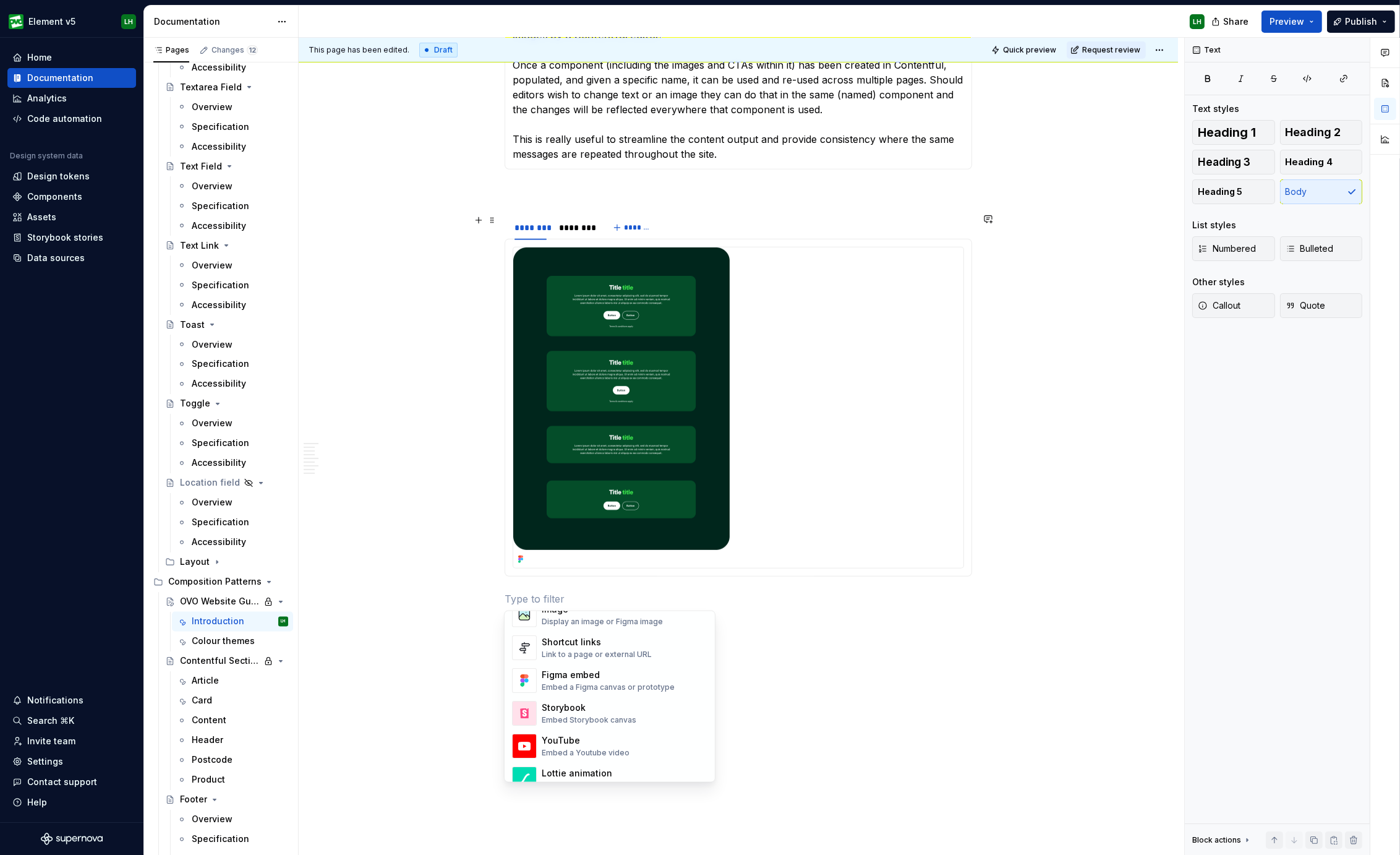
scroll to position [501, 0]
click at [624, 676] on div "Link to a page or external URL" at bounding box center [596, 678] width 110 height 10
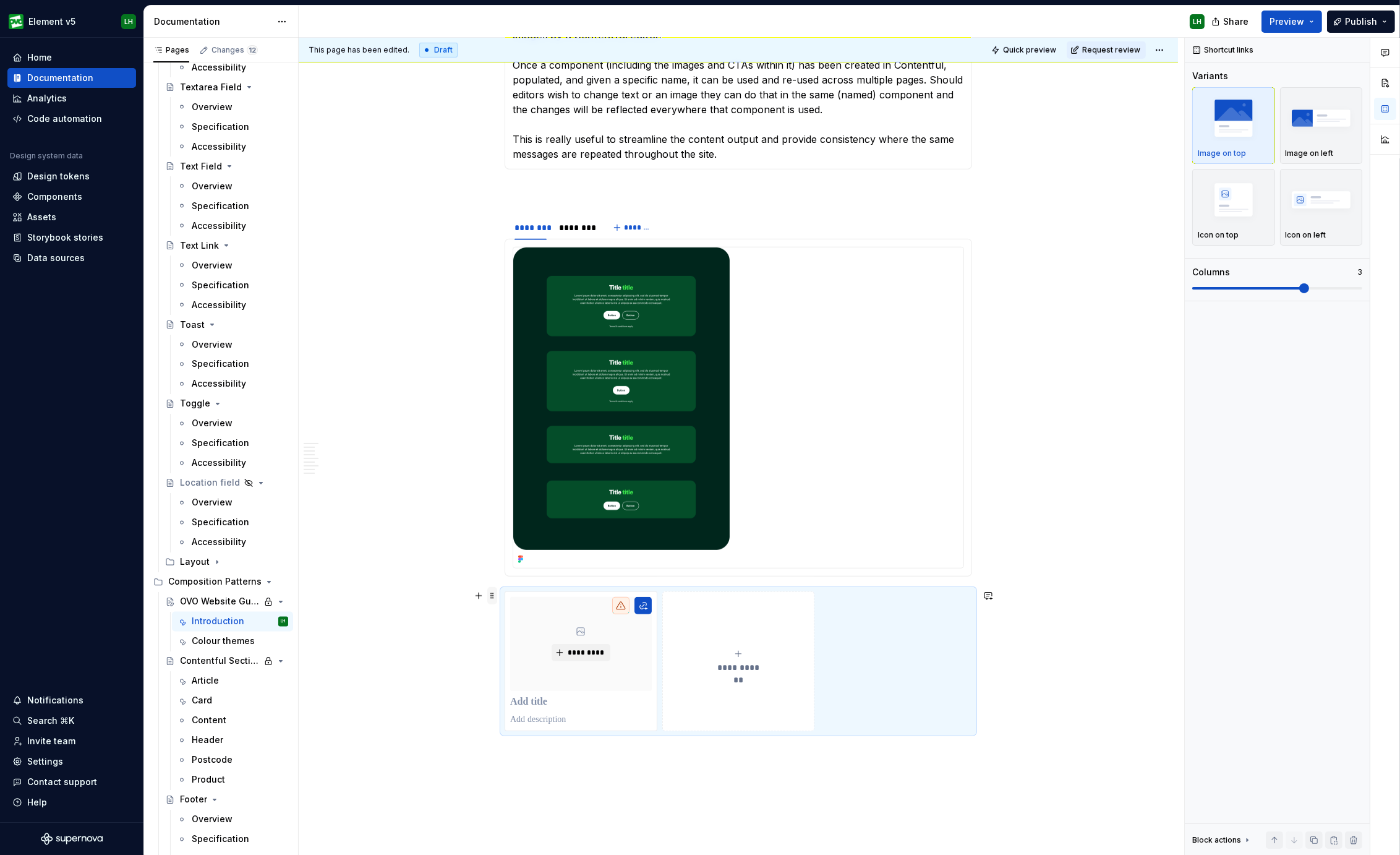
click at [493, 593] on span at bounding box center [491, 595] width 10 height 18
click at [520, 702] on div "Delete" at bounding box center [549, 705] width 81 height 12
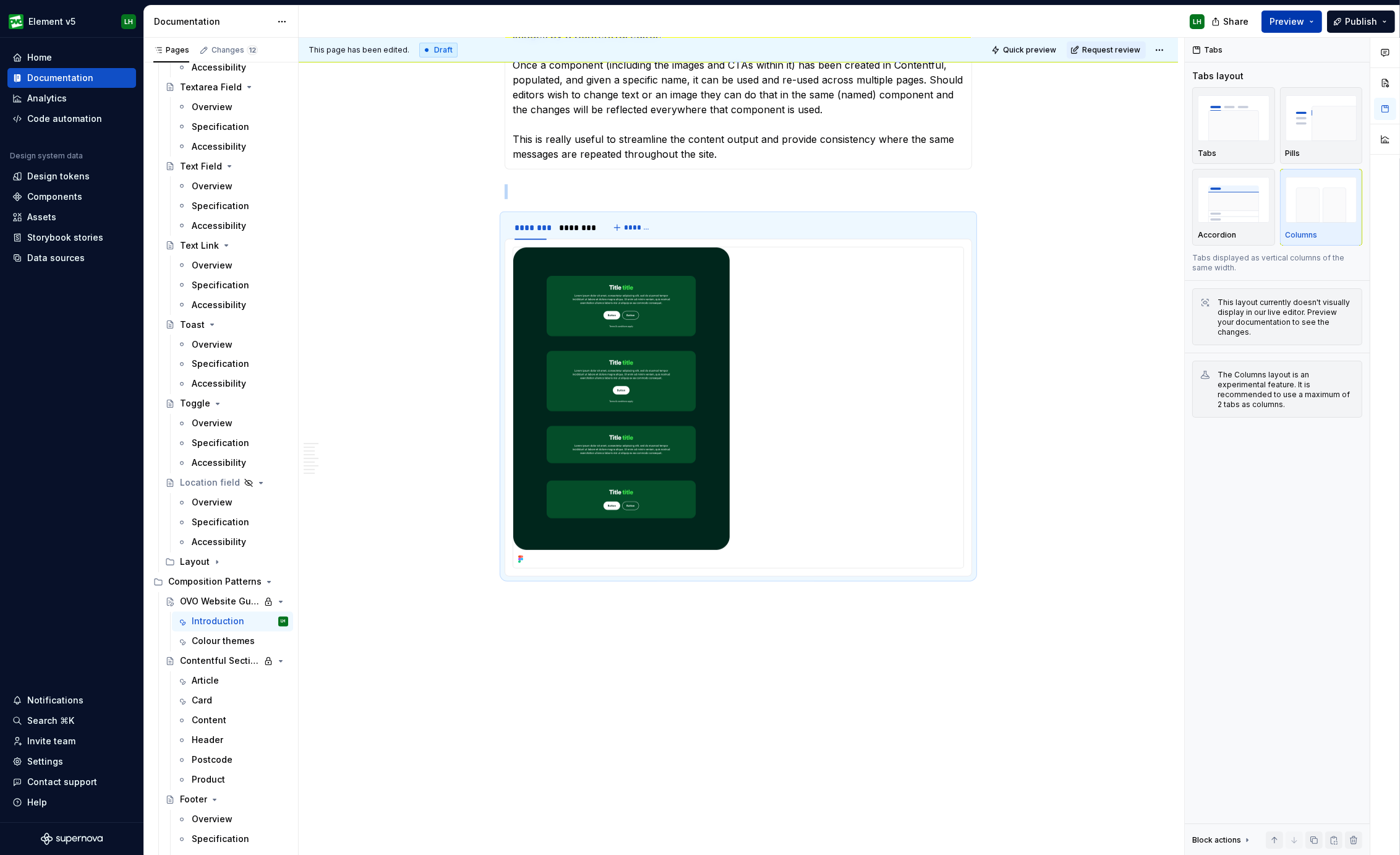
click at [1282, 18] on span "Preview" at bounding box center [1286, 22] width 35 height 12
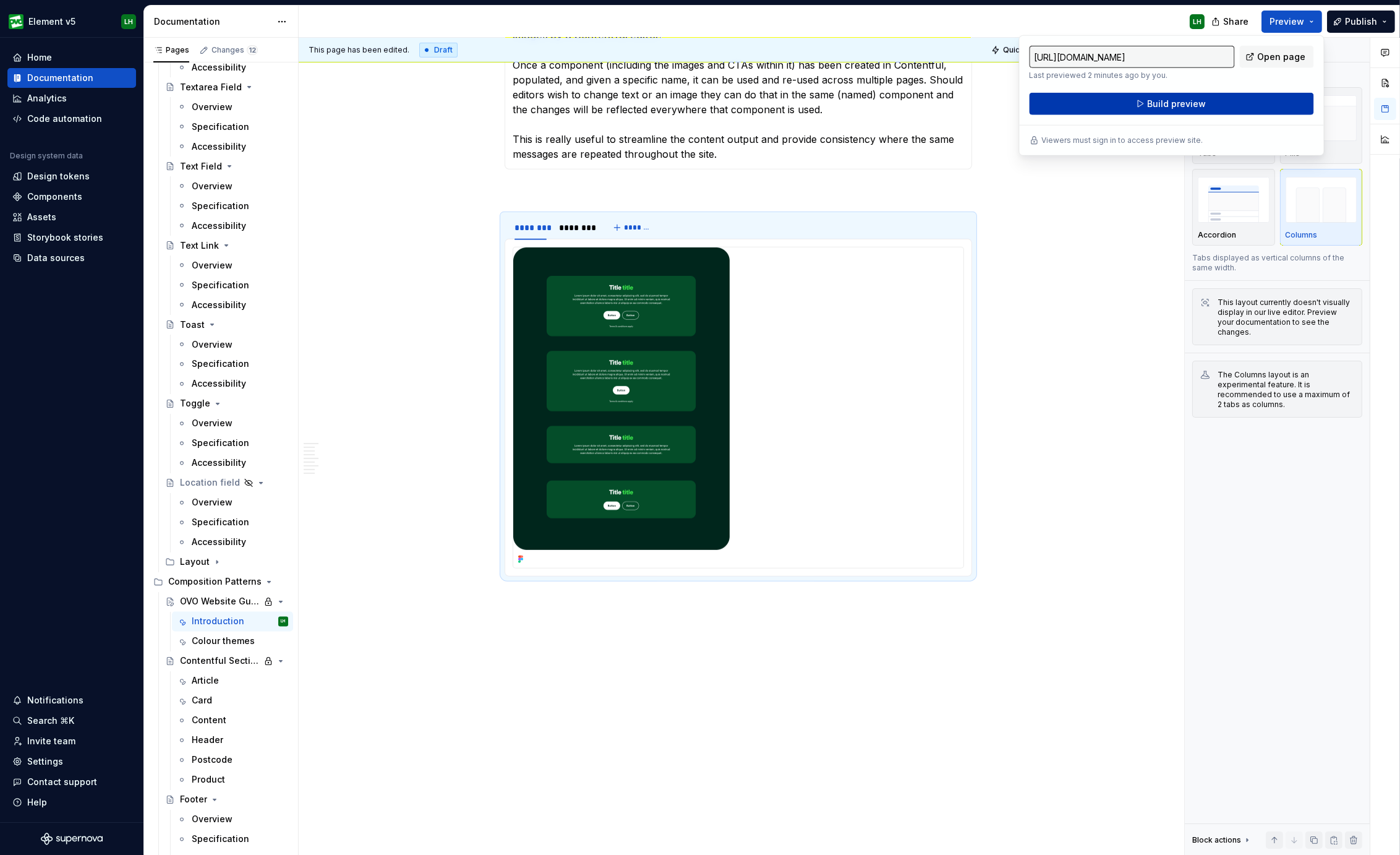
click at [1192, 101] on span "Build preview" at bounding box center [1176, 104] width 58 height 12
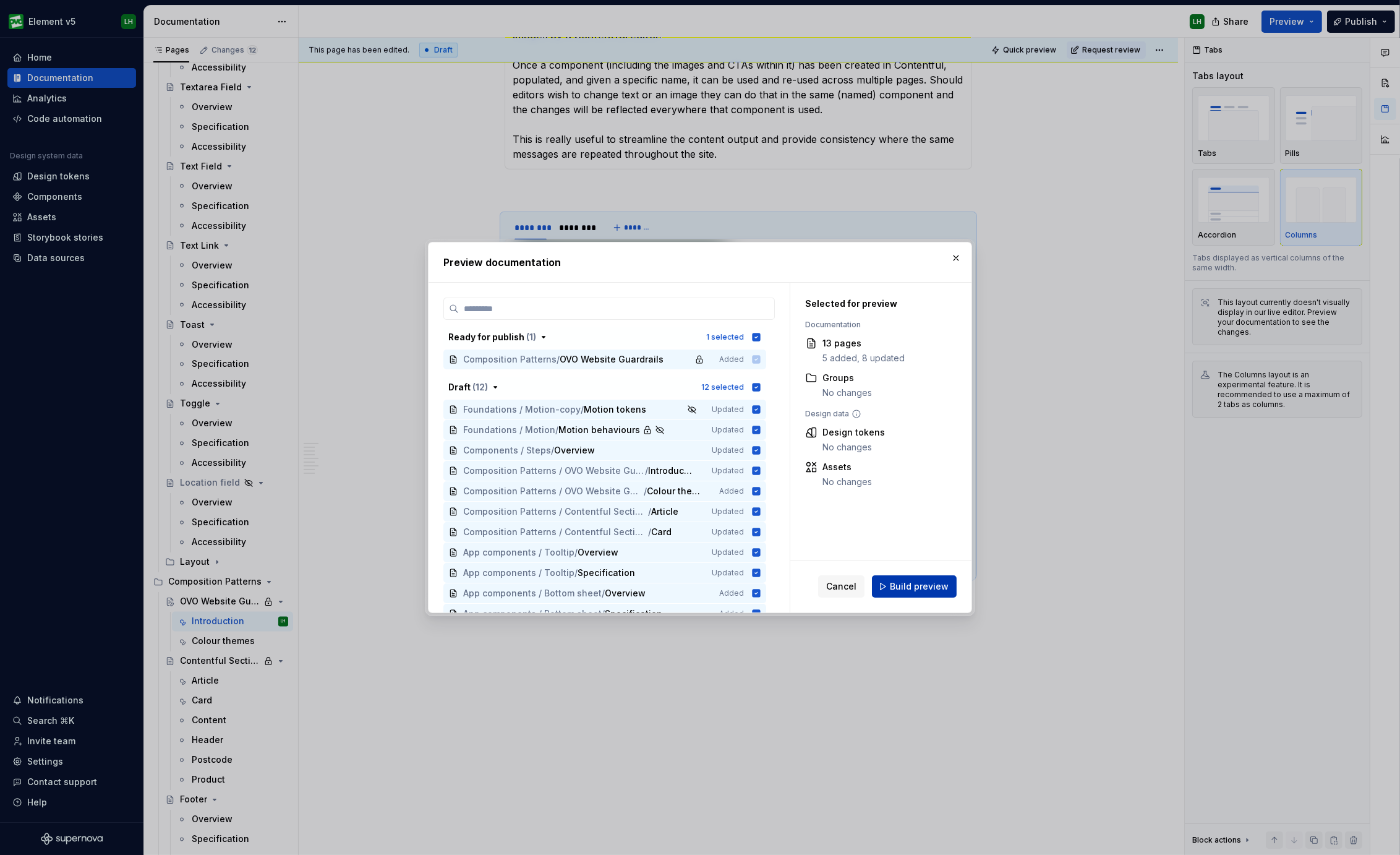
click at [897, 591] on span "Build preview" at bounding box center [918, 586] width 58 height 12
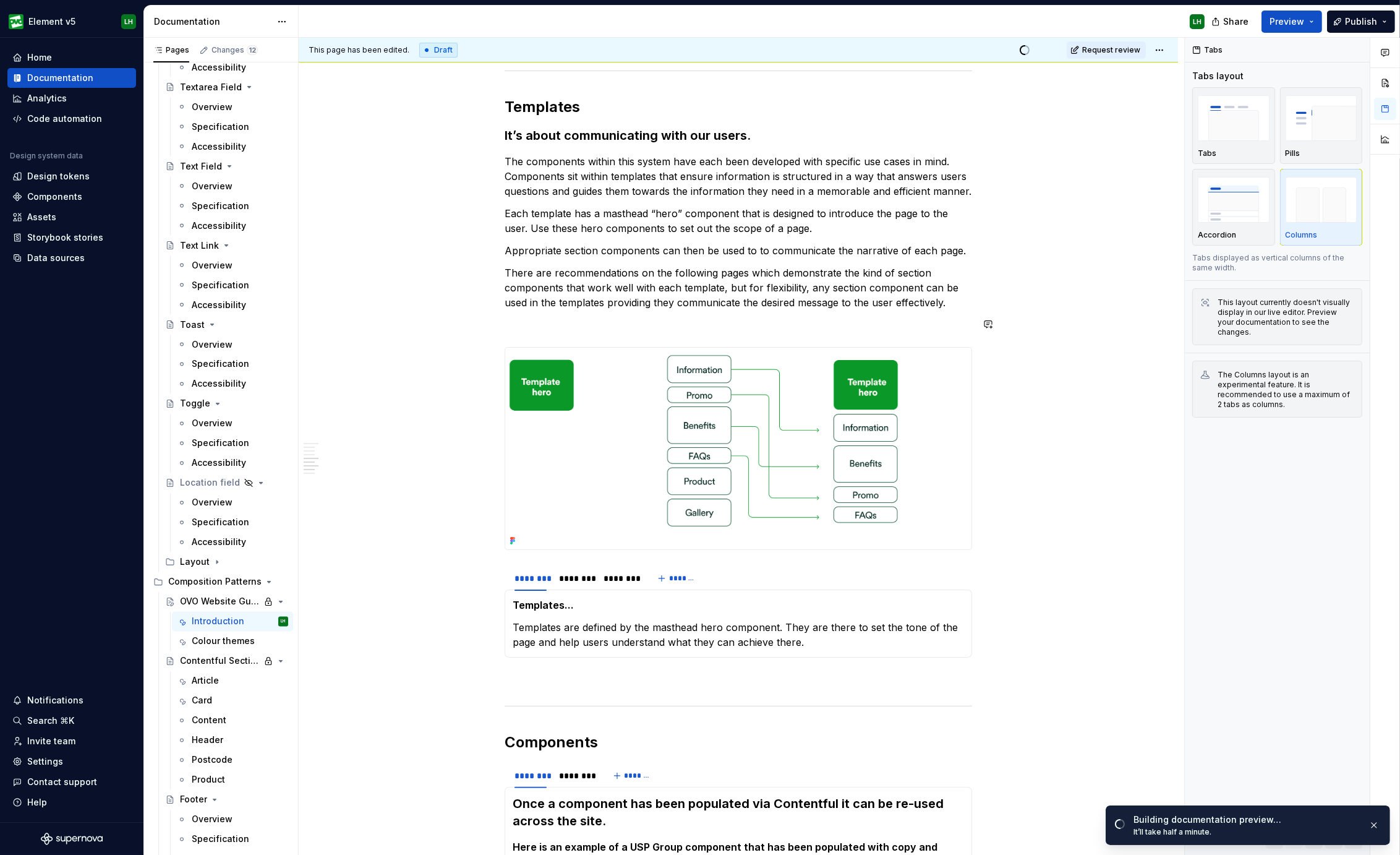
scroll to position [367, 0]
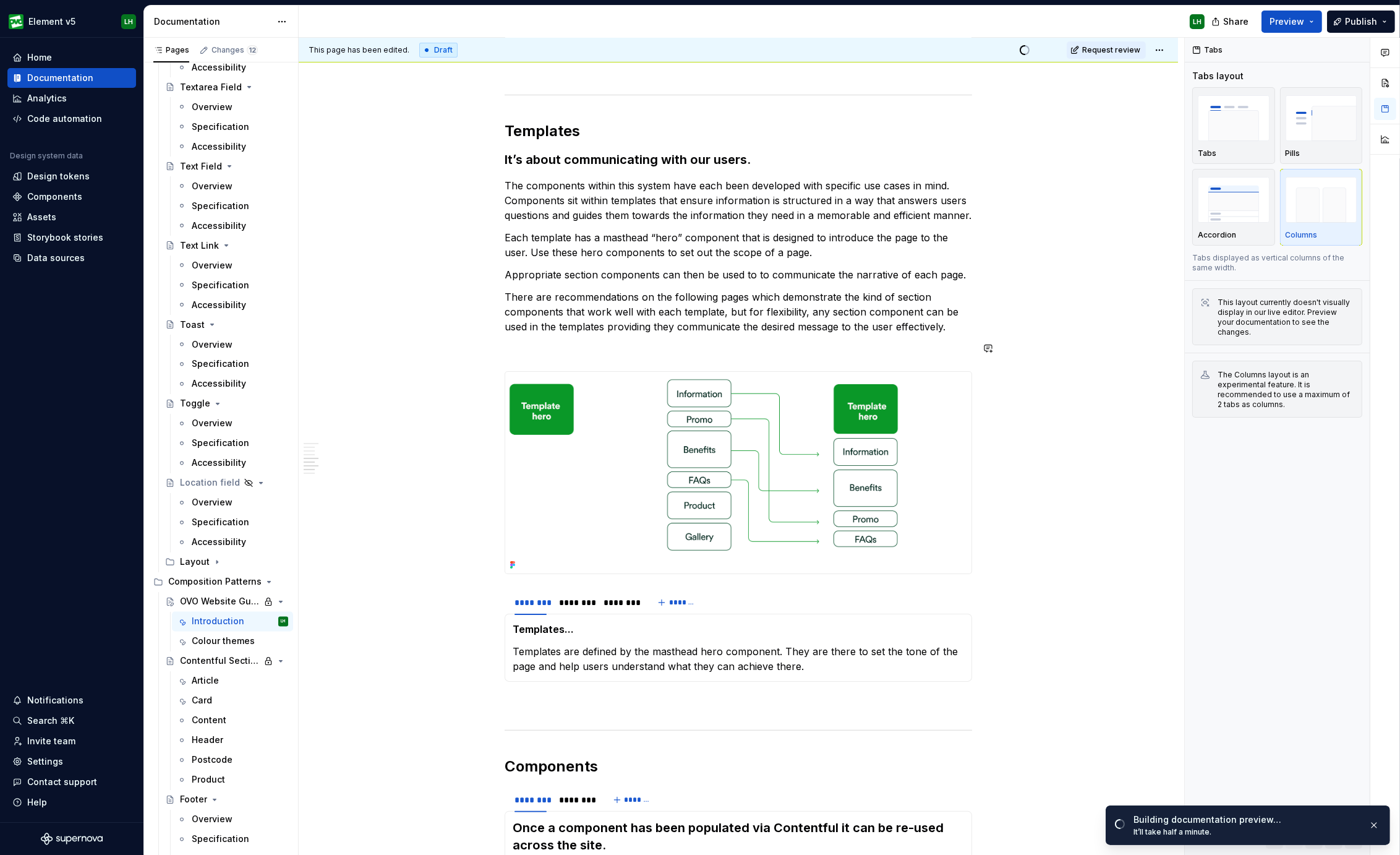
click at [687, 383] on img at bounding box center [738, 472] width 466 height 201
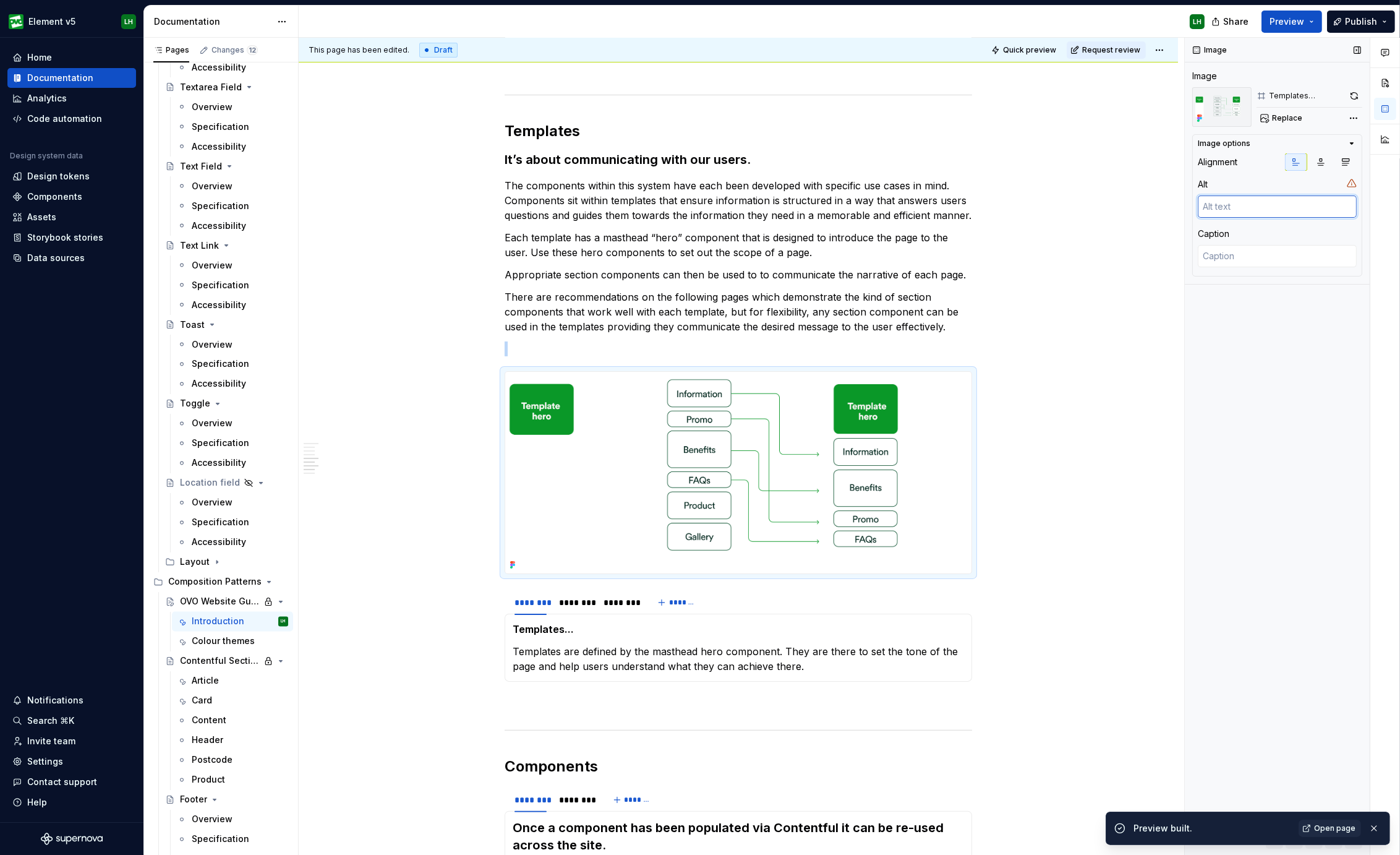
click at [1246, 195] on textarea at bounding box center [1276, 206] width 159 height 22
type textarea "*"
type textarea "T"
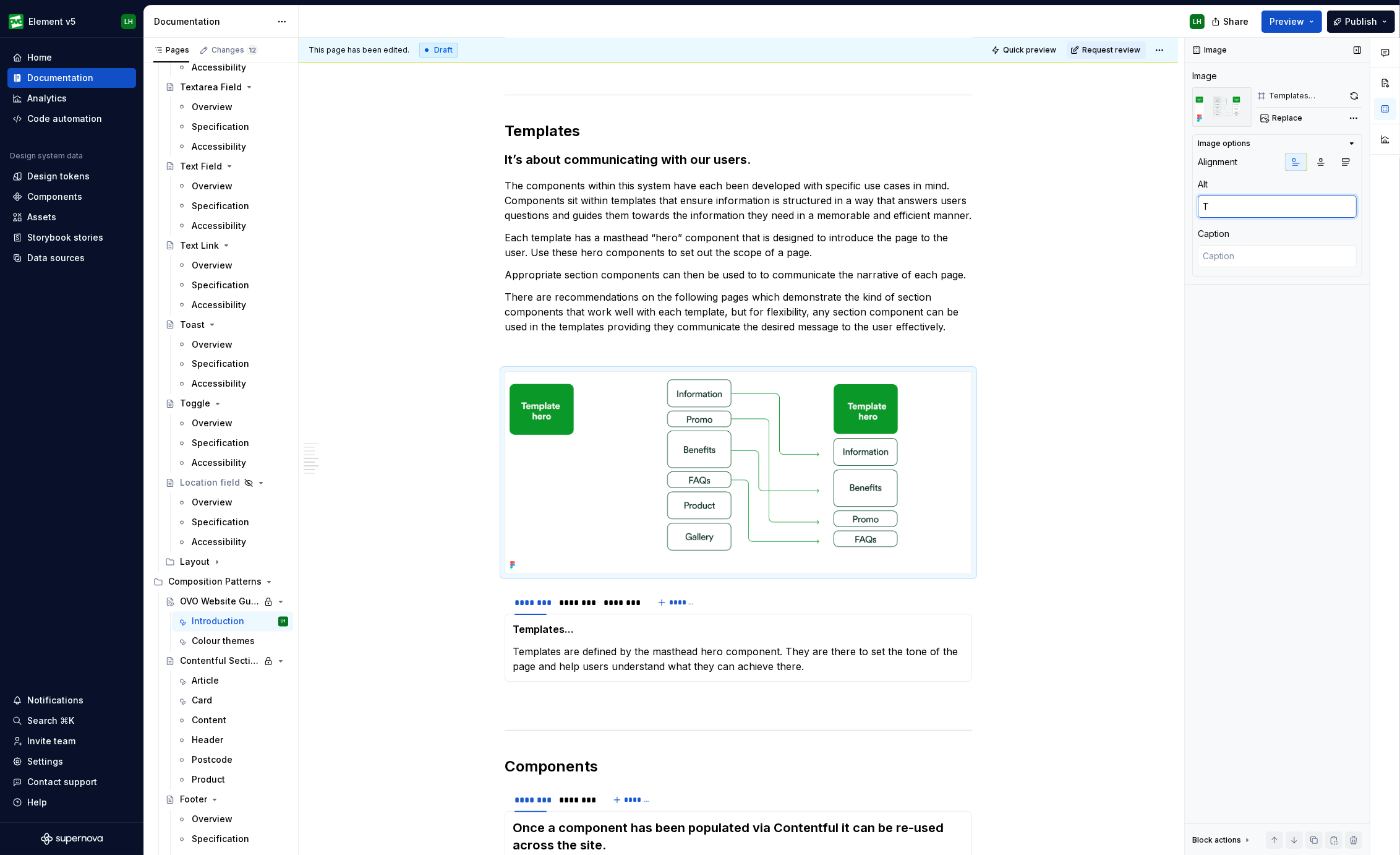
type textarea "*"
type textarea "Te"
type textarea "*"
type textarea "Tem"
type textarea "*"
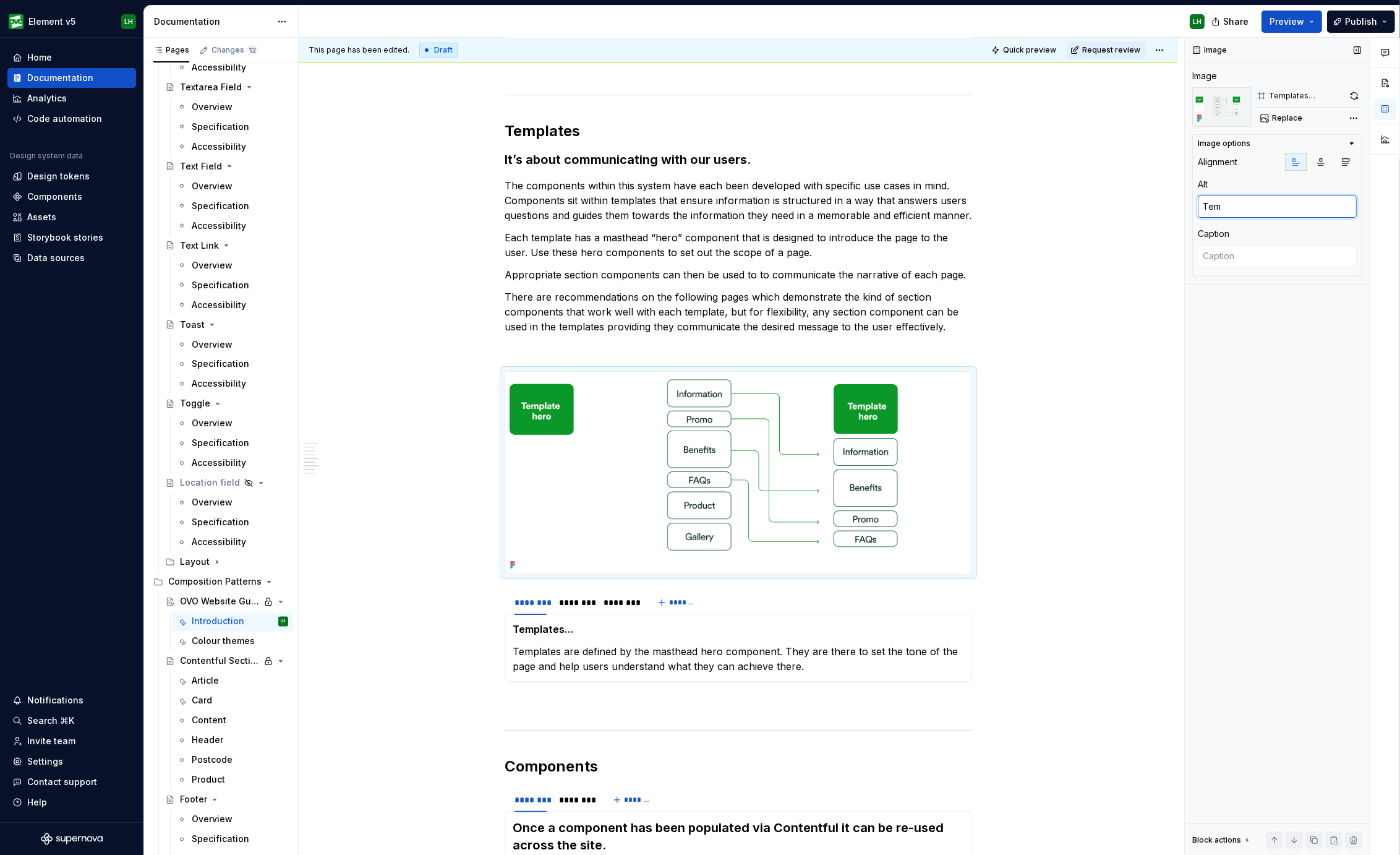
type textarea "Temp"
type textarea "*"
type textarea "Templa"
type textarea "*"
type textarea "Templat"
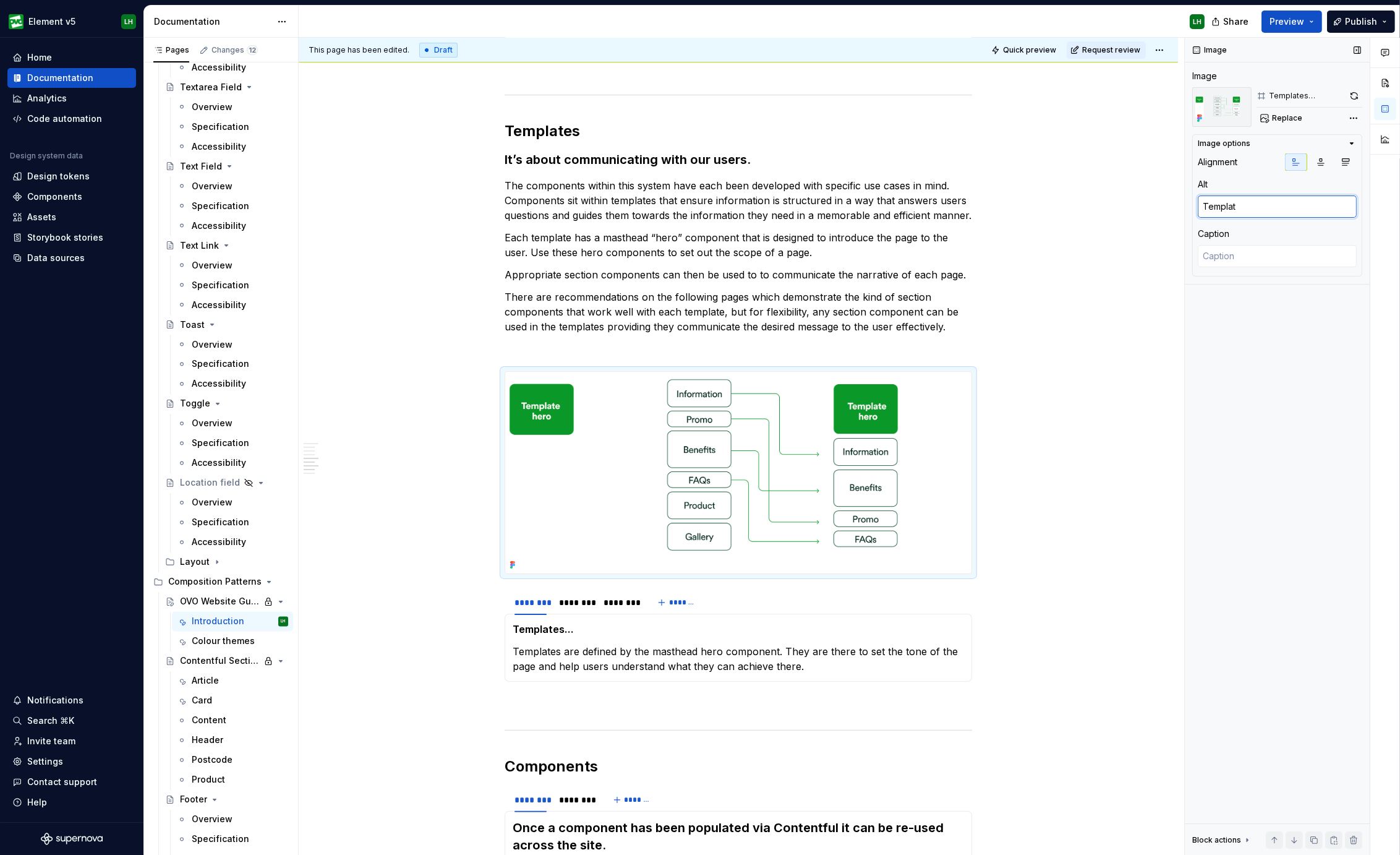
type textarea "*"
type textarea "Template"
type textarea "*"
type textarea "Template"
type textarea "*"
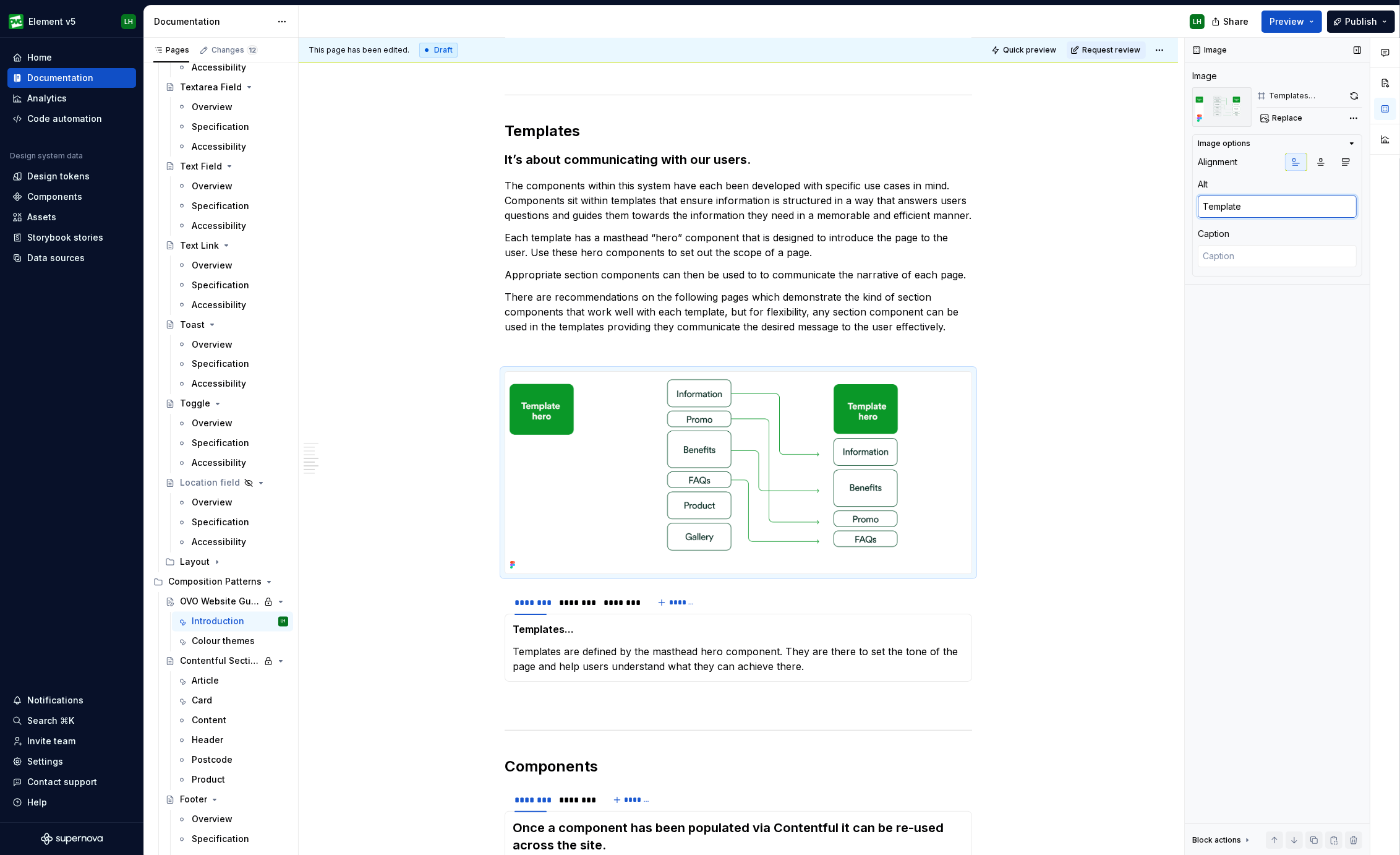
type textarea "Templates"
type textarea "*"
type textarea "Templates"
type textarea "*"
type textarea "Templates D"
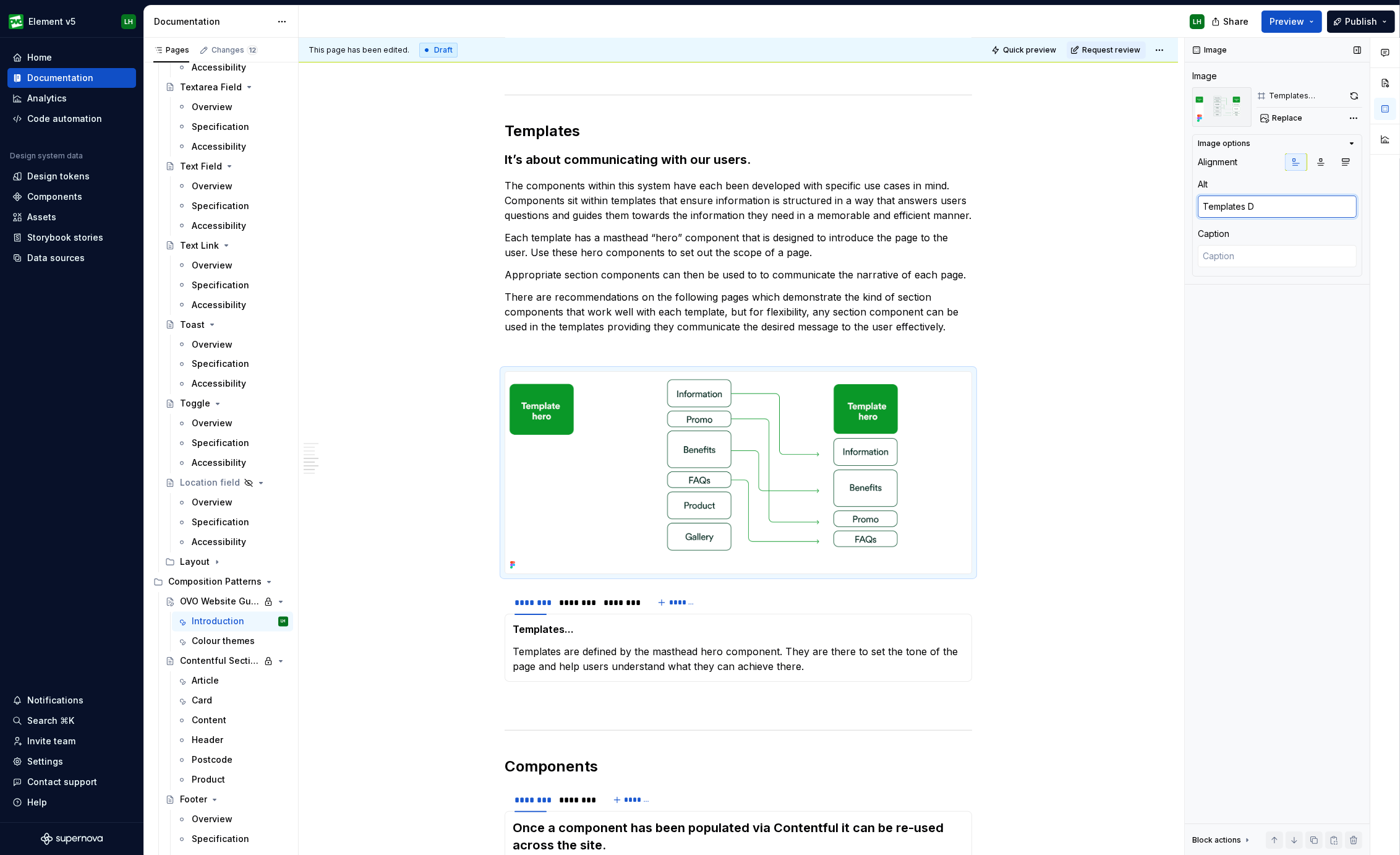
type textarea "*"
type textarea "Templates Di"
type textarea "*"
type textarea "Templates Dis"
type textarea "*"
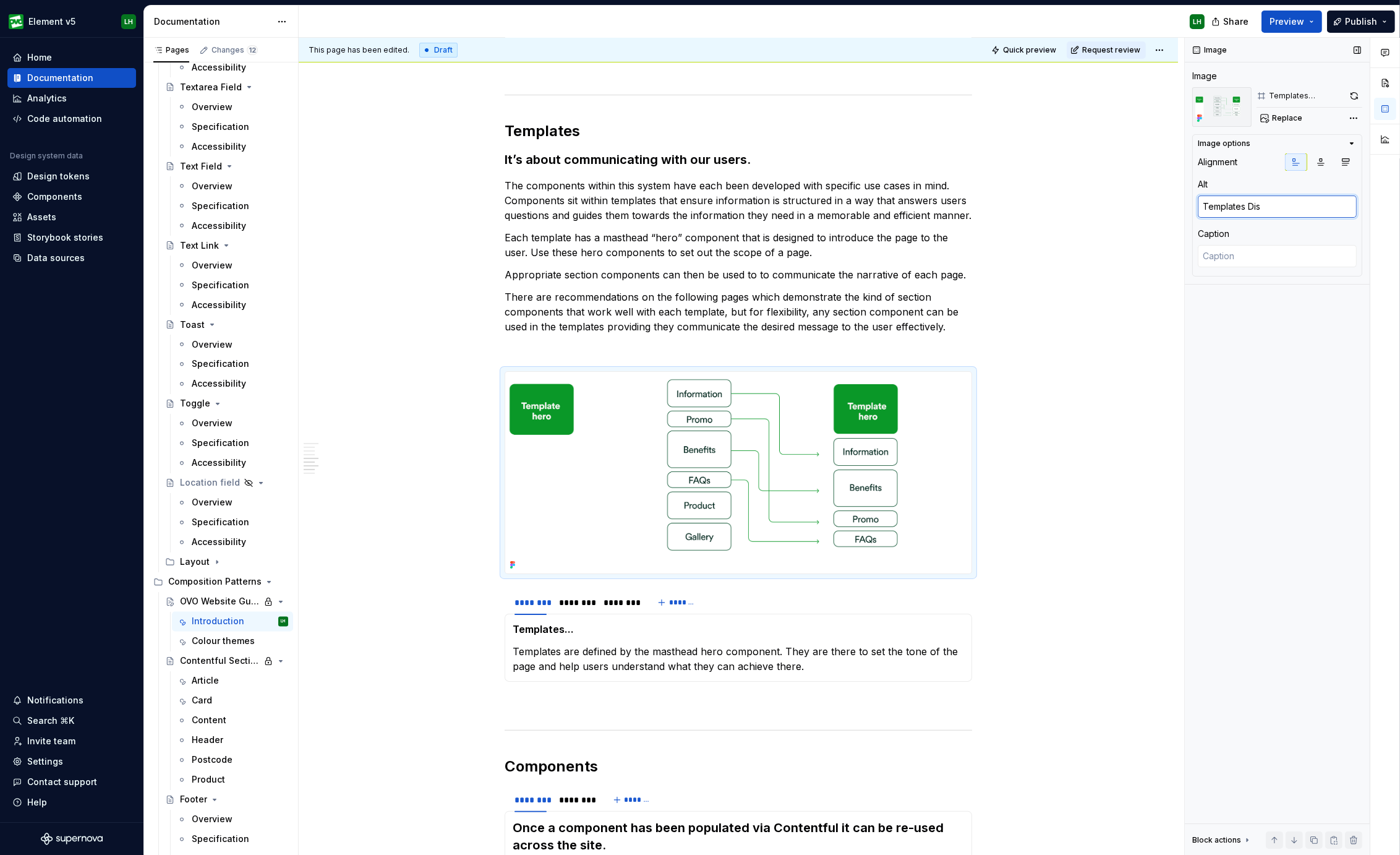
type textarea "Templates Disa"
type textarea "*"
type textarea "Templates Dis"
type textarea "*"
type textarea "Templates Di"
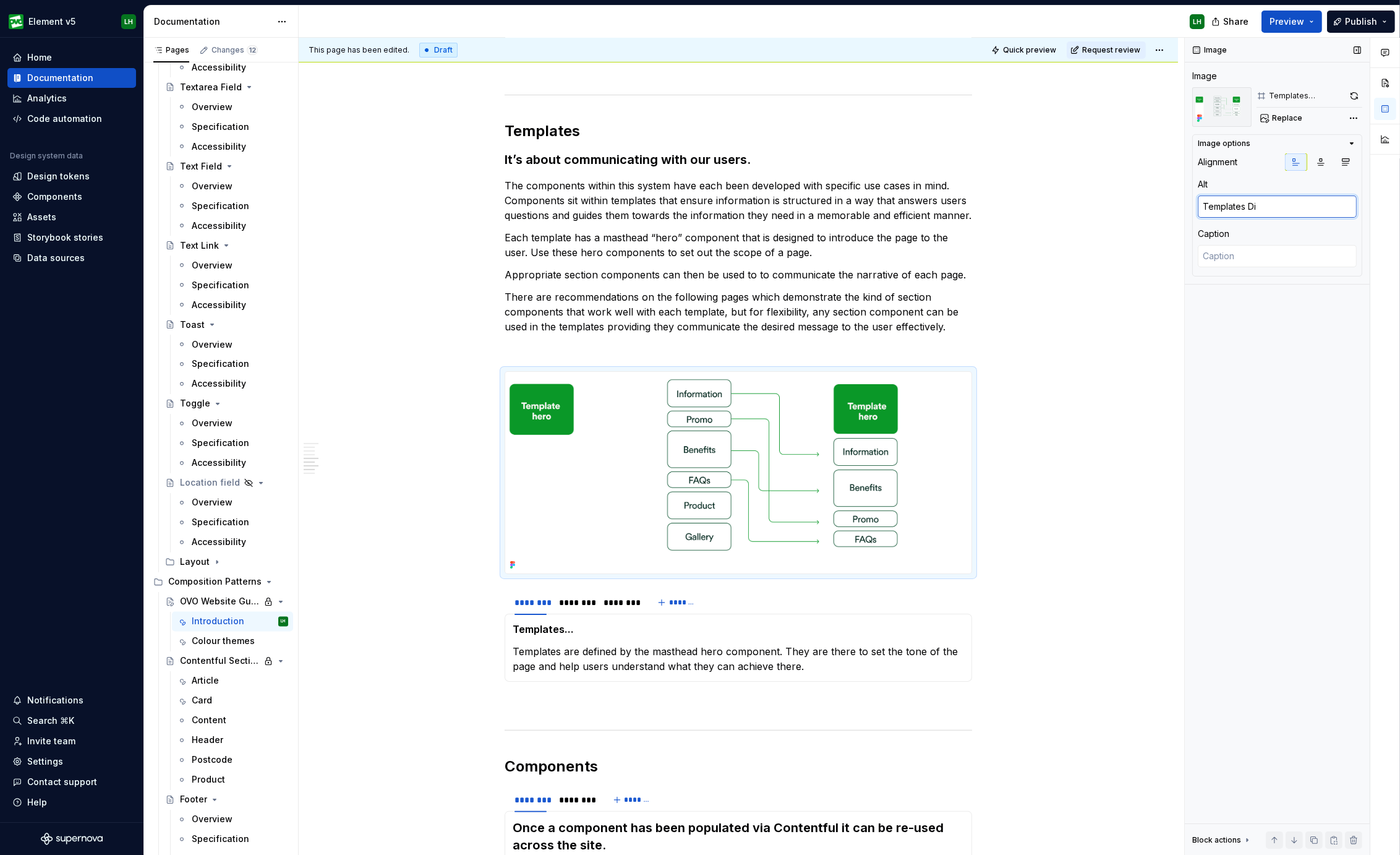
type textarea "*"
type textarea "Templates Dia"
type textarea "*"
type textarea "Templates Diag"
type textarea "*"
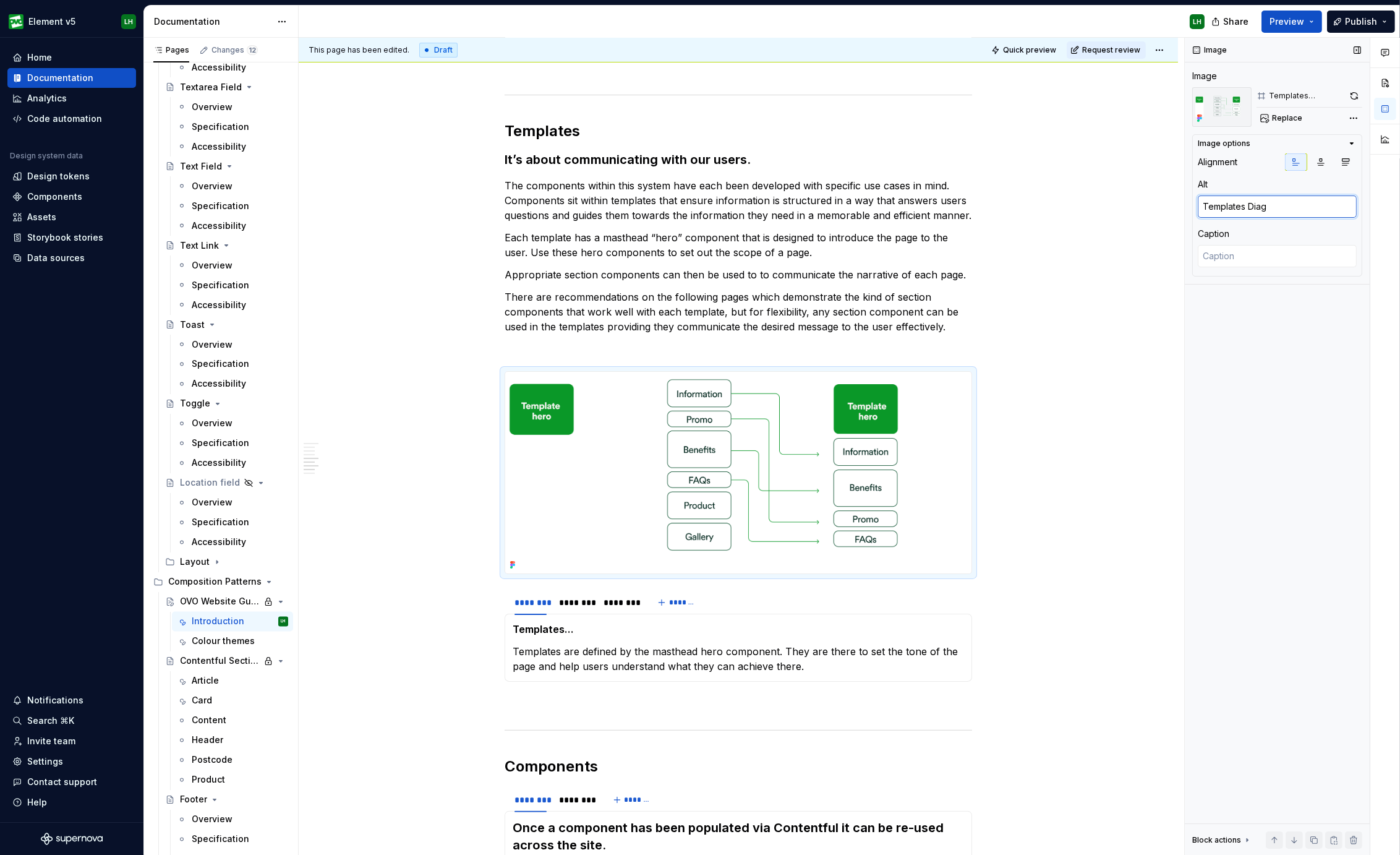
type textarea "Templates Diagr"
type textarea "*"
type textarea "Templates Diagra"
type textarea "*"
click at [1243, 204] on textarea "Templates Diagram" at bounding box center [1276, 206] width 159 height 22
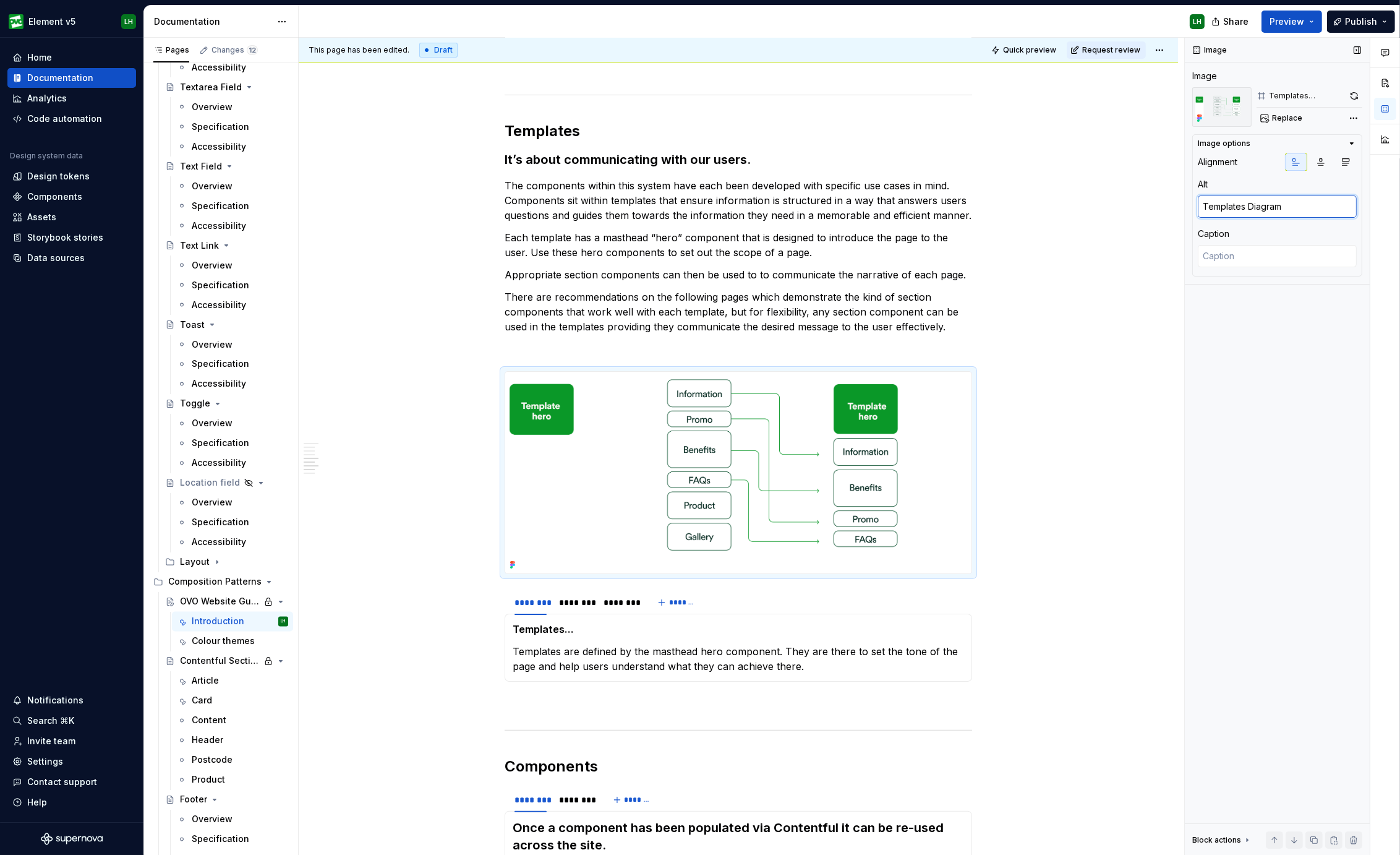
type textarea "Template Diagram"
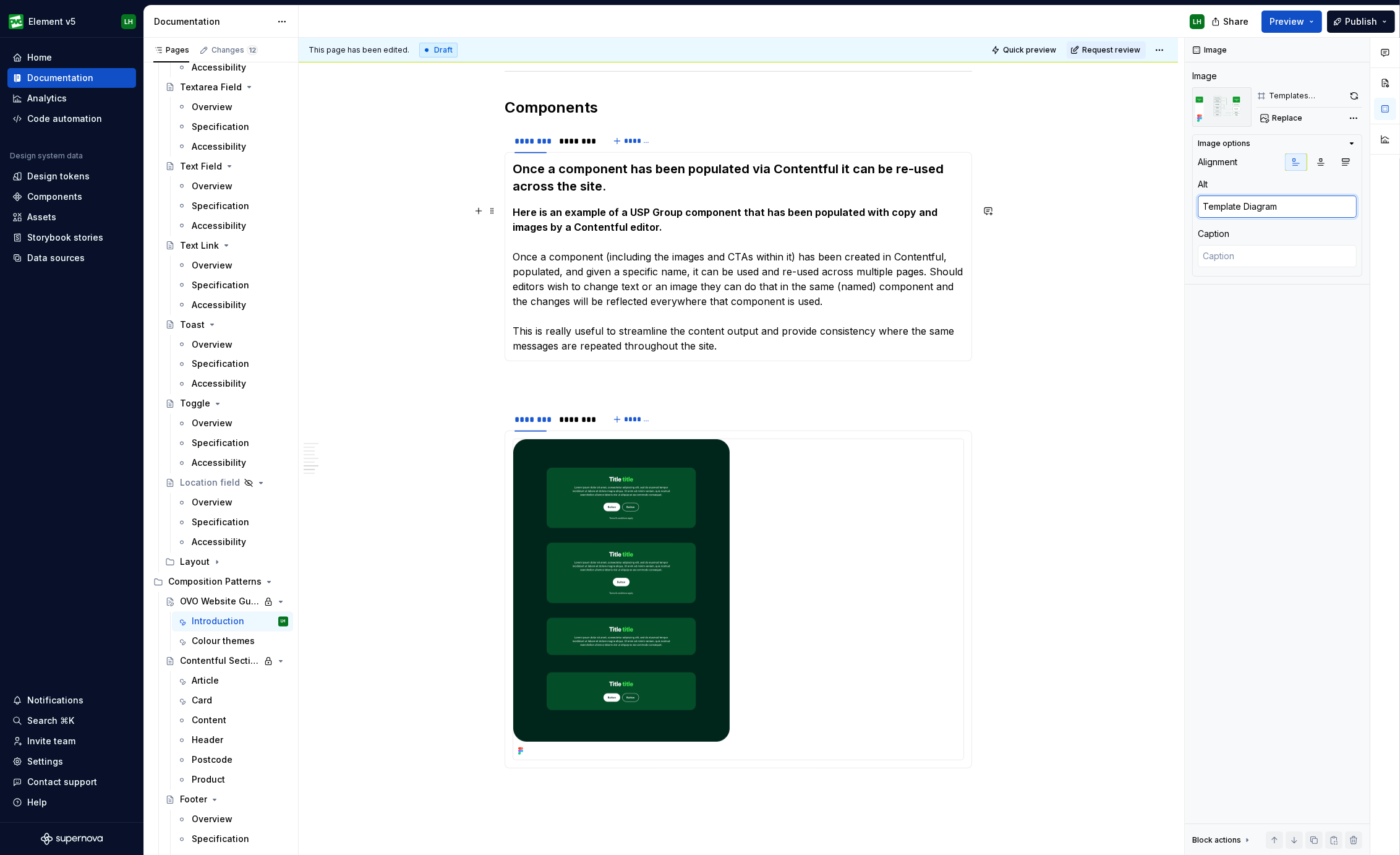
scroll to position [1063, 0]
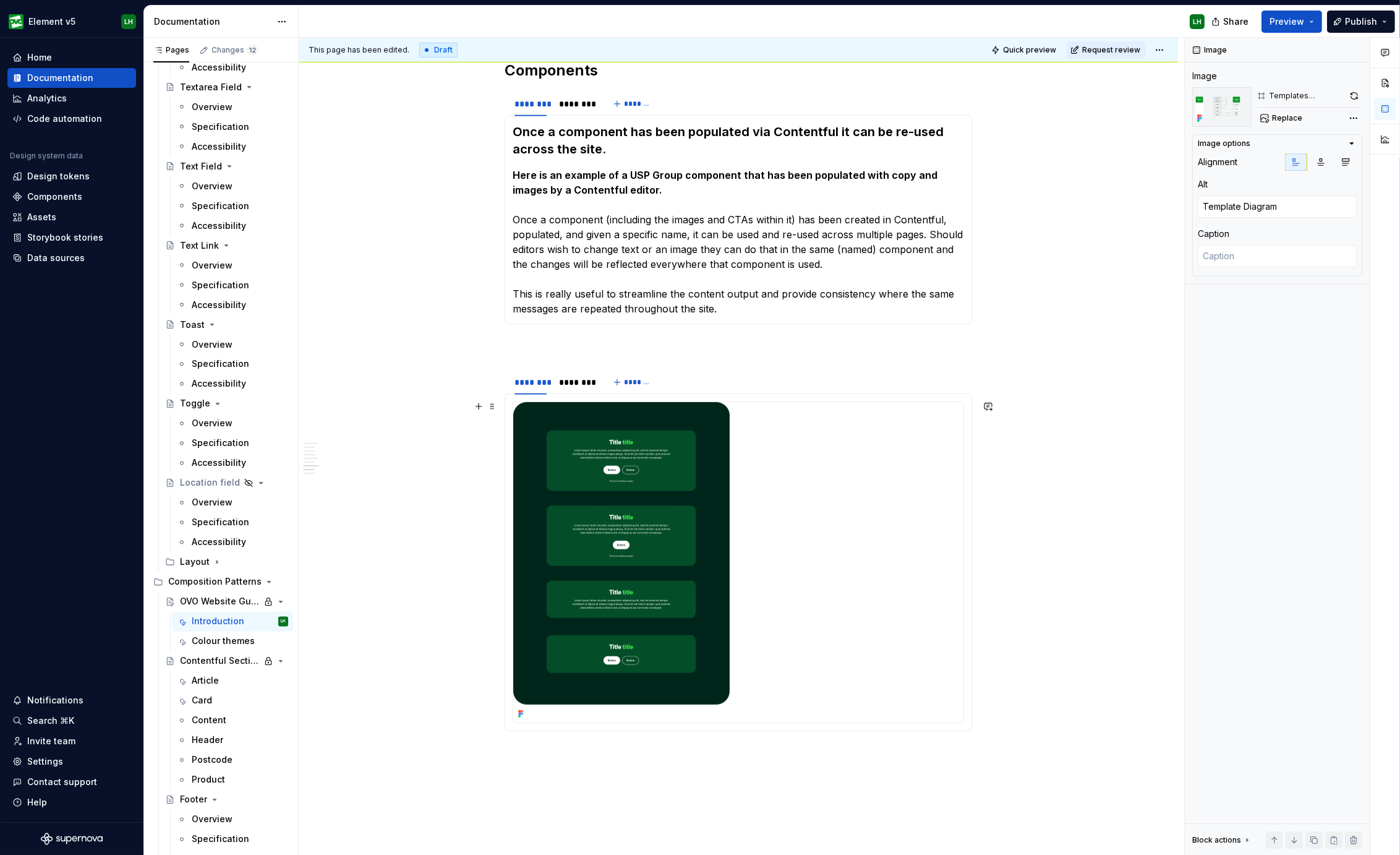
click at [653, 527] on img at bounding box center [621, 562] width 217 height 320
type textarea "*"
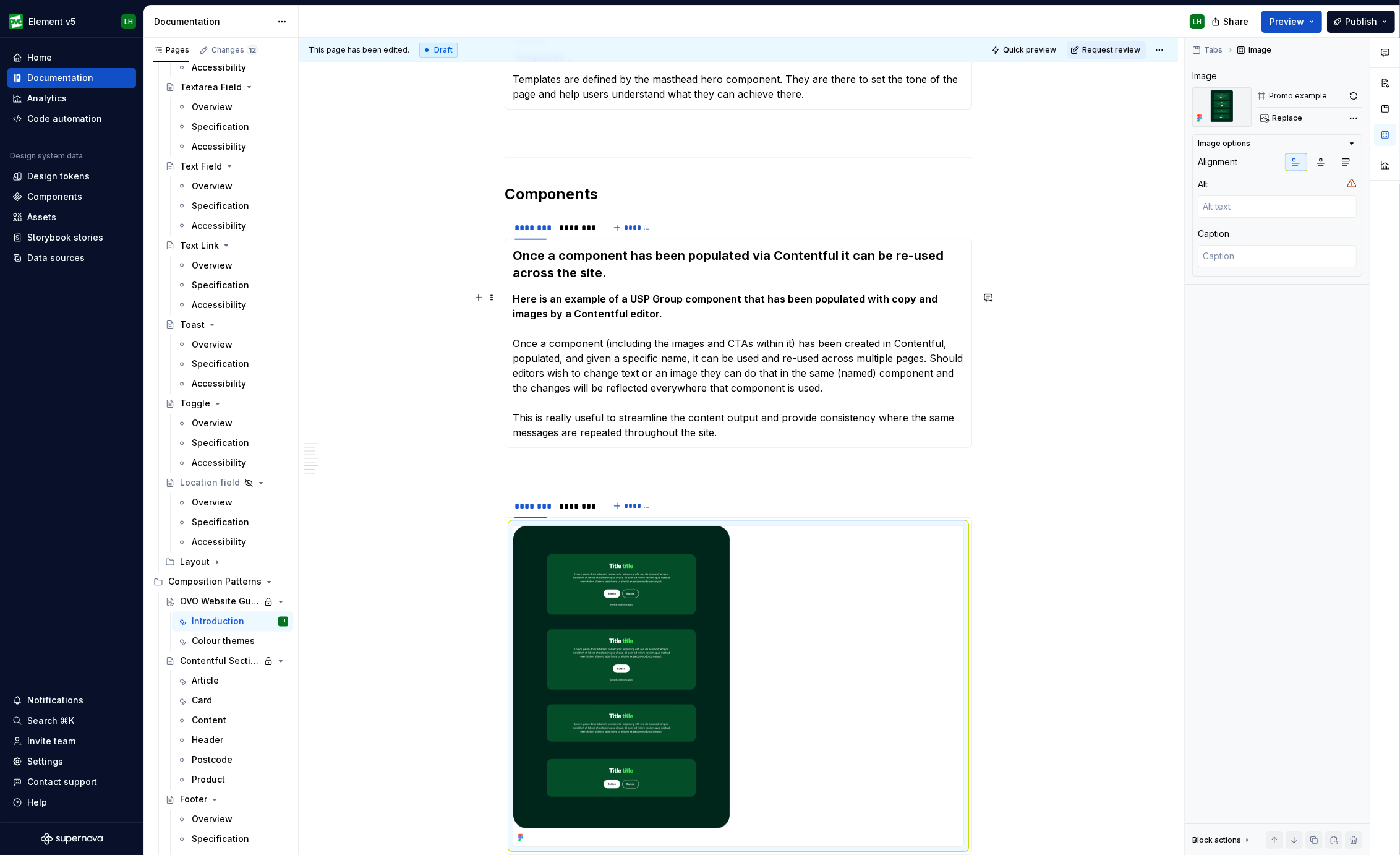
scroll to position [831, 0]
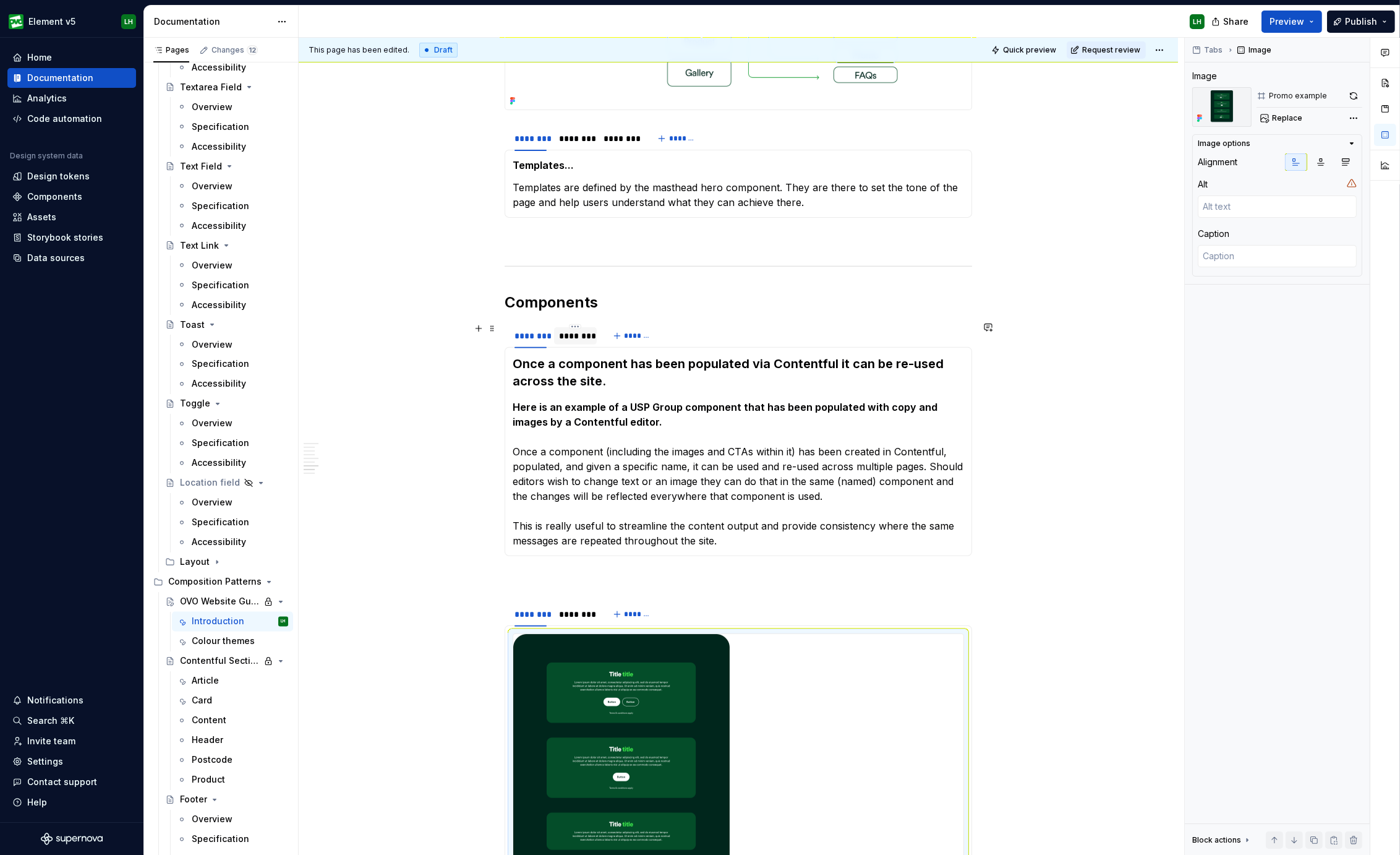
click at [563, 338] on div "********" at bounding box center [575, 336] width 32 height 12
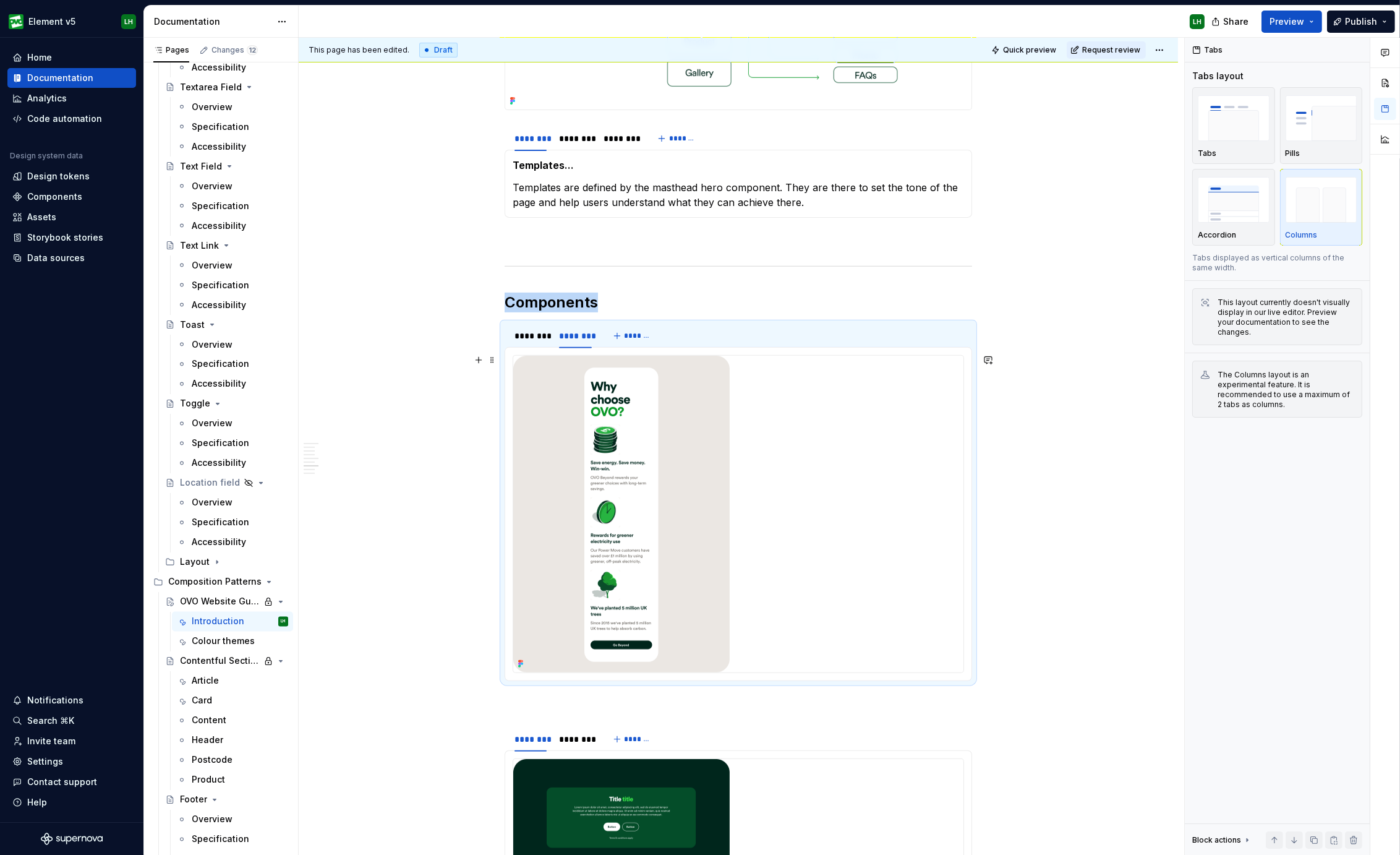
click at [667, 495] on img at bounding box center [621, 514] width 217 height 316
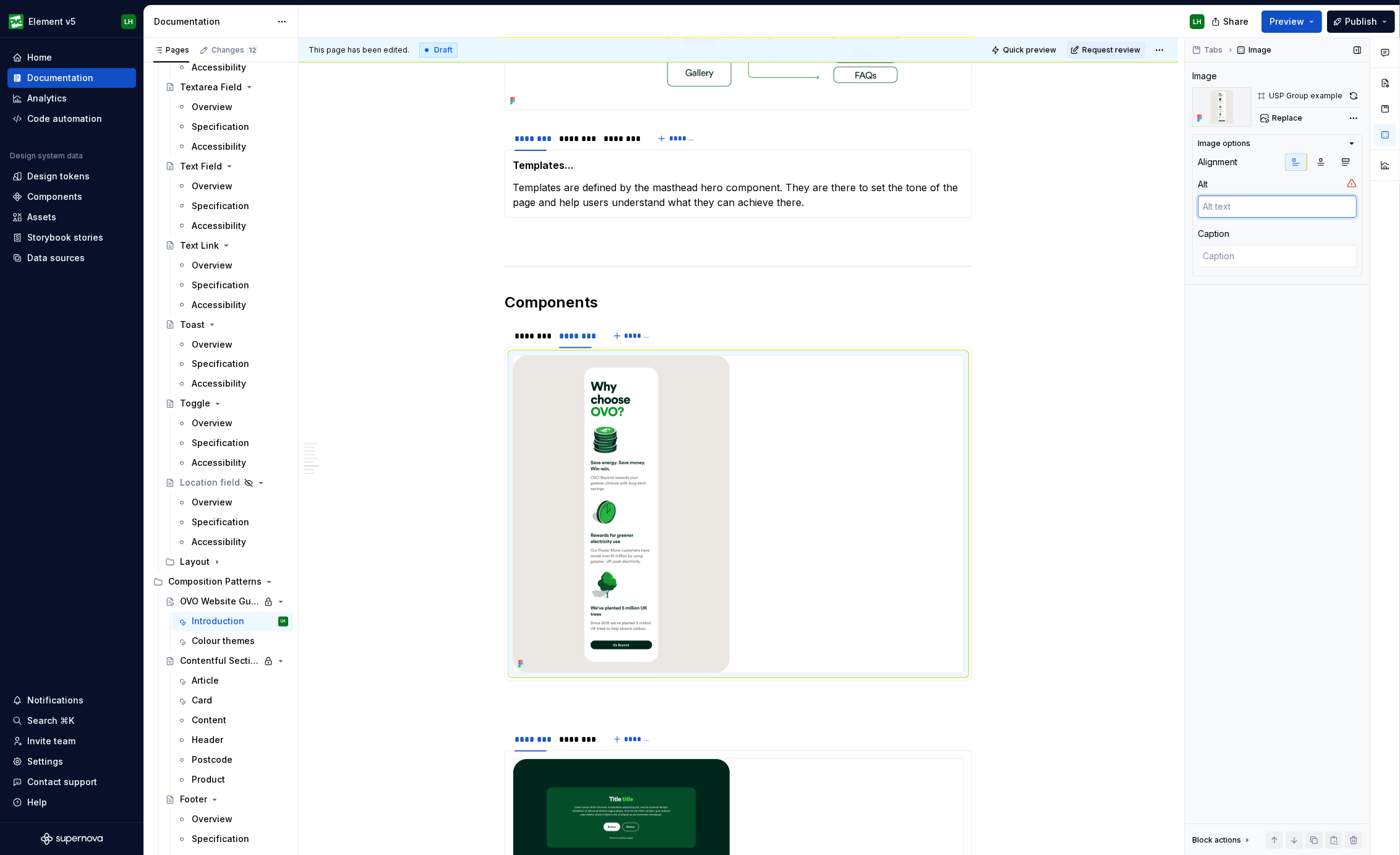
click at [1261, 204] on textarea at bounding box center [1276, 206] width 159 height 22
type textarea "*"
type textarea "U"
type textarea "*"
type textarea "US"
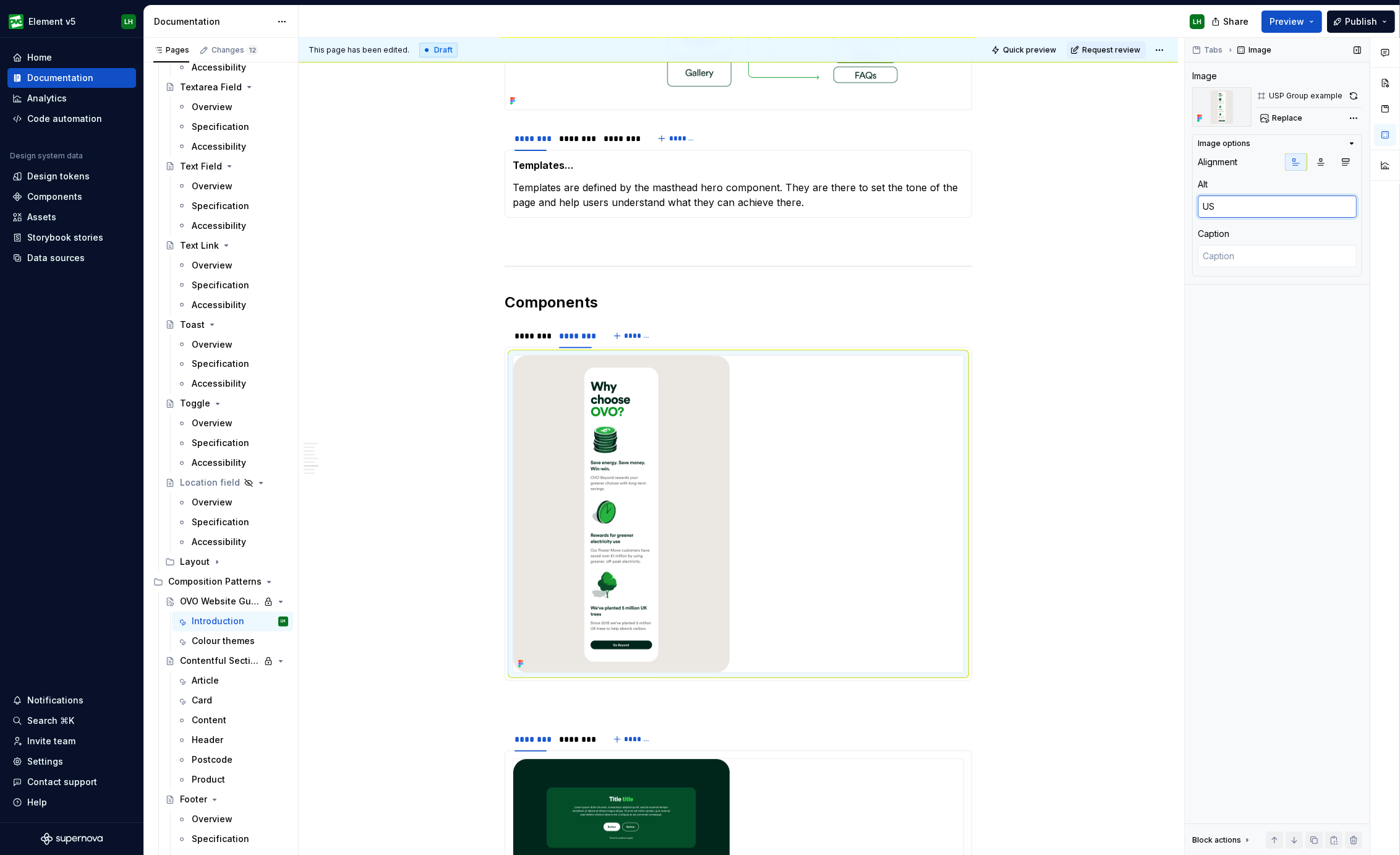
type textarea "*"
type textarea "USP"
type textarea "*"
type textarea "USP"
type textarea "*"
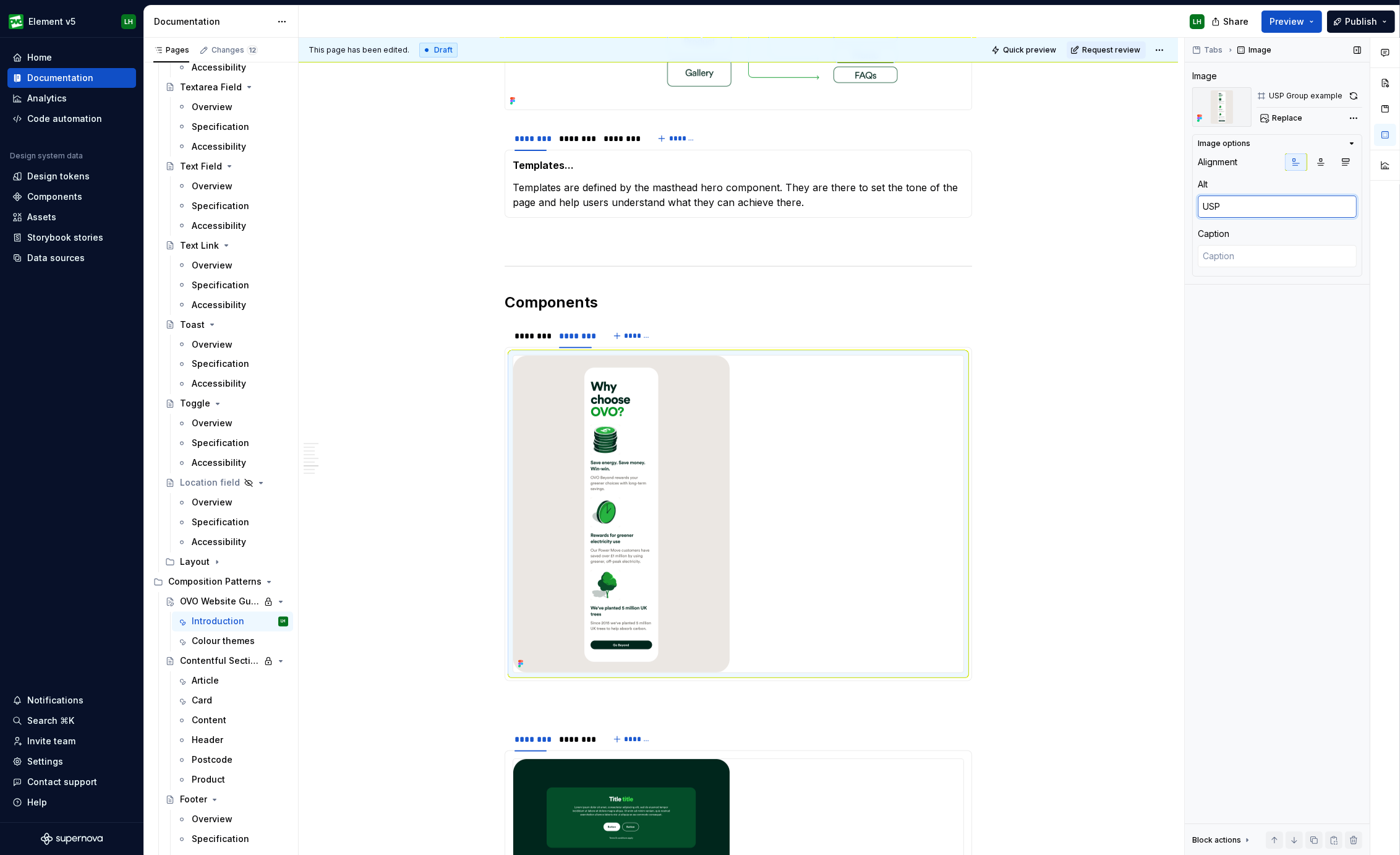
type textarea "USP G"
type textarea "*"
type textarea "USP Gro"
type textarea "*"
type textarea "USP Grou"
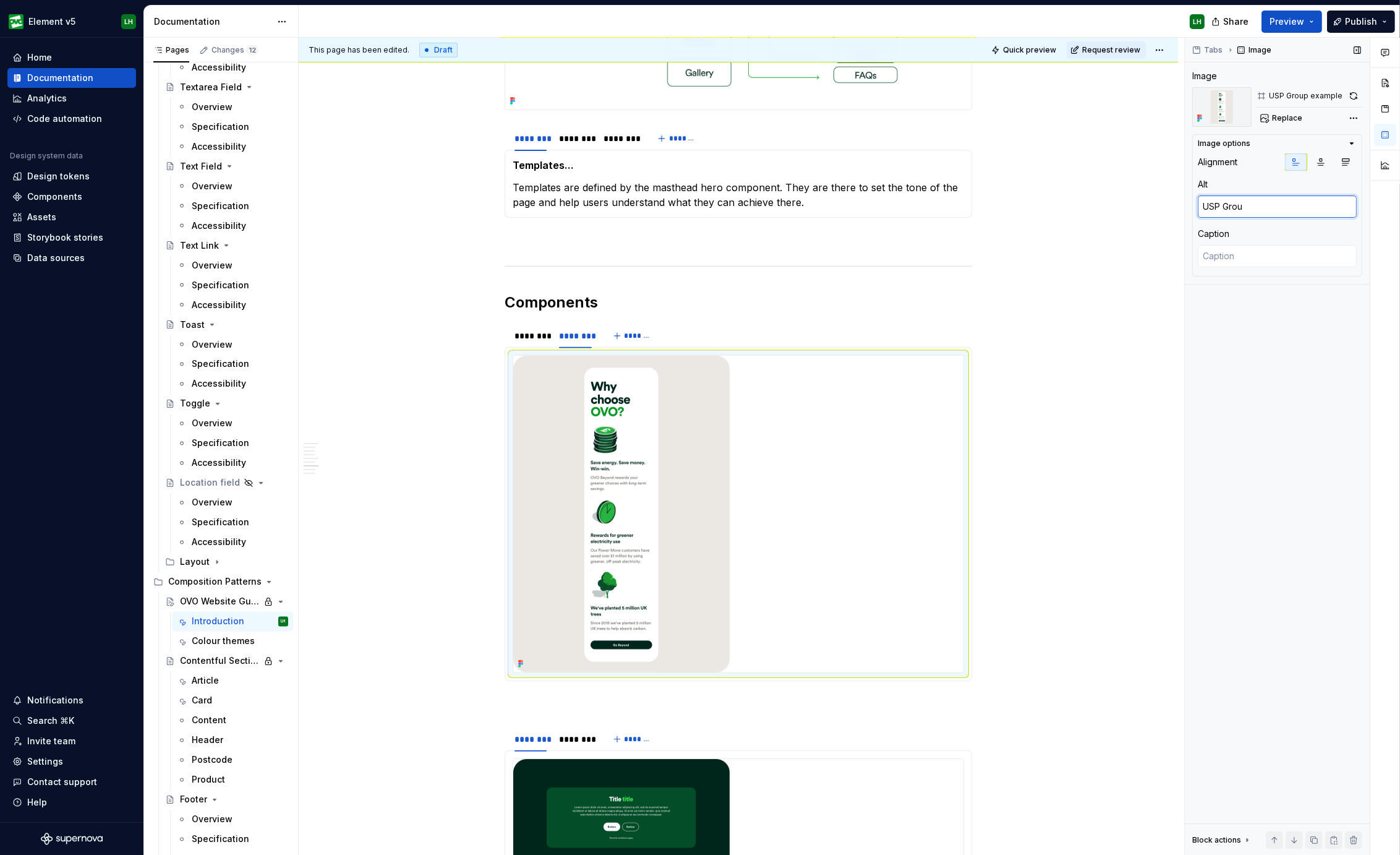
type textarea "*"
type textarea "USP Group"
type textarea "*"
type textarea "USP Group C"
type textarea "*"
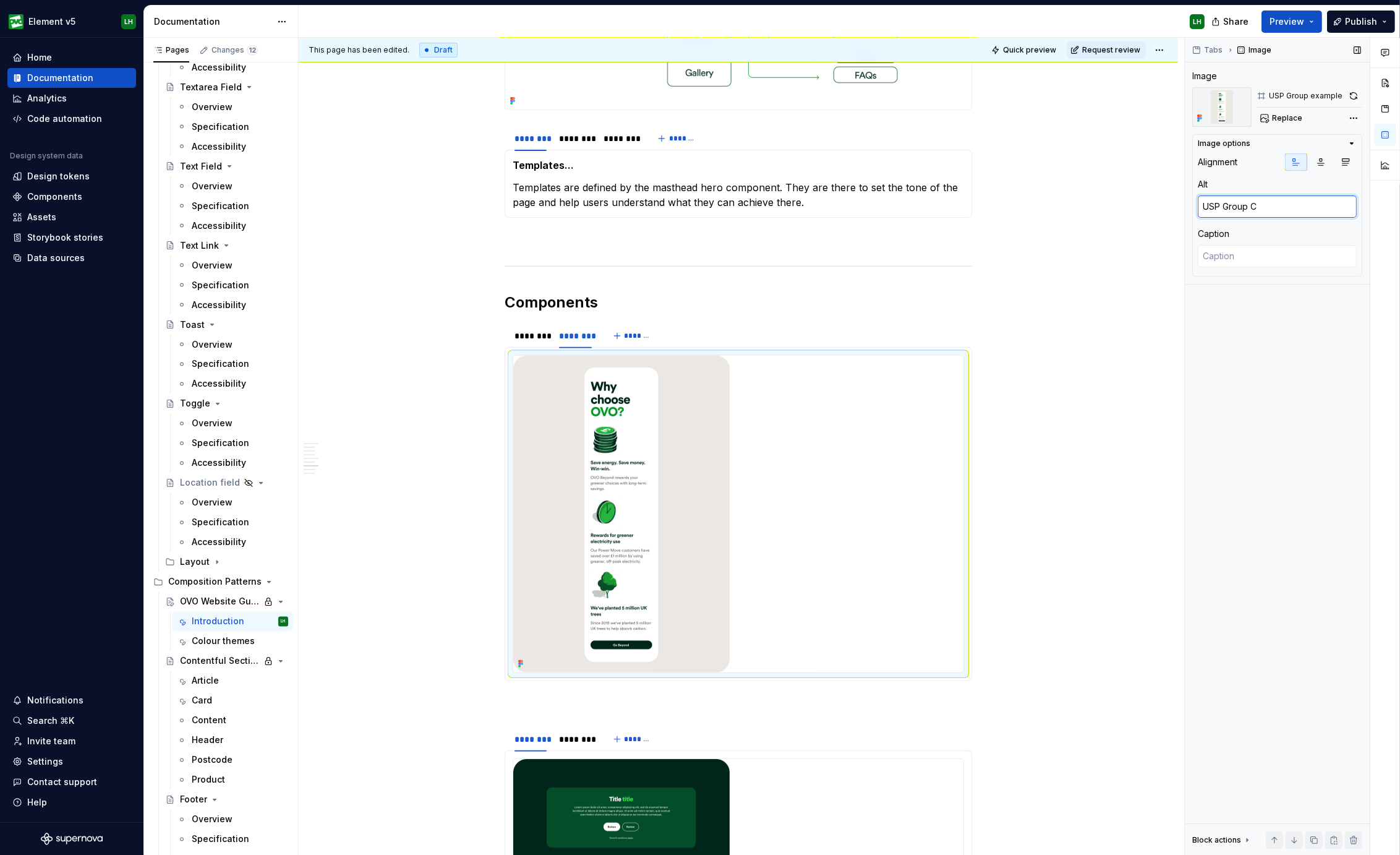
type textarea "USP Group Co"
type textarea "*"
type textarea "USP Group Com"
type textarea "*"
type textarea "USP Group Comp"
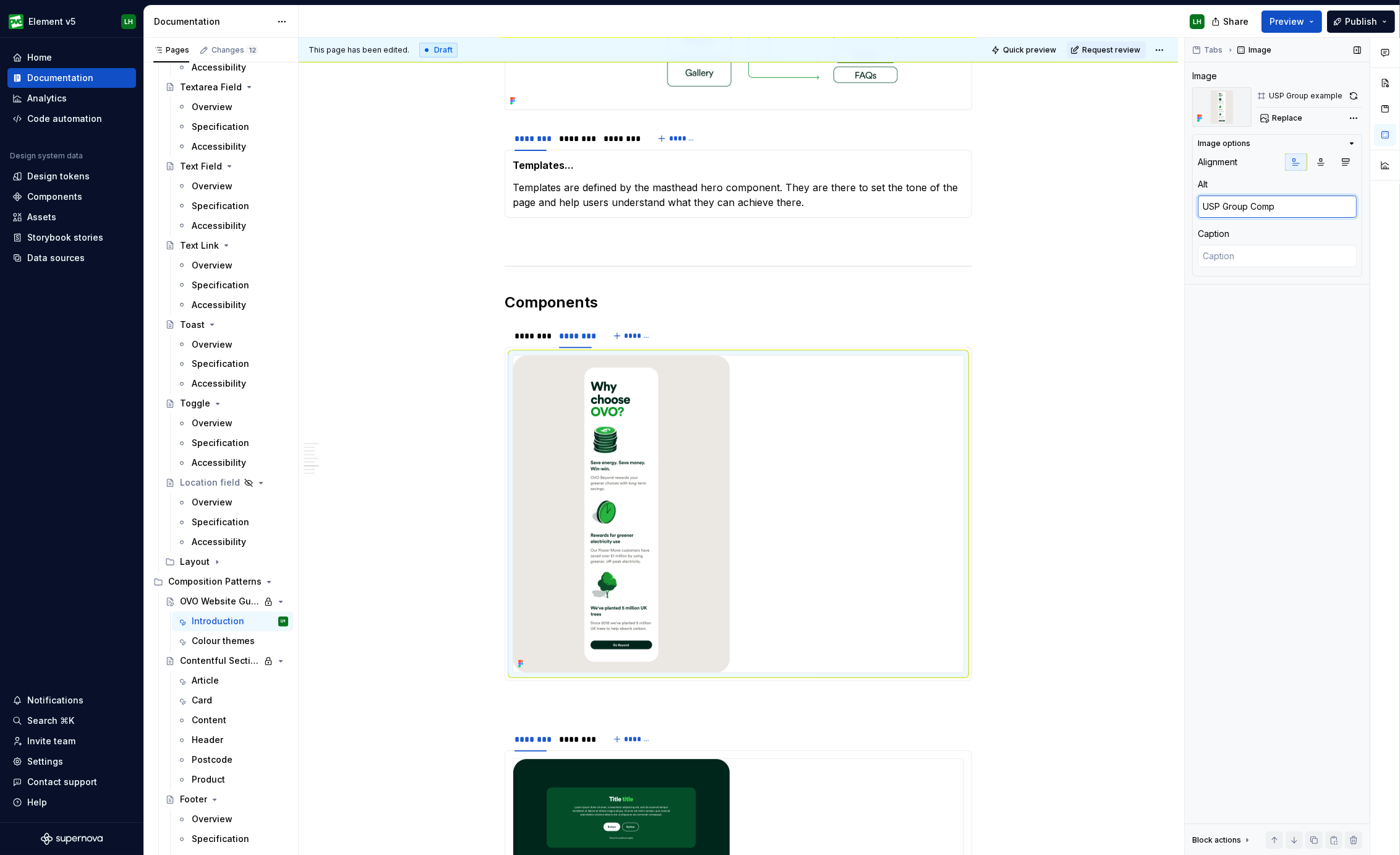
type textarea "*"
type textarea "USP Group Compon"
type textarea "*"
type textarea "USP Group Compone"
type textarea "*"
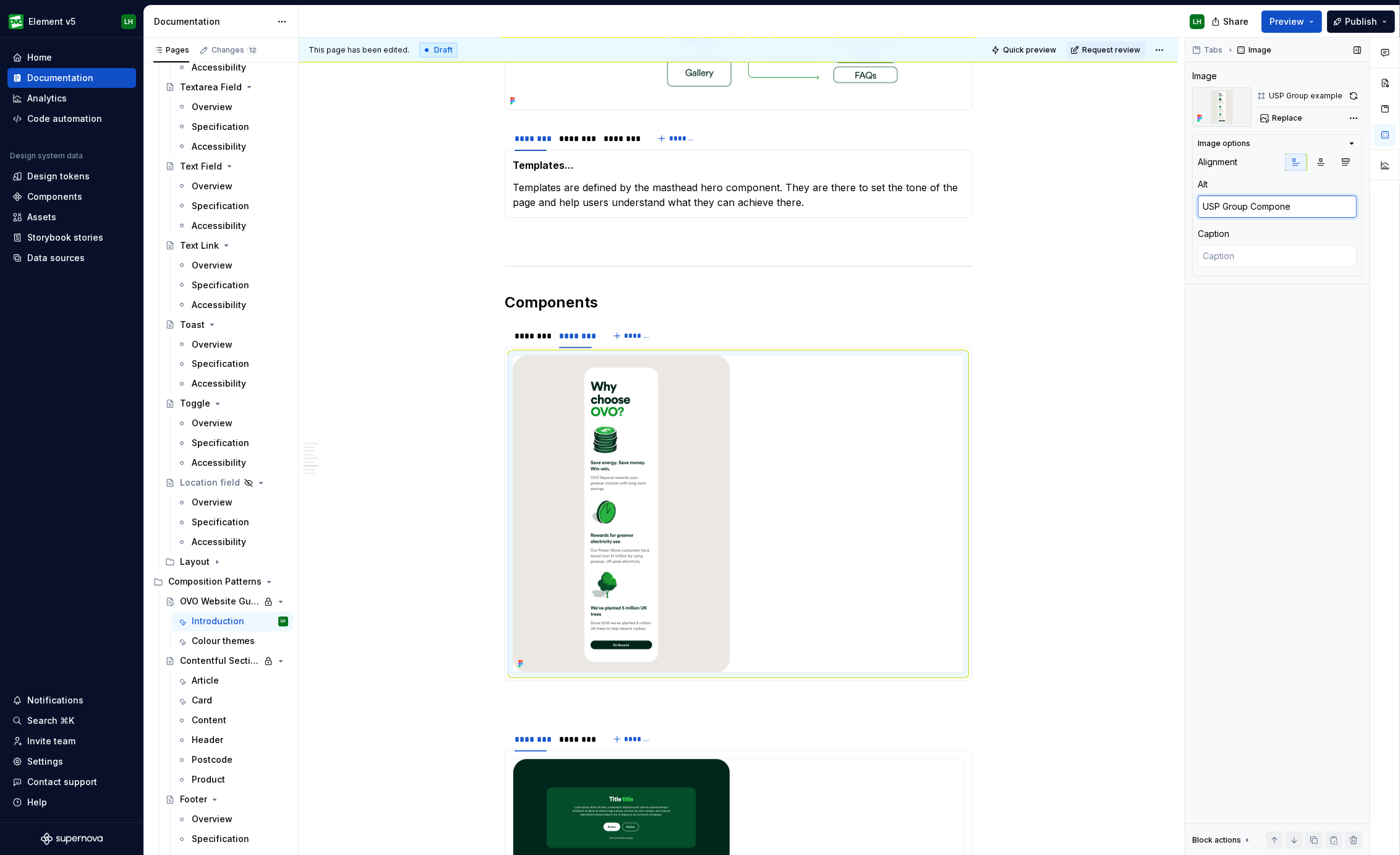
type textarea "USP Group Componen"
type textarea "*"
type textarea "USP Group Component"
type textarea "*"
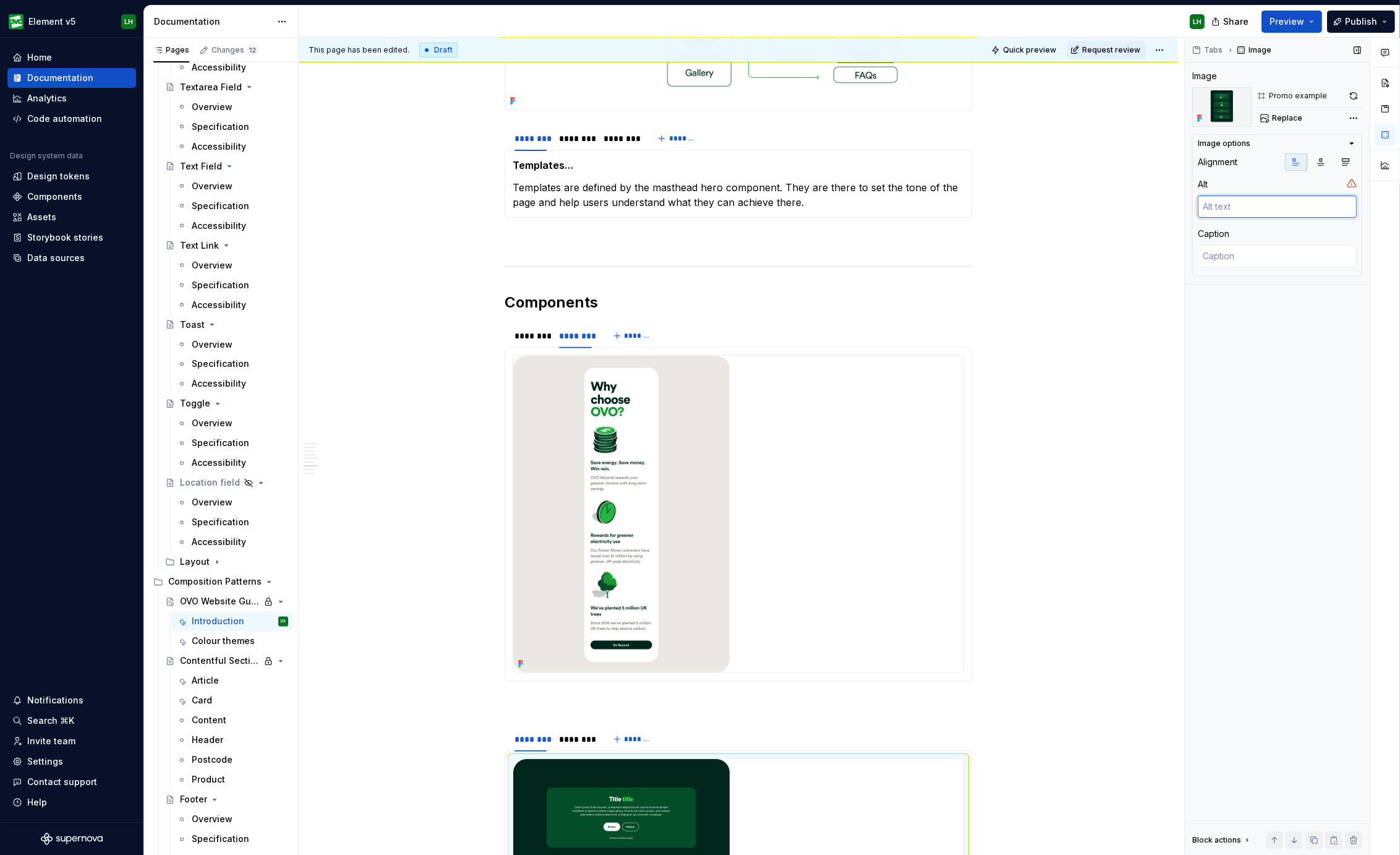
type textarea "*"
click at [1238, 214] on textarea at bounding box center [1276, 206] width 159 height 22
type textarea "P"
type textarea "*"
type textarea "Pro"
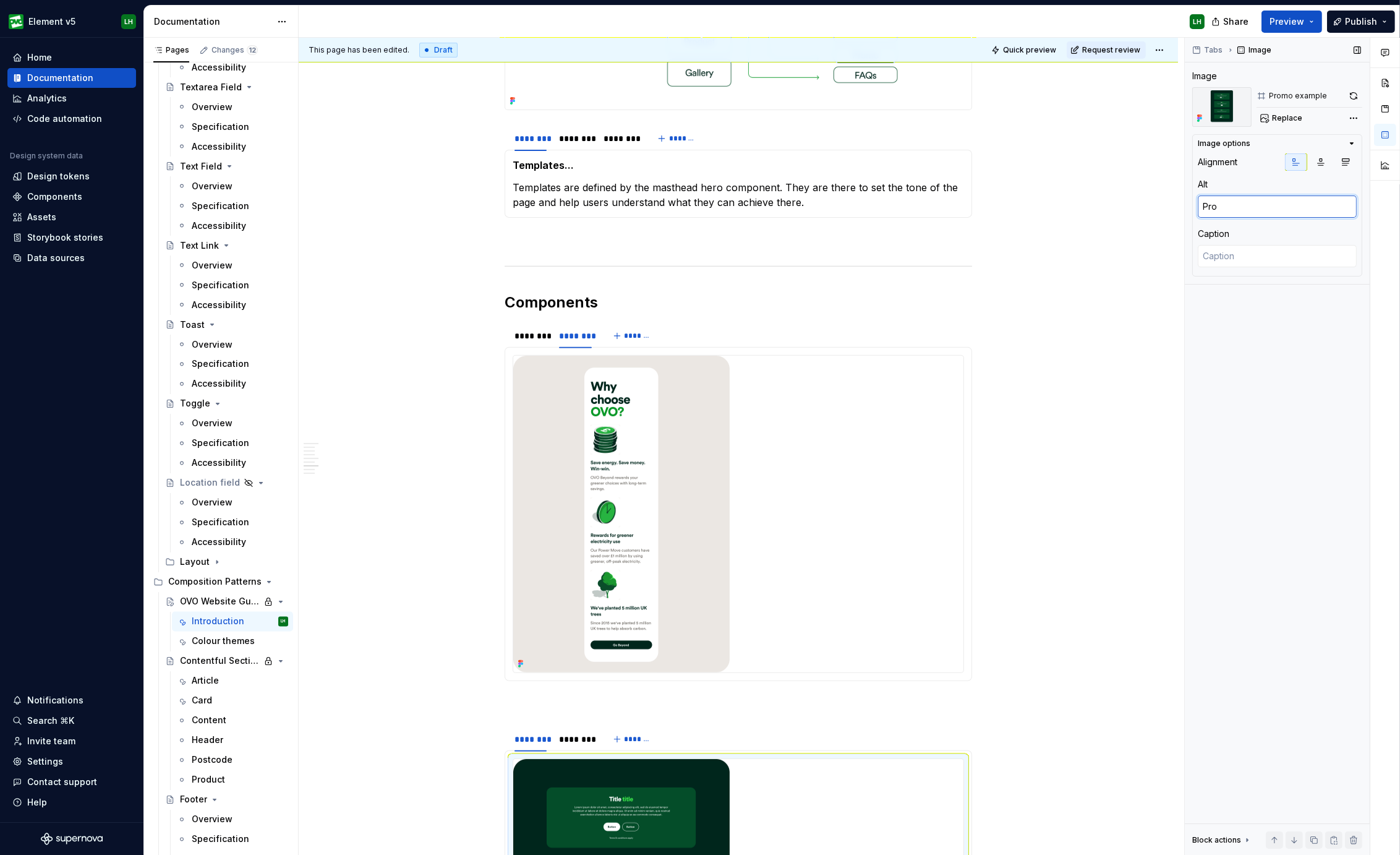
type textarea "*"
type textarea "Prom"
type textarea "*"
type textarea "Promo"
type textarea "*"
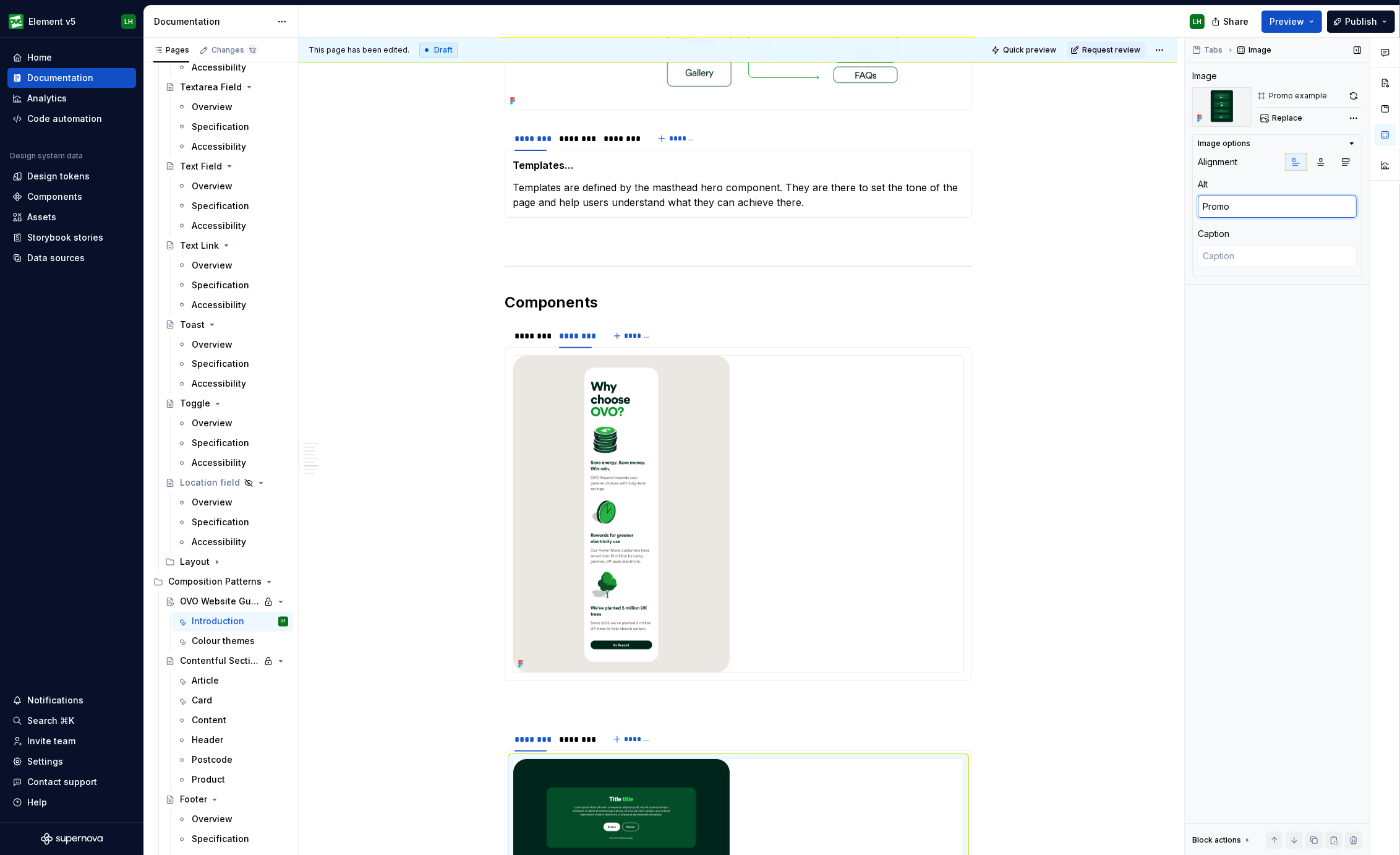
type textarea "Promo"
type textarea "*"
type textarea "Promo G"
type textarea "*"
type textarea "Promo Gr"
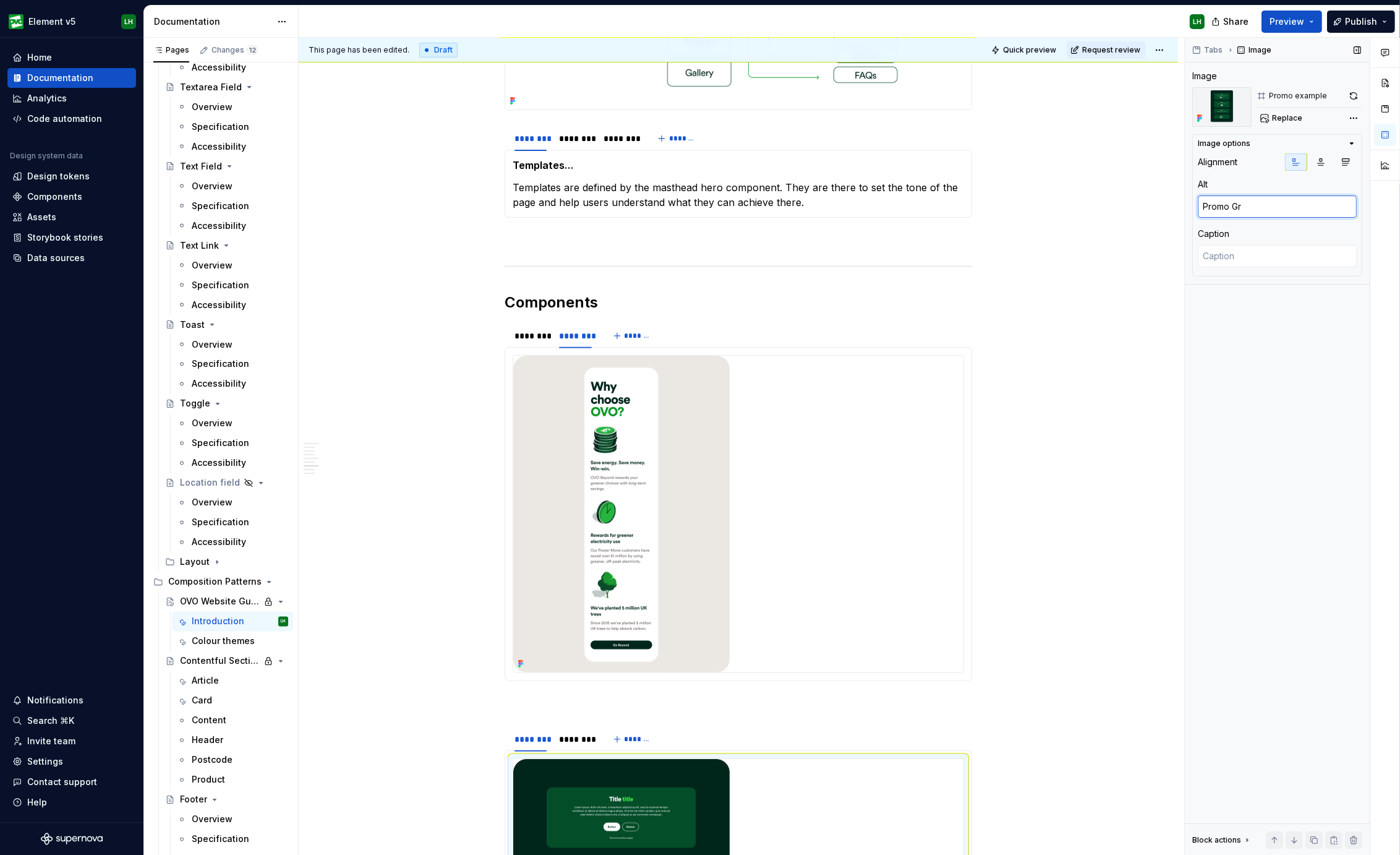
type textarea "*"
type textarea "Promo Grou"
type textarea "*"
type textarea "Promo Group"
type textarea "*"
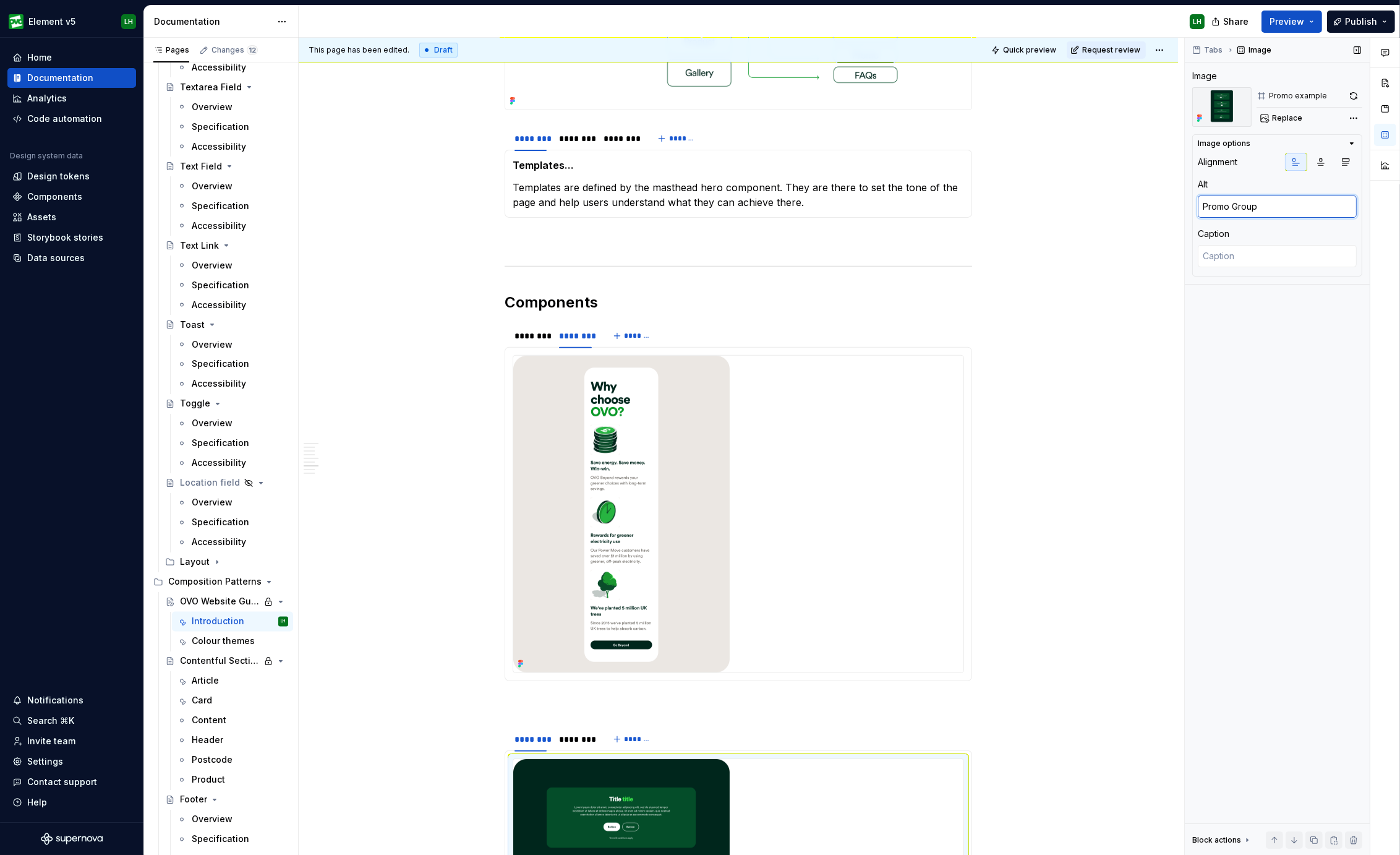
type textarea "Promo Group C"
type textarea "*"
type textarea "Promo Group Co"
type textarea "*"
type textarea "Promo Group C"
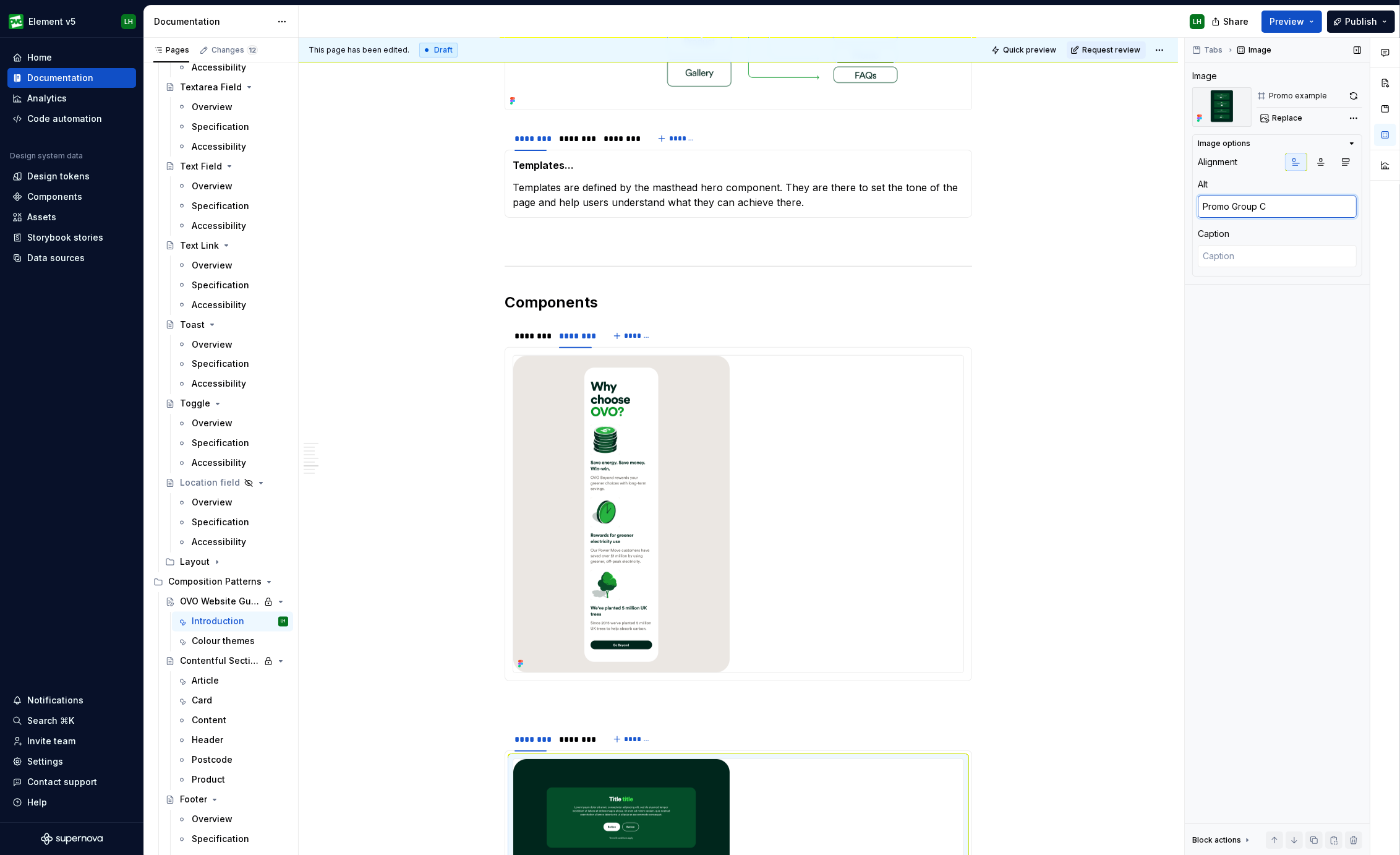
type textarea "*"
type textarea "Promo Group"
type textarea "*"
type textarea "Promo Group"
type textarea "*"
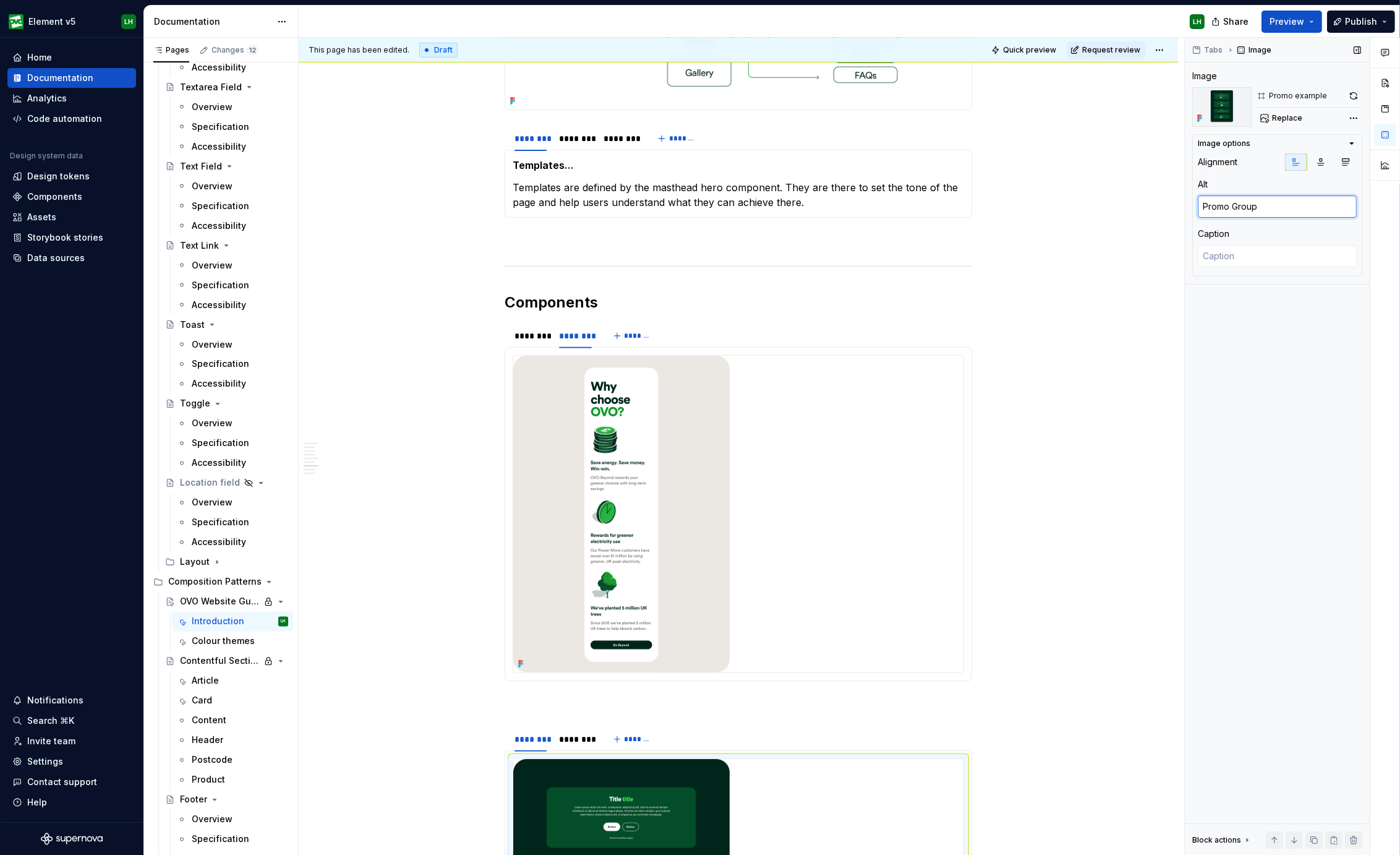
type textarea "Promo Grou"
type textarea "*"
type textarea "Promo Gro"
type textarea "*"
type textarea "Promo Gr"
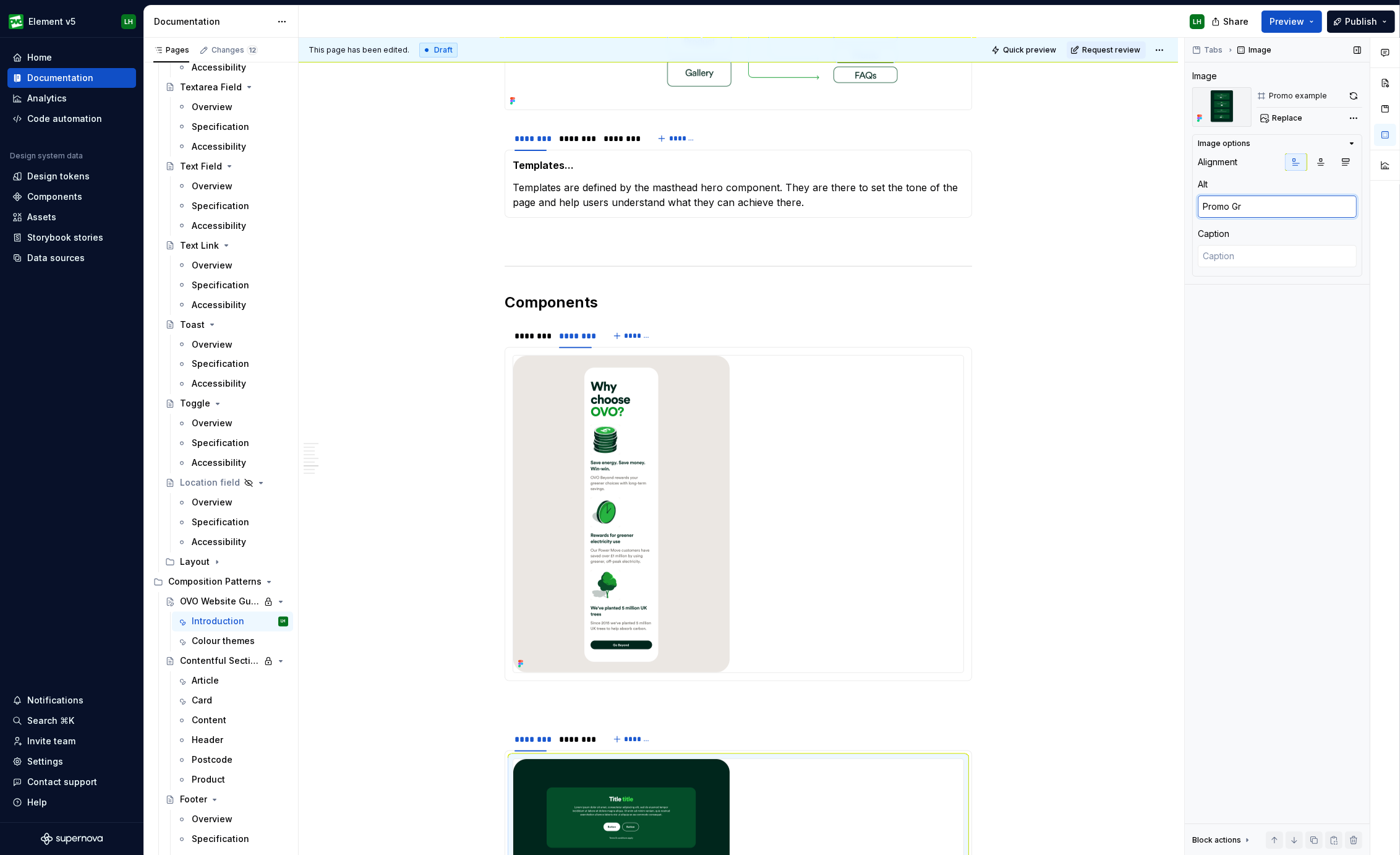
type textarea "*"
type textarea "Promo G"
type textarea "*"
type textarea "Promo"
type textarea "*"
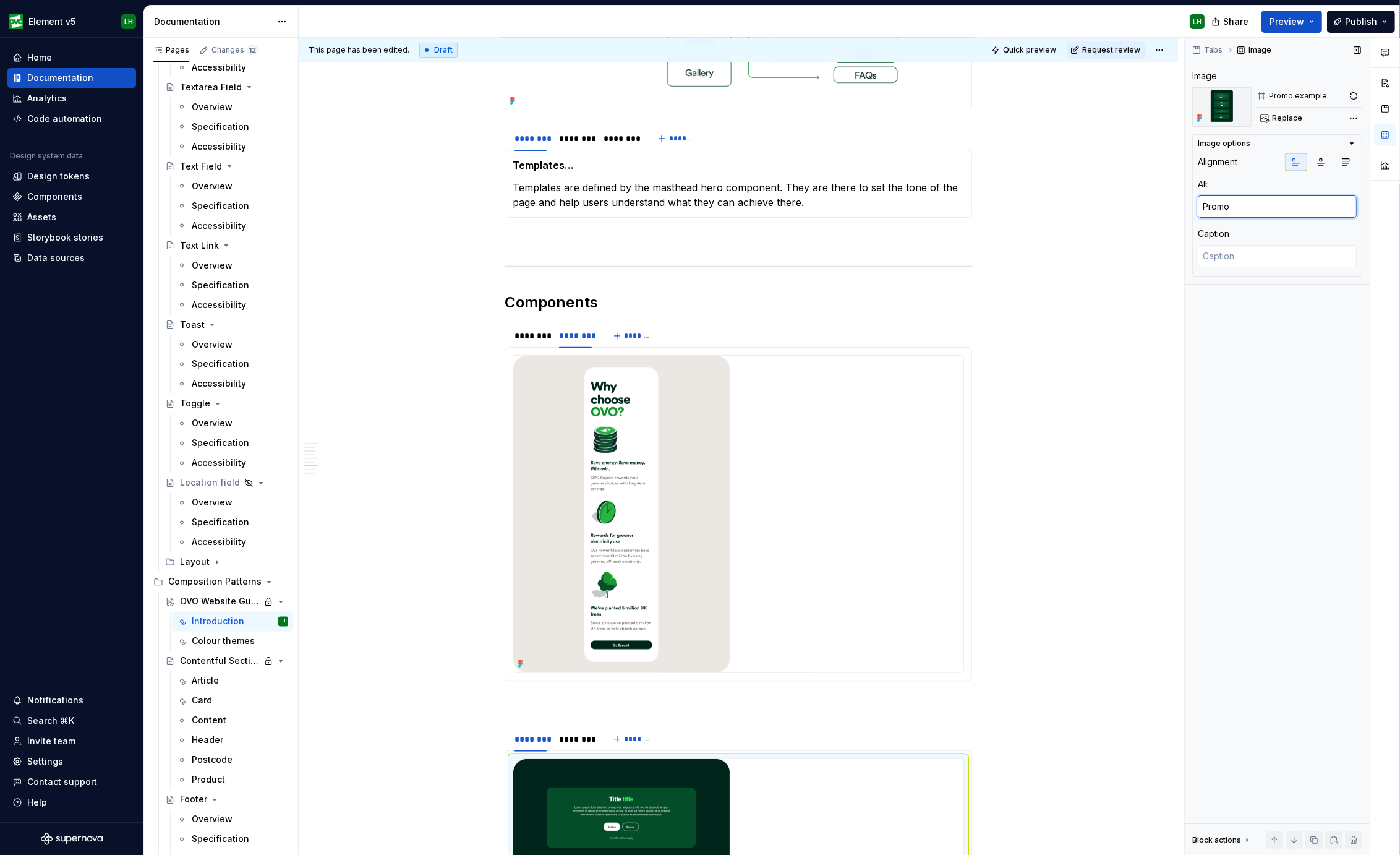
type textarea "Promo C"
type textarea "*"
type textarea "Promo Co"
type textarea "*"
type textarea "Promo Com"
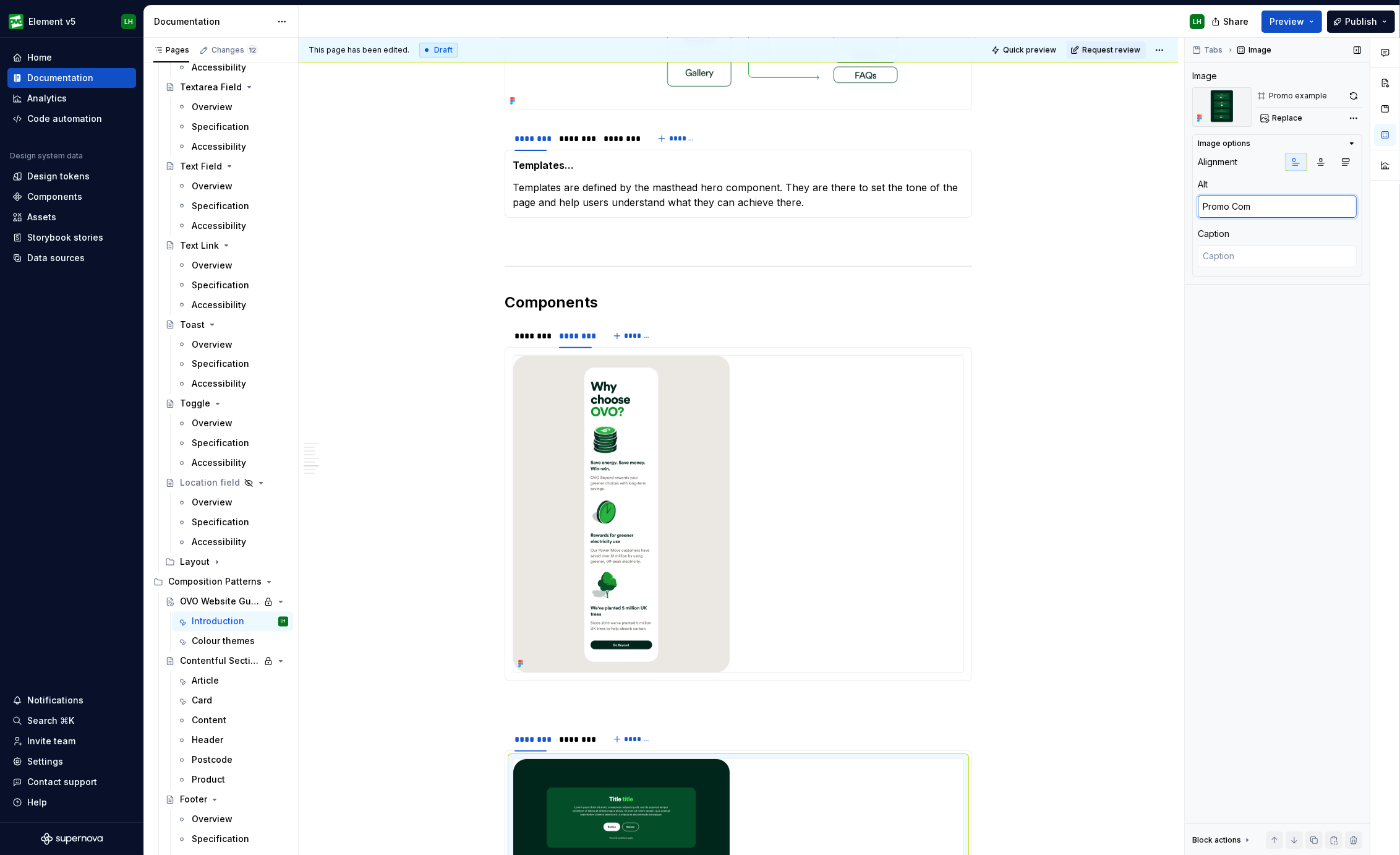
type textarea "*"
type textarea "Promo Comp"
type textarea "*"
type textarea "Promo Compo"
type textarea "*"
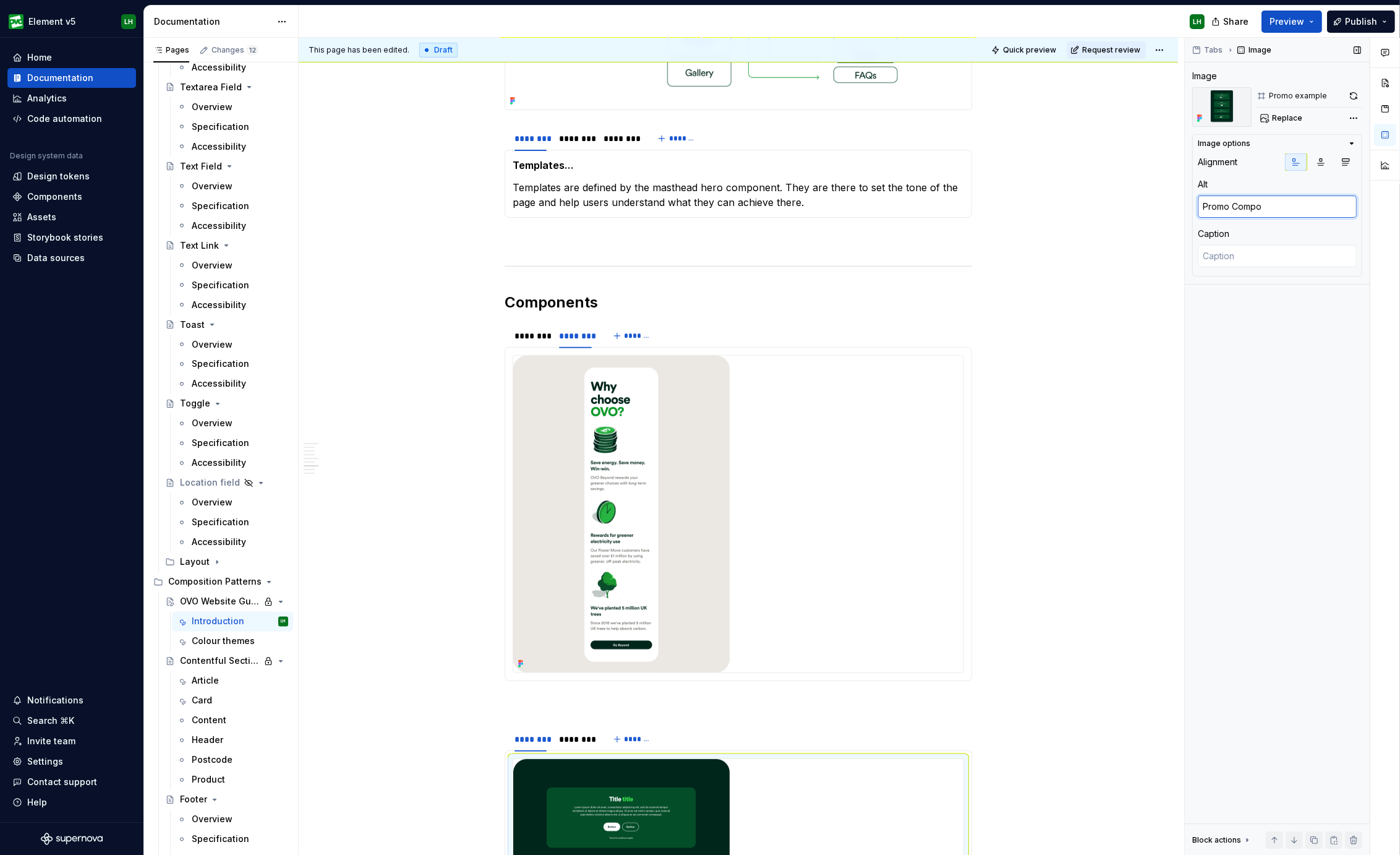
type textarea "Promo Compon"
type textarea "*"
type textarea "Promo Componne"
type textarea "*"
type textarea "Promo Componn"
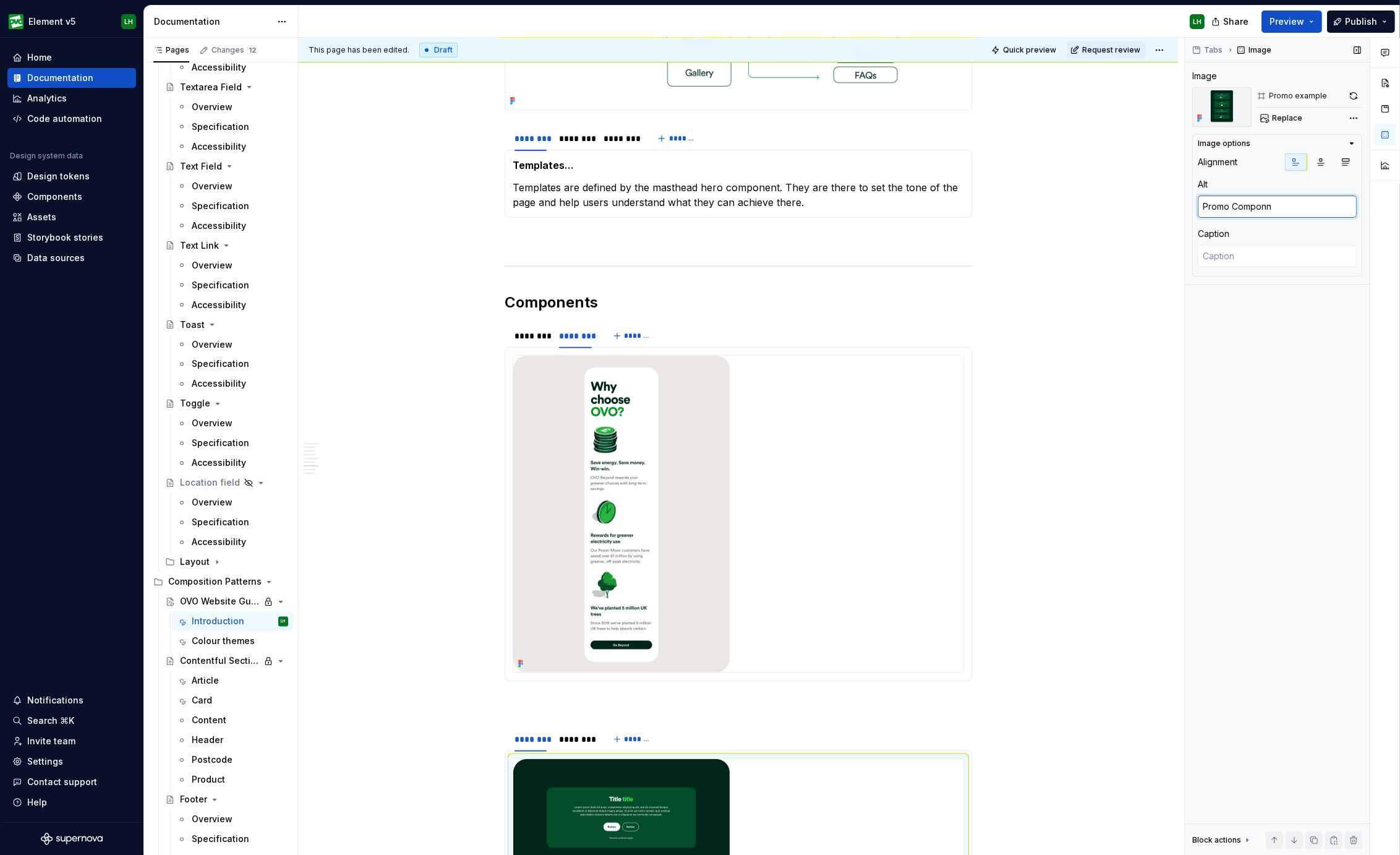
type textarea "*"
type textarea "Promo Compon"
type textarea "*"
type textarea "Promo Compone"
type textarea "*"
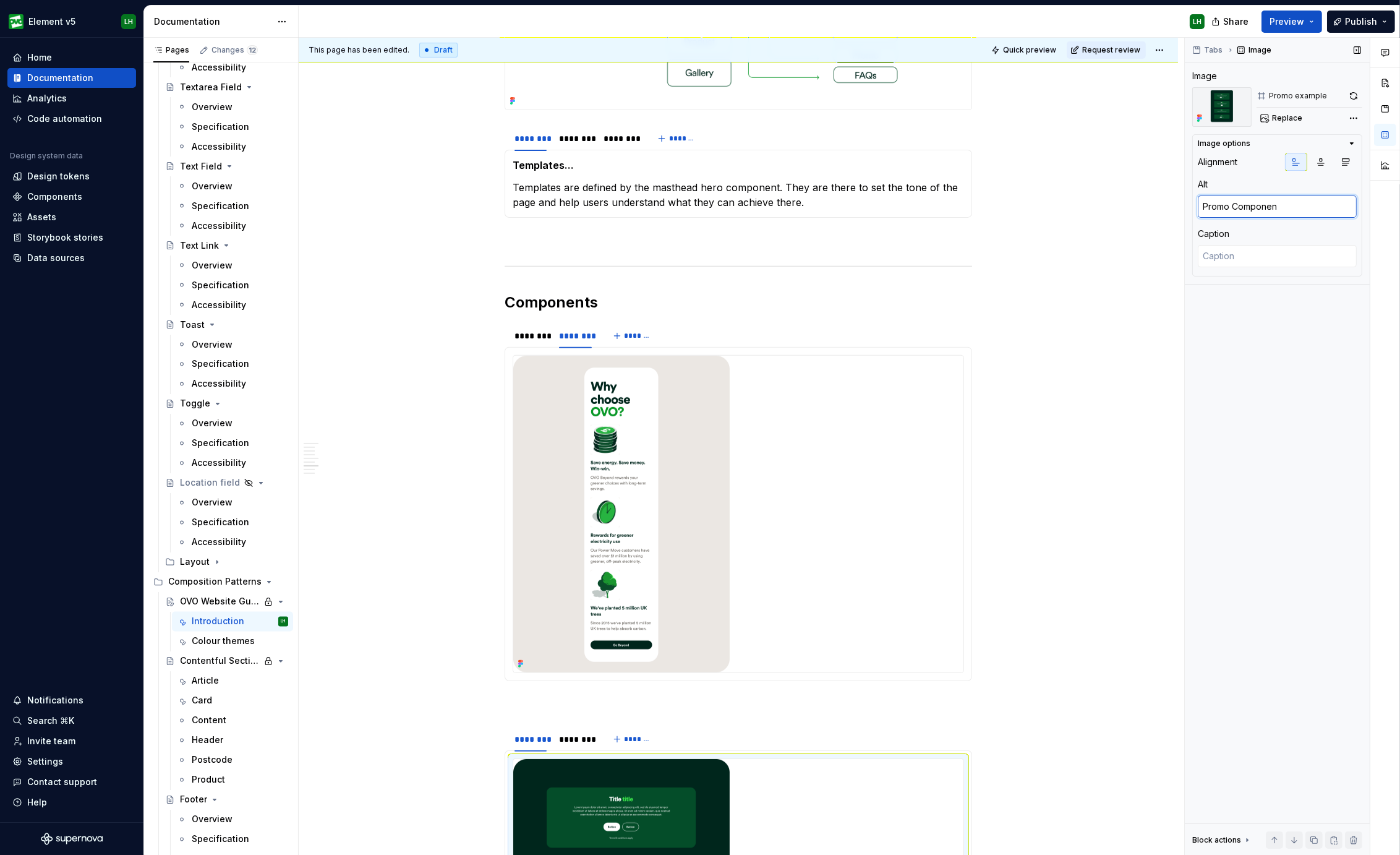
type textarea "Promo Component"
type textarea "*"
type textarea "Promo Component"
type textarea "*"
type textarea "Promo Component V"
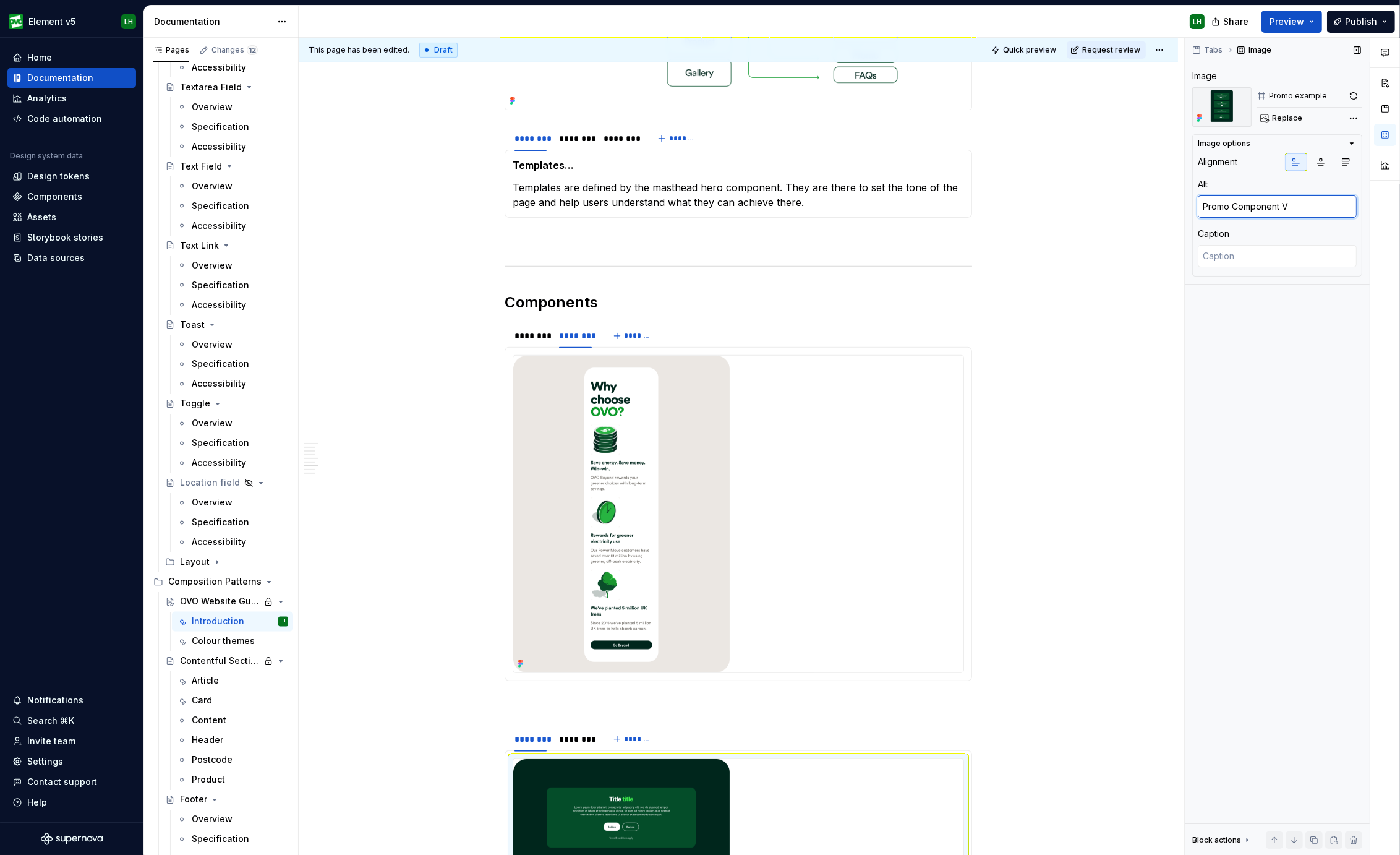
type textarea "*"
type textarea "Promo Component Va"
type textarea "*"
type textarea "Promo Component Var"
type textarea "*"
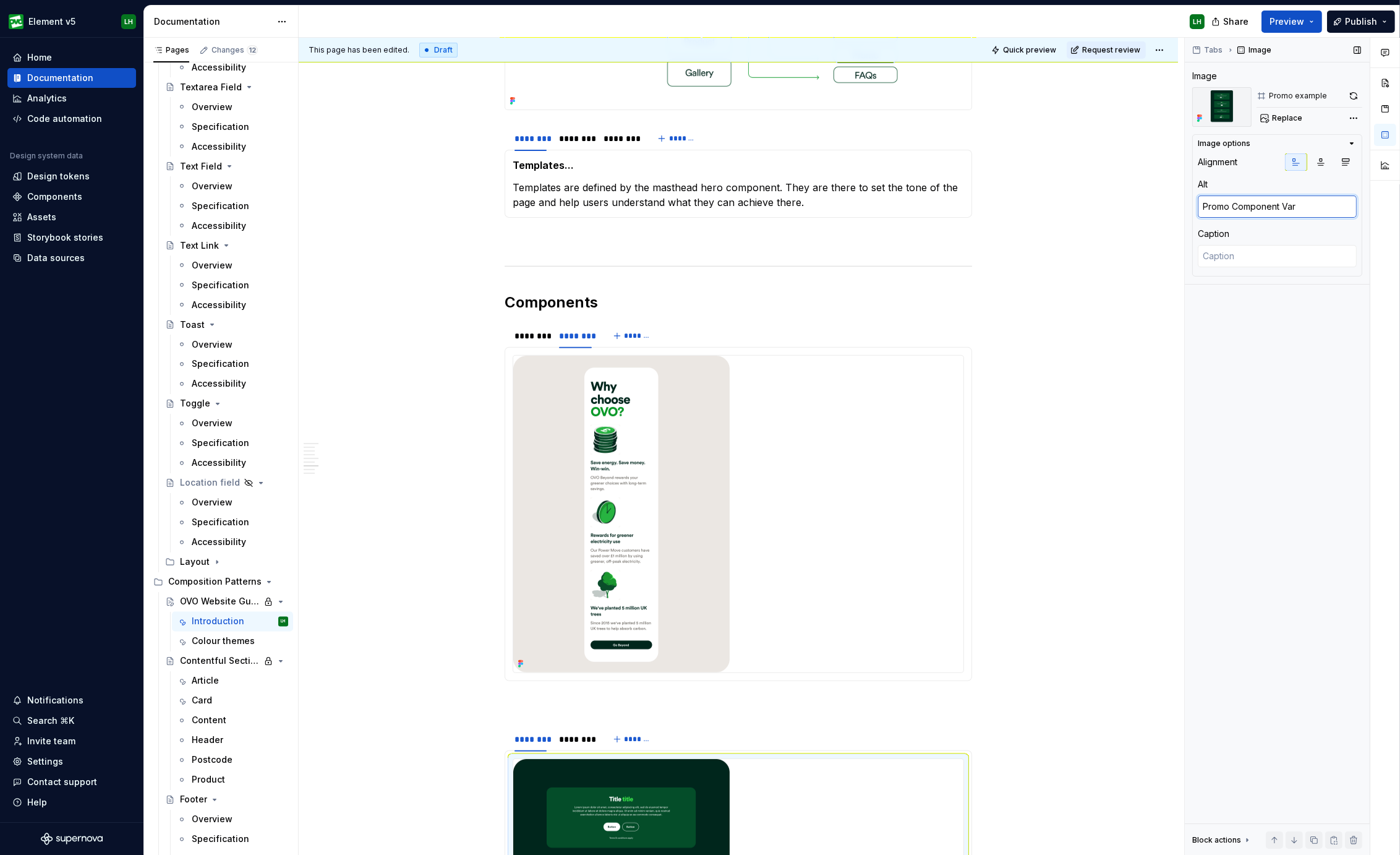
type textarea "Promo Component Vari"
type textarea "*"
type textarea "Promo Component Varia"
type textarea "*"
type textarea "Promo Component Variat"
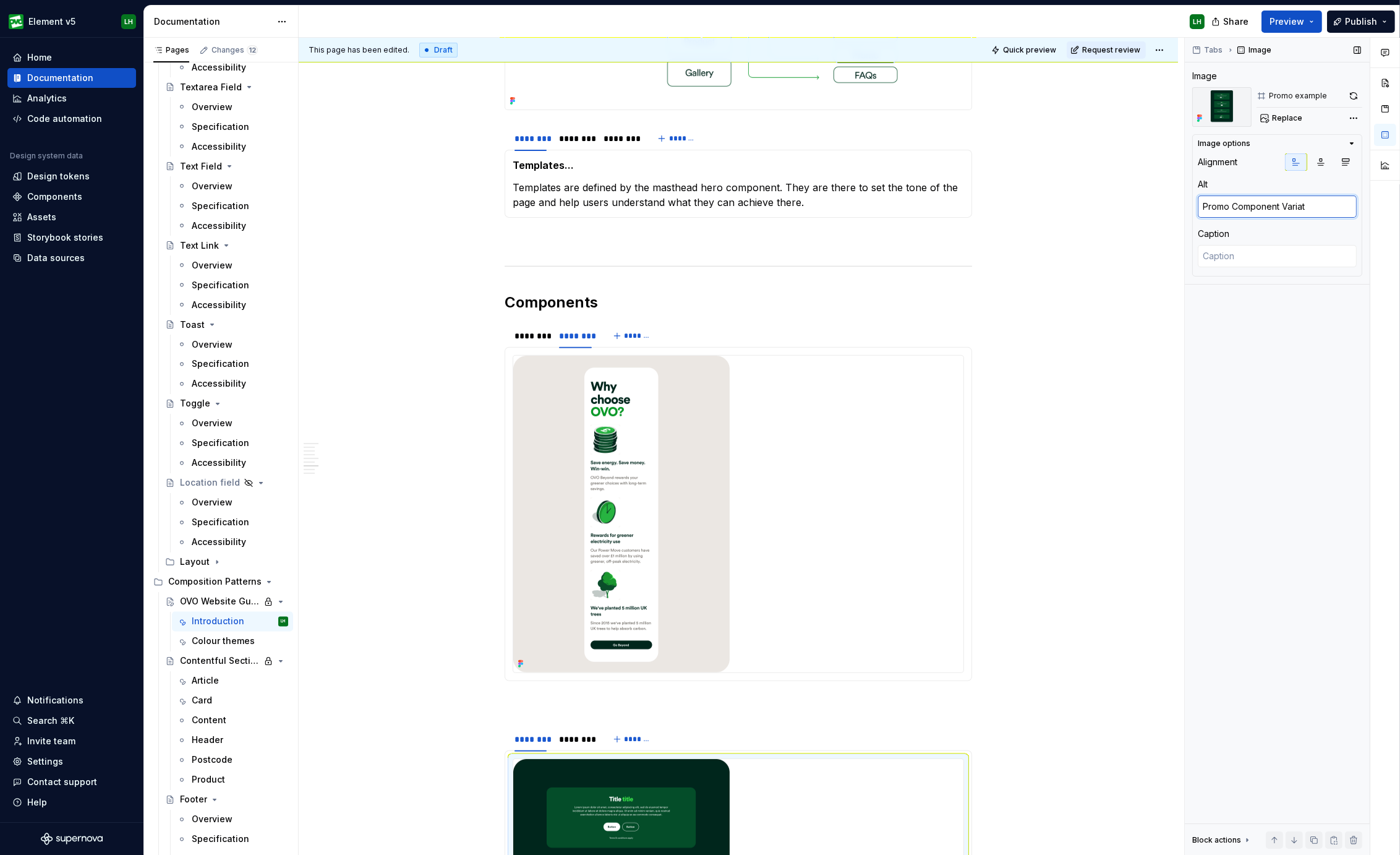
type textarea "*"
type textarea "Promo Component Variati"
type textarea "*"
type textarea "Promo Component Variatio"
type textarea "*"
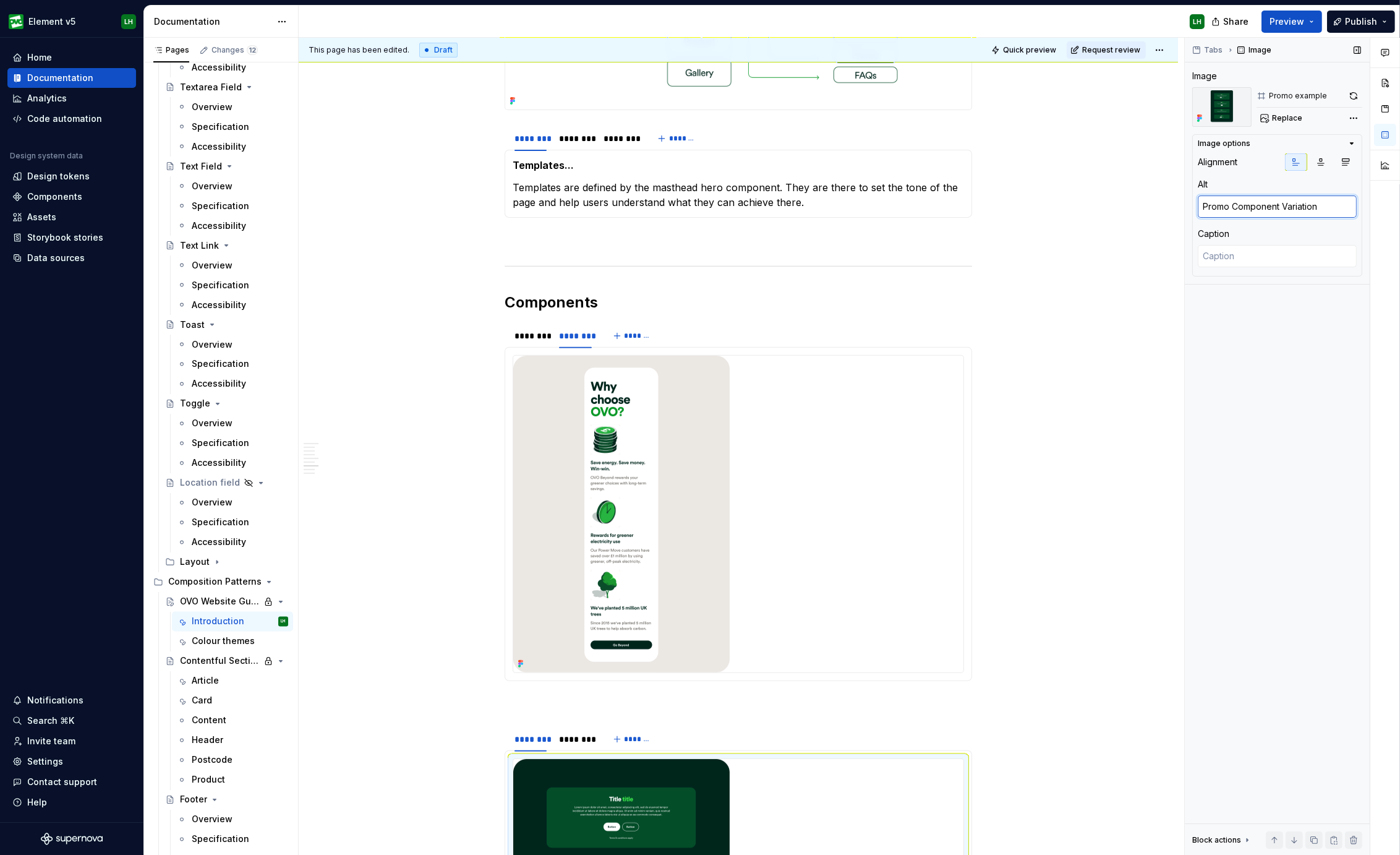
type textarea "Promo Component Variations"
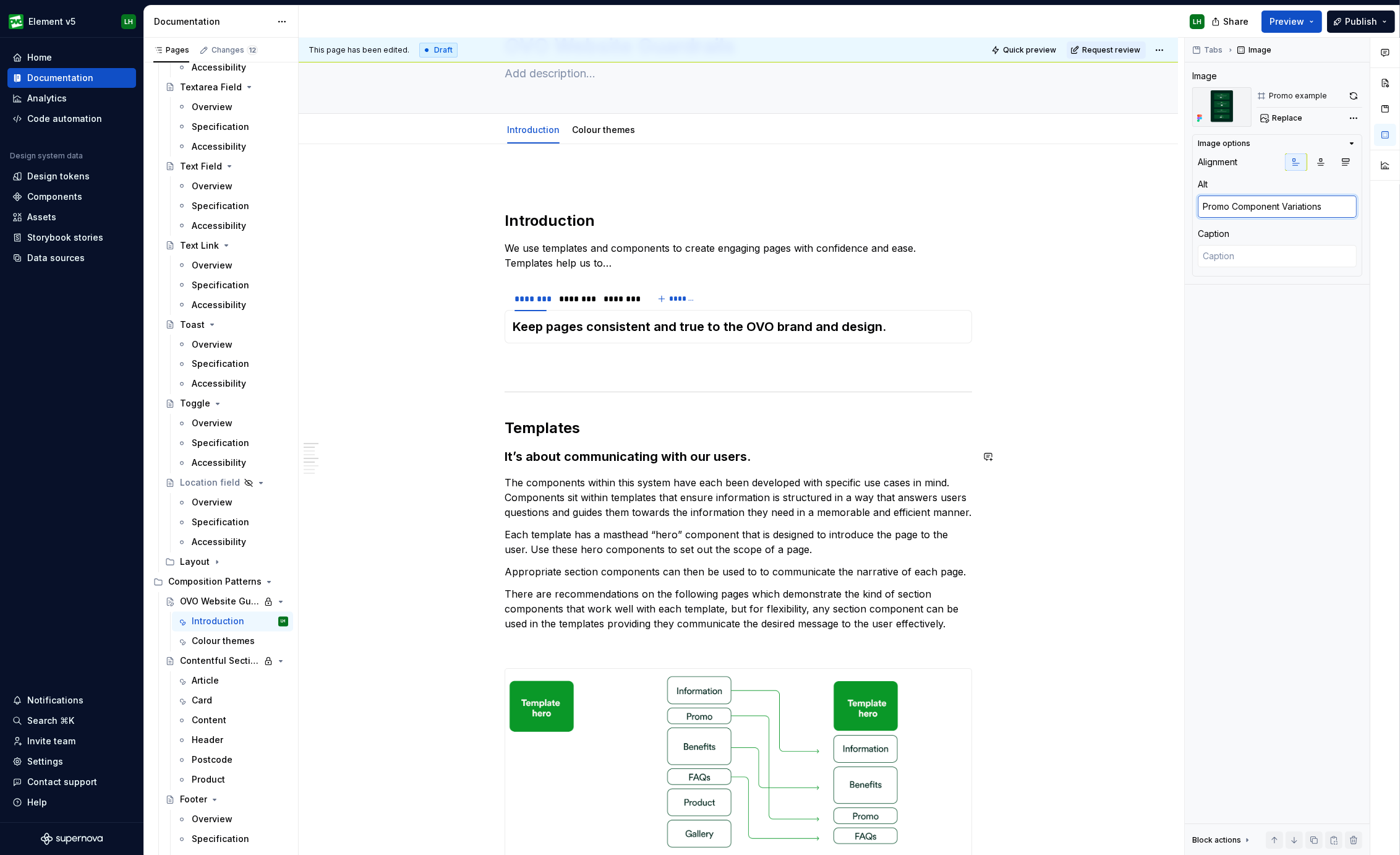
scroll to position [0, 0]
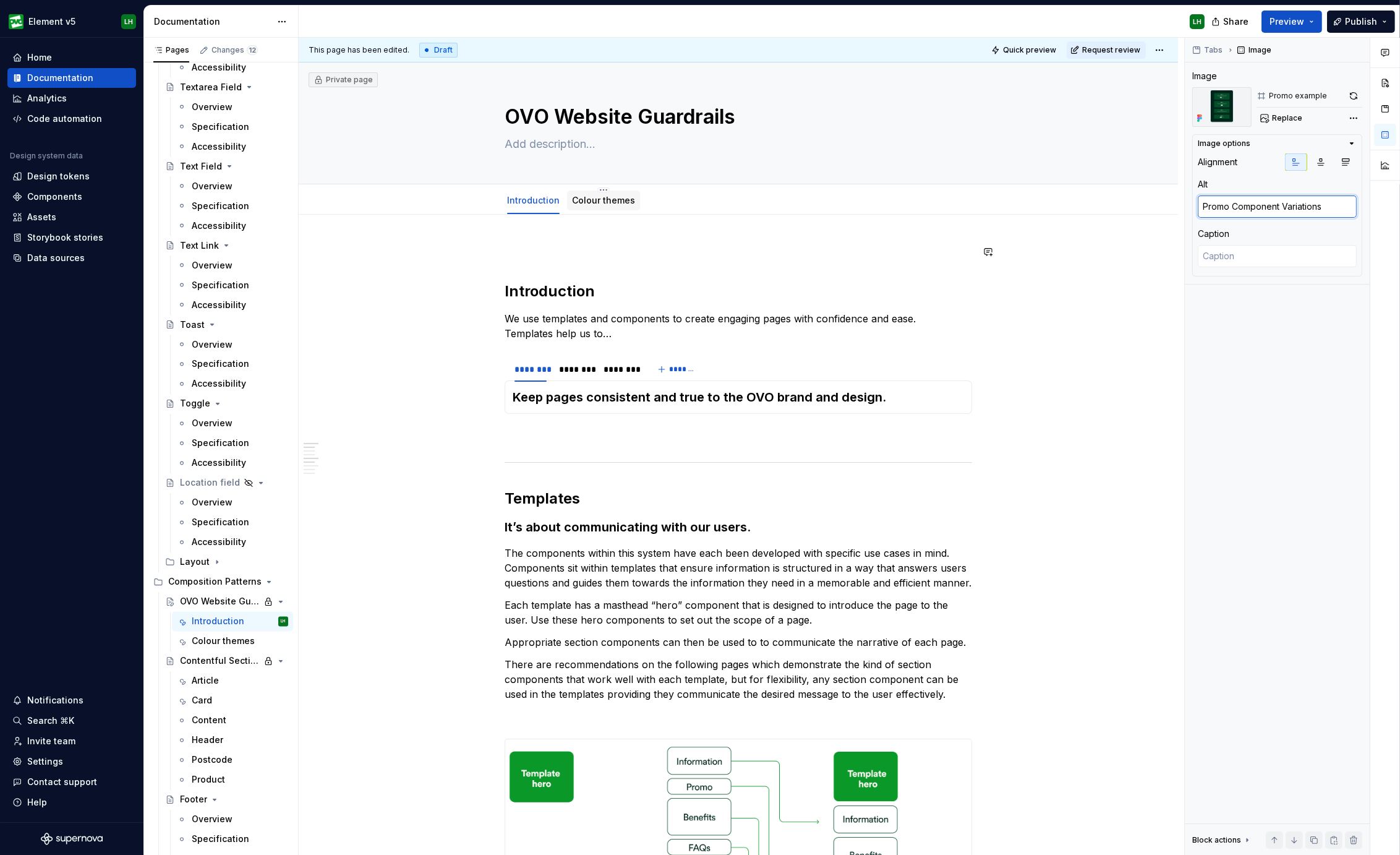
type textarea "*"
type textarea "Promo Component Variations"
click at [589, 201] on link "Colour themes" at bounding box center [604, 200] width 63 height 11
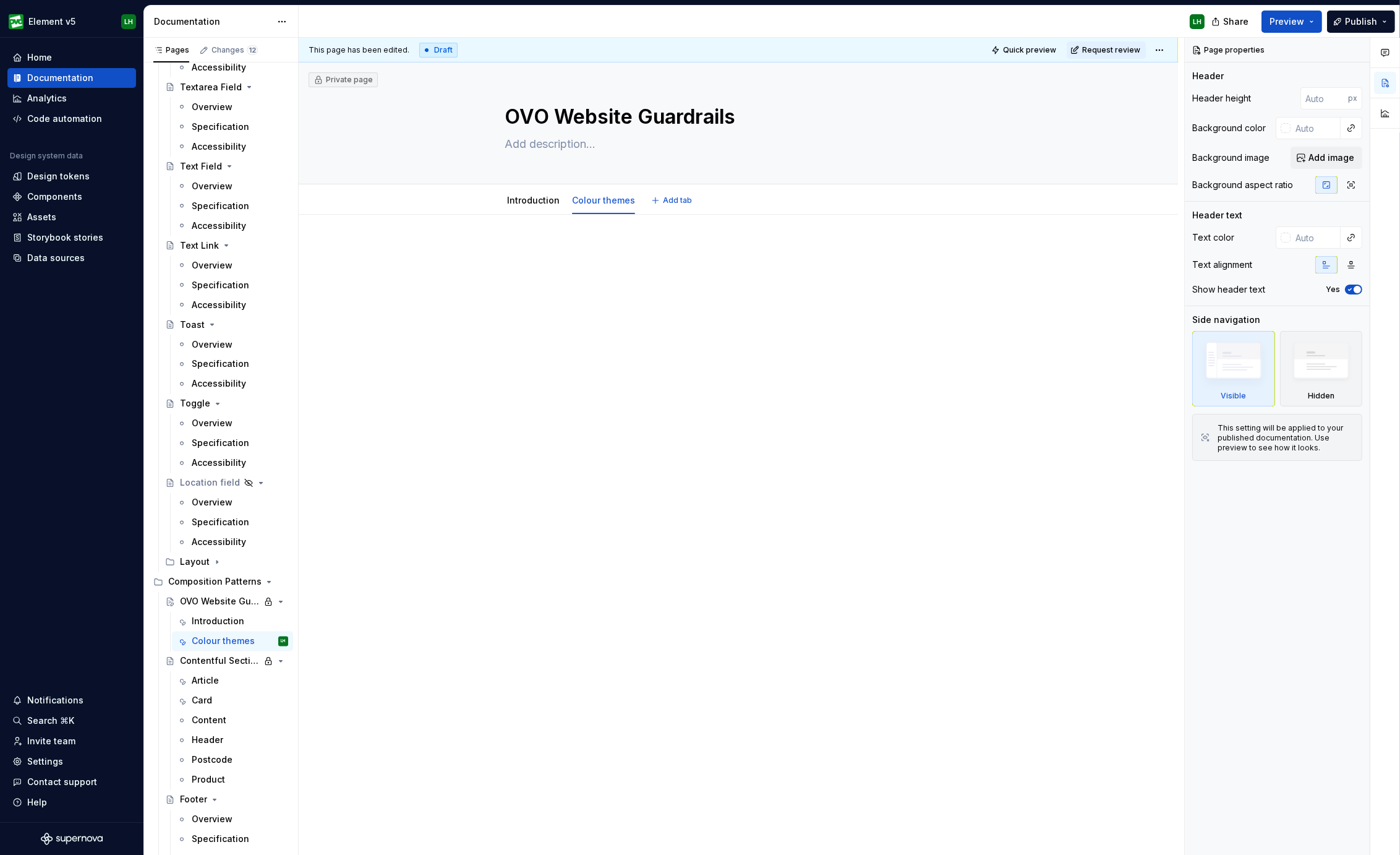
click at [369, 203] on div "Introduction Colour themes Add tab" at bounding box center [738, 200] width 780 height 27
click at [563, 263] on div at bounding box center [738, 267] width 468 height 47
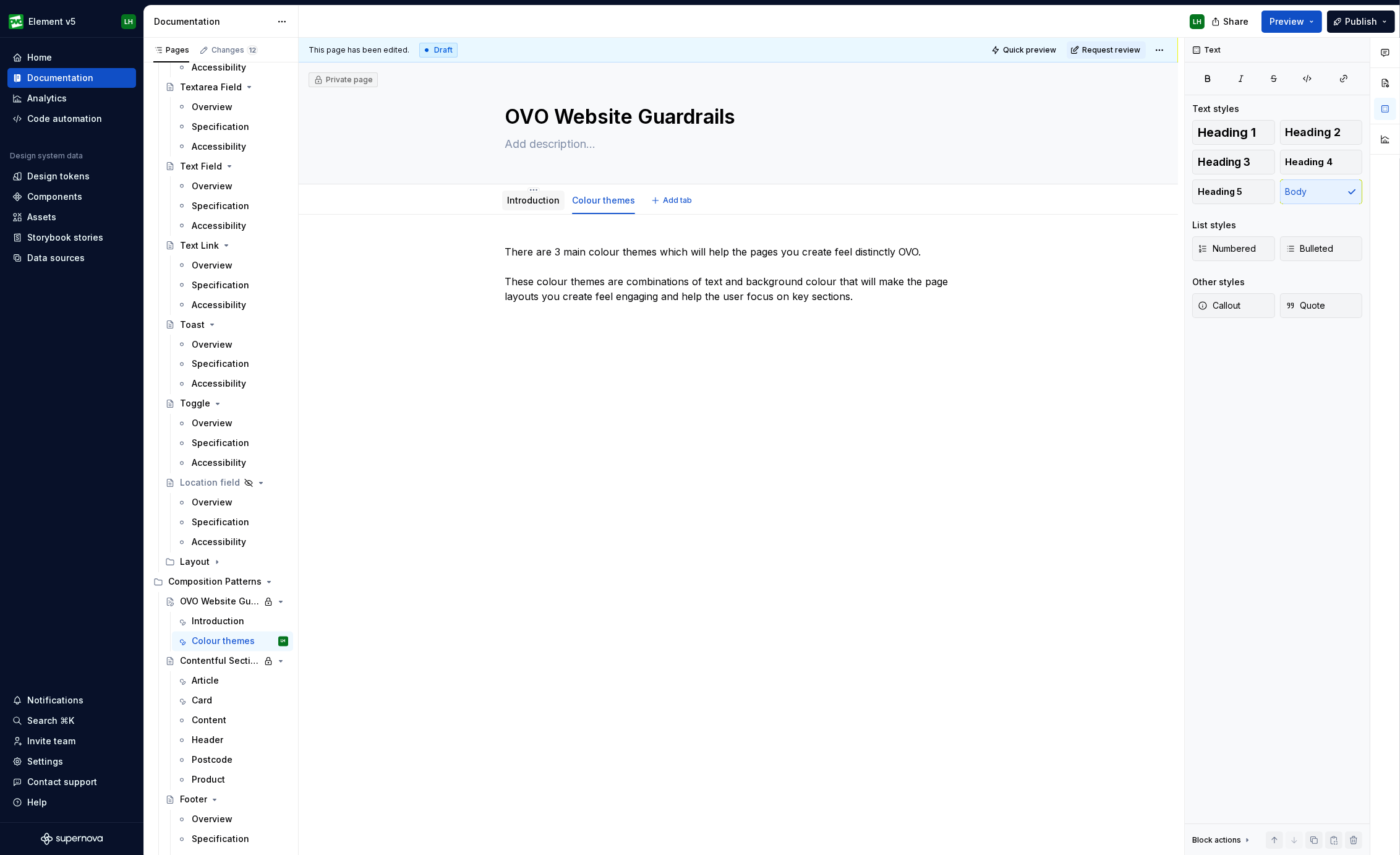
click at [544, 204] on link "Introduction" at bounding box center [533, 200] width 52 height 11
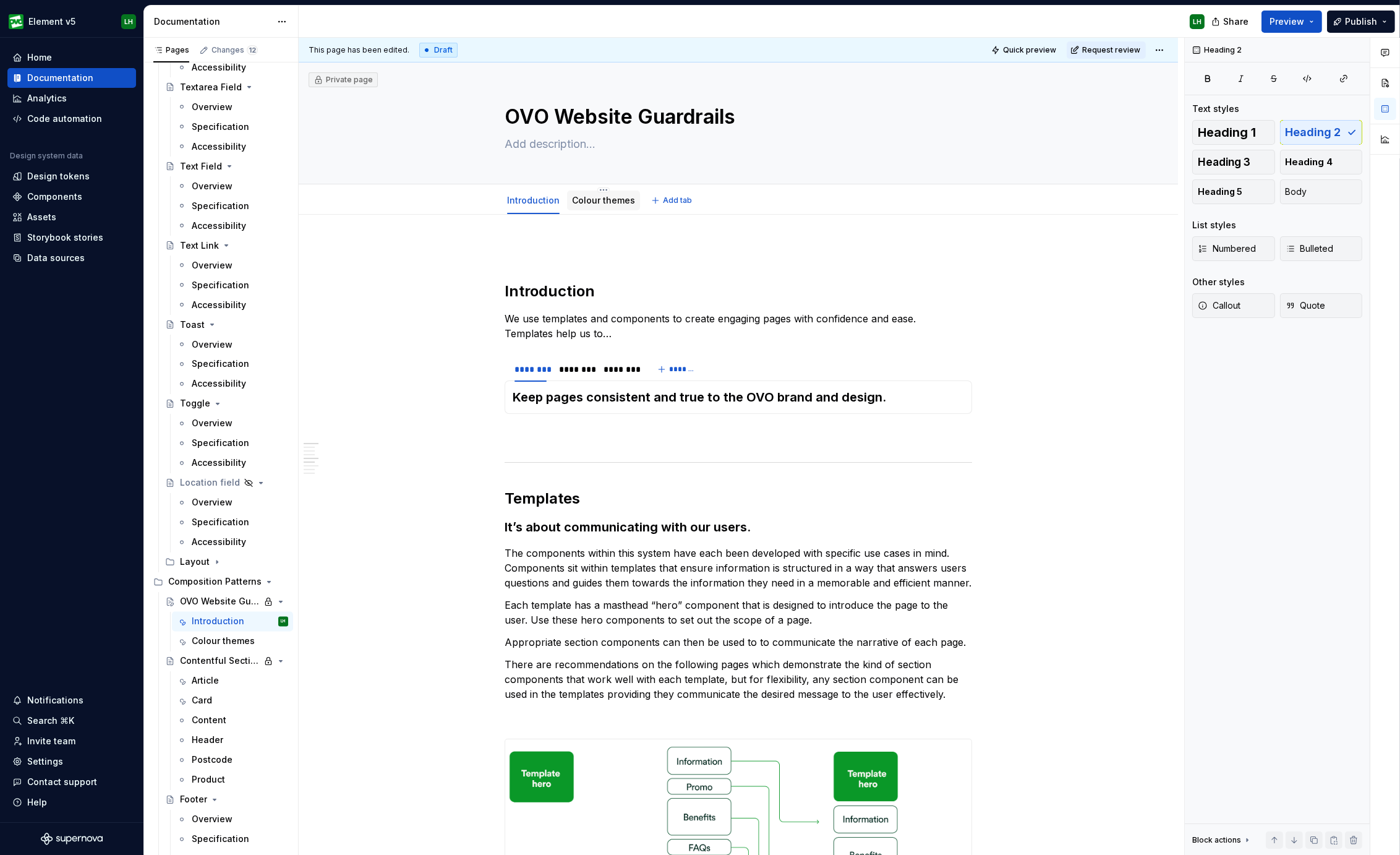
click at [583, 199] on link "Colour themes" at bounding box center [604, 200] width 63 height 11
click at [587, 204] on link "Colour themes" at bounding box center [604, 200] width 63 height 11
click at [589, 211] on div at bounding box center [603, 212] width 73 height 2
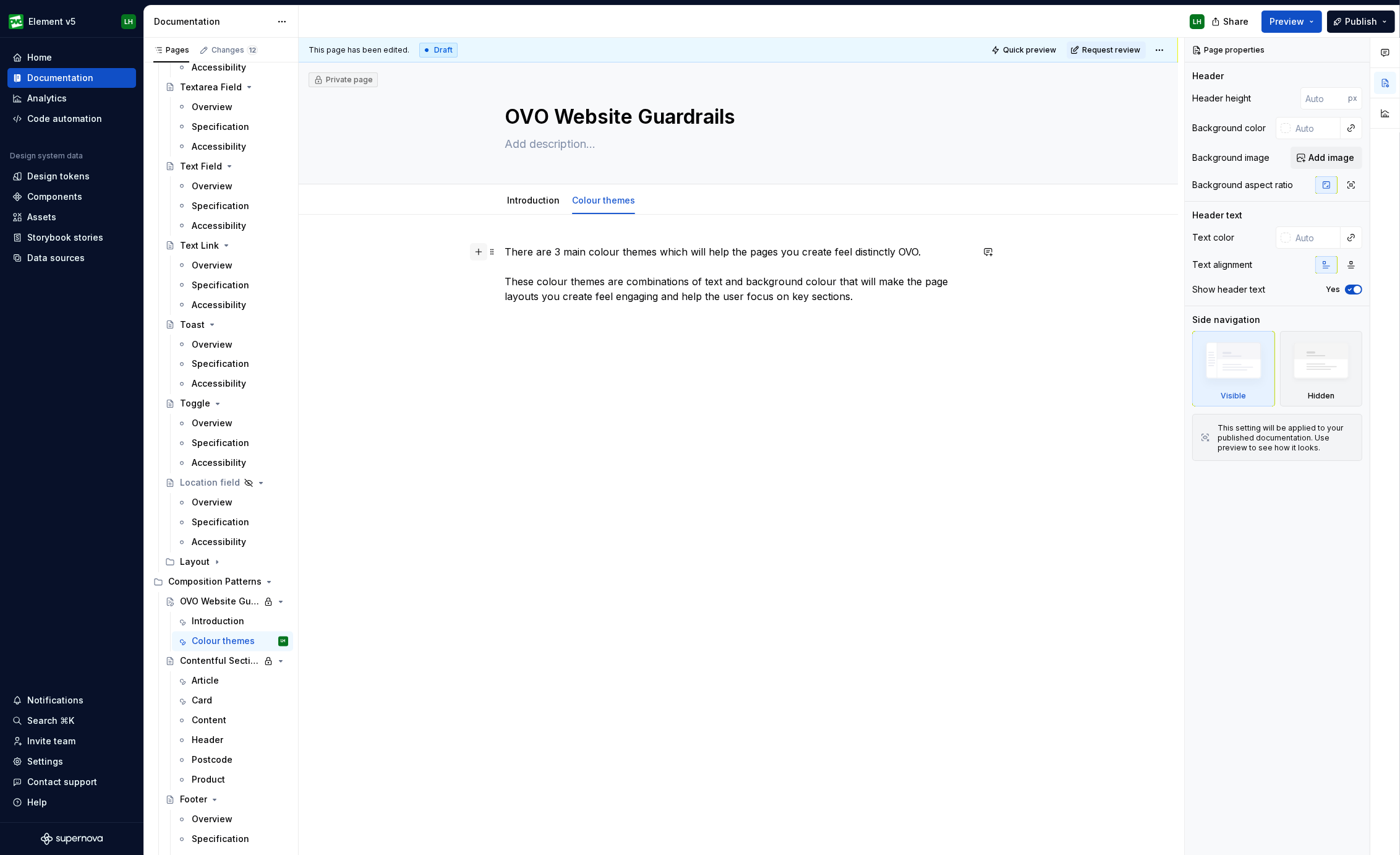
click at [473, 255] on button "button" at bounding box center [478, 251] width 18 height 18
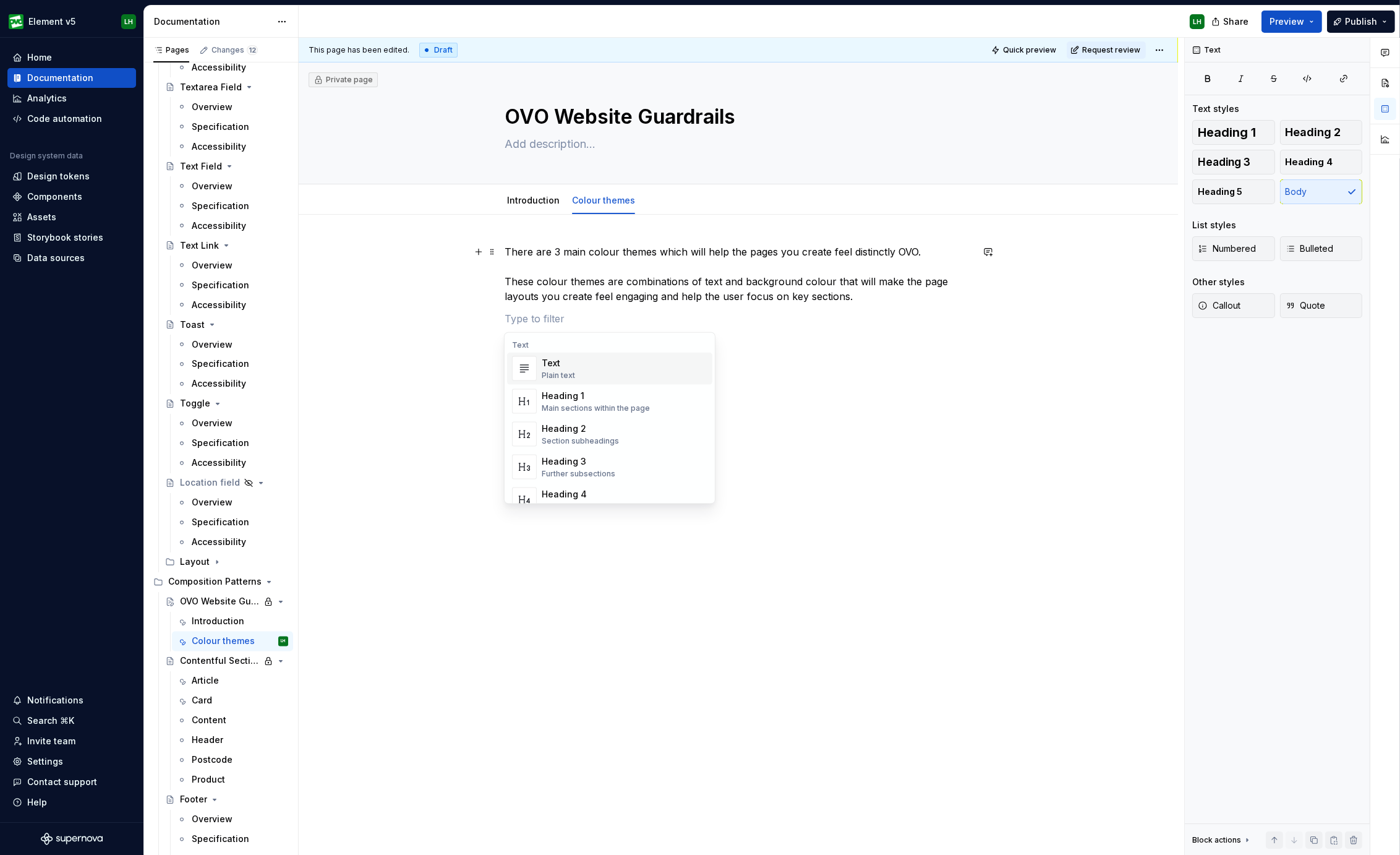
click at [481, 329] on div "There are 3 main colour themes which will help the pages you create feel distin…" at bounding box center [738, 406] width 879 height 383
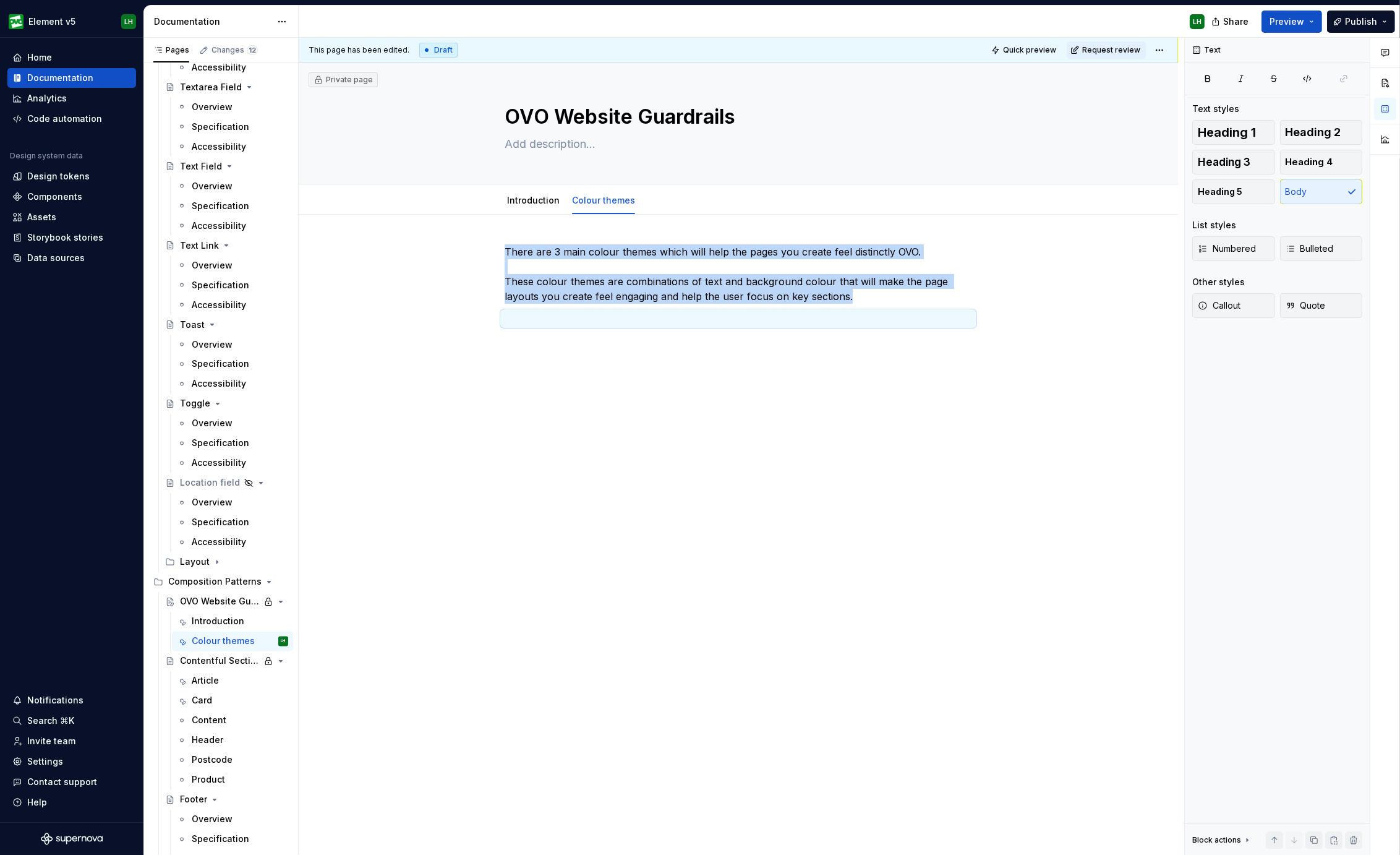
click at [518, 240] on div "There are 3 main colour themes which will help the pages you create feel distin…" at bounding box center [738, 406] width 879 height 383
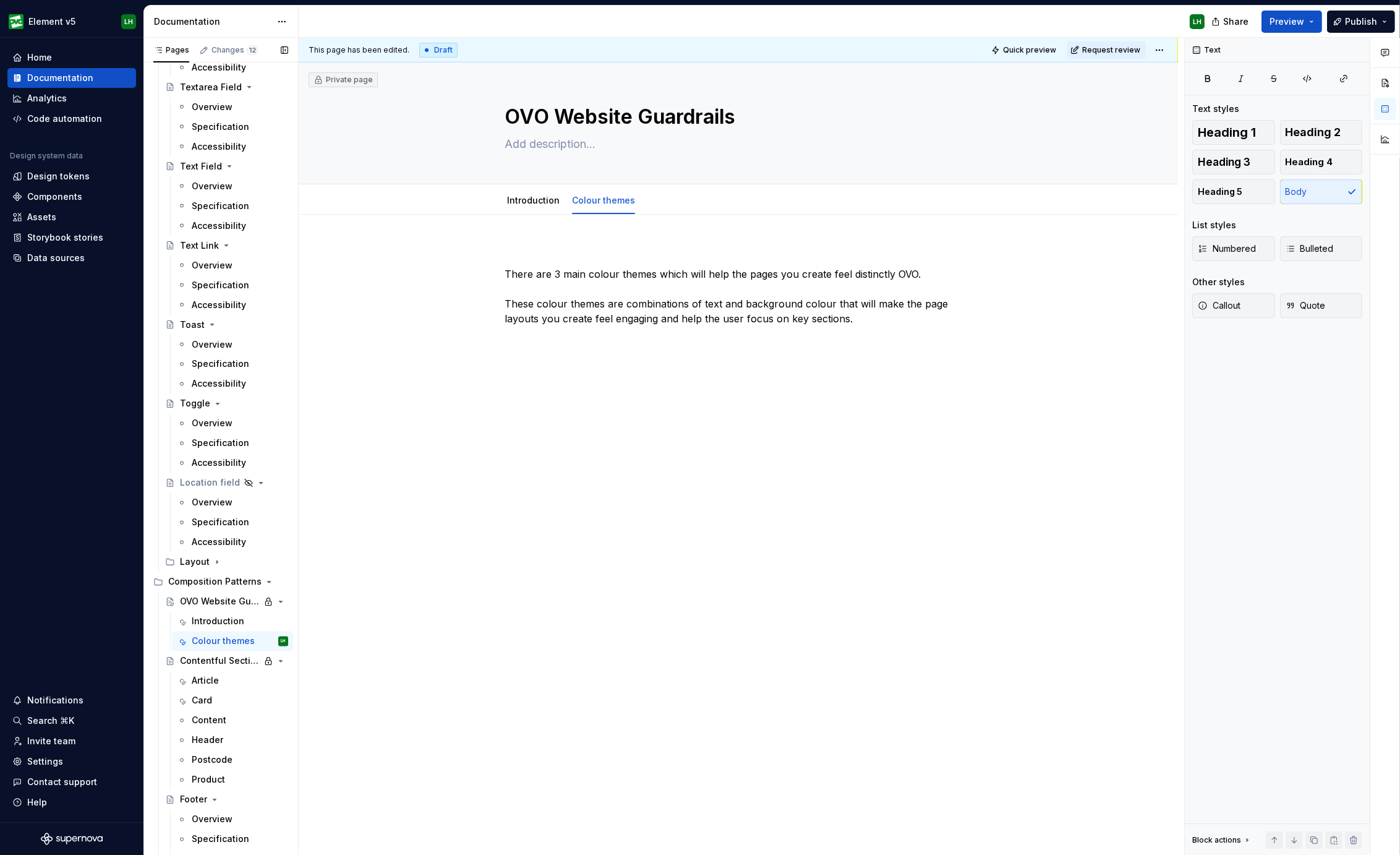
click at [297, 193] on div "Add Accessibility guide for tree Page tree. Navigate the tree with the arrow ke…" at bounding box center [220, 461] width 154 height 797
type textarea "*"
click at [475, 337] on button "button" at bounding box center [478, 340] width 18 height 18
click at [569, 409] on div "Divider" at bounding box center [572, 407] width 62 height 12
click at [478, 396] on button "button" at bounding box center [478, 393] width 18 height 18
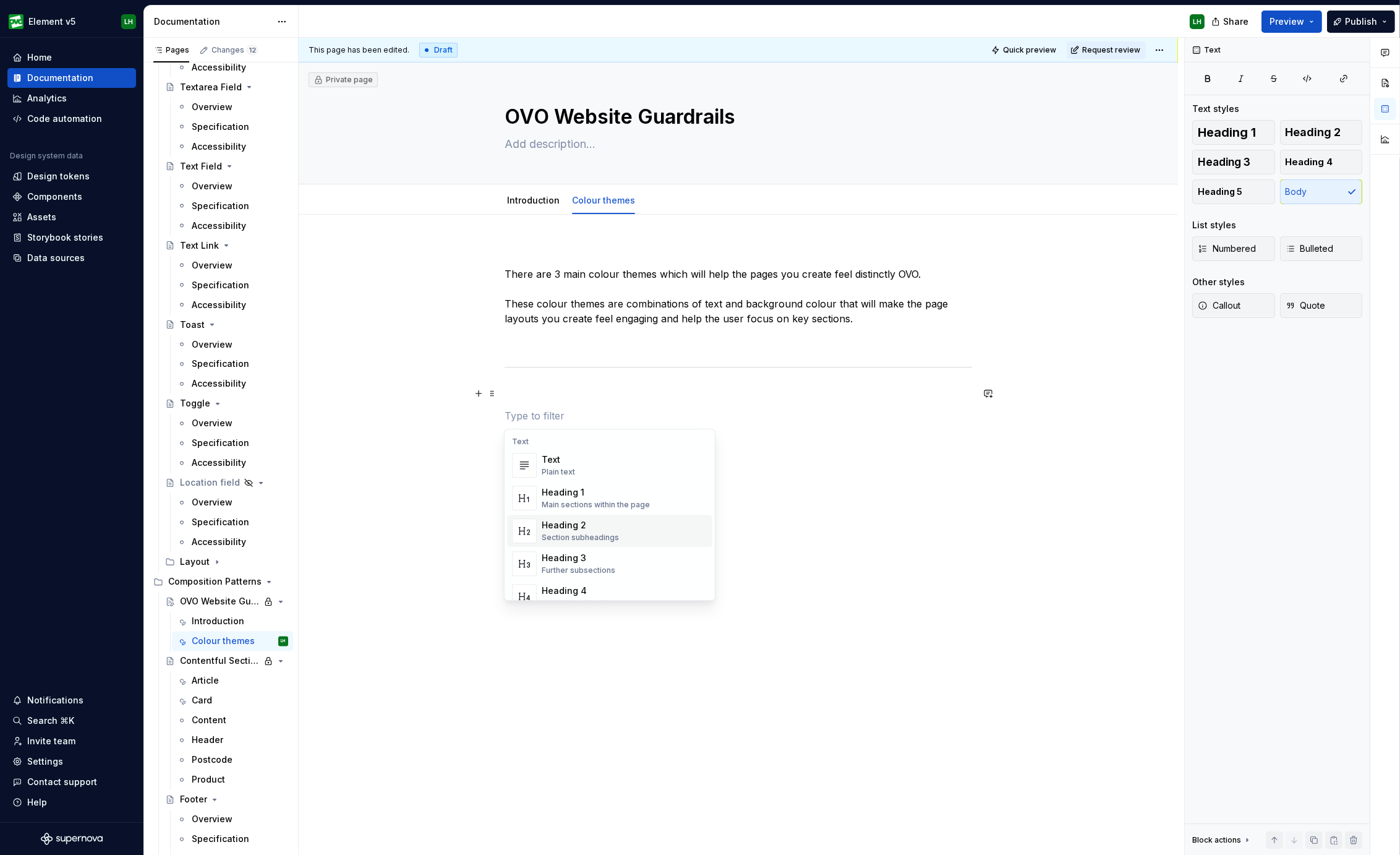
click at [584, 532] on div "Section subheadings" at bounding box center [580, 537] width 78 height 10
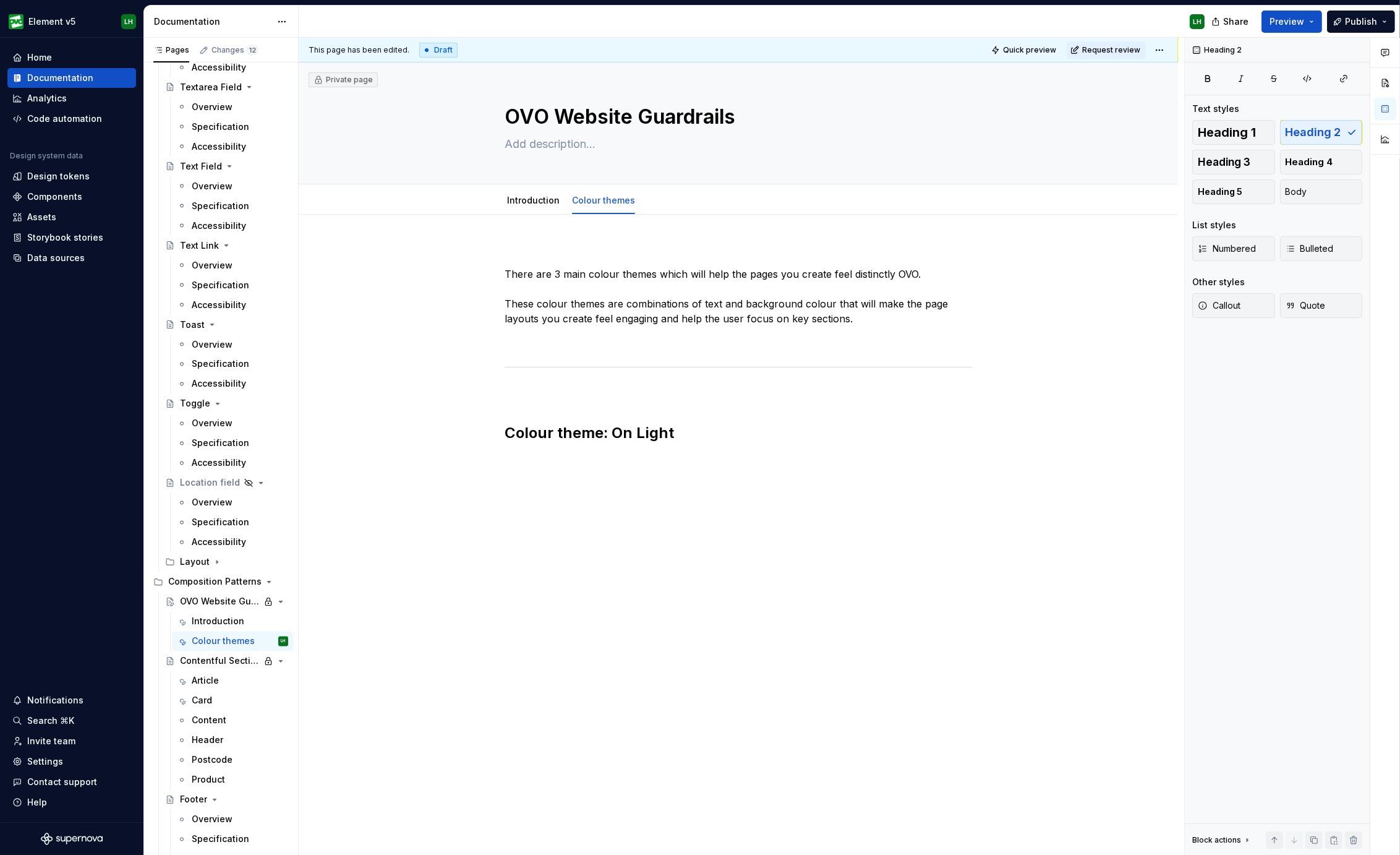
drag, startPoint x: 338, startPoint y: 525, endPoint x: 515, endPoint y: 480, distance: 182.6
click at [338, 525] on div "There are 3 main colour themes which will help the pages you create feel distin…" at bounding box center [738, 464] width 879 height 499
click at [609, 435] on h2 "Colour theme: On Light" at bounding box center [738, 433] width 468 height 20
click at [572, 456] on h2 "Colour theme: On Light" at bounding box center [738, 443] width 468 height 40
drag, startPoint x: 359, startPoint y: 459, endPoint x: 532, endPoint y: 456, distance: 173.0
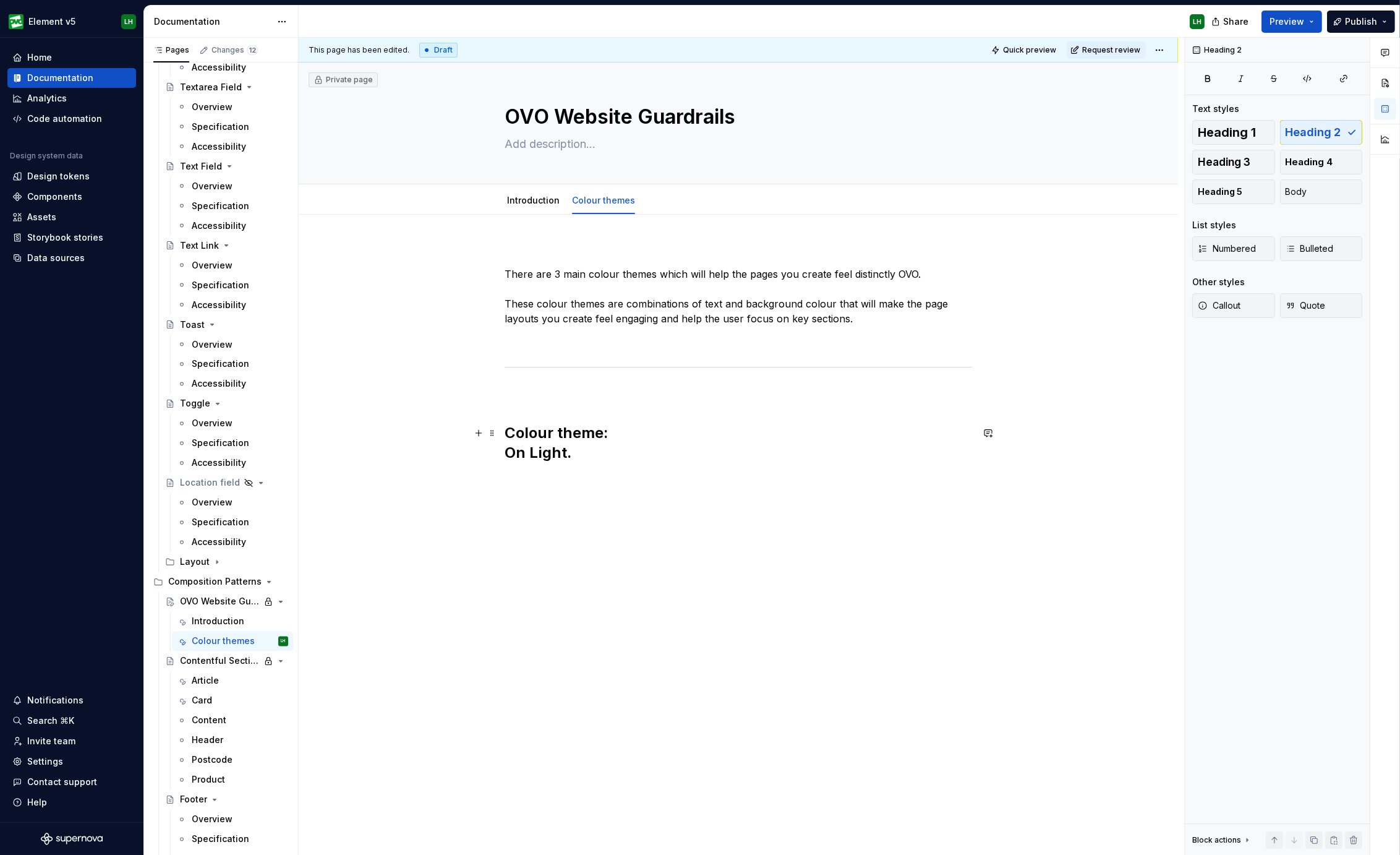
click at [359, 460] on div "There are 3 main colour themes which will help the pages you create feel distin…" at bounding box center [738, 474] width 879 height 519
click at [548, 476] on div "There are 3 main colour themes which will help the pages you create feel distin…" at bounding box center [738, 360] width 468 height 233
click at [536, 492] on div "There are 3 main colour themes which will help the pages you create feel distin…" at bounding box center [738, 474] width 879 height 519
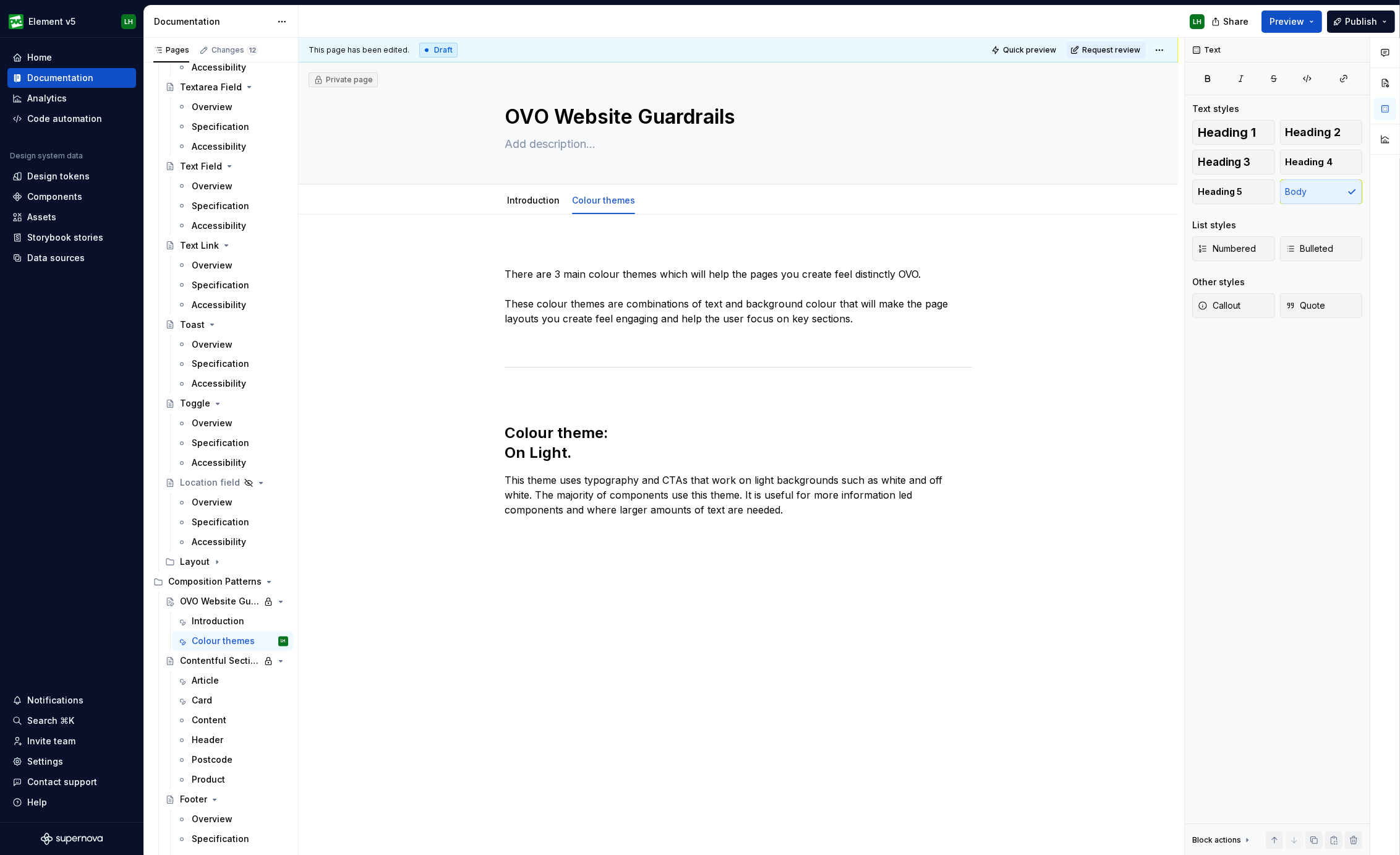
click at [317, 2] on div "Element v5 LH Home Documentation Analytics Code automation Design system data D…" at bounding box center [700, 427] width 1400 height 855
click at [341, 425] on div "There are 3 main colour themes which will help the pages you create feel distin…" at bounding box center [738, 501] width 879 height 574
click at [474, 478] on button "button" at bounding box center [478, 479] width 18 height 18
click at [603, 572] on div "Image" at bounding box center [602, 576] width 121 height 12
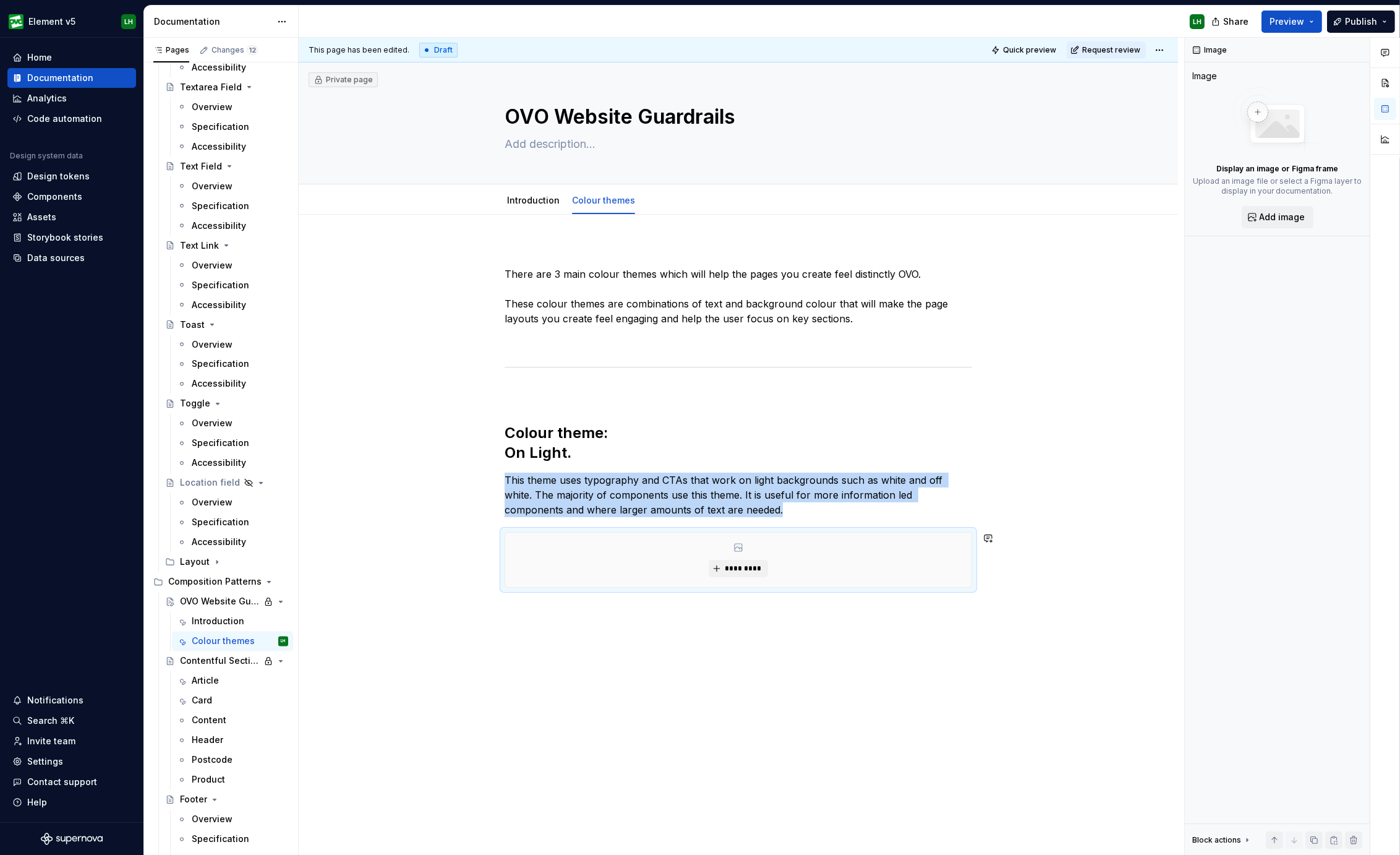
click at [742, 578] on div "*********" at bounding box center [738, 559] width 466 height 55
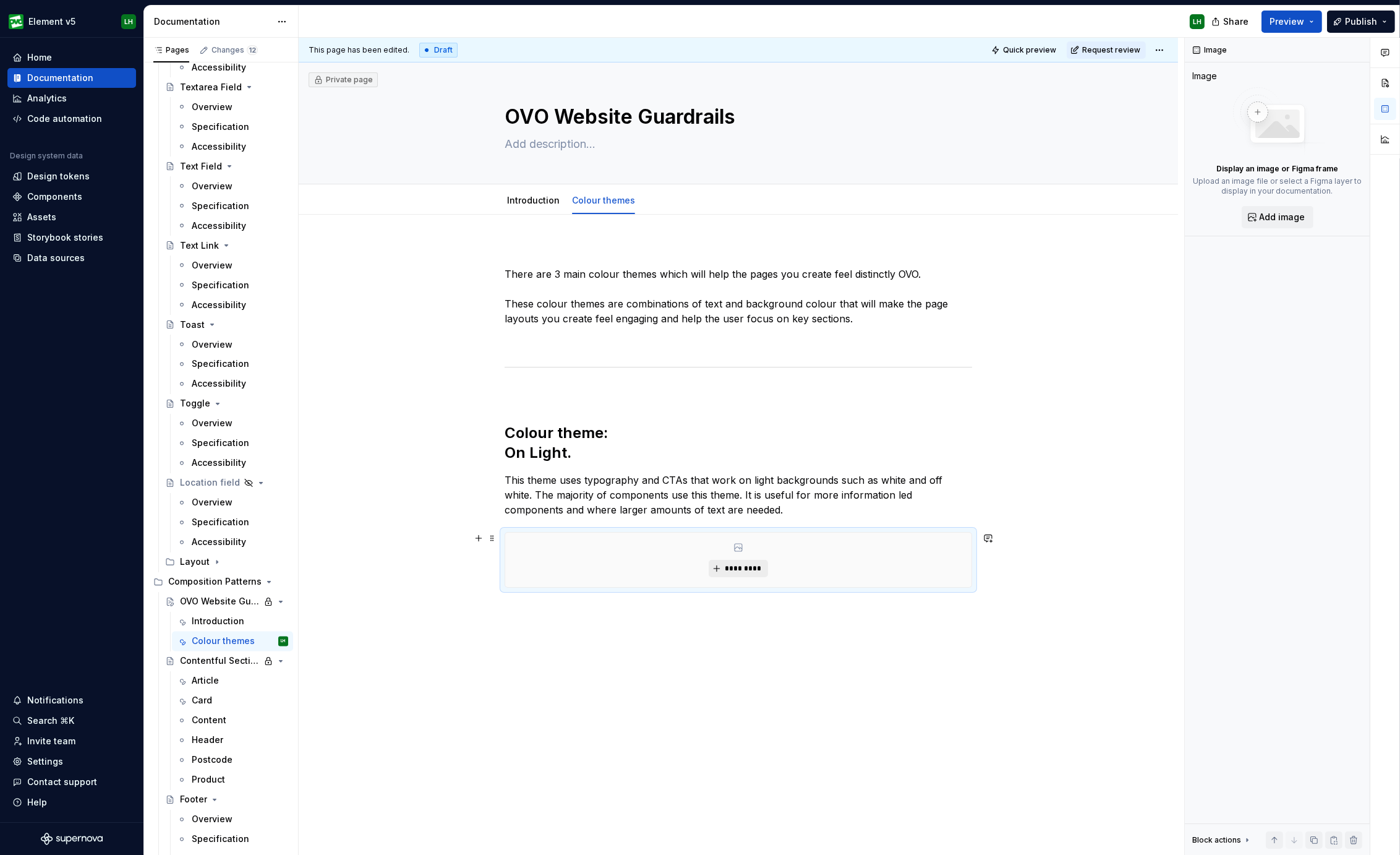
type textarea "*"
click at [741, 570] on span "*********" at bounding box center [743, 568] width 38 height 10
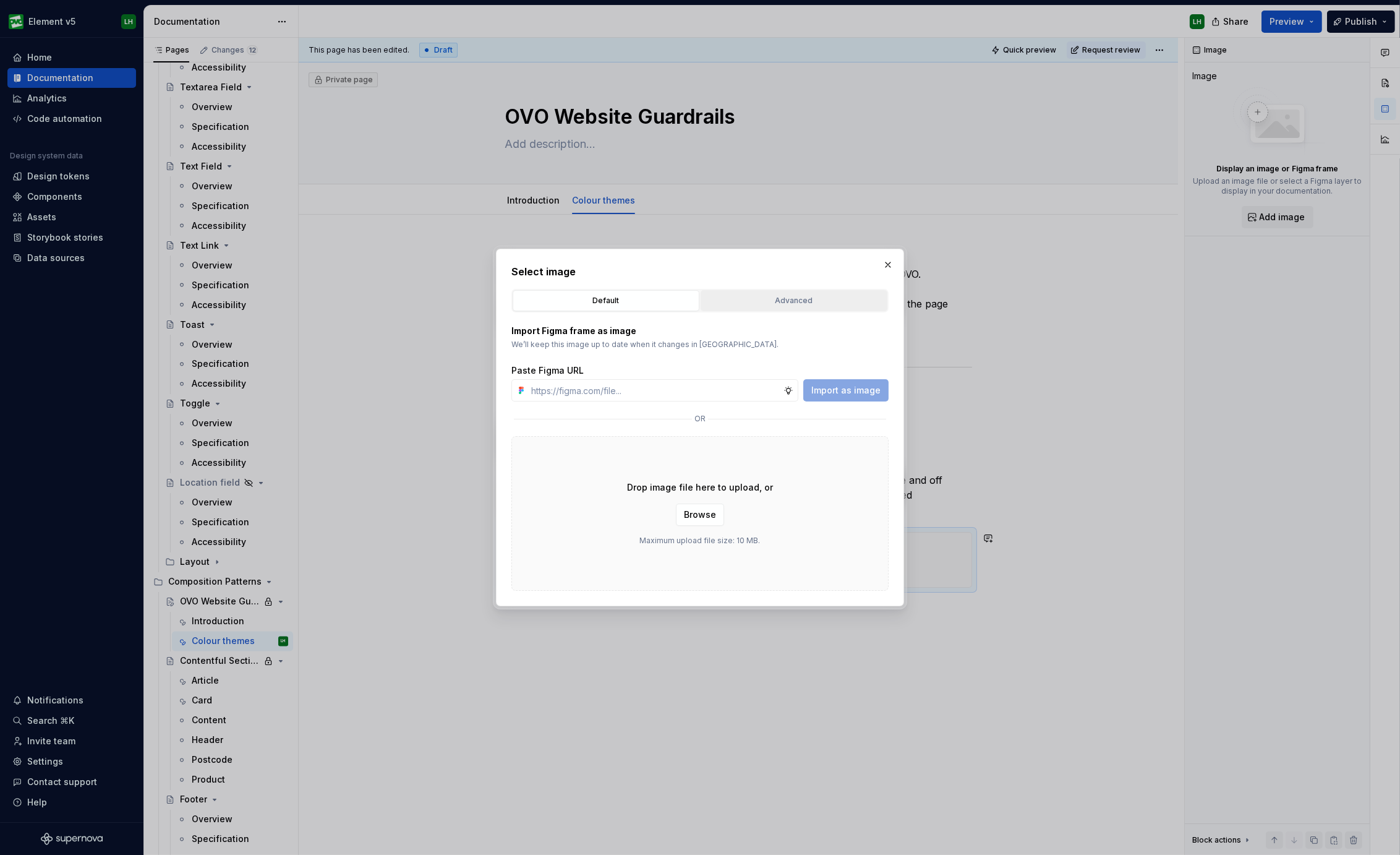
click at [734, 295] on div "Advanced" at bounding box center [794, 300] width 178 height 12
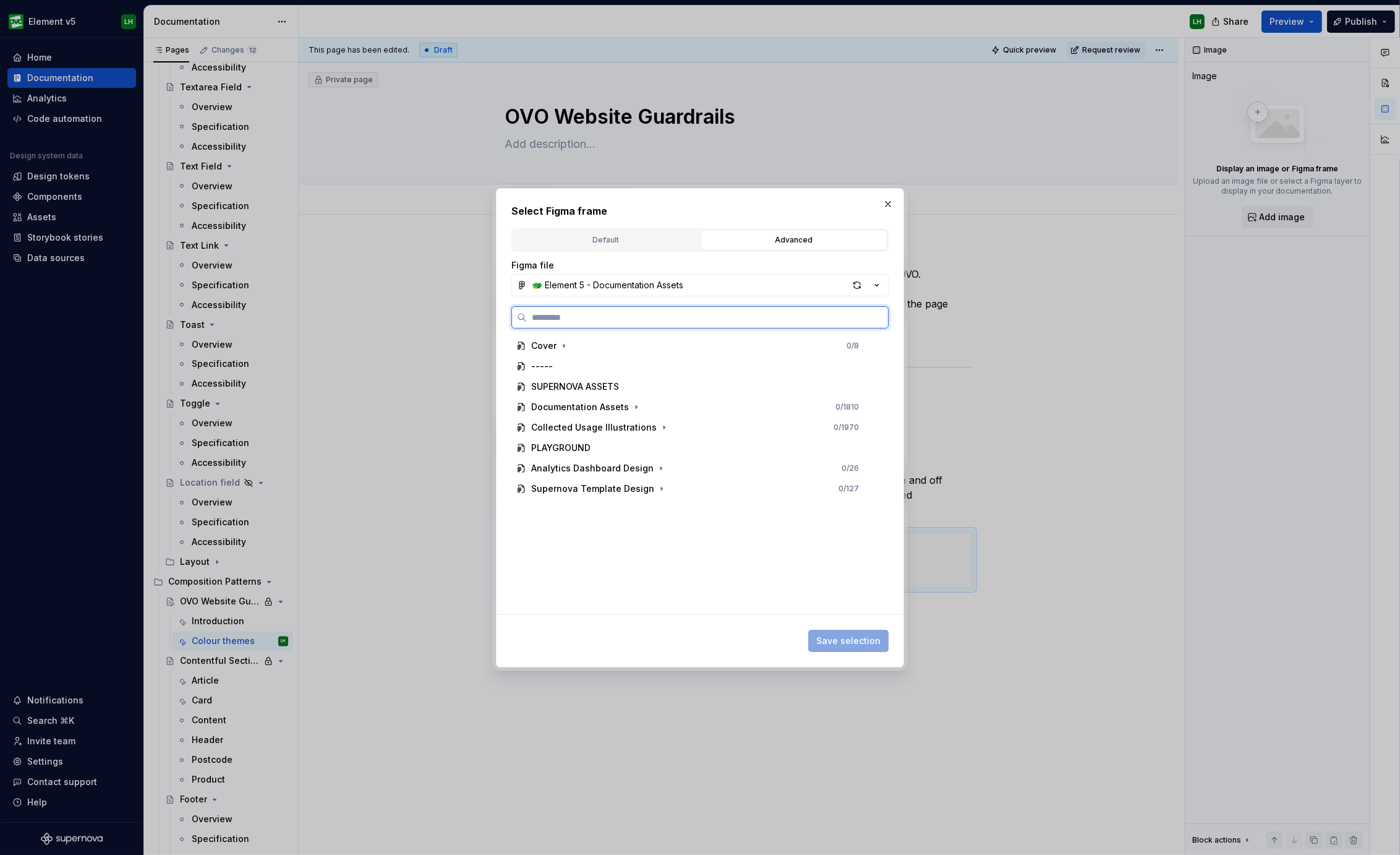
click at [637, 314] on input "search" at bounding box center [707, 317] width 361 height 12
type input "********"
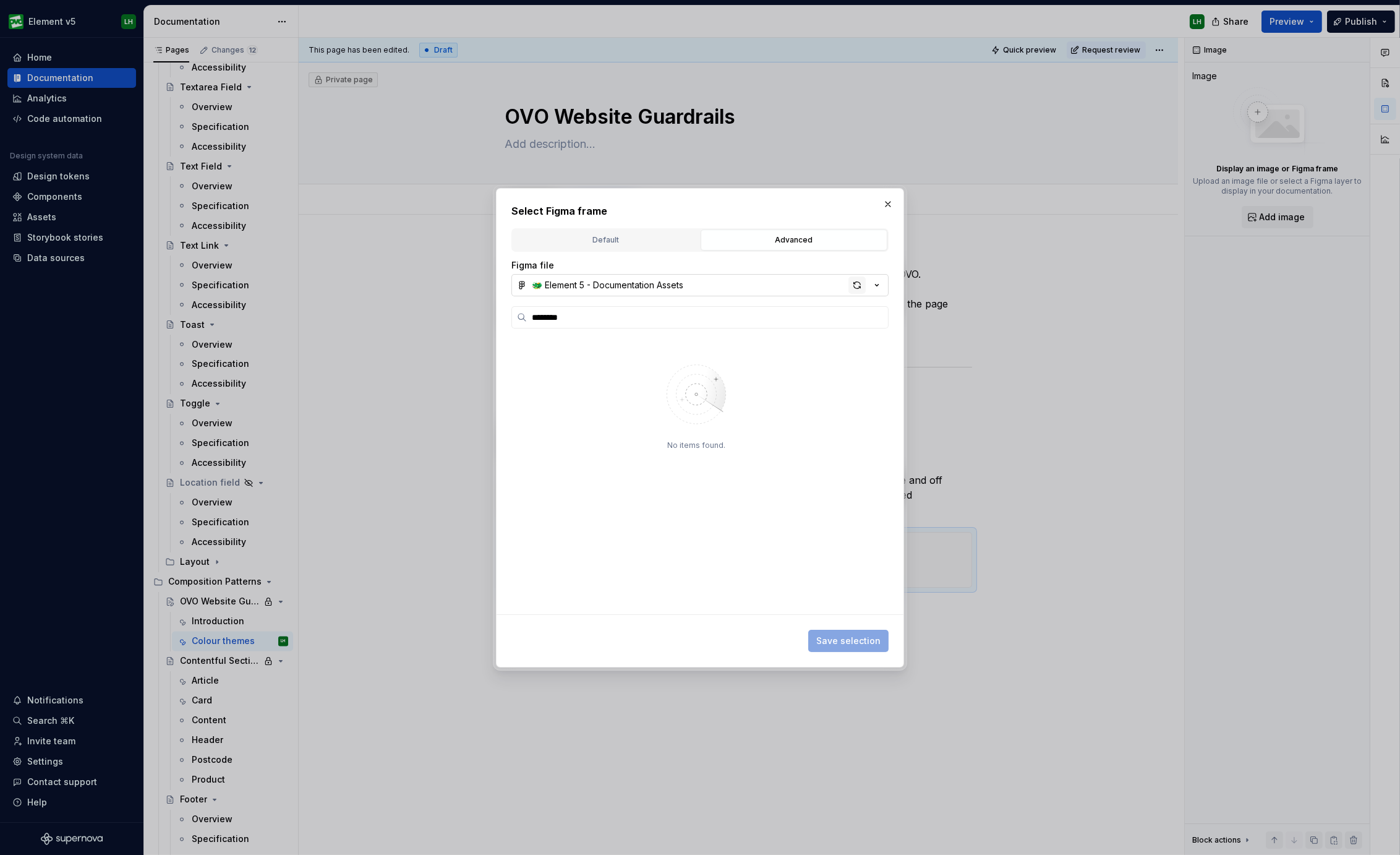
click at [858, 283] on div "button" at bounding box center [856, 285] width 18 height 18
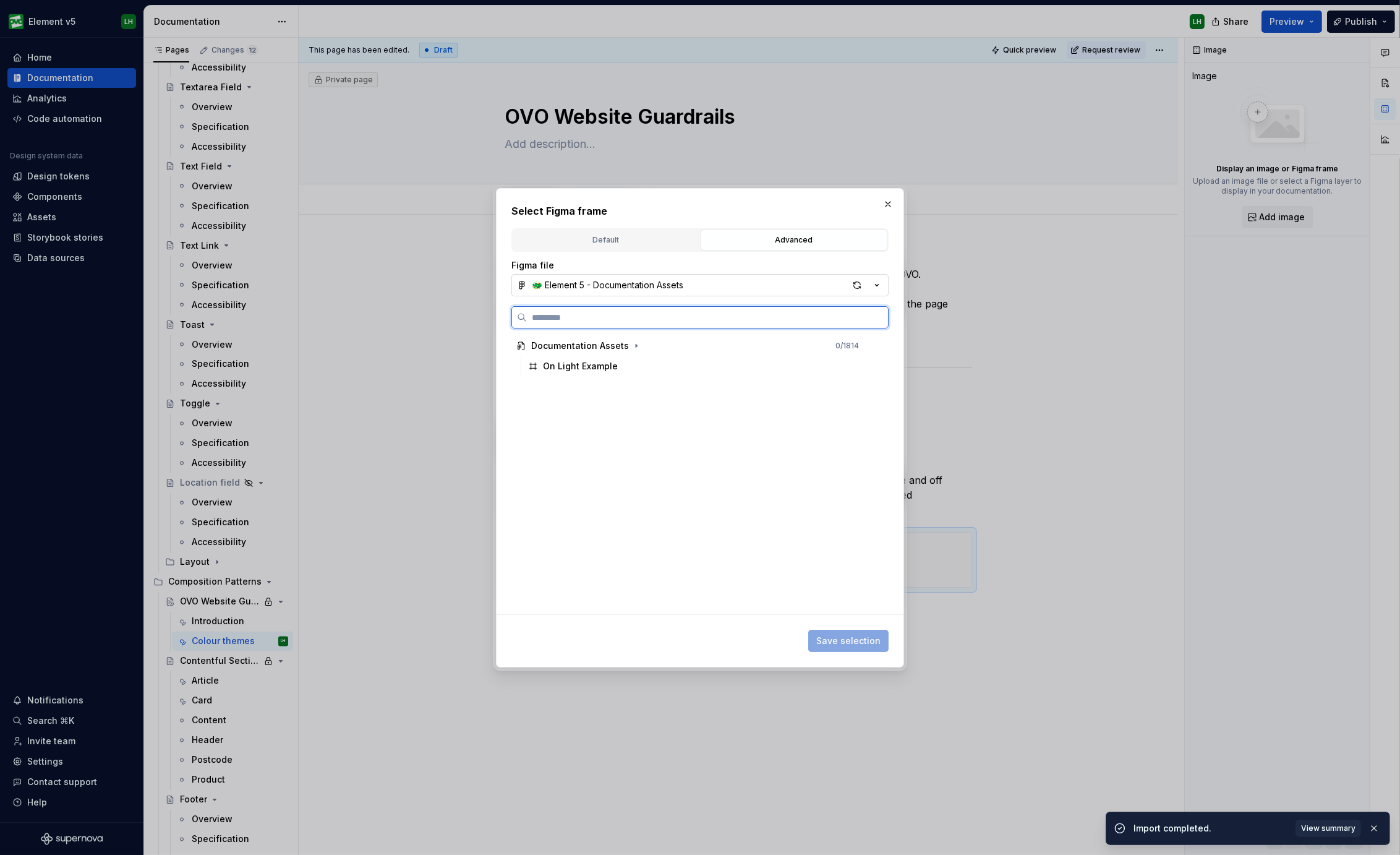
click at [614, 366] on div "On Light Example" at bounding box center [580, 366] width 74 height 12
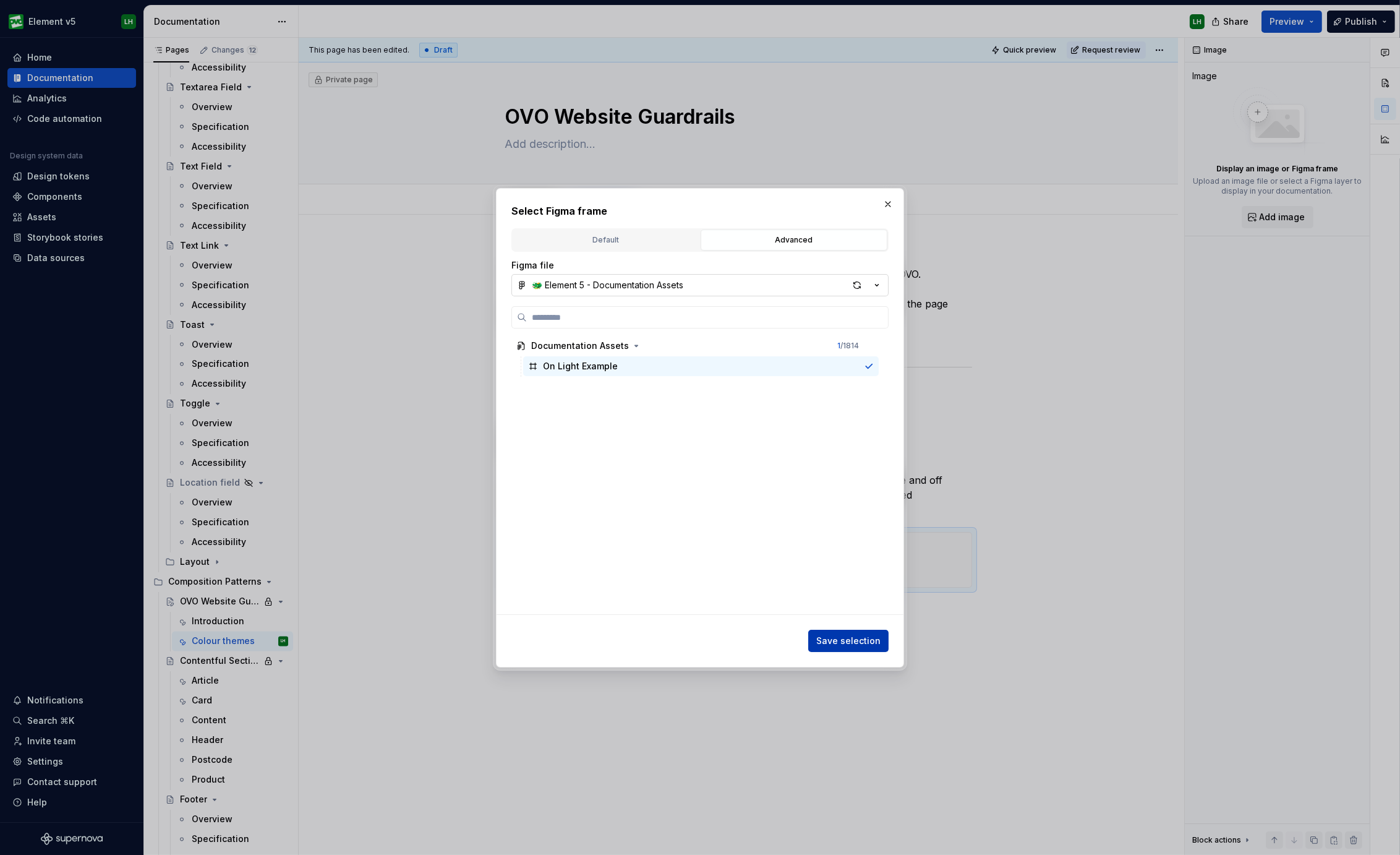
click at [844, 635] on span "Save selection" at bounding box center [849, 641] width 65 height 12
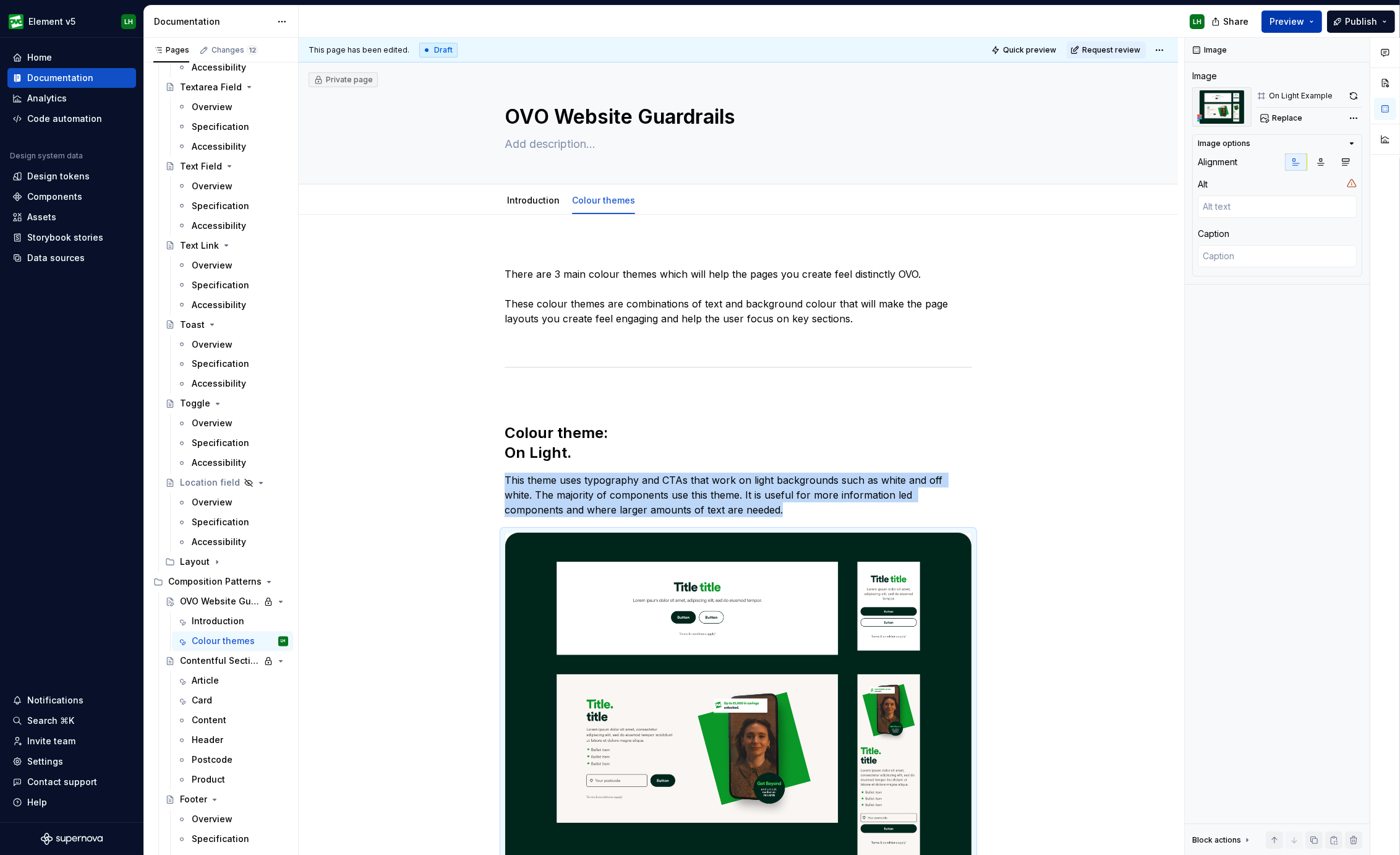
click at [1299, 22] on span "Preview" at bounding box center [1286, 22] width 35 height 12
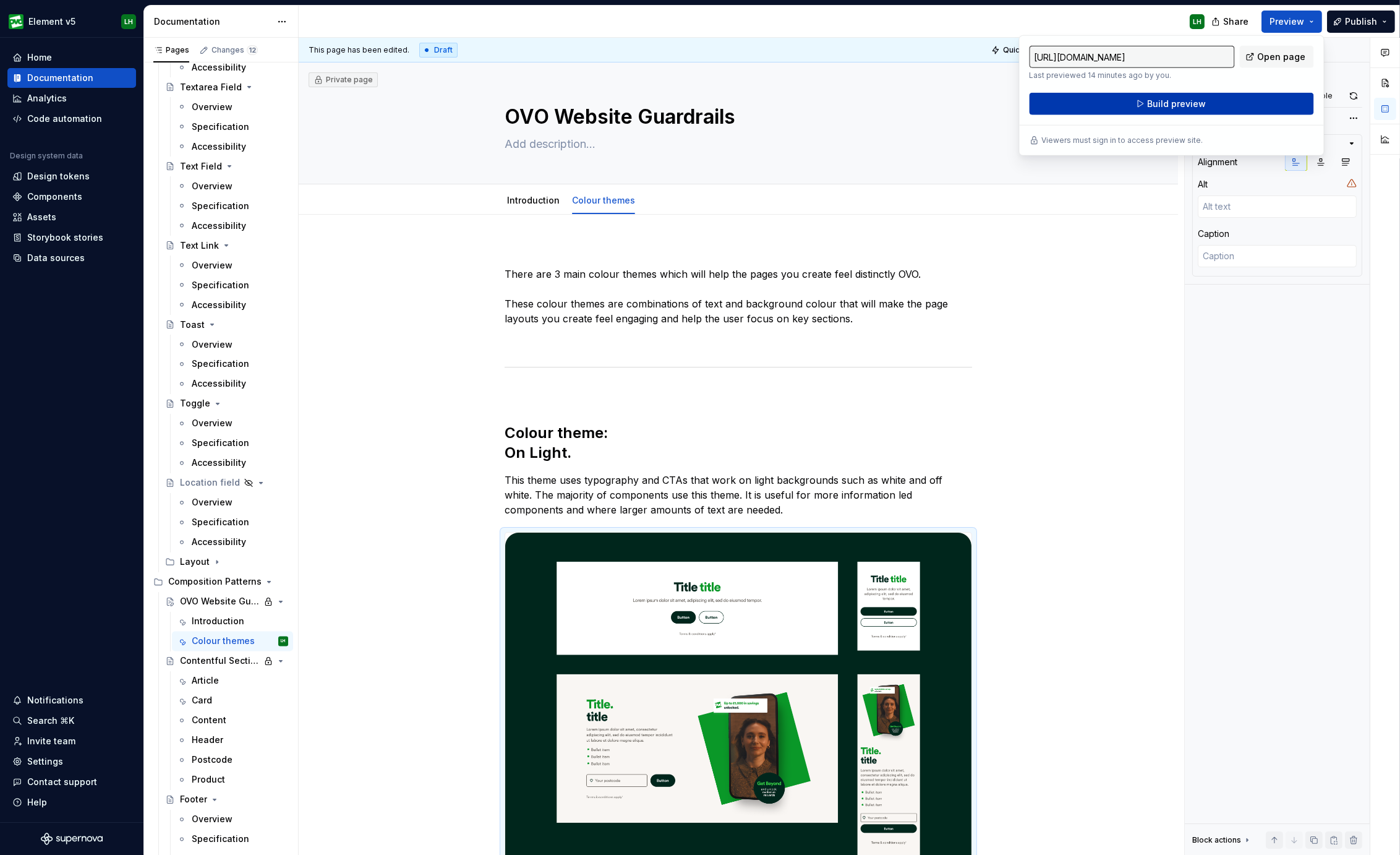
click at [1216, 106] on button "Build preview" at bounding box center [1171, 104] width 284 height 22
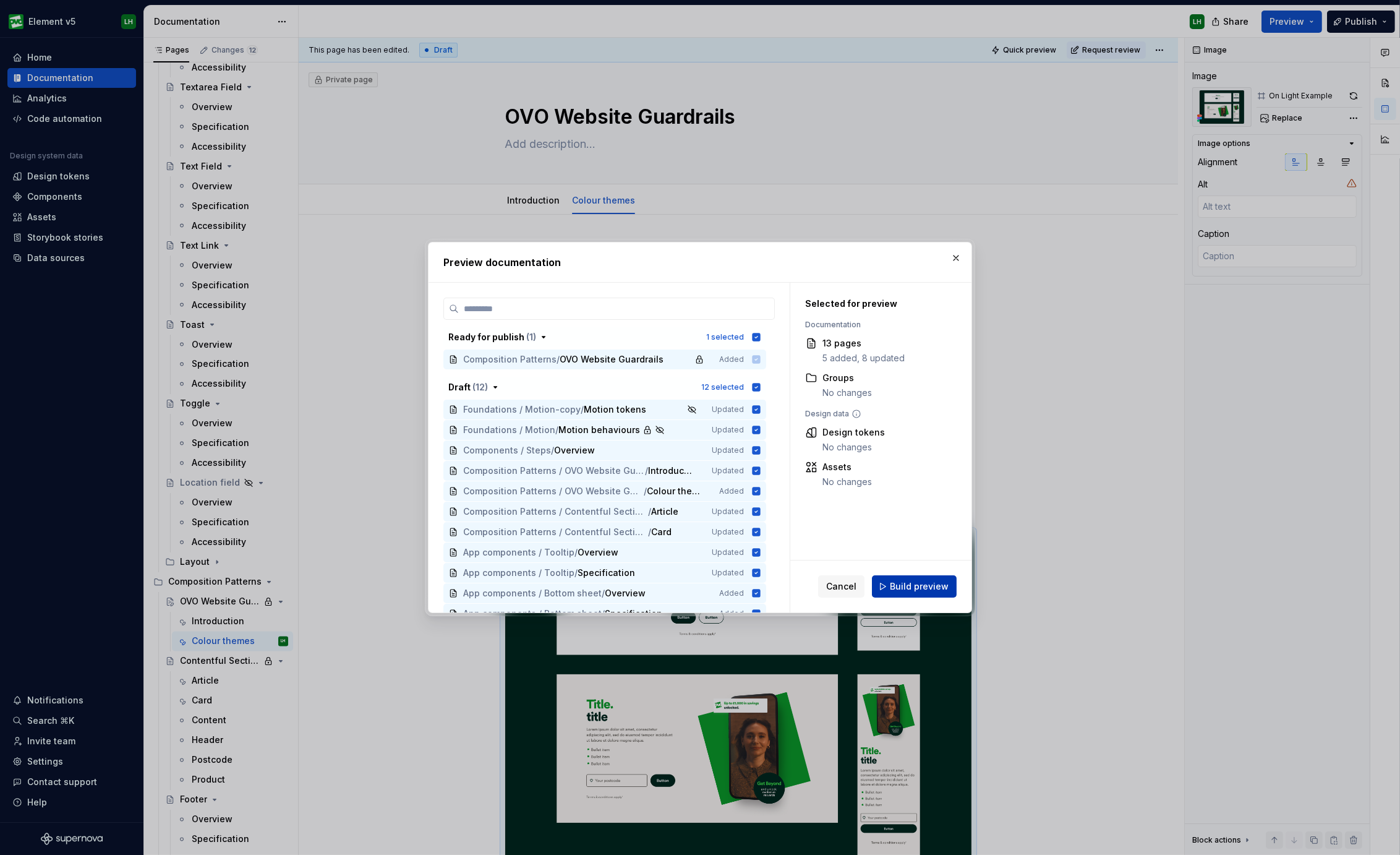
click at [923, 596] on button "Build preview" at bounding box center [914, 586] width 84 height 22
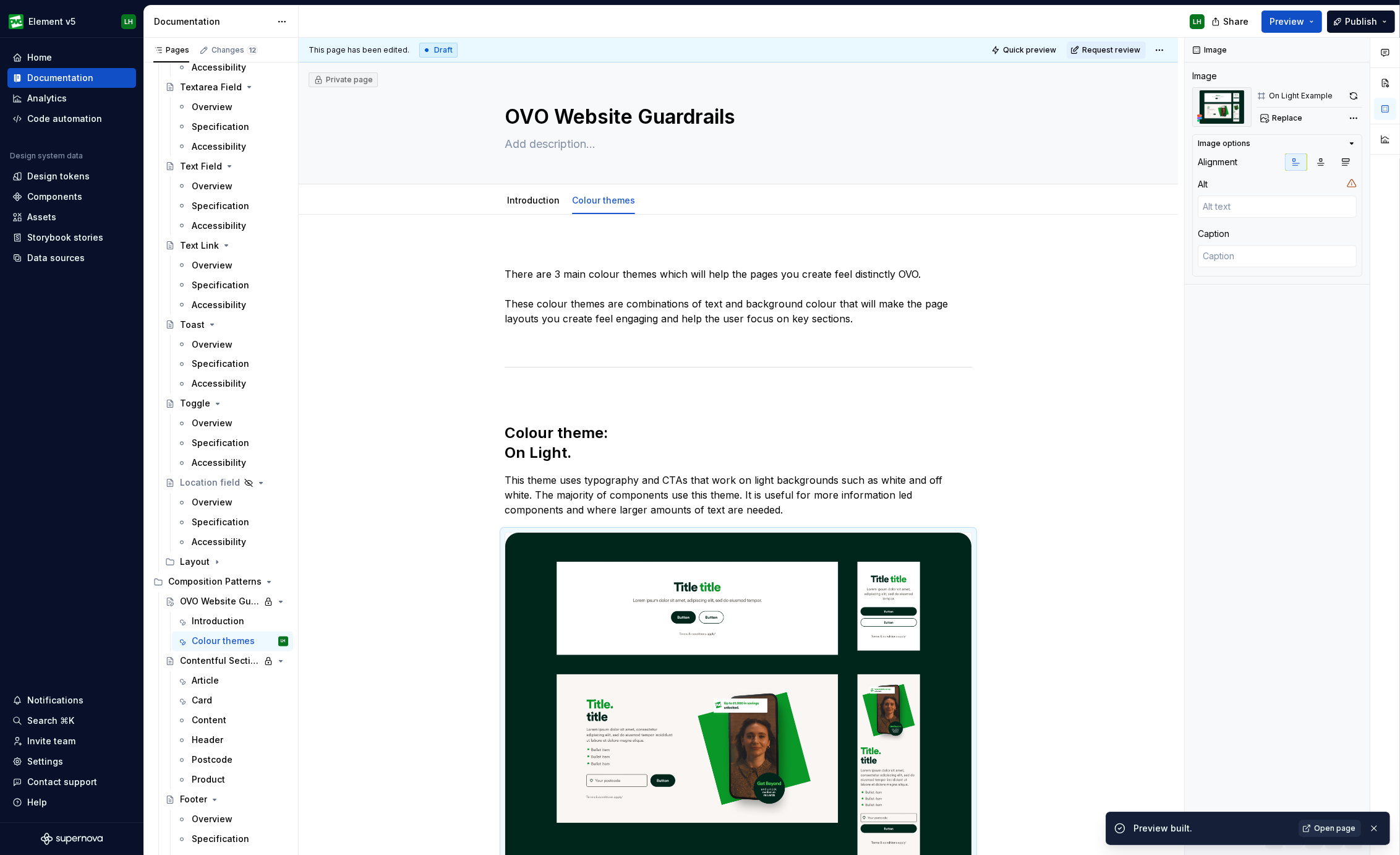
click at [1324, 823] on span "Open page" at bounding box center [1335, 827] width 41 height 10
click at [575, 271] on p "There are 3 main colour themes which will help the pages you create feel distin…" at bounding box center [738, 296] width 468 height 59
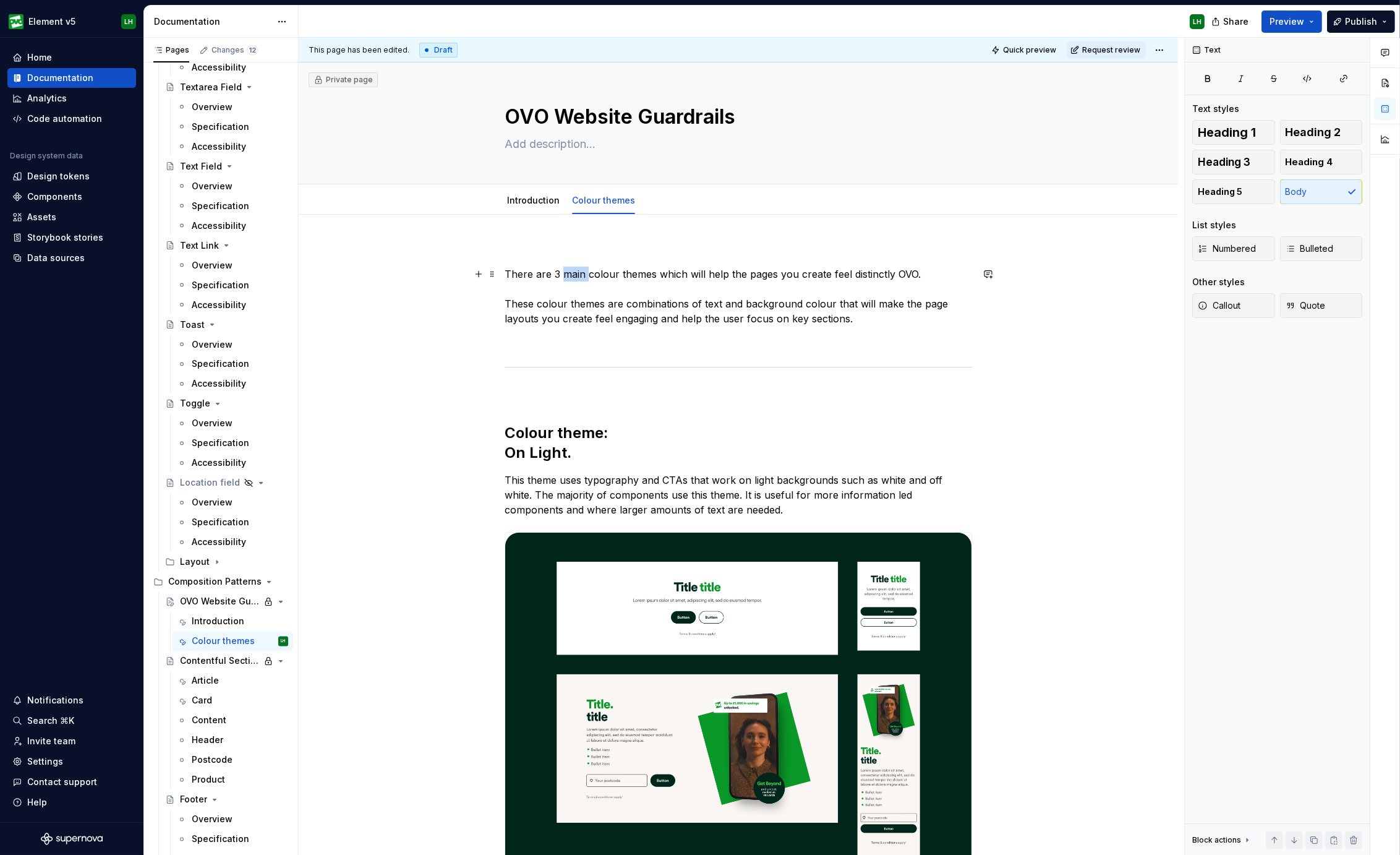
click at [575, 271] on p "There are 3 main colour themes which will help the pages you create feel distin…" at bounding box center [738, 296] width 468 height 59
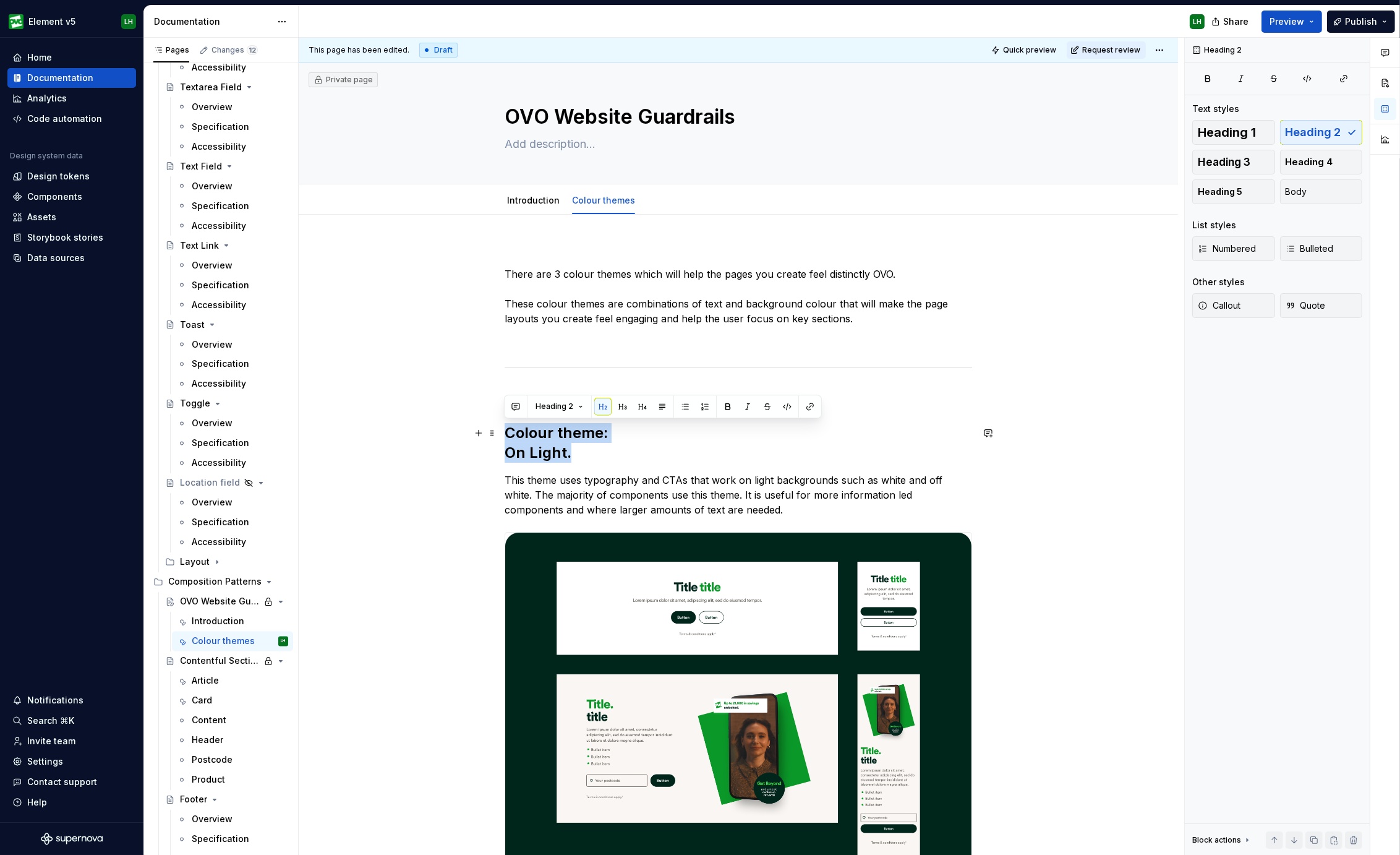
drag, startPoint x: 574, startPoint y: 453, endPoint x: 498, endPoint y: 437, distance: 77.7
click at [498, 437] on div "There are 3 colour themes which will help the pages you create feel distinctly …" at bounding box center [738, 683] width 879 height 937
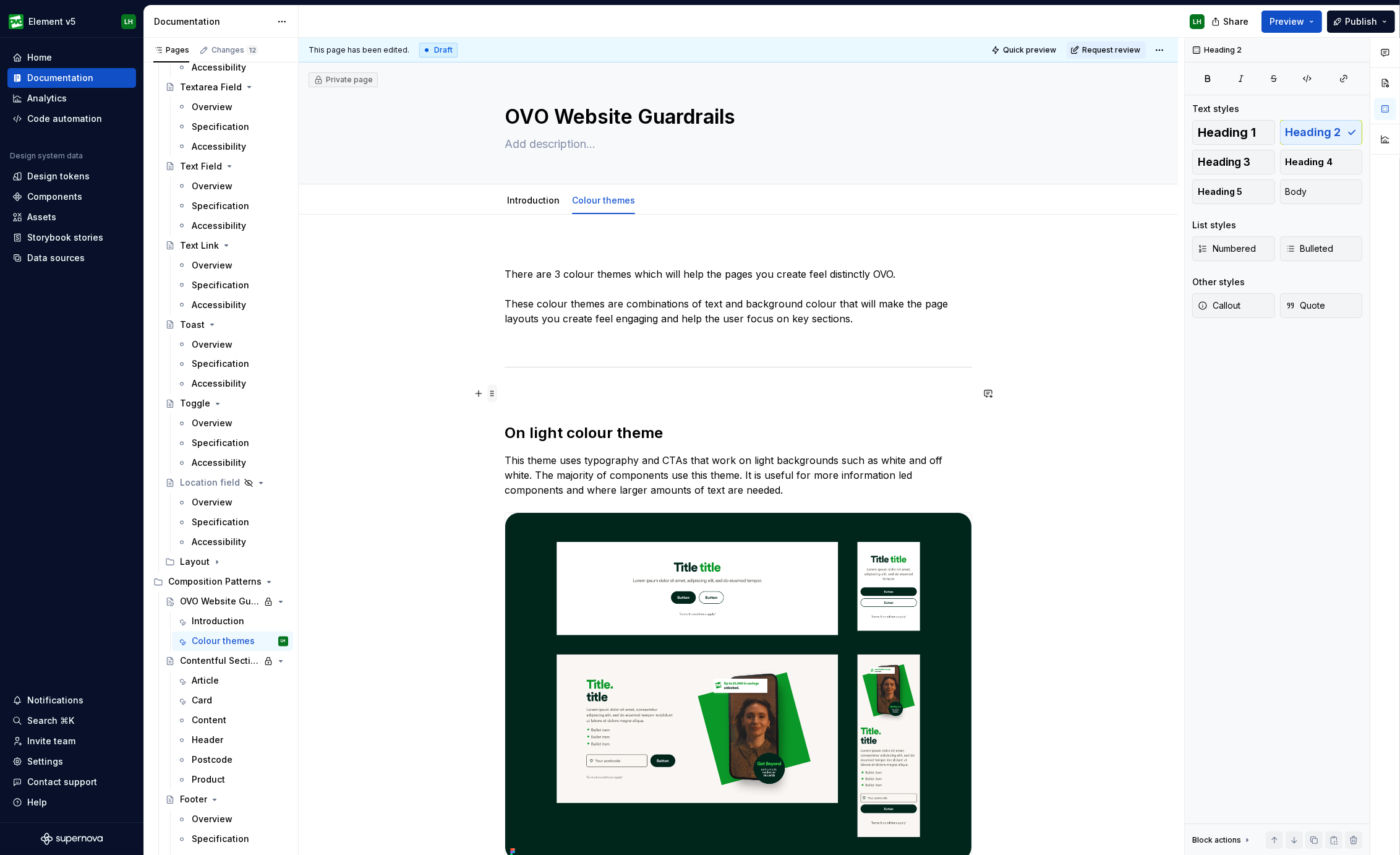
click at [491, 391] on span at bounding box center [491, 393] width 10 height 18
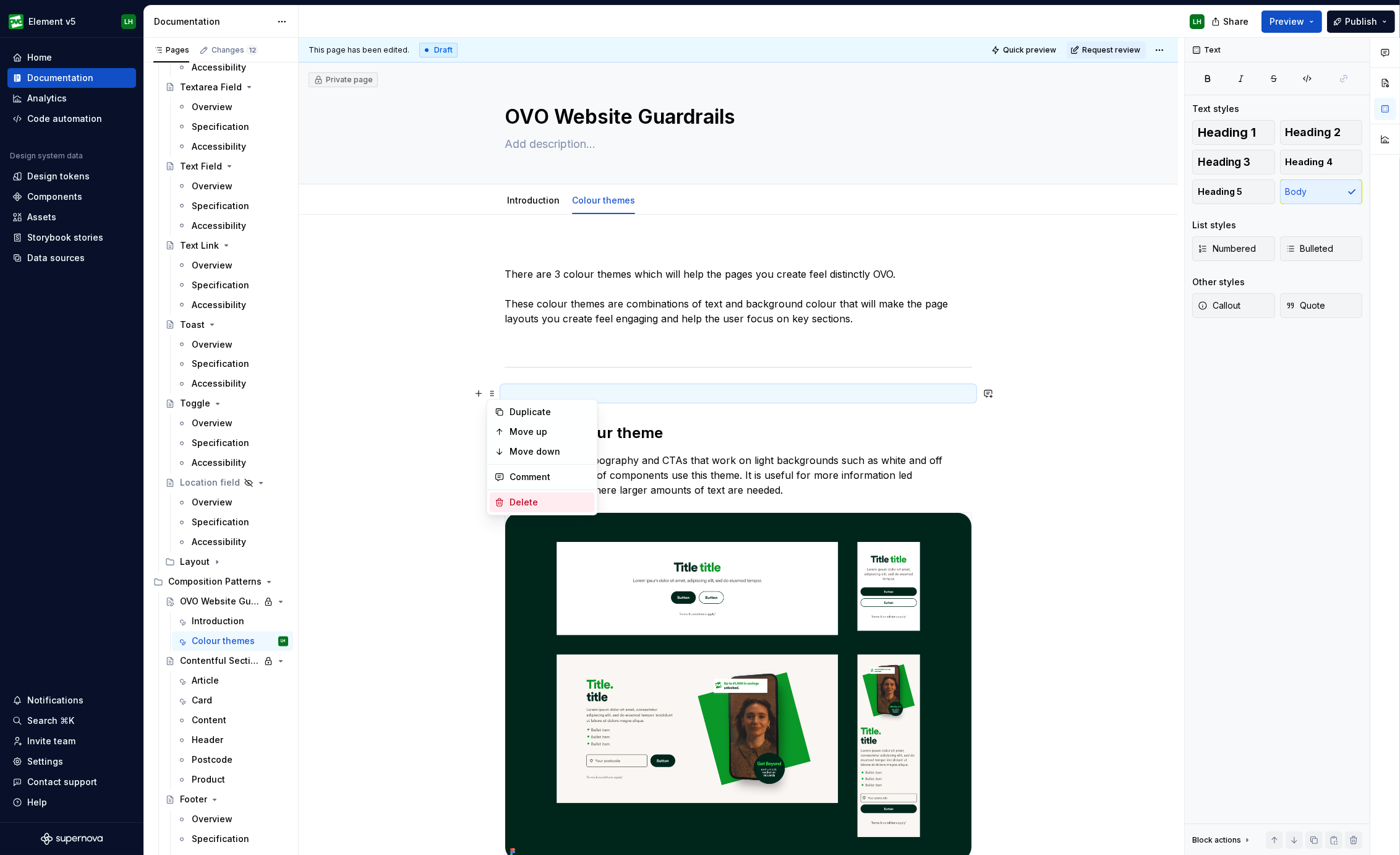
click at [521, 499] on div "Delete" at bounding box center [549, 502] width 81 height 12
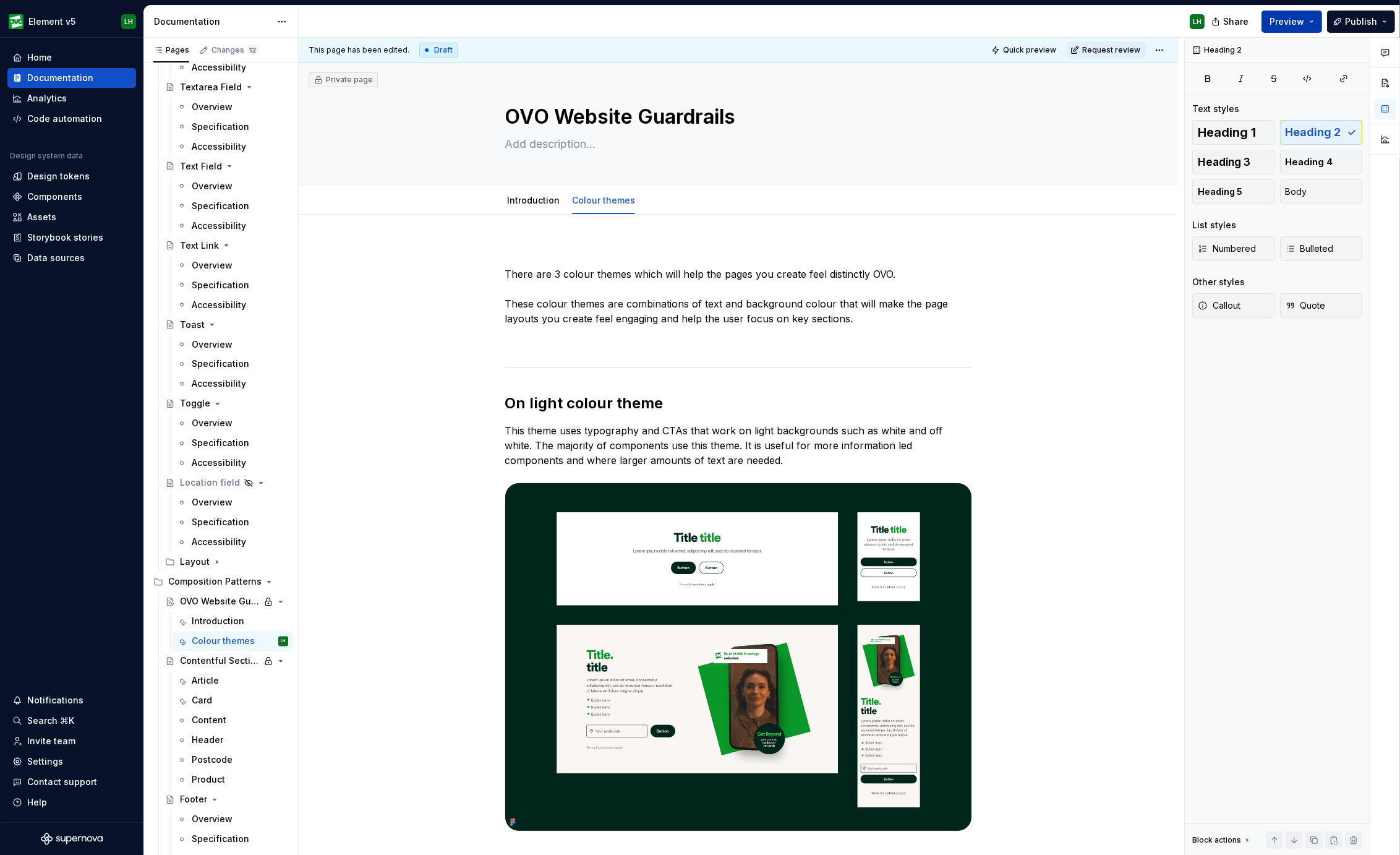
click at [1296, 18] on span "Preview" at bounding box center [1286, 22] width 35 height 12
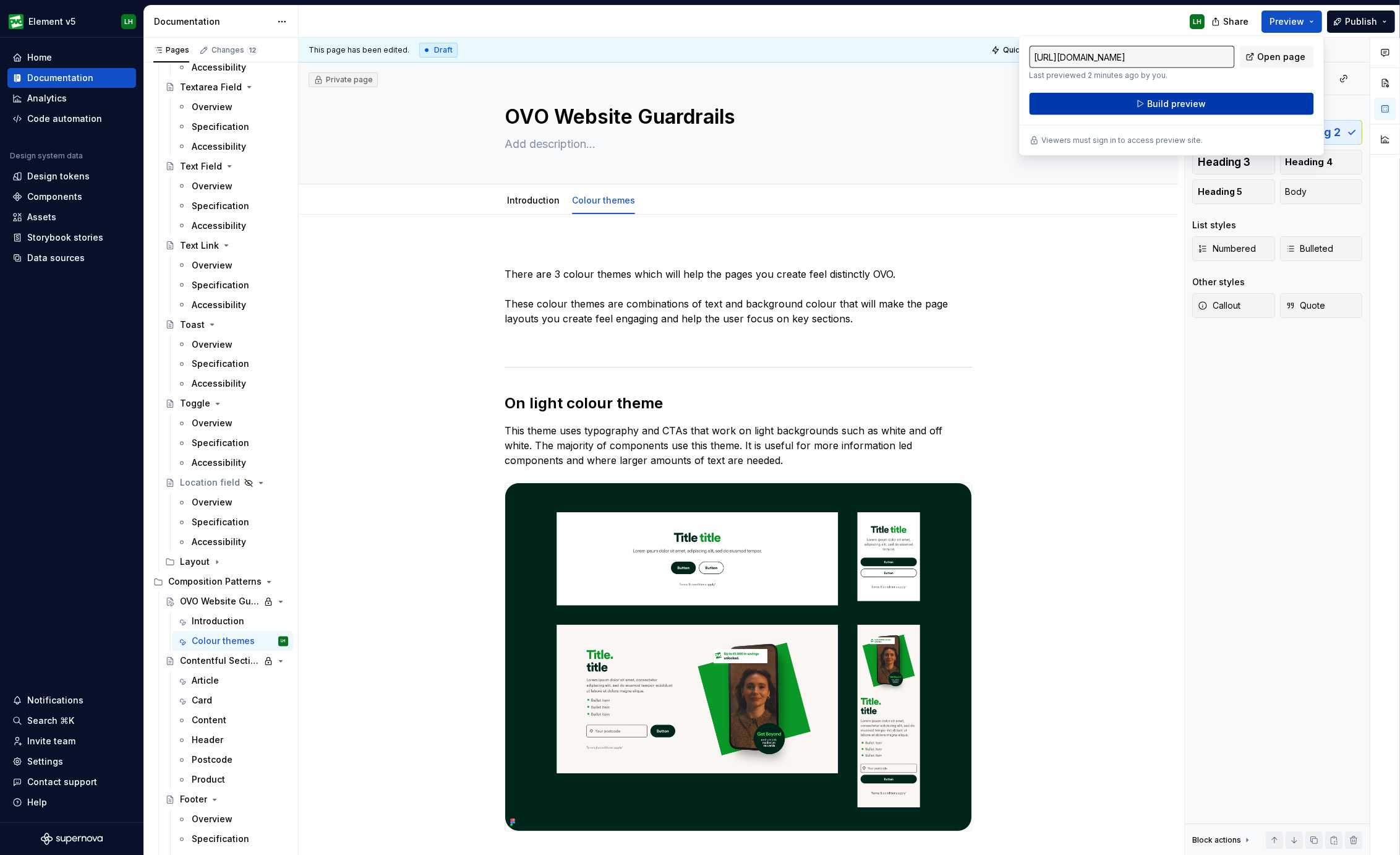
click at [1238, 101] on button "Build preview" at bounding box center [1171, 104] width 284 height 22
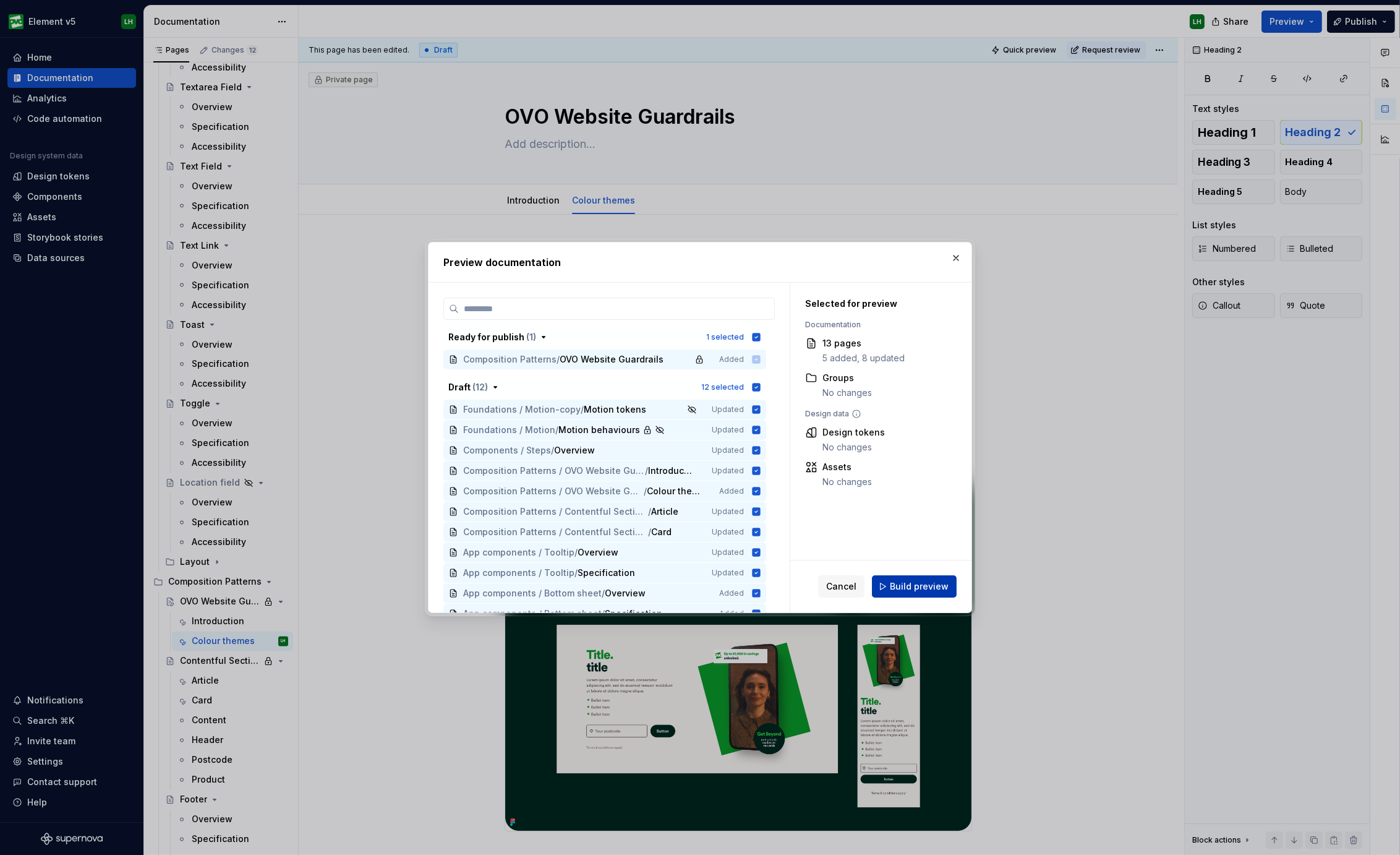
click at [924, 589] on span "Build preview" at bounding box center [918, 586] width 58 height 12
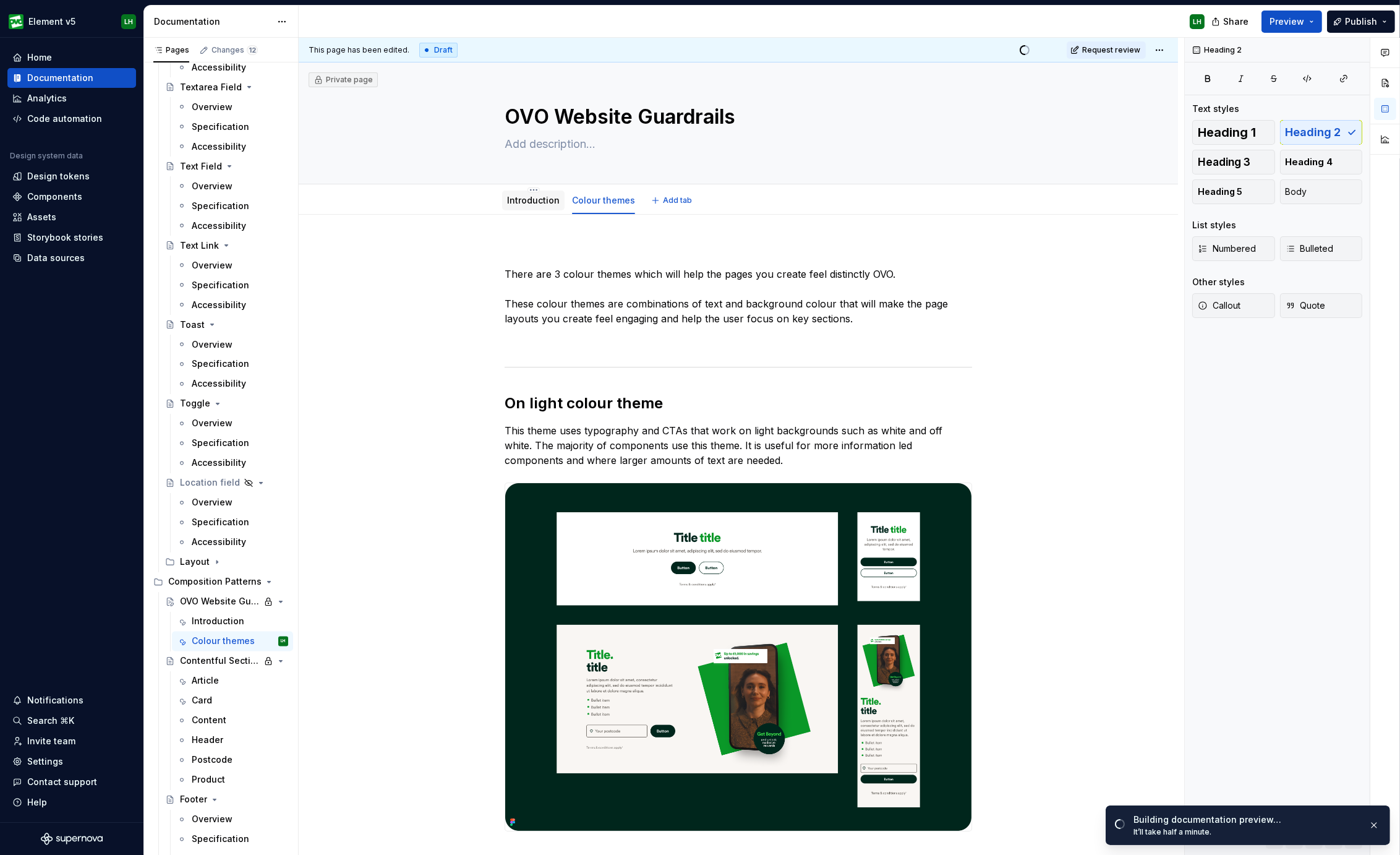
click at [535, 204] on link "Introduction" at bounding box center [533, 200] width 52 height 11
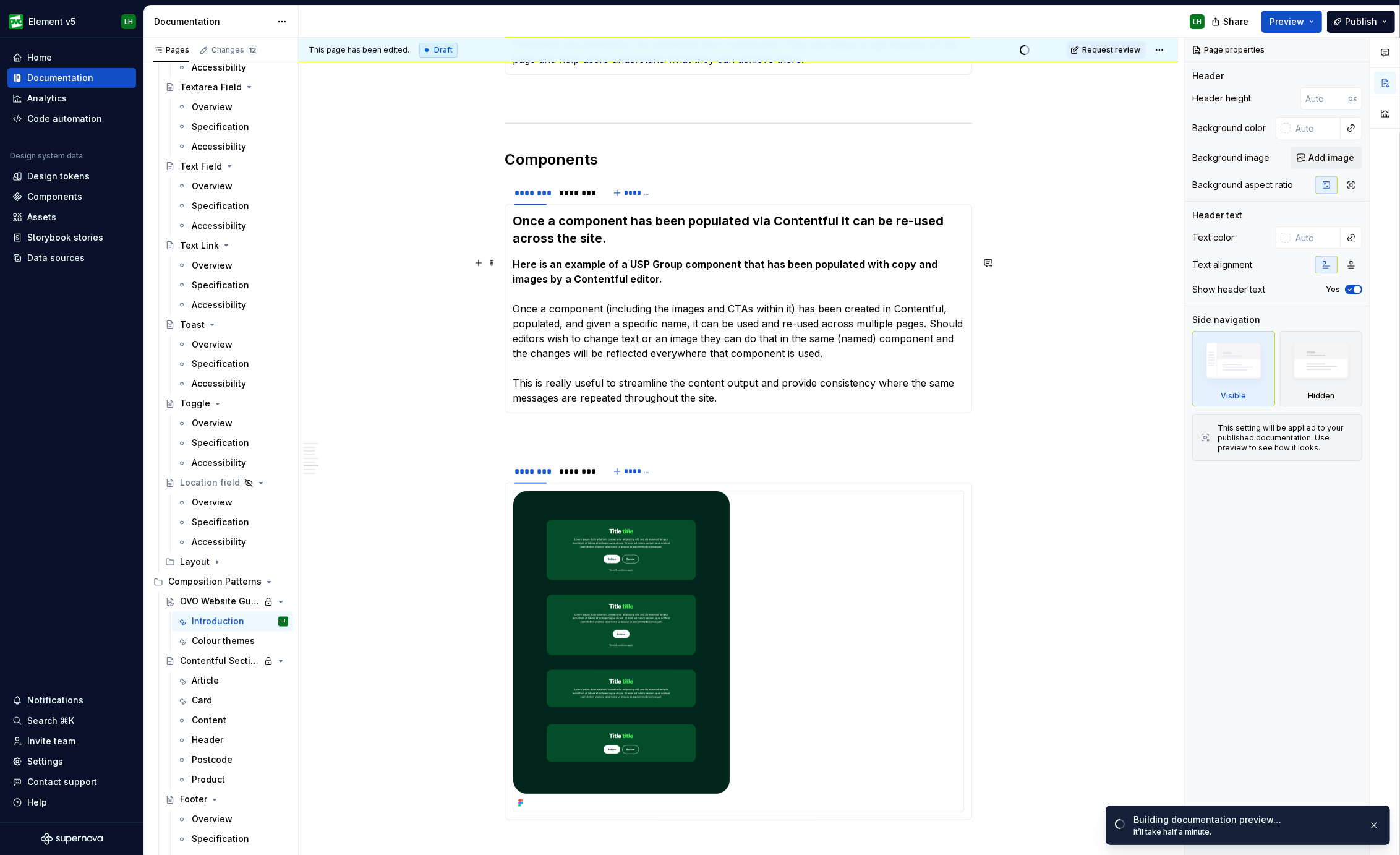
scroll to position [1082, 0]
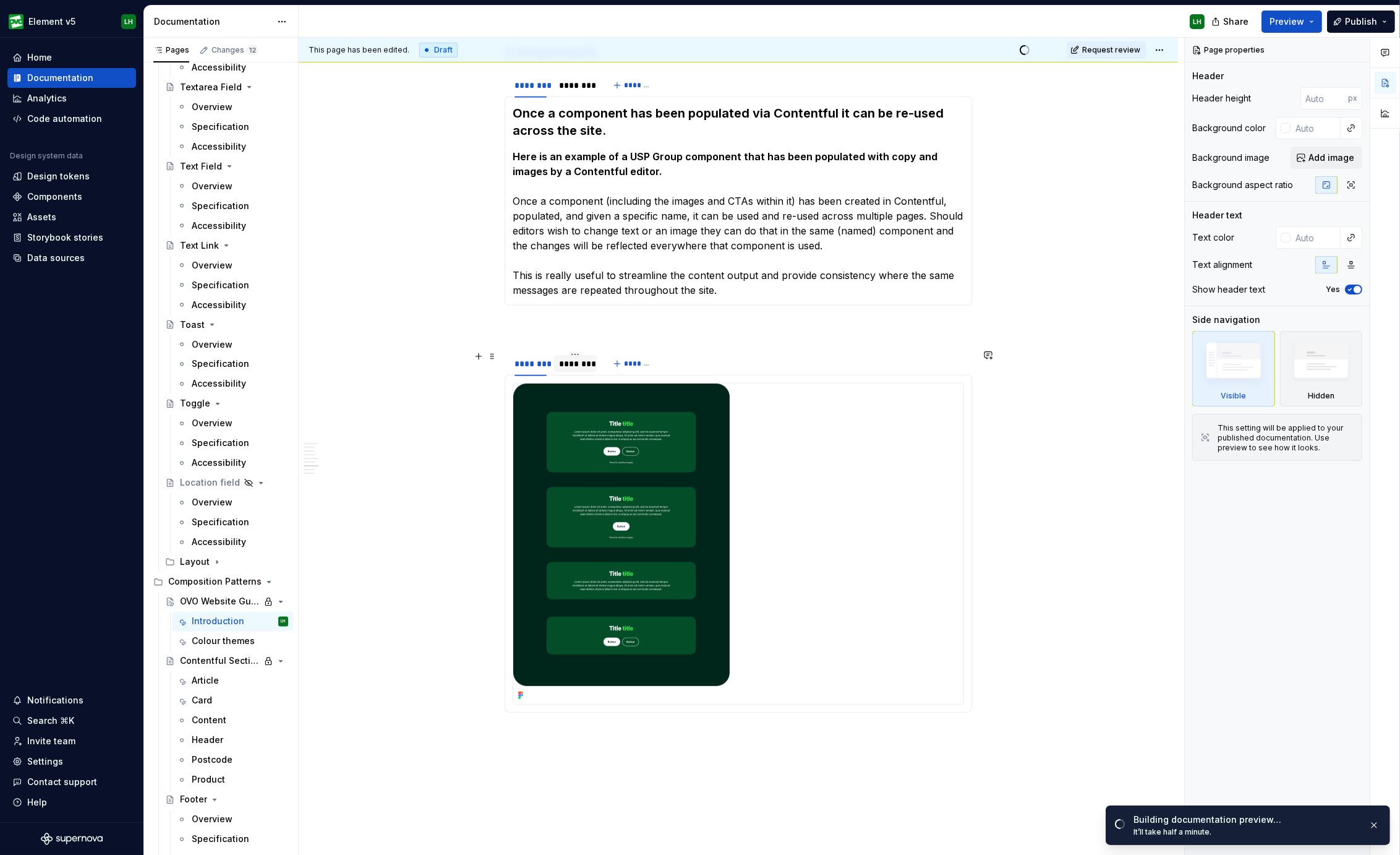
click at [576, 363] on div "********" at bounding box center [575, 363] width 32 height 12
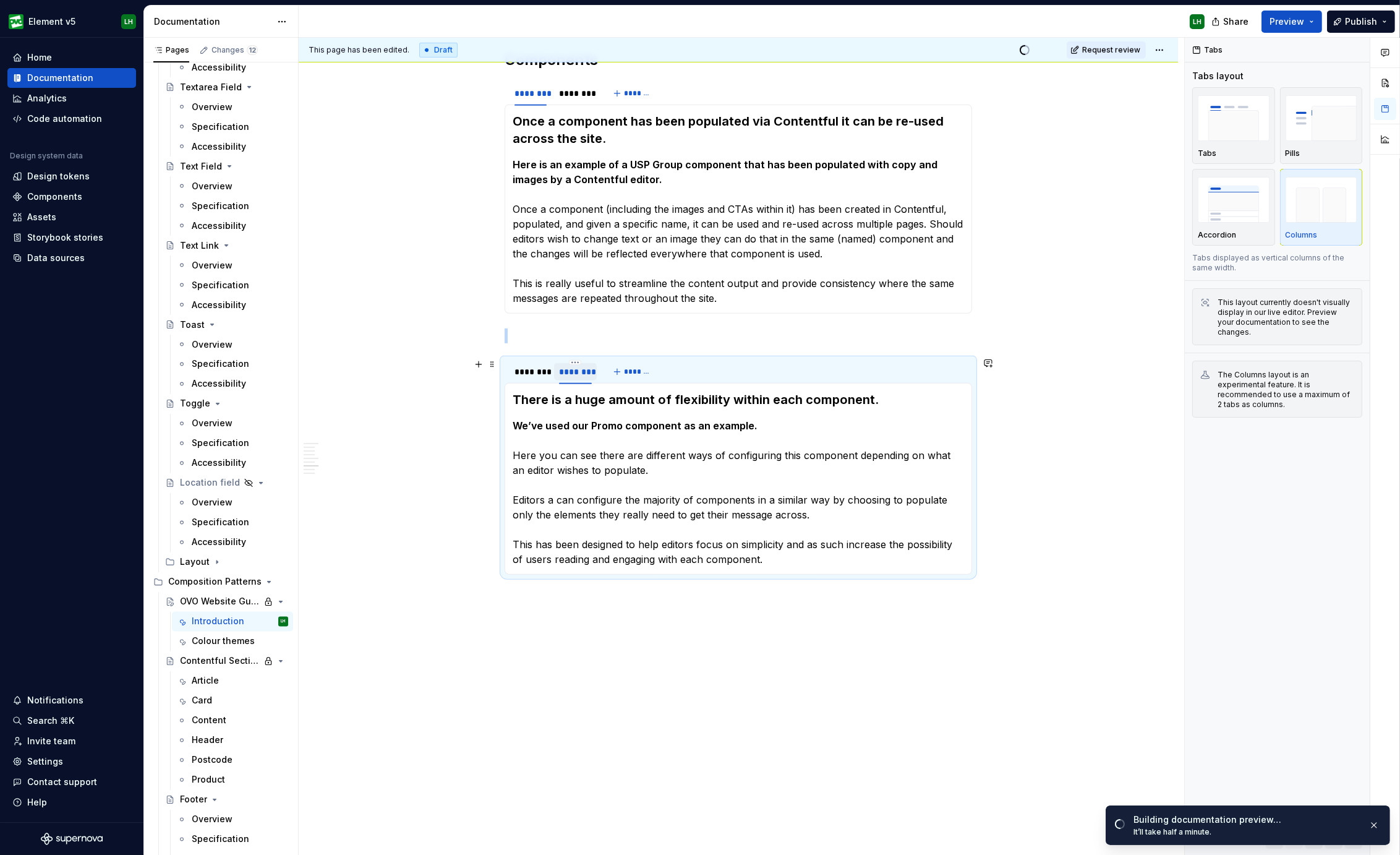
scroll to position [1072, 0]
click at [593, 426] on strong "We’ve used our Promo component as an example." at bounding box center [634, 427] width 245 height 12
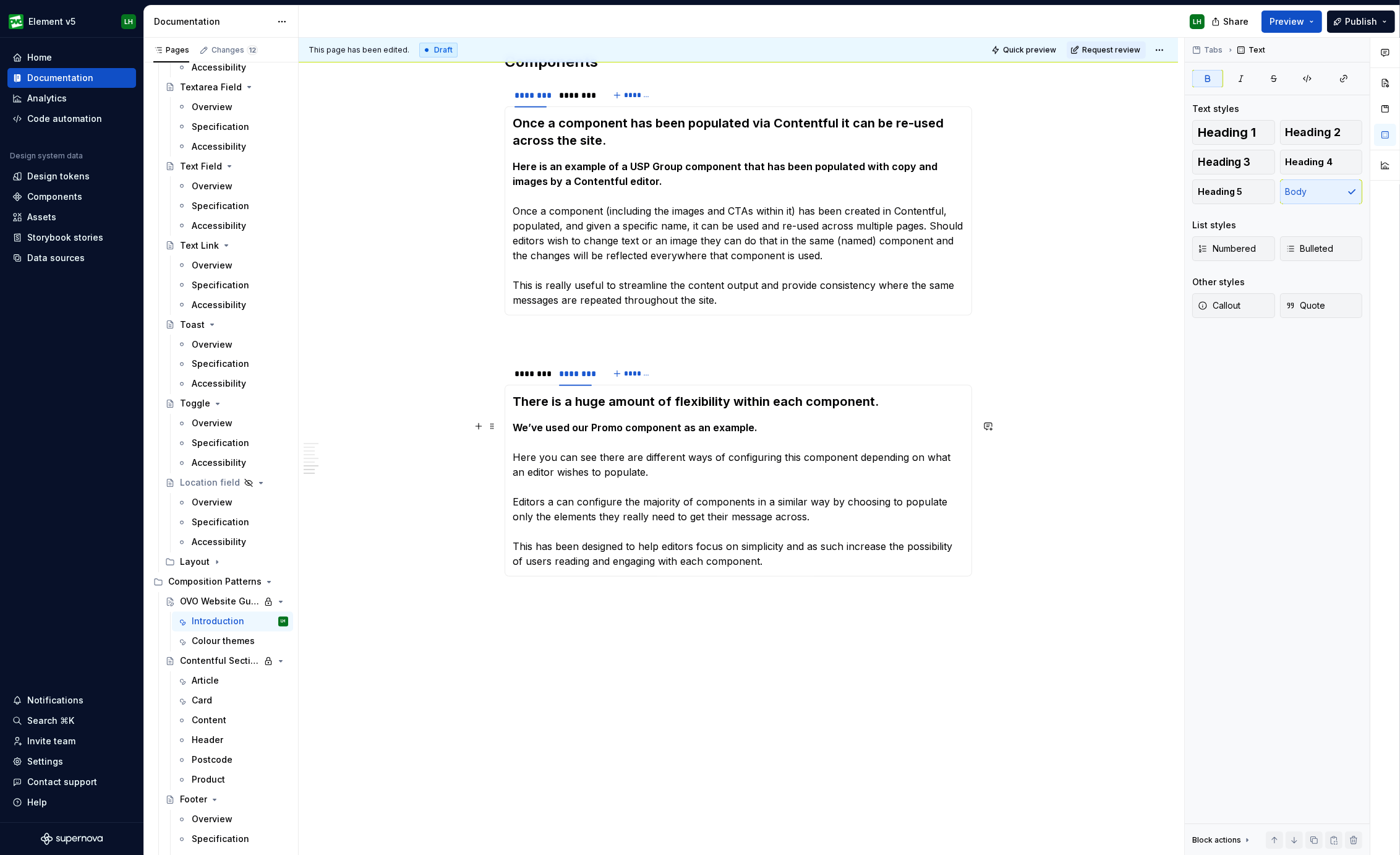
type textarea "*"
click at [1316, 20] on button "Preview" at bounding box center [1291, 22] width 61 height 22
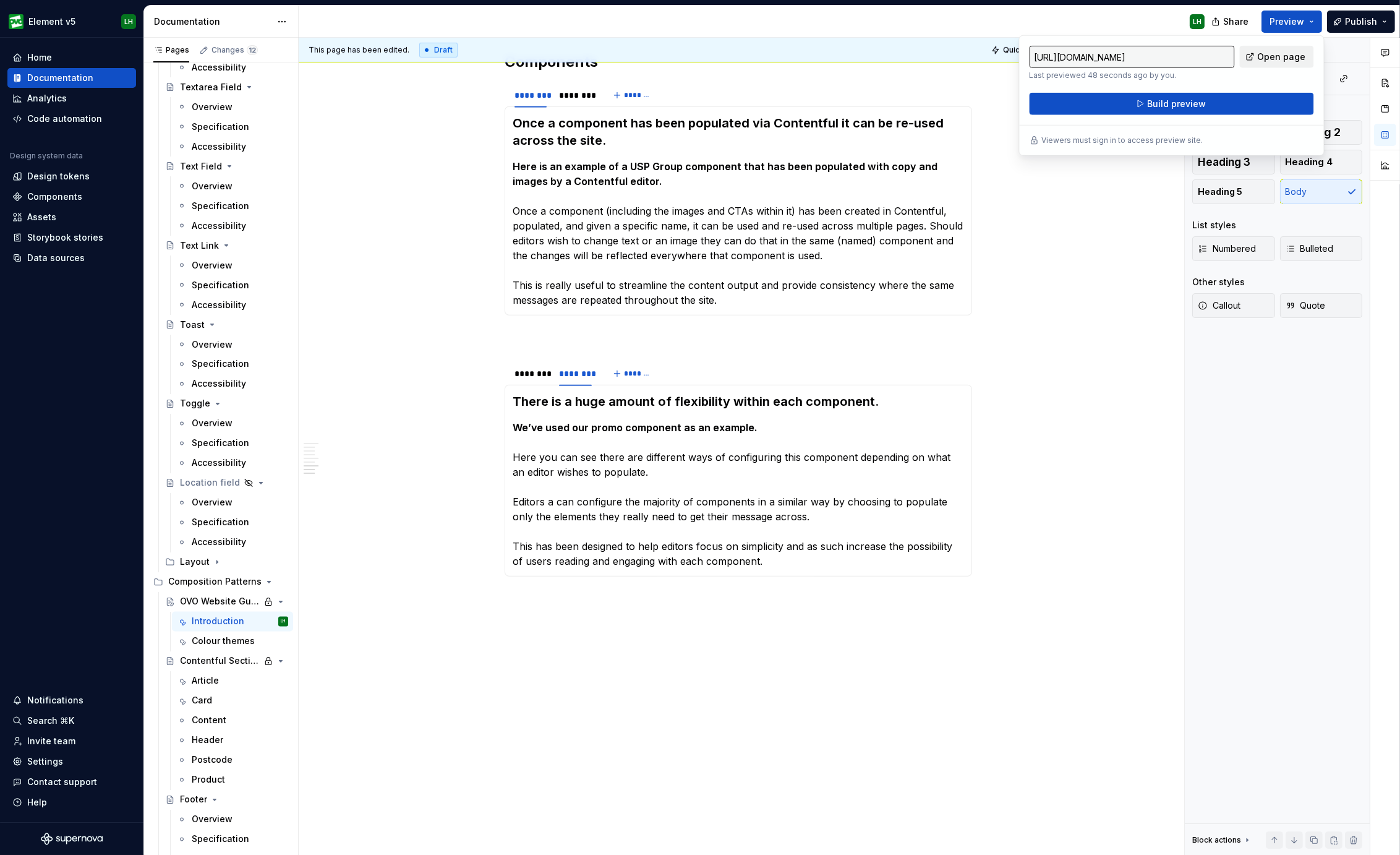
click at [1277, 57] on span "Open page" at bounding box center [1281, 57] width 48 height 12
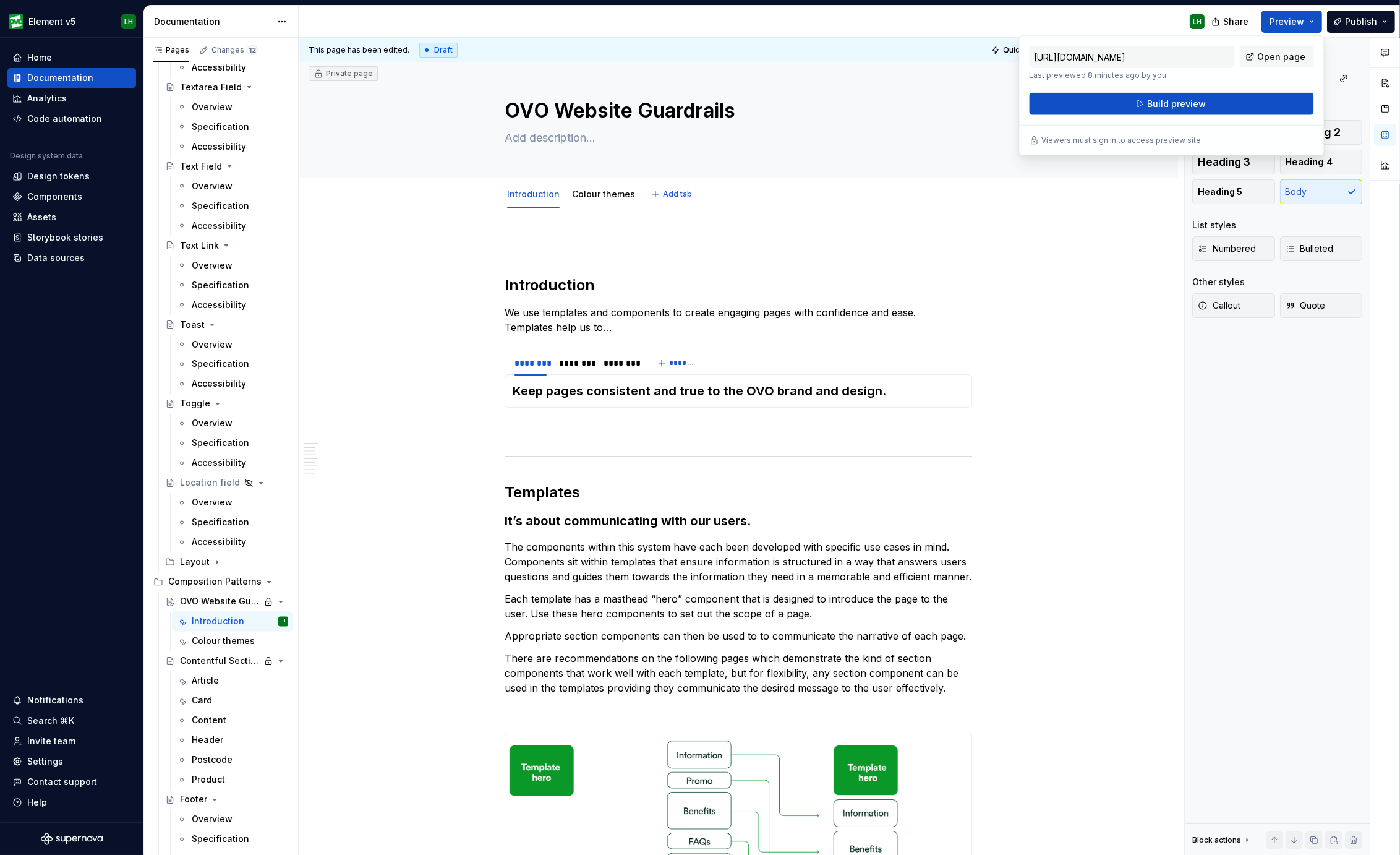
scroll to position [0, 0]
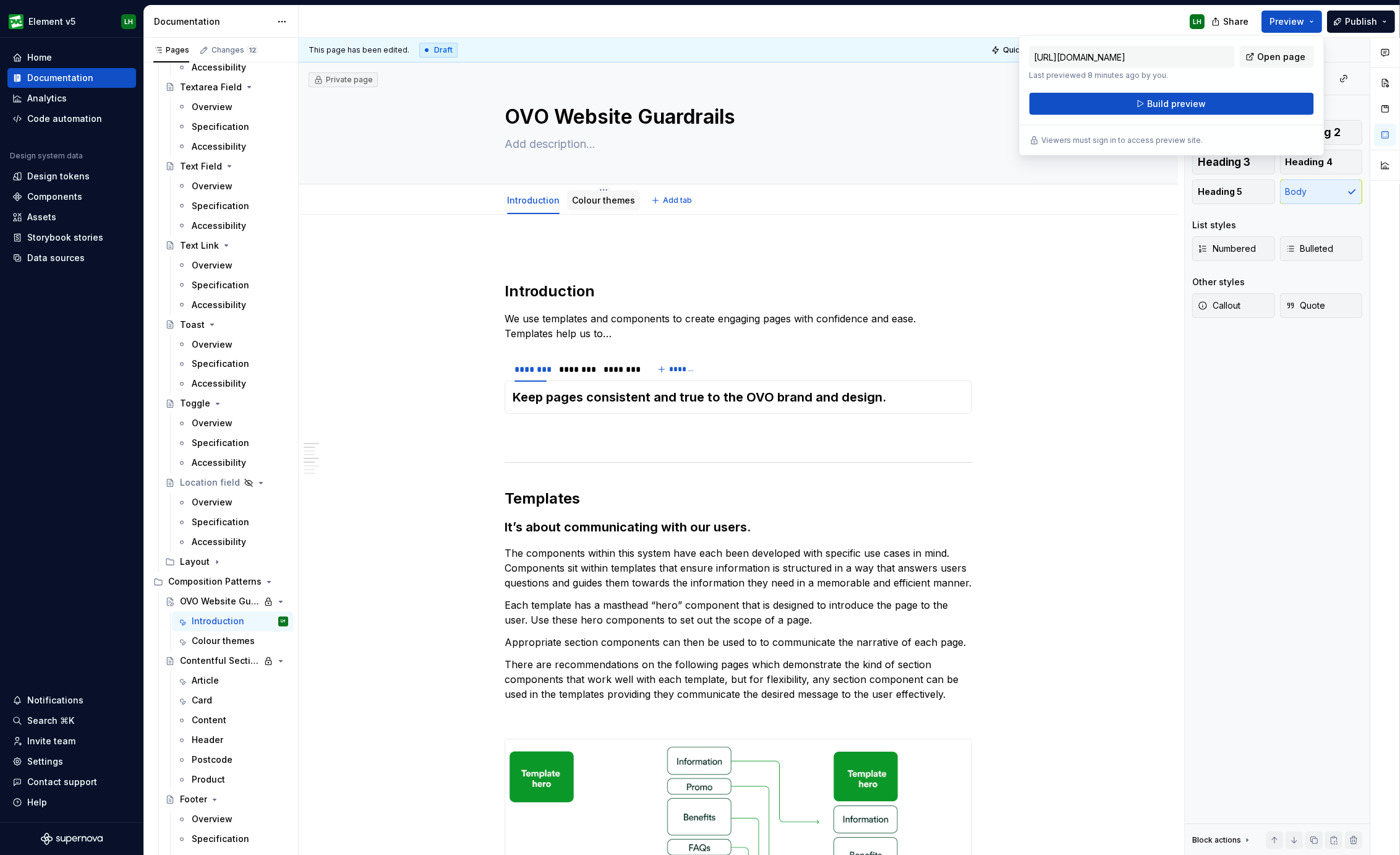
click at [578, 202] on link "Colour themes" at bounding box center [604, 200] width 63 height 11
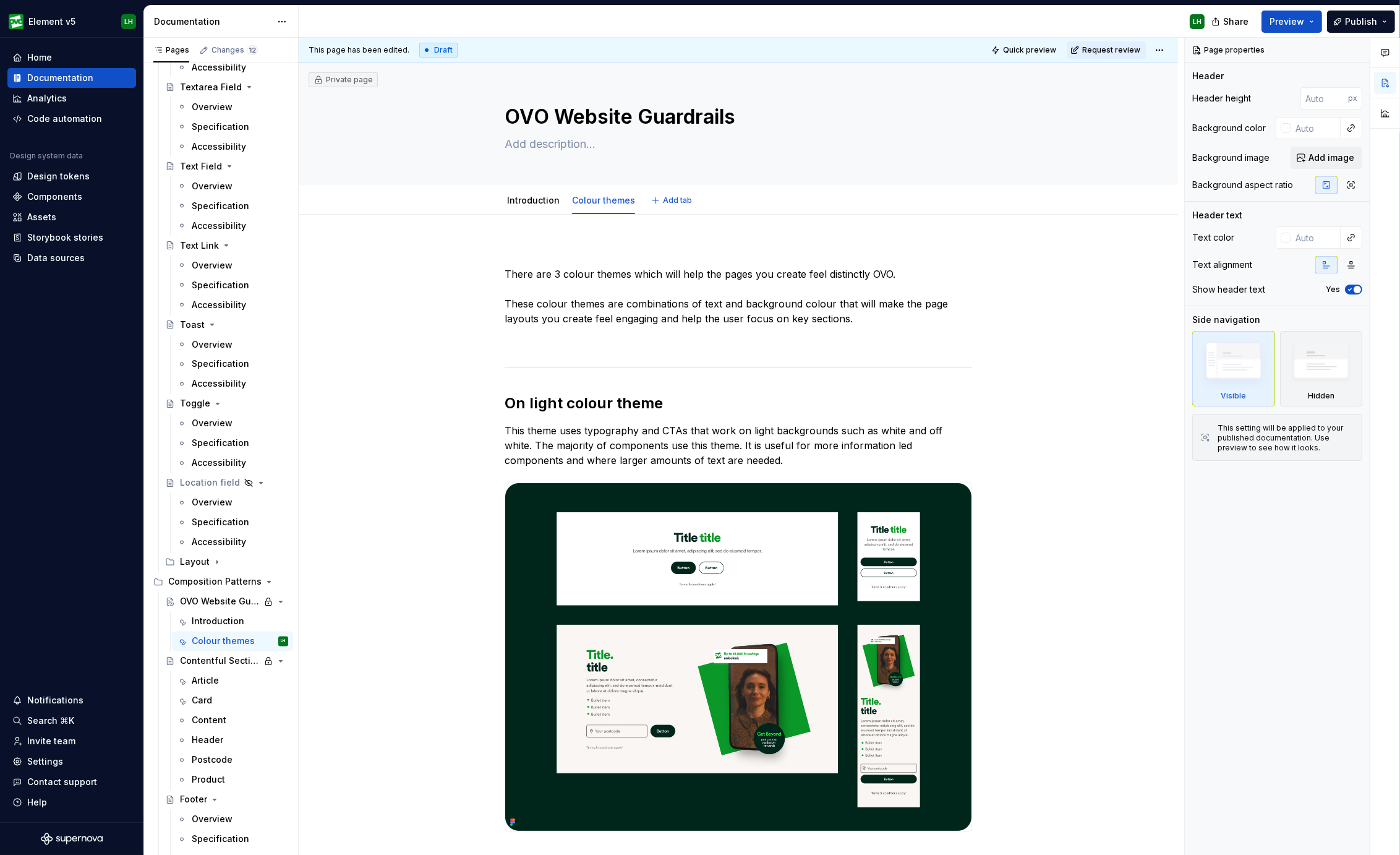
type textarea "*"
drag, startPoint x: 351, startPoint y: 347, endPoint x: 533, endPoint y: 55, distance: 344.1
click at [350, 347] on div "There are 3 colour themes which will help the pages you create feel distinctly …" at bounding box center [738, 658] width 879 height 888
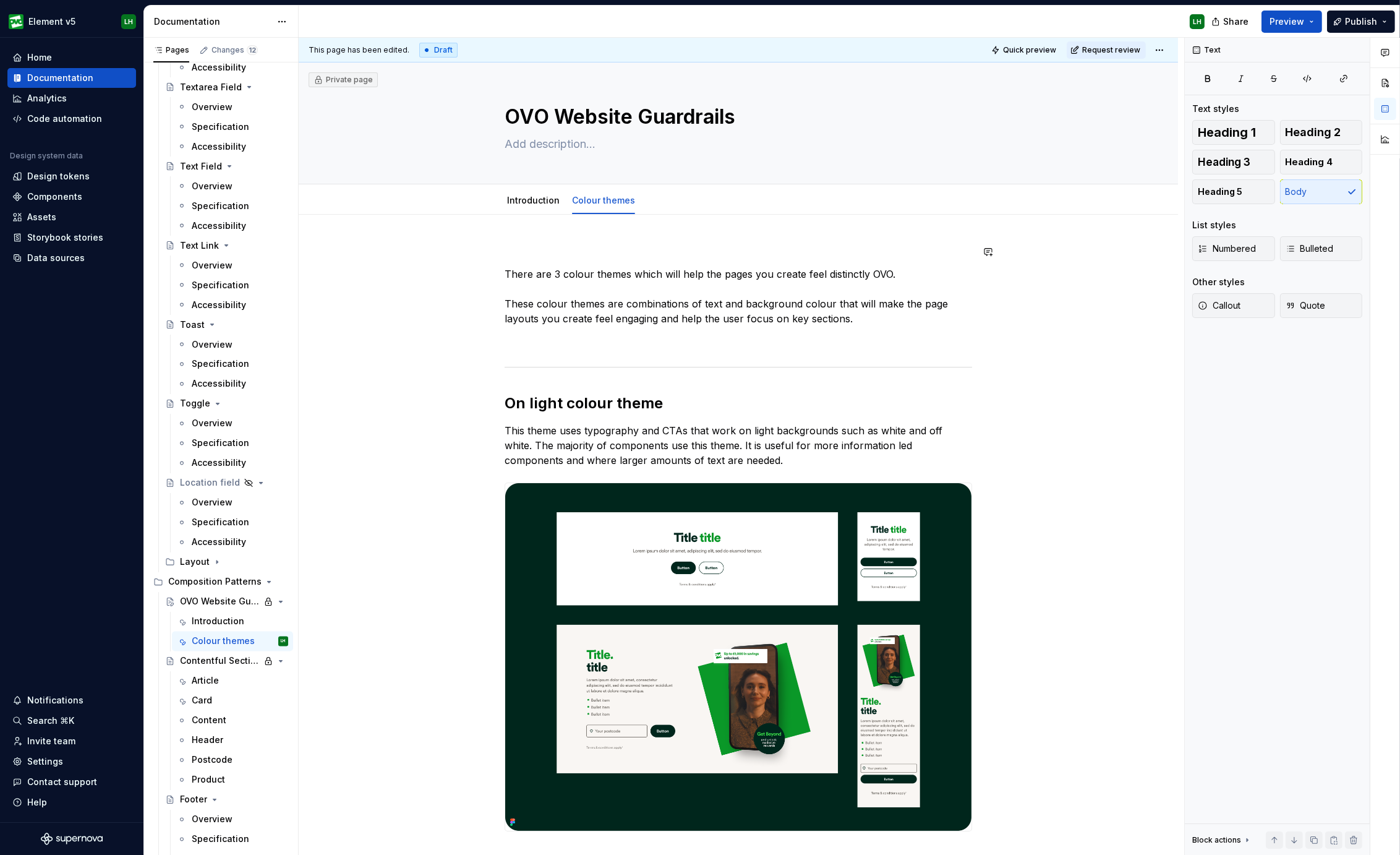
click at [356, 242] on div "There are 3 colour themes which will help the pages you create feel distinctly …" at bounding box center [738, 658] width 879 height 888
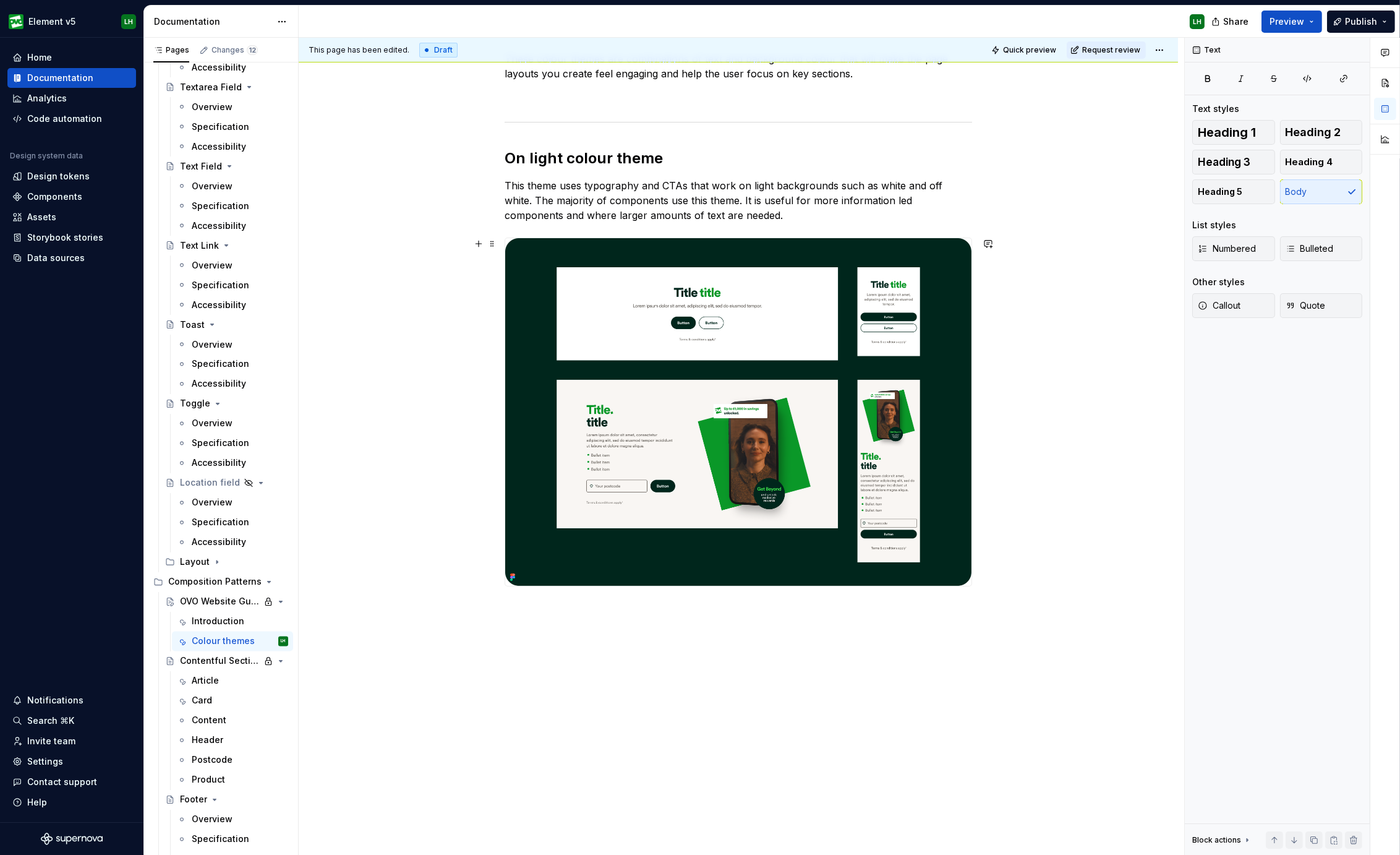
scroll to position [246, 0]
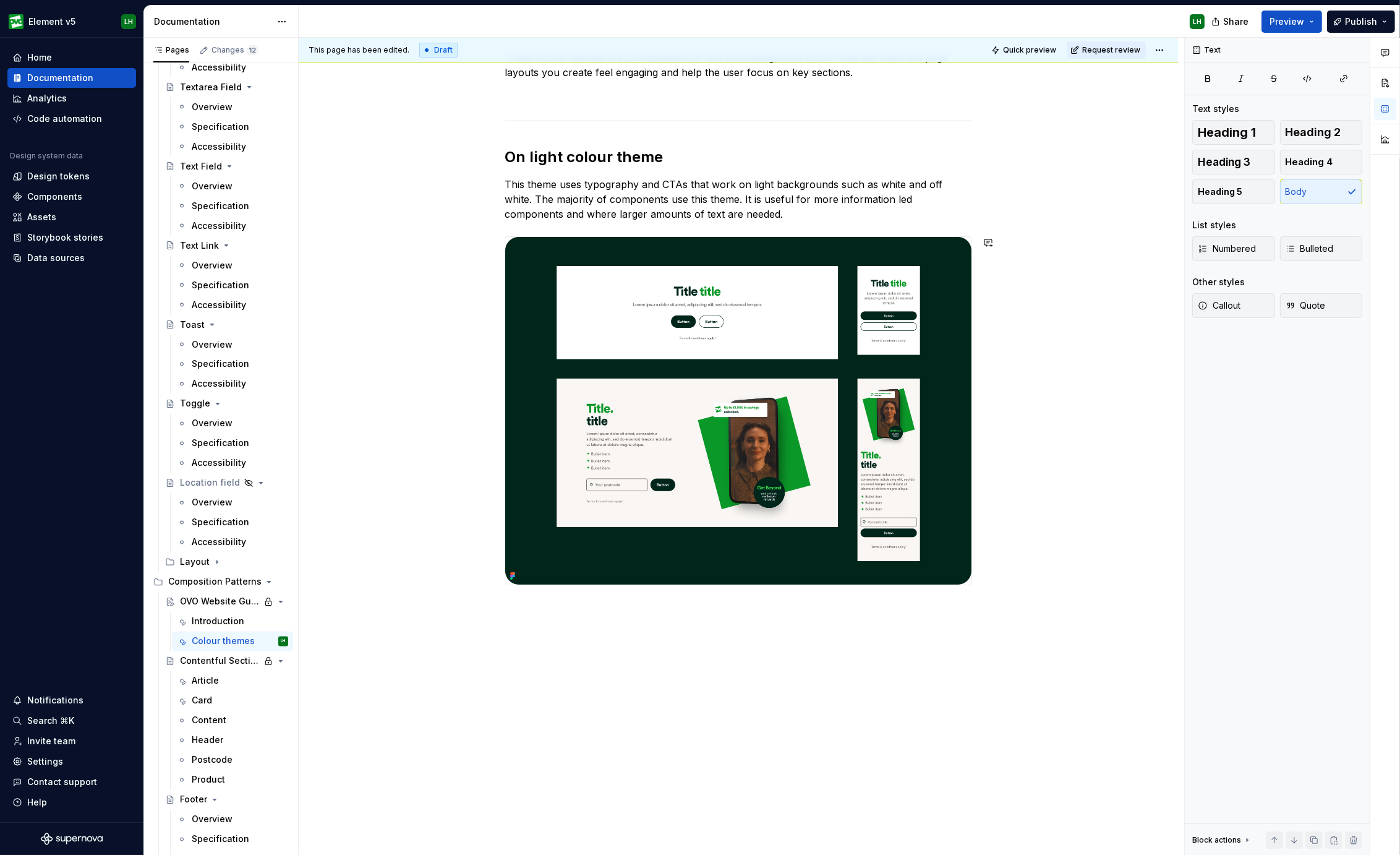
click at [569, 690] on div "There are 3 colour themes which will help the pages you create feel distinctly …" at bounding box center [738, 413] width 879 height 888
click at [472, 603] on button "button" at bounding box center [478, 607] width 18 height 18
click at [591, 673] on div "Divider" at bounding box center [572, 674] width 62 height 12
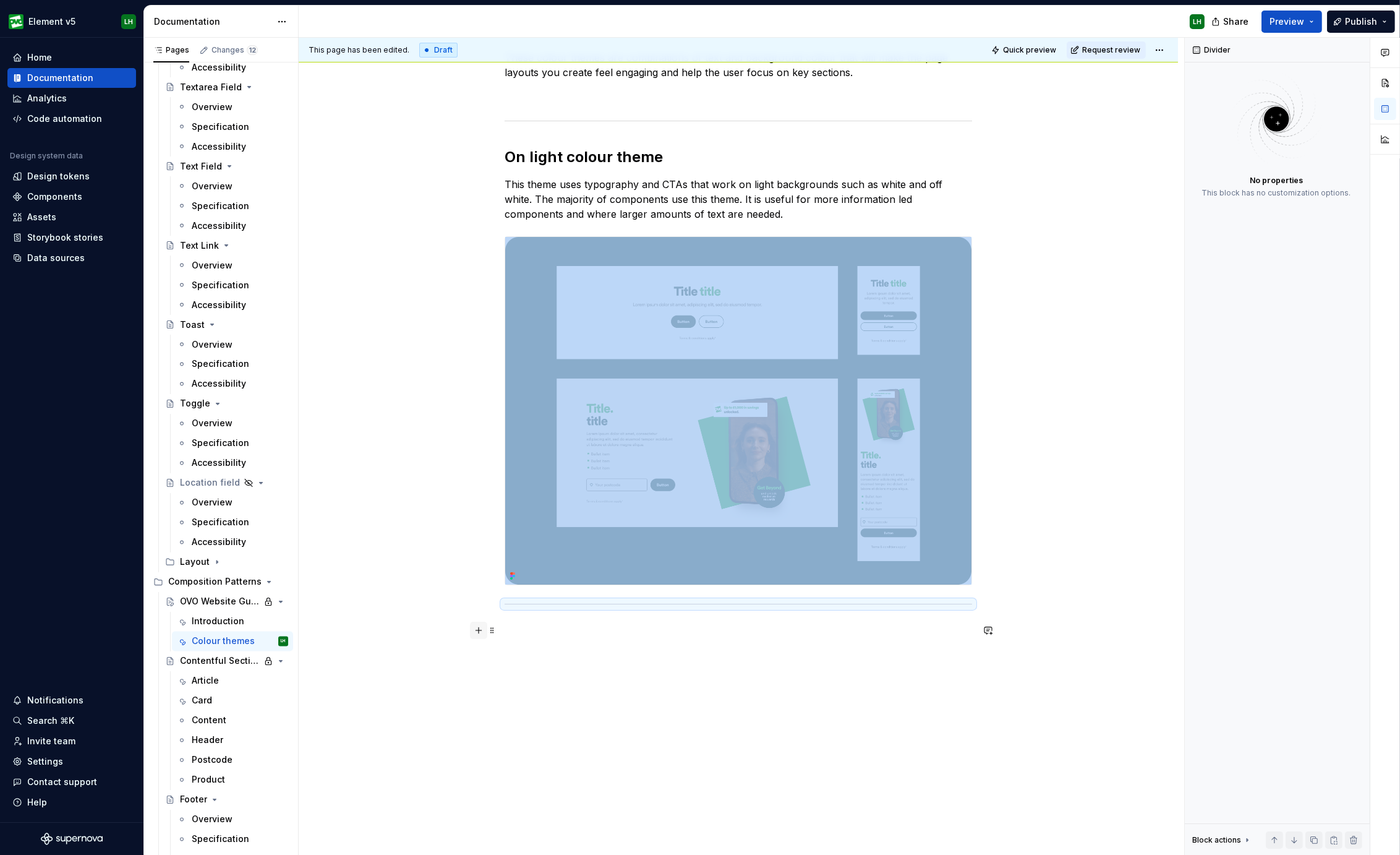
click at [477, 627] on button "button" at bounding box center [478, 630] width 18 height 18
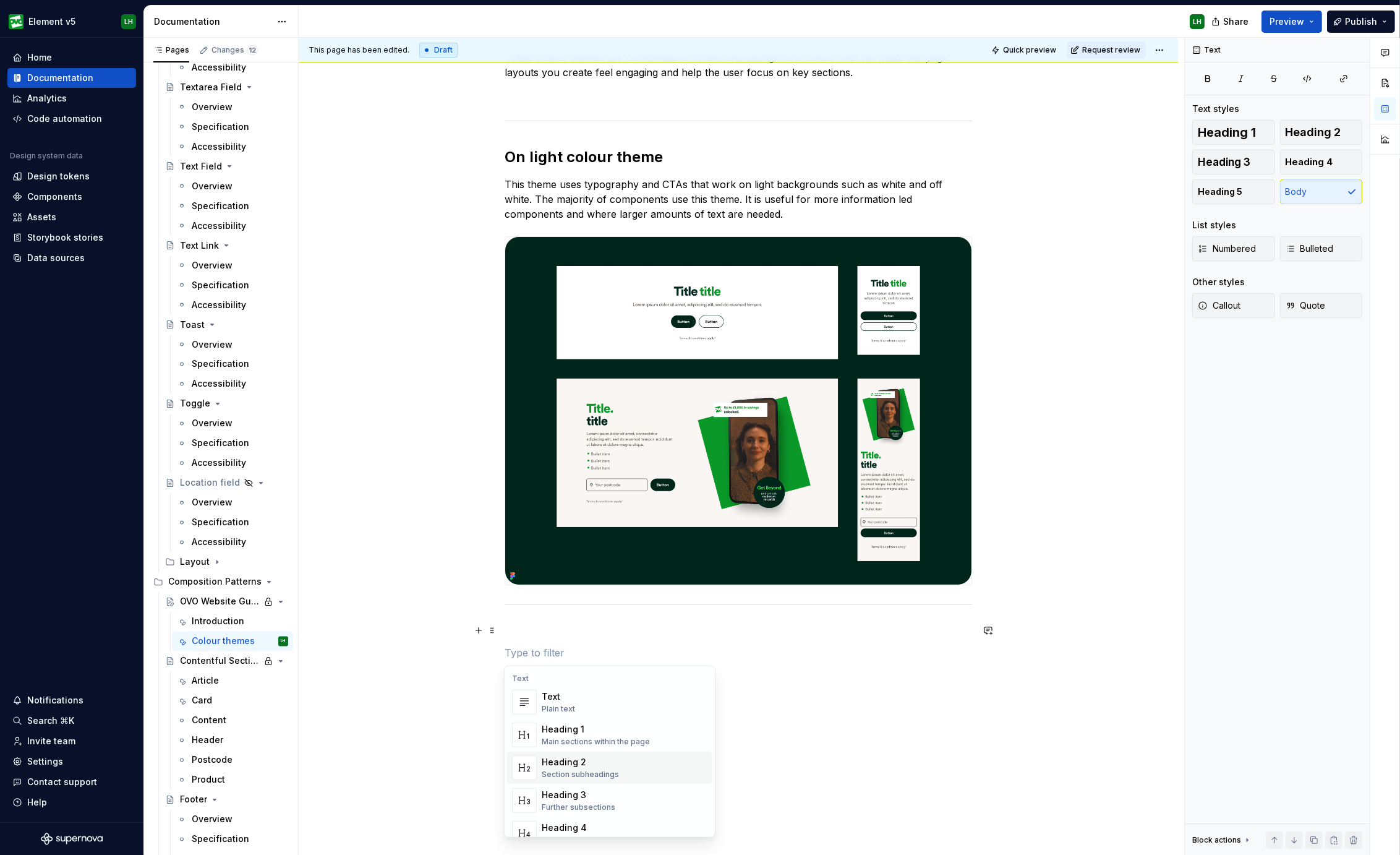
click at [590, 770] on div "Section subheadings" at bounding box center [580, 774] width 78 height 10
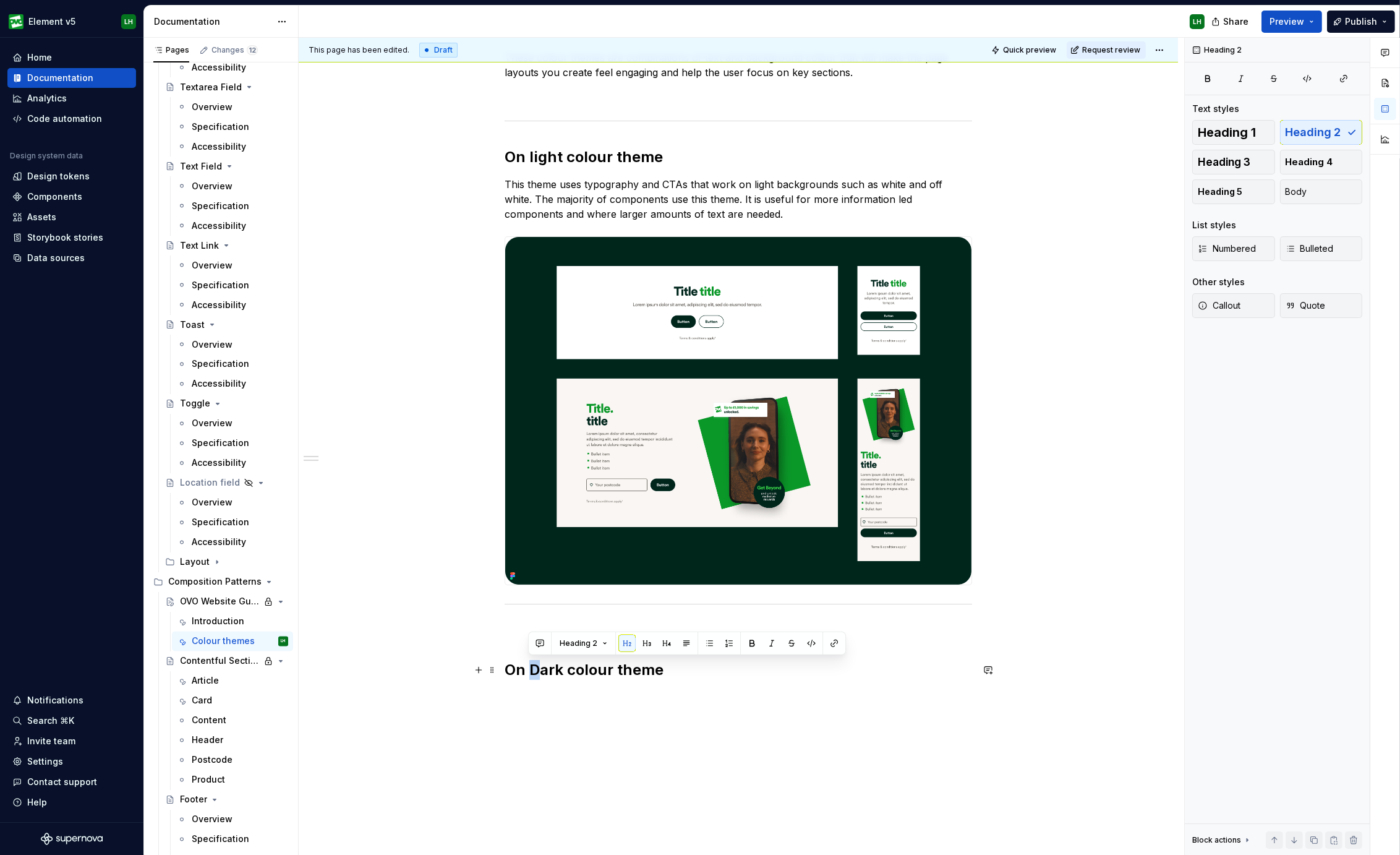
click at [535, 666] on h2 "On Dark colour theme" at bounding box center [738, 670] width 468 height 20
click at [478, 664] on button "button" at bounding box center [478, 670] width 18 height 18
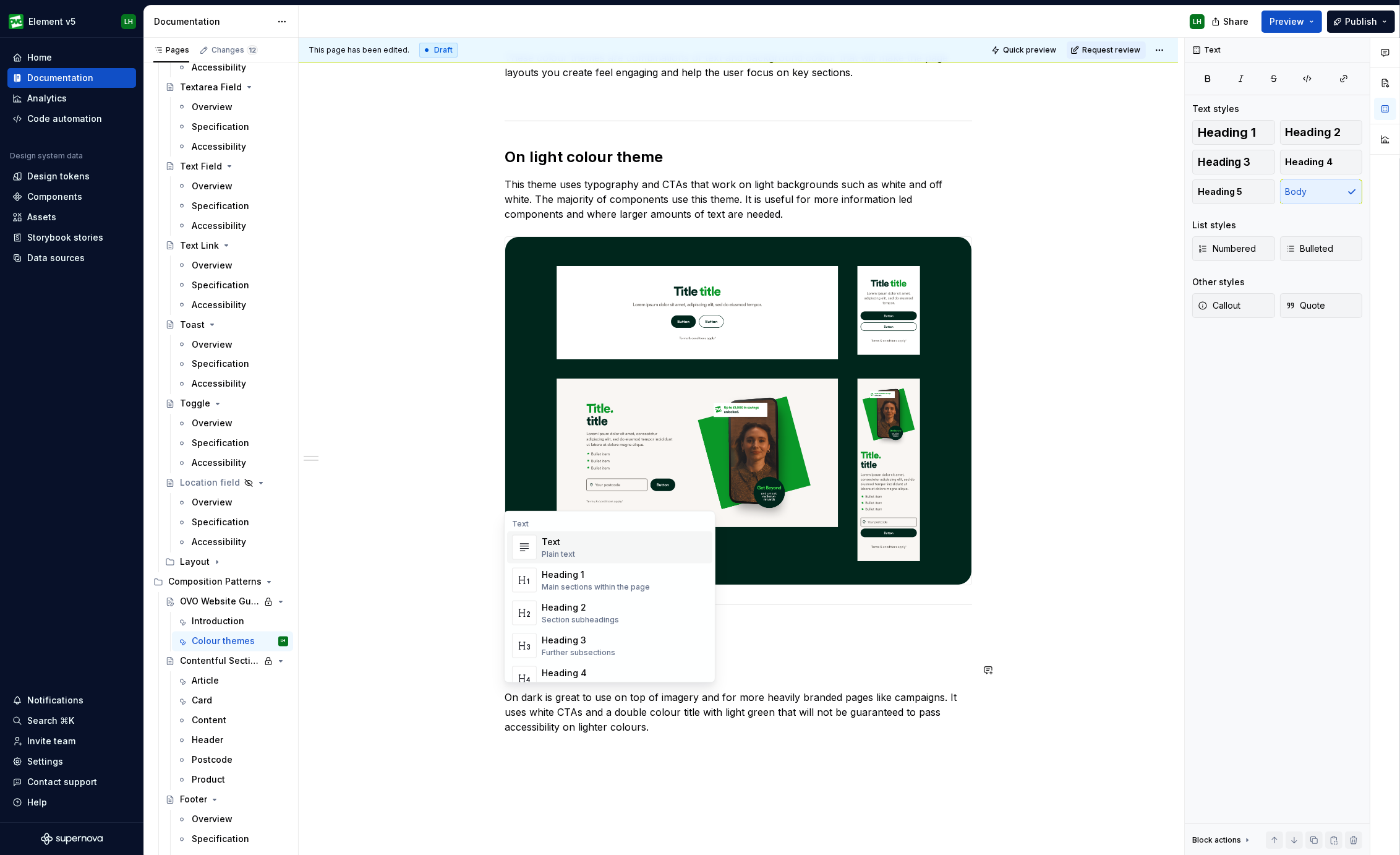
click at [544, 726] on p "On dark is great to use on top of imagery and for more heavily branded pages li…" at bounding box center [738, 712] width 468 height 45
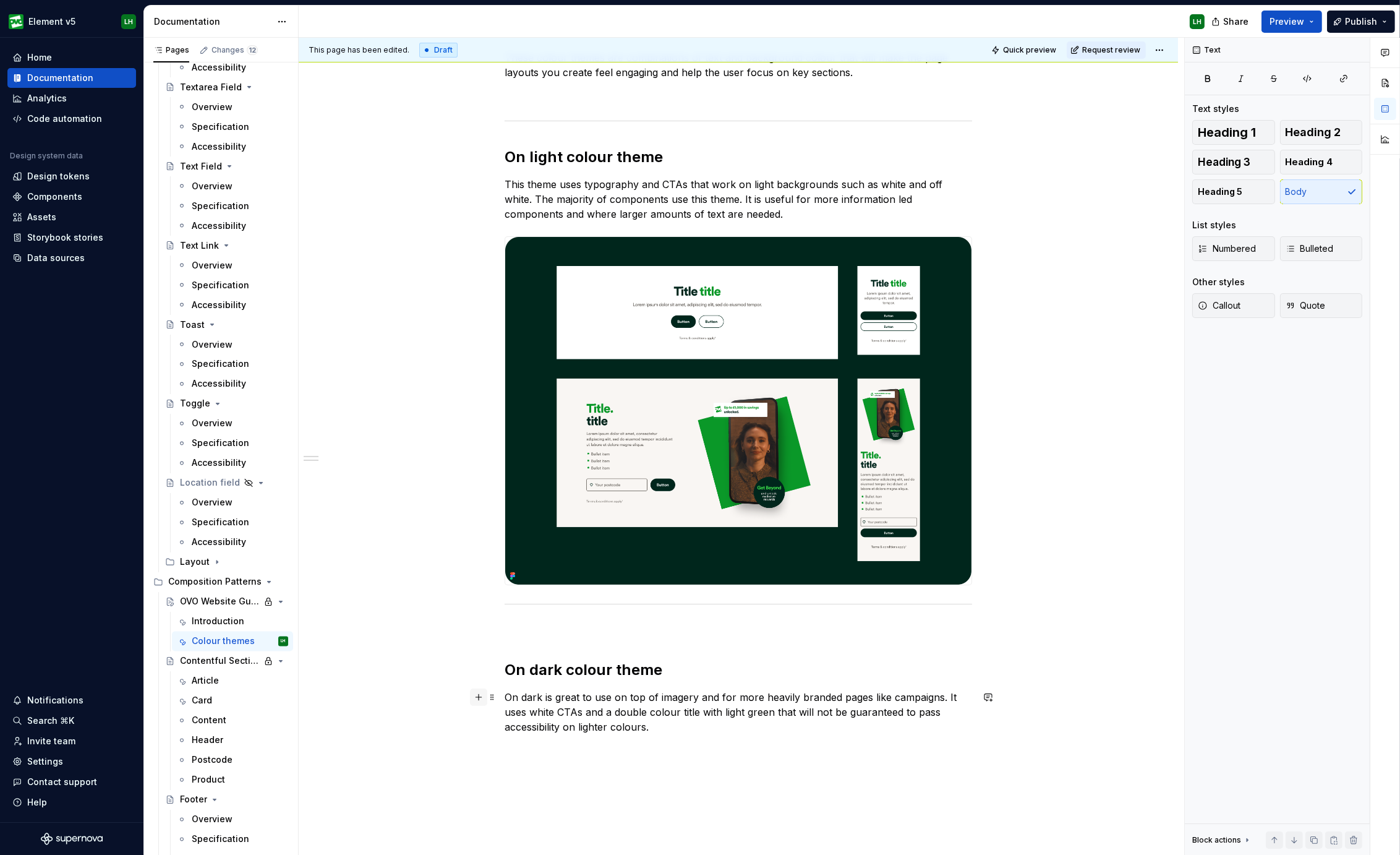
click at [481, 697] on button "button" at bounding box center [478, 697] width 18 height 18
click at [566, 787] on div "There are 3 colour themes which will help the pages you create feel distinctly …" at bounding box center [738, 396] width 468 height 795
click at [527, 747] on p "miag" at bounding box center [738, 748] width 468 height 15
click at [518, 747] on p "miag" at bounding box center [738, 748] width 468 height 15
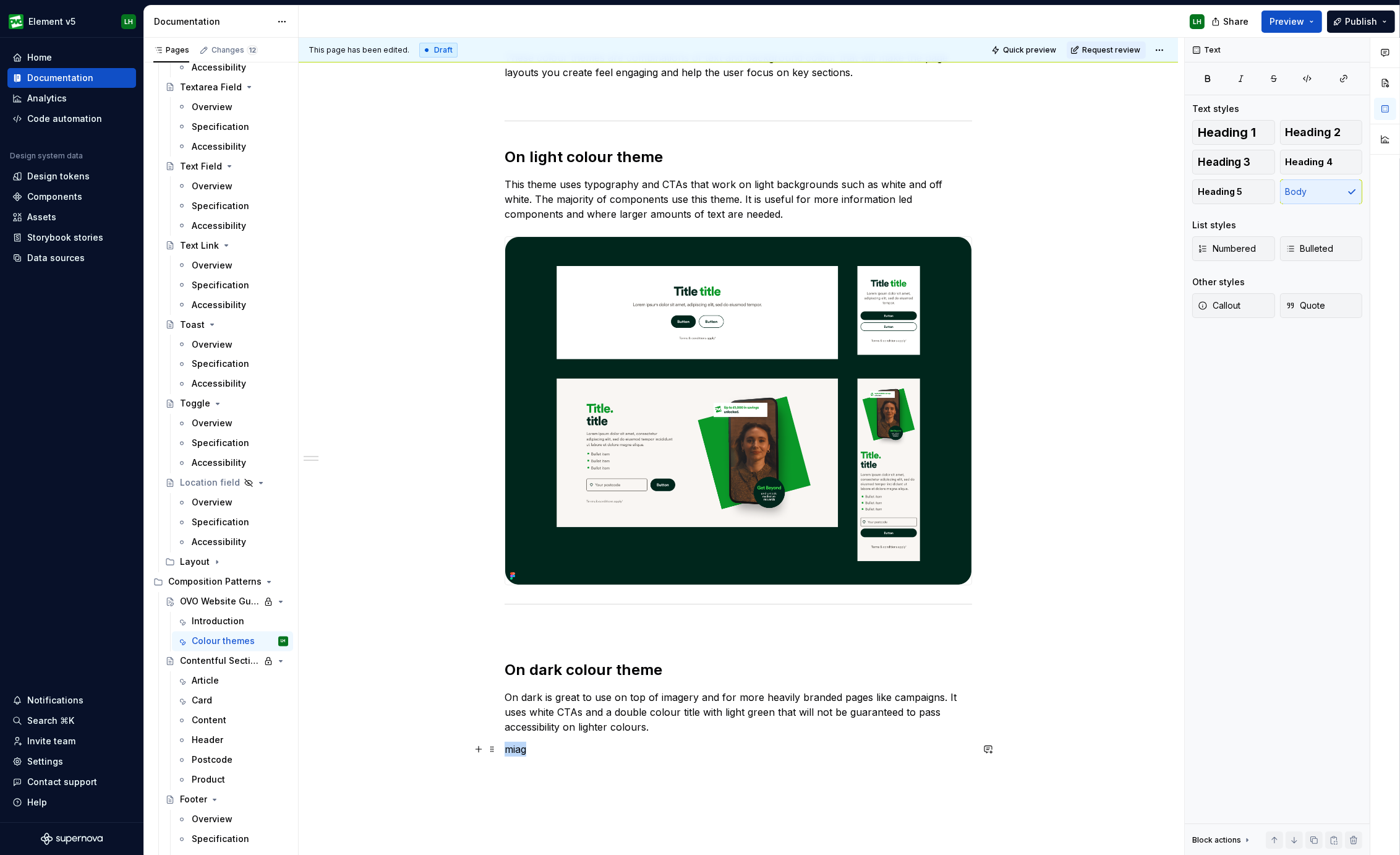
click at [518, 747] on p "miag" at bounding box center [738, 748] width 468 height 15
click at [518, 747] on p "image" at bounding box center [738, 748] width 468 height 15
click at [558, 657] on div "Image" at bounding box center [602, 656] width 121 height 12
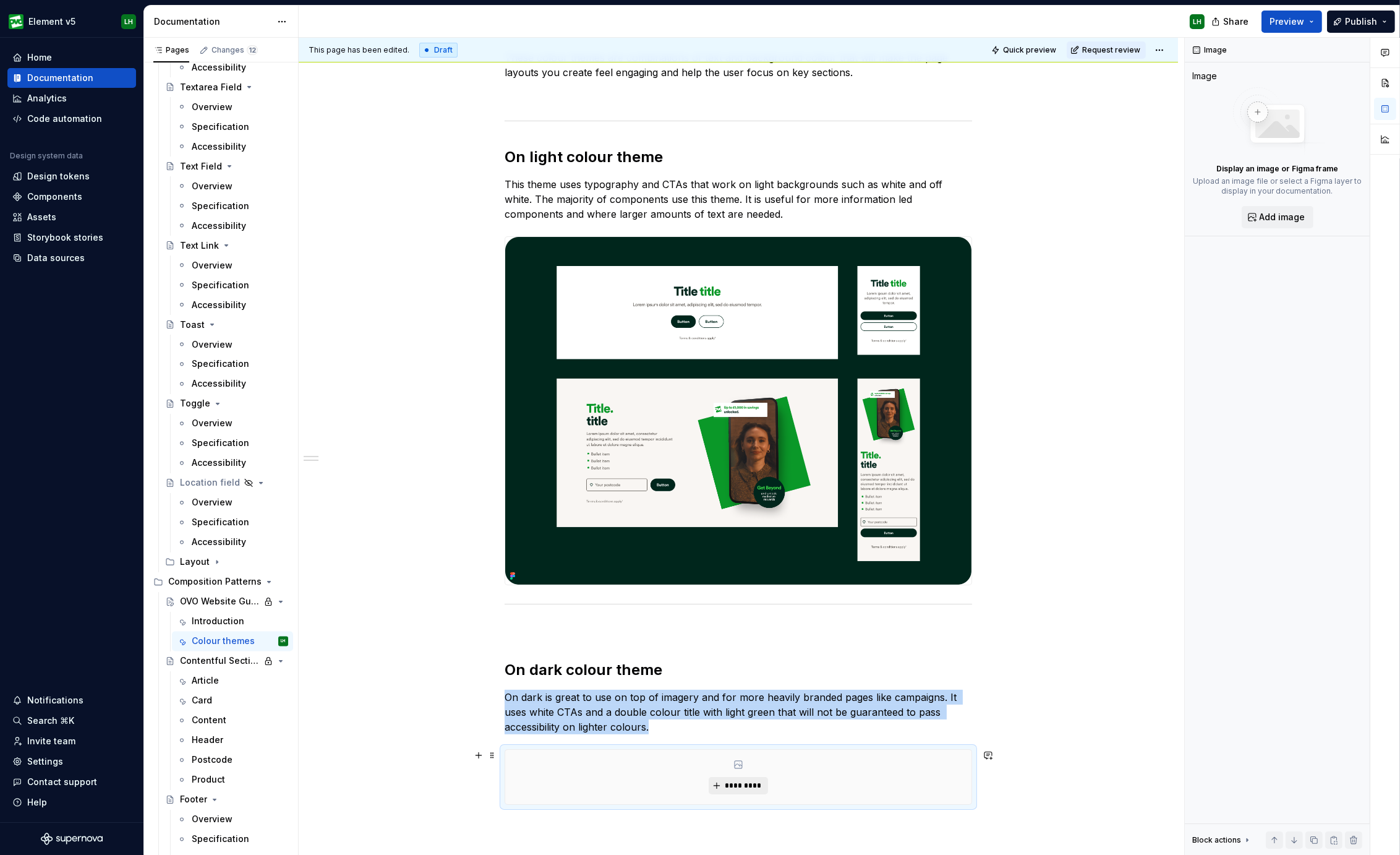
click at [727, 784] on span "*********" at bounding box center [743, 785] width 38 height 10
type textarea "*"
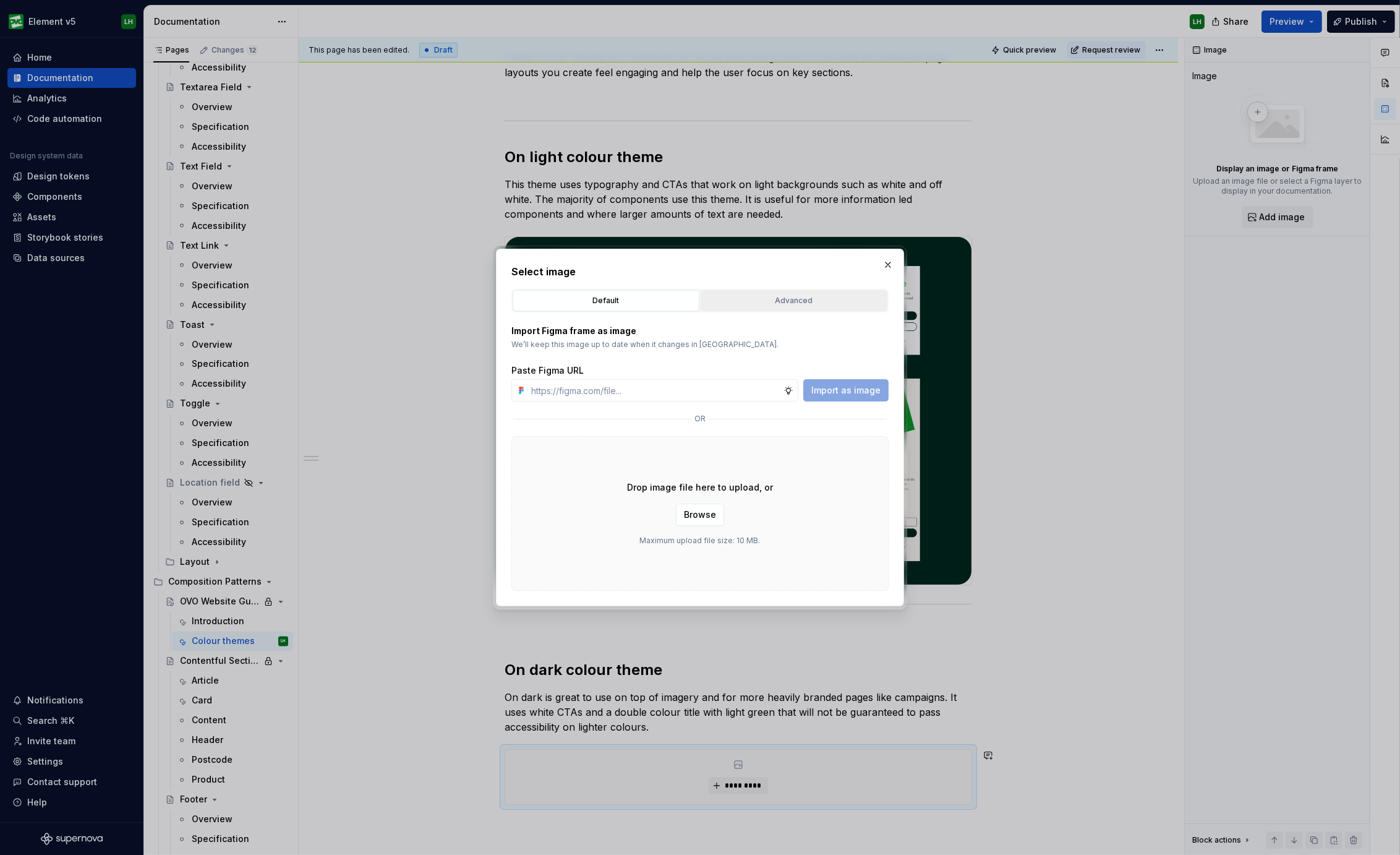
click at [785, 291] on button "Advanced" at bounding box center [793, 300] width 187 height 21
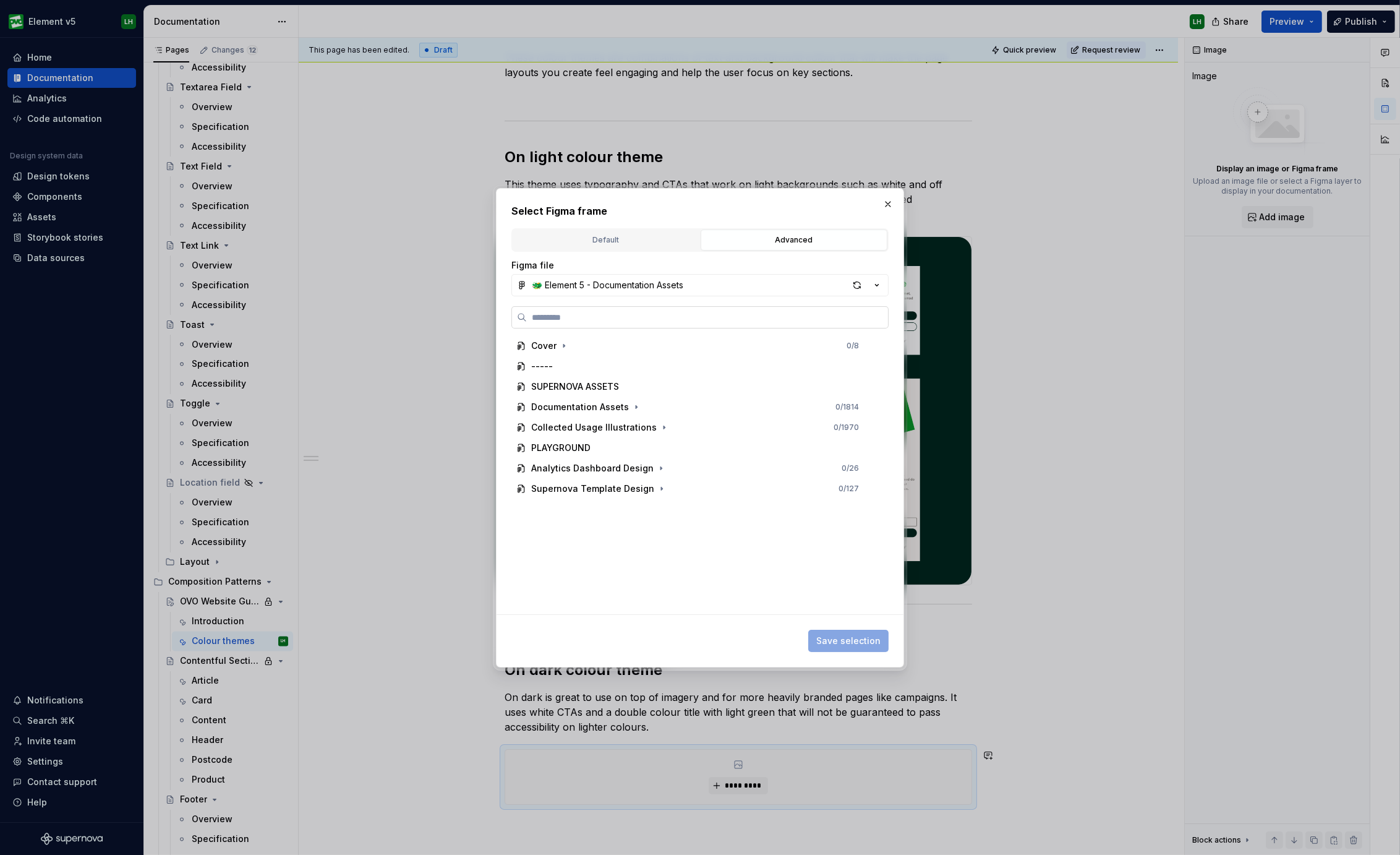
click at [623, 319] on input "search" at bounding box center [707, 317] width 361 height 12
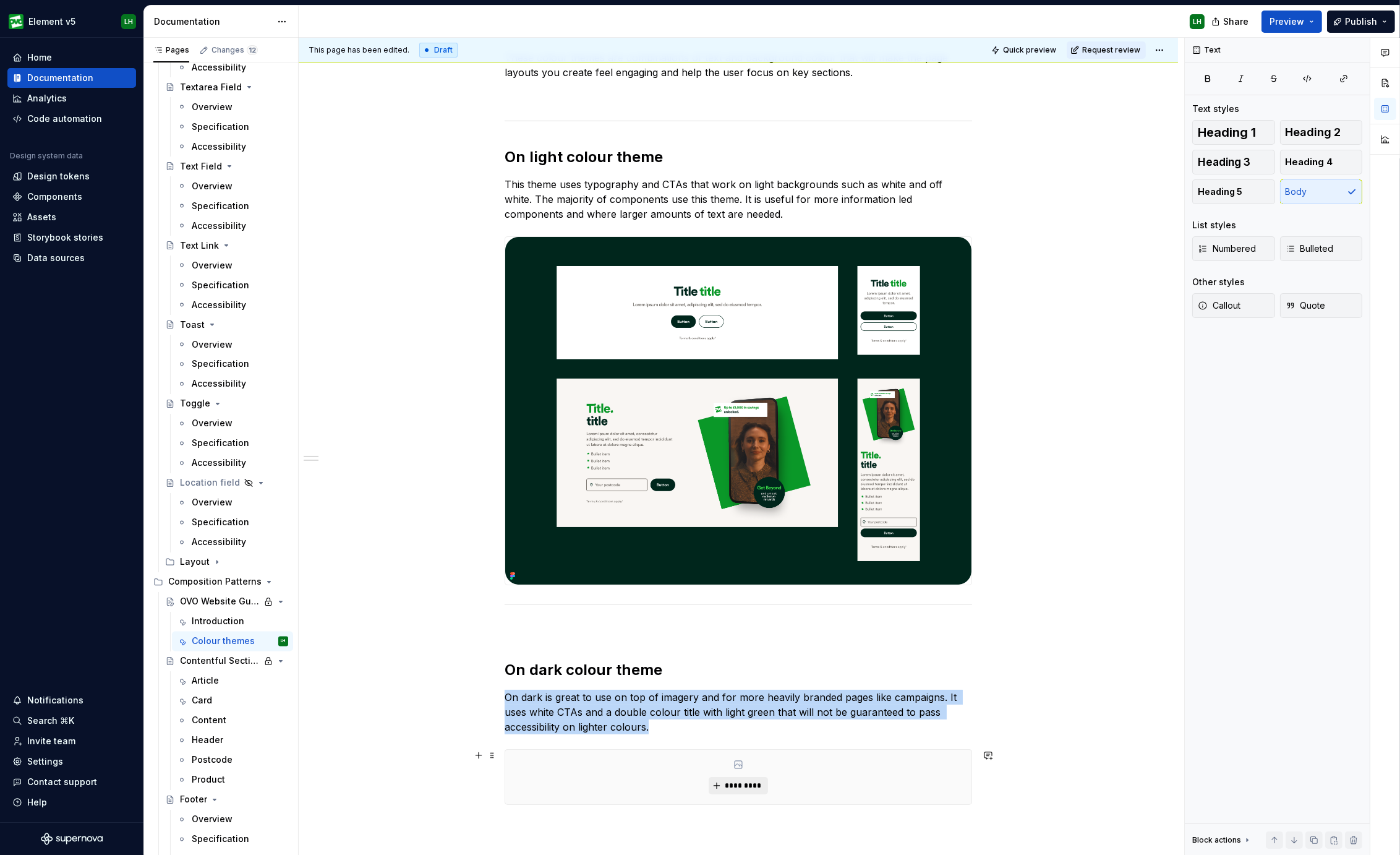
click at [717, 787] on button "*********" at bounding box center [738, 785] width 58 height 18
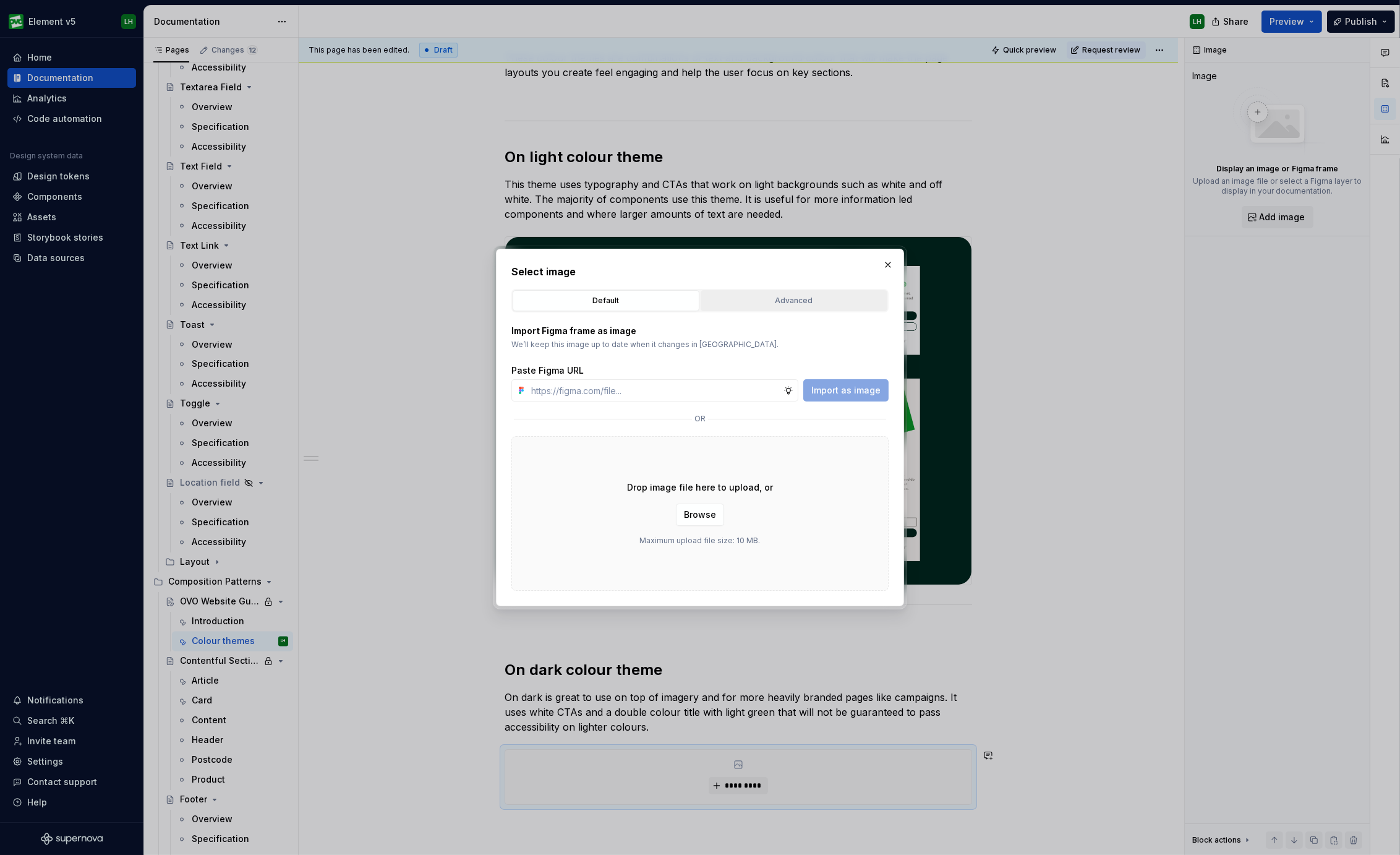
click at [784, 297] on div "Advanced" at bounding box center [794, 300] width 178 height 12
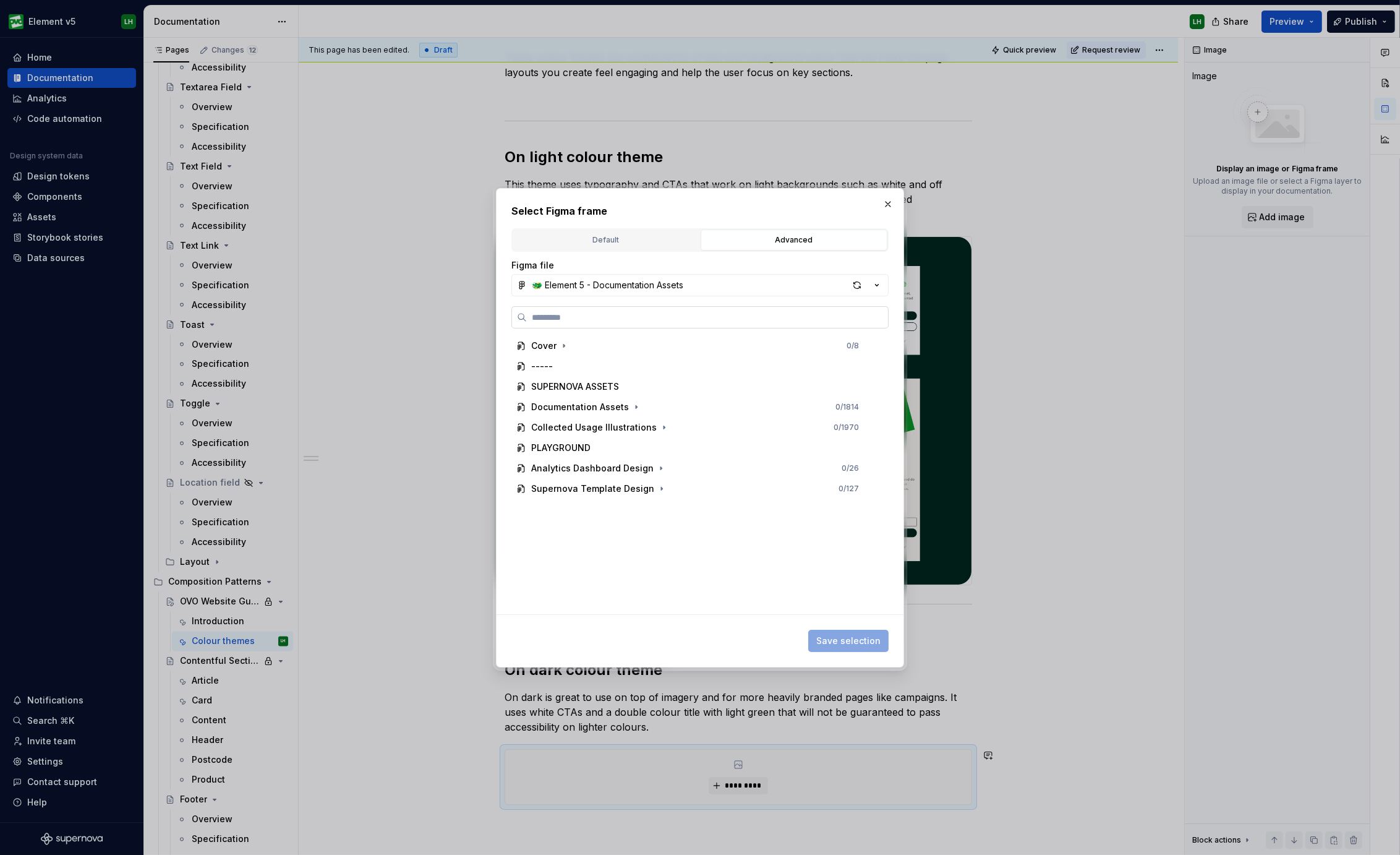
click at [630, 316] on input "search" at bounding box center [707, 317] width 361 height 12
type input "******"
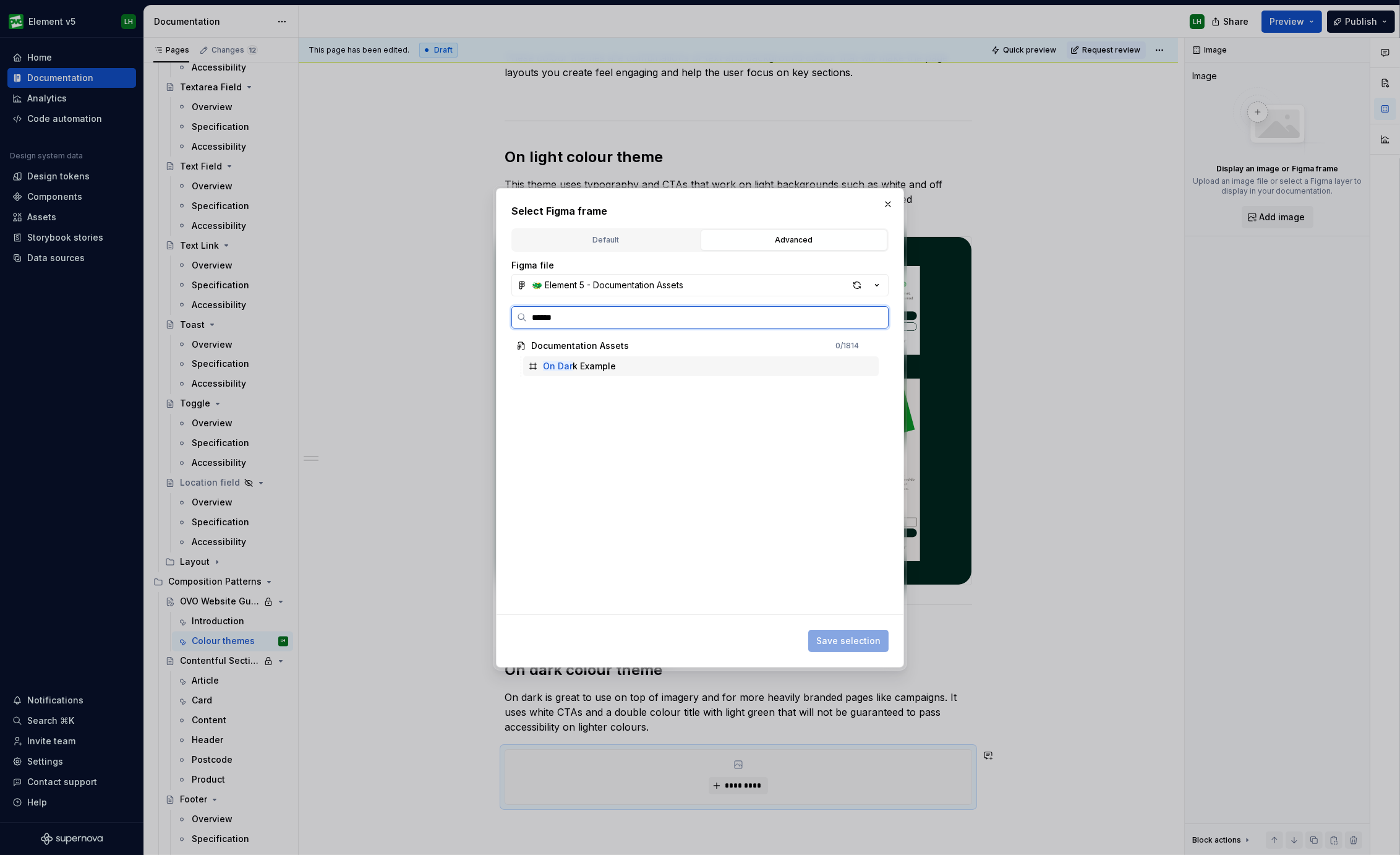
click at [651, 359] on div "On Dar k Example" at bounding box center [700, 366] width 356 height 20
click at [857, 635] on span "Save selection" at bounding box center [849, 641] width 65 height 12
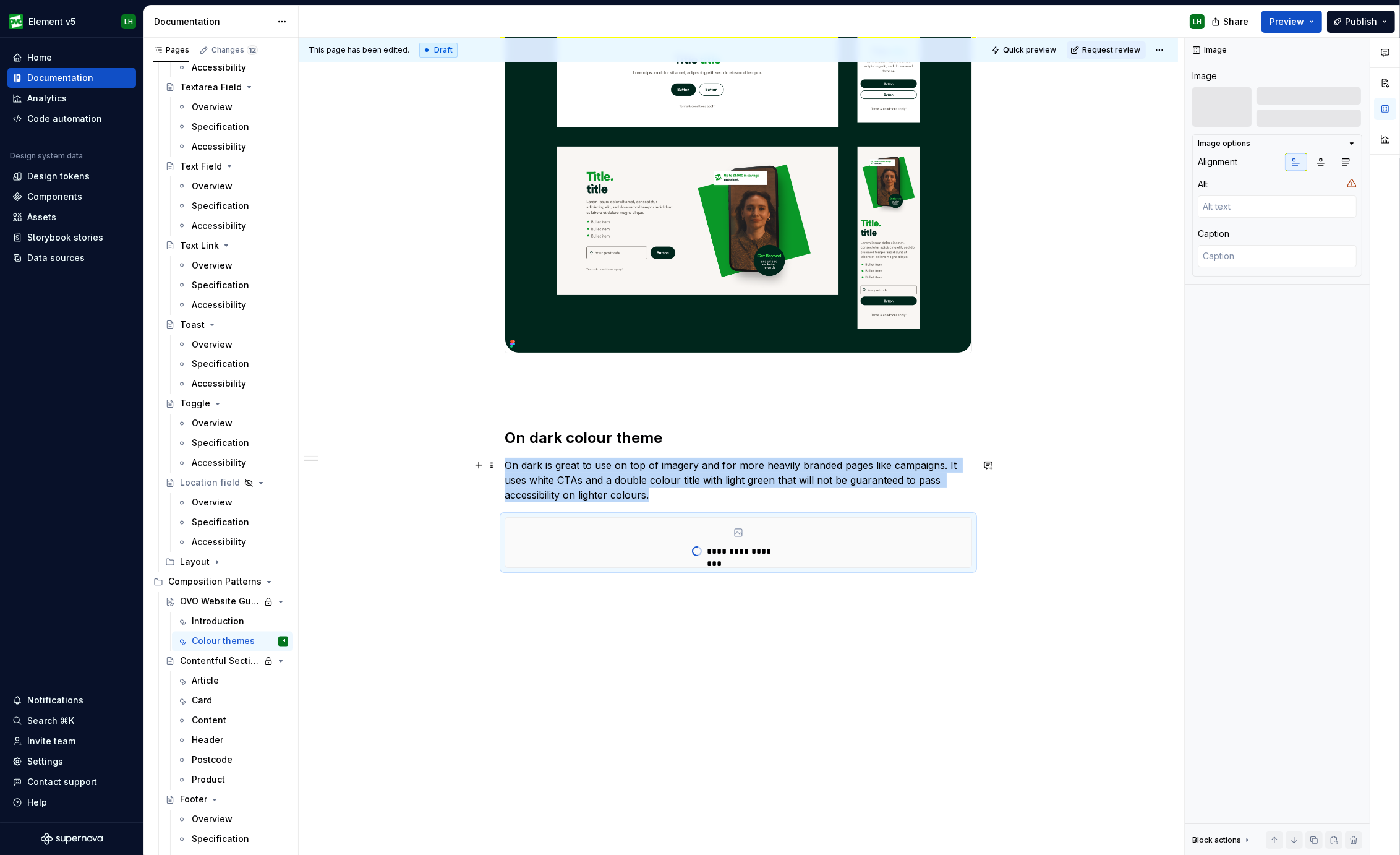
scroll to position [452, 0]
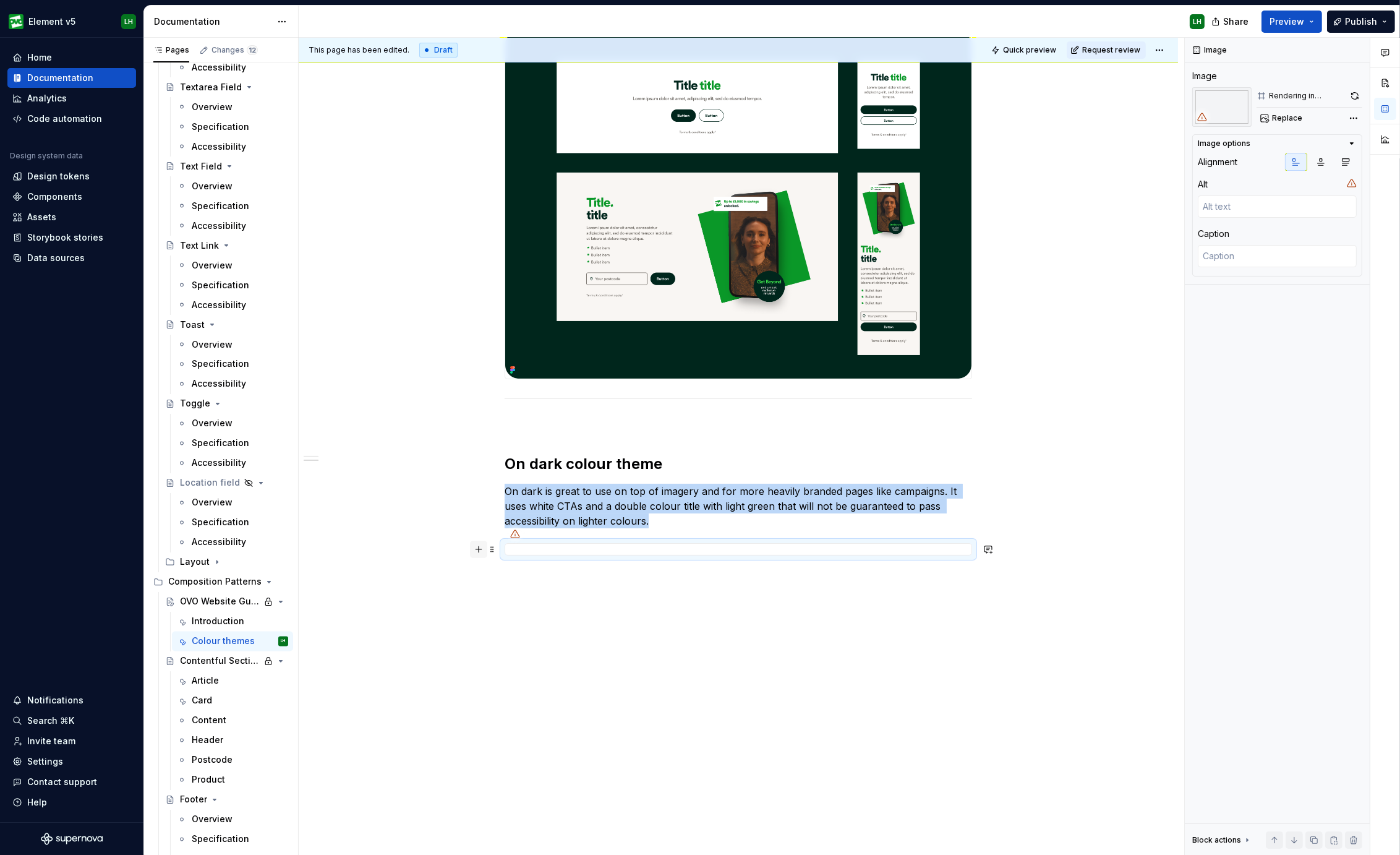
click at [475, 542] on button "button" at bounding box center [478, 549] width 18 height 18
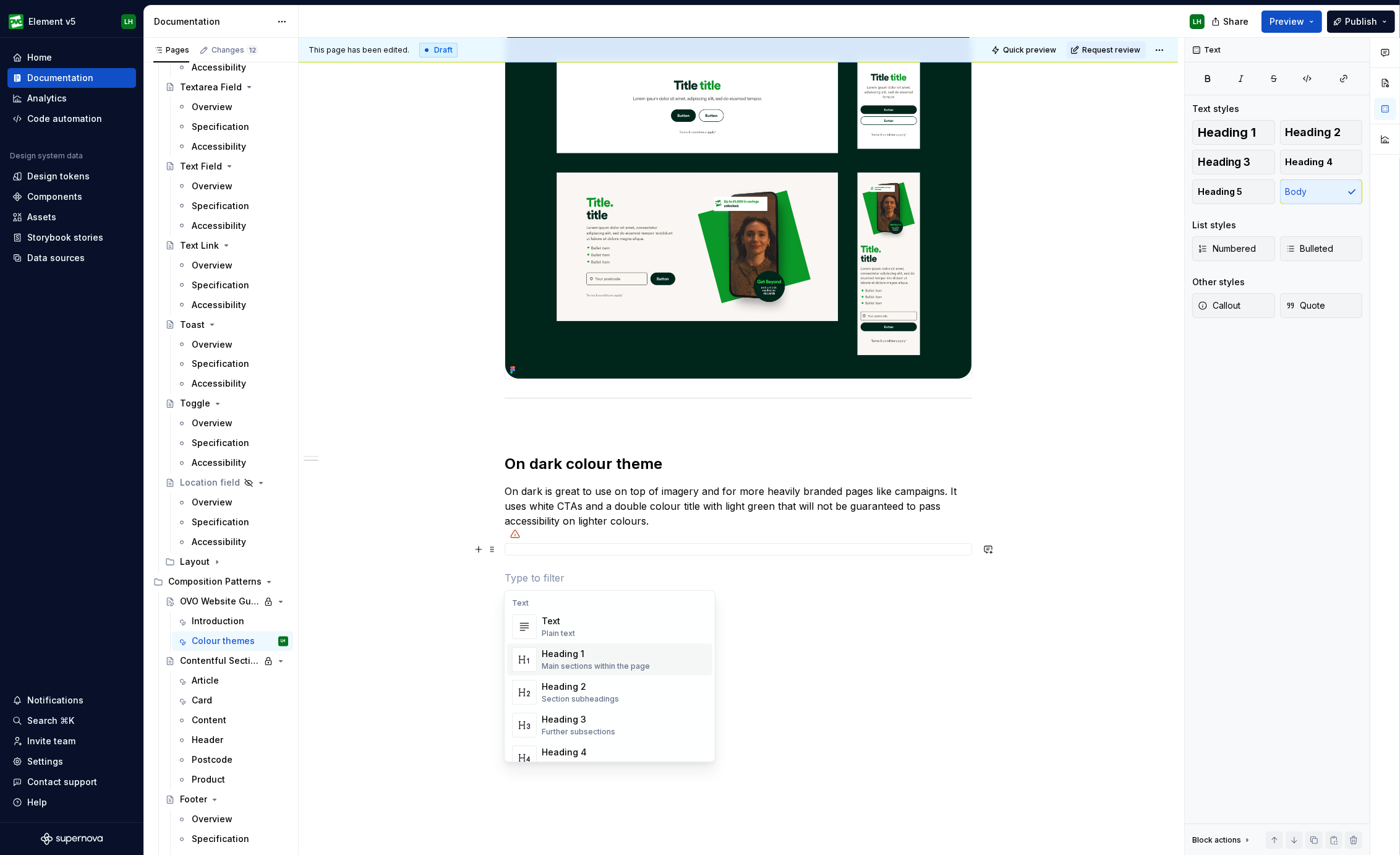
click at [469, 578] on div "There are 3 colour themes which will help the pages you create feel distinctly …" at bounding box center [738, 320] width 879 height 1116
click at [478, 570] on button "button" at bounding box center [478, 578] width 18 height 18
click at [547, 638] on div "Divider" at bounding box center [572, 644] width 62 height 12
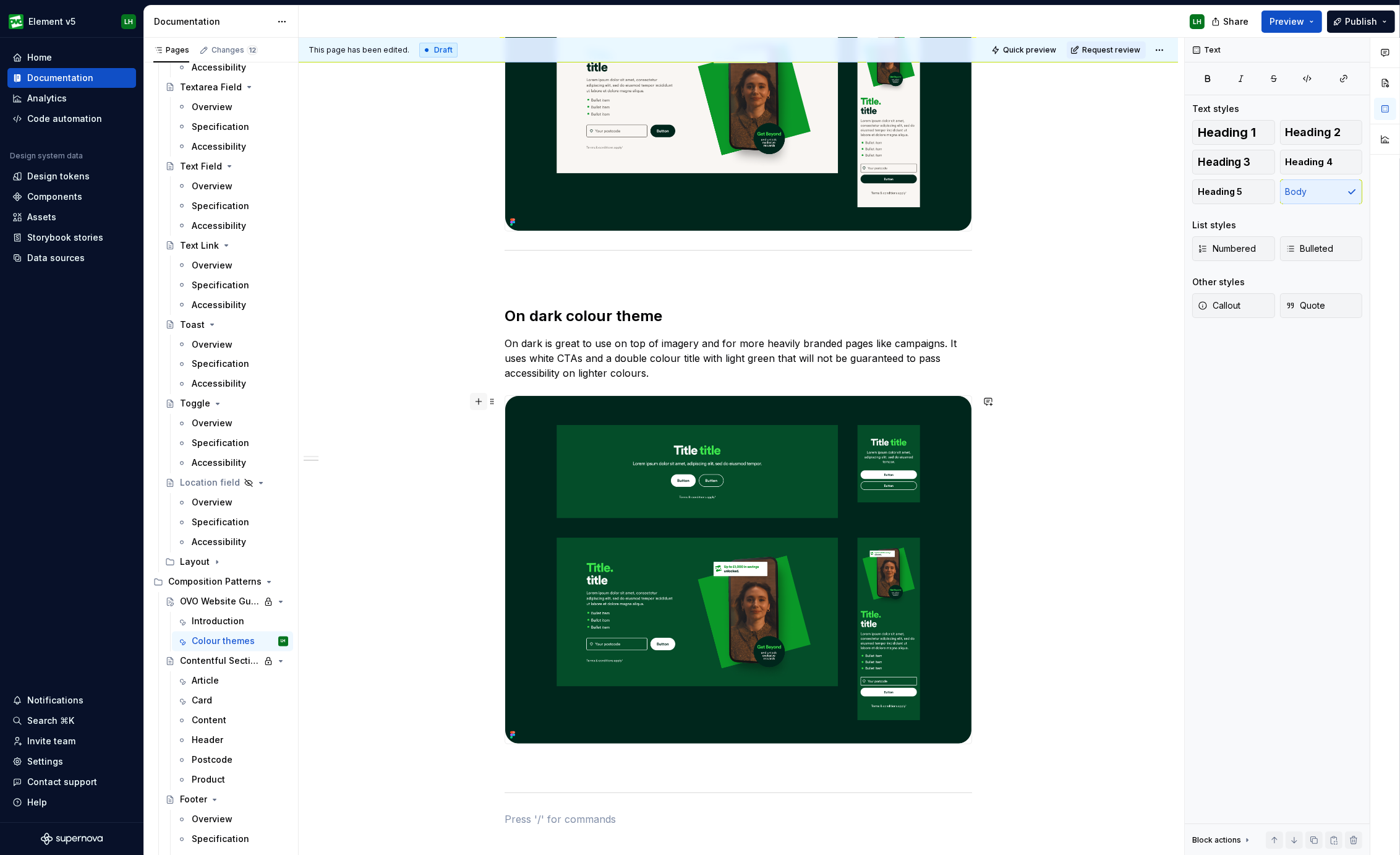
scroll to position [761, 0]
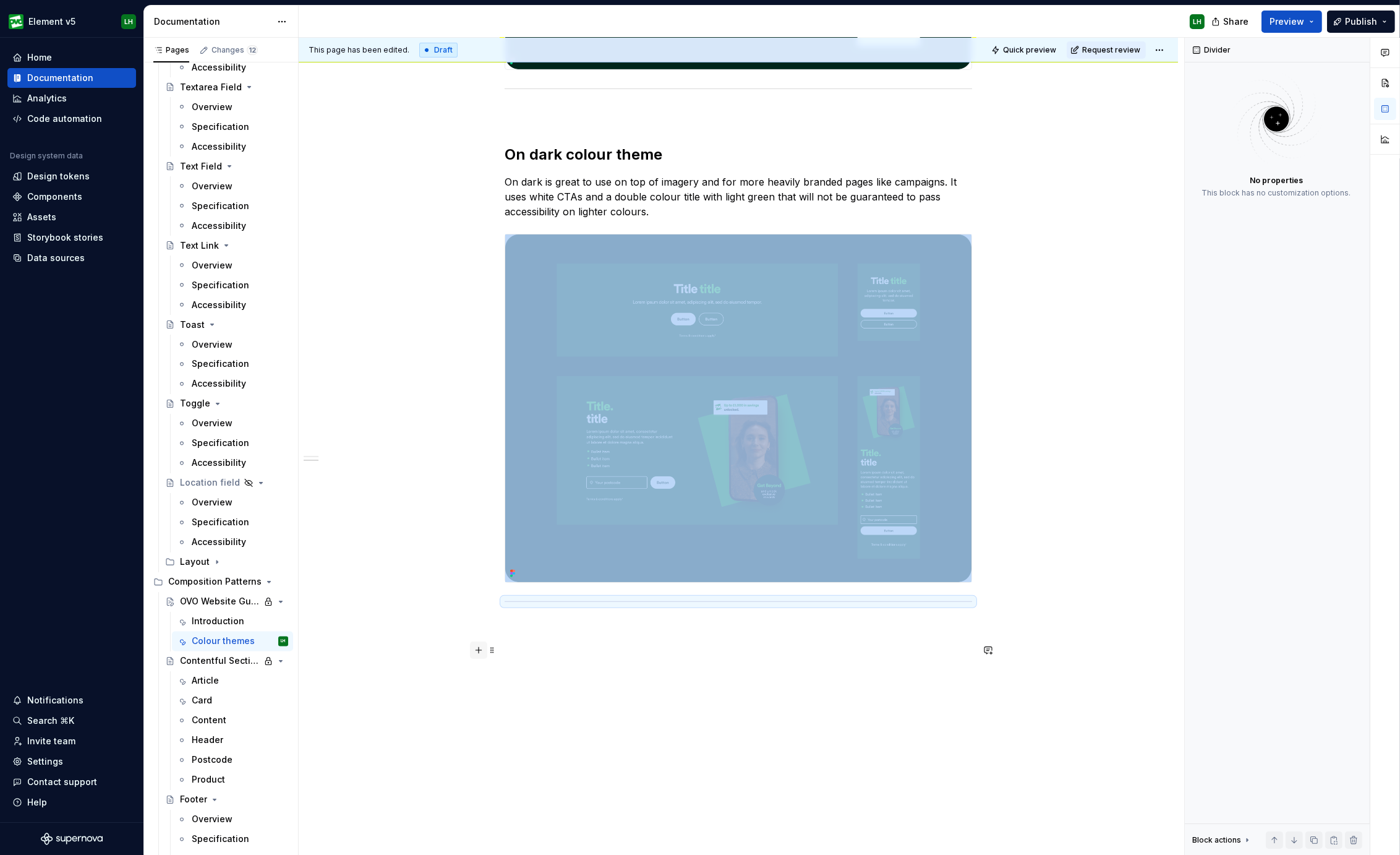
click at [473, 648] on button "button" at bounding box center [478, 650] width 18 height 18
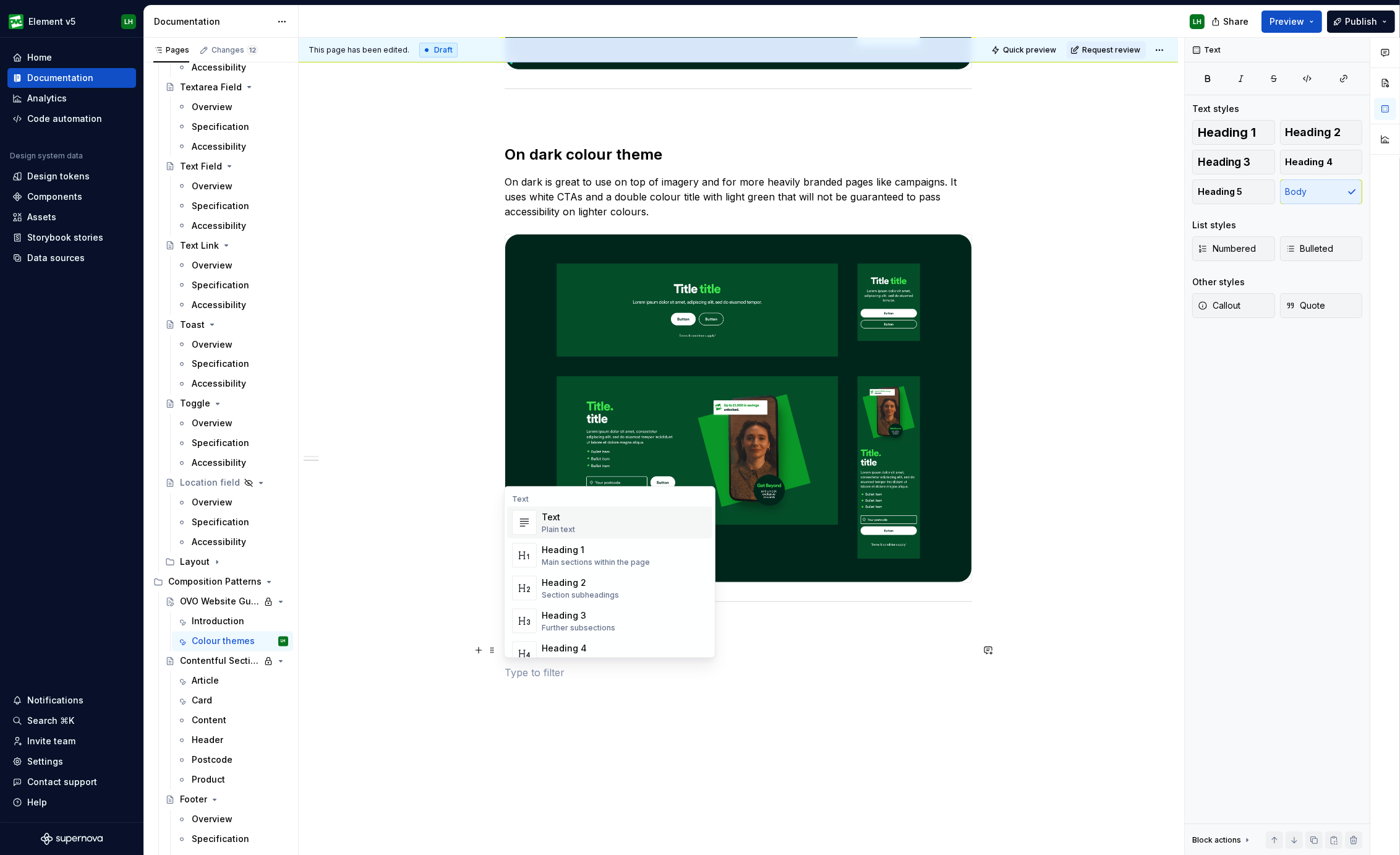
click at [541, 584] on div "Heading 2" at bounding box center [580, 582] width 78 height 12
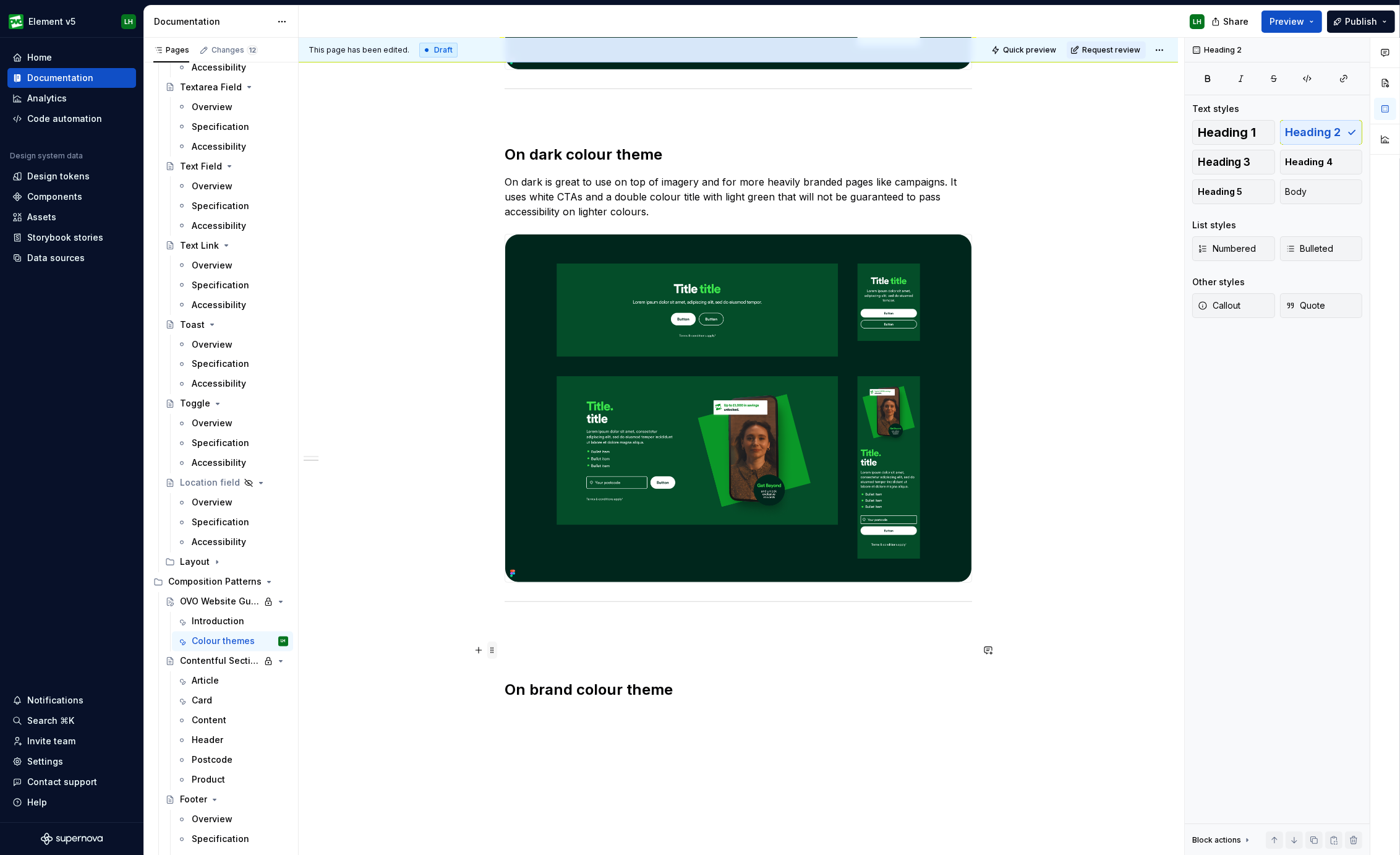
click at [491, 651] on span at bounding box center [491, 650] width 10 height 18
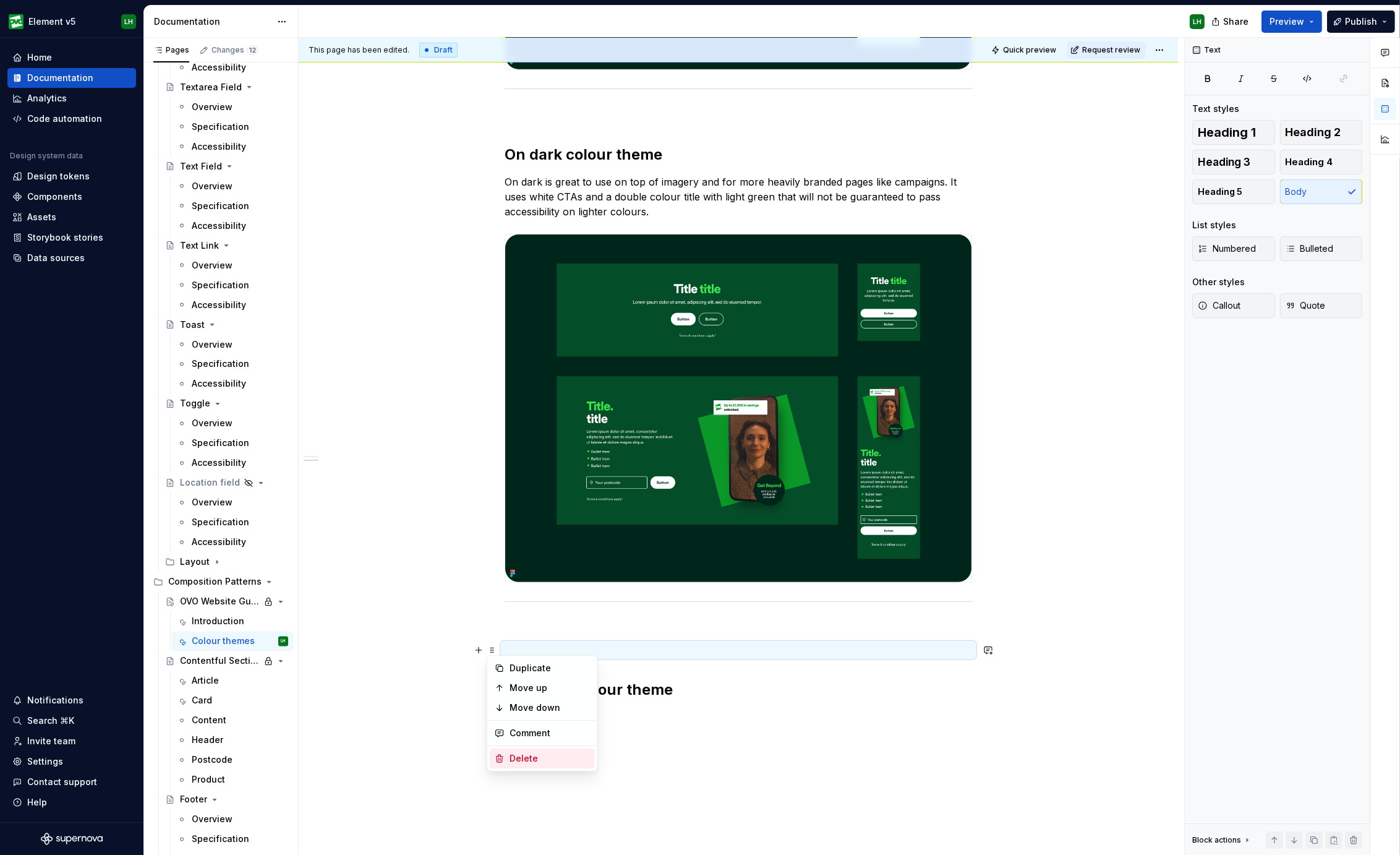
click at [529, 748] on div "Delete" at bounding box center [542, 758] width 105 height 20
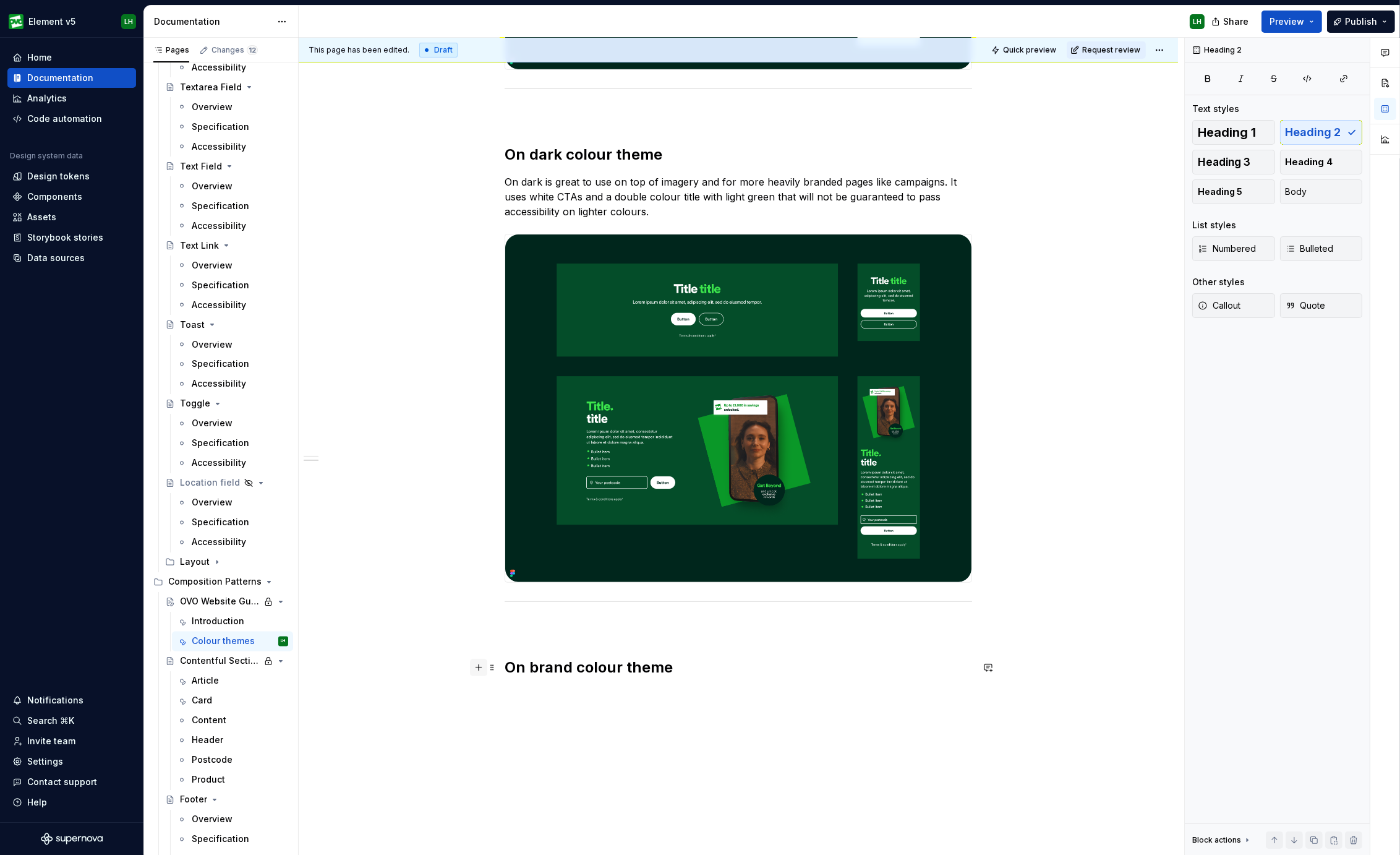
click at [479, 665] on button "button" at bounding box center [478, 667] width 18 height 18
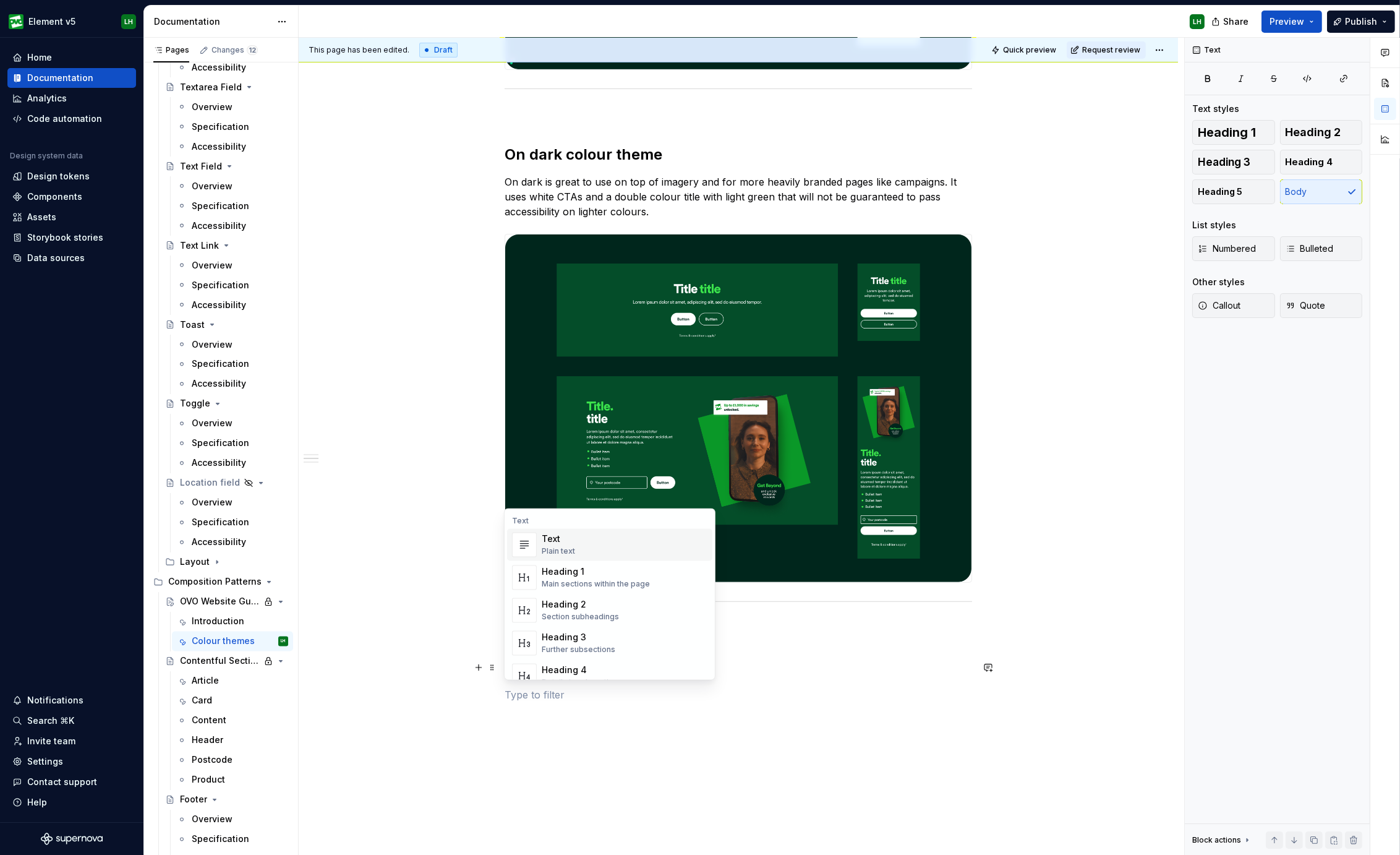
click at [569, 747] on div "There are 3 colour themes which will help the pages you create feel distinctly …" at bounding box center [738, 224] width 879 height 1543
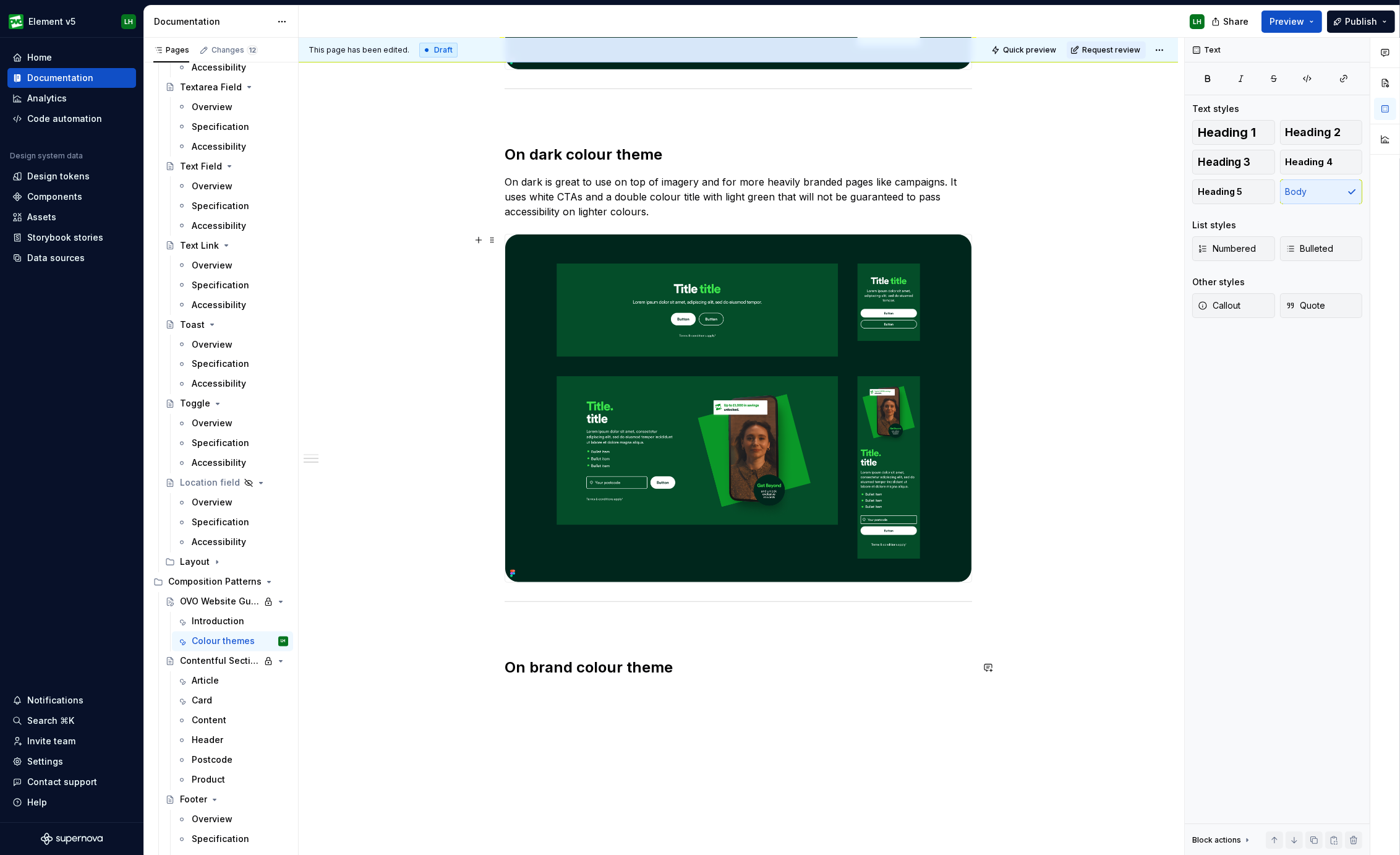
click at [543, 548] on img at bounding box center [738, 408] width 466 height 347
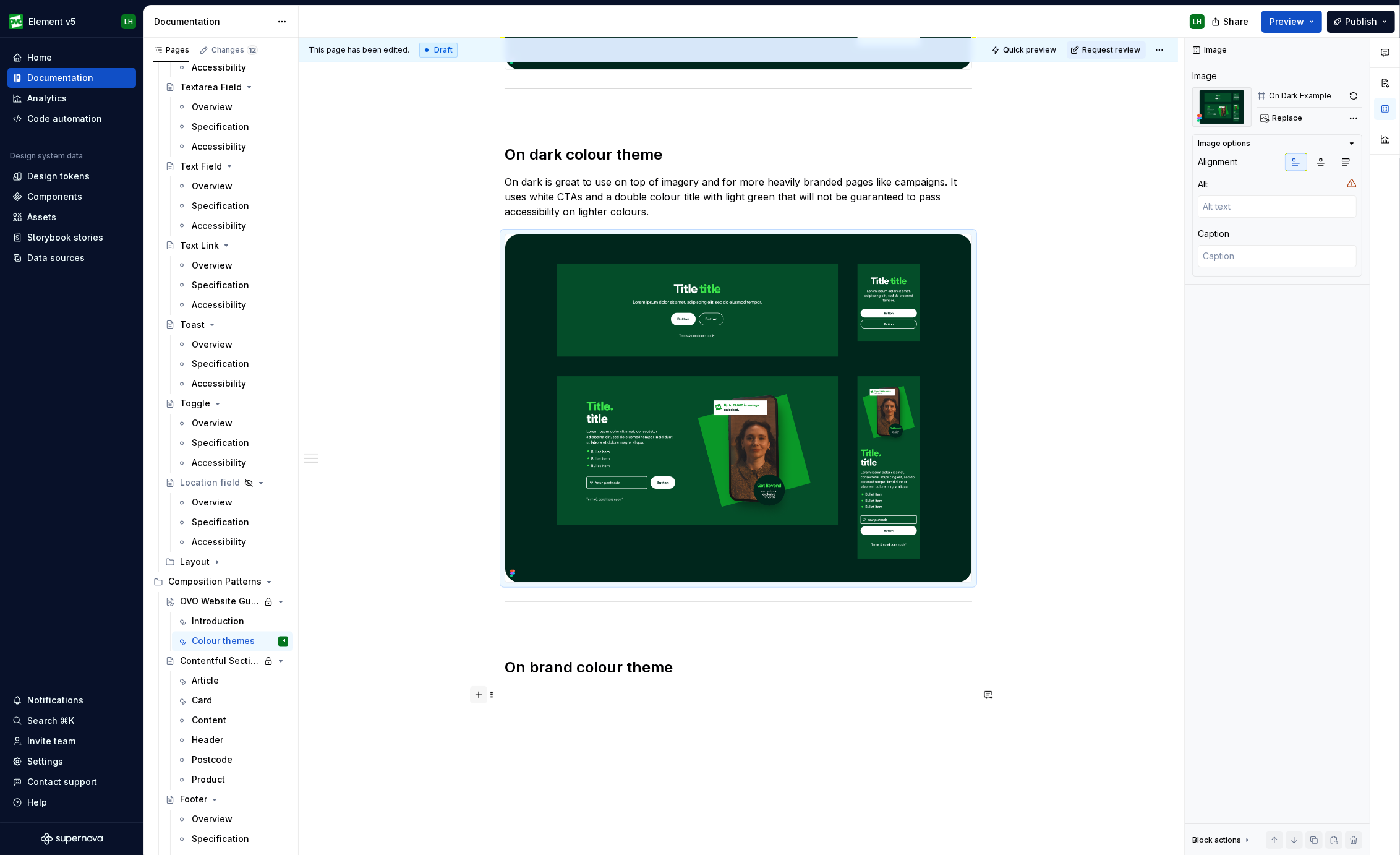
click at [473, 692] on button "button" at bounding box center [478, 694] width 18 height 18
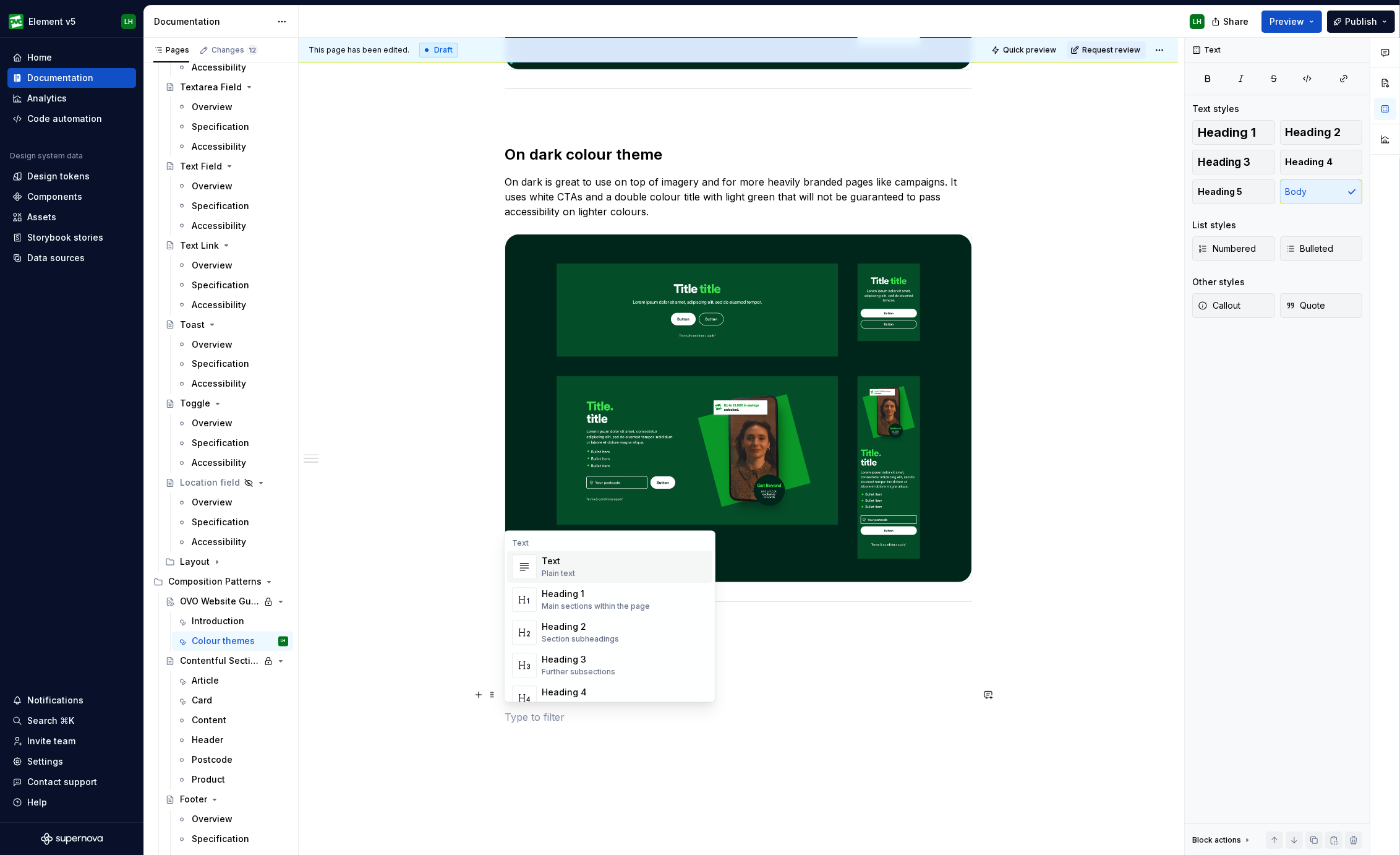
click at [551, 572] on div "Plain text" at bounding box center [558, 573] width 33 height 10
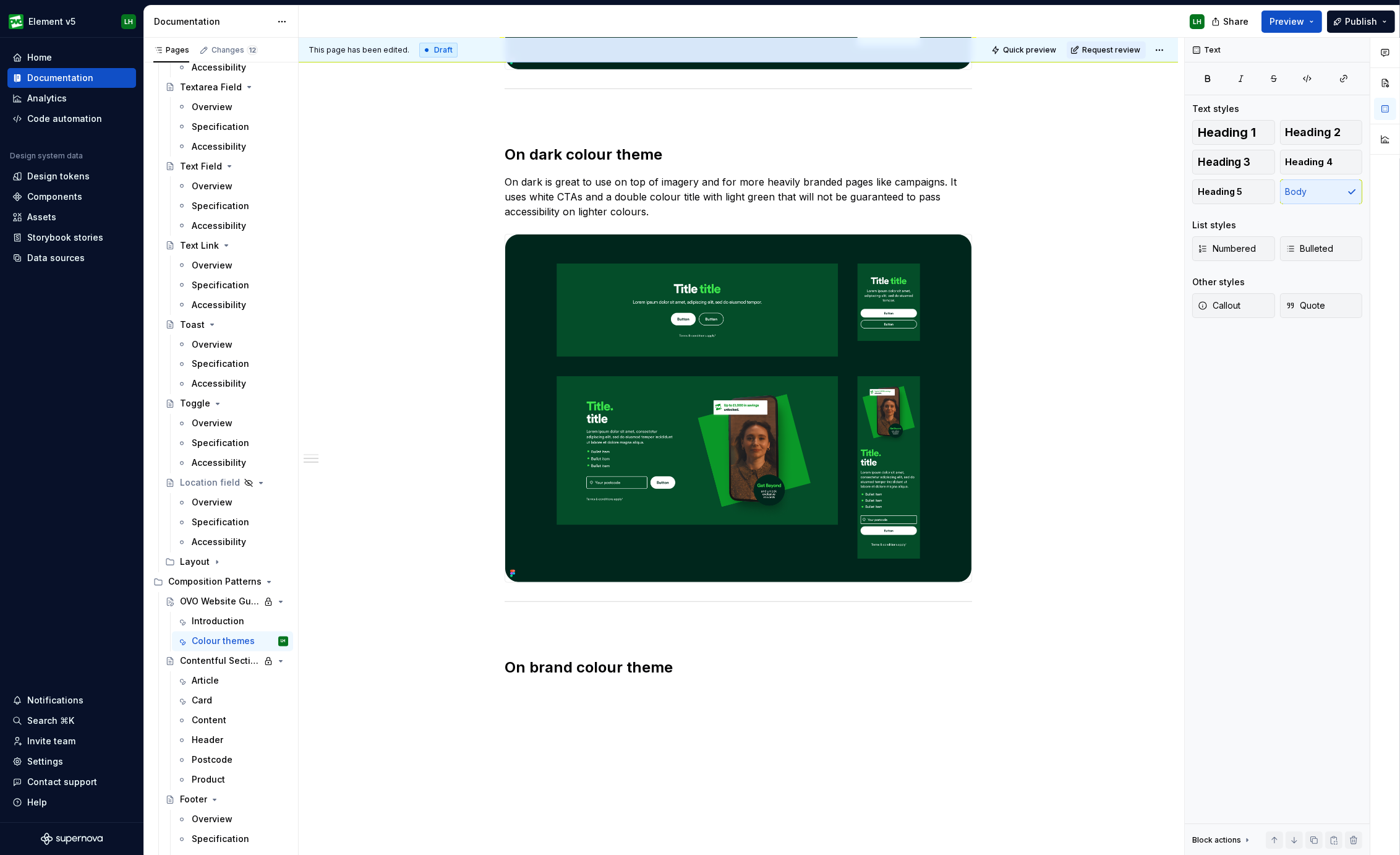
drag, startPoint x: 346, startPoint y: 138, endPoint x: 385, endPoint y: 280, distance: 147.3
click at [346, 137] on div "There are 3 colour themes which will help the pages you create feel distinctly …" at bounding box center [738, 235] width 879 height 1565
click at [518, 709] on p at bounding box center [738, 716] width 468 height 15
click at [516, 697] on p at bounding box center [738, 694] width 468 height 15
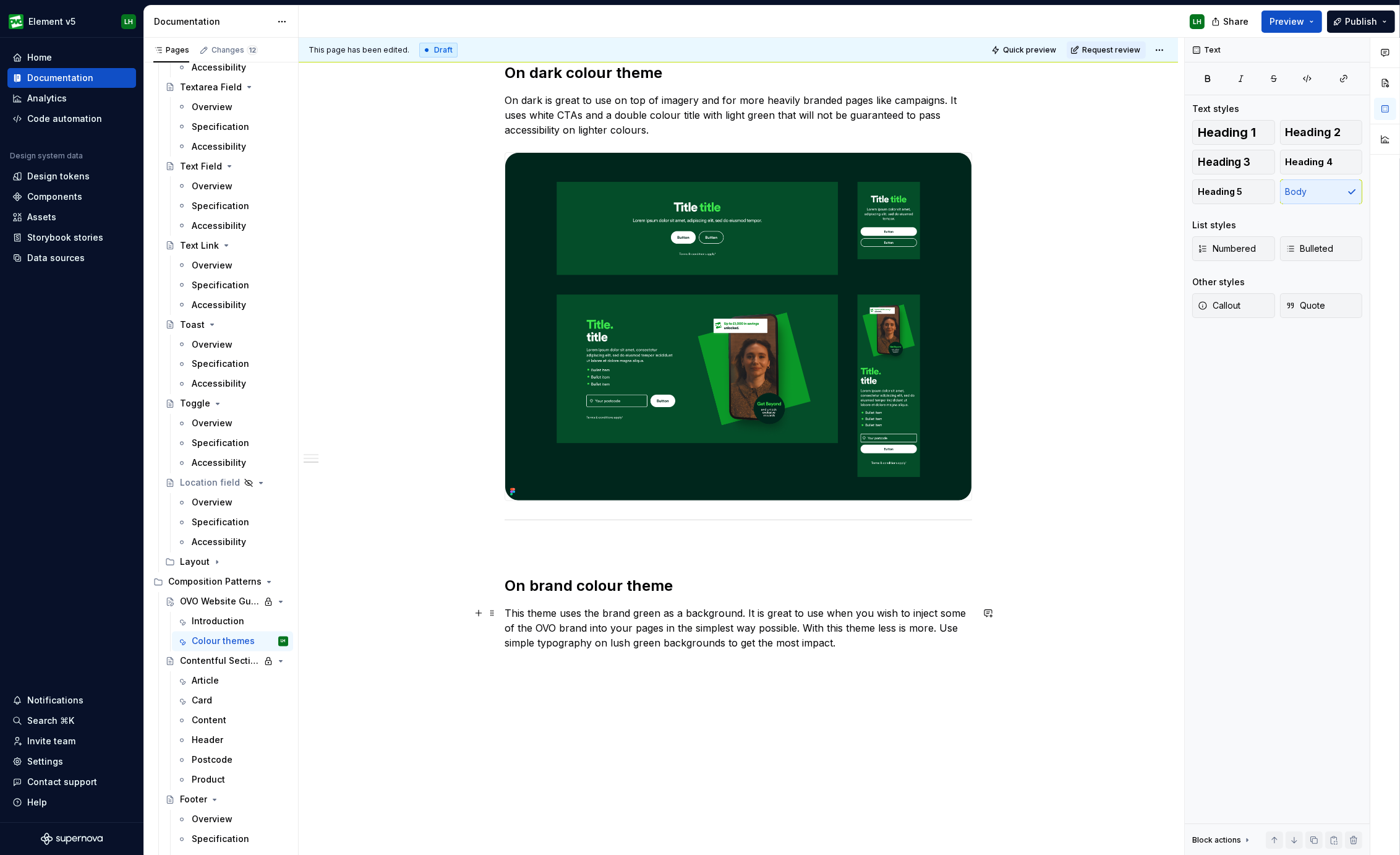
scroll to position [916, 0]
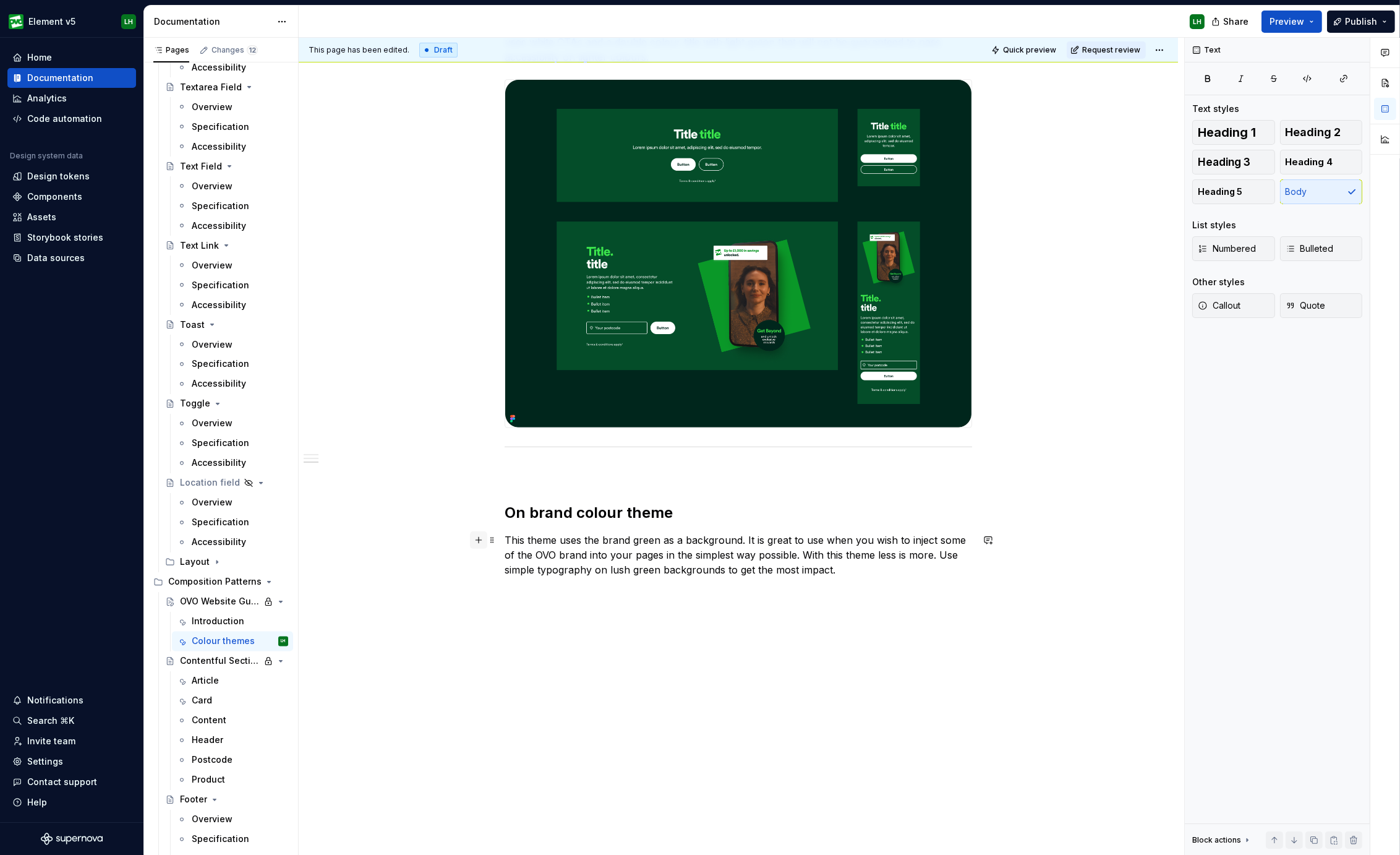
click at [474, 541] on button "button" at bounding box center [478, 539] width 18 height 18
click at [596, 638] on div "Image" at bounding box center [602, 635] width 121 height 12
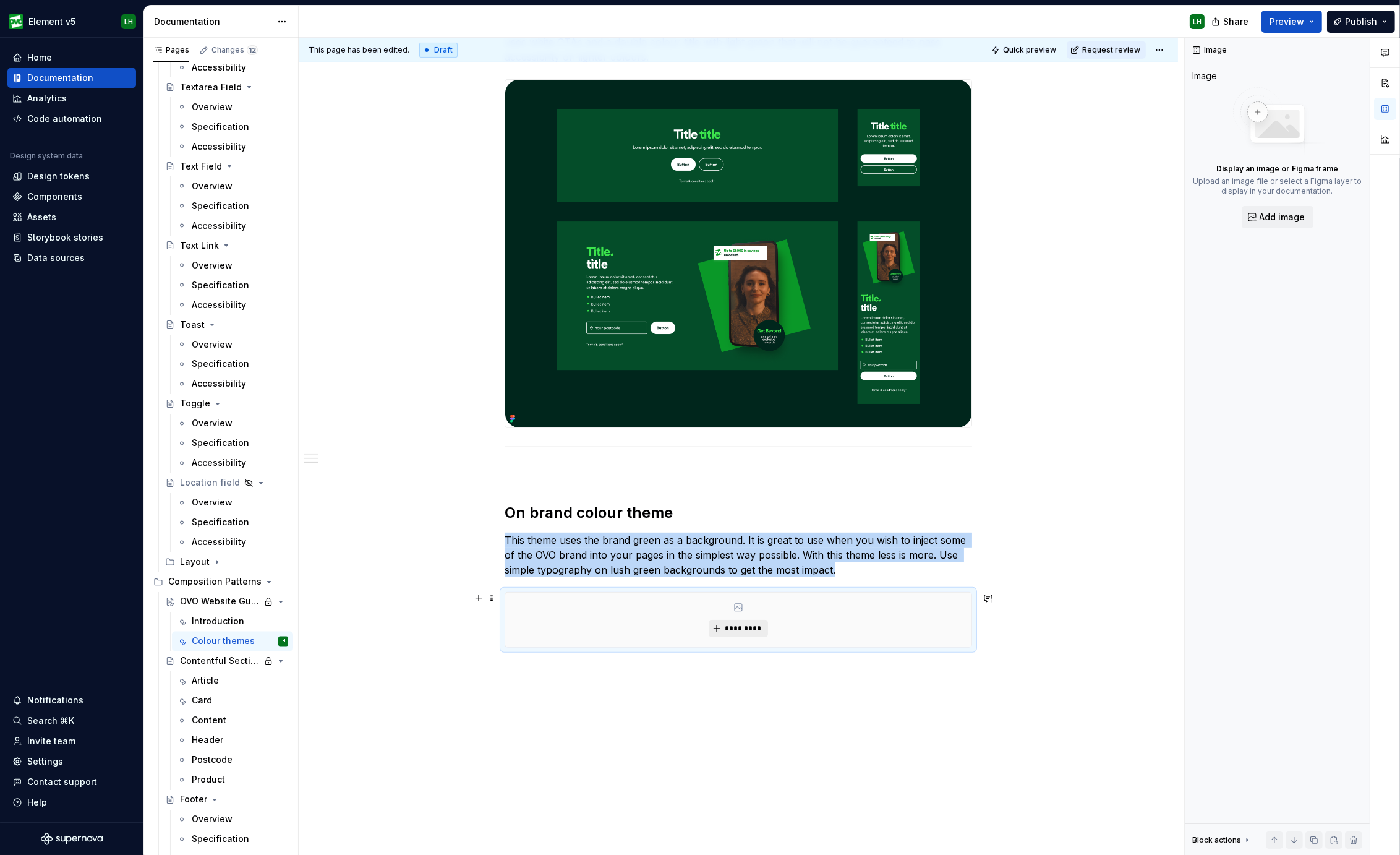
type textarea "*"
click at [721, 629] on button "*********" at bounding box center [738, 628] width 58 height 18
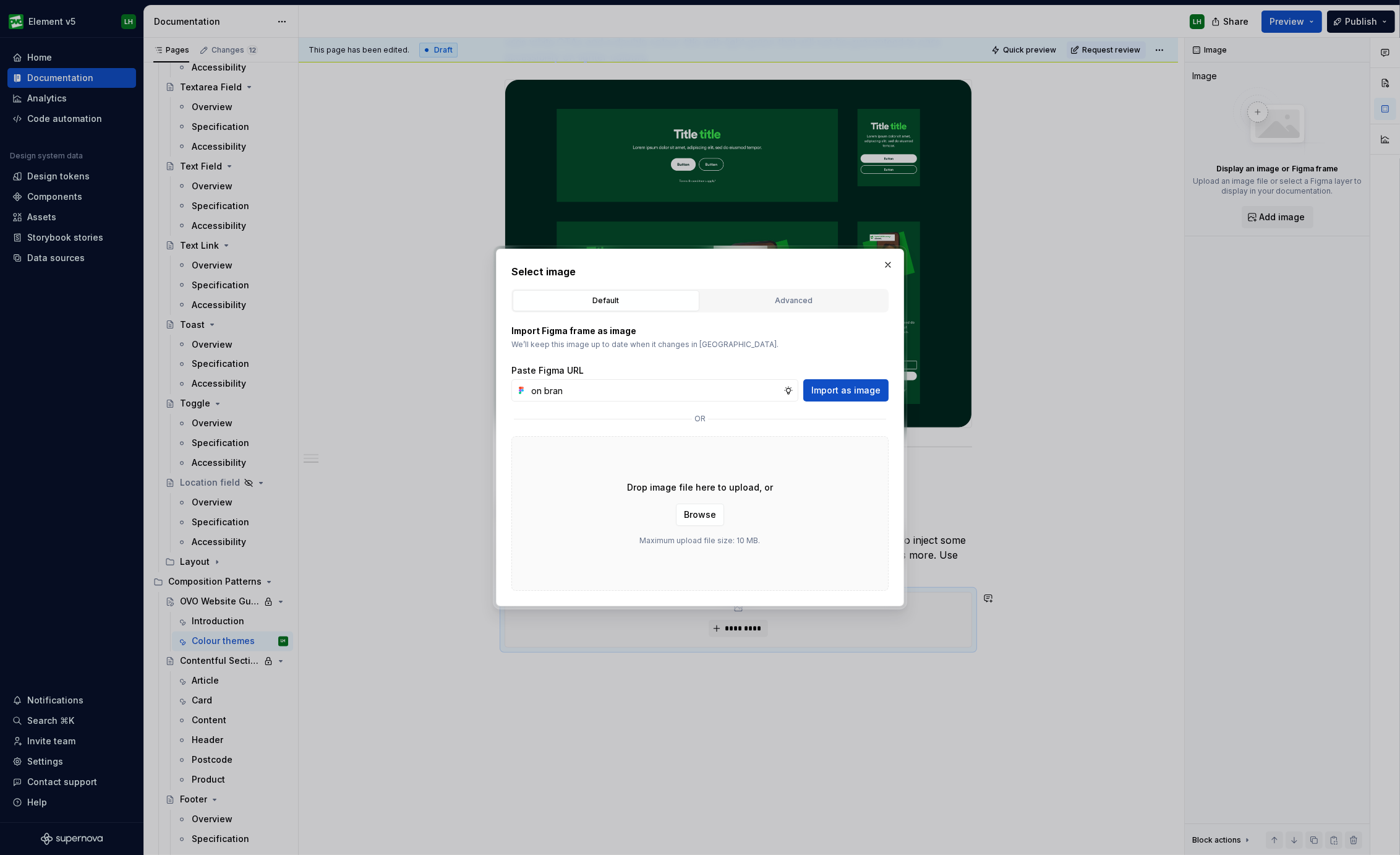
type input "on brand"
click at [753, 298] on div "Advanced" at bounding box center [794, 300] width 178 height 12
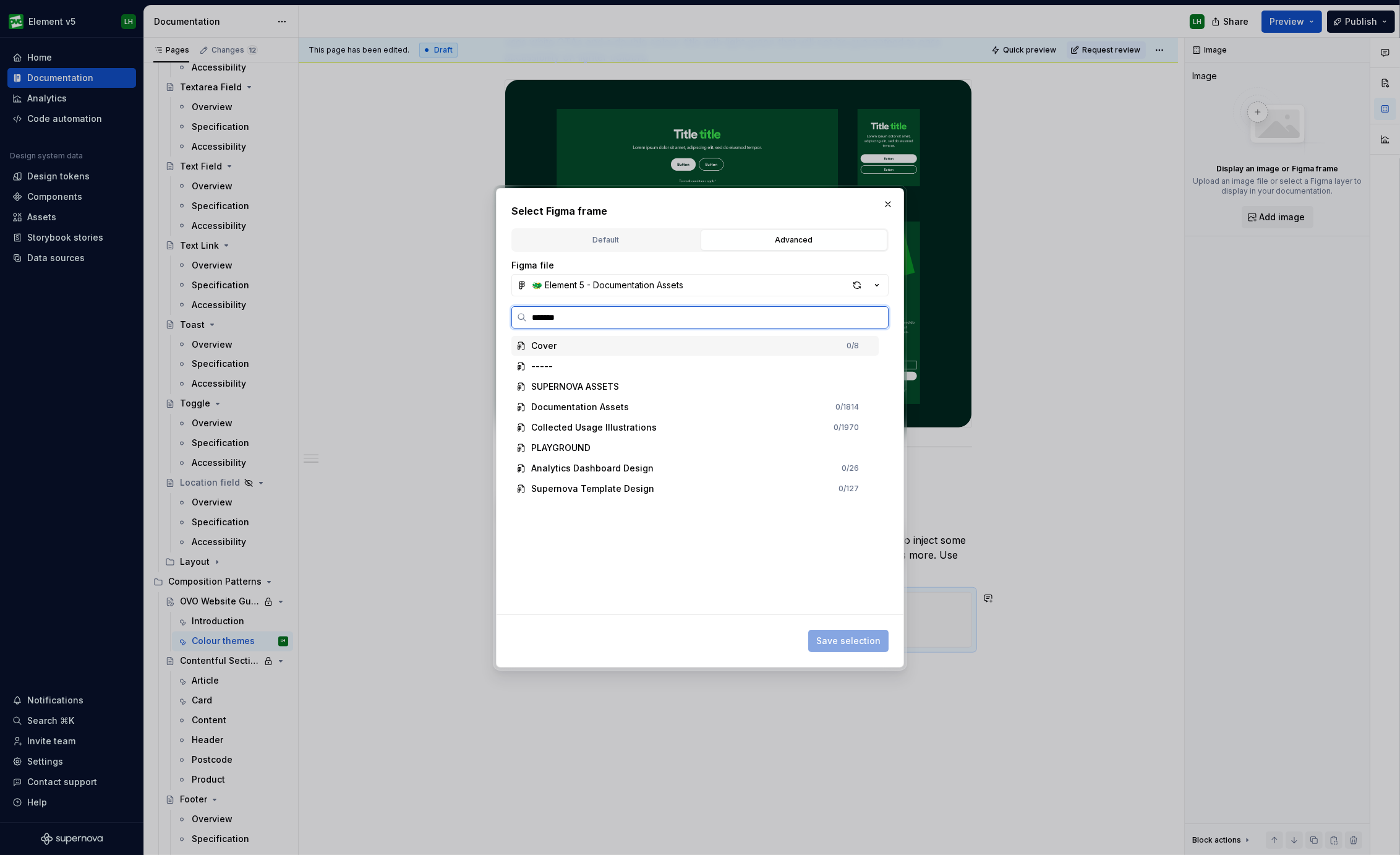
type input "********"
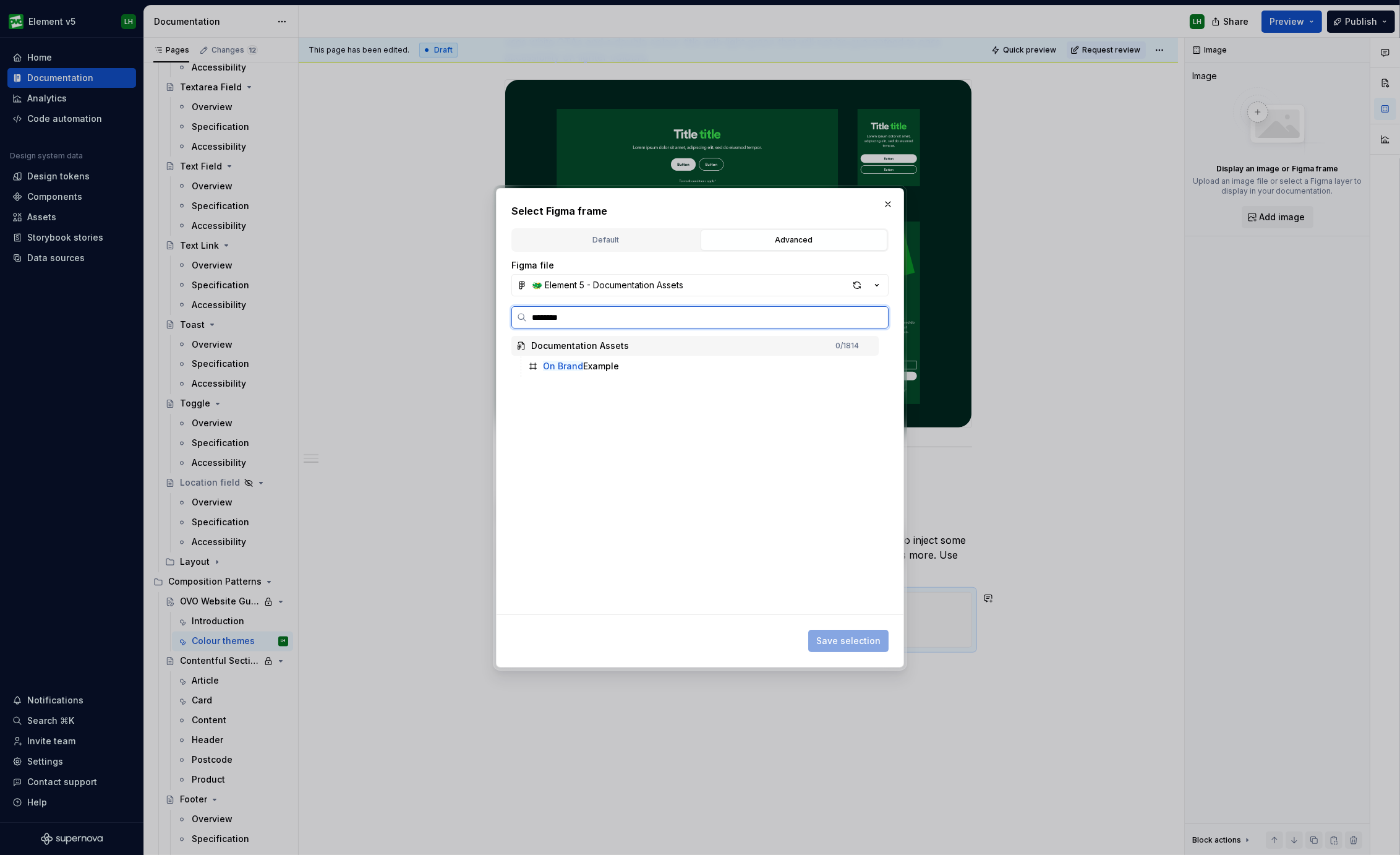
click at [582, 355] on div "Documentation Assets 0 / 1814" at bounding box center [695, 346] width 367 height 21
click at [581, 366] on div "On Brand Example" at bounding box center [581, 366] width 76 height 12
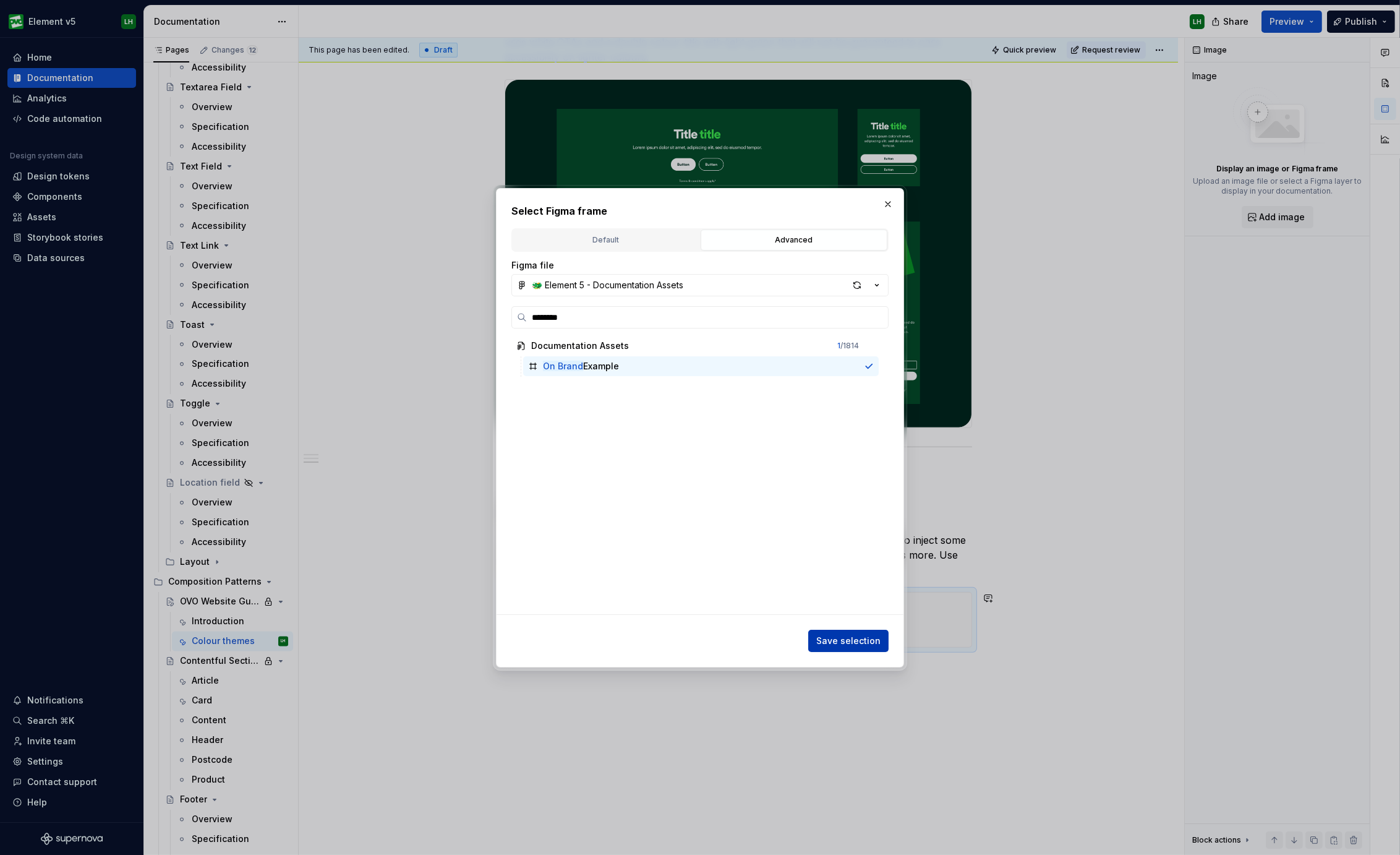
click at [842, 633] on button "Save selection" at bounding box center [848, 640] width 81 height 22
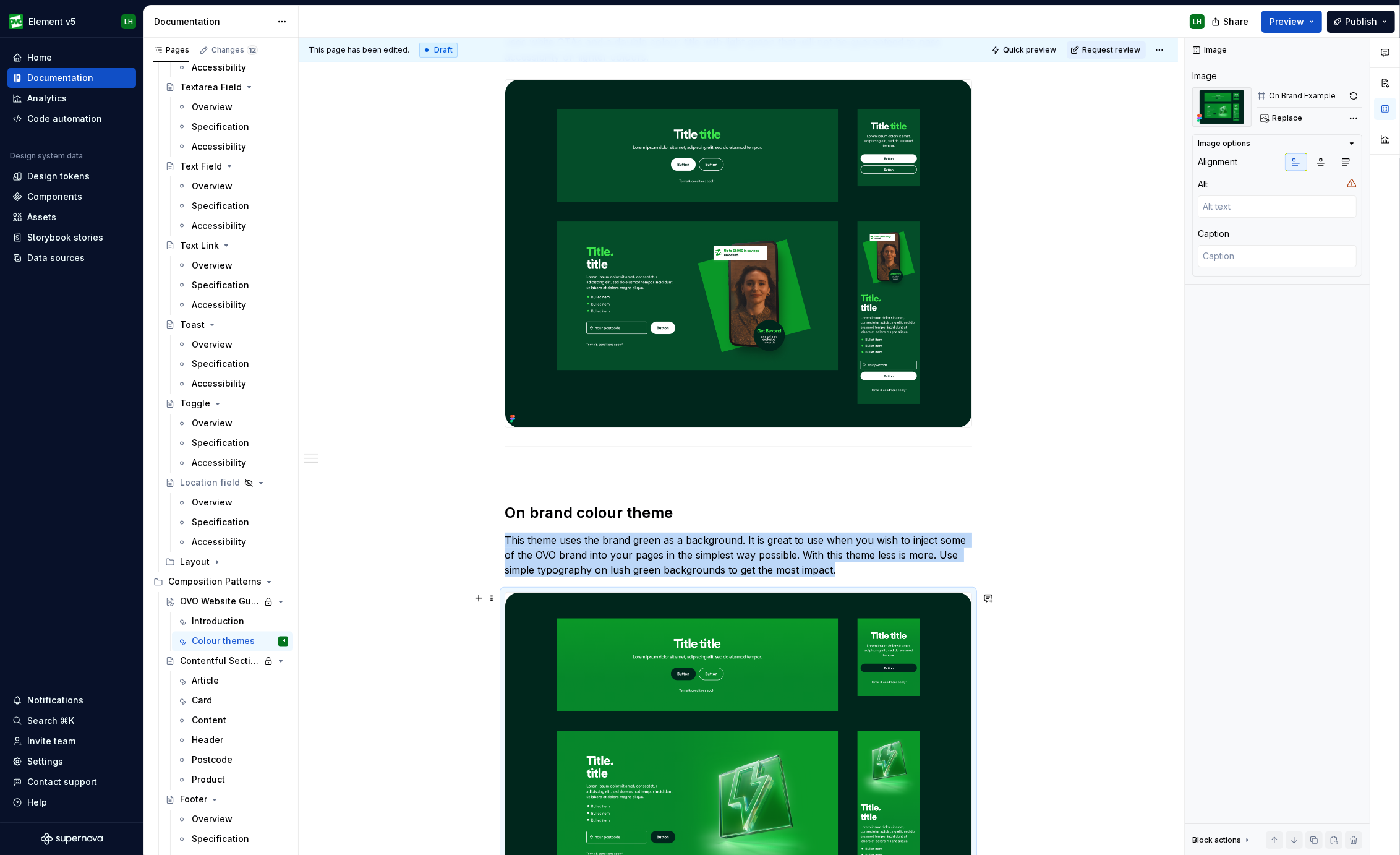
click at [319, 587] on div "There are 3 colour themes which will help the pages you create feel distinctly …" at bounding box center [738, 281] width 879 height 1965
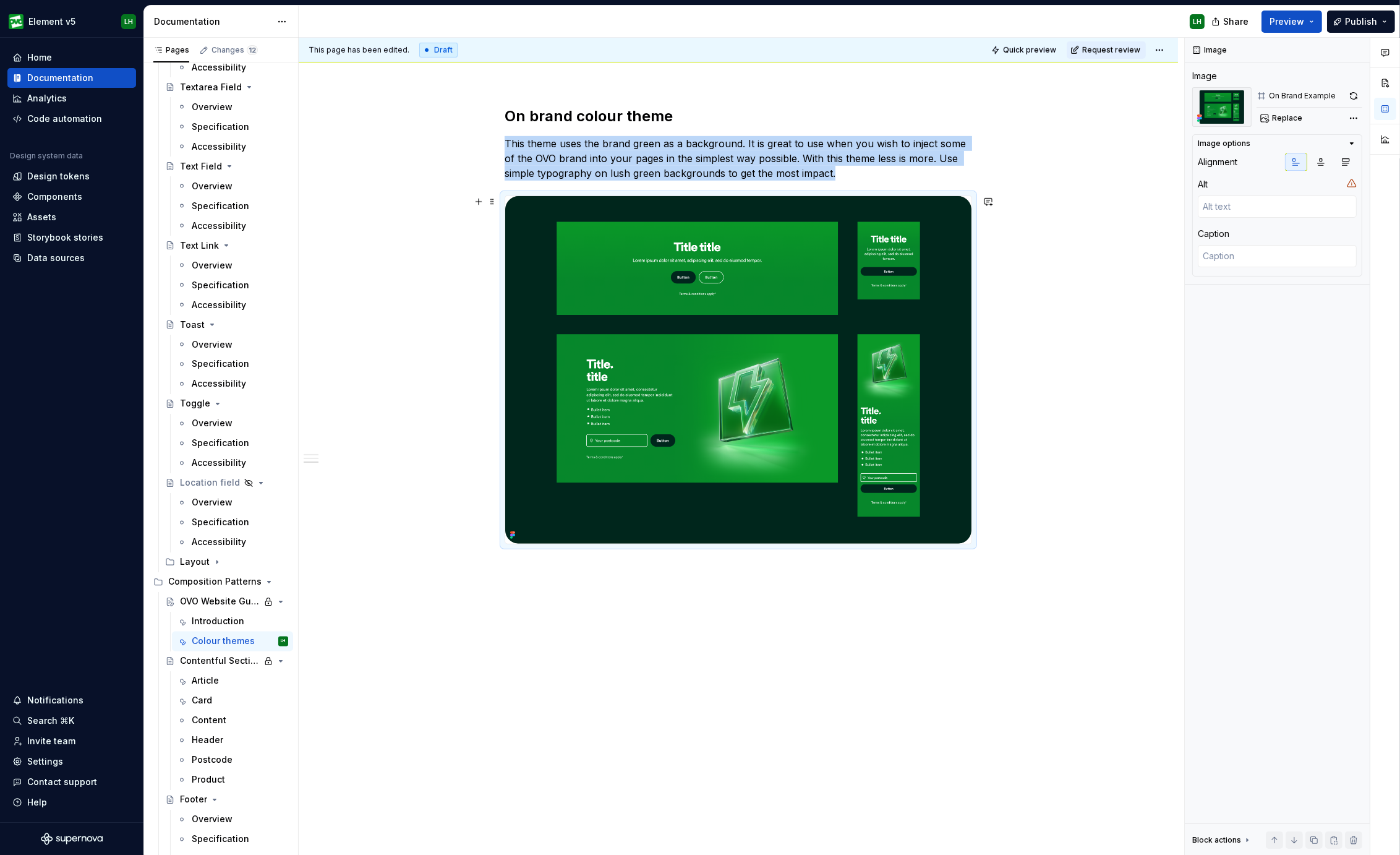
scroll to position [1324, 0]
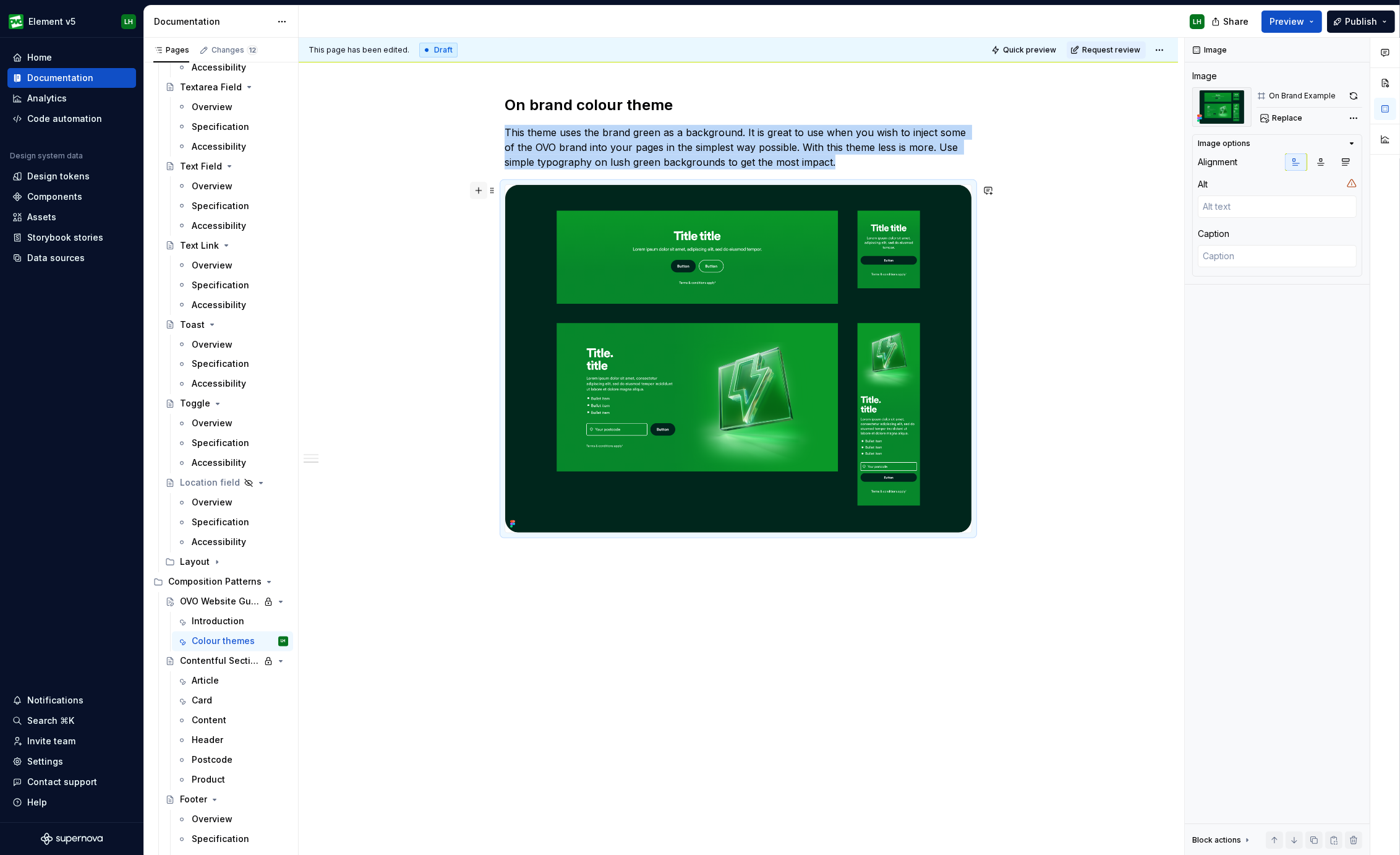
click at [472, 194] on button "button" at bounding box center [478, 191] width 18 height 18
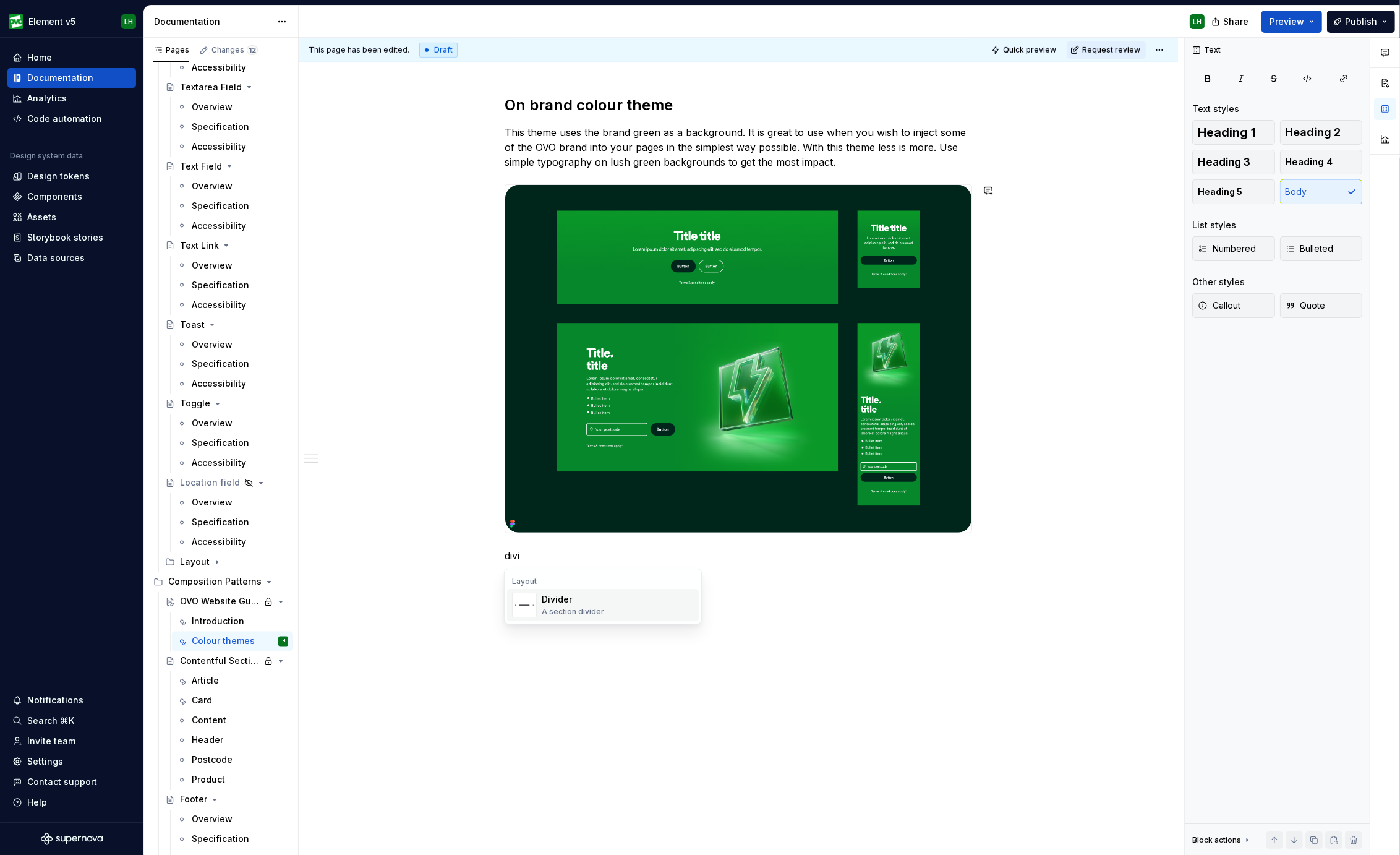
click at [585, 600] on div "Divider" at bounding box center [572, 599] width 62 height 12
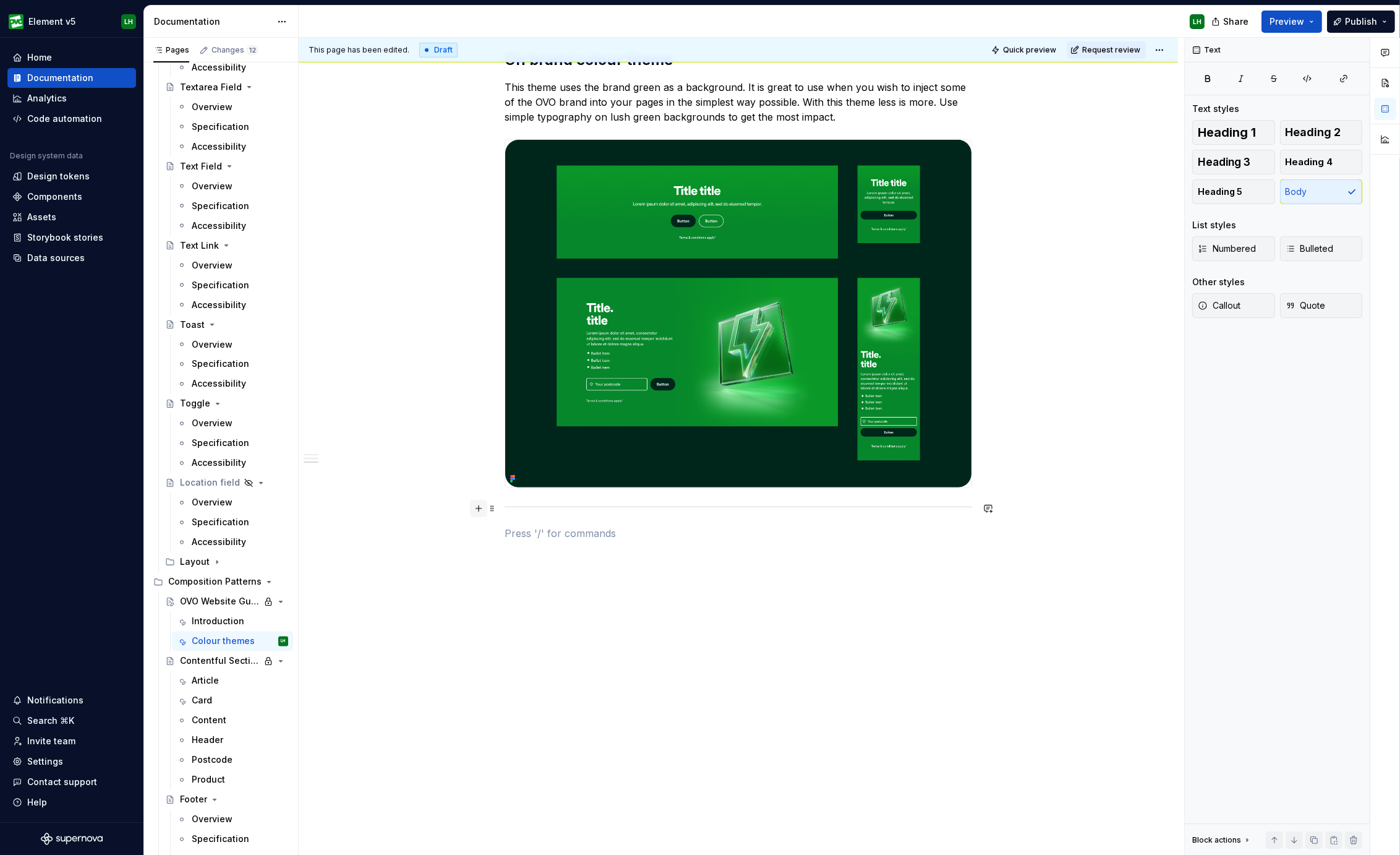
click at [478, 505] on button "button" at bounding box center [478, 508] width 18 height 18
click at [581, 650] on div "Section subheadings" at bounding box center [580, 655] width 78 height 10
click at [319, 444] on button "On light colour theme" at bounding box center [360, 446] width 117 height 12
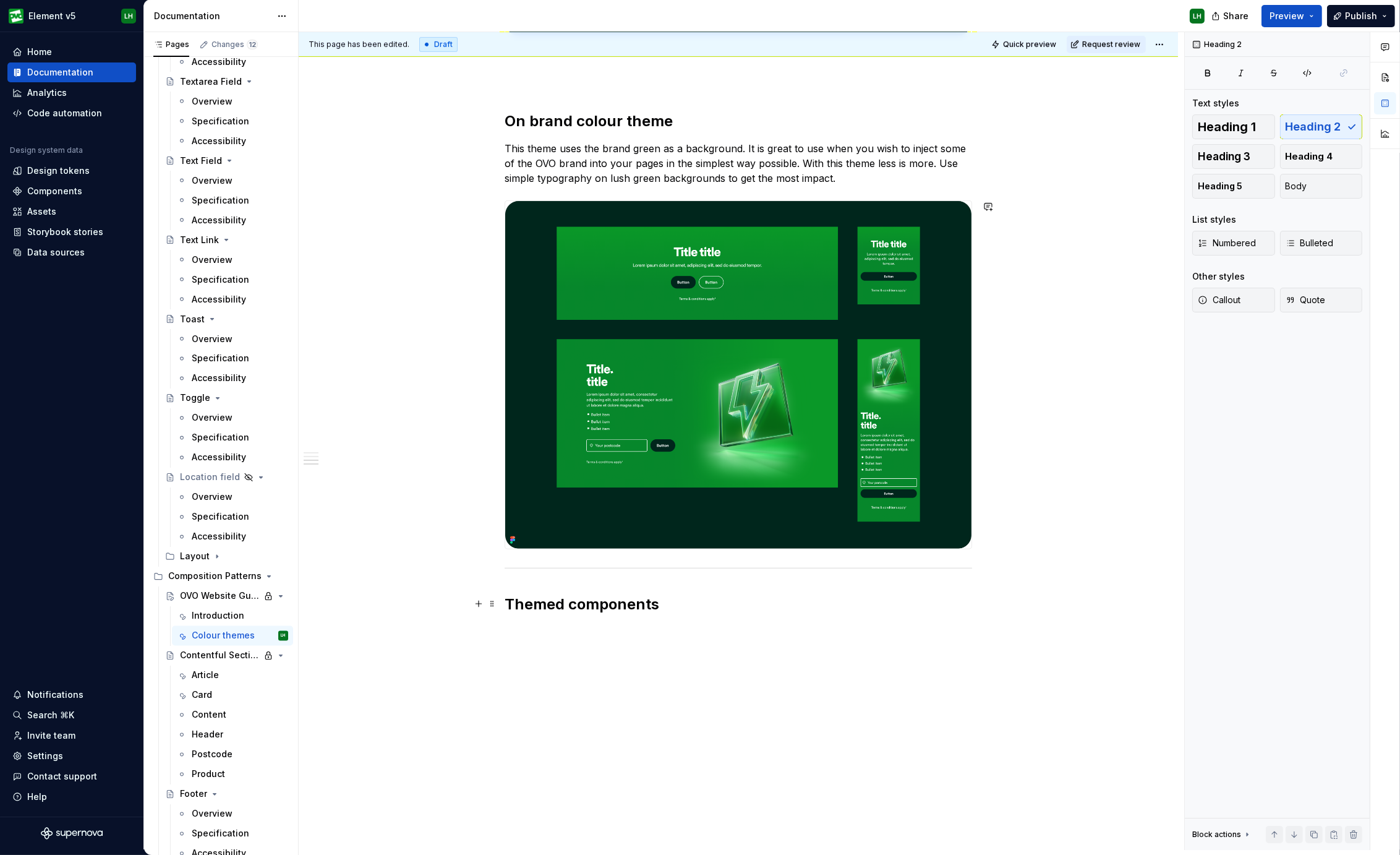
scroll to position [1406, 0]
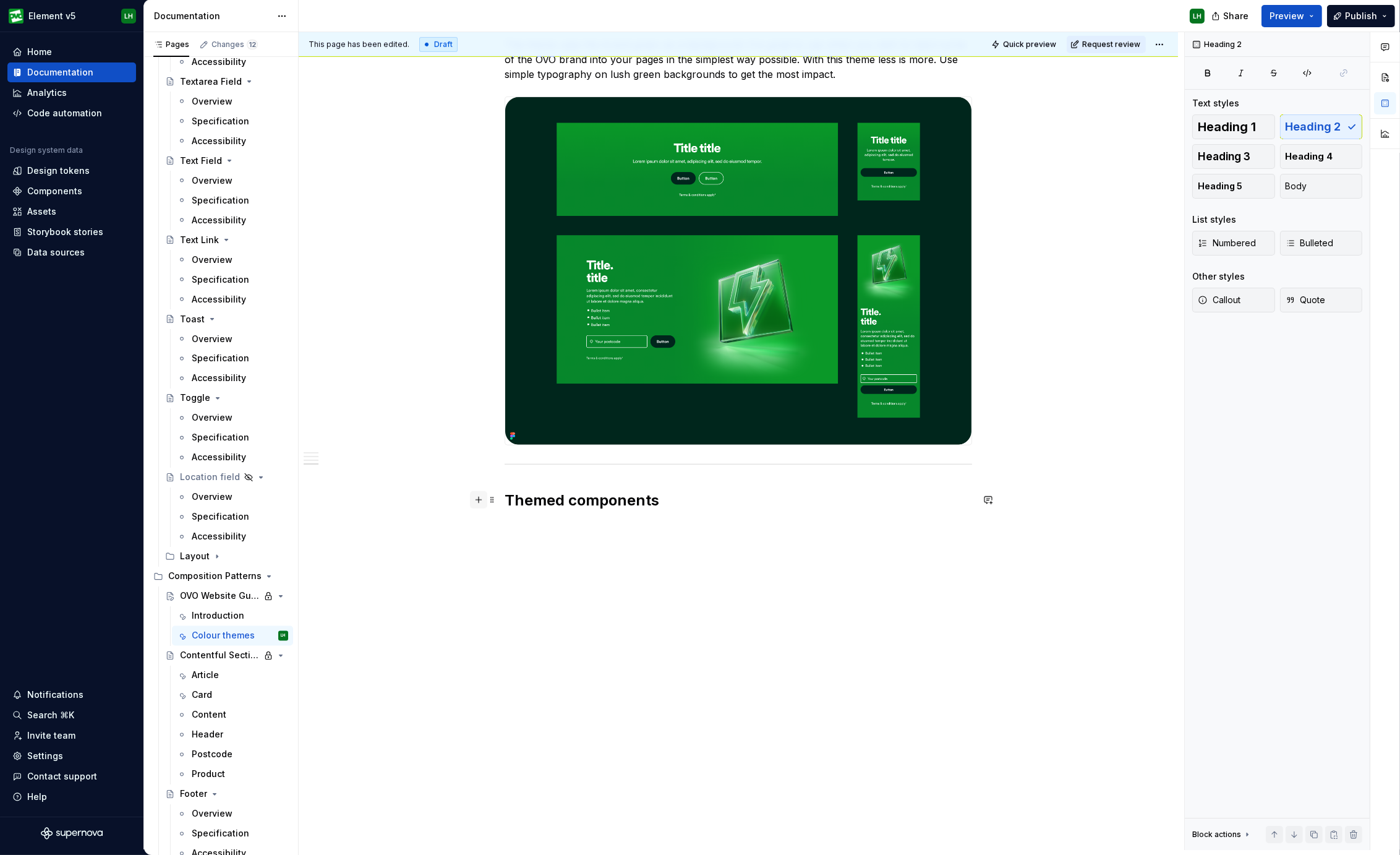
click at [474, 493] on button "button" at bounding box center [478, 499] width 18 height 18
click at [569, 520] on p "Themes are available when using the following components:Themes are available w…" at bounding box center [738, 535] width 468 height 30
click at [1300, 17] on span "Preview" at bounding box center [1286, 16] width 35 height 12
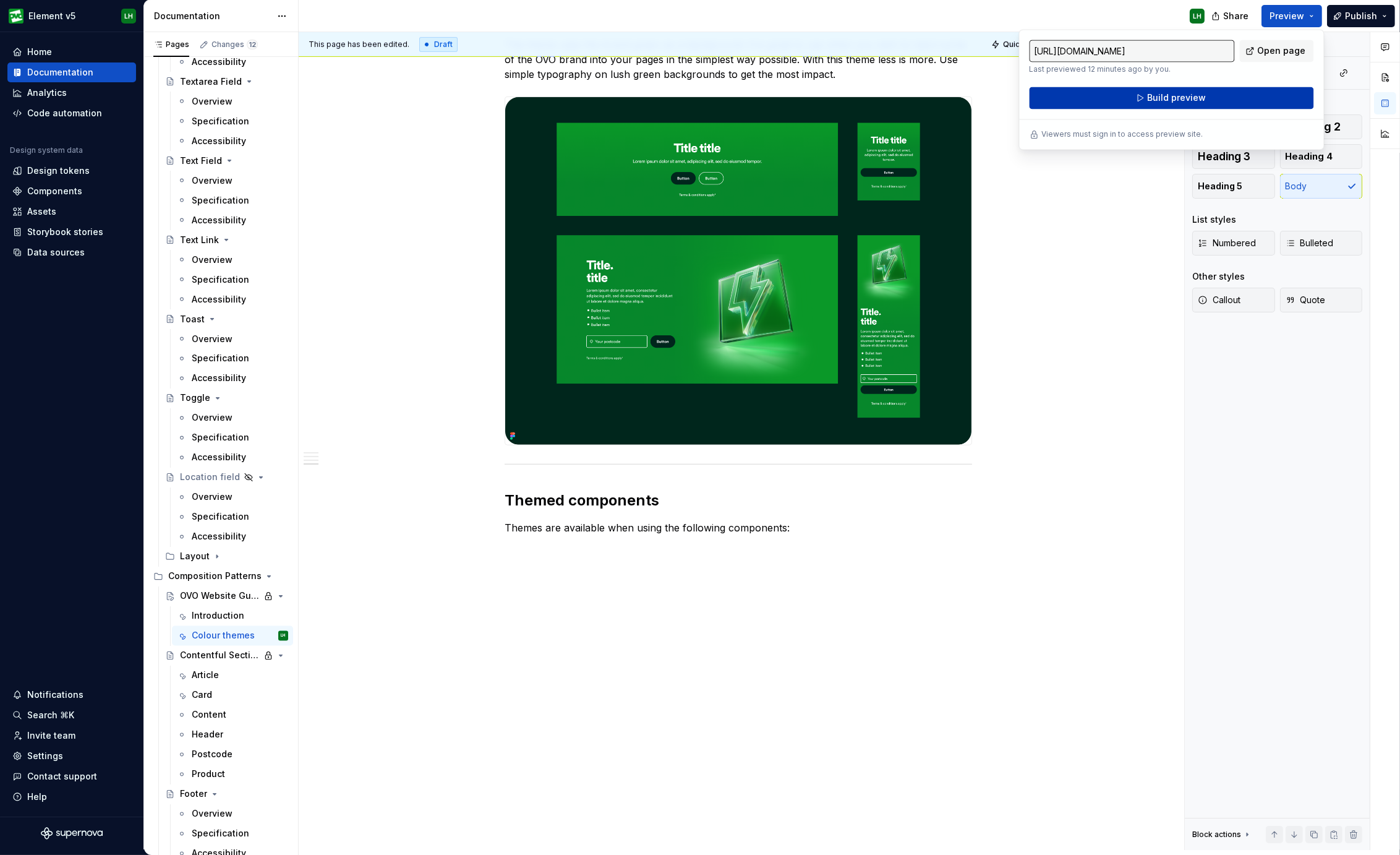
click at [1239, 91] on button "Build preview" at bounding box center [1171, 98] width 284 height 22
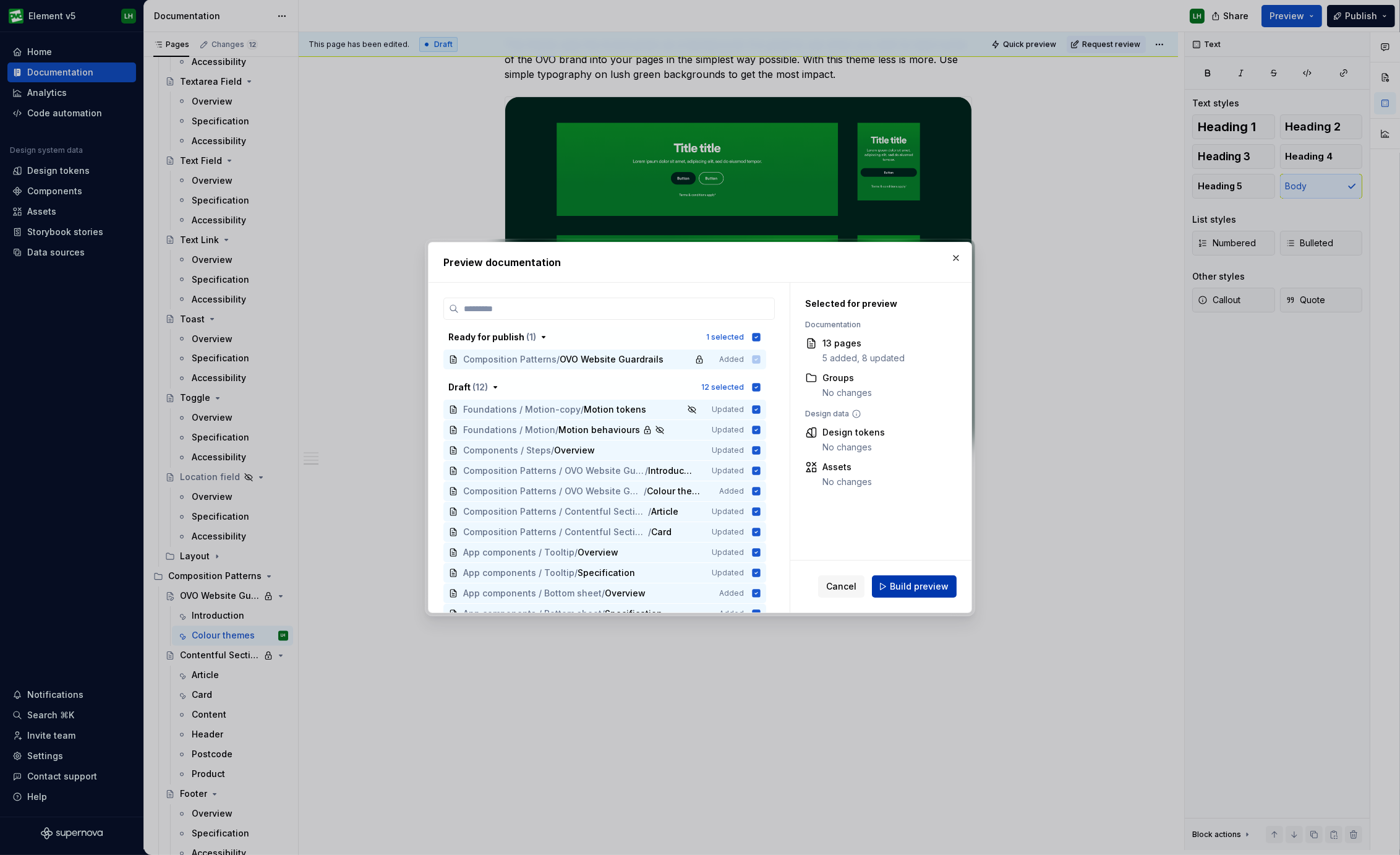
click at [922, 585] on span "Build preview" at bounding box center [918, 586] width 58 height 12
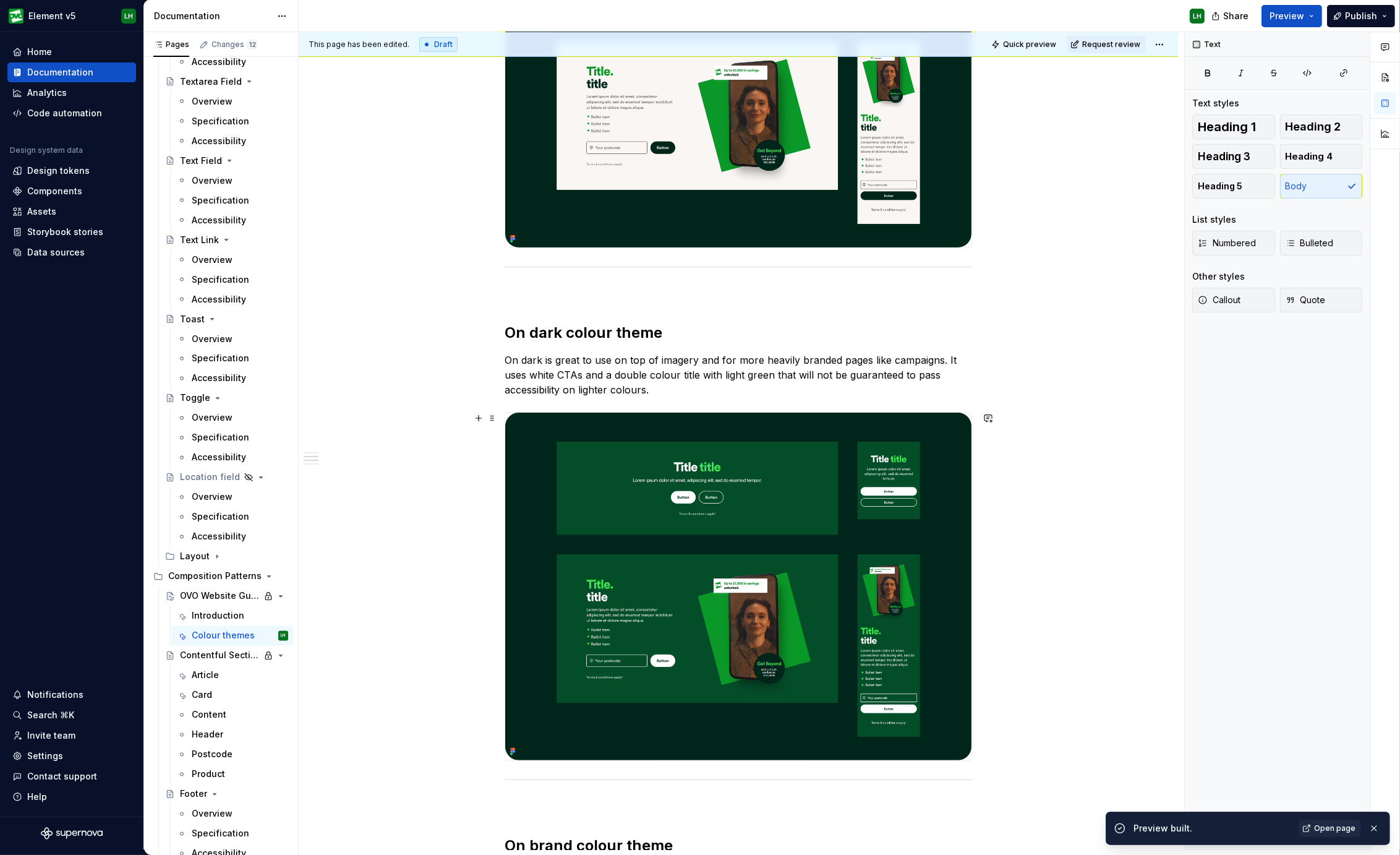
scroll to position [655, 0]
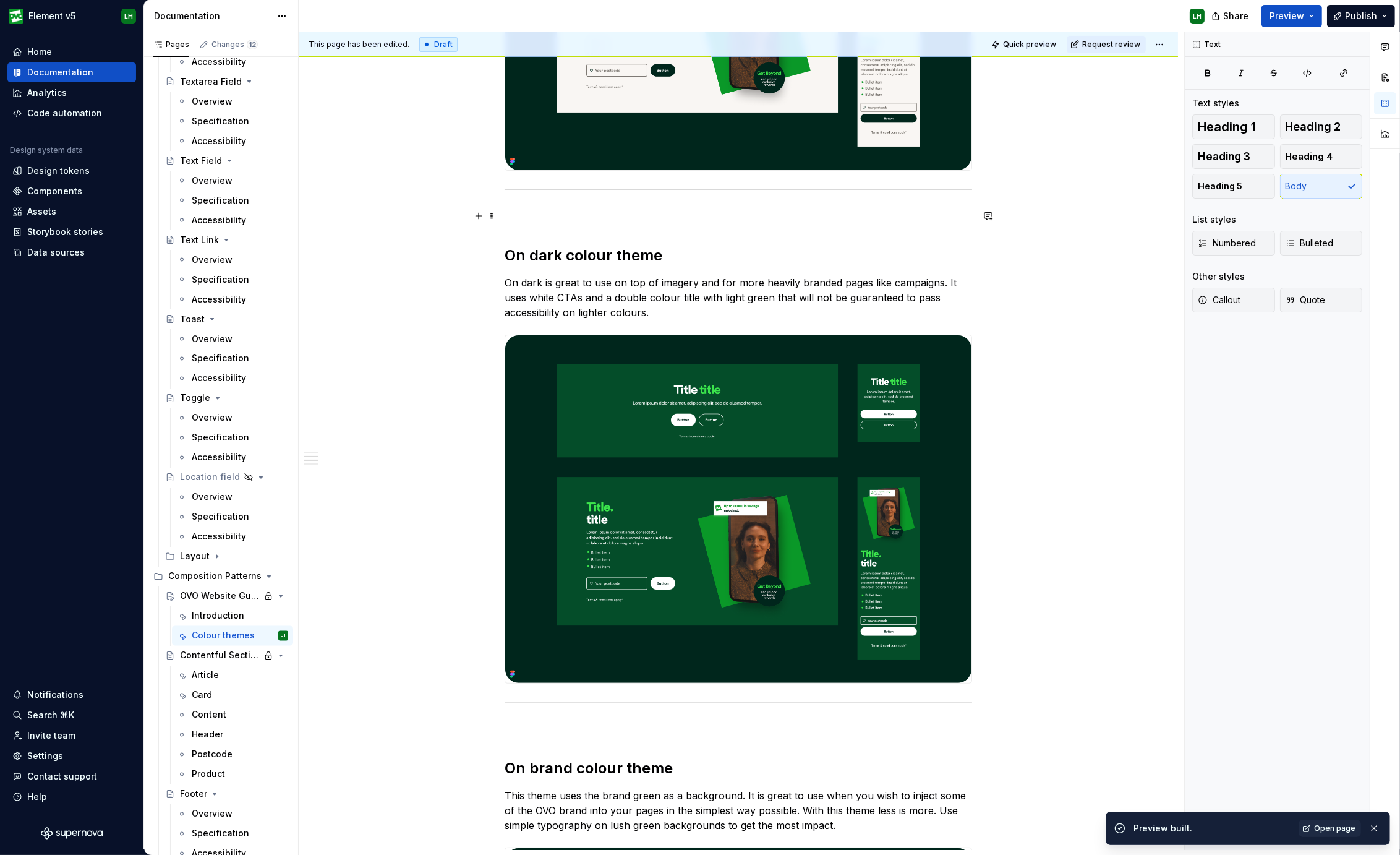
click at [491, 218] on span at bounding box center [491, 216] width 10 height 18
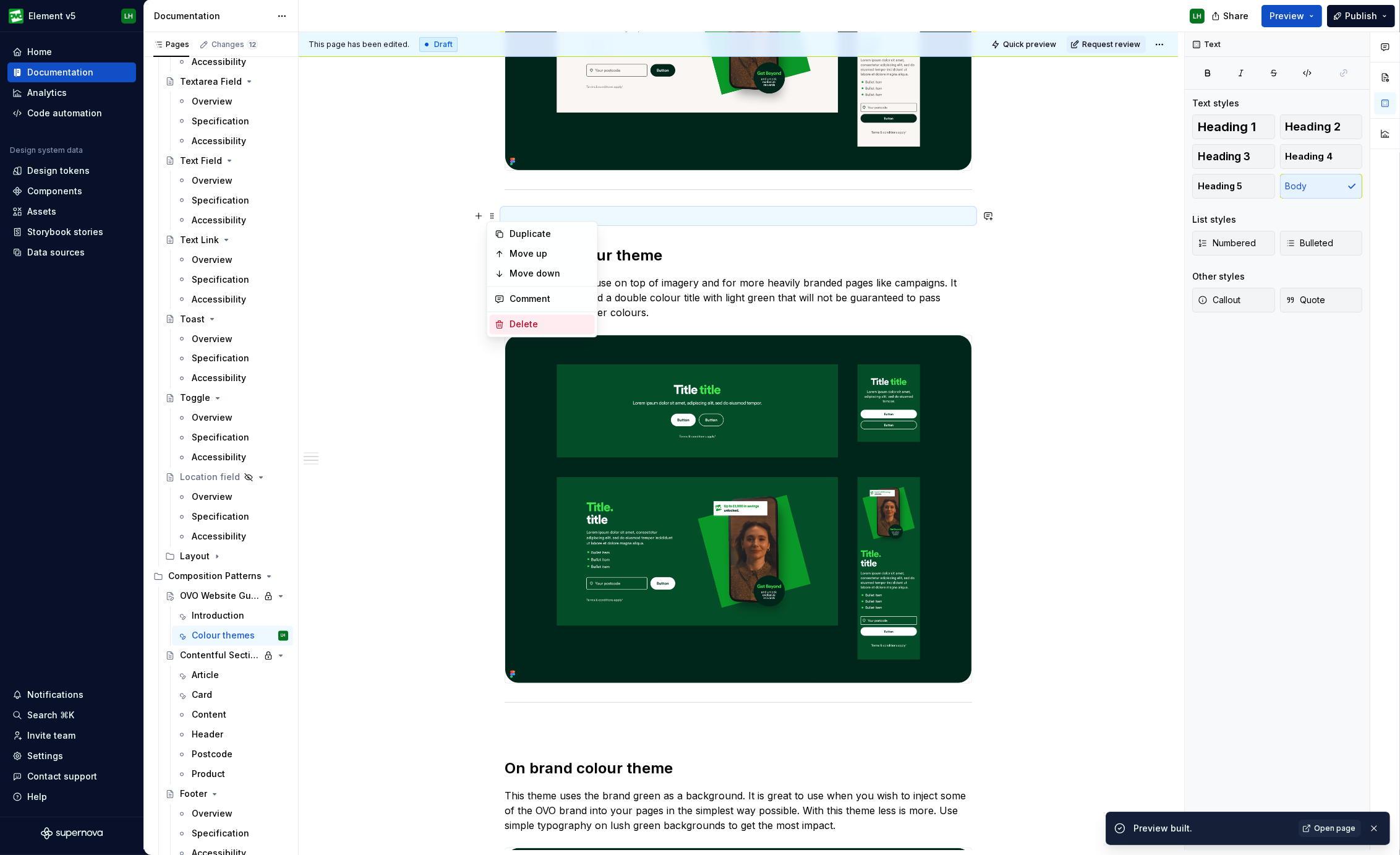
click at [538, 323] on div "Delete" at bounding box center [549, 325] width 81 height 12
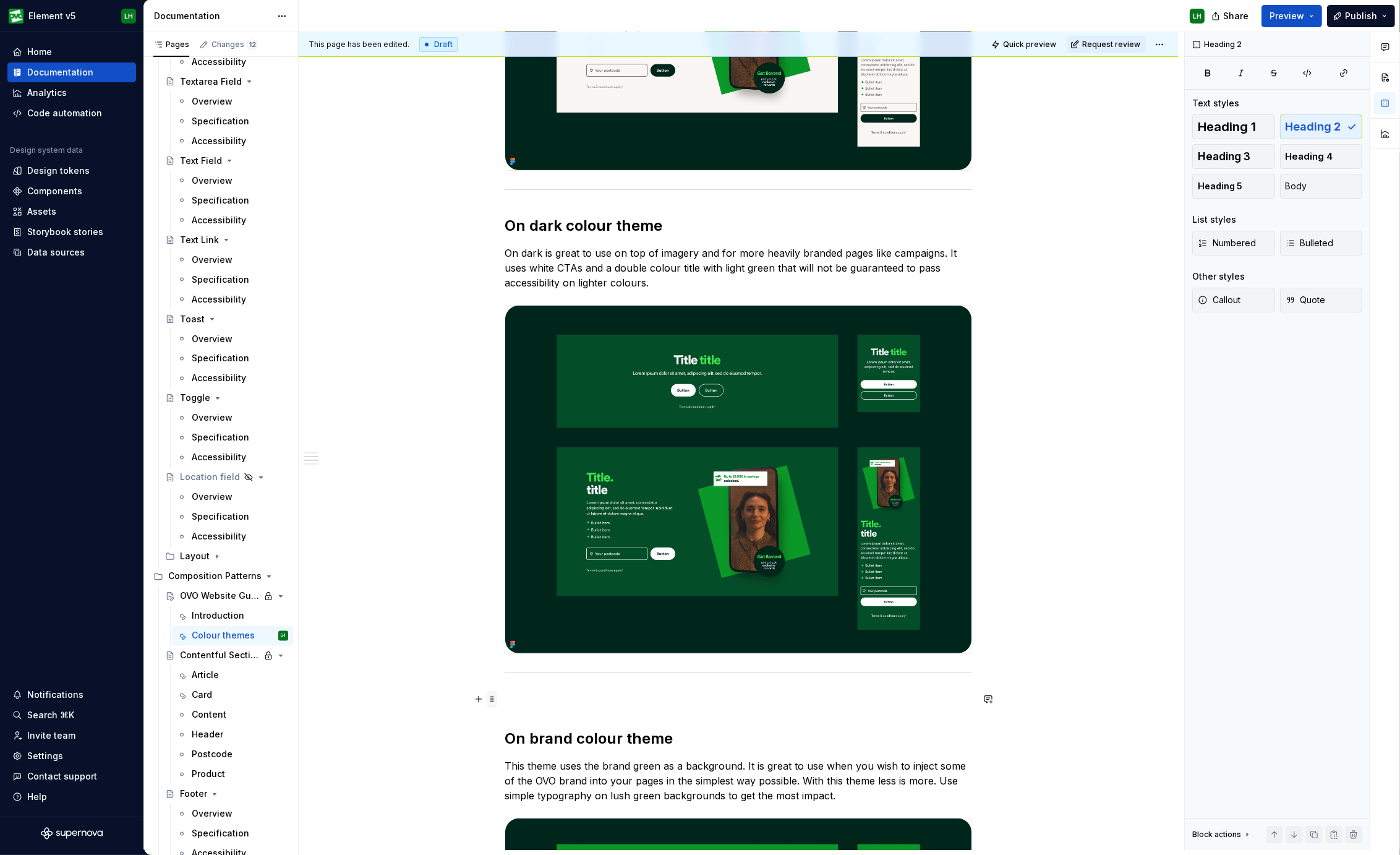
click at [492, 700] on span at bounding box center [491, 698] width 10 height 18
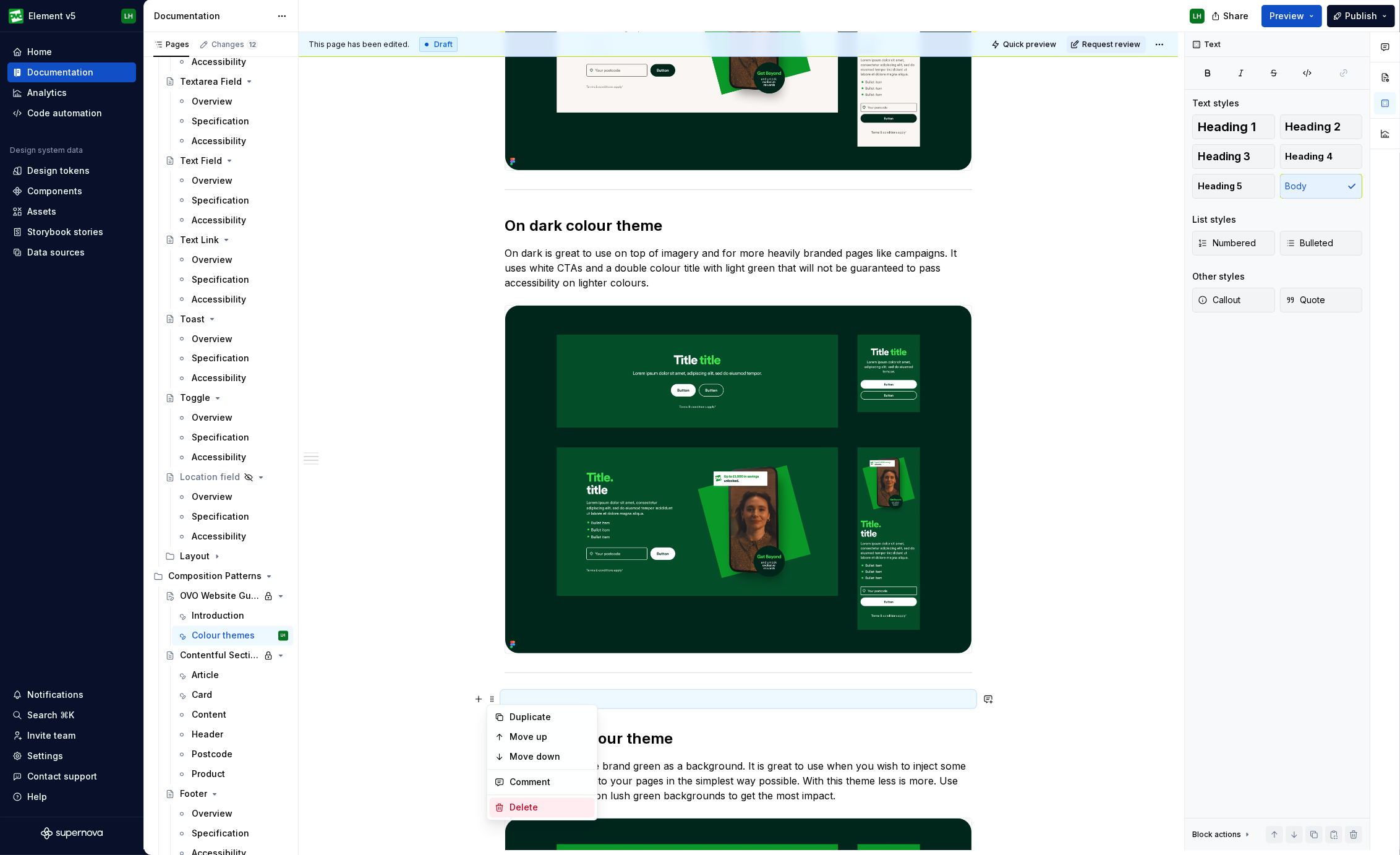
click at [525, 800] on div "Delete" at bounding box center [549, 807] width 81 height 12
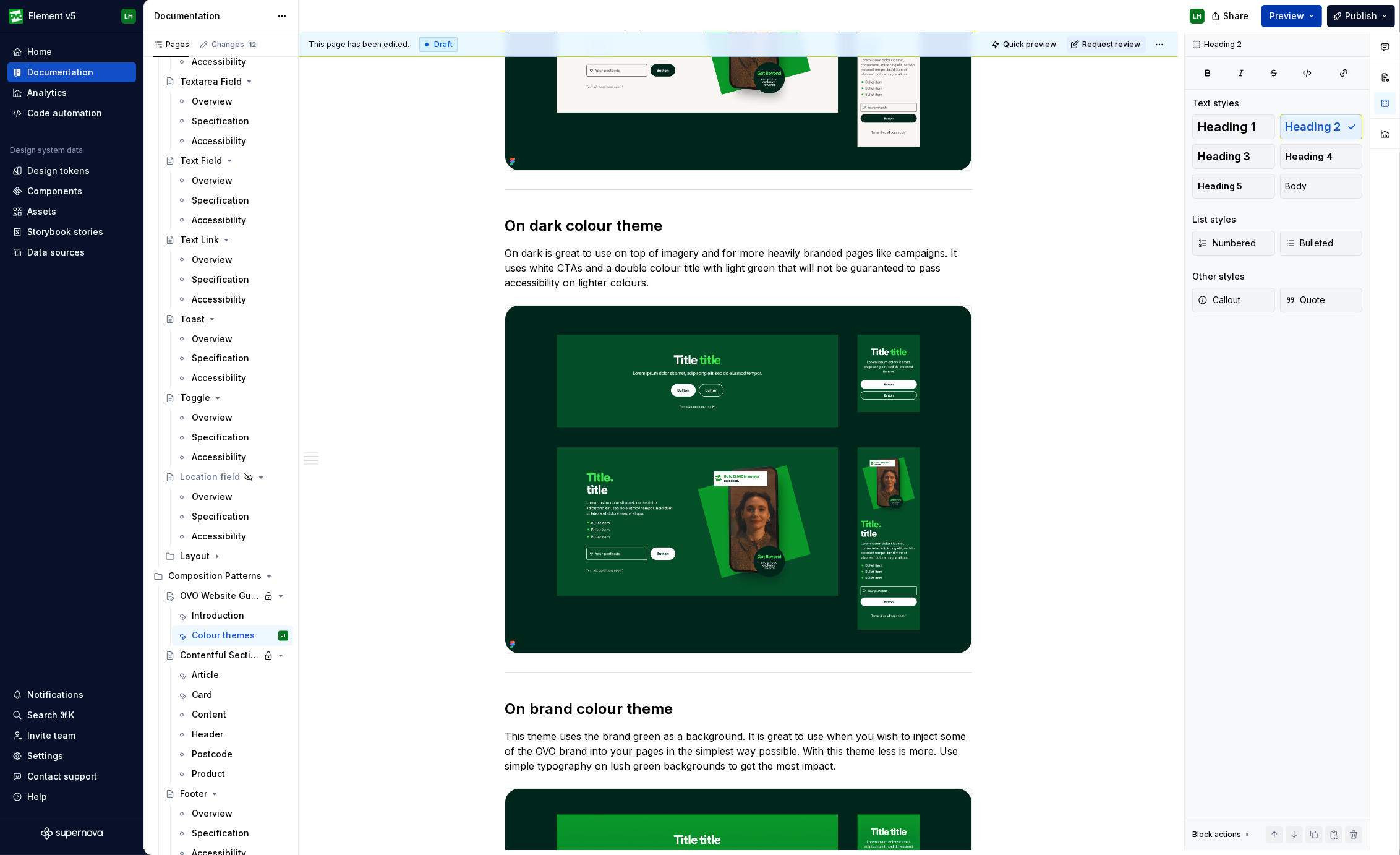
click at [1286, 14] on span "Preview" at bounding box center [1286, 16] width 35 height 12
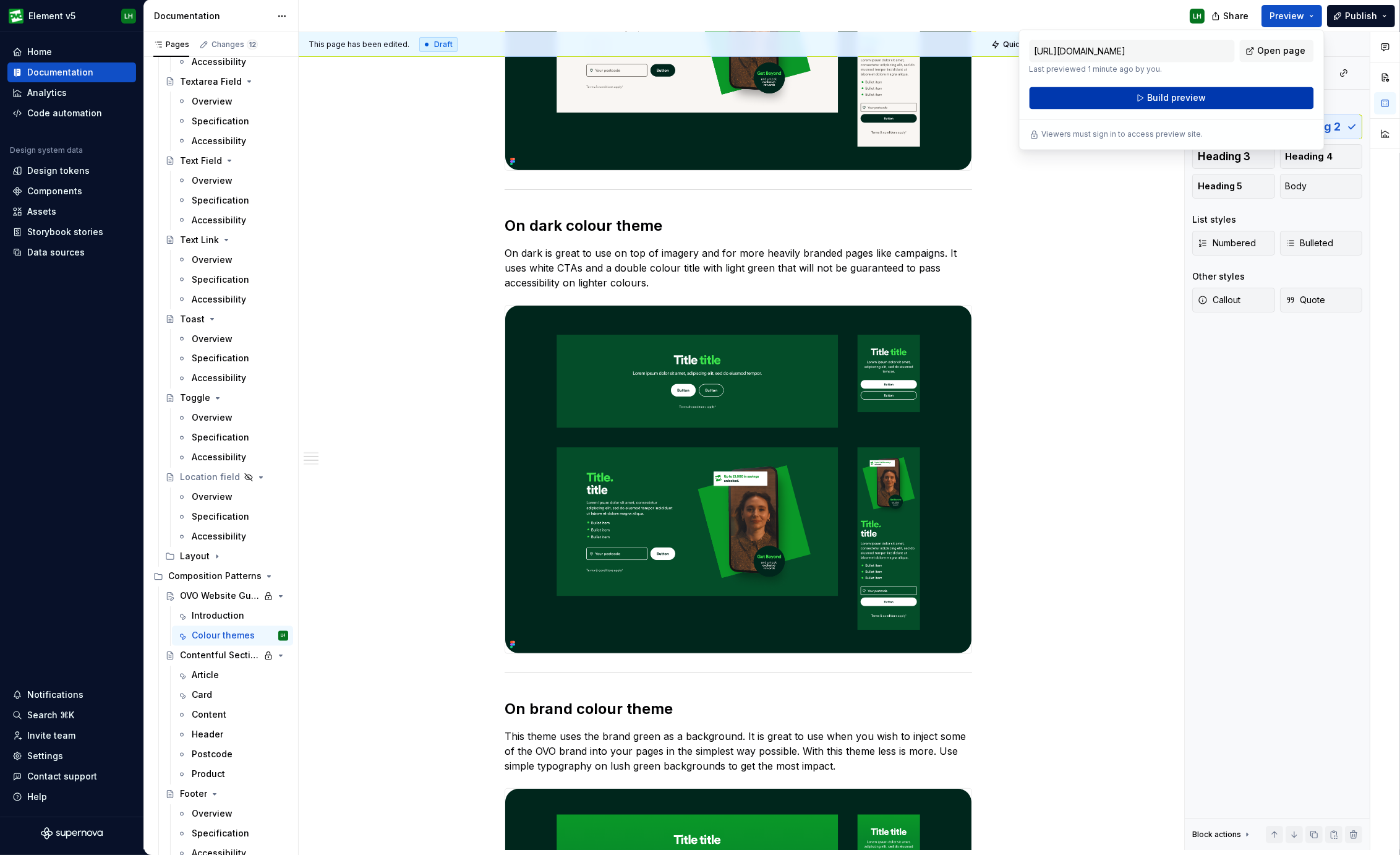
click at [1245, 100] on button "Build preview" at bounding box center [1171, 98] width 284 height 22
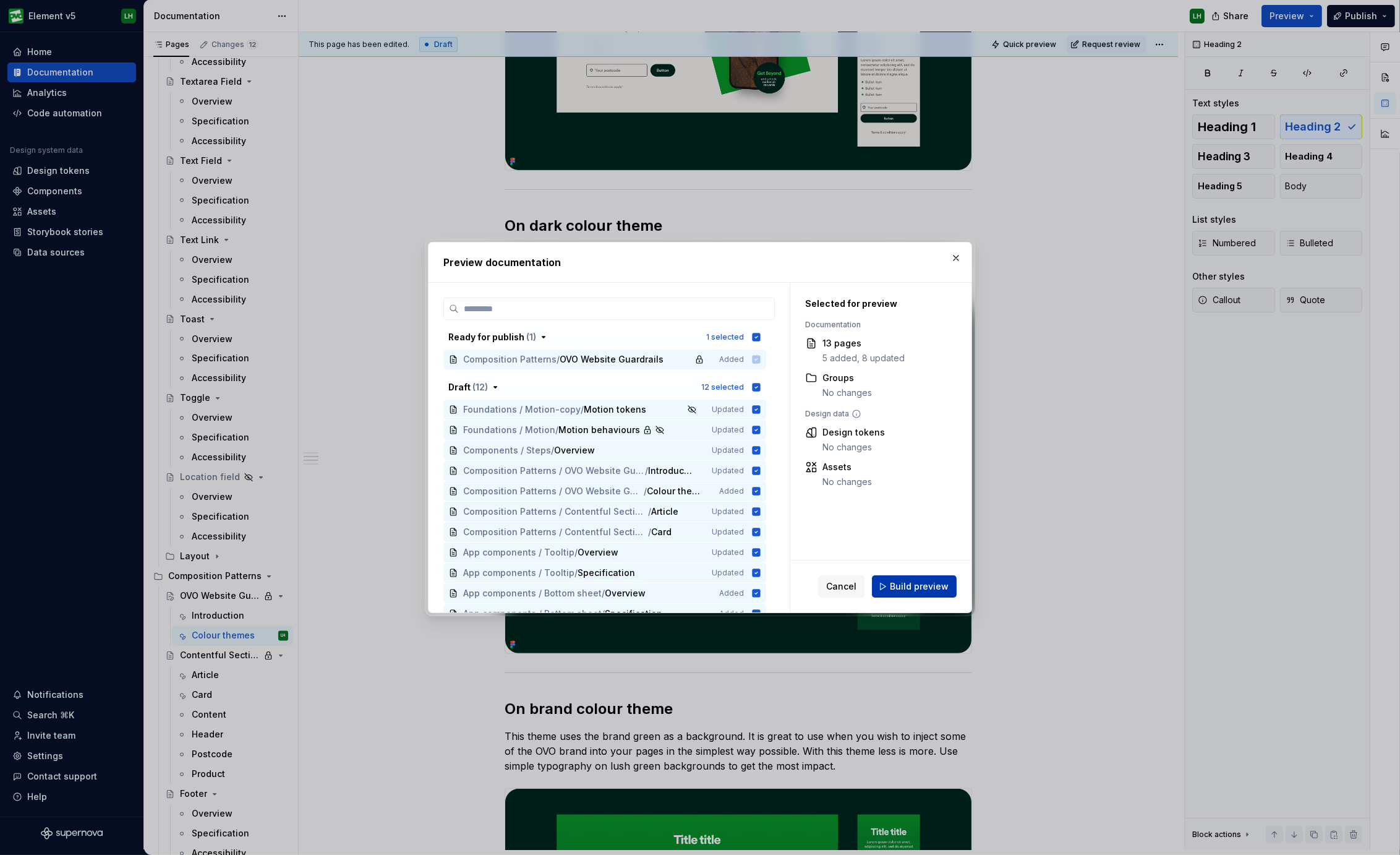
click at [942, 591] on span "Build preview" at bounding box center [918, 586] width 58 height 12
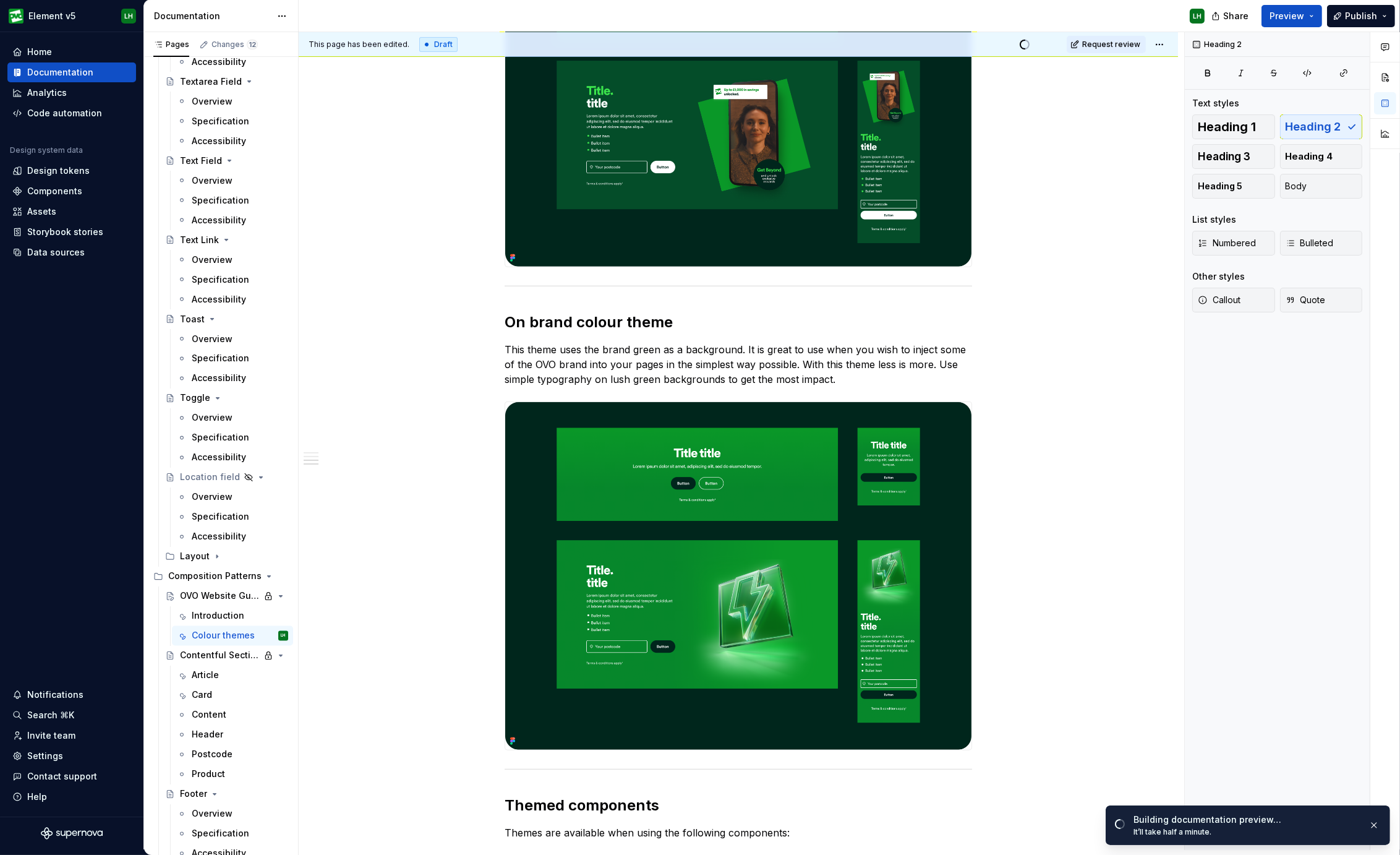
scroll to position [0, 0]
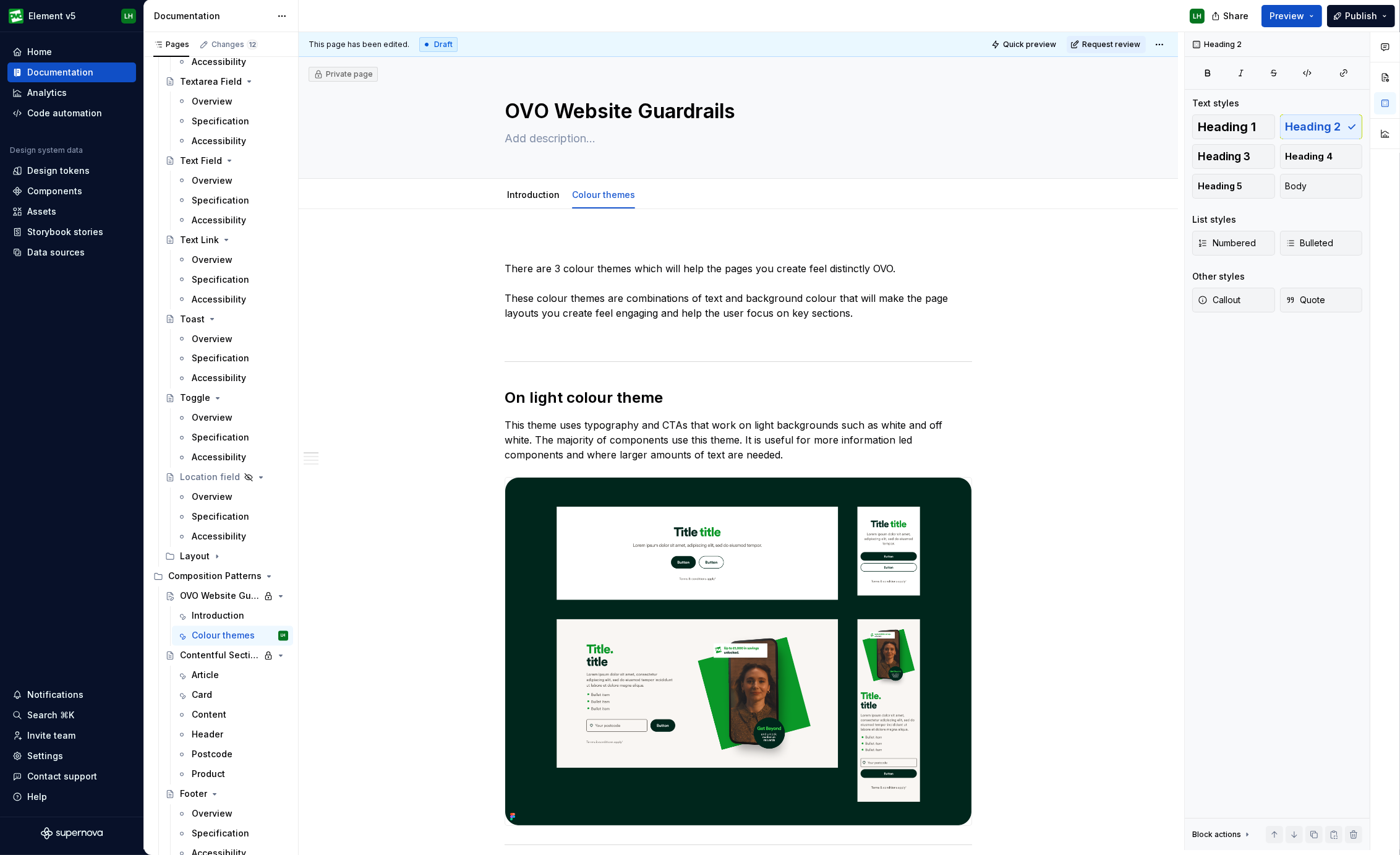
type textarea "*"
